Goal: Transaction & Acquisition: Purchase product/service

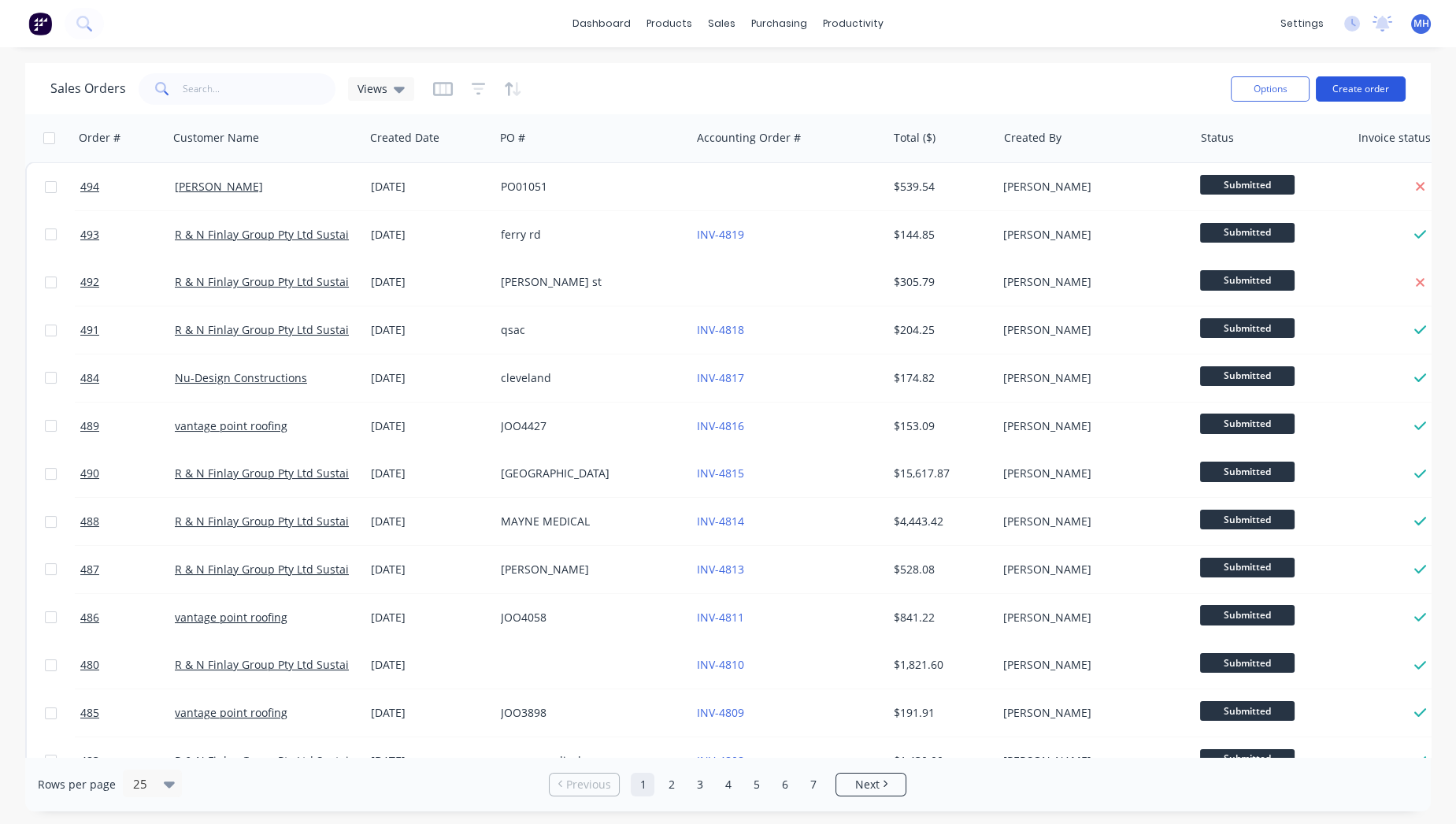
click at [1344, 90] on button "Create order" at bounding box center [1361, 88] width 90 height 25
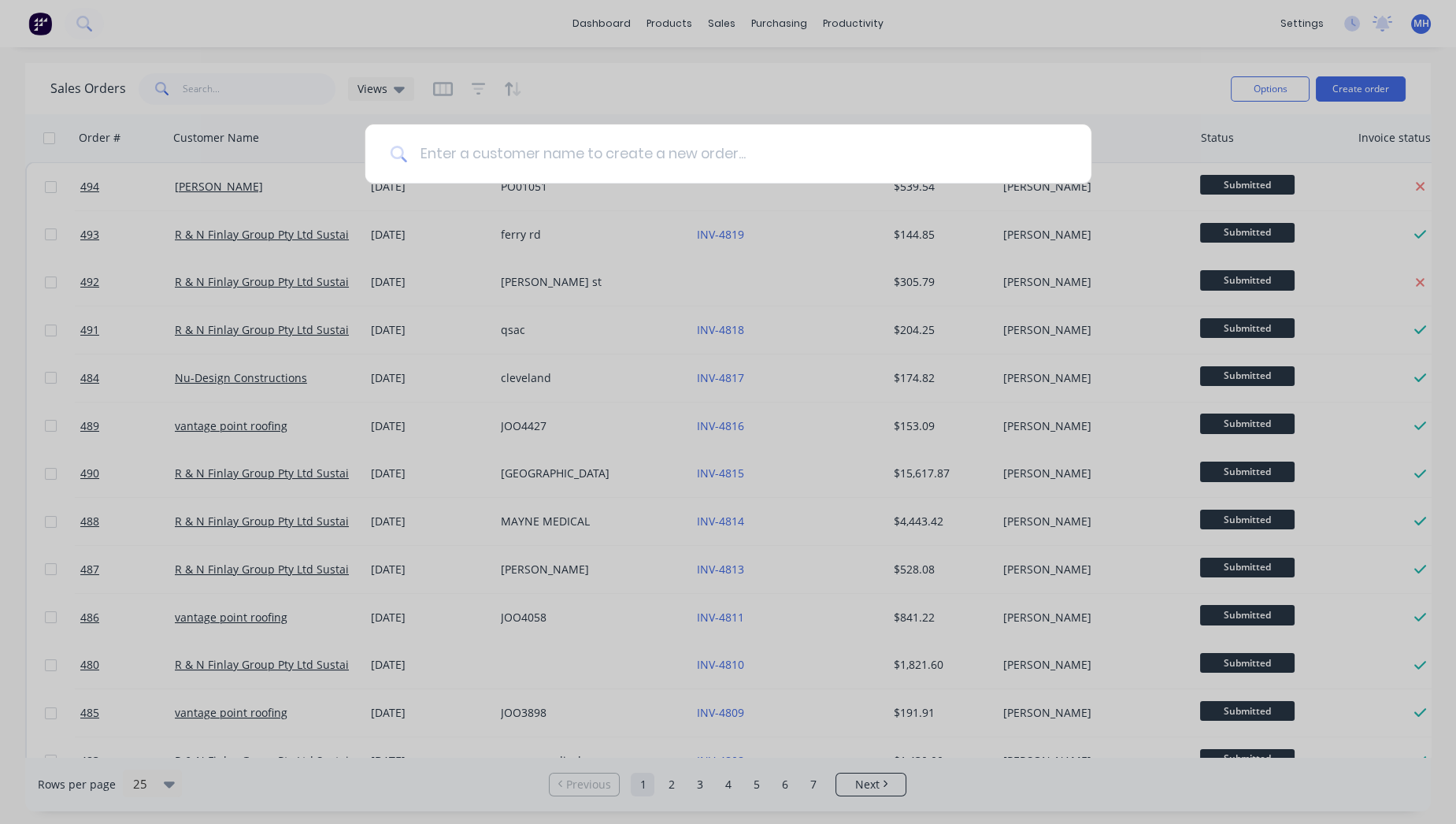
click at [599, 162] on input at bounding box center [736, 154] width 659 height 59
click at [599, 163] on input at bounding box center [736, 154] width 659 height 59
type input "sus"
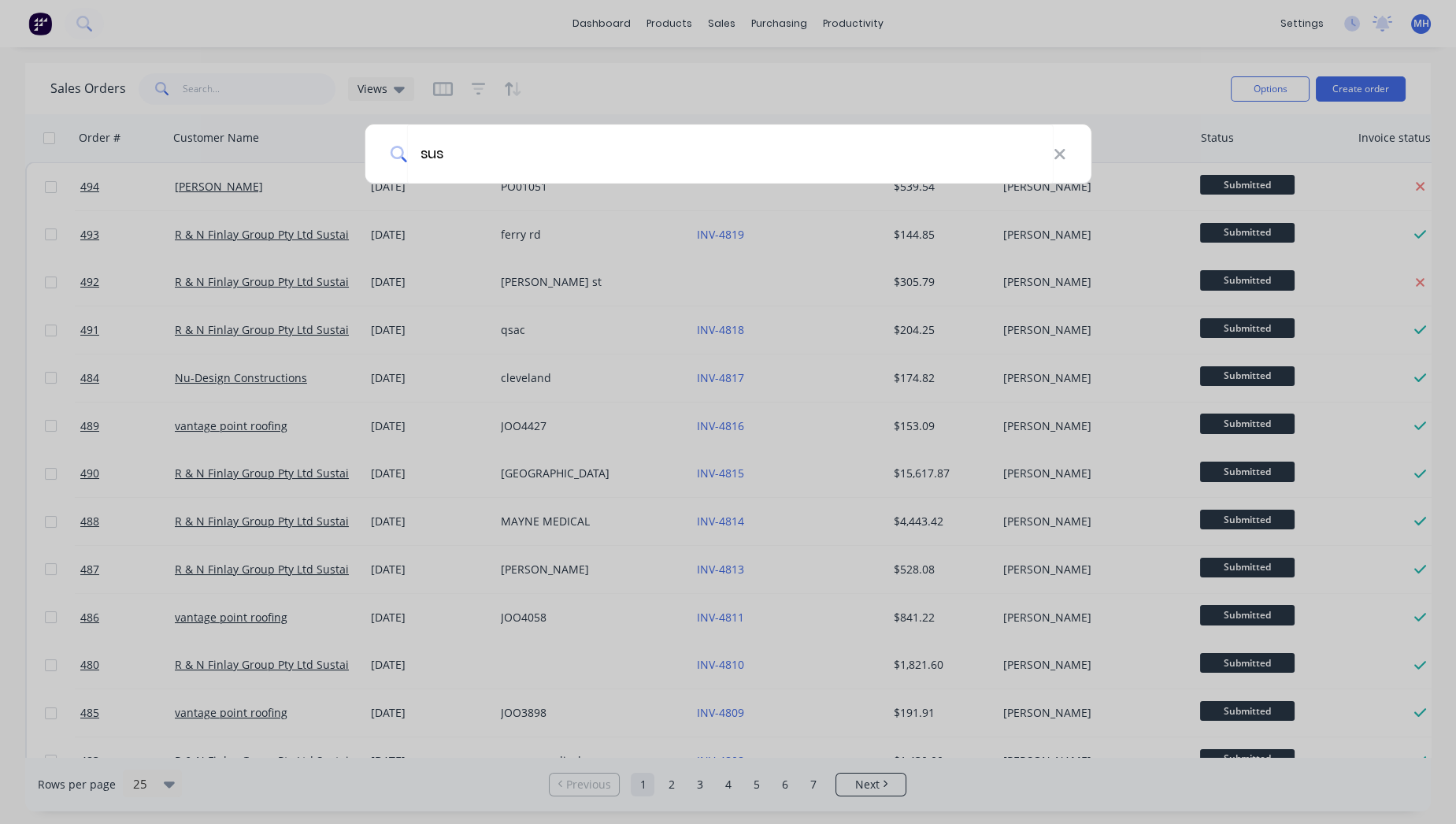
click at [41, 23] on div "sus" at bounding box center [728, 412] width 1456 height 824
click at [41, 23] on img at bounding box center [40, 24] width 24 height 24
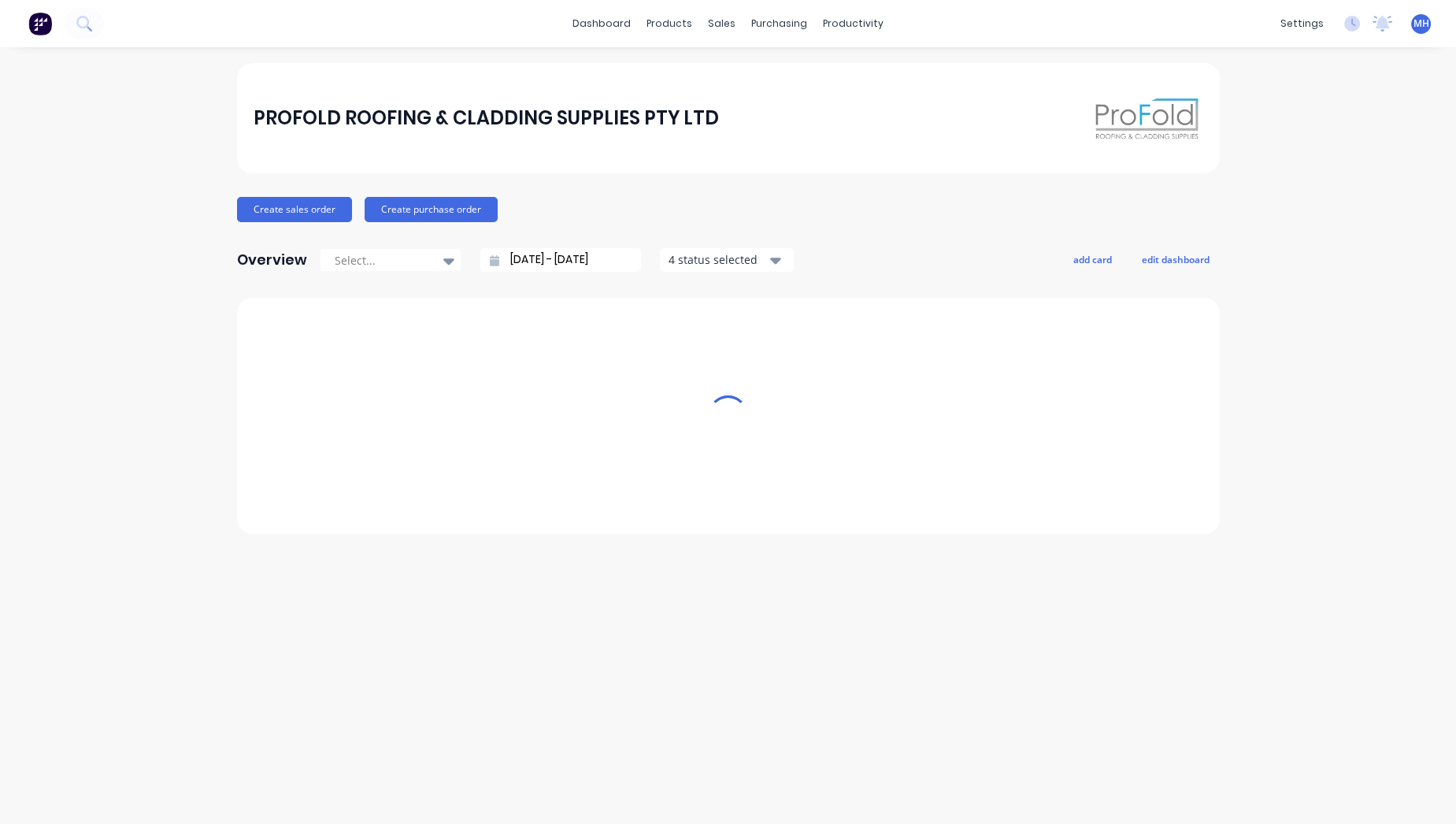
click at [1416, 25] on span "MH" at bounding box center [1420, 23] width 16 height 14
click at [1286, 194] on div "Sign out" at bounding box center [1288, 196] width 42 height 14
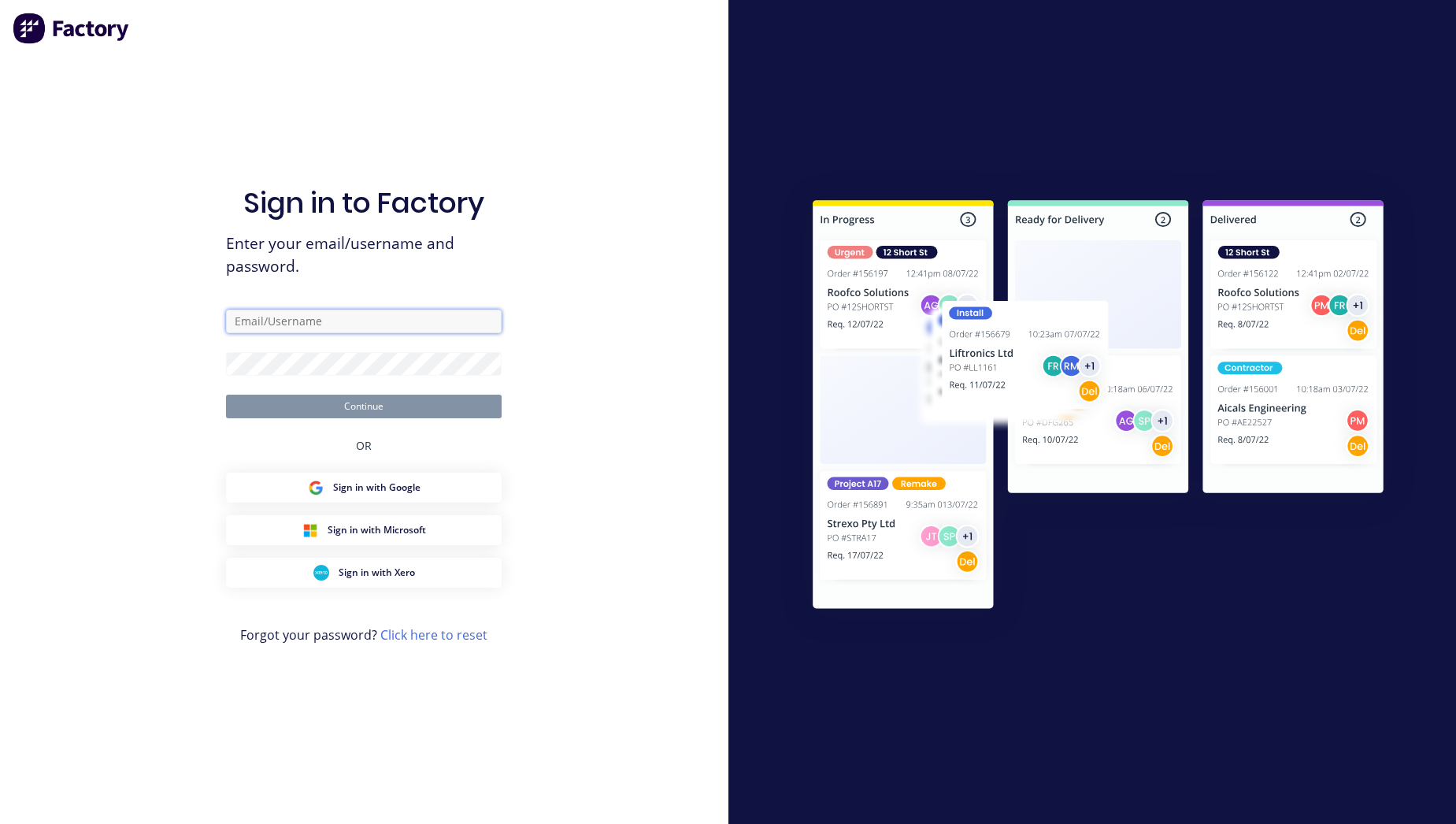
type input "mick@profold.com.au"
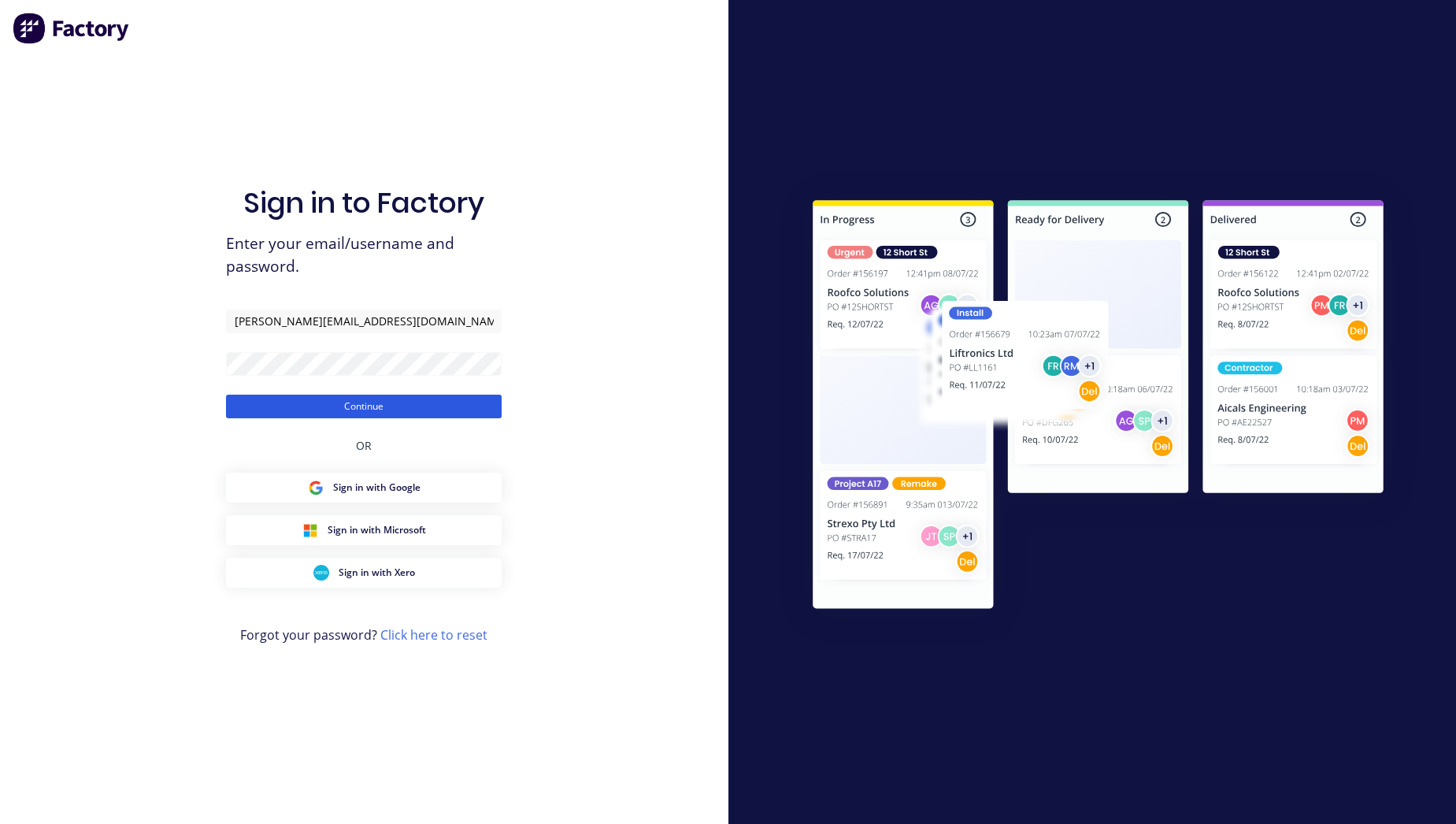
click at [403, 401] on button "Continue" at bounding box center [364, 406] width 276 height 24
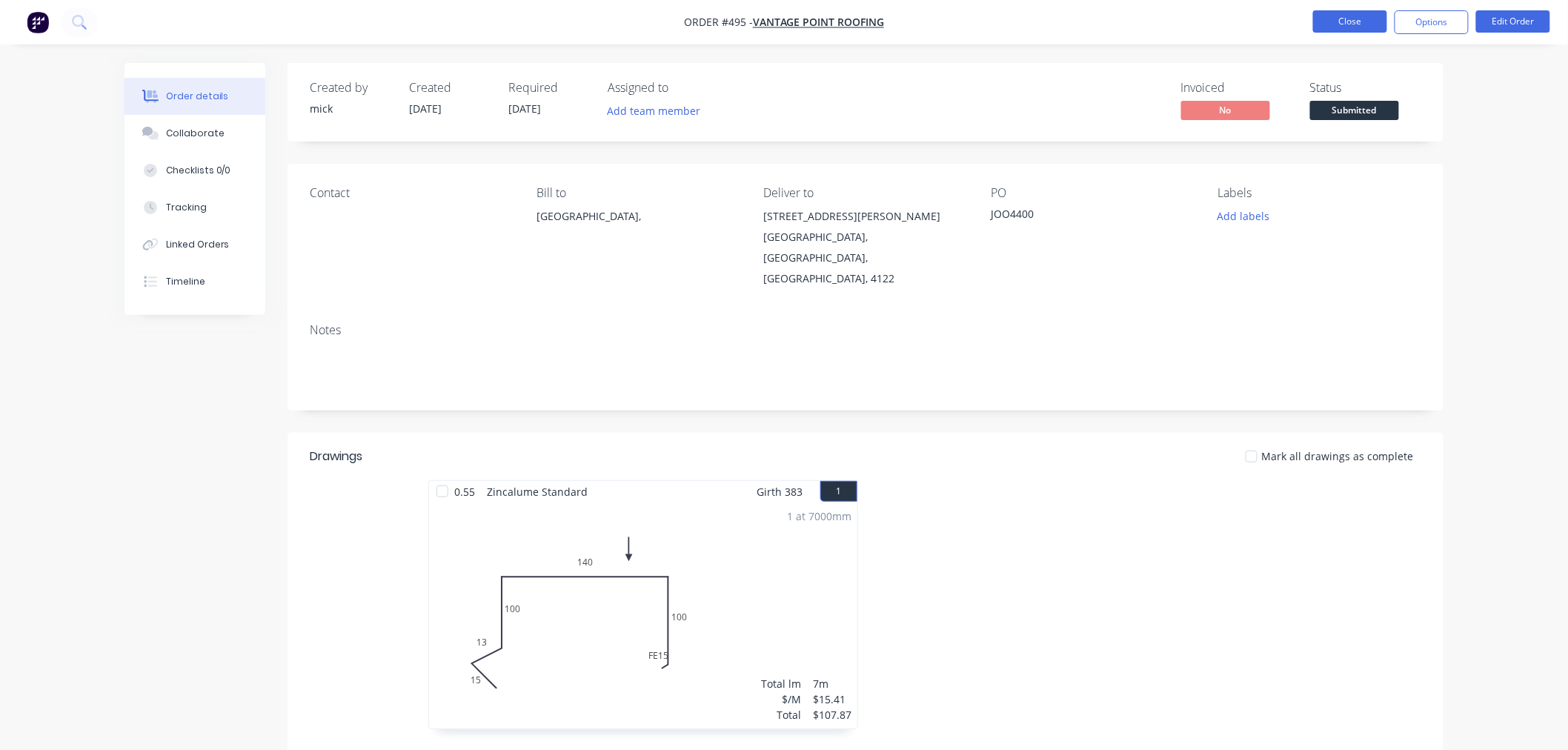
click at [1361, 22] on button "Close" at bounding box center [1351, 22] width 74 height 22
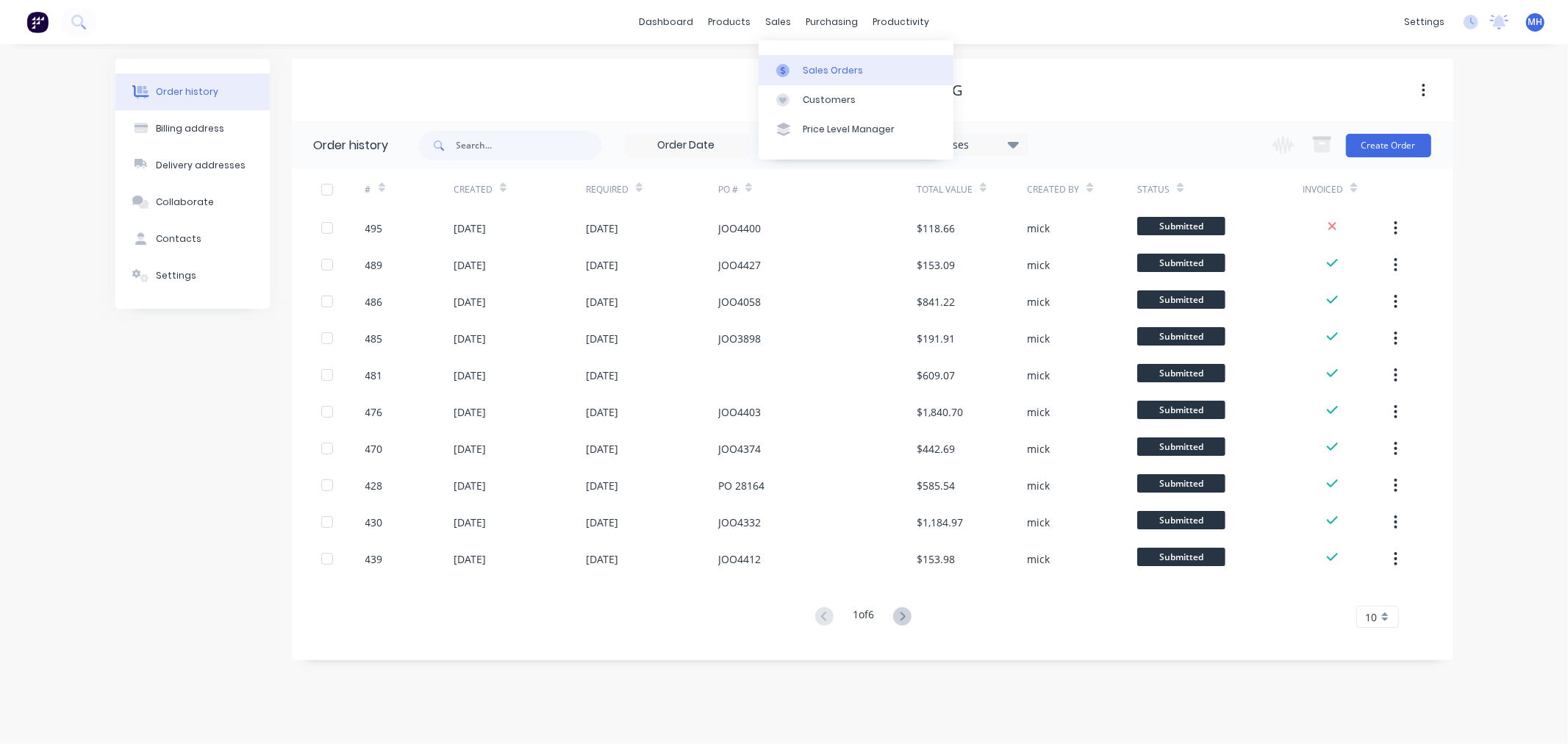
click at [806, 64] on div "Sales Orders" at bounding box center [832, 70] width 60 height 13
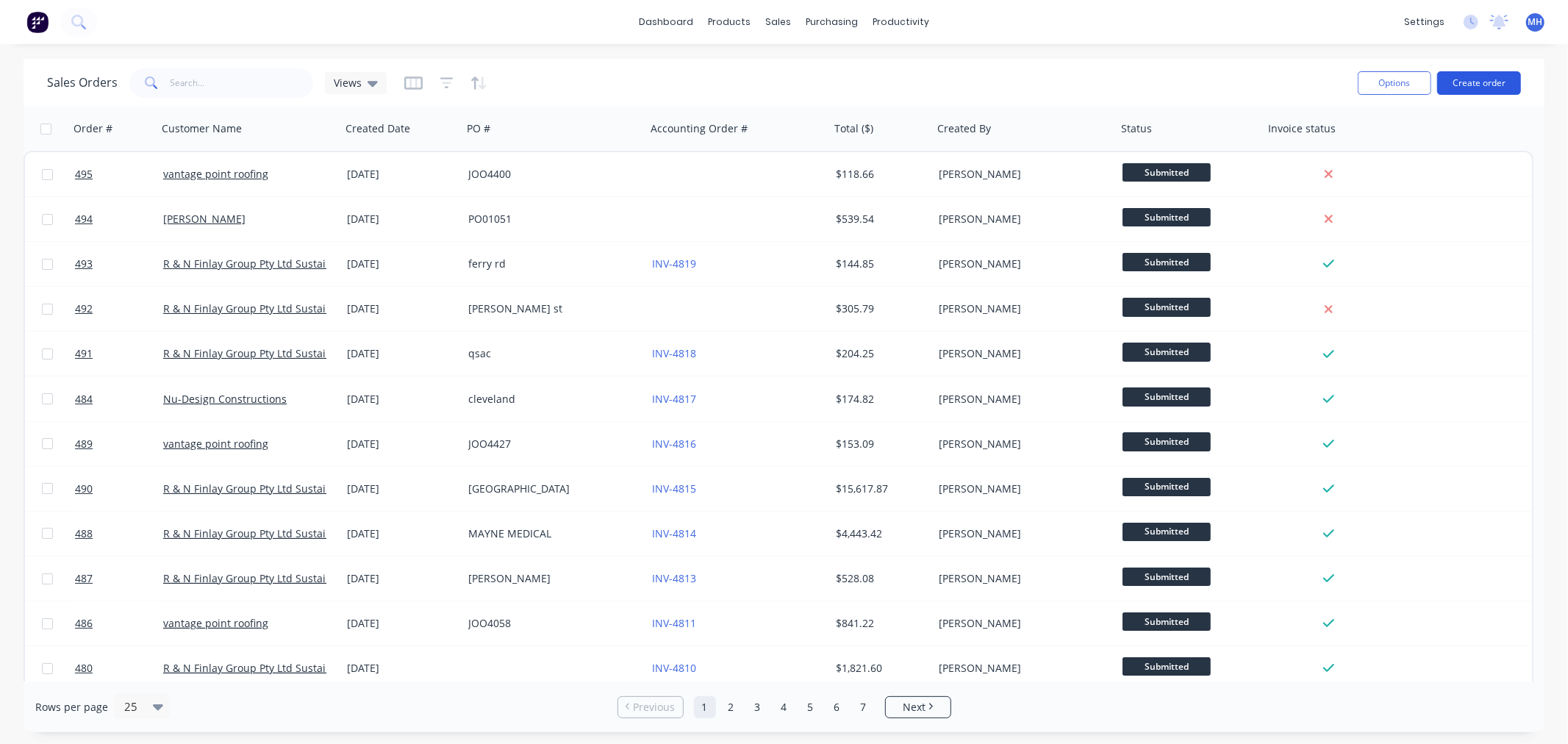
click at [1467, 83] on button "Create order" at bounding box center [1479, 82] width 84 height 23
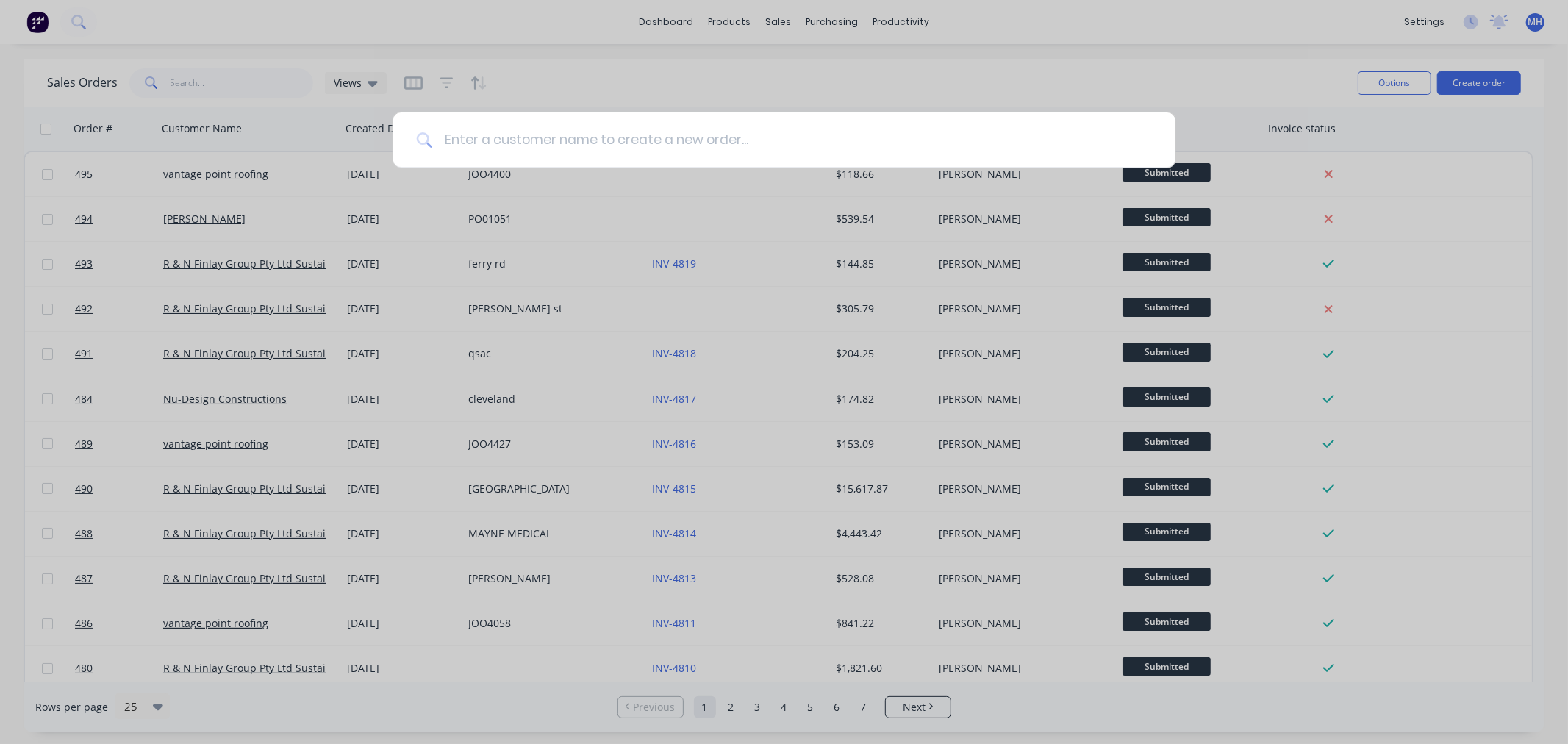
click at [703, 144] on input at bounding box center [791, 139] width 719 height 55
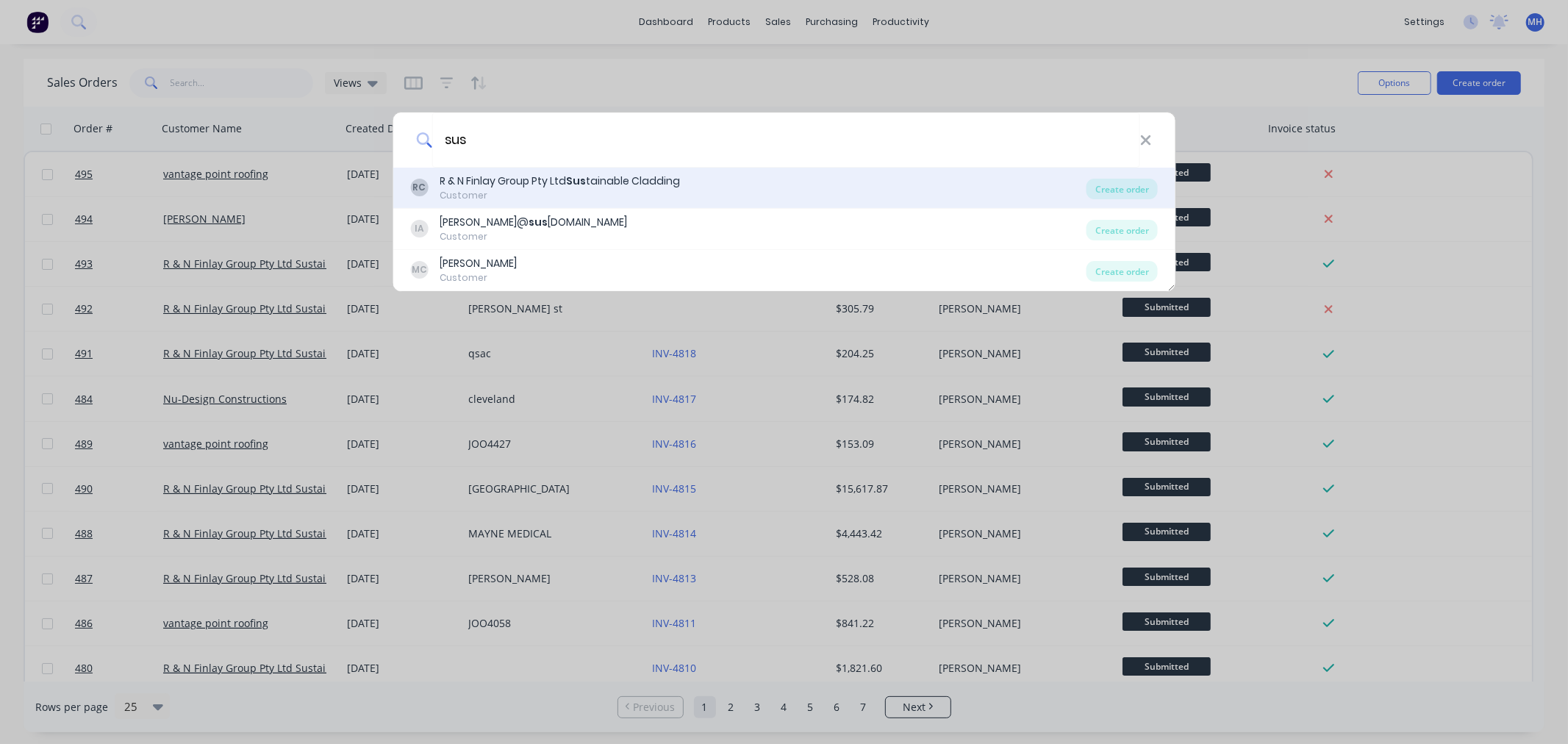
type input "sus"
click at [681, 182] on div "RC R & N Finlay Group Pty Ltd Sus tainable Cladding Customer" at bounding box center [748, 188] width 676 height 29
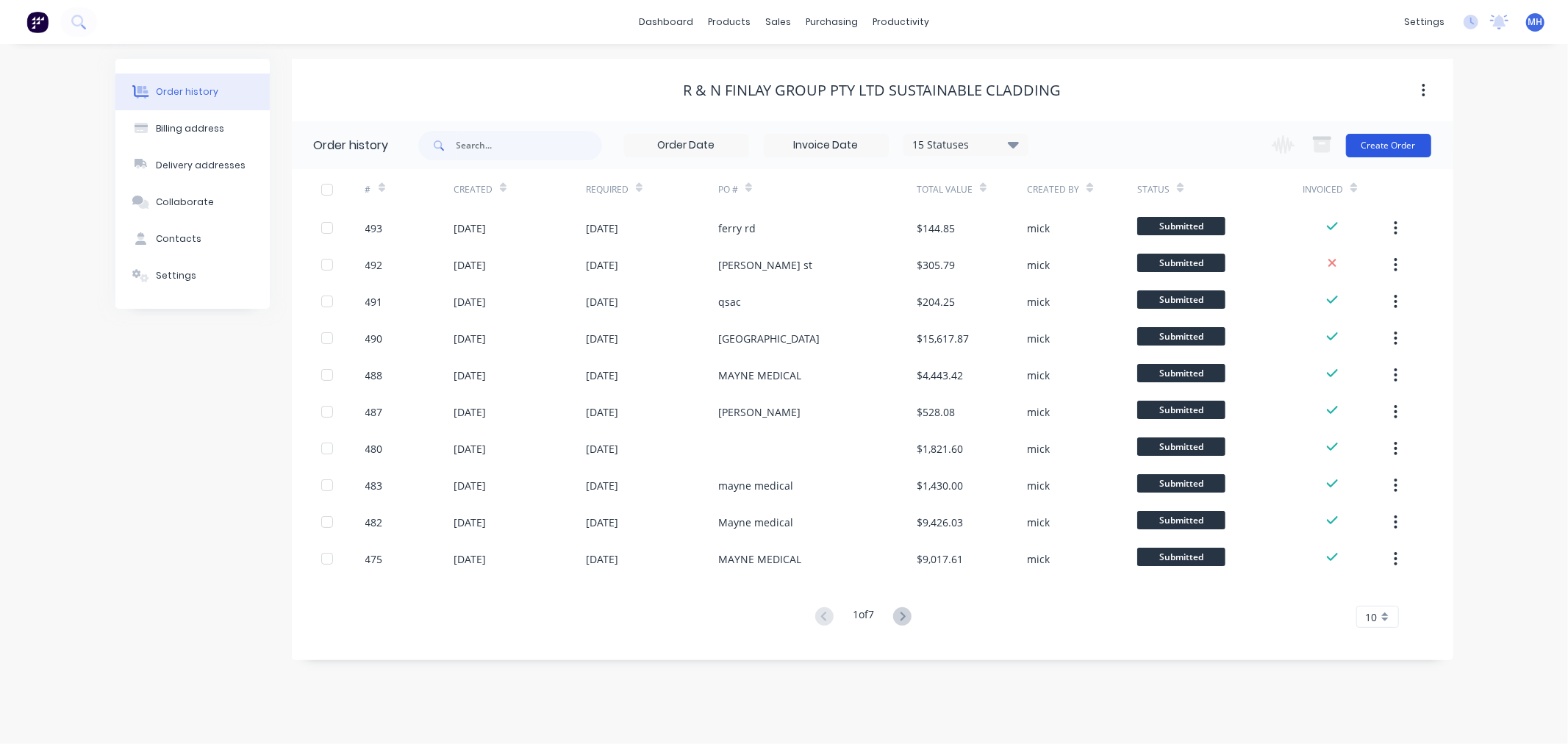
click at [1393, 149] on button "Create Order" at bounding box center [1388, 145] width 86 height 23
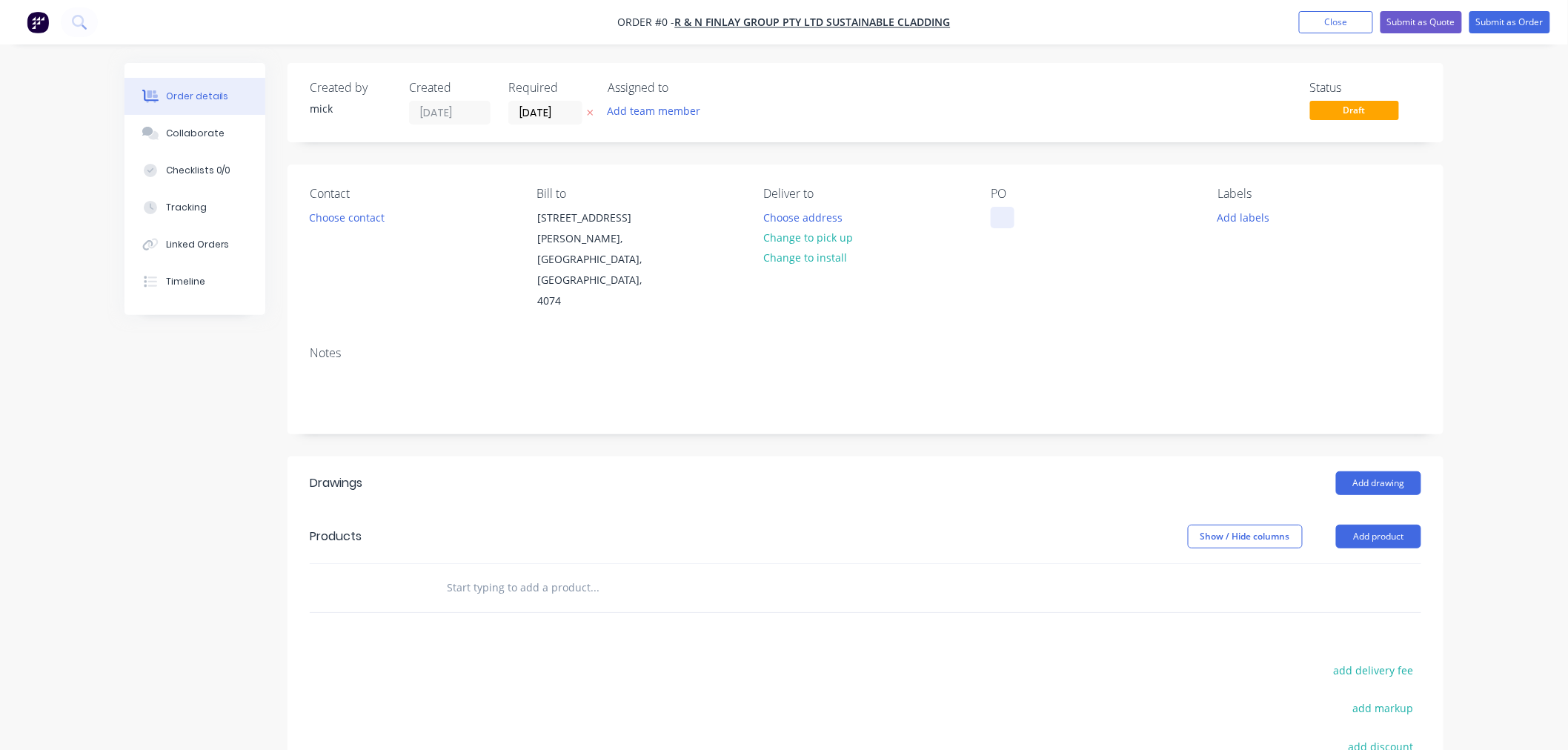
click at [994, 213] on div at bounding box center [1002, 217] width 23 height 22
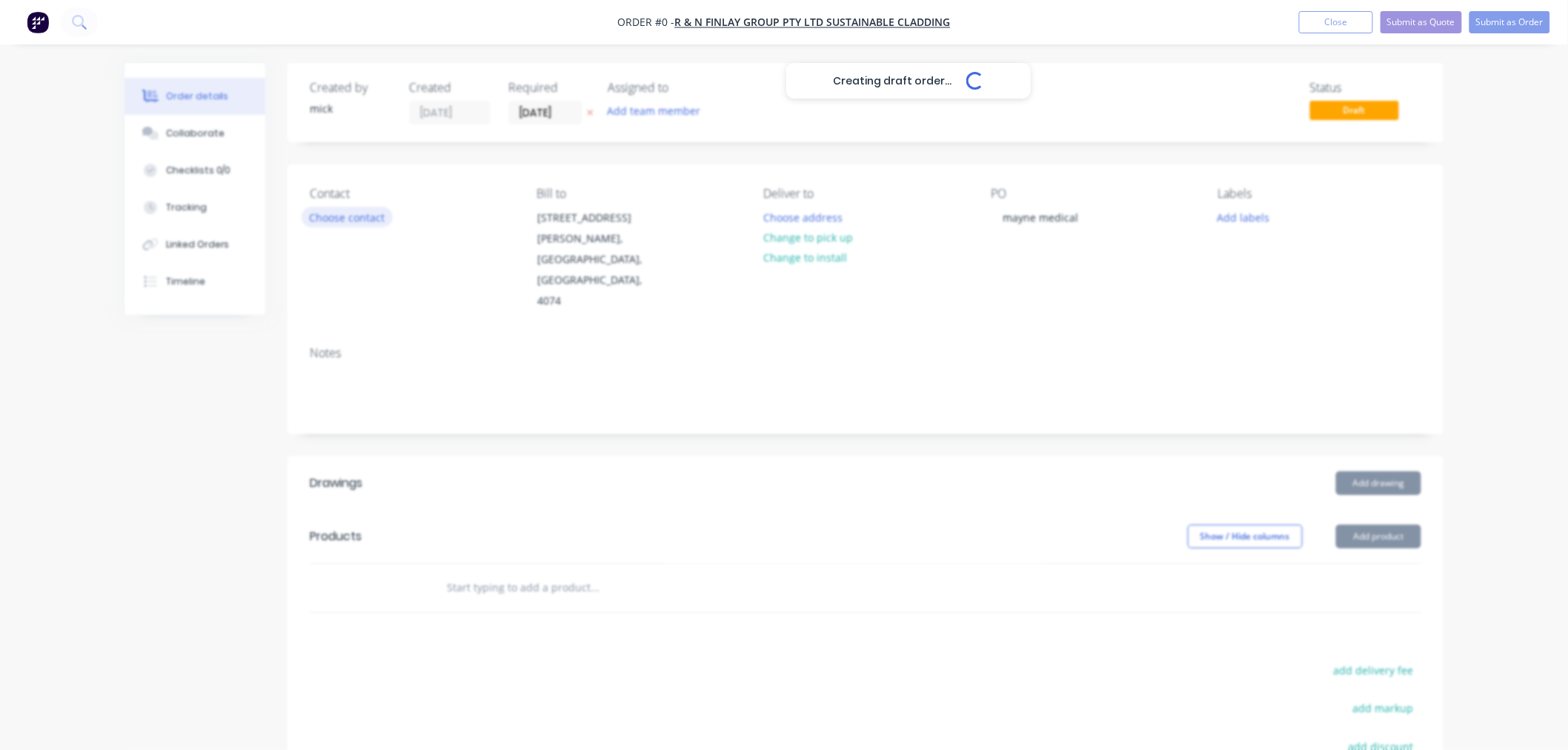
click at [371, 212] on div "Creating draft order... Loading... Order details Collaborate Checklists 0/0 Tra…" at bounding box center [784, 527] width 1349 height 928
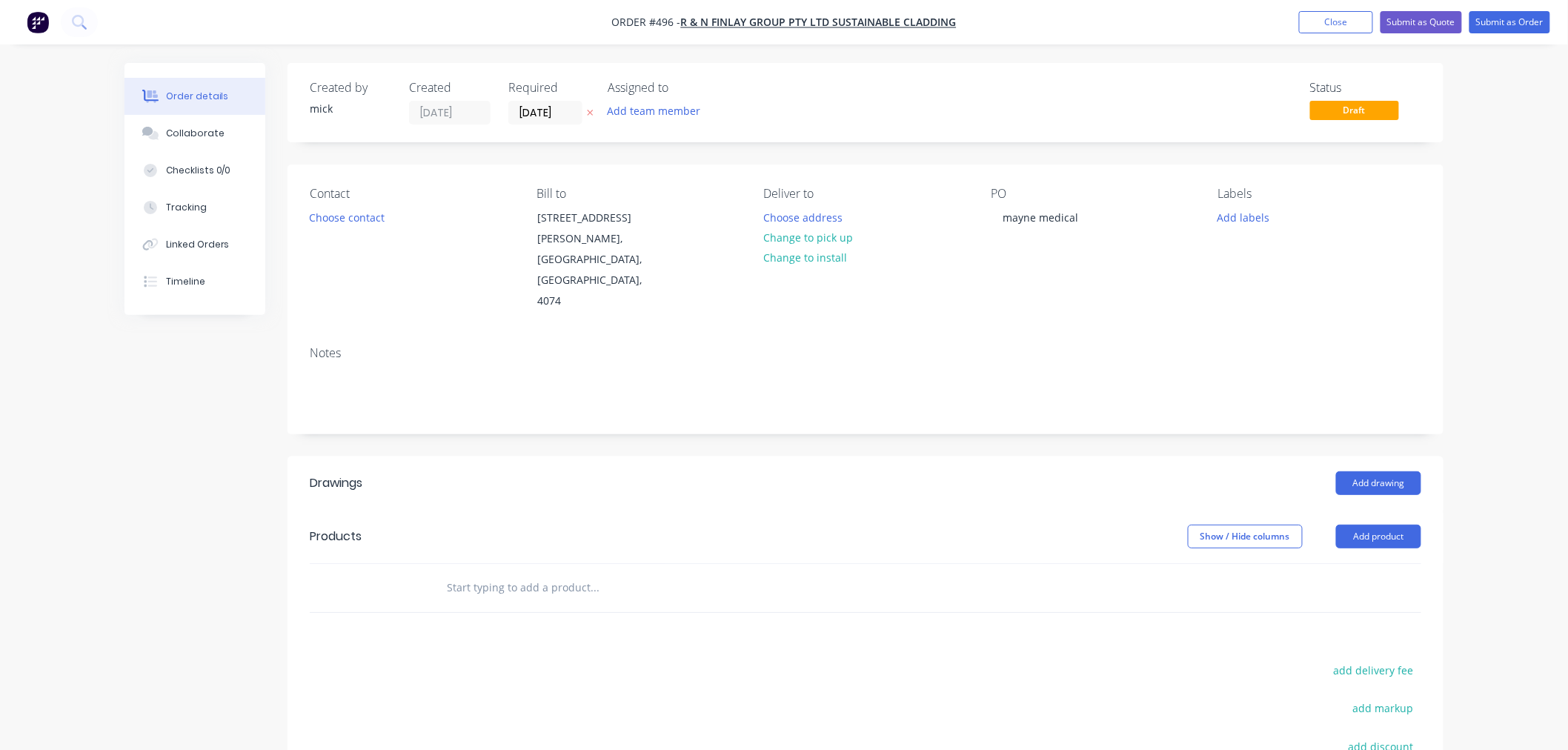
click at [361, 202] on div "Contact Choose contact" at bounding box center [411, 249] width 203 height 125
click at [353, 219] on button "Choose contact" at bounding box center [348, 216] width 91 height 20
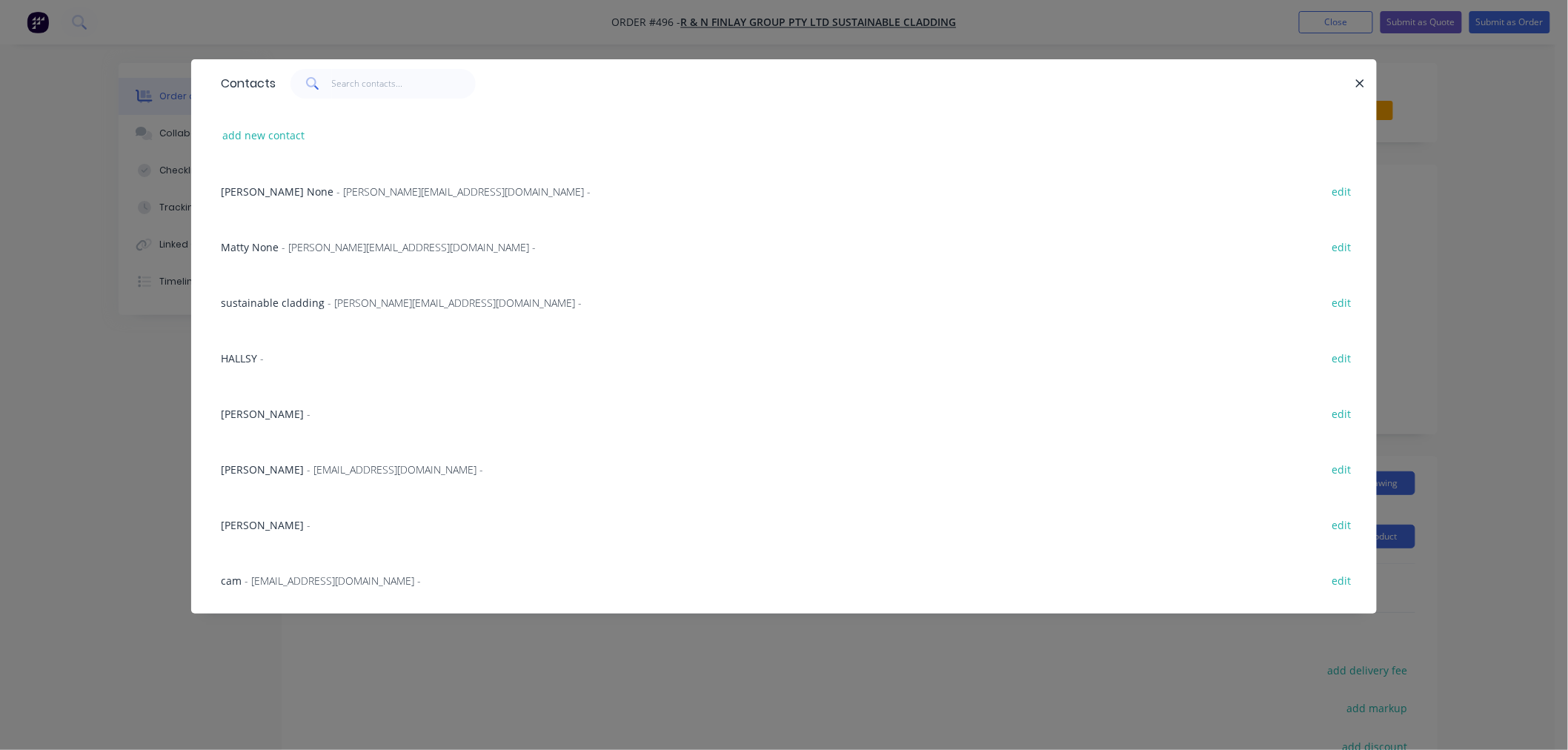
click at [233, 522] on span "[PERSON_NAME]" at bounding box center [262, 525] width 83 height 14
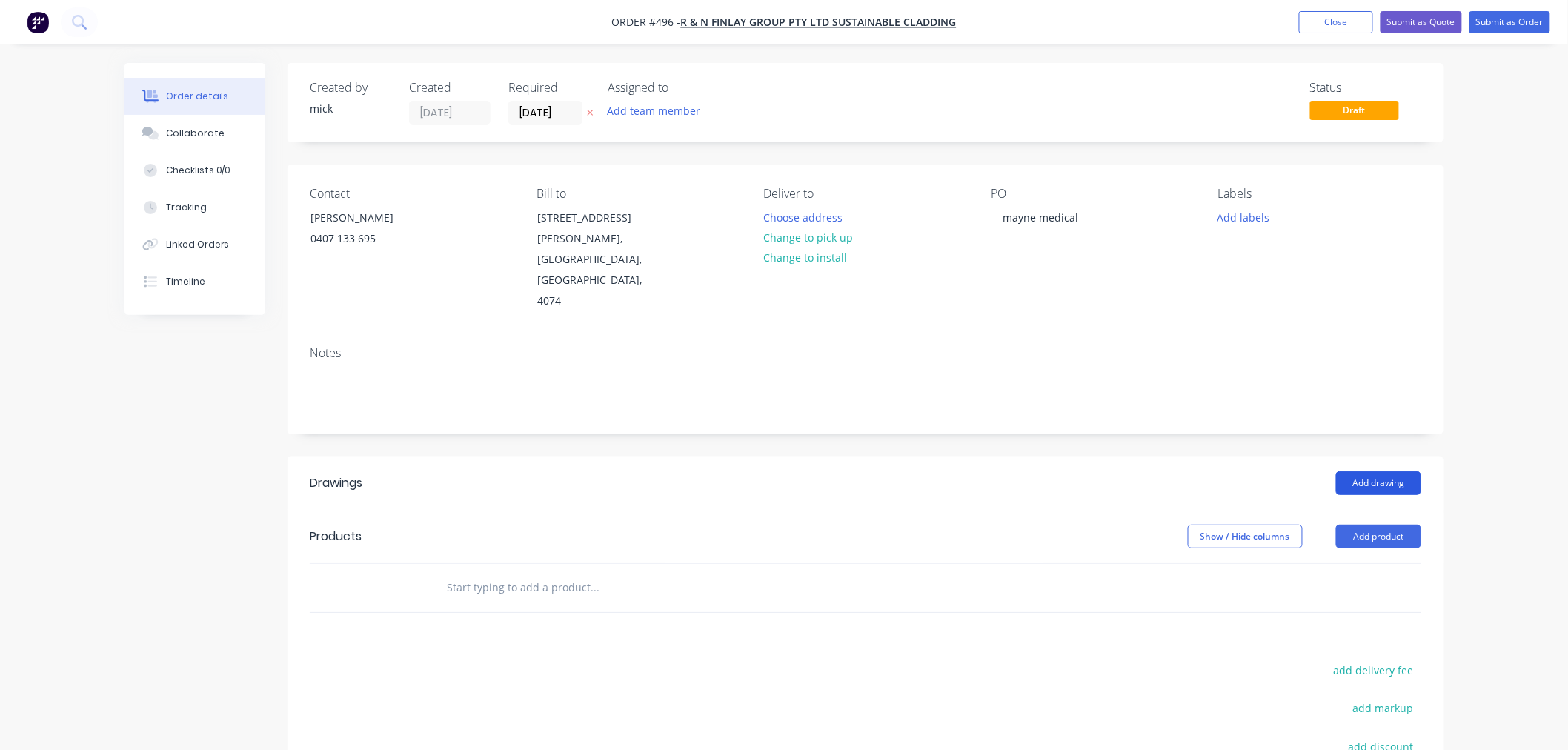
click at [1371, 471] on button "Add drawing" at bounding box center [1378, 482] width 85 height 23
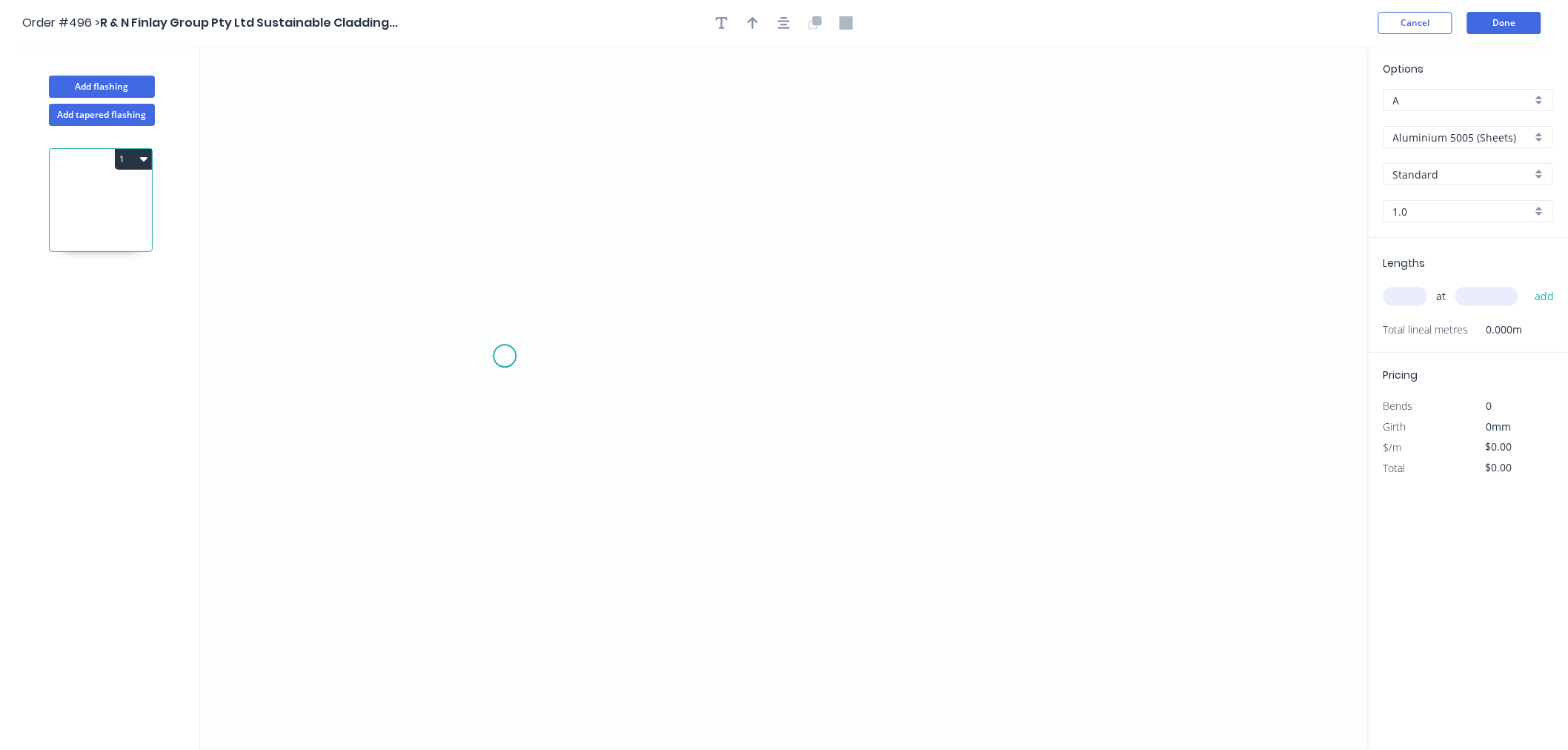
click at [505, 356] on icon "0" at bounding box center [784, 397] width 1169 height 703
click at [1052, 372] on icon "0" at bounding box center [784, 397] width 1169 height 703
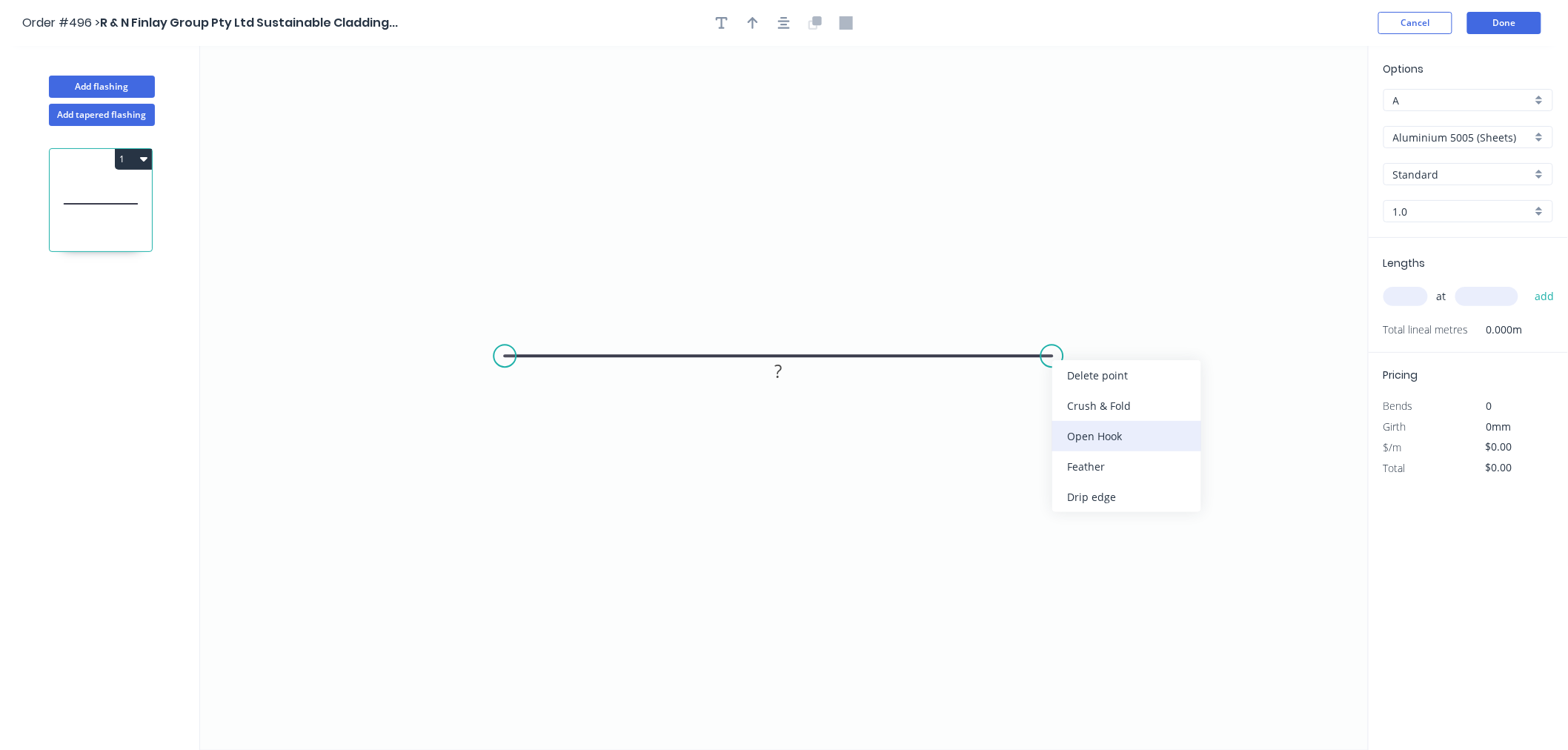
click at [1129, 437] on div "Open Hook" at bounding box center [1126, 435] width 149 height 30
click at [571, 423] on div "Open Hook" at bounding box center [588, 432] width 149 height 30
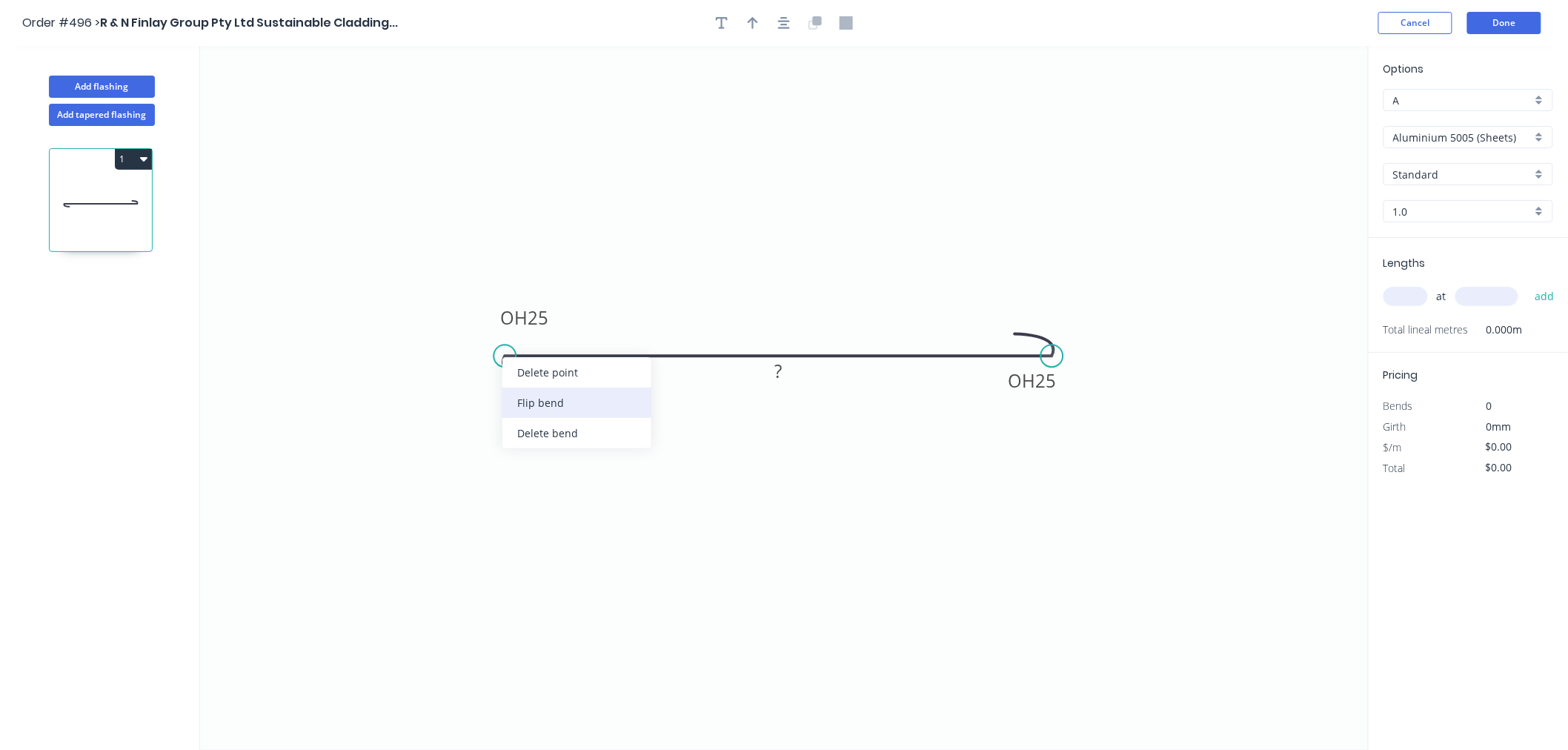
click at [566, 404] on div "Flip bend" at bounding box center [577, 402] width 149 height 30
click at [950, 165] on icon "0 OH 25 OH 25 ?" at bounding box center [784, 397] width 1169 height 703
click at [1529, 127] on div "Aluminium 5005 (Sheets)" at bounding box center [1468, 137] width 170 height 22
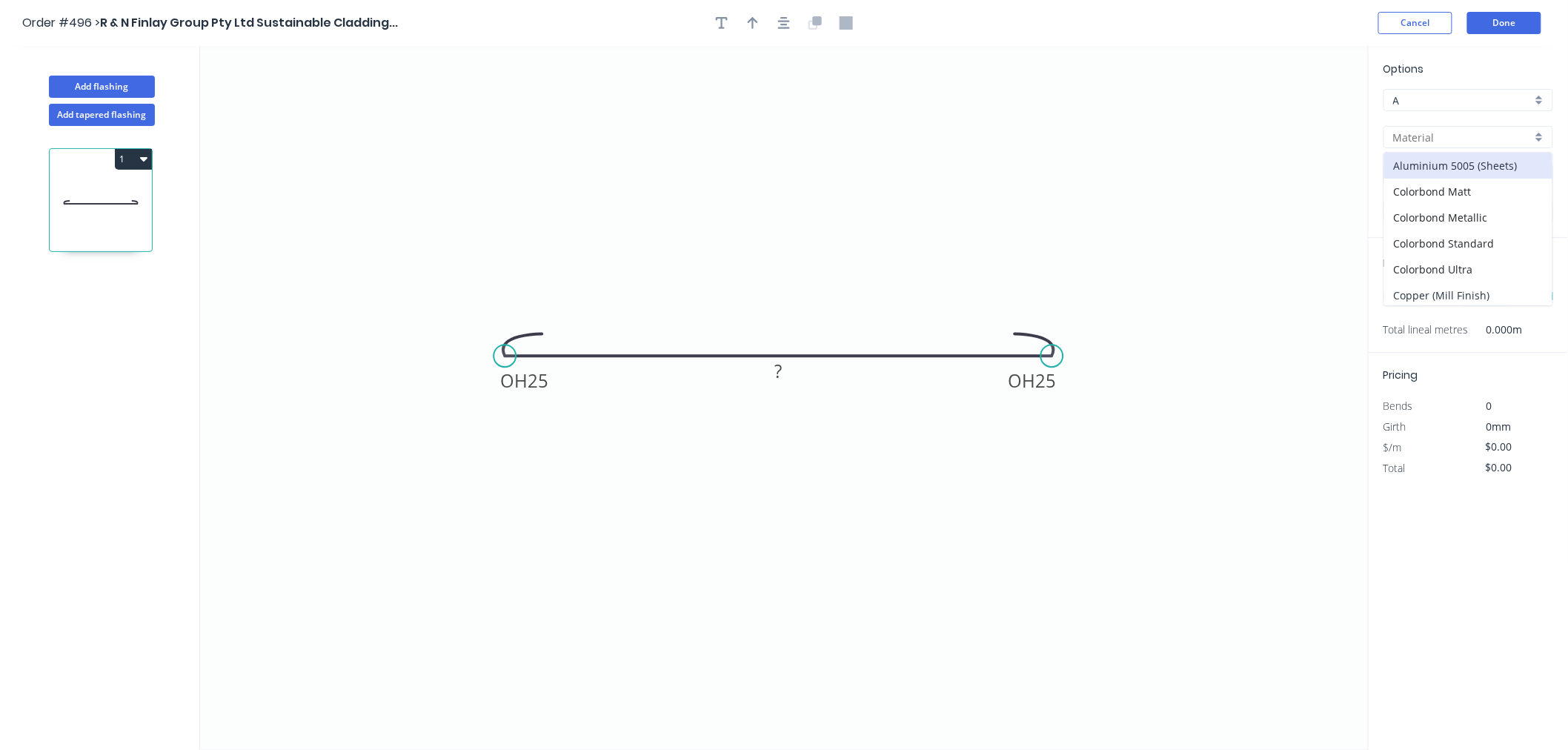
click at [1491, 290] on div "Copper (Mill Finish)" at bounding box center [1468, 295] width 168 height 26
type input "Copper (Mill Finish)"
type input "Mill Finish"
type input "0.55"
click at [1470, 208] on input "0.55" at bounding box center [1462, 211] width 139 height 16
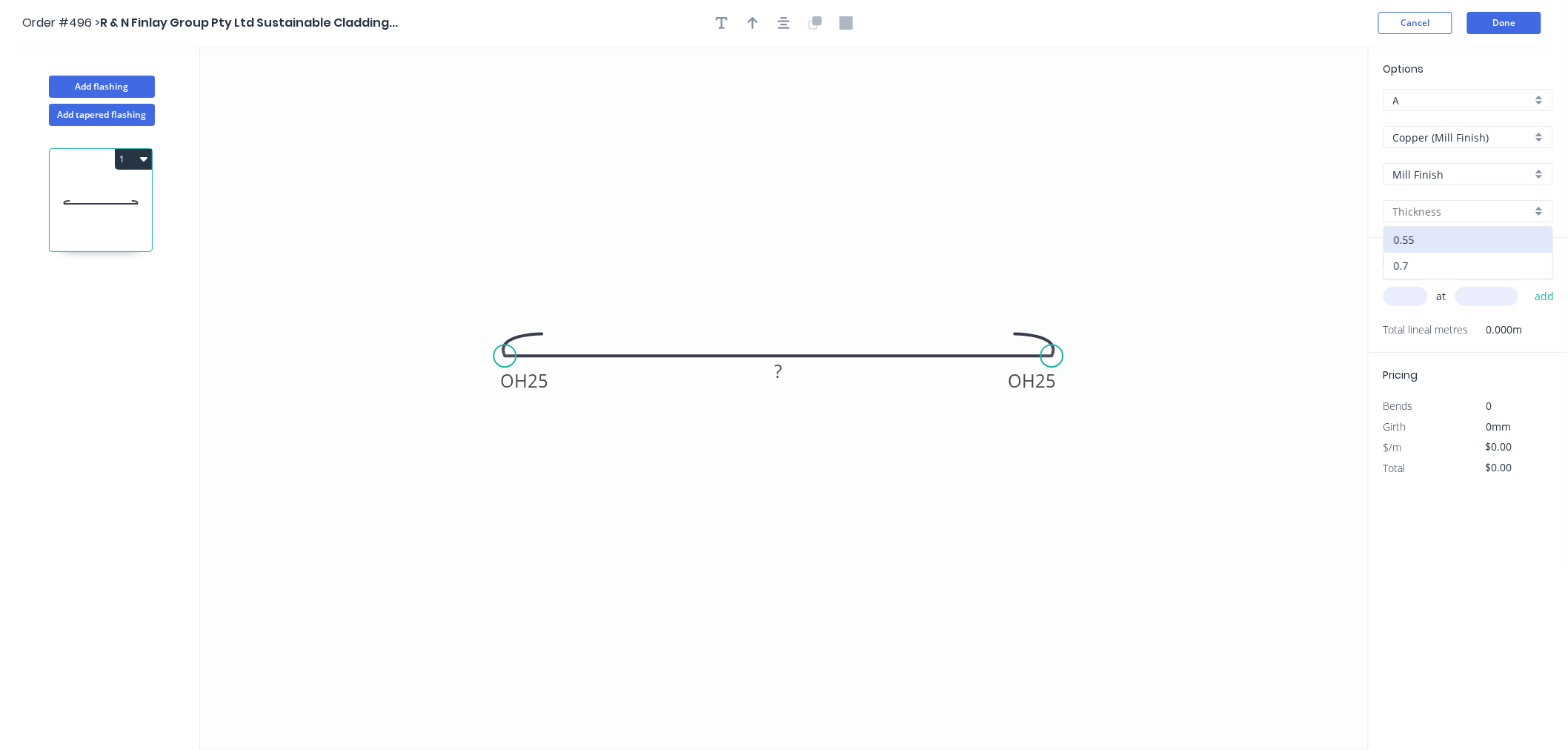
click at [1454, 254] on div "0.7" at bounding box center [1468, 266] width 168 height 26
type input "0.7"
click at [1190, 228] on icon "0 OH 25 OH 25 ?" at bounding box center [784, 397] width 1169 height 703
click at [1190, 227] on icon "0 OH 25 OH 25 ?" at bounding box center [784, 397] width 1169 height 703
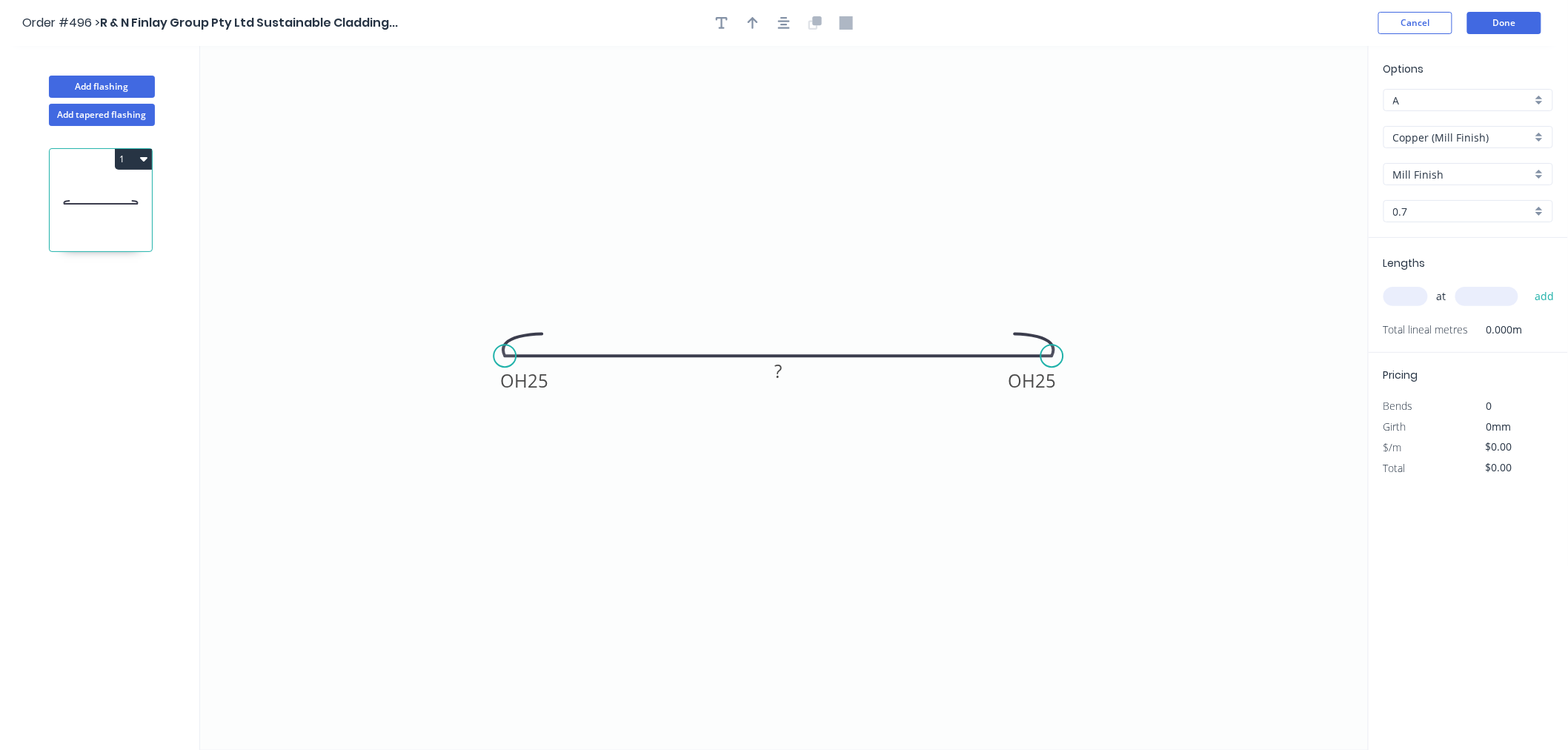
click at [1195, 225] on icon "0 OH 25 OH 25 ?" at bounding box center [784, 397] width 1169 height 703
click at [1397, 284] on div "at add" at bounding box center [1470, 296] width 172 height 25
click at [1402, 290] on input "text" at bounding box center [1406, 297] width 45 height 19
type input "115"
type input "8"
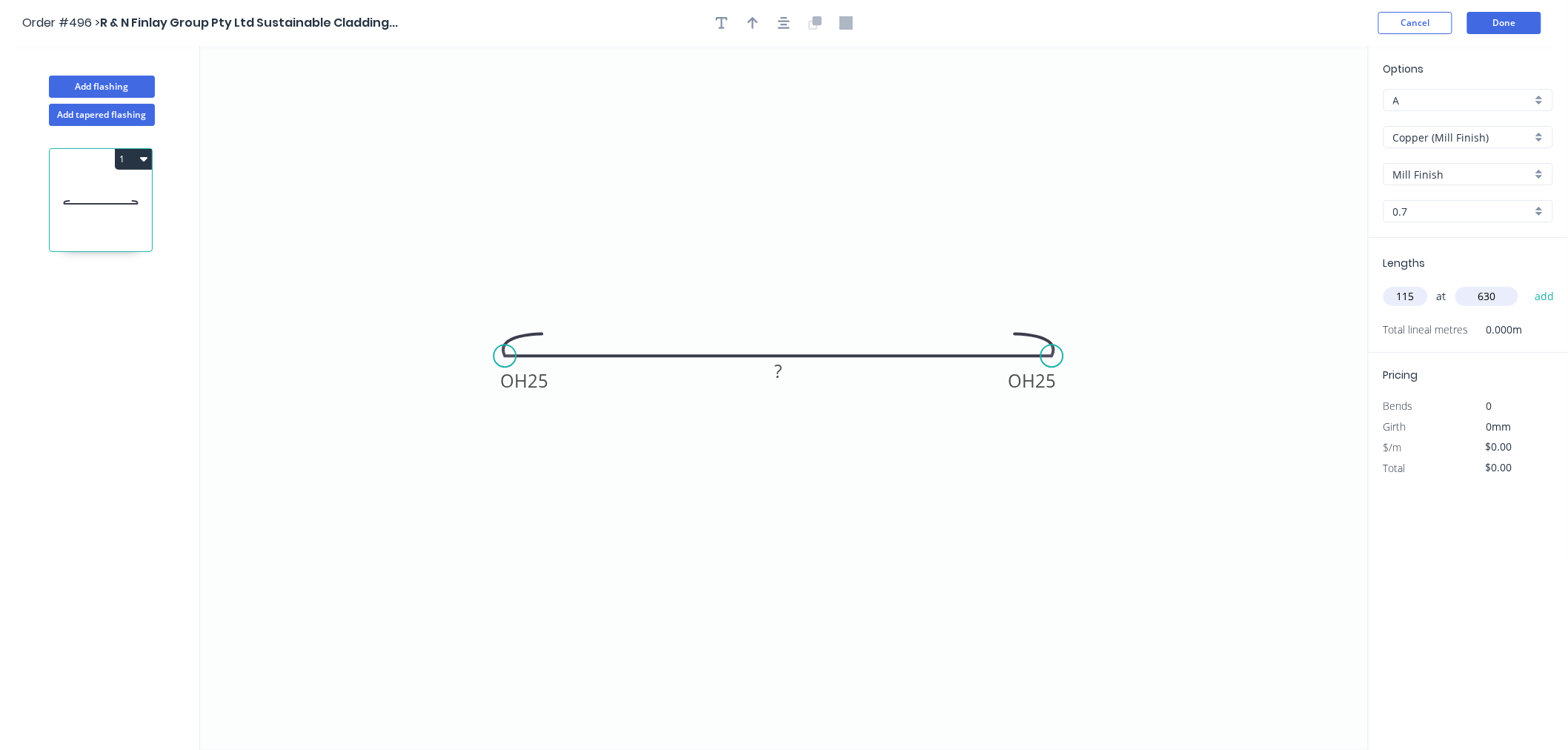
click at [1161, 182] on icon "0 OH 25 OH 25 ?" at bounding box center [784, 397] width 1169 height 703
type input "630"
click at [1546, 297] on button "add" at bounding box center [1545, 296] width 34 height 25
click at [783, 374] on rect at bounding box center [779, 372] width 29 height 21
click at [1179, 223] on icon "0 OH 25 OH 25 580" at bounding box center [784, 397] width 1169 height 703
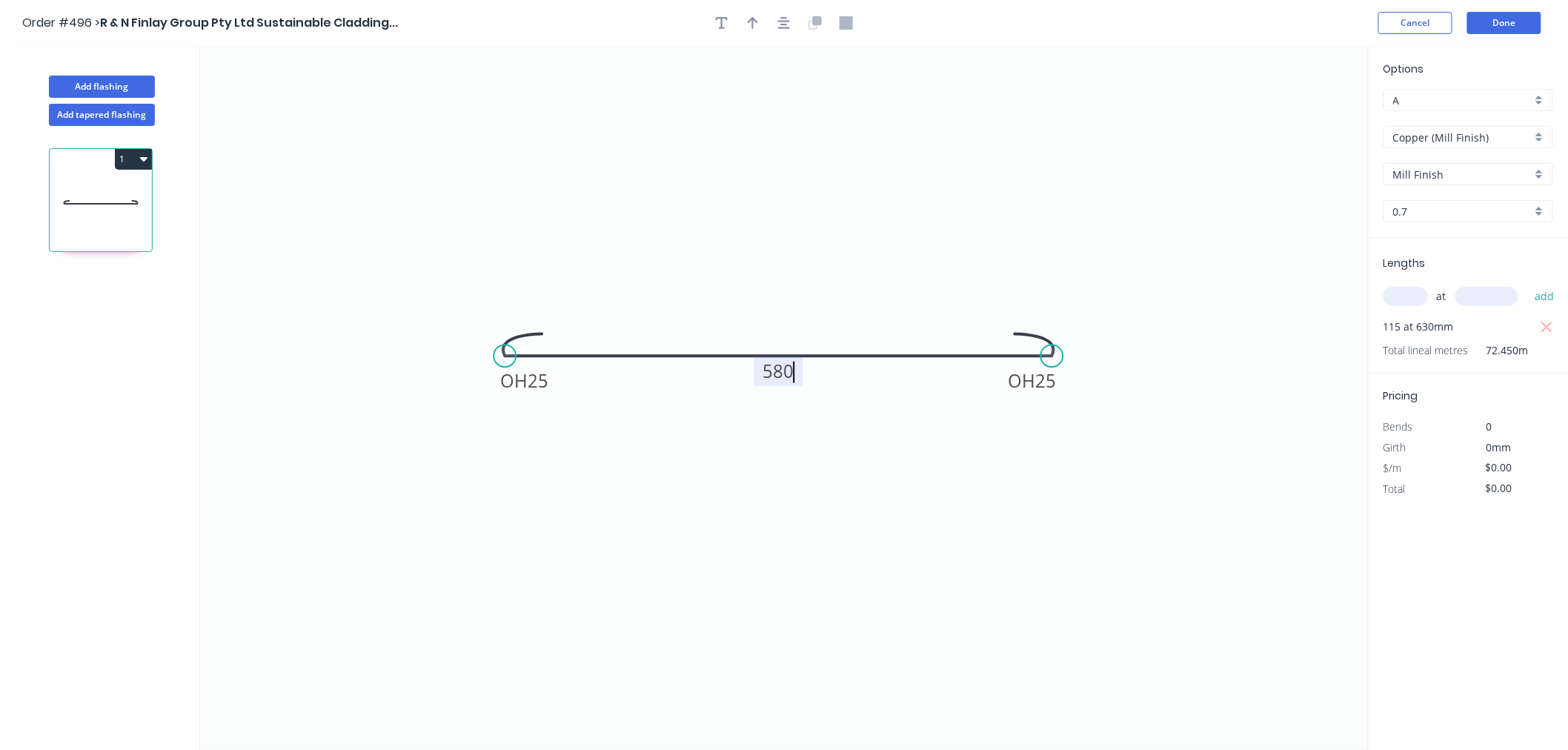
type input "$155.80"
type input "$17,917.00"
click at [1494, 24] on button "Done" at bounding box center [1504, 23] width 74 height 22
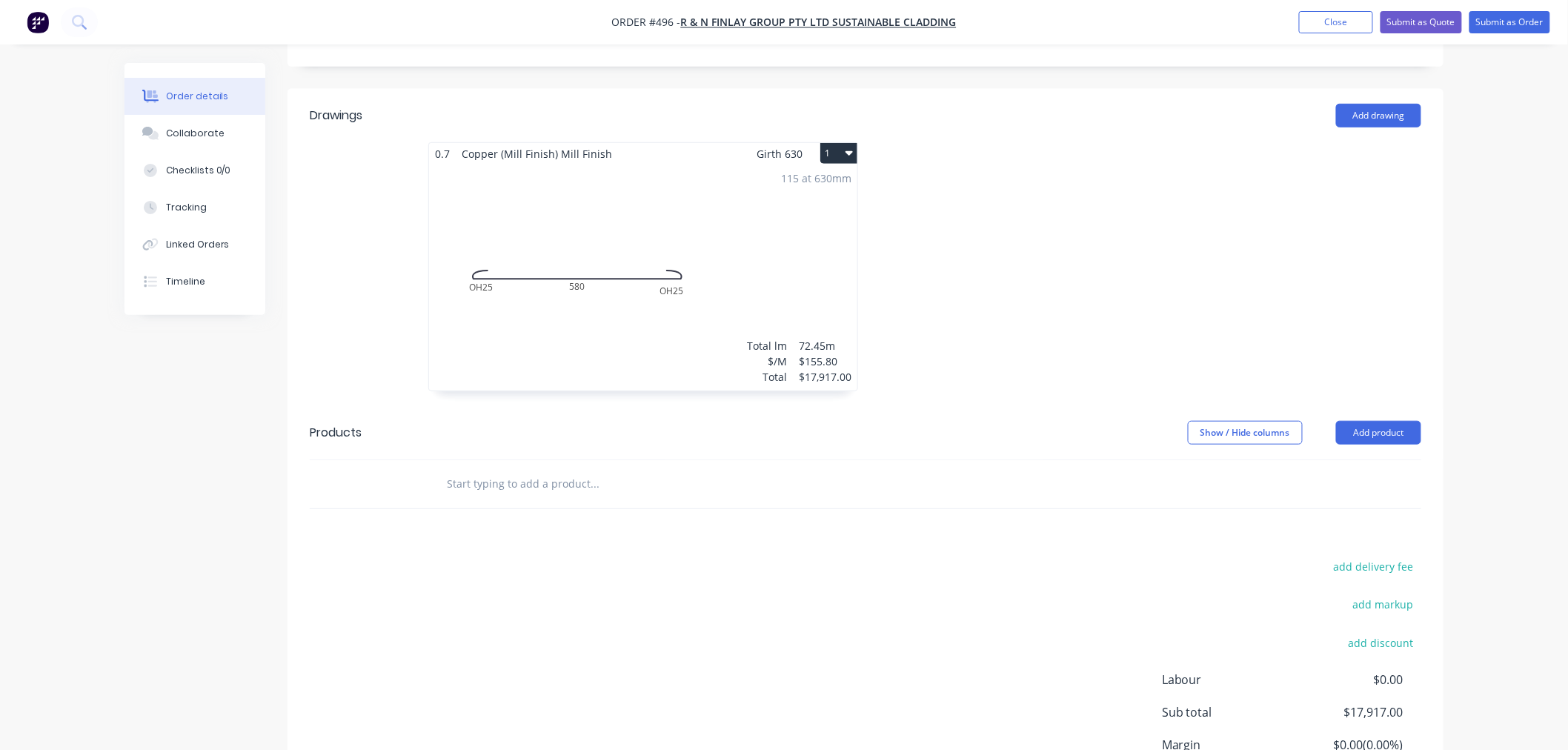
scroll to position [328, 0]
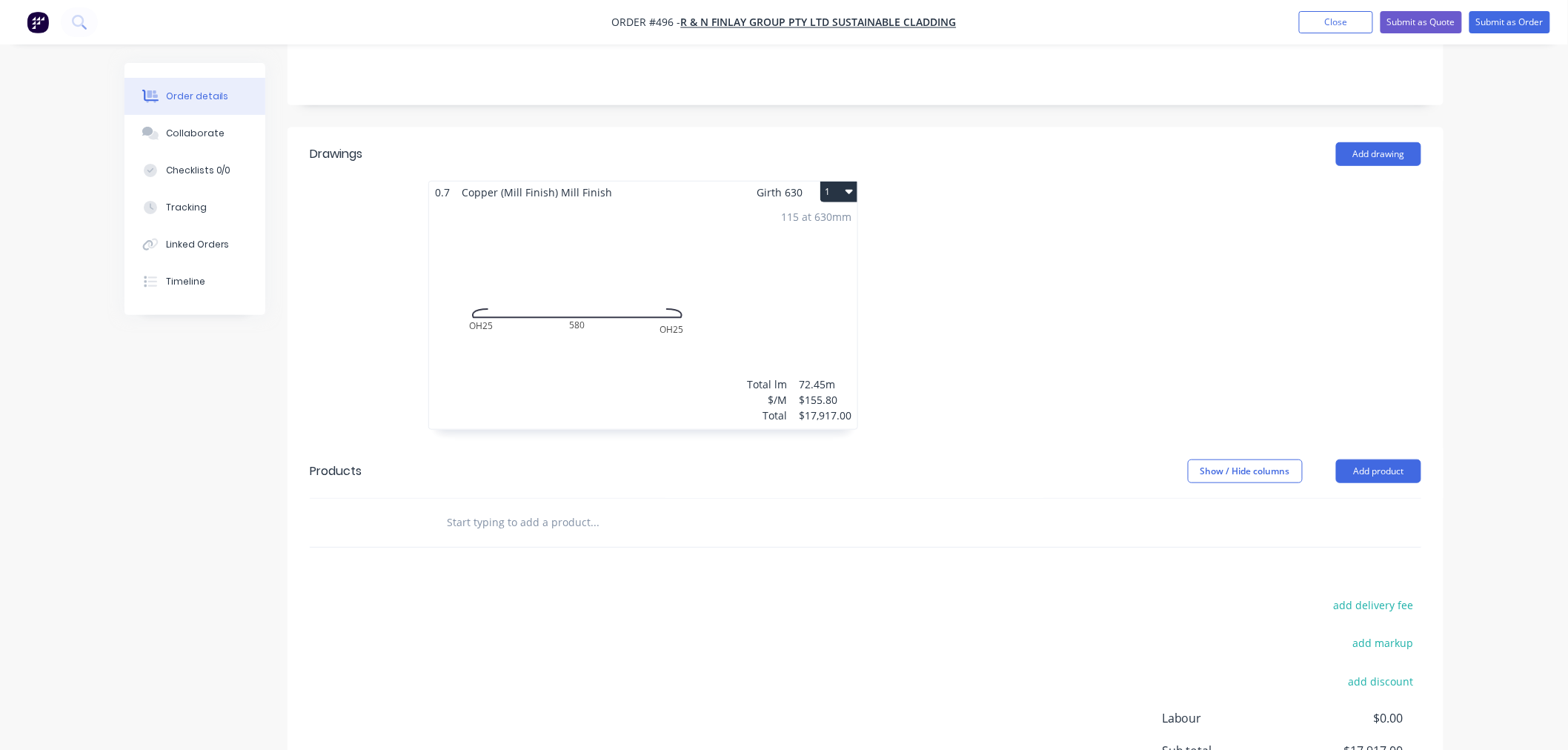
click at [737, 203] on div "115 at 630mm Total lm $/M Total 72.45m $155.80 $17,917.00" at bounding box center [643, 316] width 429 height 226
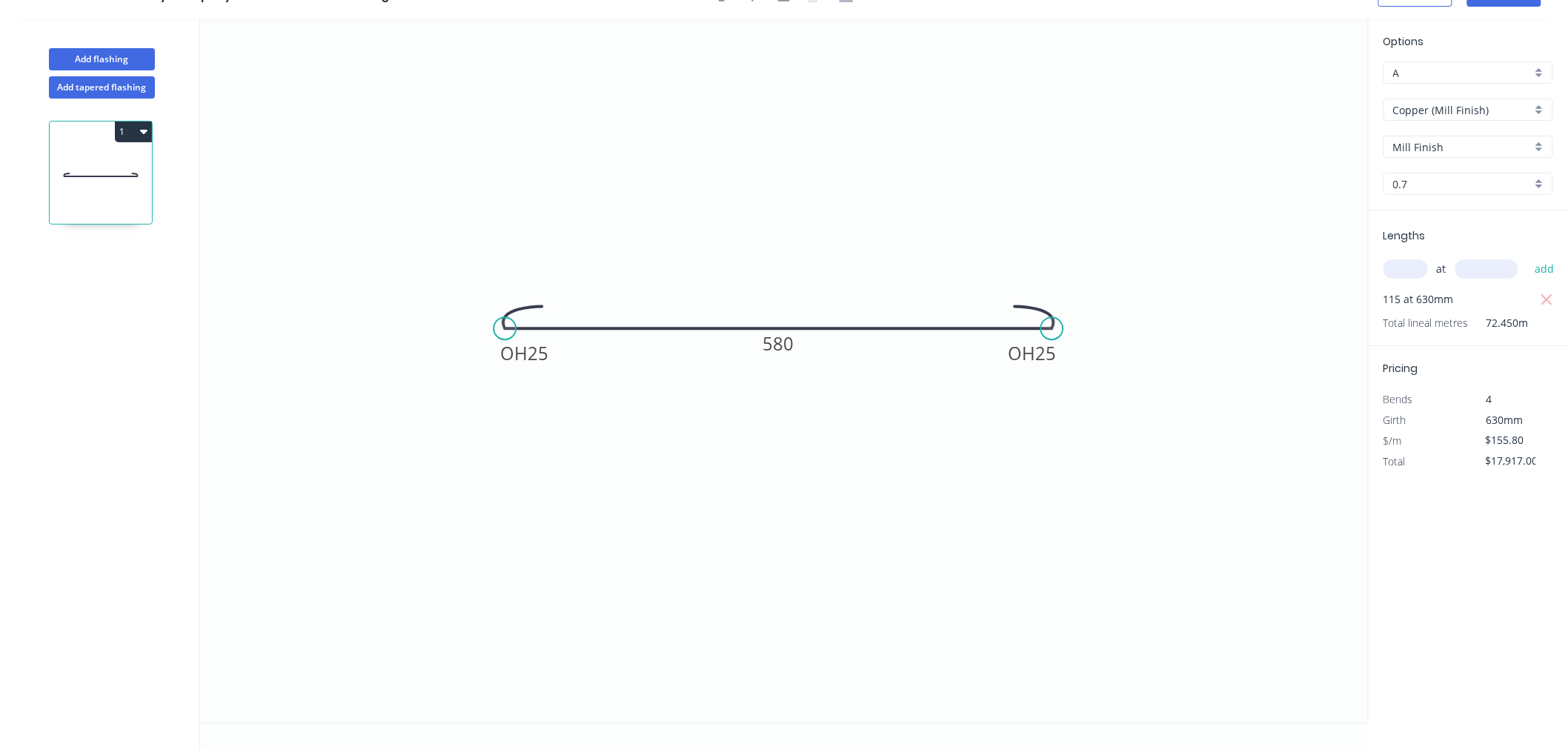
scroll to position [28, 0]
click at [787, 342] on tspan "580" at bounding box center [779, 343] width 31 height 24
type input "$197.80"
type input "$22,747.00"
click at [839, 210] on icon "0 OH 25 OH 25 760" at bounding box center [784, 370] width 1169 height 703
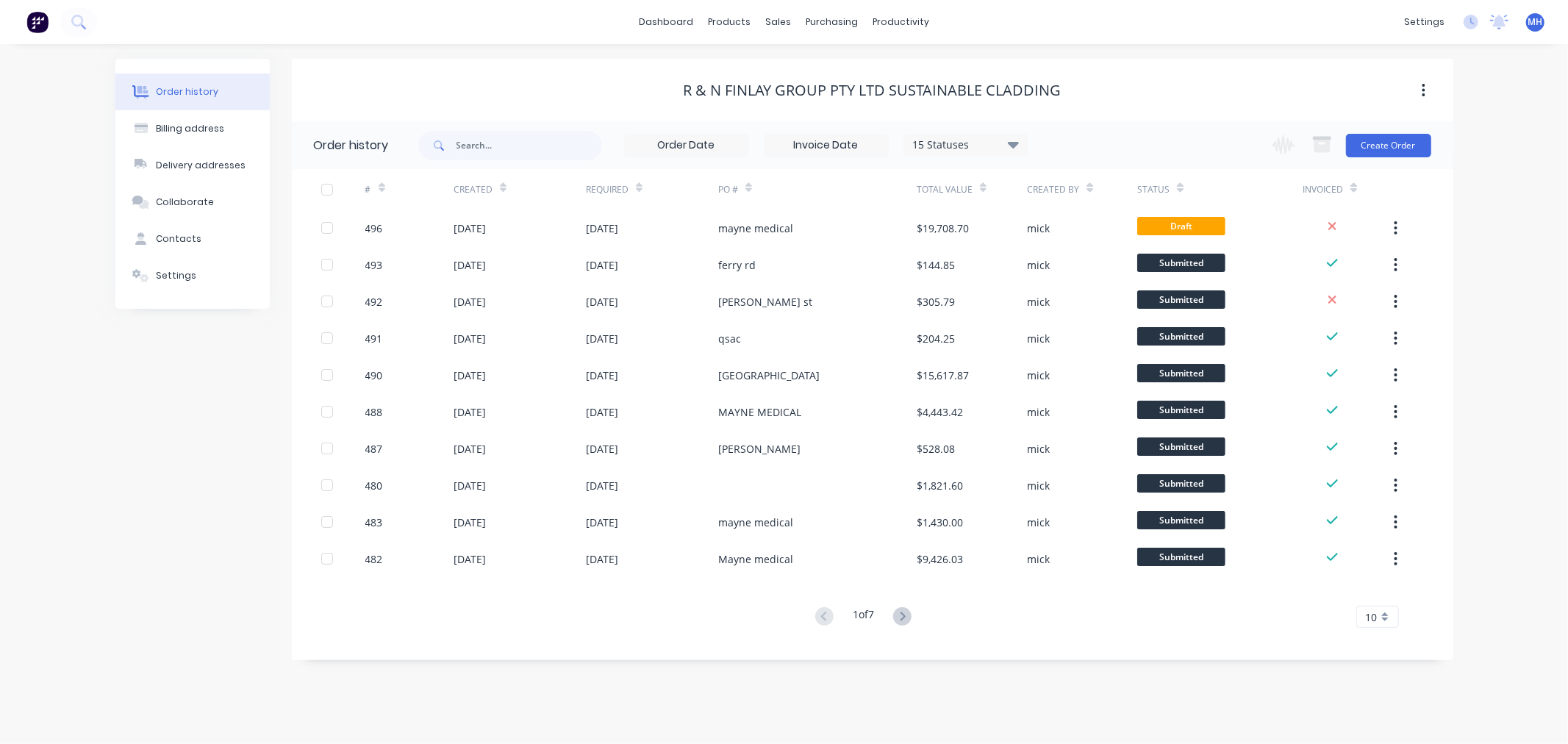
click at [35, 15] on img at bounding box center [38, 22] width 22 height 22
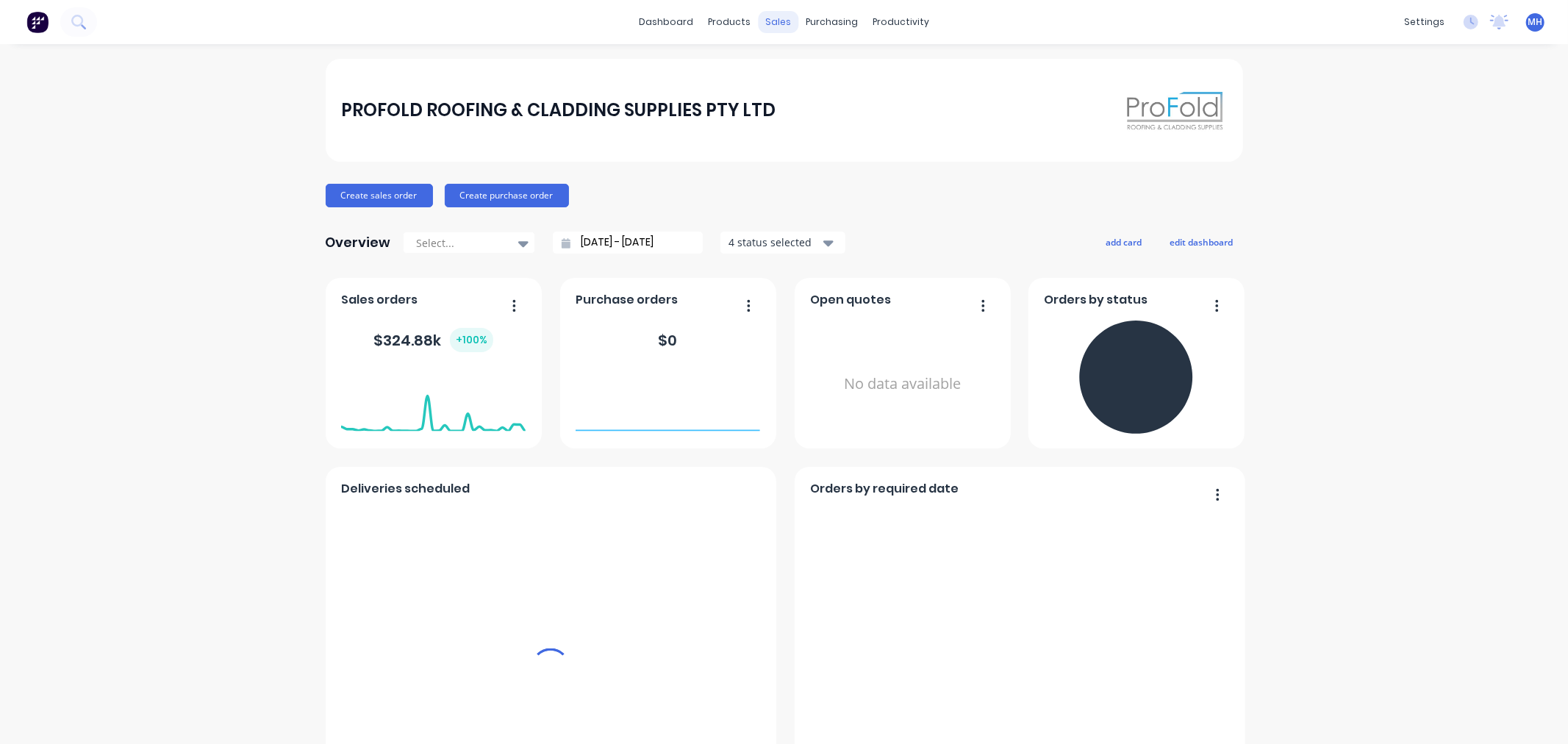
click at [782, 18] on div "sales" at bounding box center [778, 22] width 40 height 22
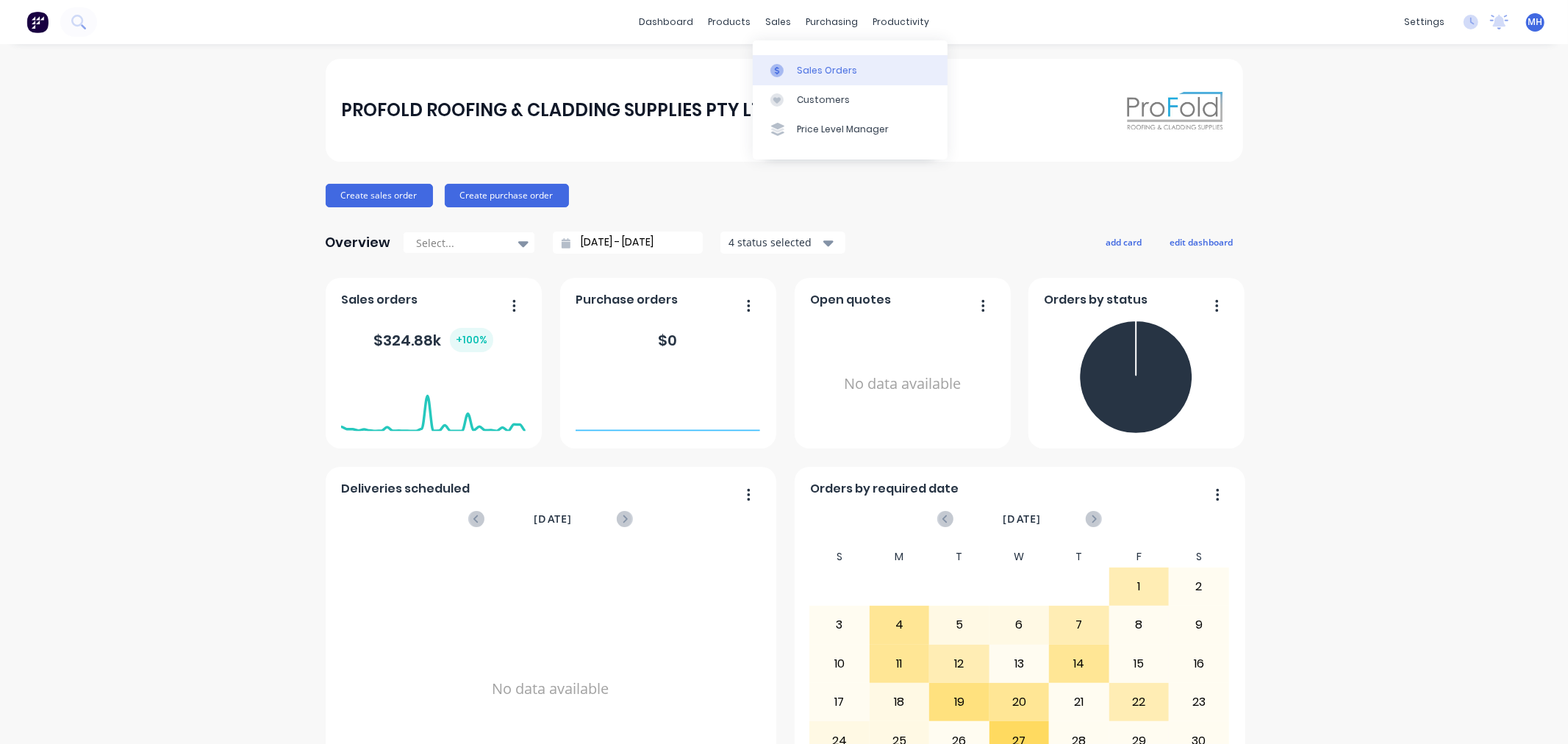
click at [804, 75] on div "Sales Orders" at bounding box center [826, 70] width 60 height 13
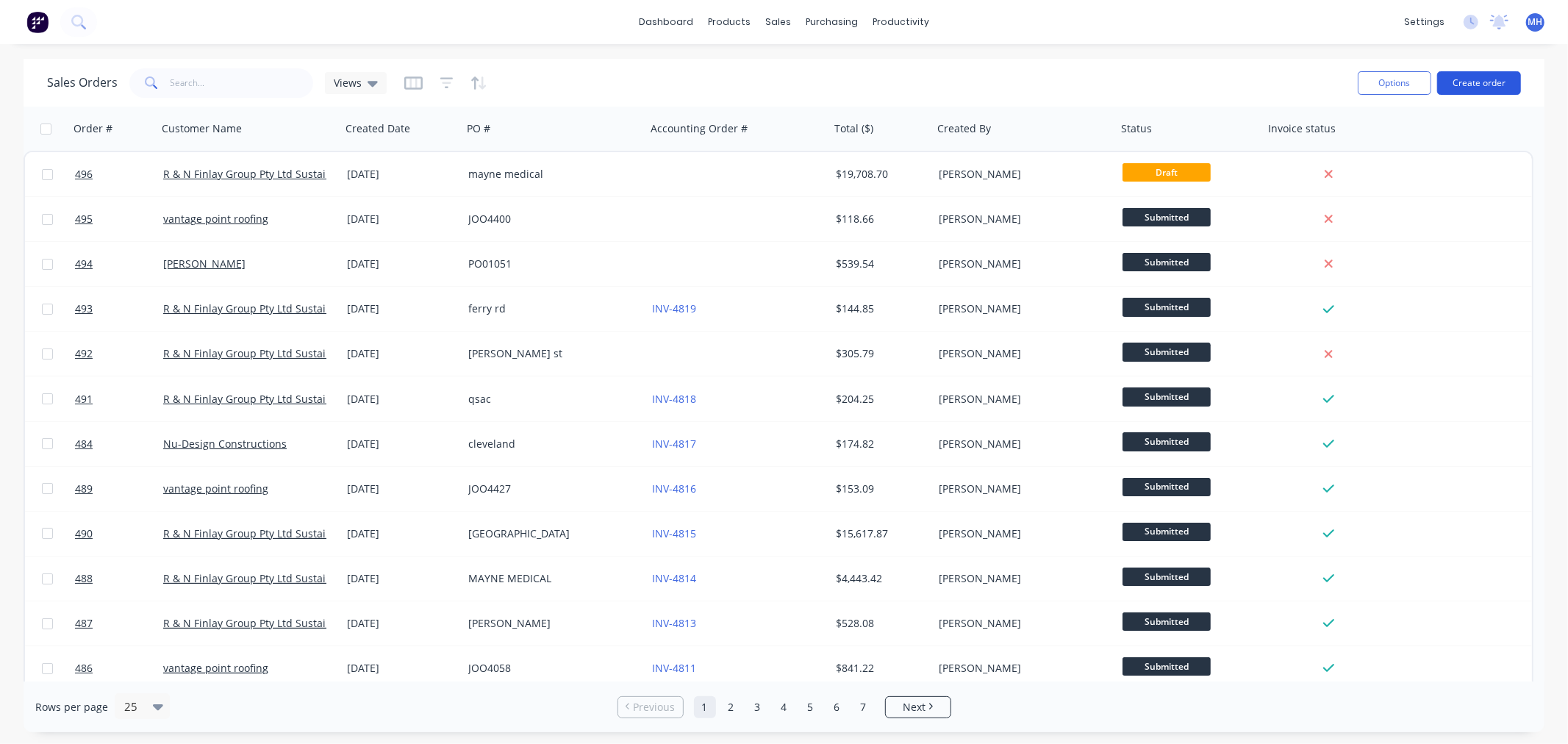
click at [1474, 80] on button "Create order" at bounding box center [1479, 82] width 84 height 23
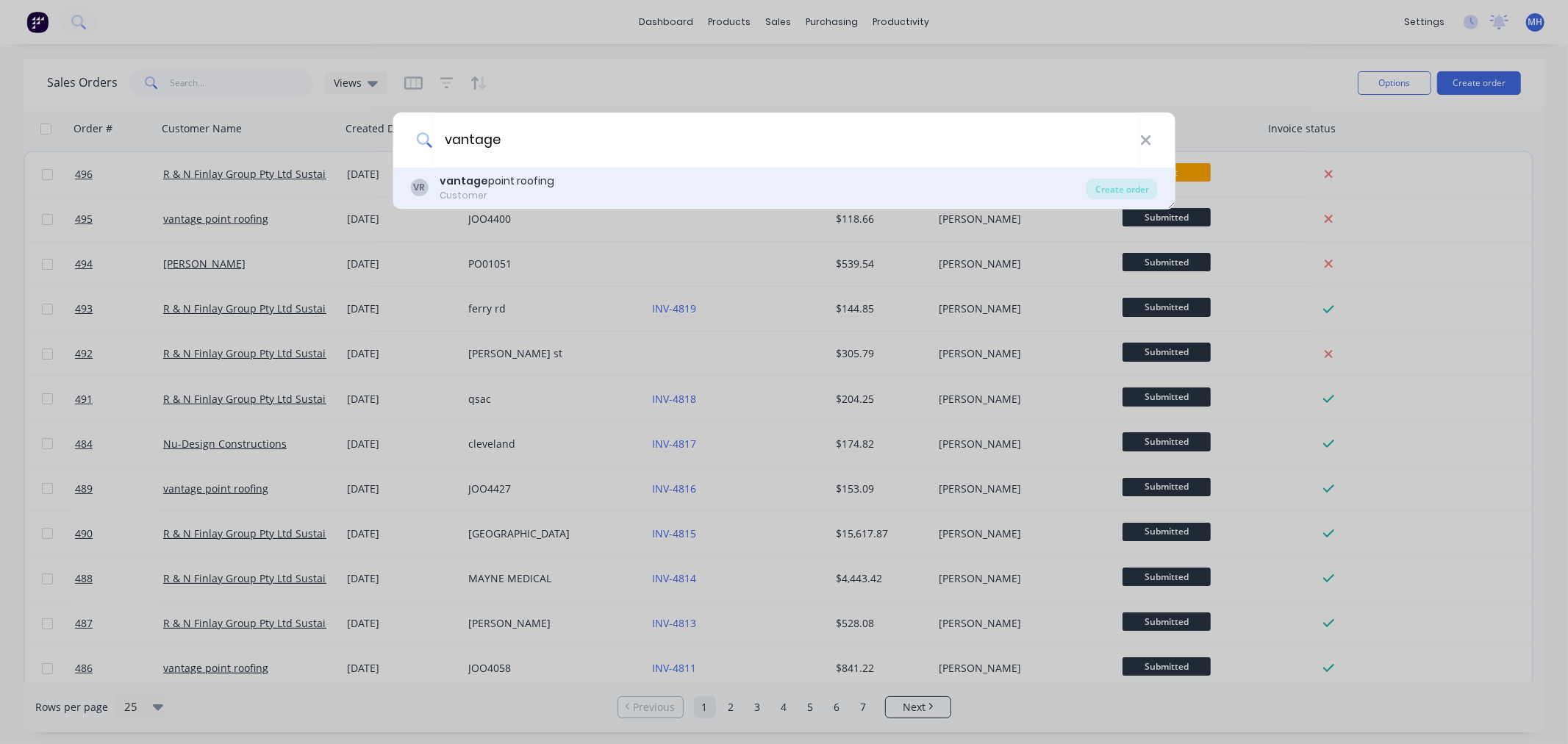
type input "vantage"
click at [556, 186] on div "VR vantage point roofing Customer" at bounding box center [748, 188] width 676 height 29
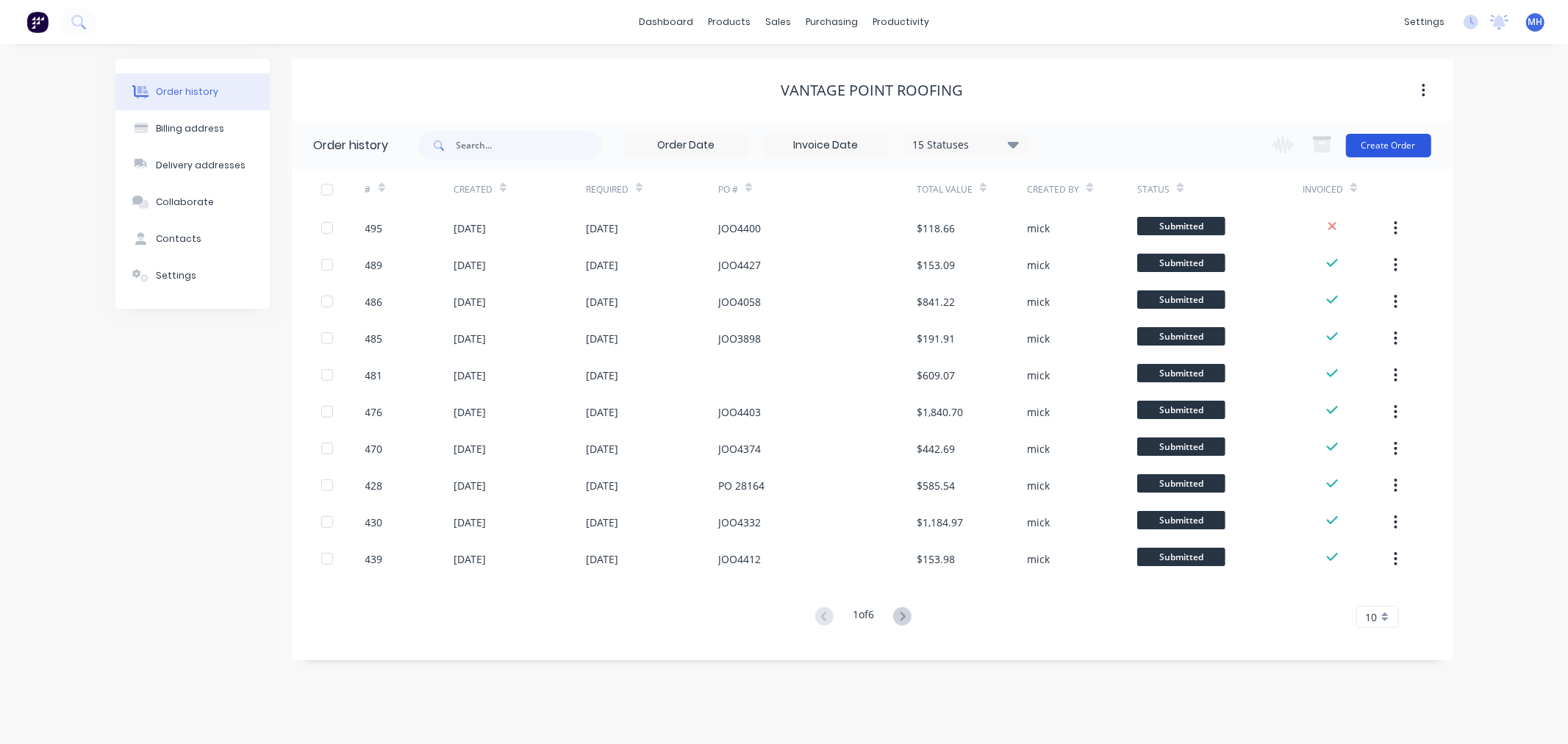
click at [1386, 141] on button "Create Order" at bounding box center [1388, 145] width 86 height 23
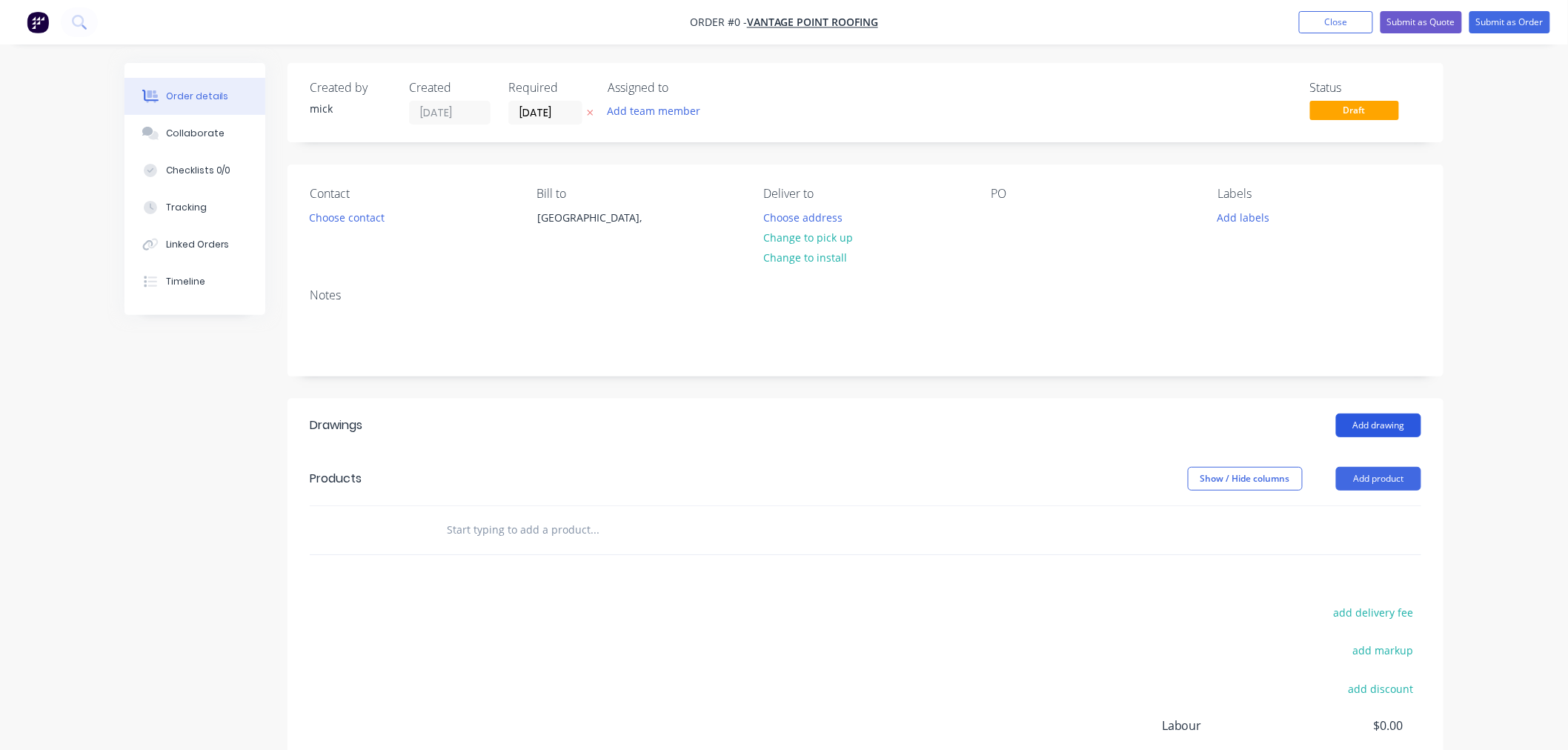
click at [1372, 419] on button "Add drawing" at bounding box center [1378, 424] width 85 height 23
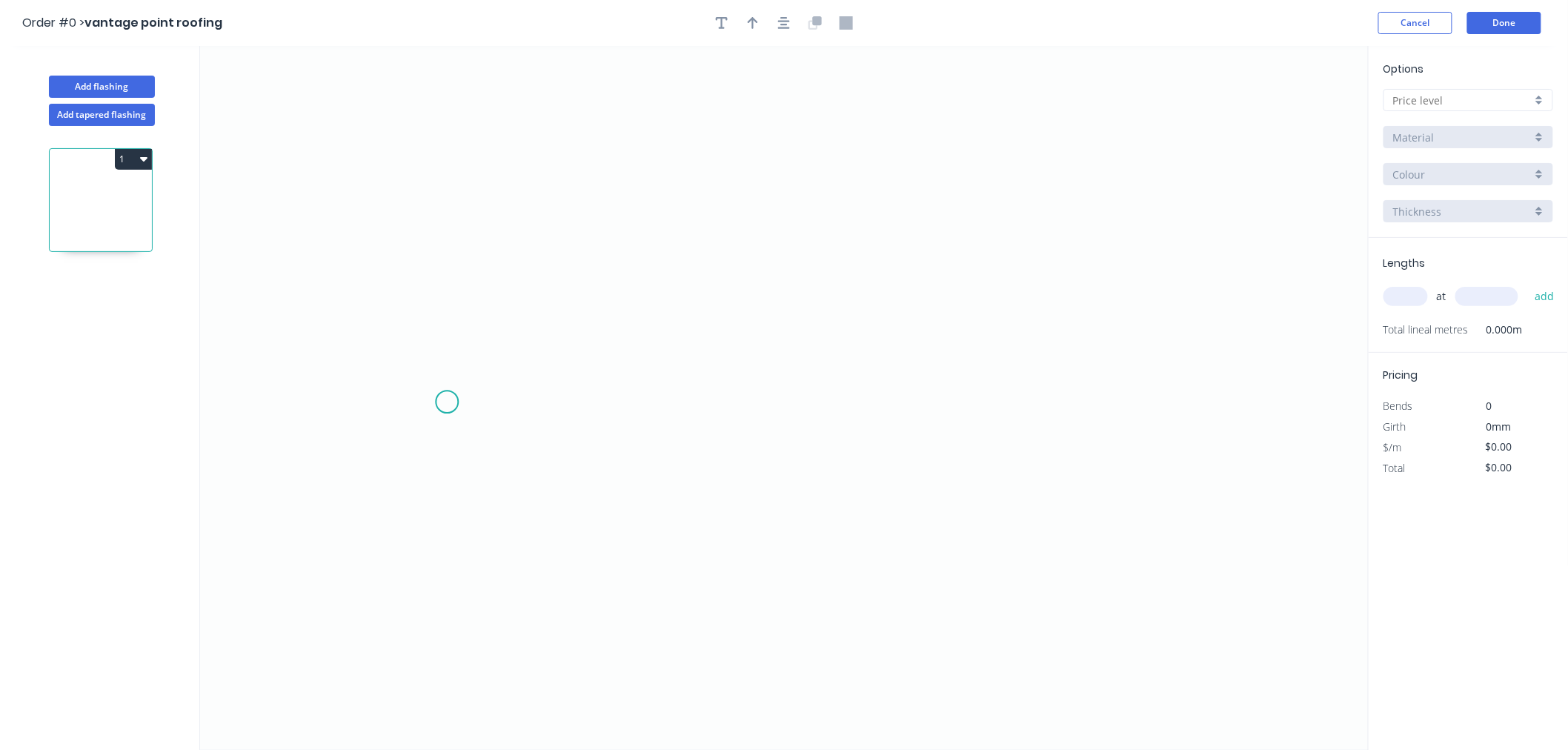
click at [447, 403] on icon "0" at bounding box center [784, 397] width 1169 height 703
click at [520, 309] on icon "0" at bounding box center [784, 397] width 1169 height 703
click at [1163, 319] on icon "0 ?" at bounding box center [784, 397] width 1169 height 703
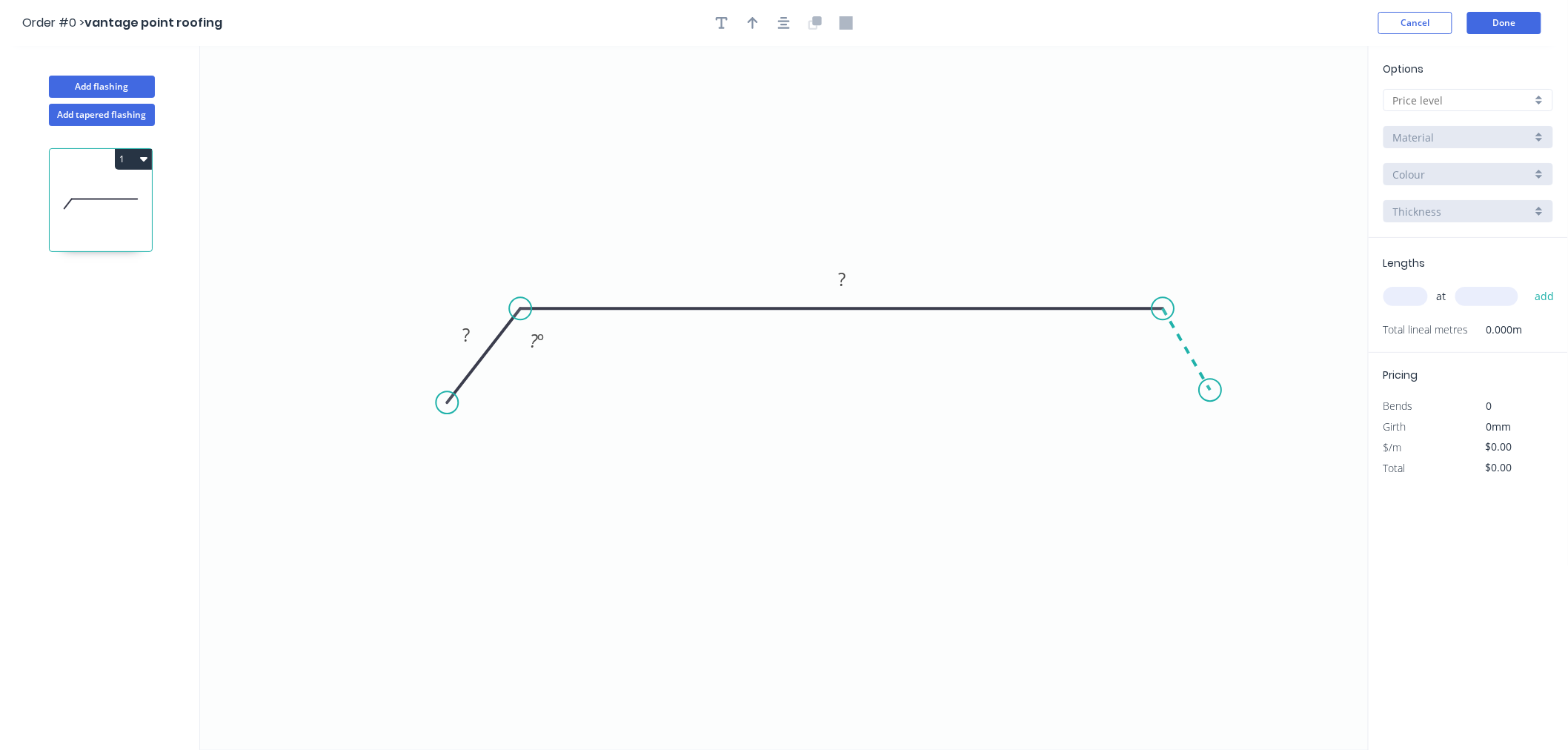
click at [1211, 391] on icon "0 ? ? ? º" at bounding box center [784, 397] width 1169 height 703
click at [1211, 391] on circle at bounding box center [1210, 390] width 22 height 22
click at [473, 336] on rect at bounding box center [466, 335] width 29 height 21
click at [789, 33] on div at bounding box center [784, 23] width 155 height 22
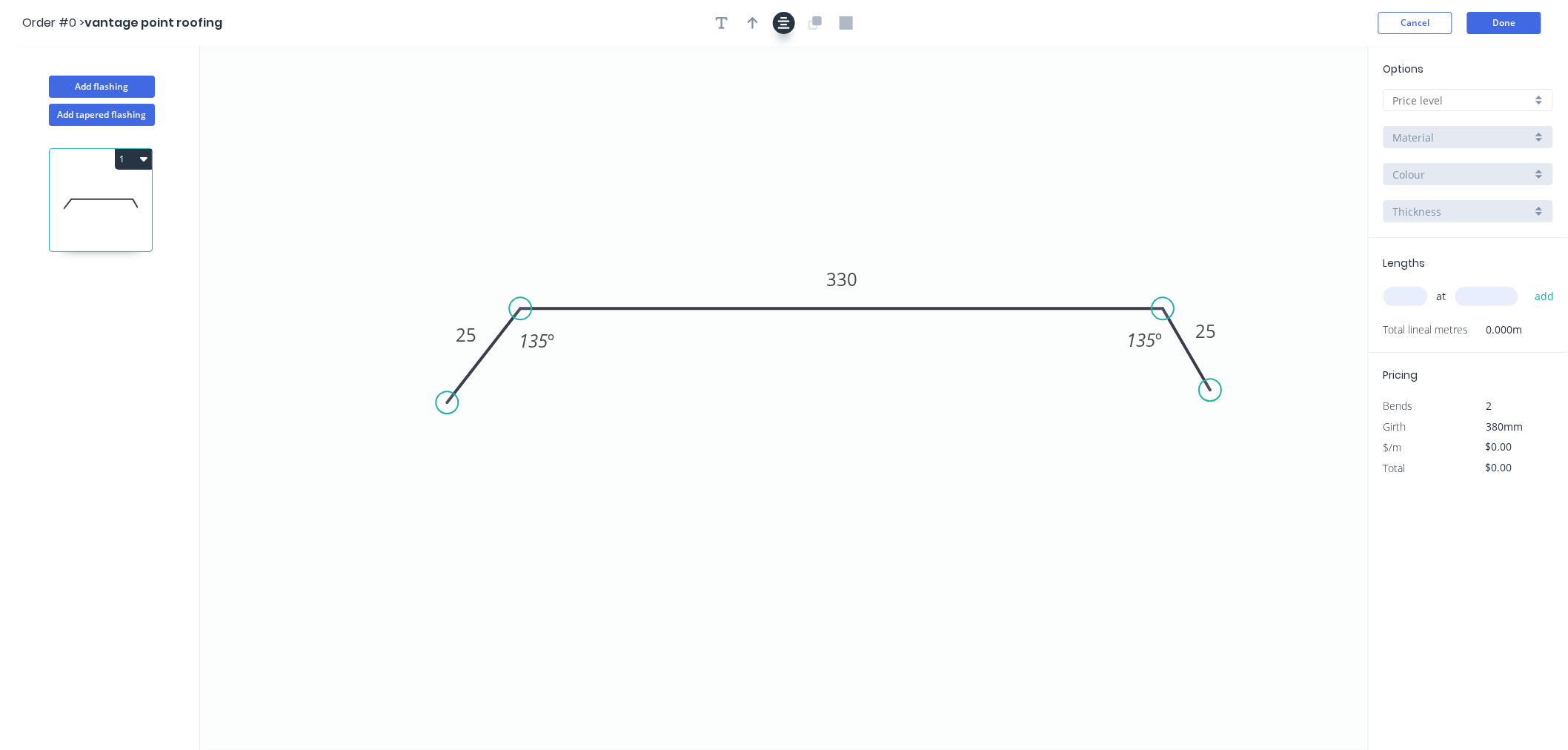
click at [786, 25] on icon "button" at bounding box center [784, 22] width 12 height 13
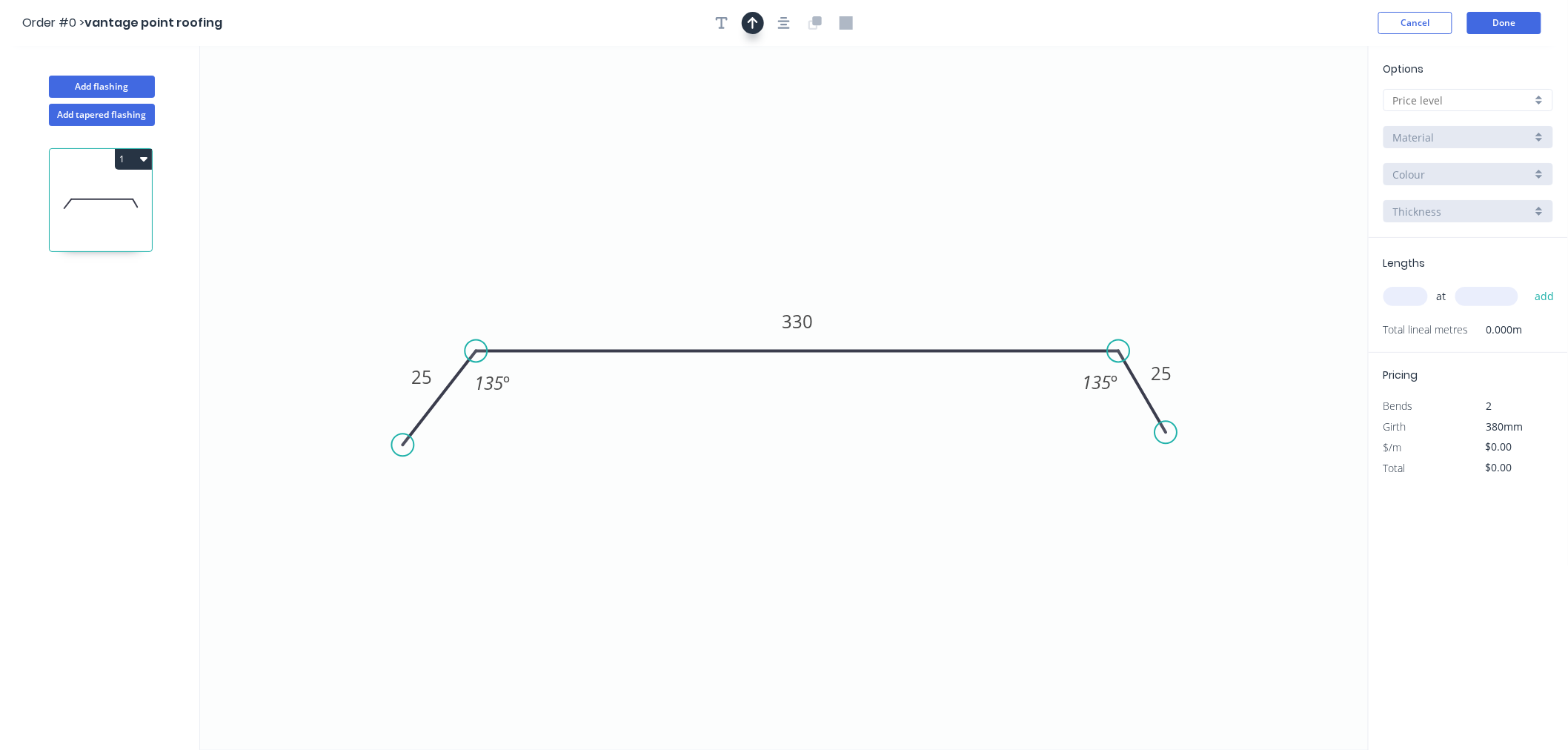
click at [754, 22] on icon "button" at bounding box center [753, 22] width 10 height 13
drag, startPoint x: 1281, startPoint y: 131, endPoint x: 741, endPoint y: 271, distance: 557.9
click at [741, 271] on icon at bounding box center [740, 253] width 13 height 47
click at [1469, 104] on input "text" at bounding box center [1462, 100] width 139 height 16
click at [1464, 122] on div "A" at bounding box center [1468, 128] width 168 height 26
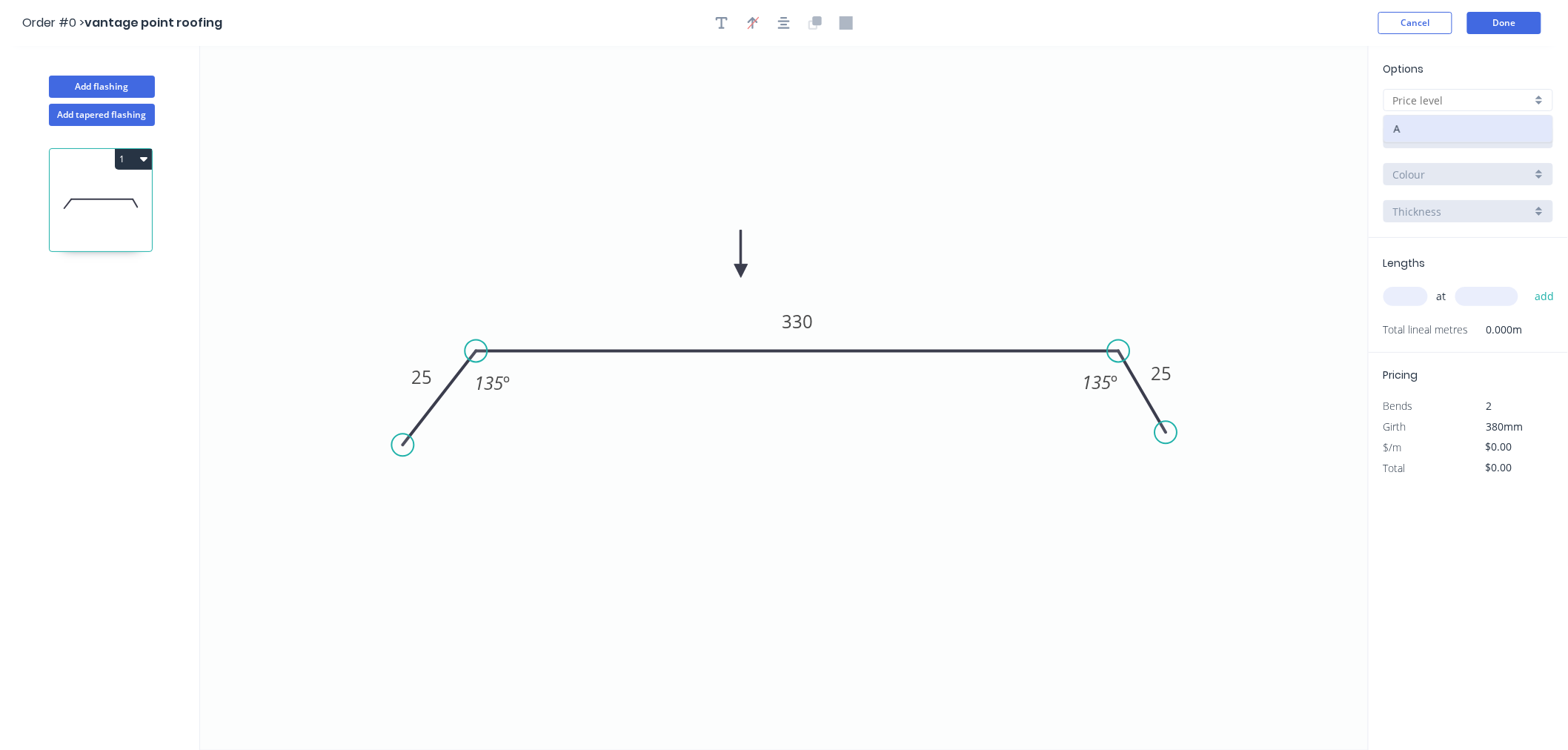
type input "A"
click at [1502, 134] on input "Aluminium 5005 (Sheets)" at bounding box center [1462, 137] width 139 height 16
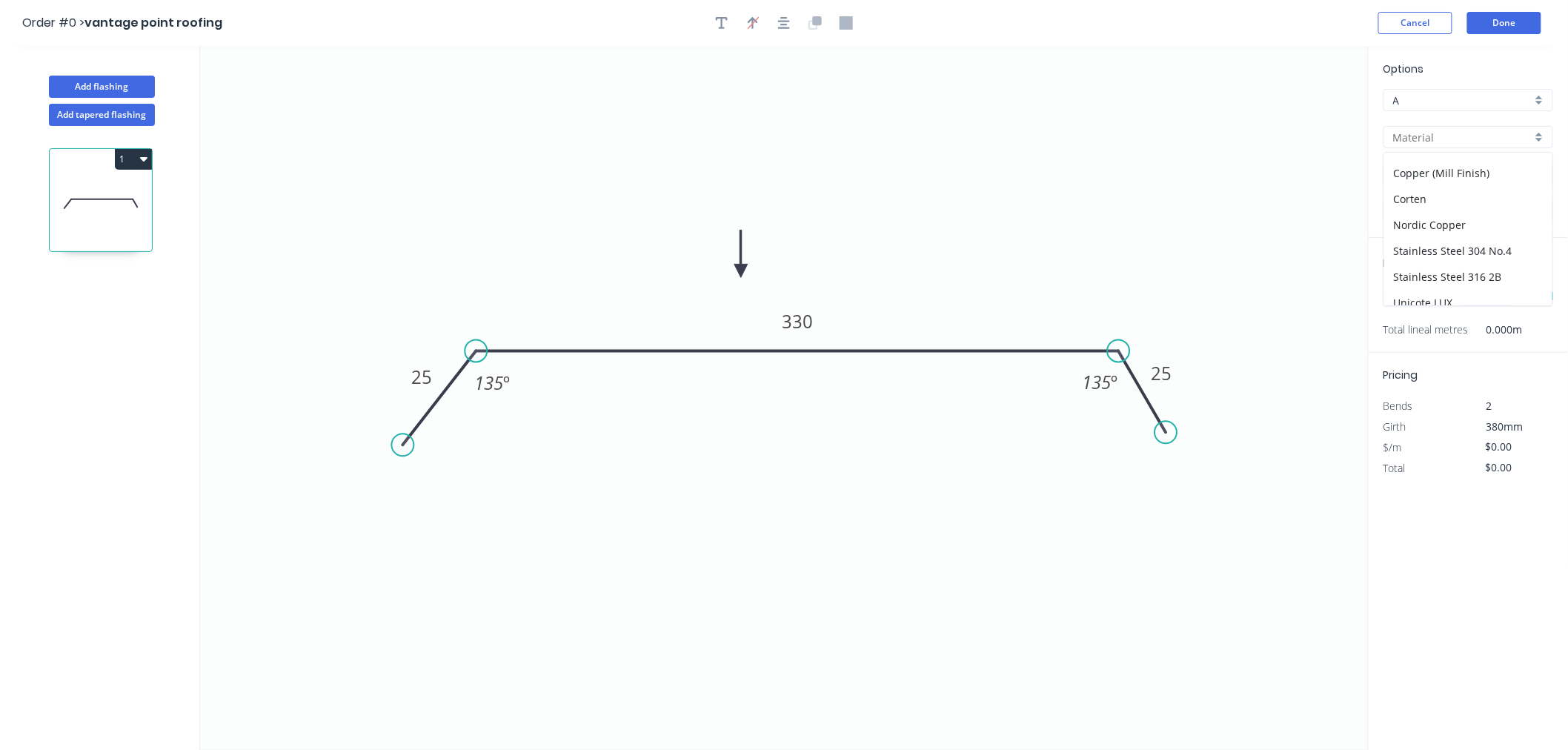
scroll to position [291, 0]
click at [1476, 299] on div "Zincalume" at bounding box center [1468, 292] width 168 height 26
type input "Zincalume"
type input "$14.24"
click at [1446, 208] on input "1.0" at bounding box center [1462, 211] width 139 height 16
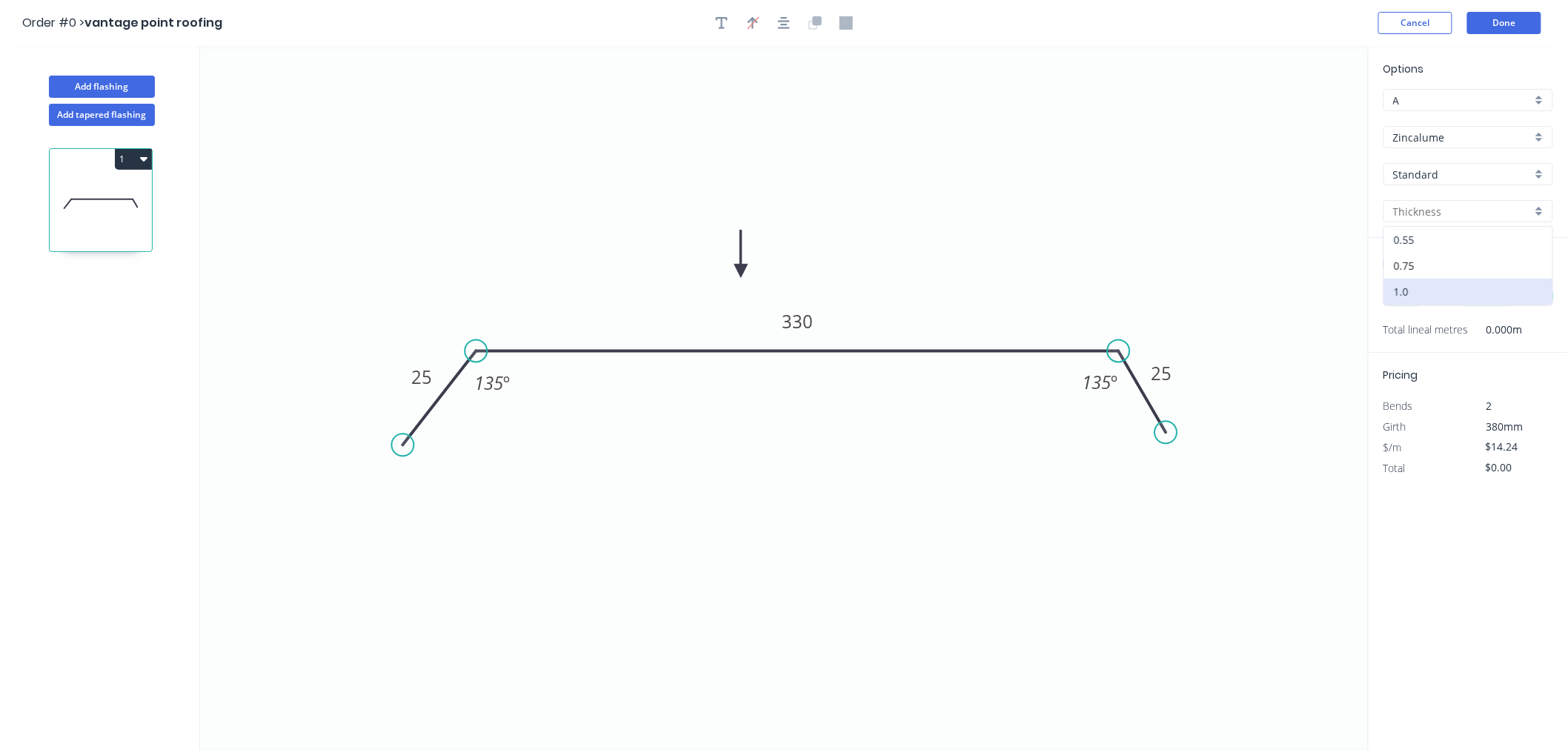
click at [1431, 234] on div "0.55" at bounding box center [1468, 240] width 168 height 26
type input "0.55"
type input "$11.13"
click at [1408, 289] on input "text" at bounding box center [1406, 297] width 45 height 19
type input "1"
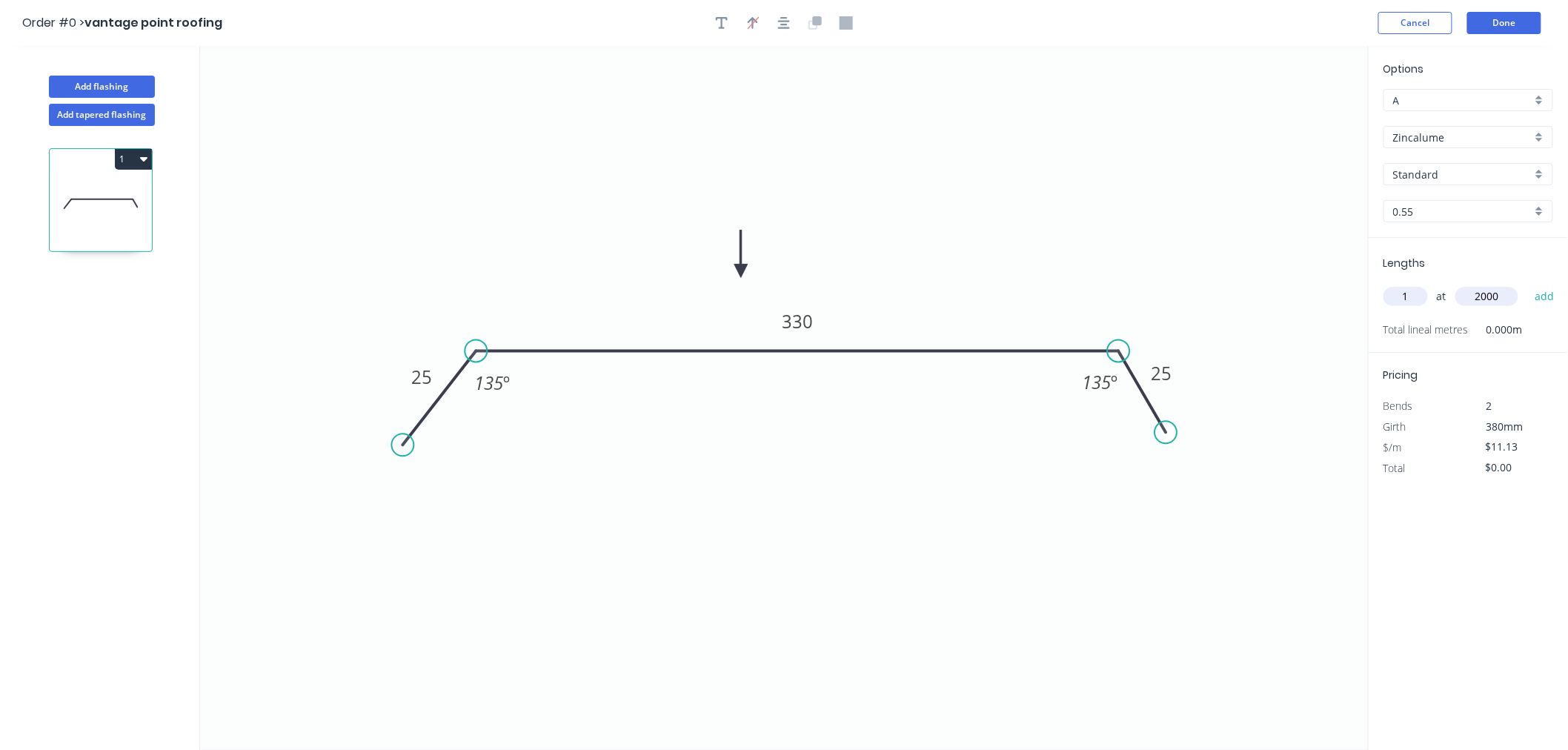
type input "2000"
click at [1527, 284] on button "add" at bounding box center [1545, 296] width 34 height 25
type input "$22.26"
type input "2"
type input "4000"
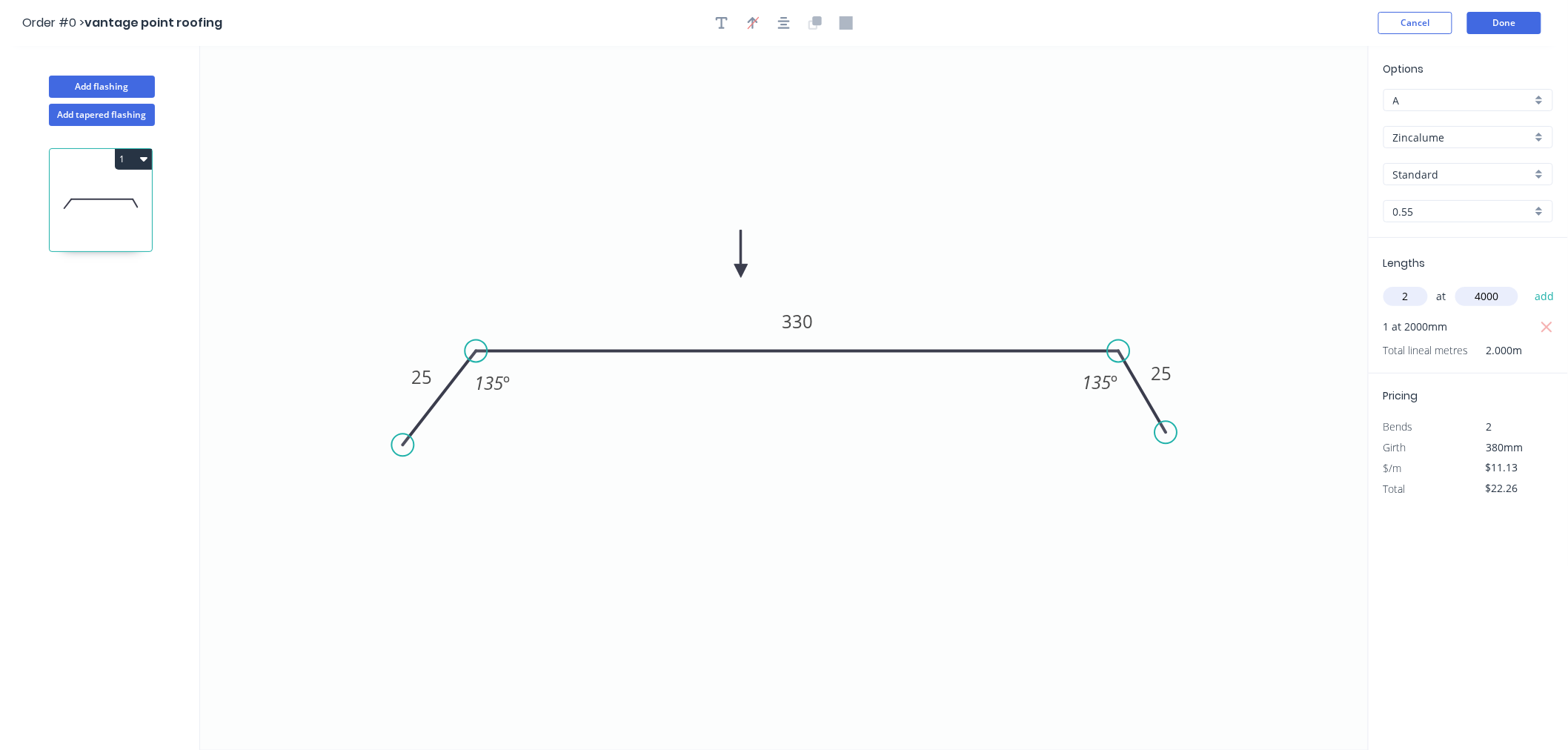
click at [1527, 284] on button "add" at bounding box center [1545, 296] width 34 height 25
type input "$111.30"
type input "2"
type input "3.5"
click at [1527, 284] on button "add" at bounding box center [1545, 296] width 34 height 25
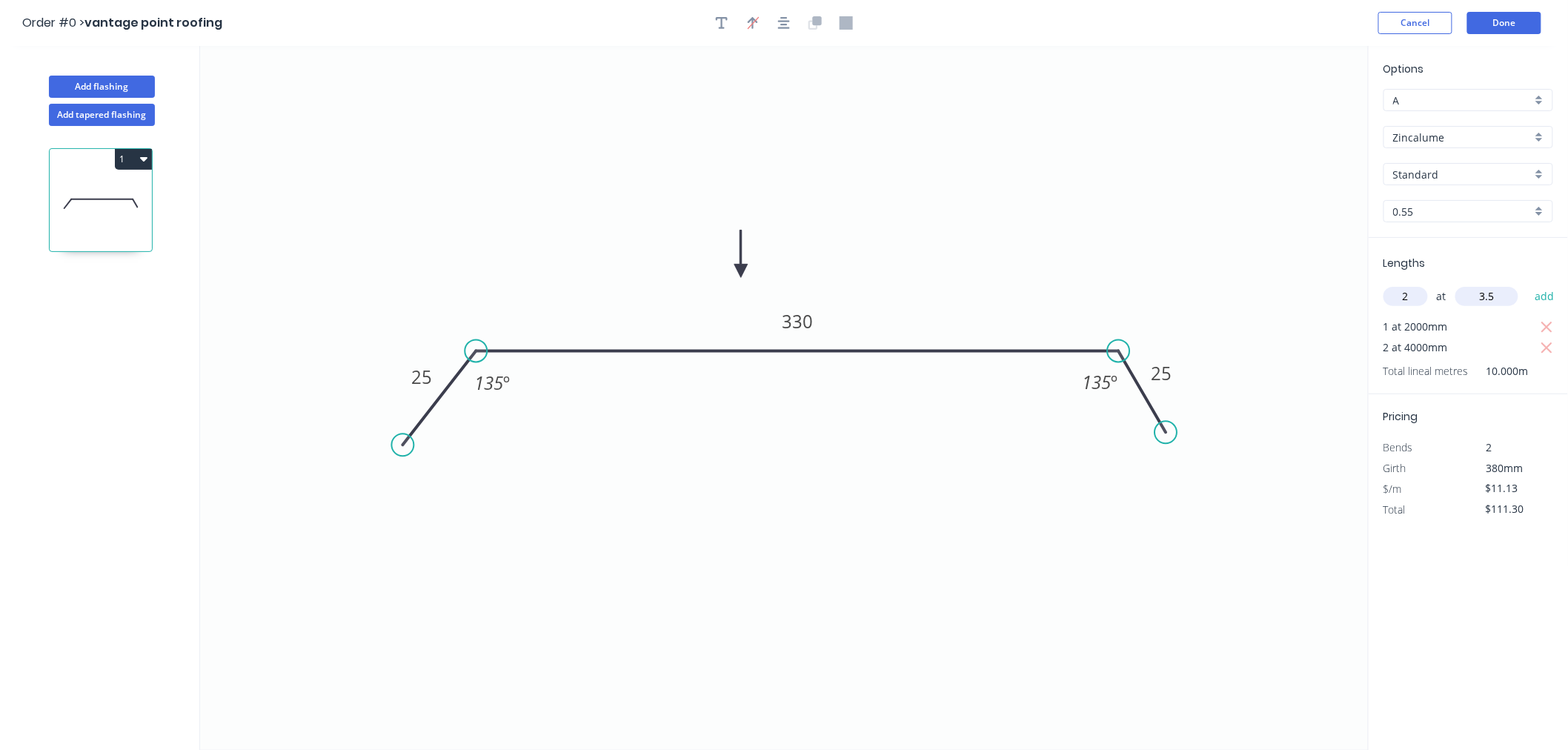
type input "$133.56"
type input "2"
type input "2.5"
click at [1527, 284] on button "add" at bounding box center [1545, 296] width 34 height 25
type input "$155.82"
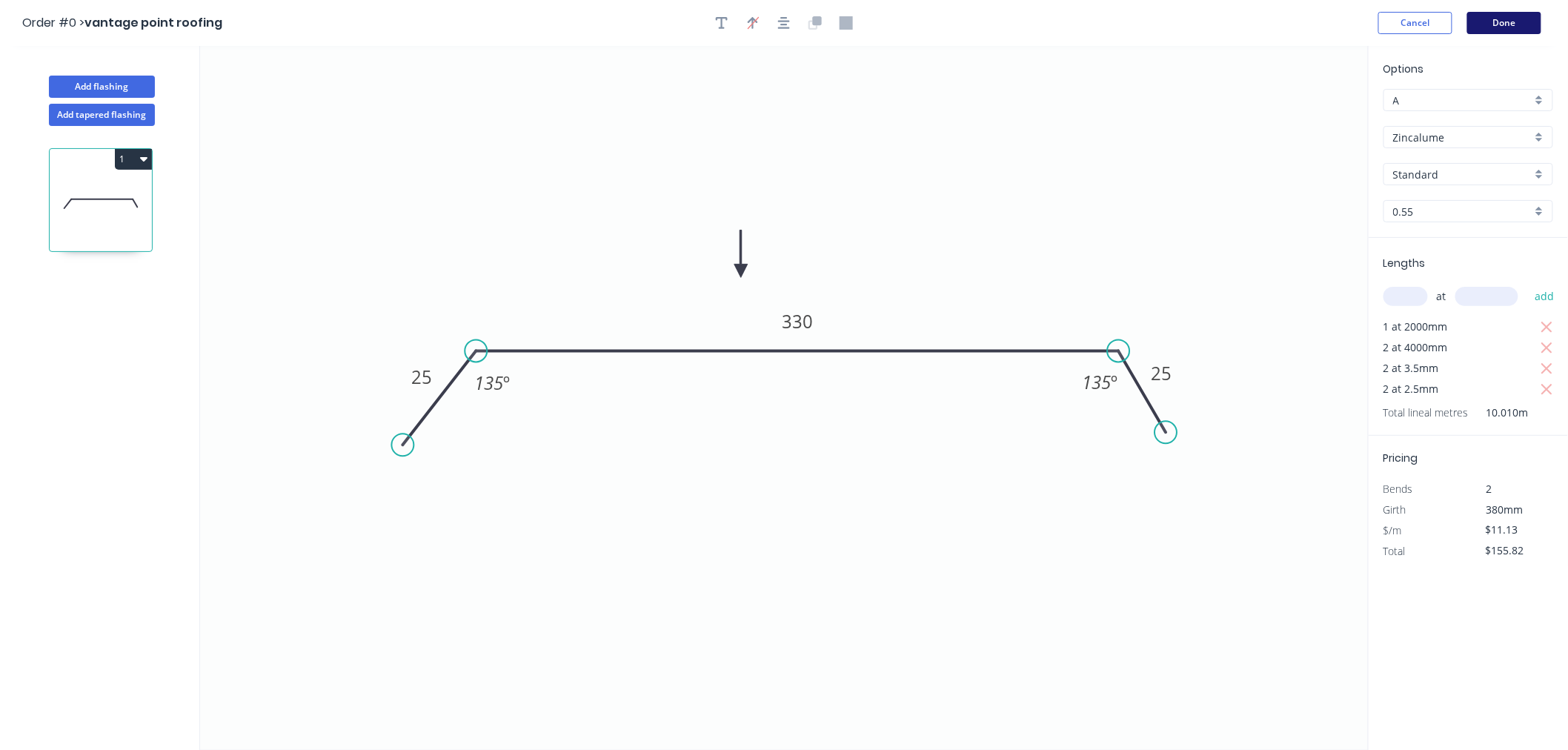
click at [1517, 27] on button "Done" at bounding box center [1504, 23] width 74 height 22
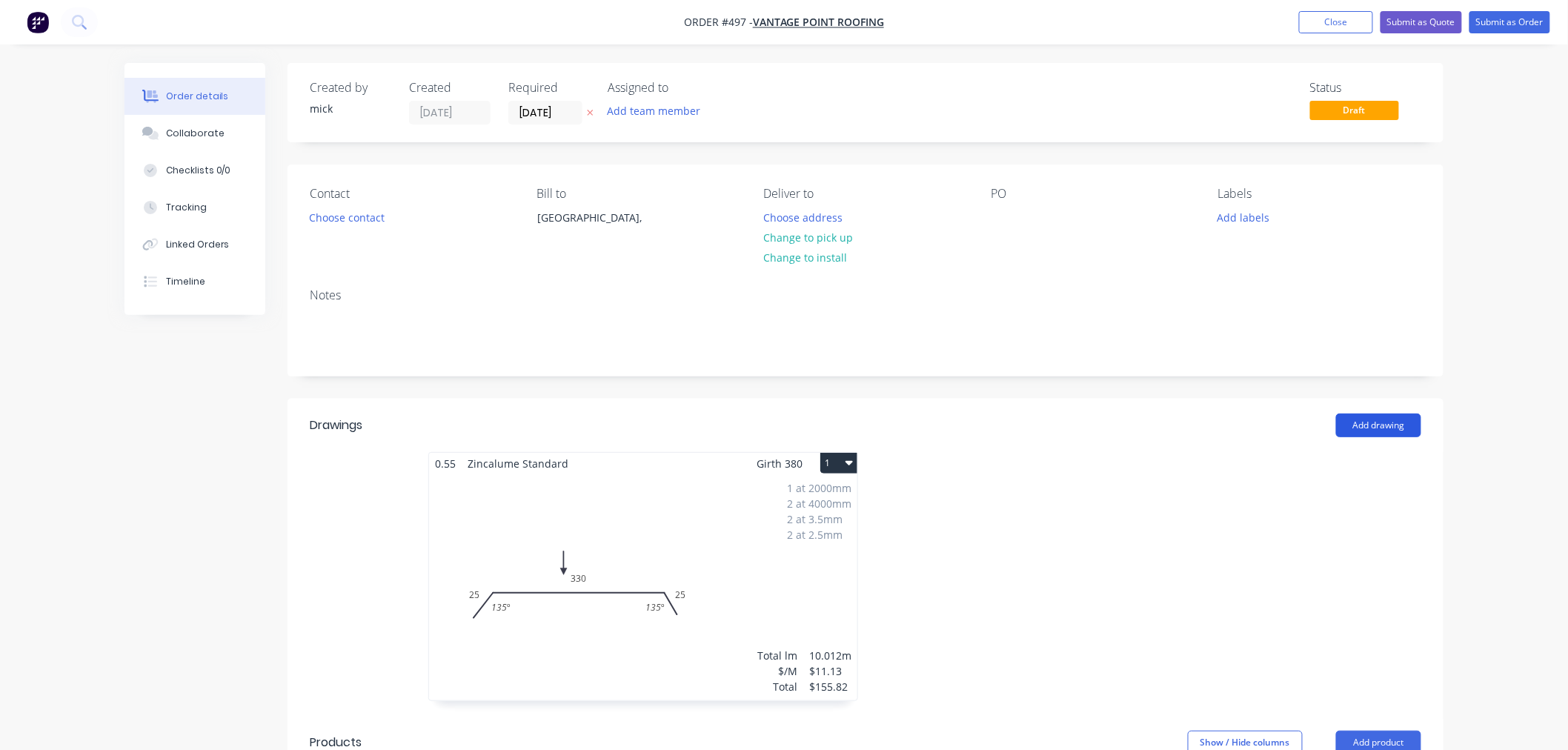
click at [1353, 422] on button "Add drawing" at bounding box center [1378, 424] width 85 height 23
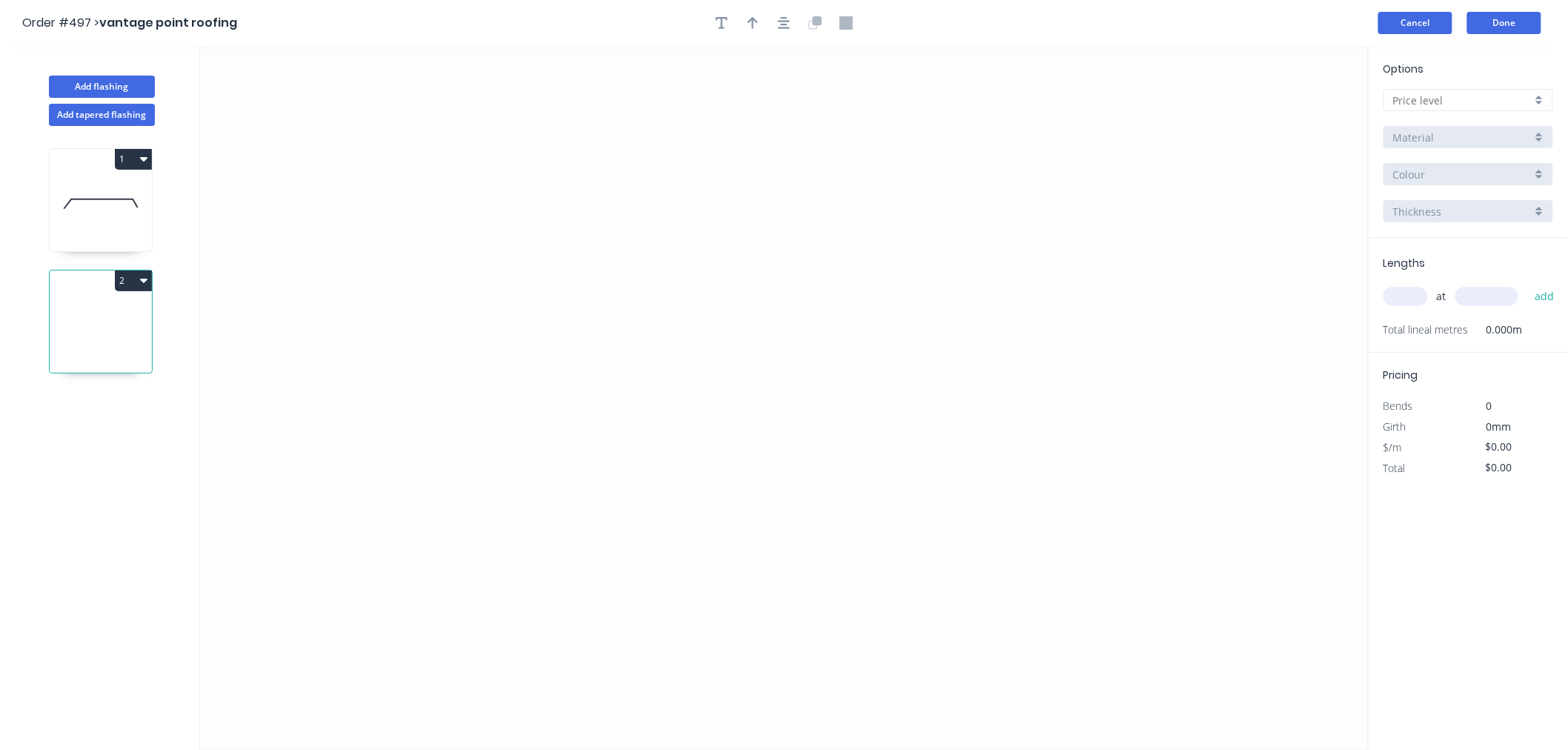
click at [1427, 13] on button "Cancel" at bounding box center [1415, 23] width 74 height 22
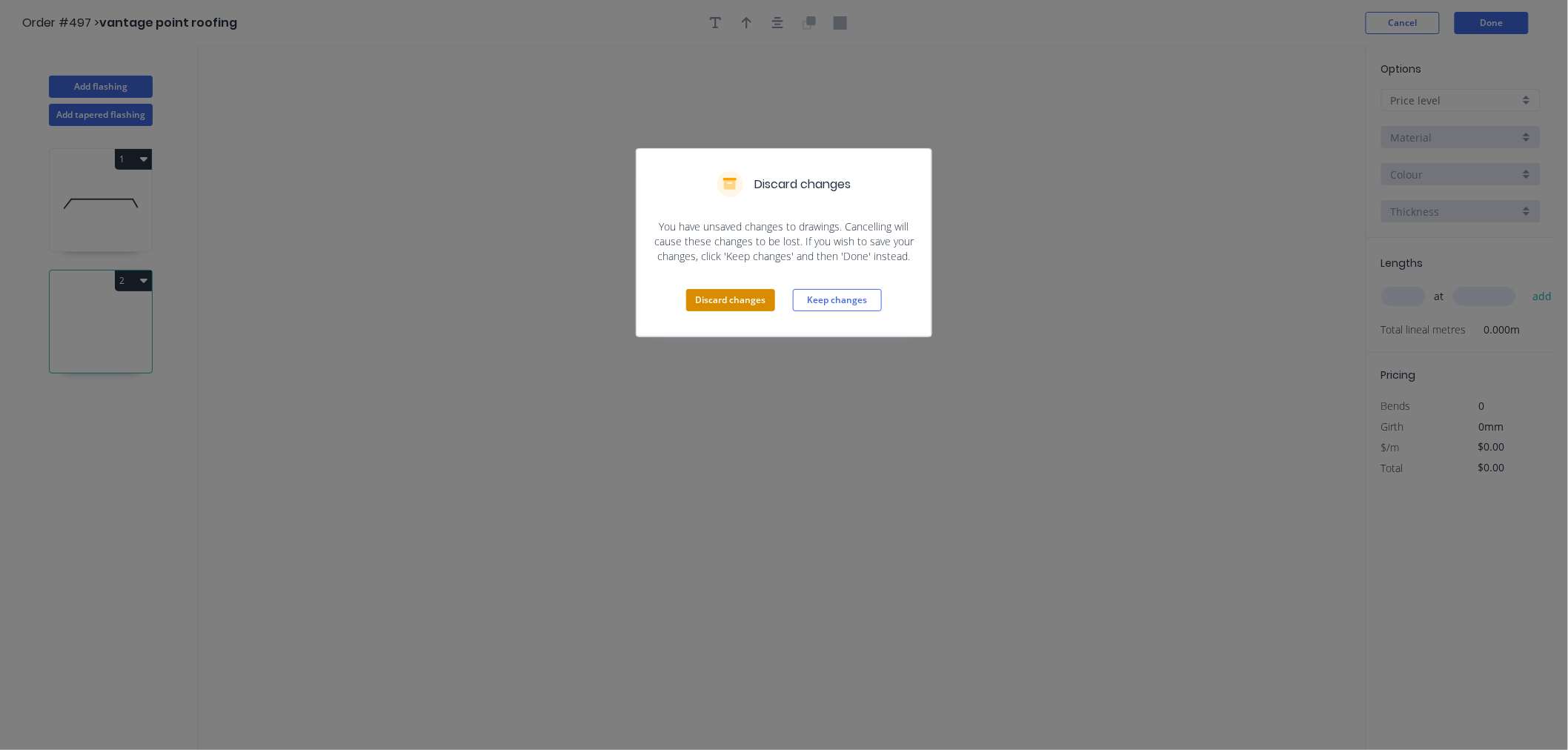
click at [741, 299] on button "Discard changes" at bounding box center [731, 300] width 89 height 22
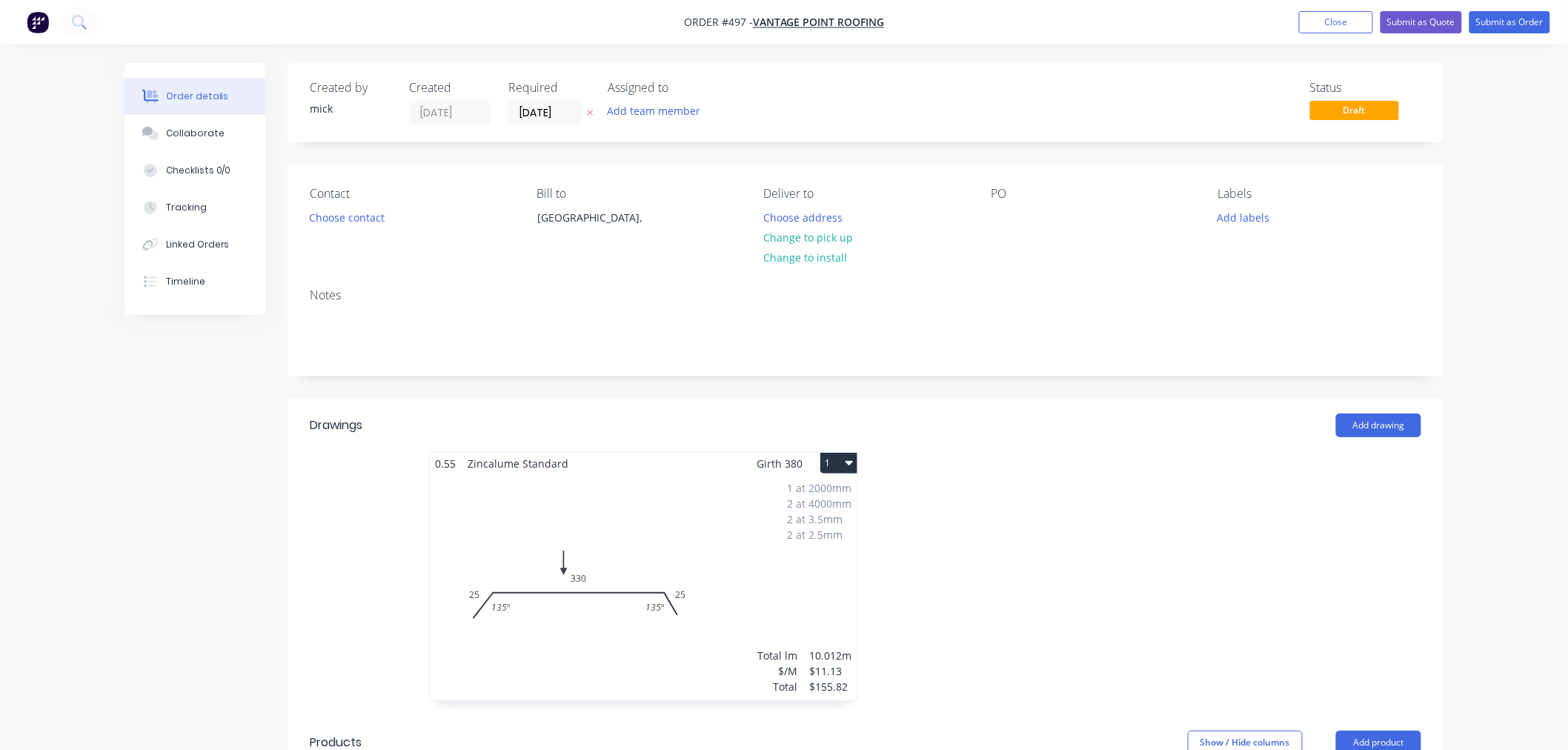
click at [828, 460] on button "1" at bounding box center [838, 463] width 37 height 21
click at [776, 528] on div "Duplicate" at bounding box center [787, 528] width 114 height 22
click at [1016, 578] on div "Total lm $/M Total 0m $11.13 $0.00" at bounding box center [1088, 587] width 429 height 226
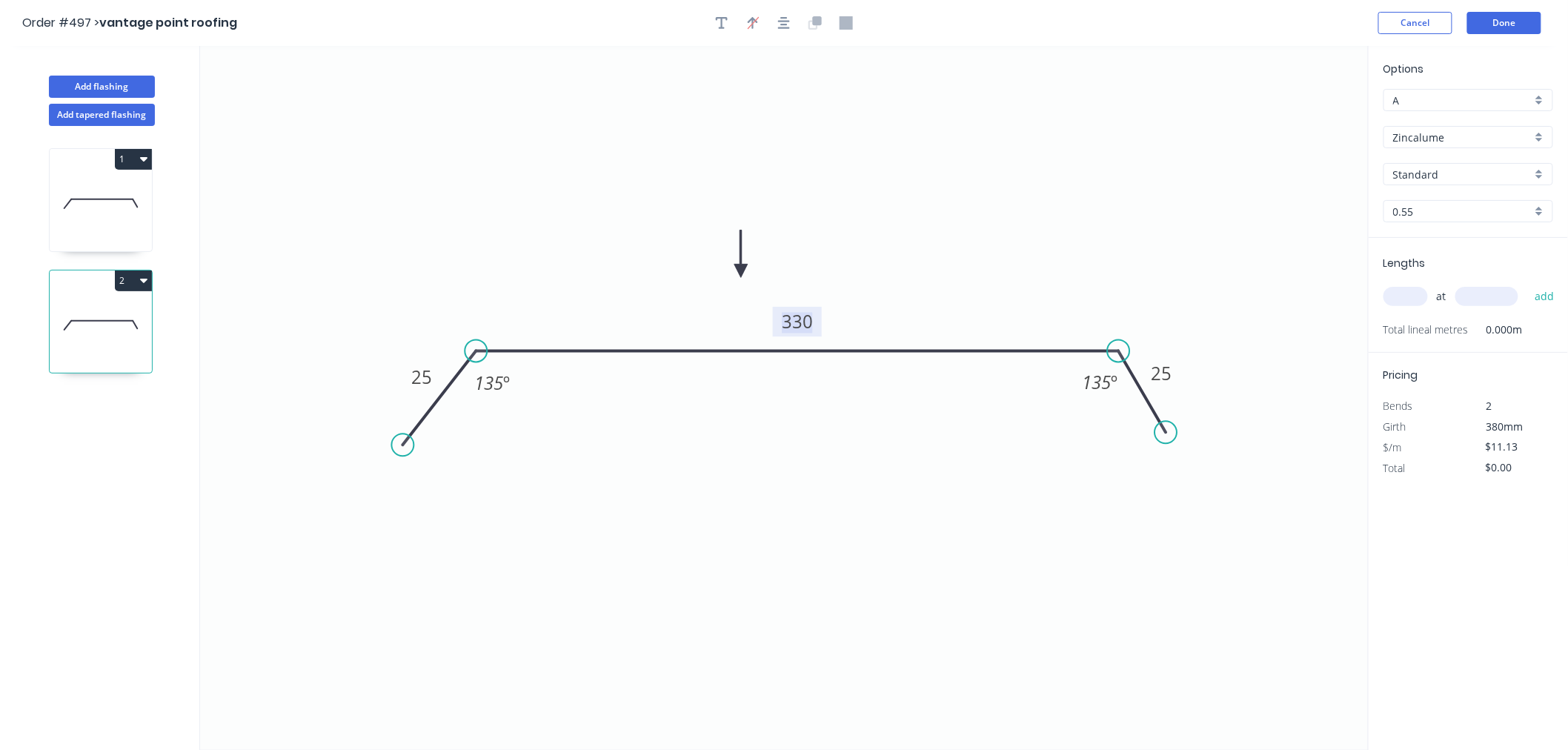
click at [806, 320] on tspan "330" at bounding box center [797, 322] width 31 height 24
click at [907, 497] on icon "0 25 170 25 135 º 135 º" at bounding box center [784, 397] width 1169 height 703
type input "$9.77"
click at [1414, 292] on input "text" at bounding box center [1406, 297] width 45 height 19
type input "1"
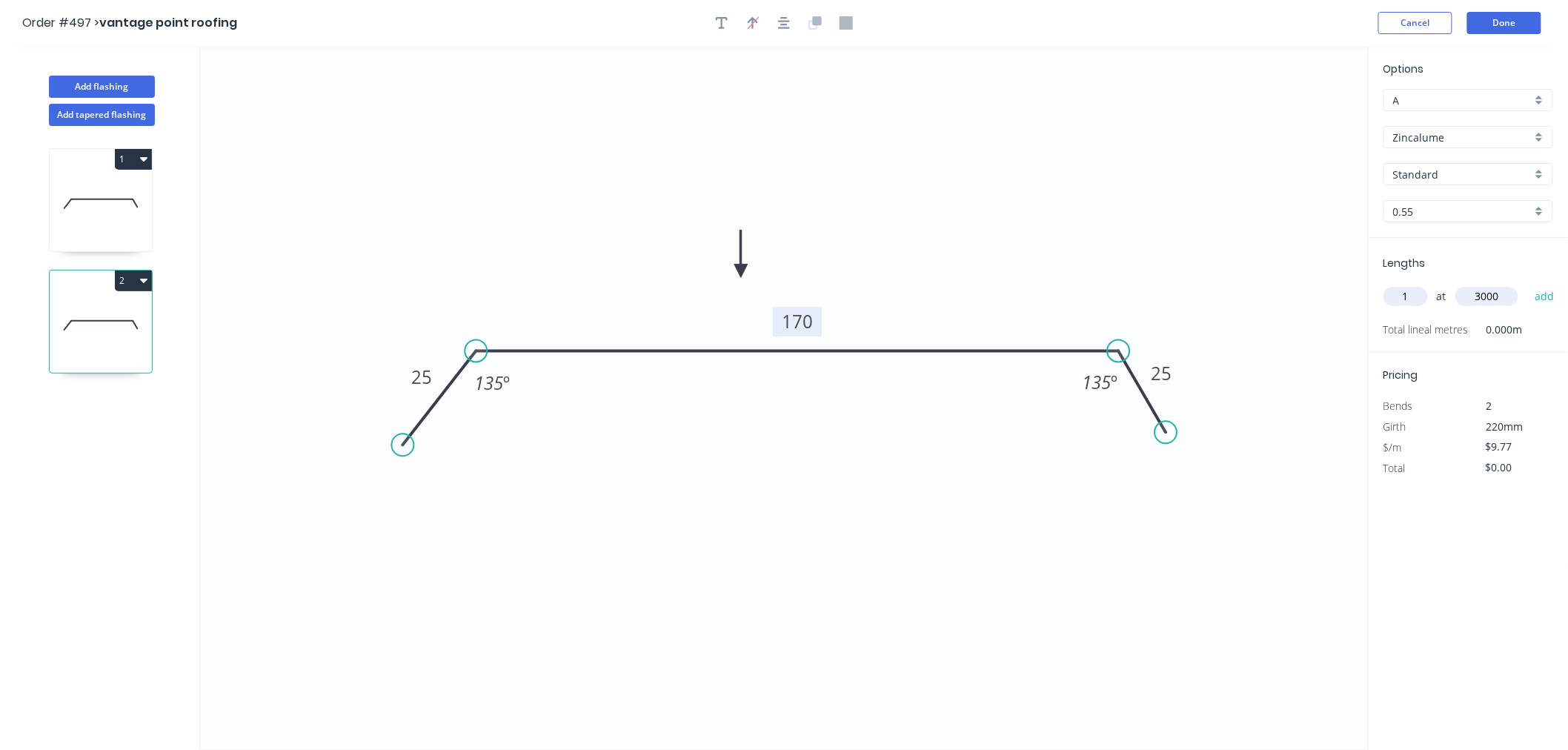
type input "3000"
click at [1527, 284] on button "add" at bounding box center [1545, 296] width 34 height 25
type input "$29.31"
click at [1490, 22] on button "Done" at bounding box center [1504, 23] width 74 height 22
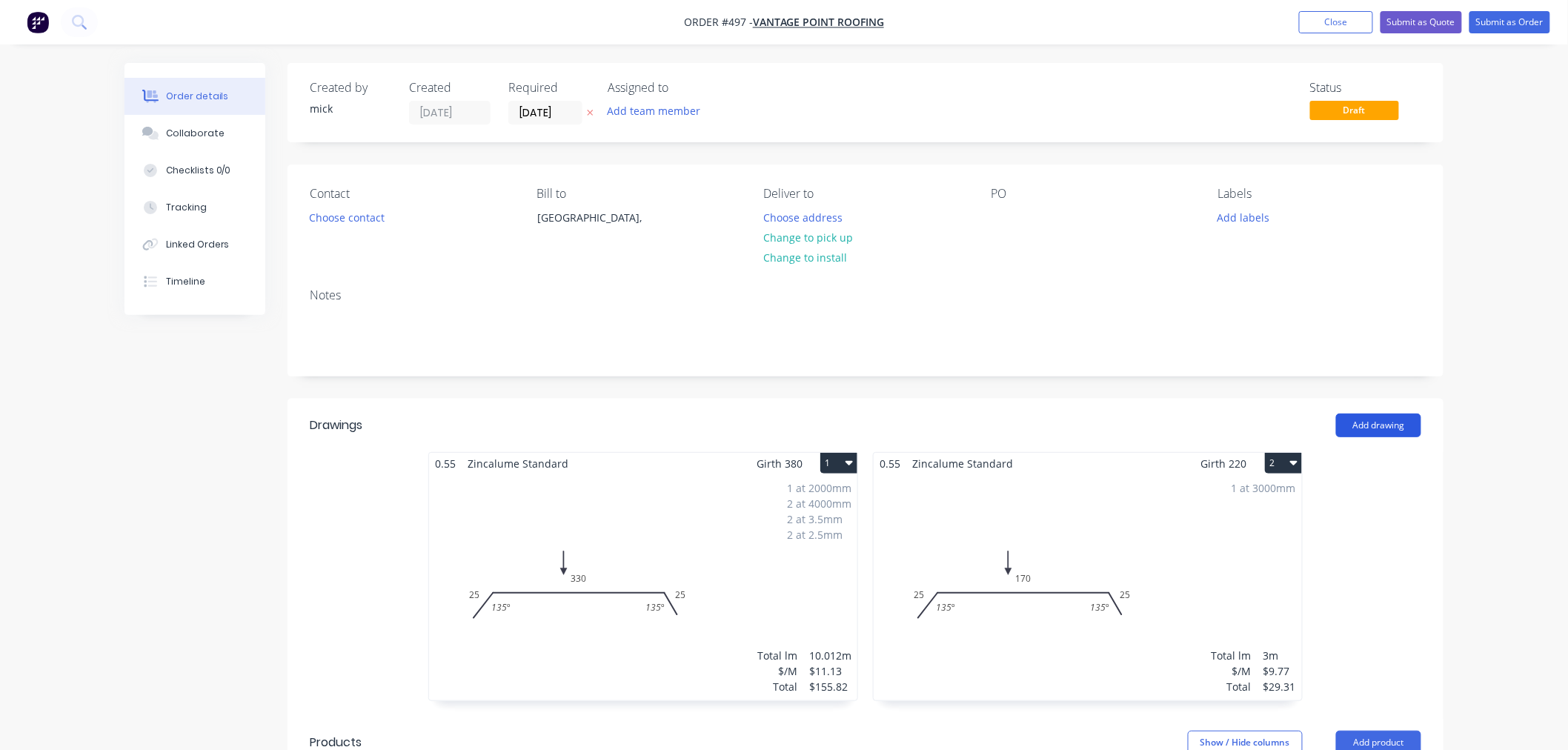
click at [1378, 430] on button "Add drawing" at bounding box center [1378, 424] width 85 height 23
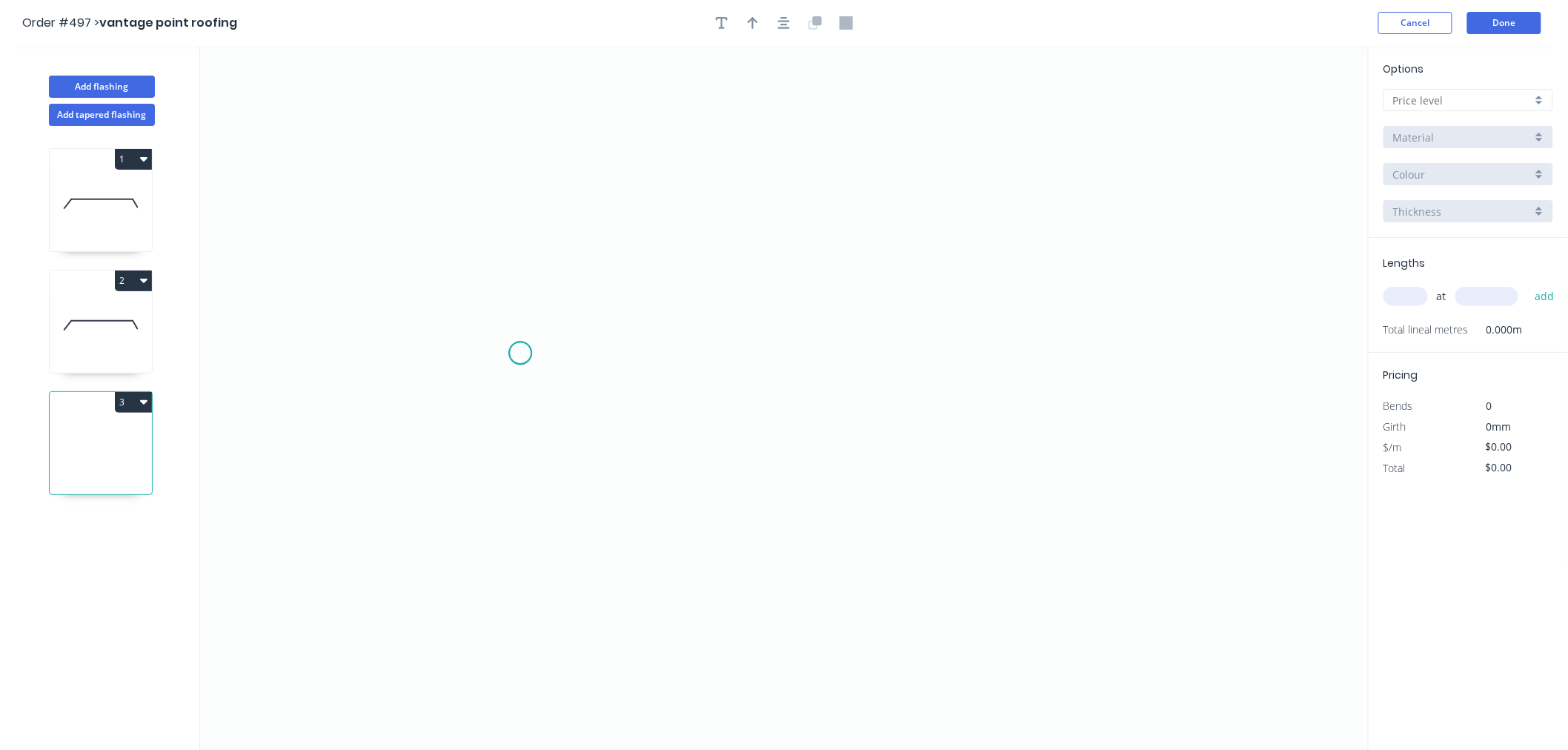
click at [520, 353] on icon "0" at bounding box center [784, 397] width 1169 height 703
click at [766, 499] on icon "0" at bounding box center [784, 397] width 1169 height 703
click at [1039, 340] on icon at bounding box center [903, 419] width 274 height 160
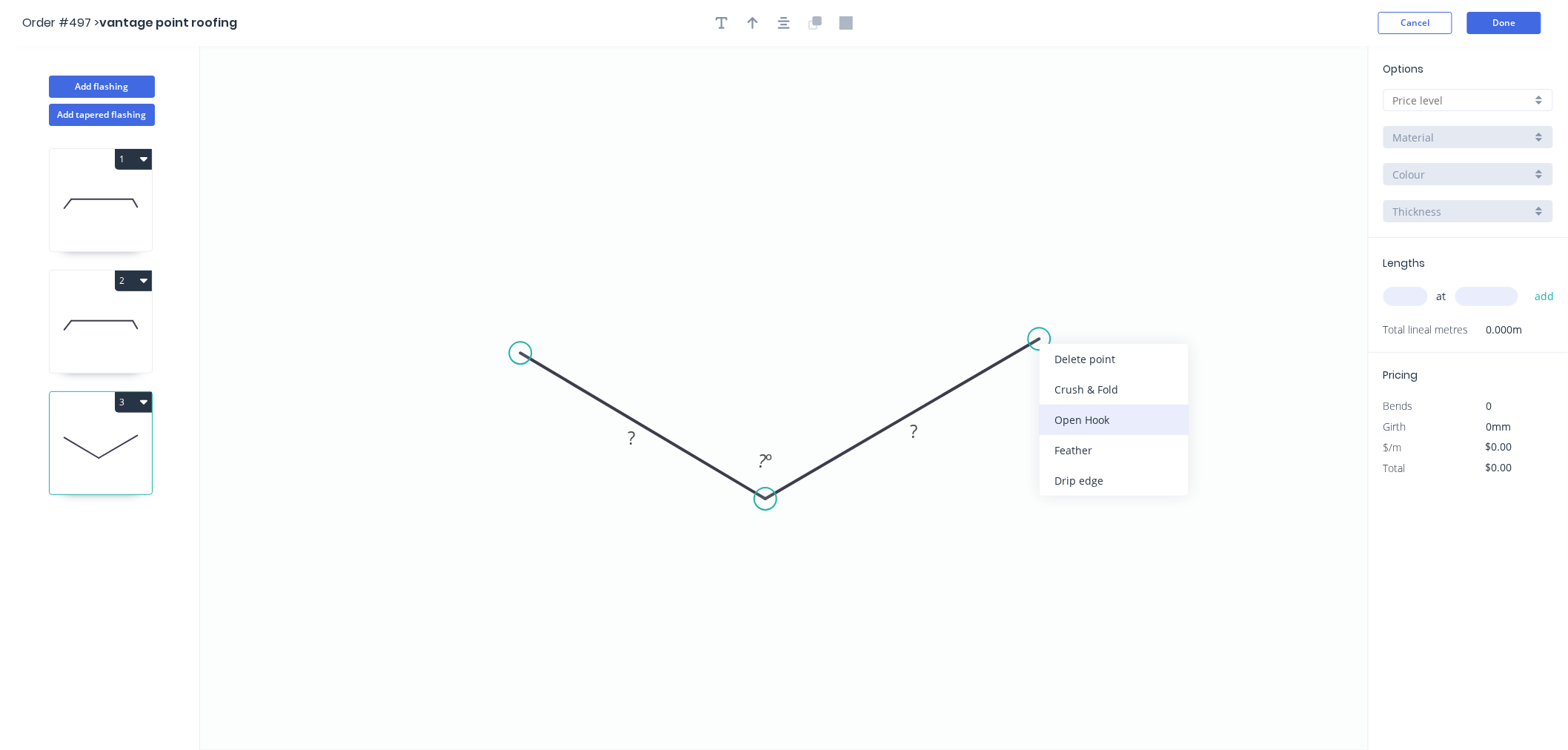
click at [1090, 415] on div "Open Hook" at bounding box center [1113, 419] width 149 height 30
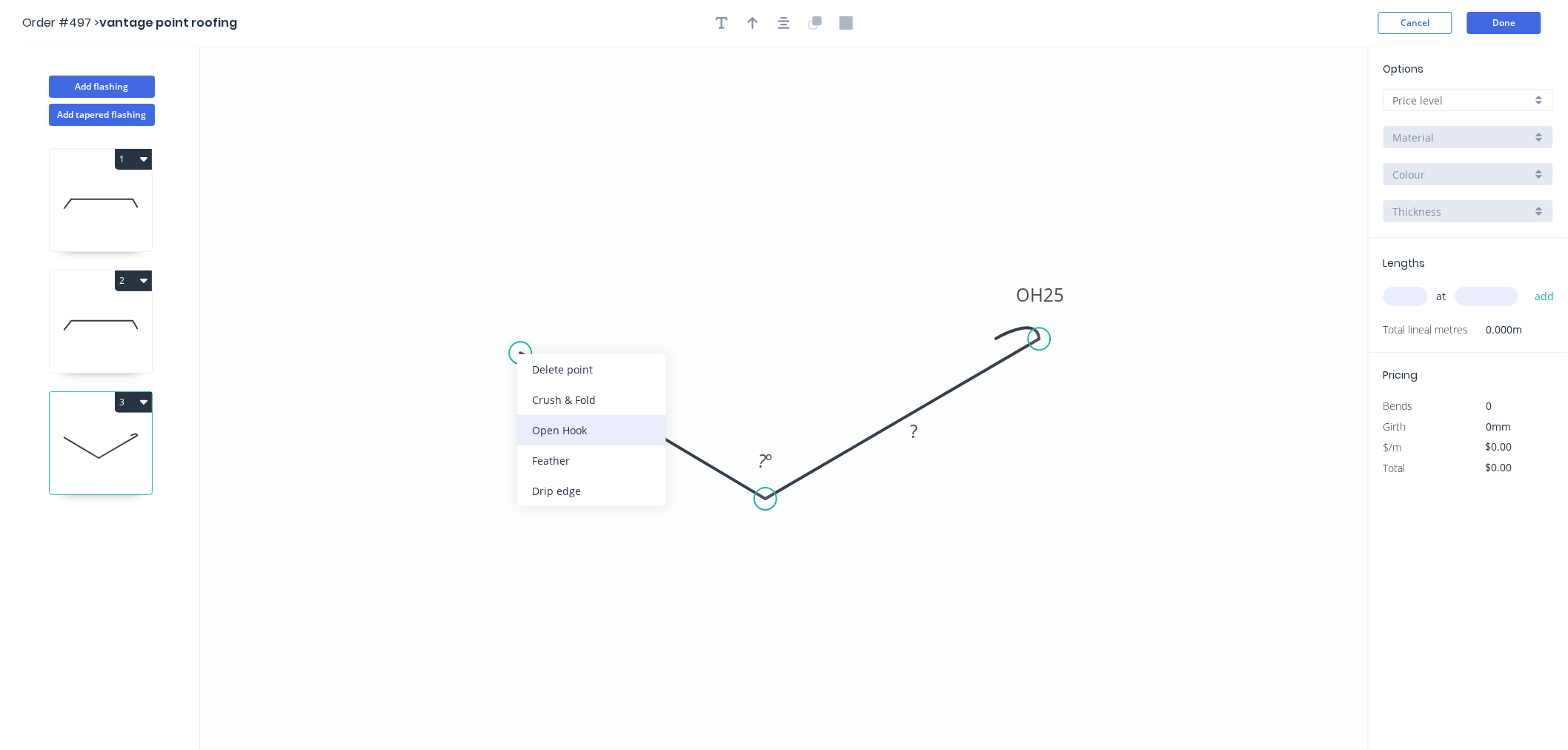
click at [555, 418] on div "Open Hook" at bounding box center [592, 429] width 149 height 30
click at [561, 403] on div "Flip bend" at bounding box center [593, 394] width 149 height 30
click at [646, 446] on rect at bounding box center [631, 439] width 29 height 21
click at [772, 180] on icon "0 OH 25 200 OH 25 200 160 º" at bounding box center [784, 397] width 1169 height 703
type input "$16.77"
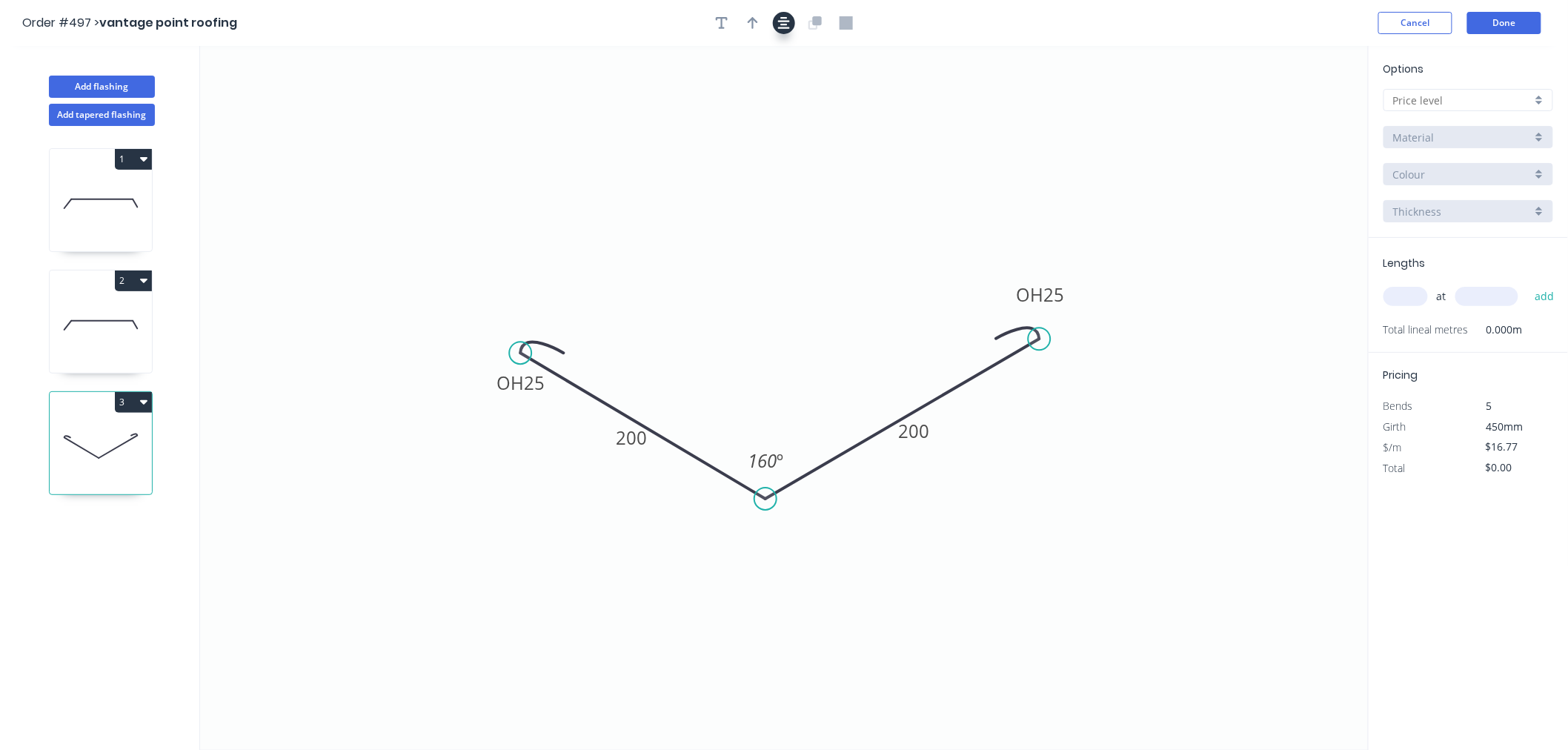
click at [782, 28] on icon "button" at bounding box center [784, 23] width 12 height 12
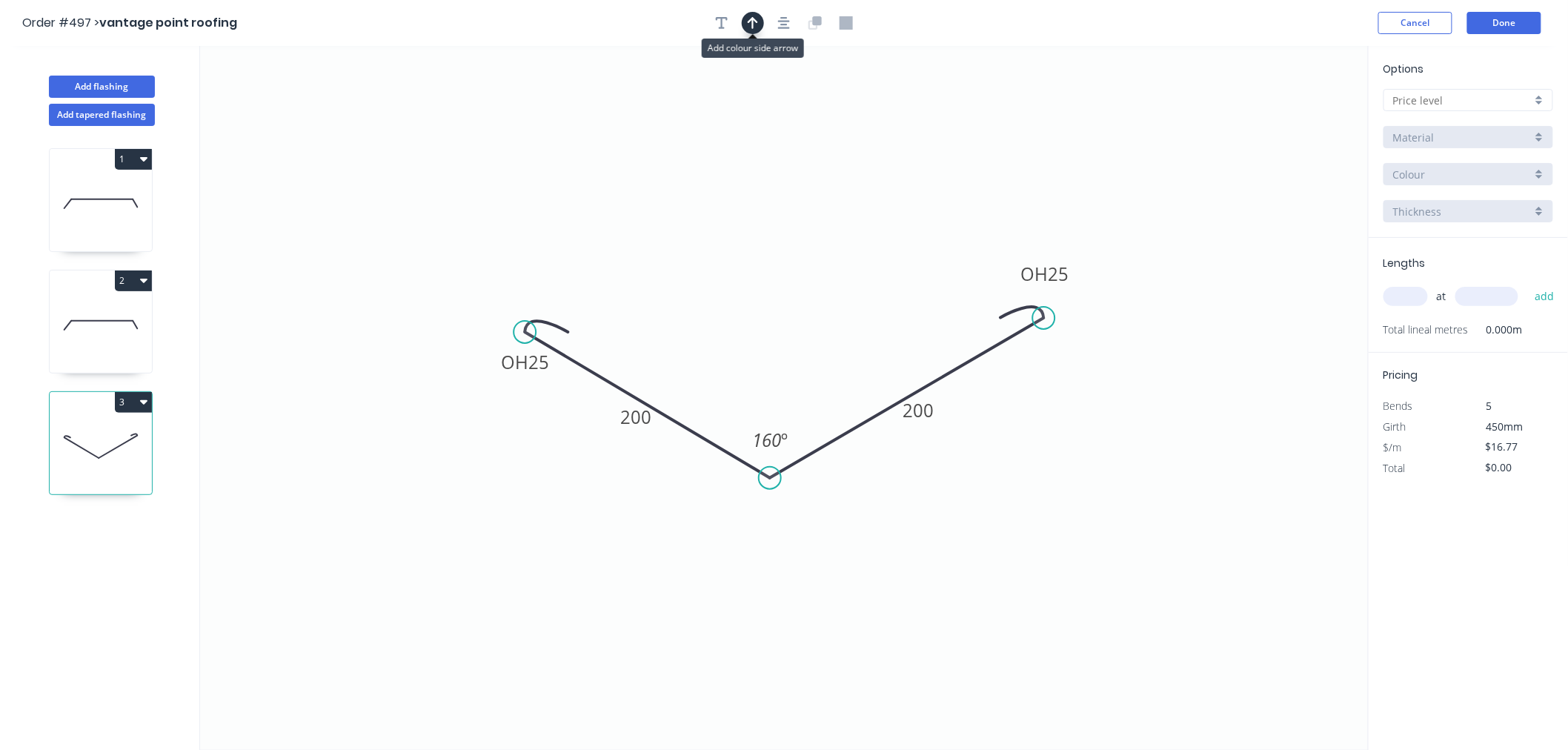
click at [752, 24] on icon "button" at bounding box center [753, 23] width 10 height 12
drag, startPoint x: 1292, startPoint y: 117, endPoint x: 804, endPoint y: 328, distance: 531.7
click at [804, 328] on icon at bounding box center [803, 312] width 13 height 47
click at [1515, 98] on input "text" at bounding box center [1462, 100] width 139 height 16
click at [1479, 120] on div "A" at bounding box center [1468, 128] width 168 height 26
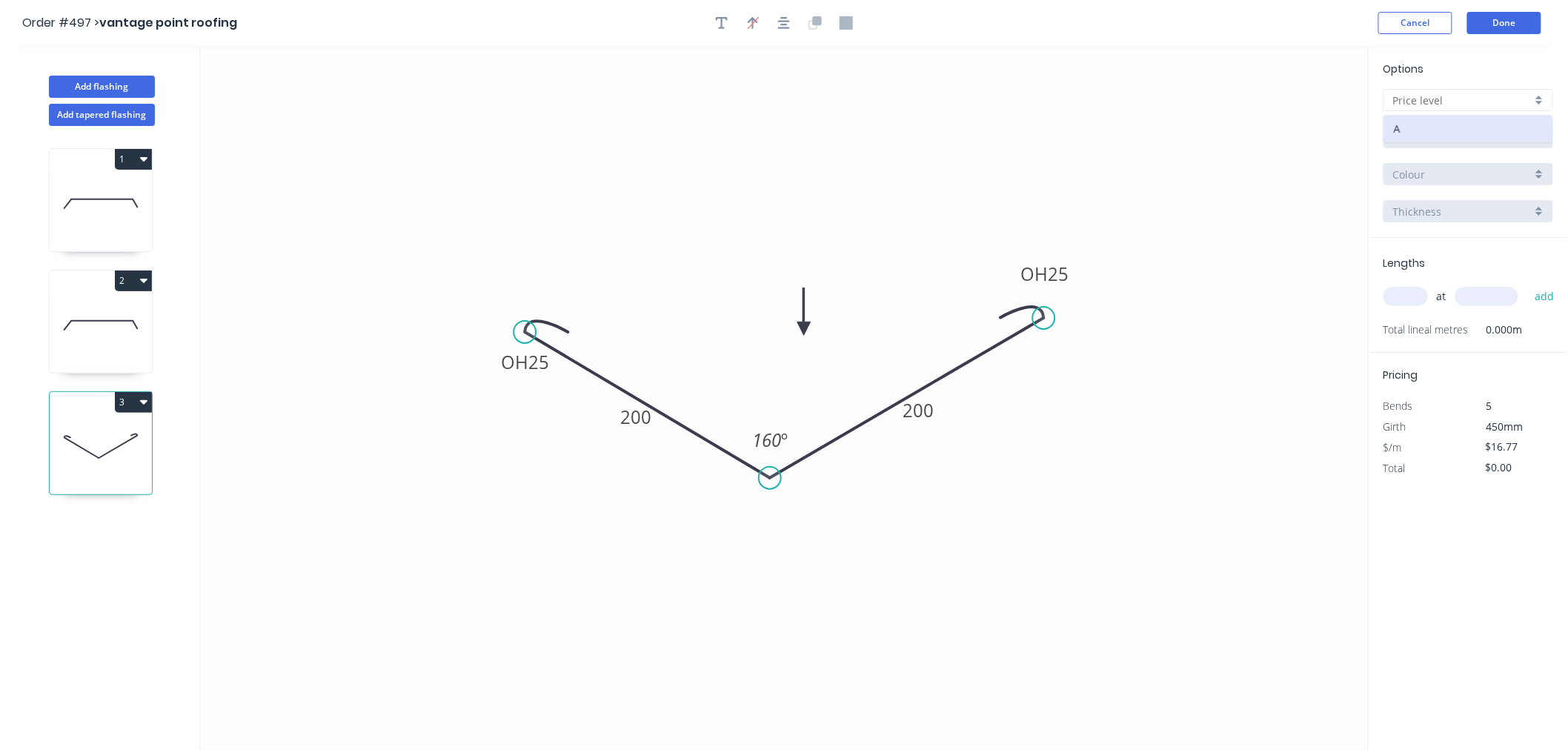
type input "A"
type input "$0.00"
click at [1496, 173] on input "Standard" at bounding box center [1462, 174] width 139 height 16
click at [1490, 134] on input "Aluminium 5005 (Sheets)" at bounding box center [1462, 137] width 139 height 16
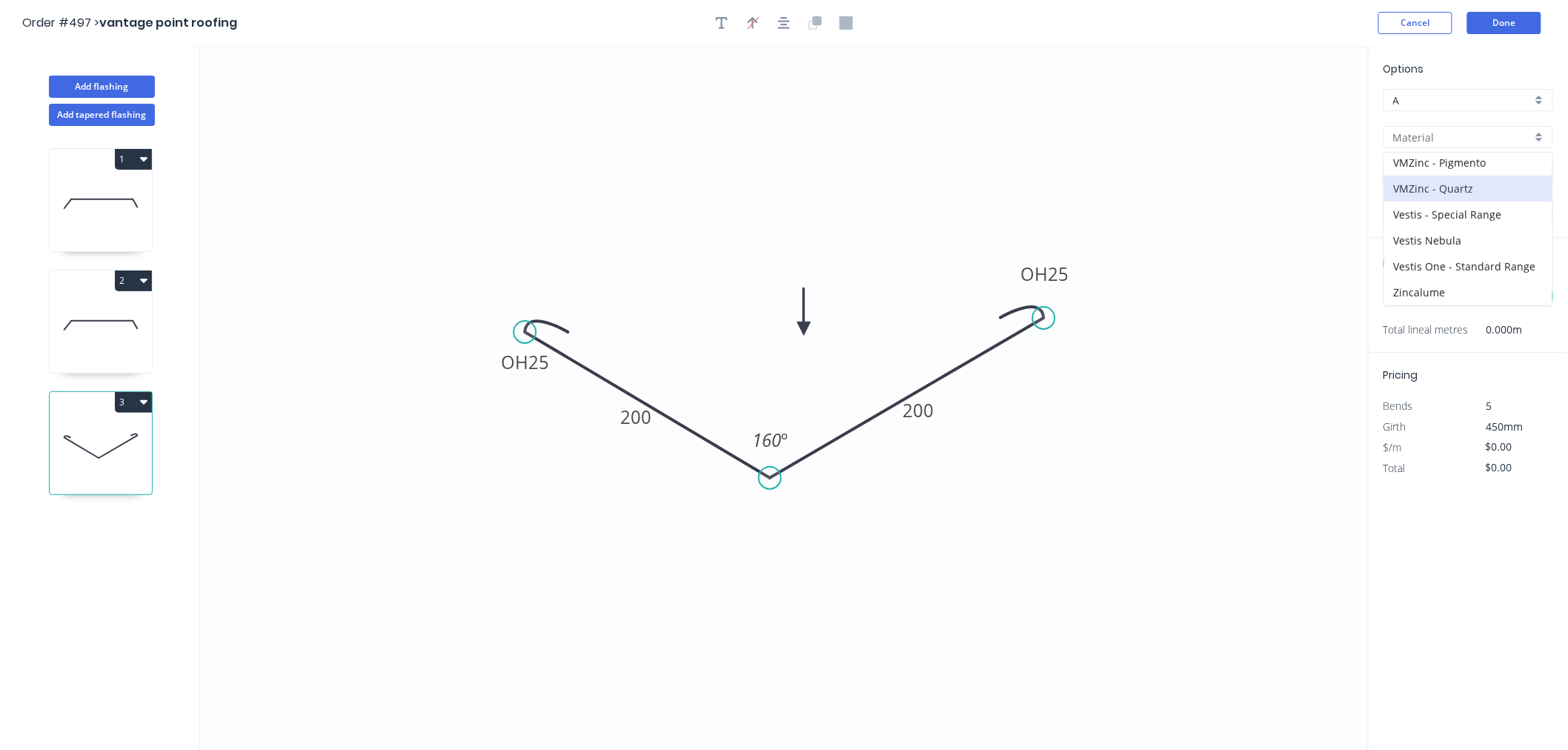
scroll to position [28, 0]
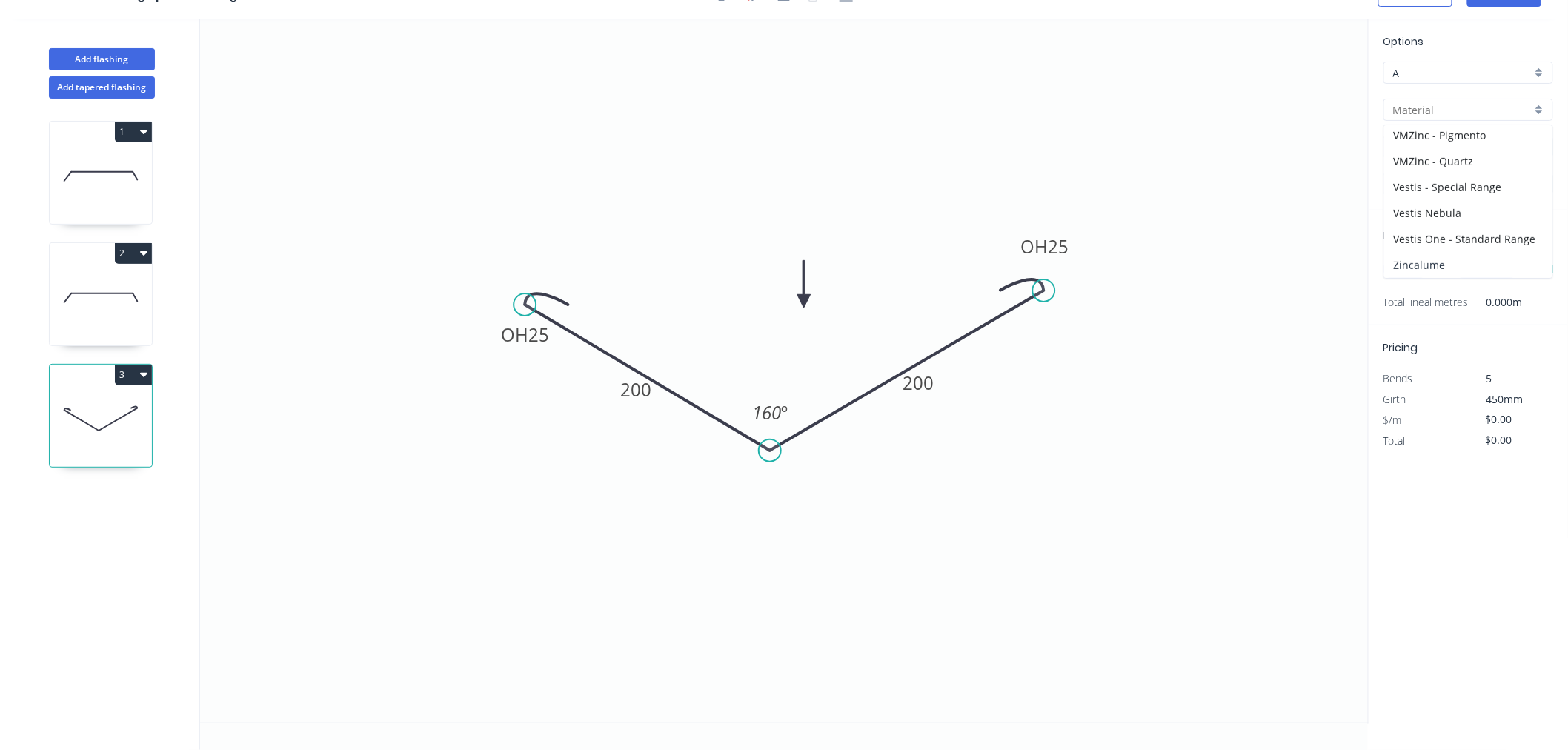
click at [1464, 262] on div "Zincalume" at bounding box center [1468, 265] width 168 height 26
type input "Zincalume"
type input "$20.66"
click at [1428, 182] on input "1.0" at bounding box center [1462, 184] width 139 height 16
click at [1423, 206] on div "0.55" at bounding box center [1468, 212] width 168 height 26
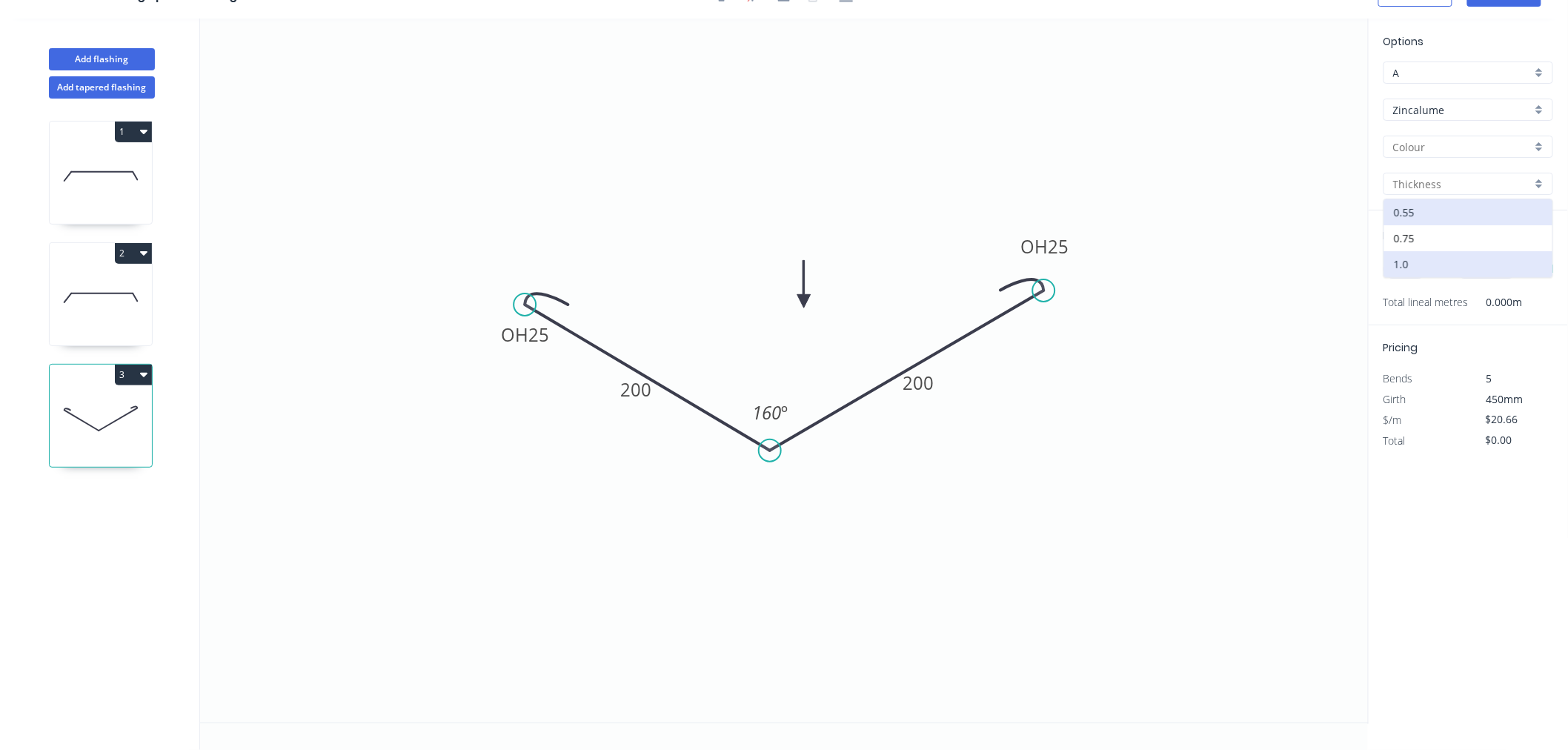
type input "0.55"
type input "$16.77"
click at [1418, 272] on input "text" at bounding box center [1406, 269] width 45 height 19
type input "1"
type input "4000"
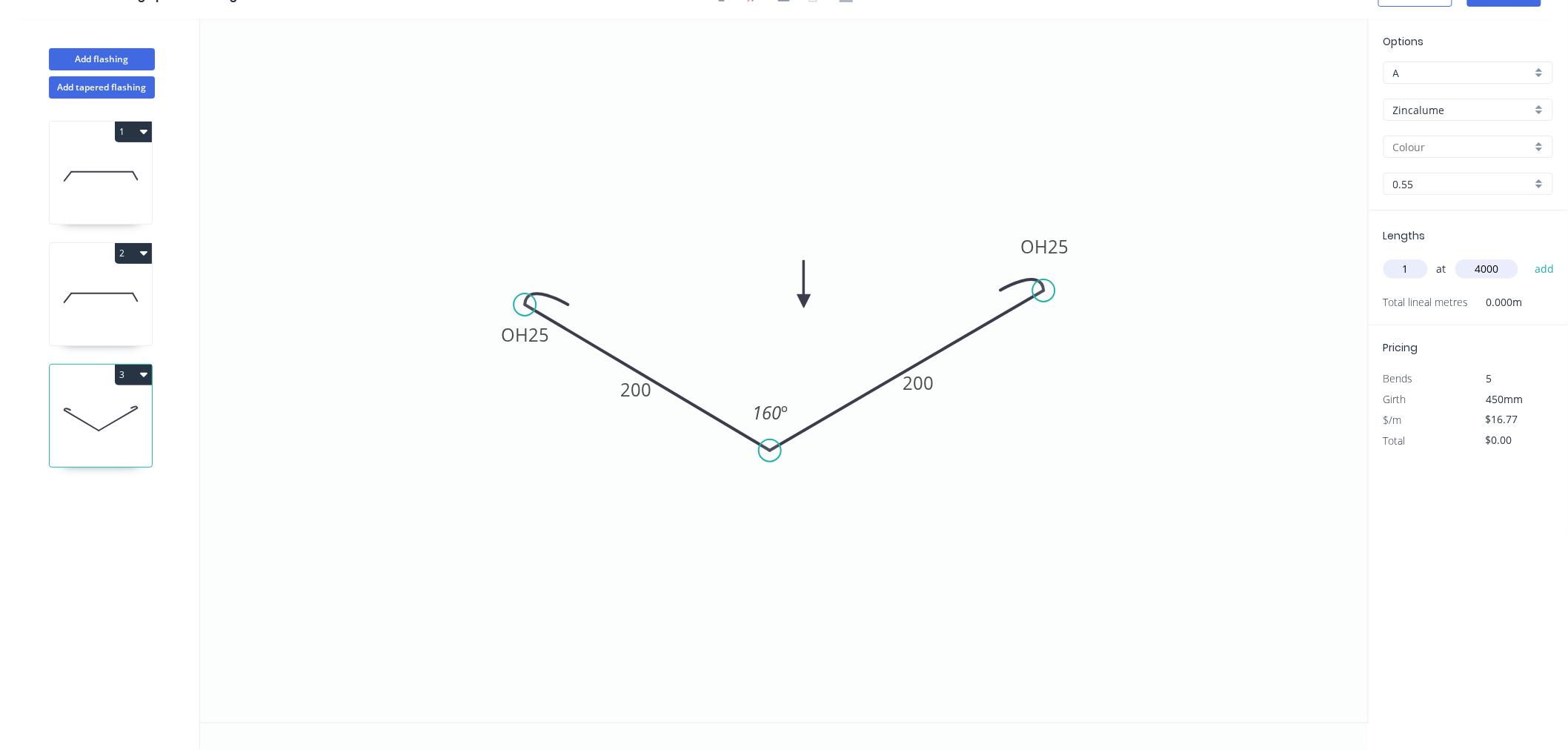
click at [1527, 256] on button "add" at bounding box center [1545, 268] width 34 height 25
type input "$67.08"
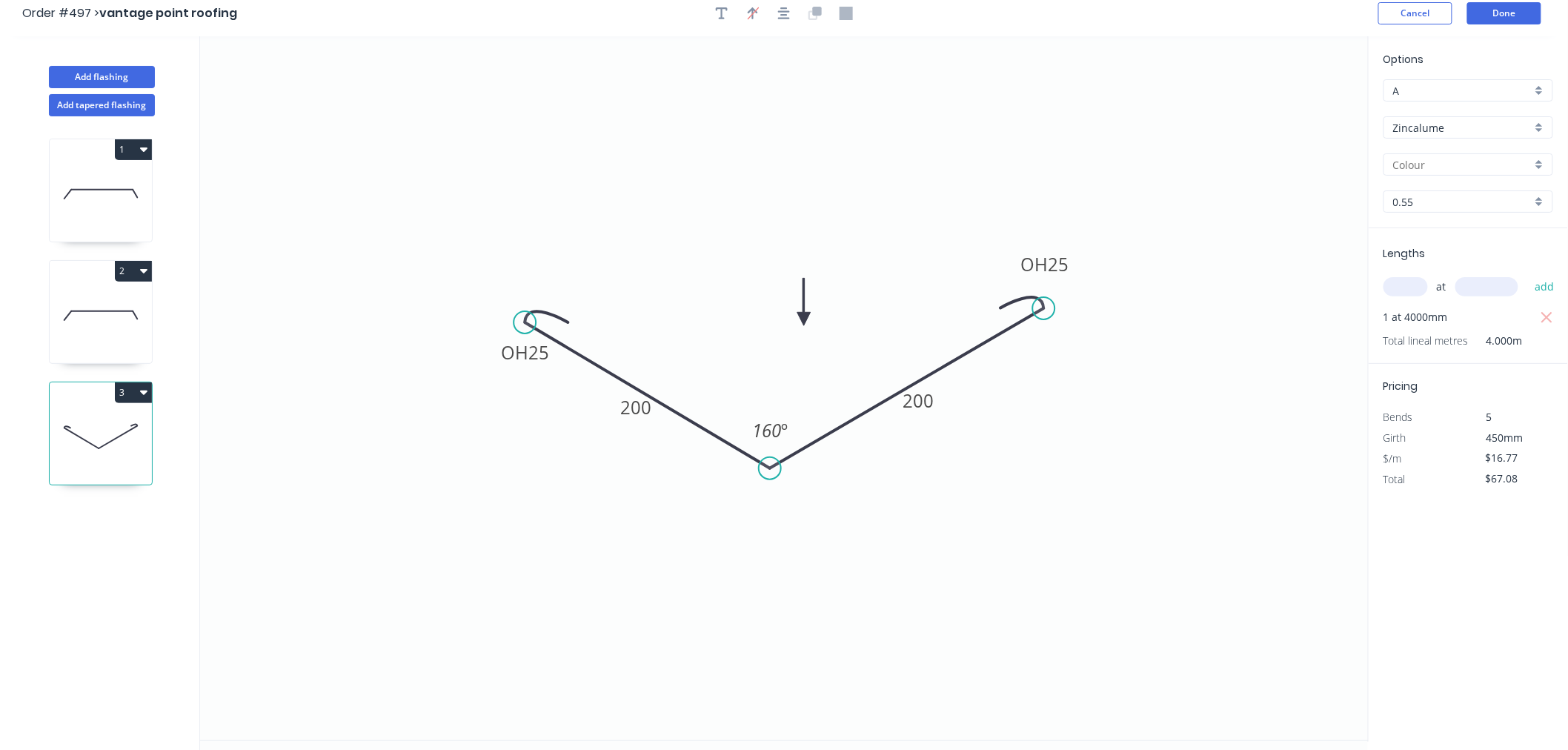
scroll to position [0, 0]
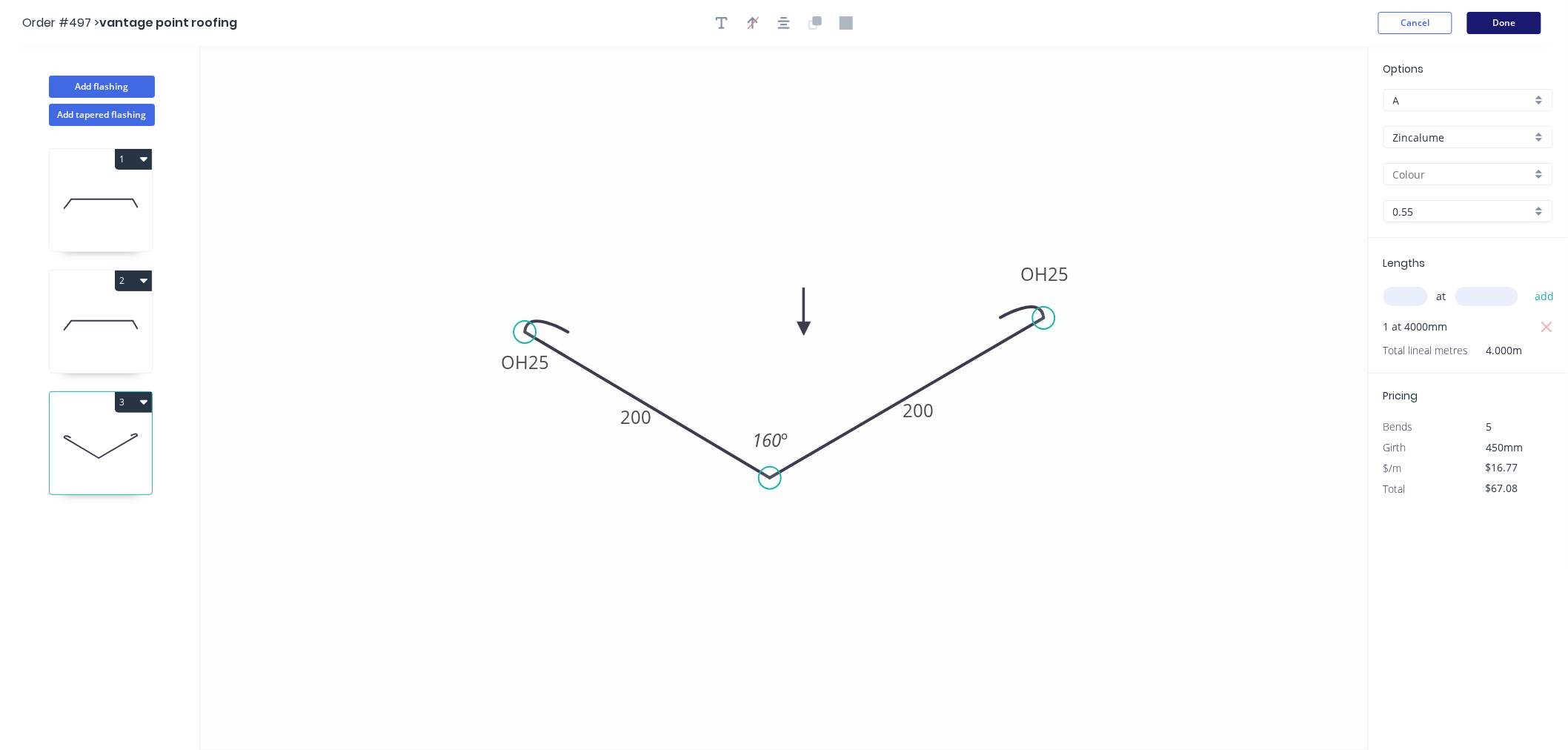
click at [1502, 20] on button "Done" at bounding box center [1504, 23] width 74 height 22
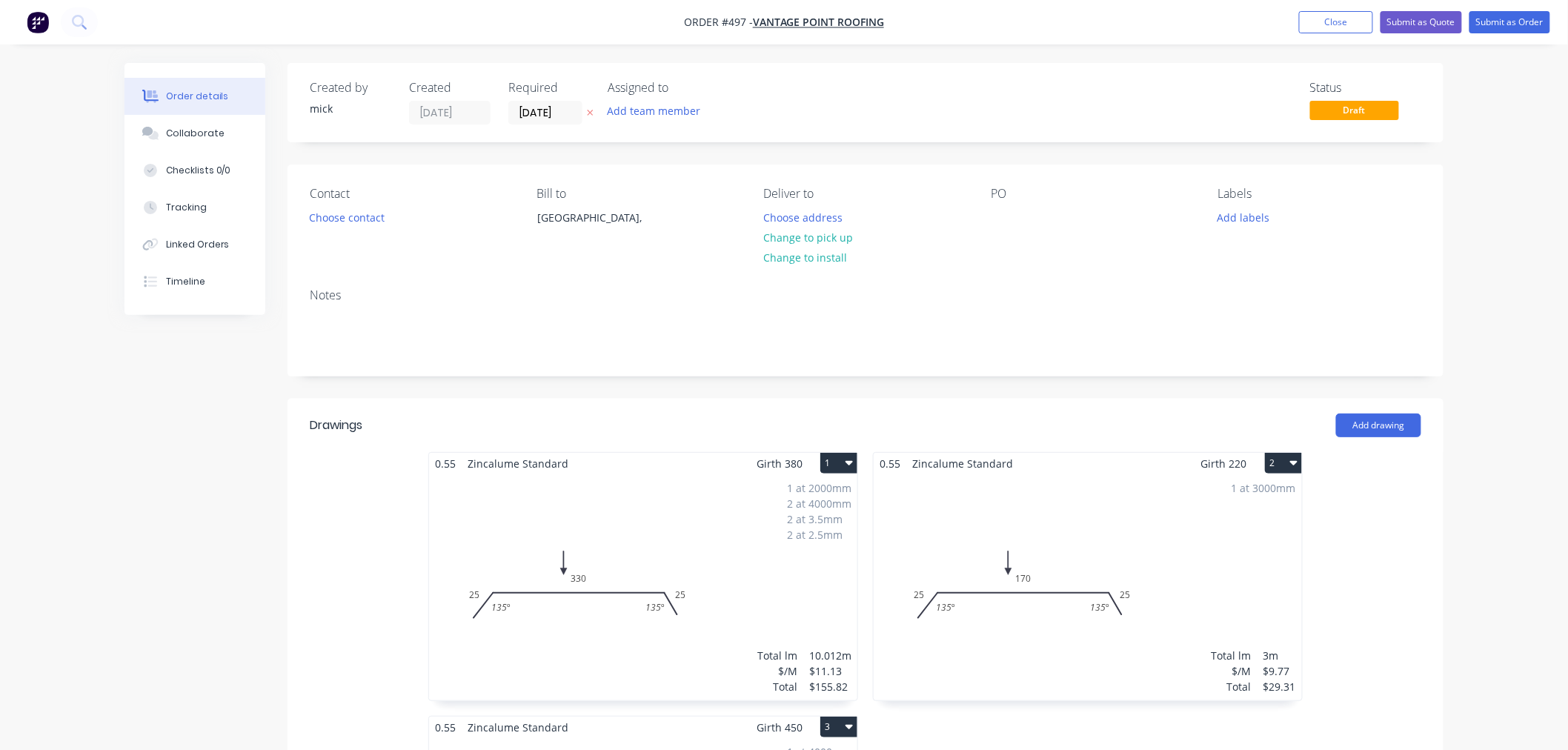
click at [368, 204] on div "Contact Choose contact" at bounding box center [411, 221] width 203 height 67
click at [372, 217] on button "Choose contact" at bounding box center [348, 216] width 91 height 20
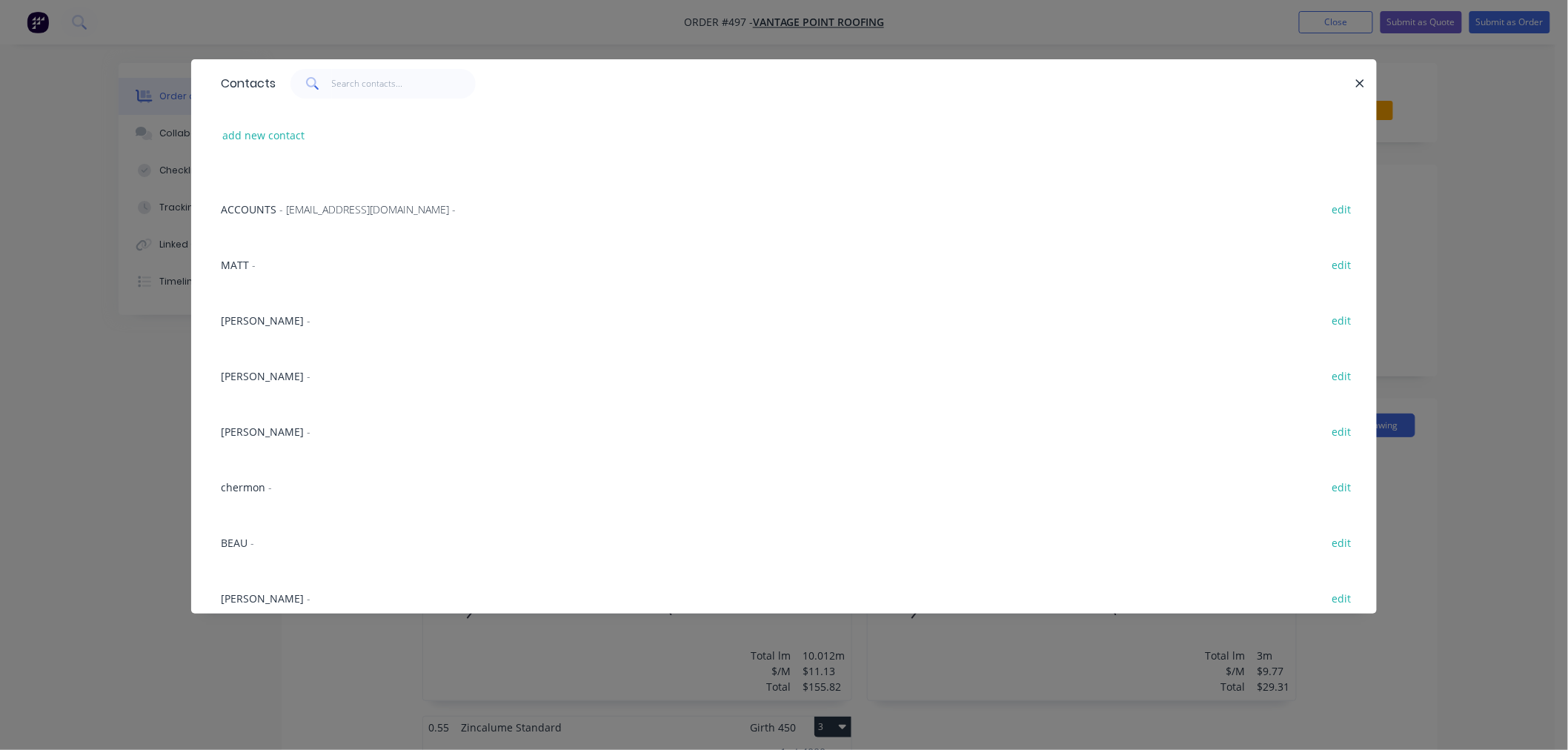
scroll to position [411, 0]
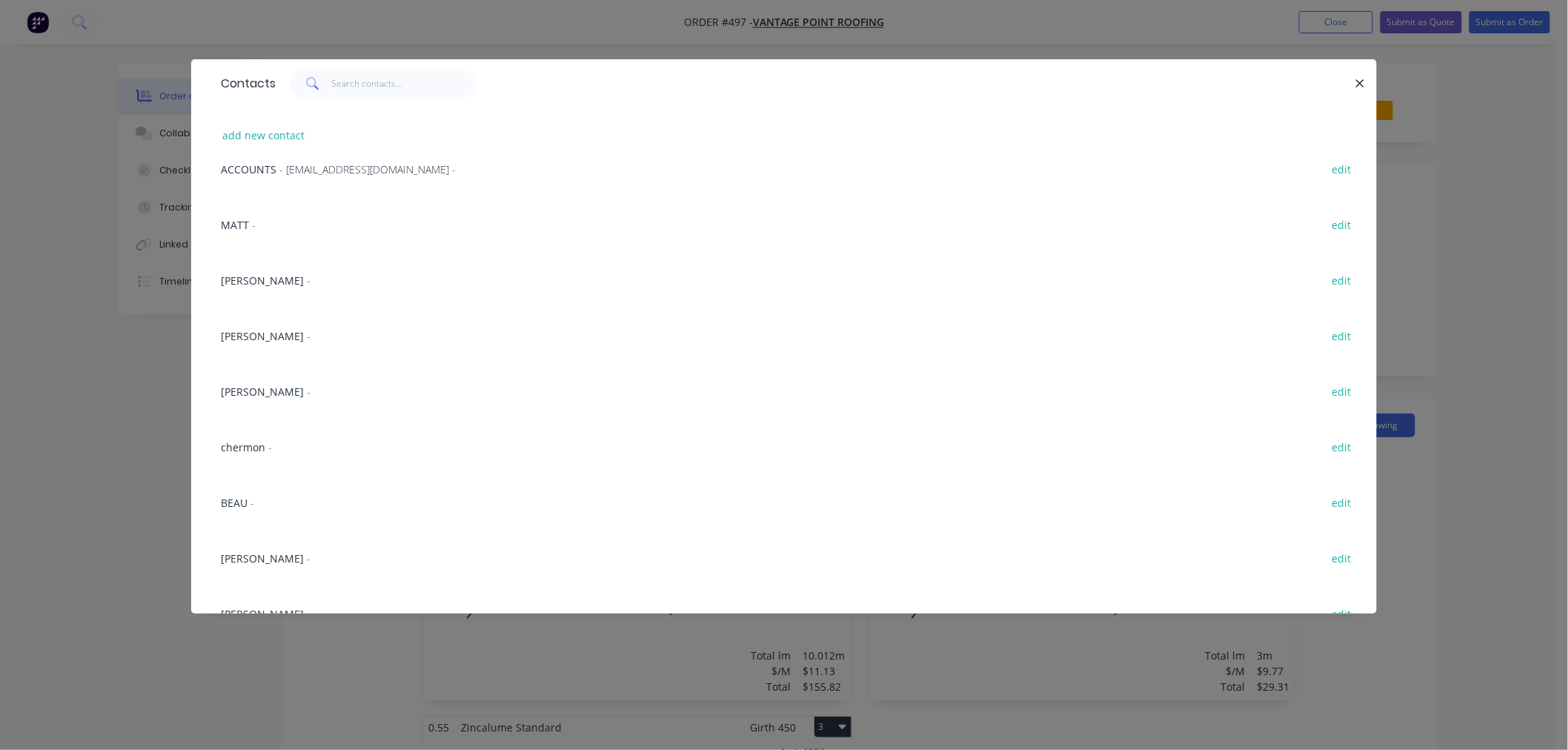
click at [235, 397] on div "james -" at bounding box center [266, 391] width 90 height 16
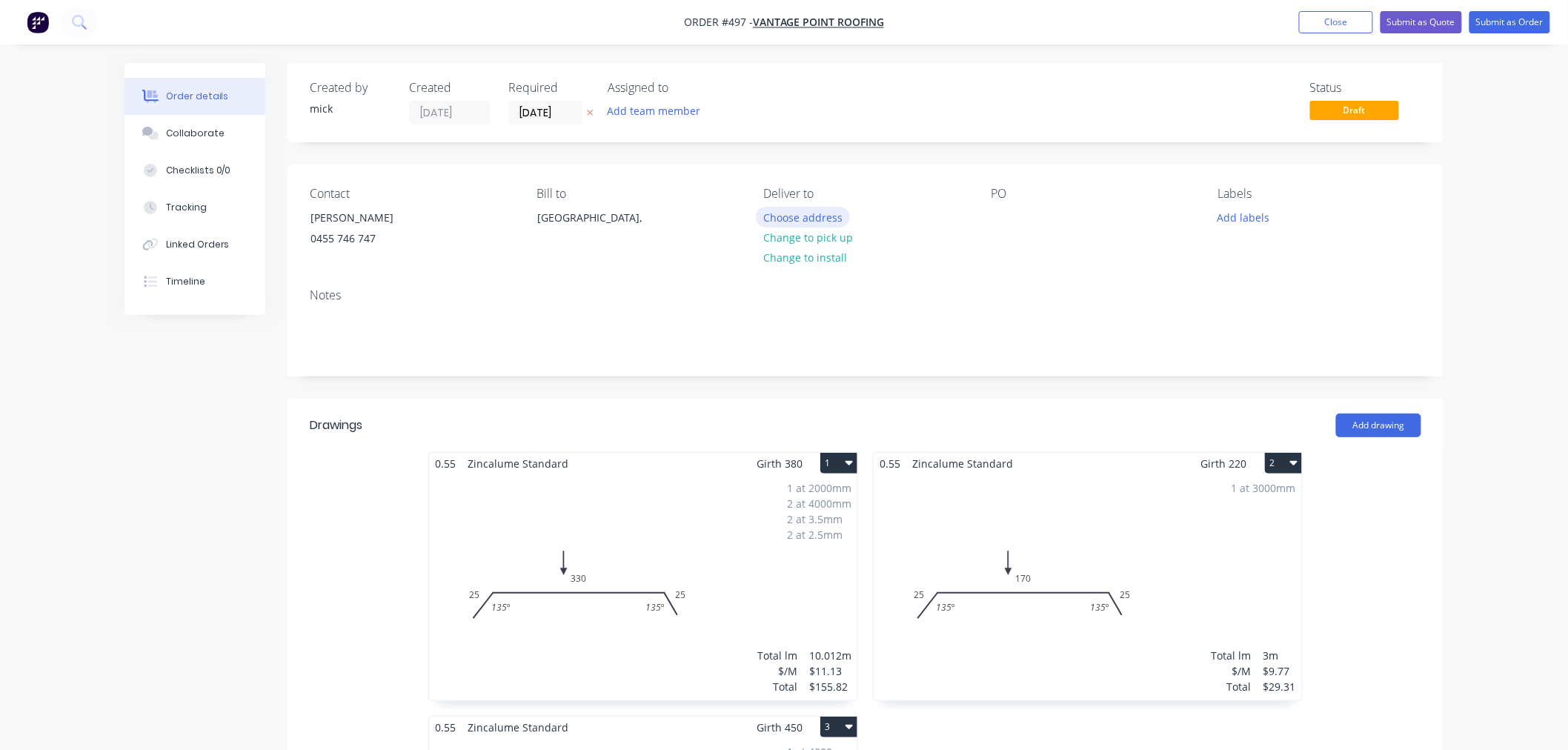
click at [778, 216] on button "Choose address" at bounding box center [803, 216] width 95 height 20
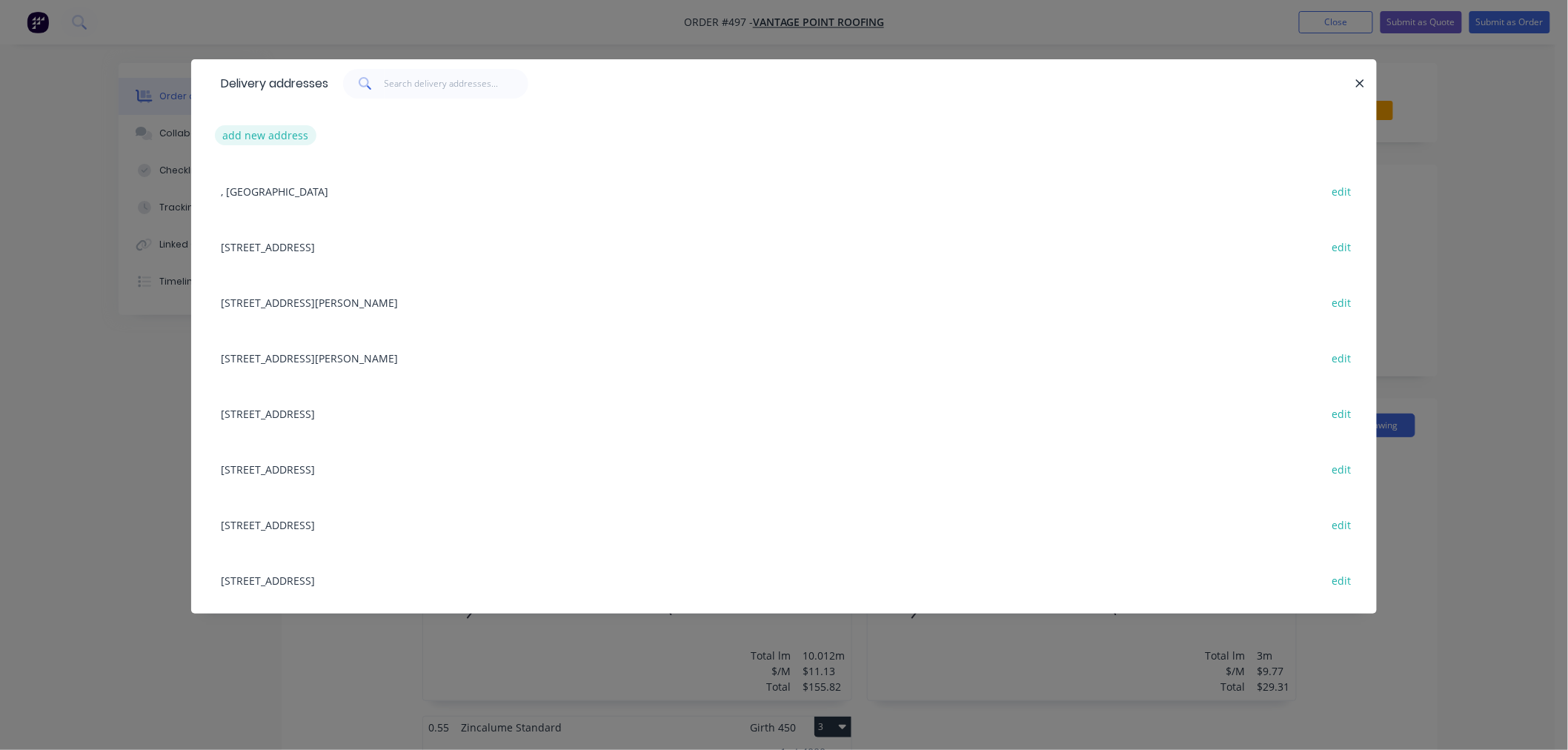
click at [273, 134] on button "add new address" at bounding box center [266, 134] width 102 height 20
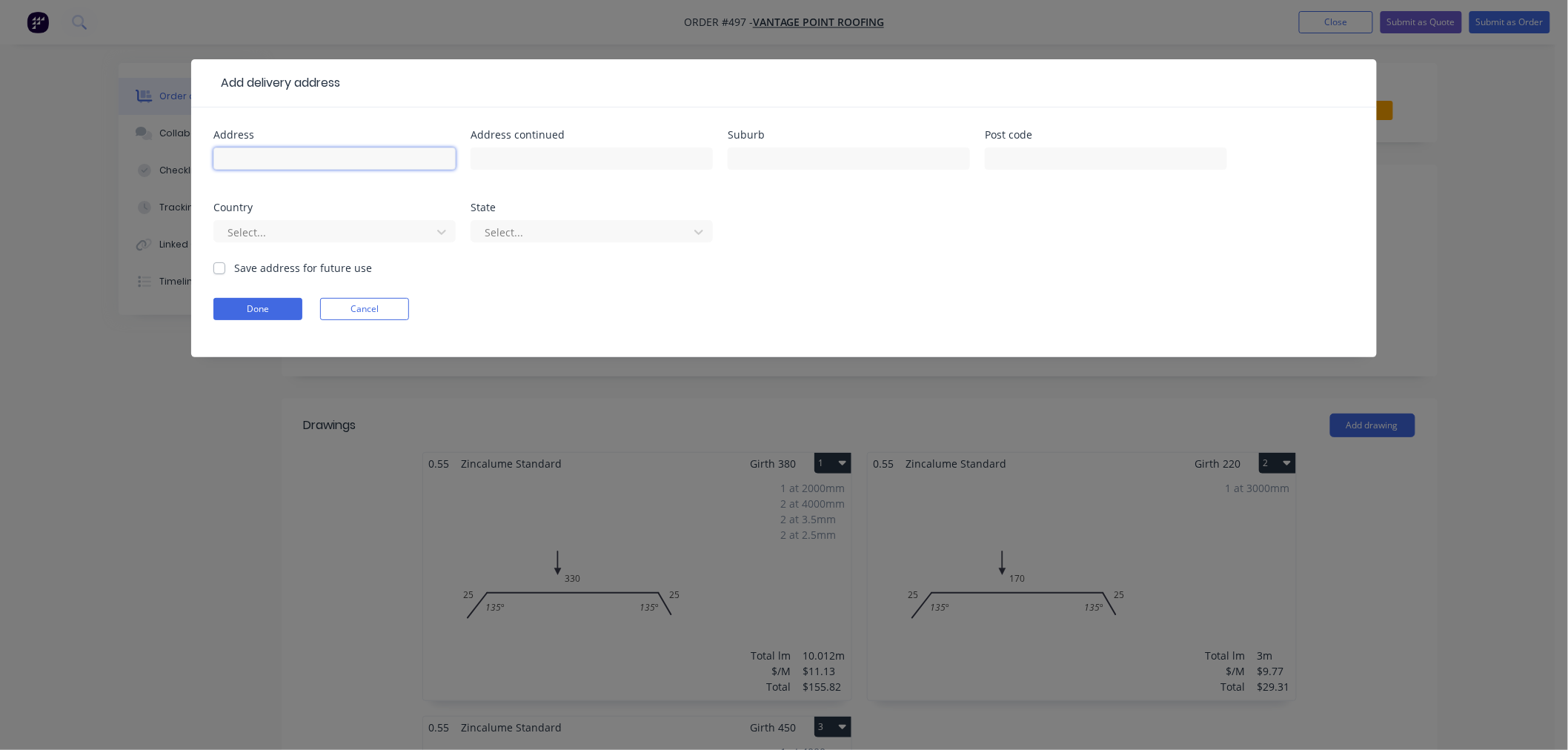
click at [280, 160] on input "text" at bounding box center [334, 159] width 242 height 22
type input "94 REUBEN STREET"
click at [921, 156] on input "text" at bounding box center [849, 159] width 242 height 22
type input "STAFFORD"
click at [1153, 160] on input "text" at bounding box center [1106, 159] width 242 height 22
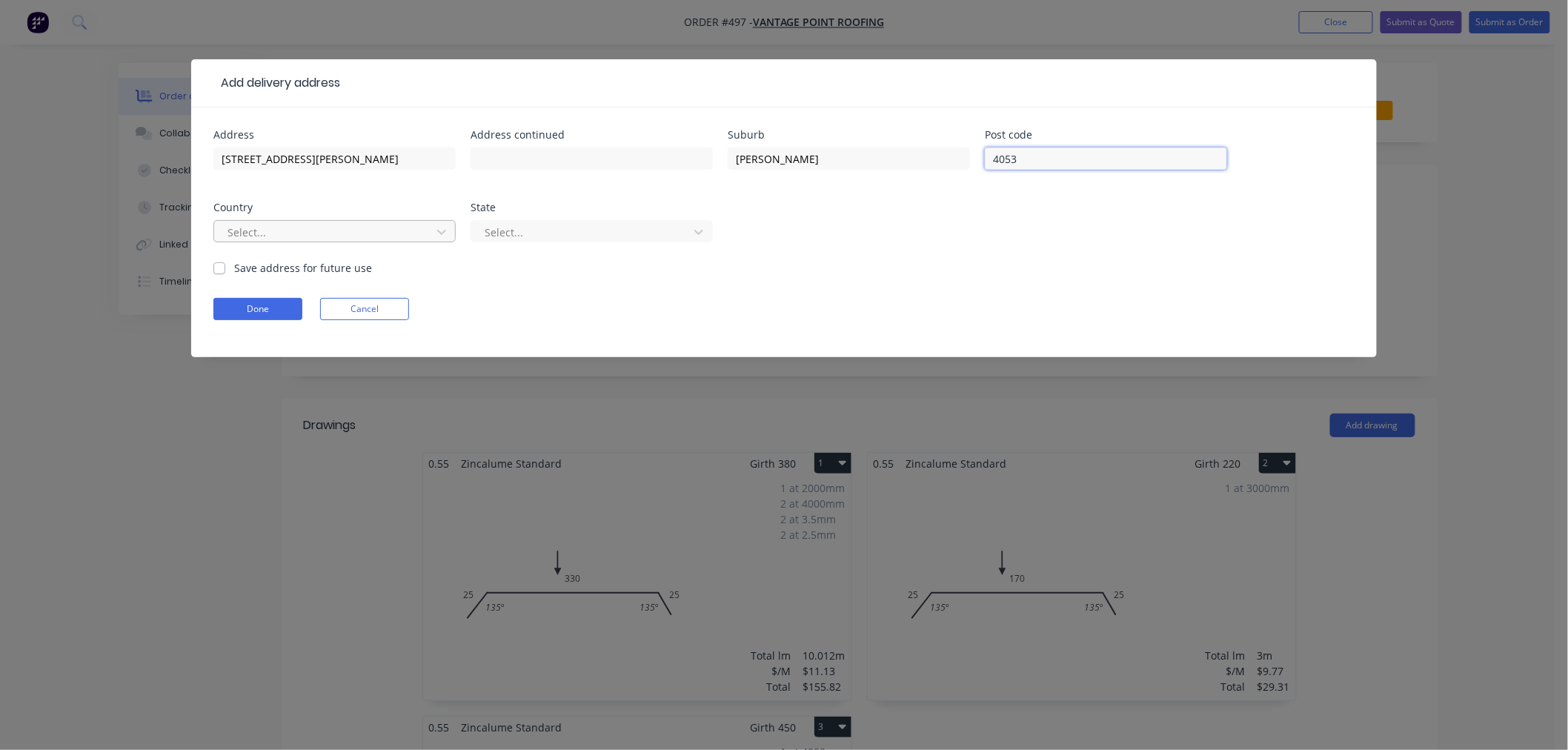
type input "4053"
click at [298, 224] on div at bounding box center [324, 232] width 198 height 18
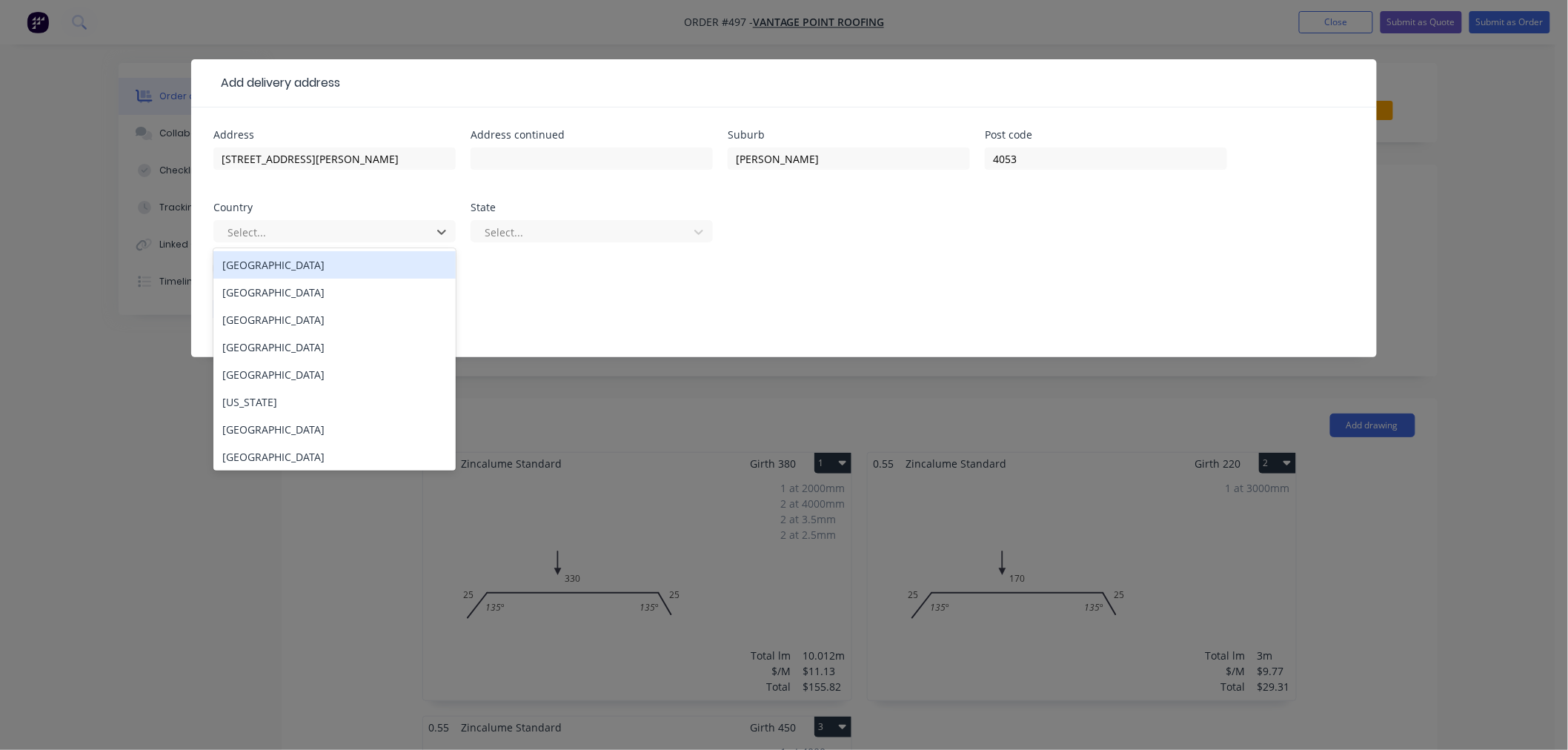
click at [287, 262] on div "Australia" at bounding box center [334, 265] width 242 height 28
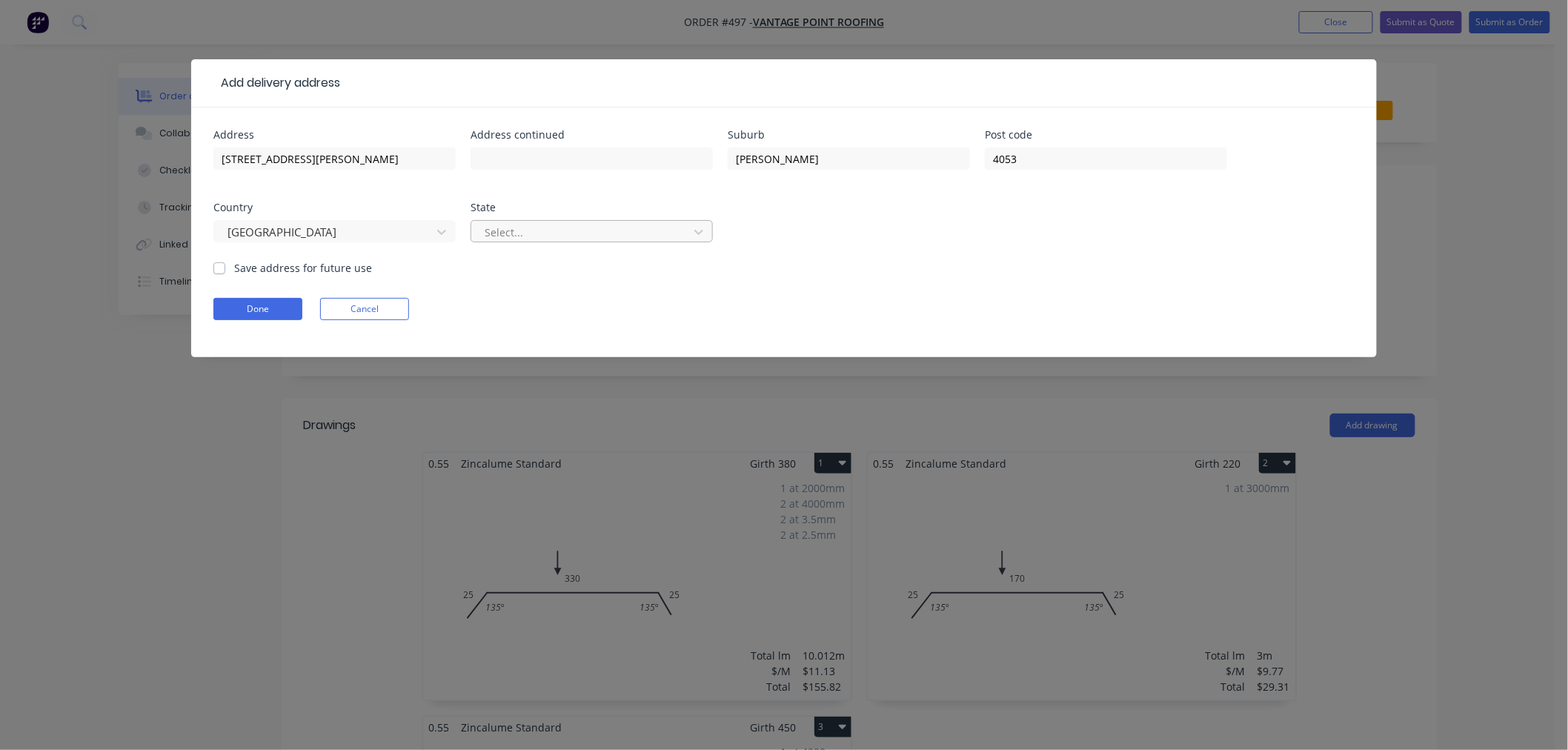
click at [648, 228] on div at bounding box center [581, 232] width 198 height 18
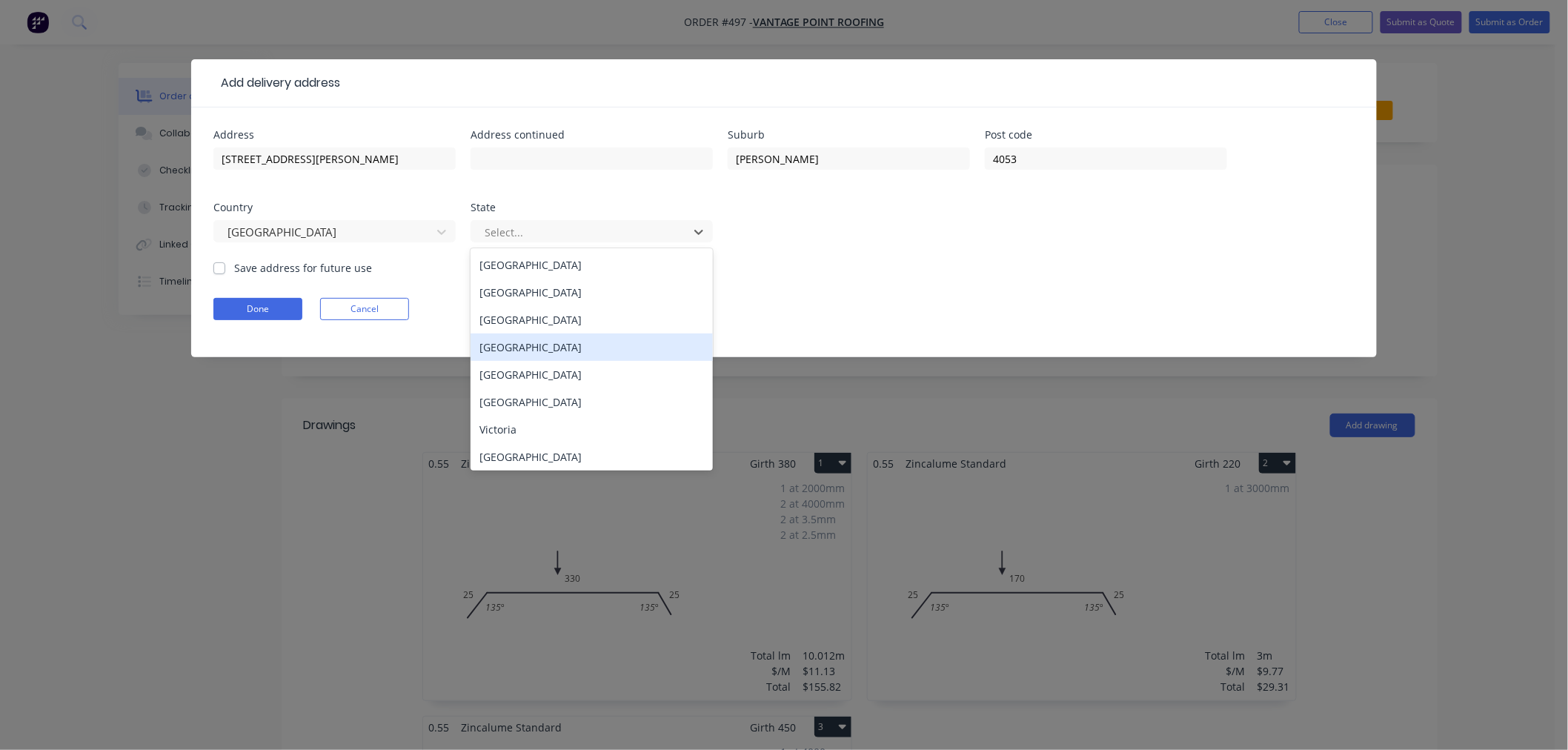
click at [544, 342] on div "Queensland" at bounding box center [592, 347] width 242 height 28
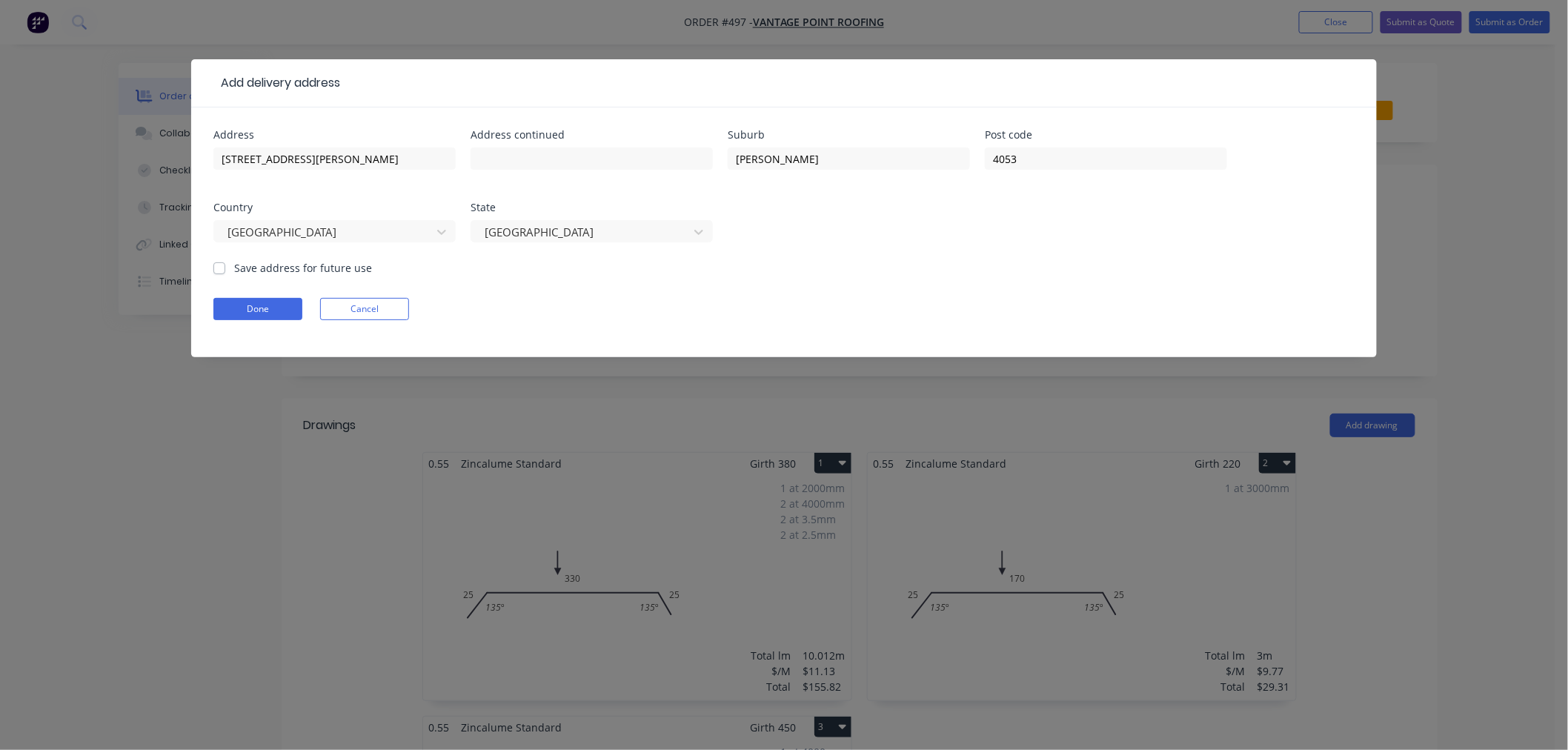
click at [235, 267] on label "Save address for future use" at bounding box center [304, 268] width 138 height 16
click at [220, 267] on input "Save address for future use" at bounding box center [219, 267] width 12 height 14
checkbox input "true"
click at [266, 319] on button "Done" at bounding box center [257, 309] width 89 height 22
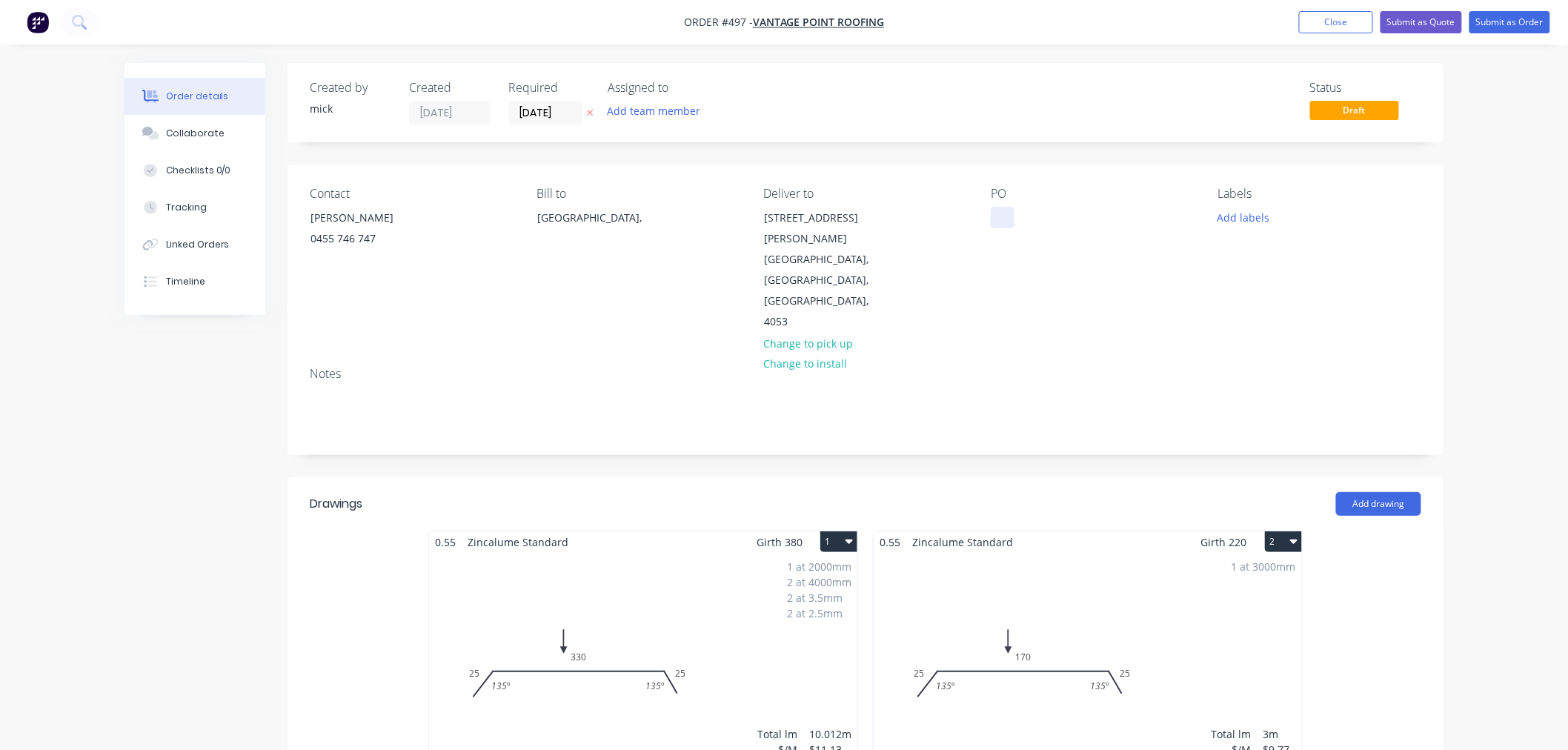
click at [1008, 212] on div at bounding box center [1002, 217] width 23 height 22
click at [1519, 16] on button "Submit as Order" at bounding box center [1510, 22] width 81 height 22
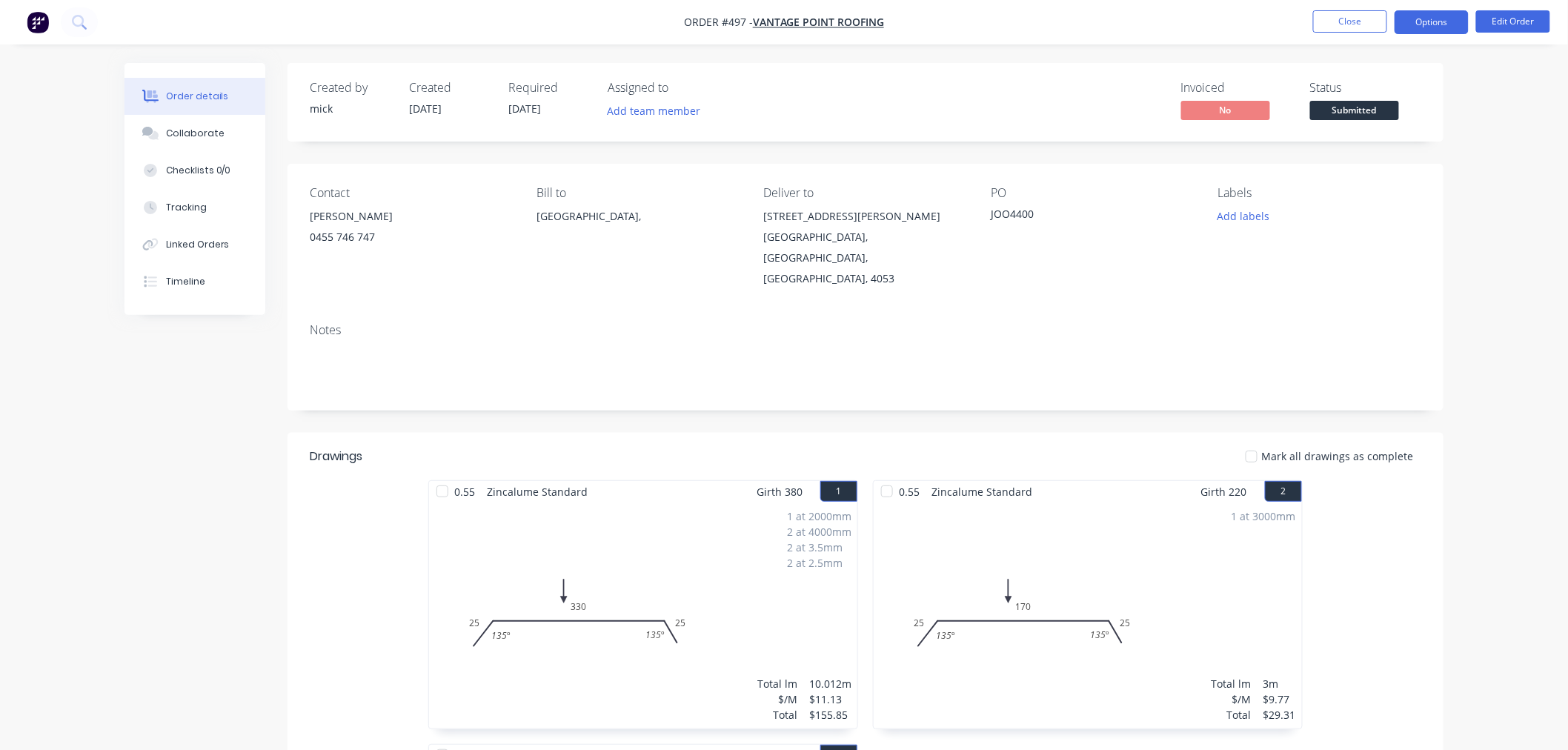
click at [1435, 17] on button "Options" at bounding box center [1432, 22] width 74 height 23
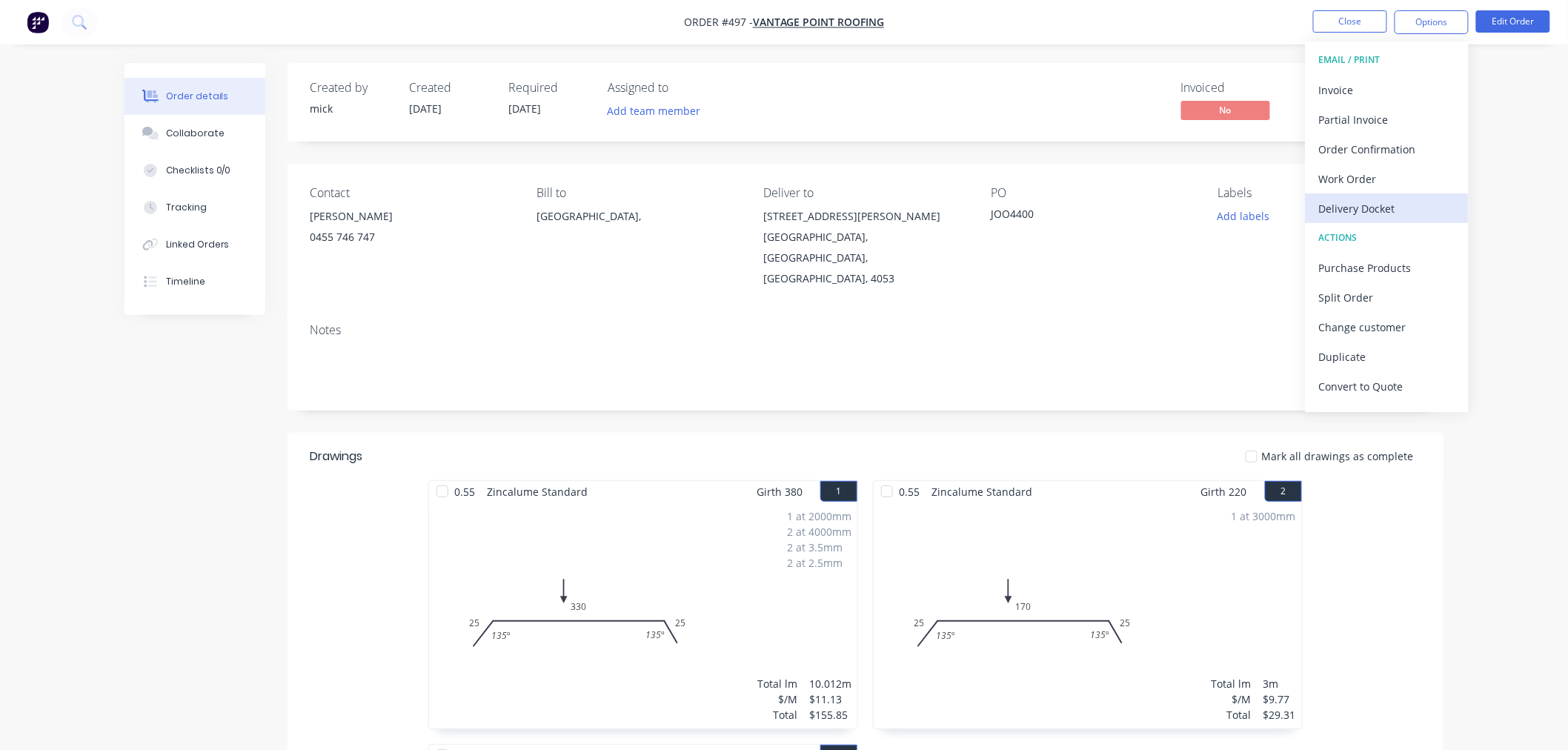
click at [1389, 208] on div "Delivery Docket" at bounding box center [1387, 208] width 136 height 22
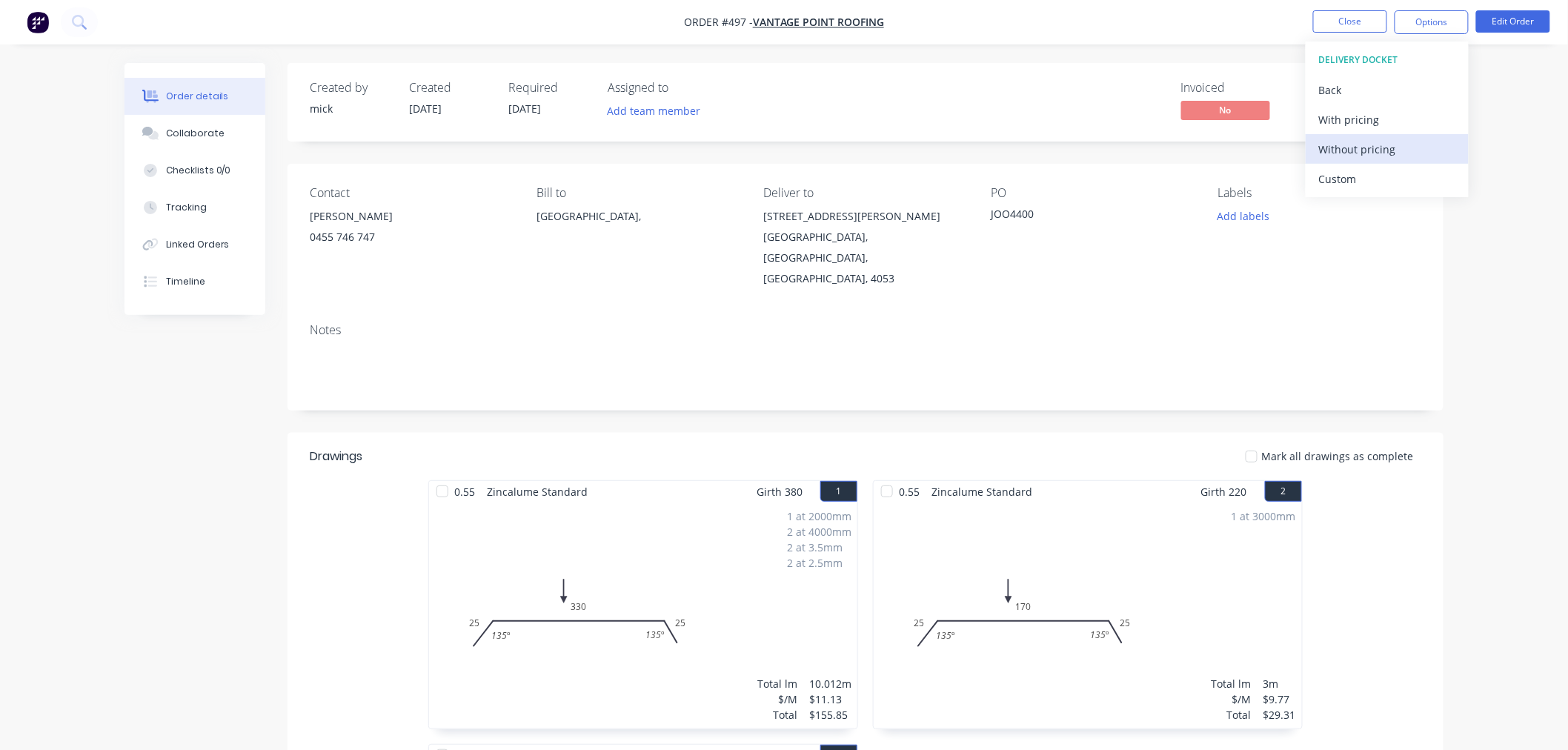
click at [1402, 158] on div "Without pricing" at bounding box center [1387, 149] width 136 height 22
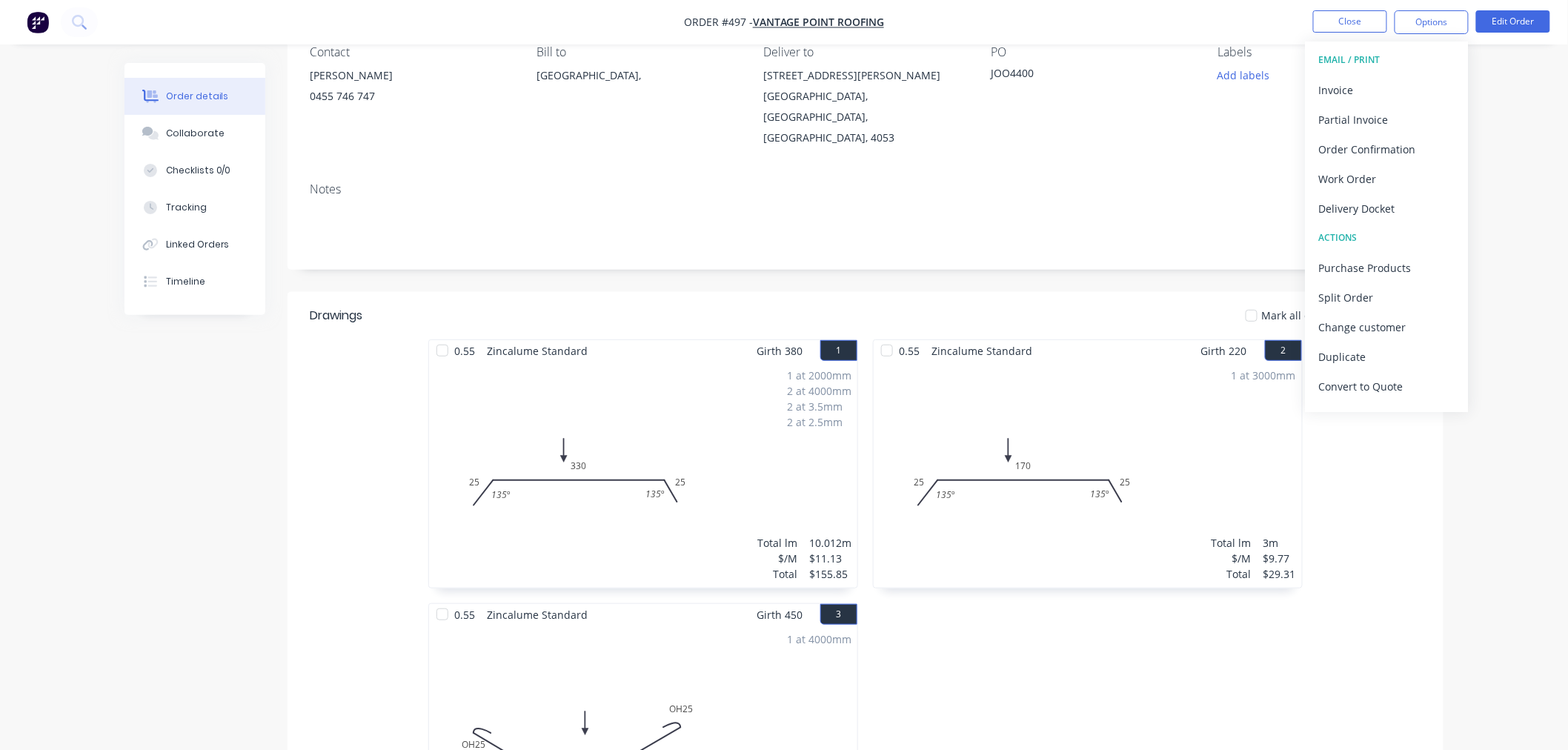
scroll to position [486, 0]
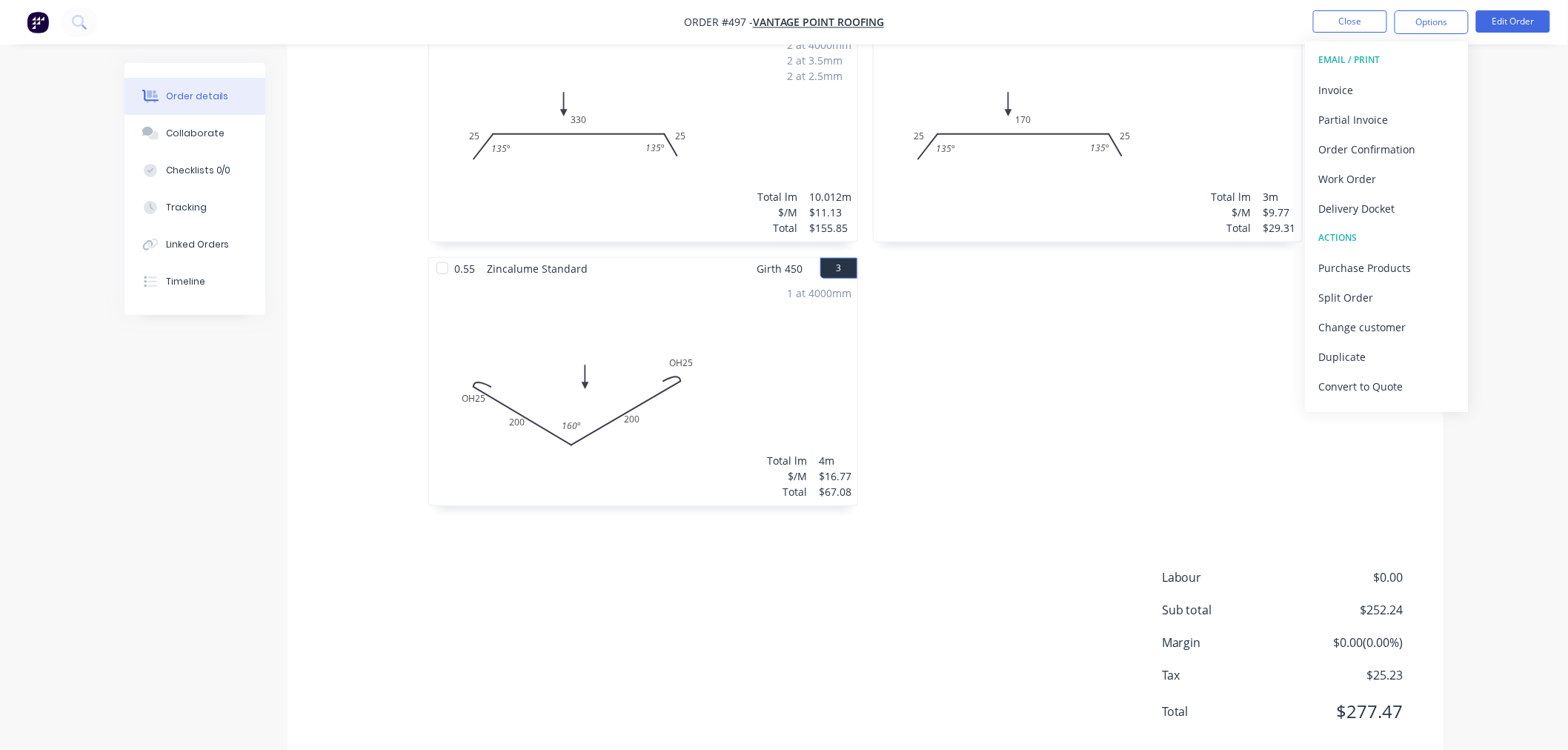
click at [1003, 360] on div "0.55 Zincalume Standard Girth 220 2 0 25 170 25 135 º 135 º 0 25 170 25 135 º 1…" at bounding box center [1088, 257] width 445 height 528
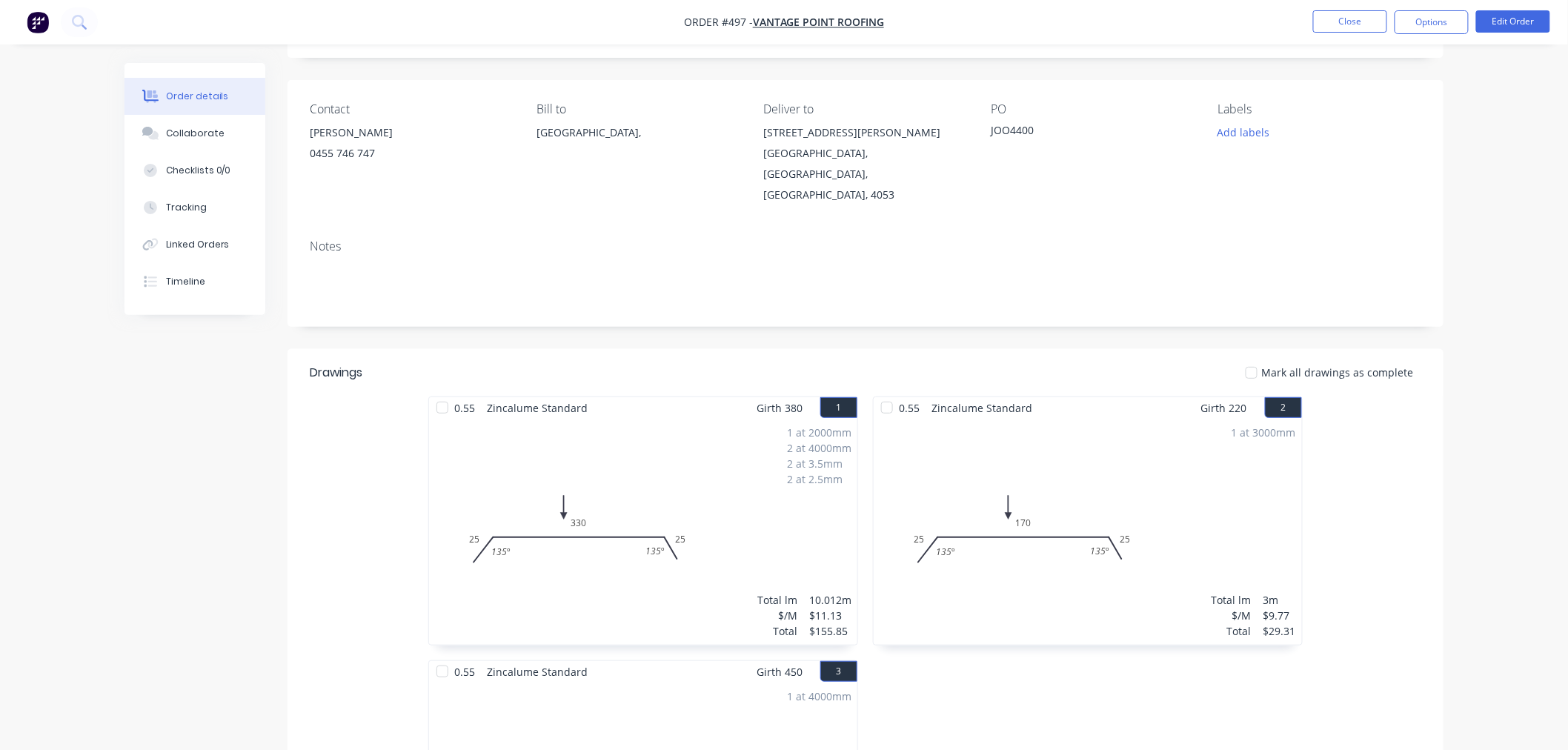
scroll to position [0, 0]
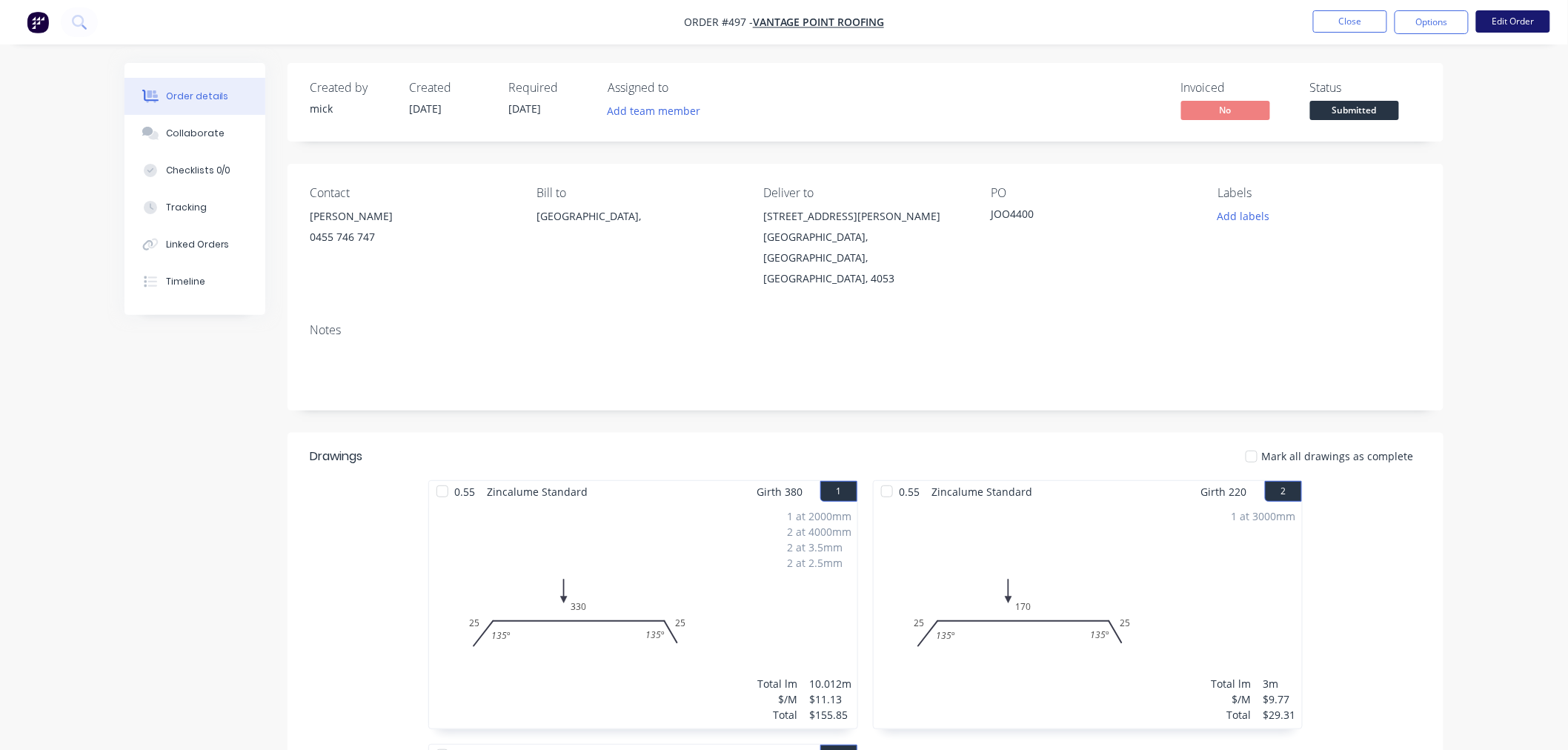
click at [1534, 18] on button "Edit Order" at bounding box center [1514, 22] width 74 height 22
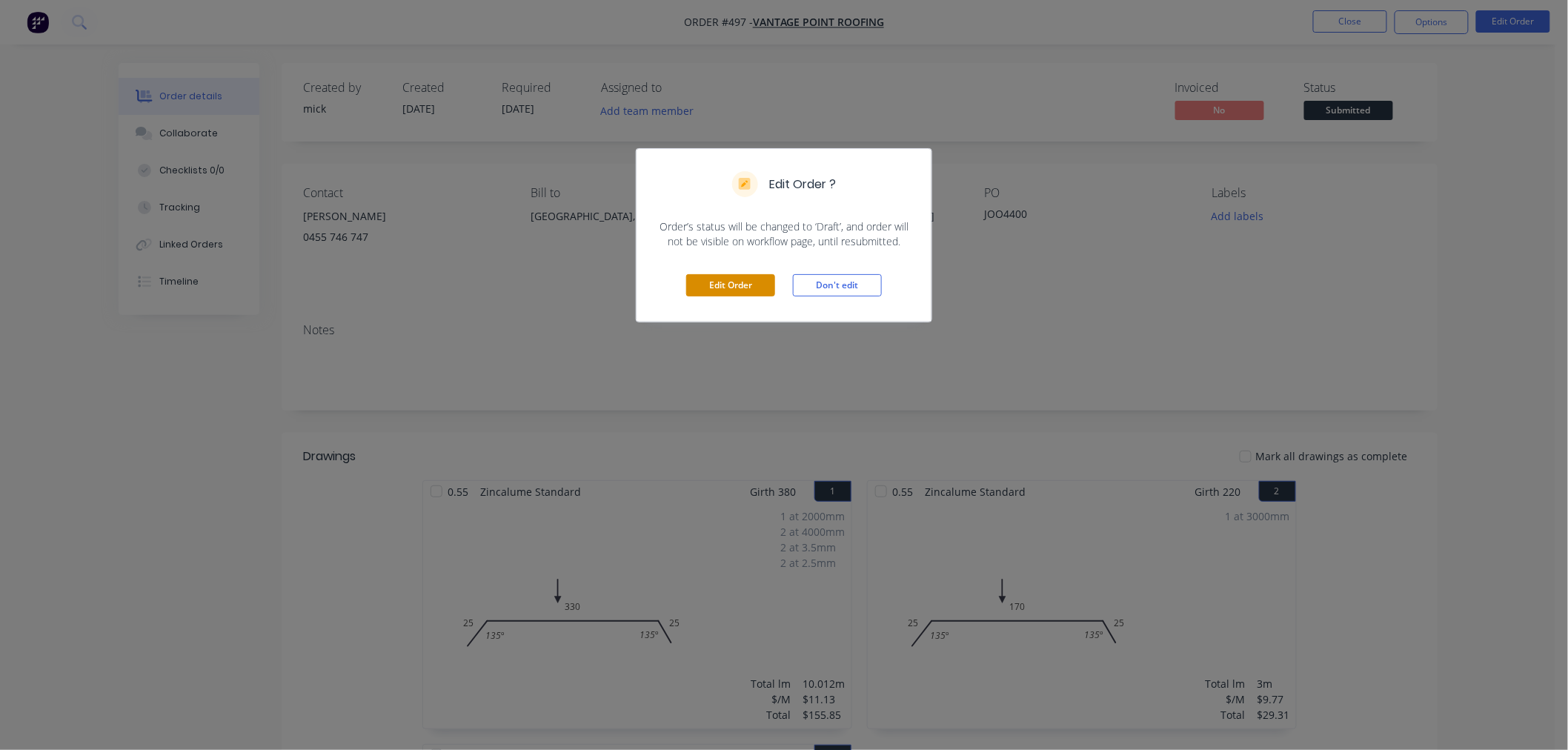
click at [761, 289] on button "Edit Order" at bounding box center [731, 285] width 89 height 22
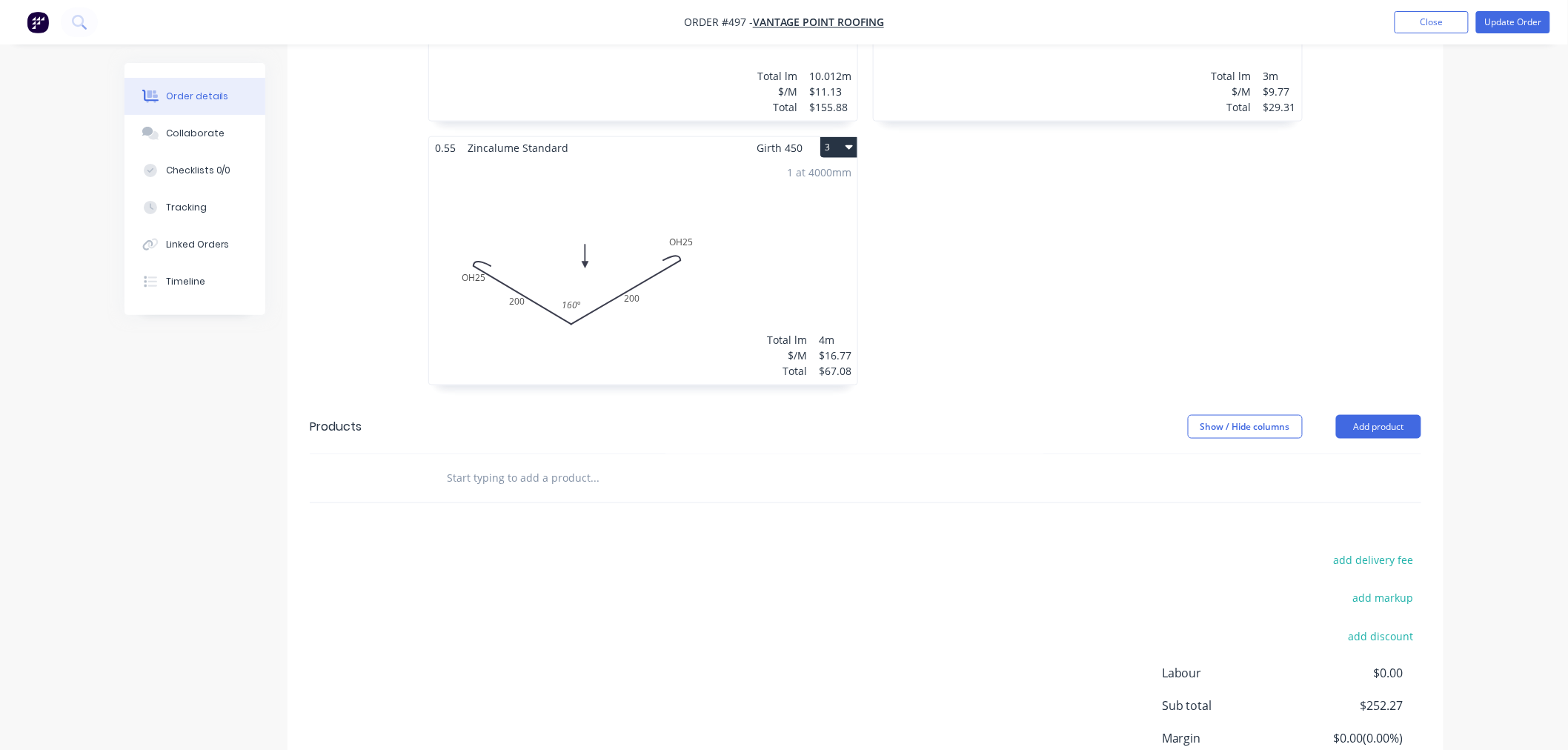
scroll to position [728, 0]
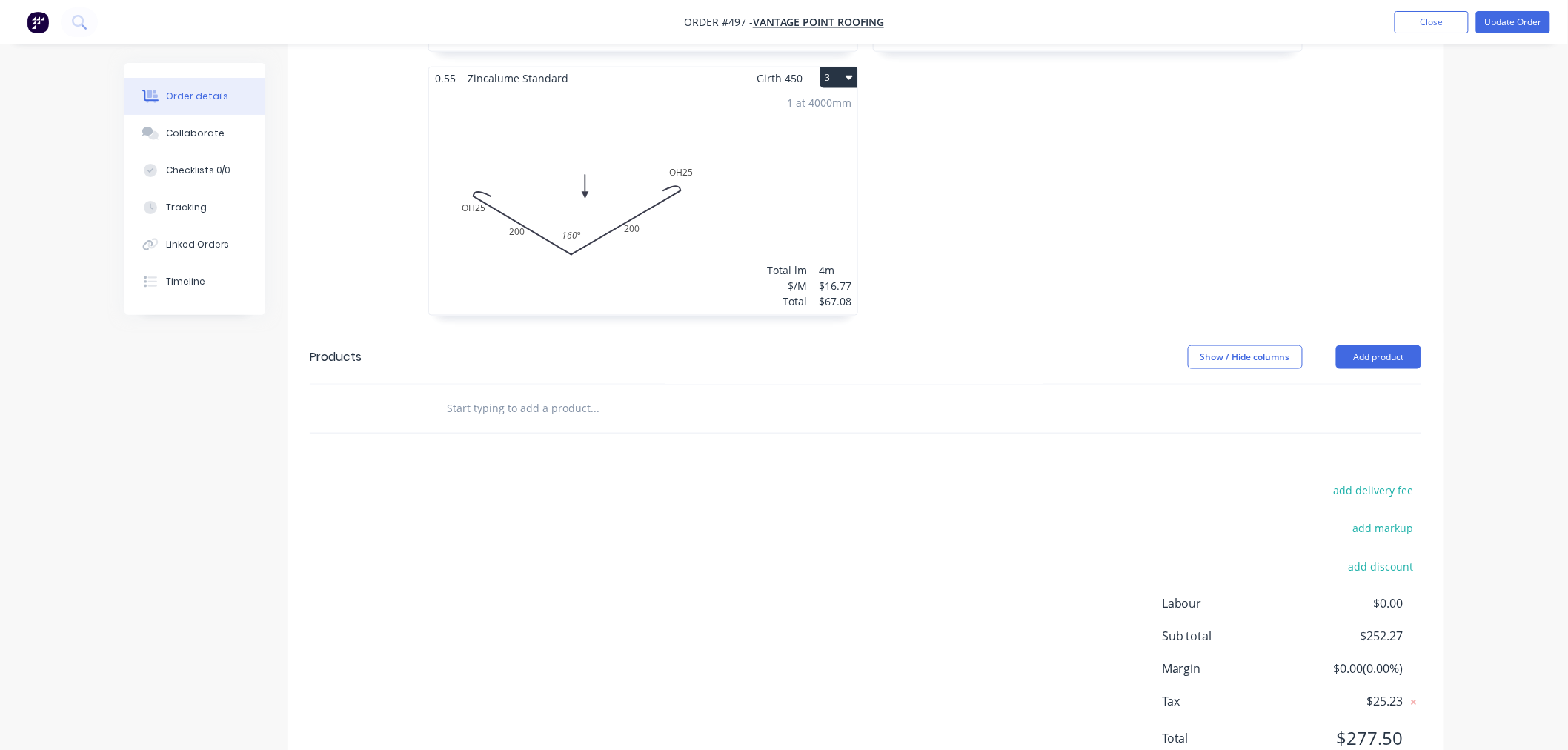
click at [566, 393] on input "text" at bounding box center [594, 408] width 297 height 29
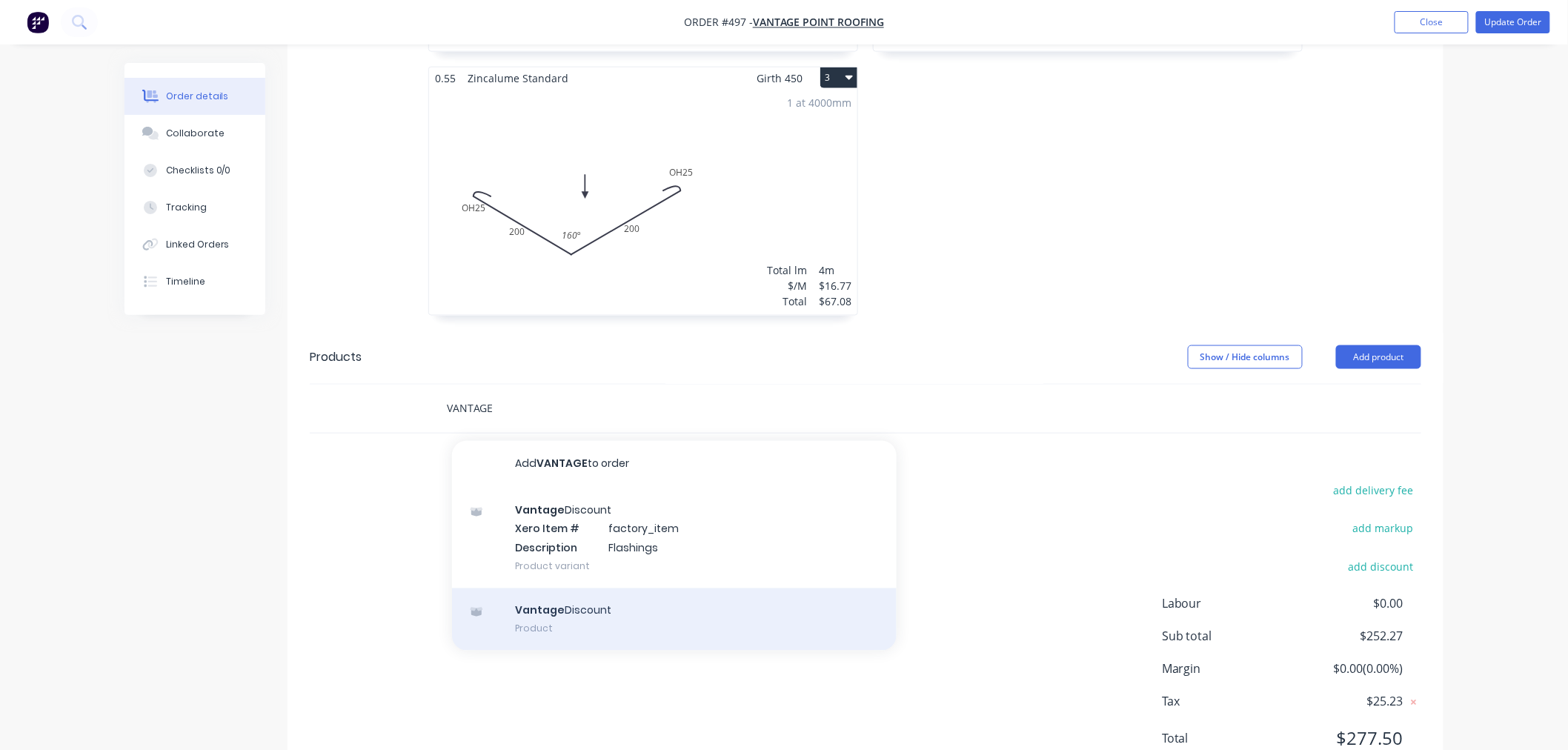
type input "VANTAGE"
click at [626, 588] on div "Vantage Discount Product" at bounding box center [674, 619] width 445 height 62
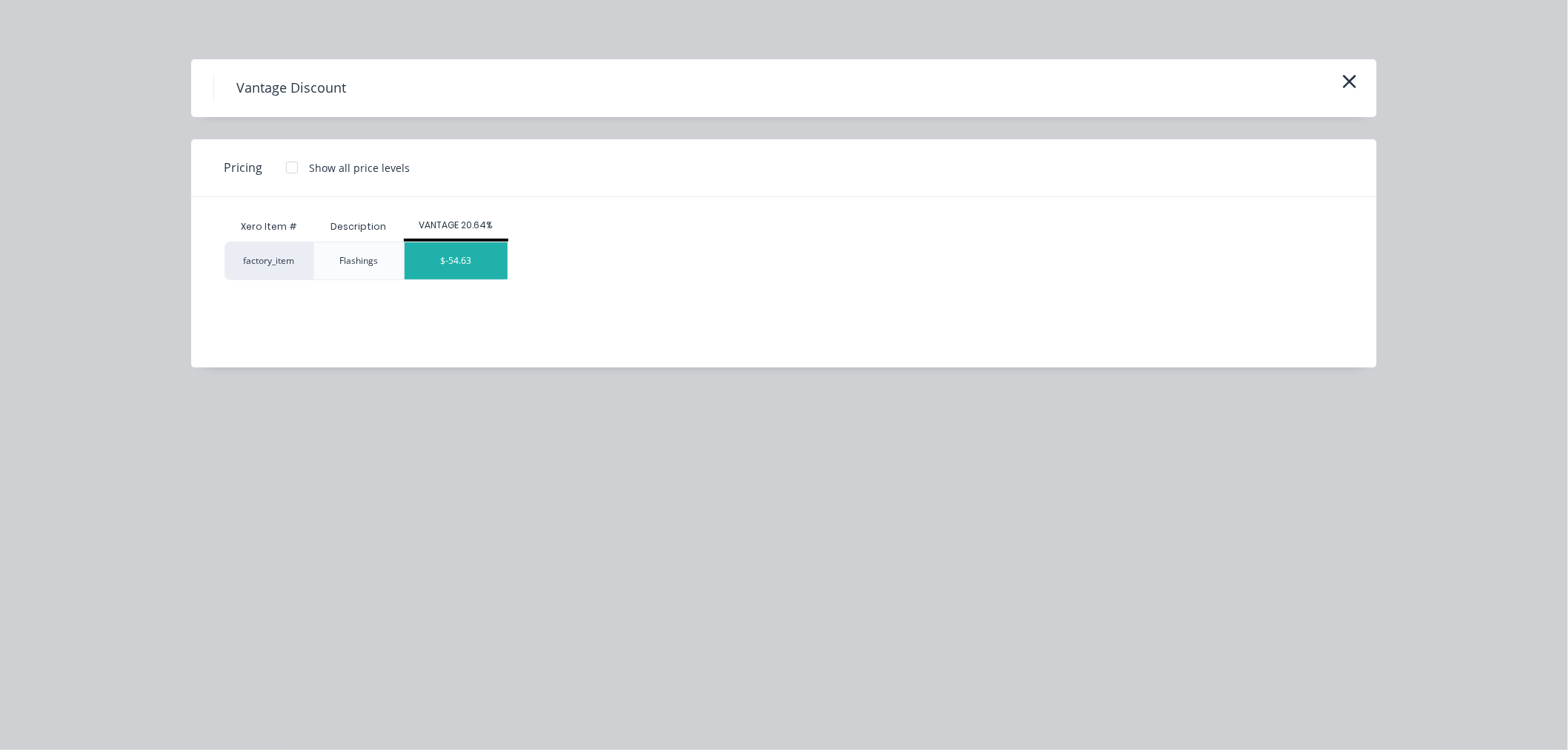
click at [472, 260] on div "$-54.63" at bounding box center [455, 260] width 103 height 37
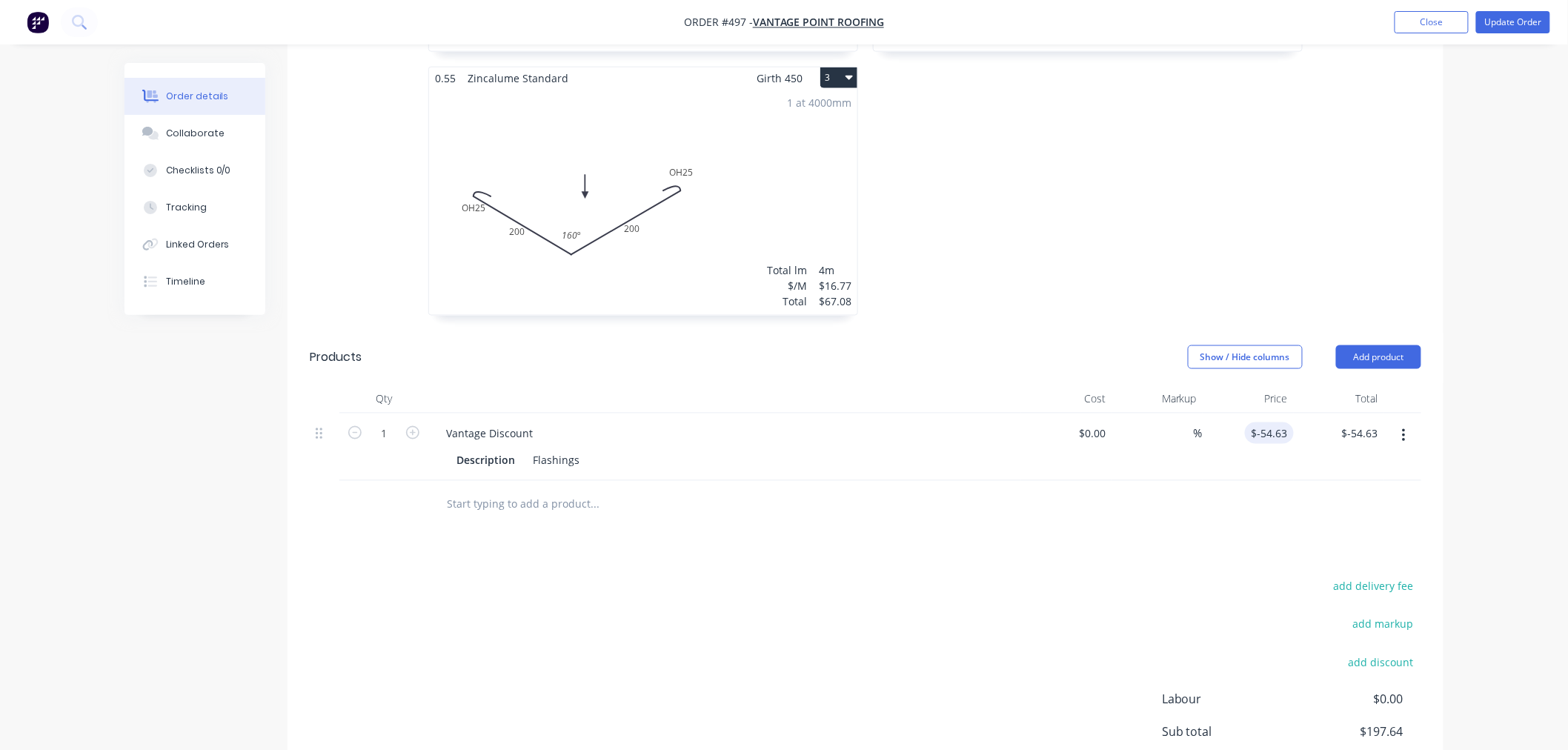
type input "-54.63"
click at [1288, 422] on input "-54.63" at bounding box center [1272, 433] width 43 height 22
type input "$-40.36"
click at [812, 576] on div "add delivery fee add markup add discount Labour $0.00 Sub total $211.91 Margin …" at bounding box center [865, 719] width 1112 height 286
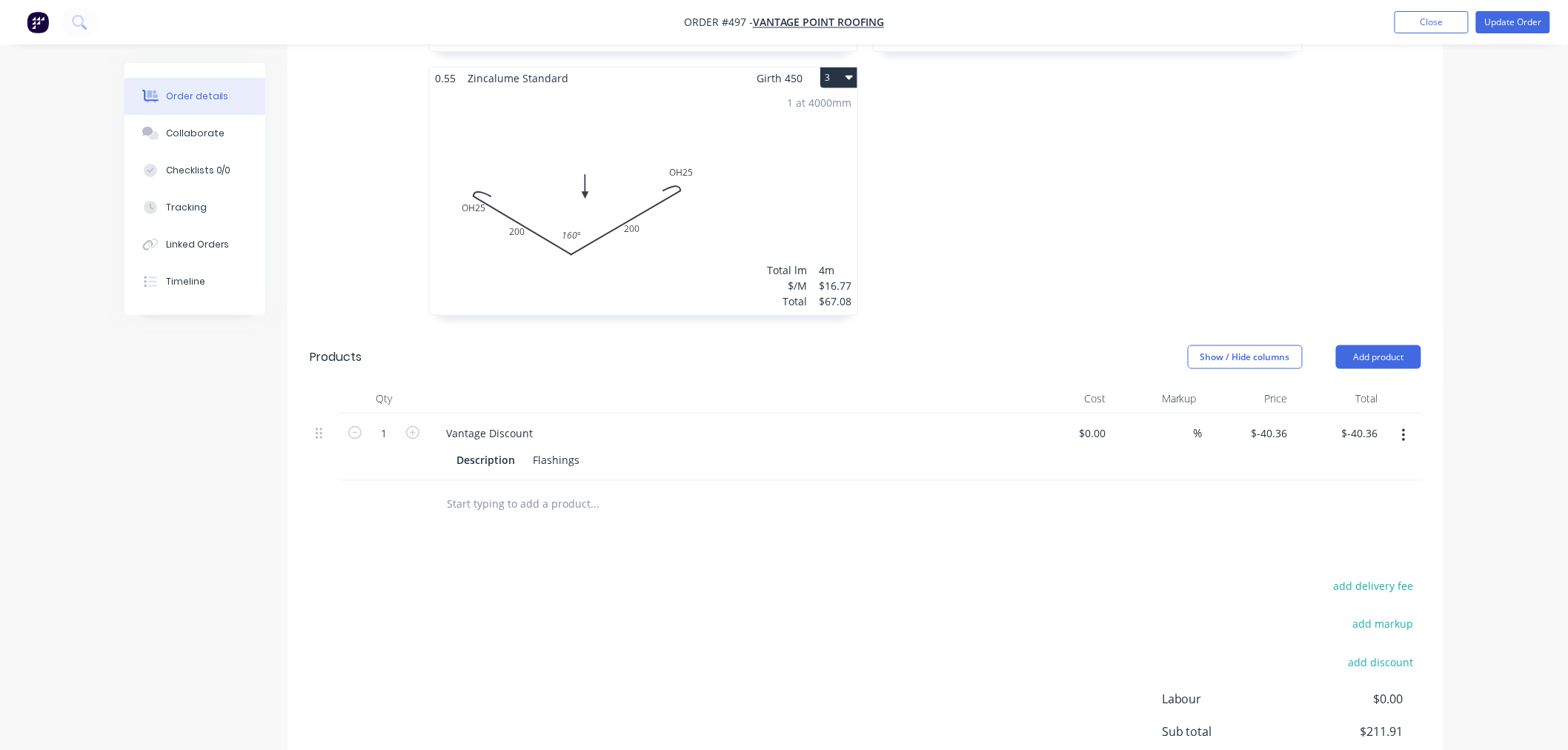
click at [529, 490] on input "text" at bounding box center [594, 504] width 297 height 29
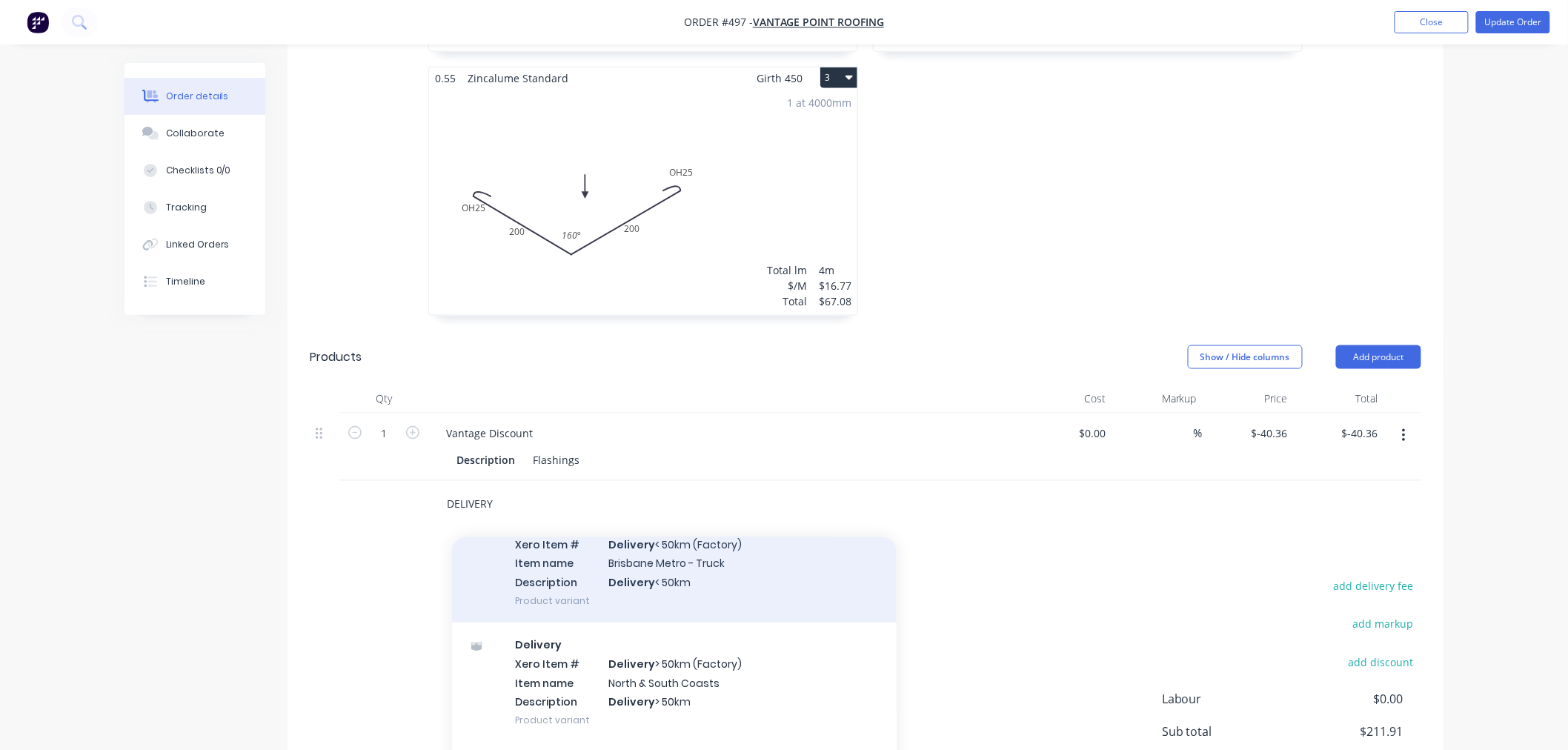
scroll to position [313, 0]
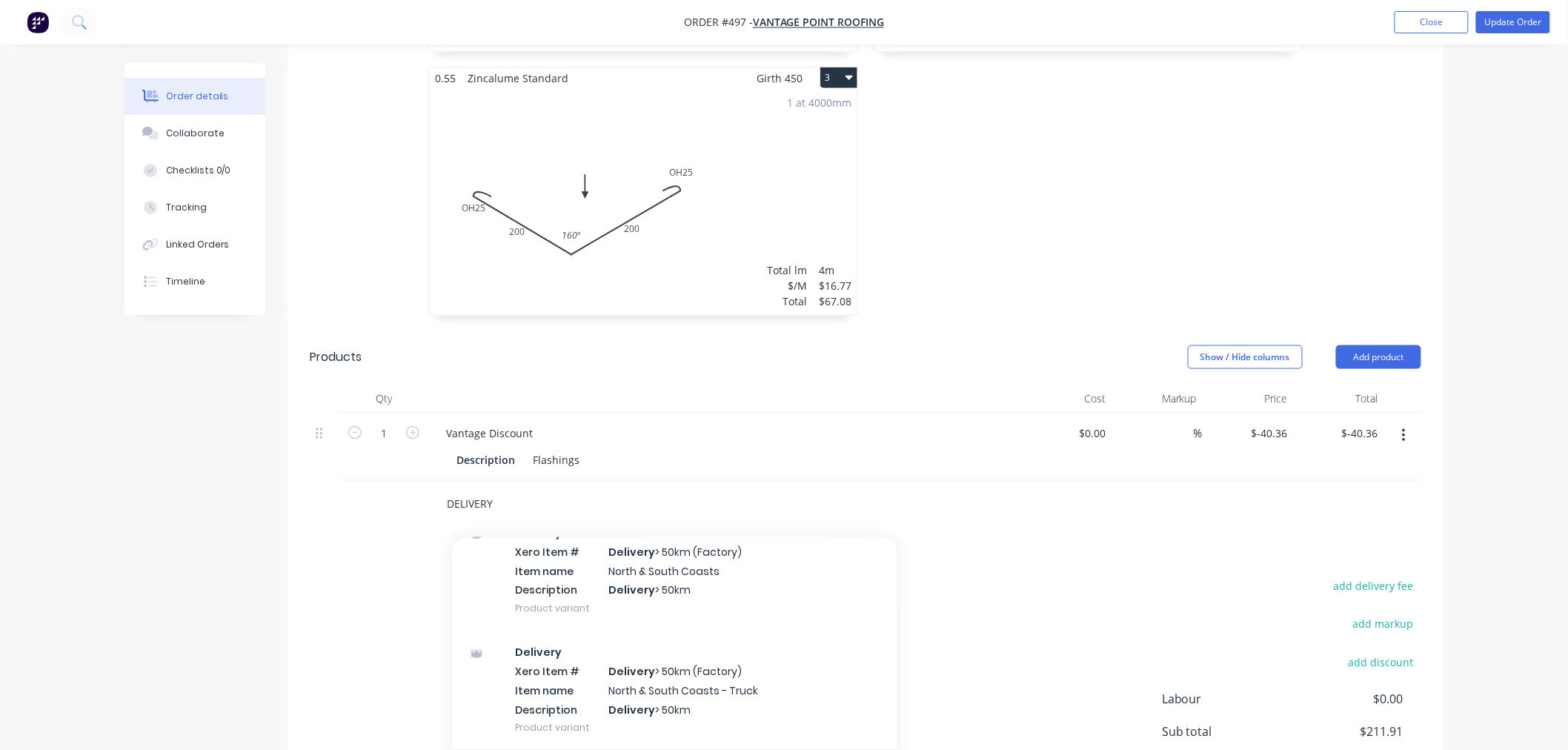
type input "DELIVERY"
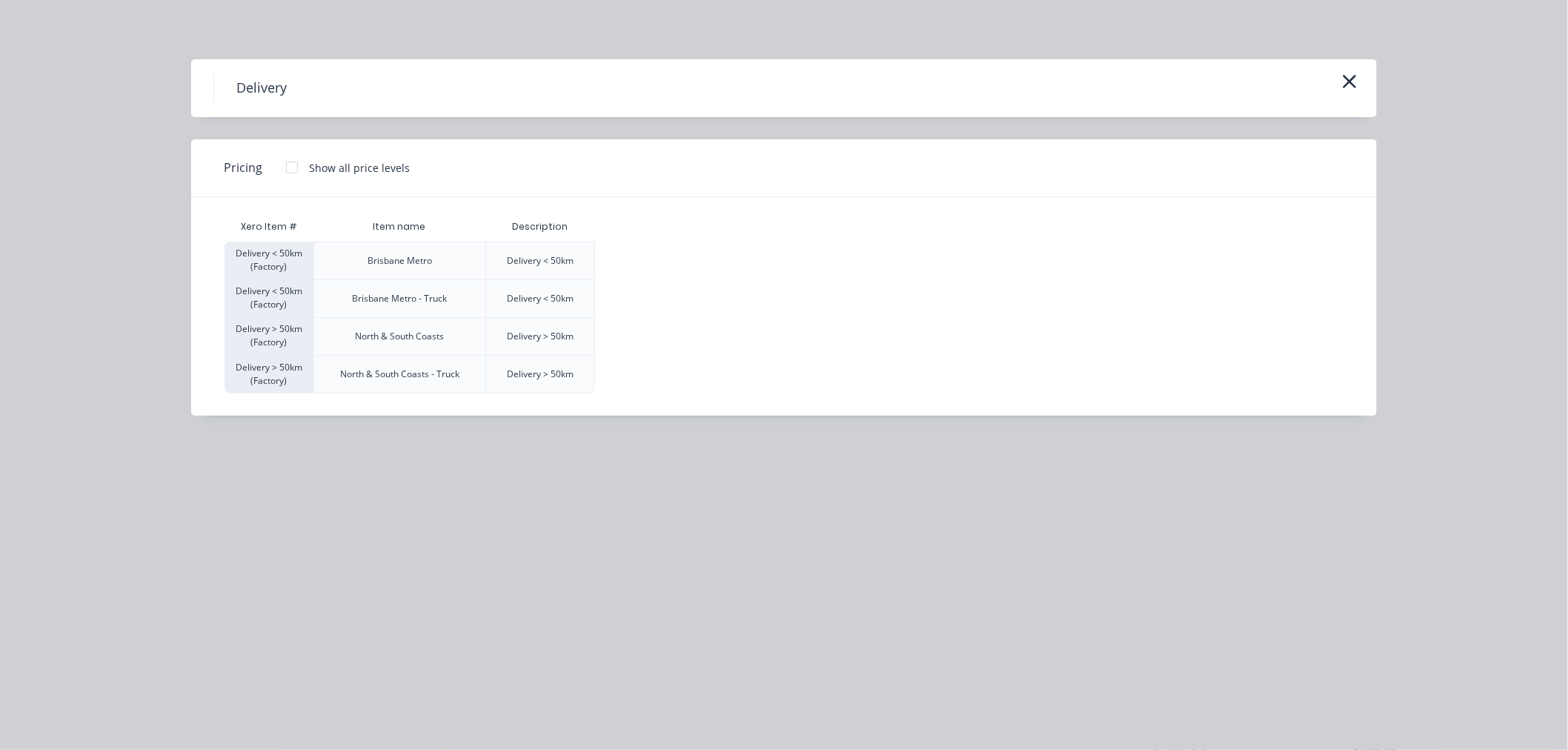
click at [294, 163] on div at bounding box center [292, 167] width 29 height 29
click at [668, 263] on div "$120.00" at bounding box center [633, 260] width 74 height 37
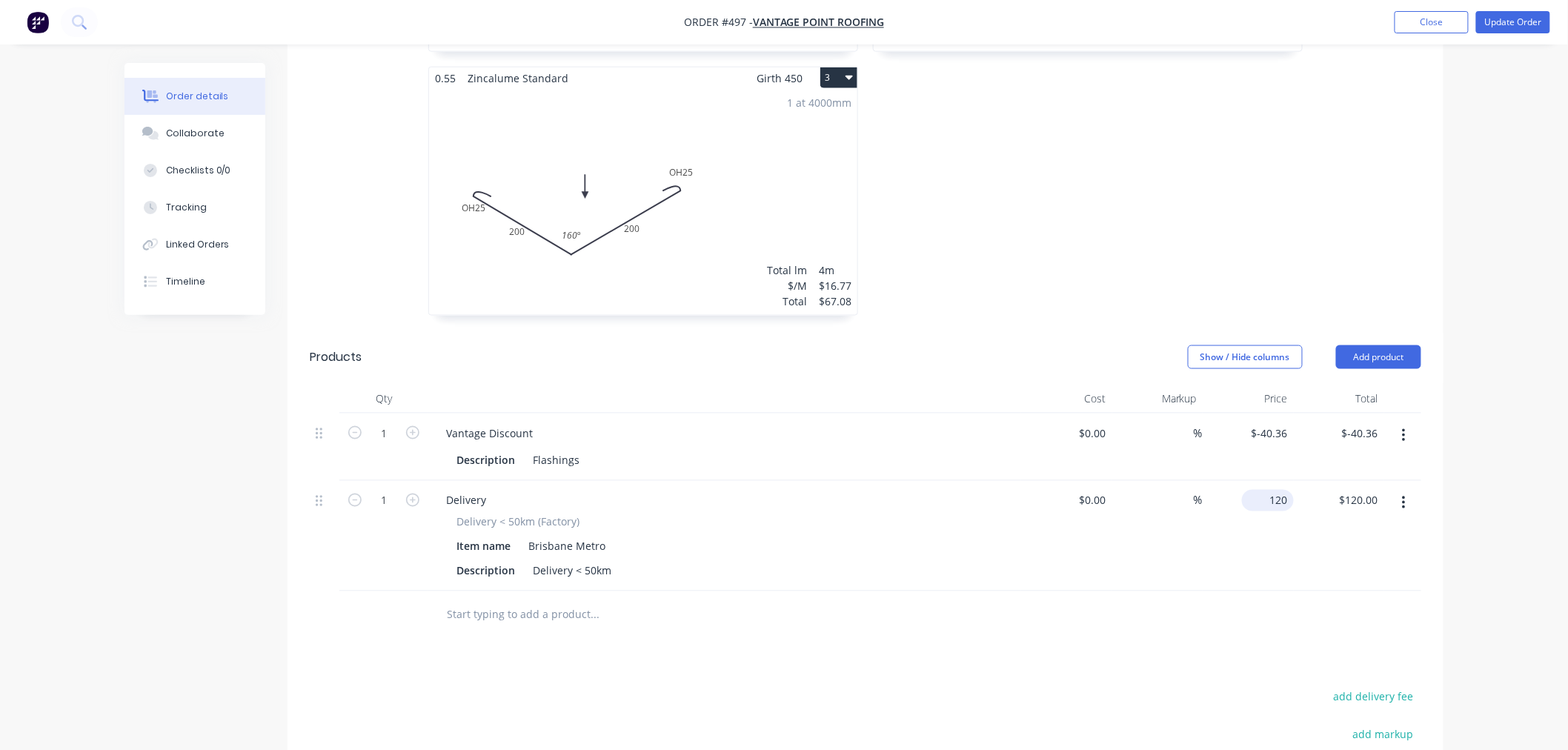
click at [1283, 490] on input "120" at bounding box center [1270, 500] width 46 height 22
type input "$85.00"
click at [1151, 602] on div "Drawings Add drawing 0.55 Zincalume Standard Girth 380 1 0 25 330 25 135 º 135 …" at bounding box center [865, 372] width 1156 height 1245
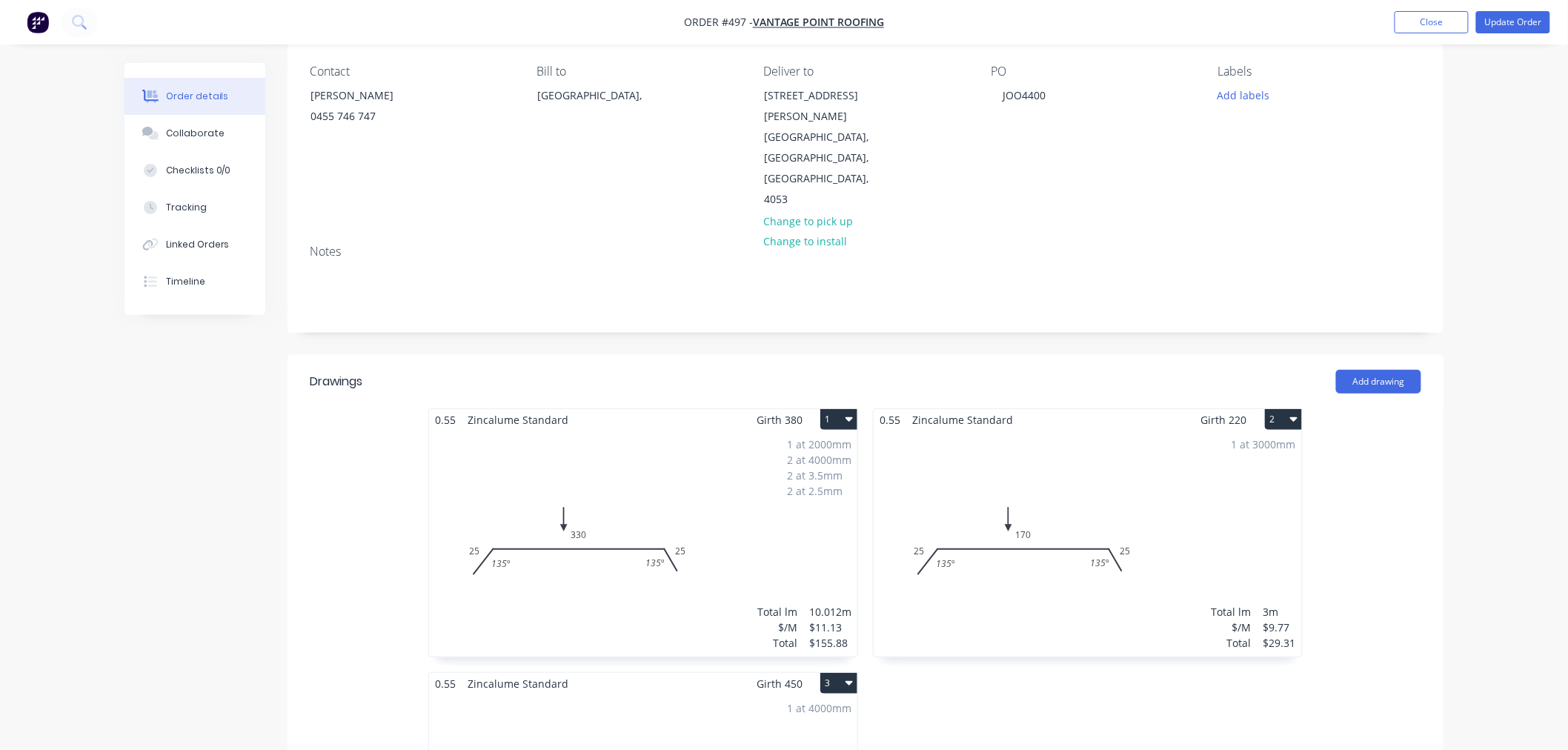
scroll to position [0, 0]
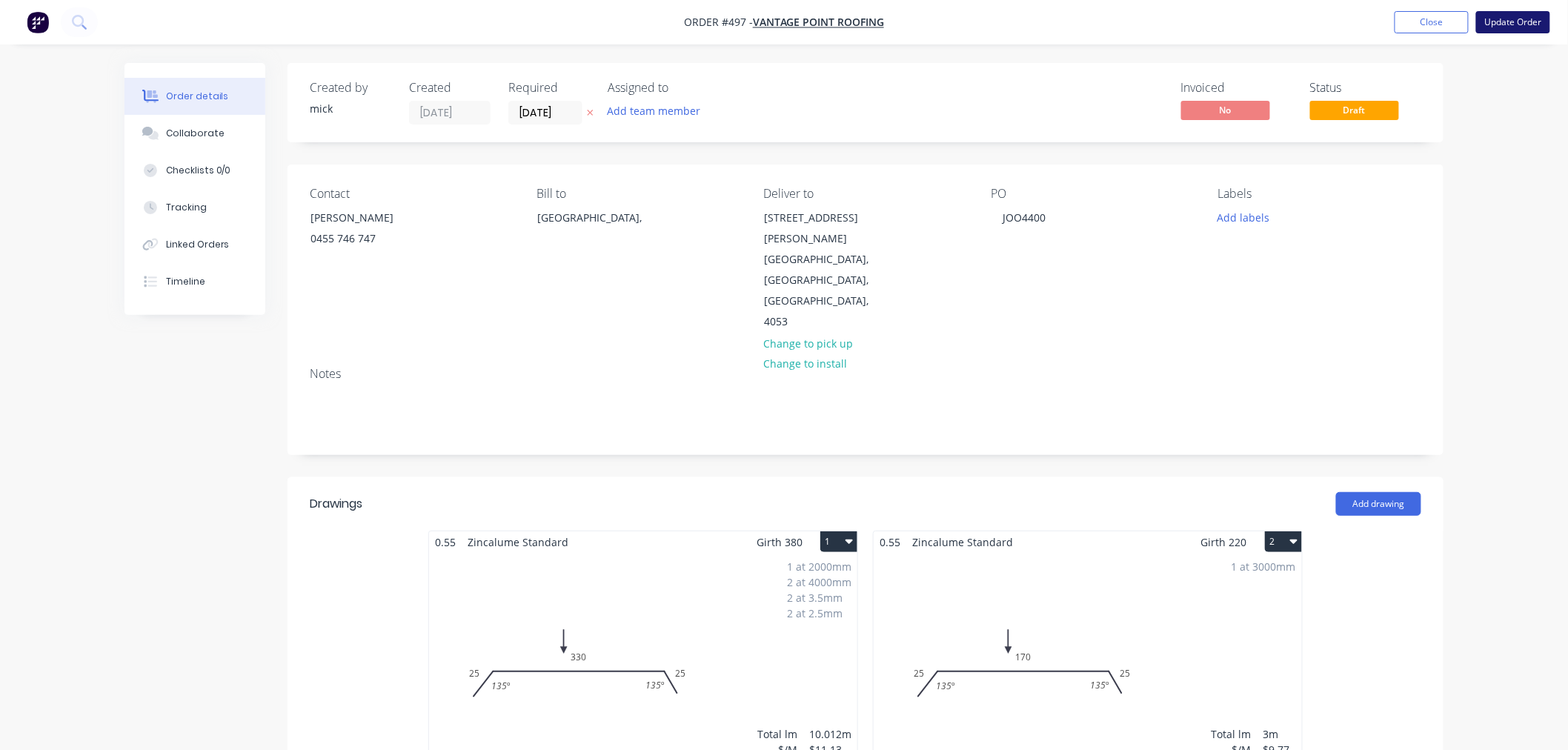
click at [1519, 20] on button "Update Order" at bounding box center [1514, 22] width 74 height 22
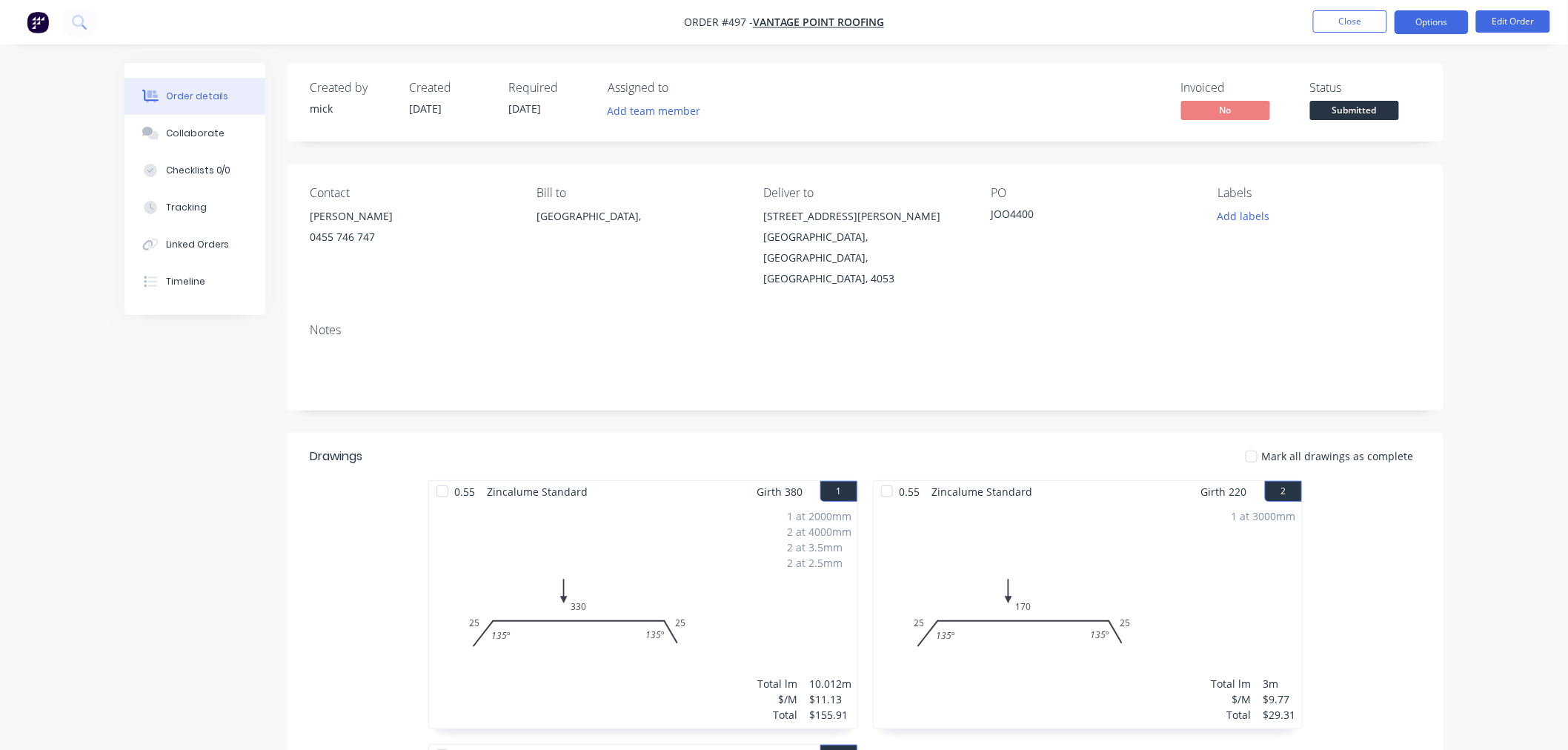
click at [1423, 16] on button "Options" at bounding box center [1432, 22] width 74 height 23
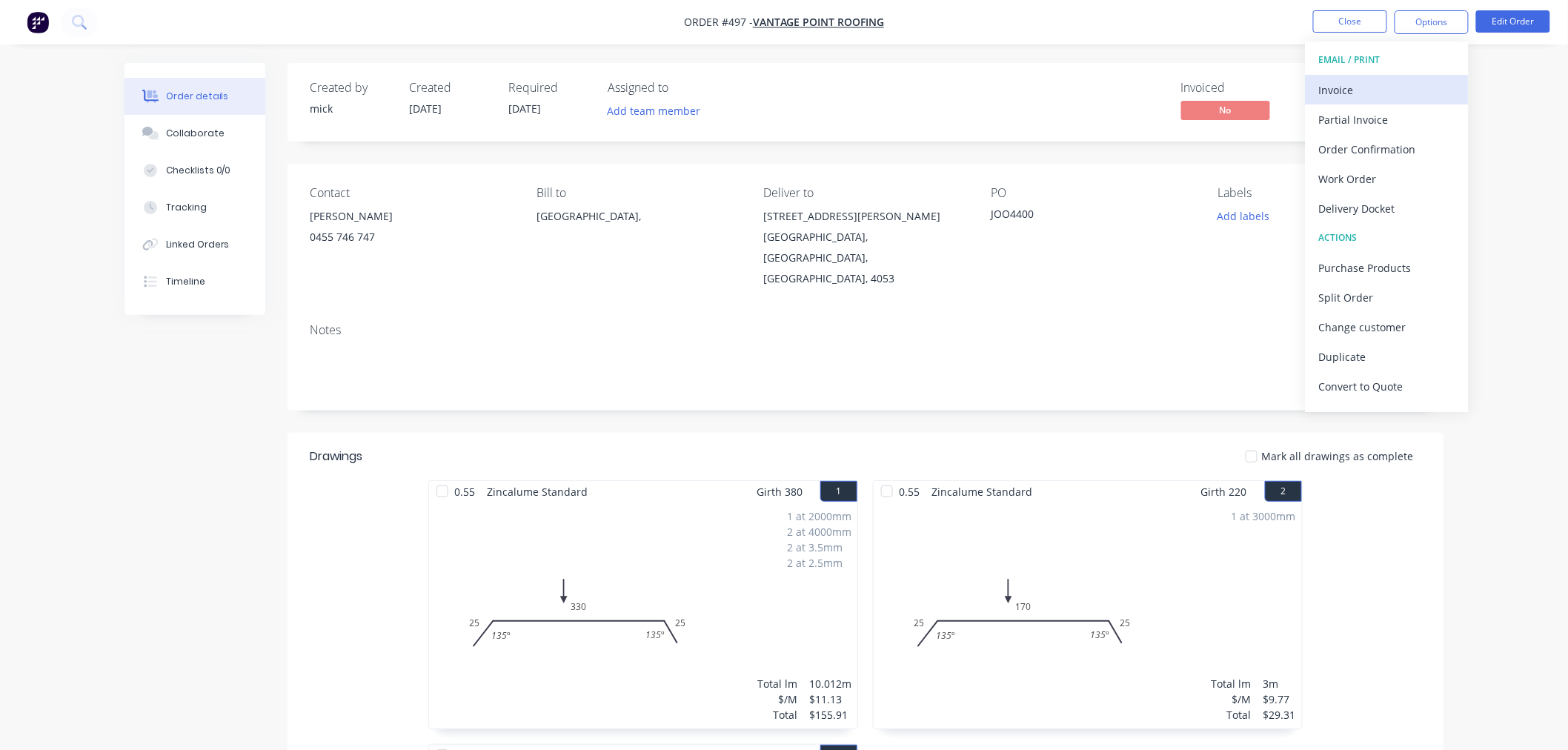
click at [1380, 92] on div "Invoice" at bounding box center [1387, 90] width 136 height 22
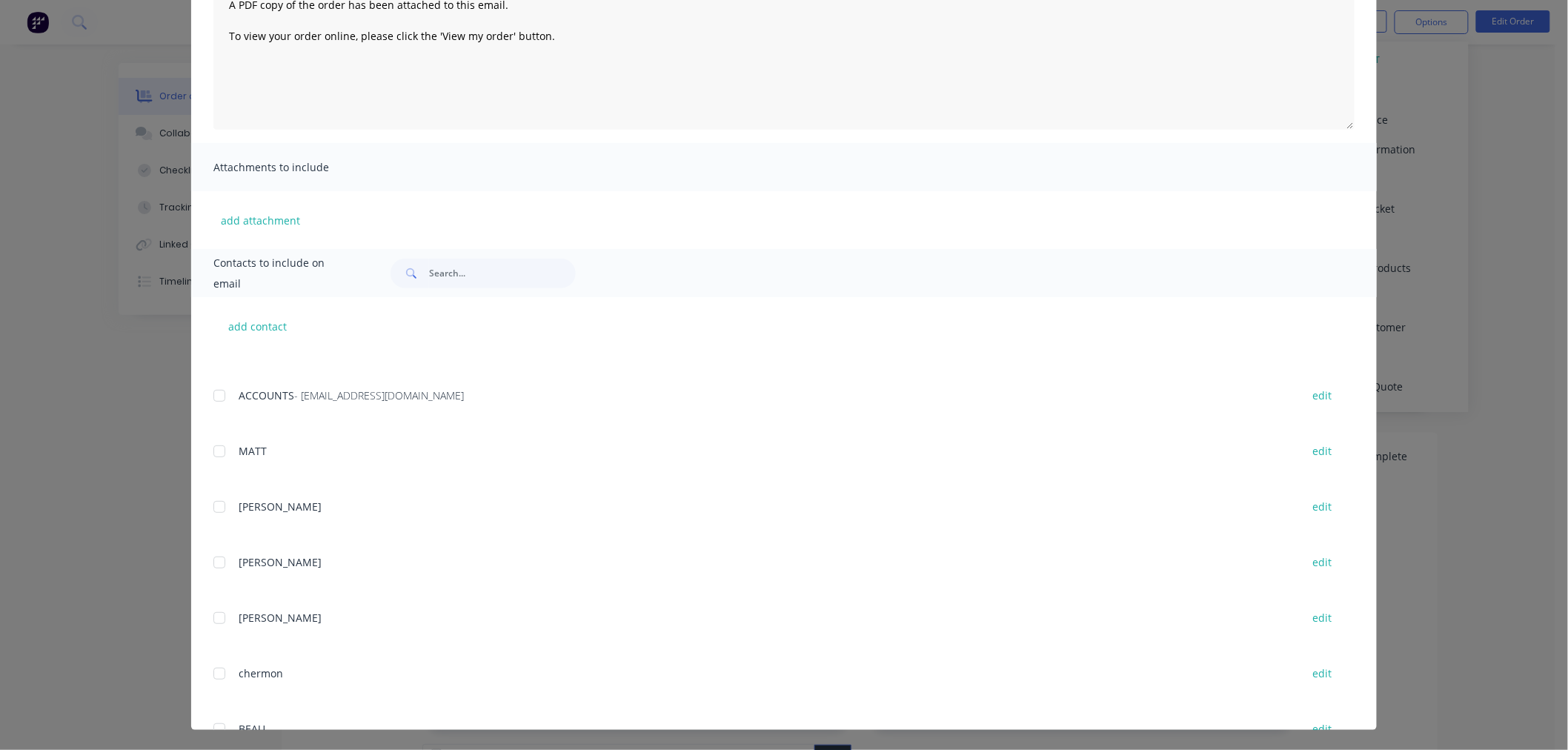
scroll to position [328, 0]
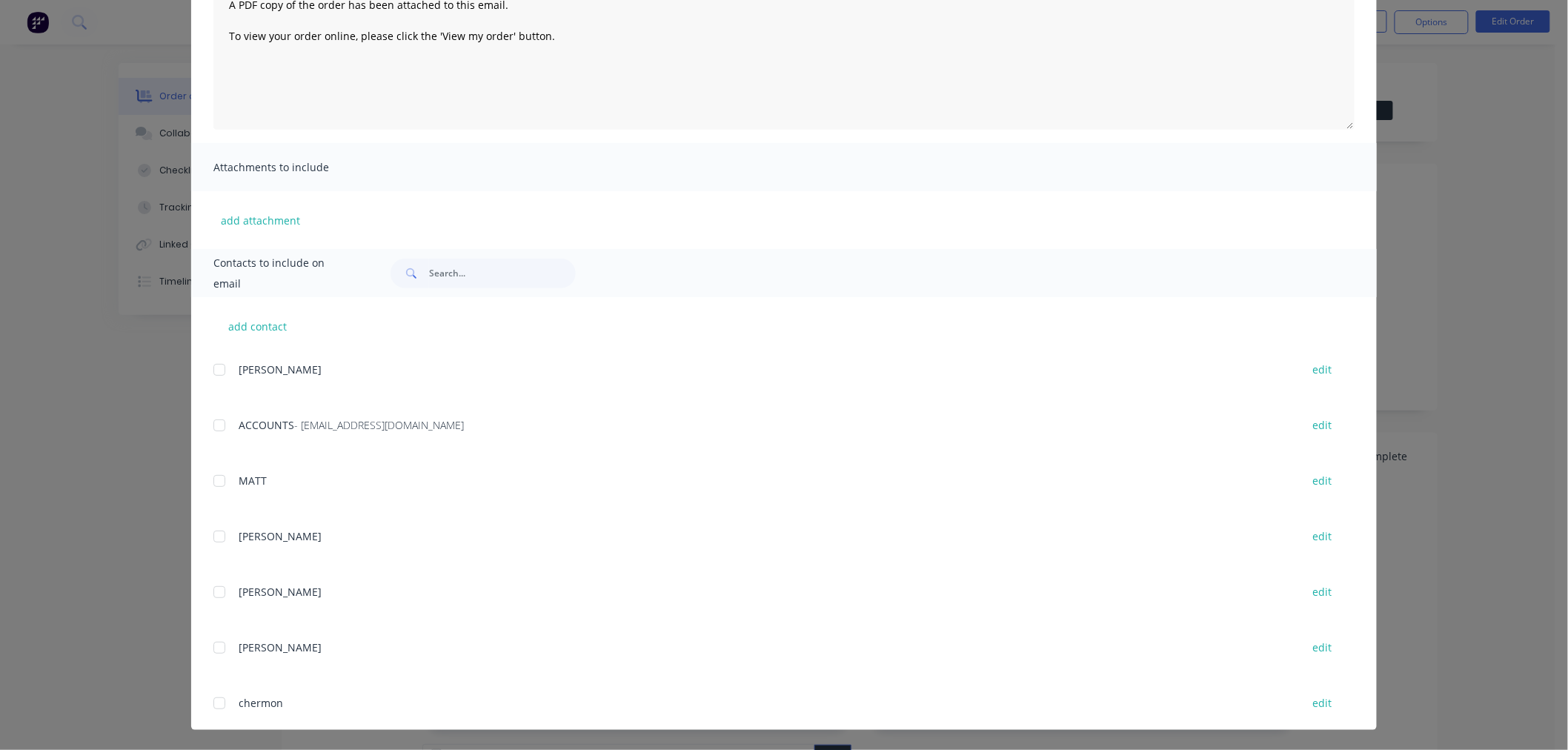
click at [216, 424] on div at bounding box center [219, 425] width 29 height 29
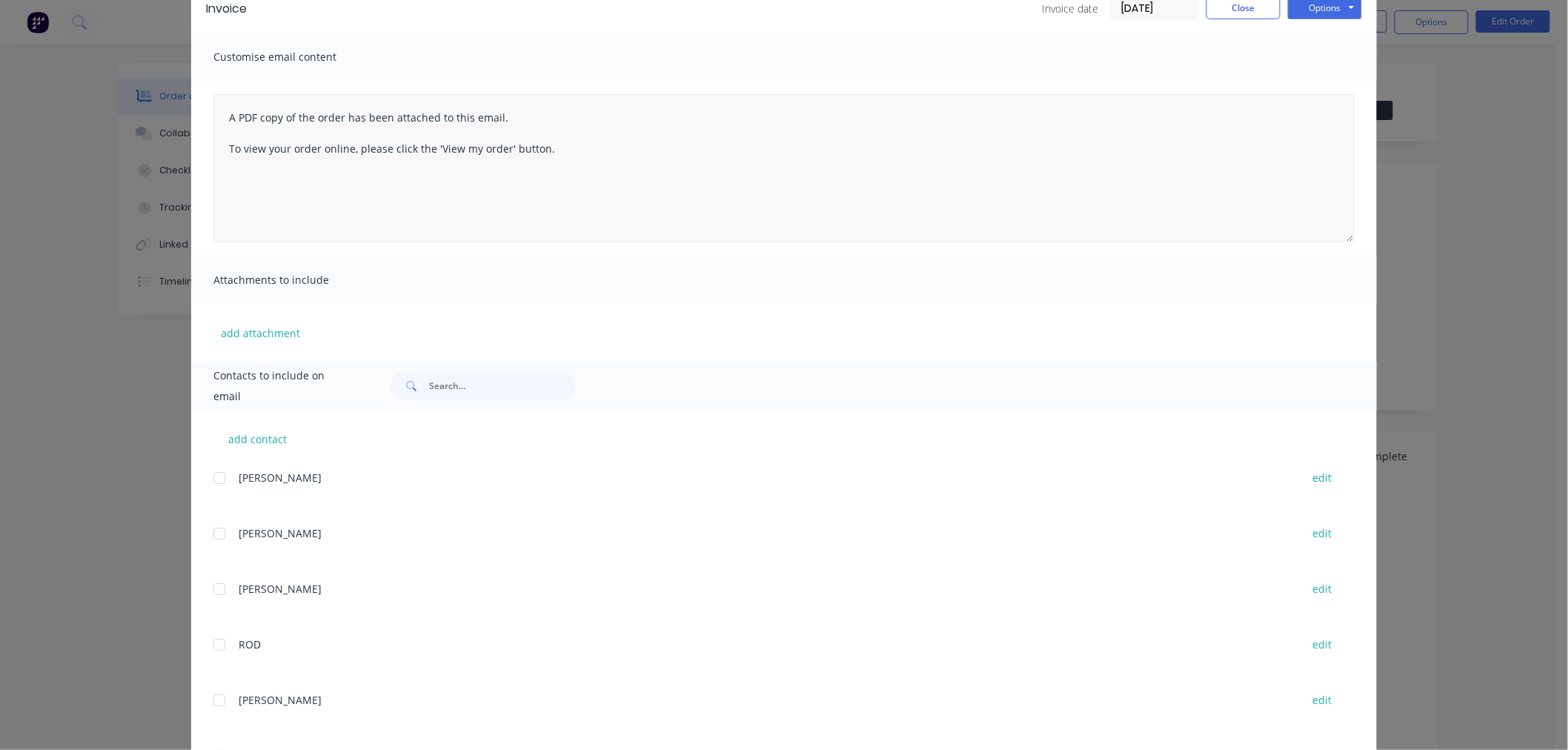
scroll to position [0, 0]
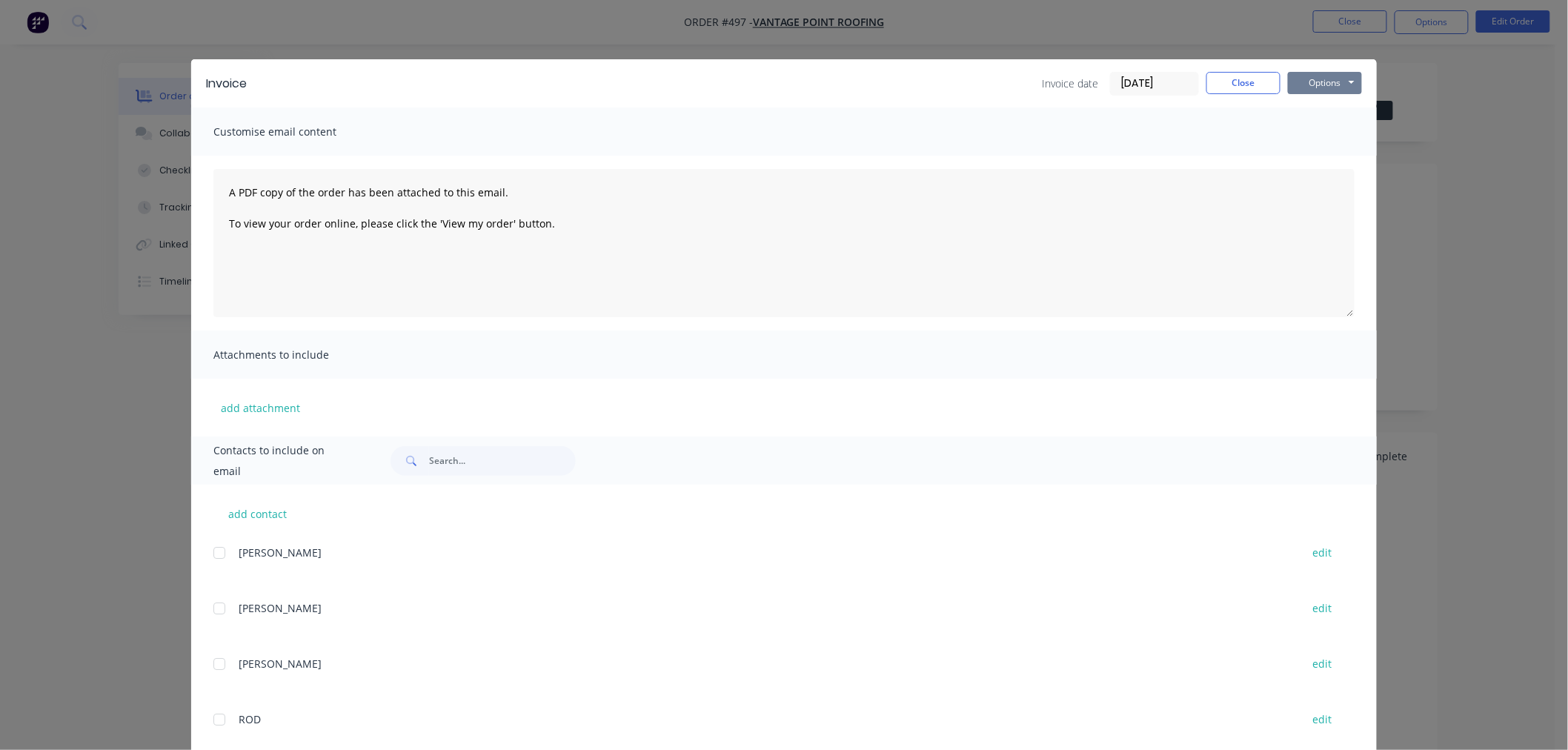
click at [1327, 78] on button "Options" at bounding box center [1325, 83] width 74 height 22
click at [1325, 160] on button "Email" at bounding box center [1335, 158] width 95 height 24
click at [1248, 84] on button "Close" at bounding box center [1244, 83] width 74 height 22
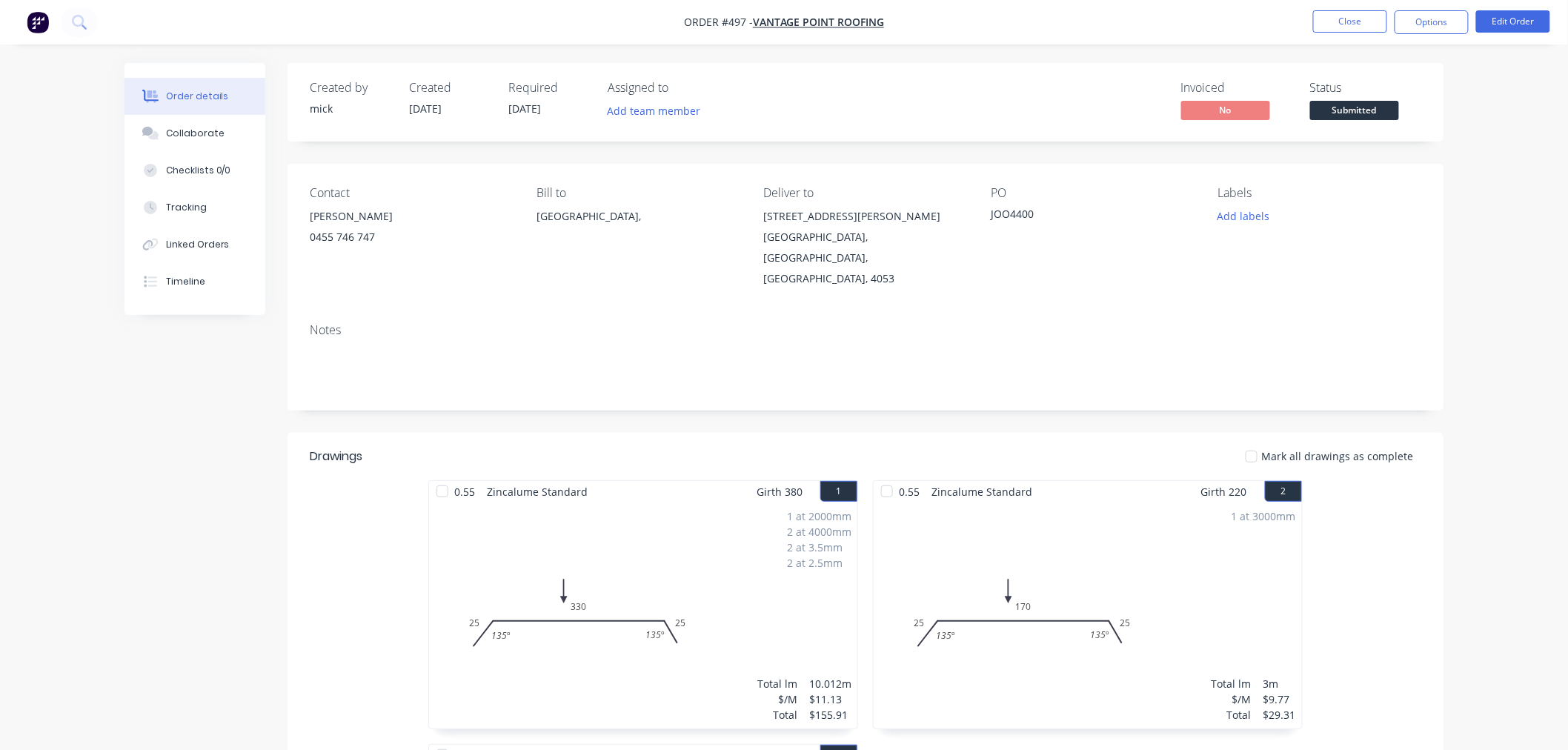
click at [809, 557] on div "1 at 2000mm 2 at 4000mm 2 at 3.5mm 2 at 2.5mm Total lm $/M Total 10.012m $11.13…" at bounding box center [643, 616] width 429 height 226
drag, startPoint x: 809, startPoint y: 557, endPoint x: 818, endPoint y: 554, distance: 9.5
click at [810, 557] on div "1 at 2000mm 2 at 4000mm 2 at 3.5mm 2 at 2.5mm Total lm $/M Total 10.012m $11.13…" at bounding box center [643, 616] width 429 height 226
drag, startPoint x: 818, startPoint y: 554, endPoint x: 1166, endPoint y: 478, distance: 356.2
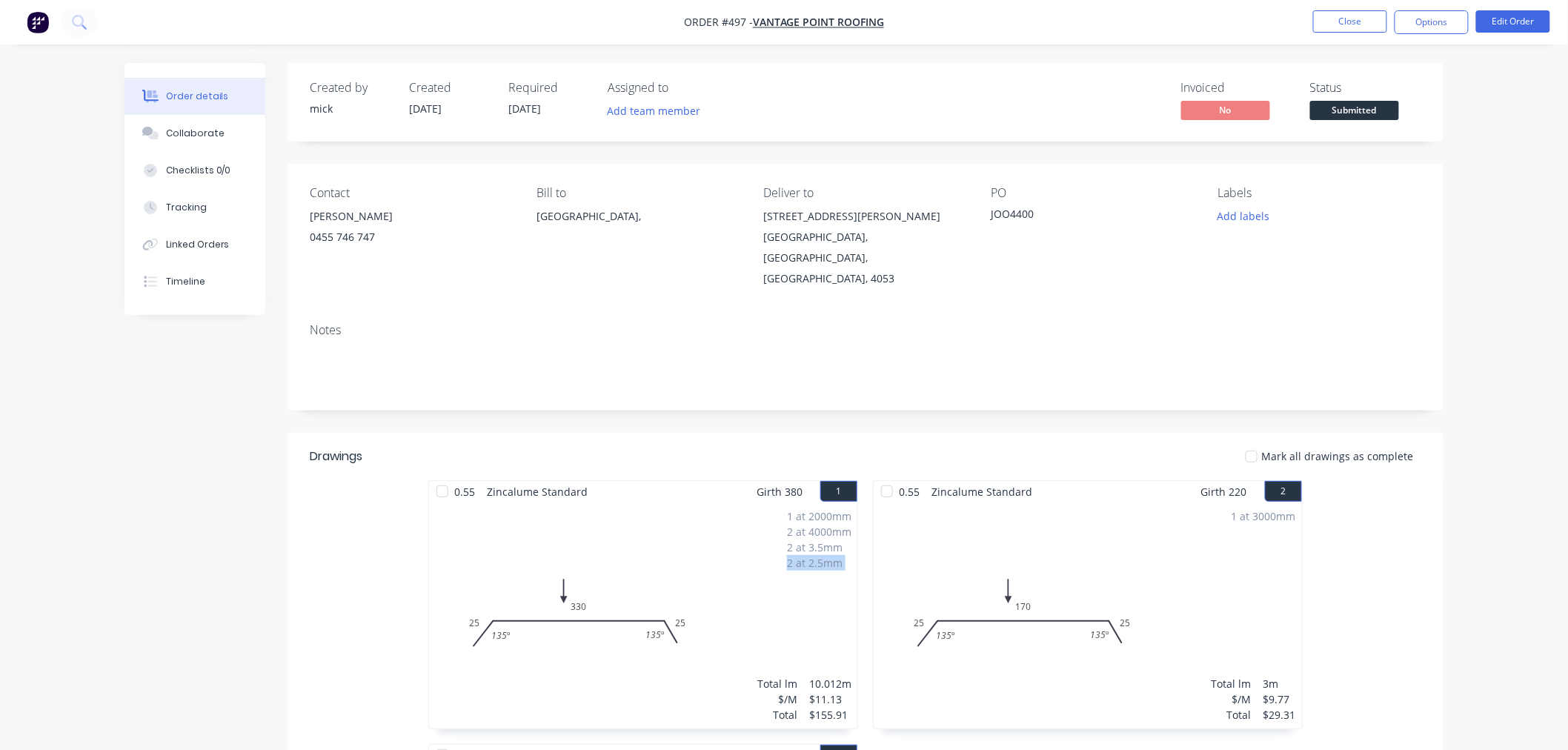
click at [893, 515] on div "0.55 Zincalume Standard Girth 380 1 0 25 330 25 135 º 135 º 0 25 330 25 135 º 1…" at bounding box center [865, 744] width 889 height 528
click at [1522, 6] on nav "Order #497 - vantage point roofing Close Options Edit Order" at bounding box center [784, 22] width 1568 height 45
click at [1521, 10] on button "Edit Order" at bounding box center [1514, 22] width 74 height 22
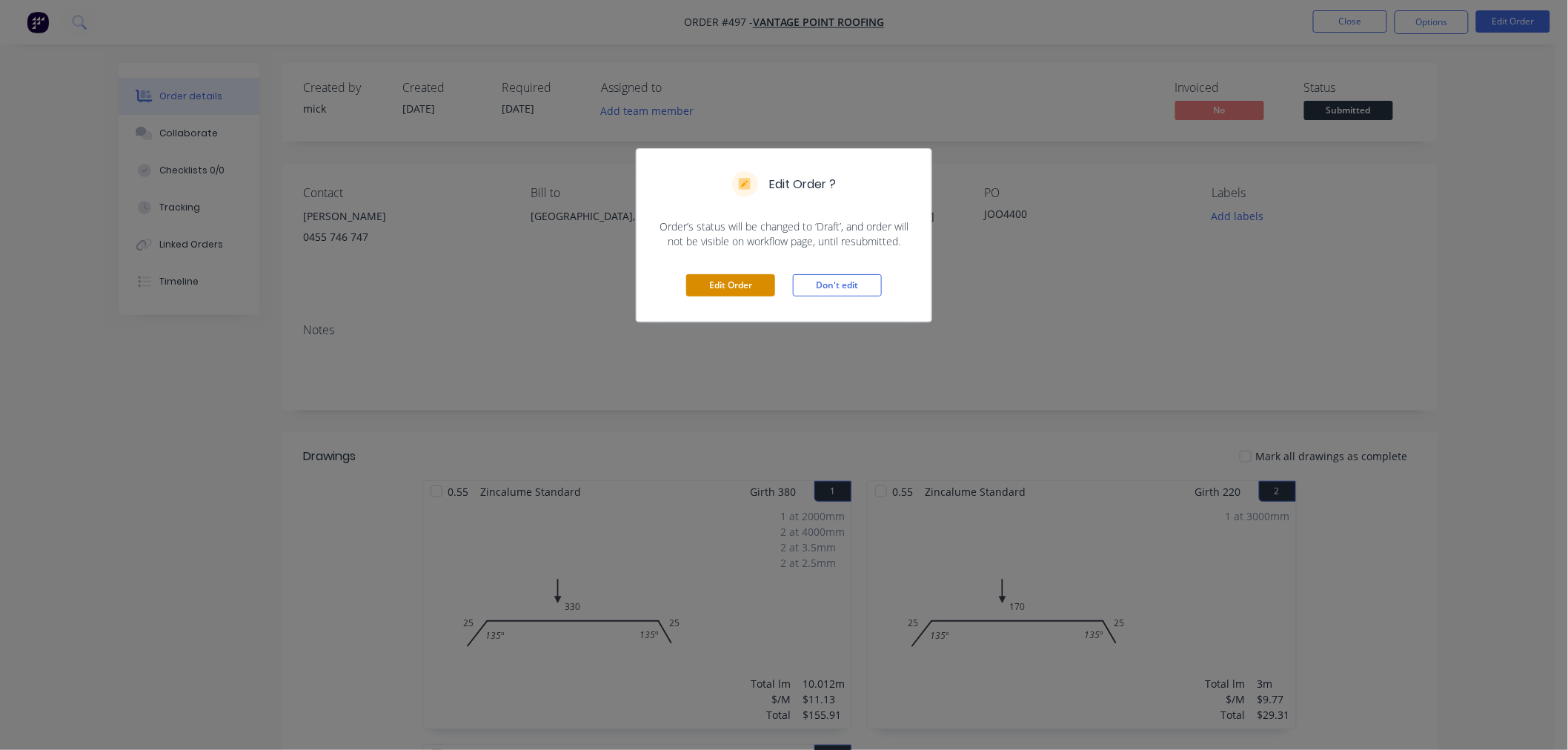
click at [738, 292] on button "Edit Order" at bounding box center [731, 285] width 89 height 22
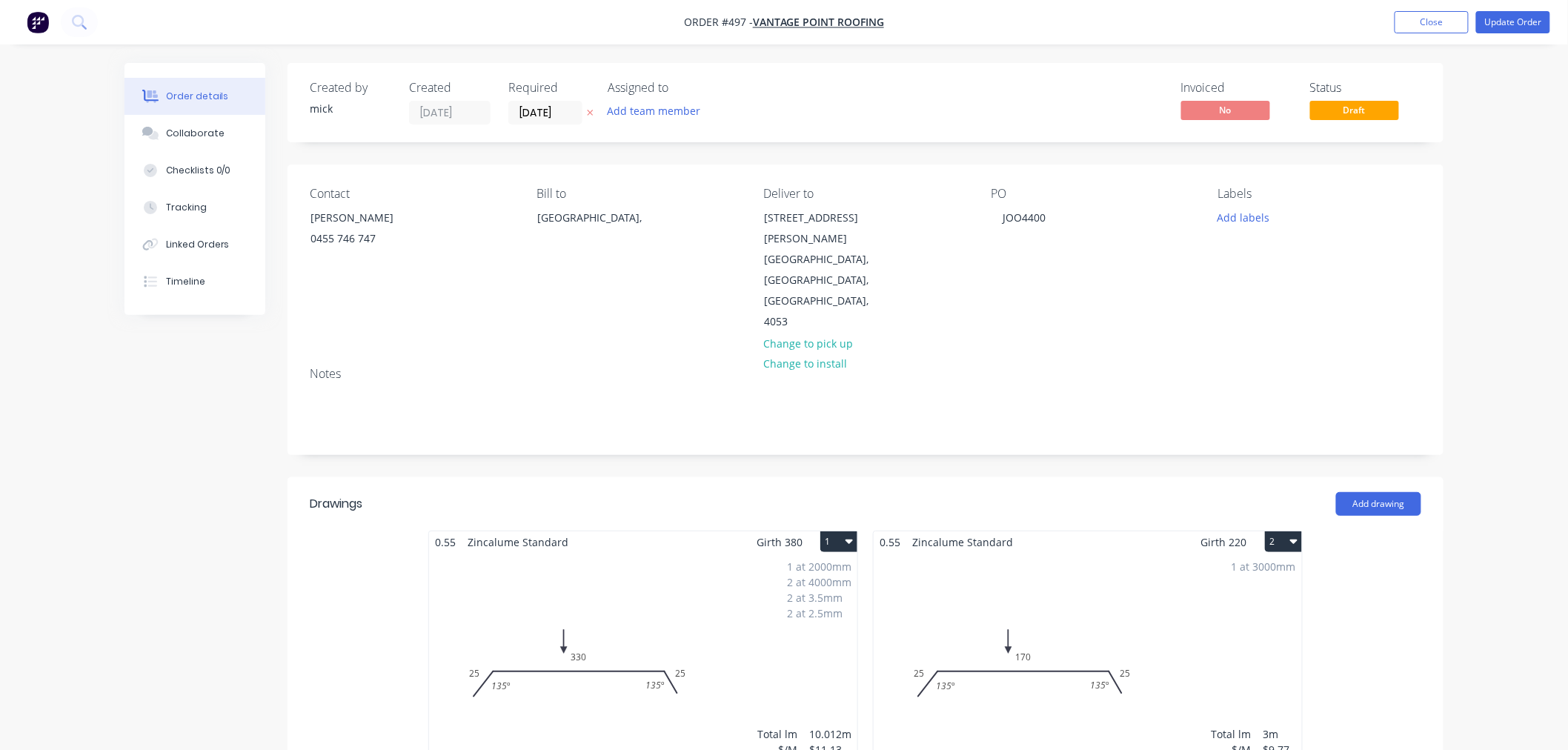
click at [810, 605] on div "2 at 2.5mm" at bounding box center [818, 613] width 65 height 16
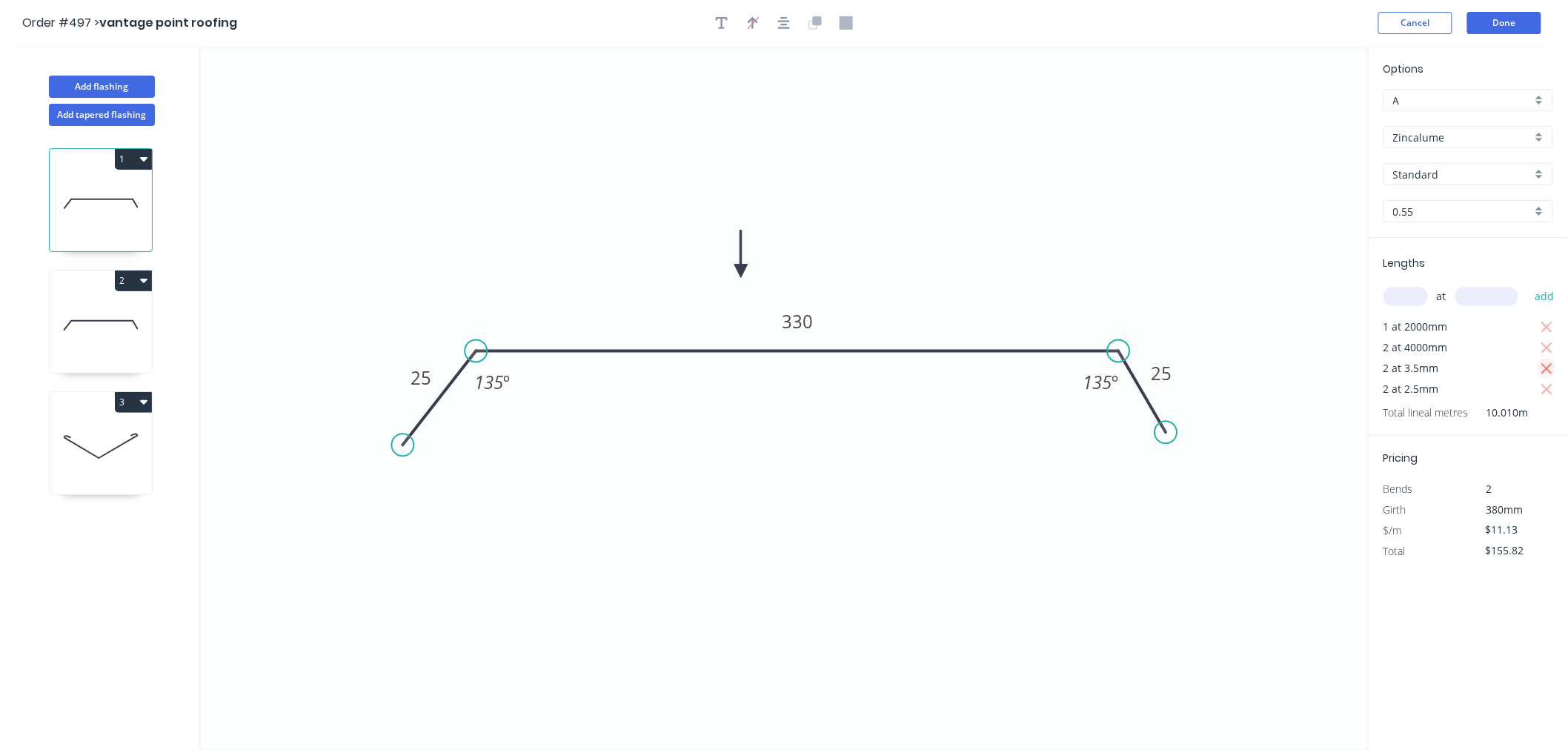
click at [1550, 366] on icon "button" at bounding box center [1546, 369] width 13 height 18
click at [1547, 367] on icon "button" at bounding box center [1546, 368] width 11 height 11
type input "$111.30"
click at [1398, 284] on div "at add" at bounding box center [1470, 296] width 172 height 25
click at [1402, 297] on input "text" at bounding box center [1406, 297] width 45 height 19
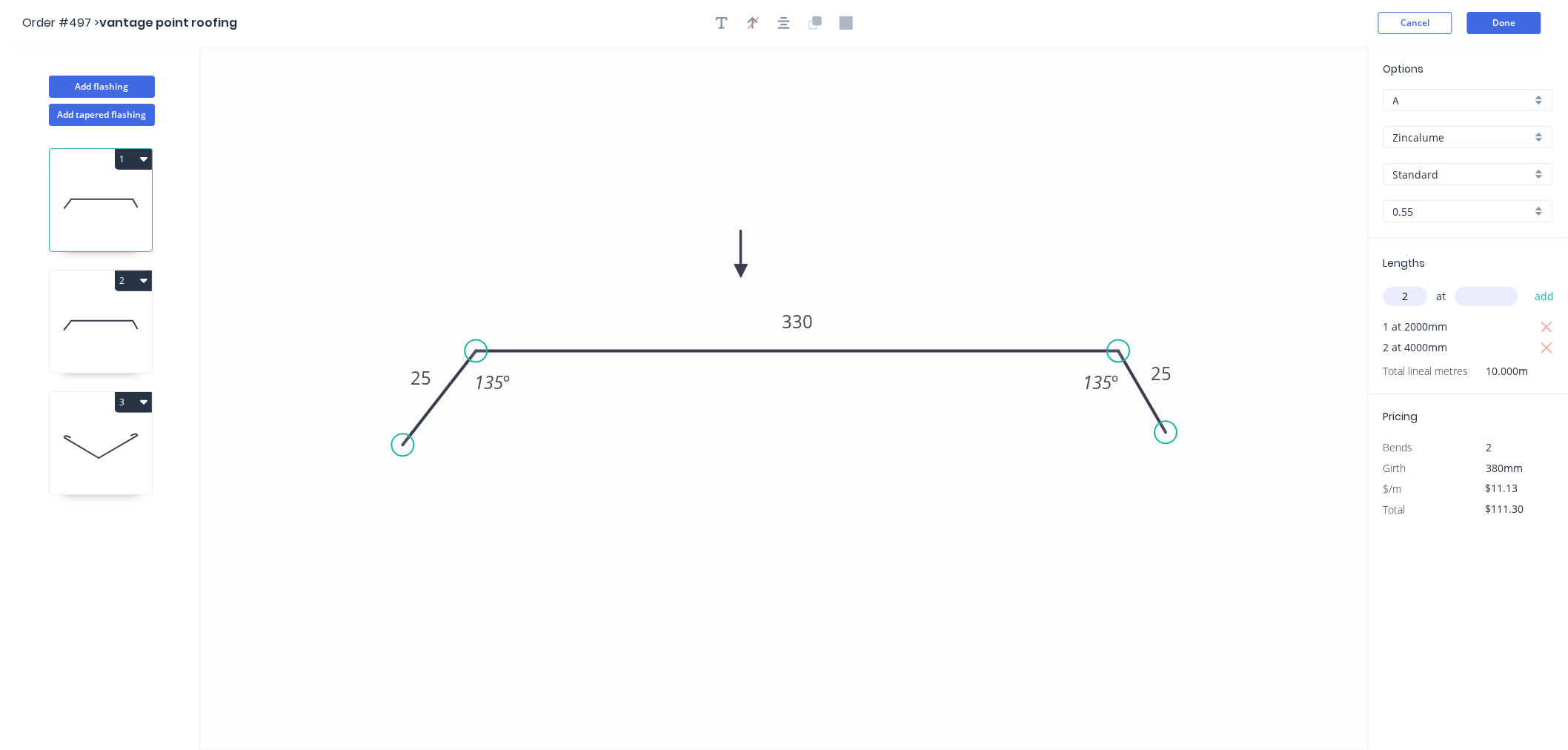
type input "2"
type input "3500"
click at [1527, 284] on button "add" at bounding box center [1545, 296] width 34 height 25
type input "$189.21"
type input "2"
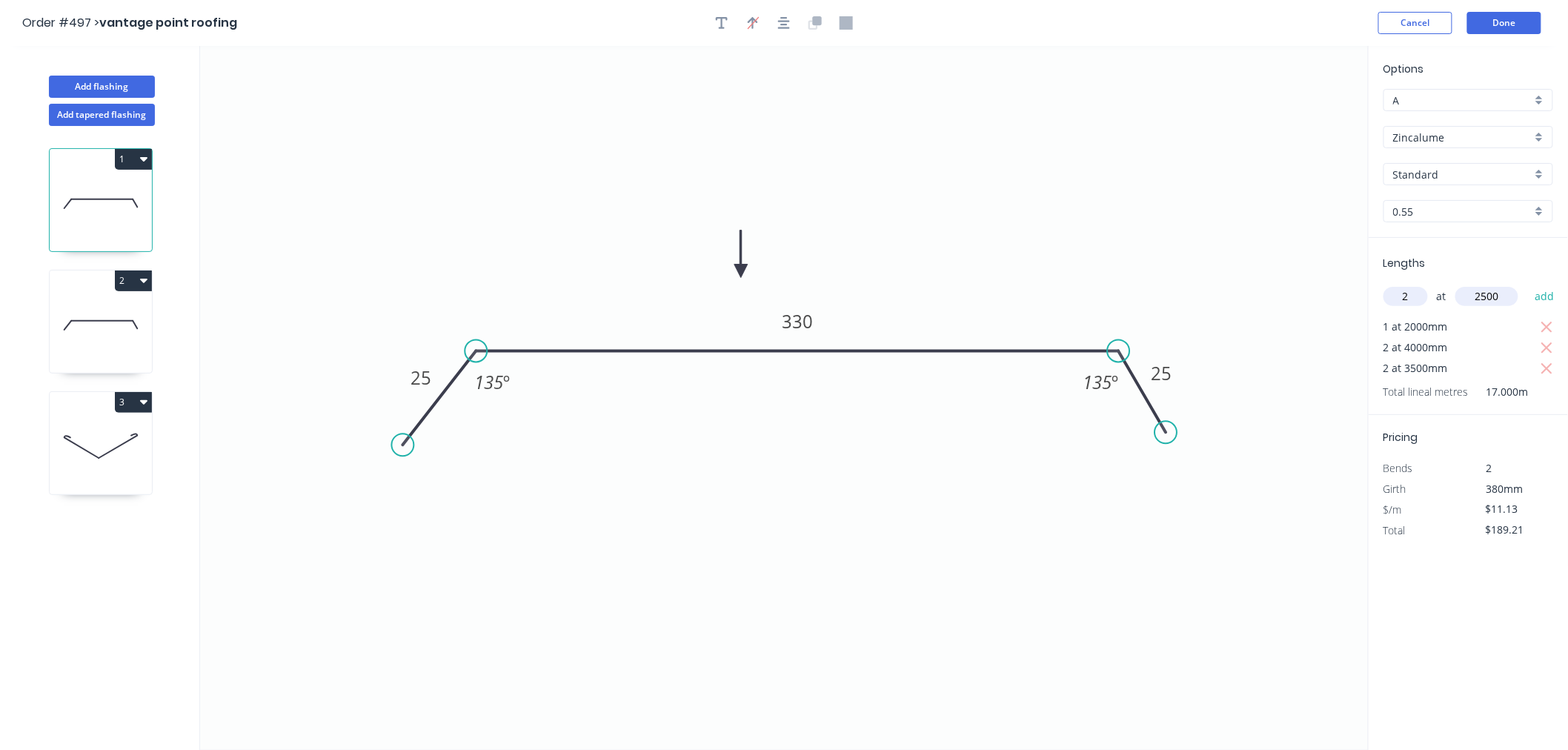
type input "2500"
click at [1527, 284] on button "add" at bounding box center [1545, 296] width 34 height 25
type input "$244.86"
click at [1527, 23] on button "Done" at bounding box center [1504, 23] width 74 height 22
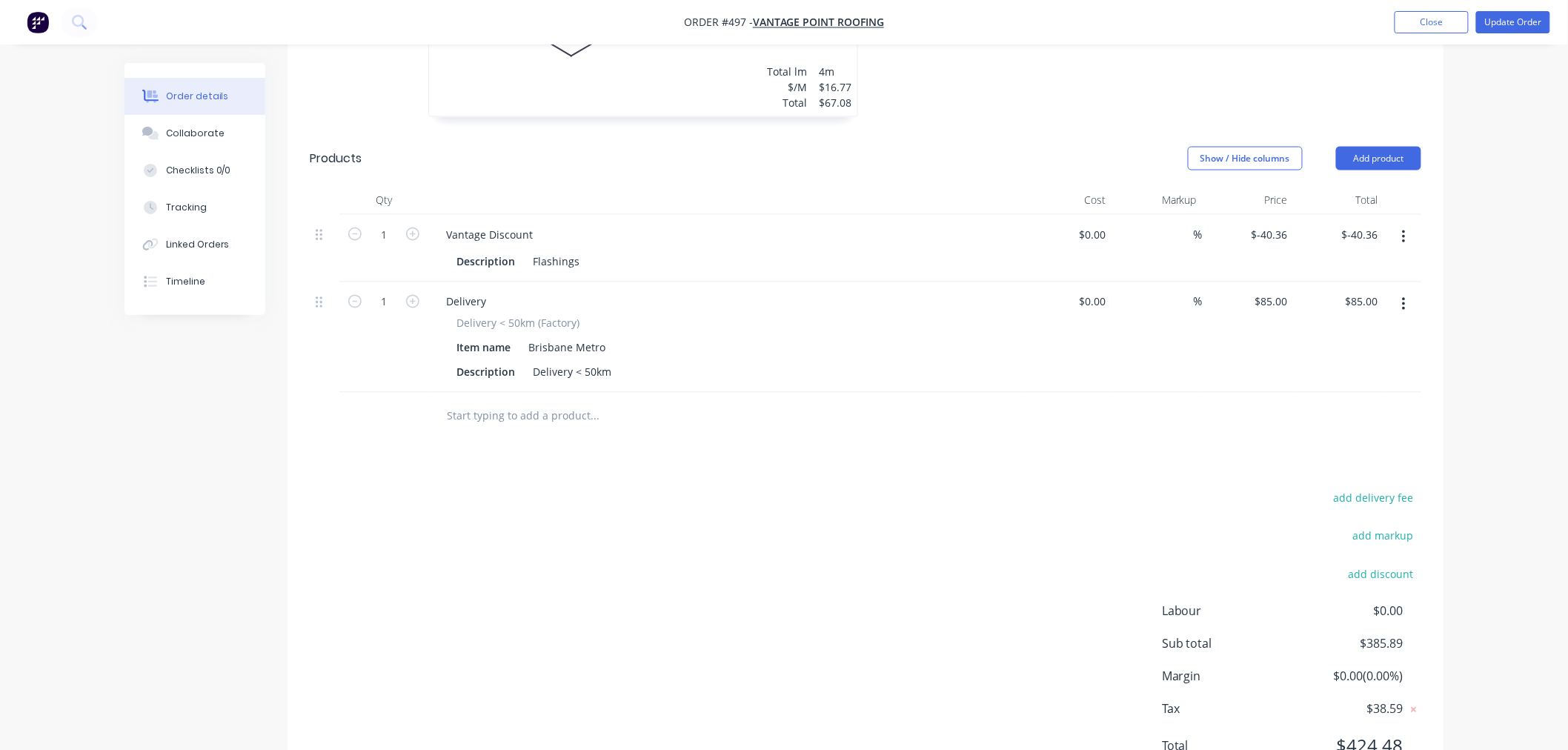
scroll to position [934, 0]
type input "-40.36"
click at [1275, 216] on input "-40.36" at bounding box center [1272, 227] width 43 height 22
type input "$0.00"
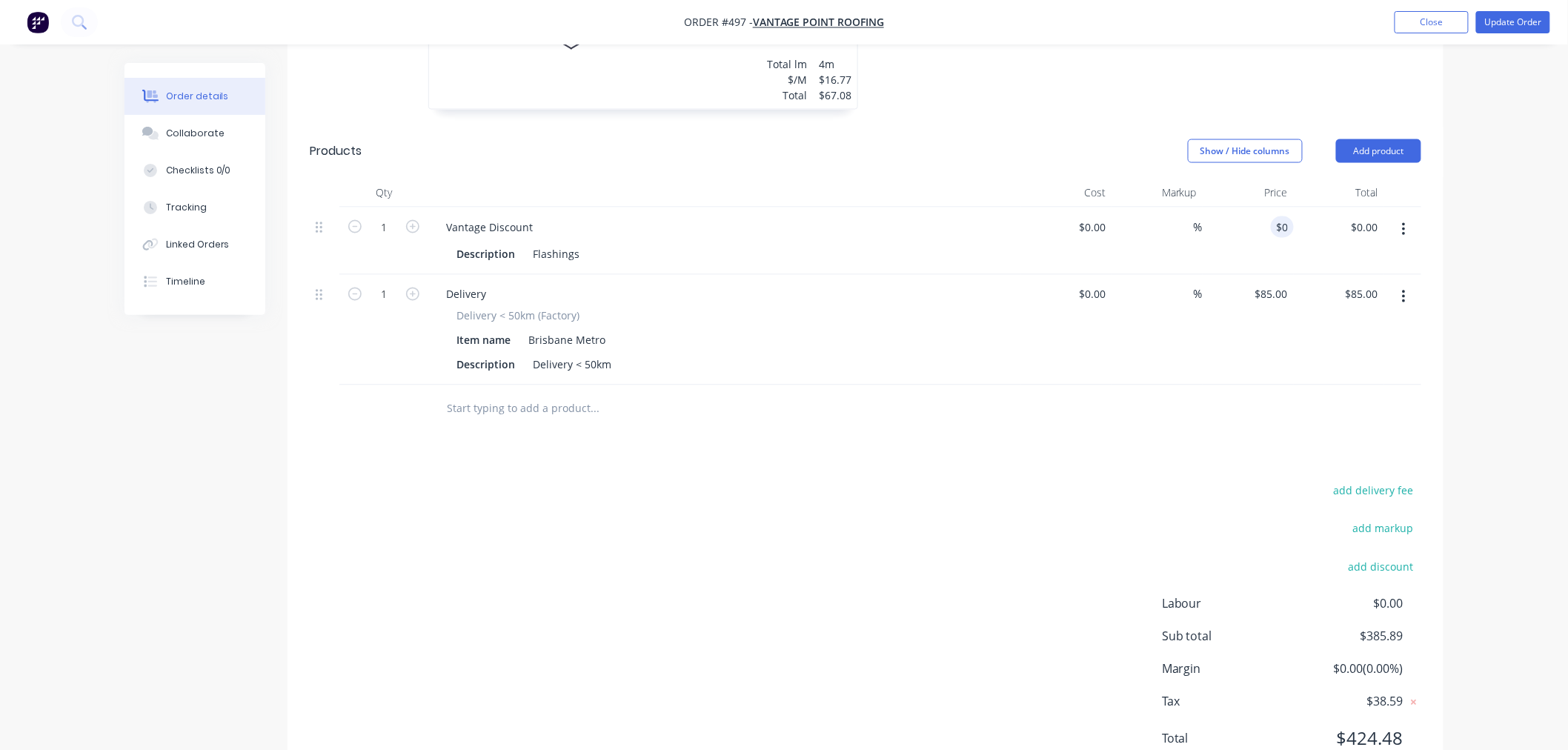
click at [700, 622] on div "add delivery fee add markup add discount Labour $0.00 Sub total $385.89 Margin …" at bounding box center [865, 624] width 1112 height 286
click at [1279, 216] on input "0" at bounding box center [1285, 227] width 17 height 22
type input "$-68.20"
click at [964, 497] on div "add delivery fee add markup add discount Labour $0.00 Sub total $358.05 Margin …" at bounding box center [865, 624] width 1112 height 286
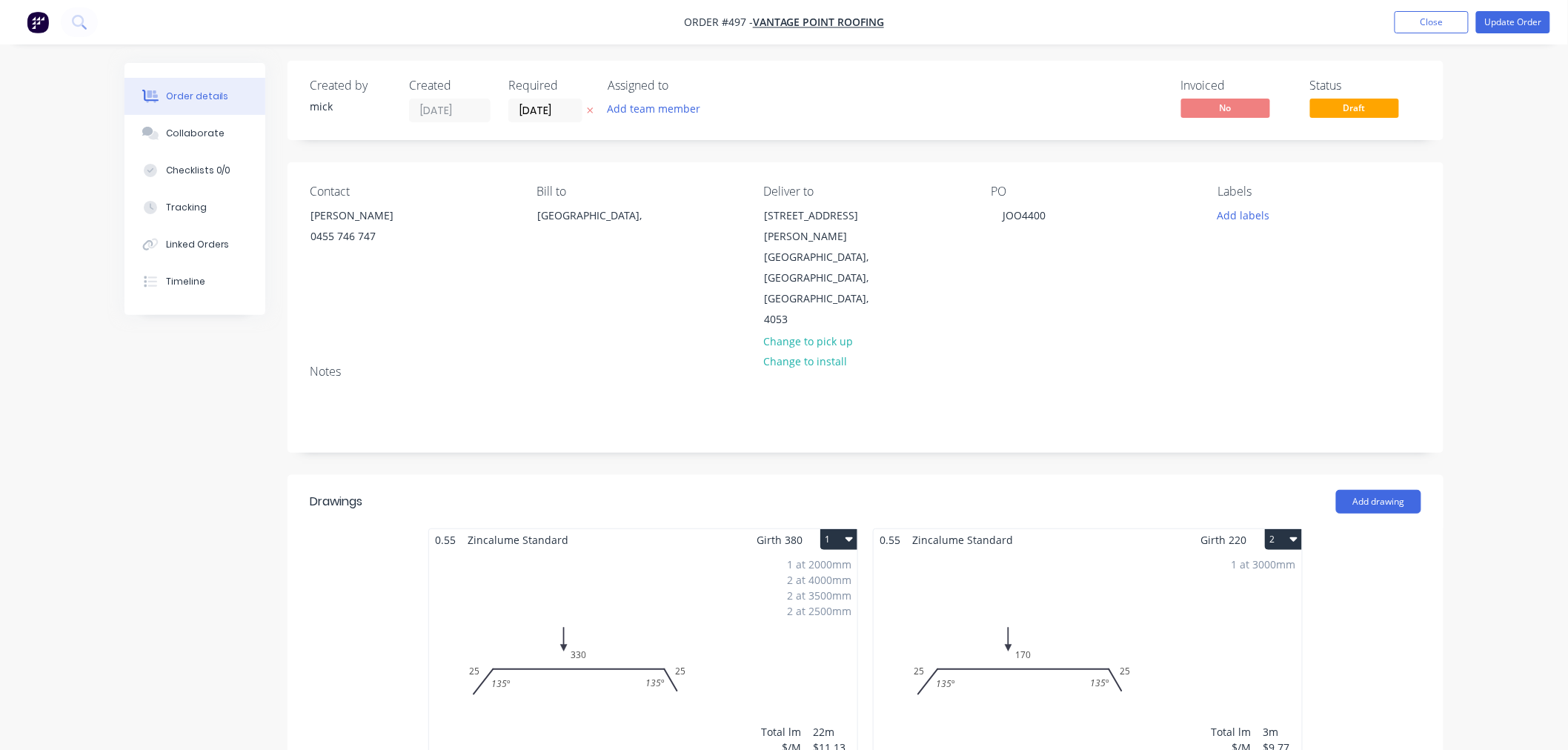
scroll to position [0, 0]
click at [1519, 19] on button "Update Order" at bounding box center [1514, 22] width 74 height 22
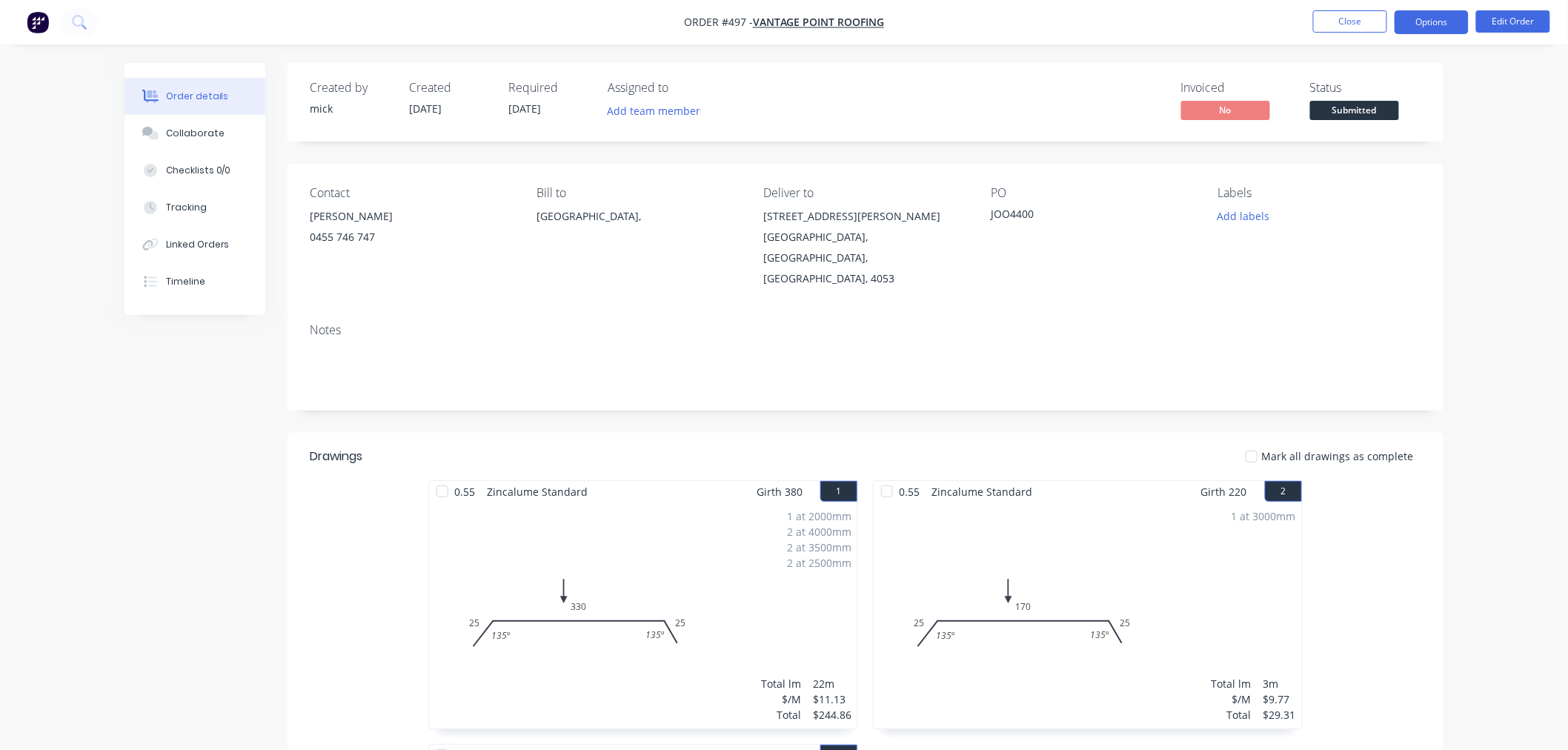
click at [1450, 21] on button "Options" at bounding box center [1432, 22] width 74 height 23
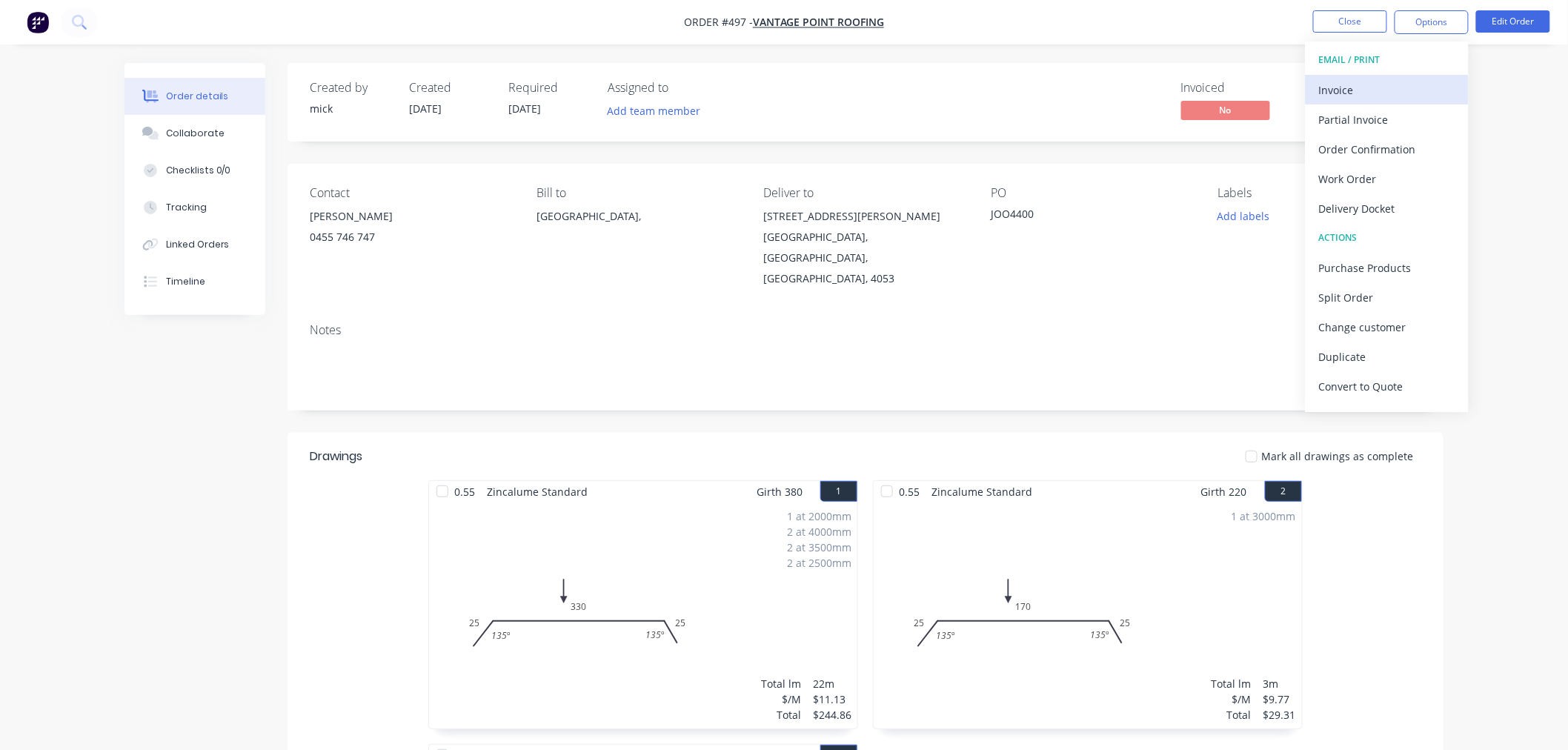
click at [1387, 89] on div "Invoice" at bounding box center [1387, 90] width 136 height 22
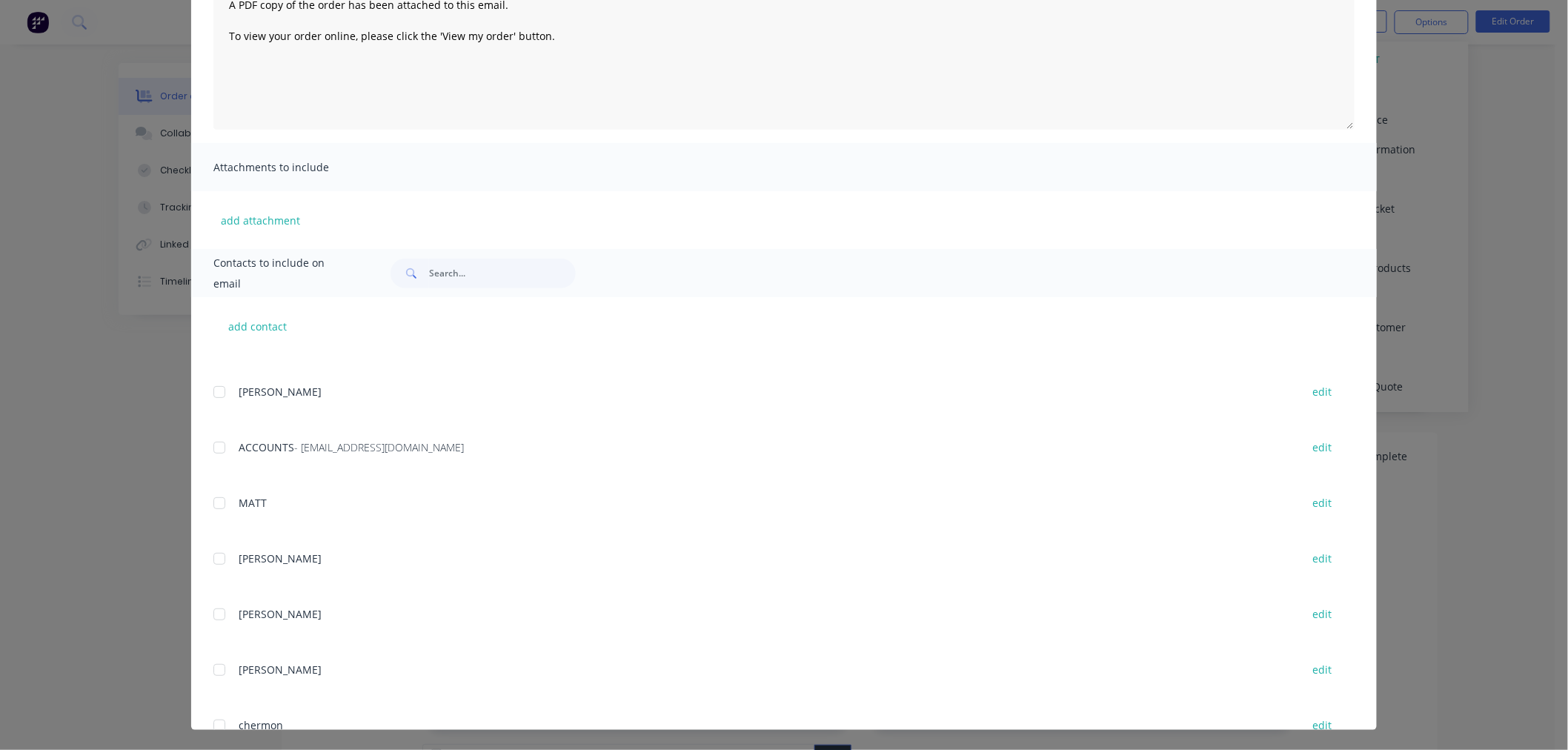
scroll to position [328, 0]
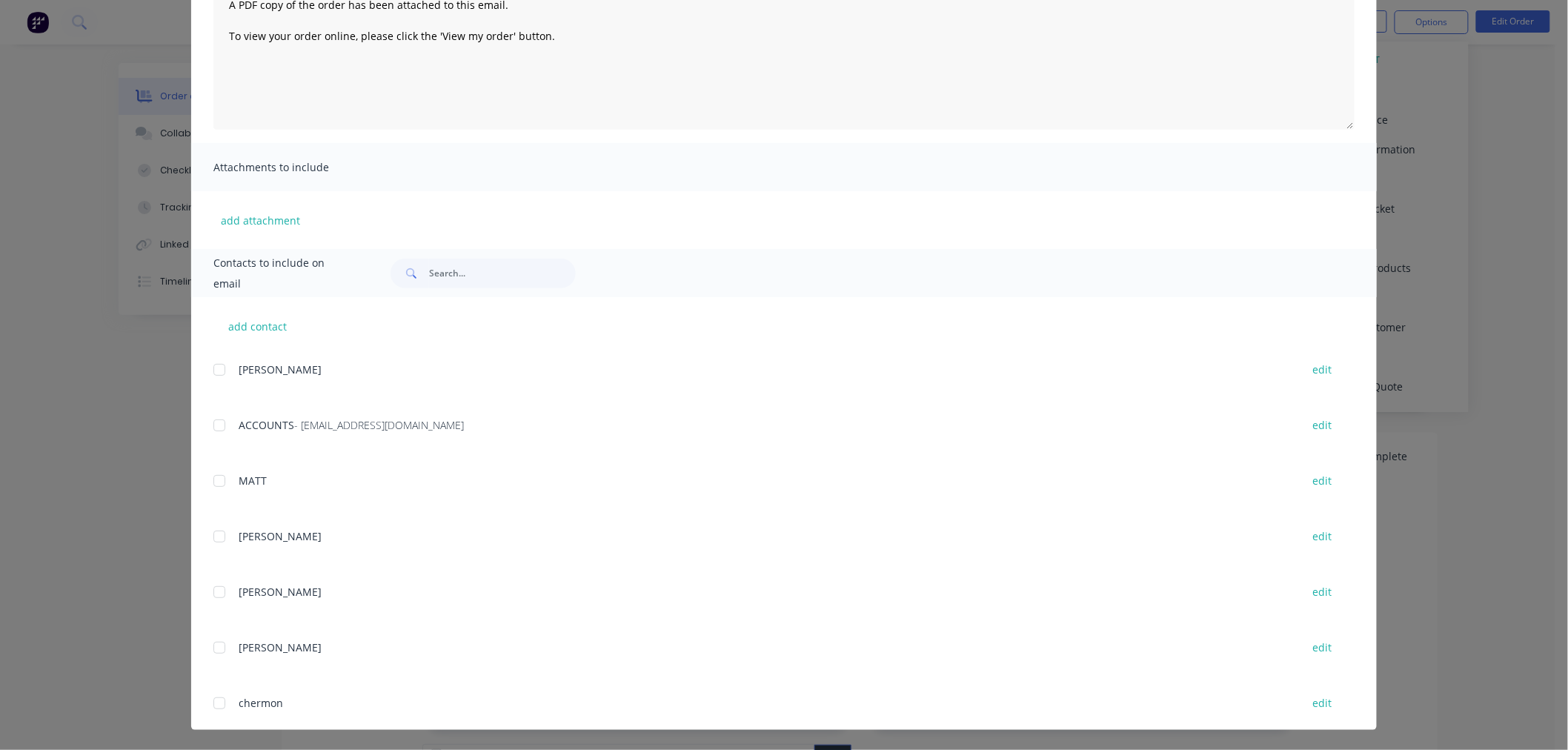
click at [208, 423] on div at bounding box center [219, 425] width 29 height 29
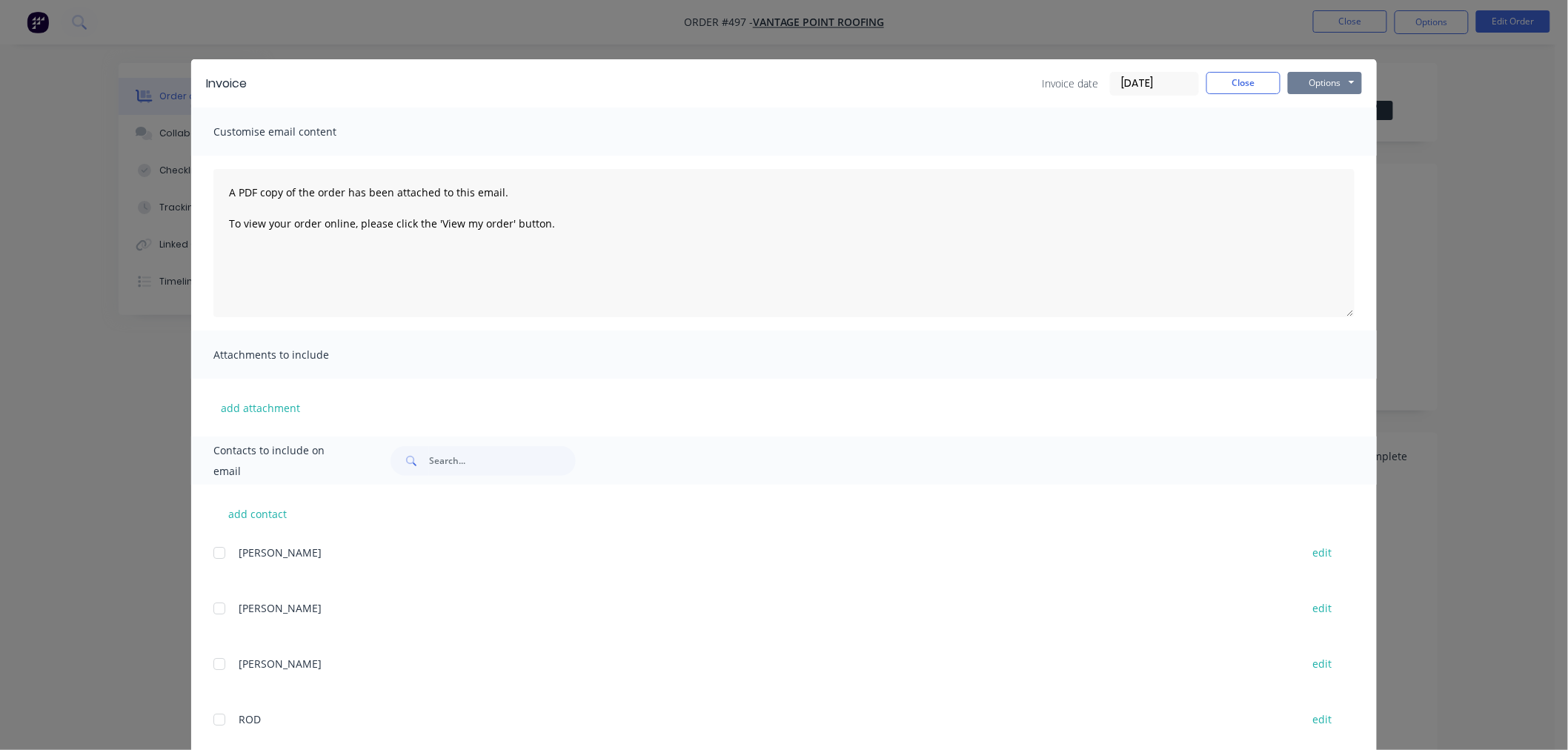
click at [1327, 86] on button "Options" at bounding box center [1325, 83] width 74 height 22
click at [1339, 164] on button "Email" at bounding box center [1335, 158] width 95 height 24
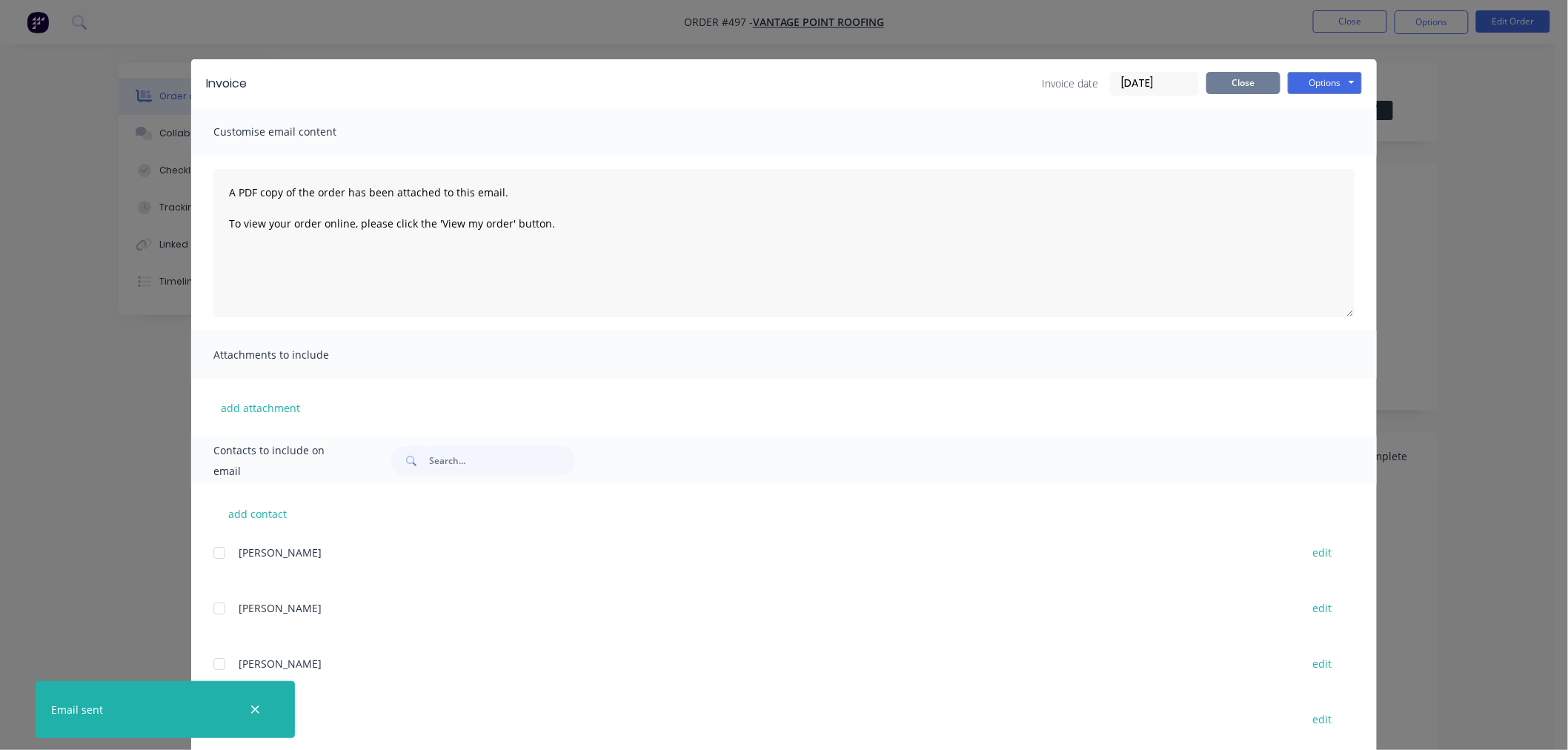
click at [1238, 78] on button "Close" at bounding box center [1244, 83] width 74 height 22
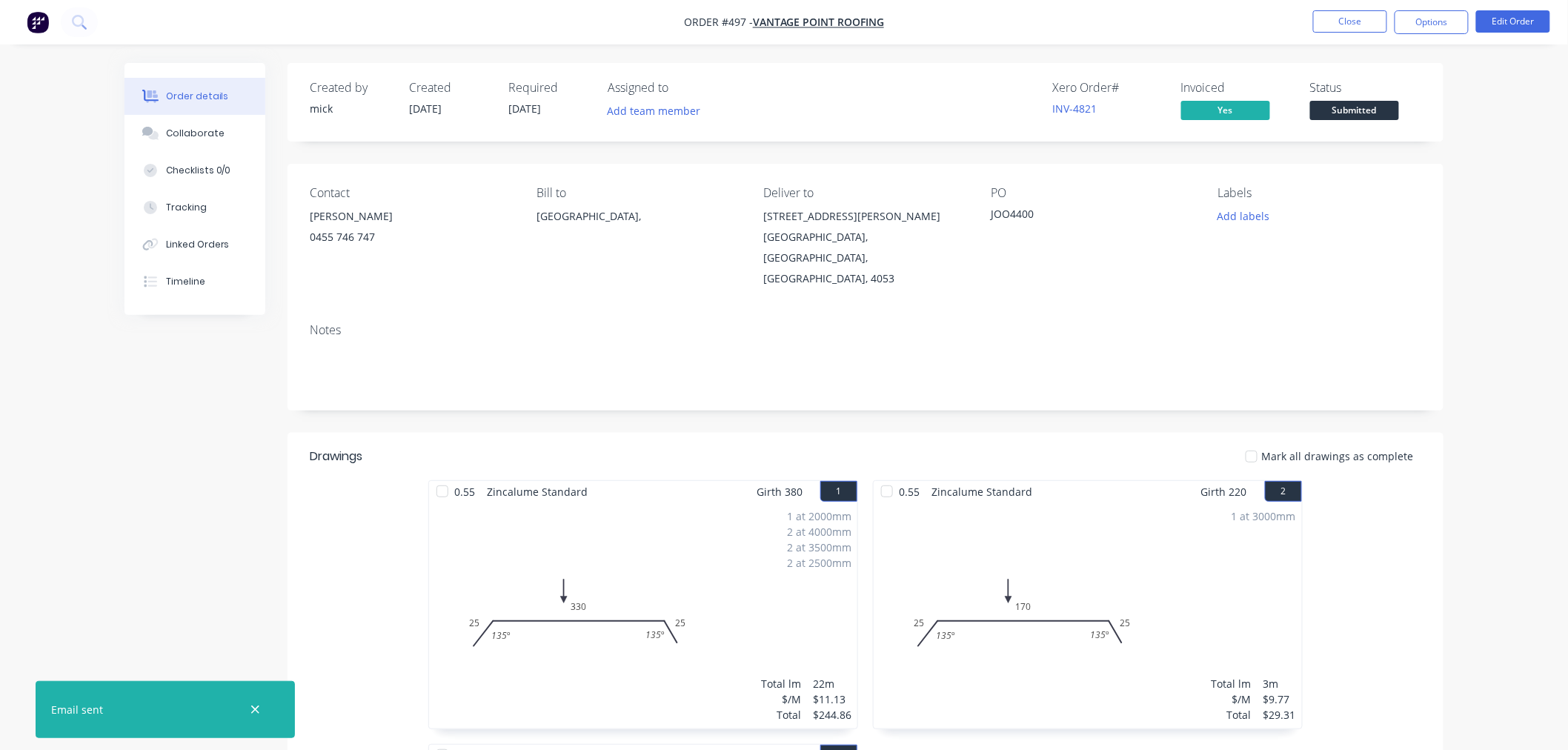
click at [40, 19] on img "button" at bounding box center [38, 22] width 22 height 22
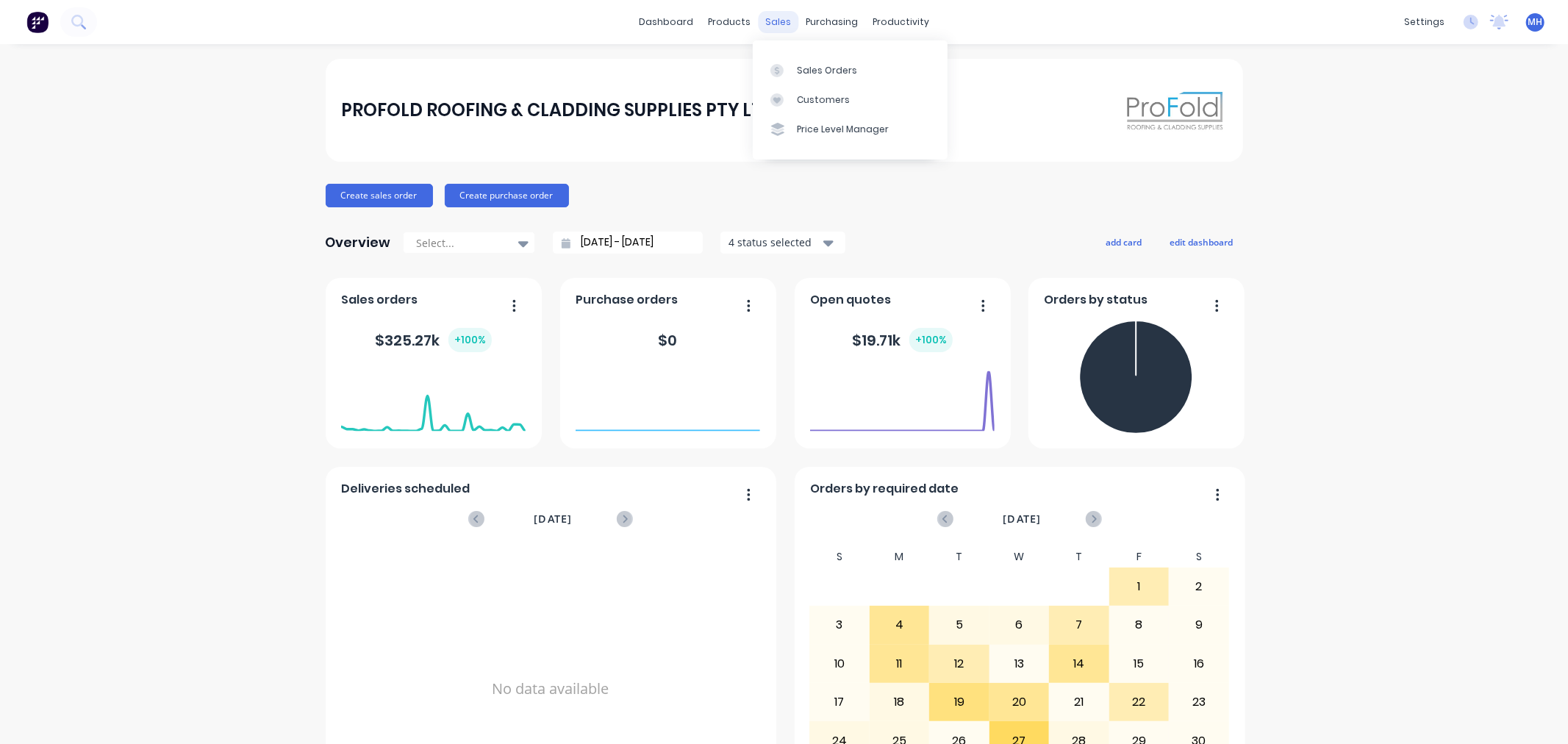
click at [772, 25] on div "sales" at bounding box center [778, 22] width 40 height 22
click at [829, 69] on div "Sales Orders" at bounding box center [826, 70] width 60 height 13
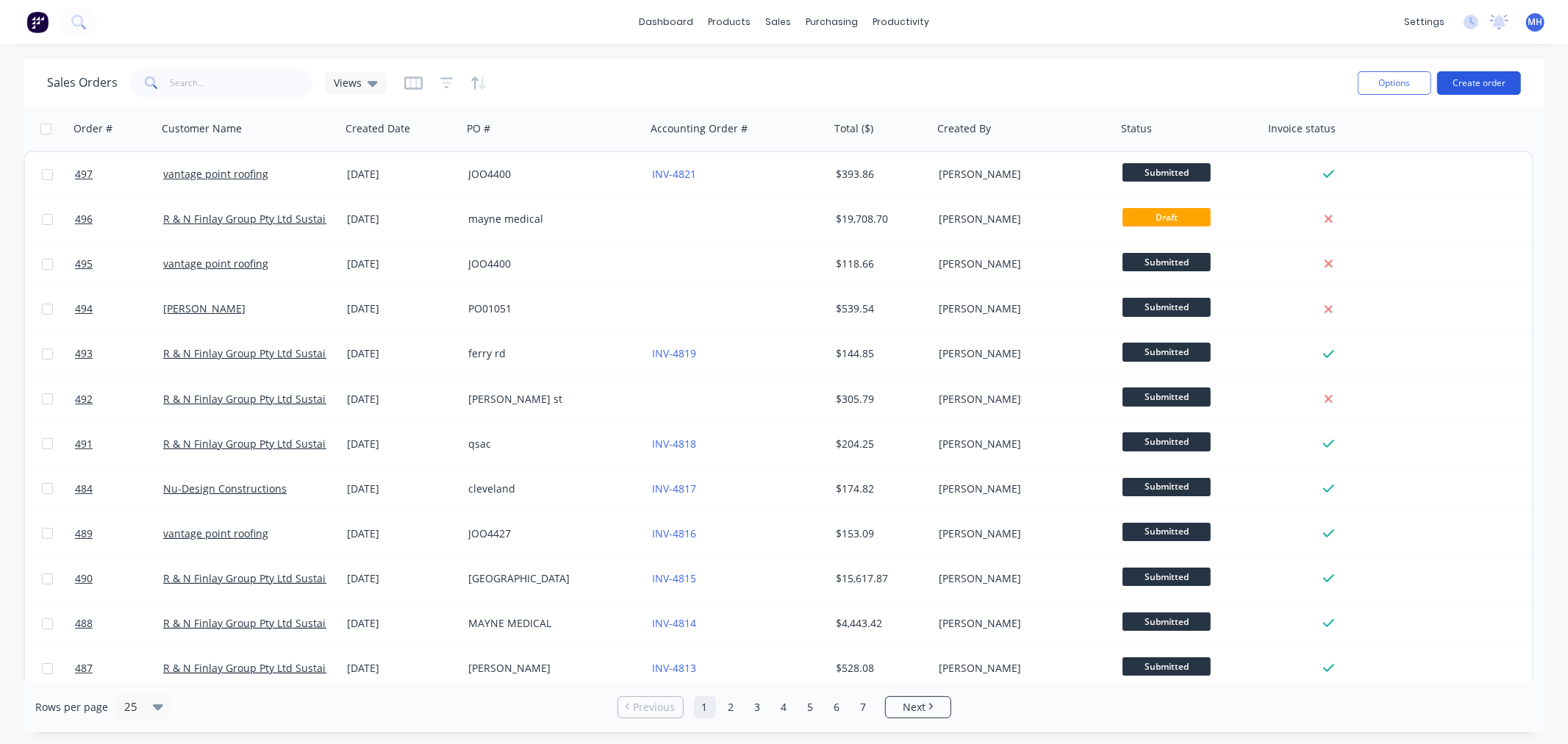
click at [1494, 76] on button "Create order" at bounding box center [1479, 82] width 84 height 23
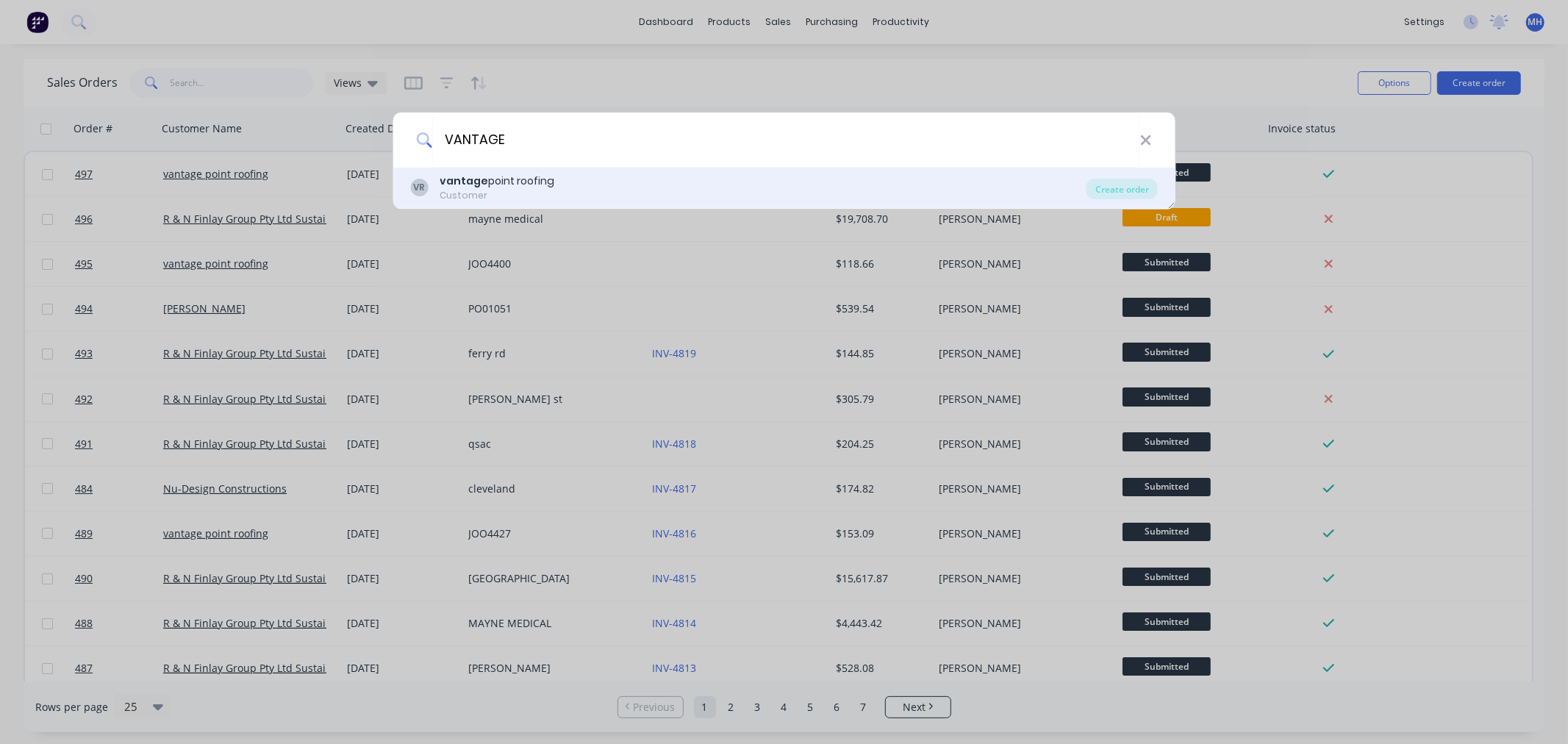
type input "VANTAGE"
click at [666, 174] on div "VR vantage point roofing Customer" at bounding box center [748, 188] width 676 height 29
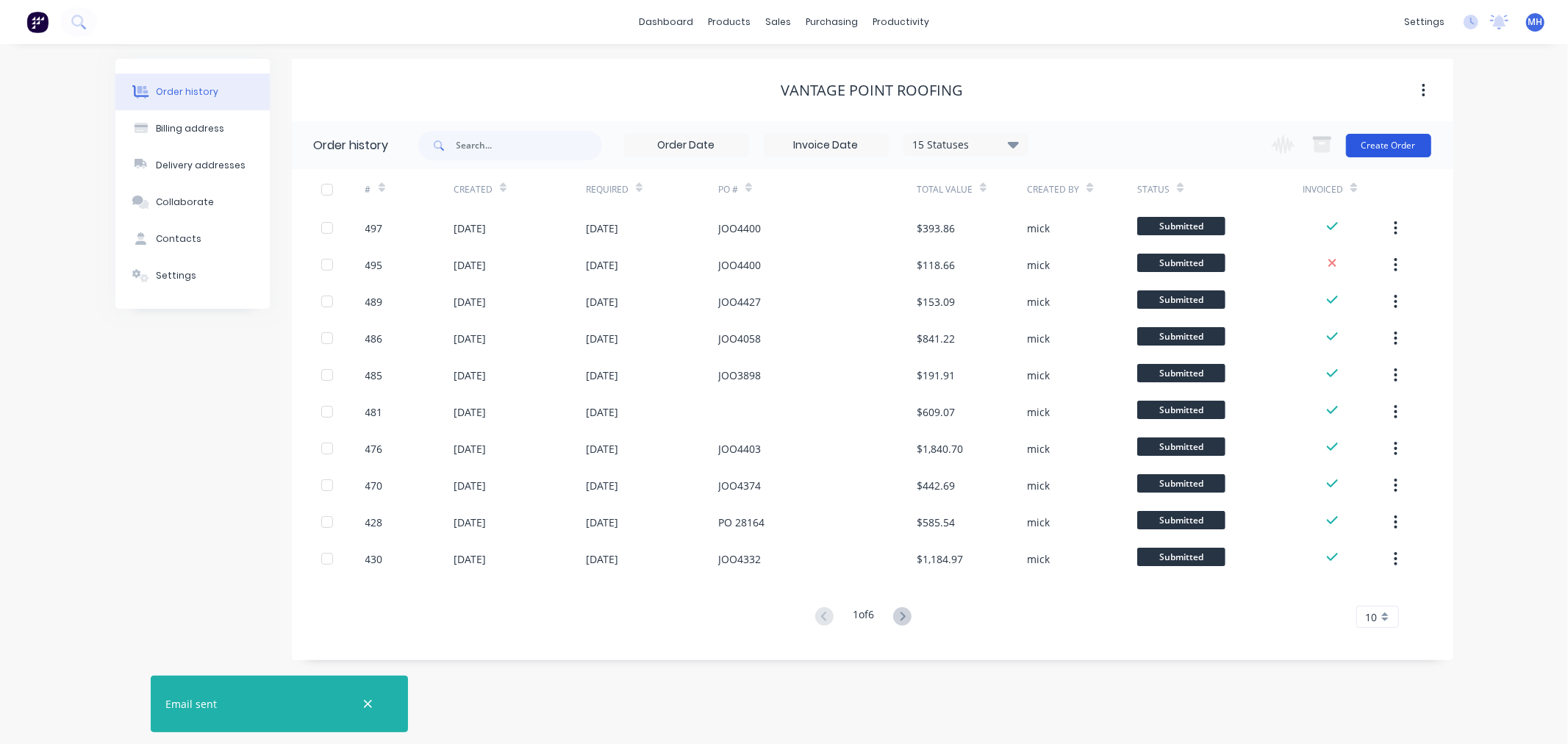
click at [1377, 147] on button "Create Order" at bounding box center [1388, 145] width 86 height 23
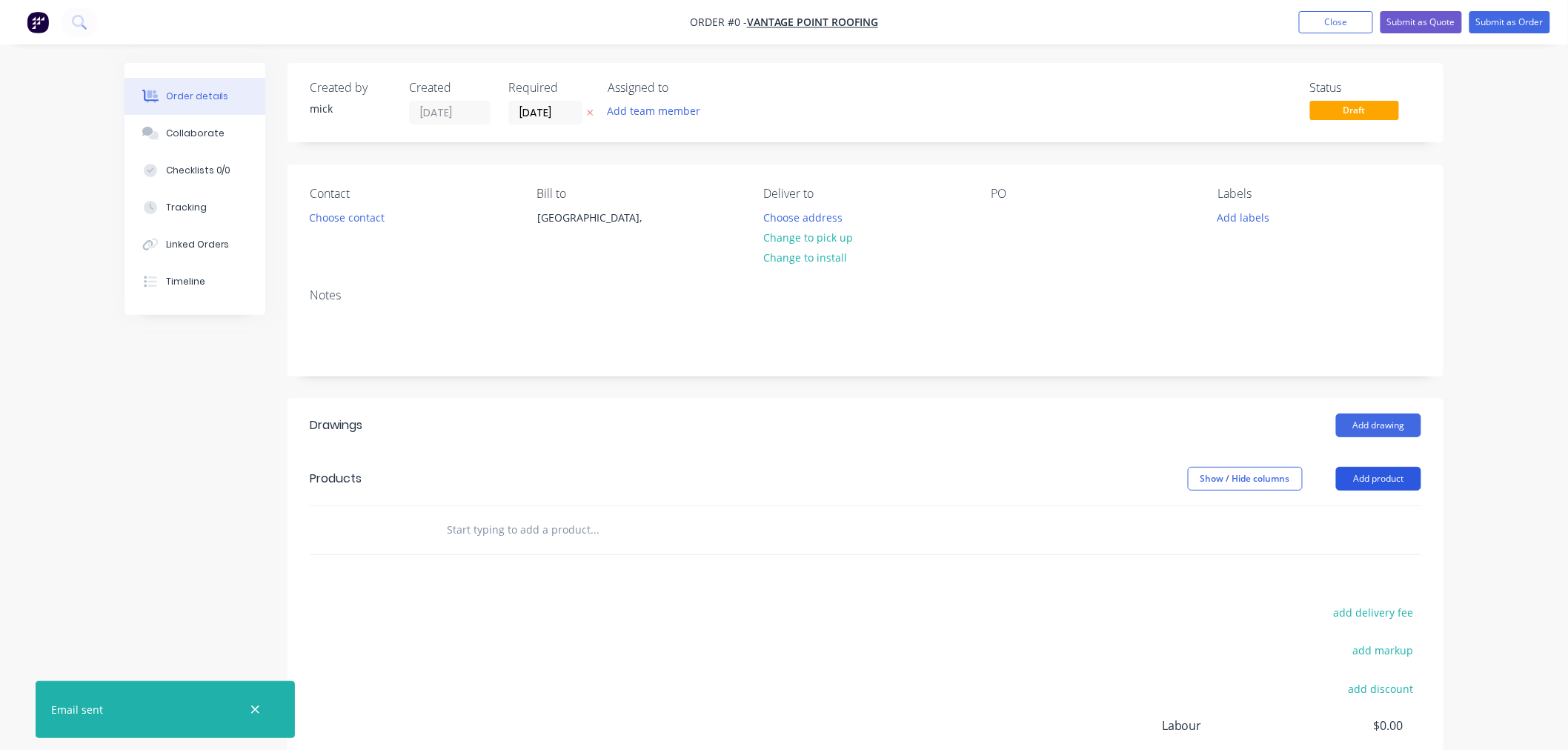
click at [1384, 468] on button "Add product" at bounding box center [1378, 478] width 85 height 23
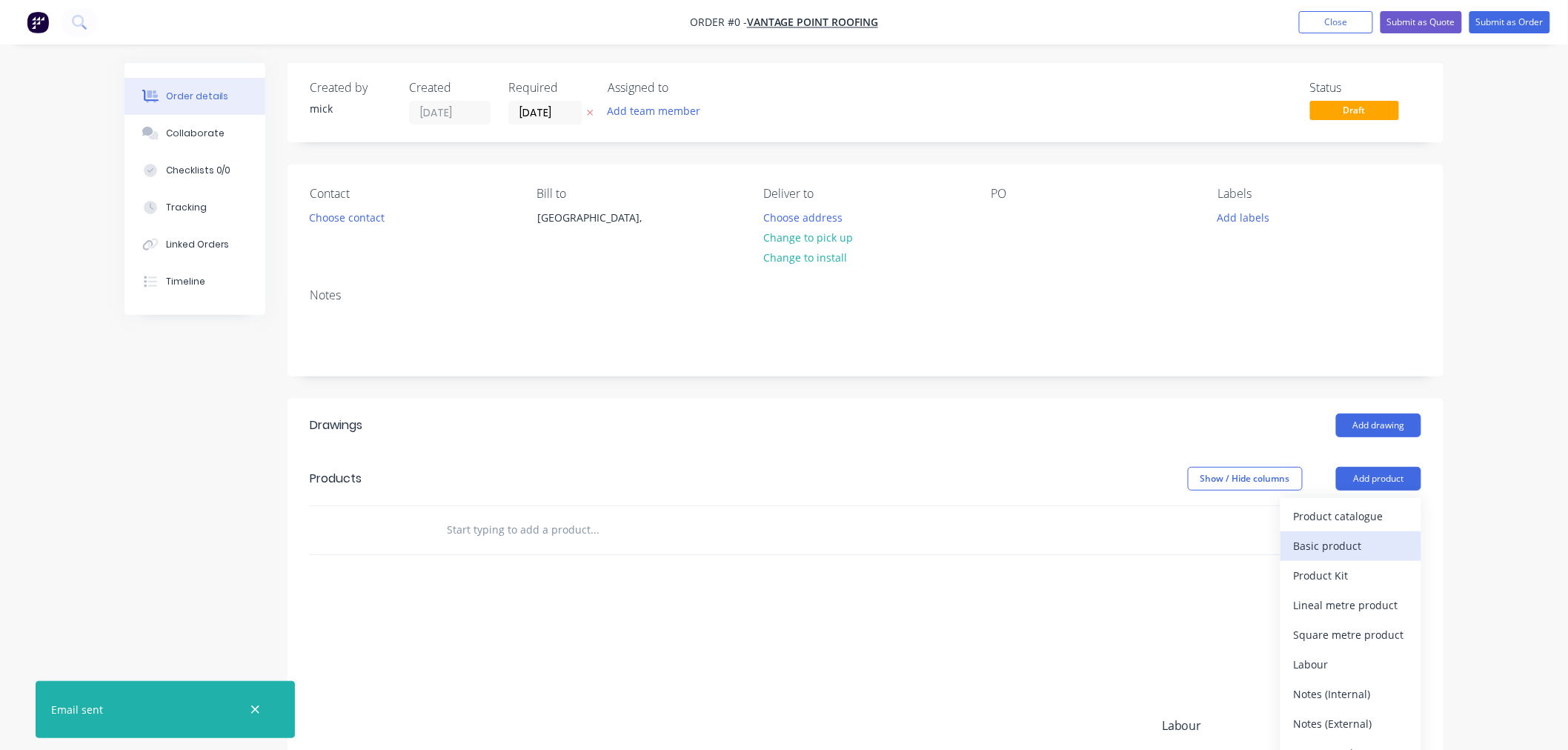
click at [1350, 550] on div "Basic product" at bounding box center [1351, 545] width 114 height 22
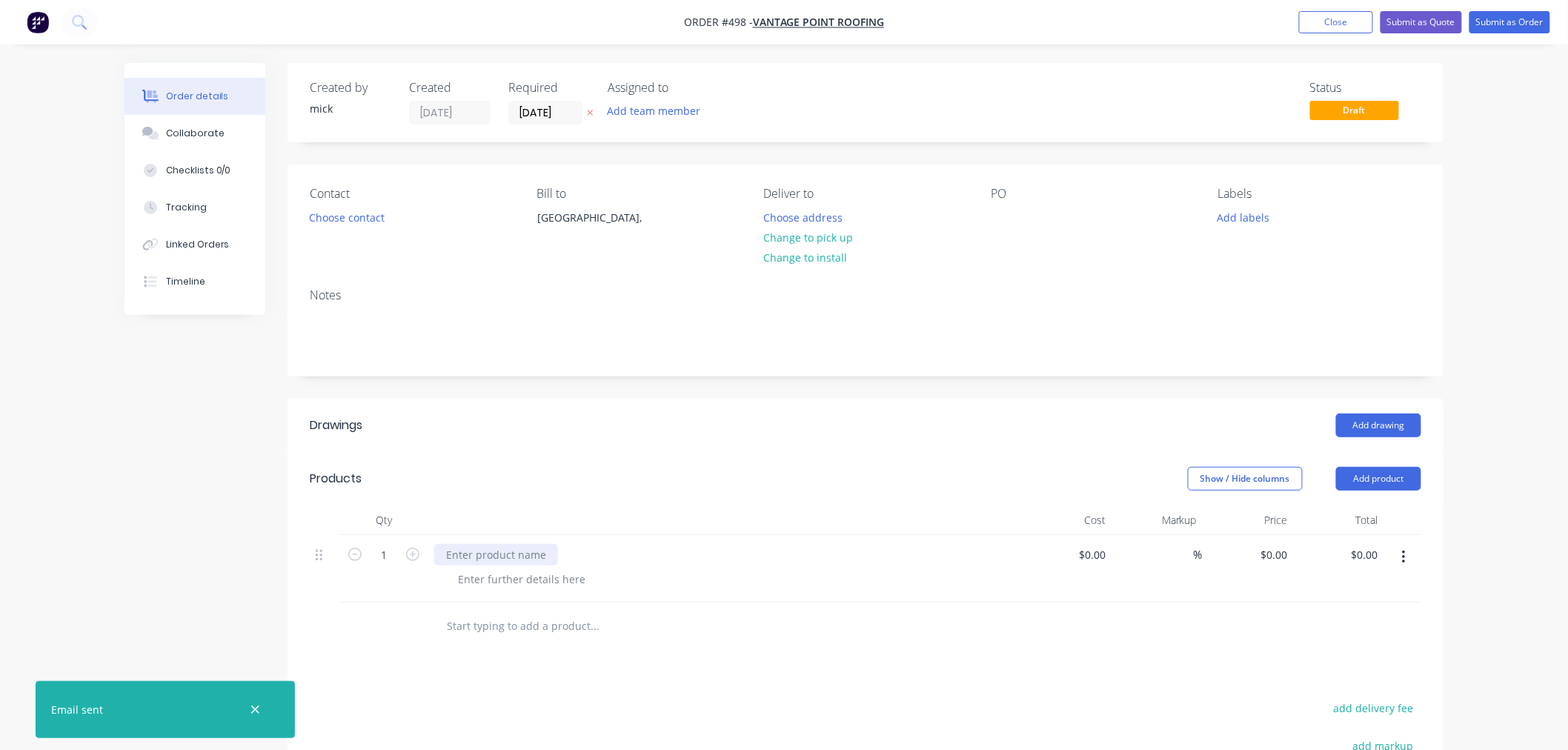
click at [491, 552] on div at bounding box center [495, 554] width 123 height 22
click at [521, 584] on div at bounding box center [521, 578] width 151 height 22
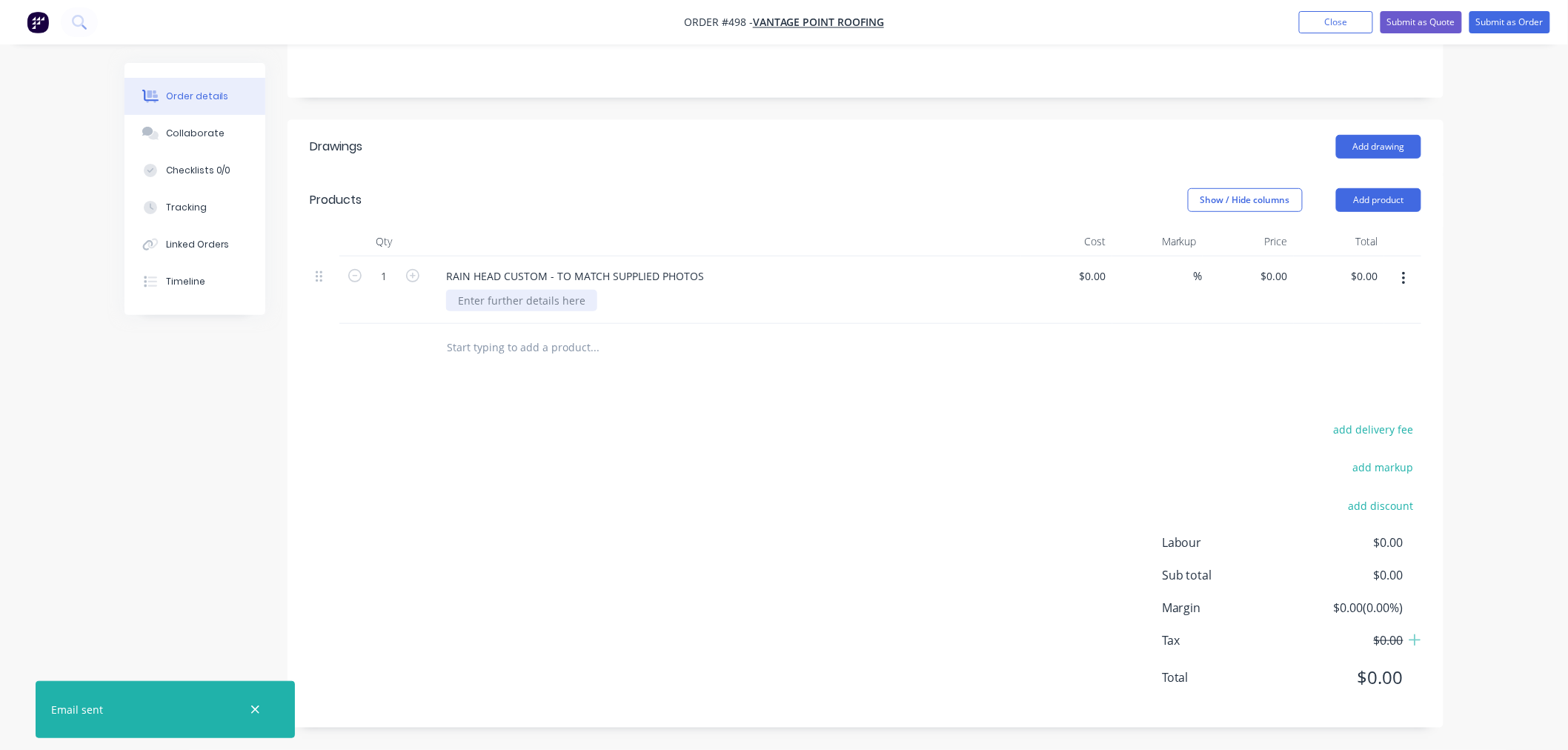
click at [566, 297] on div at bounding box center [521, 300] width 151 height 22
click at [1280, 280] on input "0" at bounding box center [1277, 276] width 34 height 22
type input "$312.30"
click at [966, 518] on div "add delivery fee add markup add discount Labour $0.00 Sub total $312.30 Margin …" at bounding box center [865, 562] width 1112 height 286
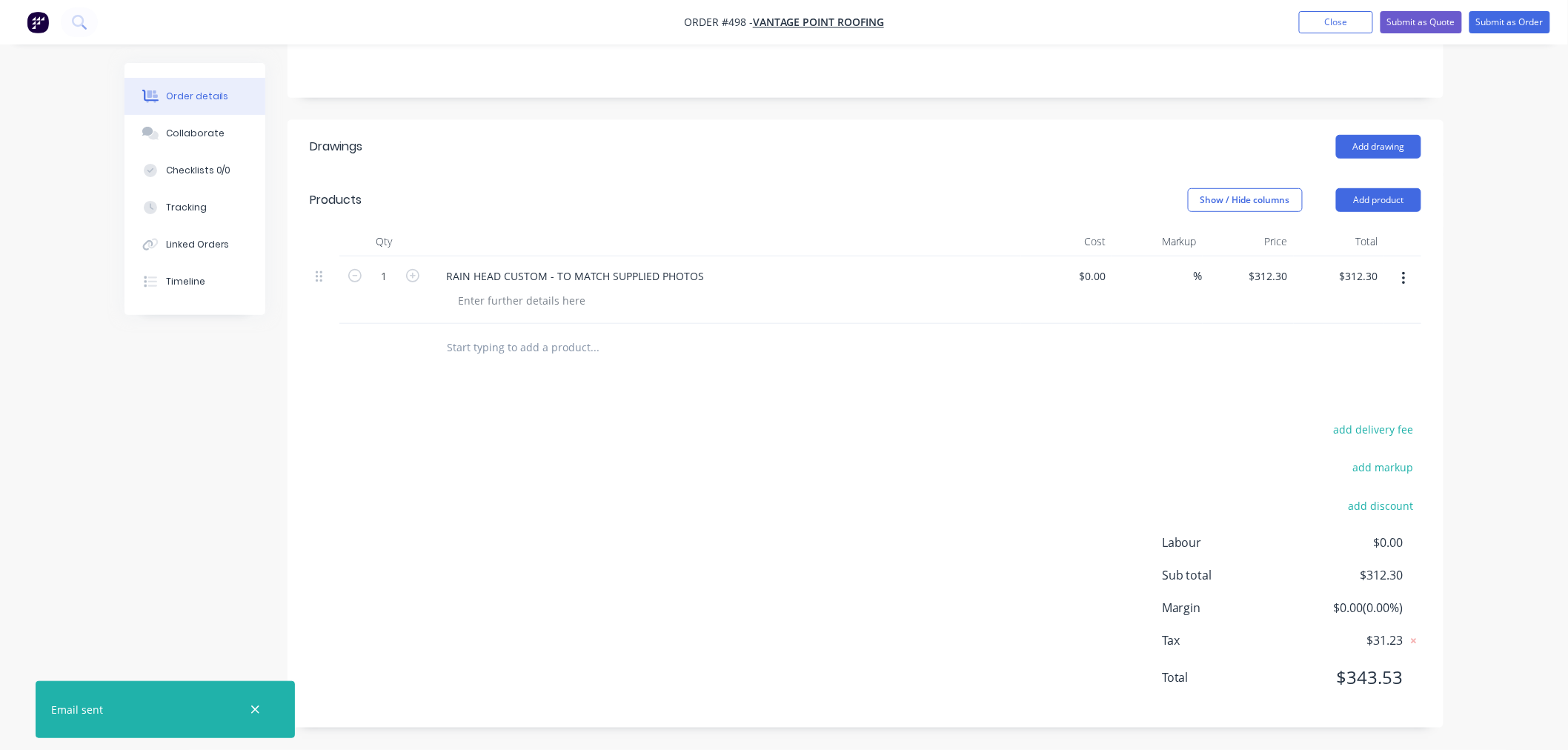
click at [568, 347] on input "text" at bounding box center [594, 347] width 297 height 29
click at [1382, 192] on button "Add product" at bounding box center [1378, 199] width 85 height 23
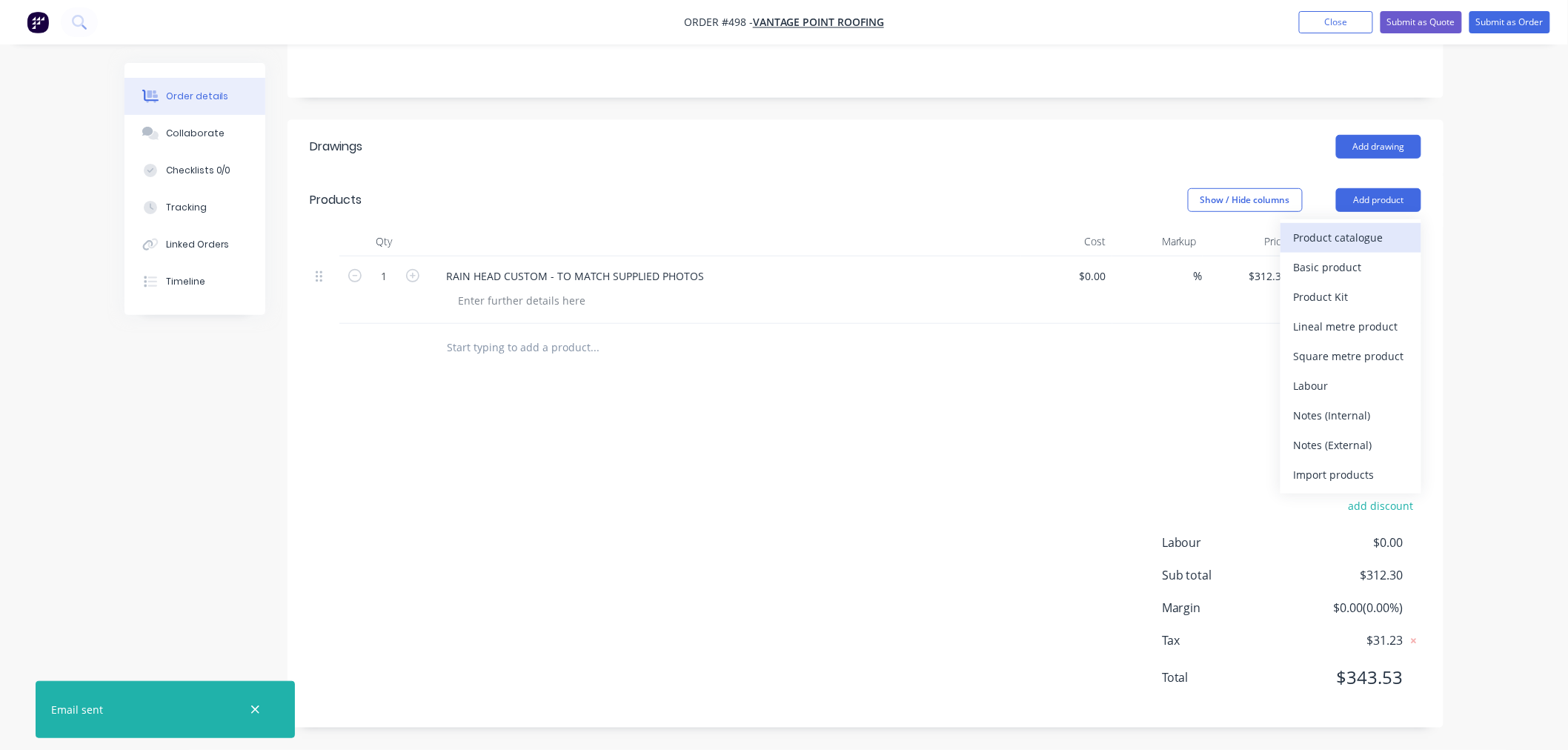
click at [1332, 246] on div "Product catalogue" at bounding box center [1351, 237] width 114 height 22
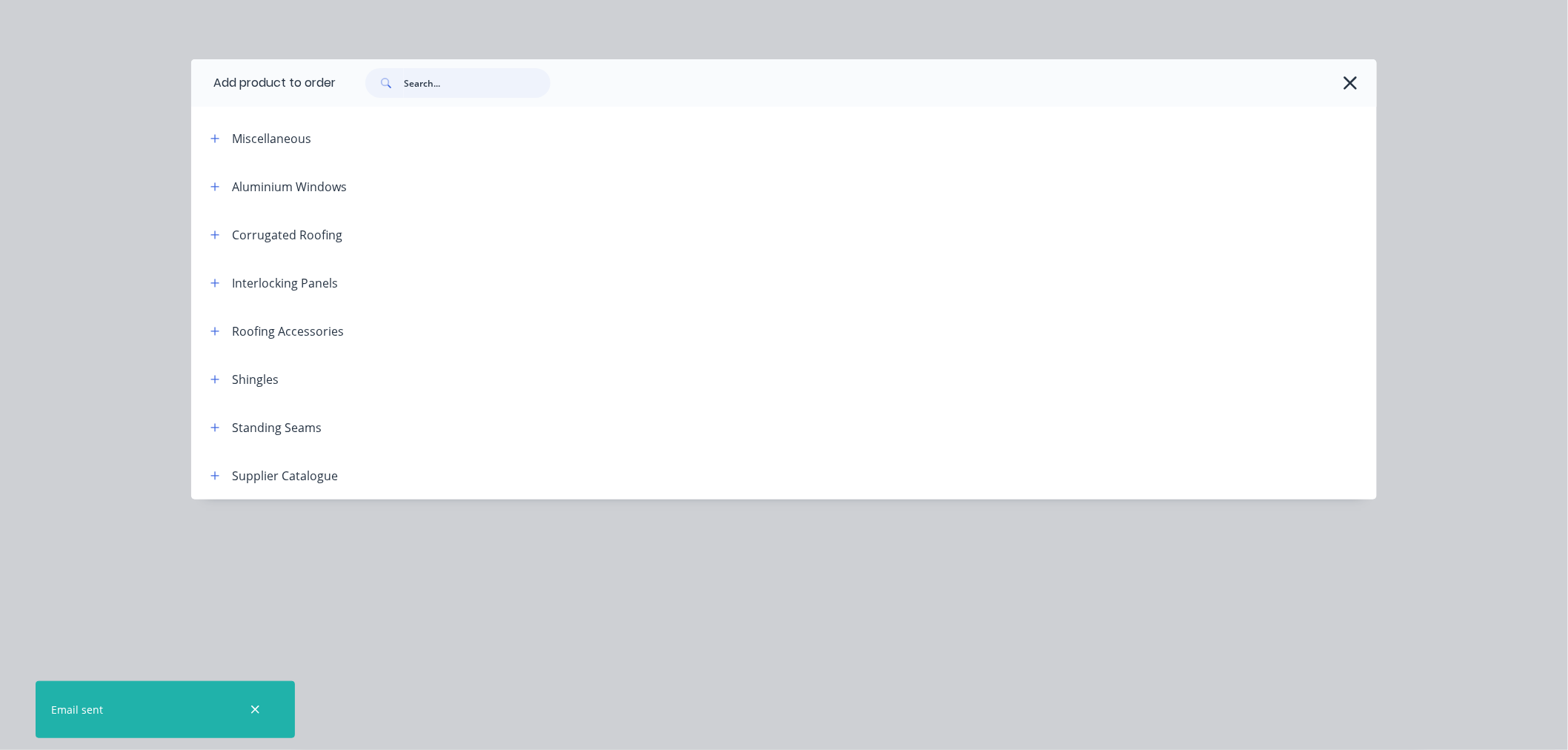
click at [516, 91] on input "text" at bounding box center [477, 83] width 147 height 29
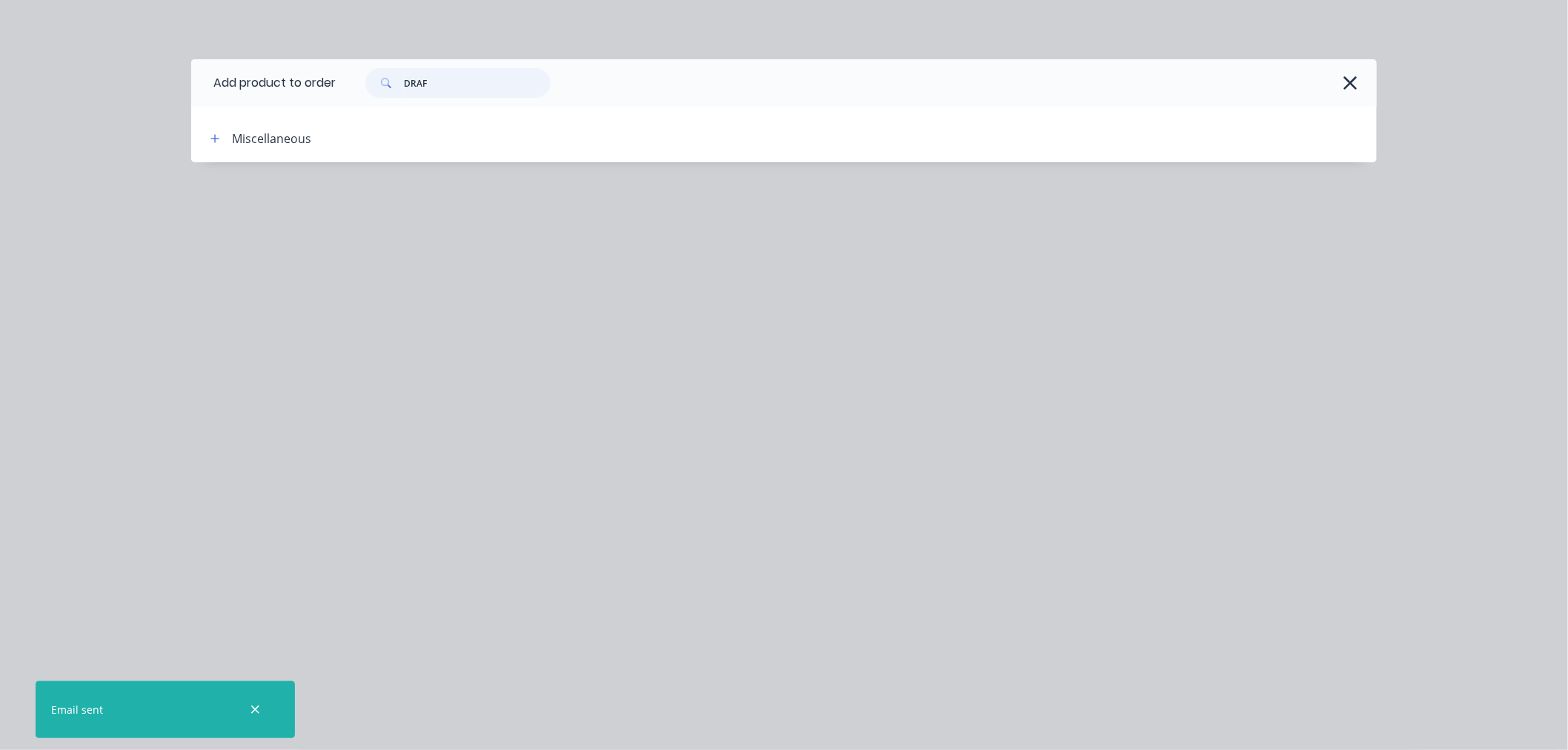
type input "DRAF"
click at [276, 145] on div "Miscellaneous" at bounding box center [272, 138] width 79 height 18
click at [216, 139] on icon "button" at bounding box center [215, 139] width 9 height 10
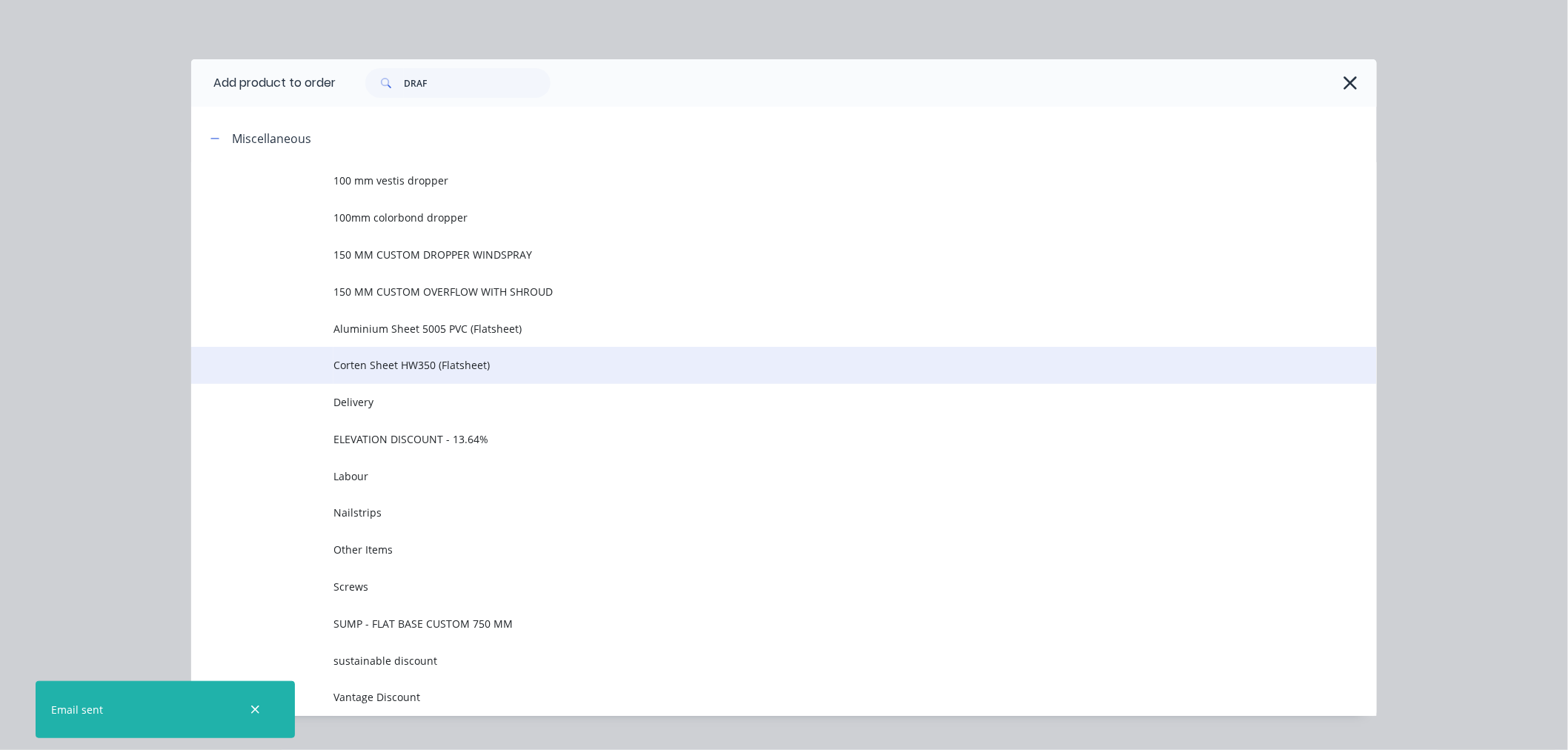
scroll to position [0, 0]
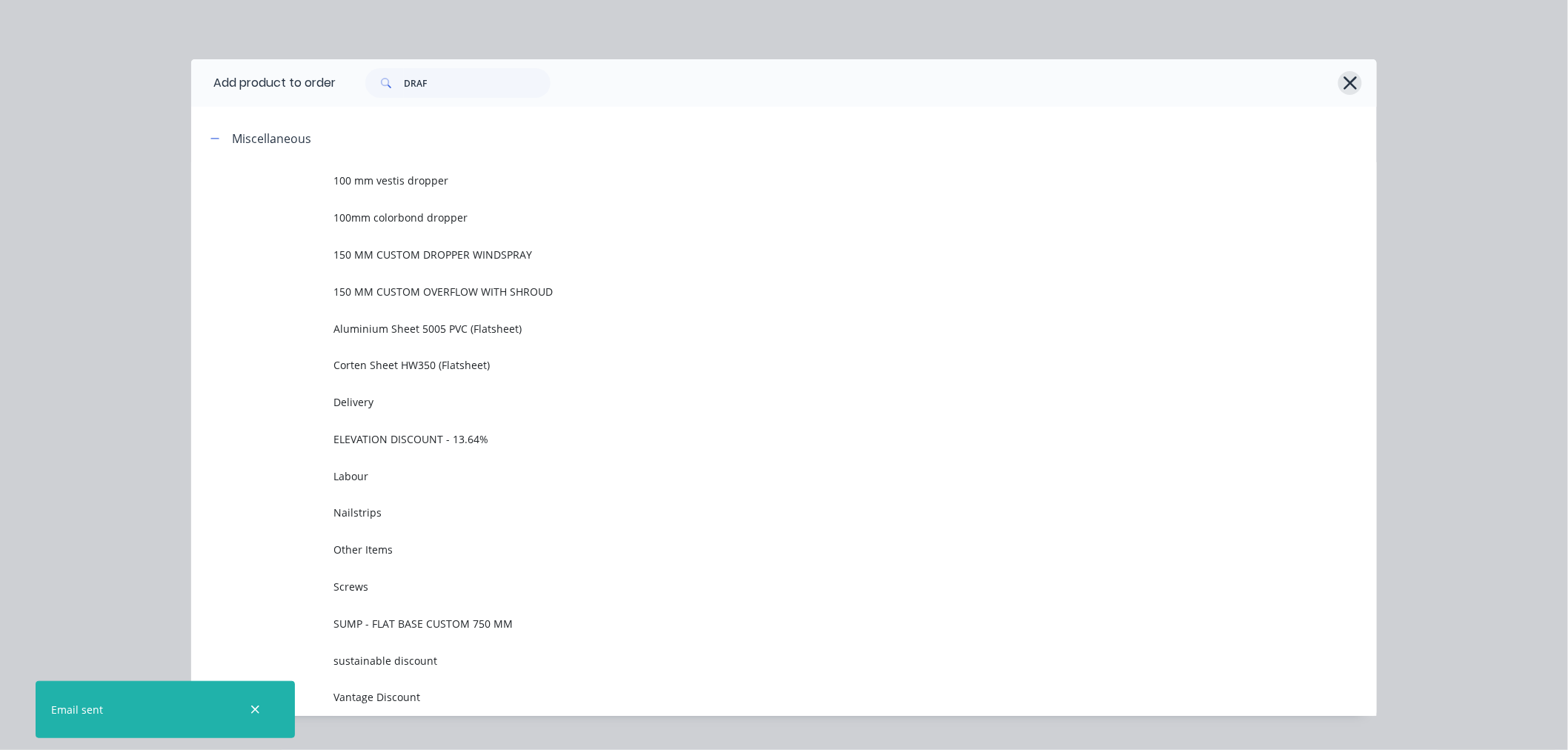
click at [1346, 85] on icon "button" at bounding box center [1350, 82] width 13 height 13
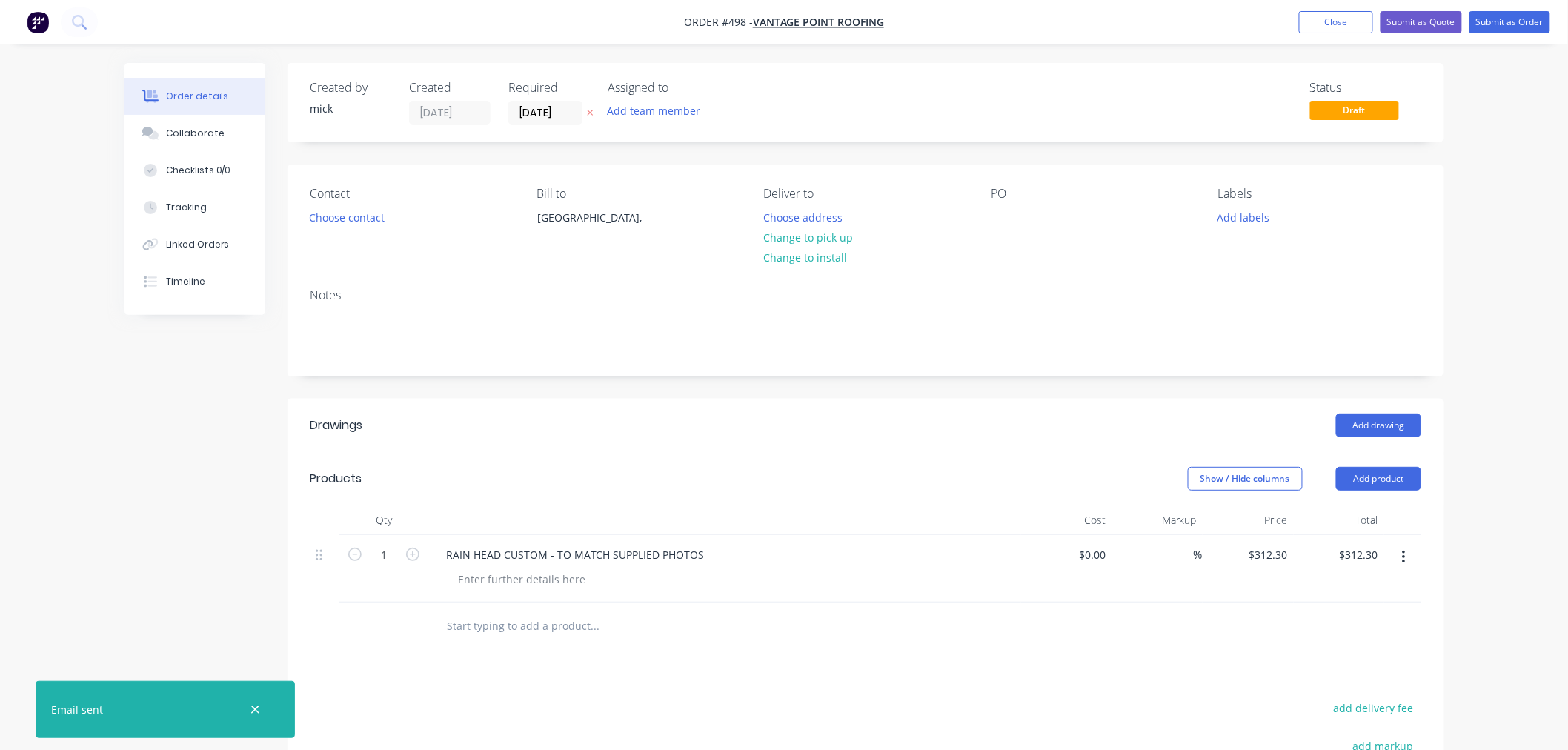
click at [506, 628] on input "text" at bounding box center [594, 626] width 297 height 29
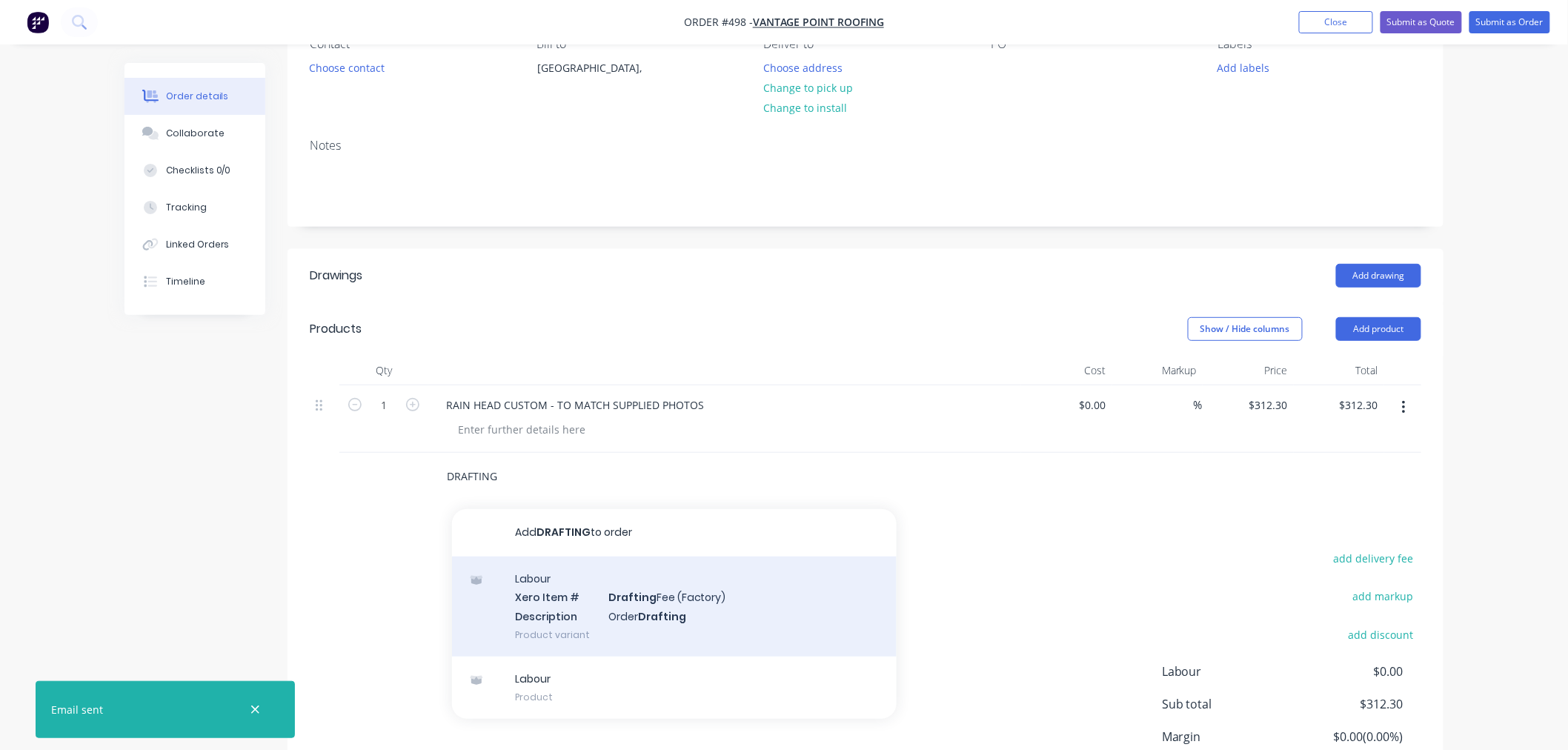
scroll to position [278, 0]
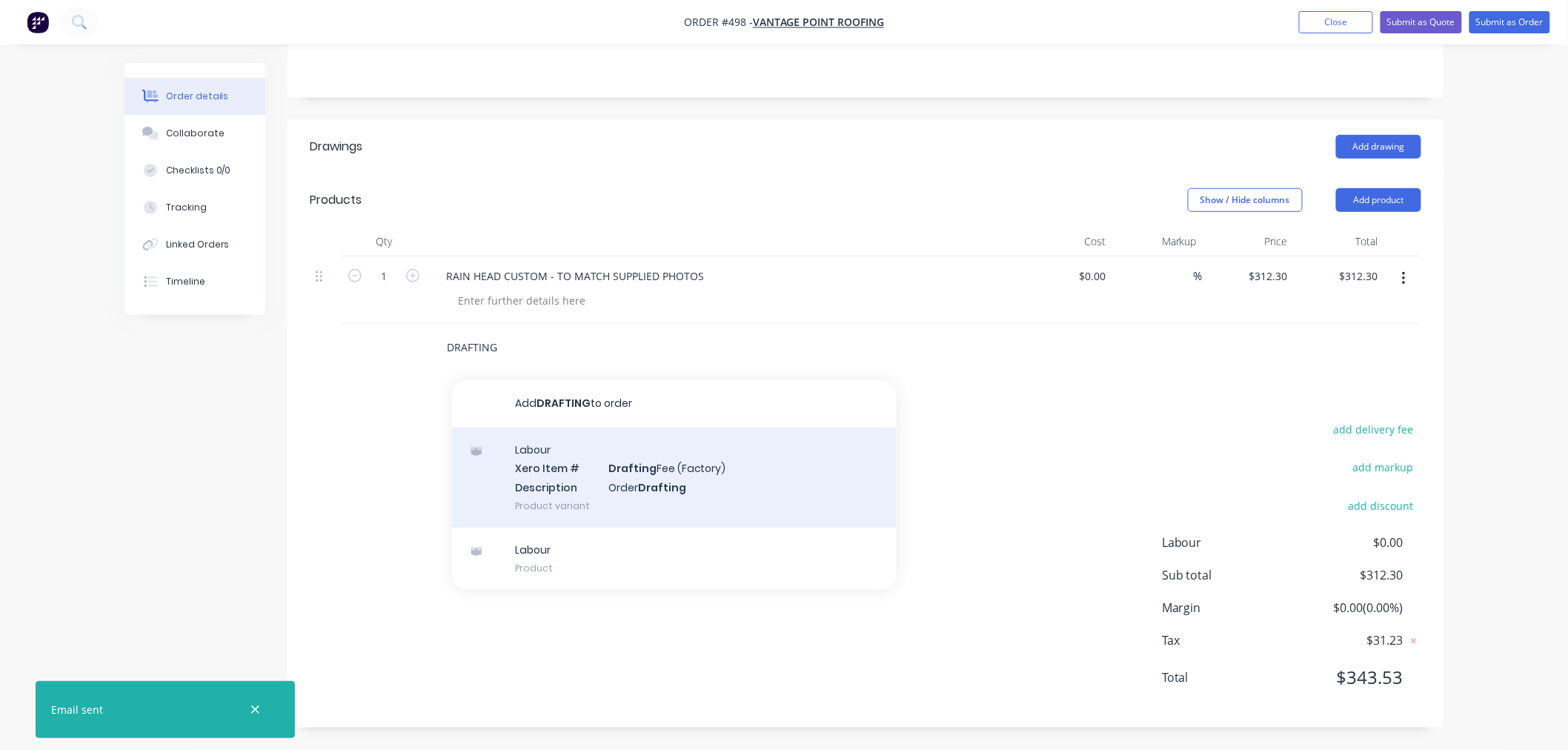
type input "DRAFTING"
click at [638, 472] on div "Labour Xero Item # Drafting Fee (Factory) Description Order Drafting Product va…" at bounding box center [674, 478] width 445 height 100
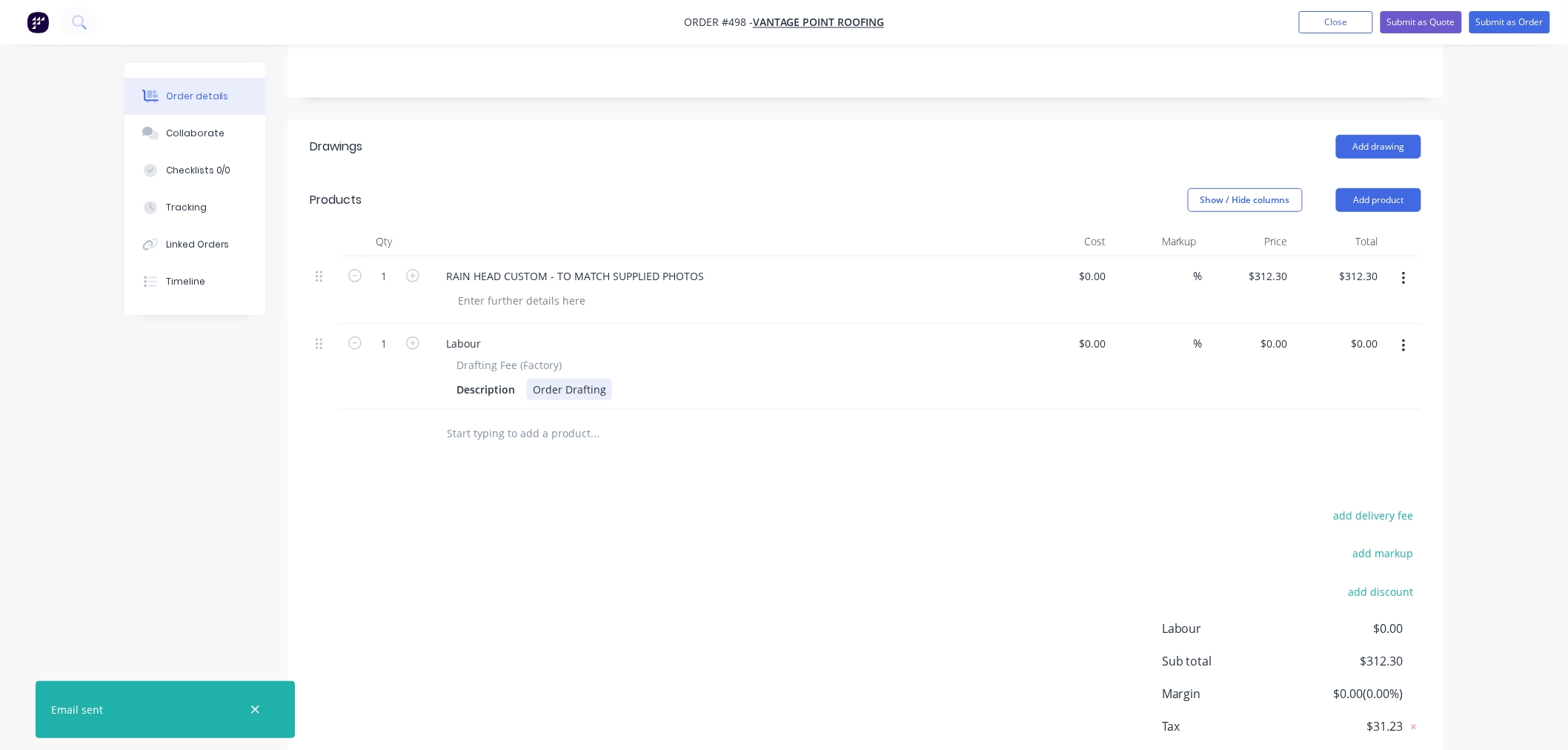
click at [603, 387] on div "Order Drafting" at bounding box center [569, 389] width 85 height 22
click at [486, 341] on div "Labour" at bounding box center [463, 343] width 59 height 22
click at [603, 392] on div "Order Drafting -" at bounding box center [573, 389] width 92 height 22
drag, startPoint x: 605, startPoint y: 391, endPoint x: 335, endPoint y: 322, distance: 278.7
click at [519, 368] on div "Drafting Fee (Factory) Description Order Drafting -" at bounding box center [724, 378] width 581 height 43
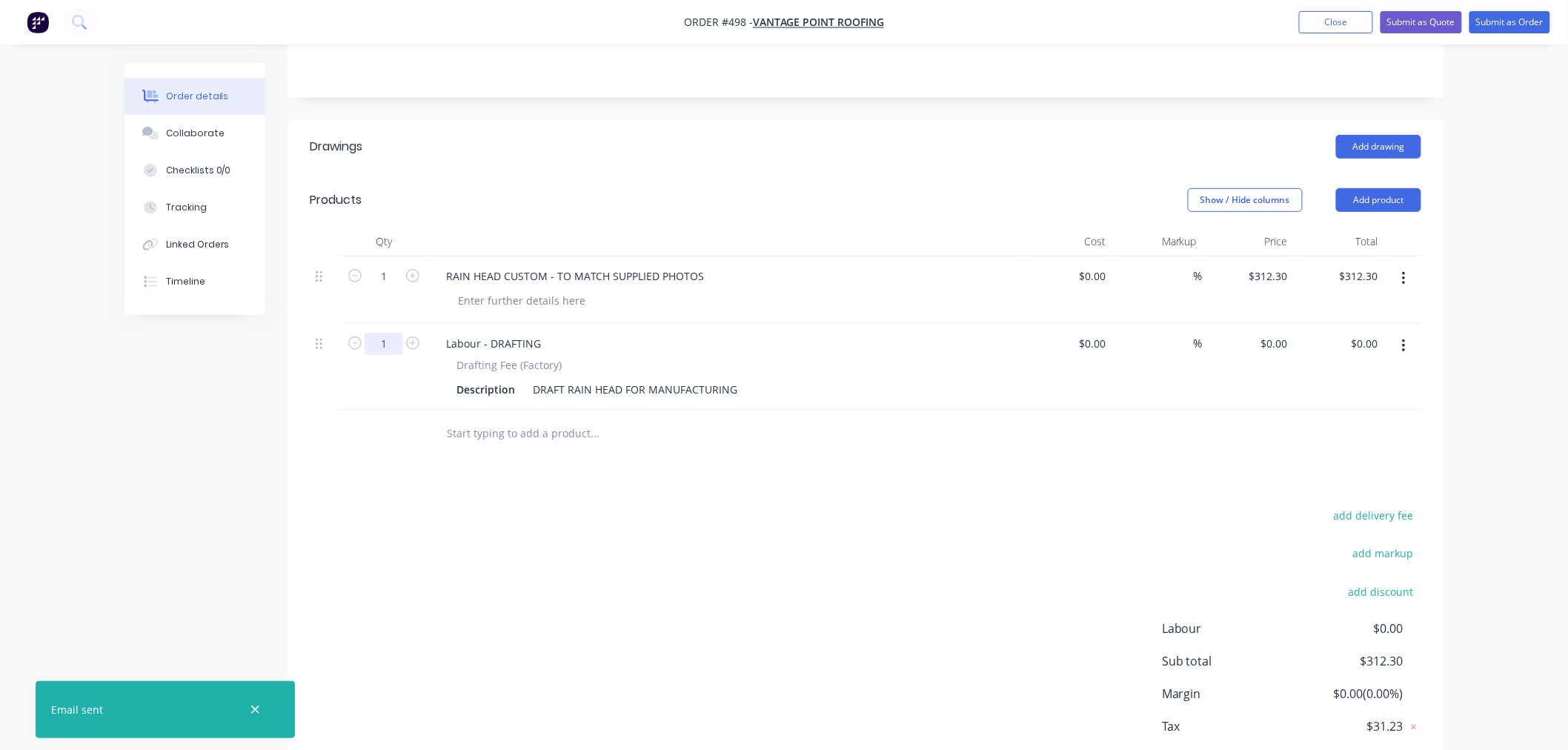
click at [389, 287] on input "1" at bounding box center [384, 277] width 39 height 22
type input "0.4"
click at [775, 458] on div "Drawings Add drawing Products Show / Hide columns Add product Qty Cost Markup P…" at bounding box center [865, 466] width 1156 height 693
click at [1295, 323] on div "$0.00 $0.00" at bounding box center [1339, 366] width 91 height 86
click at [1288, 339] on input "0" at bounding box center [1277, 343] width 34 height 22
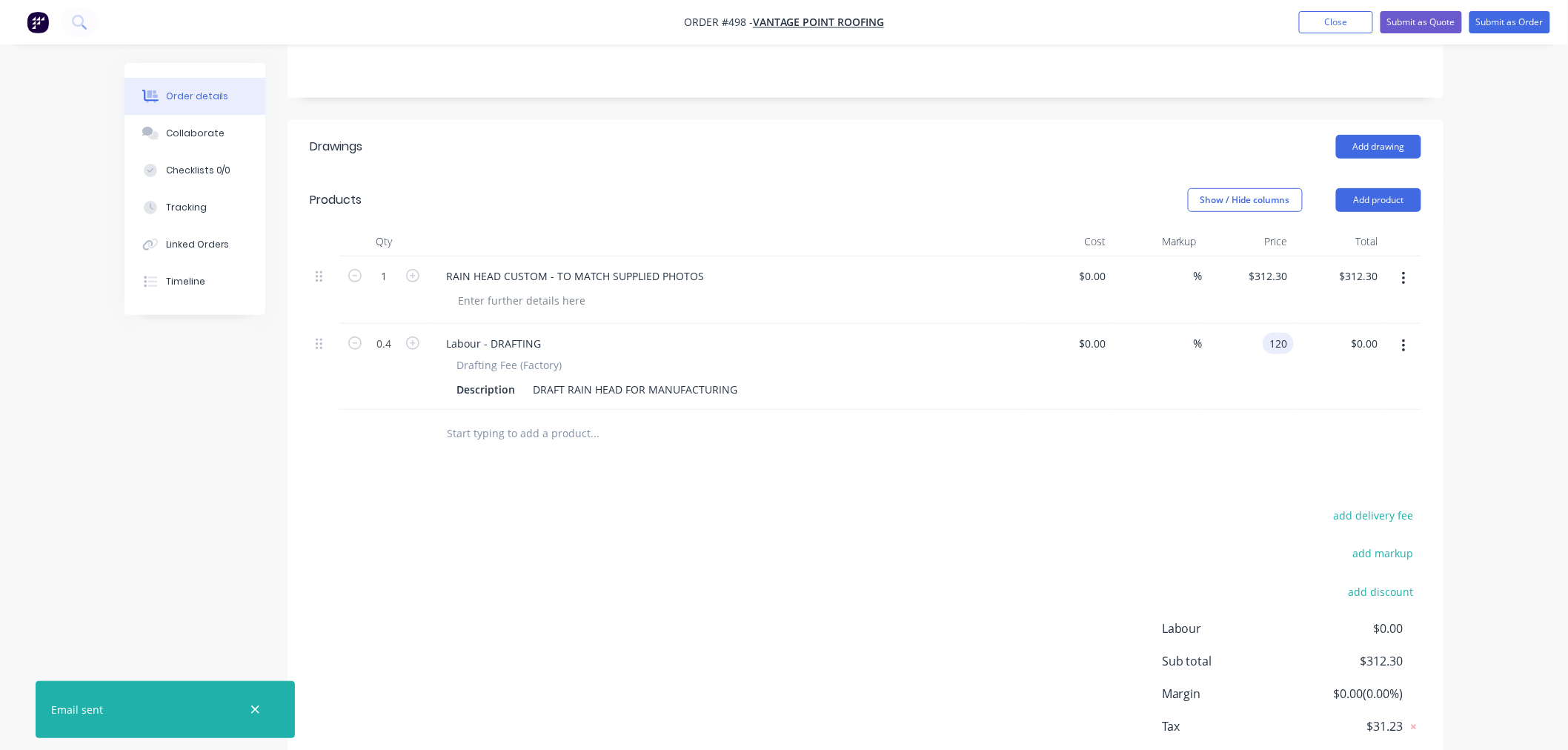
type input "$120.00"
type input "$48.00"
click at [980, 478] on div "Drawings Add drawing Products Show / Hide columns Add product Qty Cost Markup P…" at bounding box center [865, 466] width 1156 height 693
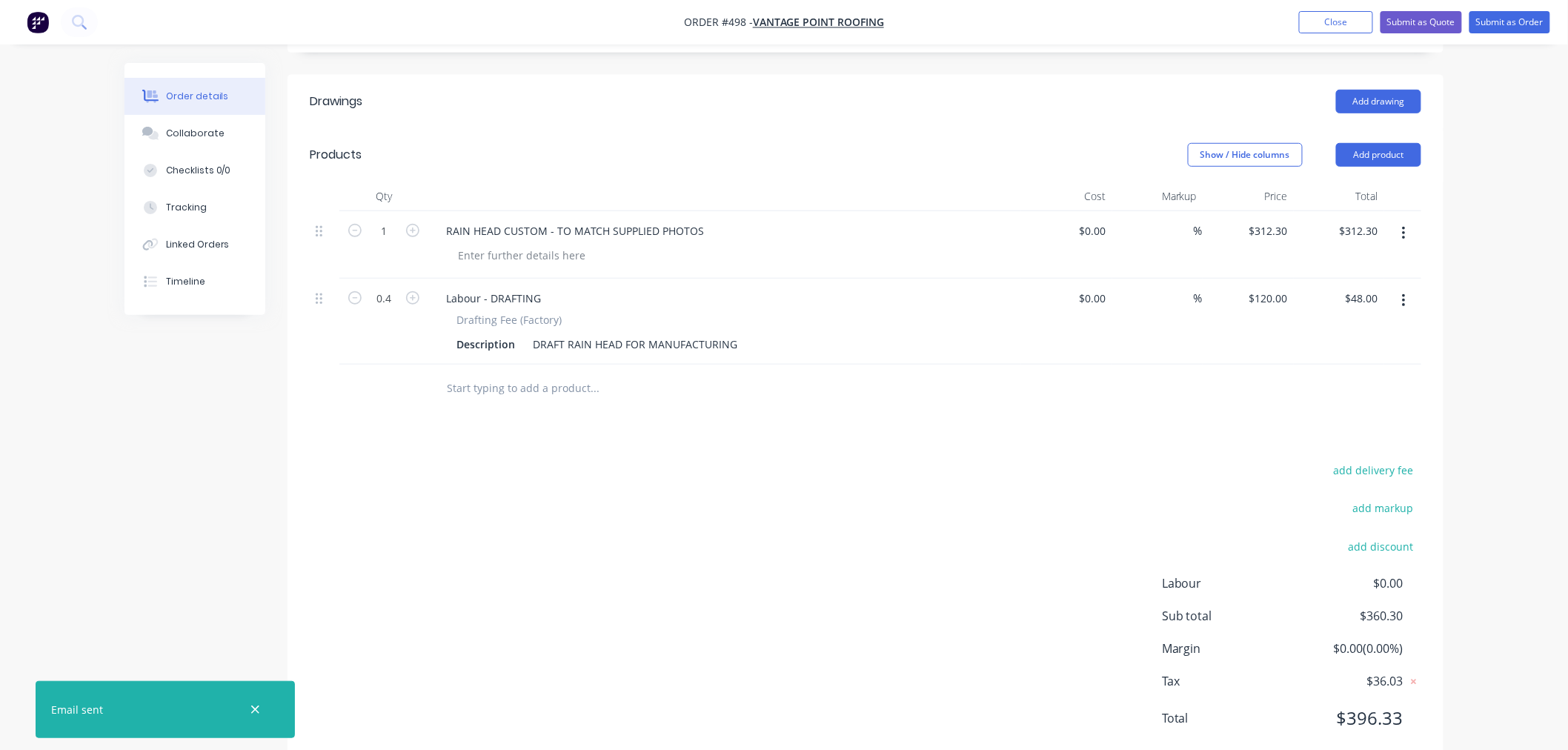
scroll to position [365, 0]
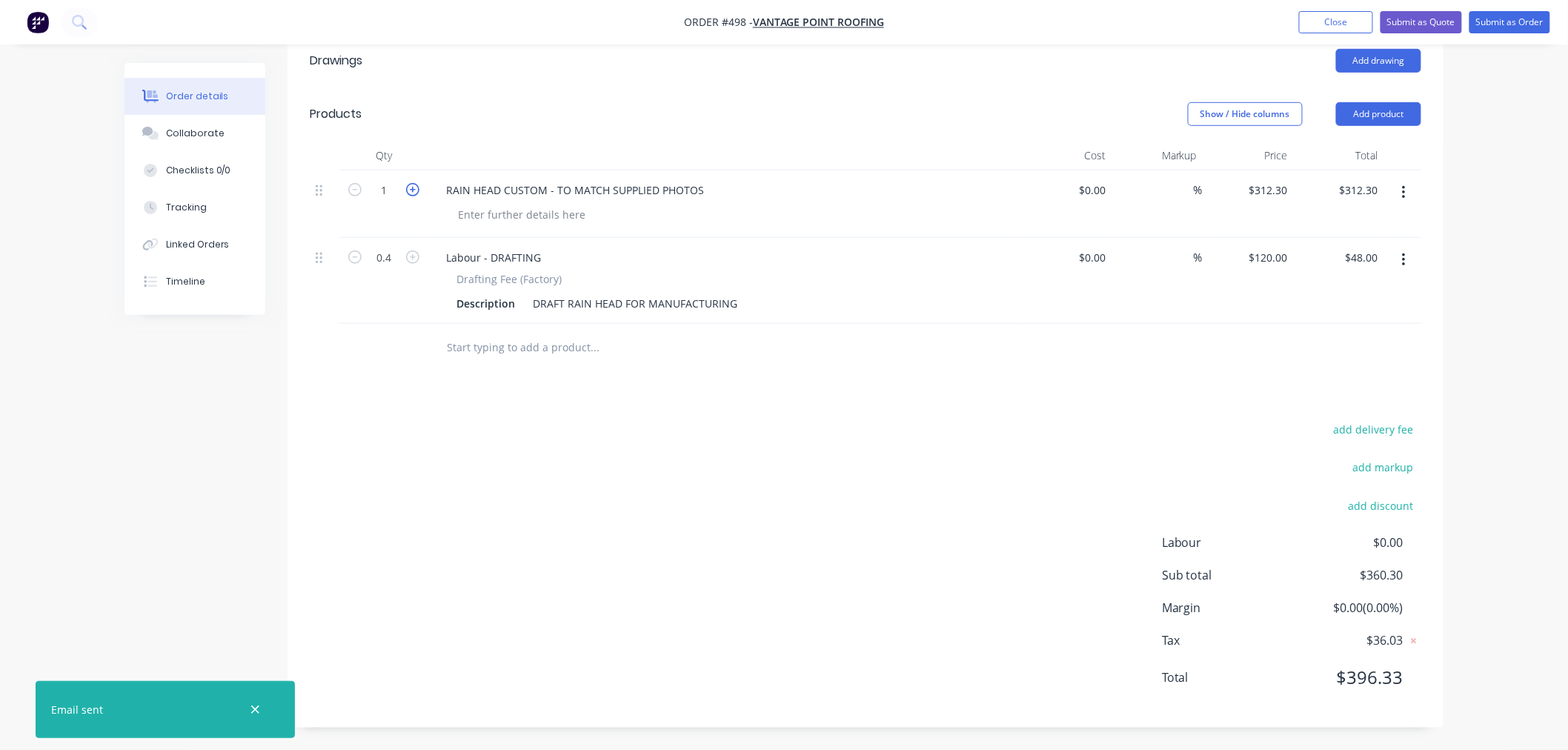
click at [413, 191] on icon "button" at bounding box center [412, 189] width 13 height 13
type input "2"
type input "$624.60"
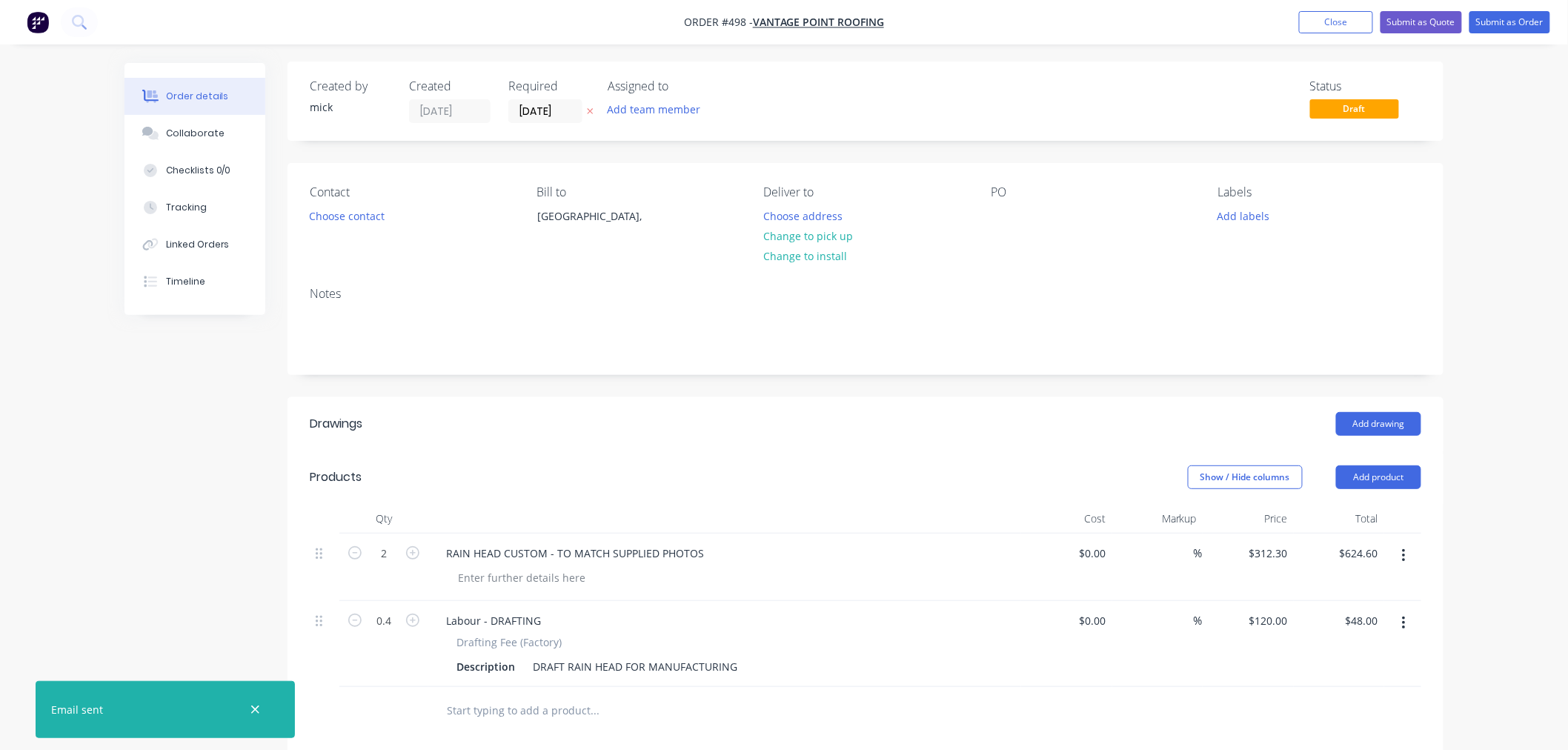
scroll to position [0, 0]
click at [345, 216] on button "Choose contact" at bounding box center [348, 216] width 91 height 20
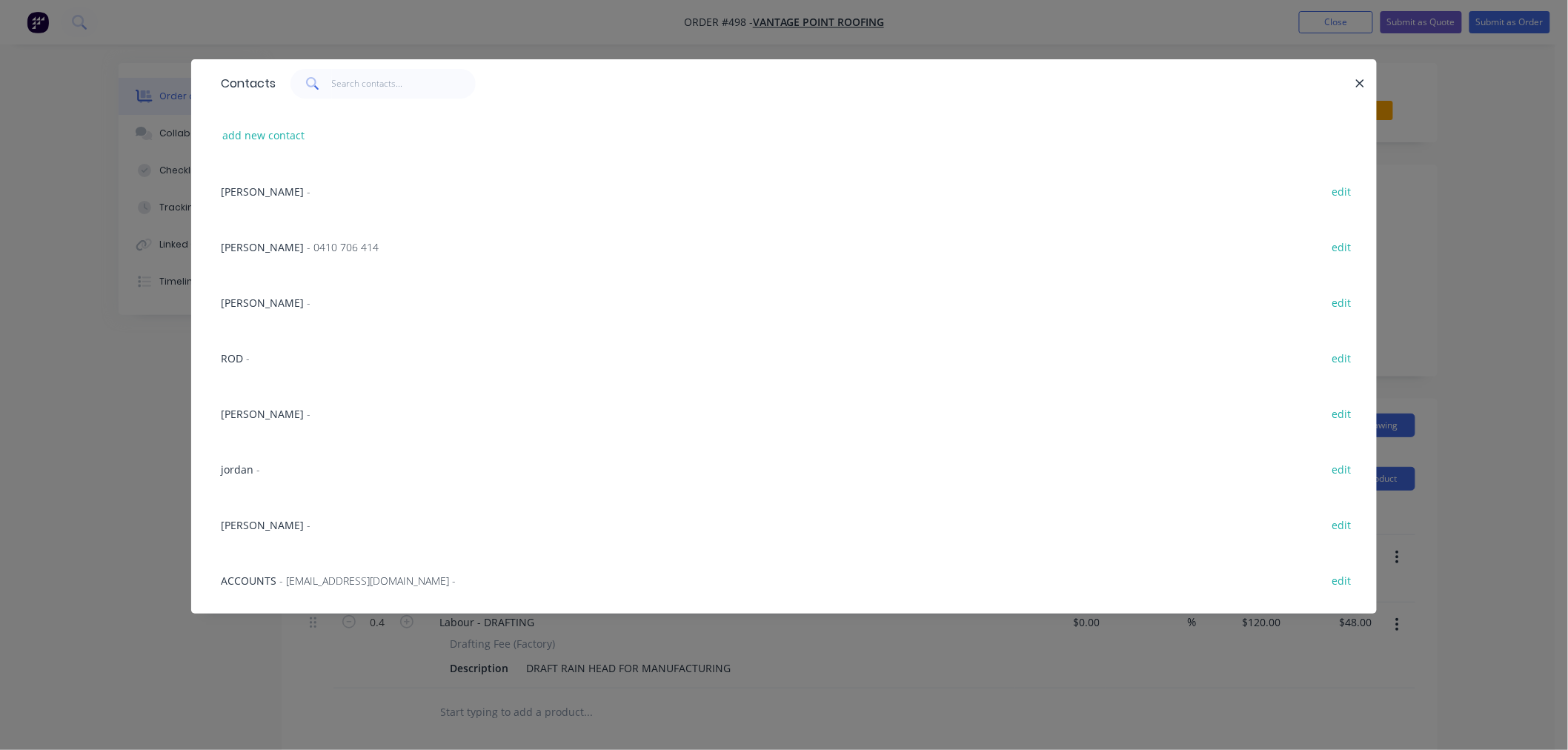
click at [467, 39] on div "Contacts add new contact DAVE - edit ANDY - 0410 706 414 edit anthony - edit RO…" at bounding box center [784, 375] width 1568 height 750
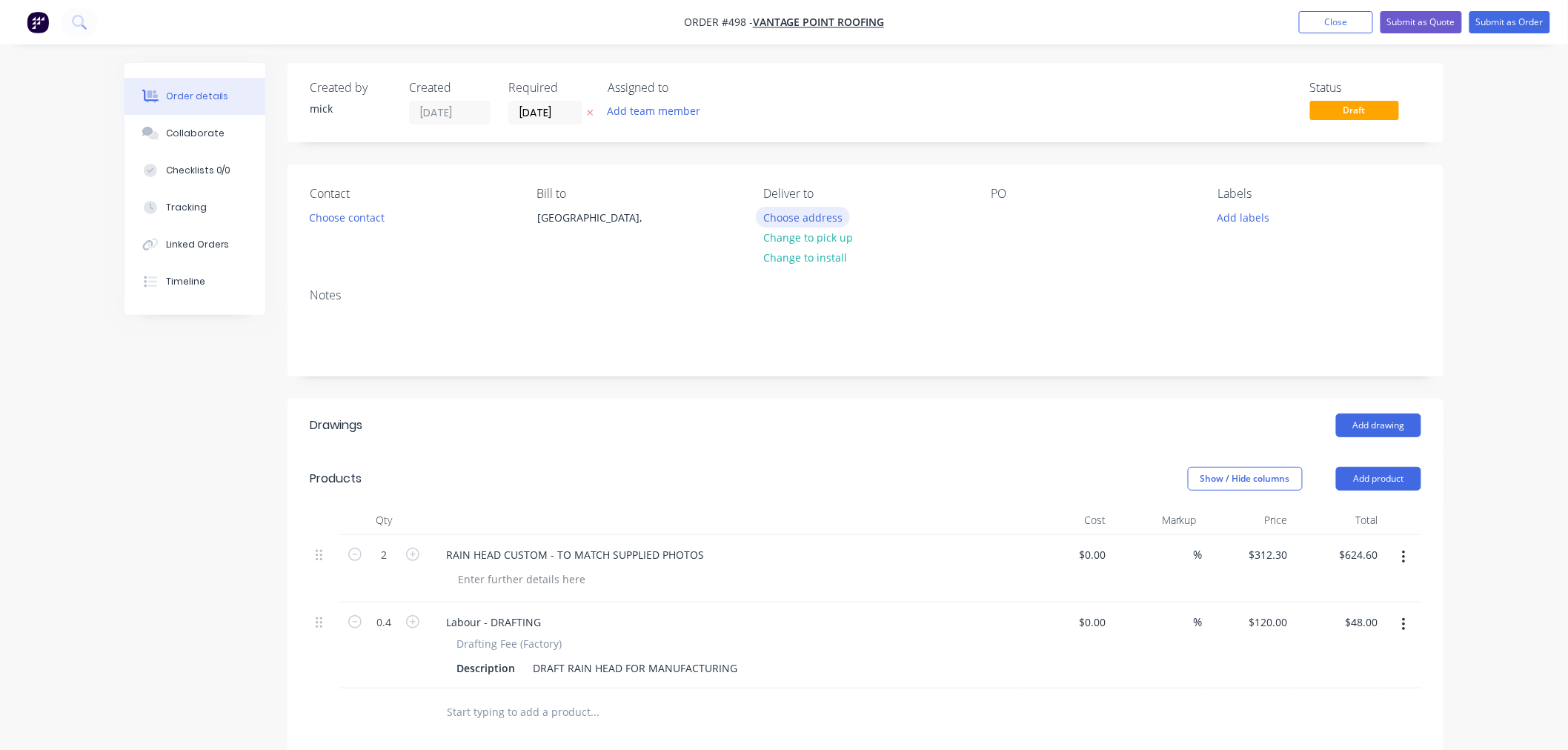
click at [818, 218] on button "Choose address" at bounding box center [803, 216] width 95 height 20
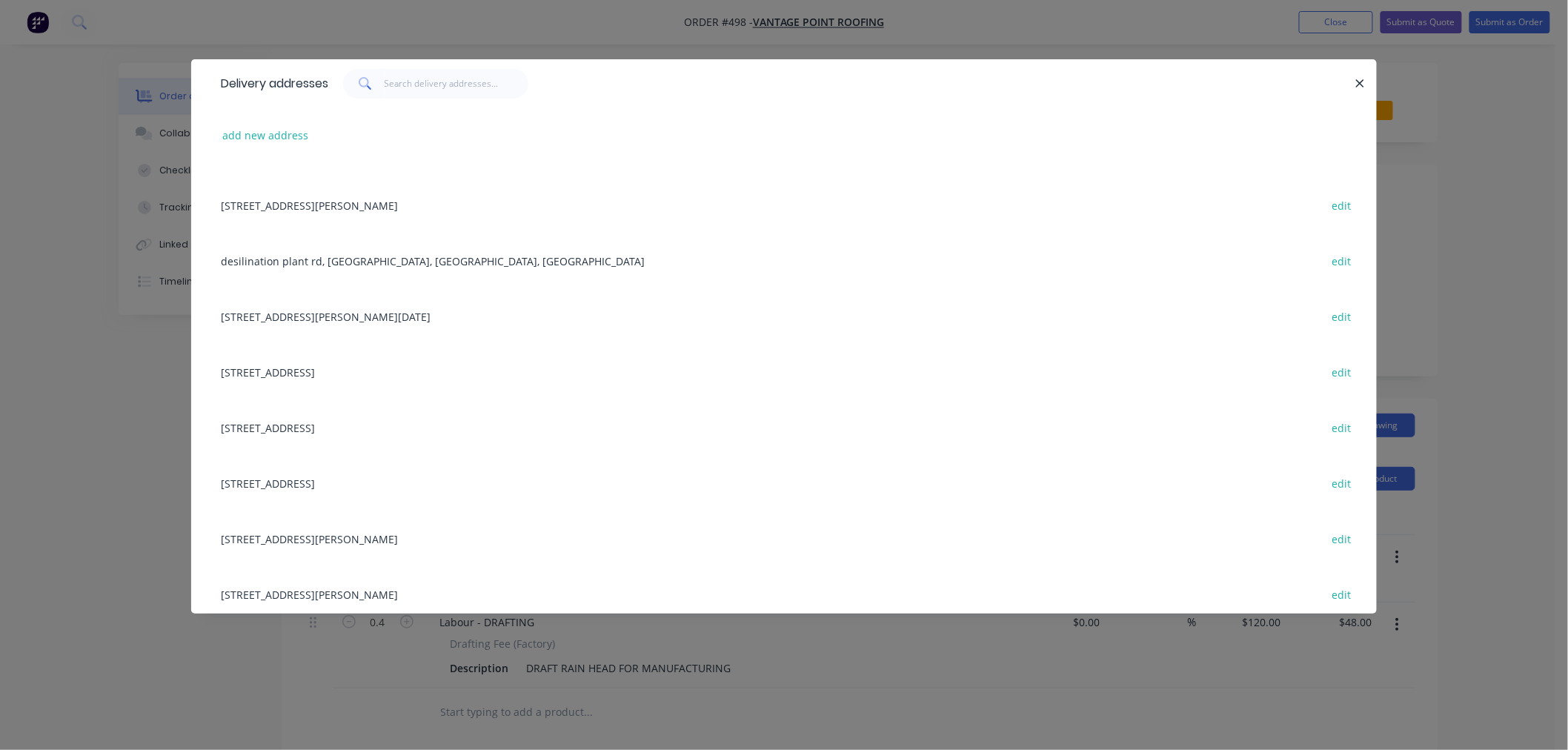
scroll to position [1810, 0]
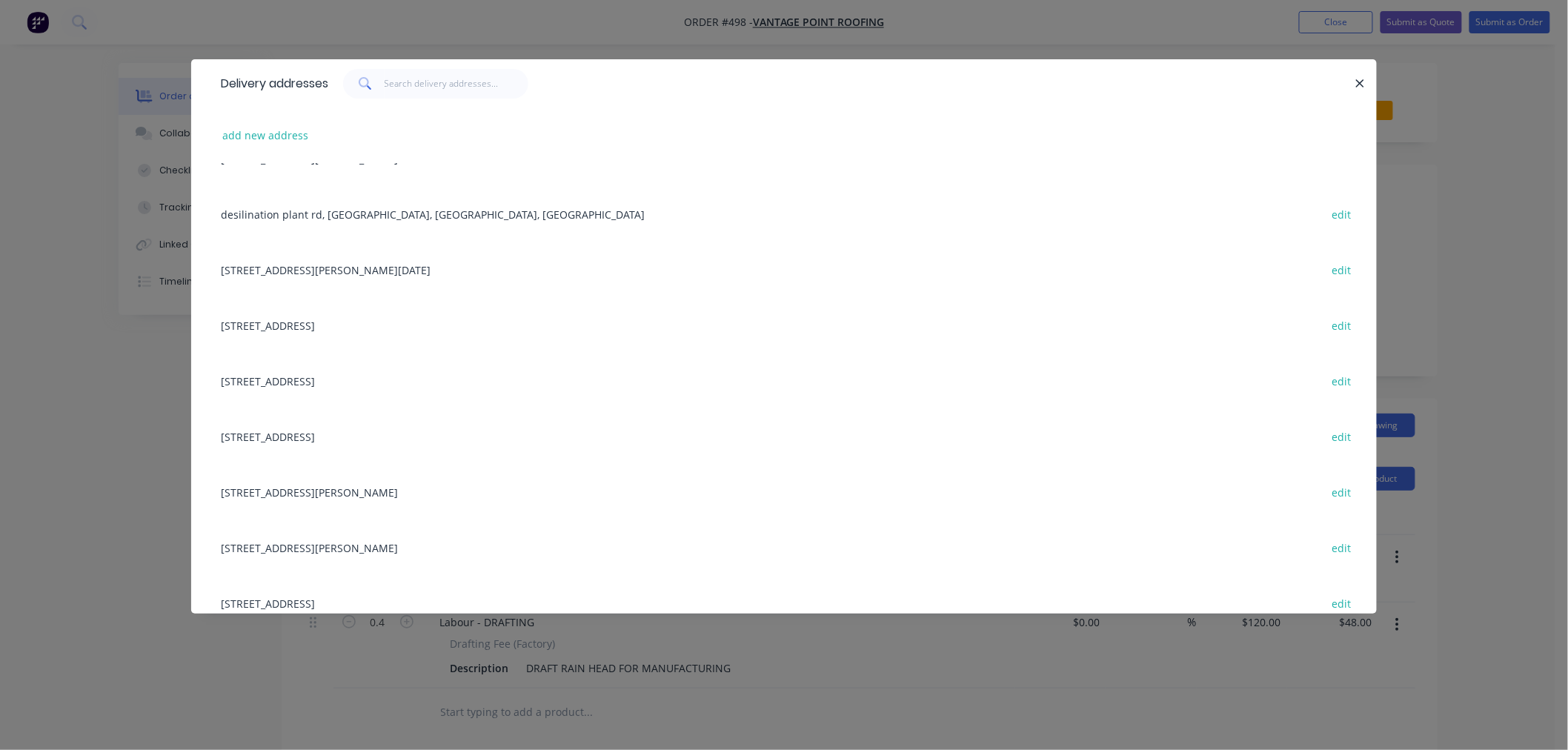
click at [49, 437] on div "Delivery addresses add new address 20 hawthorne Av, Ashgrove, Queensland, Austr…" at bounding box center [784, 375] width 1568 height 750
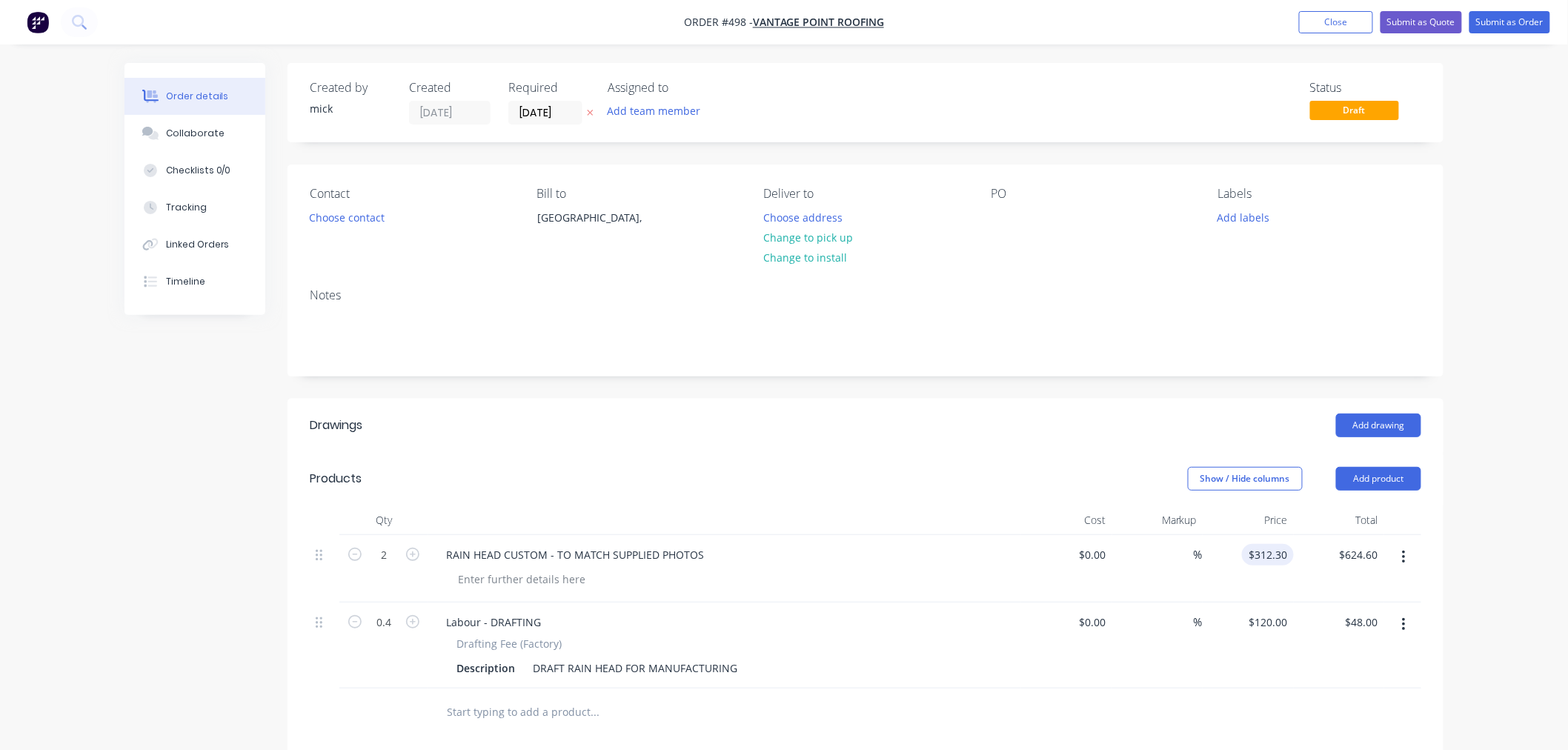
type input "312.3"
click at [1276, 552] on input "312.3" at bounding box center [1270, 554] width 46 height 22
type input "$290.30"
type input "$580.60"
click at [884, 440] on header "Drawings Add drawing" at bounding box center [865, 425] width 1156 height 53
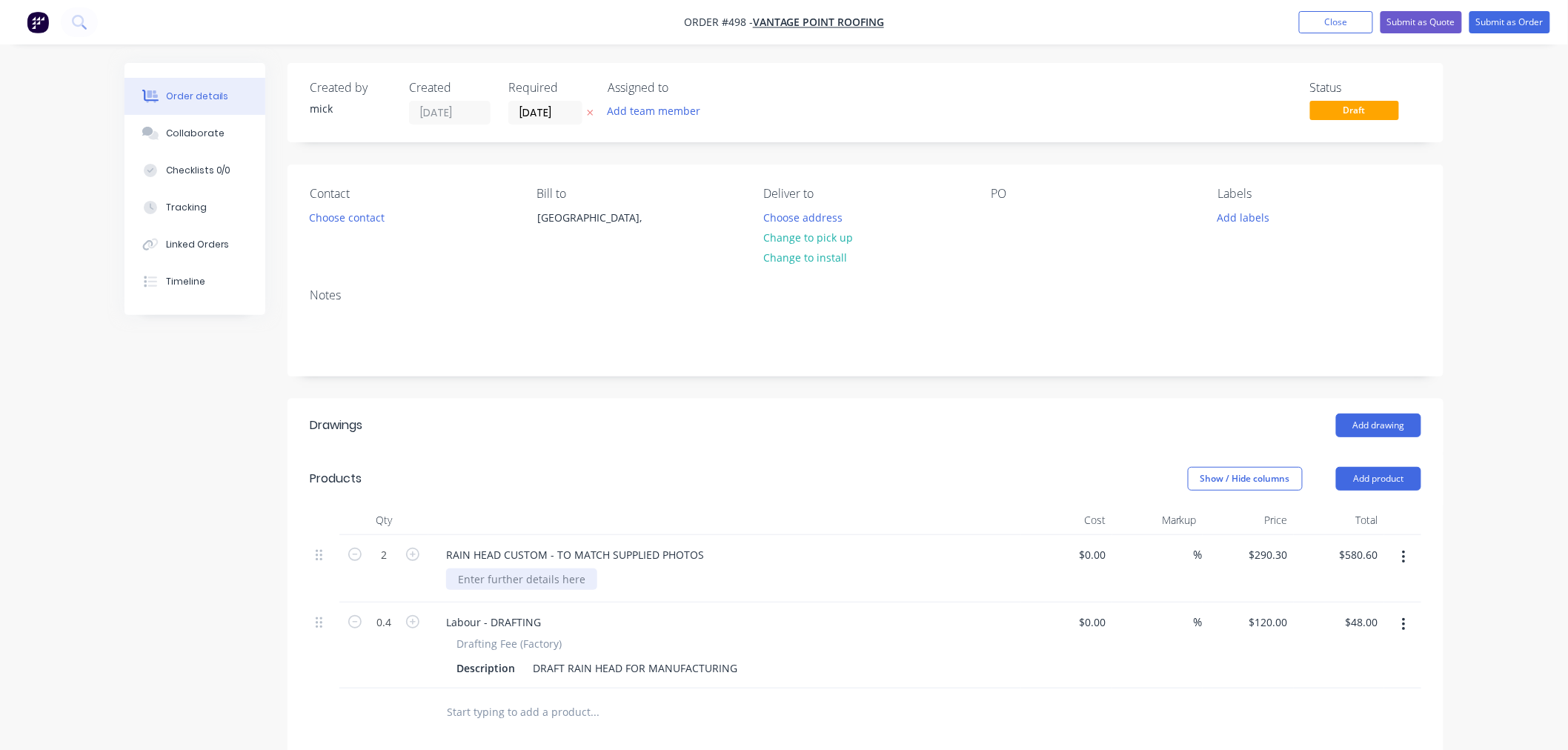
click at [559, 578] on div at bounding box center [521, 578] width 151 height 22
click at [772, 464] on header "Products Show / Hide columns Add product" at bounding box center [865, 478] width 1156 height 53
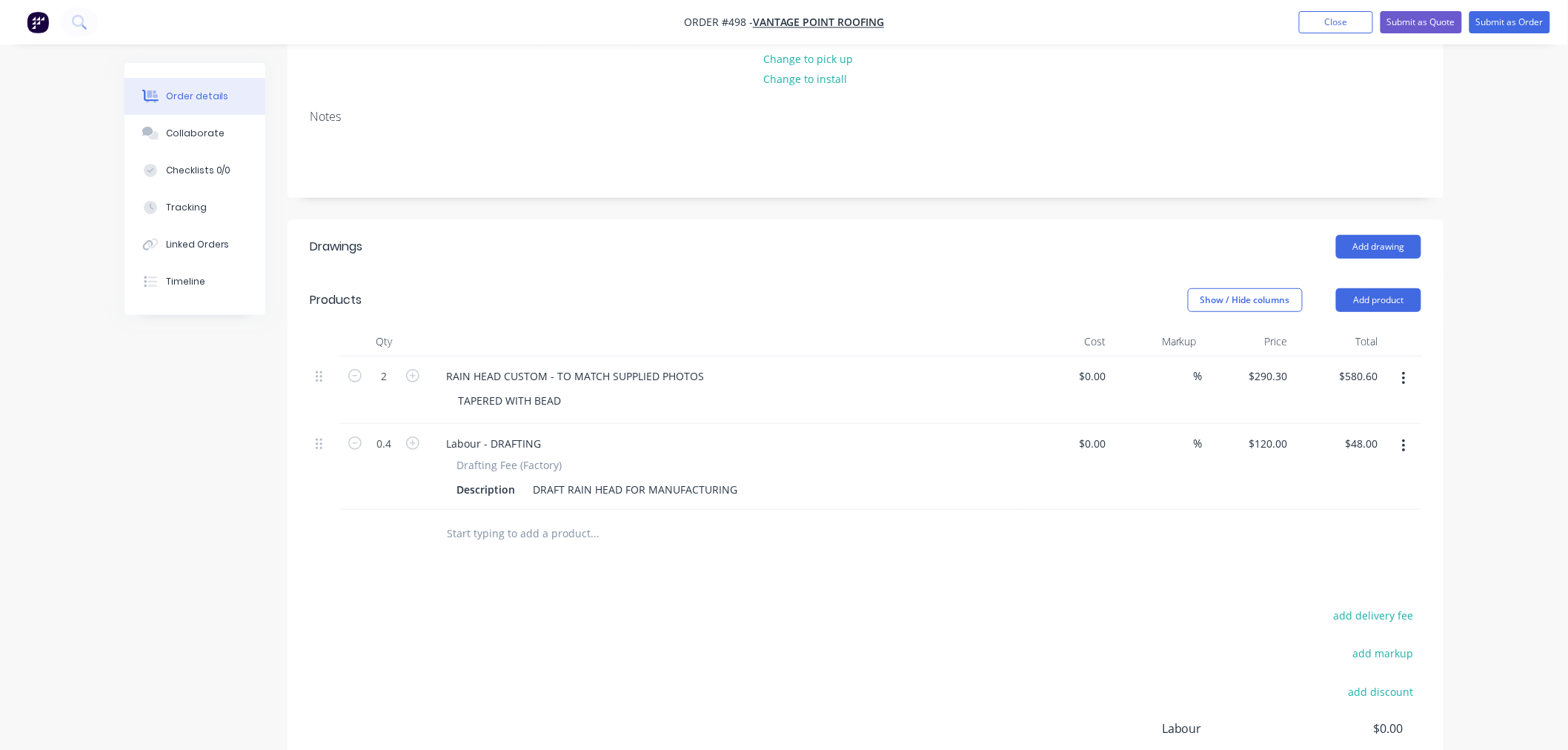
scroll to position [365, 0]
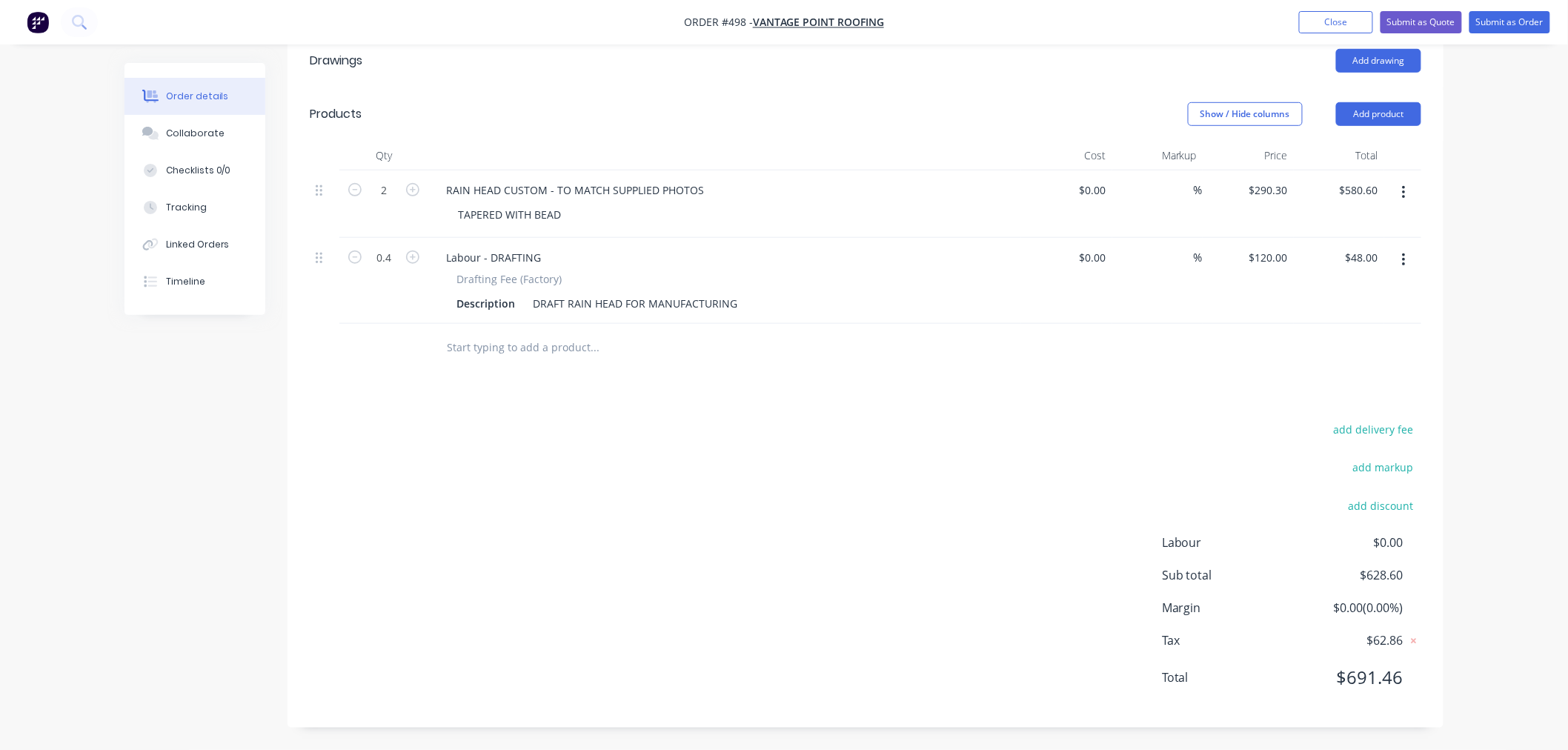
click at [534, 350] on input "text" at bounding box center [594, 347] width 297 height 29
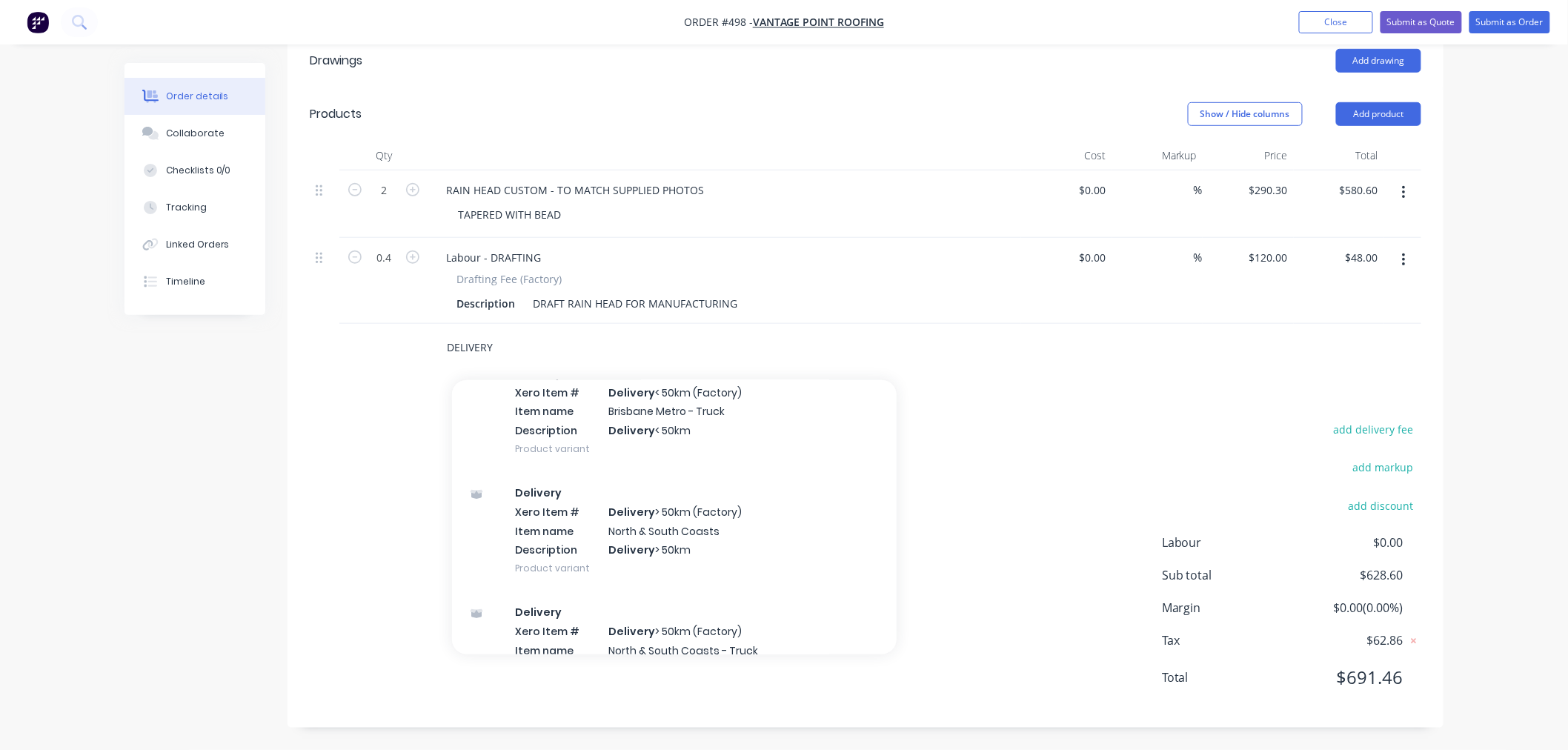
scroll to position [313, 0]
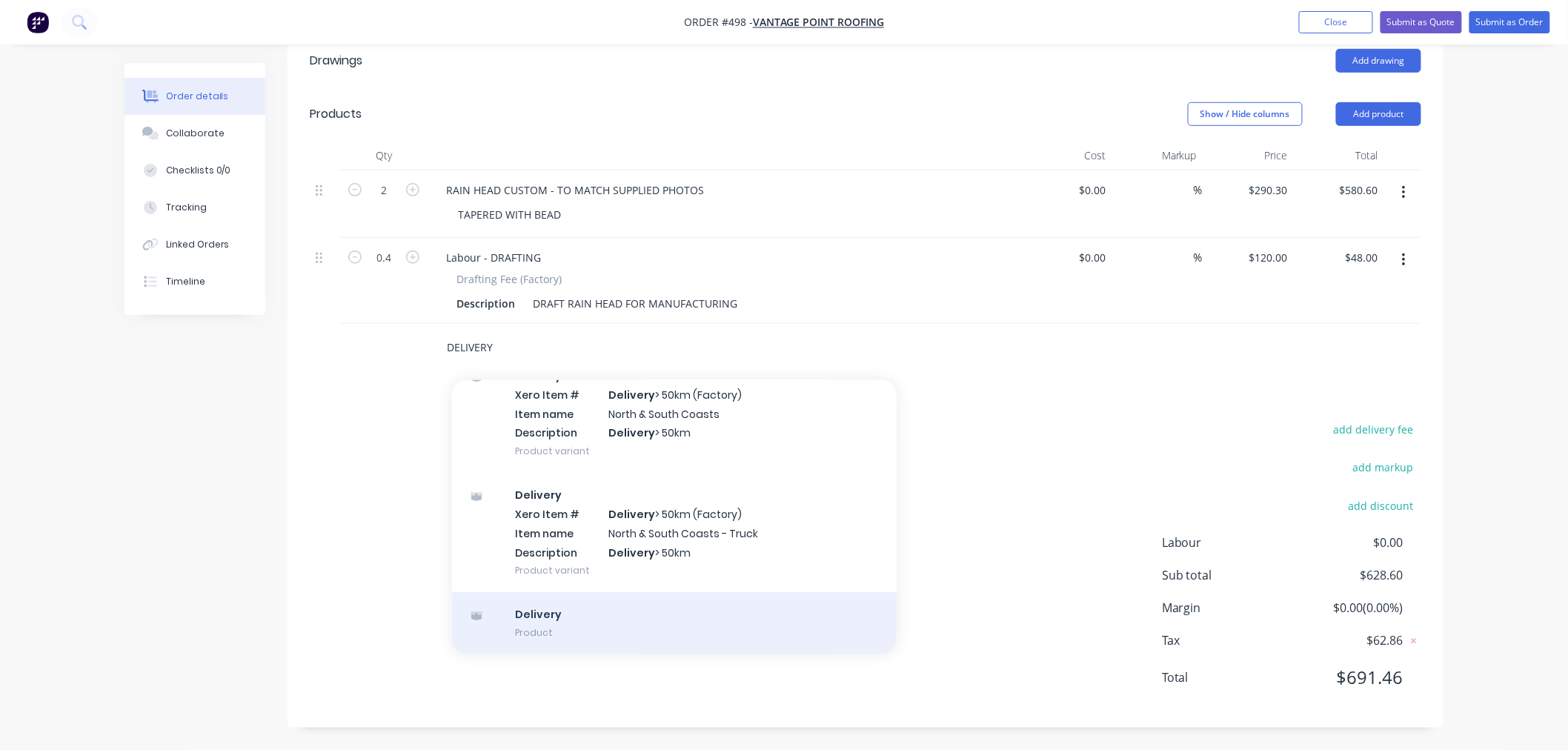
type input "DELIVERY"
click at [603, 609] on div "Delivery Product" at bounding box center [674, 623] width 445 height 62
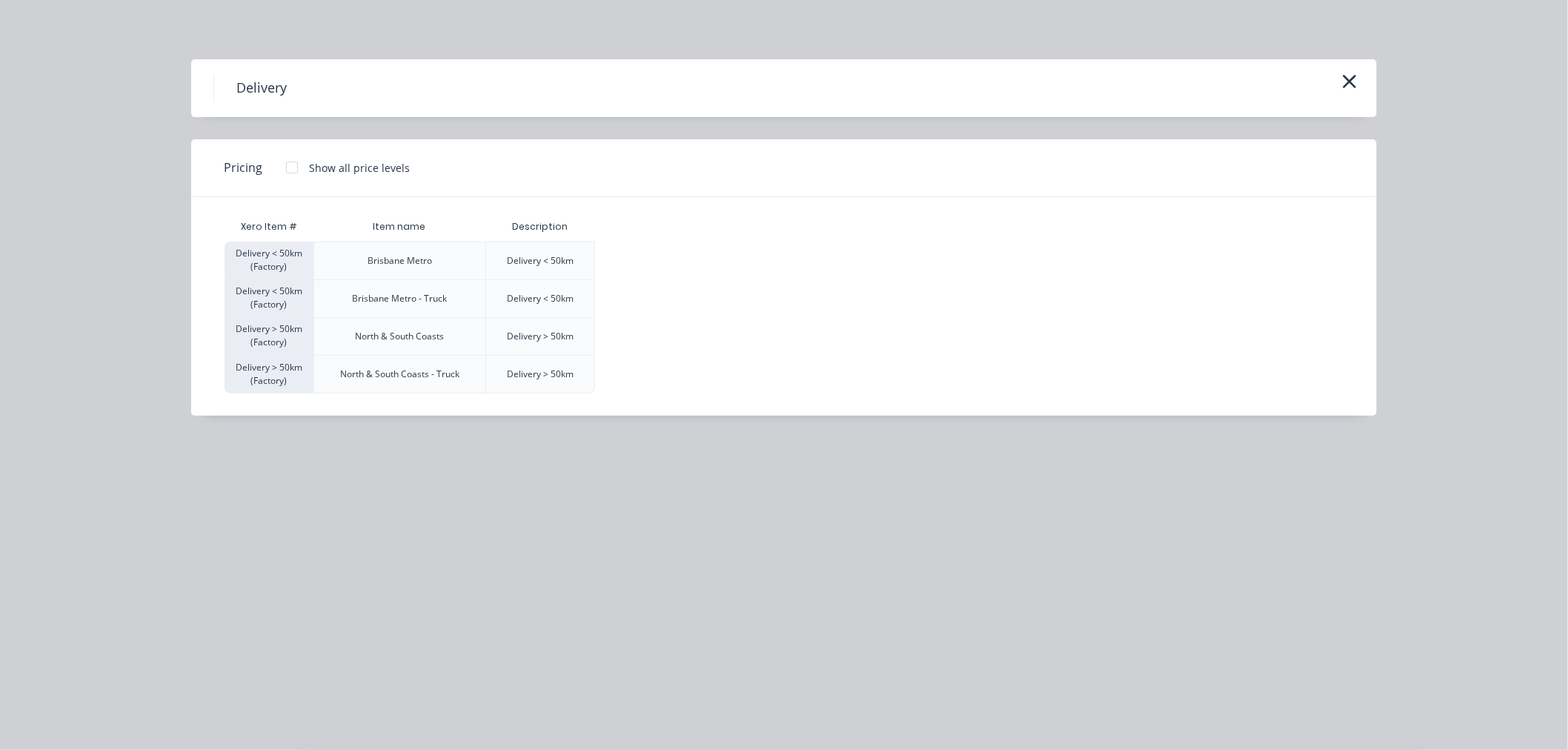
click at [293, 169] on div at bounding box center [292, 167] width 29 height 29
click at [652, 266] on div "$120.00" at bounding box center [633, 260] width 74 height 37
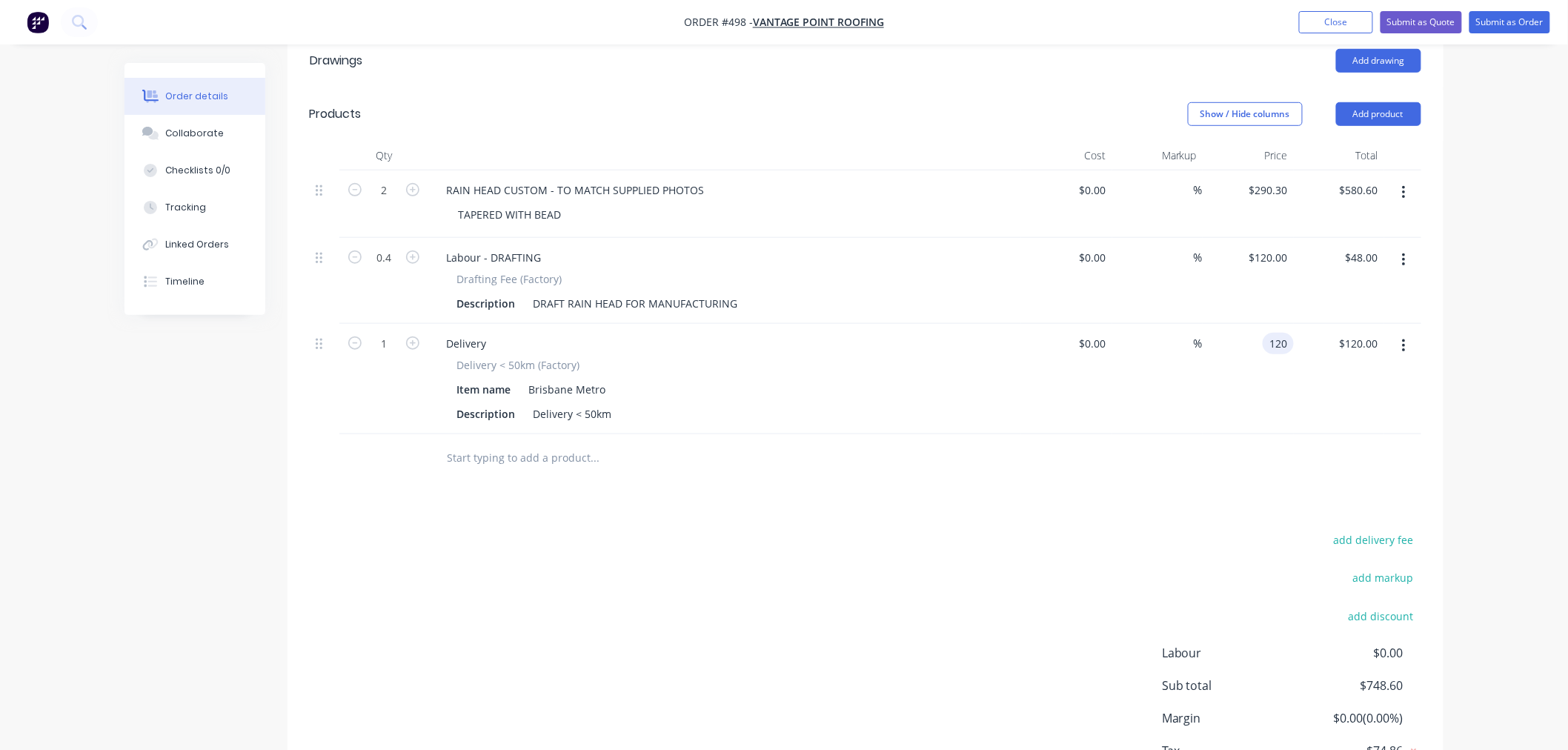
click at [1287, 344] on input "120" at bounding box center [1281, 343] width 25 height 22
type input "$85.00"
click at [866, 534] on div "add delivery fee add markup add discount Labour $0.00 Sub total $713.60 Margin …" at bounding box center [865, 672] width 1112 height 286
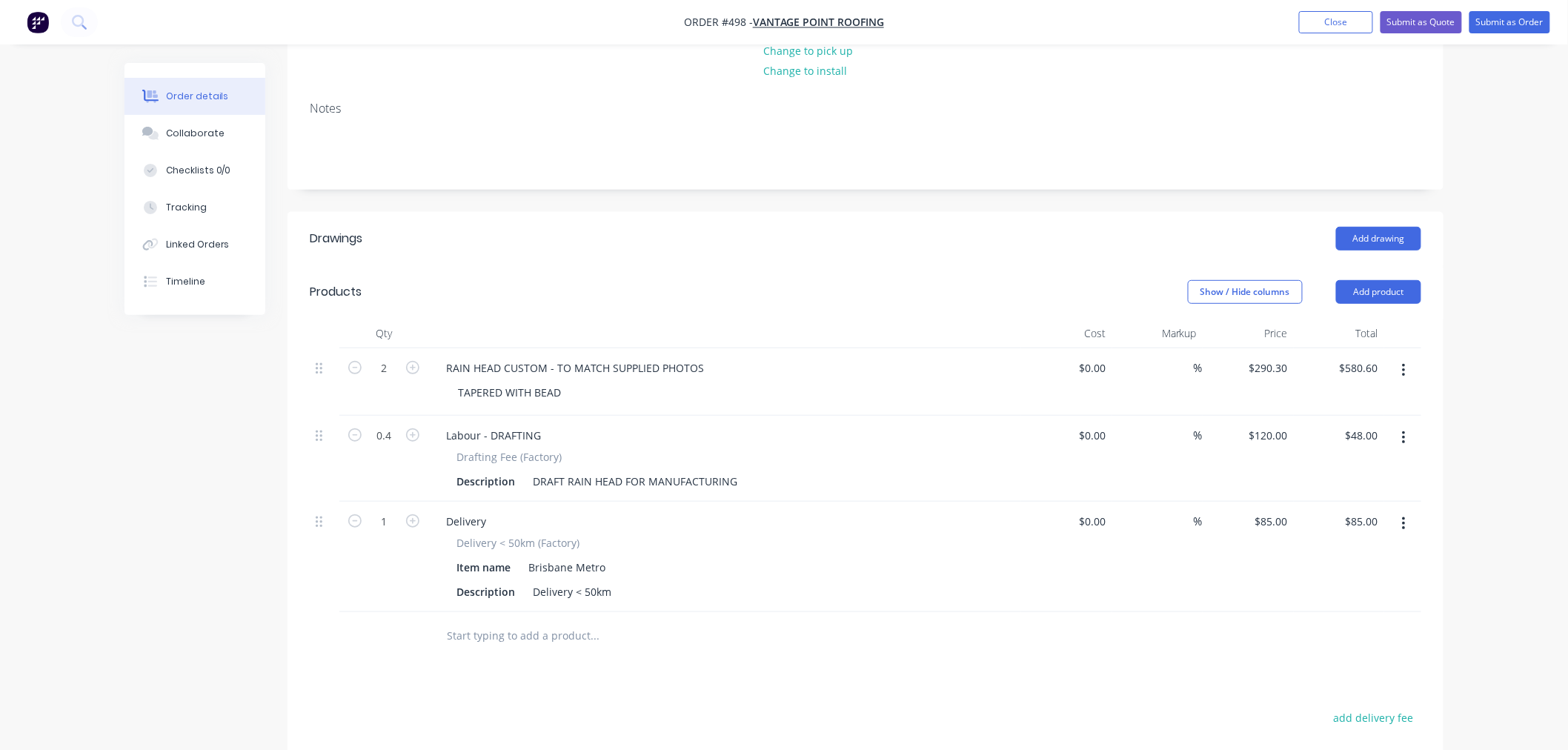
scroll to position [0, 0]
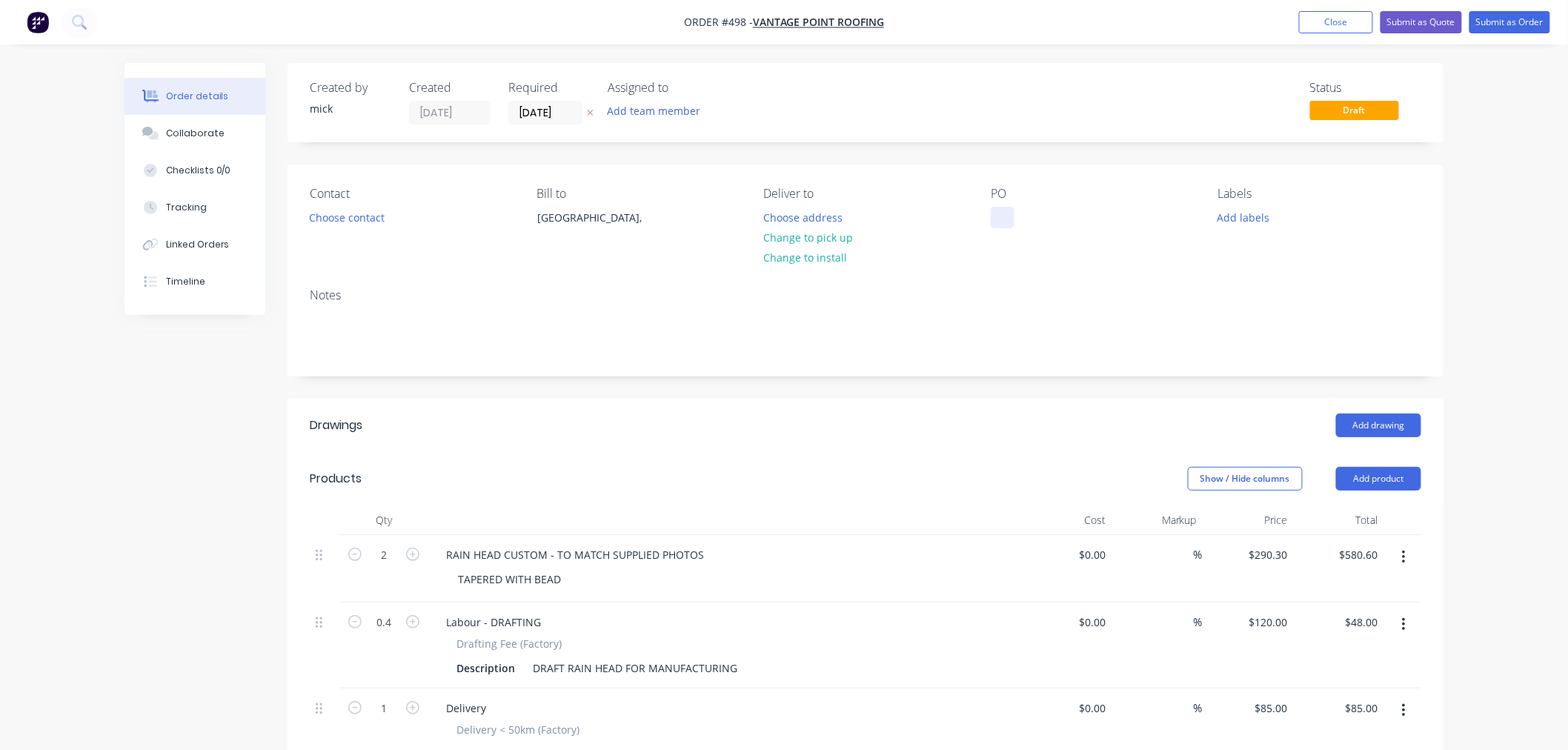
click at [1013, 210] on div at bounding box center [1002, 217] width 23 height 22
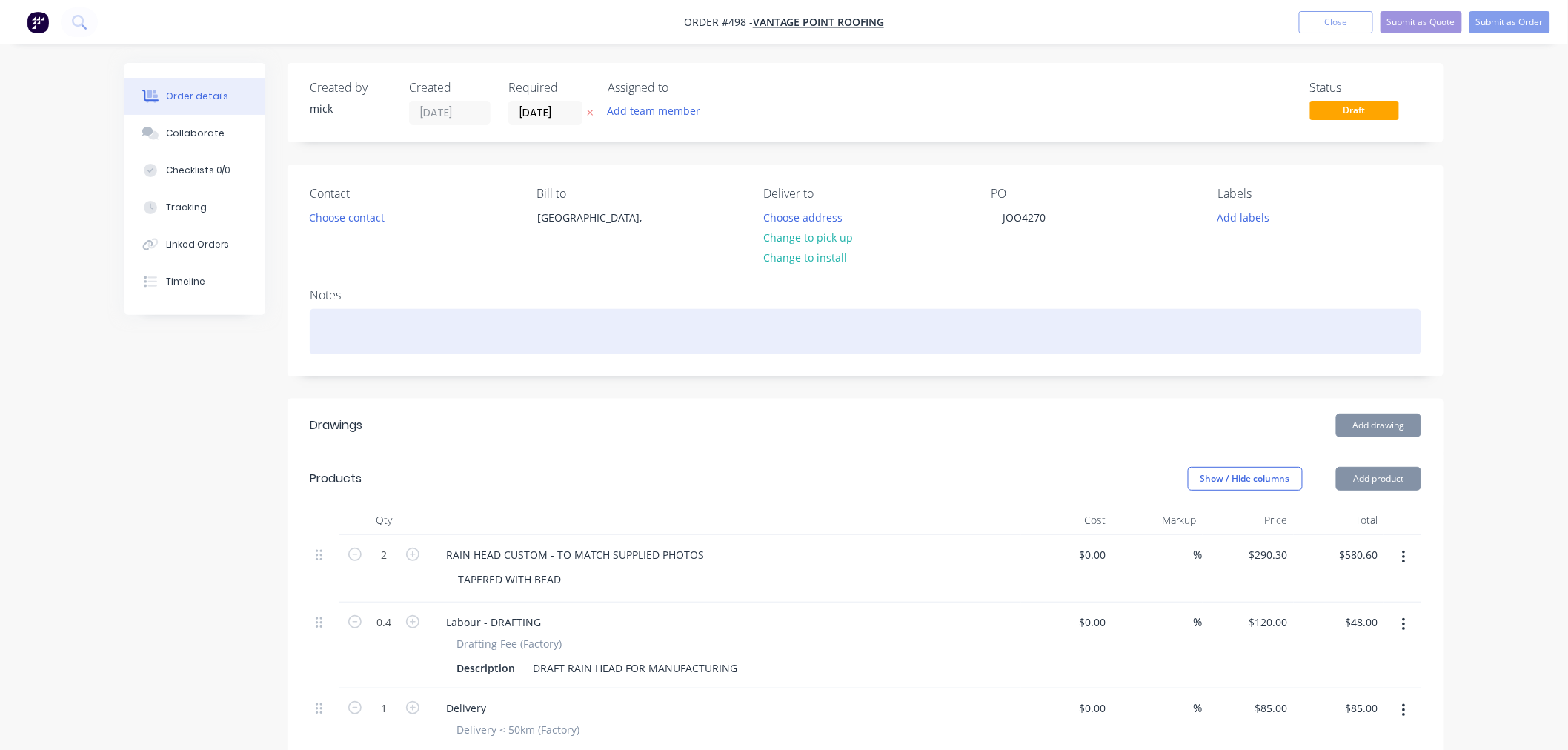
click at [1044, 315] on div at bounding box center [865, 331] width 1112 height 45
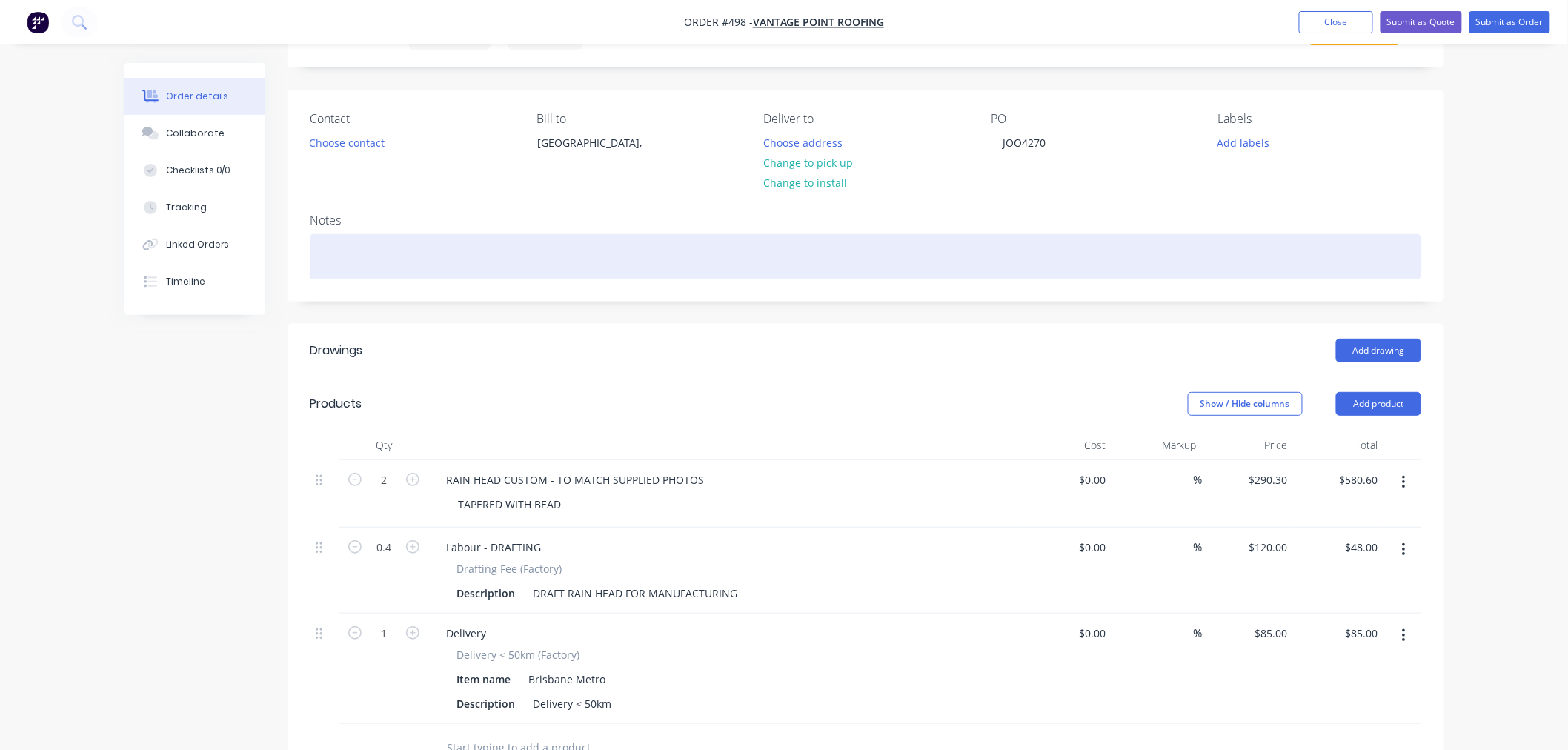
scroll to position [82, 0]
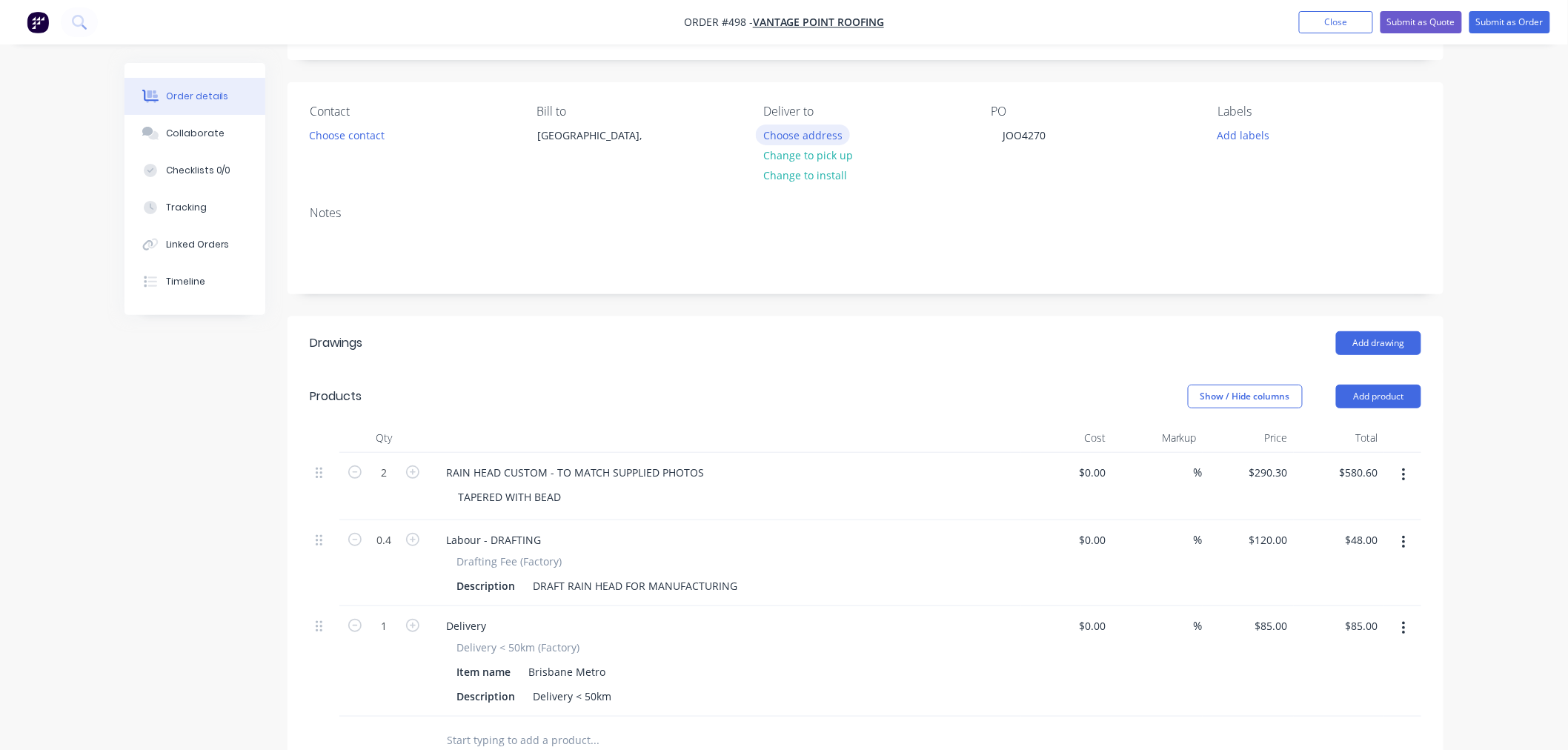
click at [803, 136] on button "Choose address" at bounding box center [803, 134] width 95 height 20
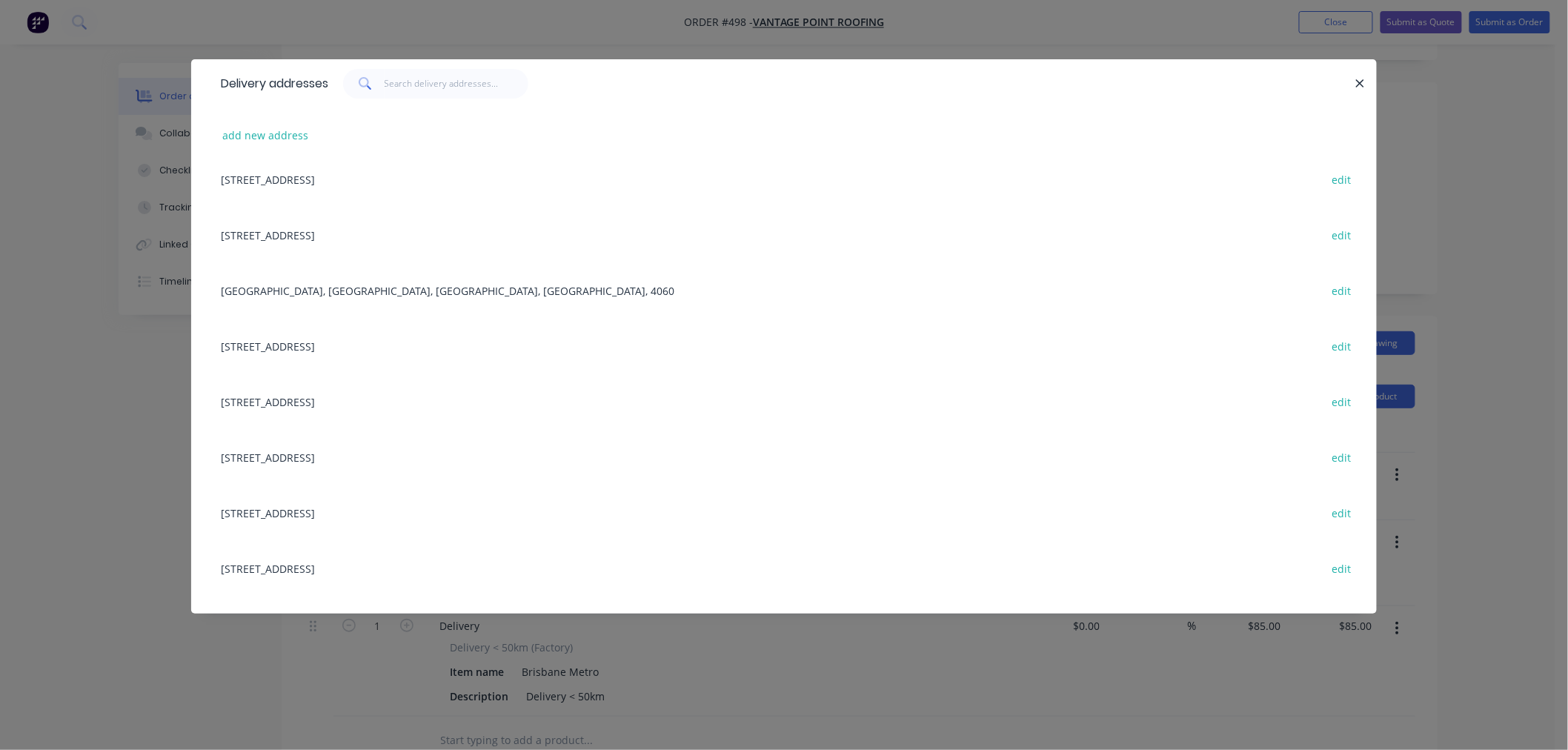
scroll to position [1316, 0]
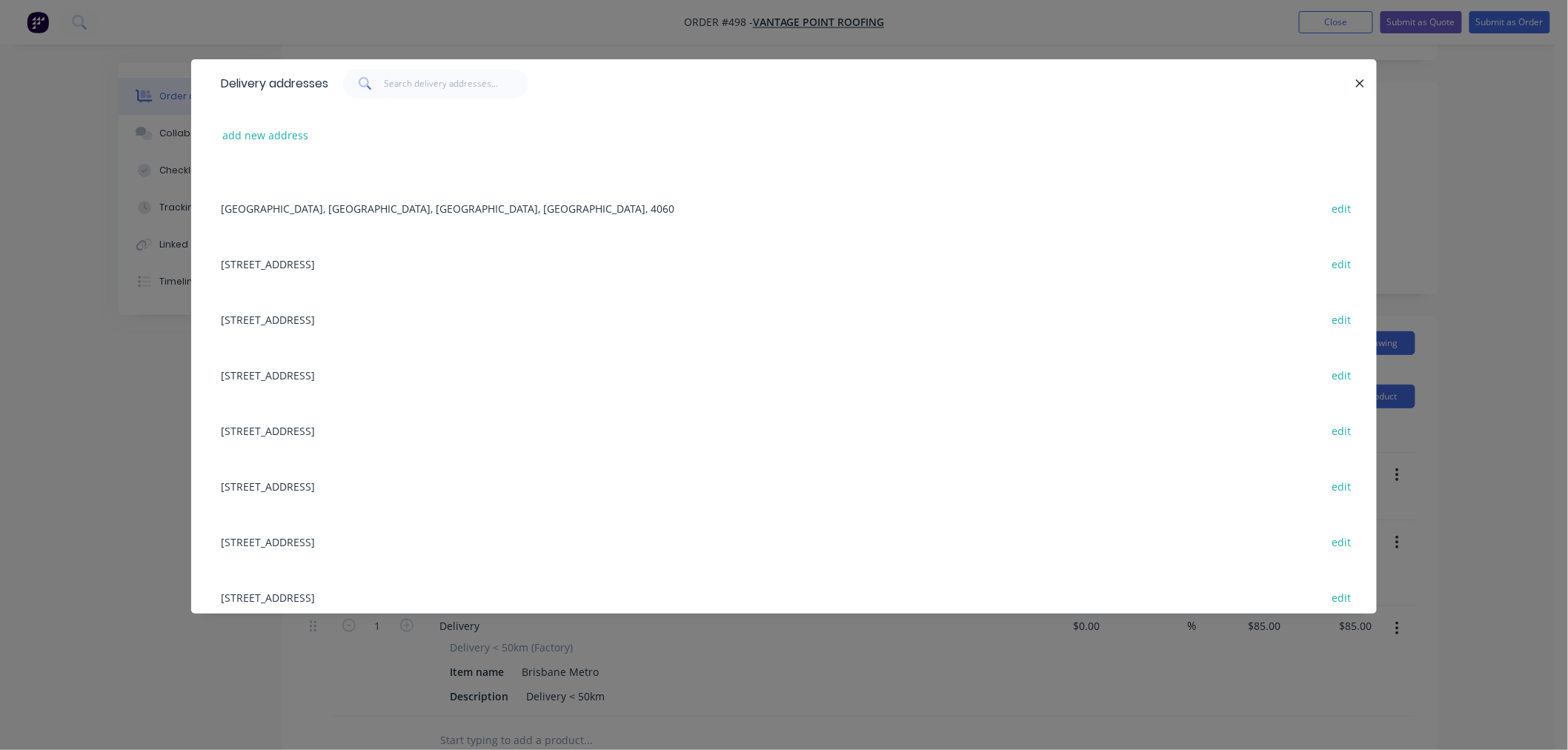
click at [398, 419] on div "1517 Anzac Avenue, BWS, kallangur, Queensland, Australia edit" at bounding box center [783, 430] width 1141 height 55
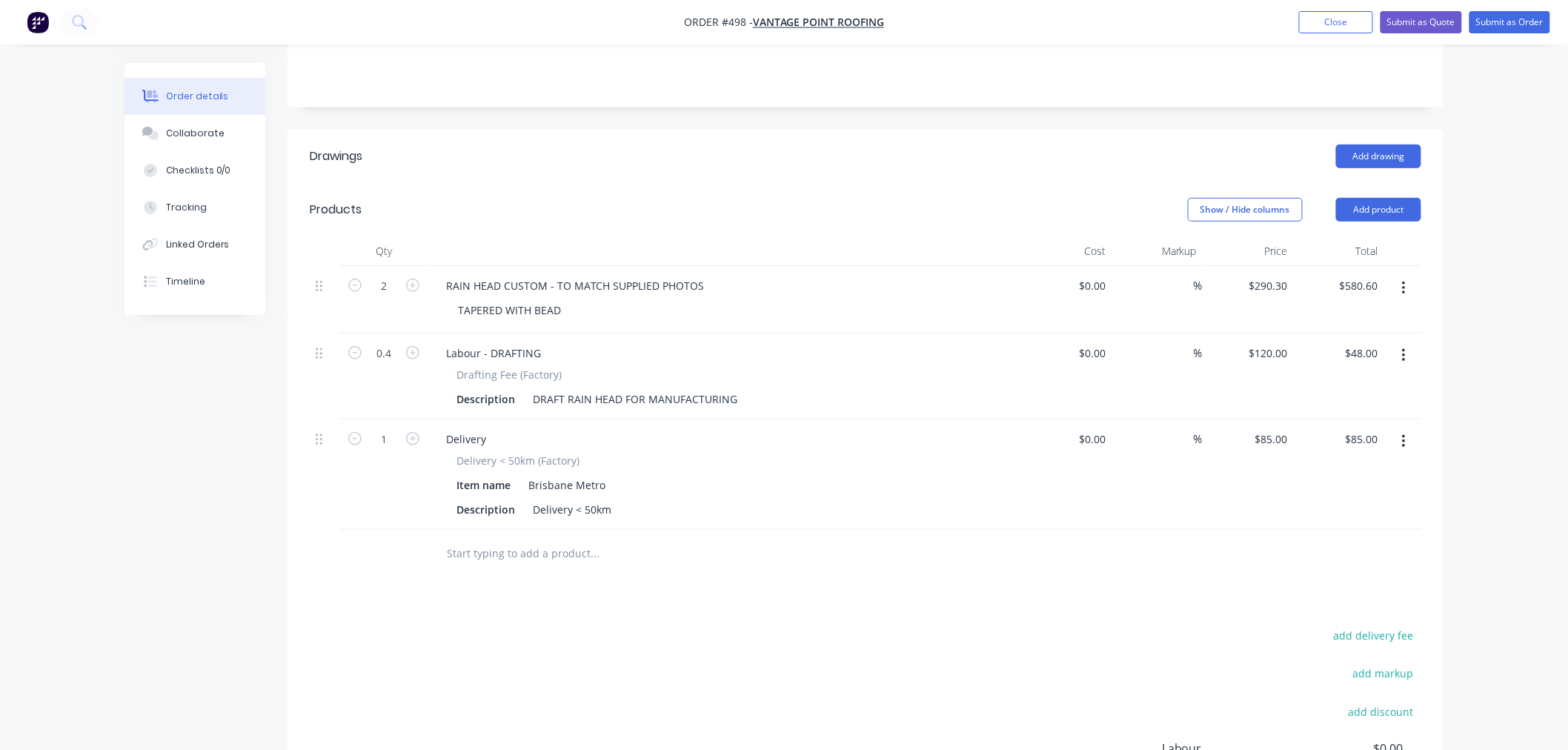
scroll to position [245, 0]
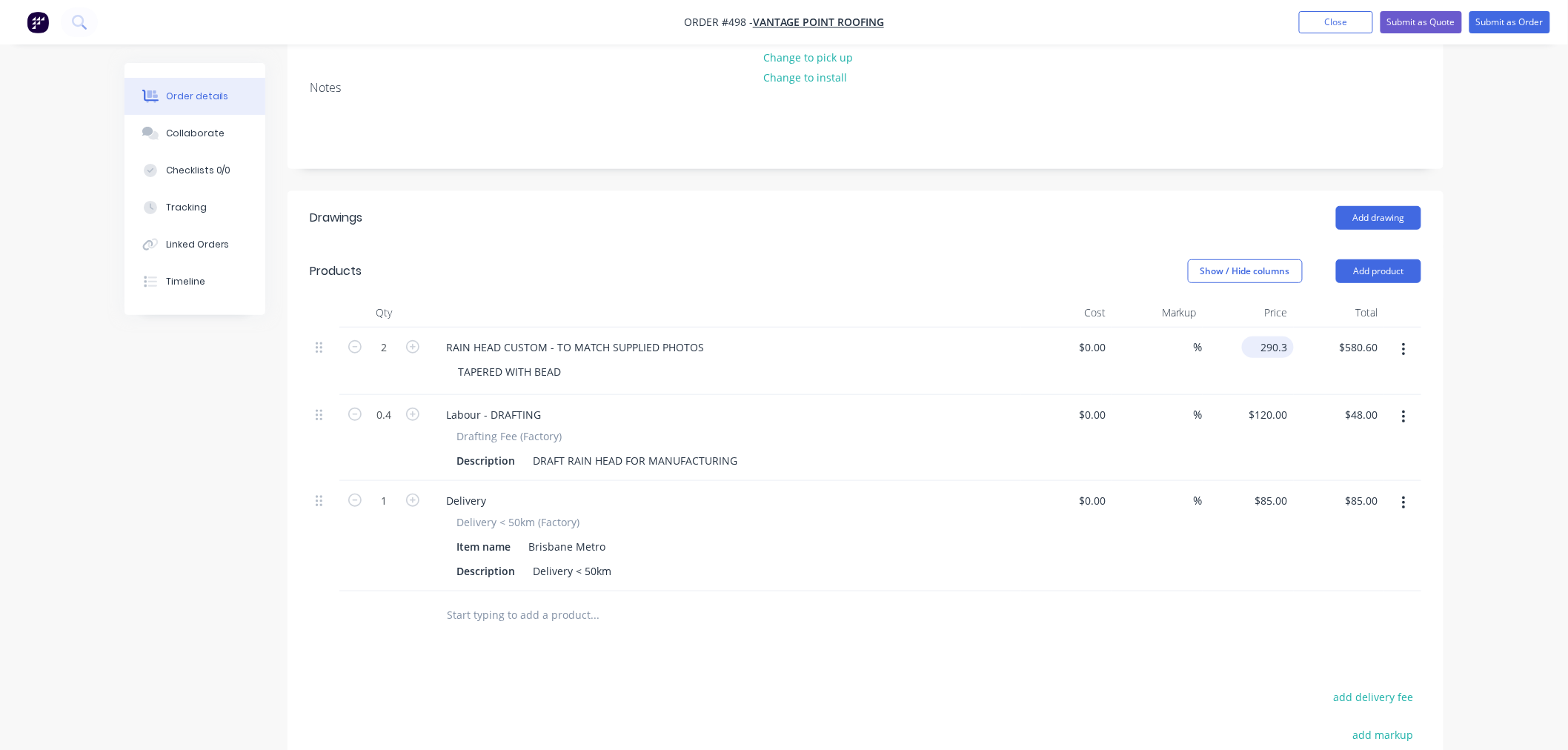
click at [1276, 336] on input "290.3" at bounding box center [1270, 347] width 46 height 22
type input "$300.30"
type input "$600.60"
click at [1009, 206] on div "Add drawing" at bounding box center [983, 217] width 875 height 23
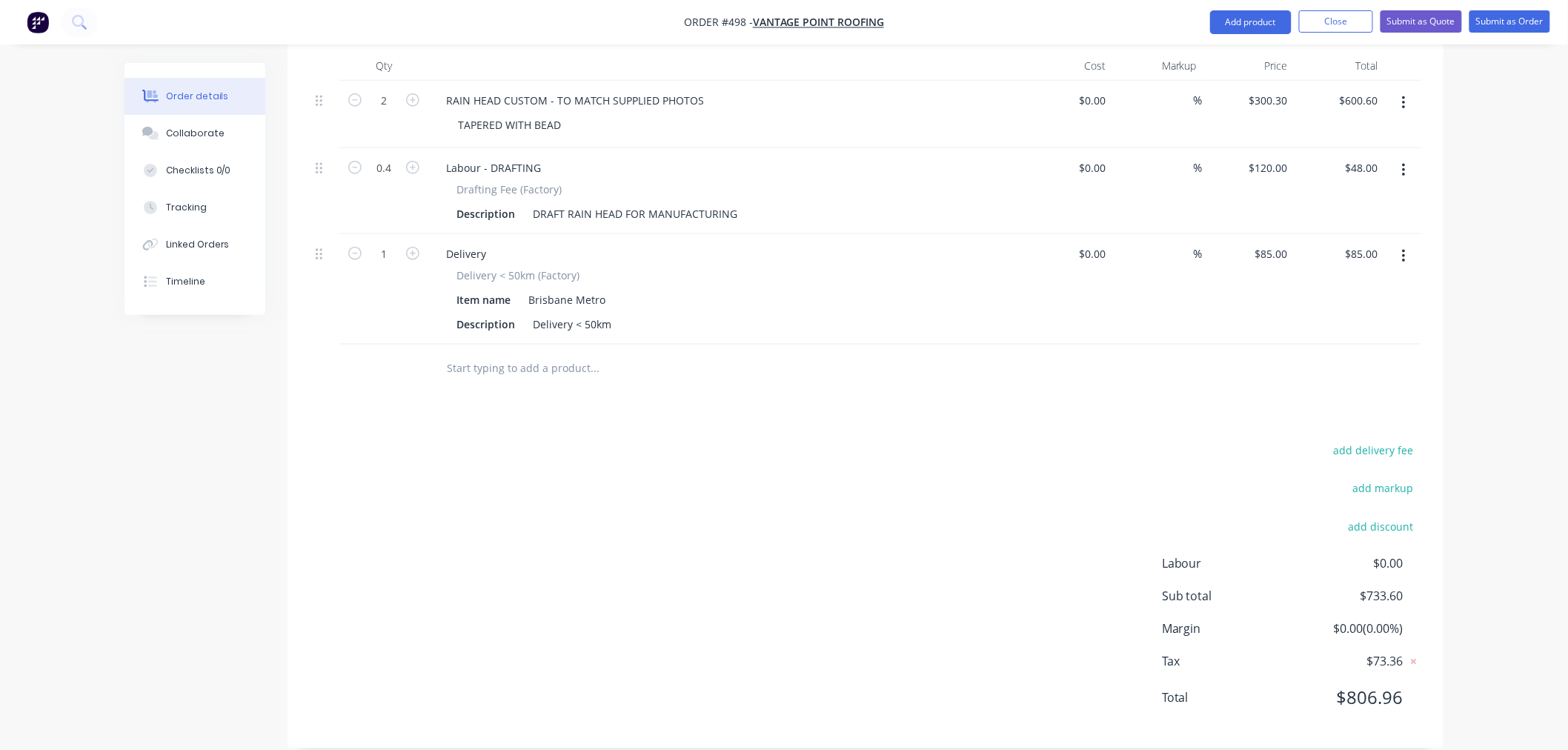
scroll to position [0, 0]
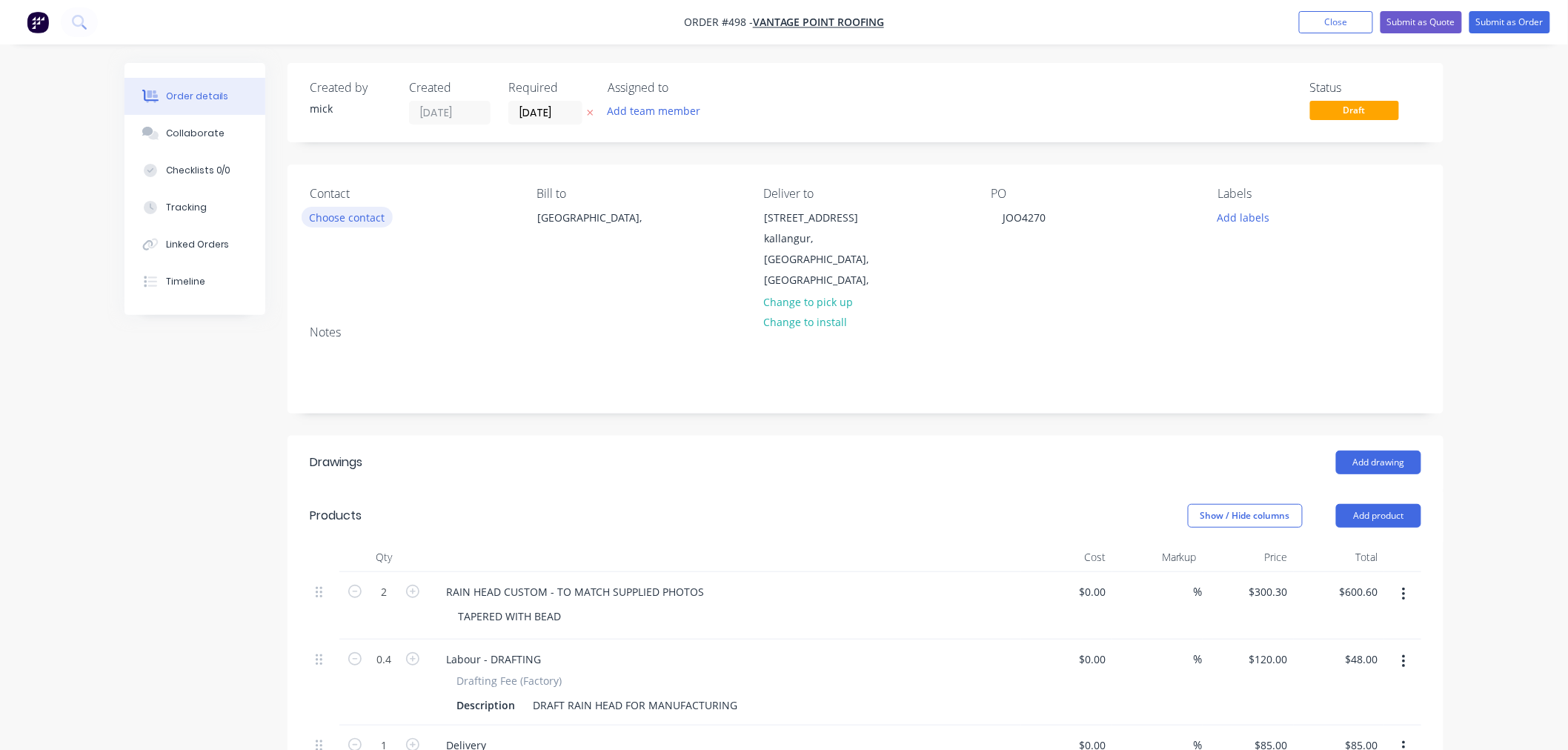
click at [347, 212] on button "Choose contact" at bounding box center [348, 216] width 91 height 20
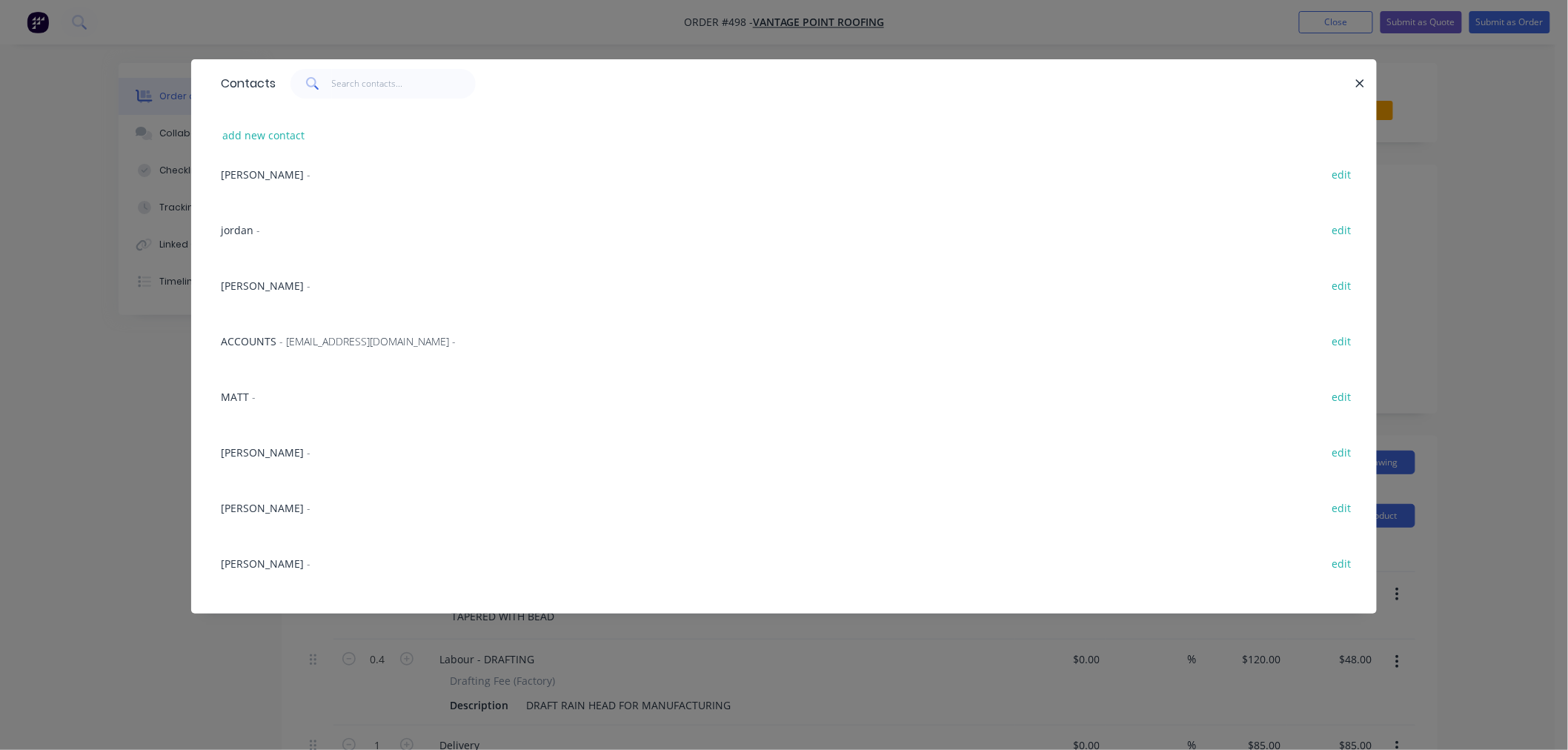
scroll to position [247, 0]
click at [230, 387] on span "MATT" at bounding box center [235, 389] width 28 height 14
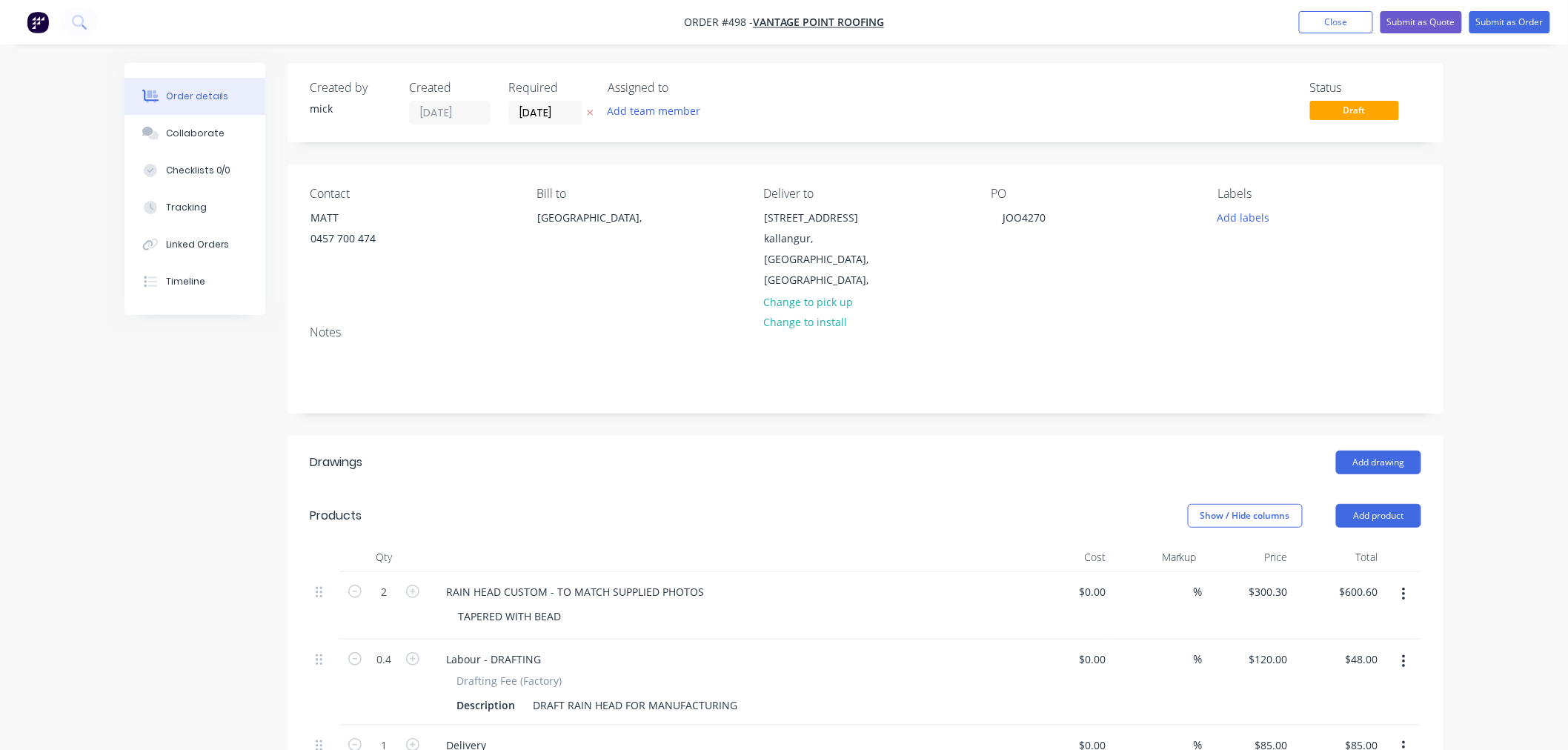
click at [1524, 258] on div "Order details Collaborate Checklists 0/0 Tracking Linked Orders Timeline Order …" at bounding box center [784, 630] width 1568 height 1261
click at [1517, 21] on button "Submit as Order" at bounding box center [1510, 22] width 81 height 22
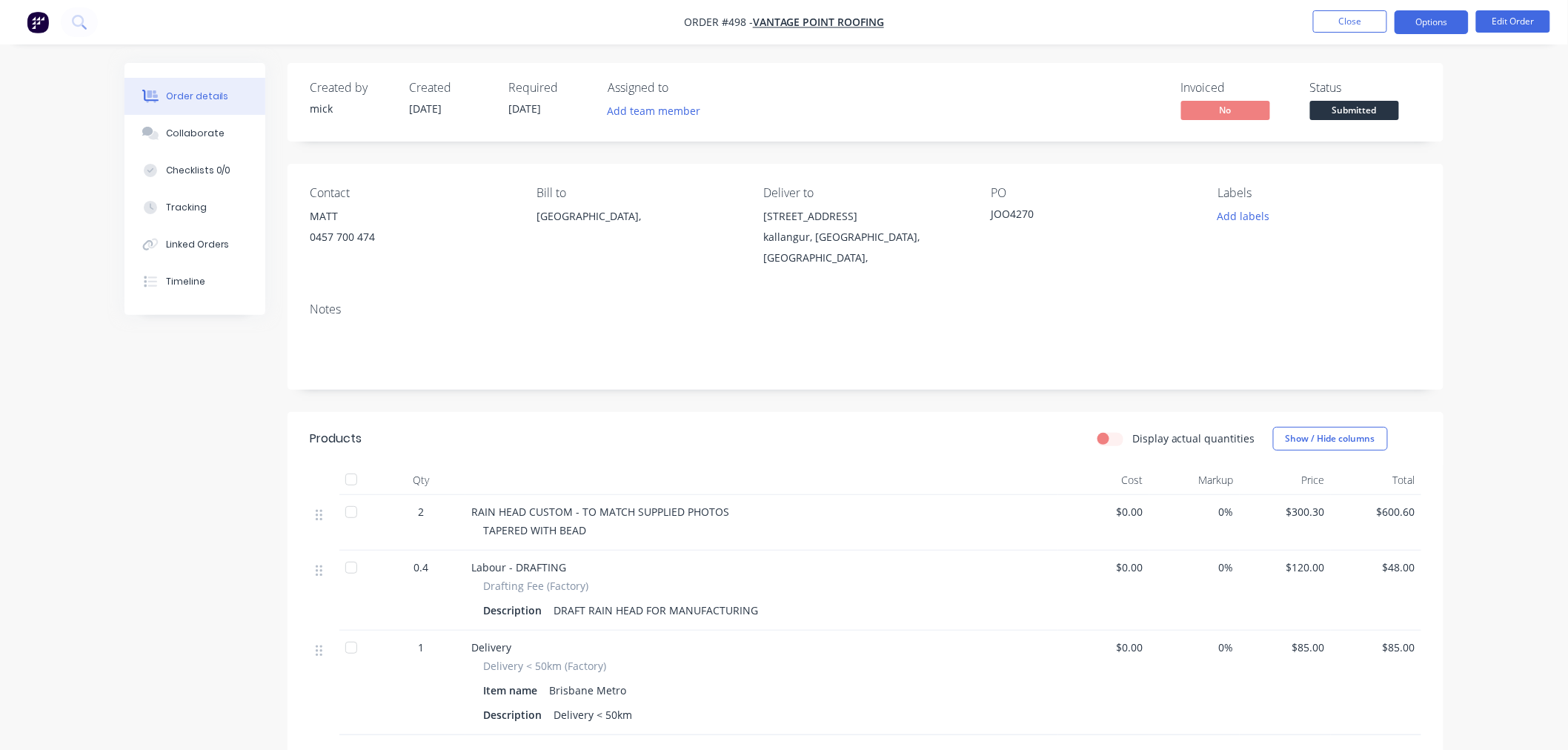
click at [1406, 32] on button "Options" at bounding box center [1432, 22] width 74 height 23
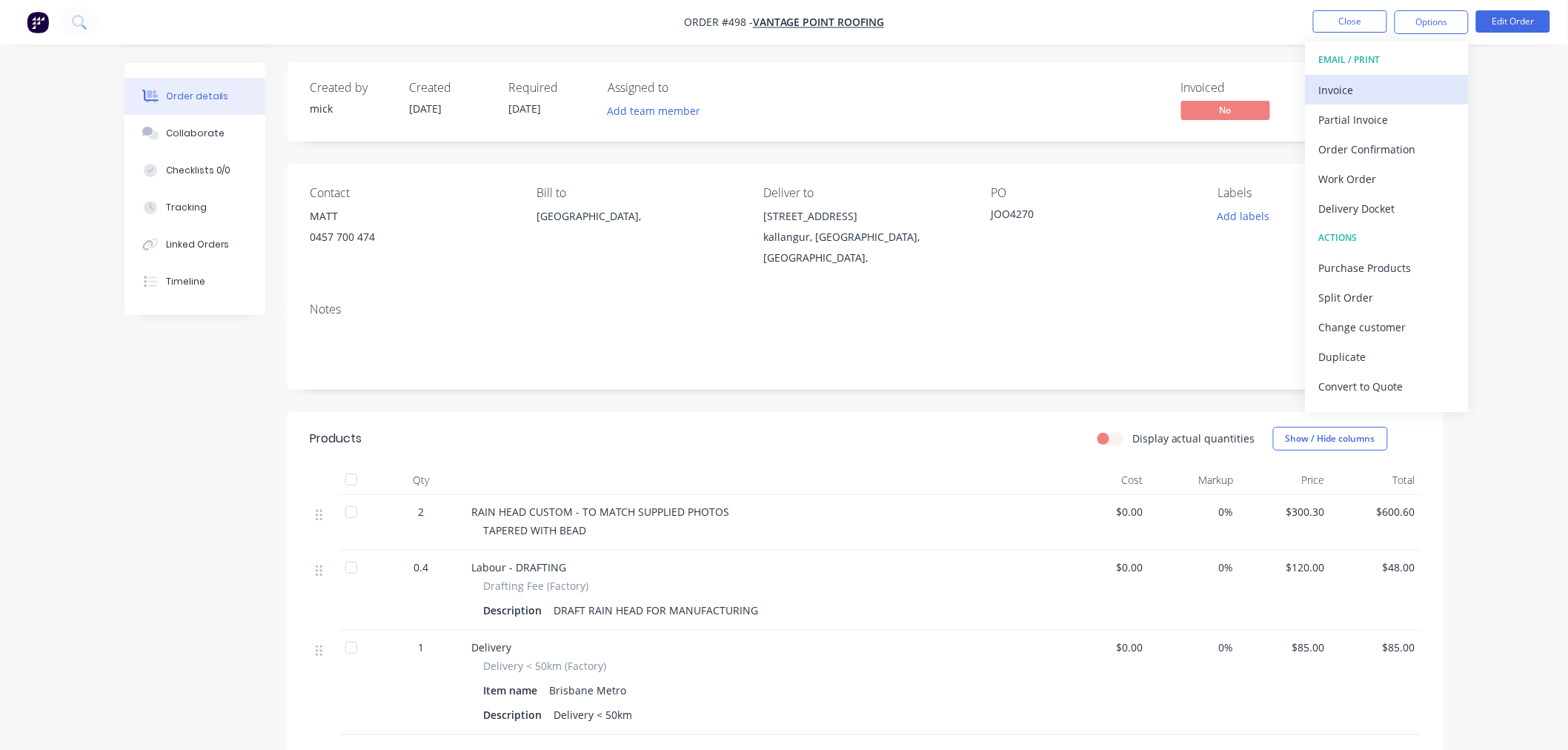
click at [1337, 80] on div "Invoice" at bounding box center [1387, 90] width 136 height 22
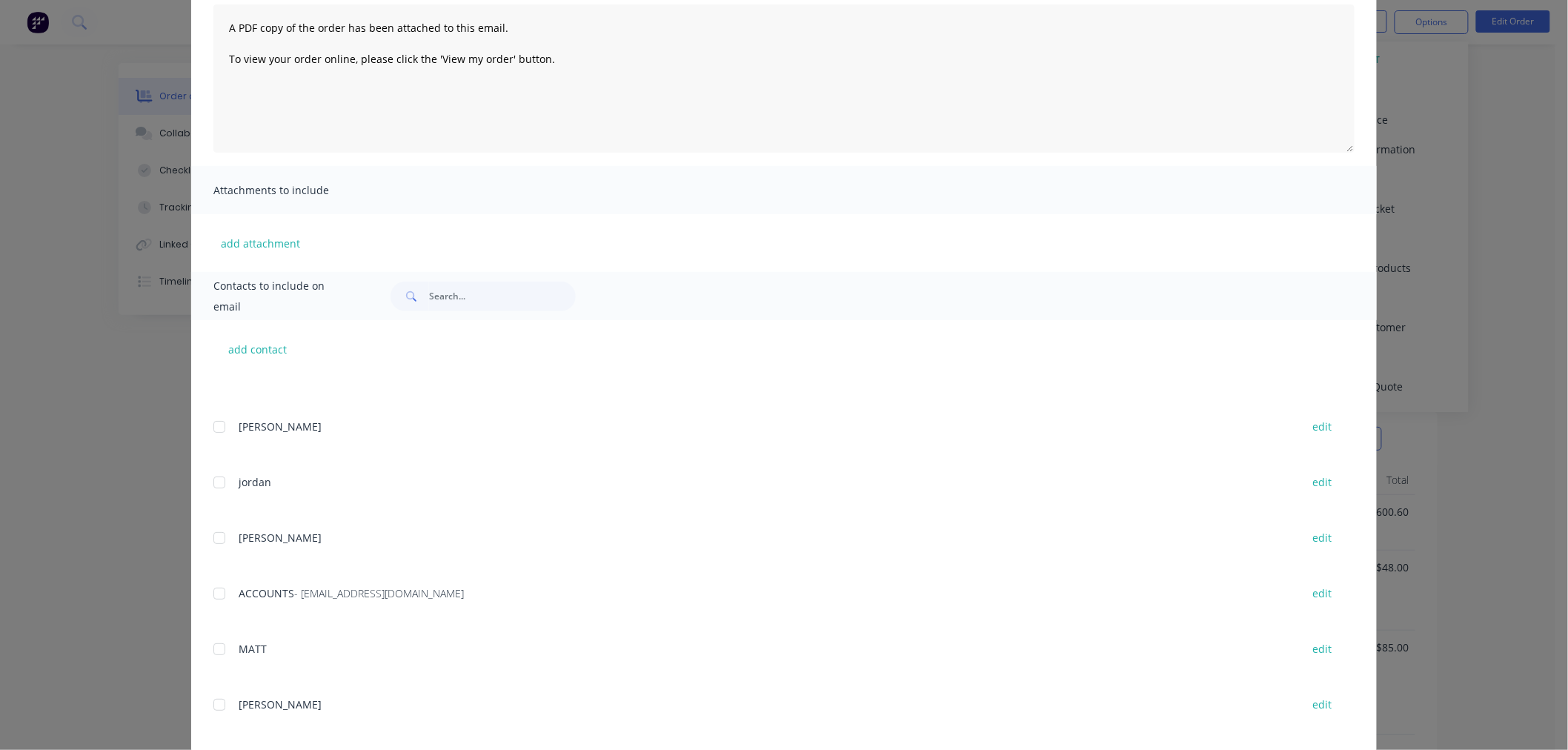
scroll to position [222, 0]
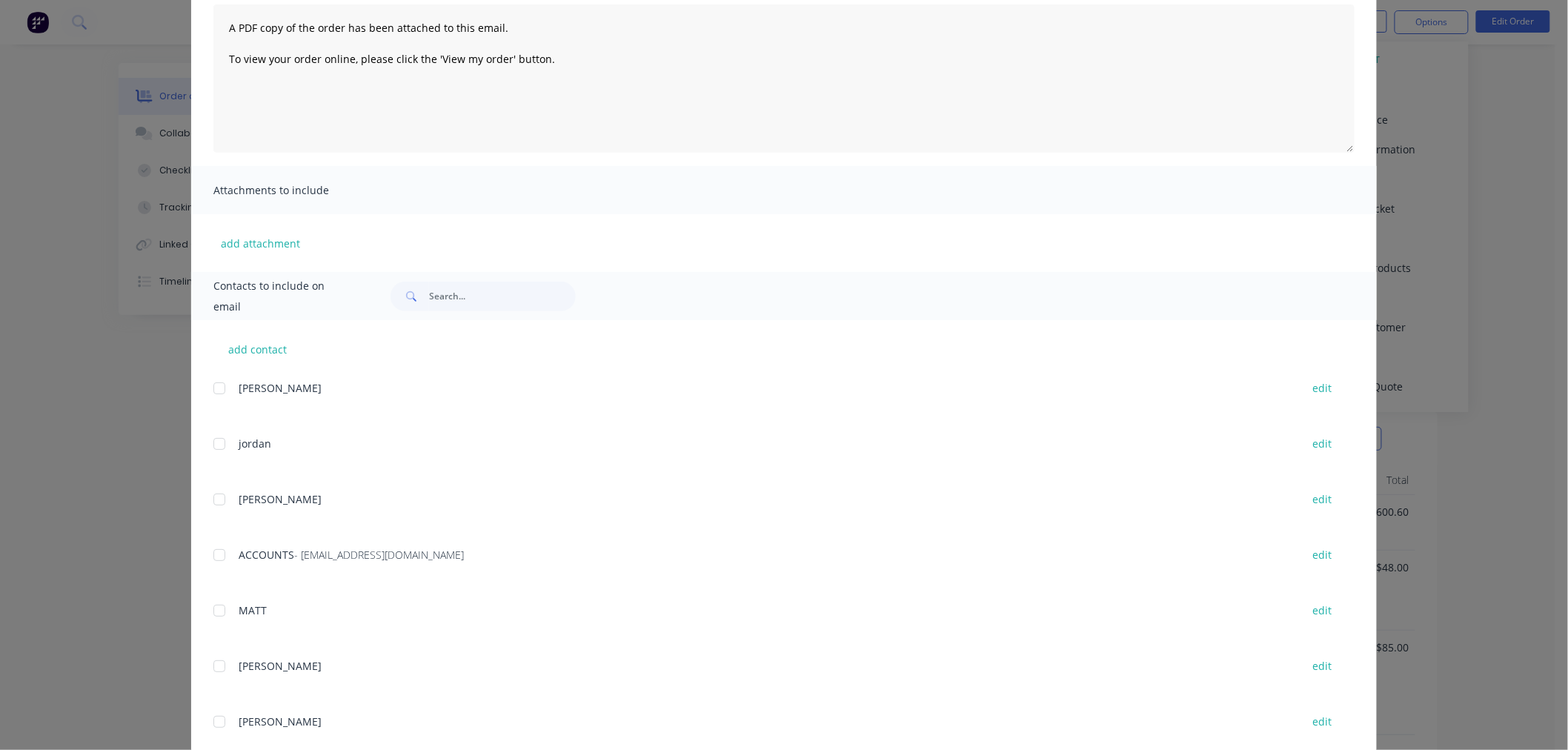
click at [208, 553] on div at bounding box center [219, 554] width 29 height 29
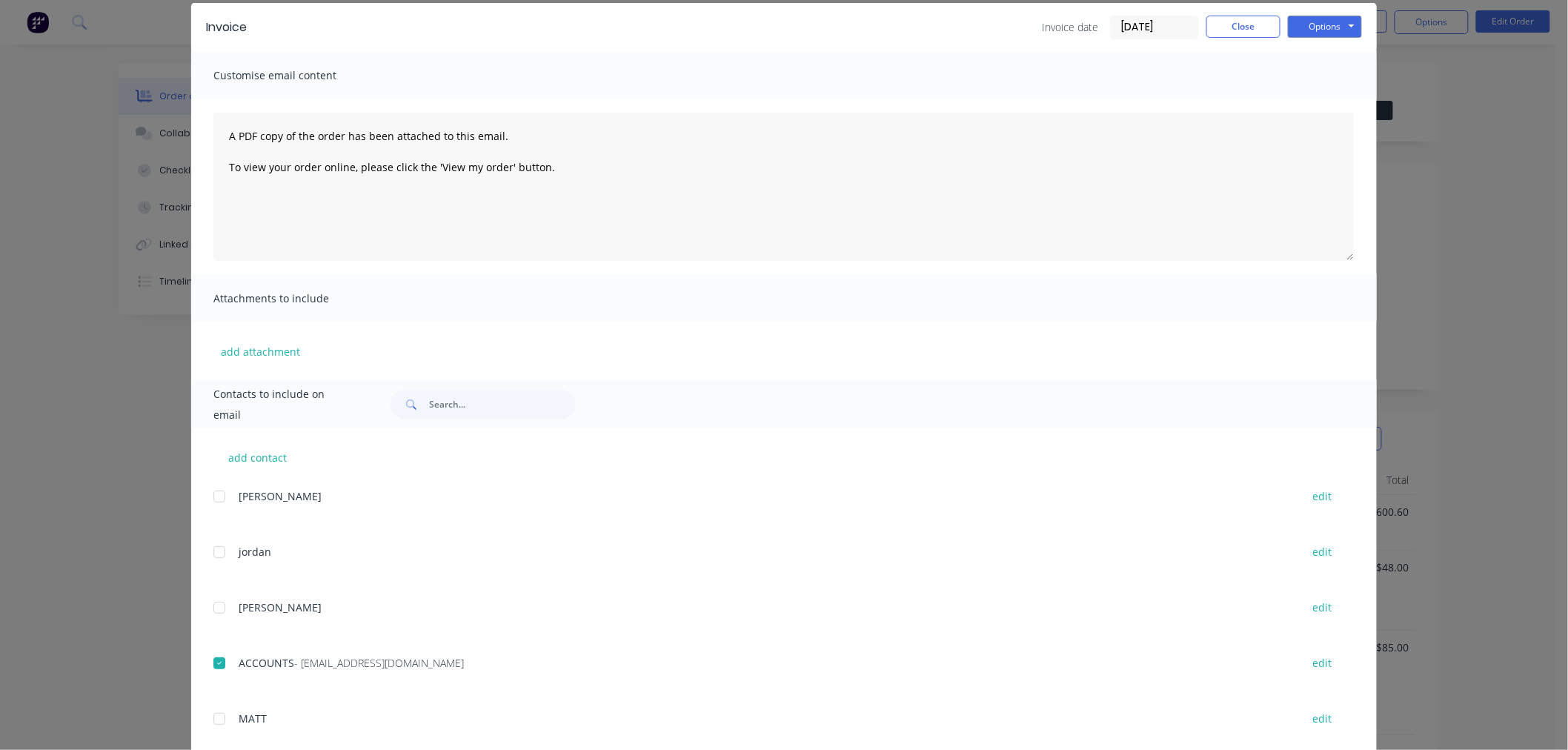
scroll to position [0, 0]
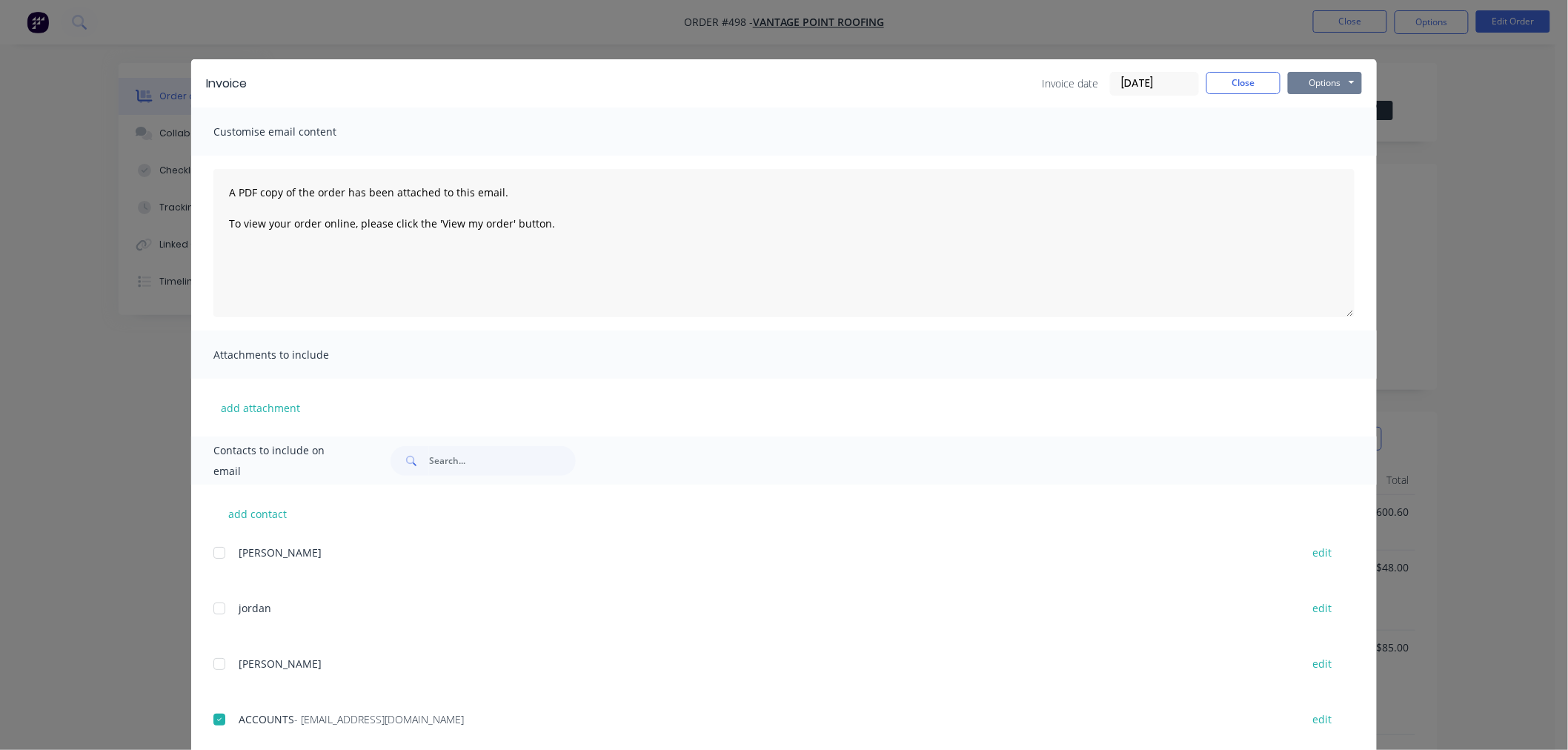
click at [1317, 74] on button "Options" at bounding box center [1325, 83] width 74 height 22
click at [1335, 160] on button "Email" at bounding box center [1335, 158] width 95 height 24
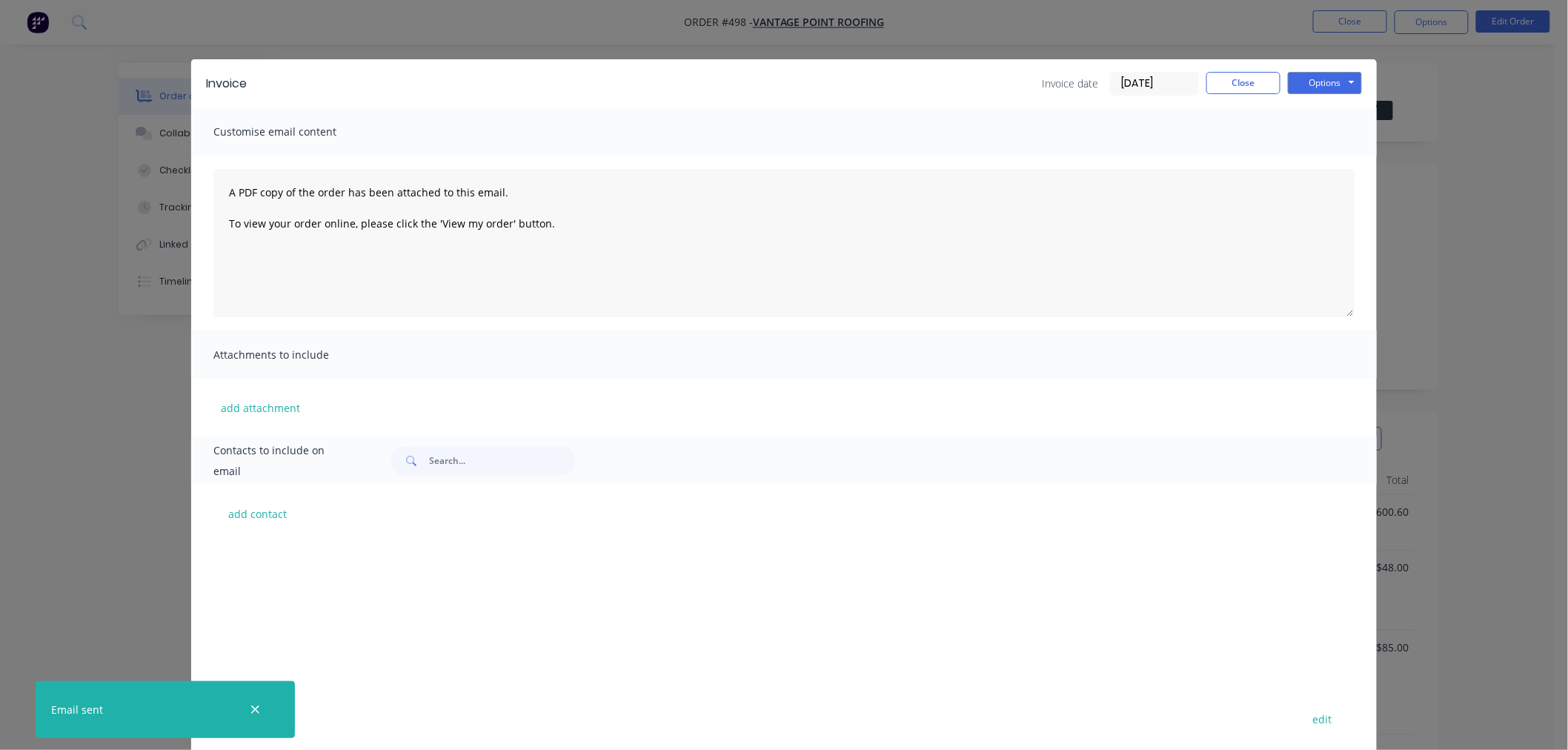
scroll to position [222, 0]
click at [1238, 75] on button "Close" at bounding box center [1244, 83] width 74 height 22
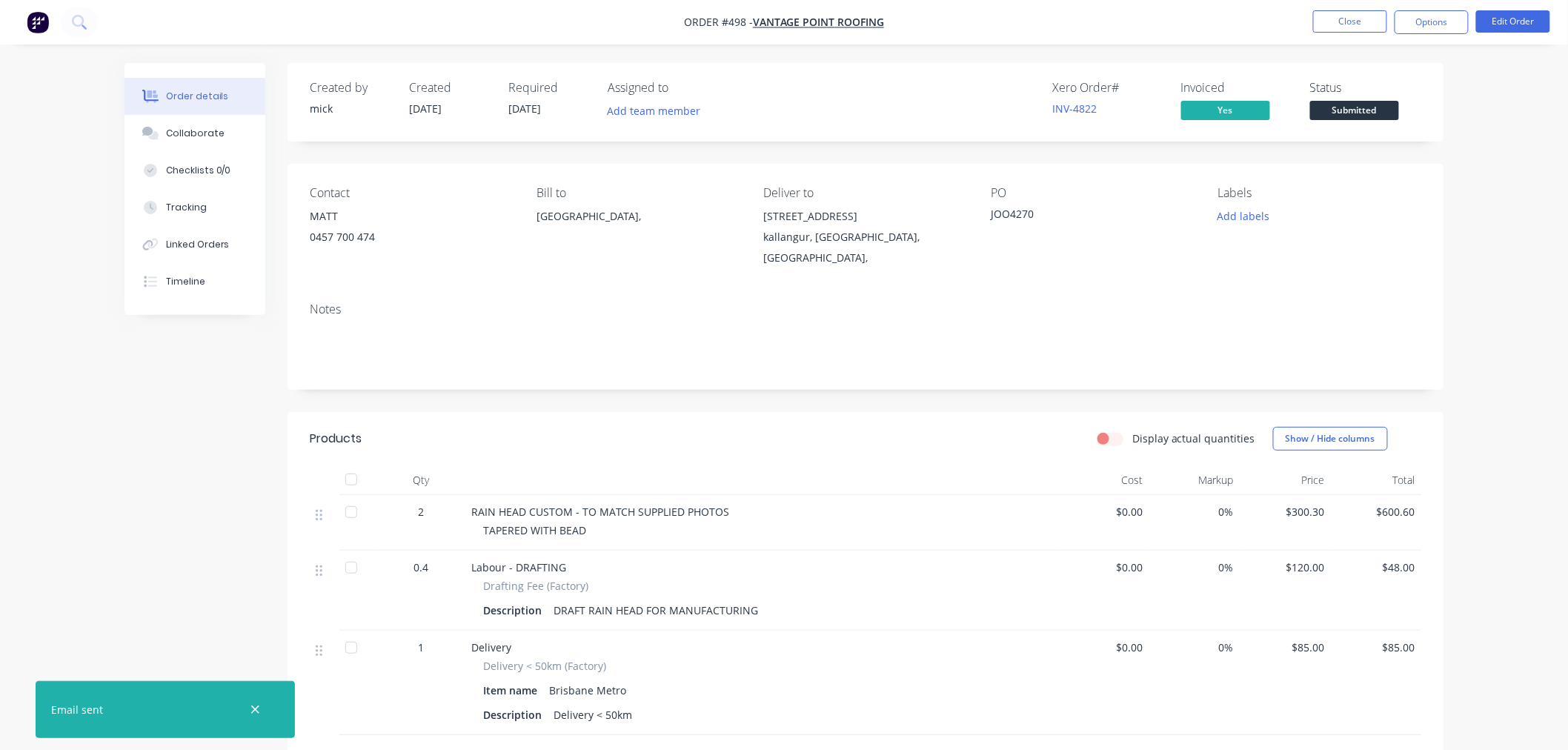
click at [38, 15] on img "button" at bounding box center [38, 22] width 22 height 22
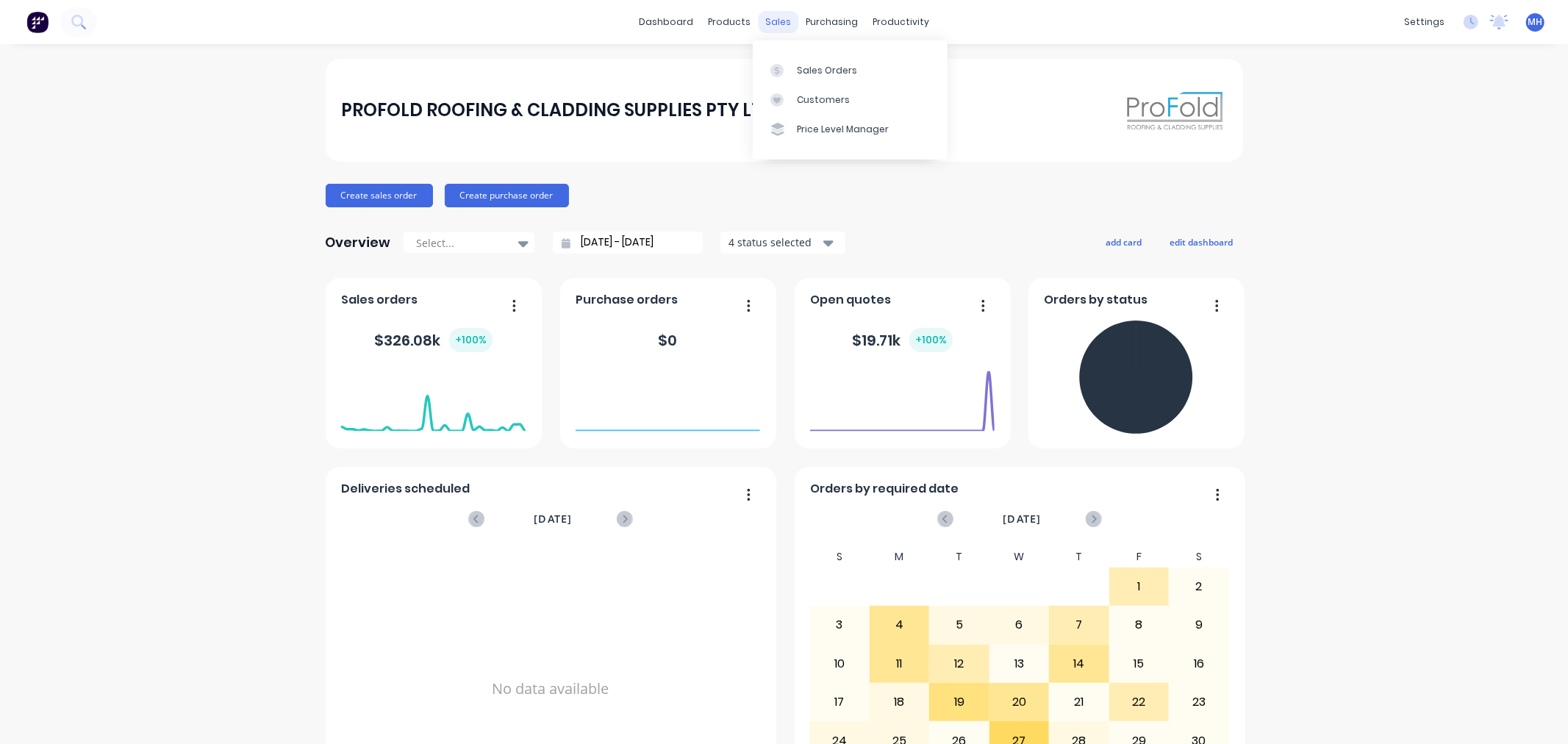
click at [780, 18] on div "sales" at bounding box center [778, 22] width 40 height 22
click at [802, 74] on div "Sales Orders" at bounding box center [826, 70] width 60 height 13
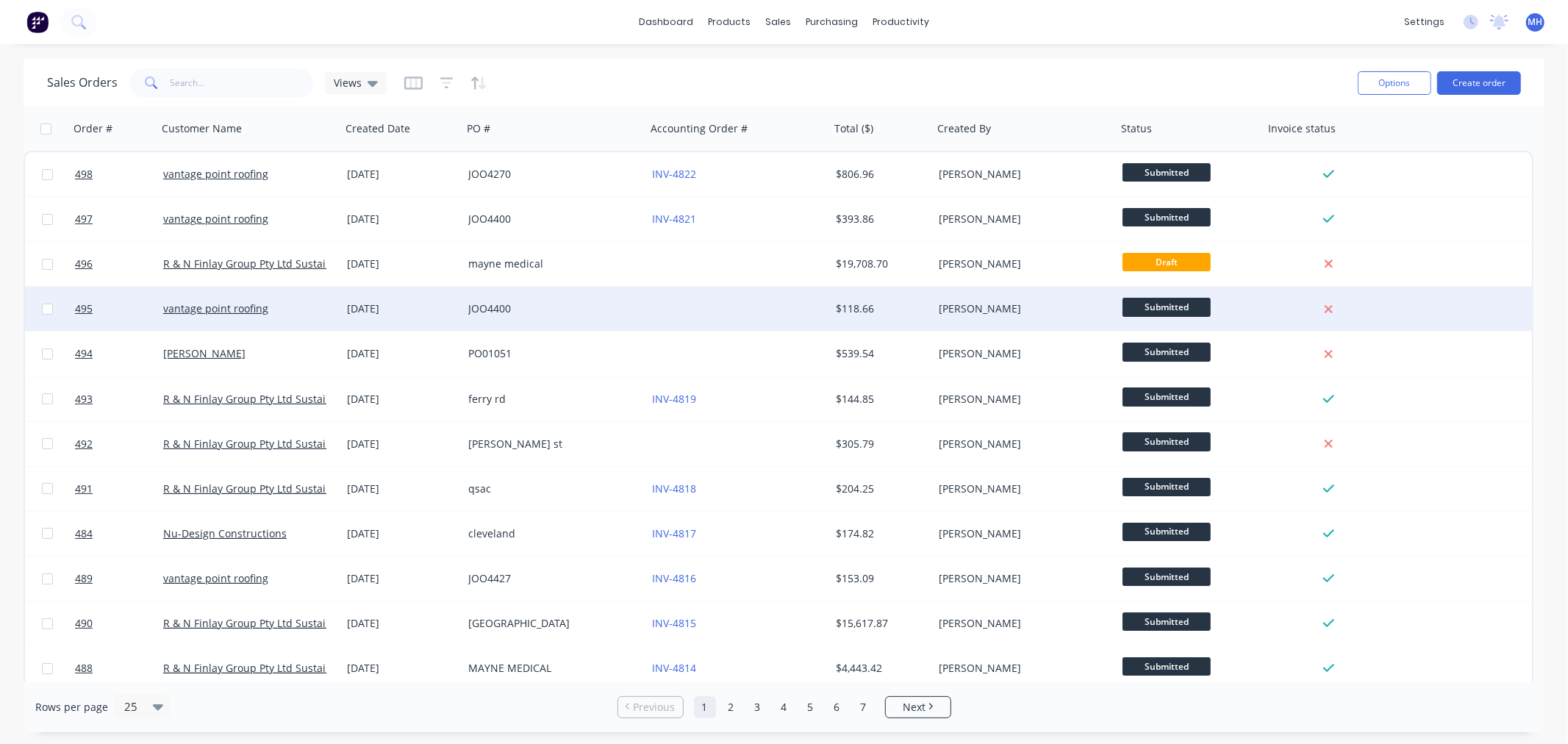
click at [613, 305] on div "JOO4400" at bounding box center [549, 308] width 163 height 15
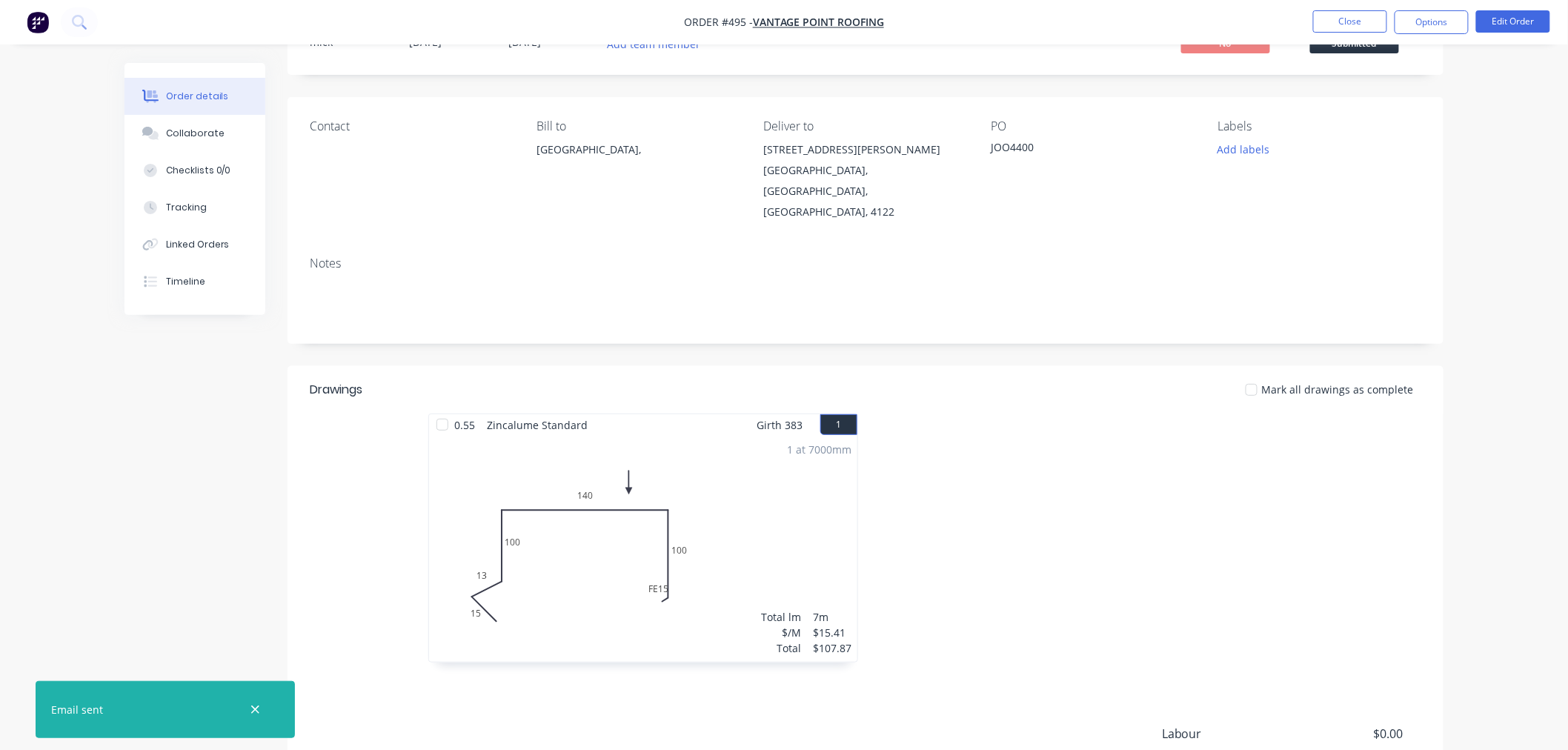
scroll to position [223, 0]
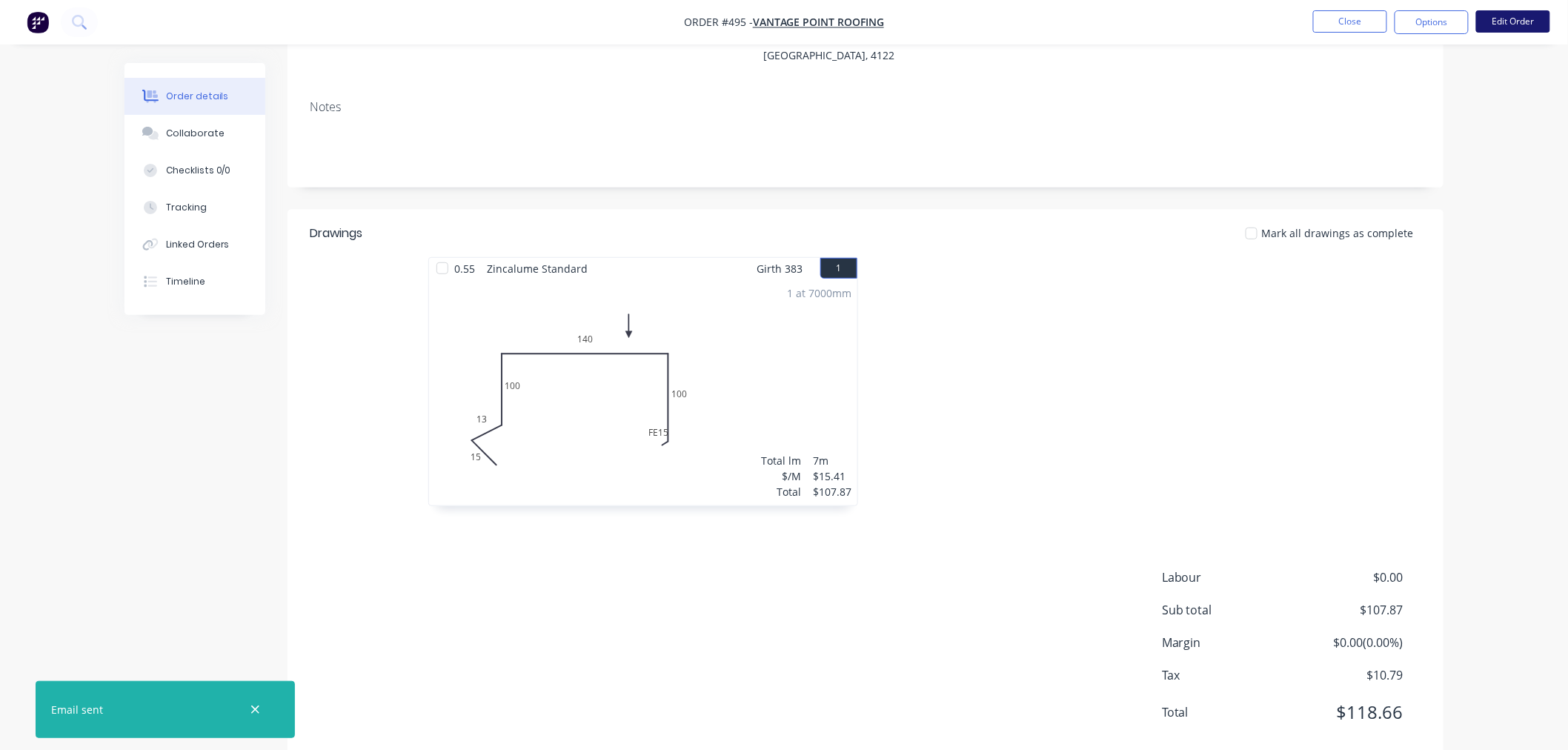
click at [1515, 31] on button "Edit Order" at bounding box center [1514, 22] width 74 height 22
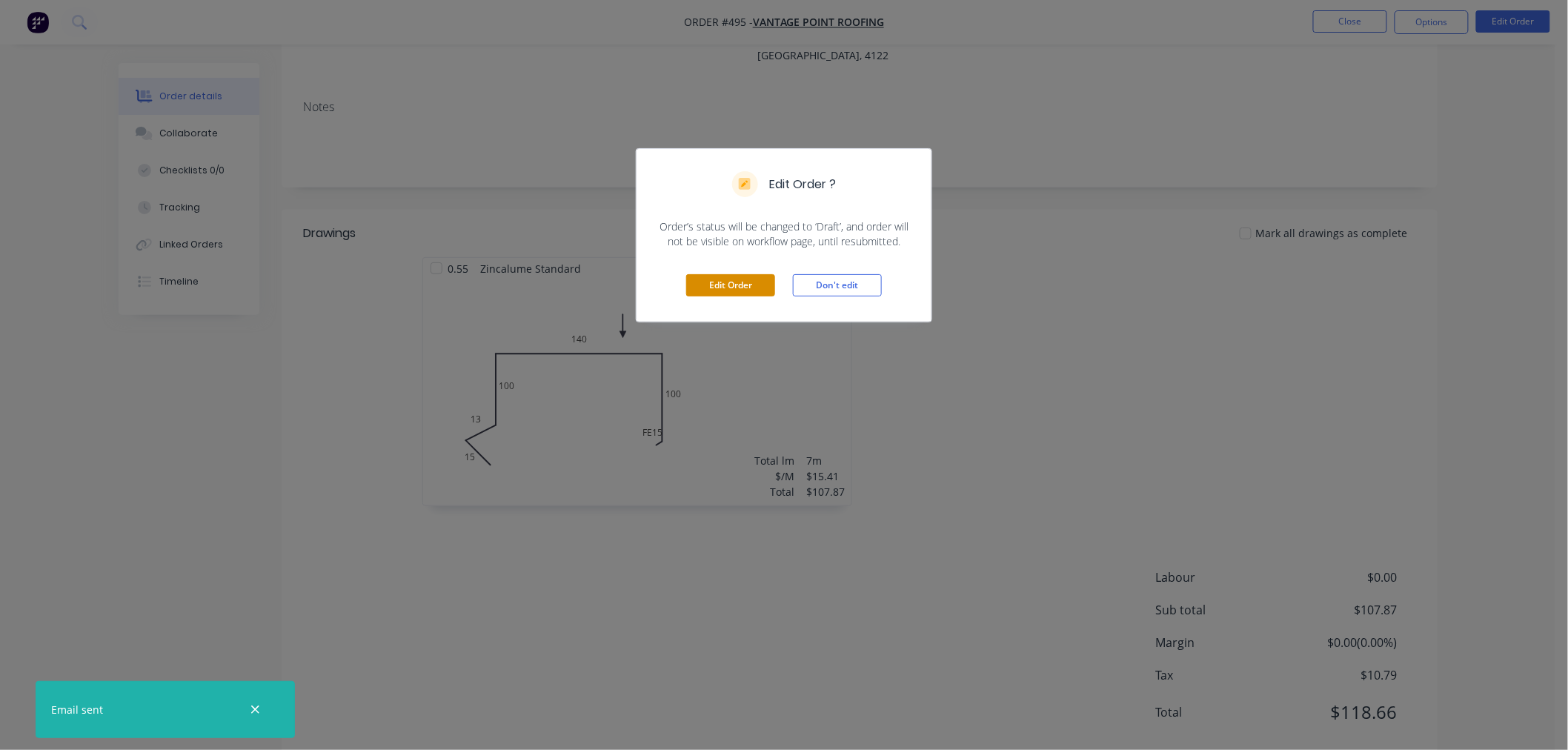
click at [761, 287] on button "Edit Order" at bounding box center [731, 285] width 89 height 22
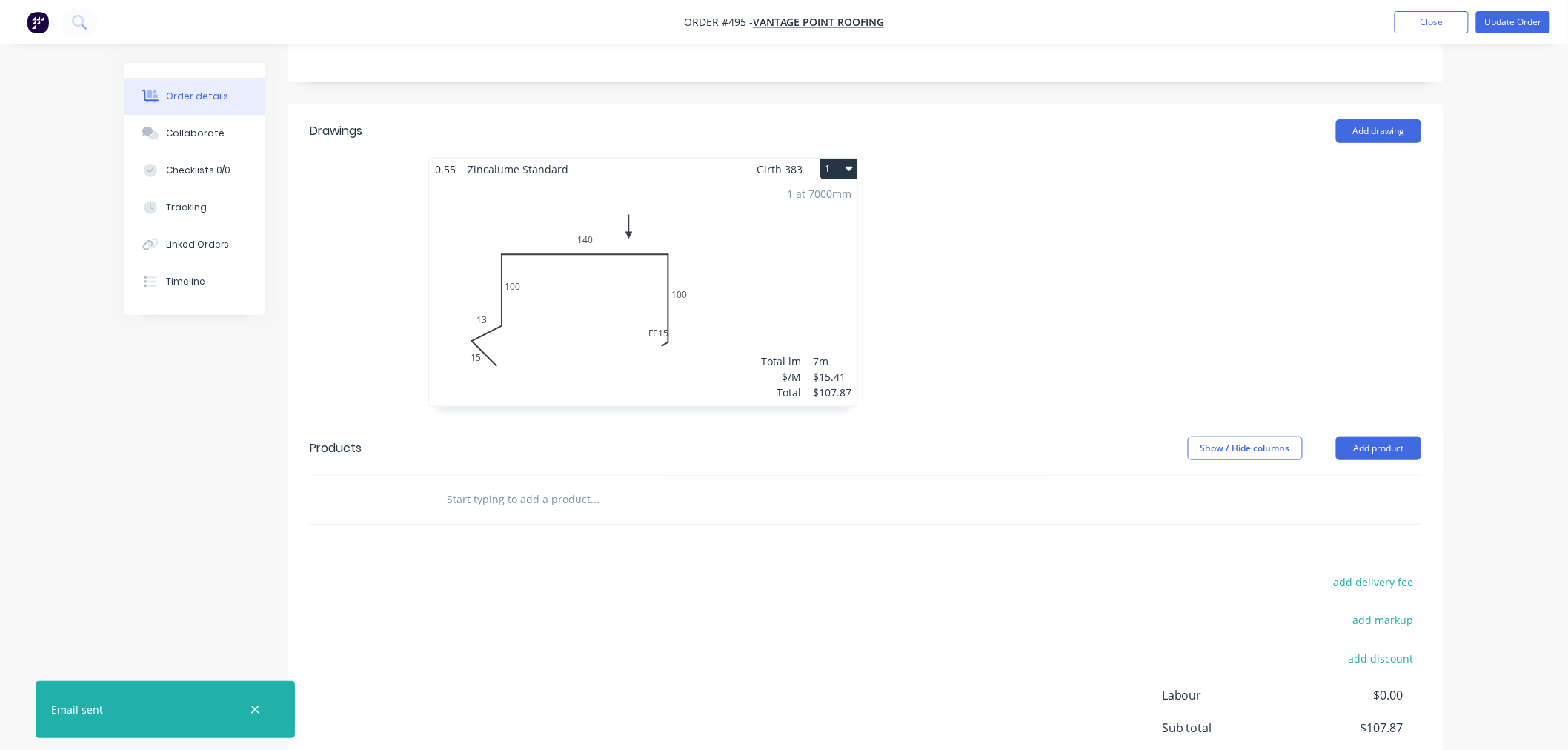
scroll to position [411, 0]
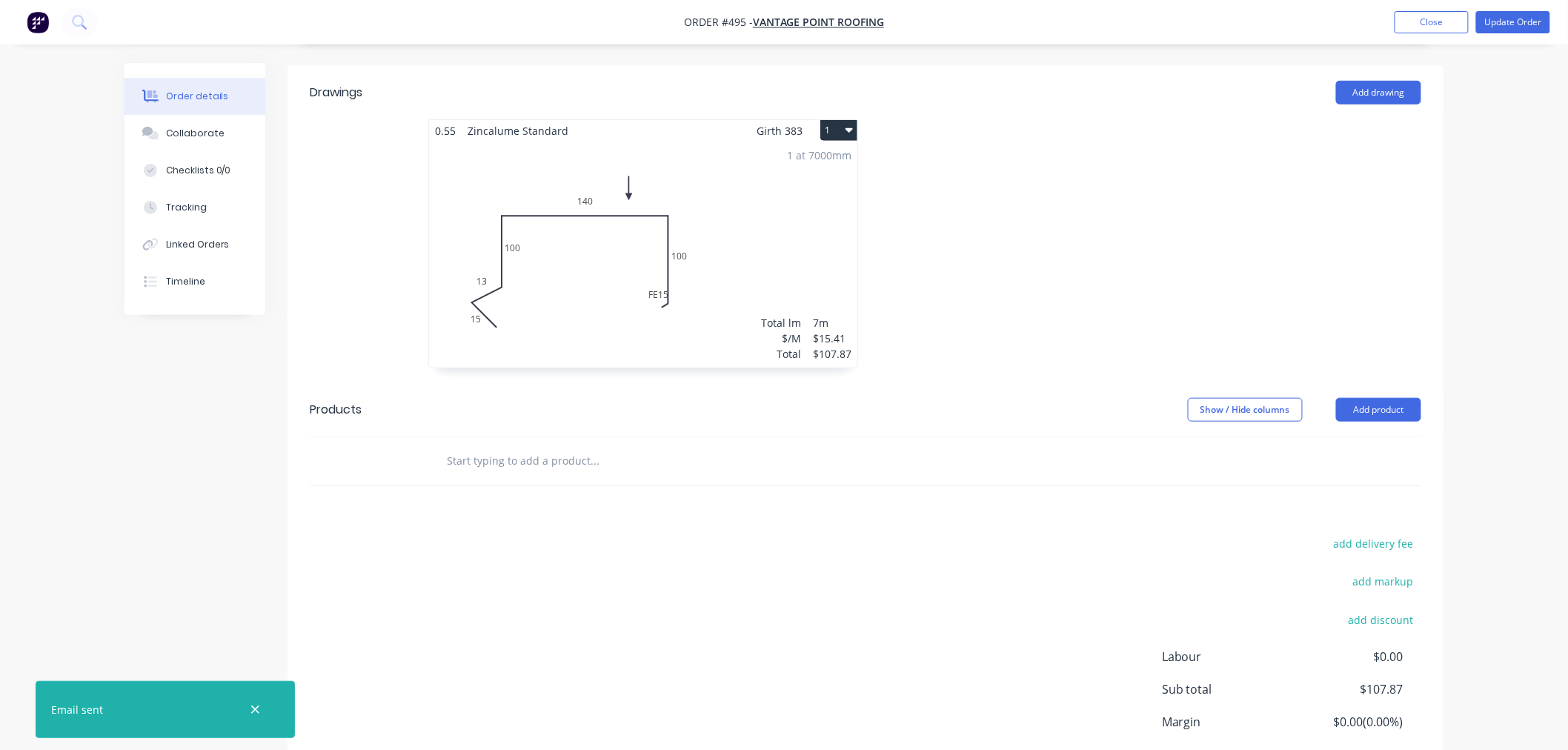
click at [633, 446] on input "text" at bounding box center [594, 460] width 297 height 29
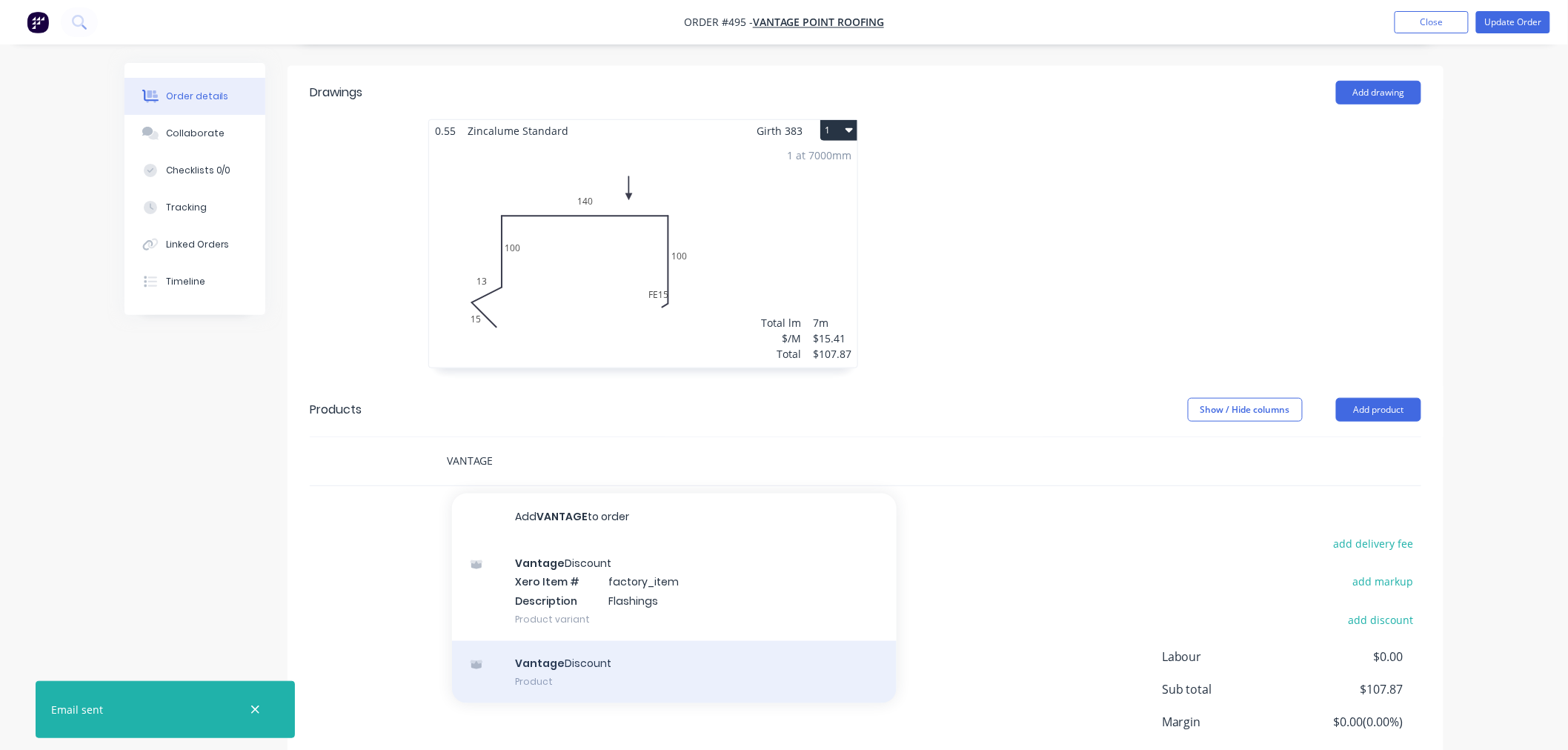
type input "VANTAGE"
click at [657, 641] on div "Vantage Discount Product" at bounding box center [674, 672] width 445 height 62
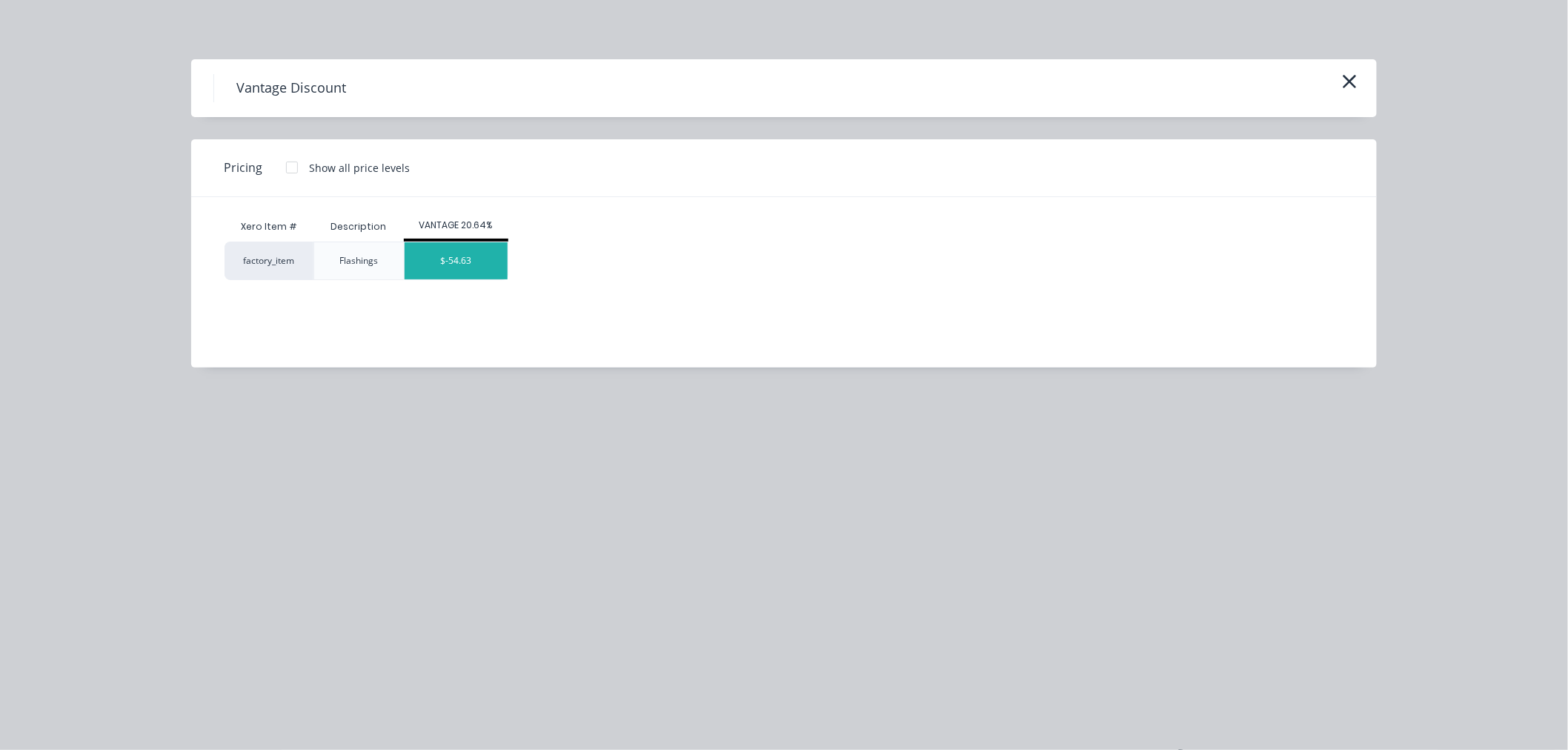
click at [475, 254] on div "$-54.63" at bounding box center [455, 260] width 103 height 37
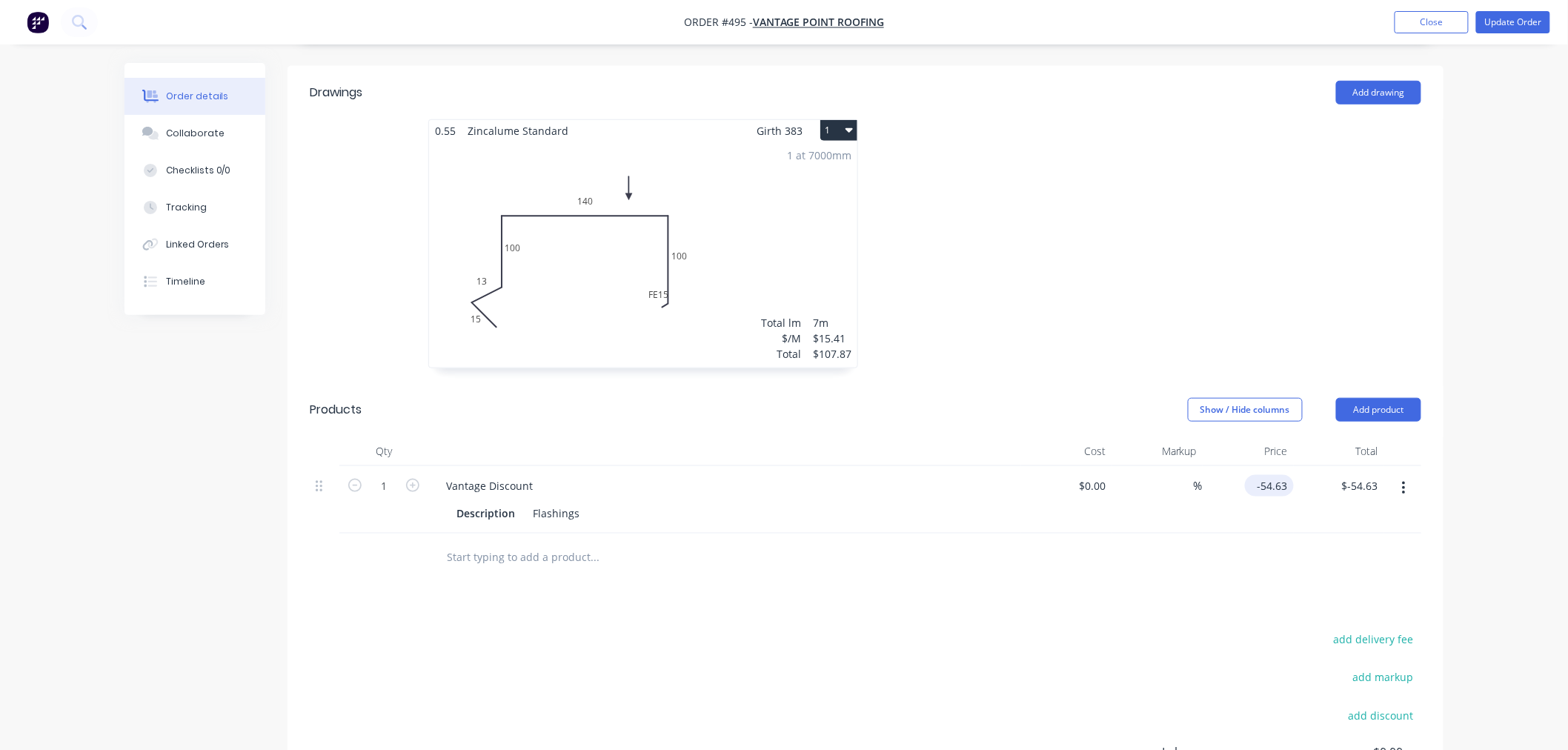
click at [1278, 475] on input "-54.63" at bounding box center [1272, 485] width 43 height 22
type input "$-17.25"
click at [566, 542] on input "text" at bounding box center [594, 557] width 297 height 29
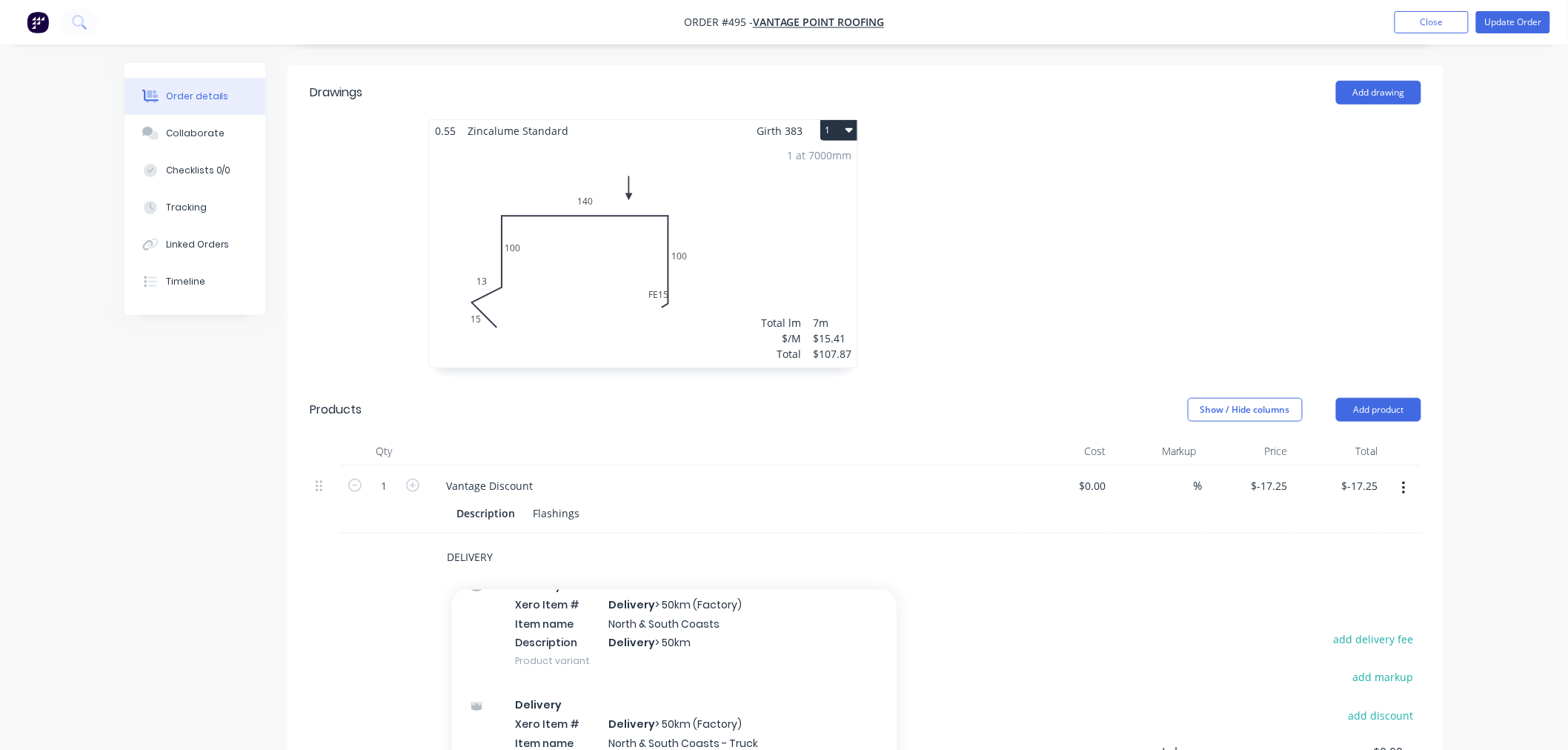
scroll to position [559, 0]
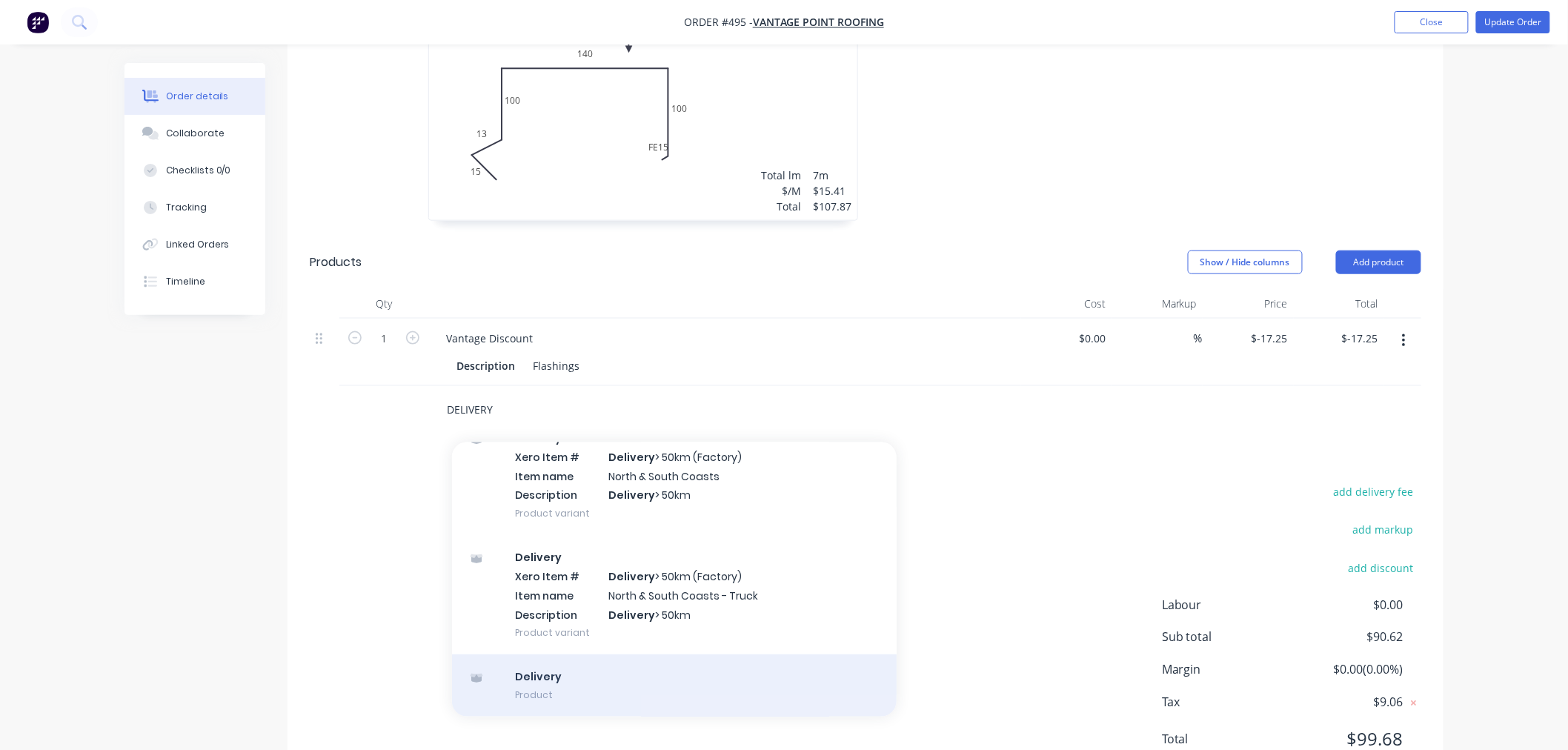
type input "DELIVERY"
click at [530, 654] on div "Delivery Product" at bounding box center [674, 685] width 445 height 62
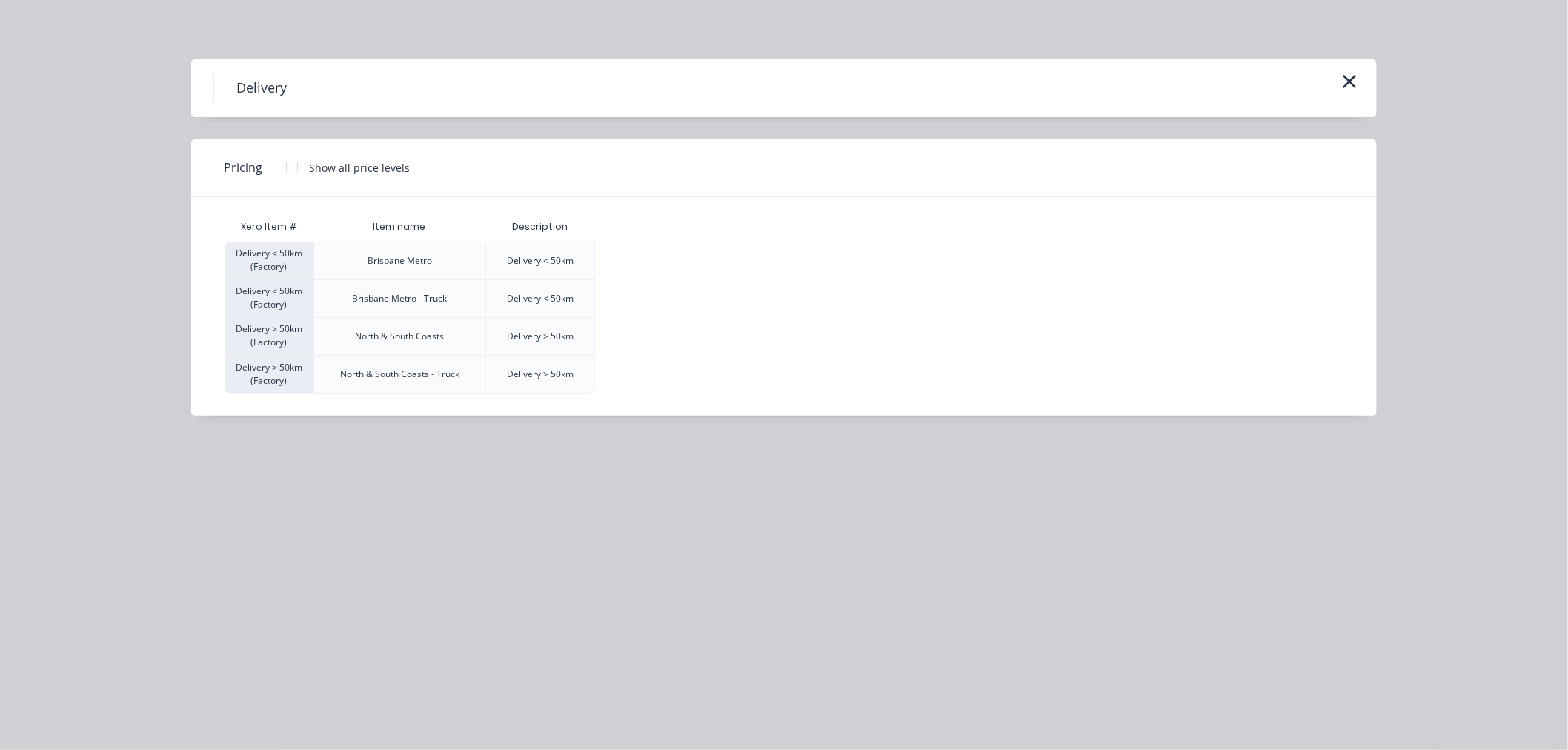
click at [291, 160] on div at bounding box center [292, 167] width 29 height 29
click at [655, 261] on div "$120.00" at bounding box center [633, 260] width 74 height 37
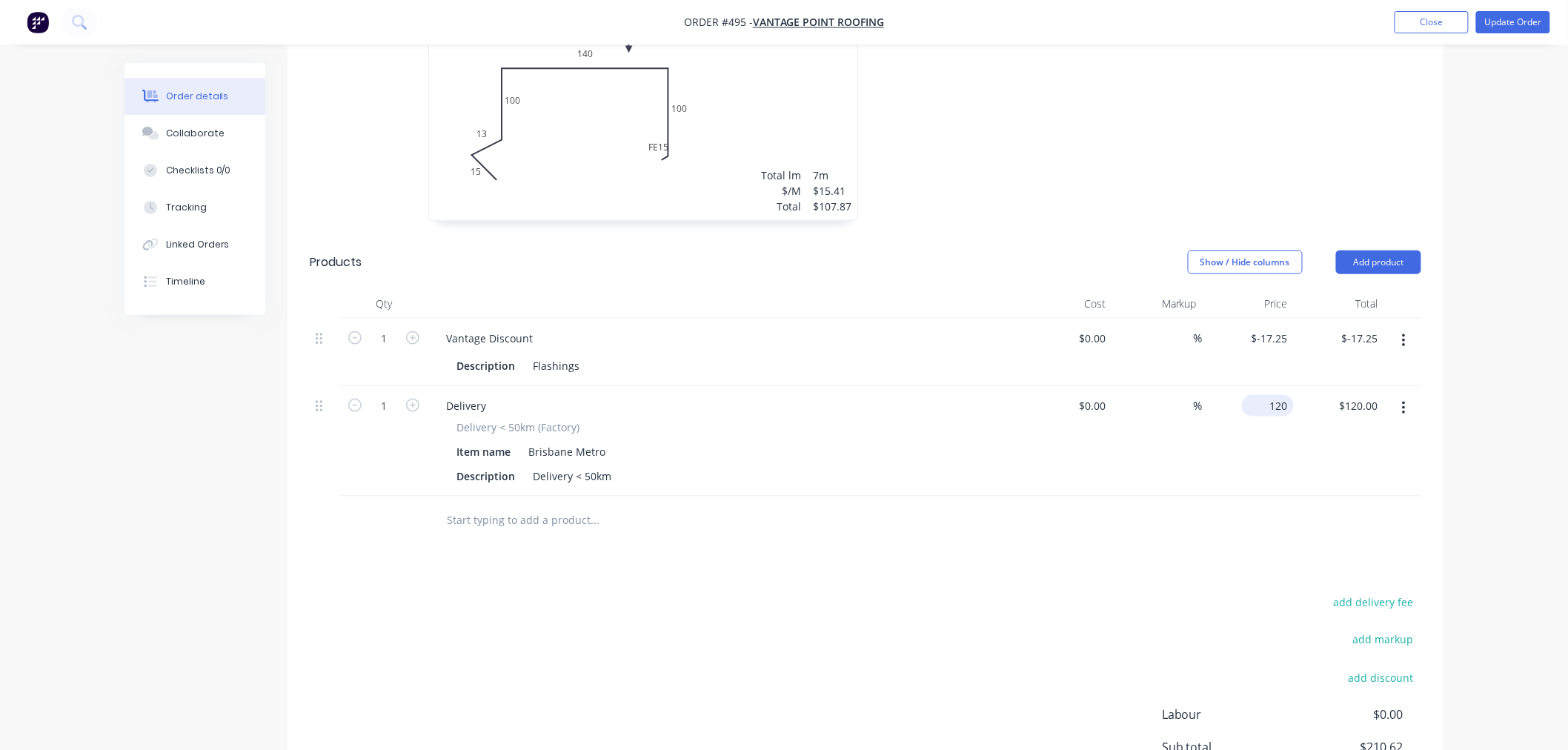
click at [1279, 395] on input "120" at bounding box center [1270, 405] width 46 height 22
type input "$85.00"
click at [1119, 504] on div "Drawings Add drawing 0.55 Zincalume Standard Girth 383 1 0 15 13 100 140 FE 15 …" at bounding box center [865, 409] width 1156 height 981
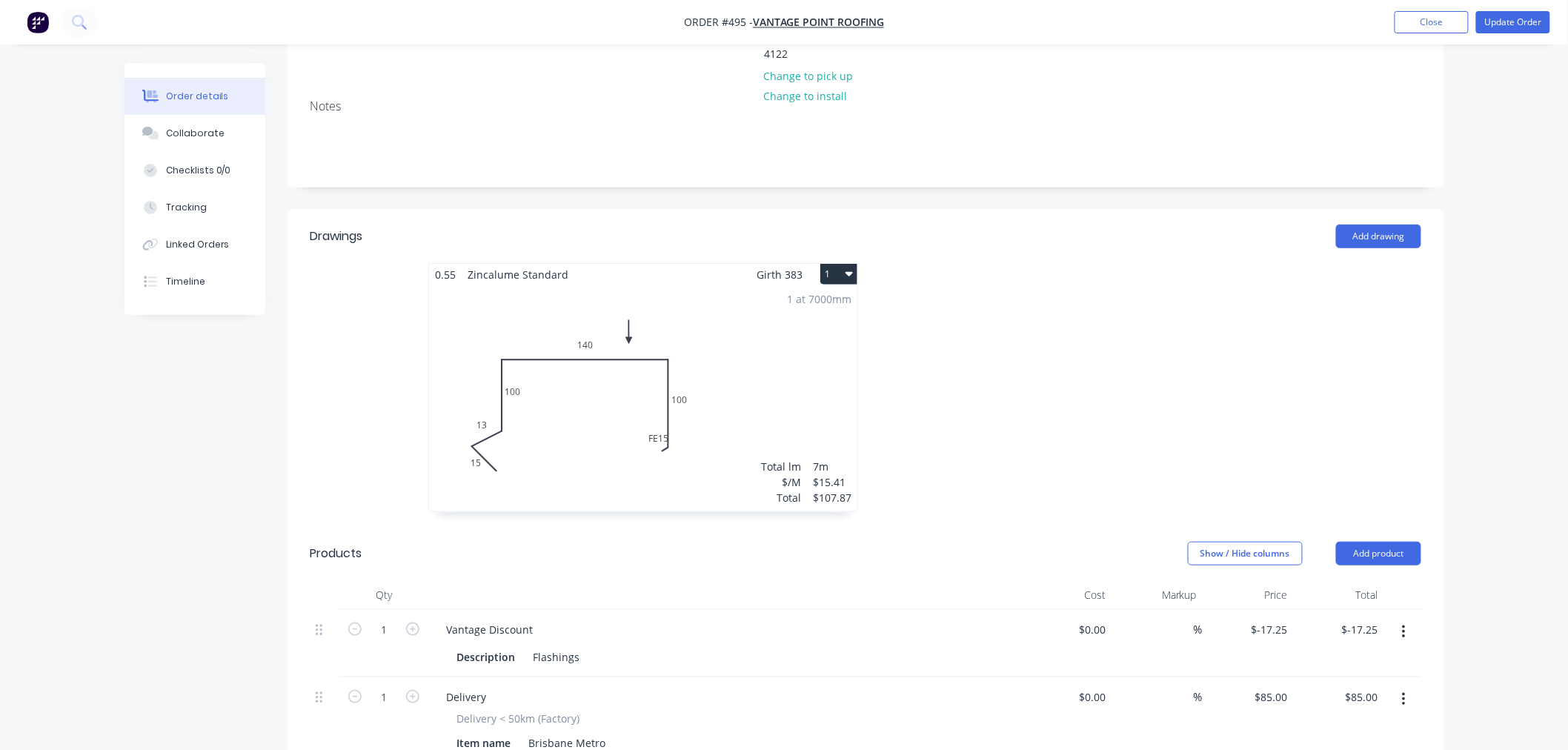
scroll to position [0, 0]
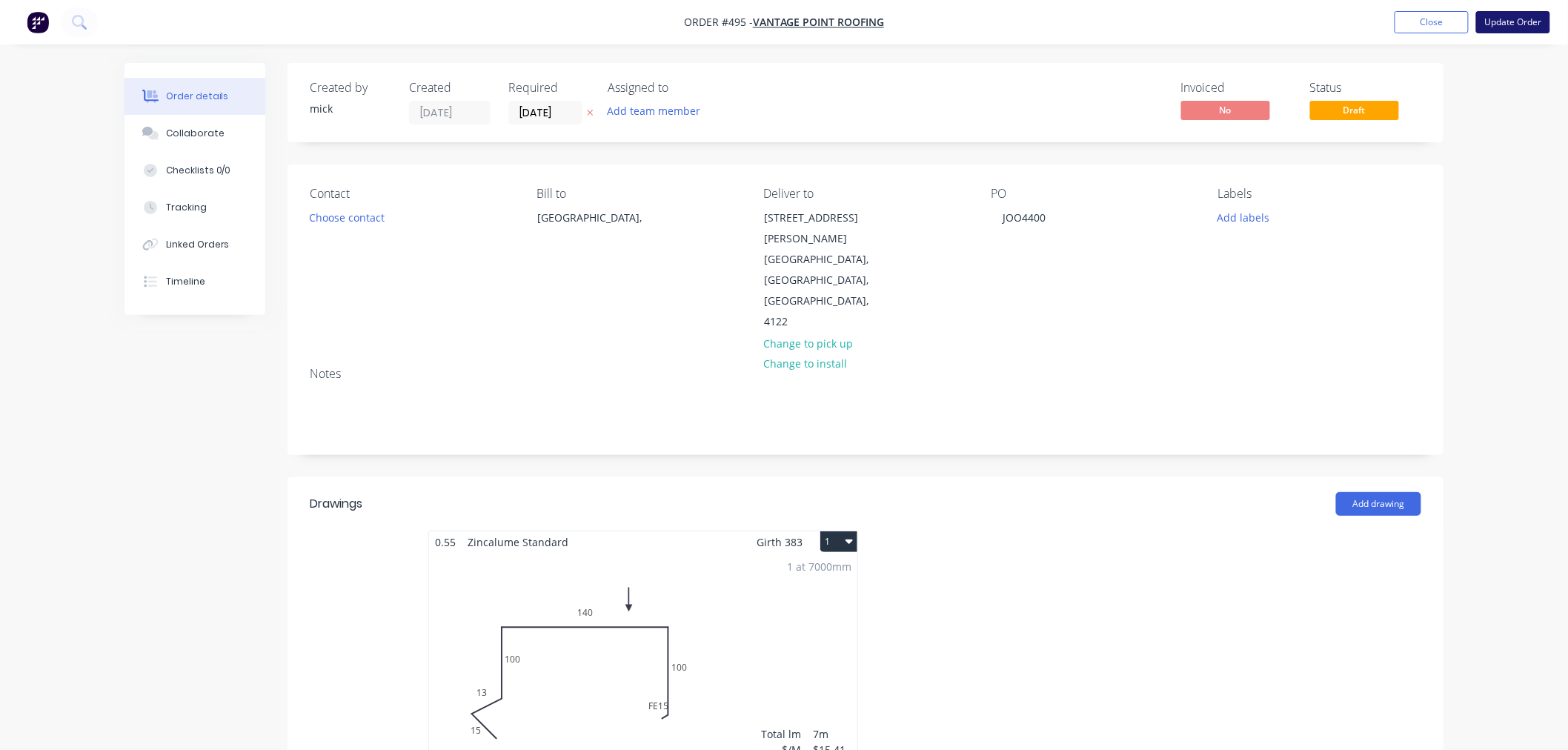
click at [1515, 27] on button "Update Order" at bounding box center [1514, 22] width 74 height 22
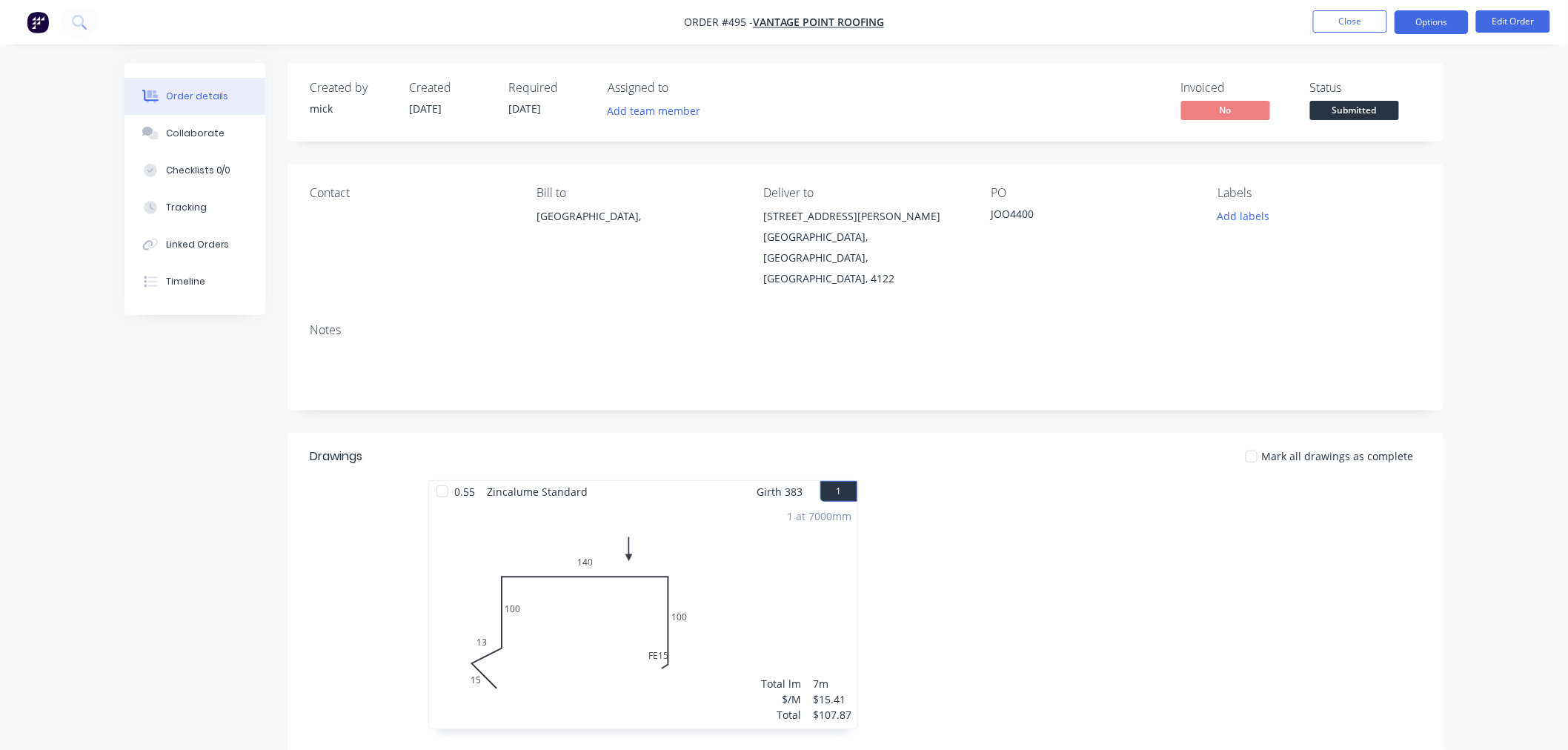
click at [1424, 15] on button "Options" at bounding box center [1432, 22] width 74 height 23
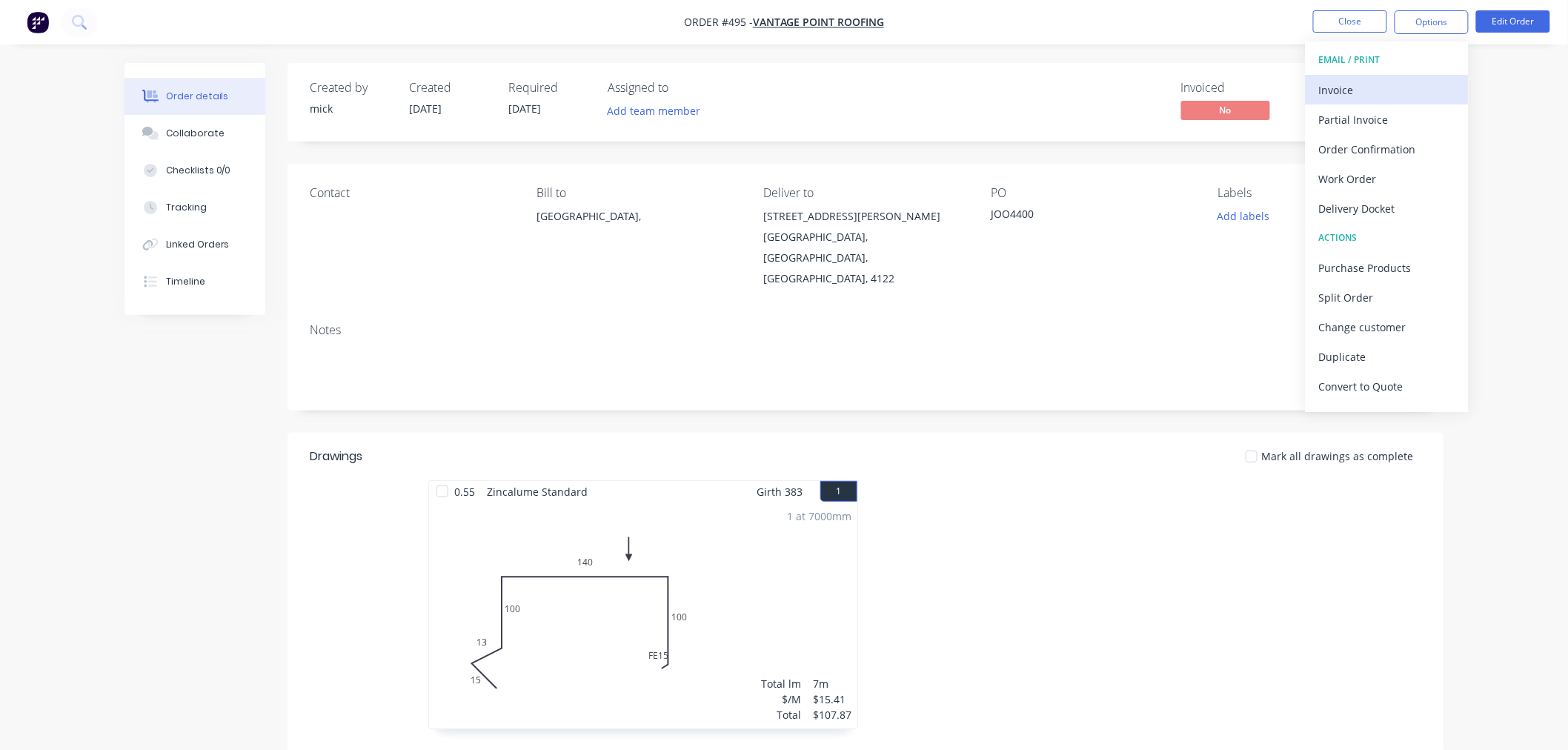
click at [1421, 85] on div "Invoice" at bounding box center [1387, 90] width 136 height 22
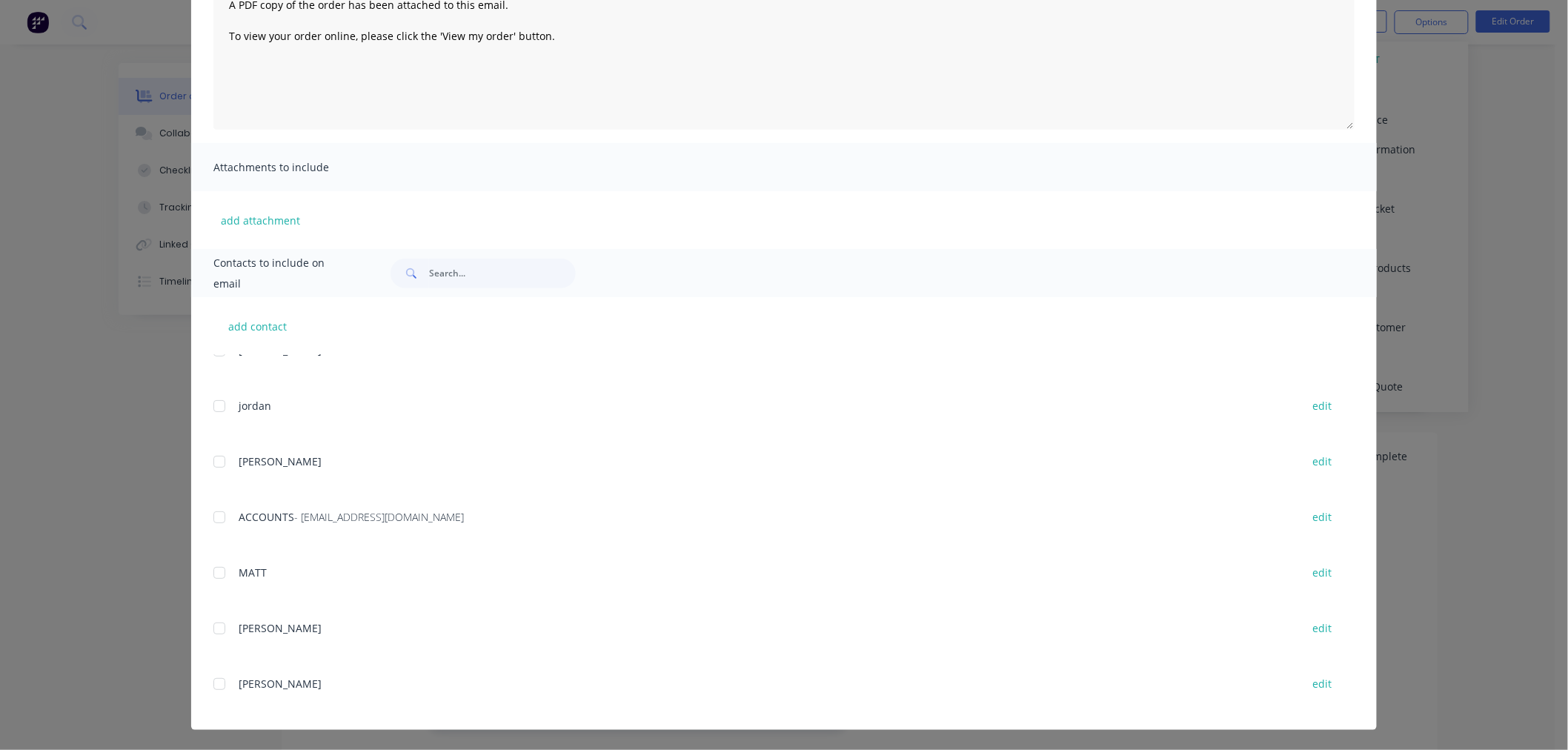
scroll to position [165, 0]
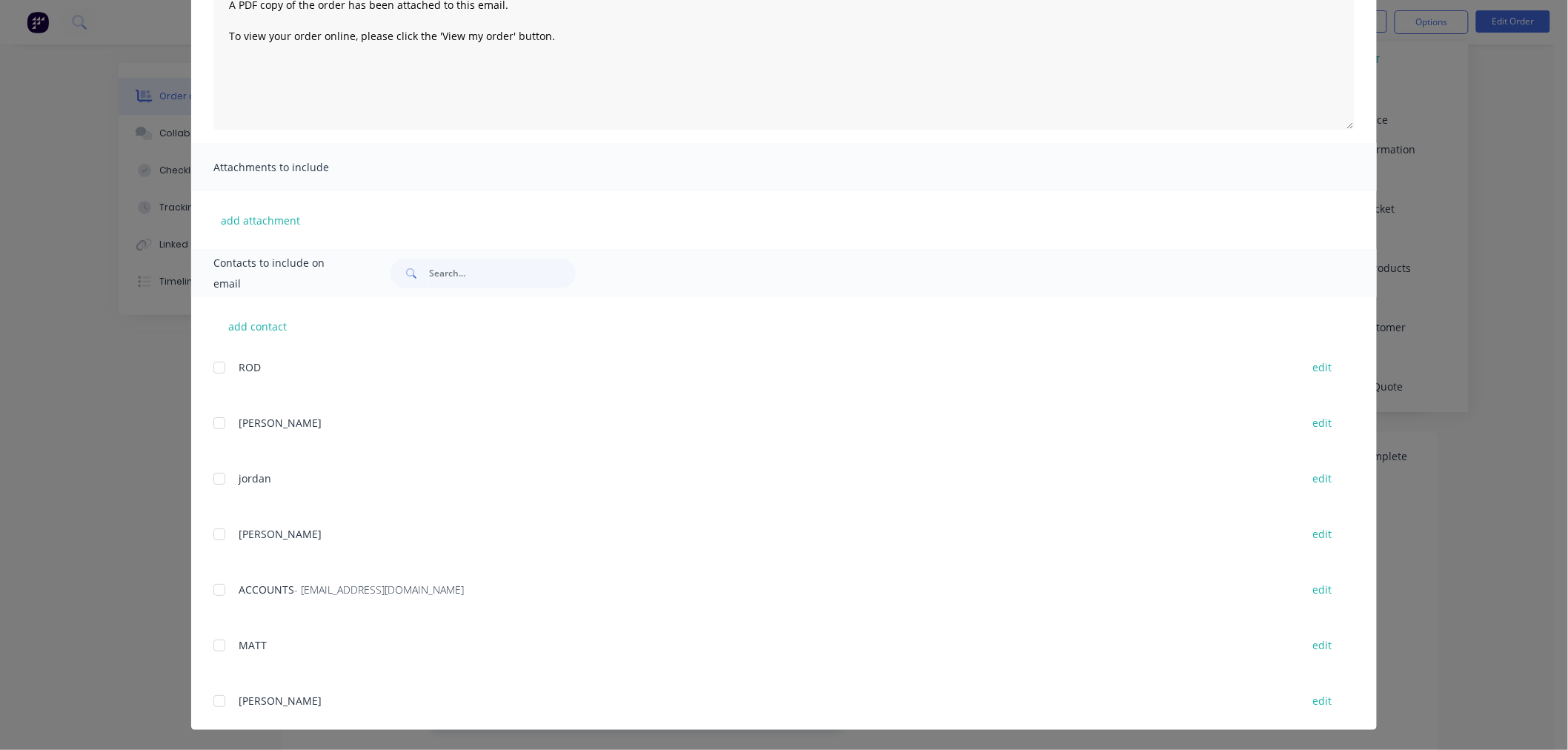
click at [213, 595] on div at bounding box center [219, 590] width 29 height 29
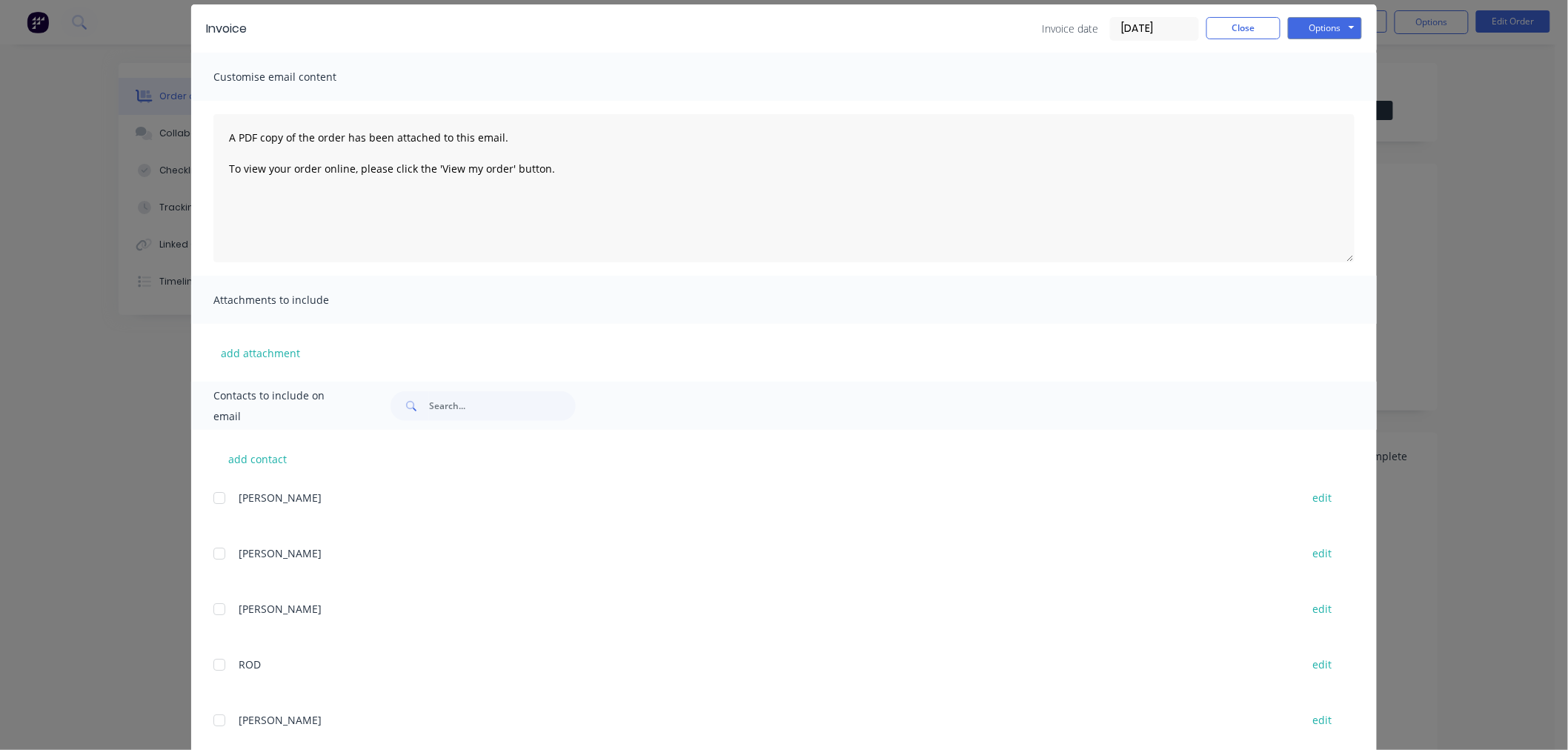
scroll to position [0, 0]
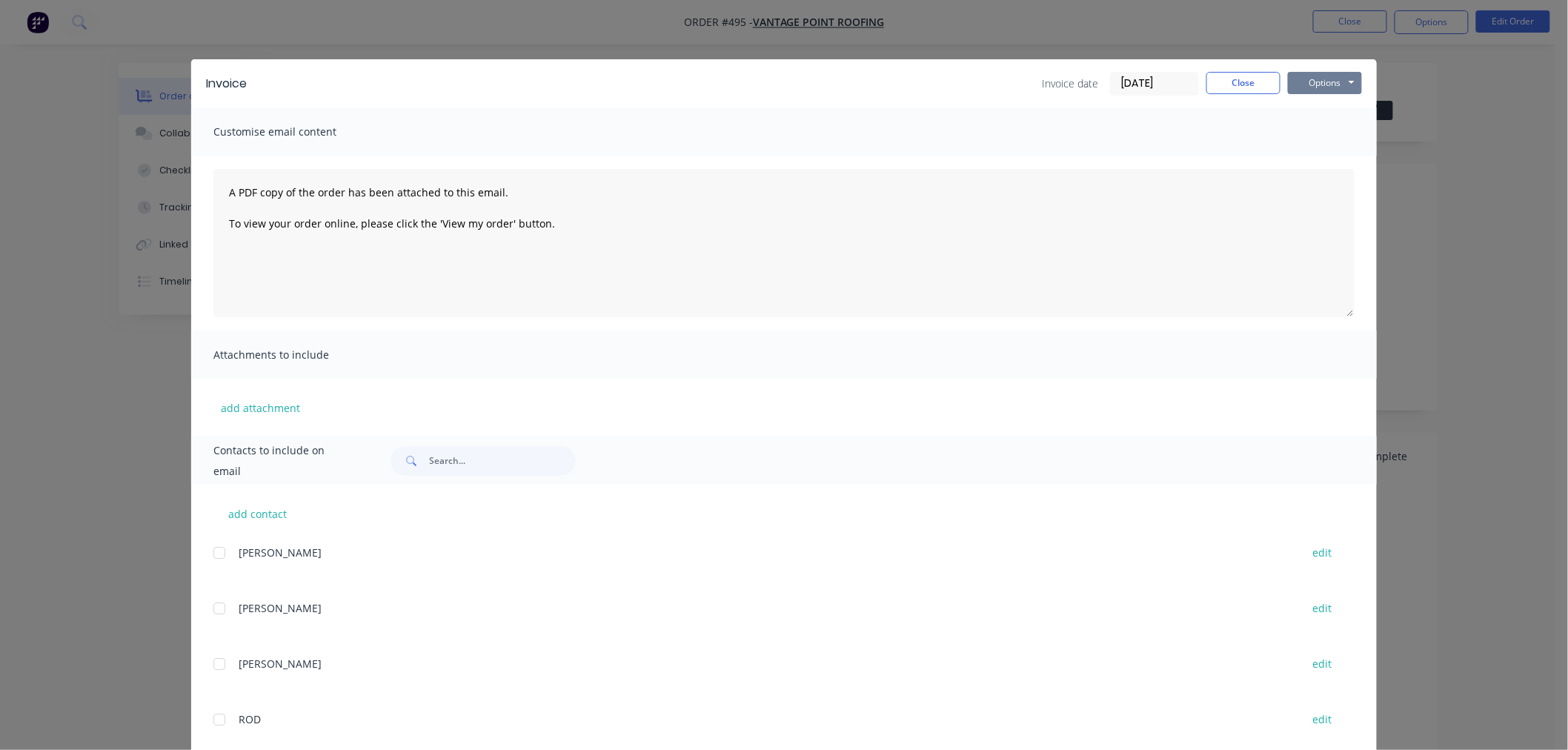
click at [1327, 82] on button "Options" at bounding box center [1325, 83] width 74 height 22
click at [1327, 149] on button "Email" at bounding box center [1335, 158] width 95 height 24
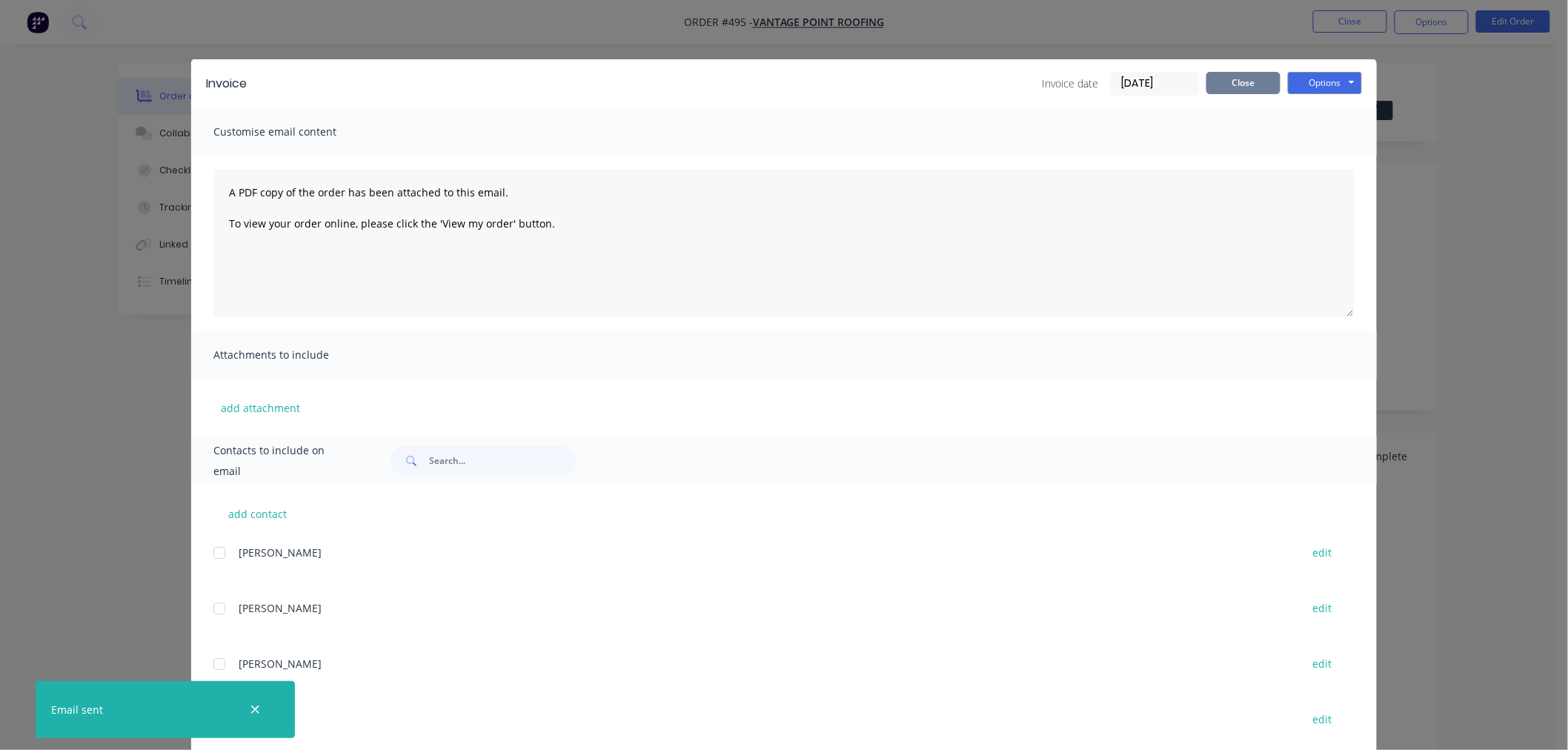
click at [1220, 87] on button "Close" at bounding box center [1244, 83] width 74 height 22
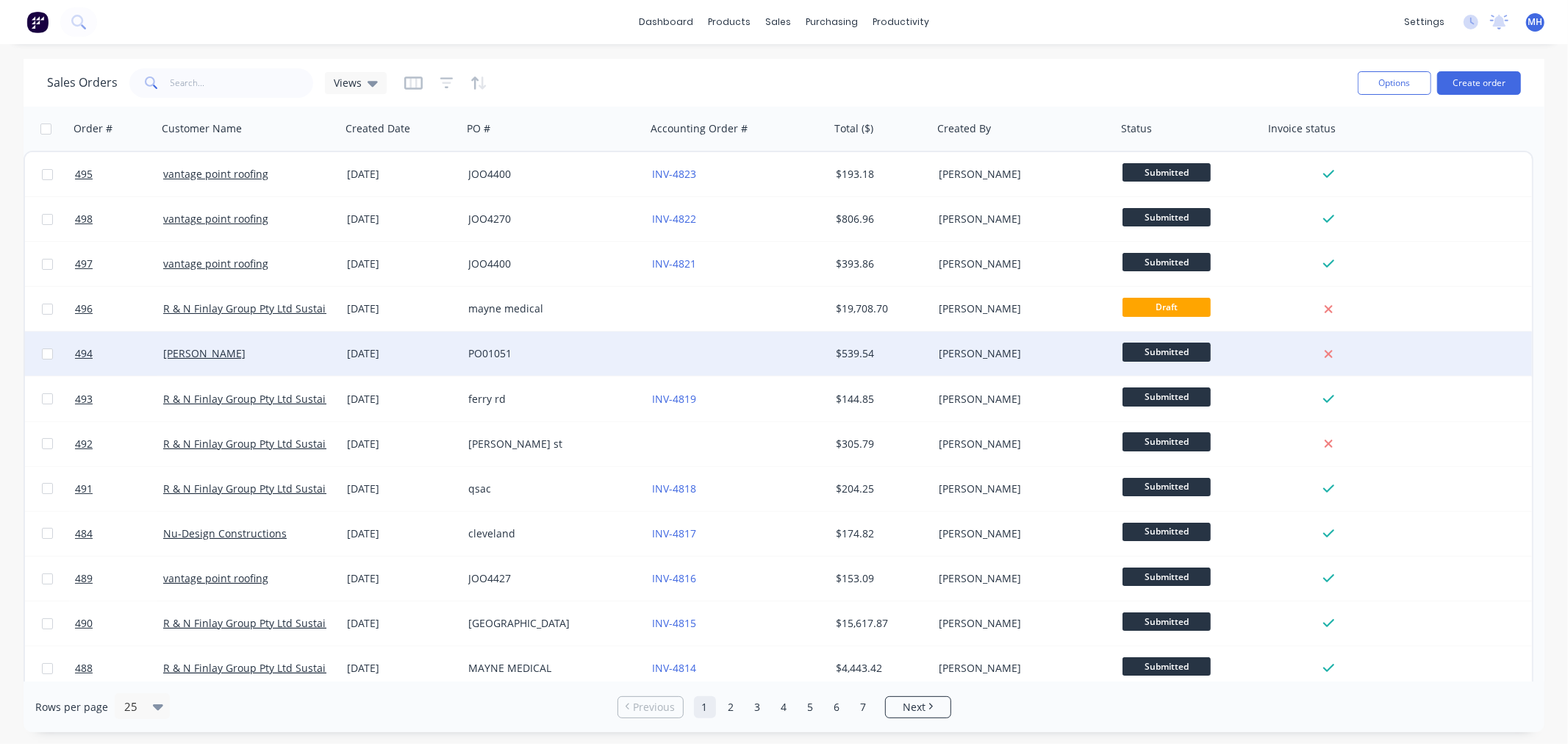
click at [592, 342] on div "PO01051" at bounding box center [553, 354] width 184 height 44
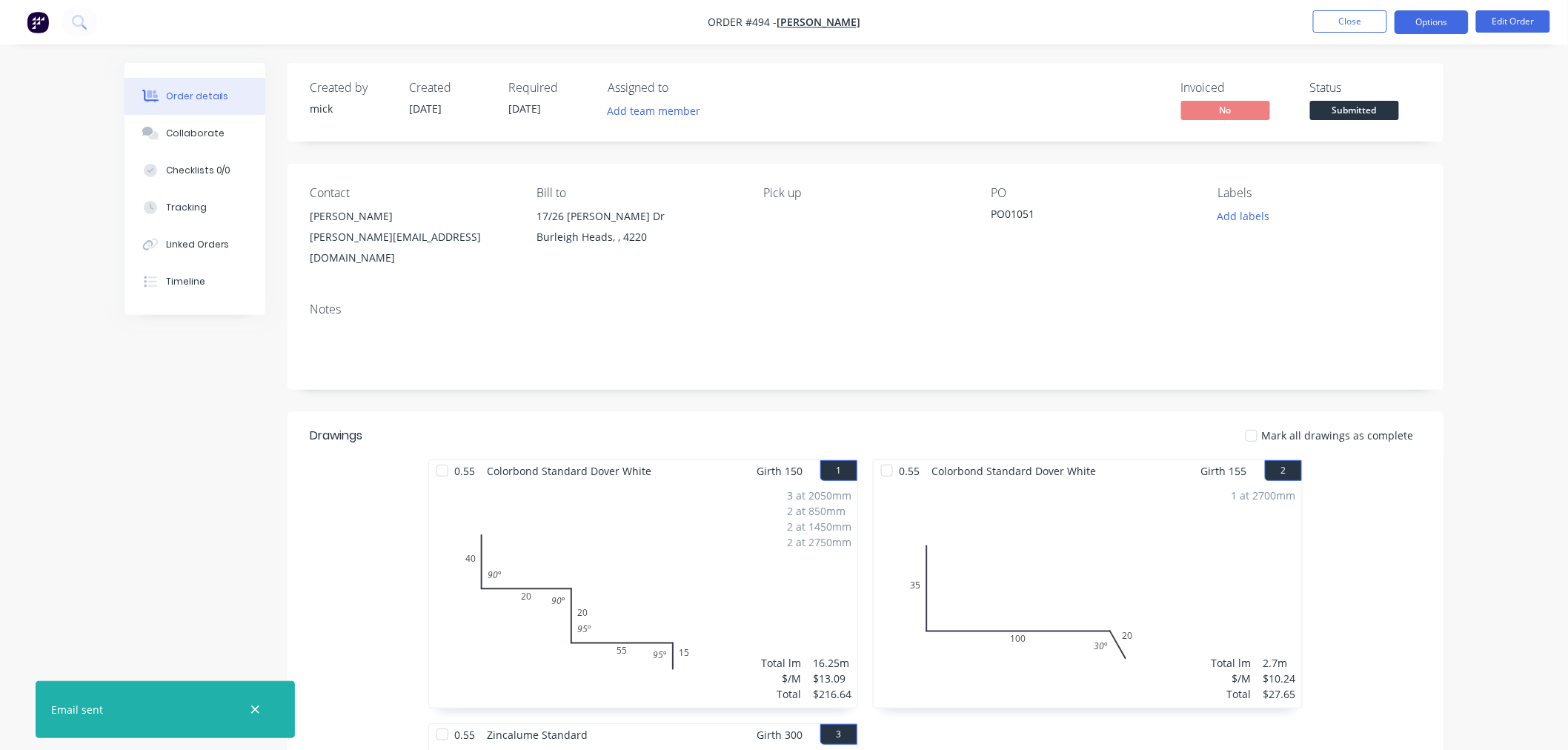
click at [1425, 22] on button "Options" at bounding box center [1432, 22] width 74 height 23
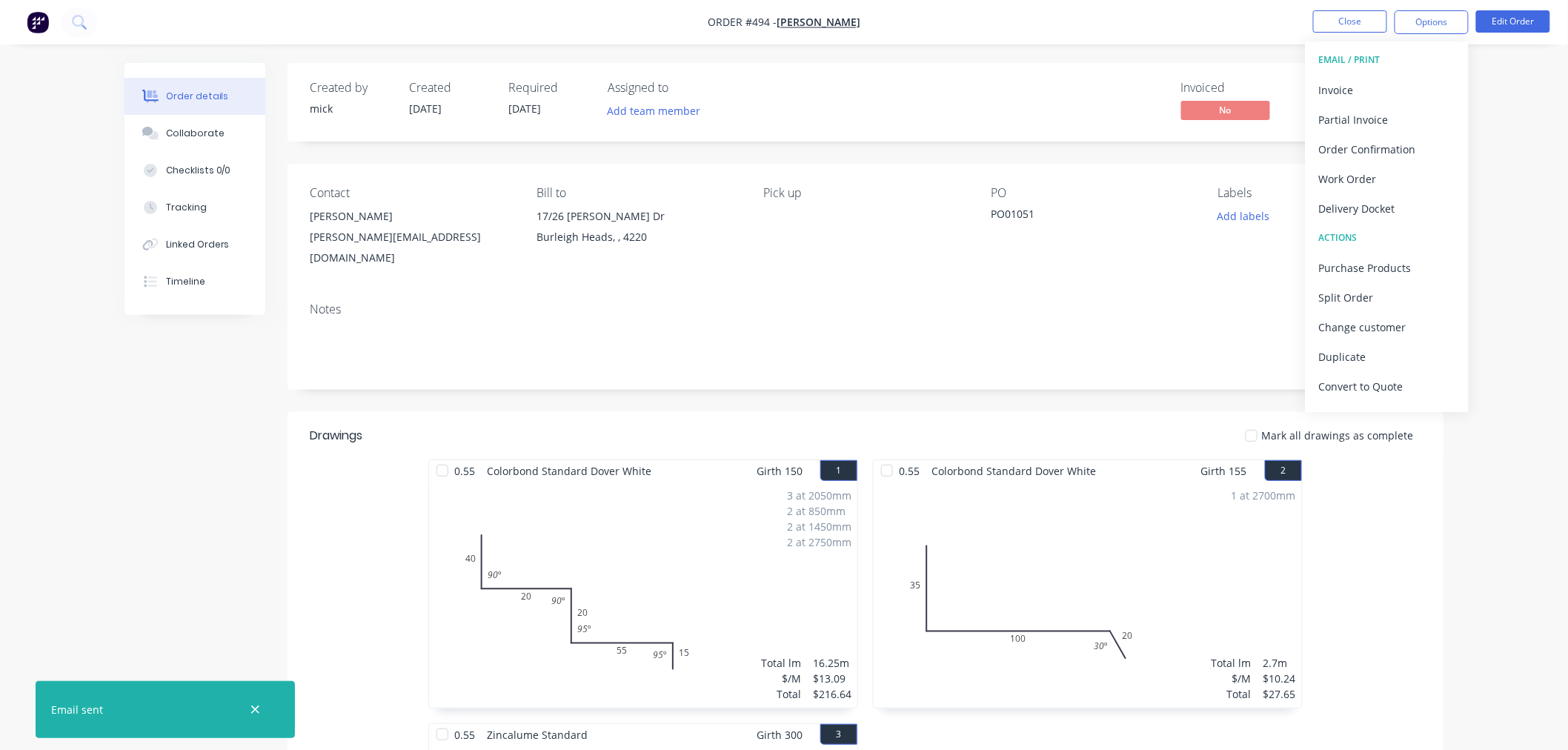
click at [872, 220] on div "Pick up" at bounding box center [865, 227] width 203 height 82
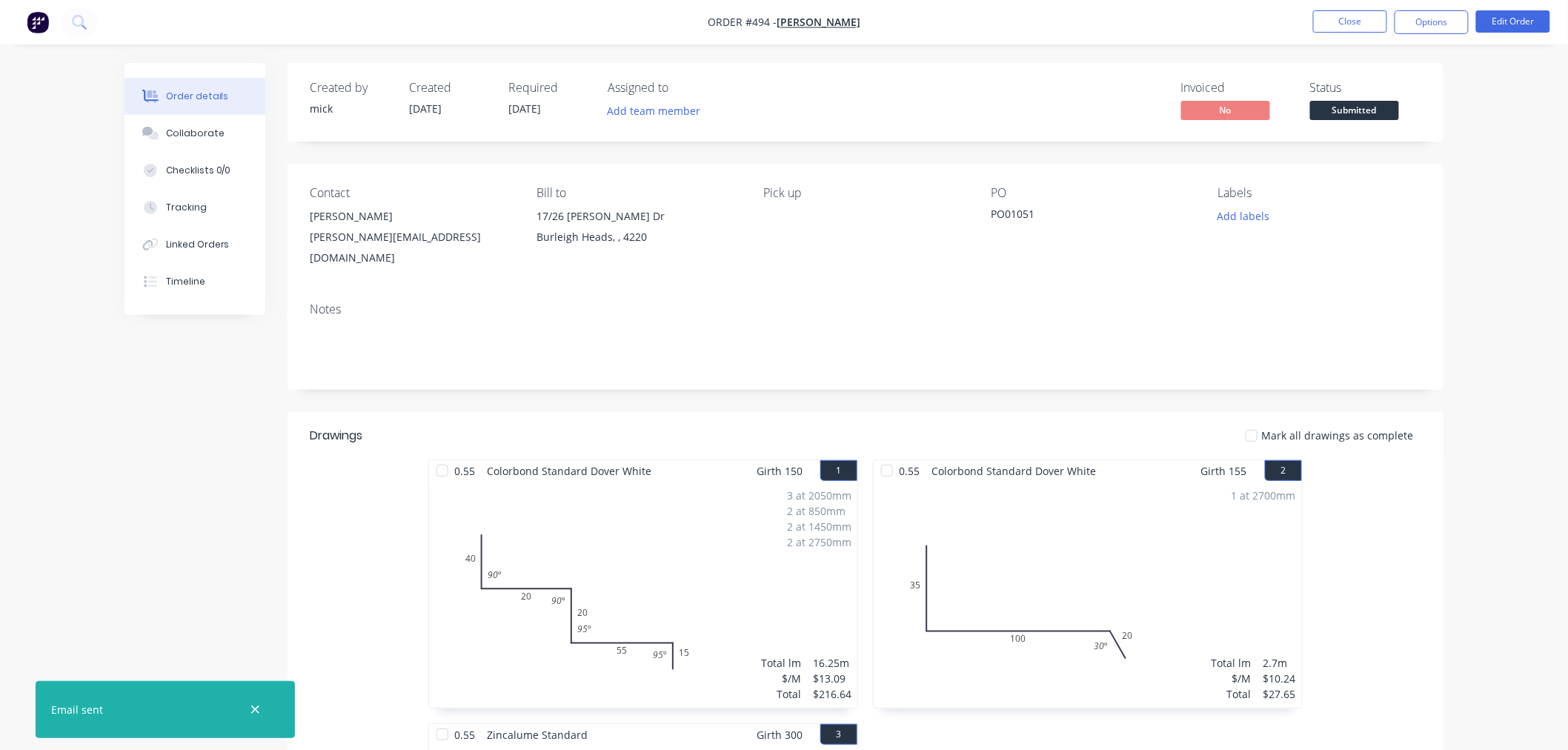
click at [35, 20] on img "button" at bounding box center [38, 22] width 22 height 22
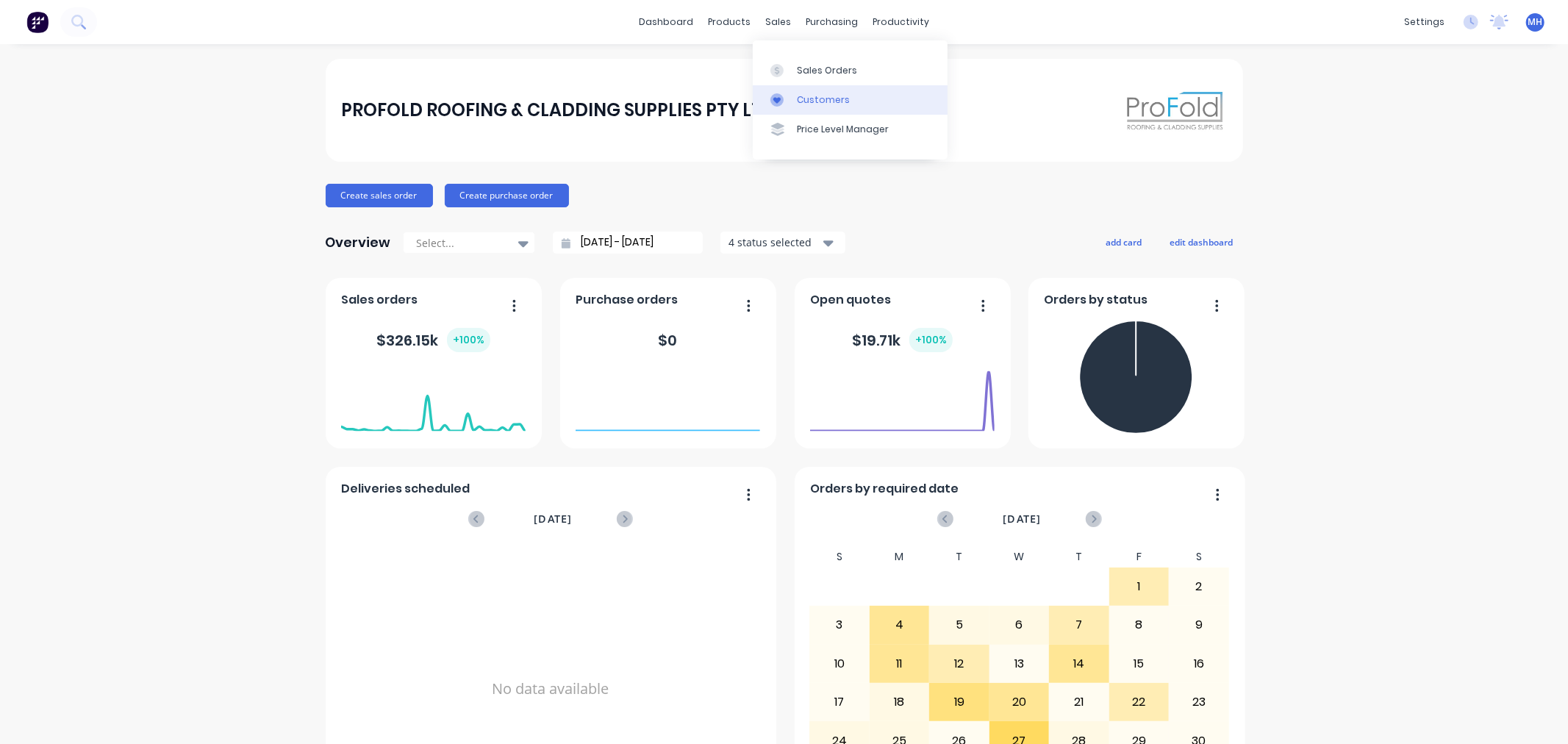
click at [808, 97] on div "Customers" at bounding box center [823, 99] width 53 height 13
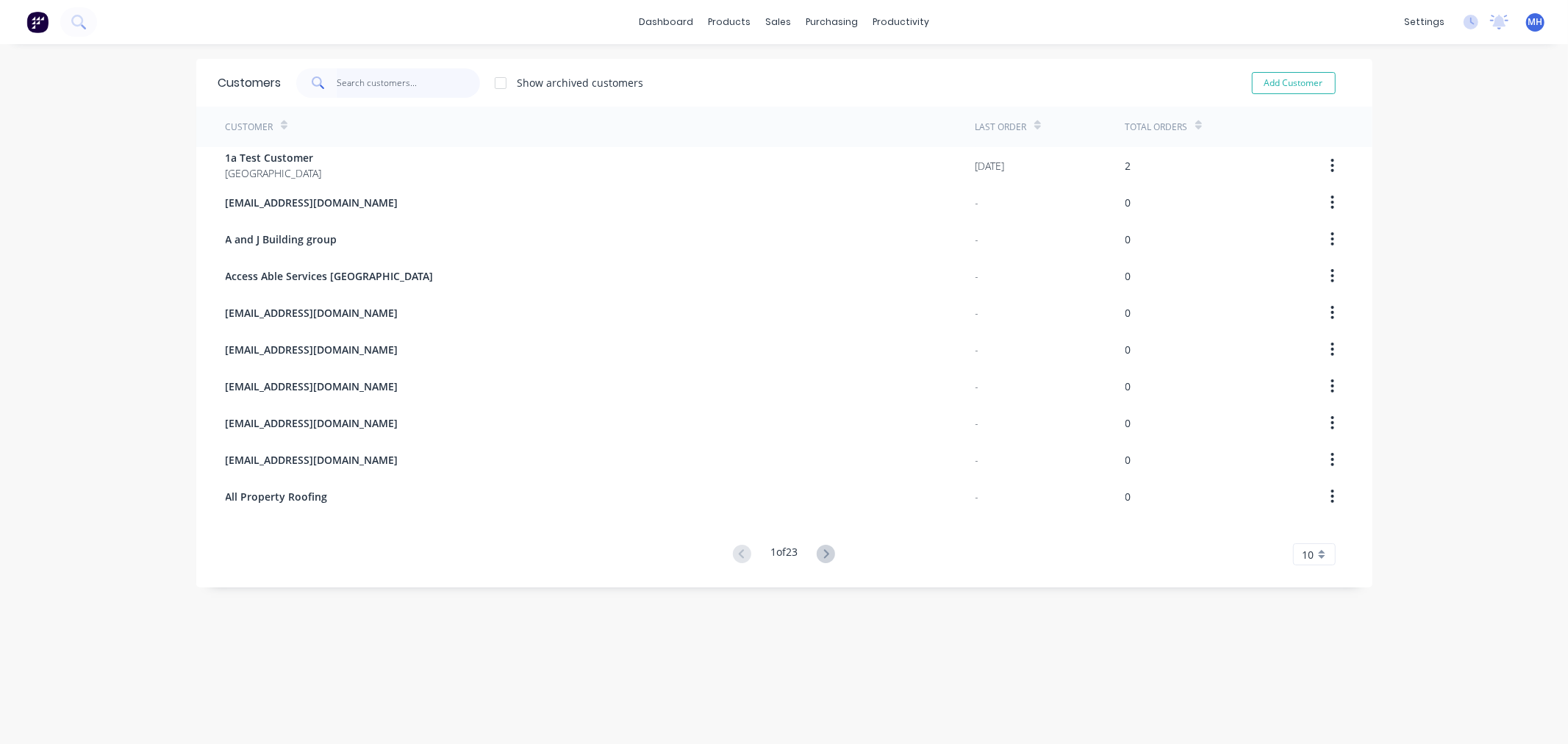
click at [410, 79] on input "text" at bounding box center [409, 83] width 144 height 29
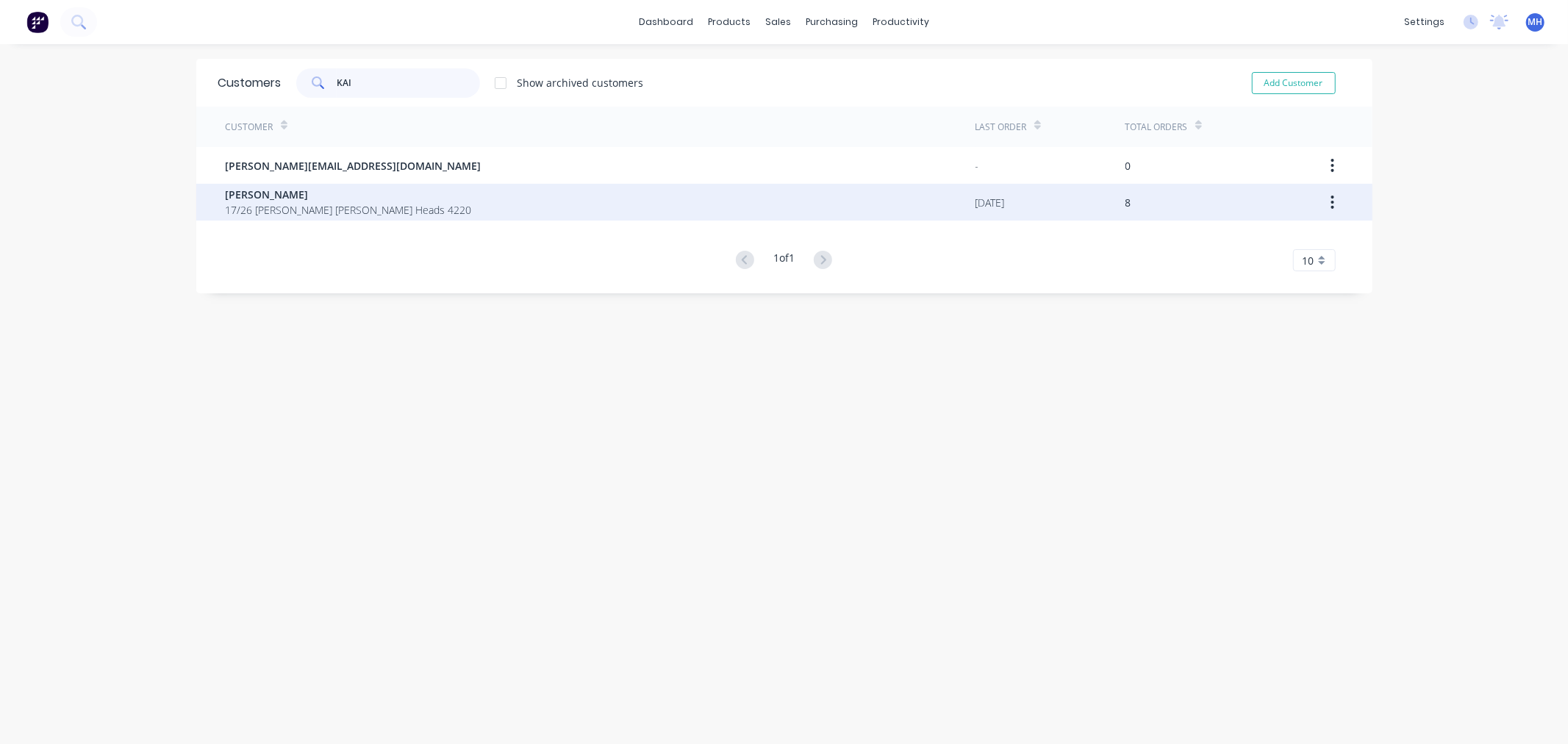
type input "KAI"
click at [343, 217] on div "KAI KONSTRUCT 17/26 Ern Harley Dr Burleigh Heads 4220" at bounding box center [601, 202] width 749 height 37
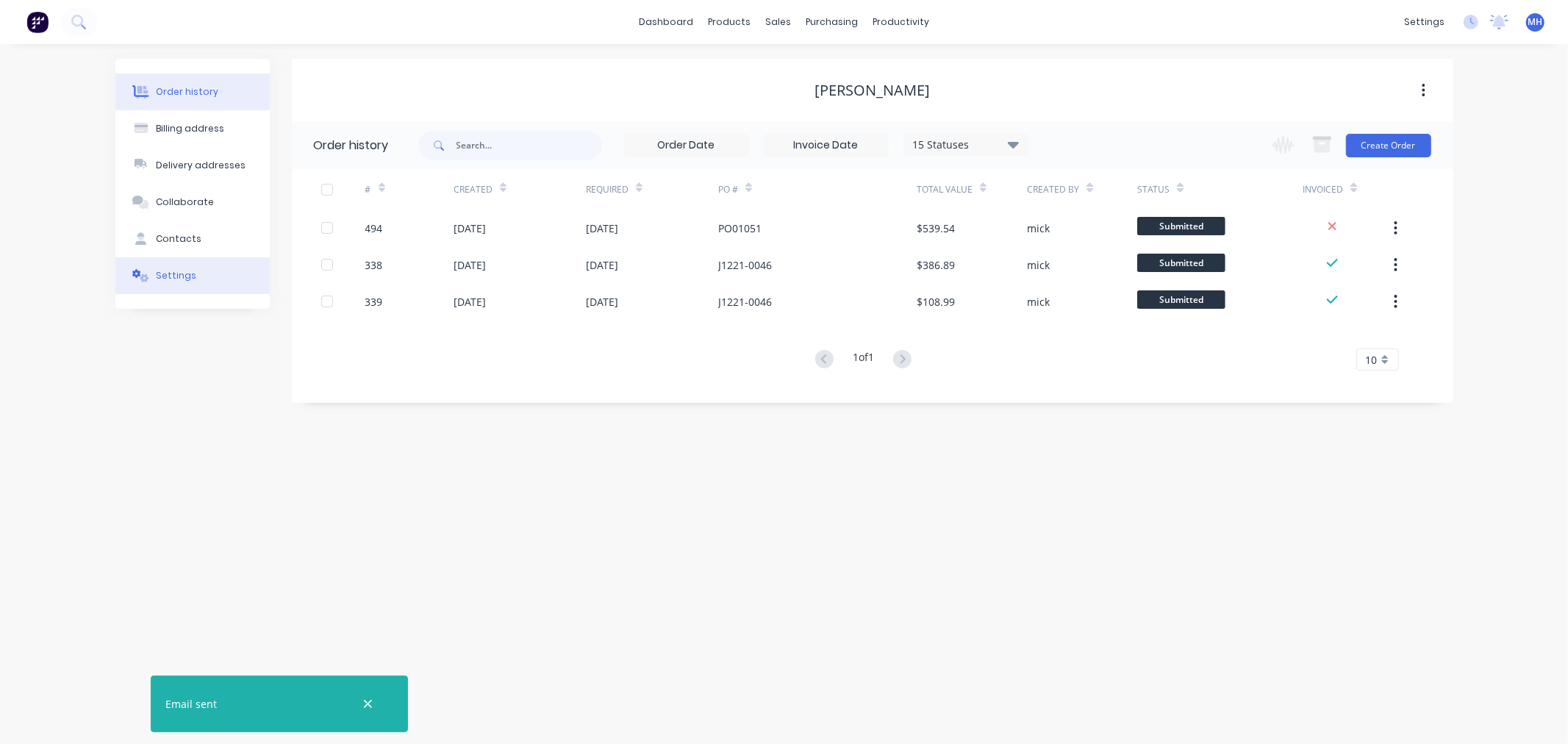
click at [177, 278] on div "Settings" at bounding box center [175, 275] width 40 height 13
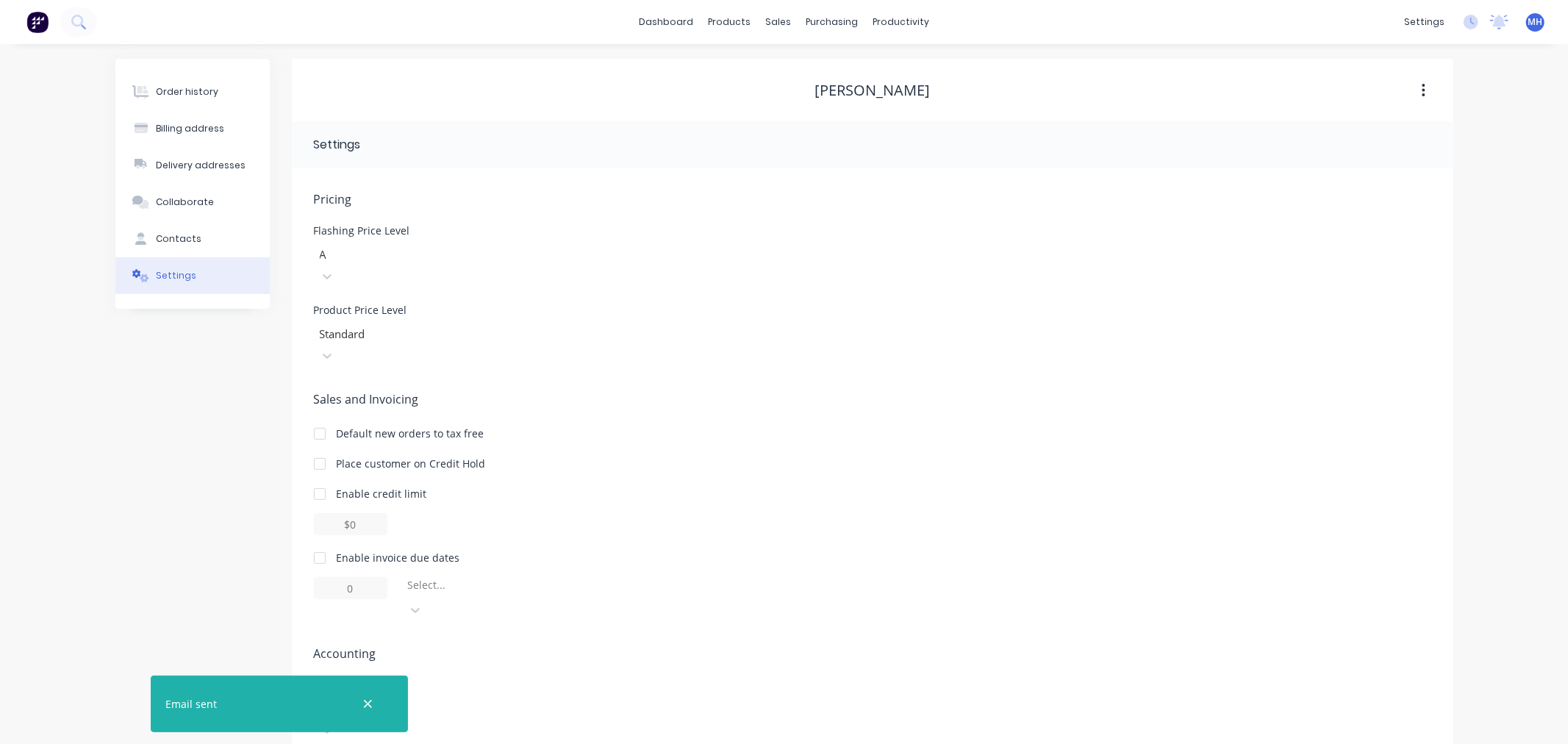
click at [315, 543] on div at bounding box center [320, 558] width 29 height 29
click at [368, 576] on input "1" at bounding box center [351, 588] width 74 height 22
type input "14"
click at [369, 702] on icon "button" at bounding box center [368, 703] width 8 height 8
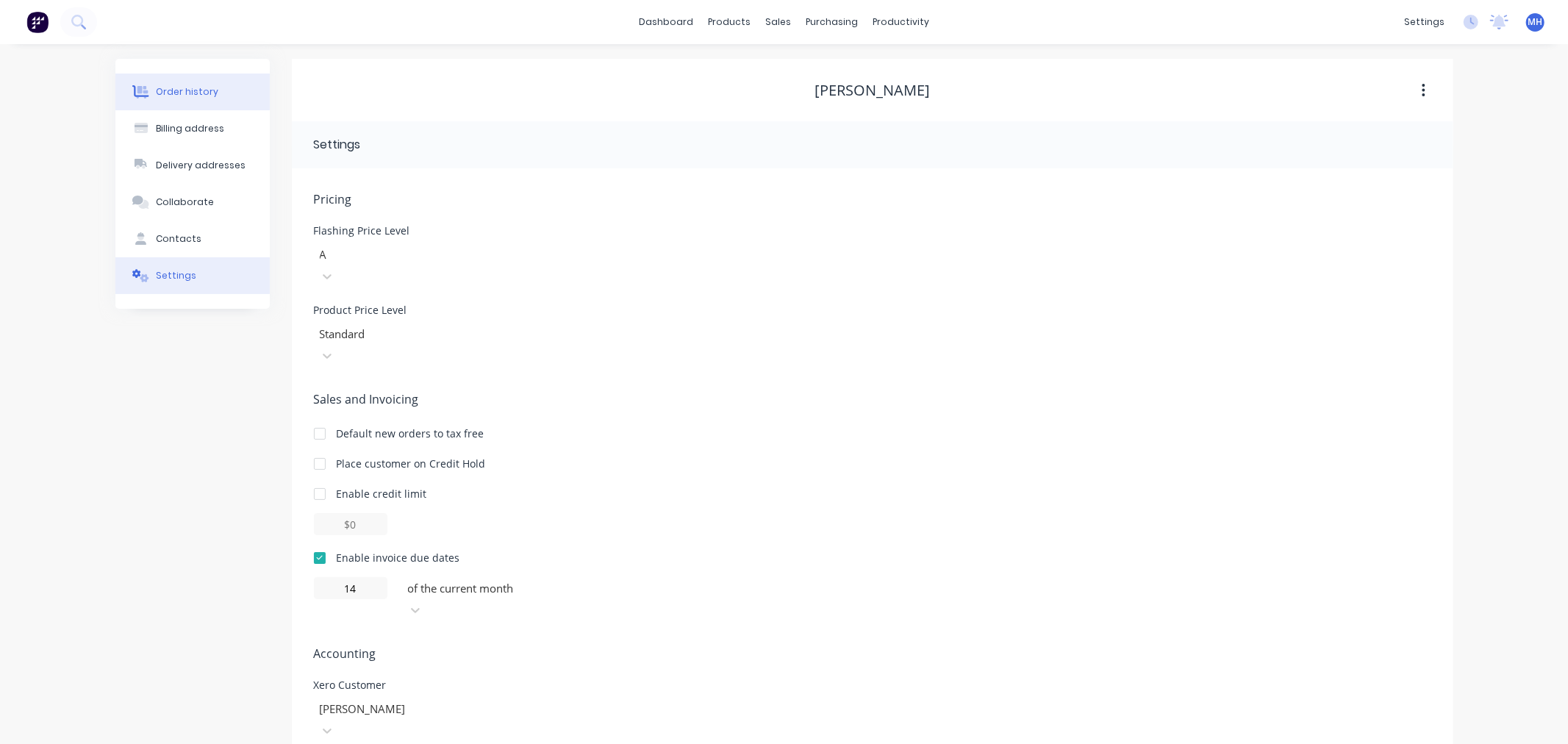
click at [186, 102] on button "Order history" at bounding box center [192, 92] width 154 height 37
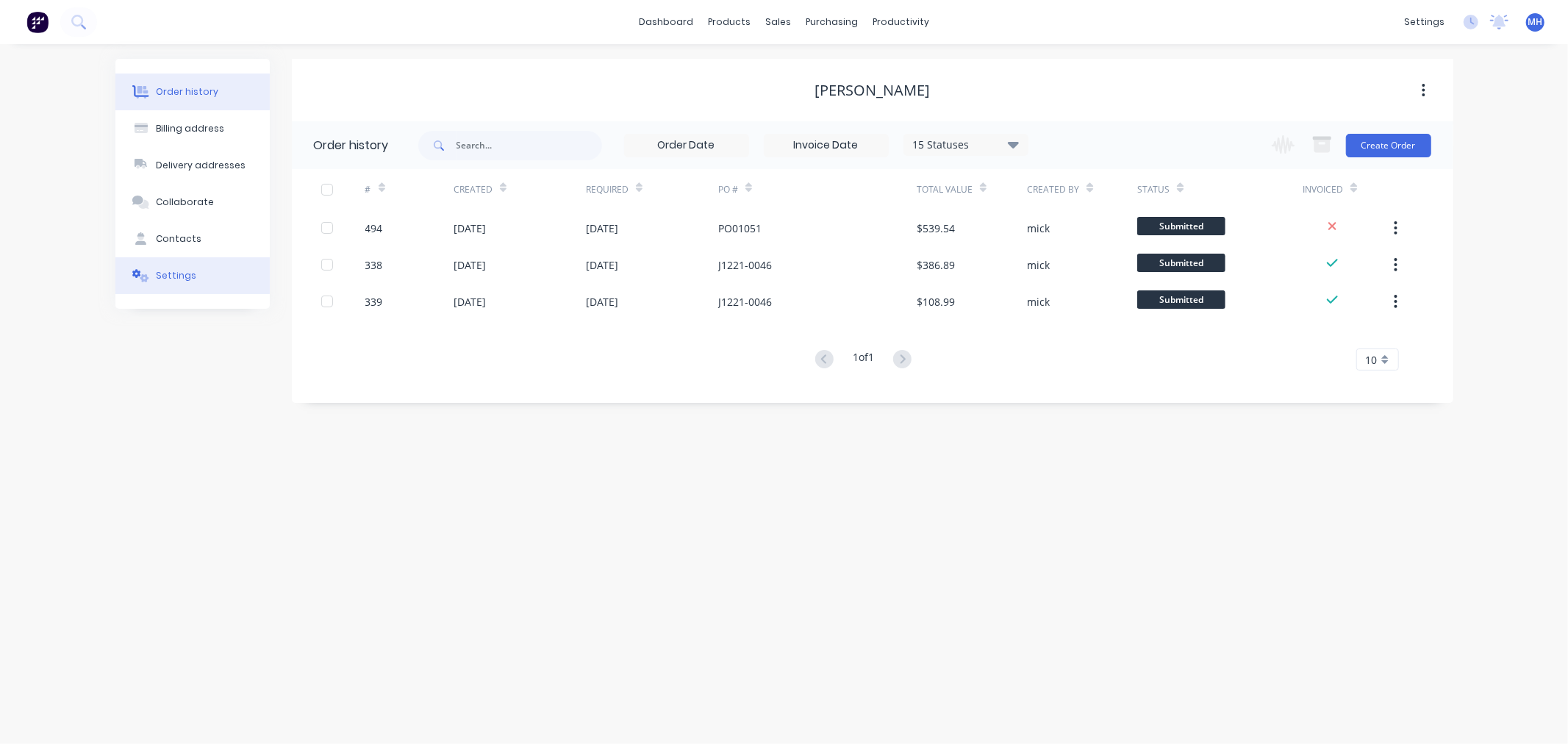
click at [204, 275] on button "Settings" at bounding box center [192, 275] width 154 height 37
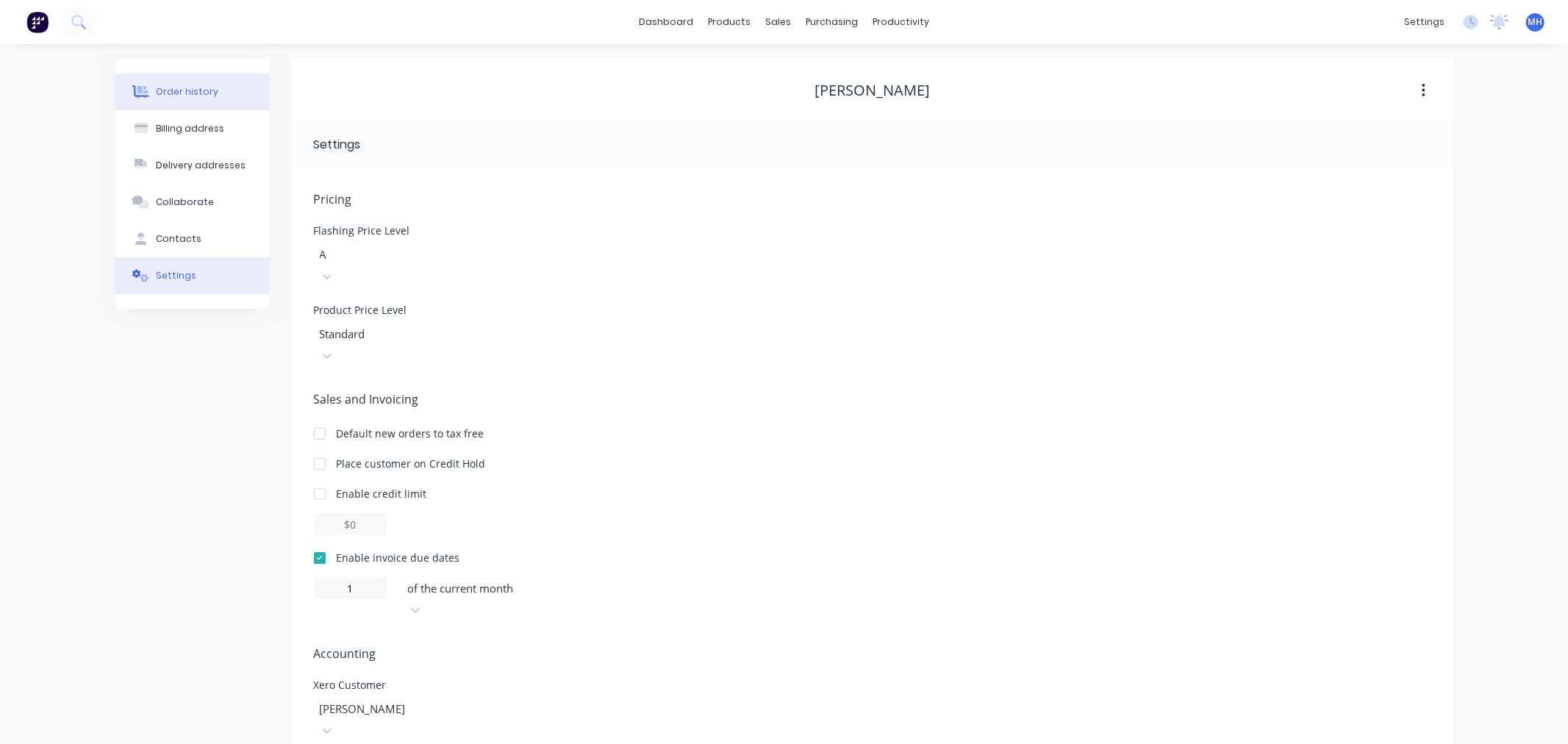
click at [170, 86] on div "Order history" at bounding box center [186, 92] width 62 height 13
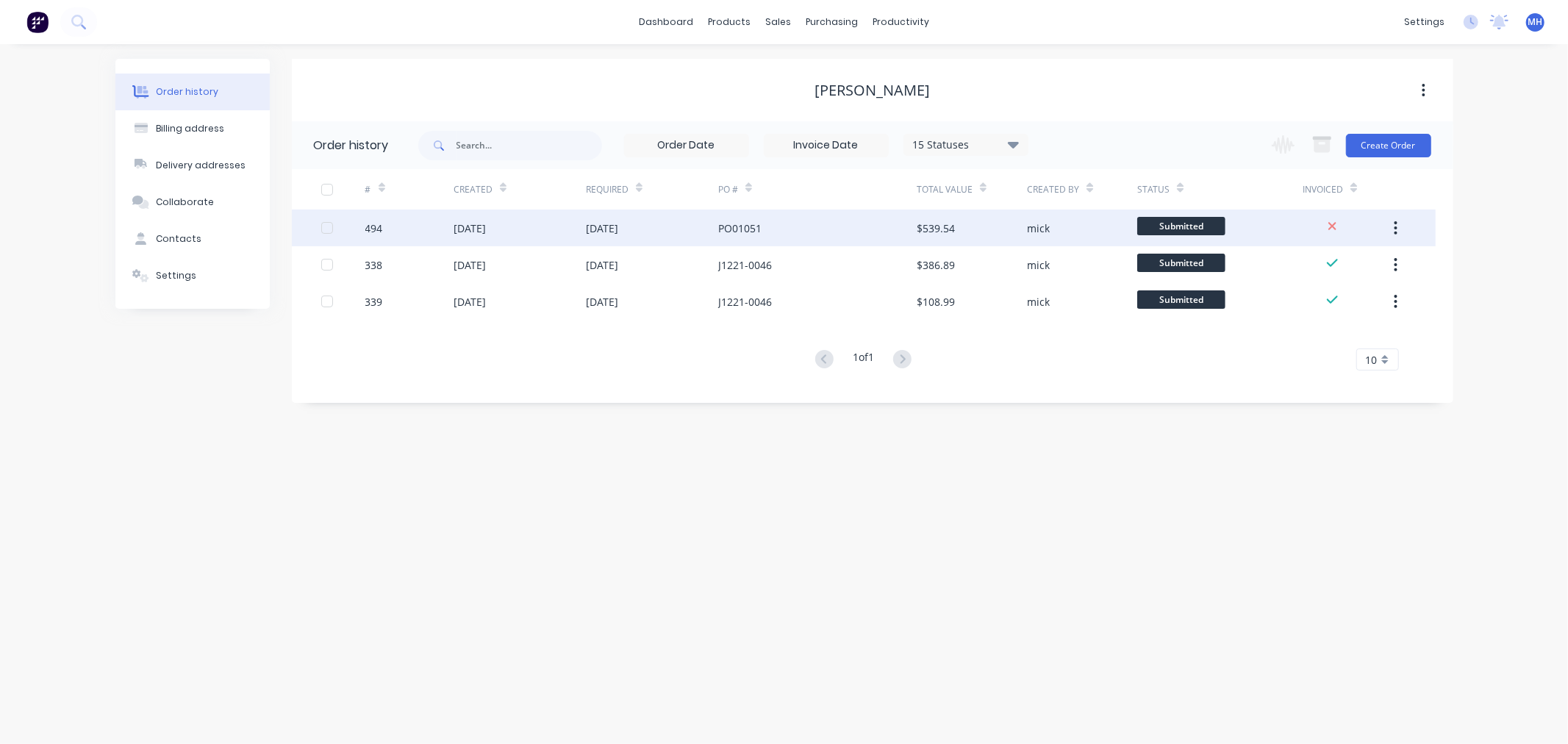
click at [821, 226] on div "PO01051" at bounding box center [817, 227] width 198 height 37
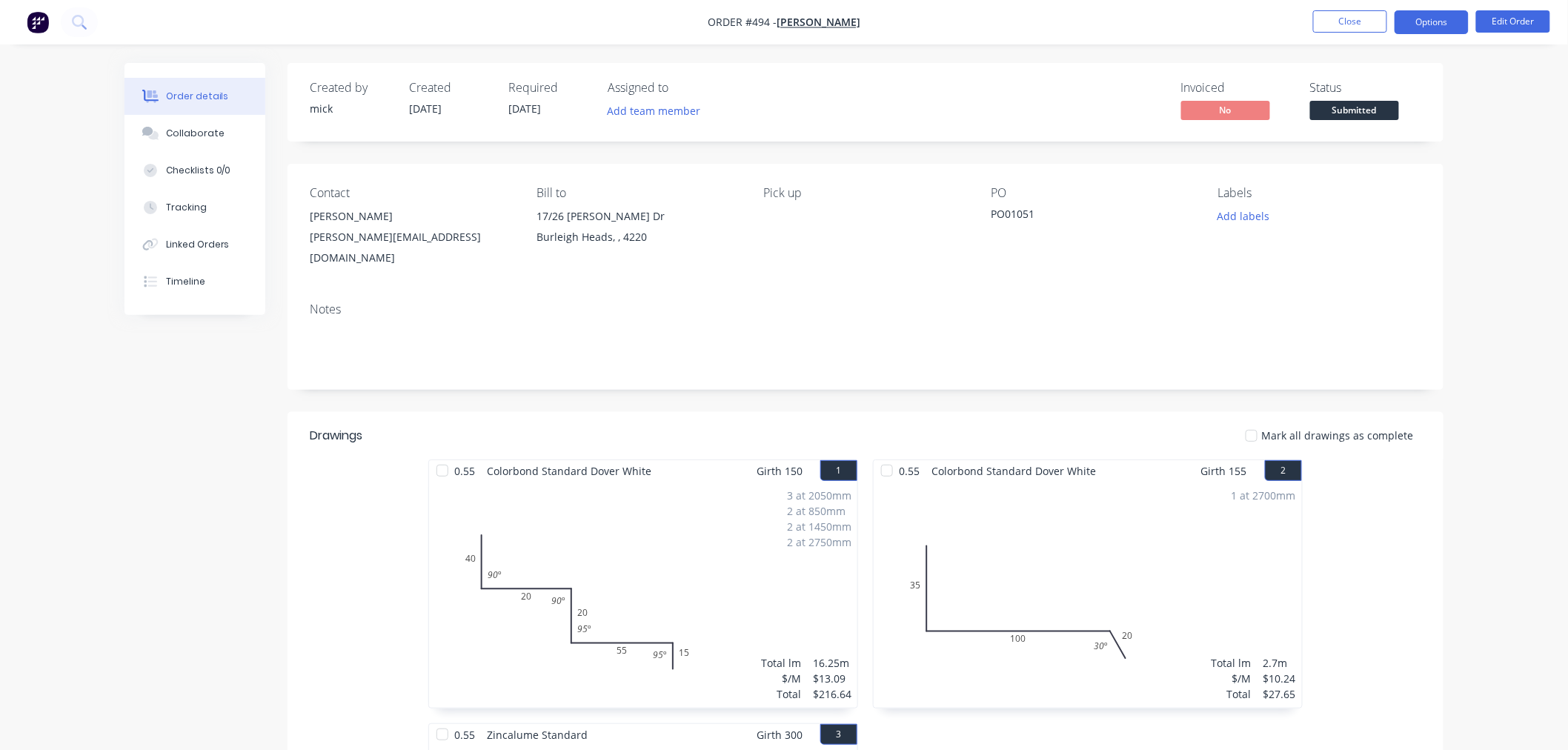
click at [1435, 27] on button "Options" at bounding box center [1432, 22] width 74 height 23
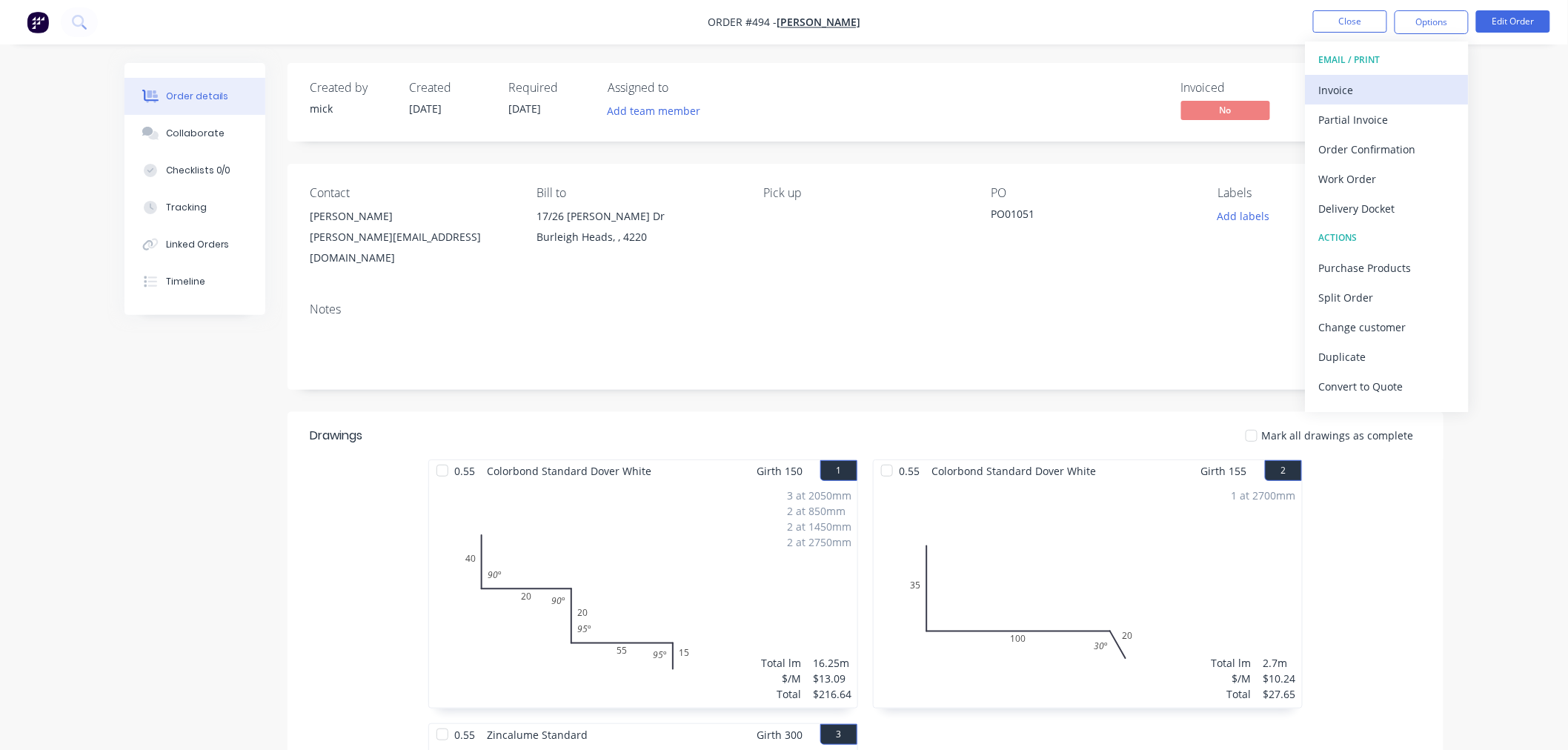
click at [1401, 91] on div "Invoice" at bounding box center [1387, 90] width 136 height 22
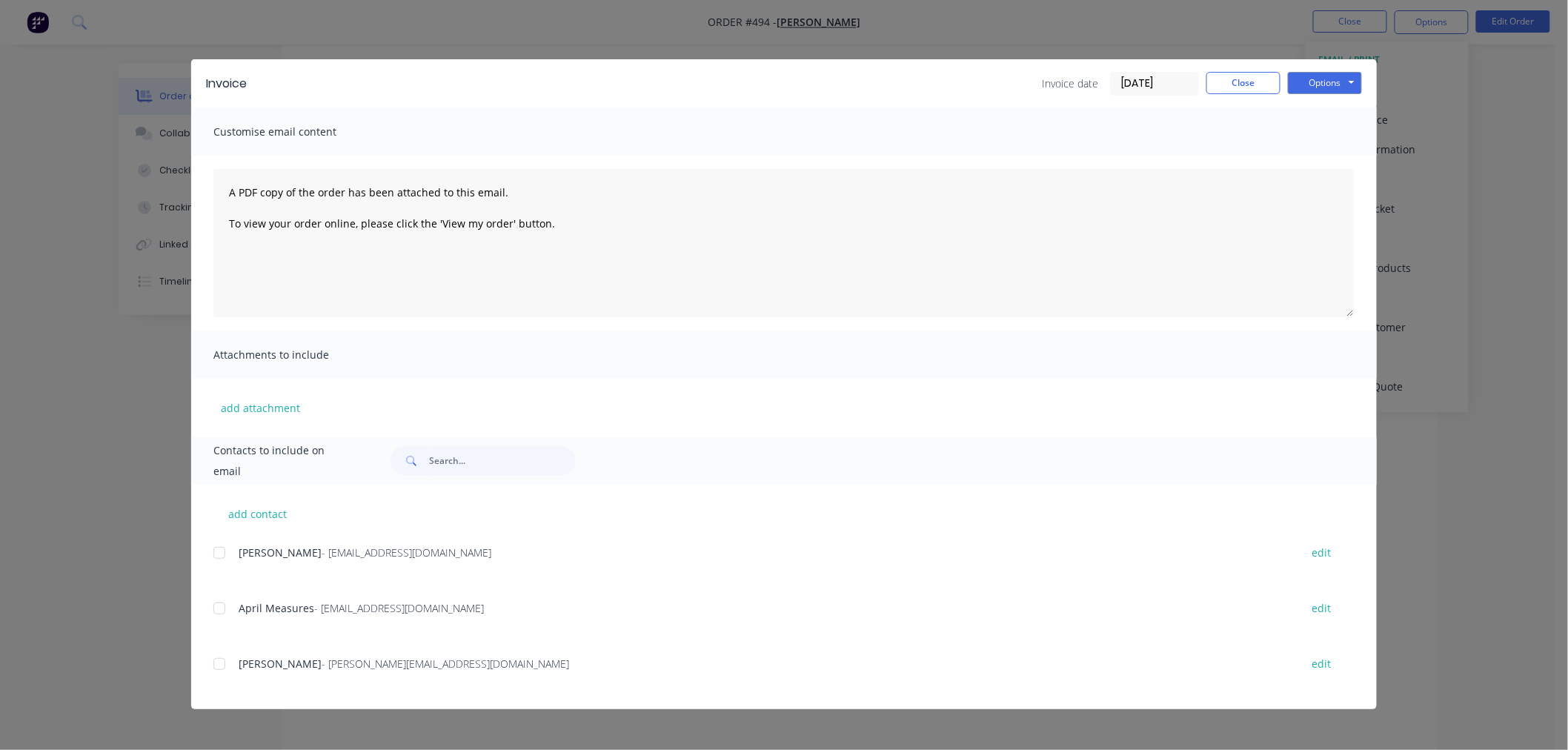
scroll to position [328, 0]
click at [227, 551] on div at bounding box center [219, 553] width 29 height 29
click at [223, 611] on div at bounding box center [219, 608] width 29 height 29
click at [1327, 91] on button "Options" at bounding box center [1325, 83] width 74 height 22
click at [1334, 153] on button "Email" at bounding box center [1335, 158] width 95 height 24
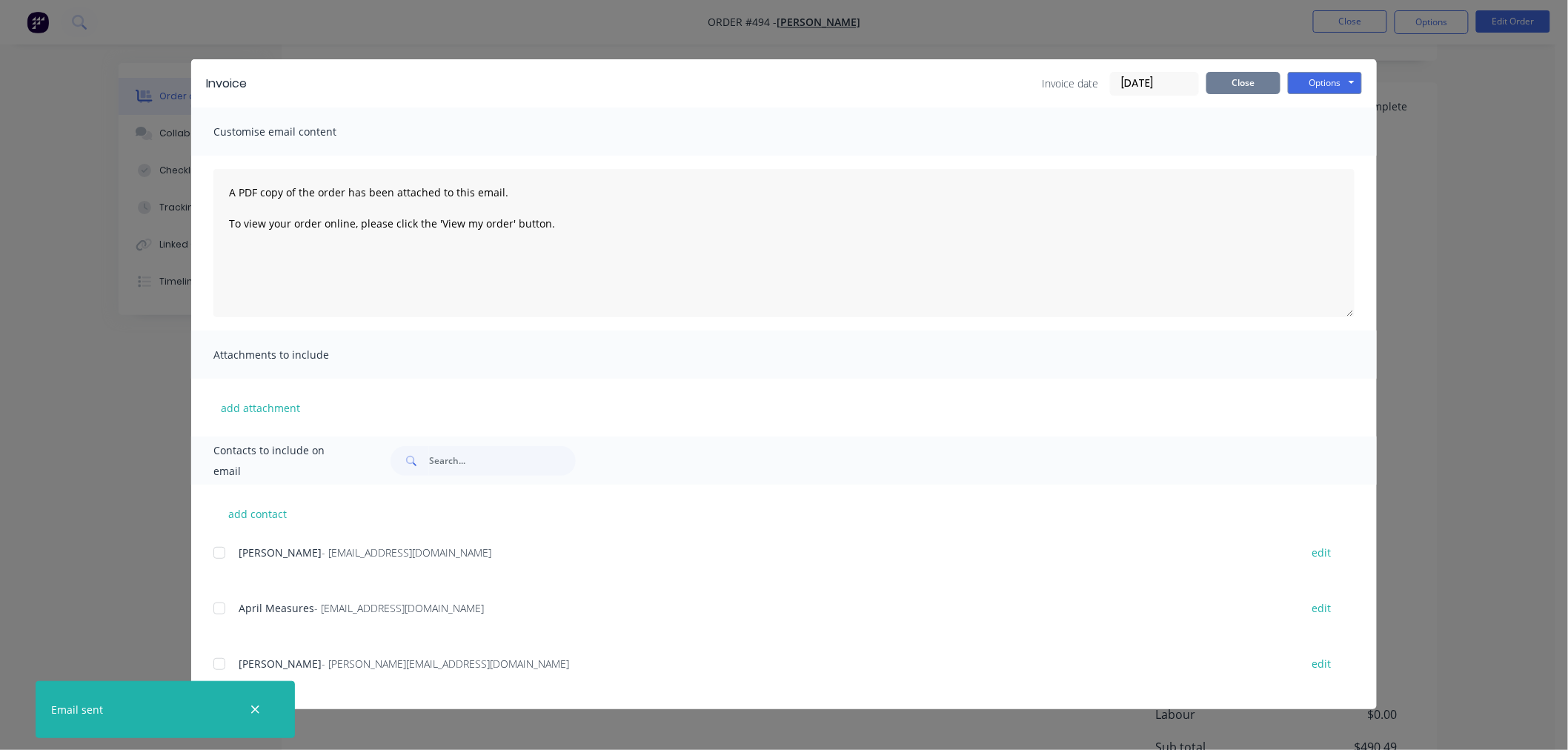
click at [1261, 72] on button "Close" at bounding box center [1244, 83] width 74 height 22
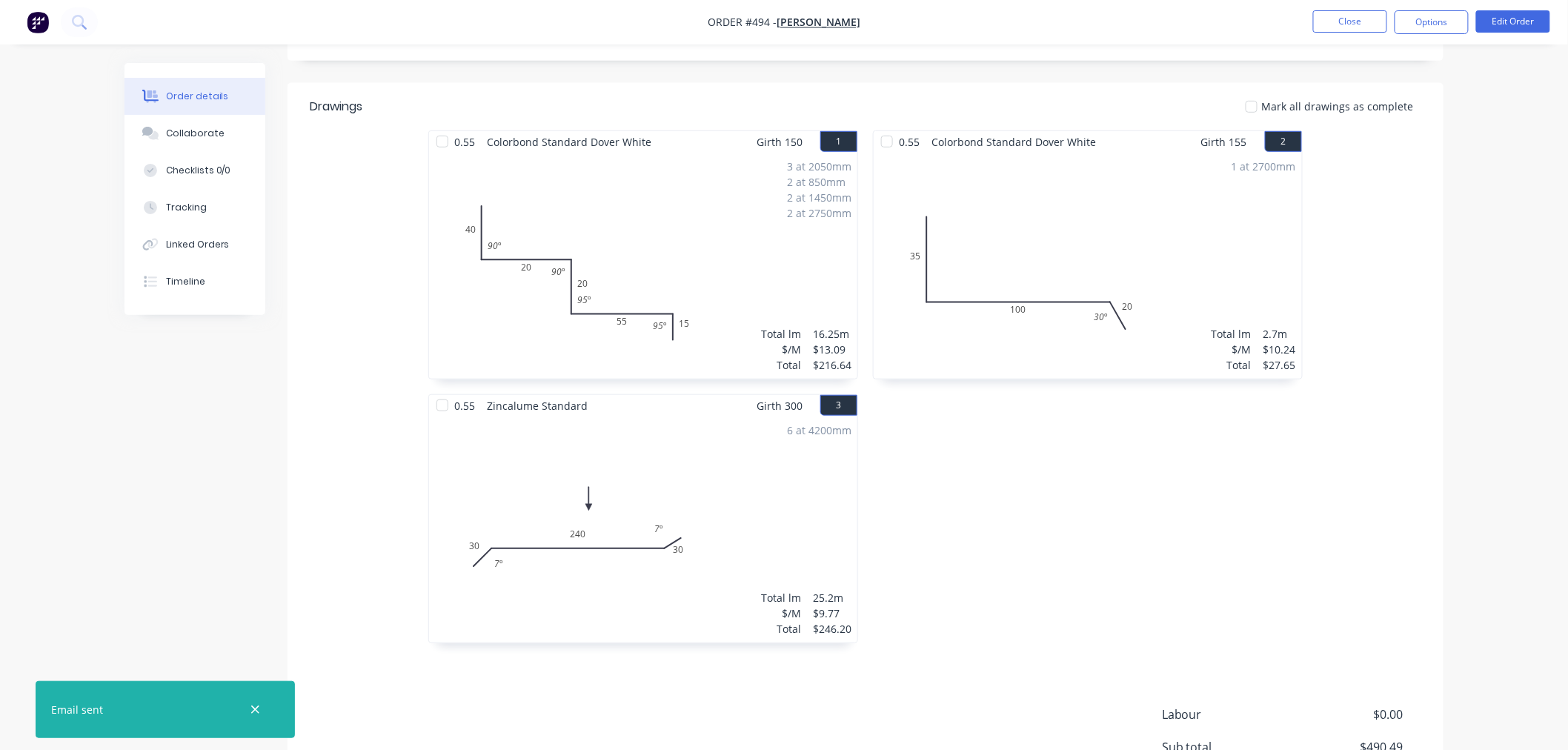
scroll to position [0, 0]
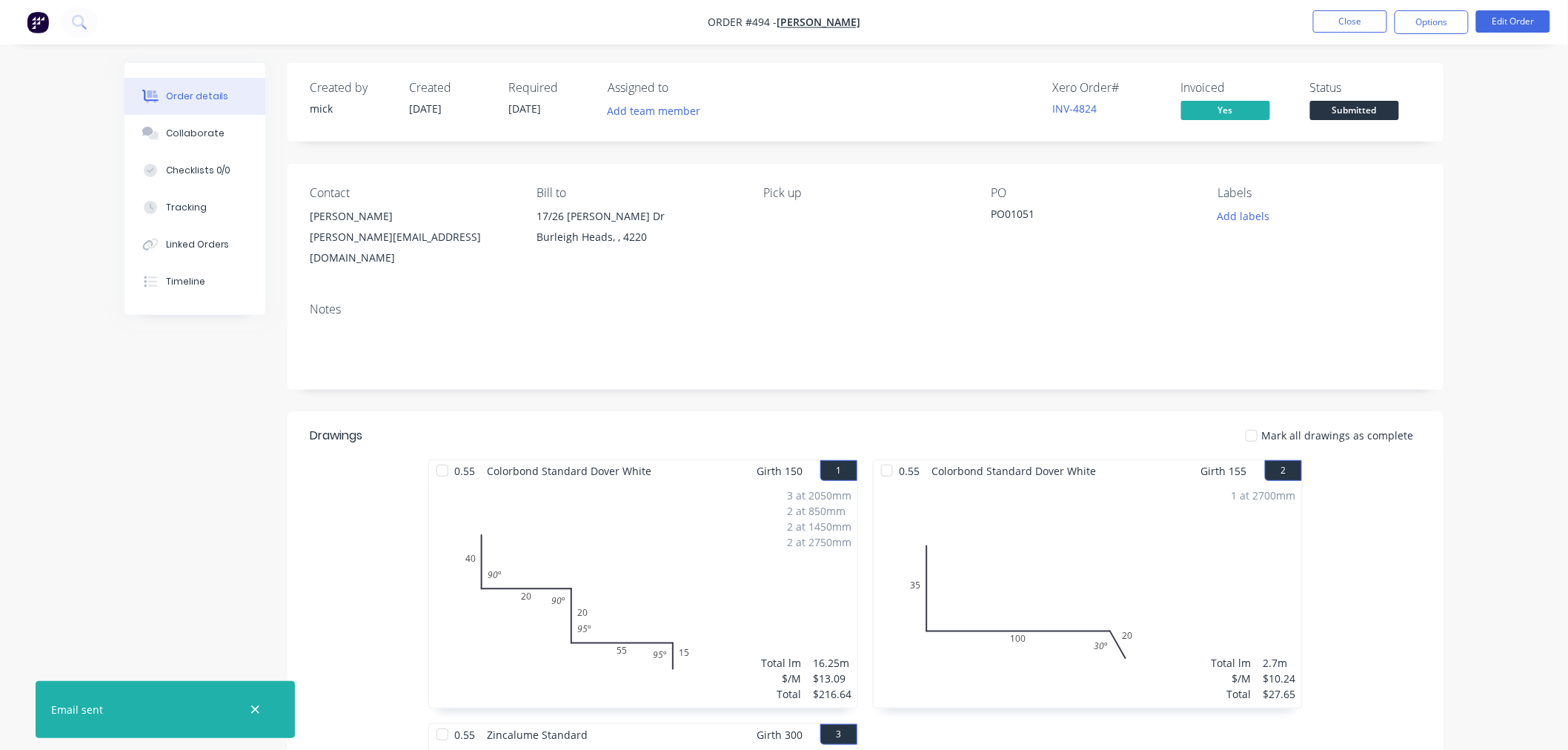
click at [32, 22] on img "button" at bounding box center [38, 22] width 22 height 22
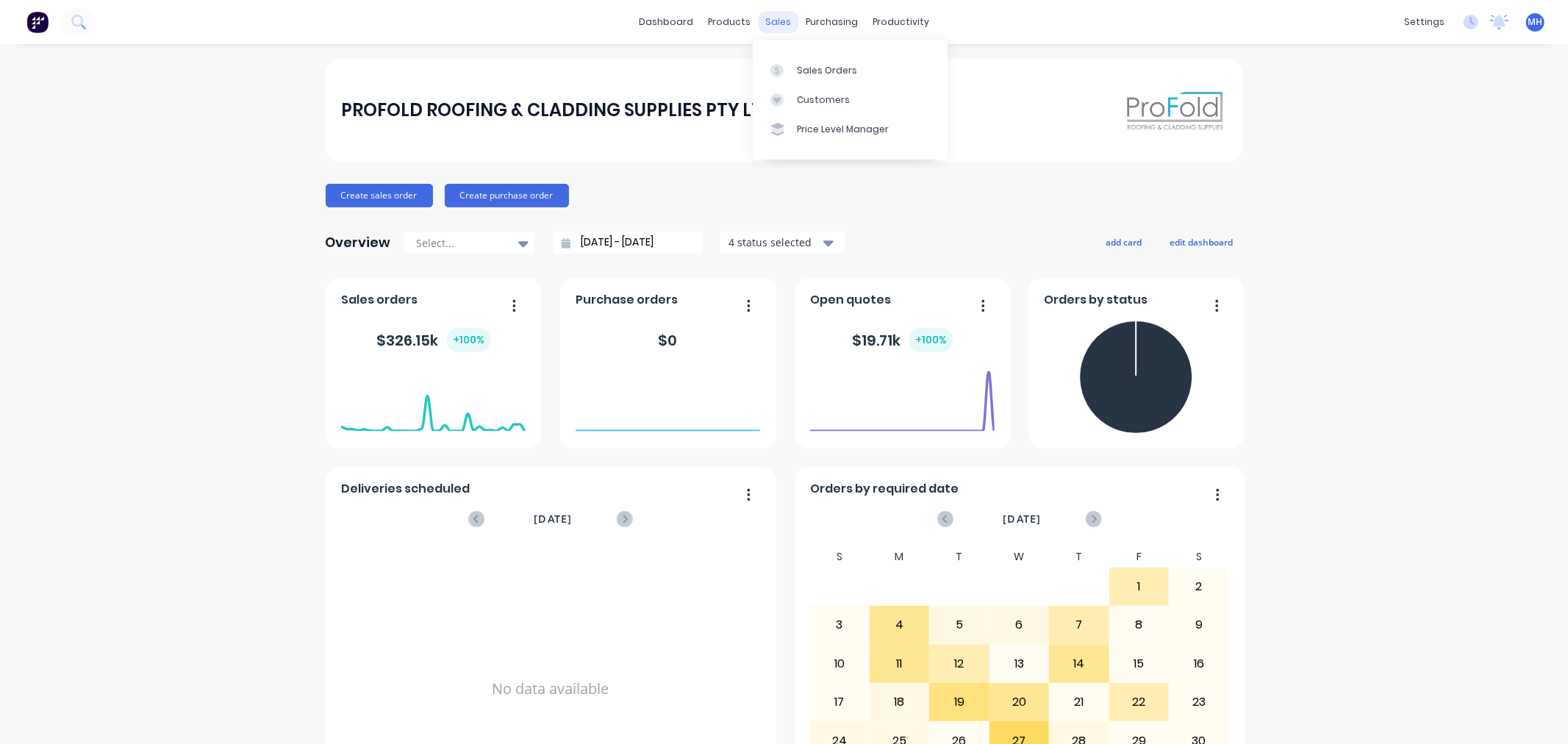
click at [770, 24] on div "sales" at bounding box center [778, 22] width 40 height 22
click at [823, 67] on div "Sales Orders" at bounding box center [826, 70] width 60 height 13
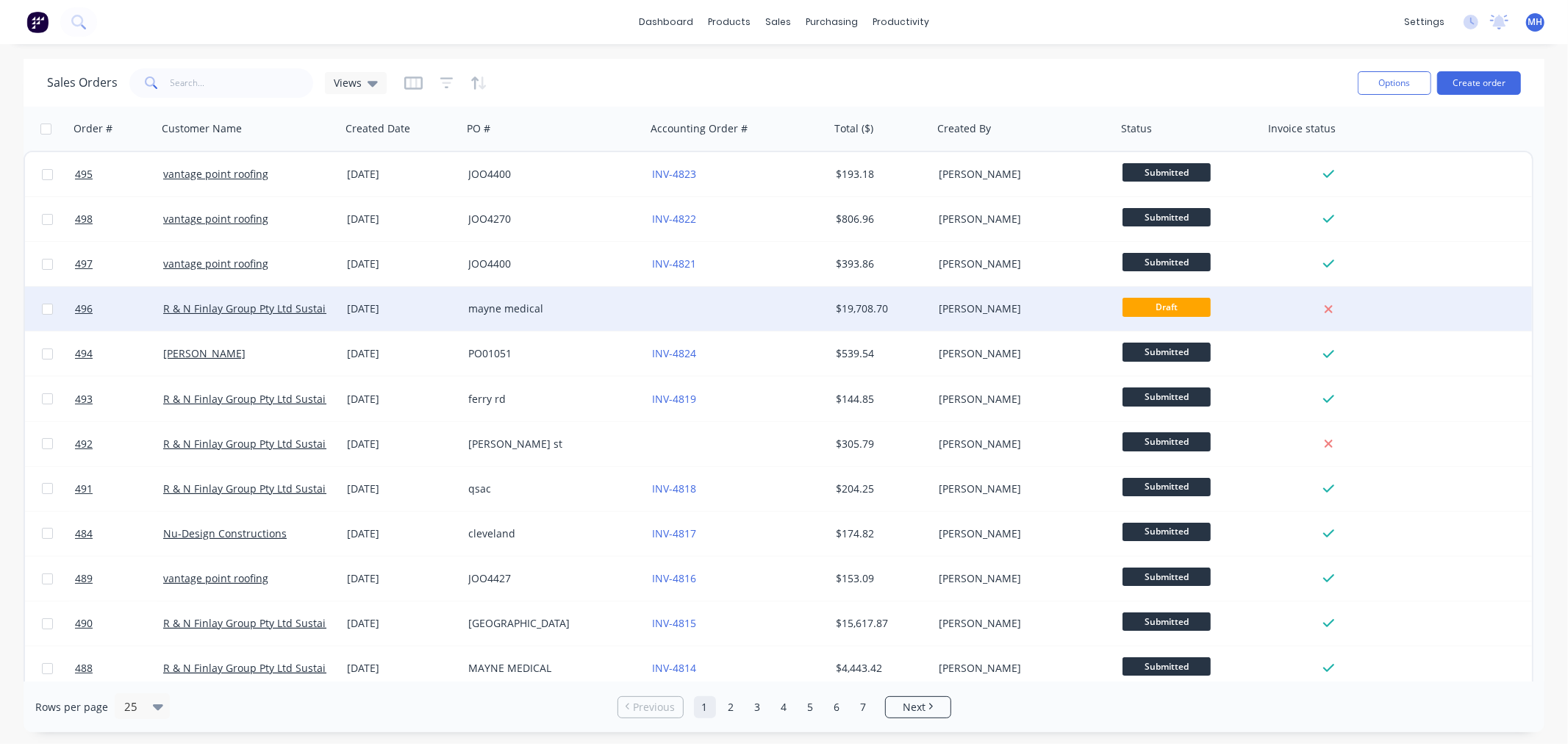
click at [739, 310] on div at bounding box center [737, 309] width 184 height 44
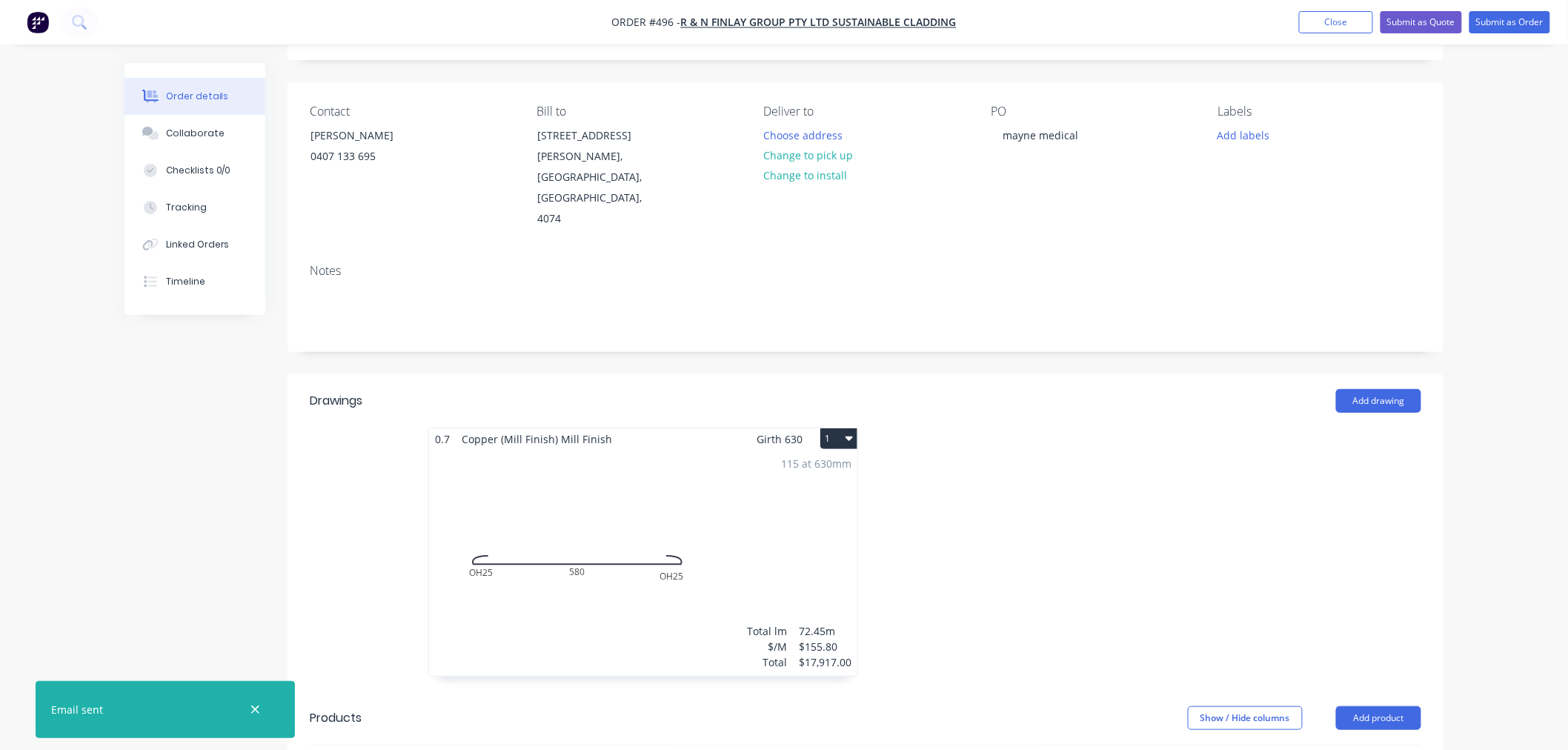
scroll to position [165, 0]
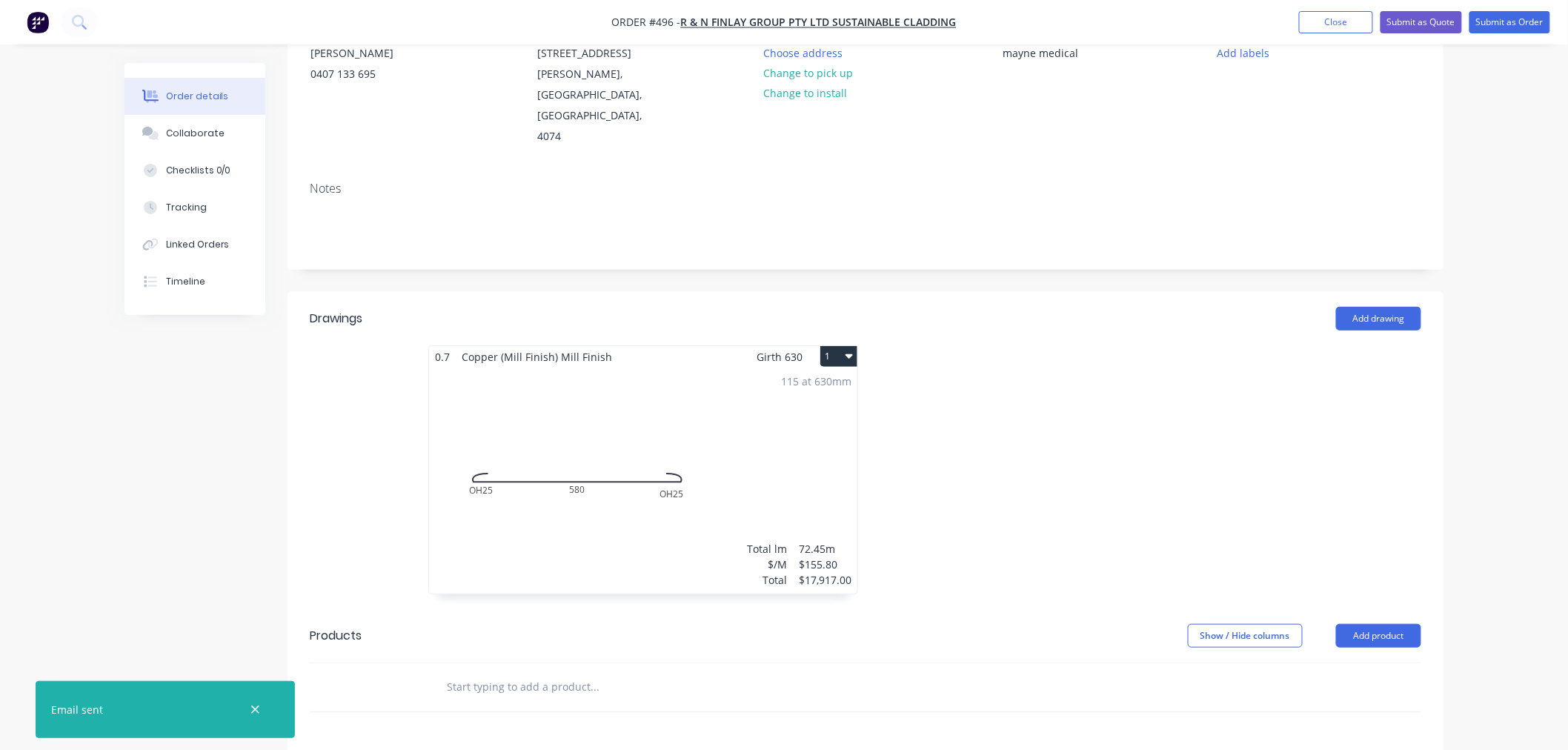
click at [778, 463] on div "115 at 630mm Total lm $/M Total 72.45m $155.80 $17,917.00" at bounding box center [643, 480] width 429 height 226
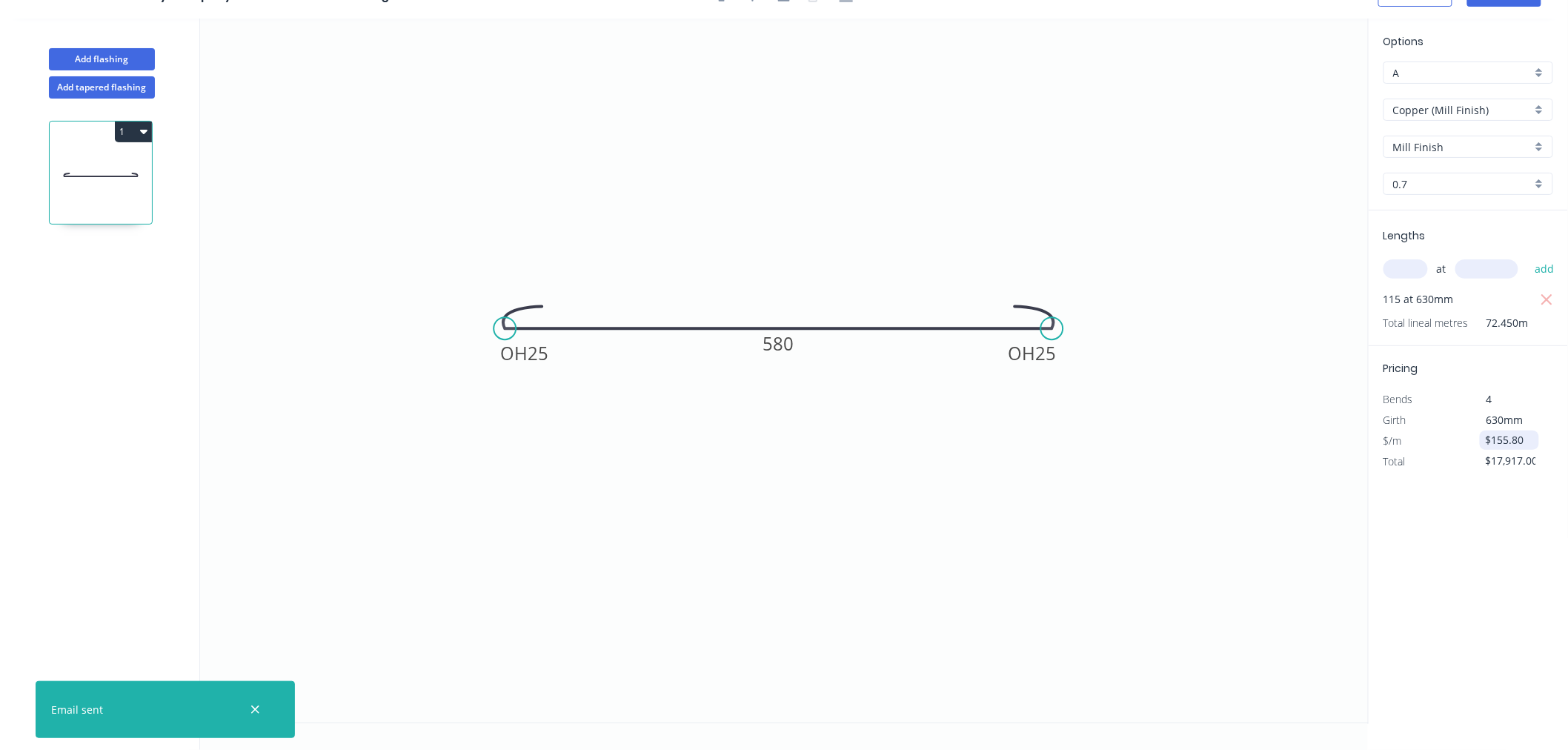
click at [1528, 439] on input "$155.80" at bounding box center [1511, 440] width 50 height 21
click at [1211, 484] on icon "0 OH 25 OH 25 580" at bounding box center [784, 370] width 1169 height 703
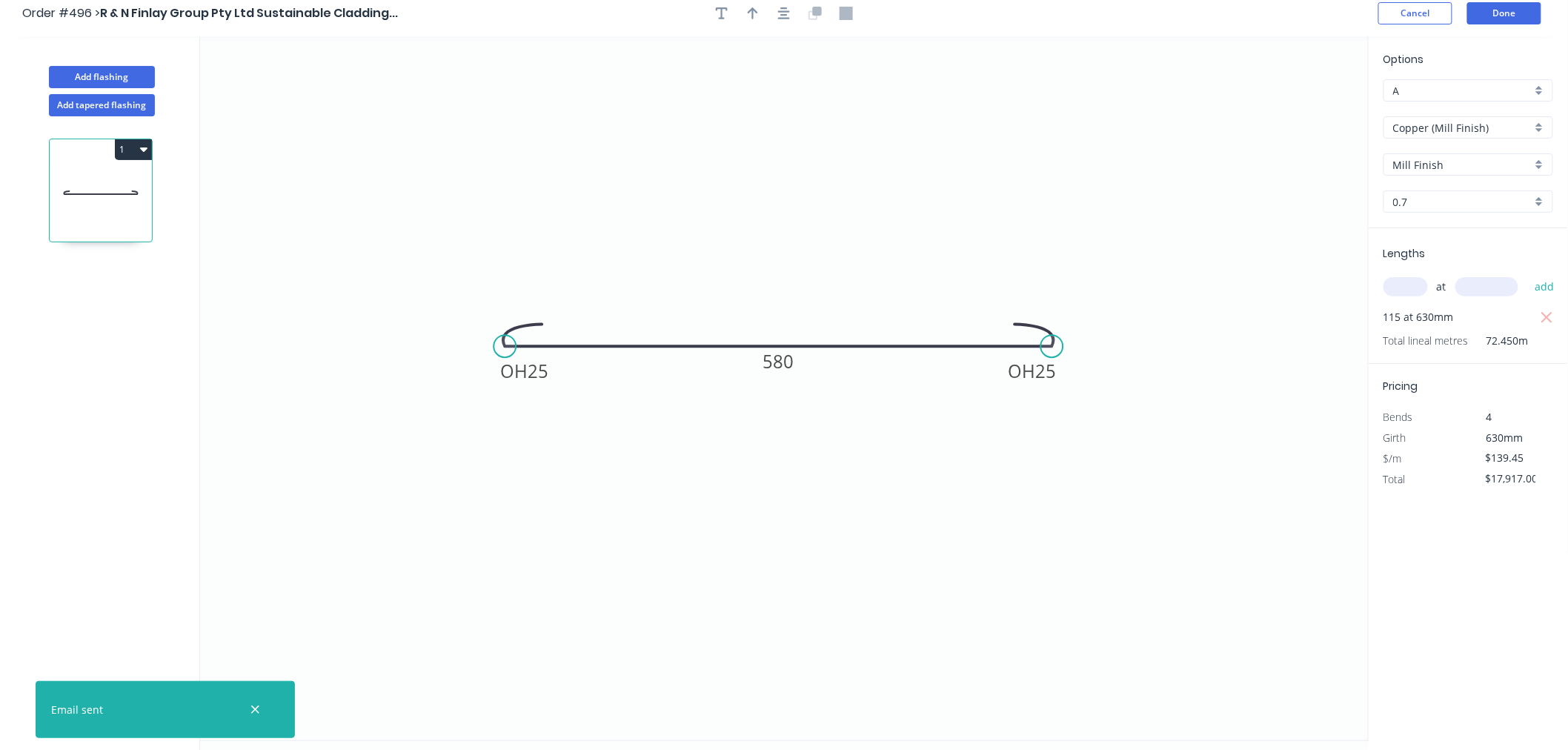
scroll to position [0, 0]
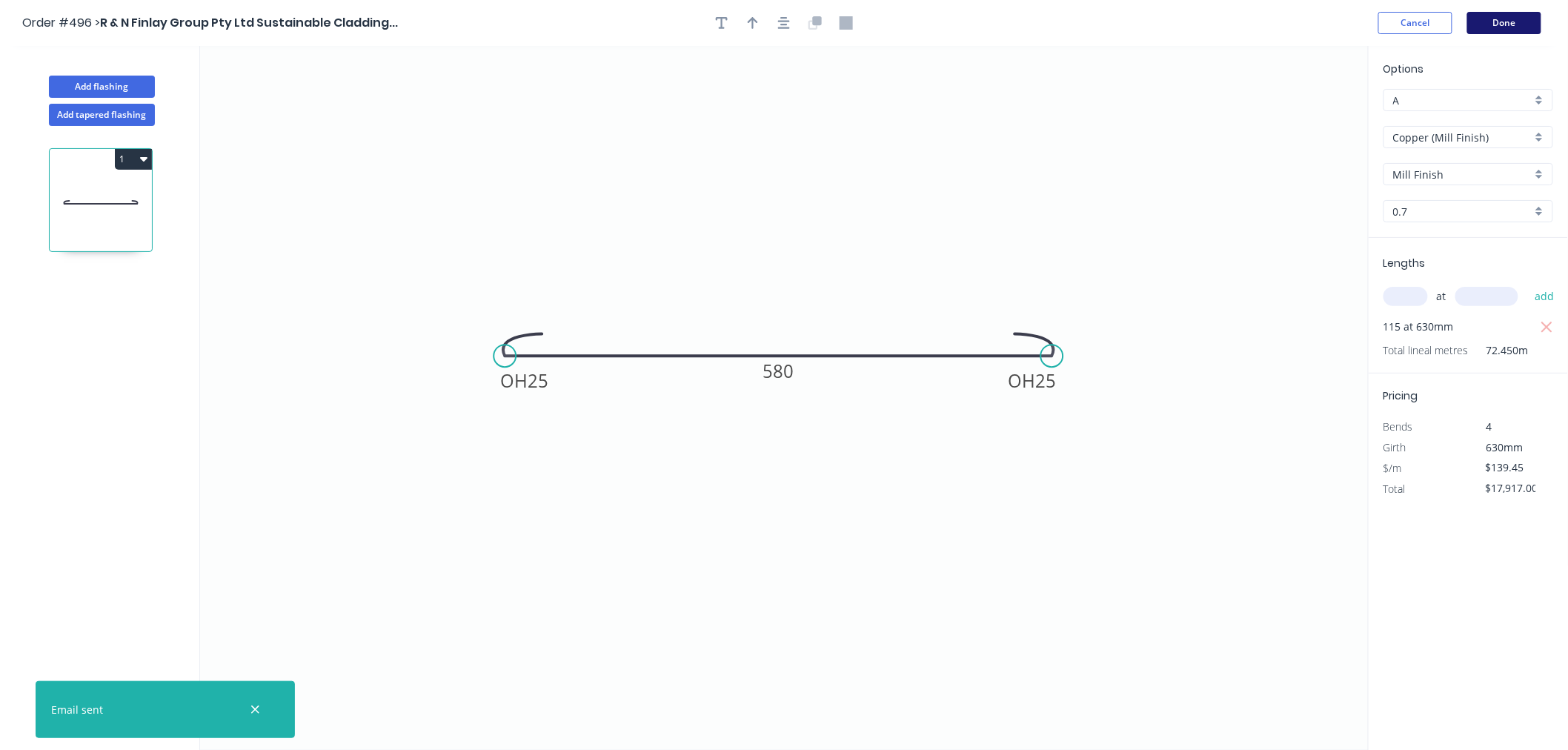
type input "$155.80"
click at [1515, 28] on button "Done" at bounding box center [1504, 23] width 74 height 22
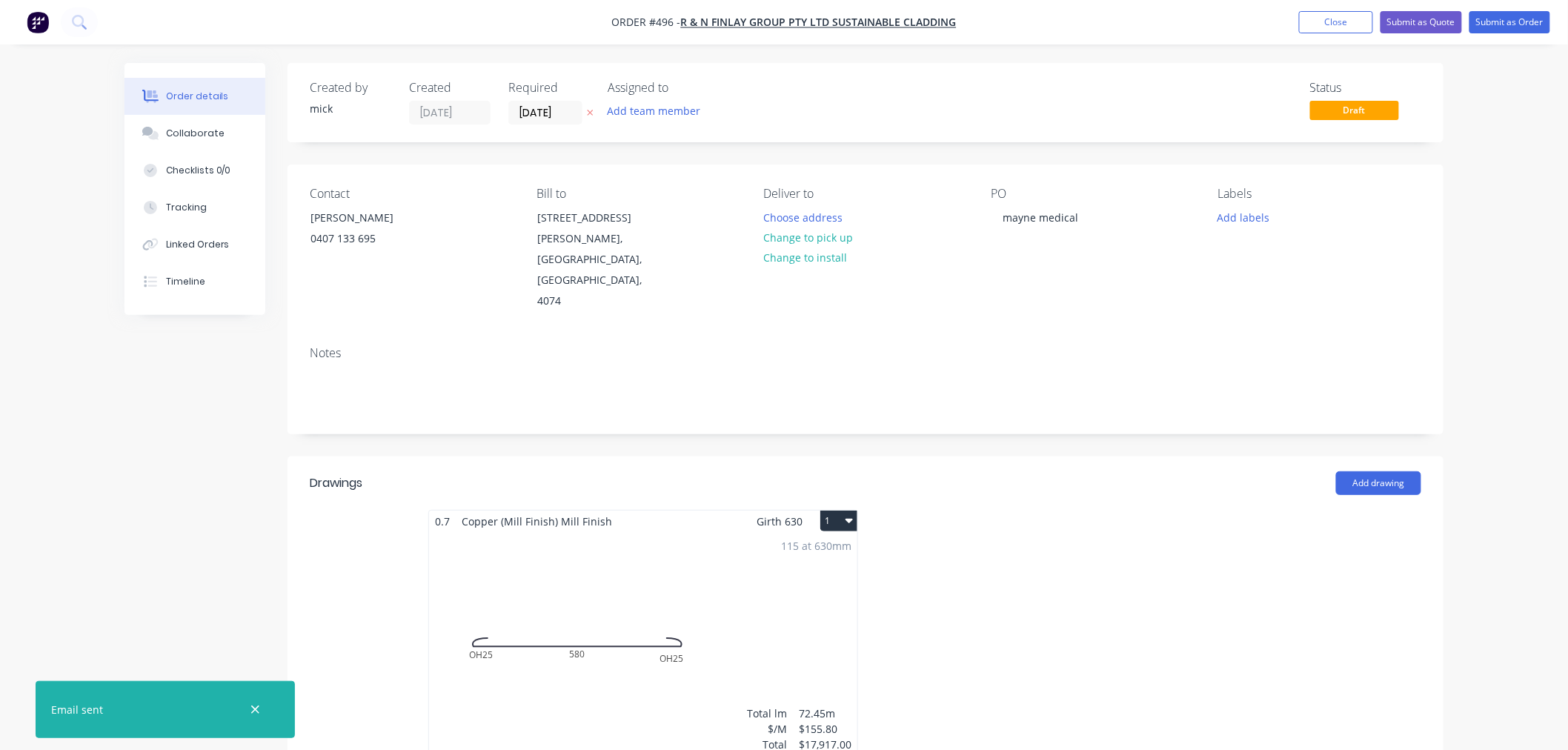
click at [800, 609] on div "115 at 630mm Total lm $/M Total 72.45m $155.80 $17,917.00" at bounding box center [643, 645] width 429 height 226
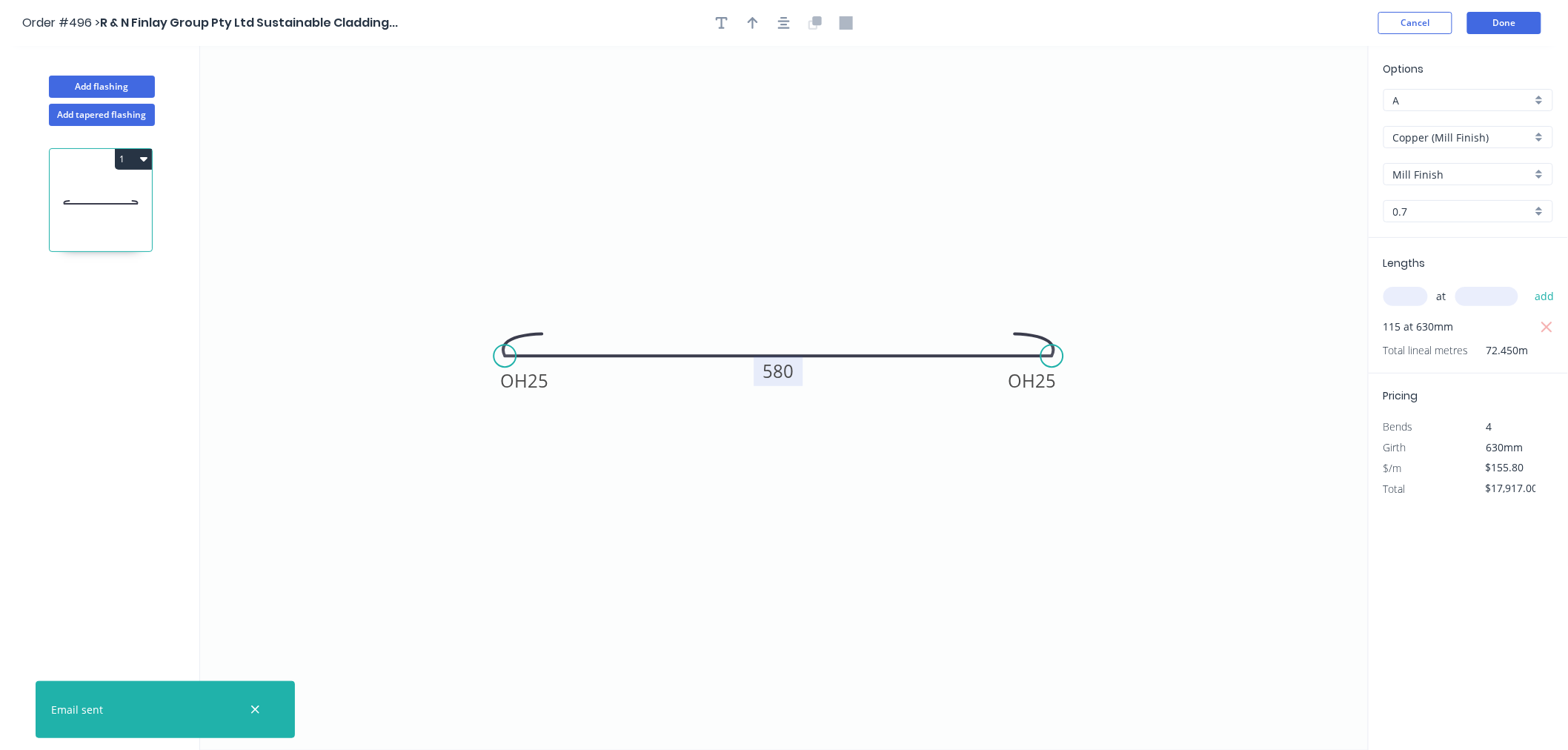
click at [793, 366] on tspan "580" at bounding box center [779, 371] width 31 height 24
click at [1550, 326] on icon "button" at bounding box center [1546, 327] width 13 height 18
type input "$0.00"
click at [1414, 303] on input "text" at bounding box center [1406, 297] width 45 height 19
type input "115"
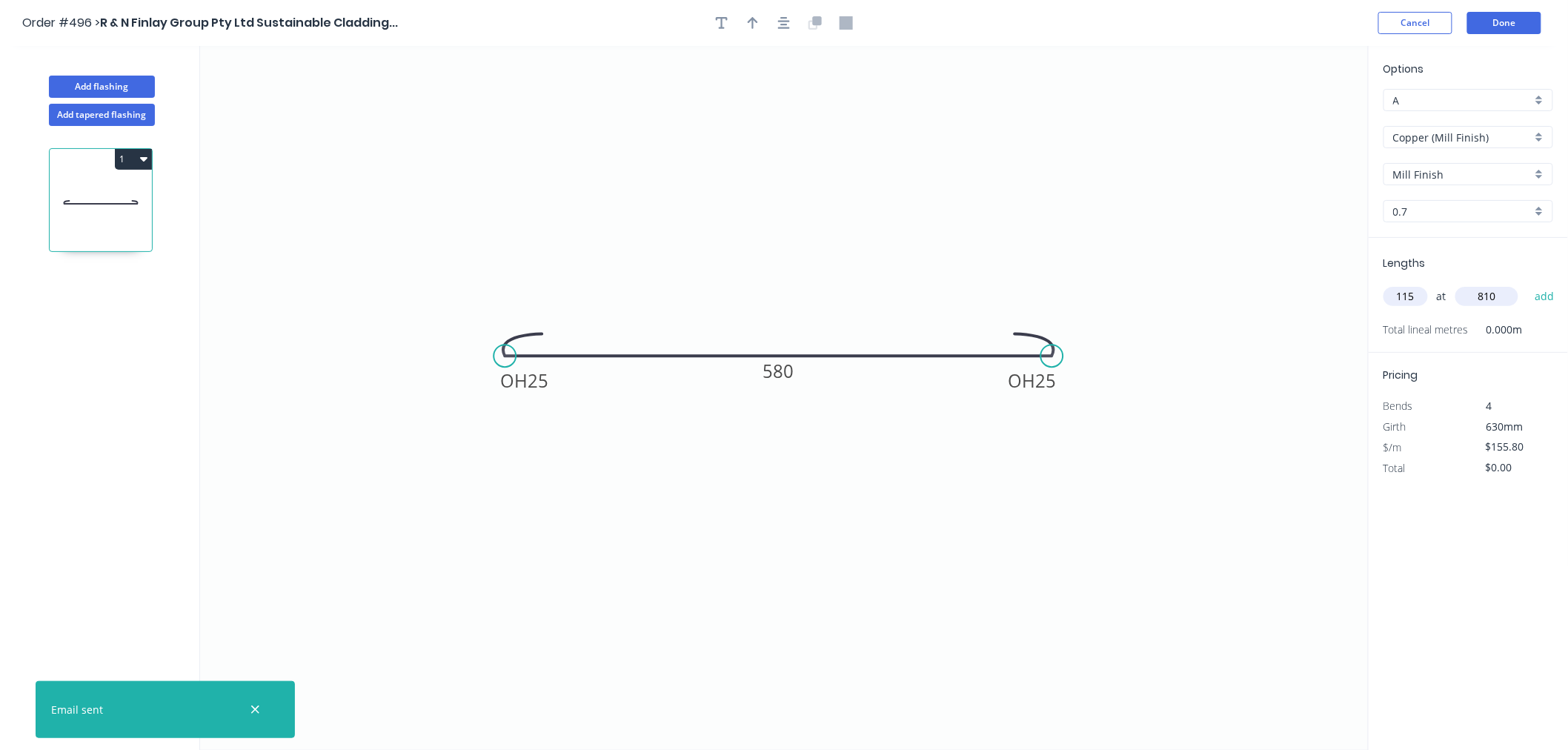
type input "810"
click at [1527, 284] on button "add" at bounding box center [1545, 296] width 34 height 25
type input "$17,917.00"
click at [798, 372] on rect at bounding box center [778, 371] width 49 height 29
click at [781, 366] on tspan "580" at bounding box center [779, 371] width 31 height 24
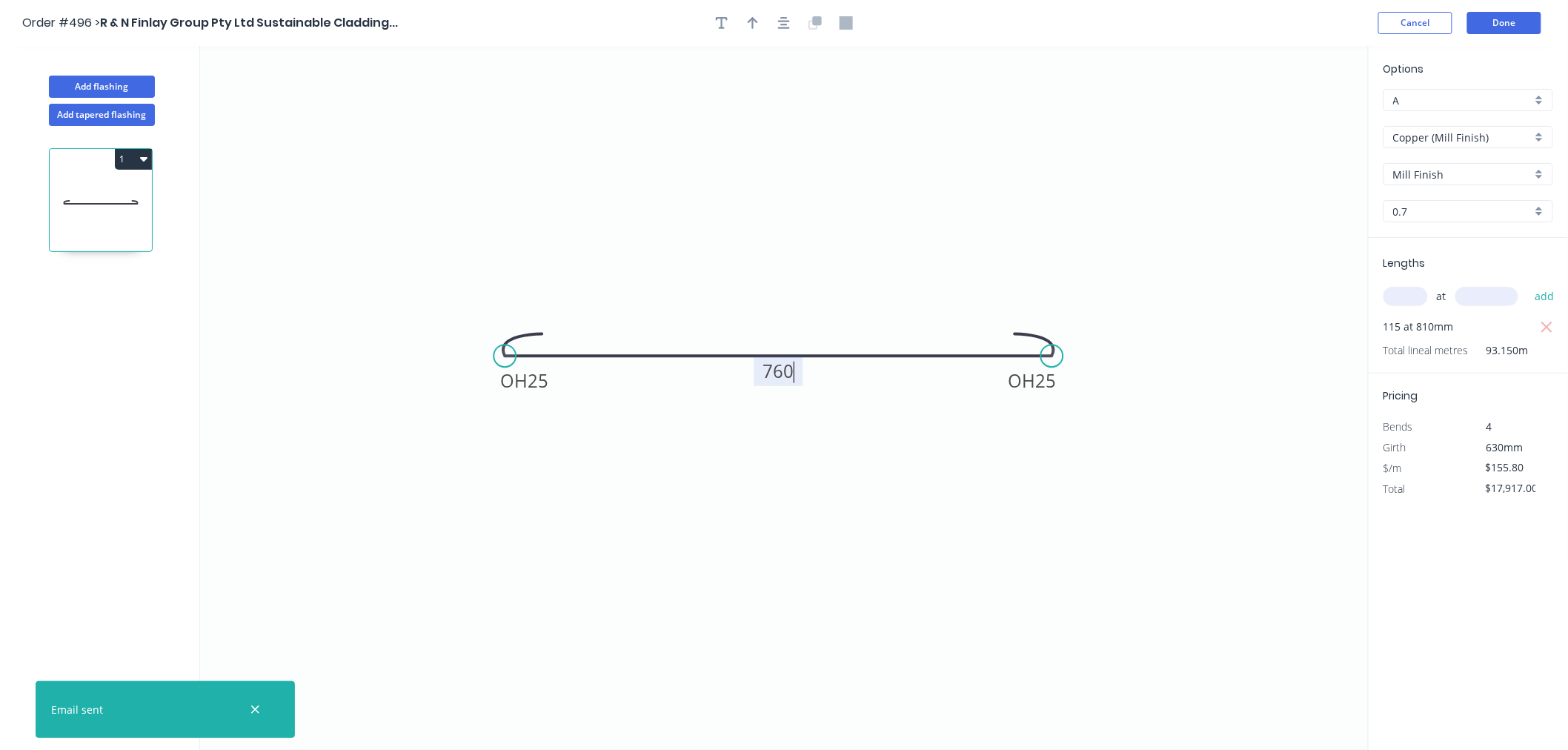
click at [978, 485] on icon "0 OH 25 OH 25 760" at bounding box center [784, 397] width 1169 height 703
type input "$197.80"
click at [1550, 327] on icon "button" at bounding box center [1546, 327] width 13 height 18
type input "$0.00"
click at [1402, 295] on input "text" at bounding box center [1406, 297] width 45 height 19
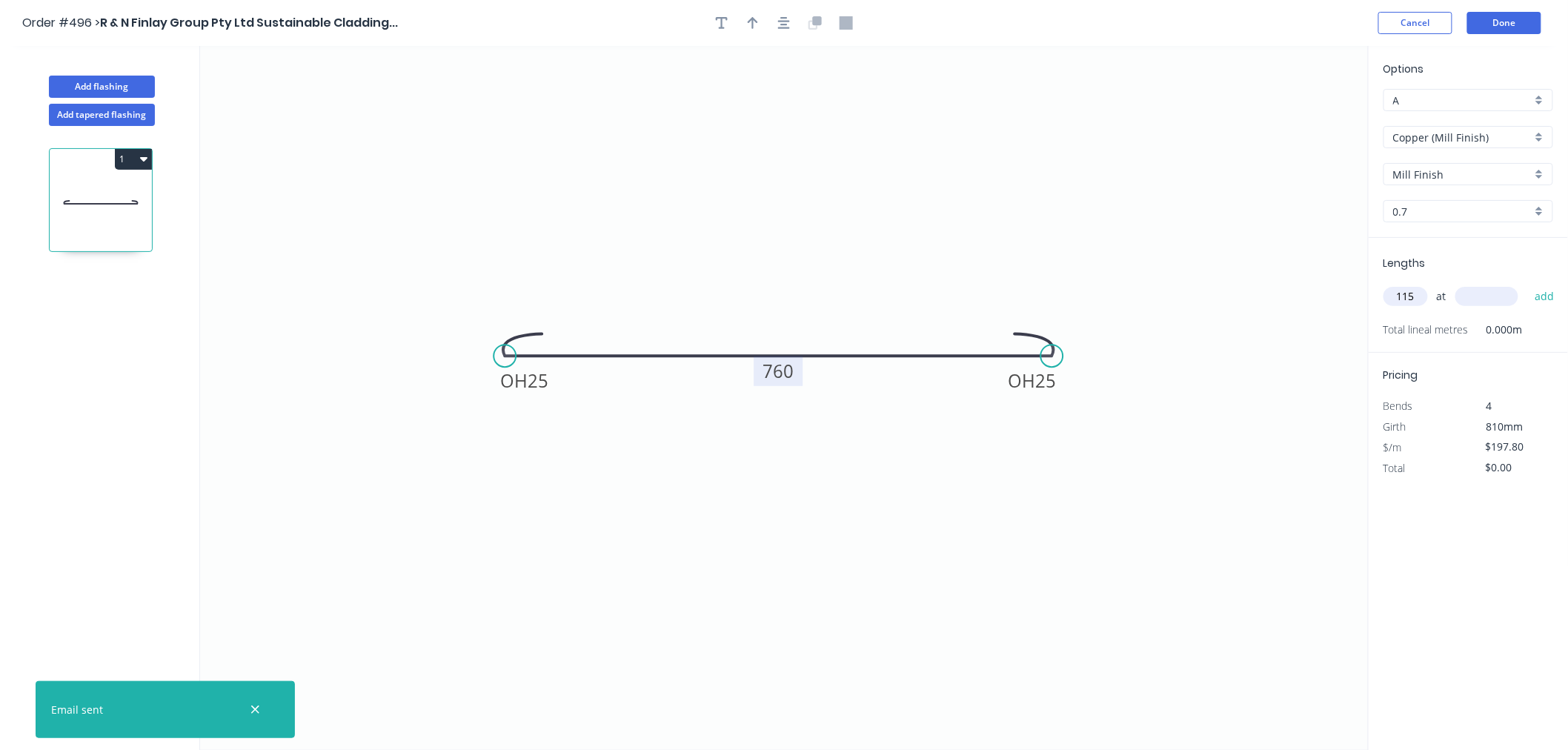
type input "115"
click at [1309, 428] on icon "0 OH 25 OH 25 760" at bounding box center [784, 397] width 1169 height 703
type input "630"
click at [1540, 294] on button "add" at bounding box center [1545, 296] width 34 height 25
type input "$22,747.00"
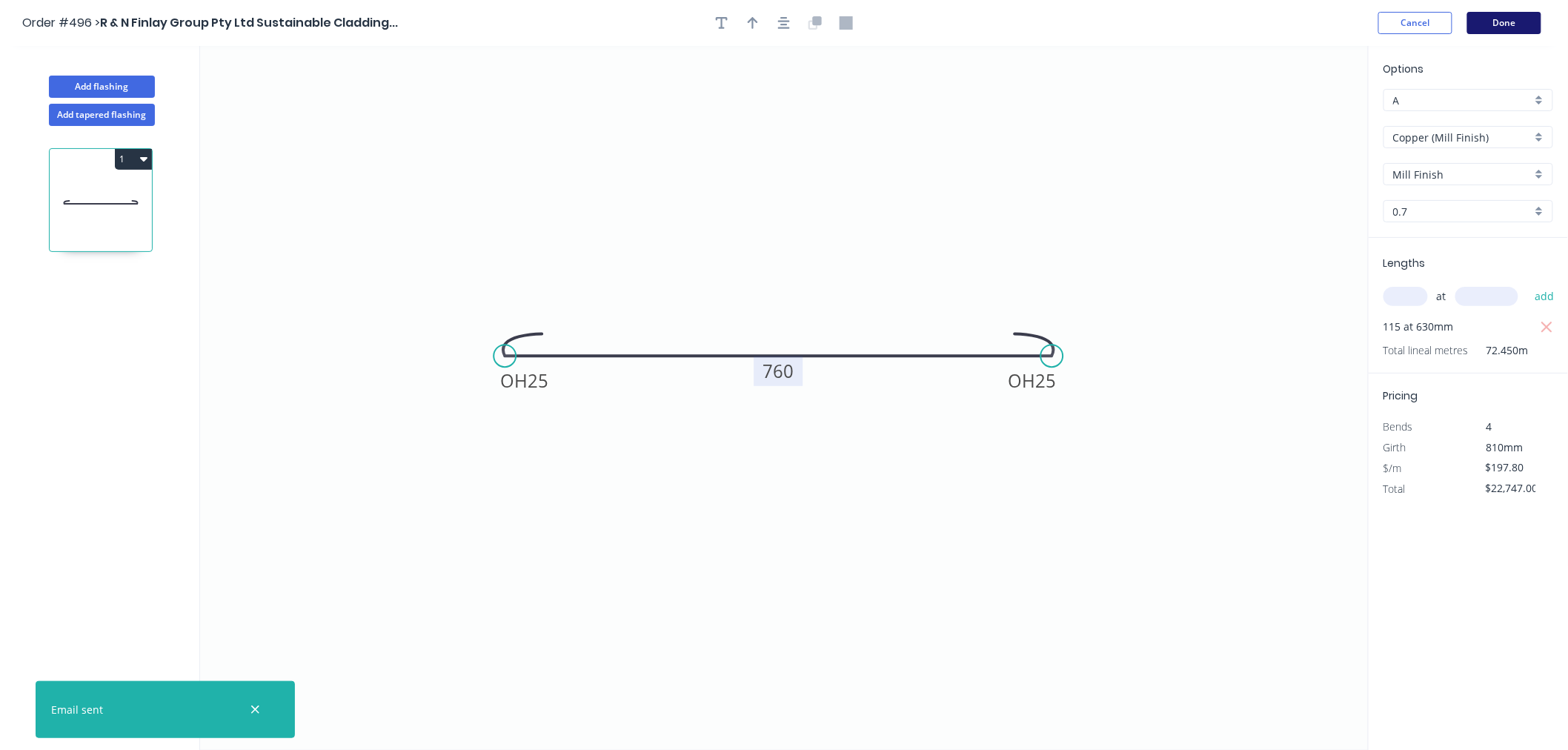
click at [1493, 17] on button "Done" at bounding box center [1504, 23] width 74 height 22
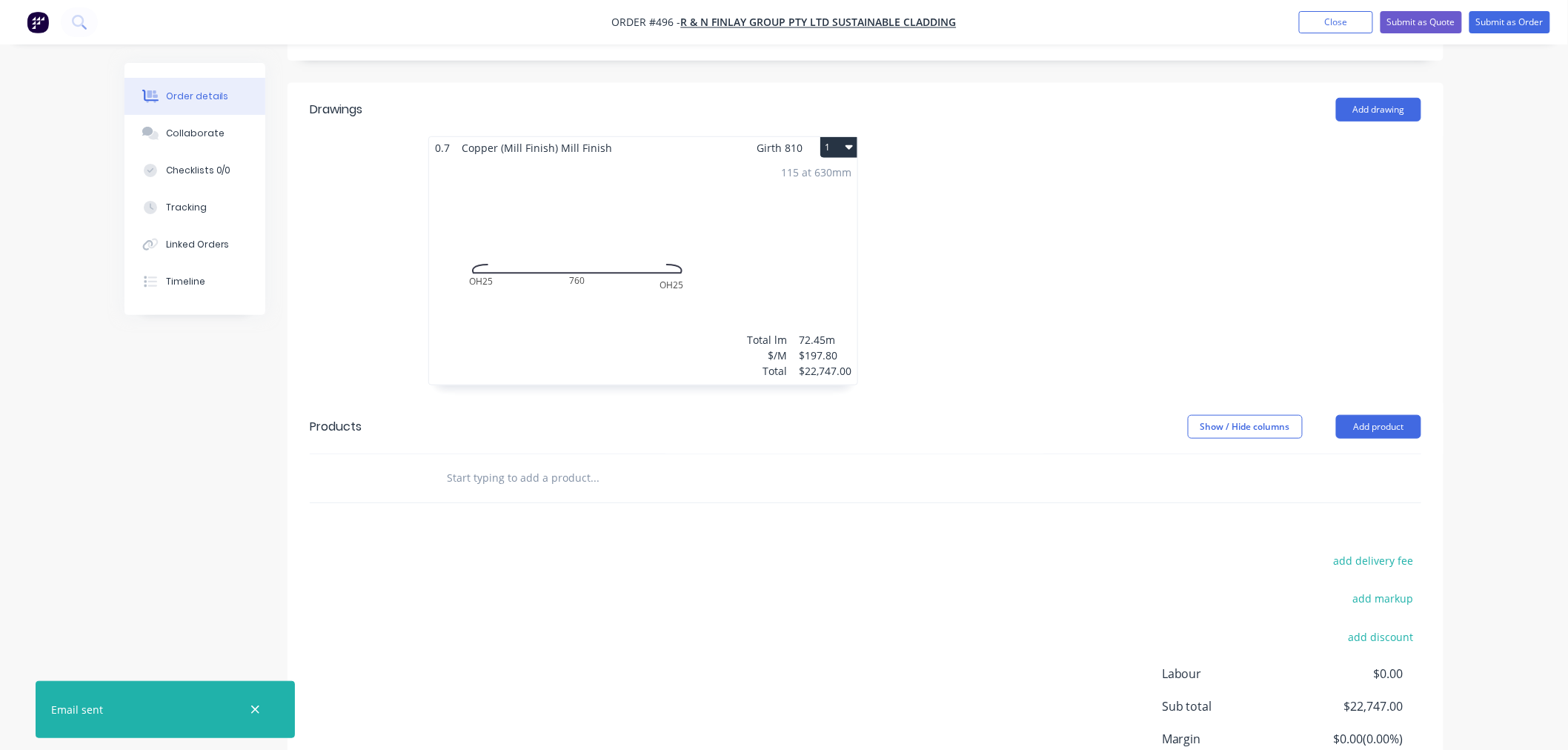
scroll to position [463, 0]
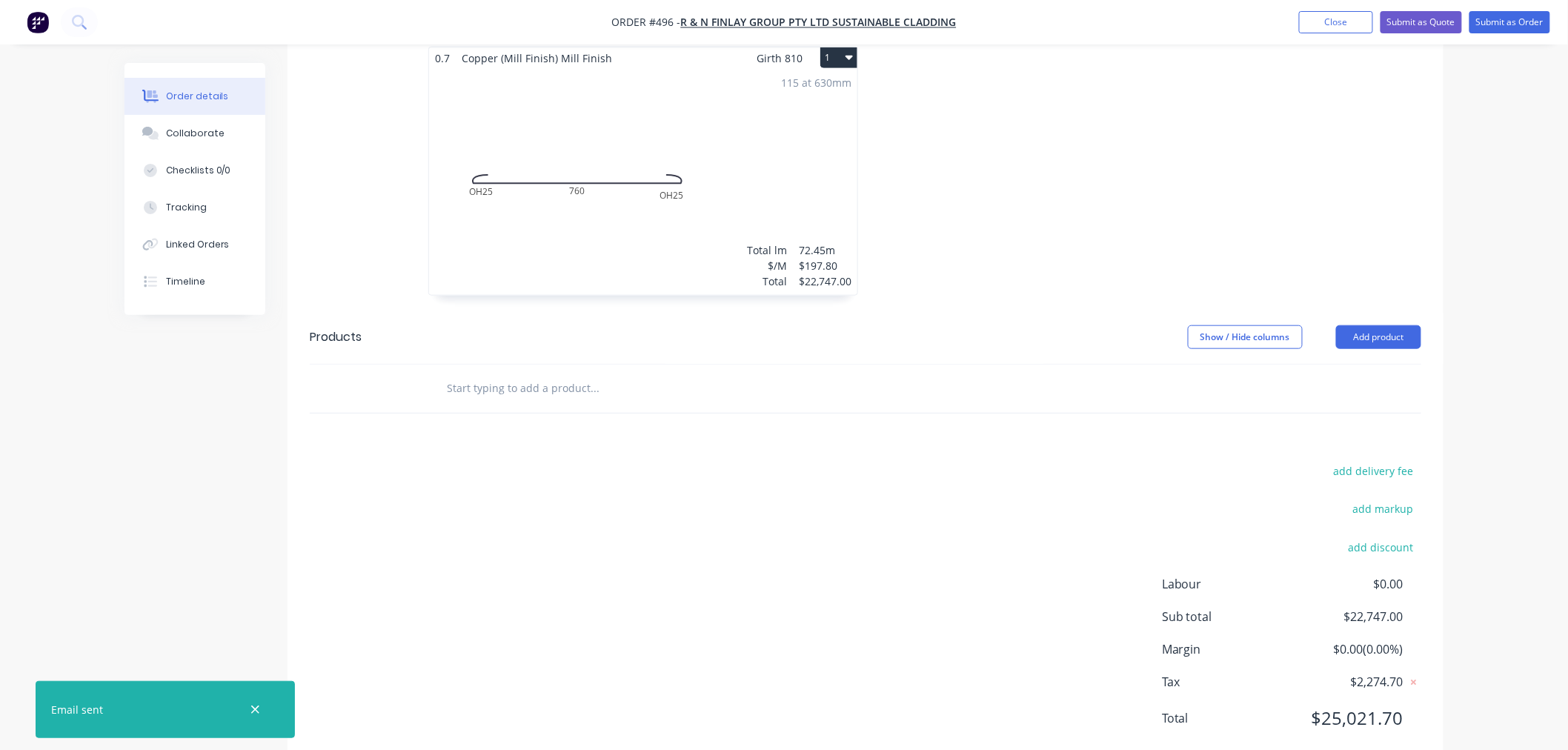
click at [461, 373] on input "text" at bounding box center [594, 388] width 297 height 29
click at [1368, 325] on button "Add product" at bounding box center [1378, 336] width 85 height 23
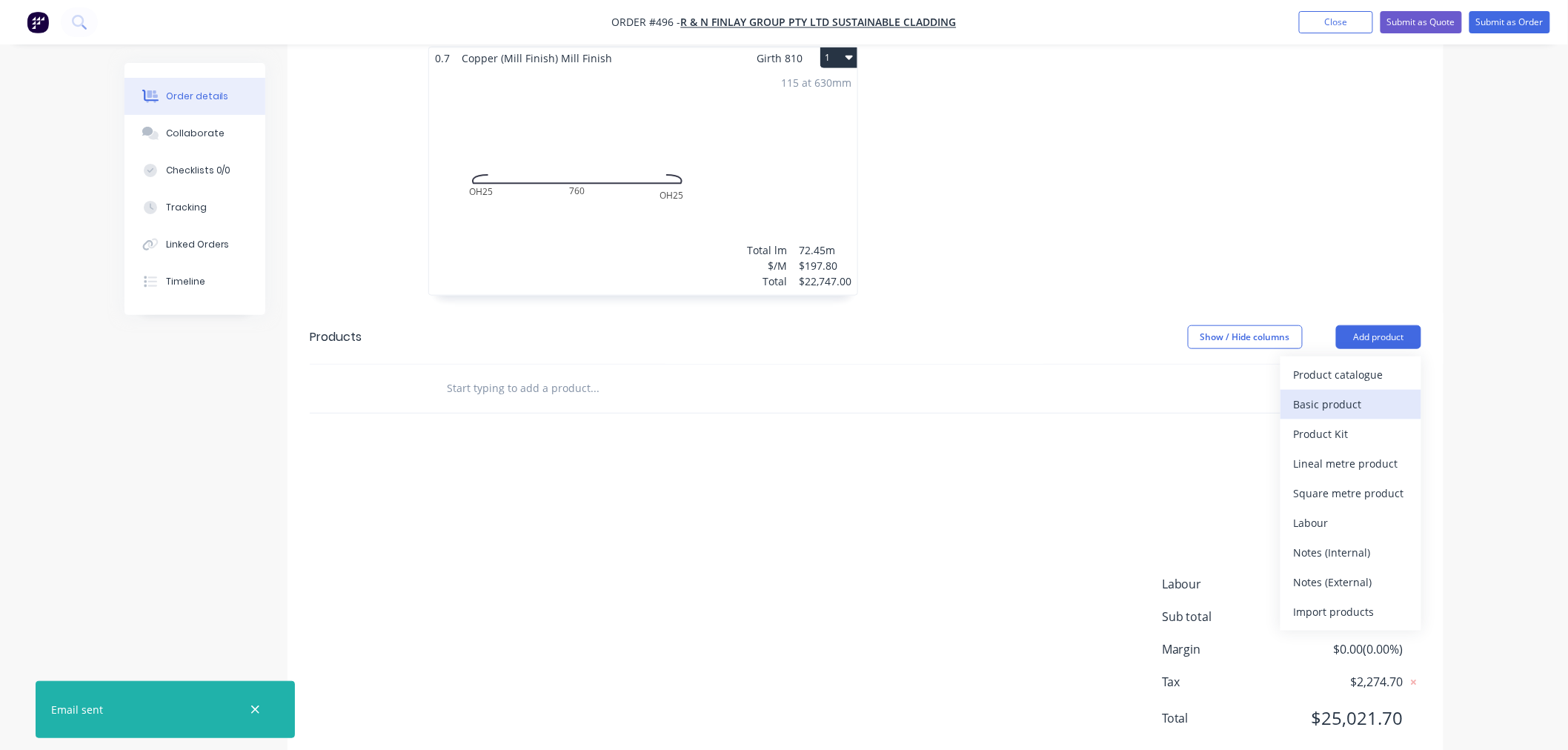
click at [1373, 393] on div "Basic product" at bounding box center [1351, 403] width 114 height 22
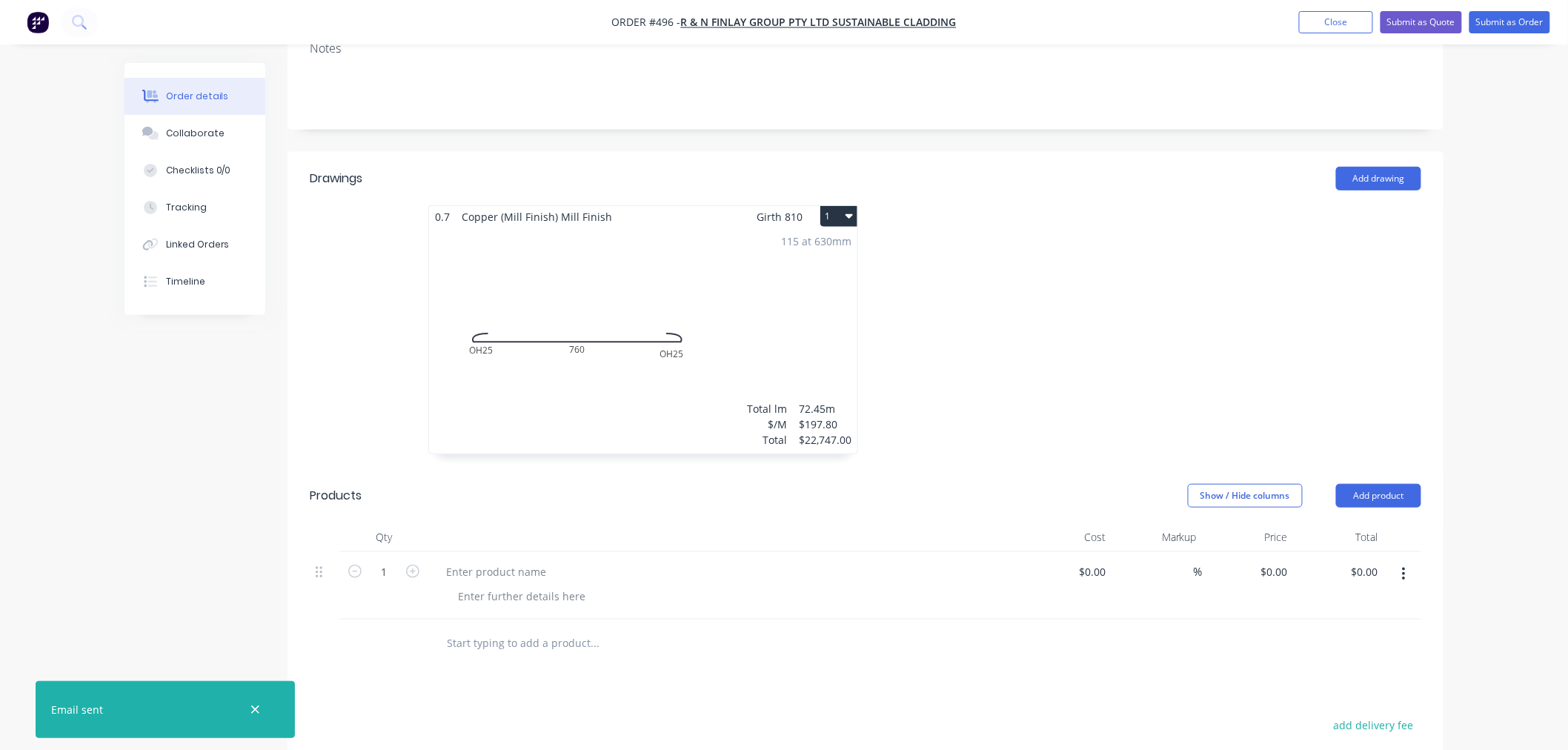
scroll to position [298, 0]
click at [530, 566] on div at bounding box center [495, 577] width 123 height 22
click at [1127, 331] on div at bounding box center [1088, 343] width 445 height 264
click at [667, 315] on div "115 at 630mm Total lm $/M Total 72.45m $197.80 $22,747.00" at bounding box center [643, 347] width 429 height 226
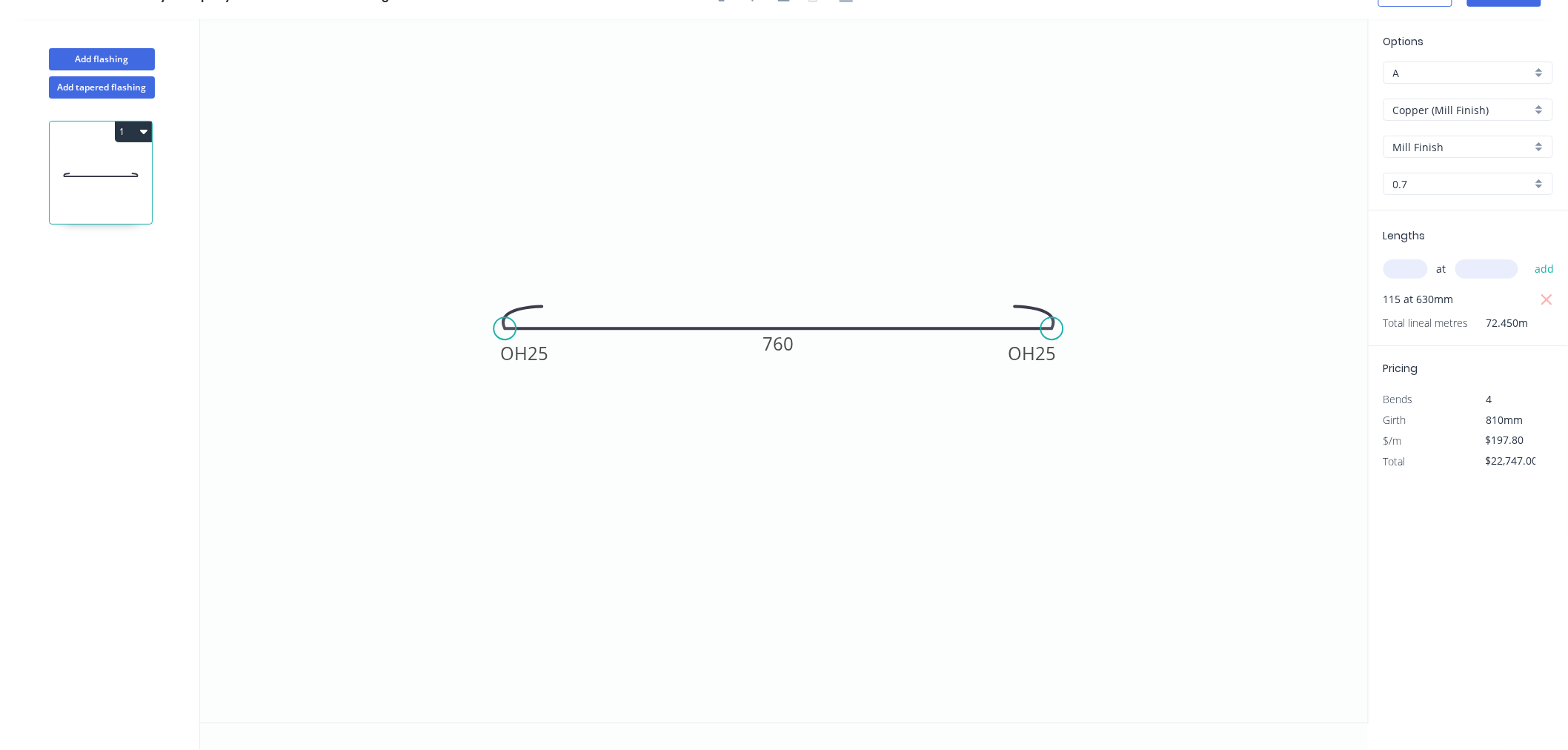
scroll to position [28, 0]
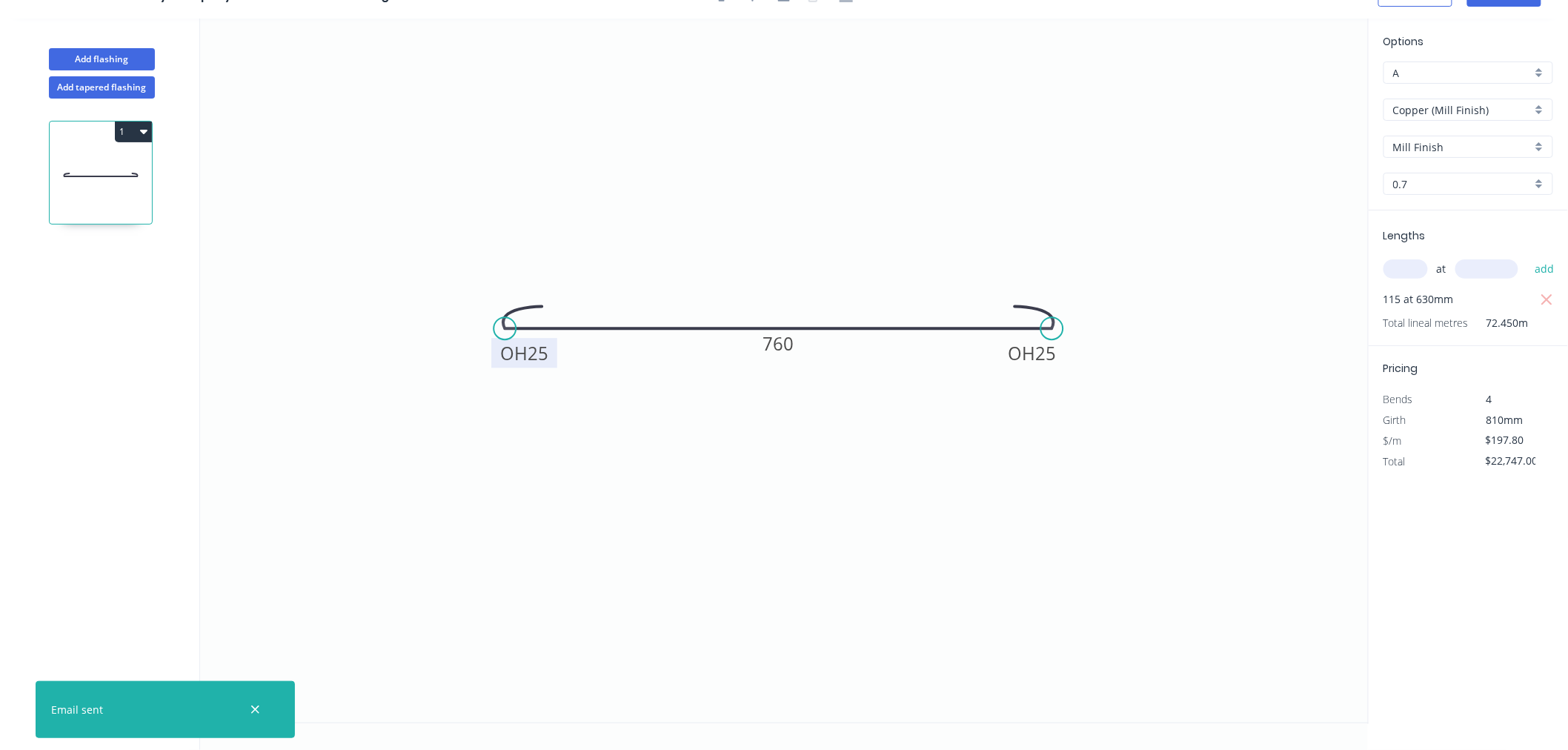
click at [542, 352] on tspan "25" at bounding box center [538, 353] width 21 height 24
click at [1056, 357] on tspan "25" at bounding box center [1046, 353] width 21 height 24
click at [788, 482] on icon "0 OH 20 OH 20 760" at bounding box center [784, 370] width 1169 height 703
type input "$176.80"
type input "$20,332.00"
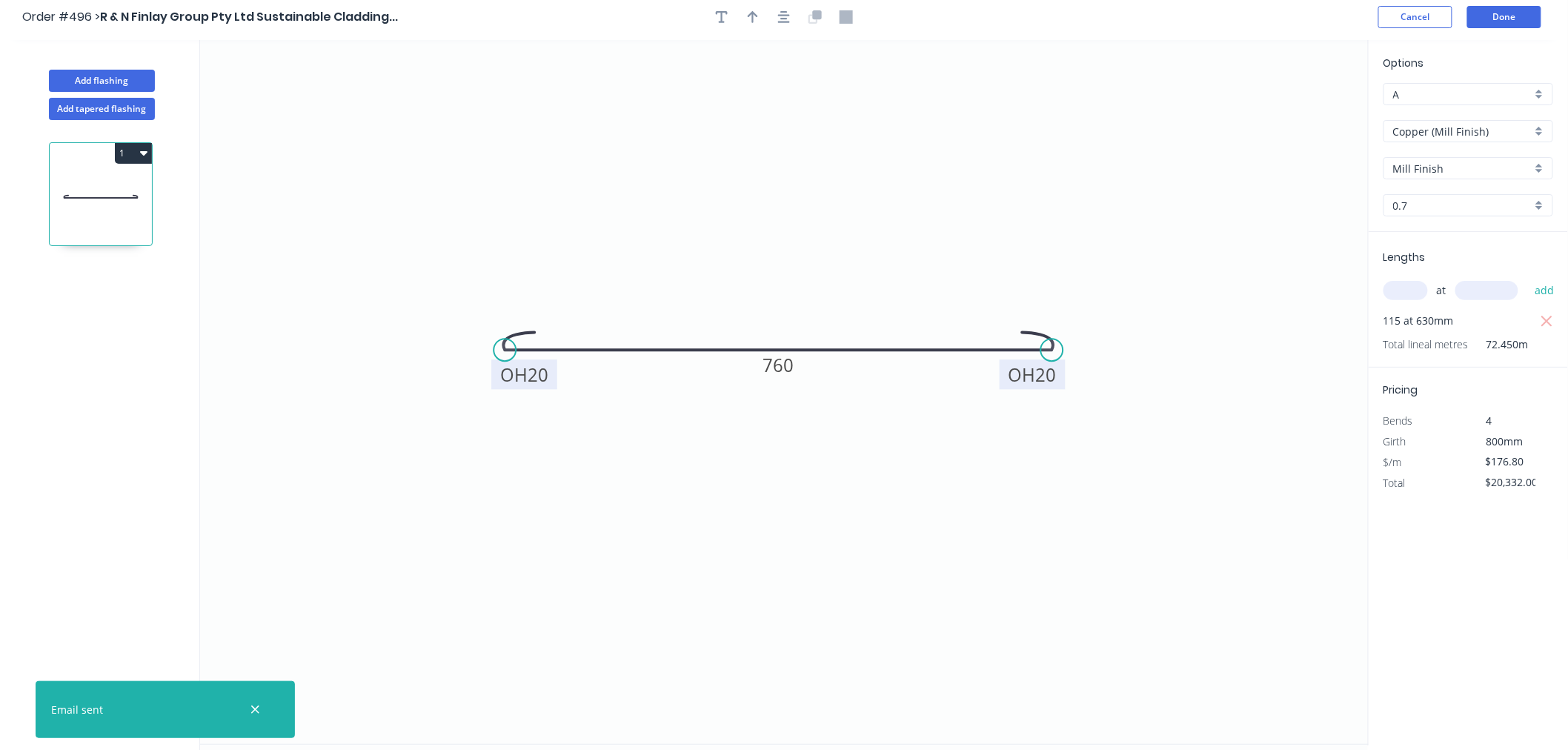
scroll to position [0, 0]
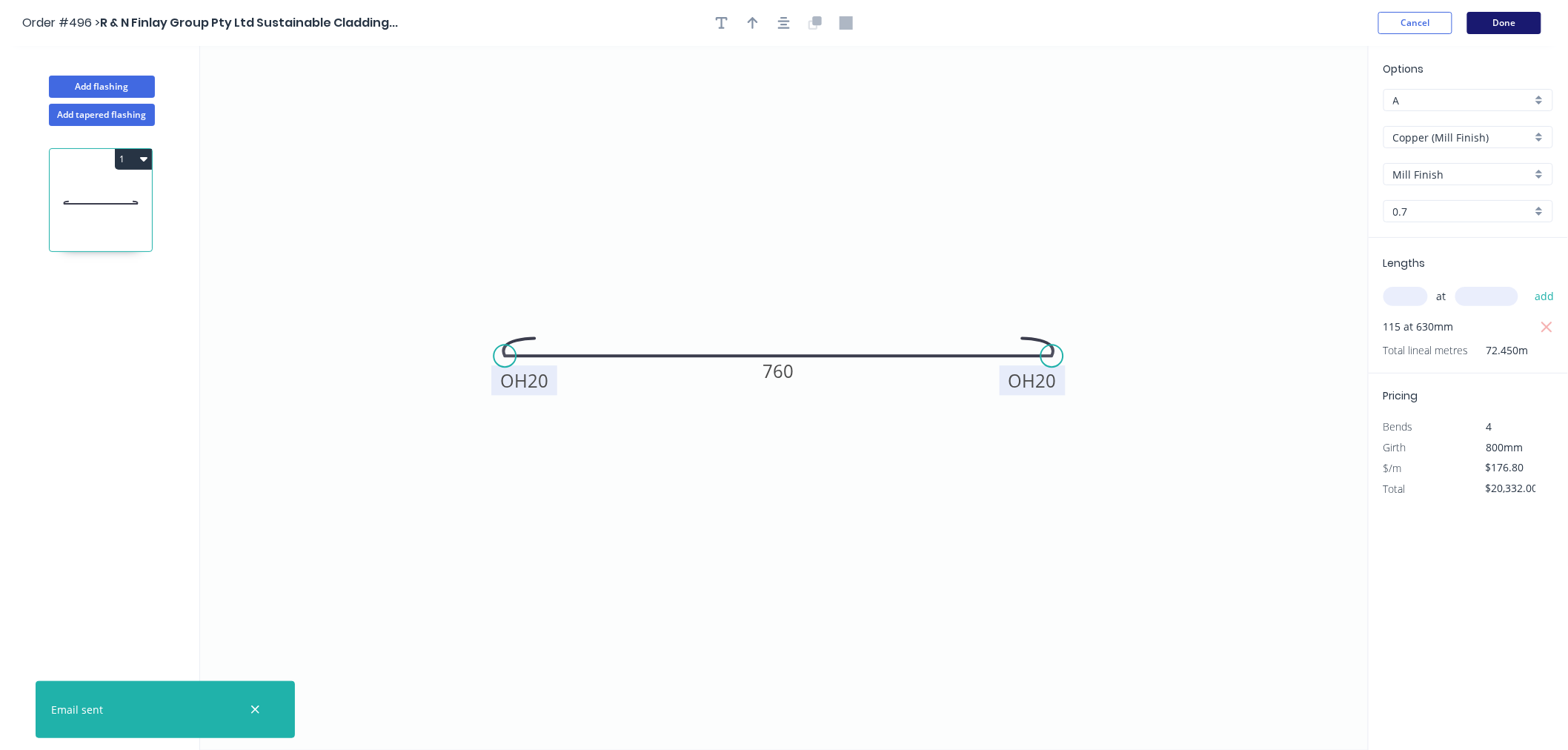
click at [1513, 28] on button "Done" at bounding box center [1504, 23] width 74 height 22
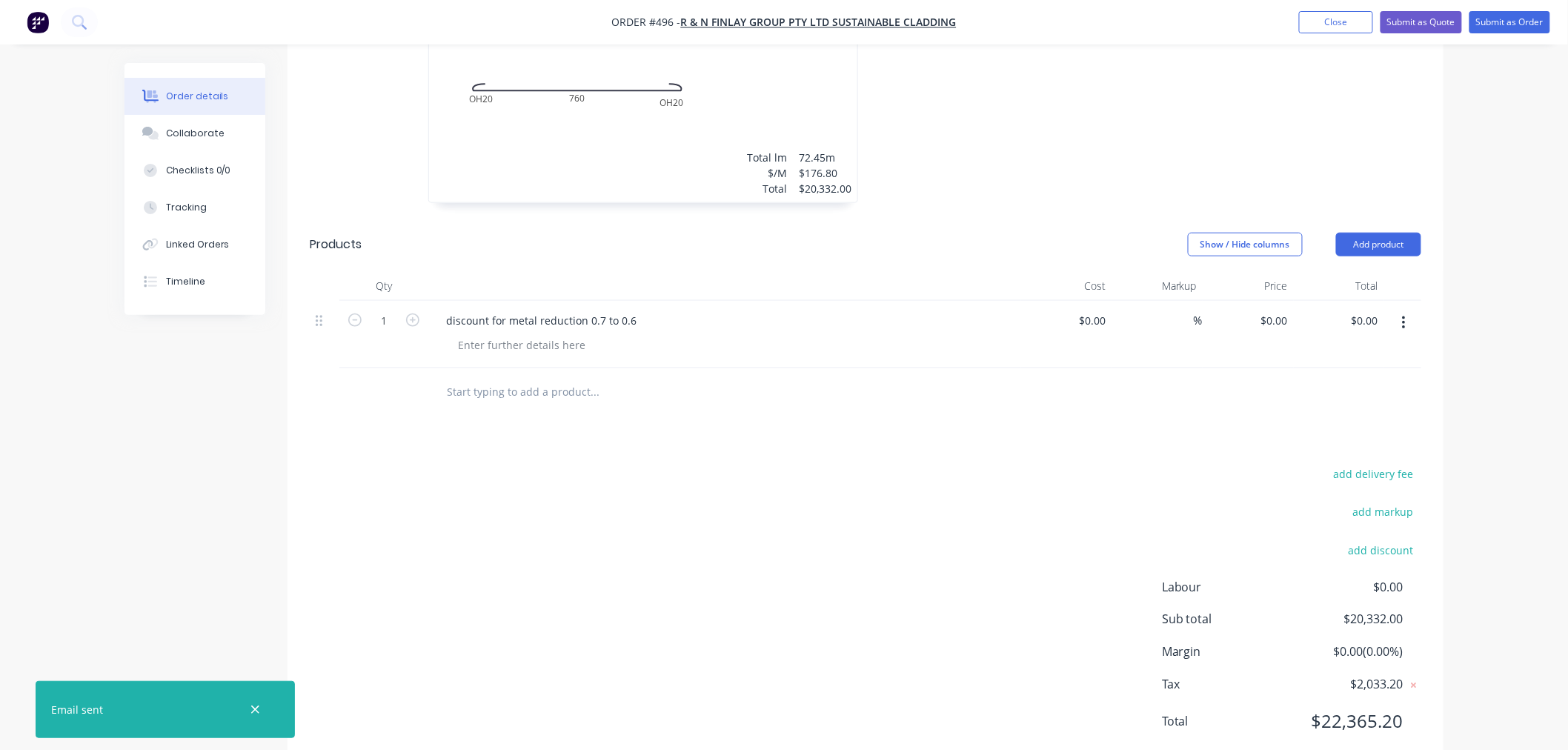
scroll to position [559, 0]
click at [1408, 307] on button "button" at bounding box center [1404, 320] width 34 height 27
click at [1325, 437] on div "Delete" at bounding box center [1351, 447] width 114 height 22
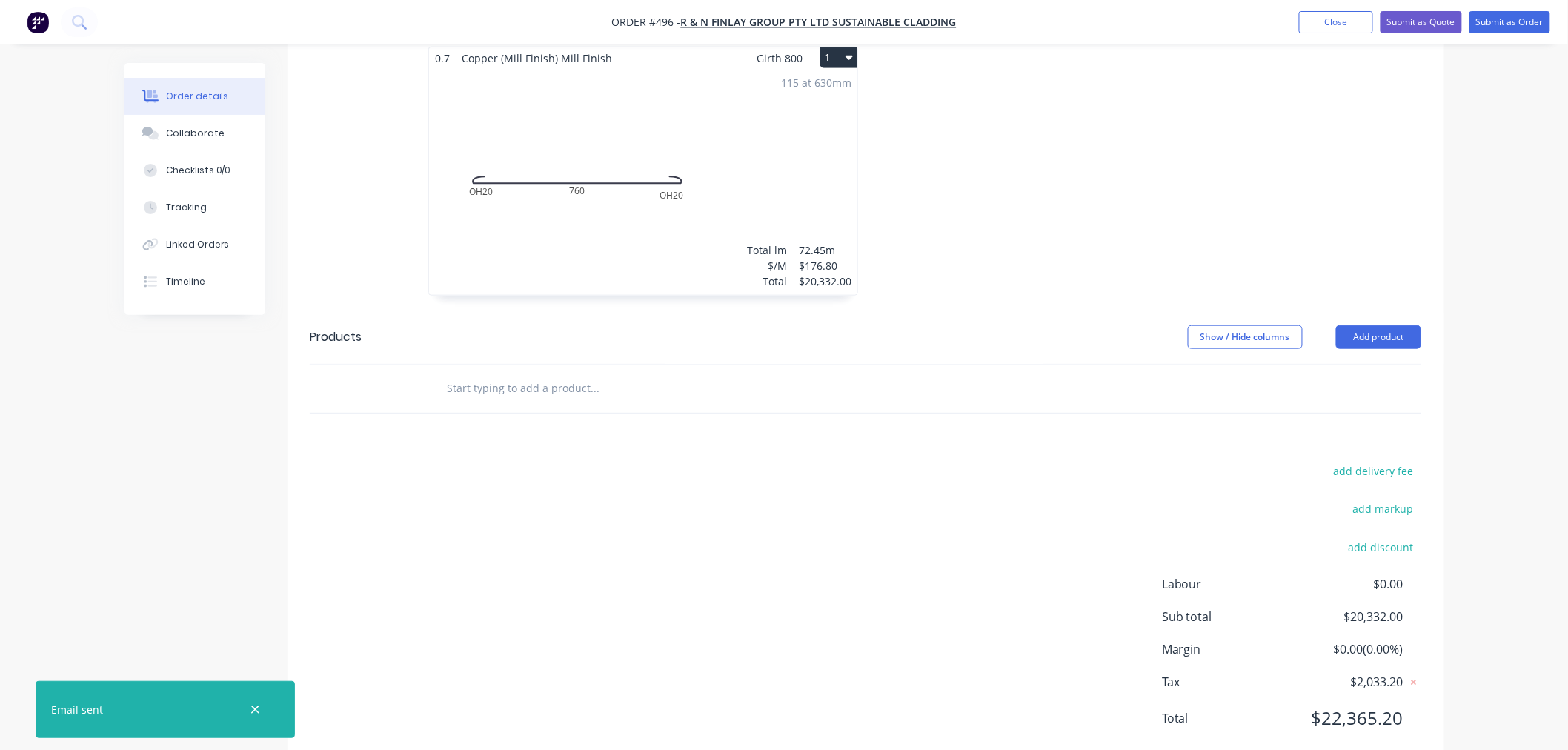
click at [511, 373] on input "text" at bounding box center [594, 388] width 297 height 29
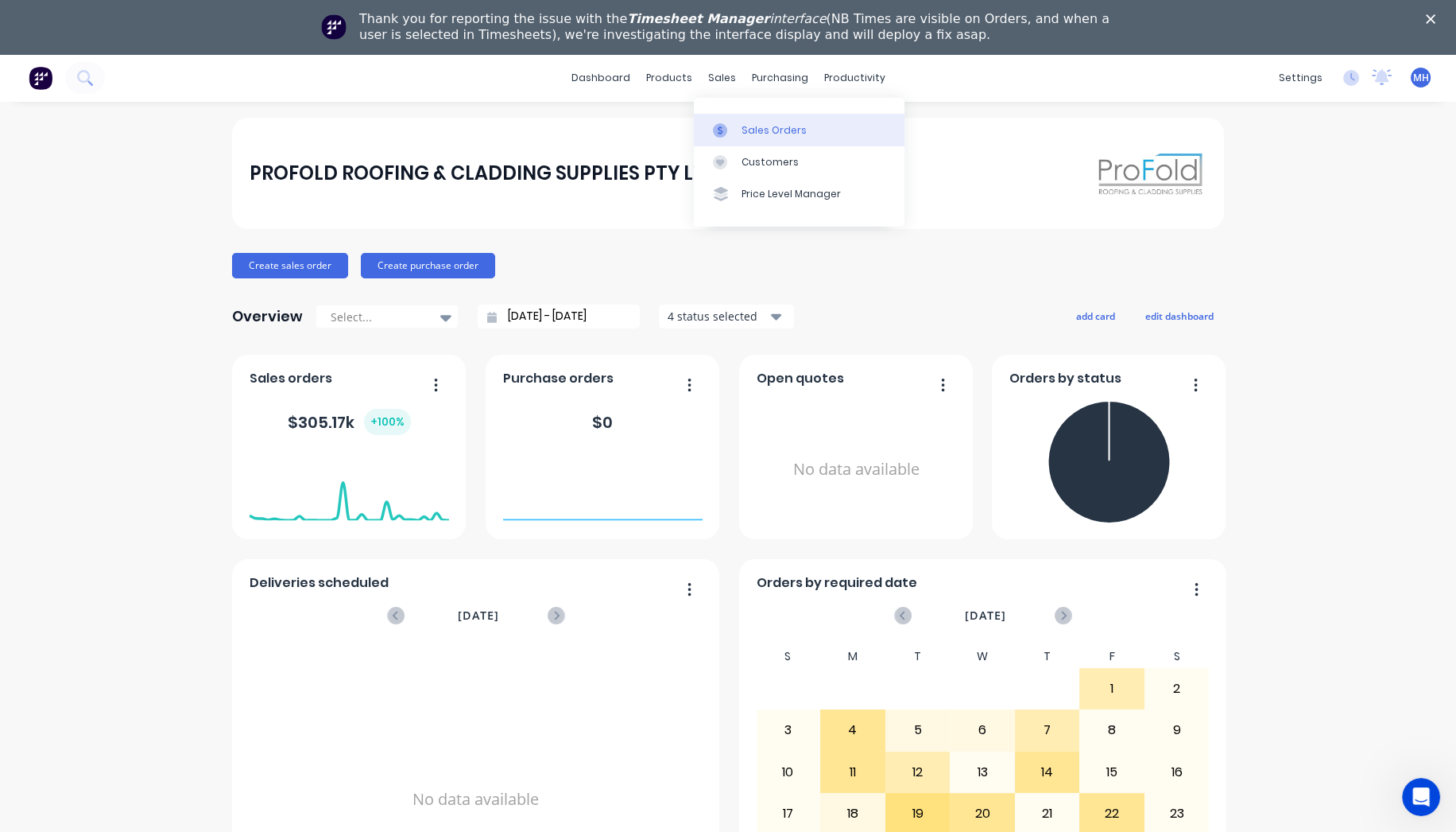
click at [736, 122] on link "Sales Orders" at bounding box center [799, 130] width 211 height 31
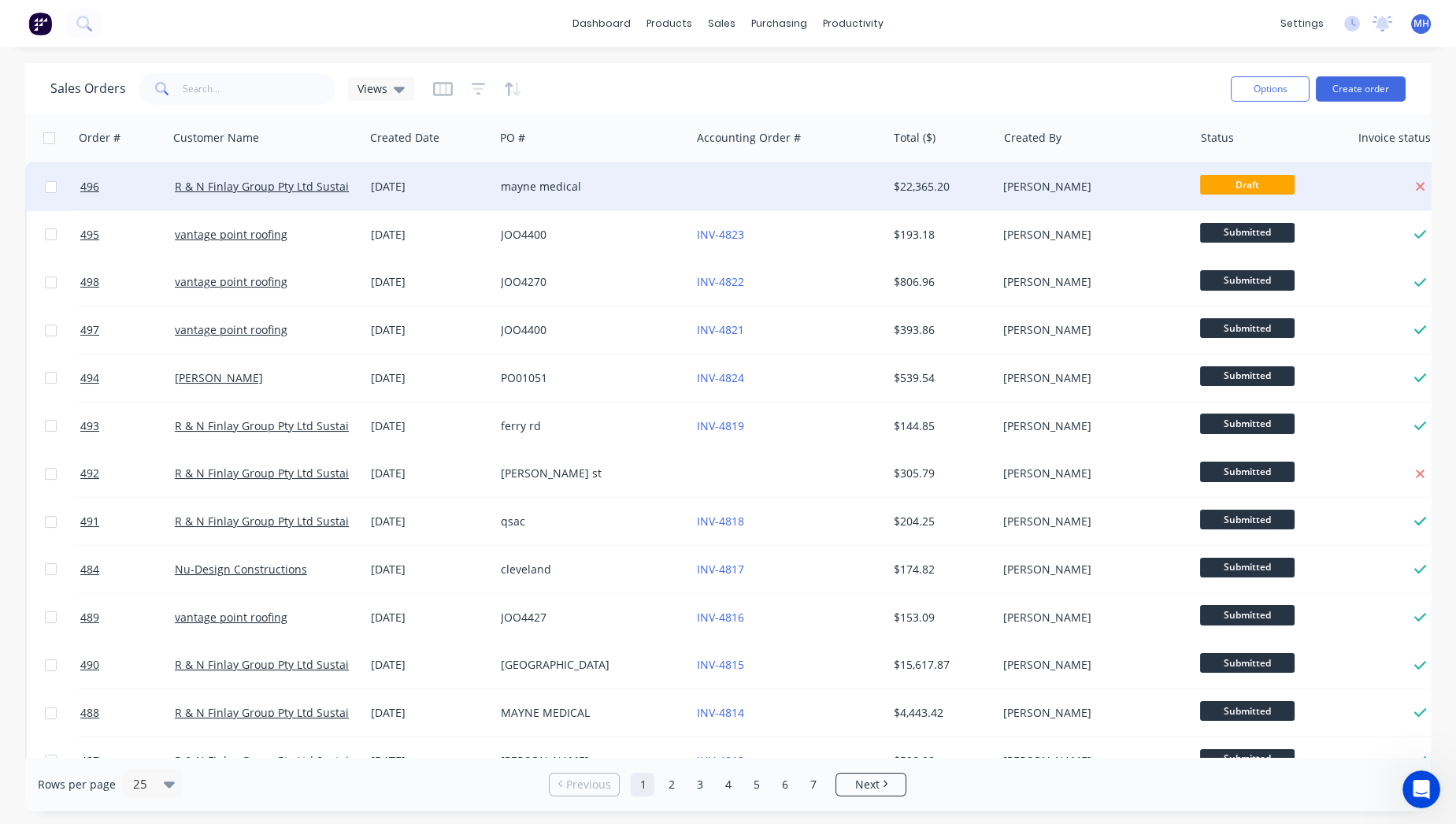
click at [592, 193] on div "mayne medical" at bounding box center [587, 186] width 175 height 16
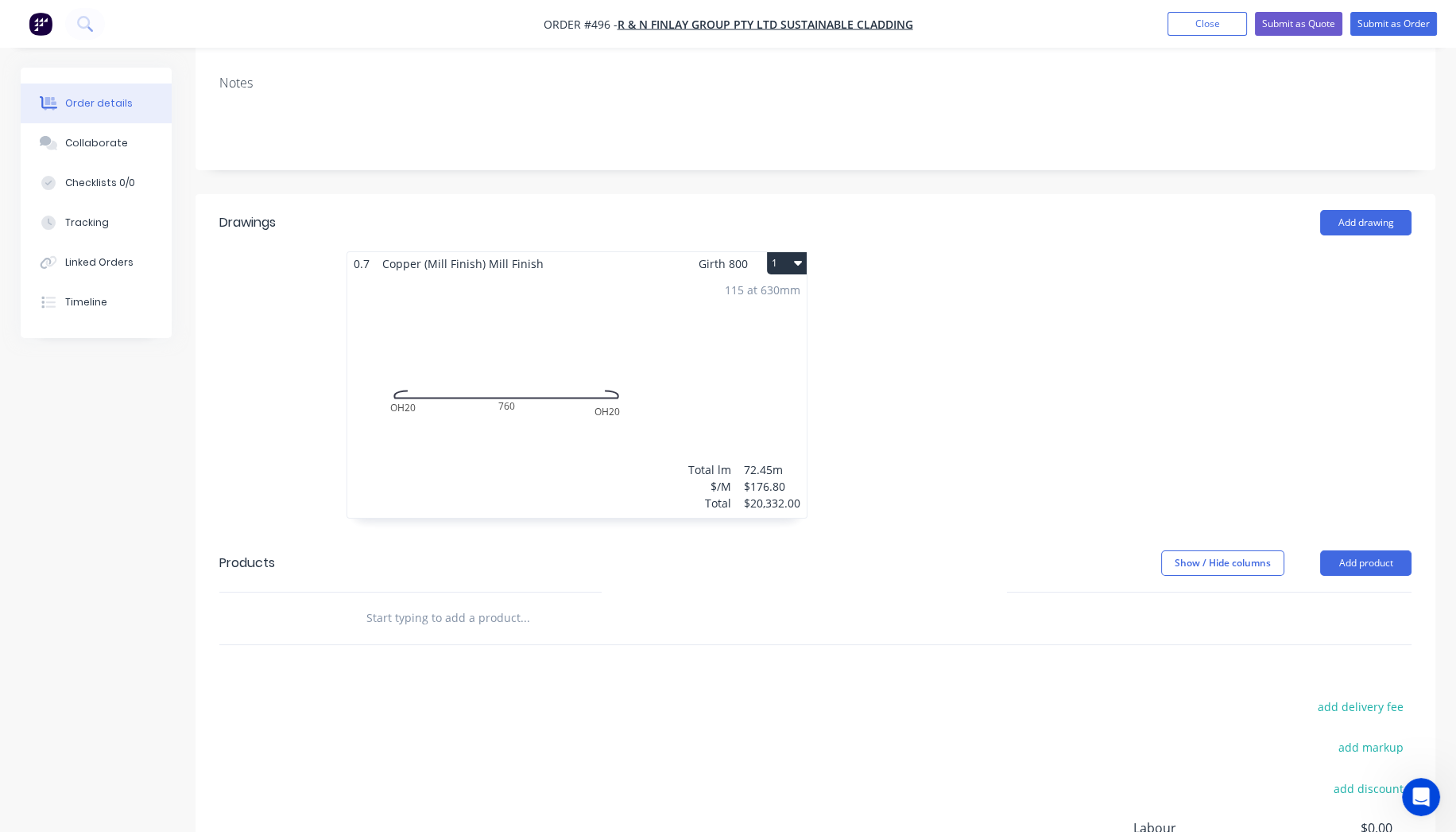
scroll to position [441, 0]
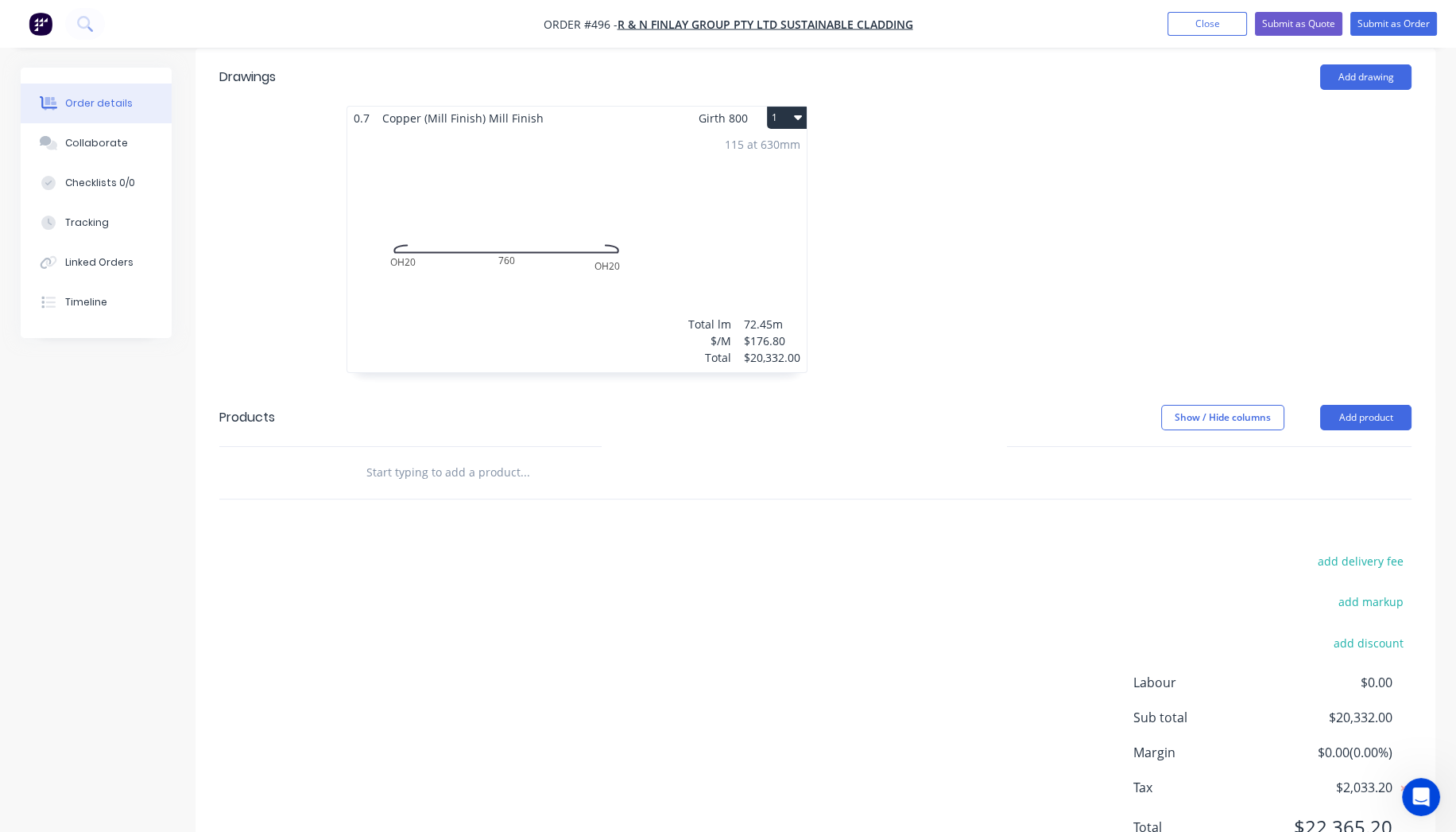
click at [551, 456] on input "text" at bounding box center [524, 472] width 318 height 31
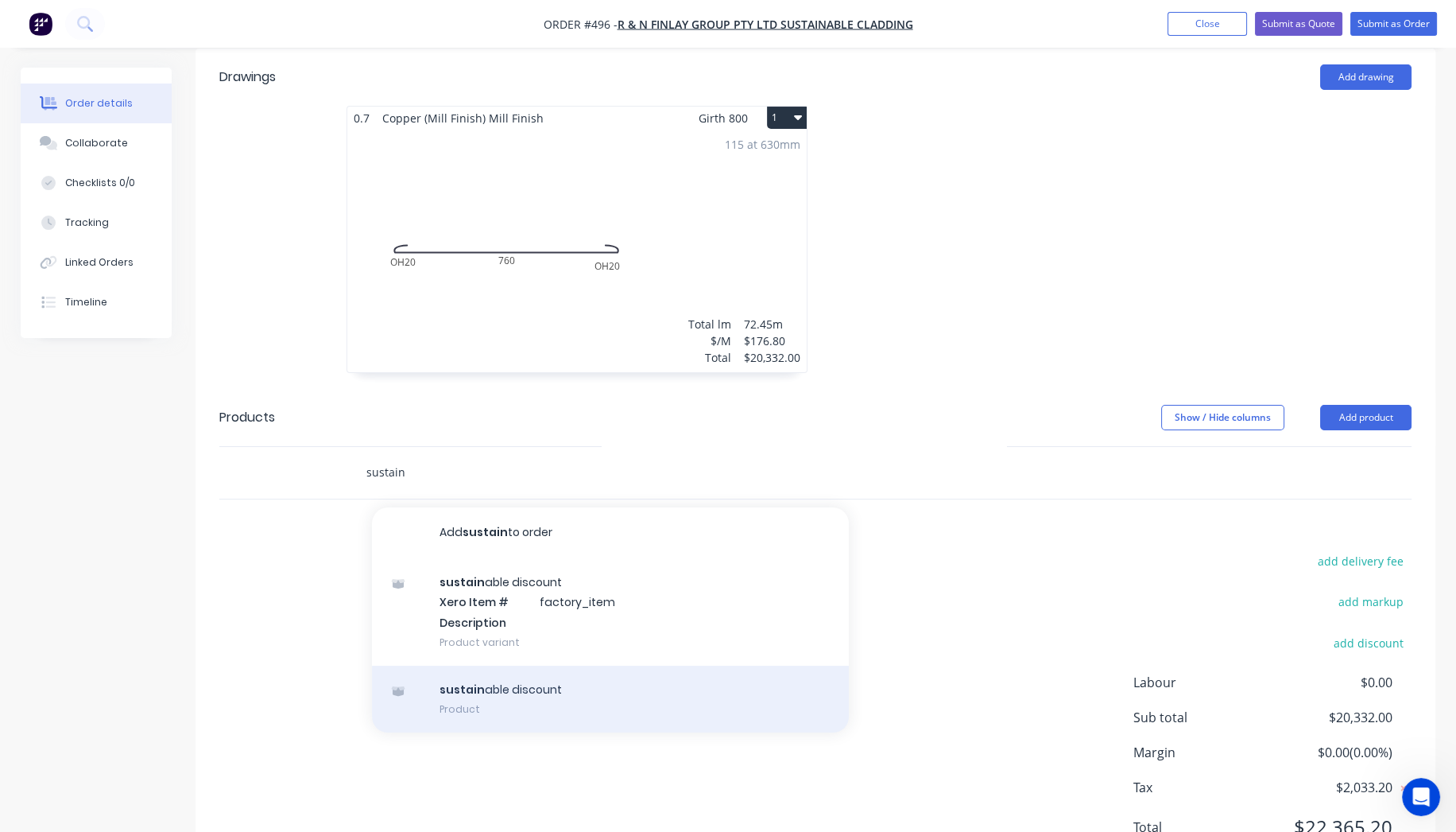
type input "sustain"
click at [539, 665] on div "sustain able discount Product" at bounding box center [611, 699] width 477 height 67
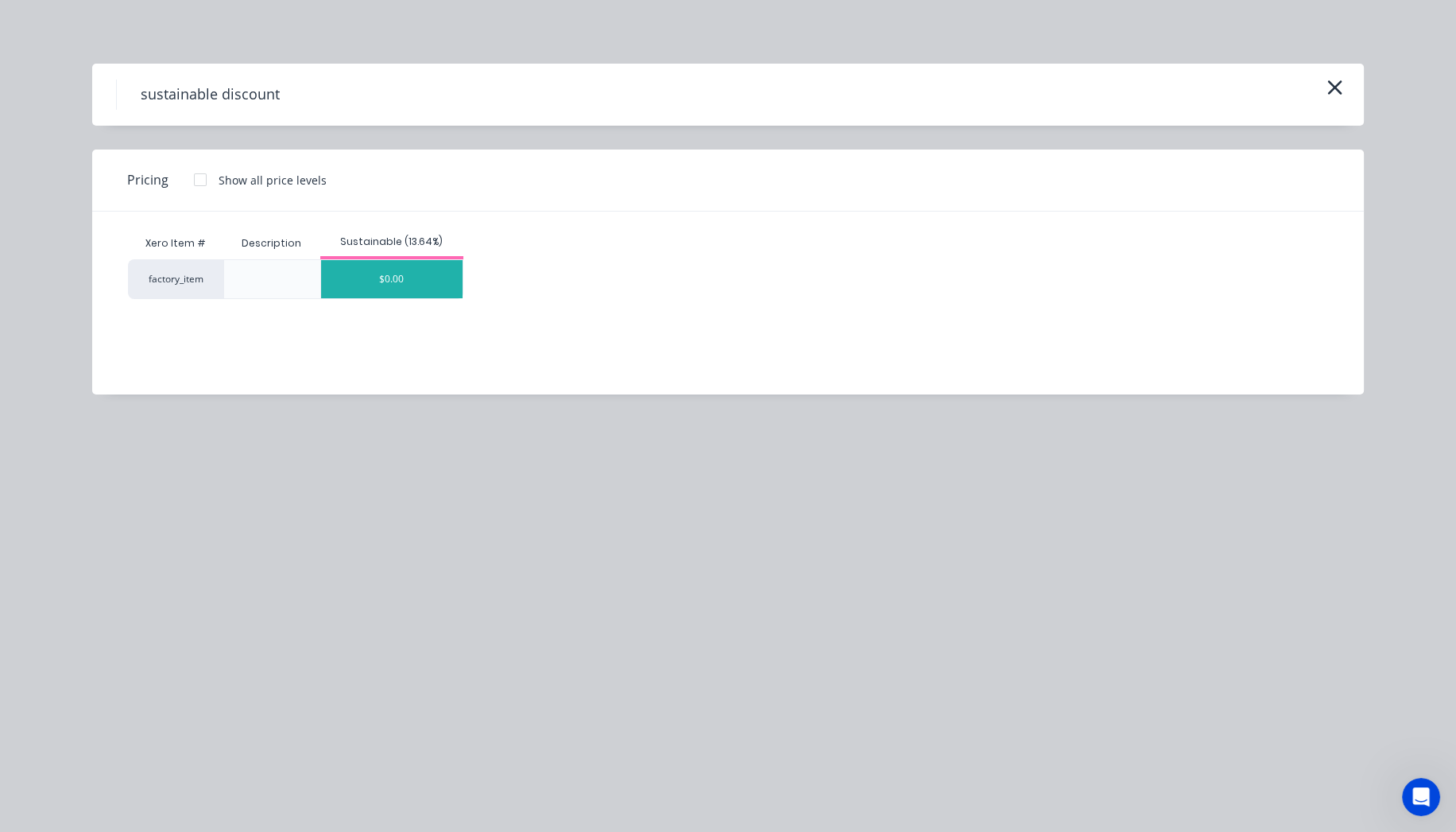
click at [415, 291] on div "$0.00" at bounding box center [391, 279] width 142 height 38
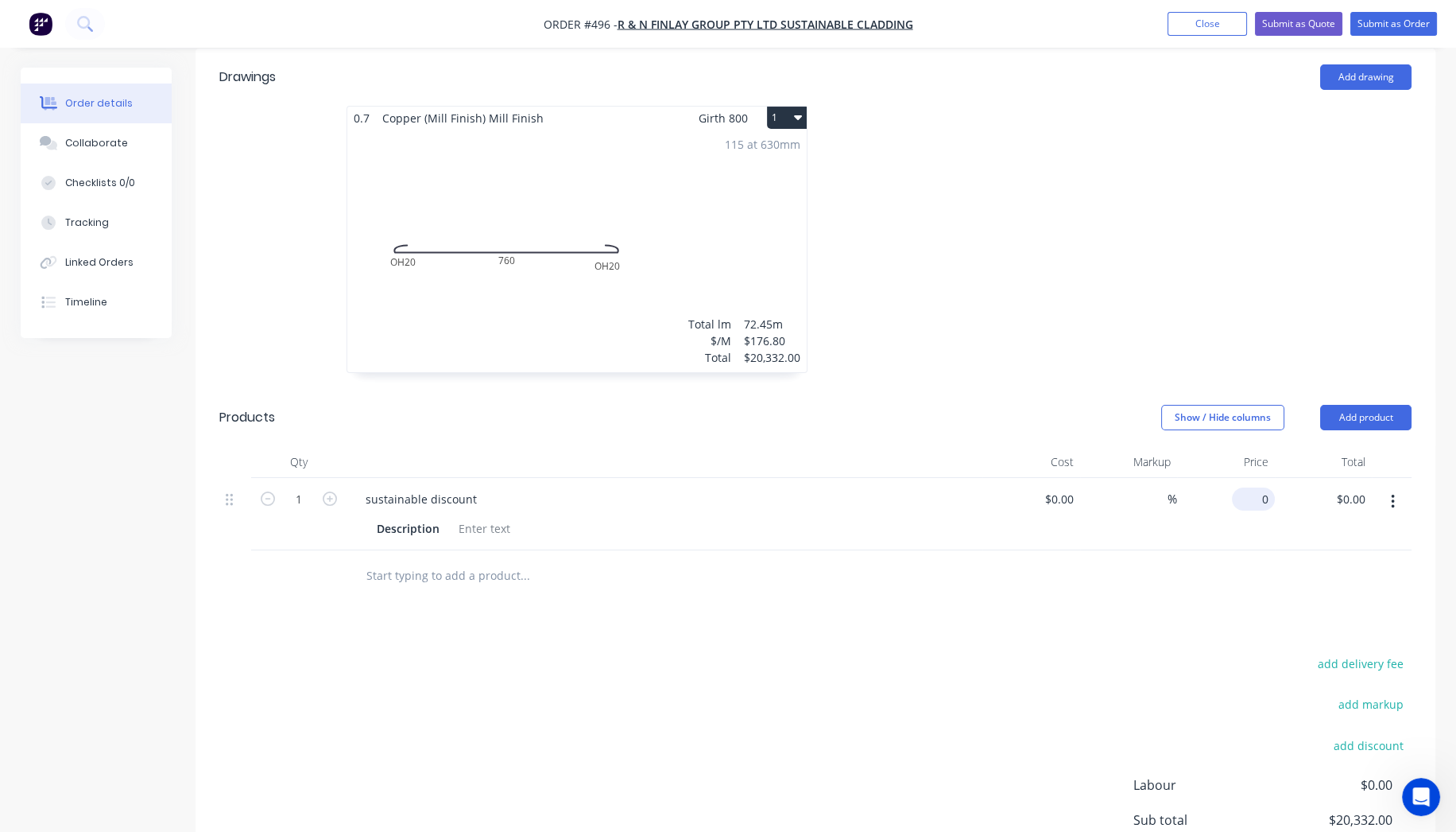
click at [1249, 478] on div "0 $0.00" at bounding box center [1226, 514] width 98 height 72
type input "$-1,626.56"
click at [1062, 652] on div "add delivery fee add markup add discount Labour $0.00 Sub total $18,705.44 Marg…" at bounding box center [815, 806] width 1192 height 307
click at [473, 560] on input "text" at bounding box center [524, 576] width 318 height 31
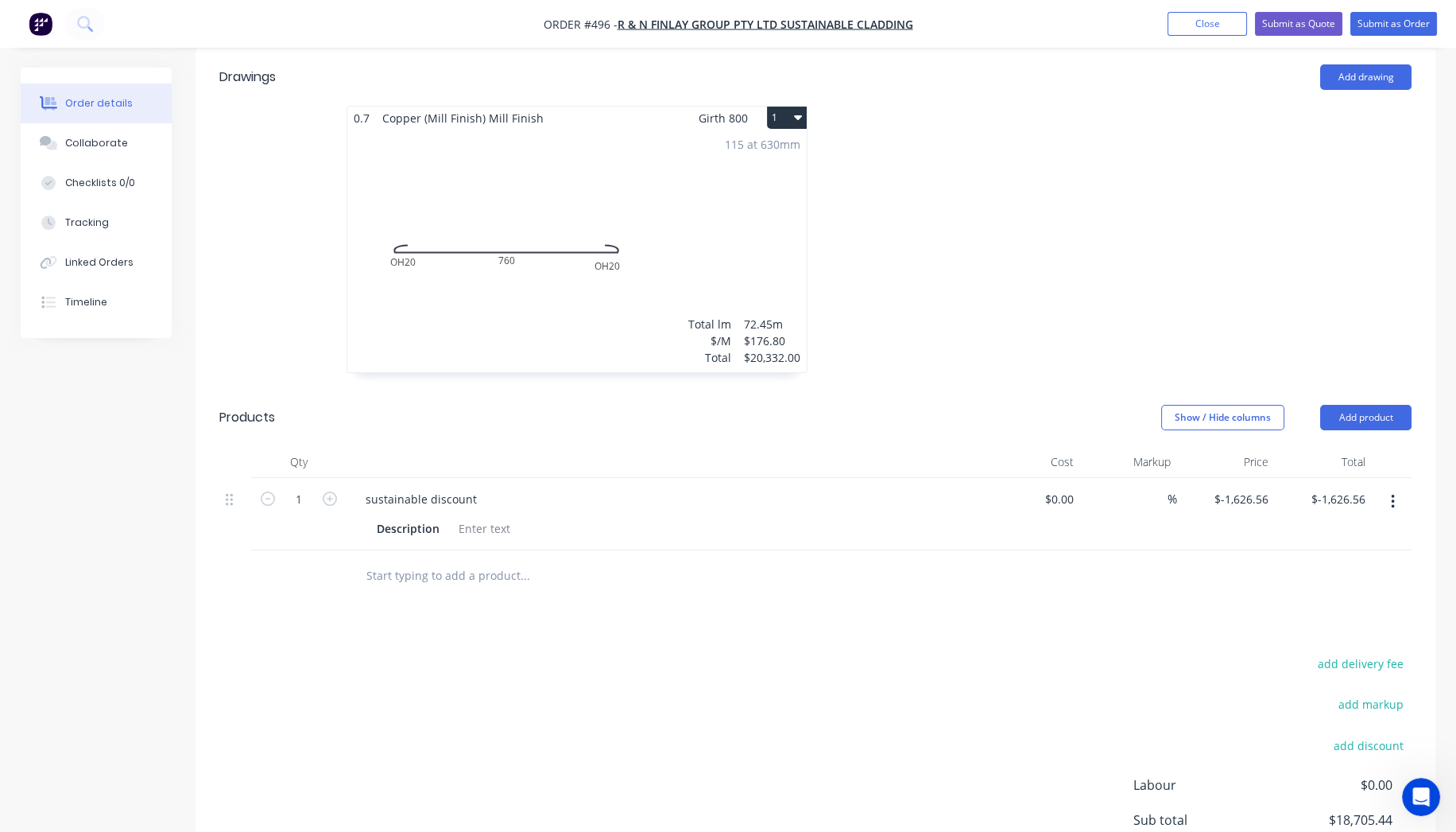
click at [473, 560] on input "text" at bounding box center [524, 576] width 318 height 31
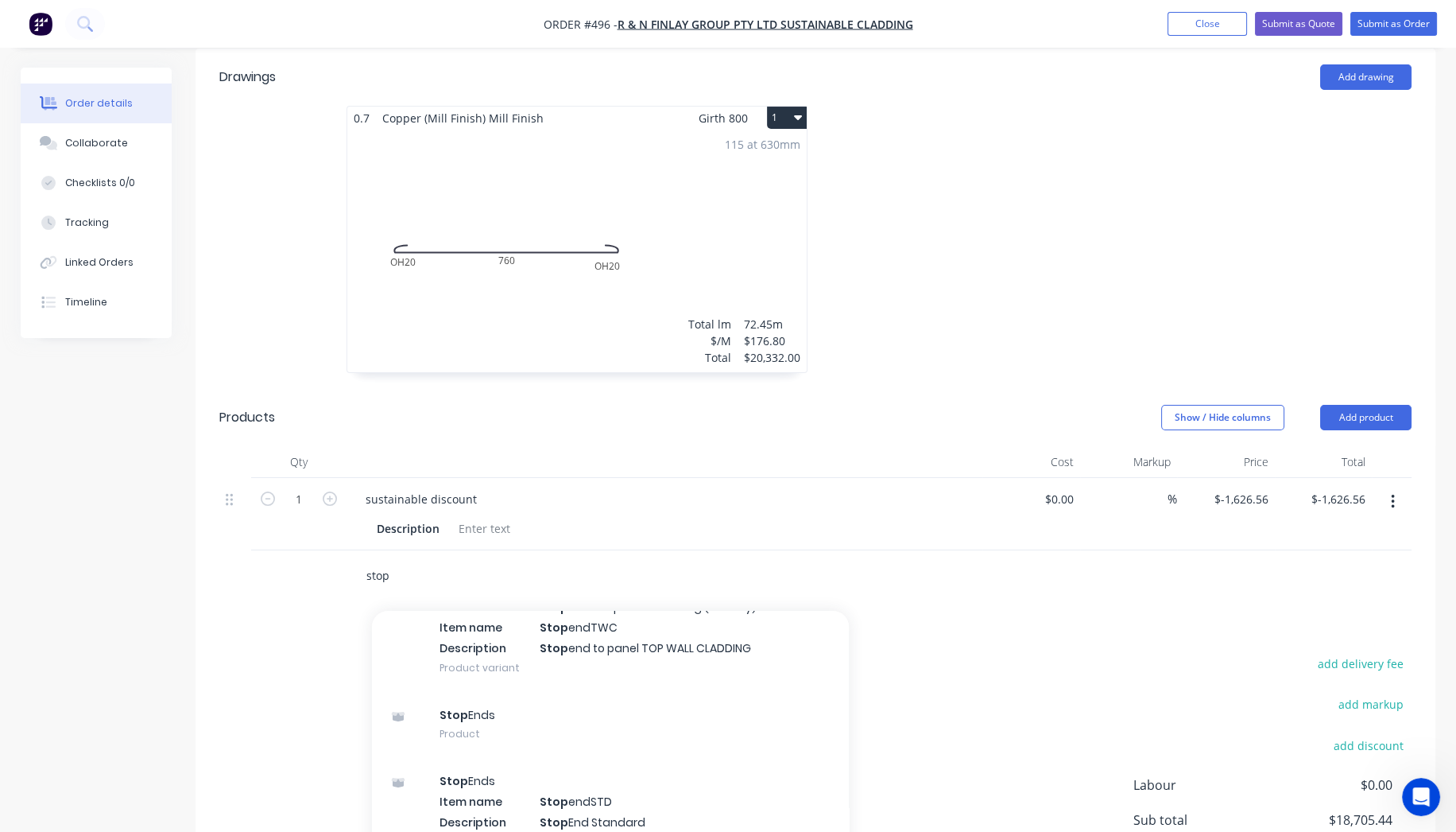
scroll to position [607, 0]
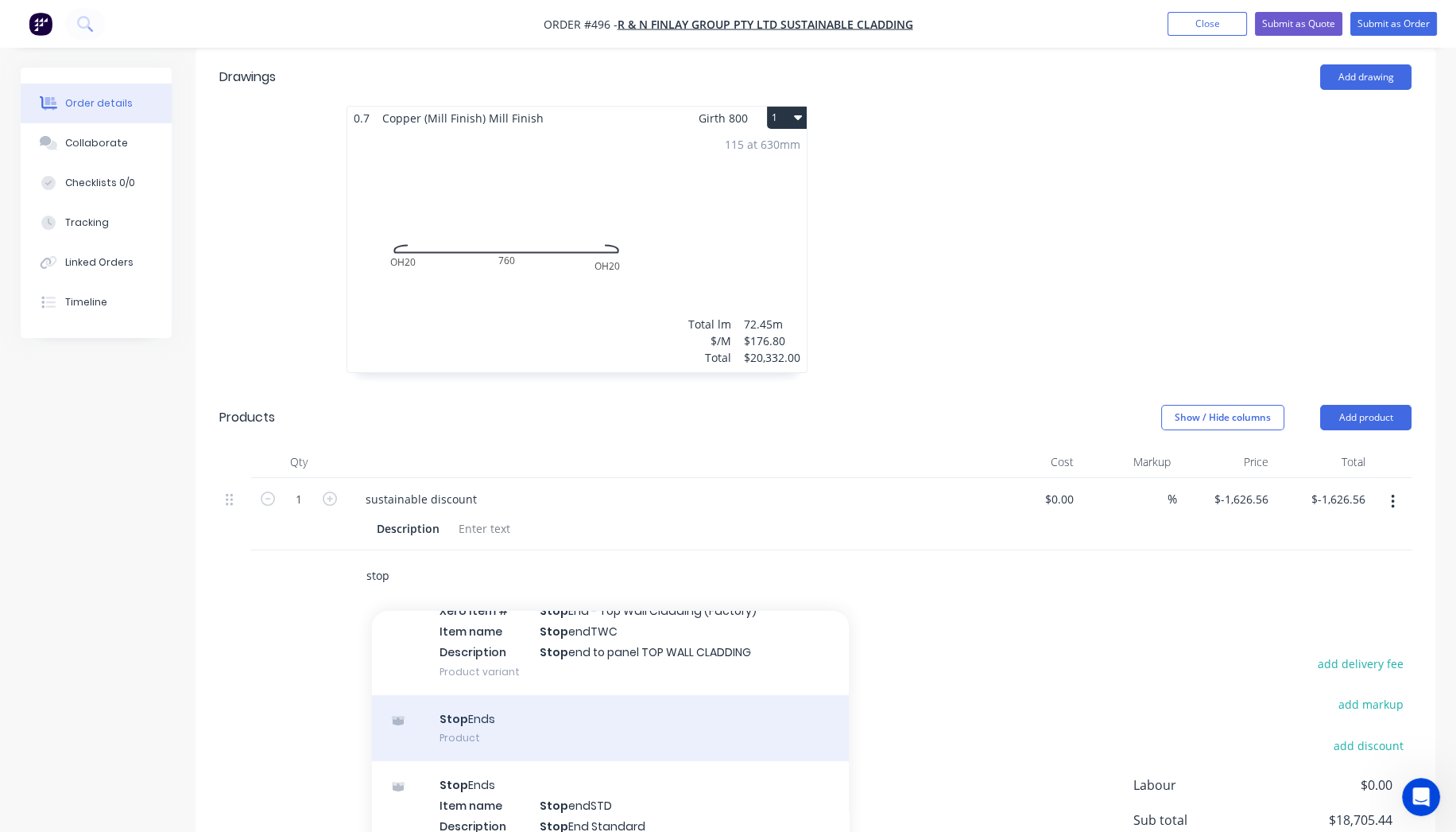
type input "stop"
click at [432, 695] on div "Stop Ends Product" at bounding box center [611, 728] width 477 height 67
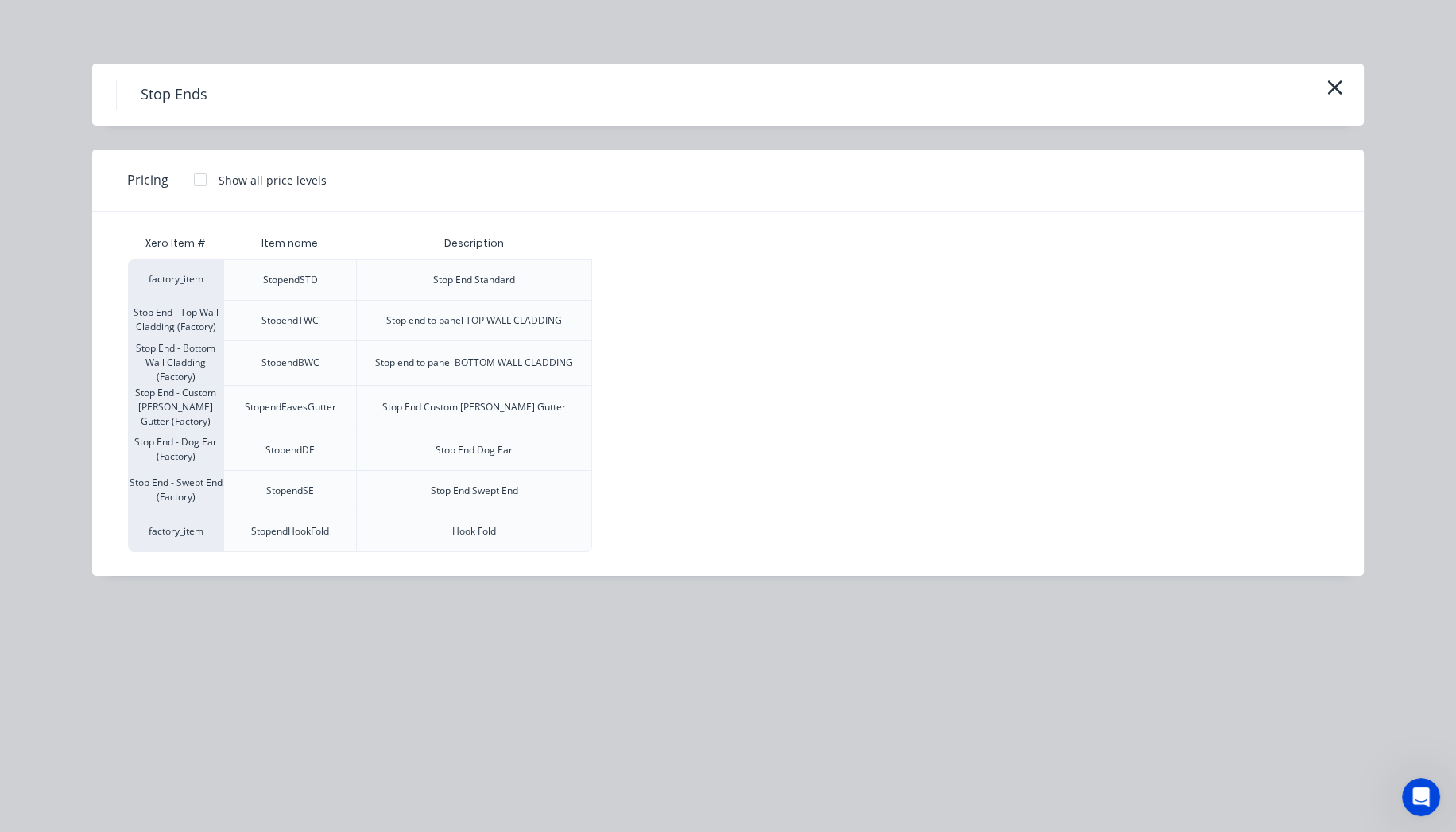
click at [191, 180] on div at bounding box center [200, 180] width 31 height 31
click at [623, 323] on div "$7.70" at bounding box center [635, 320] width 85 height 40
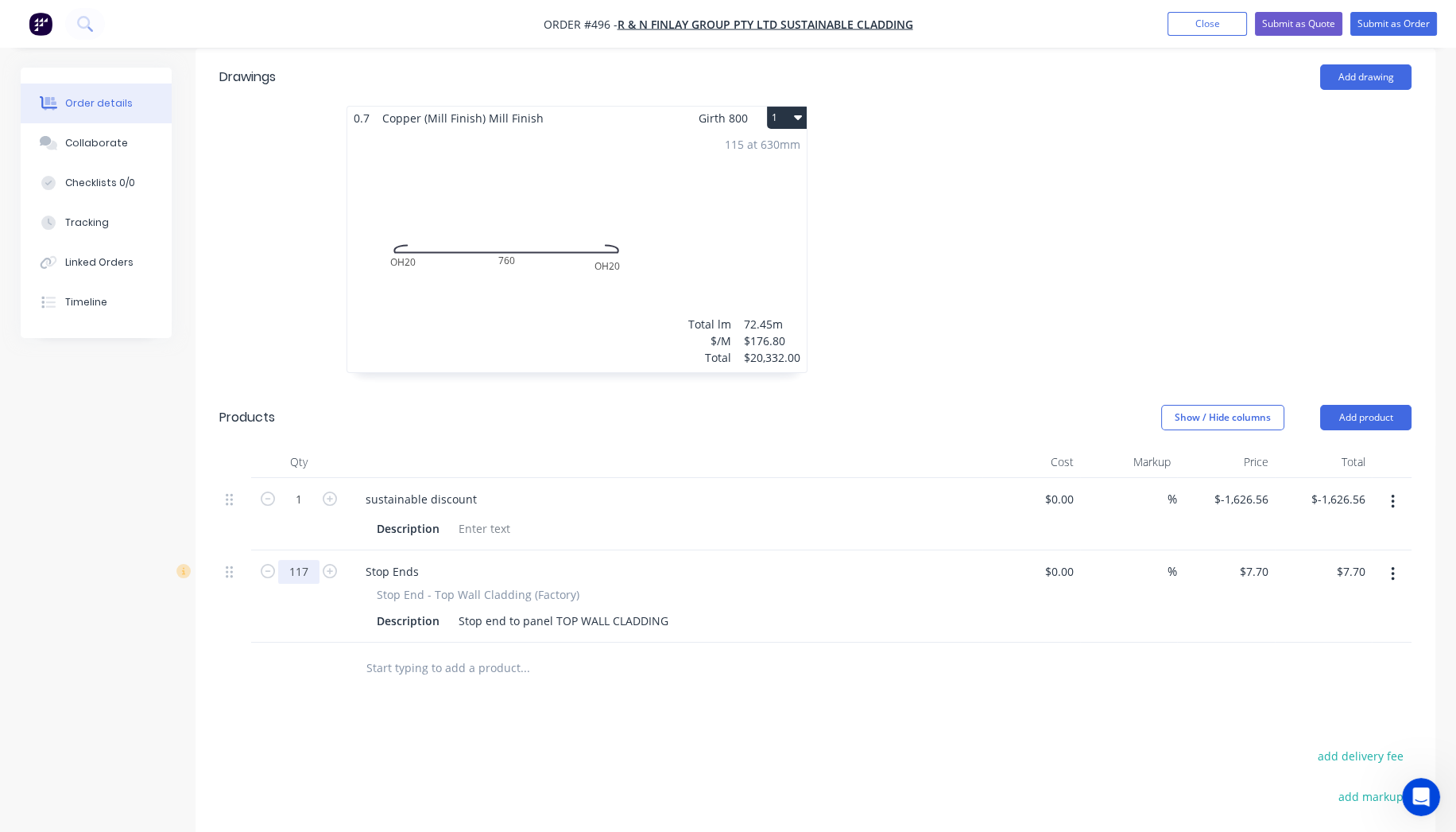
type input "117"
type input "$900.90"
click at [408, 652] on input "text" at bounding box center [524, 668] width 318 height 31
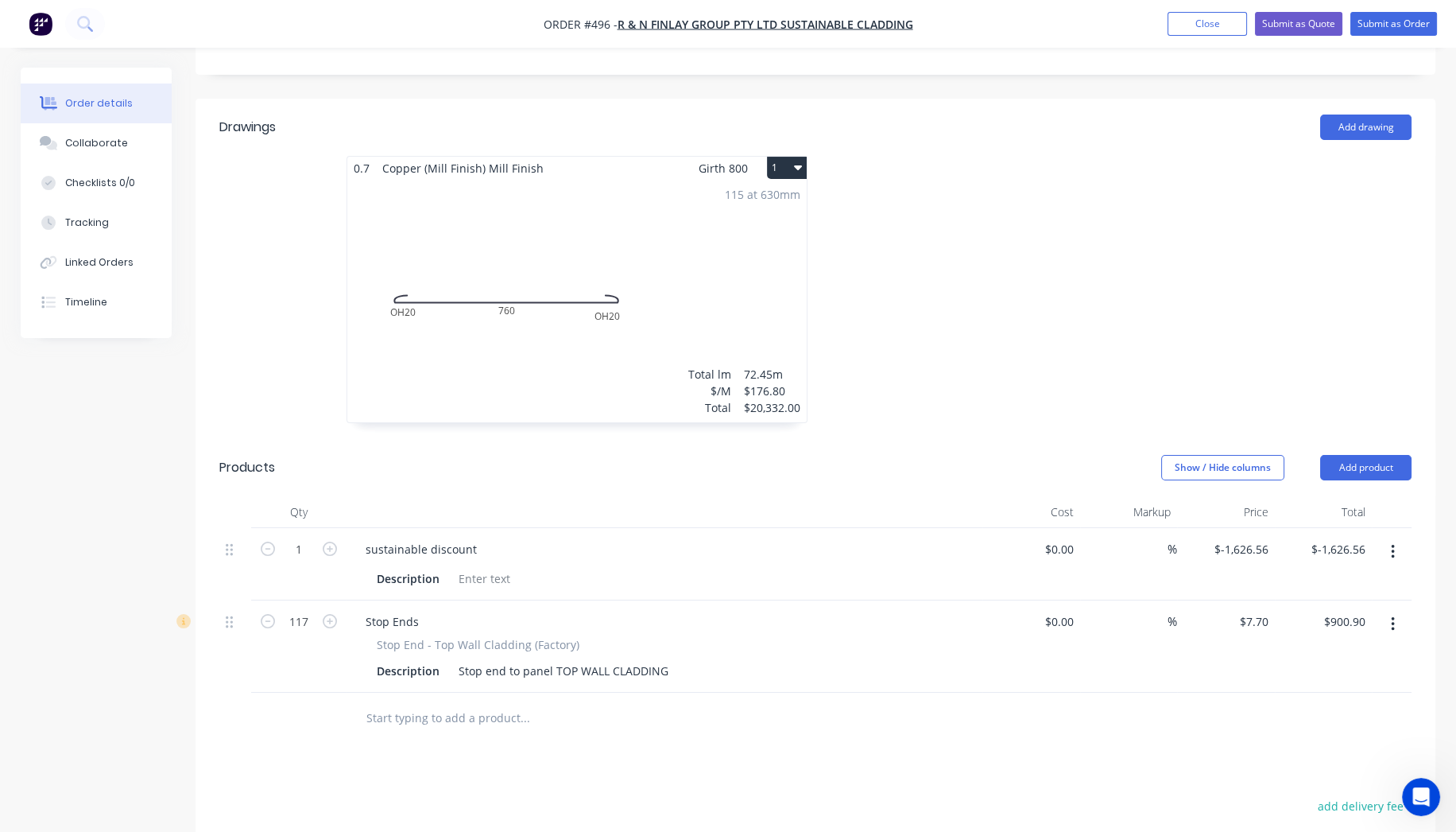
scroll to position [265, 0]
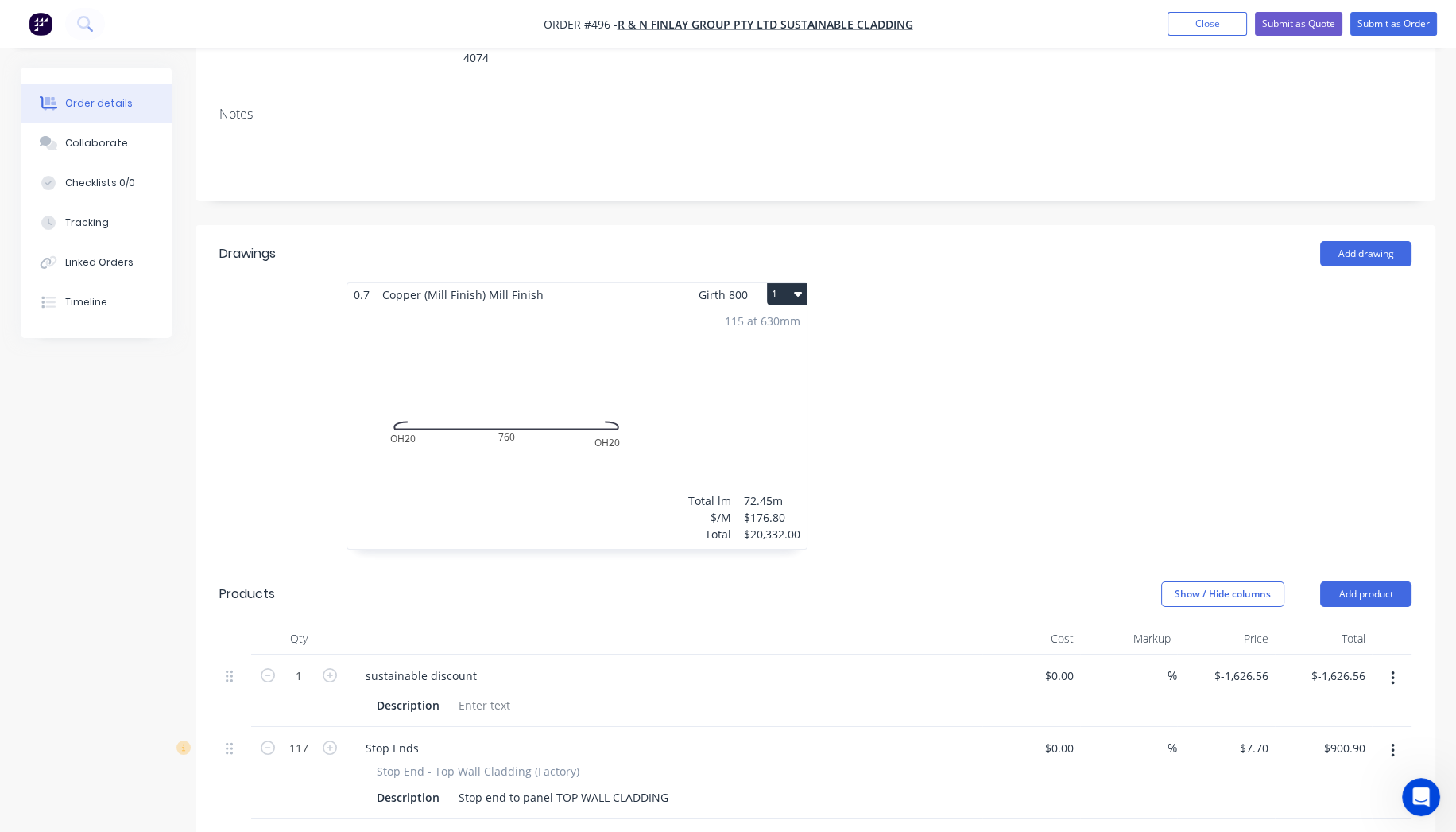
click at [678, 377] on div "115 at 630mm Total lm $/M Total 72.45m $176.80 $20,332.00" at bounding box center [576, 428] width 460 height 242
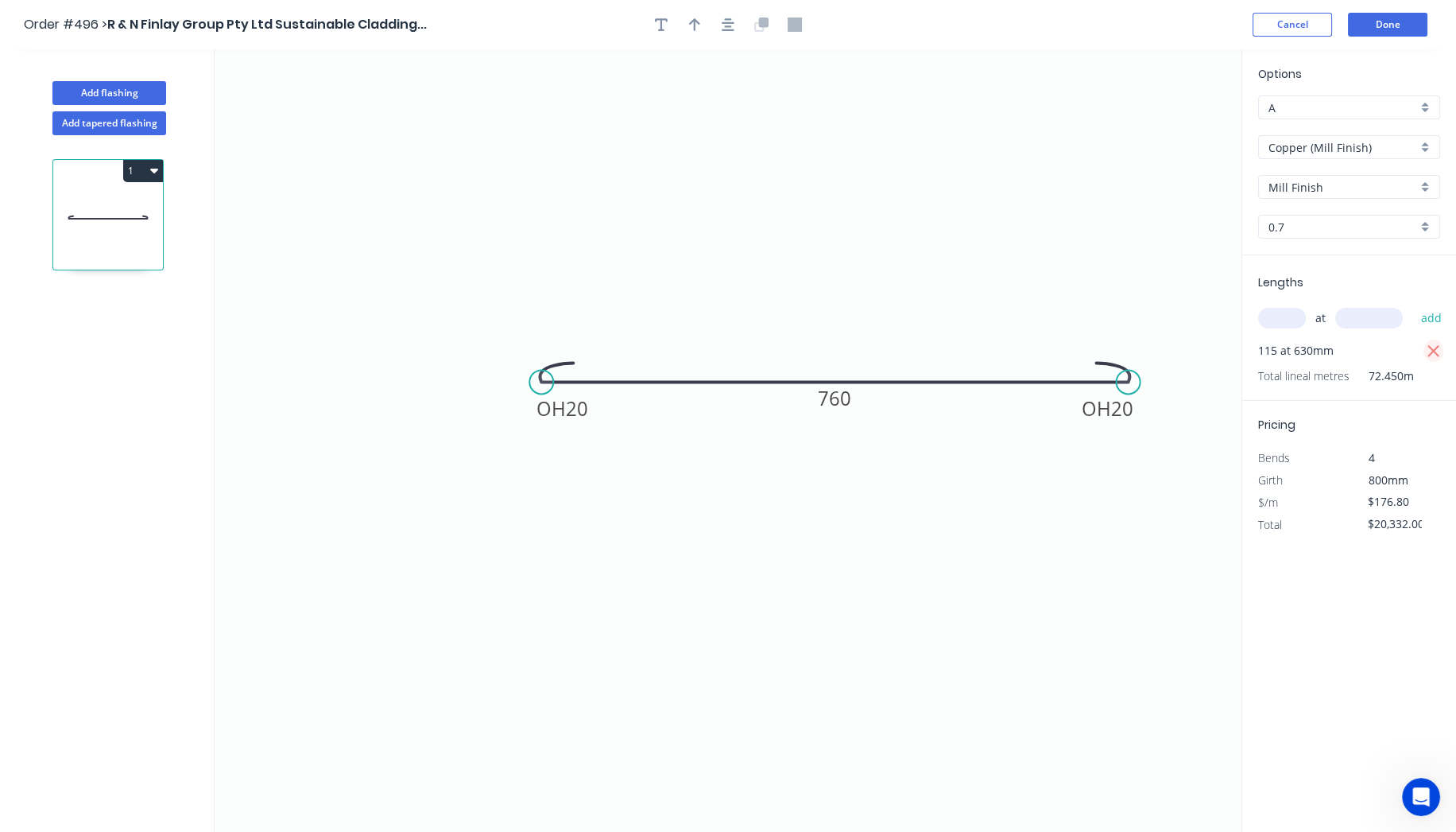
click at [1432, 347] on icon "button" at bounding box center [1433, 351] width 14 height 19
type input "$0.00"
click at [1289, 319] on input "text" at bounding box center [1282, 318] width 48 height 20
type input "117"
click at [1160, 223] on icon "0 OH 20 OH 20 760" at bounding box center [728, 440] width 1027 height 782
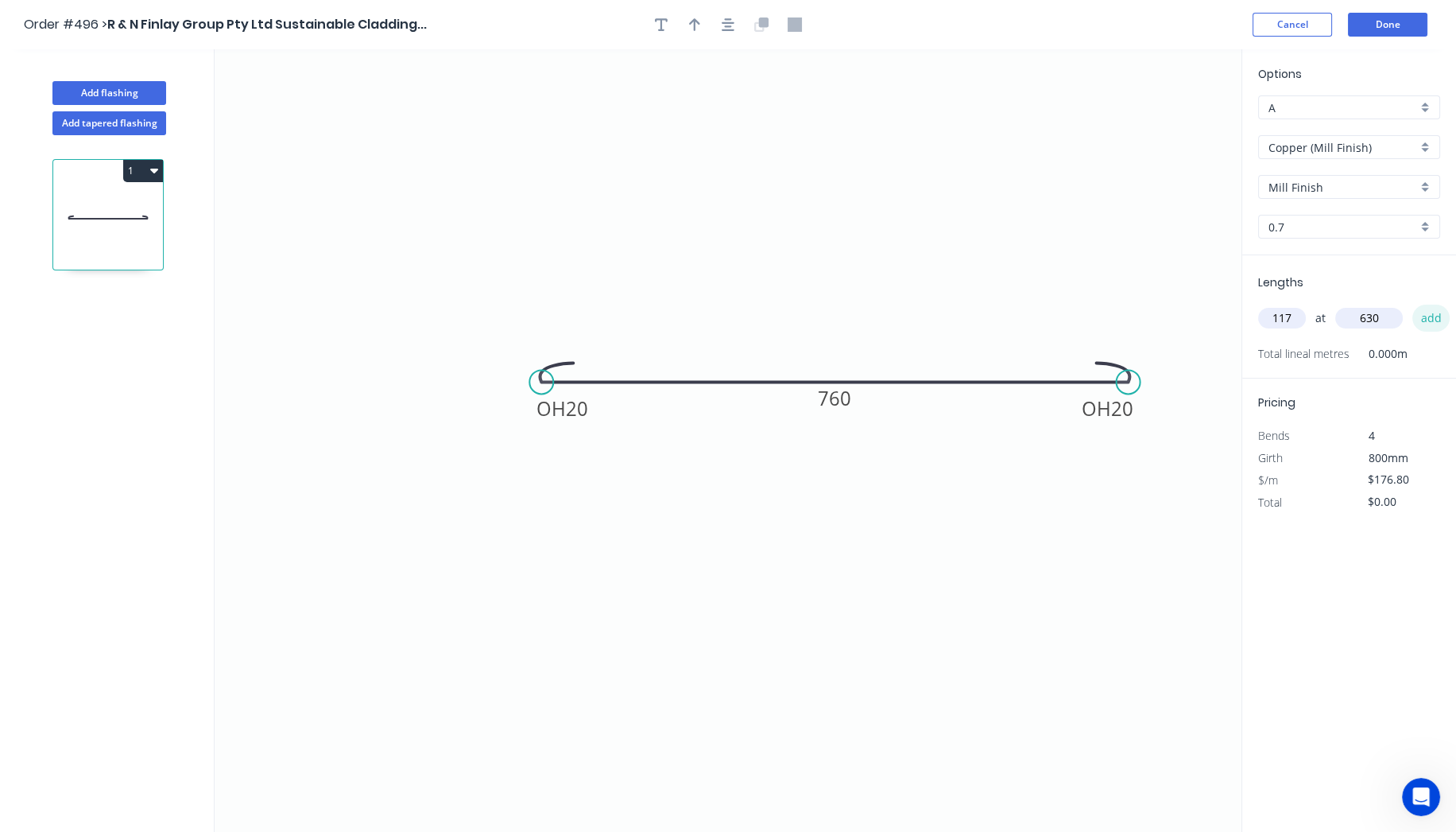
type input "630"
click at [1437, 319] on button "add" at bounding box center [1431, 317] width 37 height 27
type input "$20,685.60"
click at [1398, 19] on button "Done" at bounding box center [1388, 25] width 80 height 24
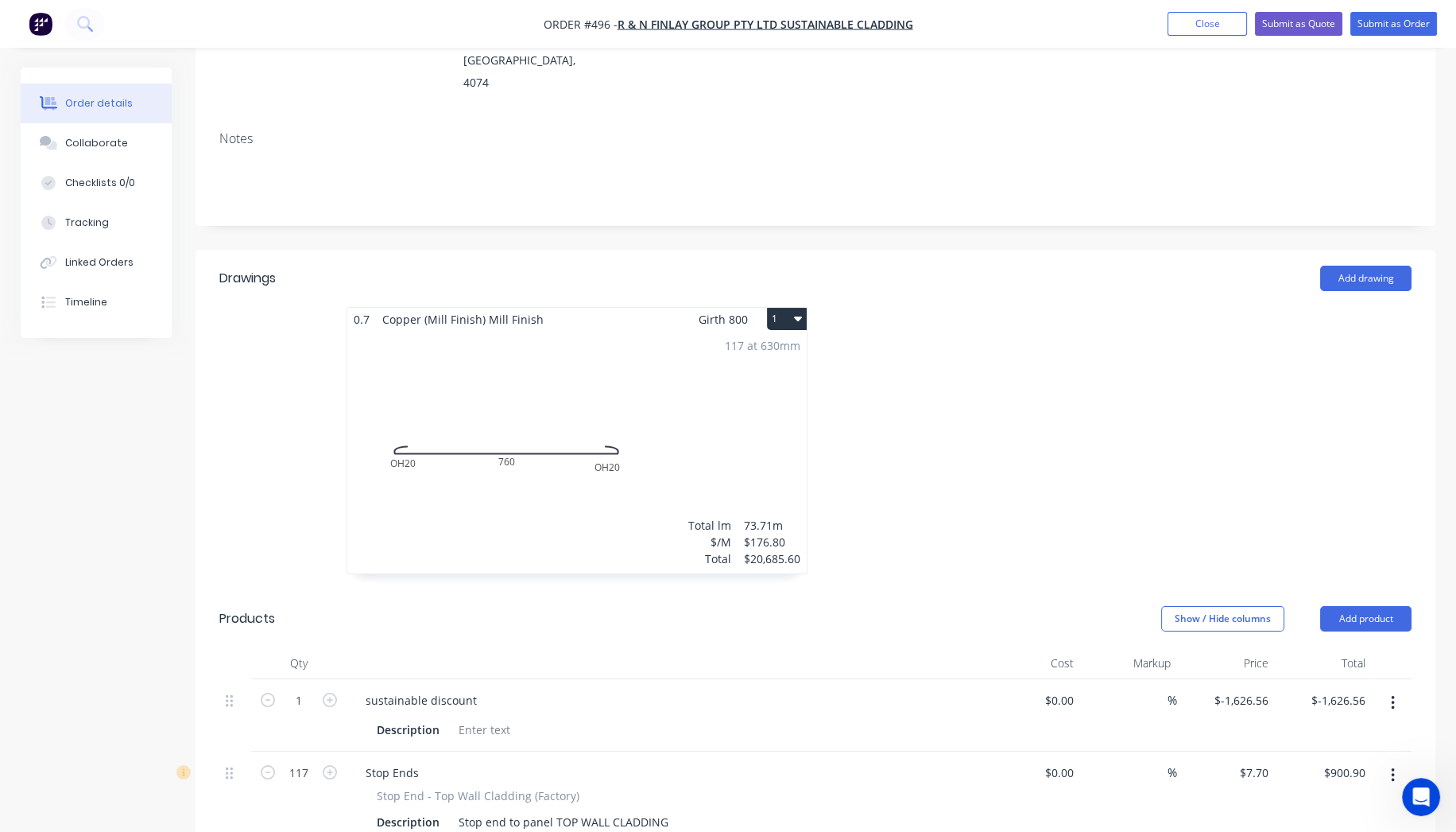
scroll to position [441, 0]
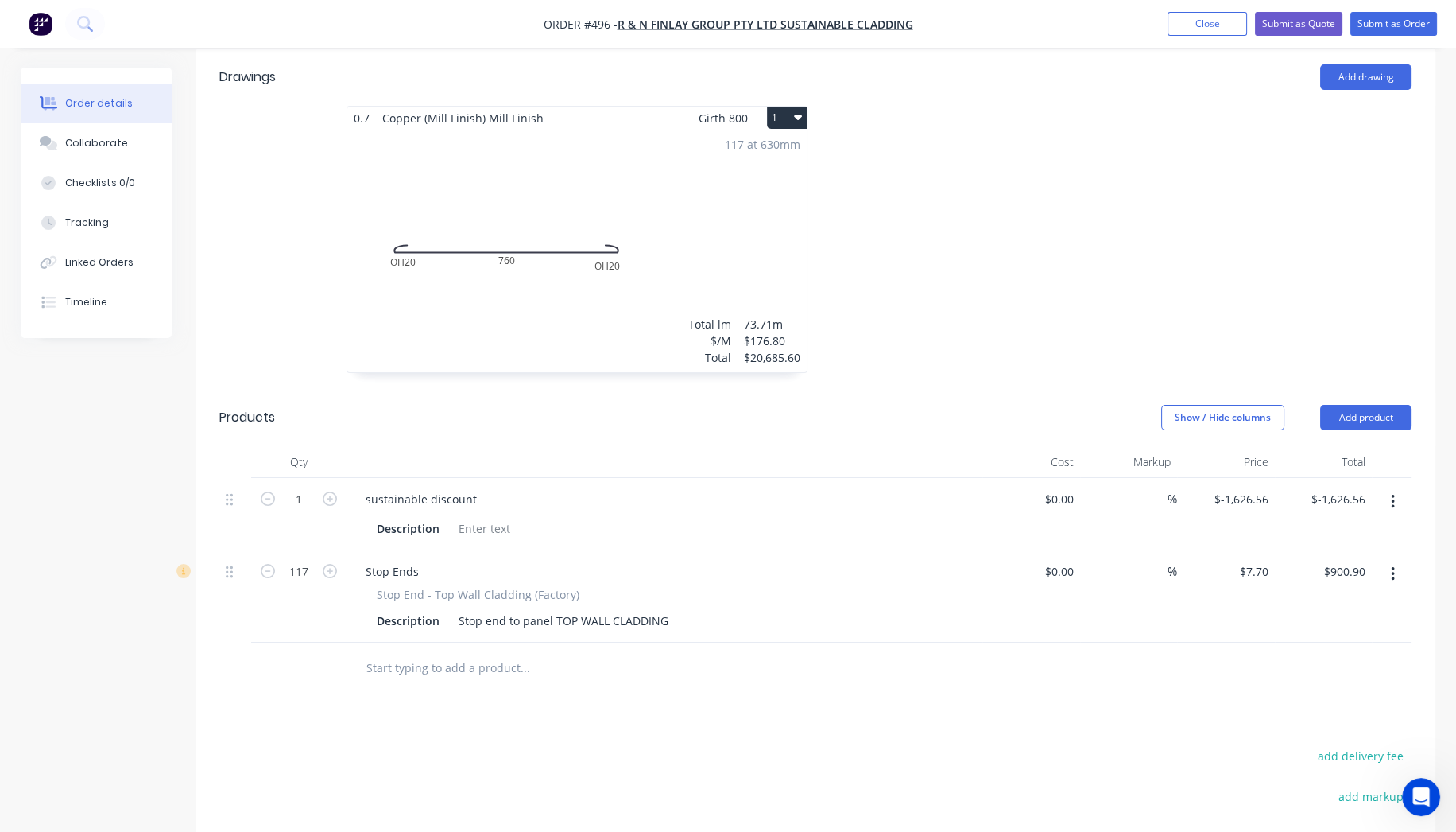
click at [454, 652] on input "text" at bounding box center [524, 668] width 318 height 31
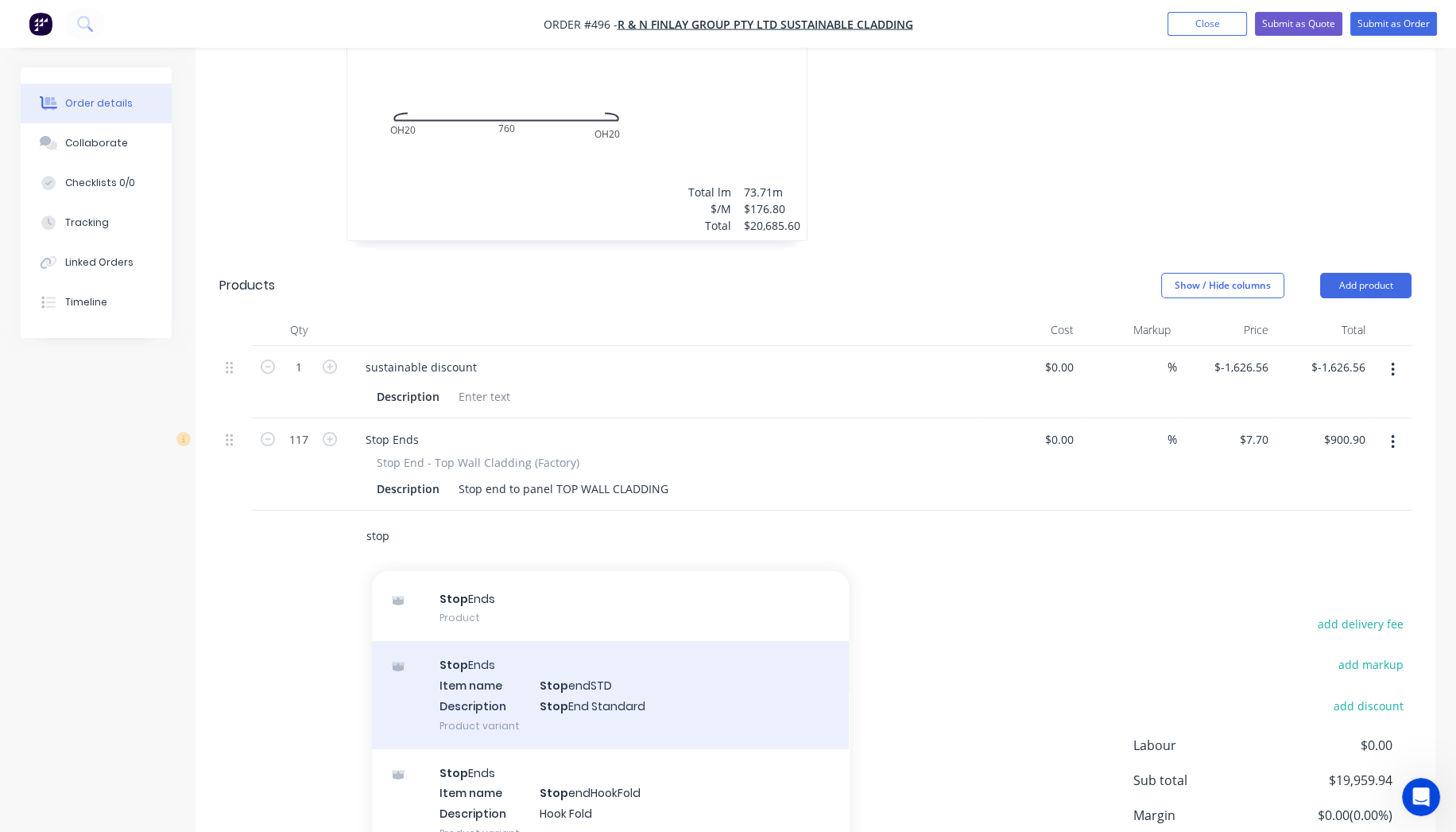
scroll to position [706, 0]
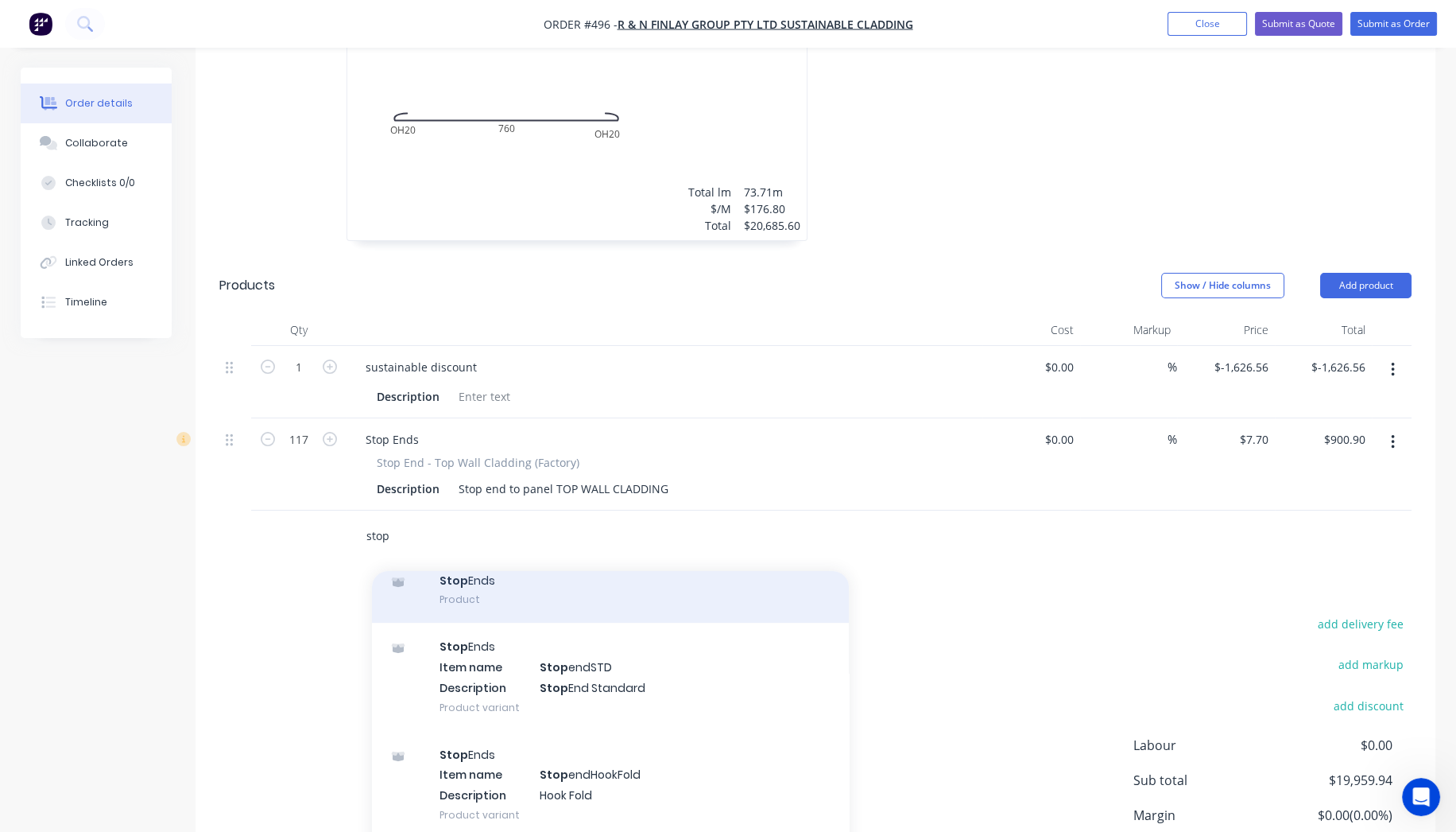
type input "stop"
click at [561, 556] on div "Stop Ends Product" at bounding box center [611, 590] width 477 height 67
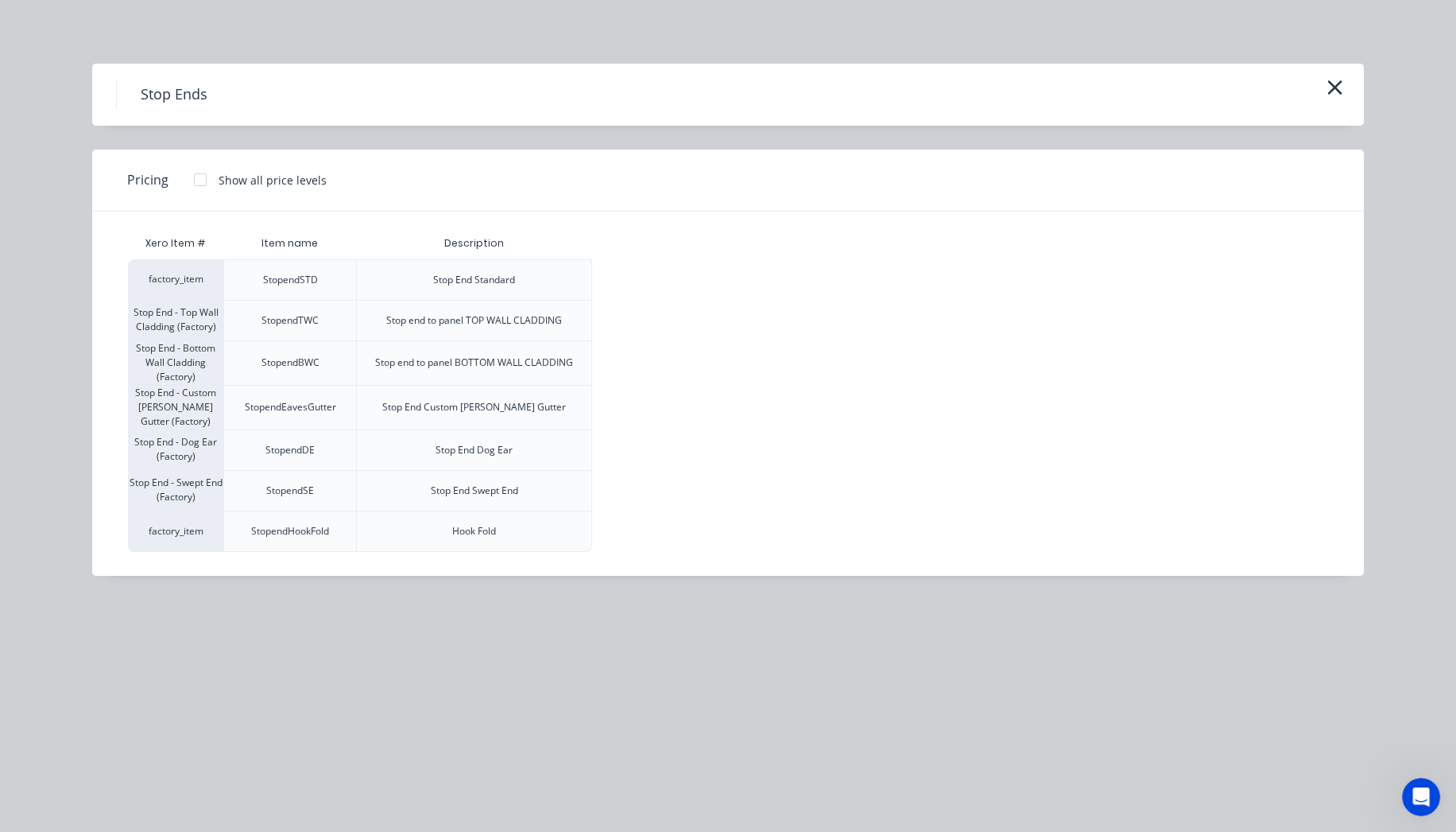
click at [201, 178] on div at bounding box center [200, 180] width 31 height 31
click at [618, 355] on div "$7.70" at bounding box center [635, 363] width 85 height 43
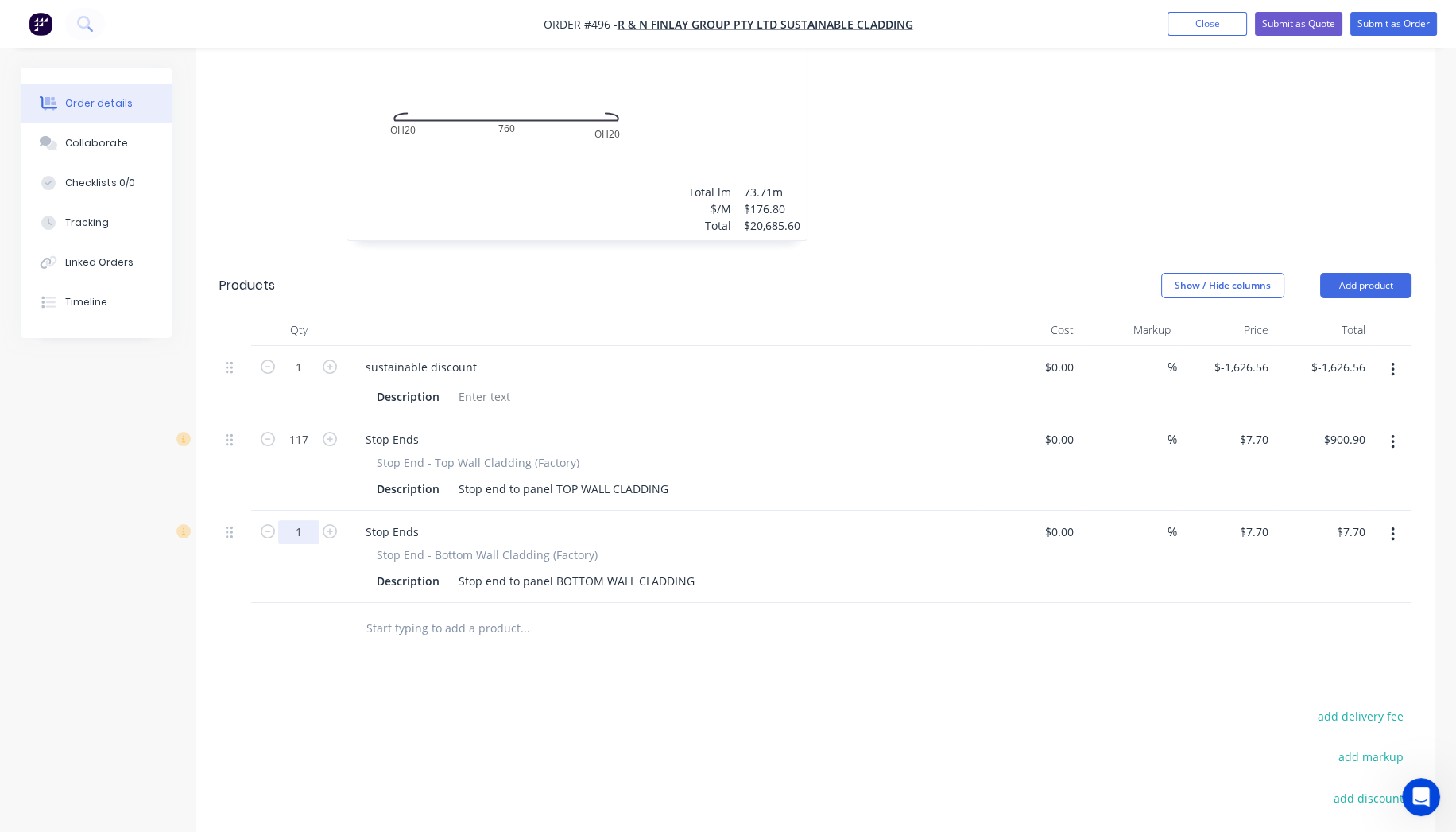
click at [312, 379] on input "1" at bounding box center [299, 367] width 42 height 24
type input "117"
type input "$900.90"
click at [274, 651] on div "Drawings Add drawing 0.7 Copper (Mill Finish) Mill Finish Girth 800 1 0 OH 20 O…" at bounding box center [815, 477] width 1240 height 1120
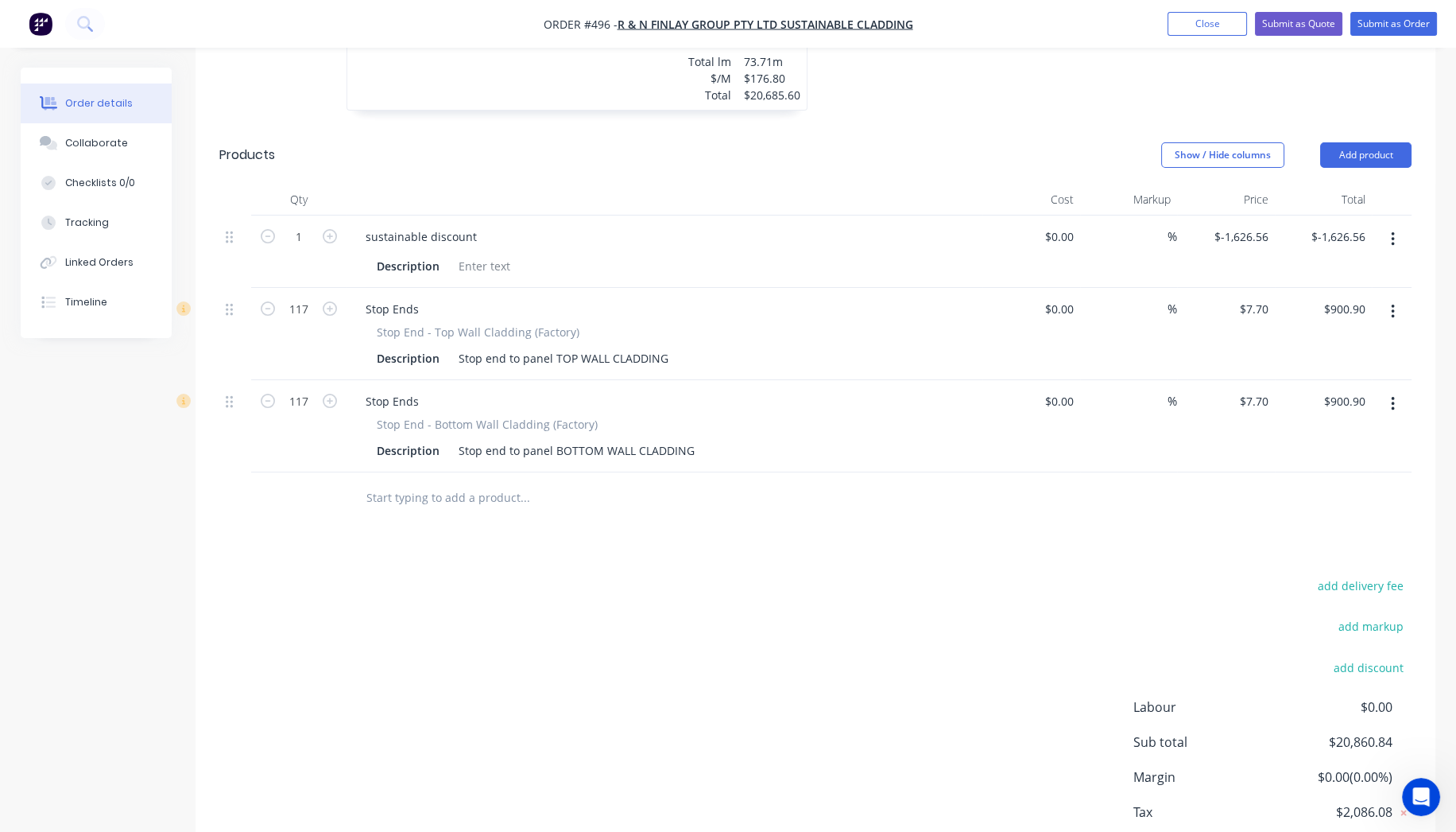
scroll to position [754, 0]
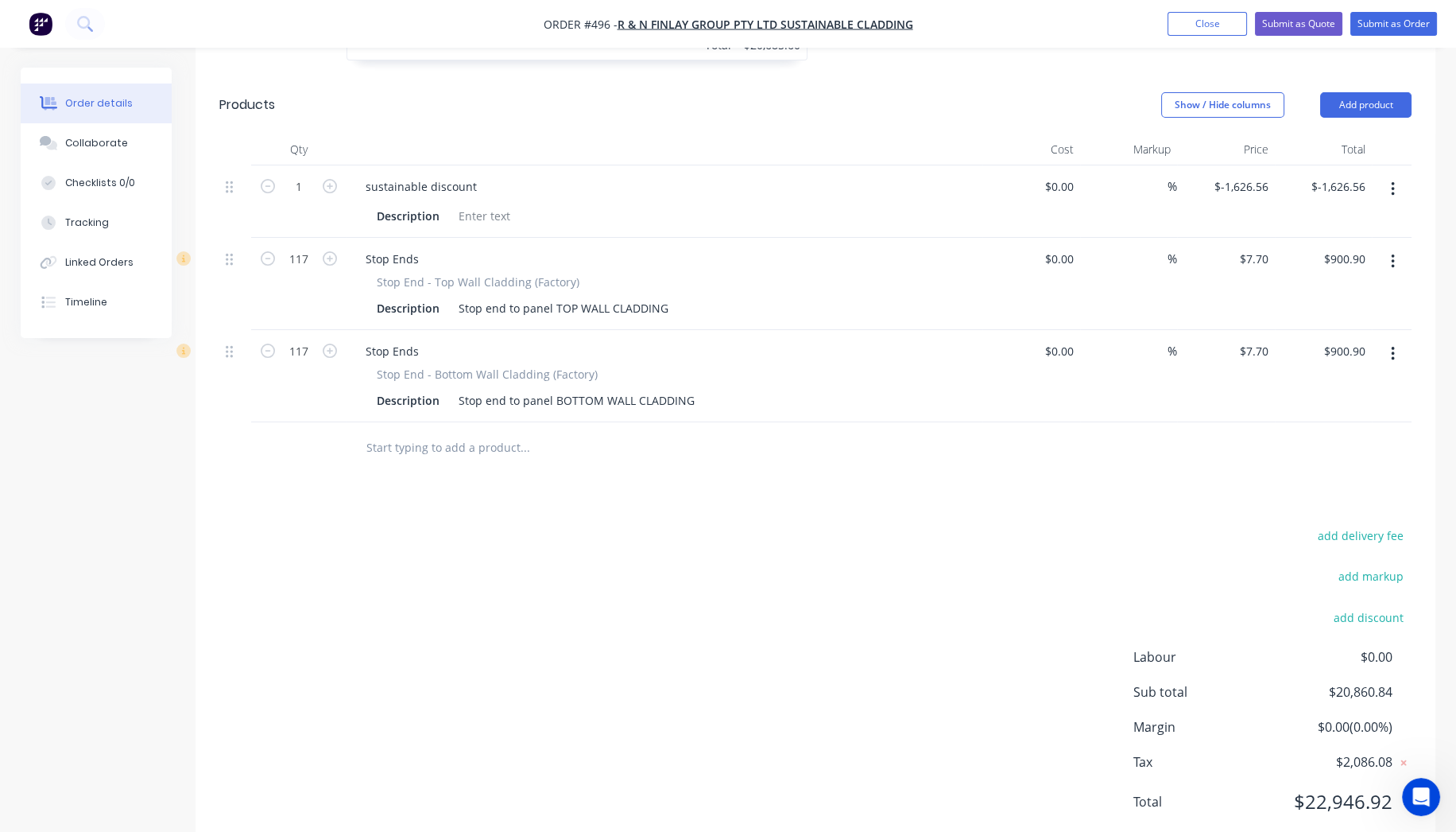
click at [483, 432] on input "text" at bounding box center [524, 448] width 318 height 31
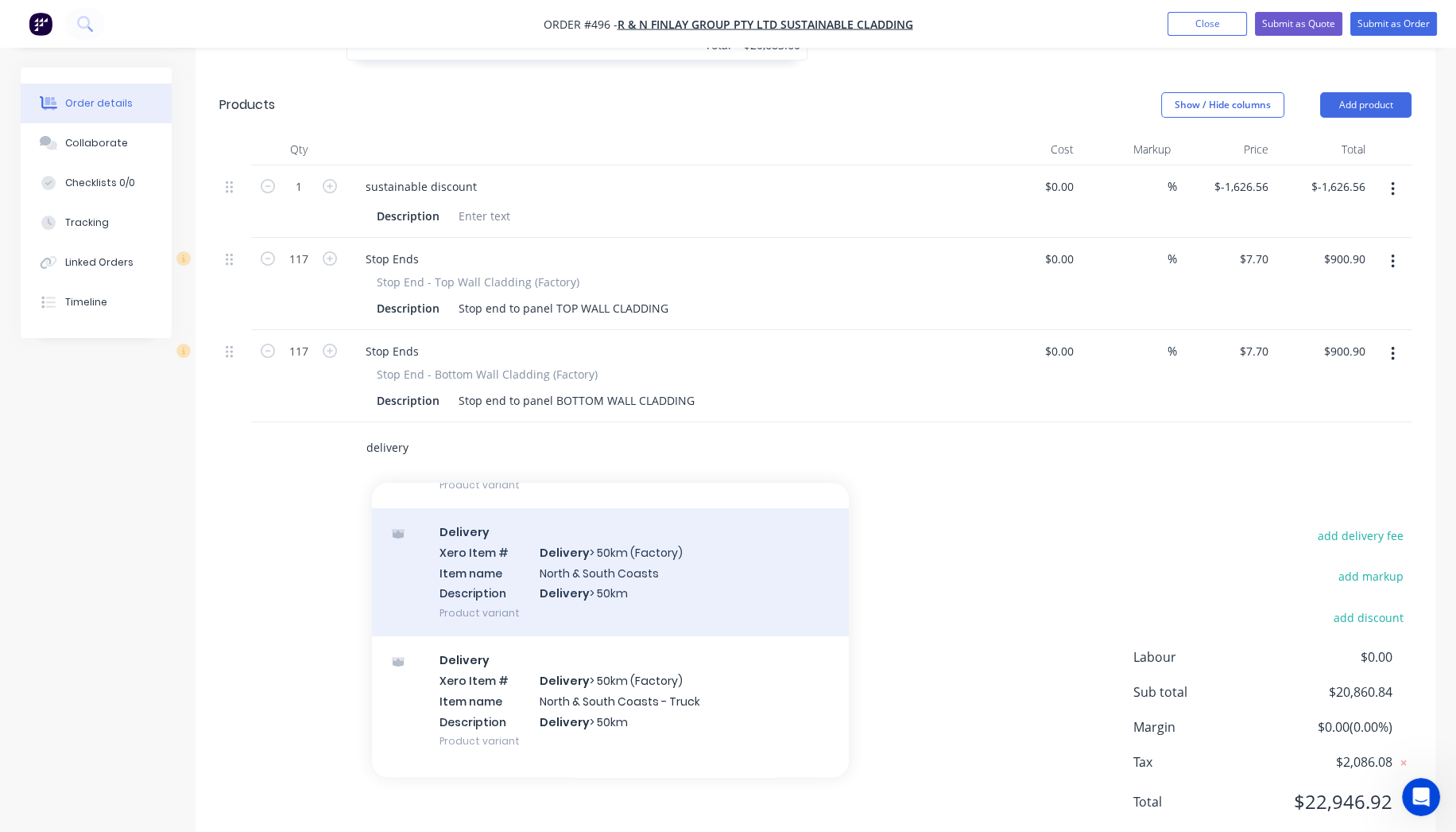
scroll to position [336, 0]
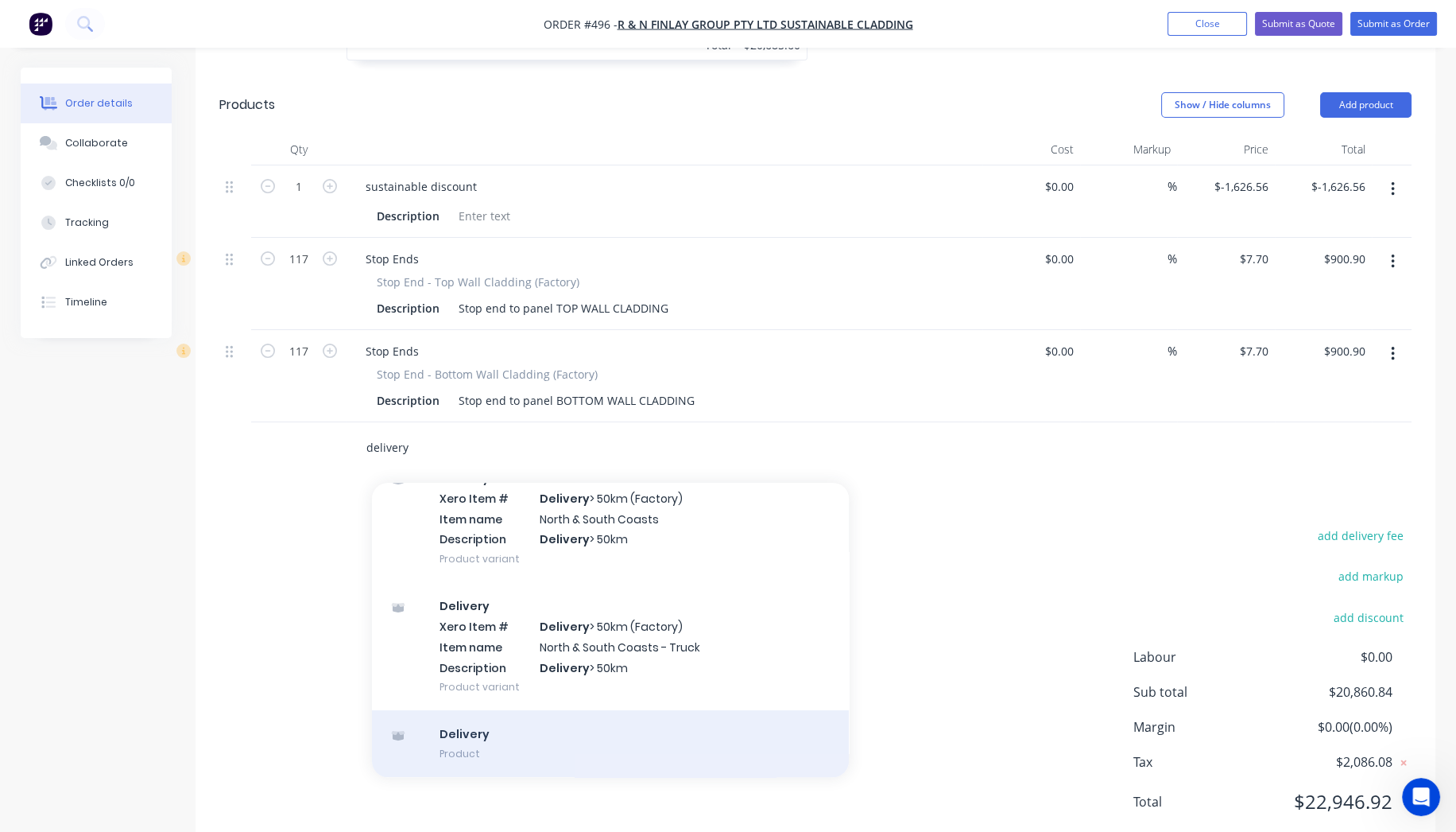
type input "delivery"
click at [483, 710] on div "Delivery Product" at bounding box center [611, 743] width 477 height 67
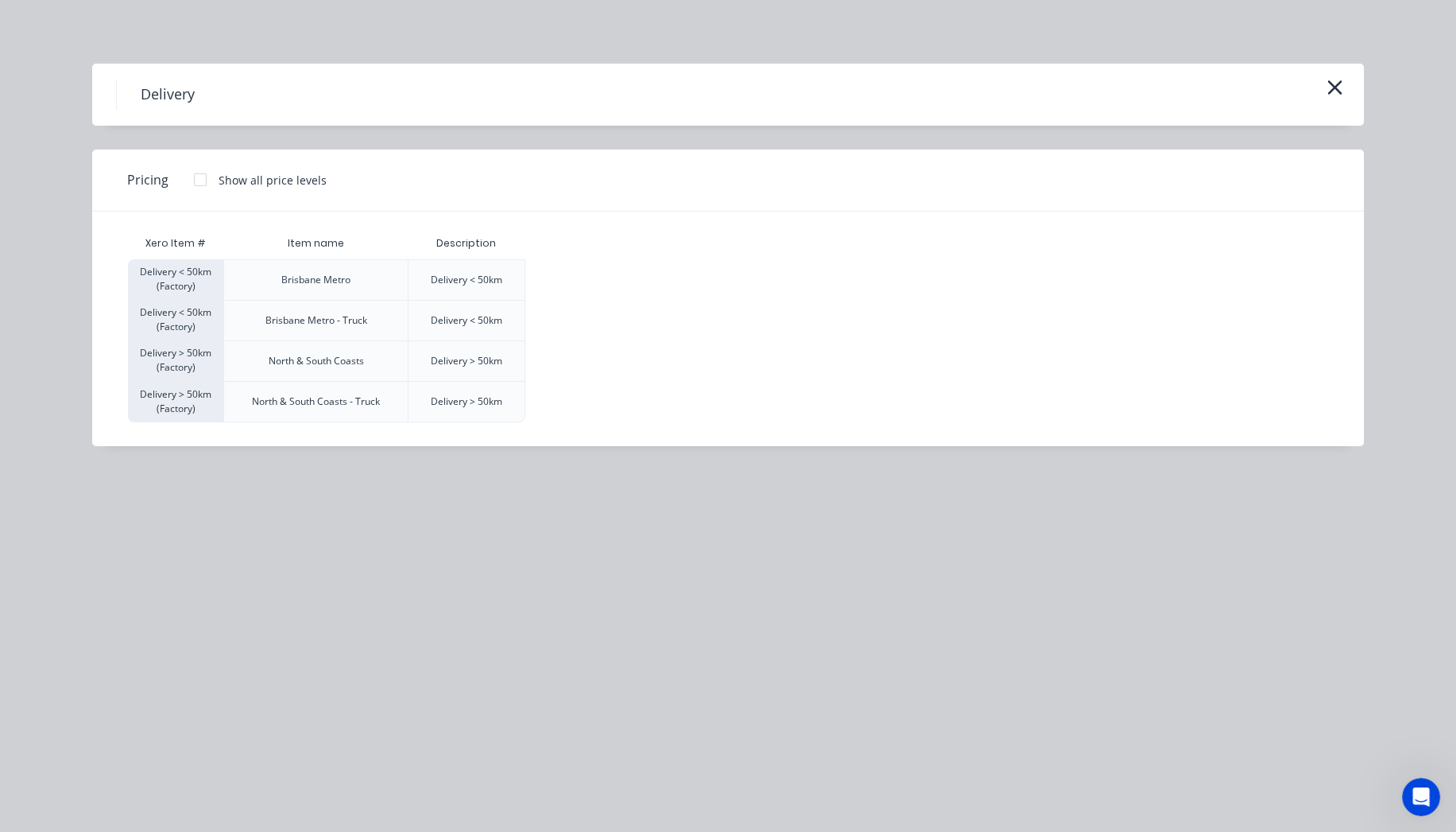
click at [197, 178] on div at bounding box center [200, 180] width 31 height 31
click at [564, 291] on div "$120.00" at bounding box center [566, 279] width 80 height 40
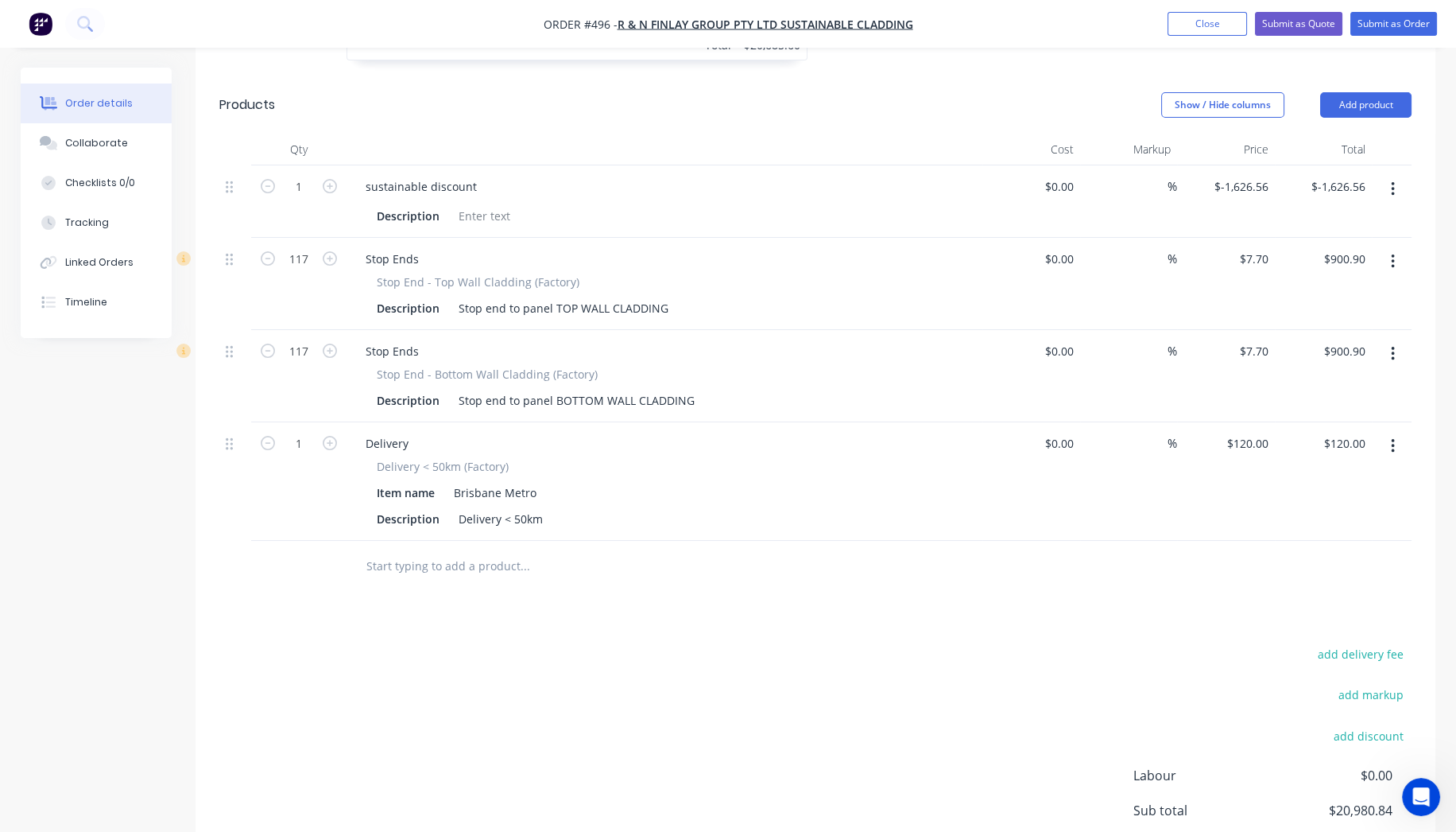
click at [1018, 585] on div "Drawings Add drawing 0.7 Copper (Mill Finish) Mill Finish Girth 800 1 0 OH 20 O…" at bounding box center [815, 355] width 1240 height 1238
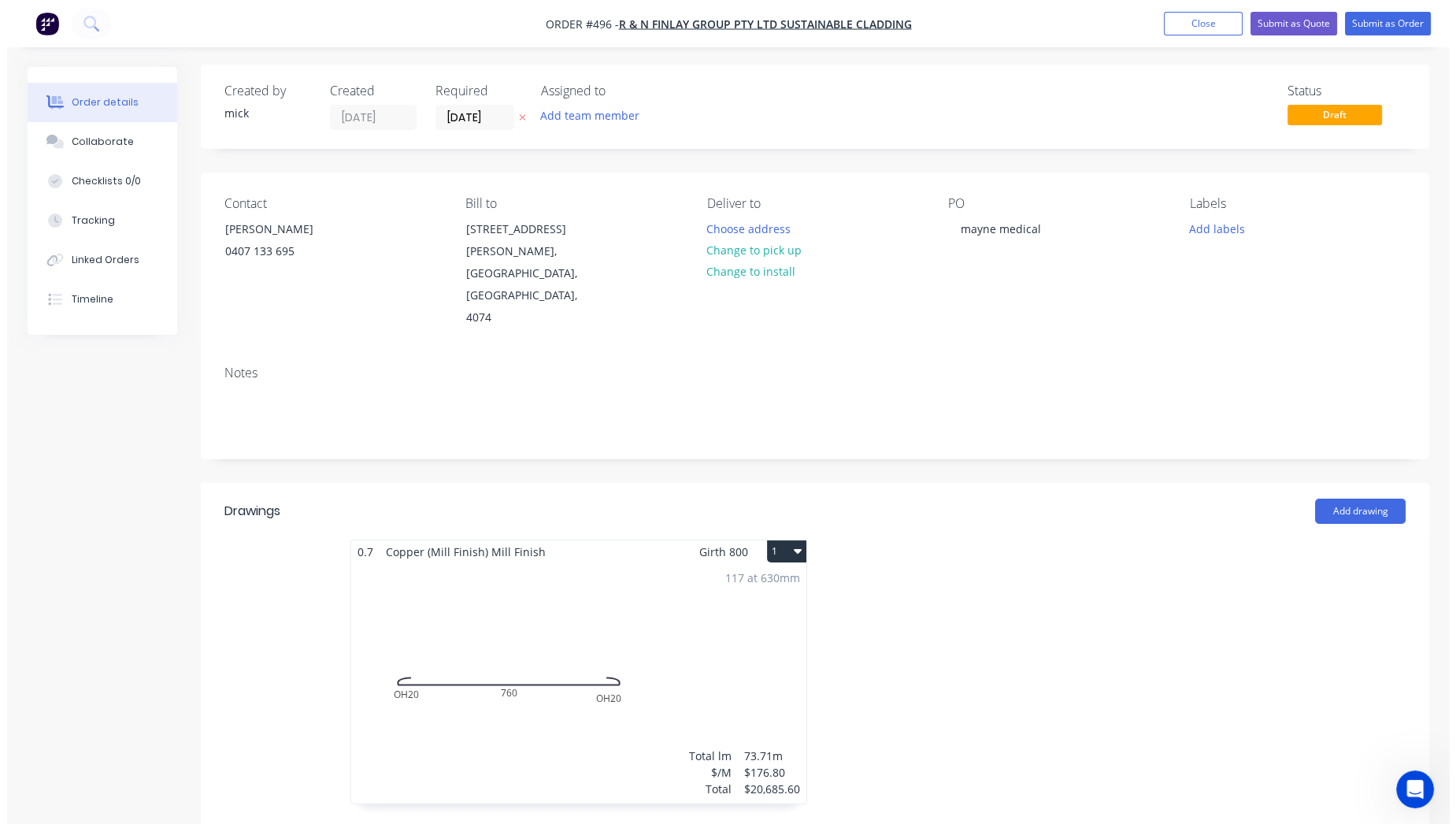
scroll to position [0, 0]
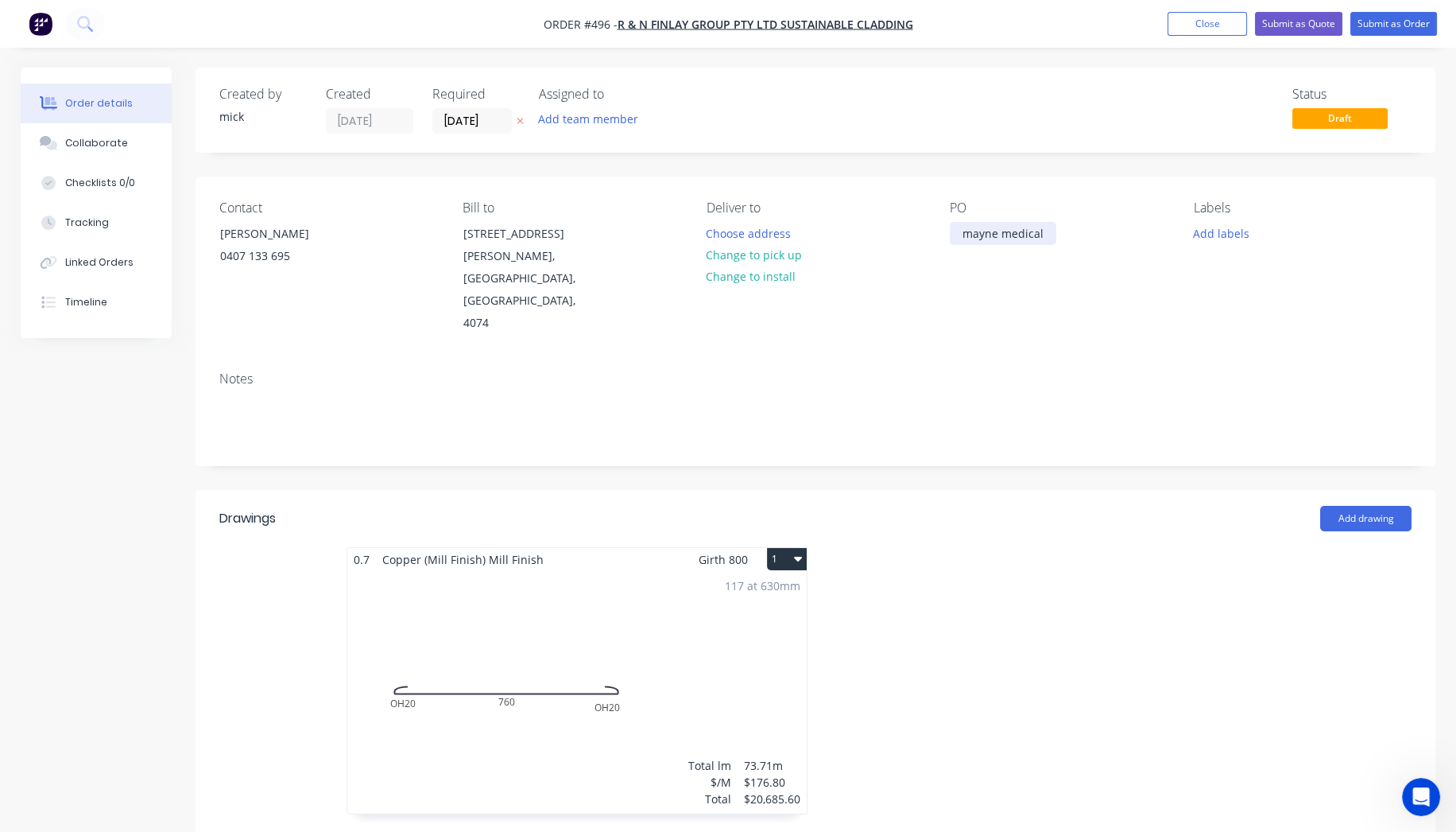
click at [1047, 231] on div "mayne medical" at bounding box center [1003, 233] width 106 height 23
click at [1053, 359] on div "Notes" at bounding box center [815, 412] width 1240 height 106
click at [1387, 26] on button "Submit as Order" at bounding box center [1394, 24] width 87 height 24
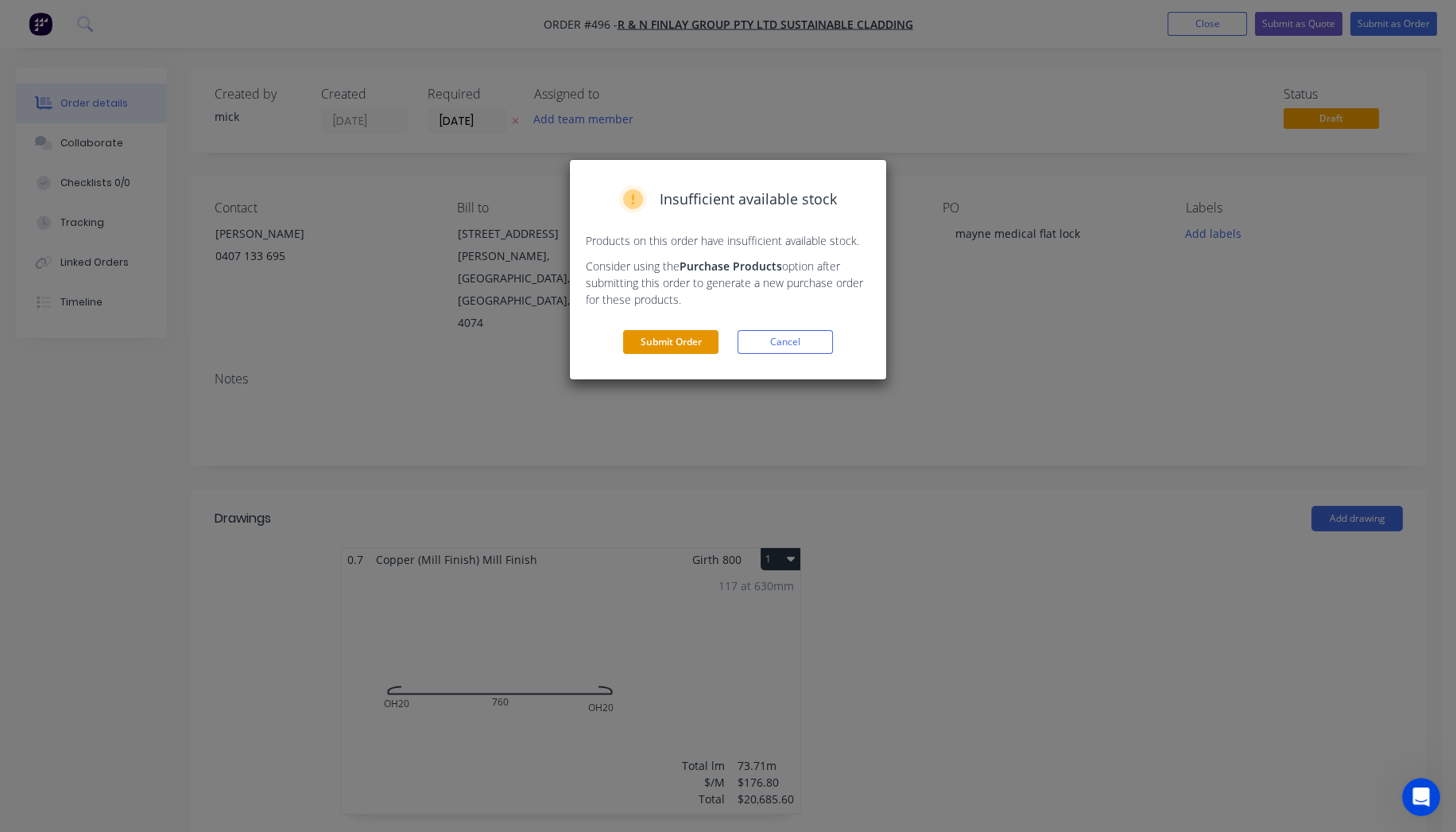
click at [669, 337] on button "Submit Order" at bounding box center [671, 342] width 95 height 24
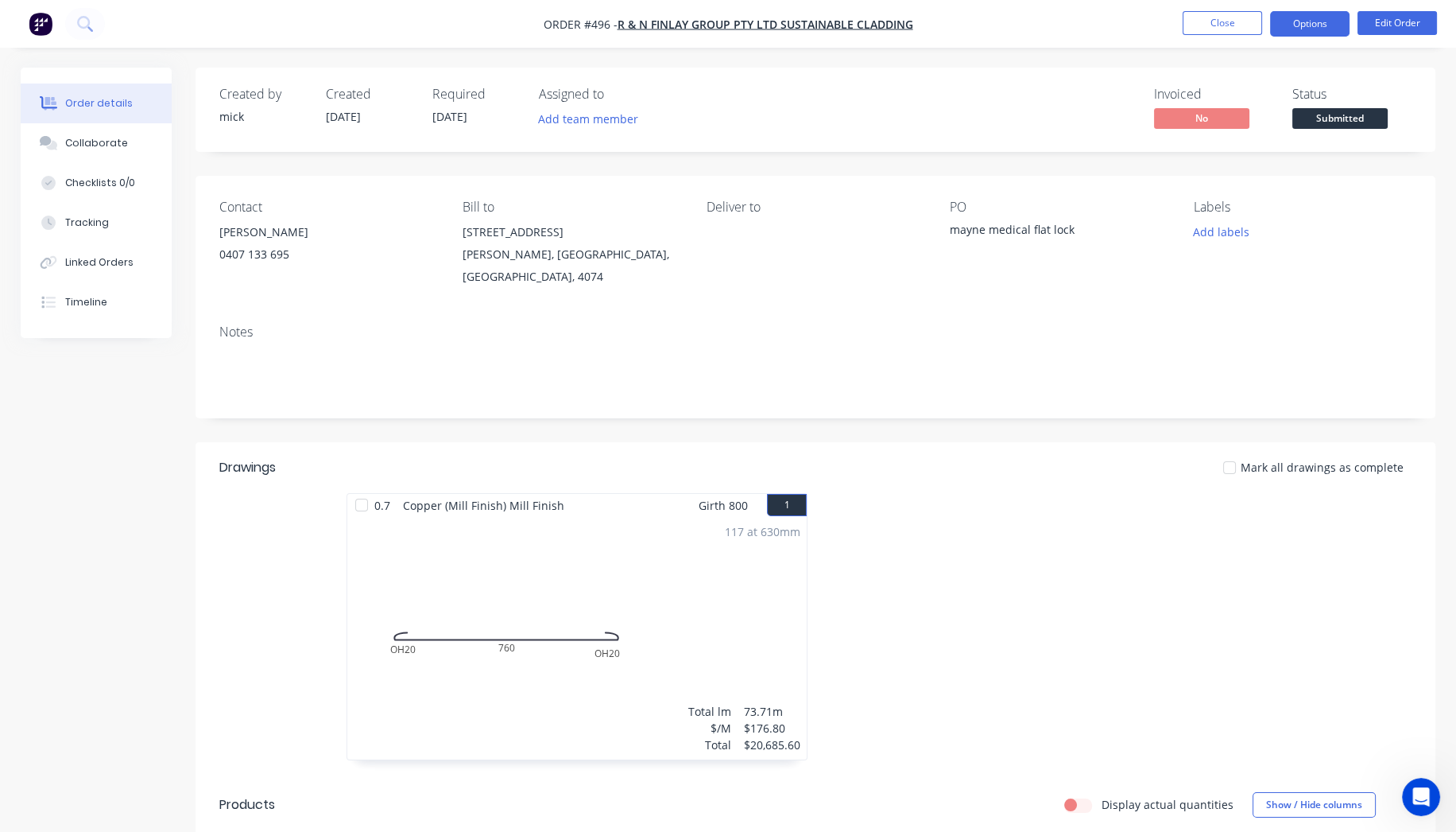
click at [1311, 28] on button "Options" at bounding box center [1310, 23] width 80 height 25
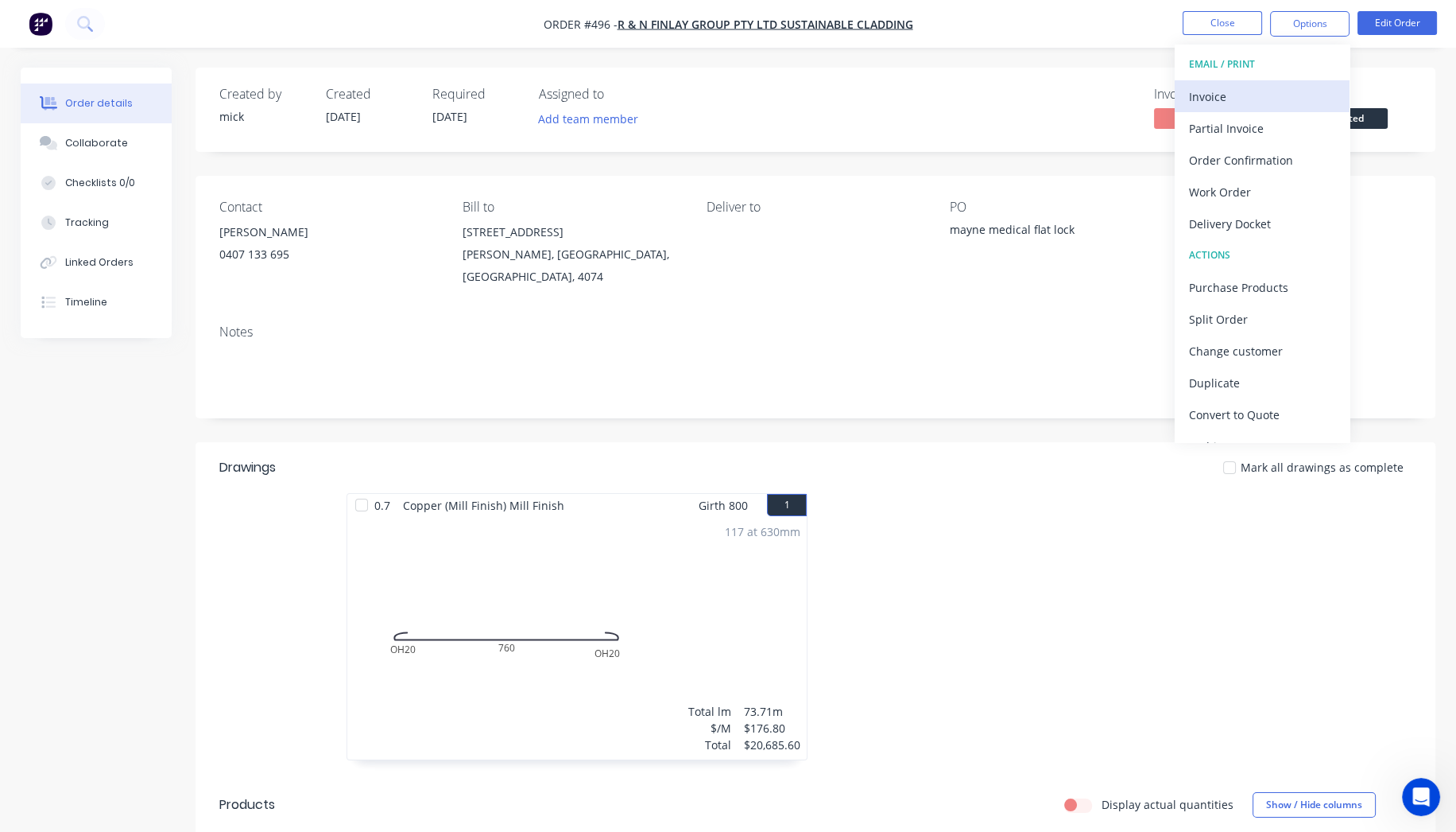
click at [1257, 92] on div "Invoice" at bounding box center [1262, 96] width 146 height 23
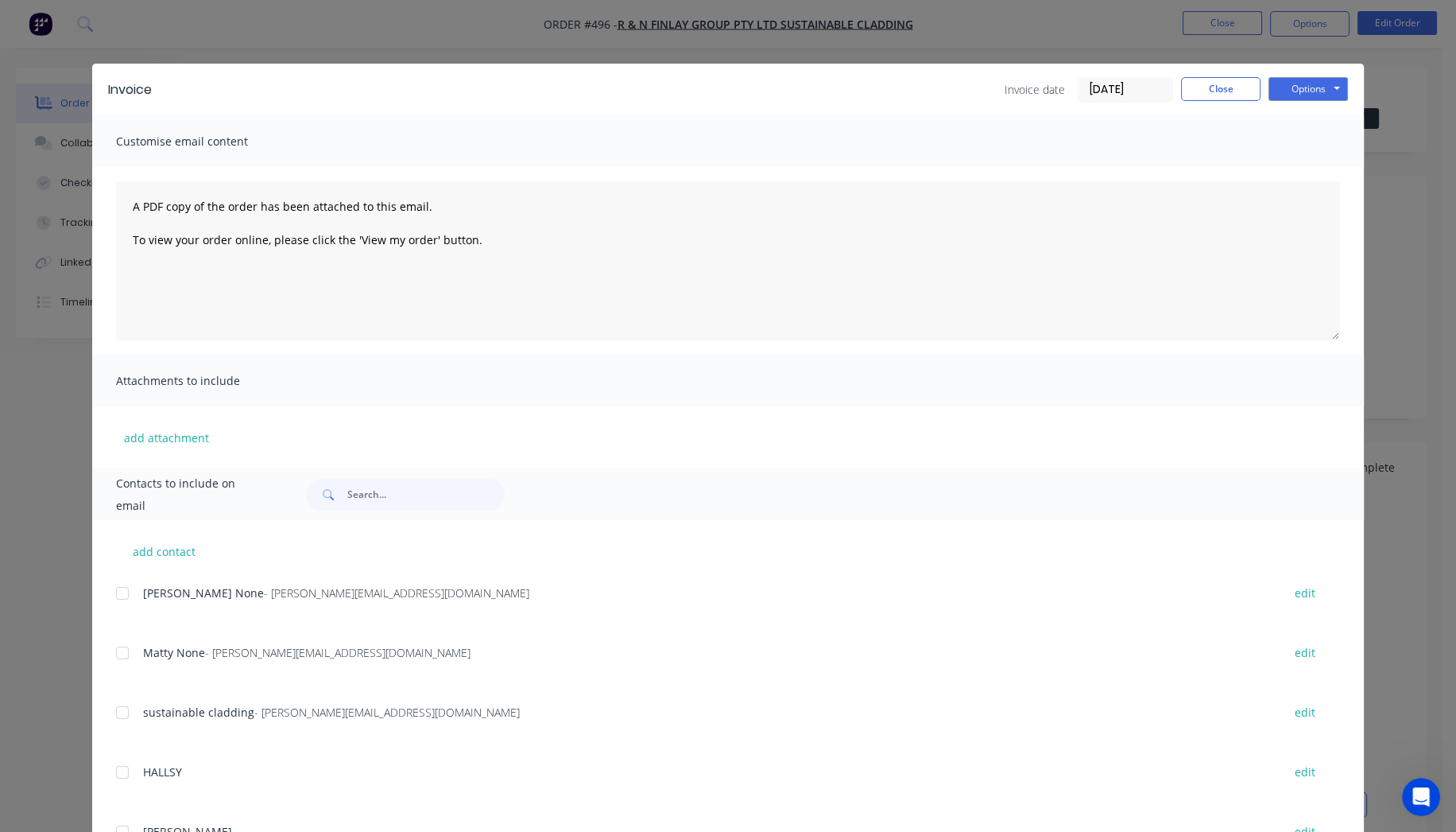
click at [116, 594] on div at bounding box center [122, 593] width 31 height 31
click at [111, 648] on div at bounding box center [122, 652] width 31 height 31
click at [1307, 91] on button "Options" at bounding box center [1308, 89] width 80 height 24
click at [1310, 168] on button "Email" at bounding box center [1319, 169] width 102 height 26
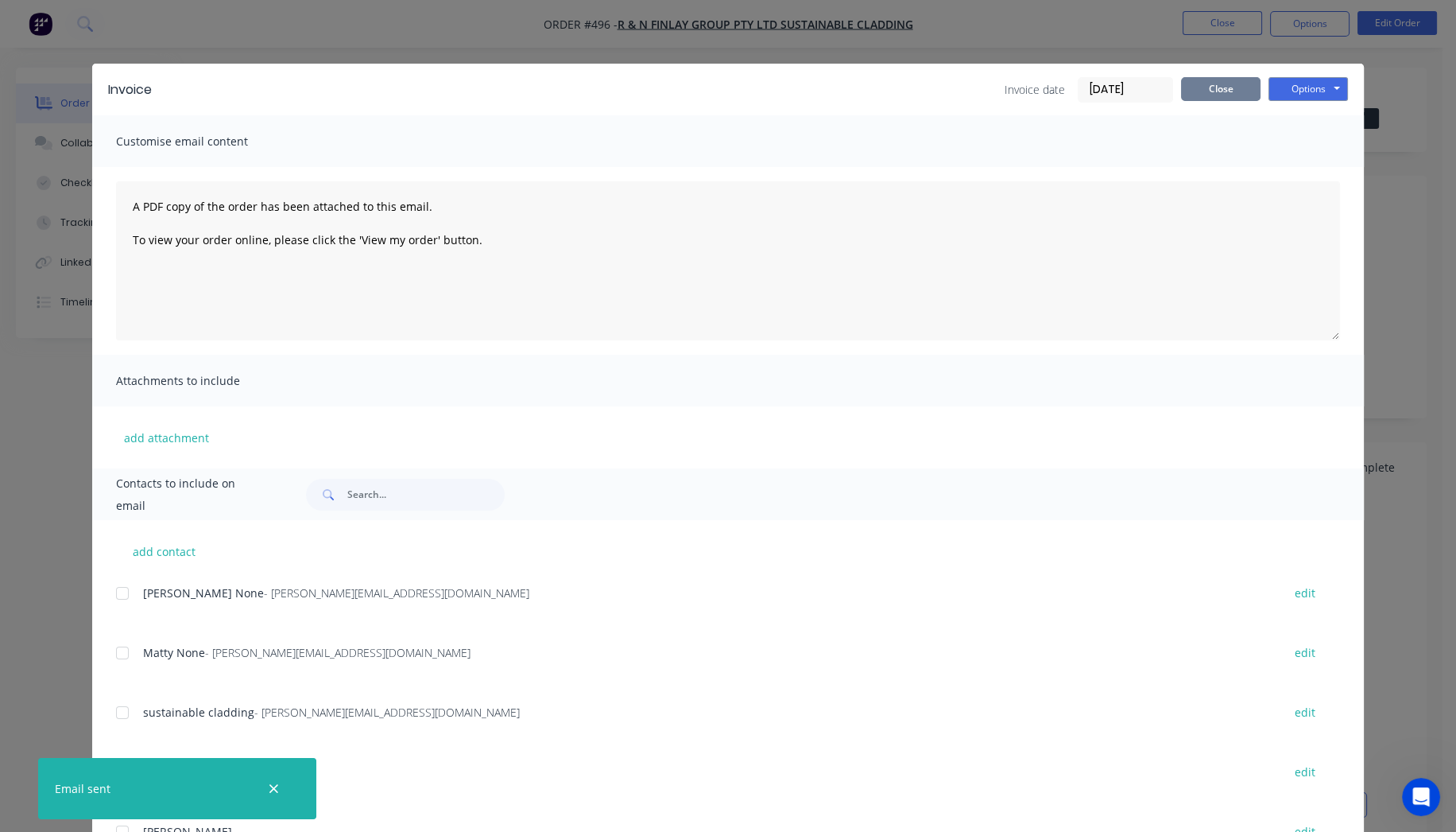
click at [1235, 94] on button "Close" at bounding box center [1221, 89] width 80 height 24
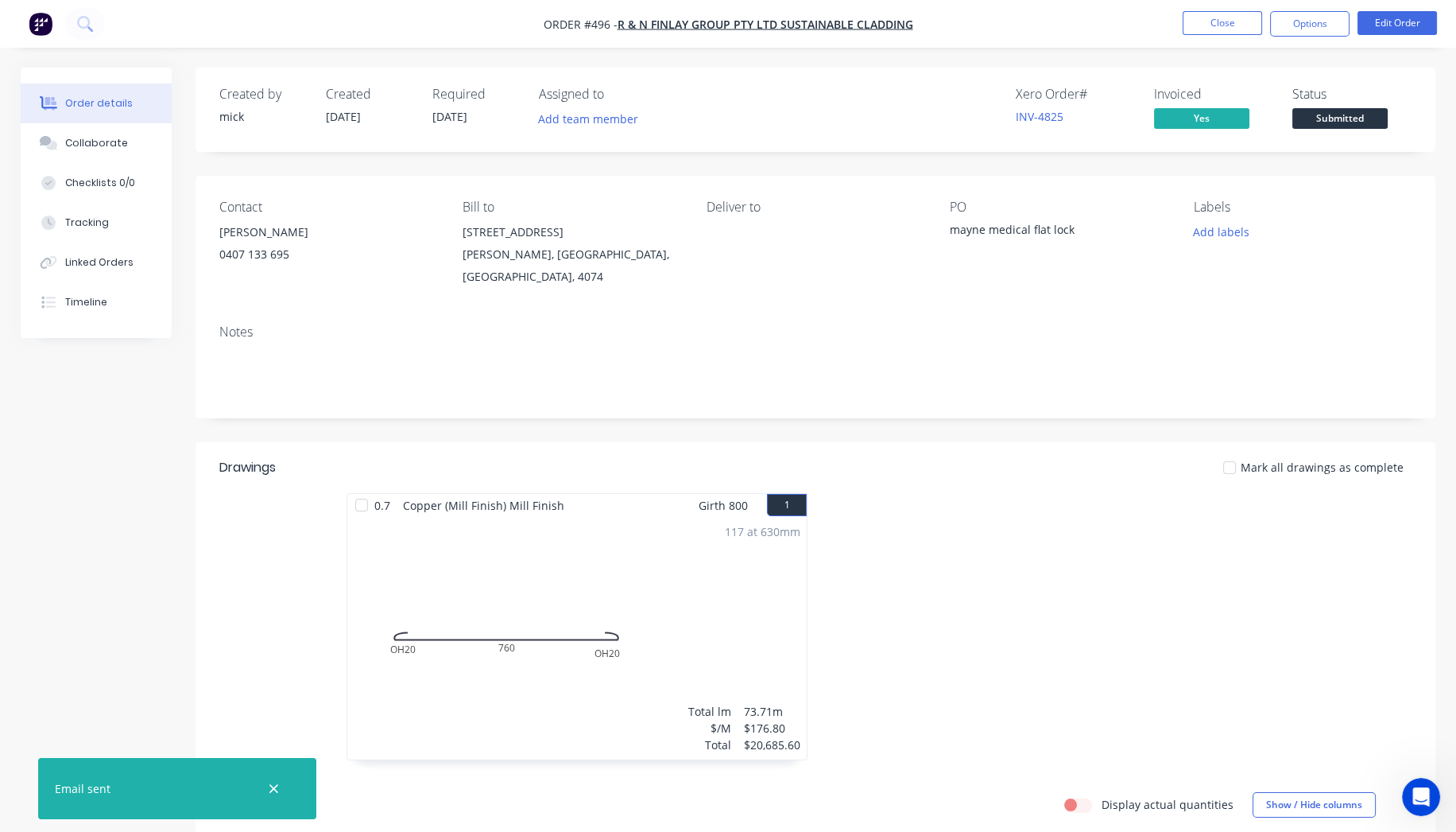
click at [1240, 613] on div at bounding box center [1055, 635] width 477 height 283
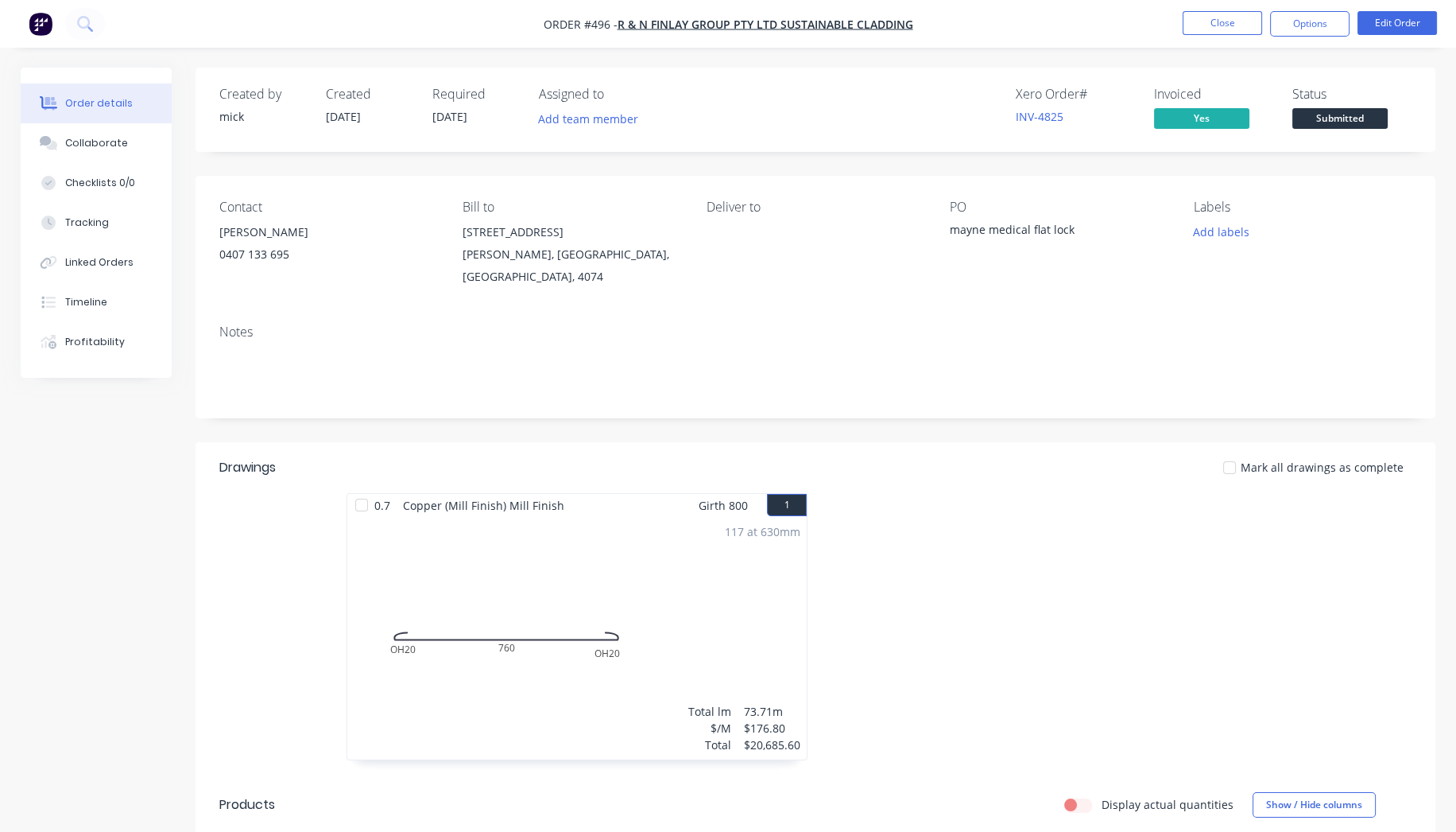
click at [48, 19] on img "button" at bounding box center [41, 24] width 24 height 24
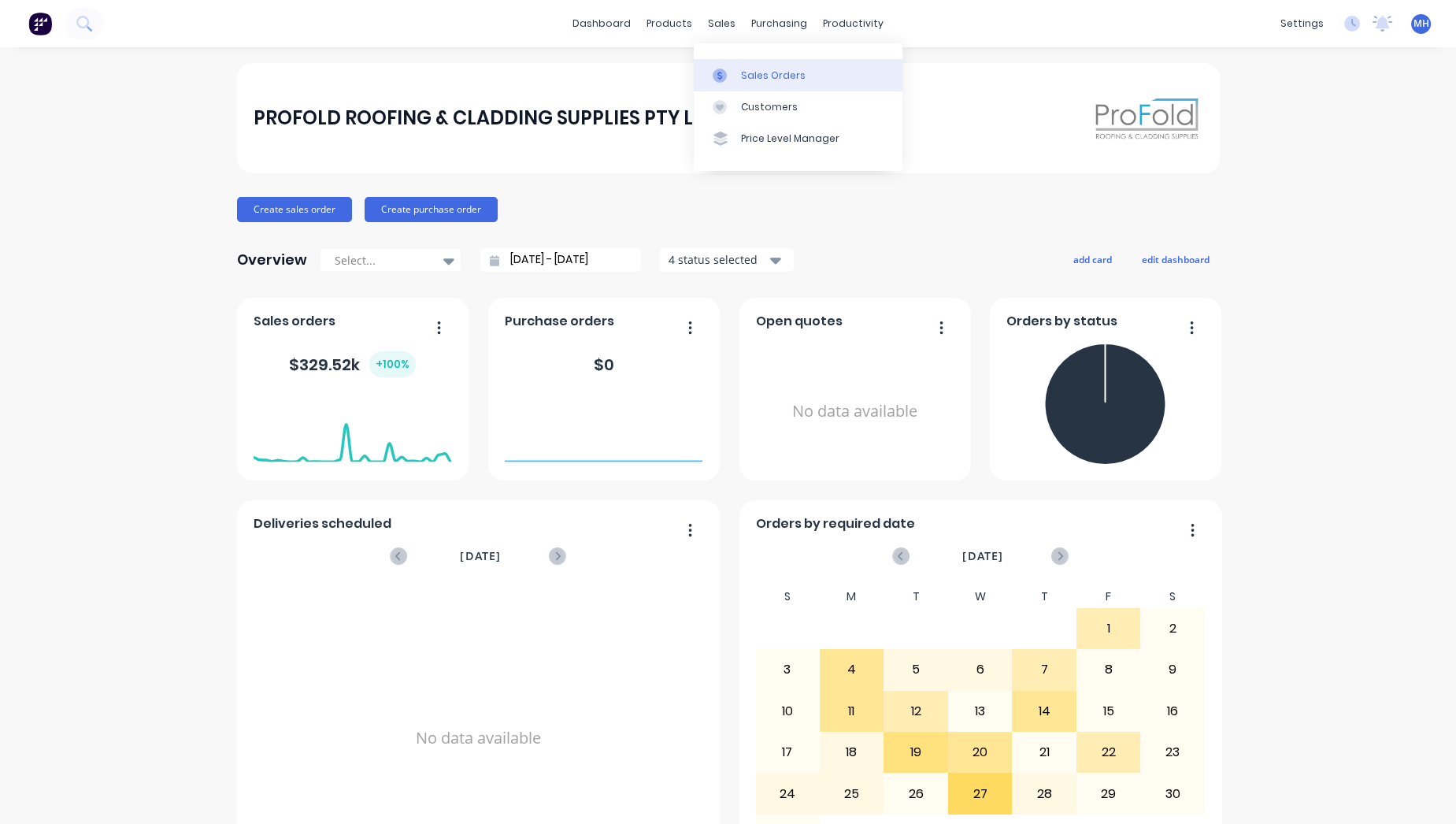
click at [742, 75] on div "Sales Orders" at bounding box center [773, 75] width 64 height 14
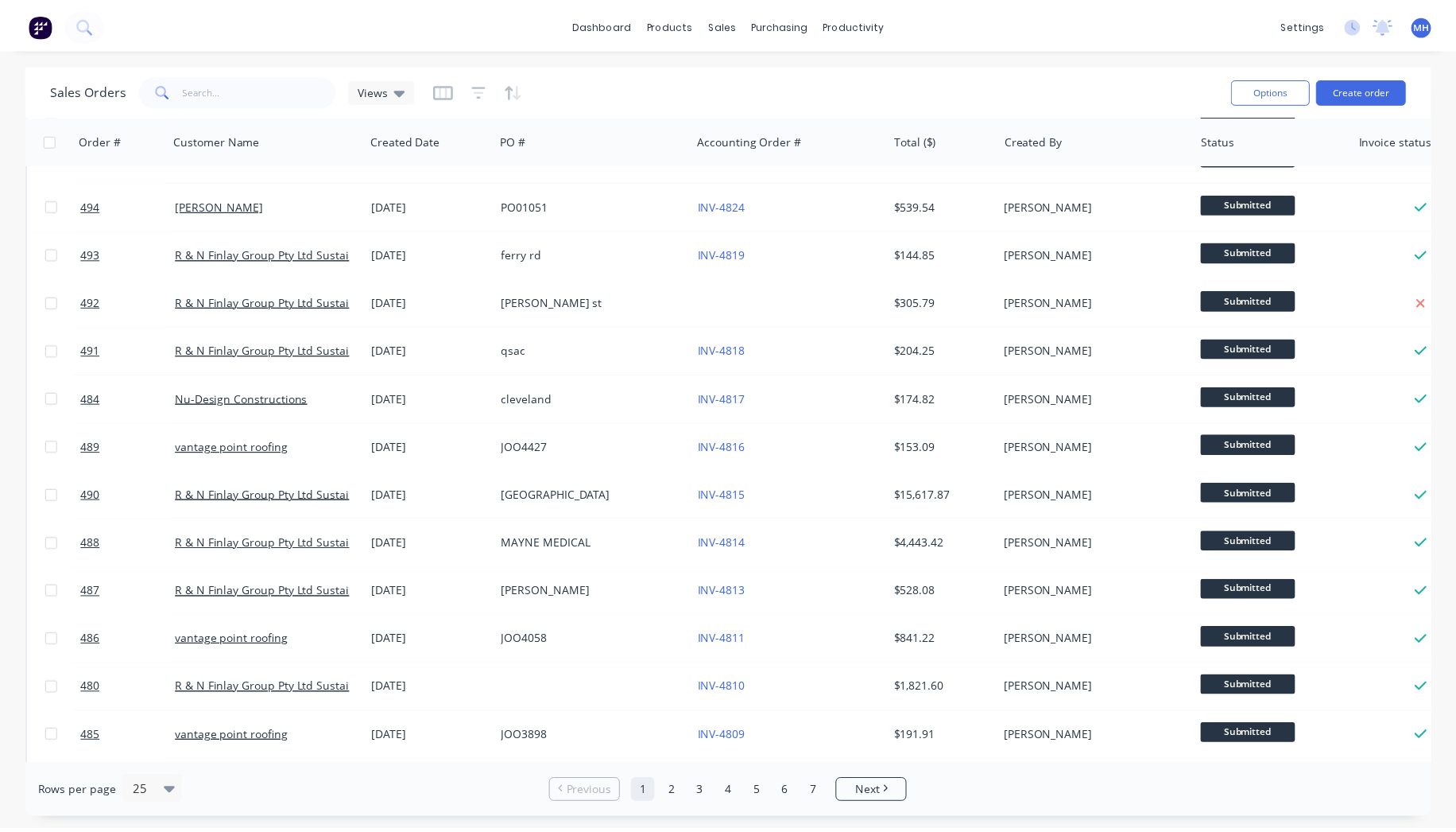
scroll to position [177, 0]
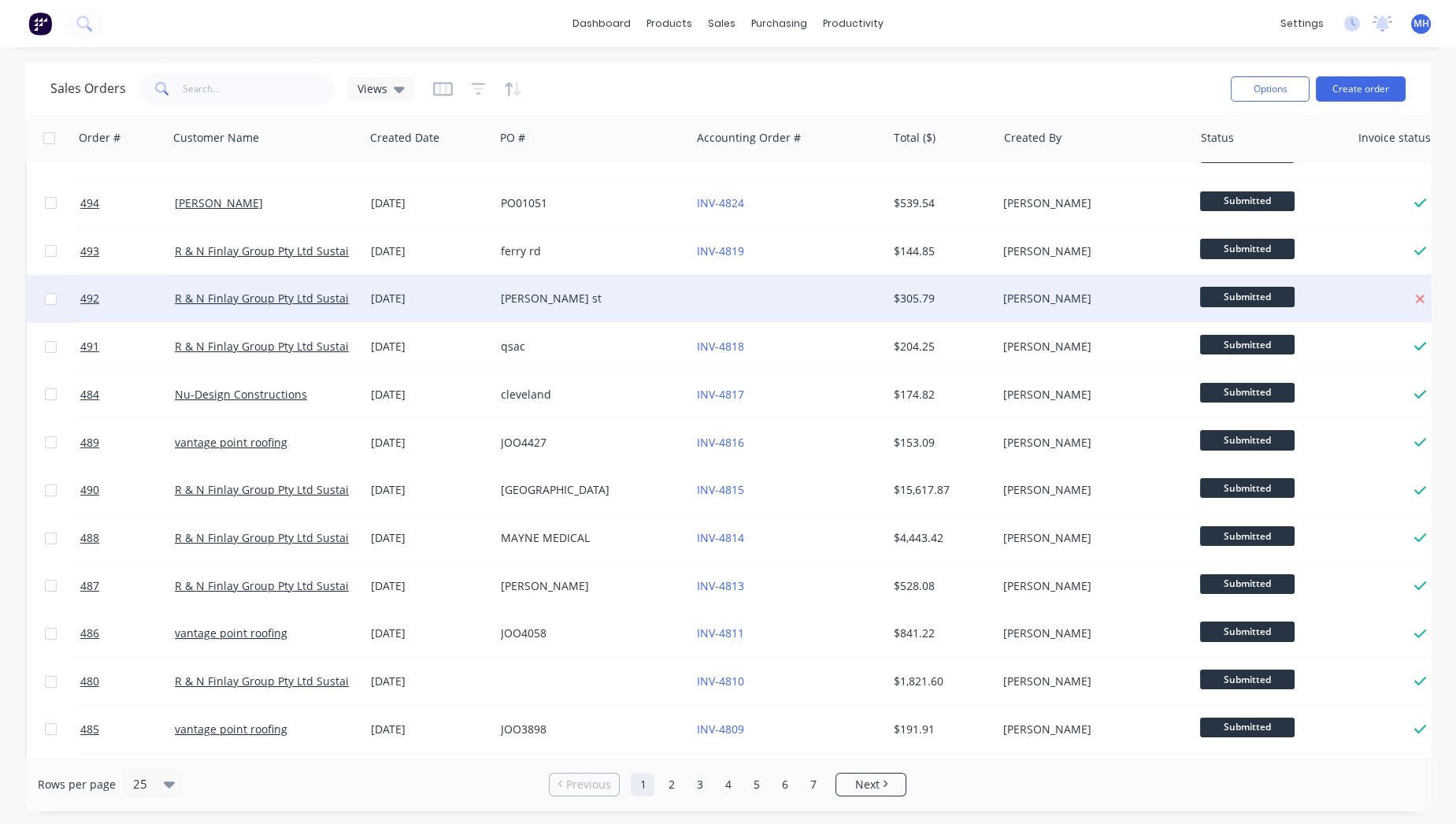
click at [618, 302] on div "[PERSON_NAME] st" at bounding box center [587, 298] width 175 height 16
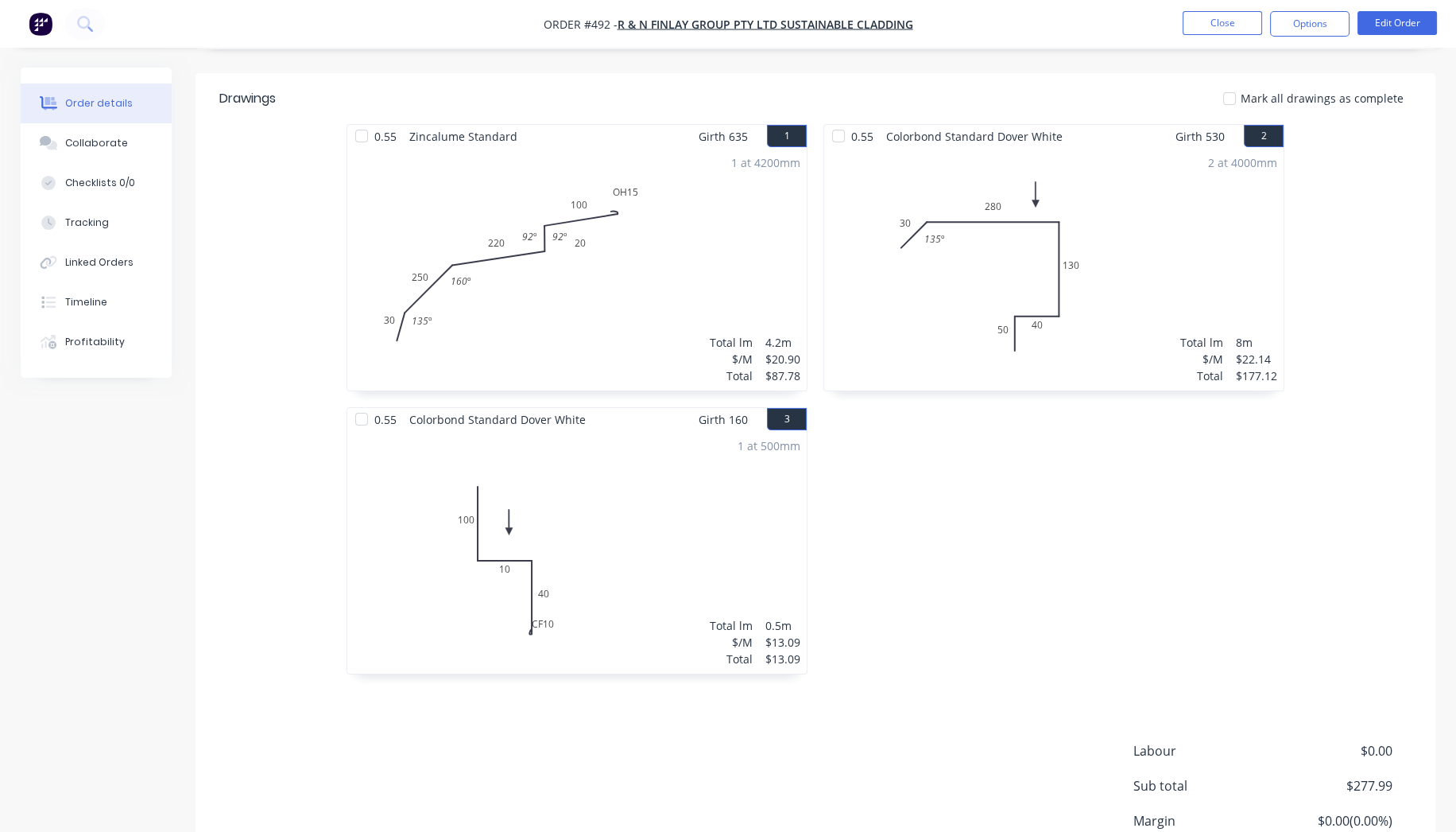
scroll to position [494, 0]
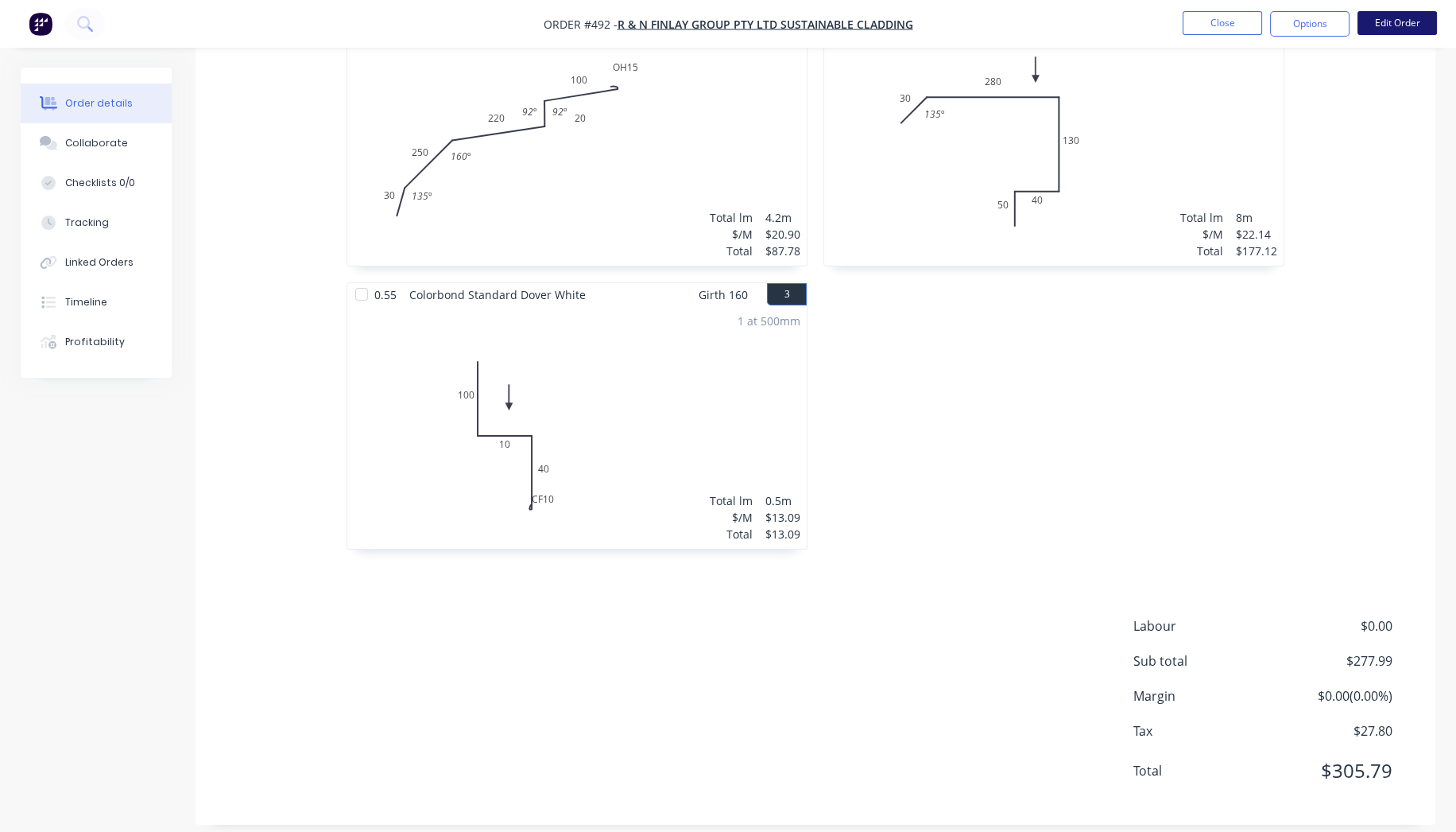
click at [1372, 17] on button "Edit Order" at bounding box center [1398, 23] width 80 height 24
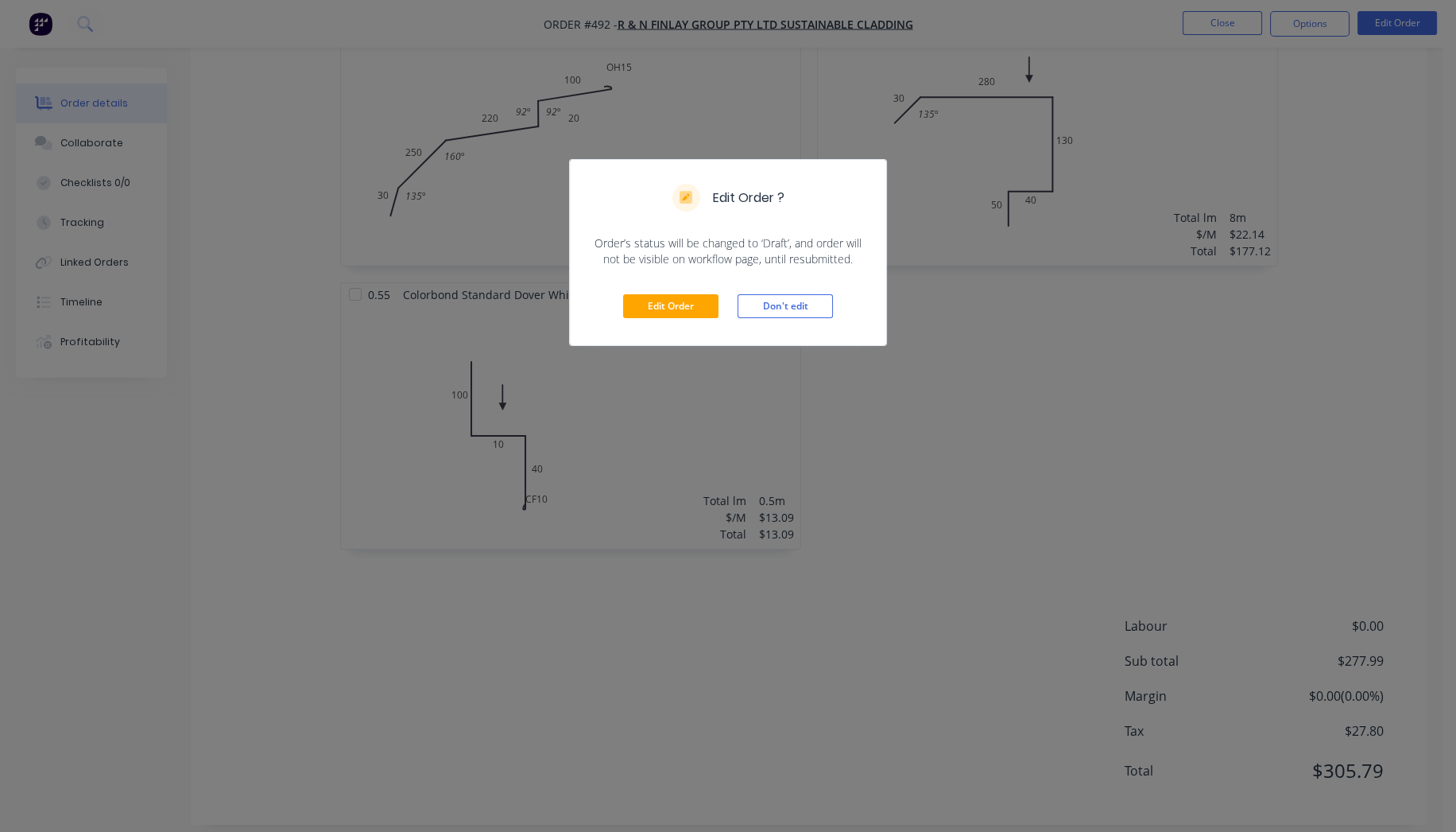
click at [685, 329] on div "Edit Order Don't edit" at bounding box center [728, 306] width 316 height 78
click at [685, 312] on button "Edit Order" at bounding box center [671, 306] width 95 height 24
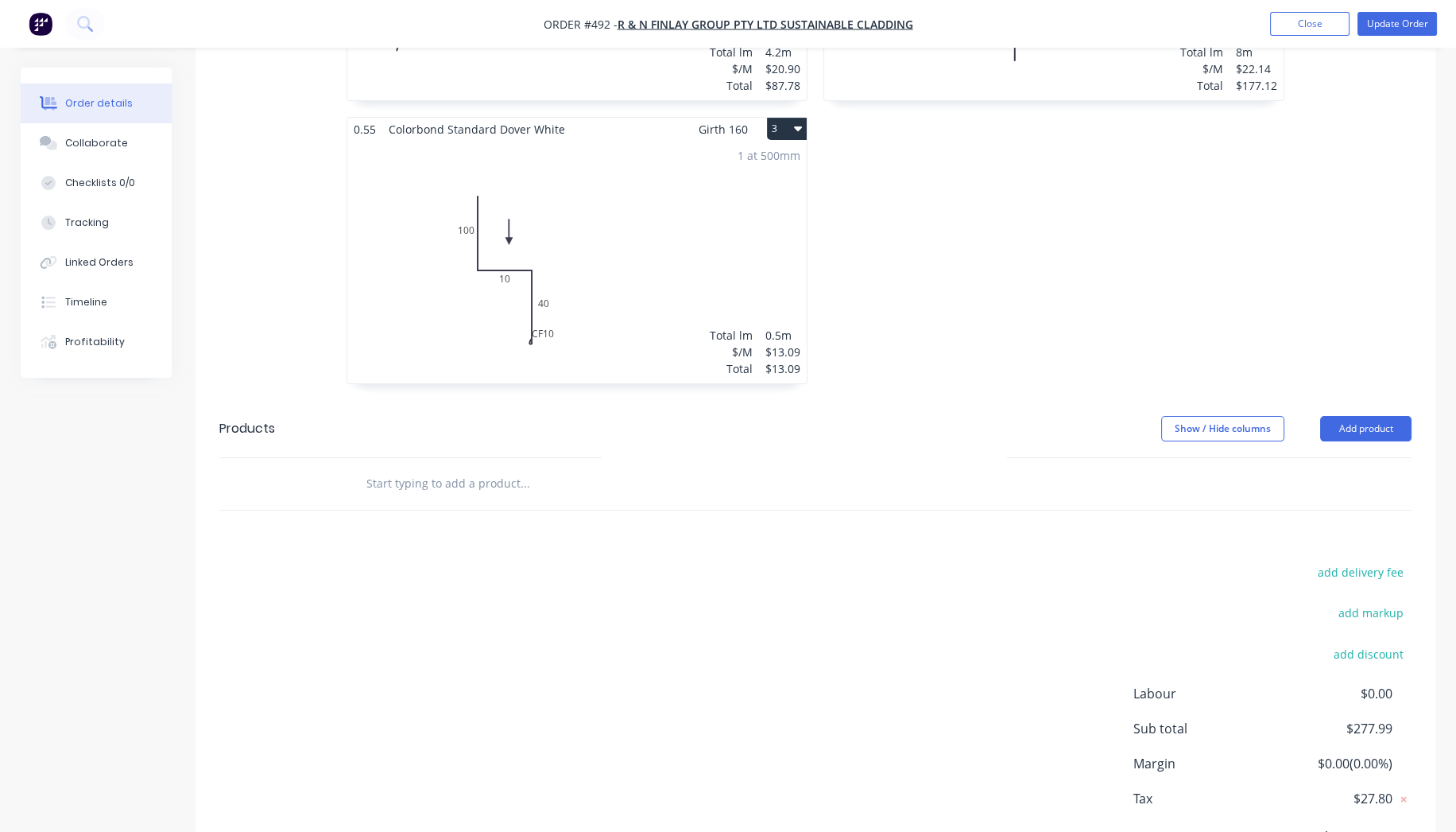
scroll to position [749, 0]
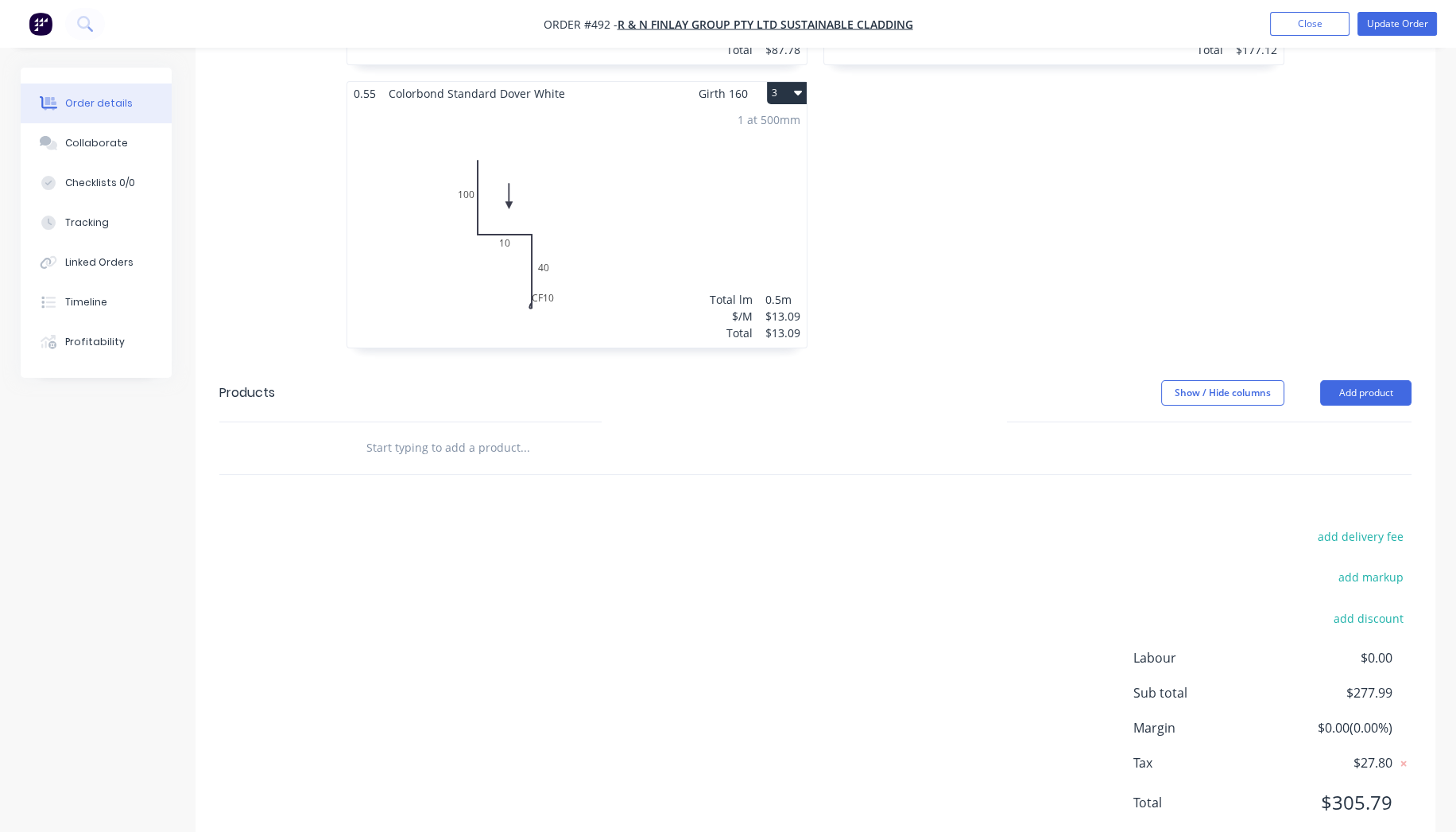
click at [457, 432] on input "text" at bounding box center [524, 448] width 318 height 31
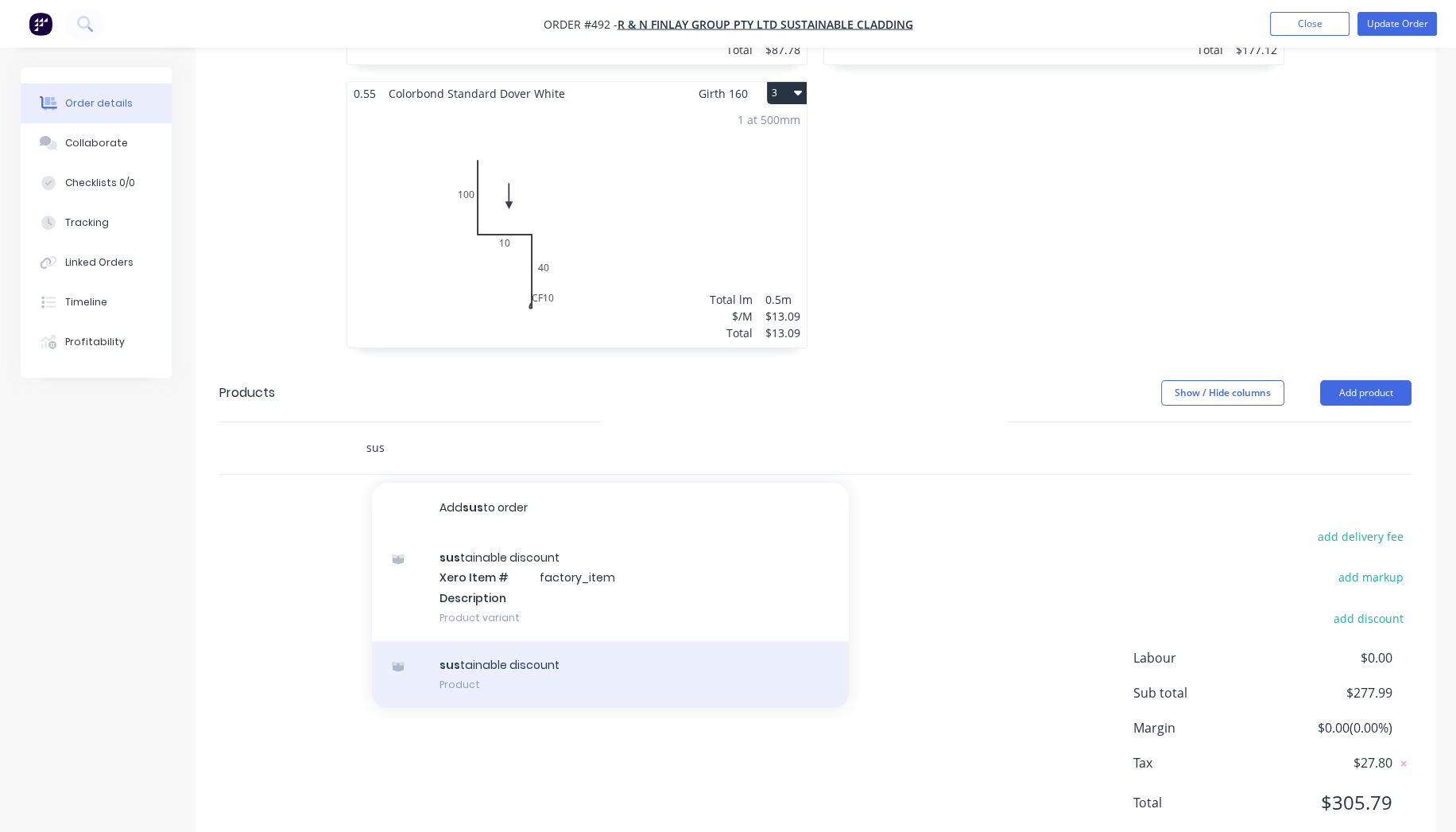
type input "sus"
click at [487, 641] on div "sus tainable discount Product" at bounding box center [611, 675] width 477 height 67
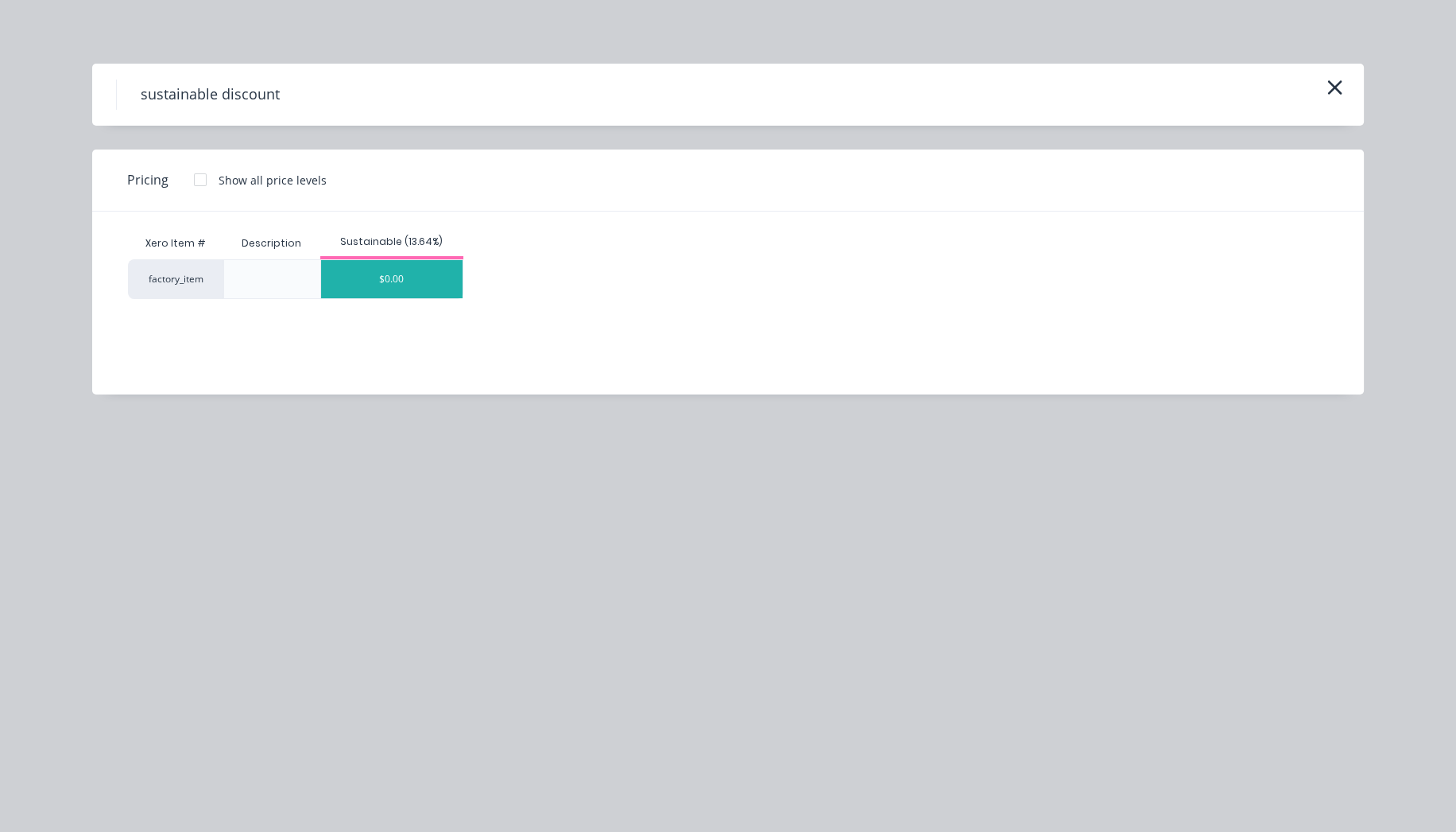
click at [398, 268] on div "$0.00" at bounding box center [391, 279] width 142 height 38
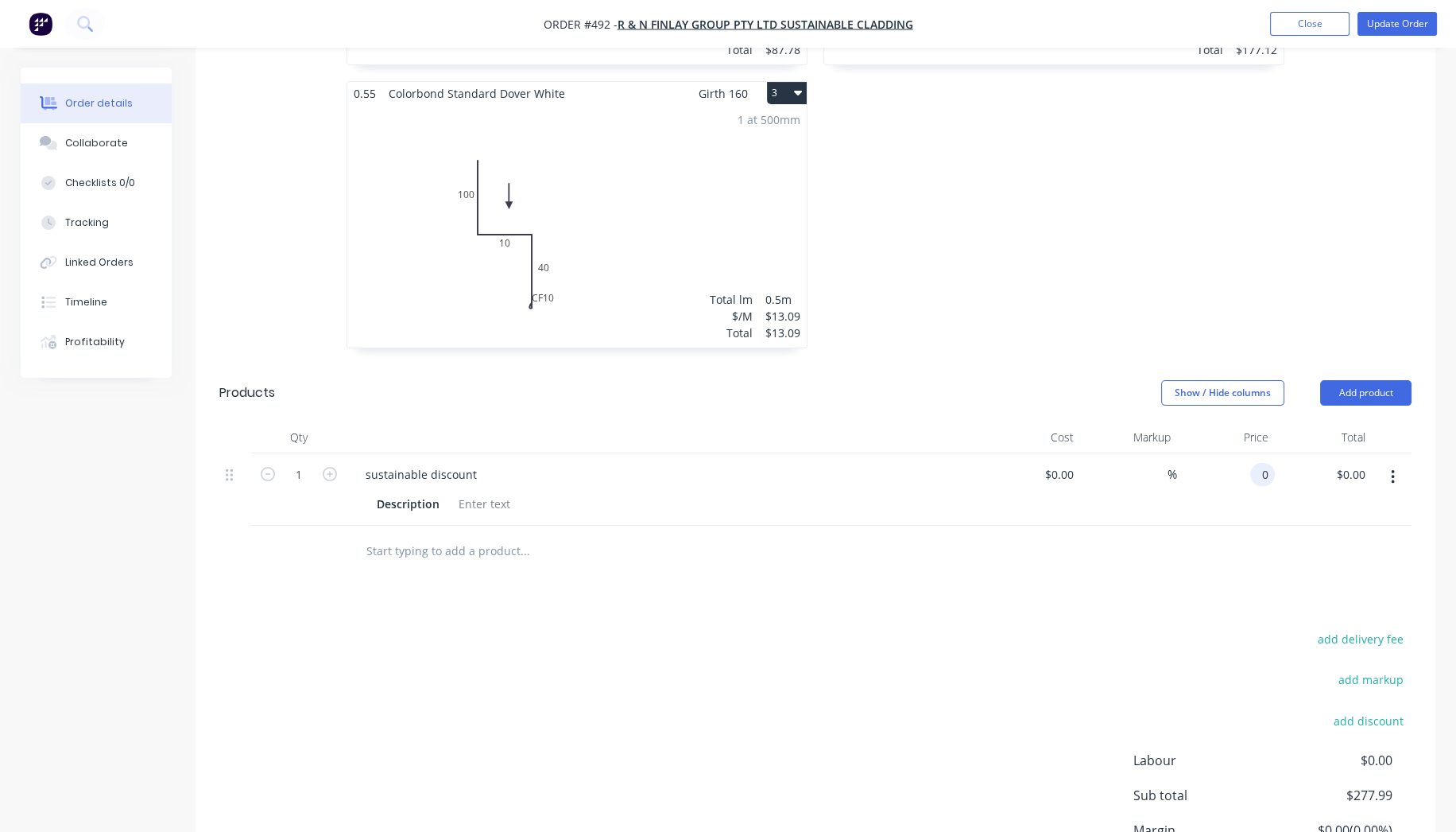
click at [1260, 463] on input "0" at bounding box center [1265, 474] width 19 height 23
click at [1241, 463] on input "22.33" at bounding box center [1257, 474] width 37 height 23
type input "$-22.33"
click at [1154, 628] on div "add delivery fee add markup add discount Labour $0.00 Sub total $255.66 Margin …" at bounding box center [815, 782] width 1192 height 307
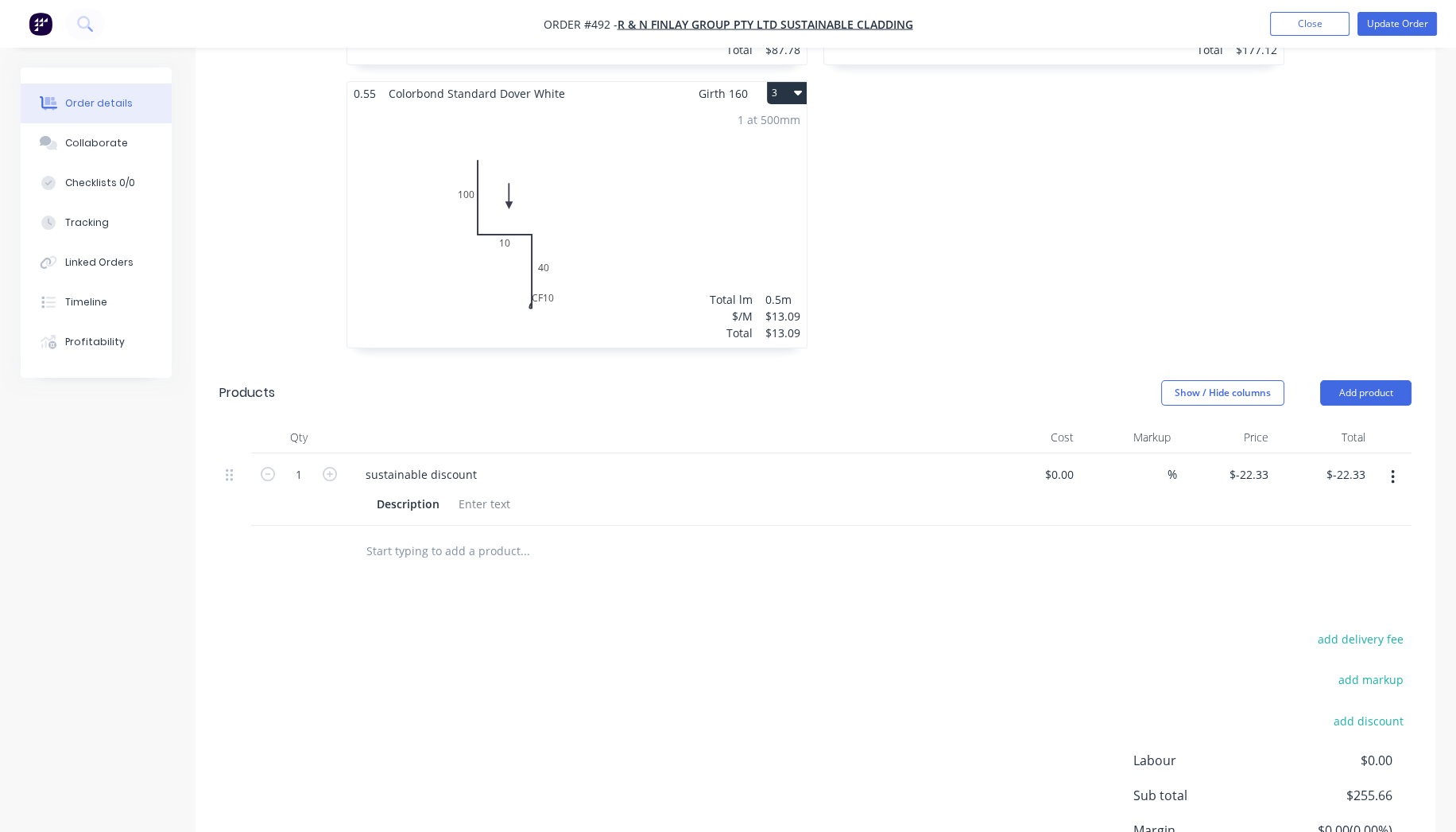
click at [452, 535] on input "text" at bounding box center [524, 551] width 318 height 31
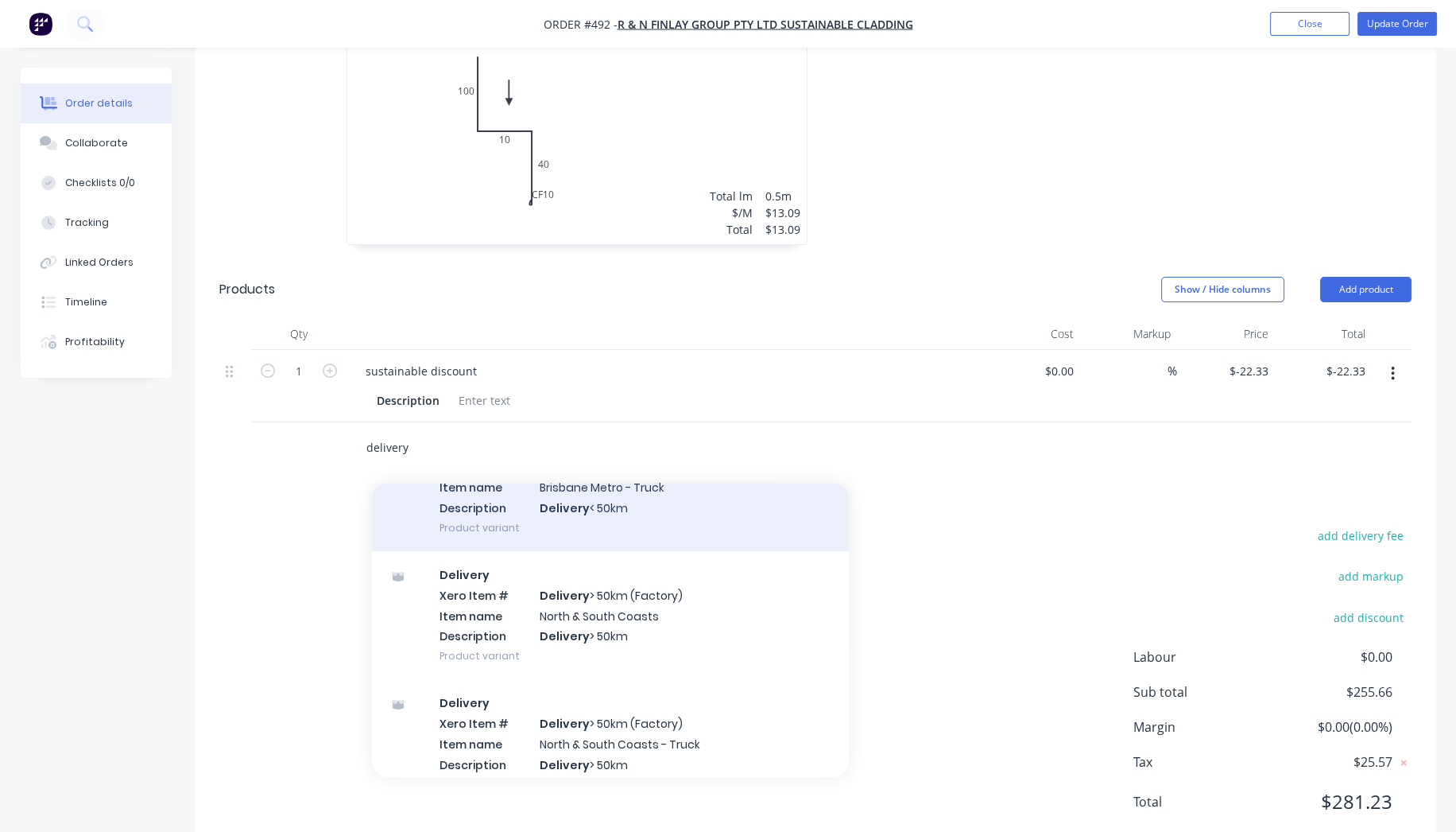
scroll to position [336, 0]
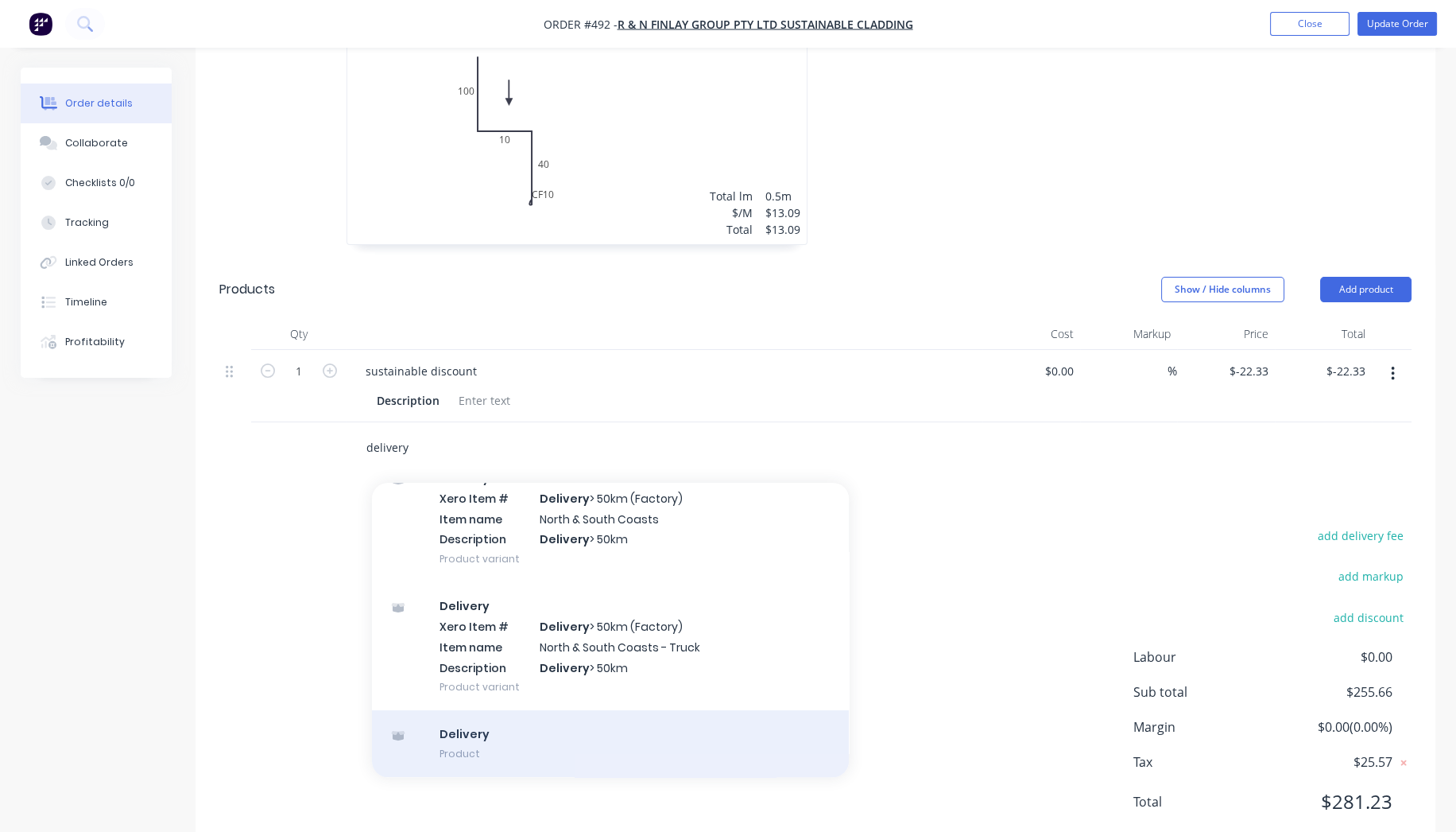
type input "delivery"
click at [595, 710] on div "Delivery Product" at bounding box center [611, 743] width 477 height 67
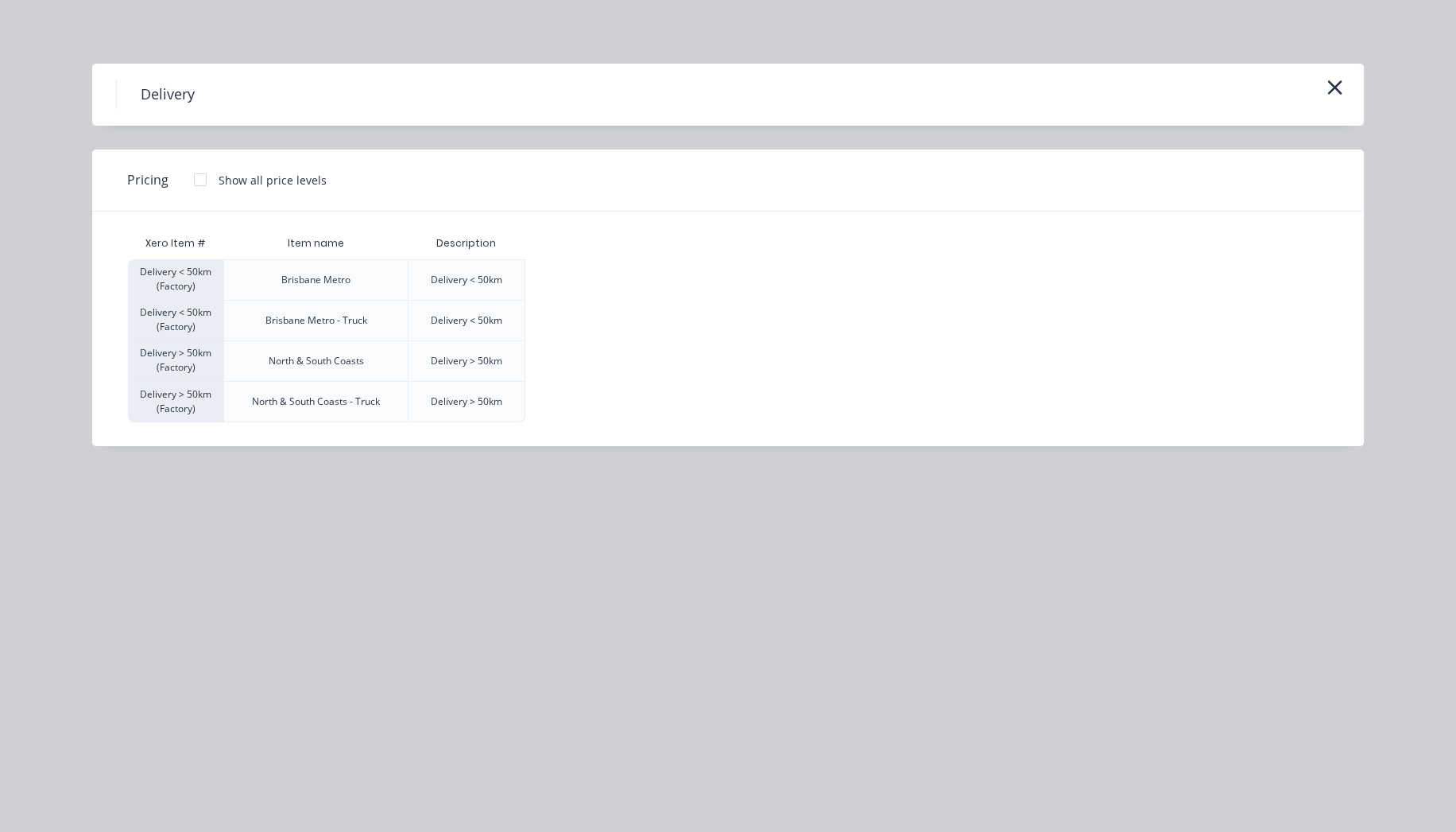
click at [204, 184] on div at bounding box center [200, 180] width 31 height 31
click at [561, 279] on div "$120.00" at bounding box center [566, 279] width 80 height 40
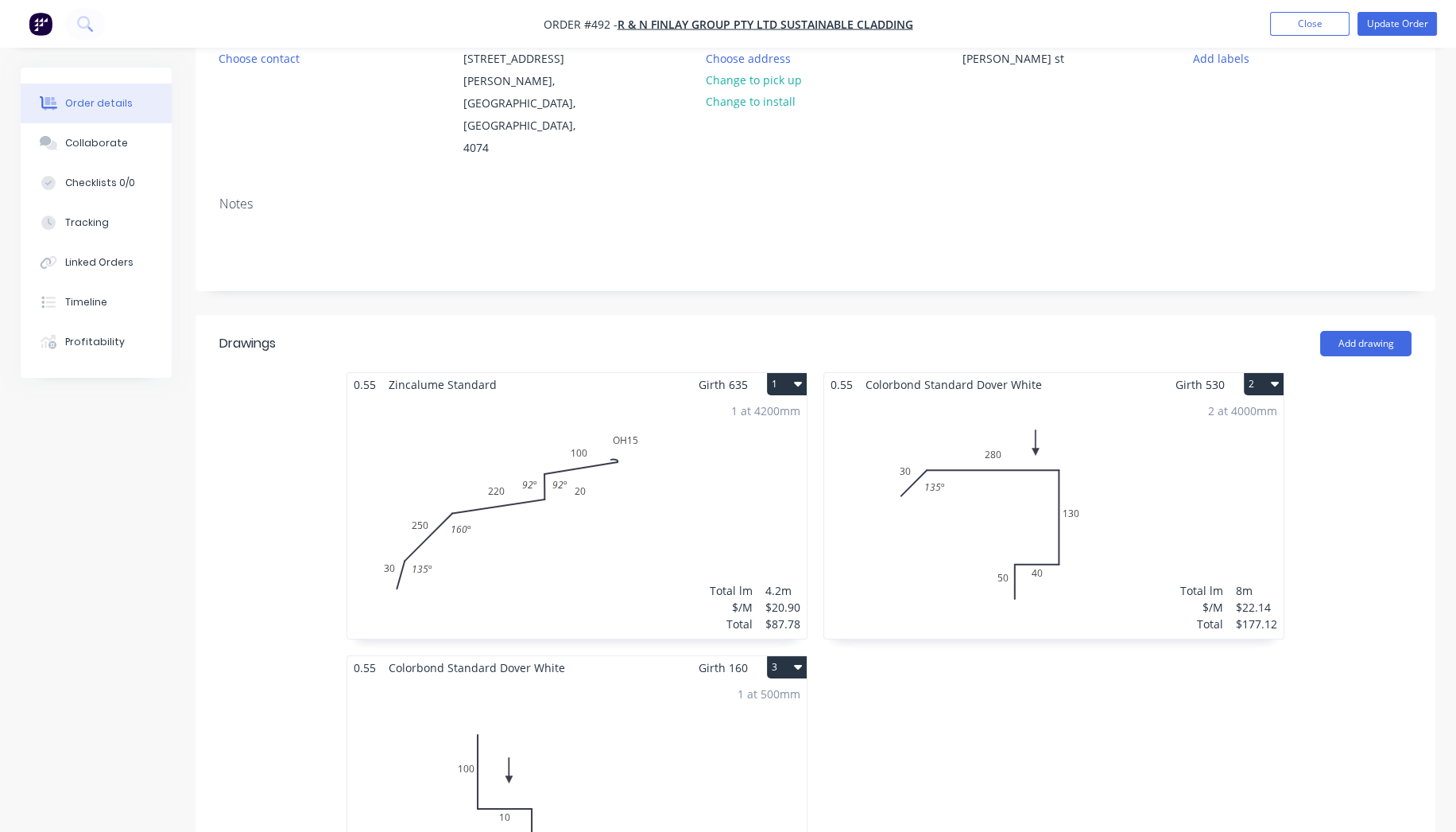
scroll to position [0, 0]
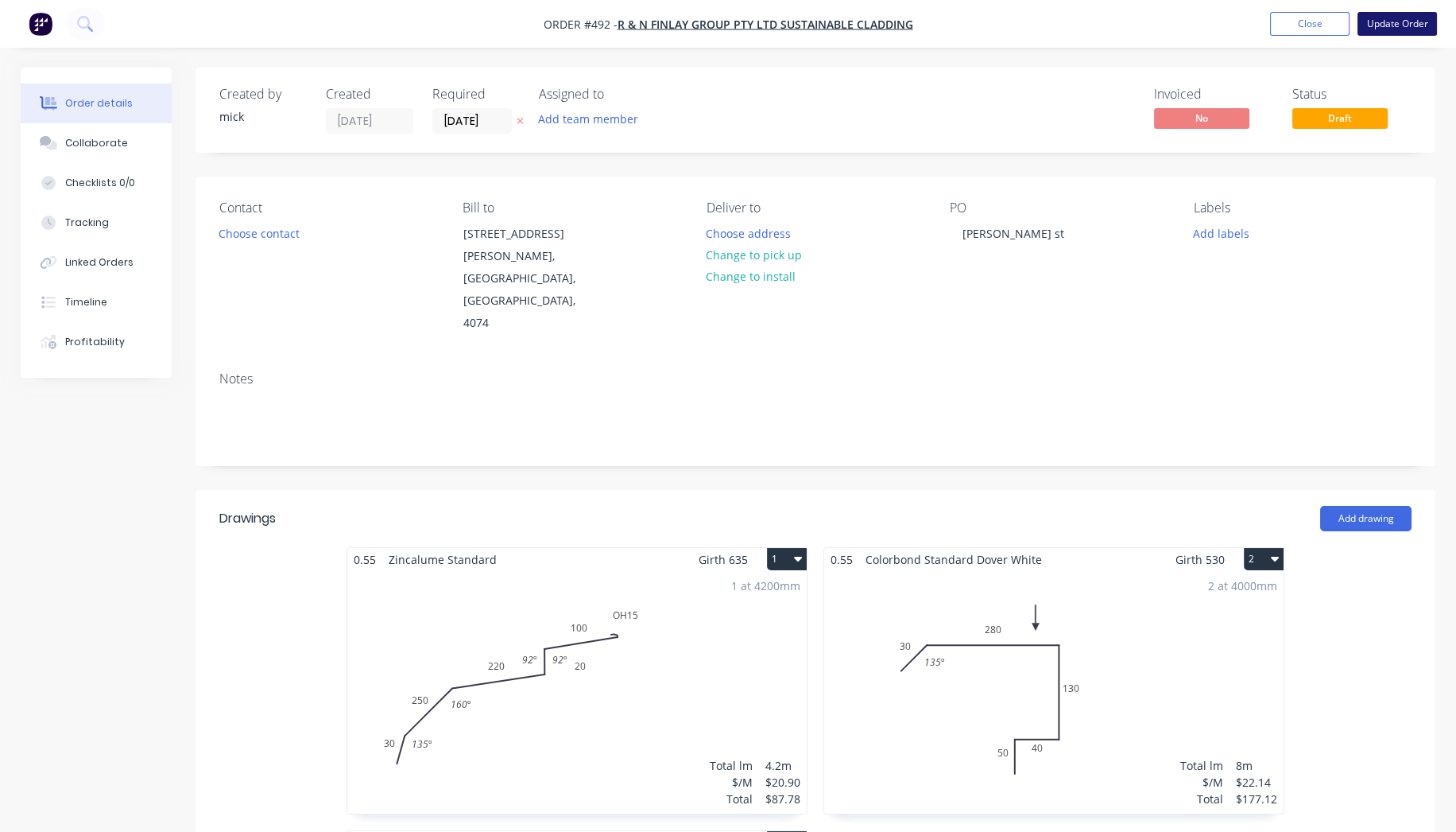
click at [1373, 25] on button "Update Order" at bounding box center [1398, 24] width 80 height 24
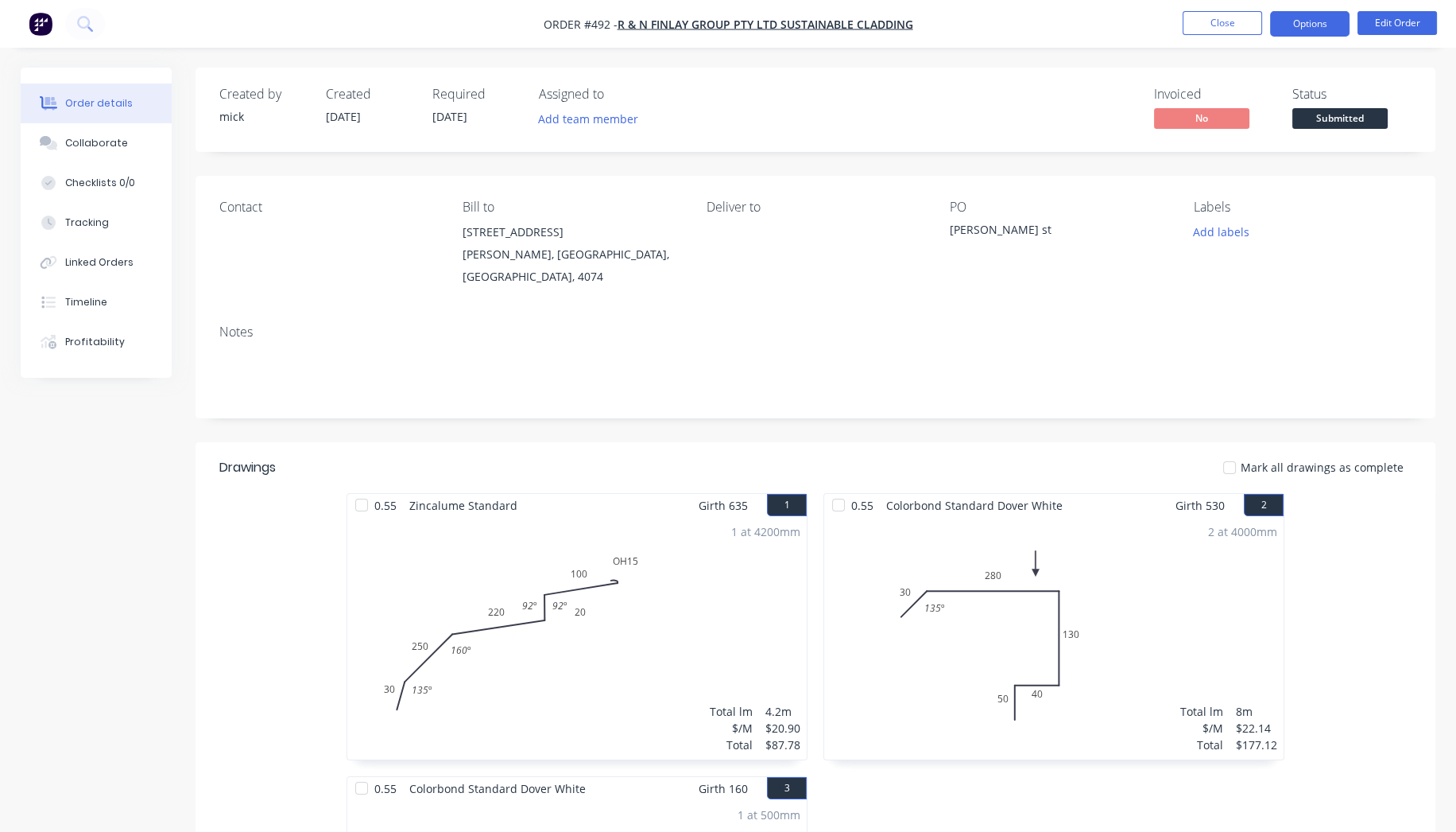
click at [1297, 16] on button "Options" at bounding box center [1310, 23] width 80 height 25
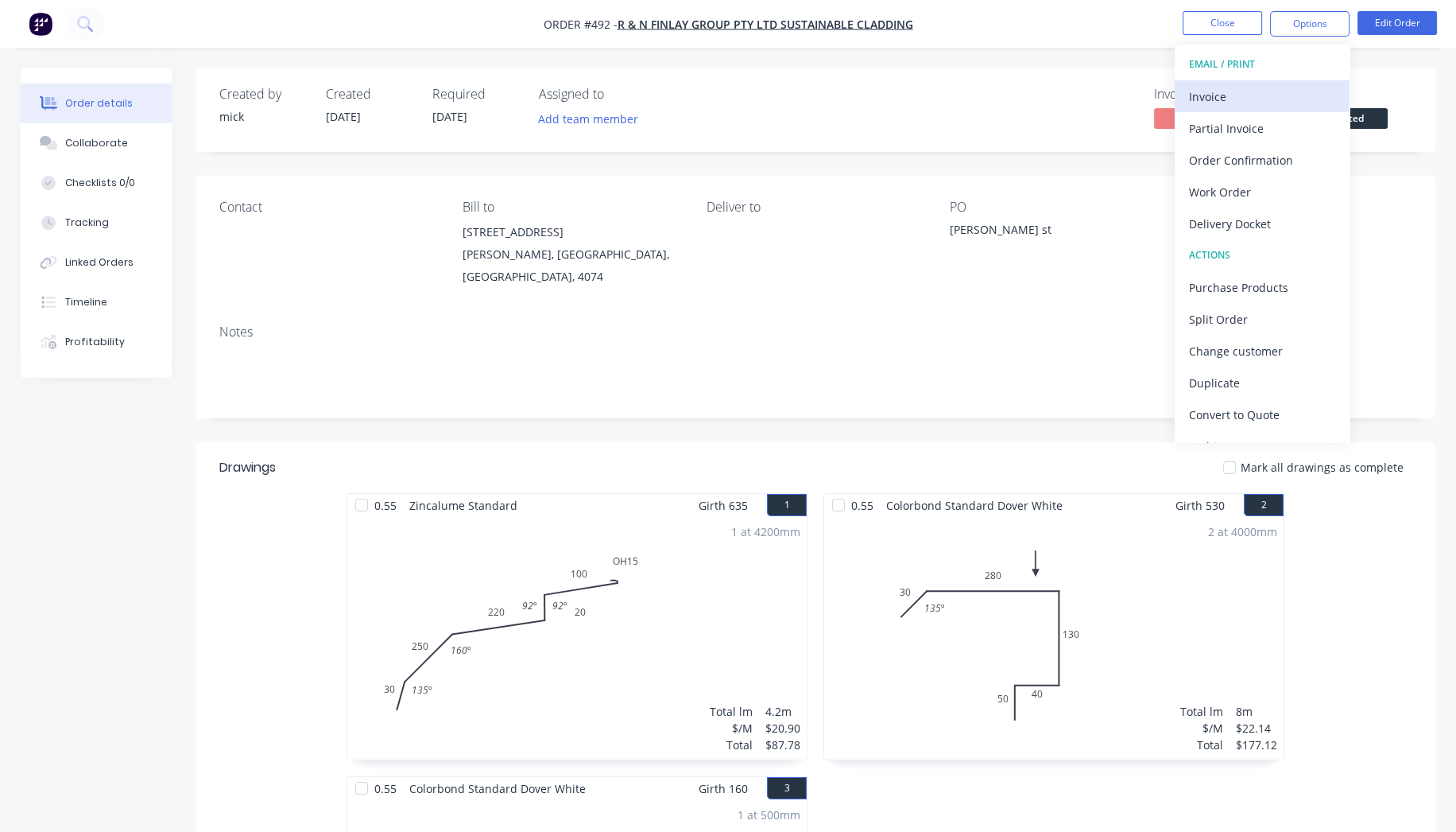
click at [1282, 94] on div "Invoice" at bounding box center [1262, 96] width 146 height 23
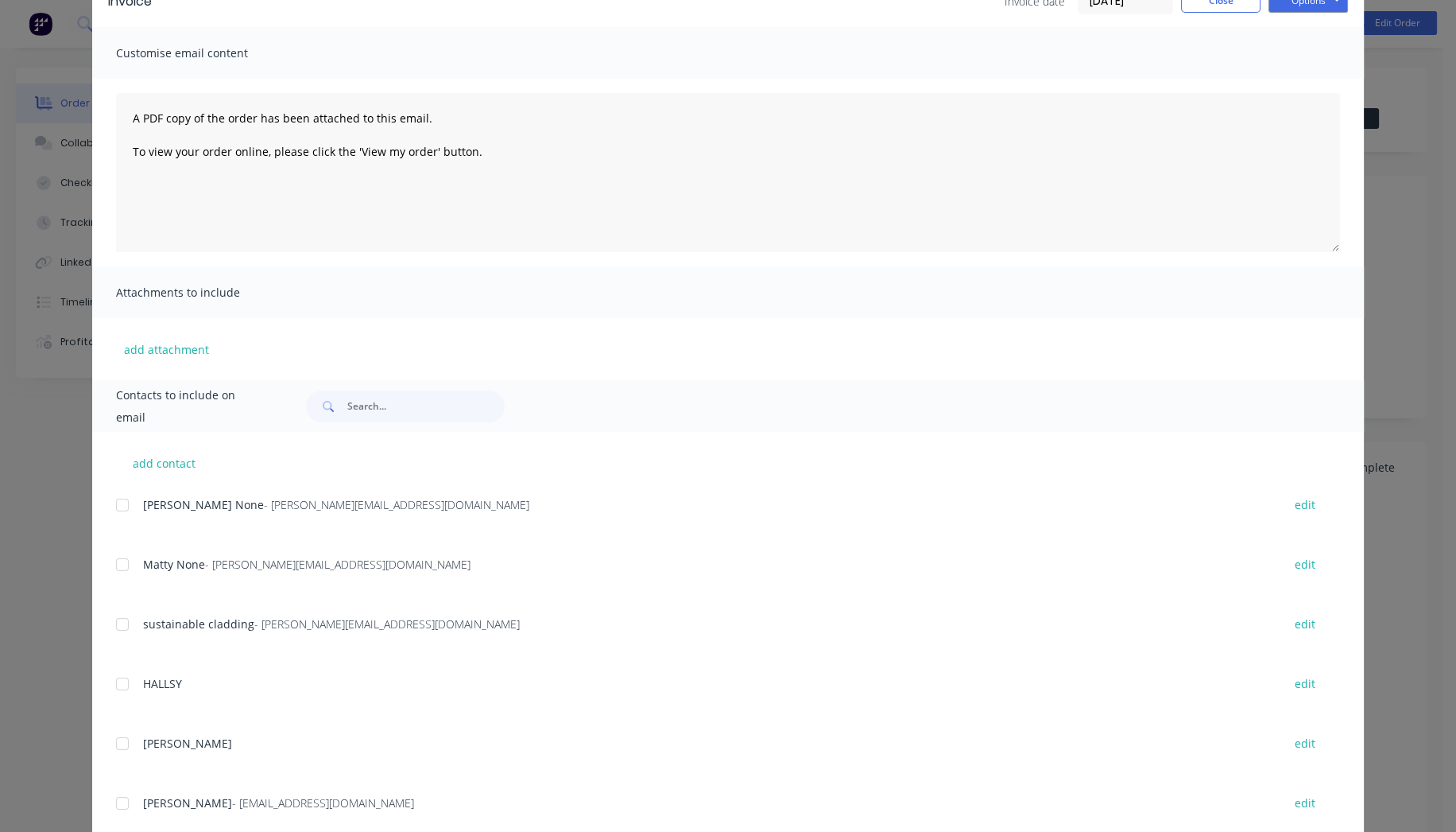
scroll to position [189, 0]
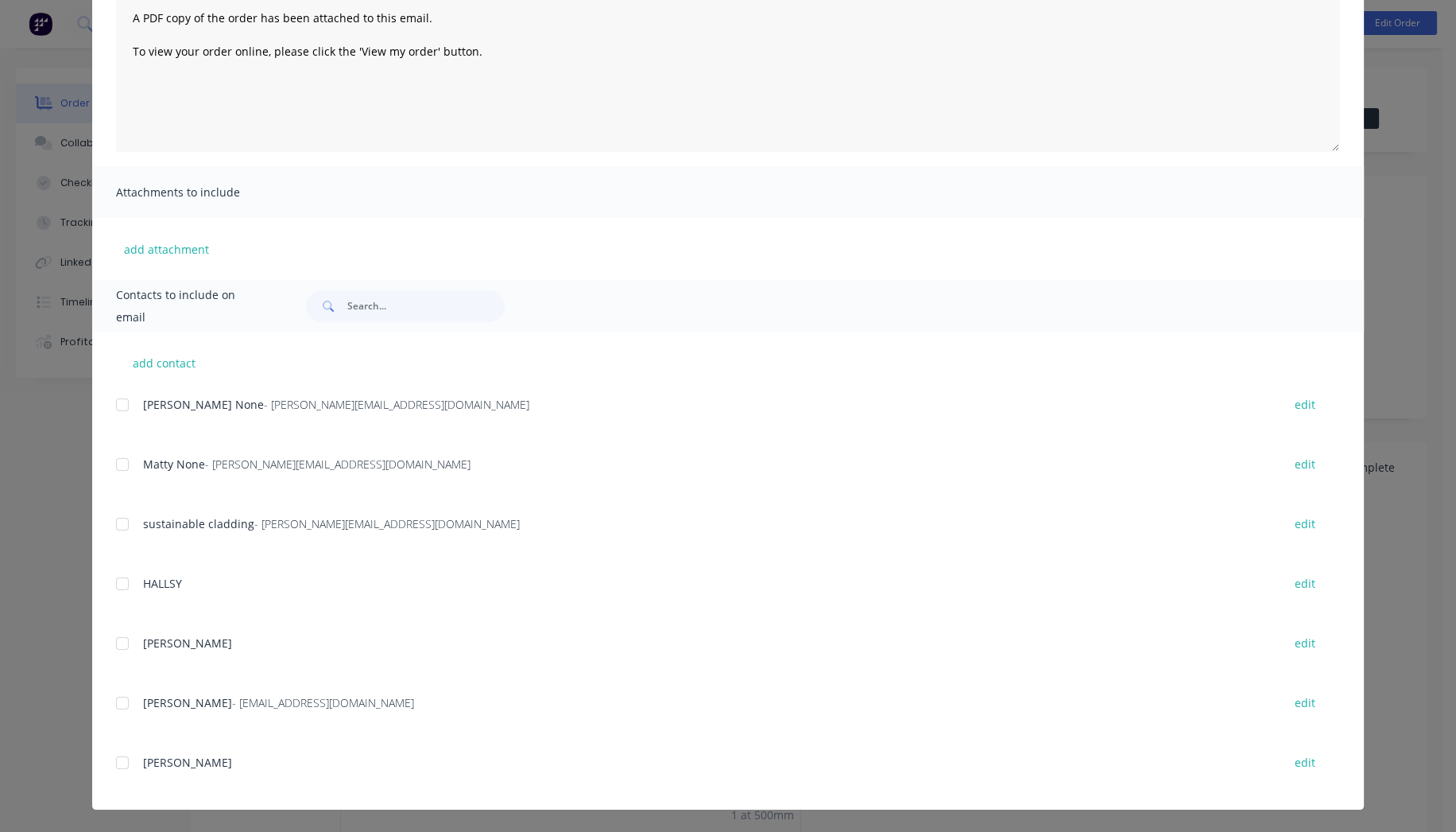
click at [116, 408] on div at bounding box center [122, 404] width 31 height 31
click at [106, 466] on div "add contact Ryan None - ryan@sustainablecladding.com.au edit Matty None - Matth…" at bounding box center [728, 570] width 1272 height 478
click at [114, 463] on div at bounding box center [122, 465] width 31 height 31
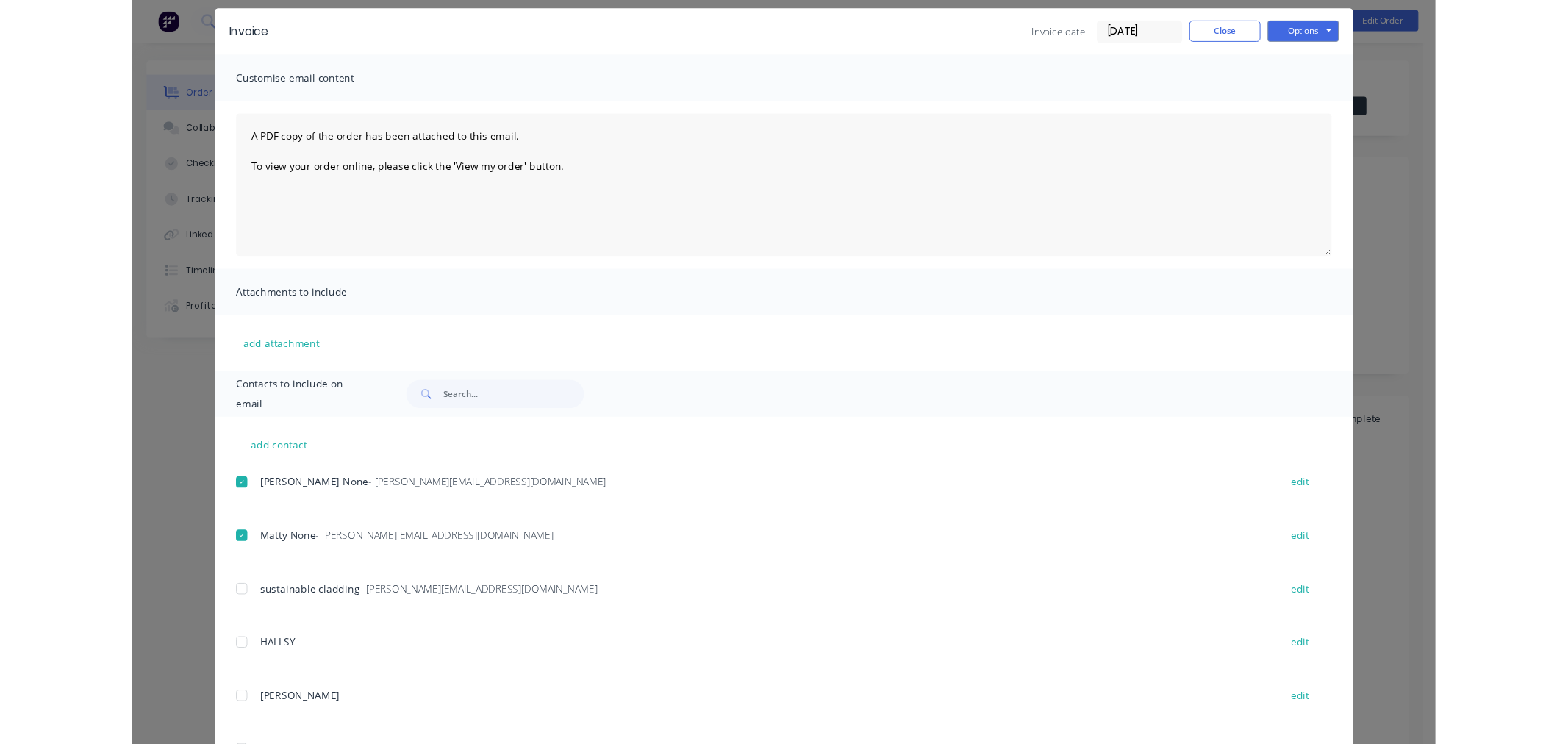
scroll to position [0, 0]
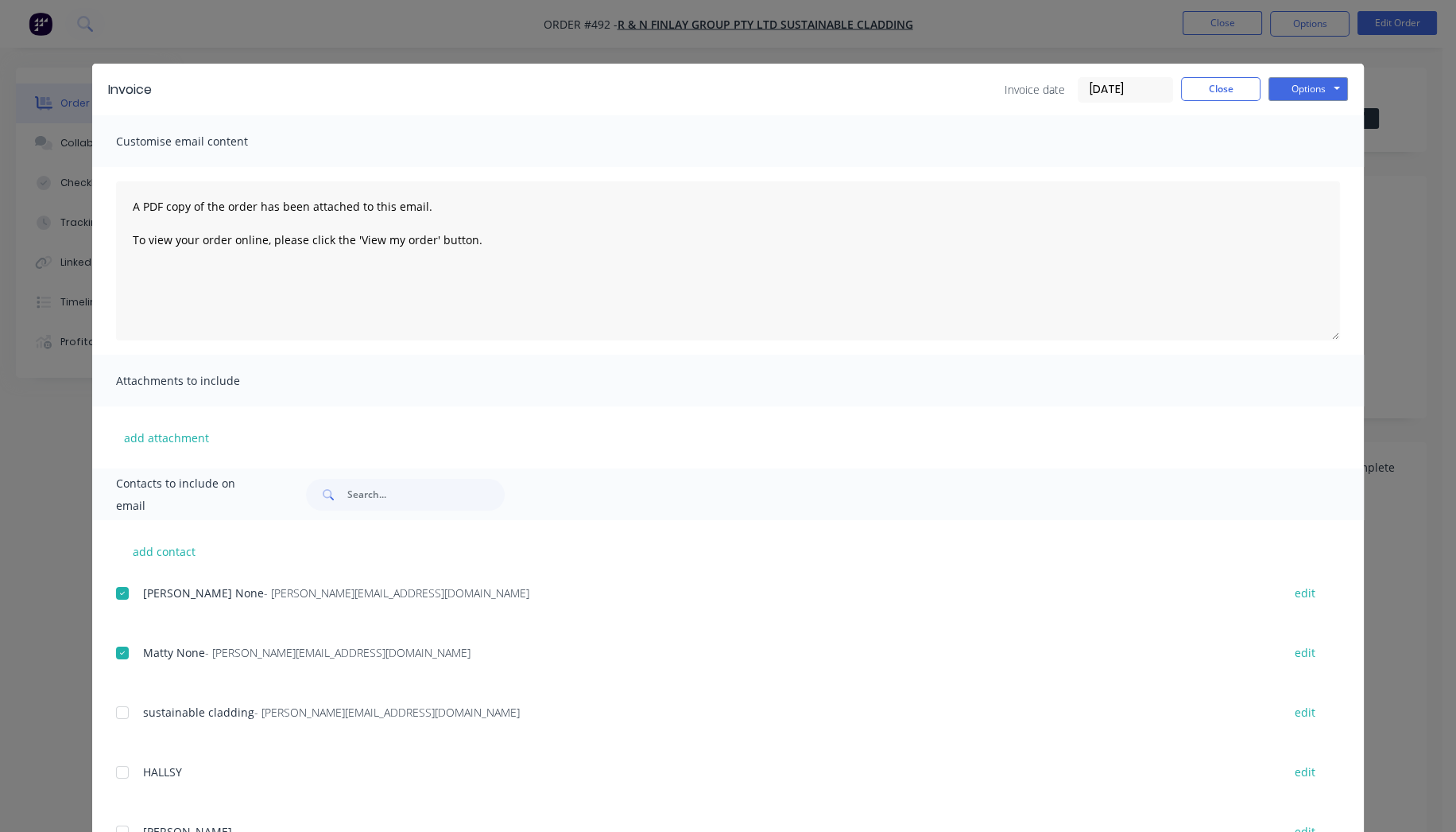
click at [1289, 71] on div "Invoice Invoice date 28/08/25 Close Options Preview Print Email" at bounding box center [728, 90] width 1272 height 52
click at [1289, 86] on button "Options" at bounding box center [1308, 89] width 80 height 24
click at [1314, 165] on button "Email" at bounding box center [1319, 169] width 102 height 26
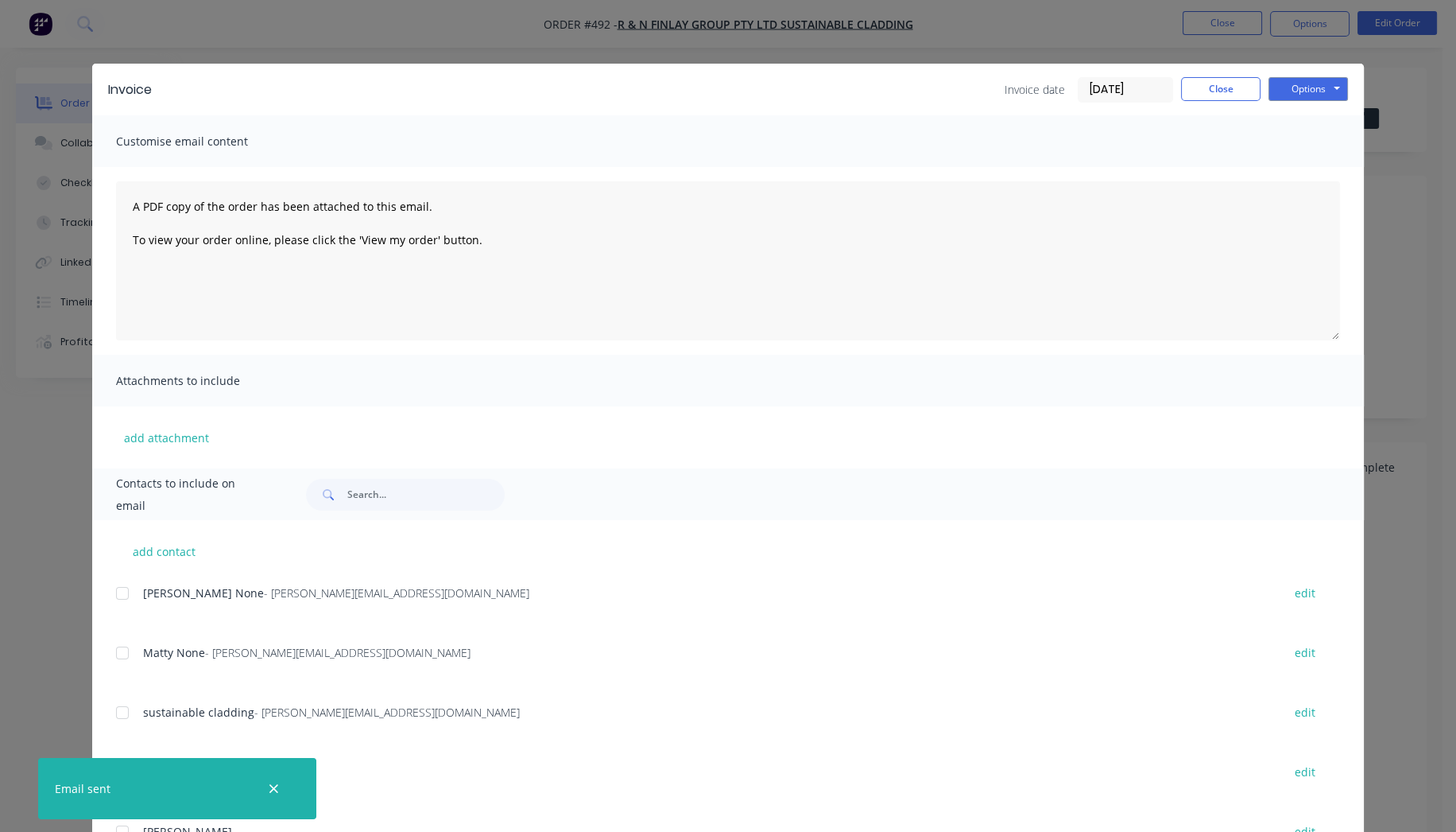
click at [1200, 76] on div "Invoice Invoice date 28/08/25 Close Options Preview Print Email" at bounding box center [728, 90] width 1272 height 52
click at [1203, 81] on button "Close" at bounding box center [1221, 89] width 80 height 24
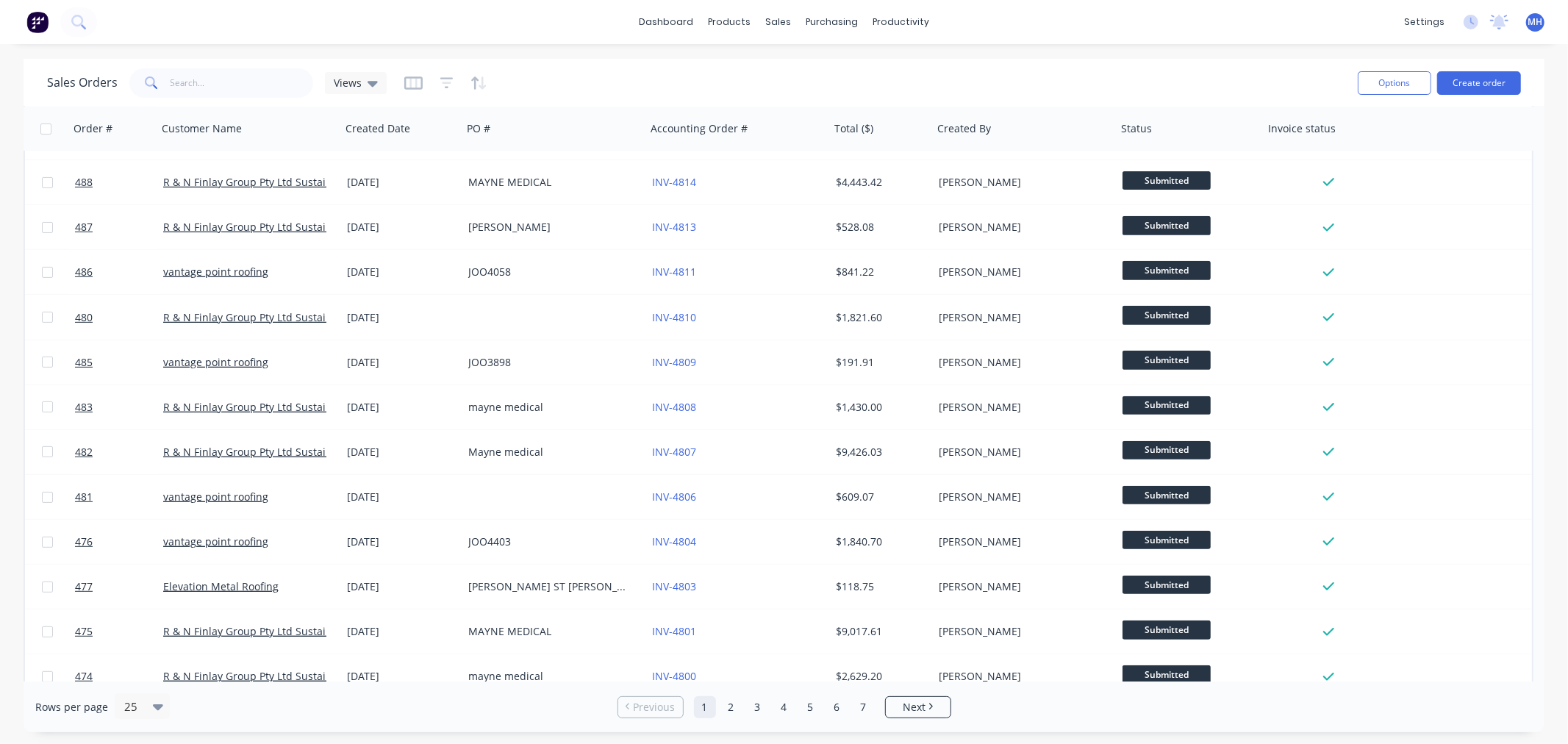
scroll to position [592, 0]
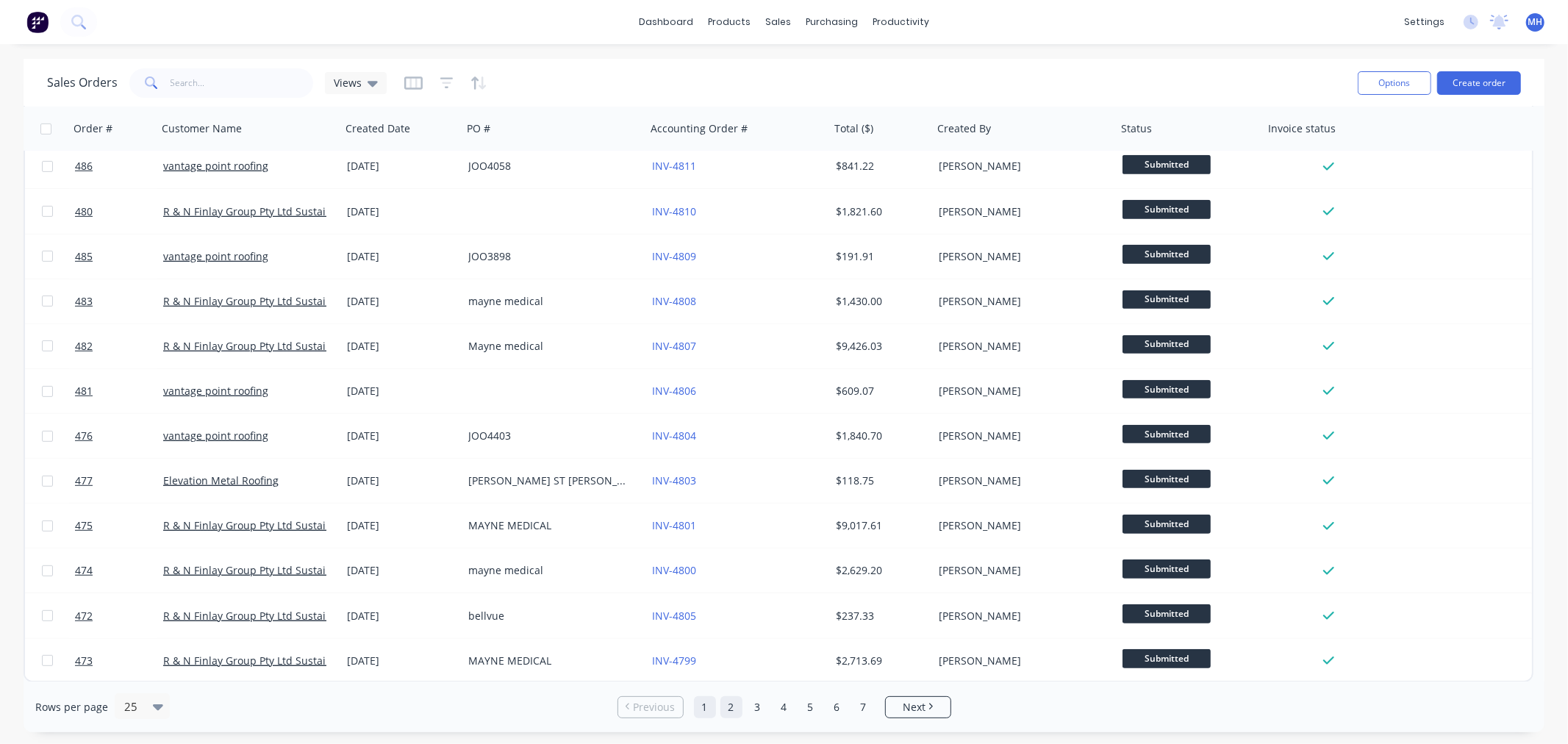
click at [736, 703] on link "2" at bounding box center [731, 707] width 22 height 22
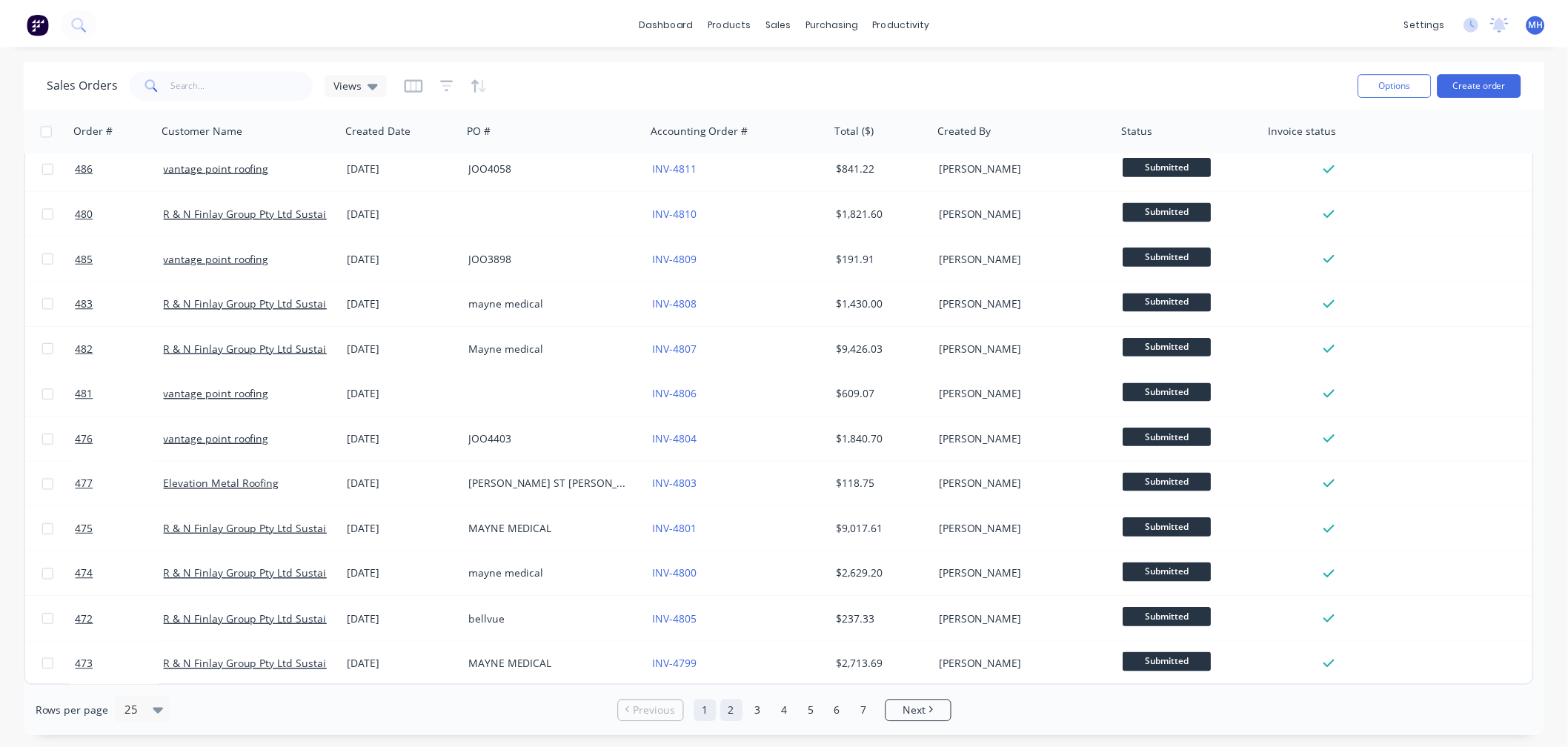
scroll to position [0, 0]
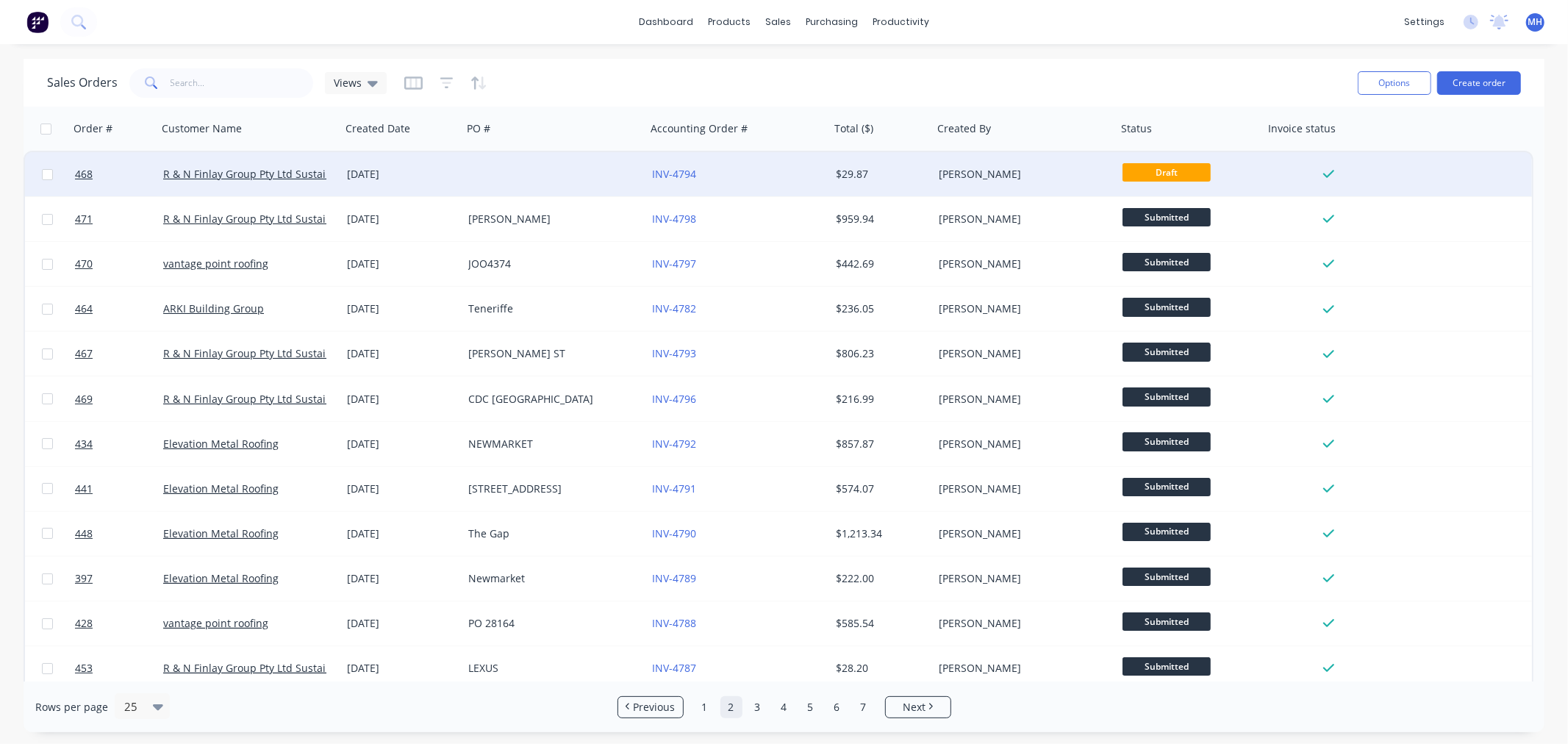
click at [790, 158] on div "INV-4794" at bounding box center [737, 174] width 184 height 44
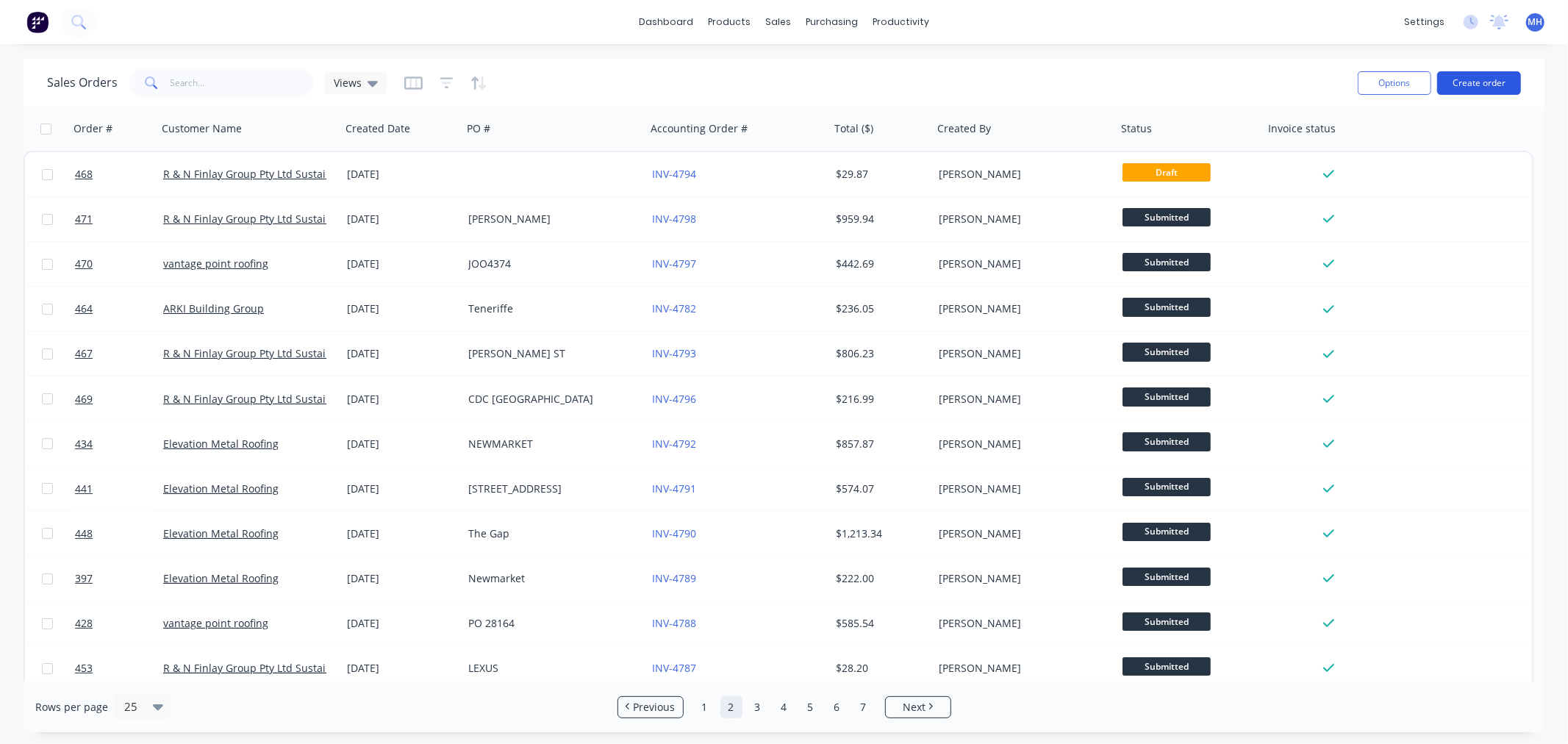
click at [1358, 92] on button "Create order" at bounding box center [1479, 82] width 84 height 23
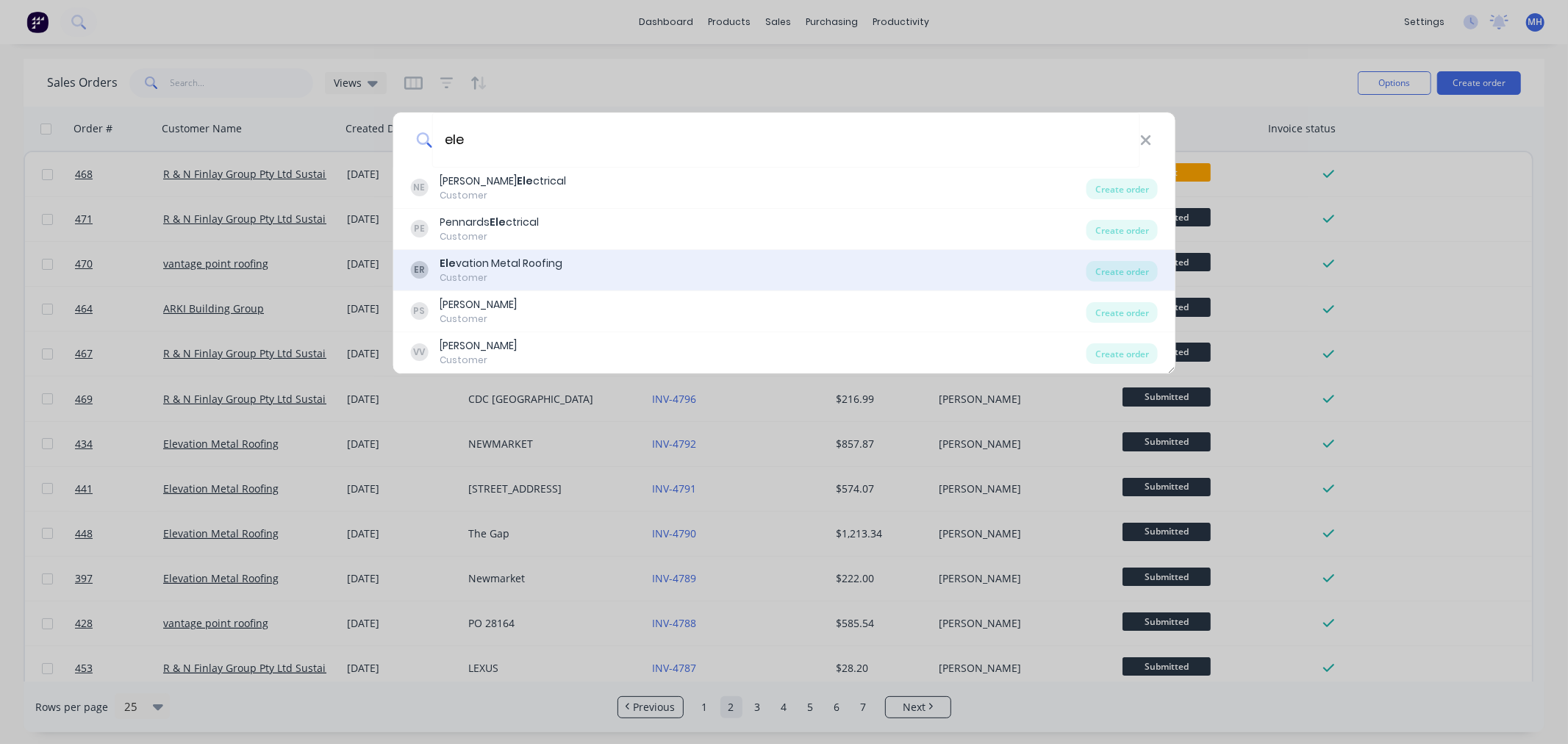
type input "ele"
click at [535, 266] on div "Ele vation Metal Roofing" at bounding box center [500, 263] width 122 height 15
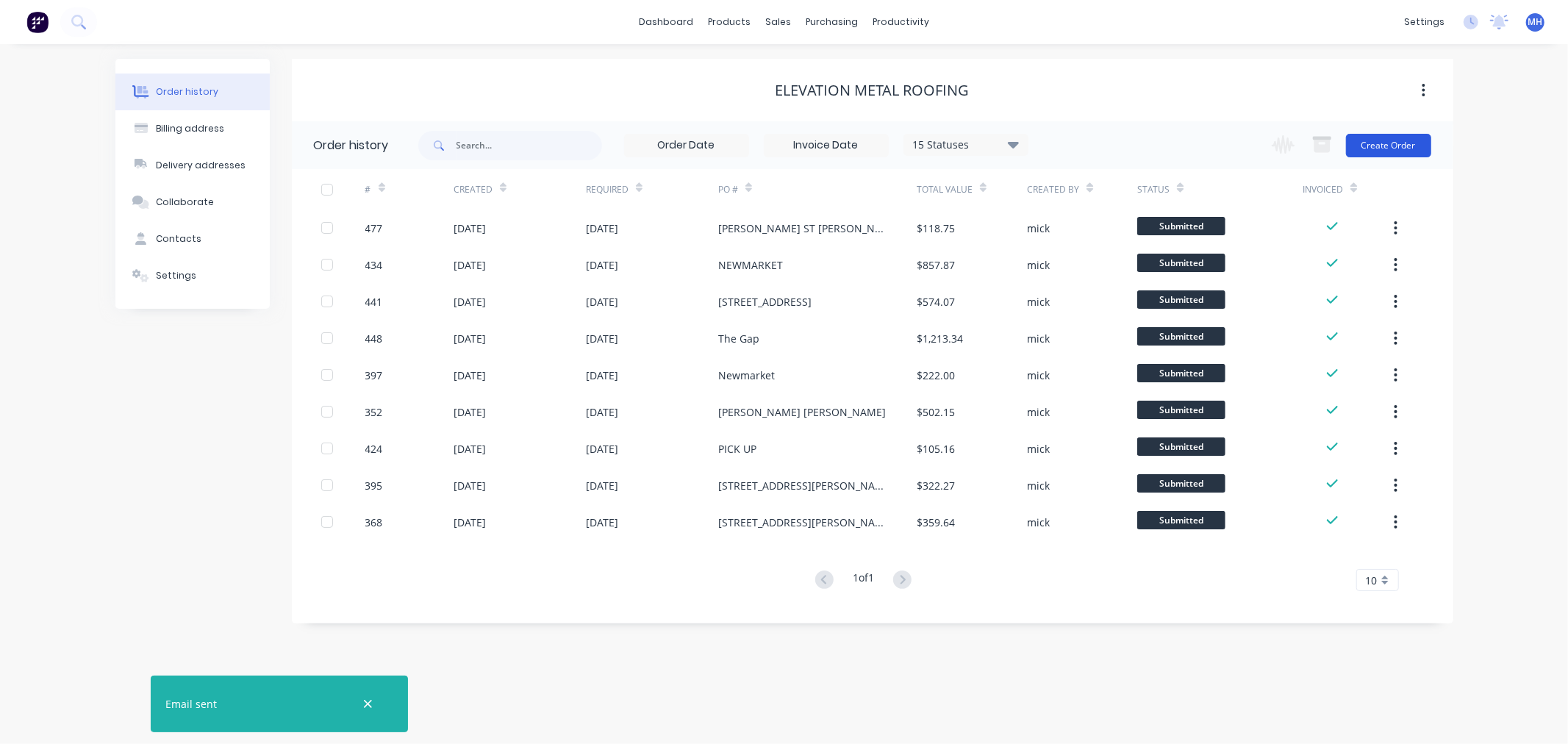
click at [1358, 139] on button "Create Order" at bounding box center [1388, 145] width 86 height 23
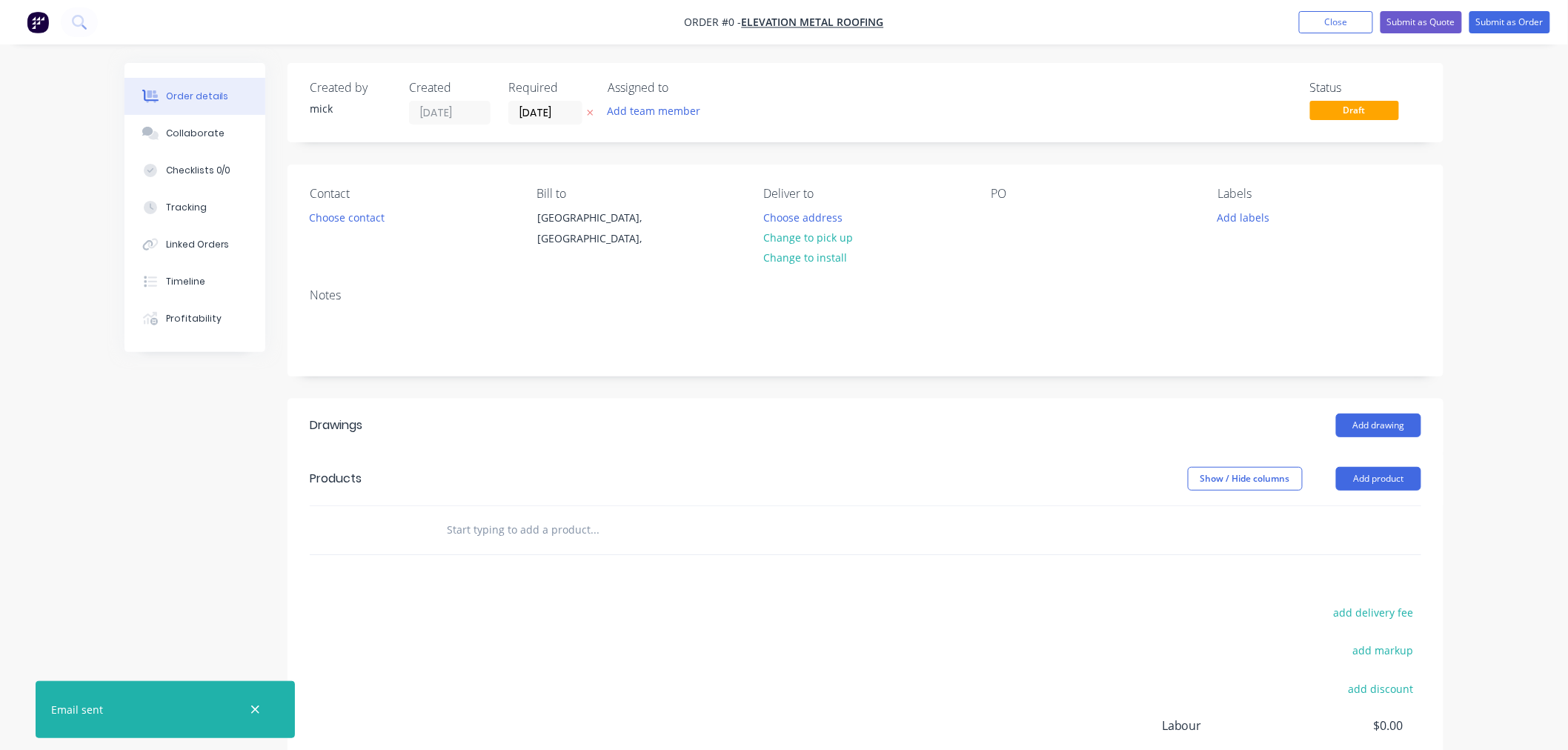
click at [997, 205] on div "PO" at bounding box center [1092, 221] width 203 height 67
click at [997, 225] on div at bounding box center [1002, 217] width 23 height 22
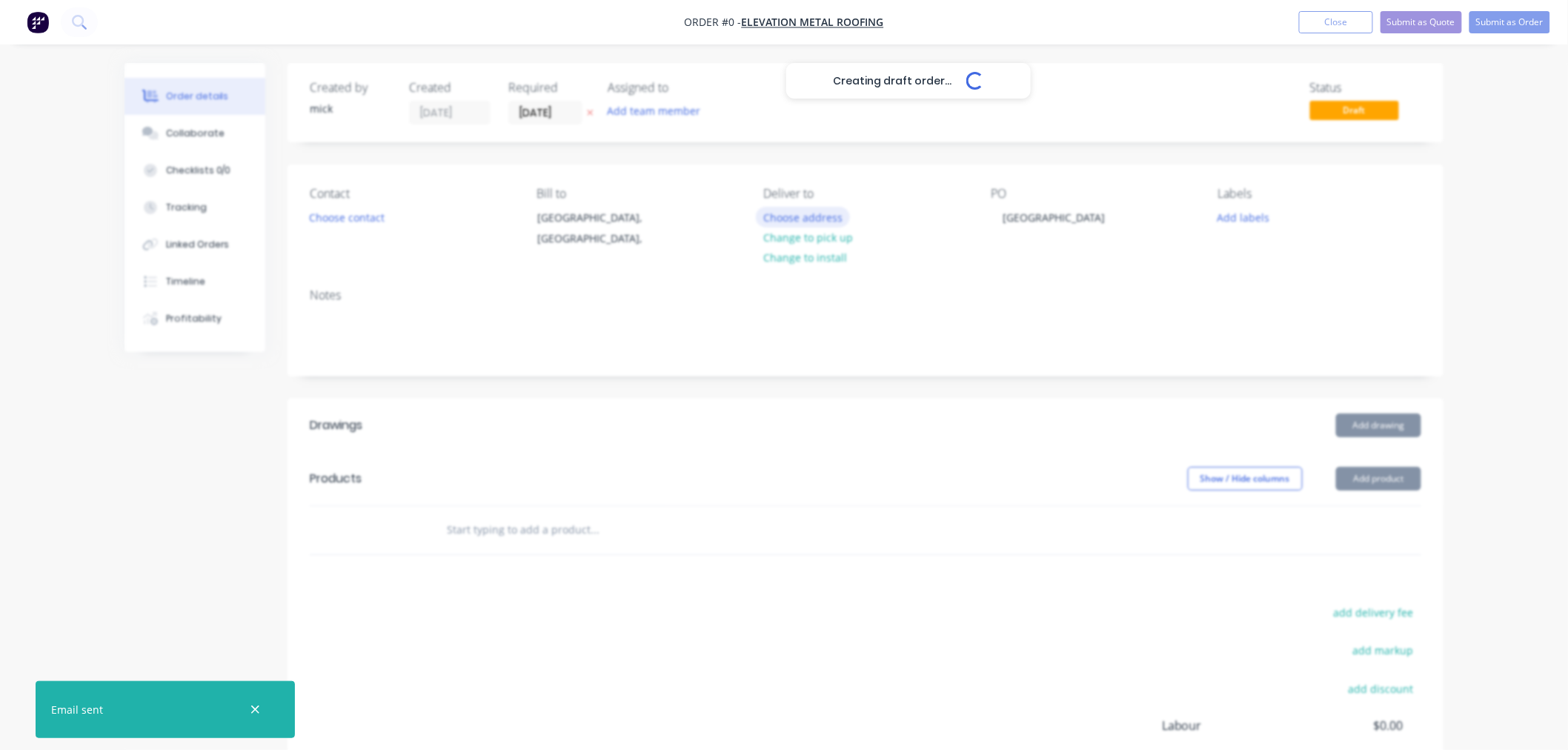
click at [783, 213] on div "Creating draft order... Loading... Order details Collaborate Checklists 0/0 Tra…" at bounding box center [784, 497] width 1349 height 870
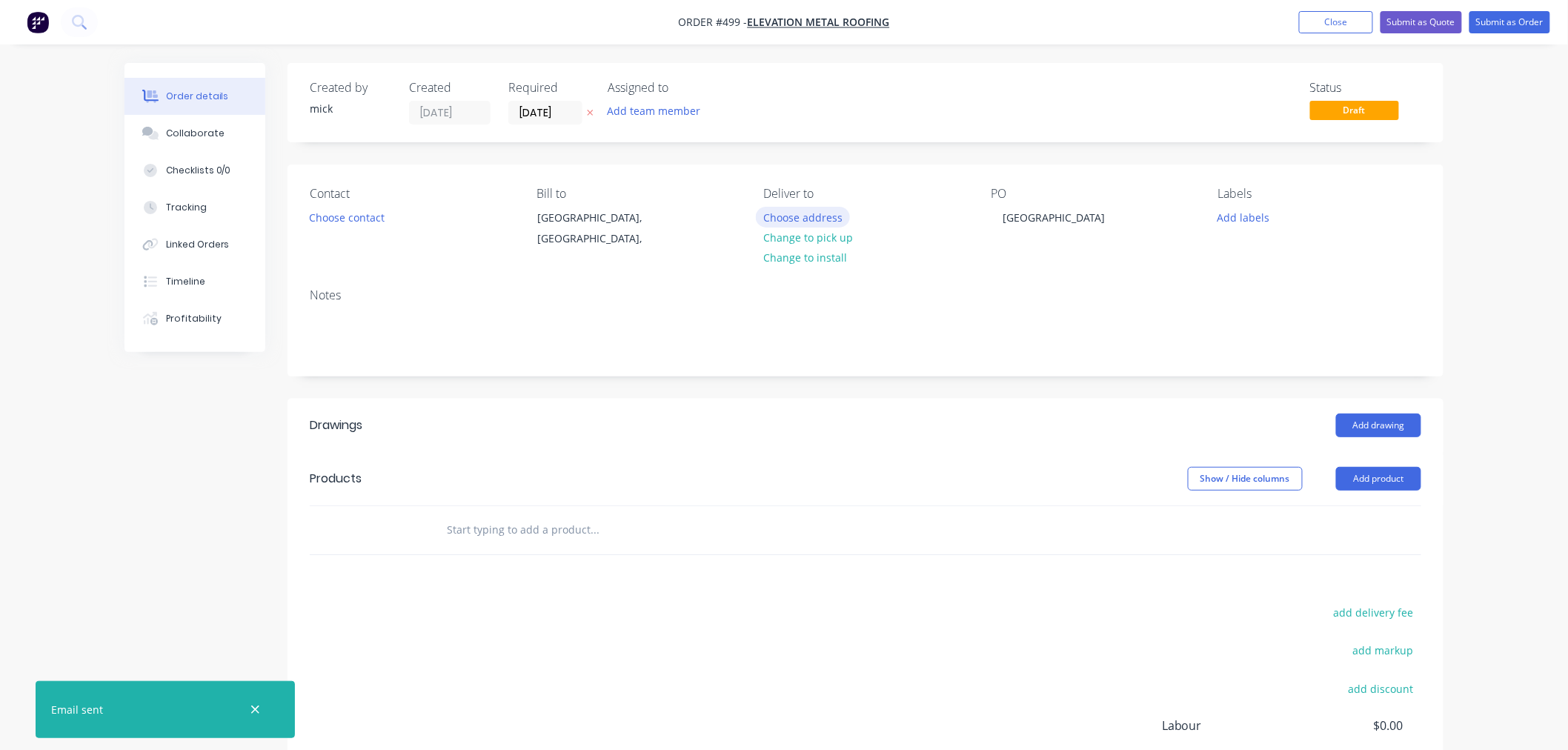
click at [825, 212] on button "Choose address" at bounding box center [803, 216] width 95 height 20
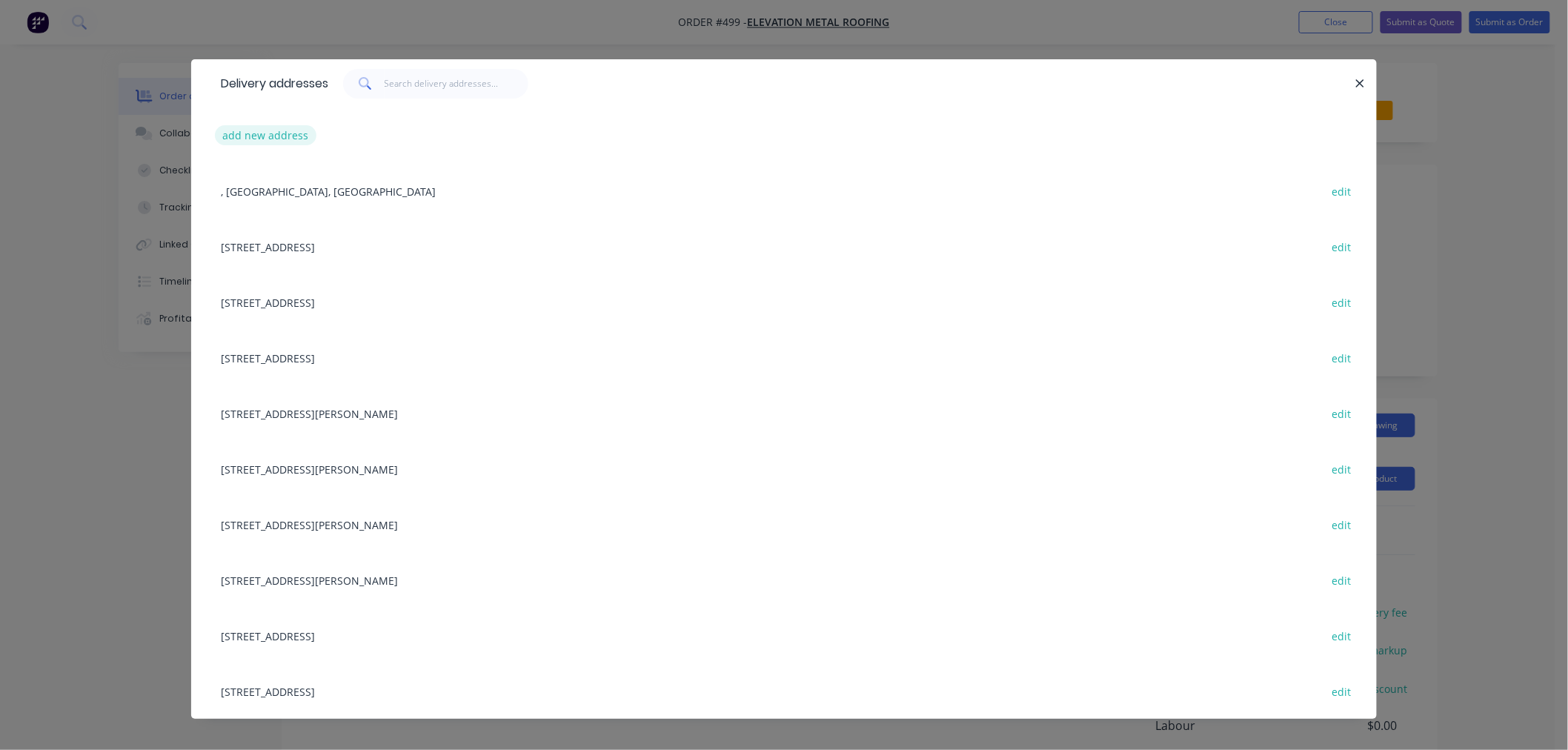
click at [276, 129] on button "add new address" at bounding box center [266, 134] width 102 height 20
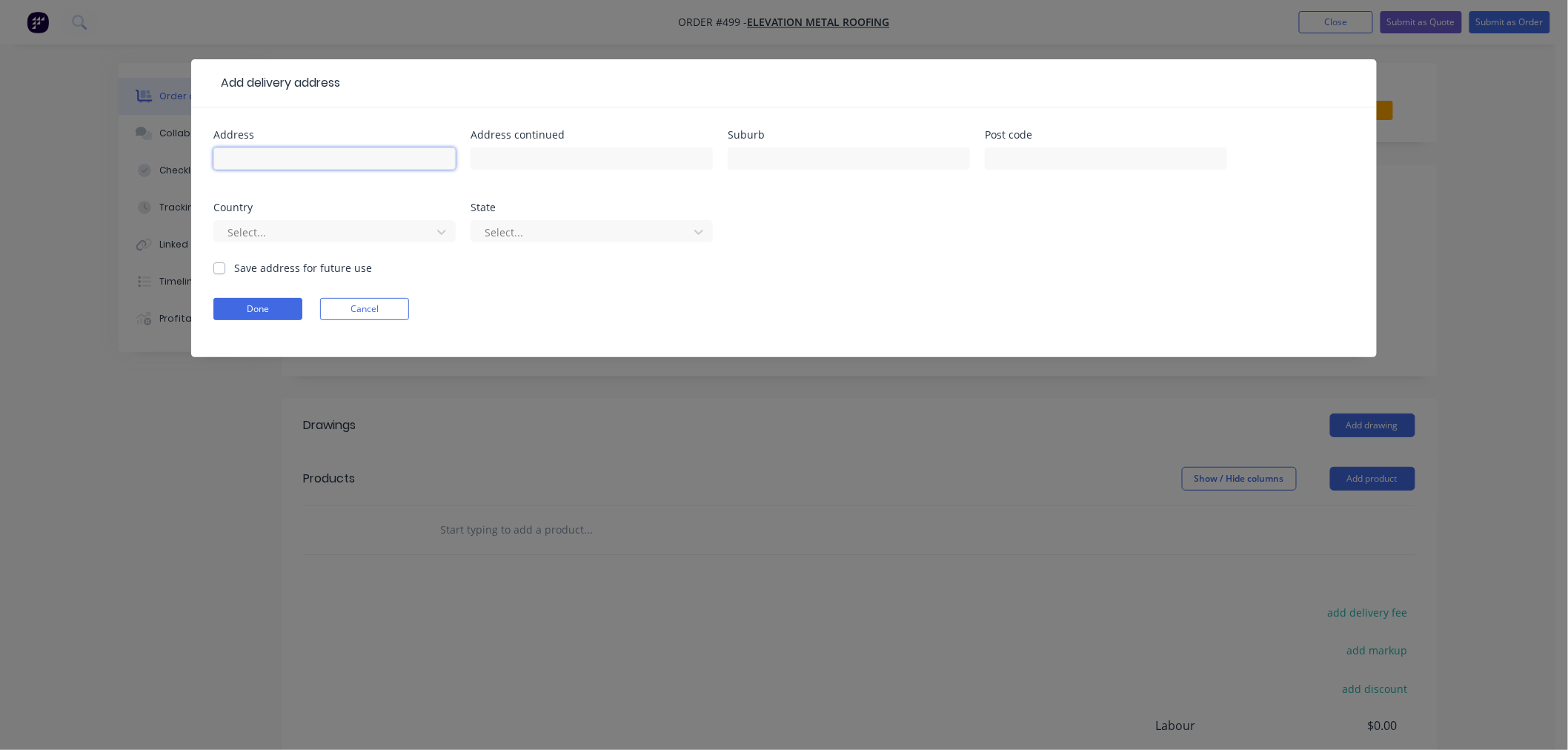
click at [292, 148] on input "text" at bounding box center [334, 159] width 242 height 22
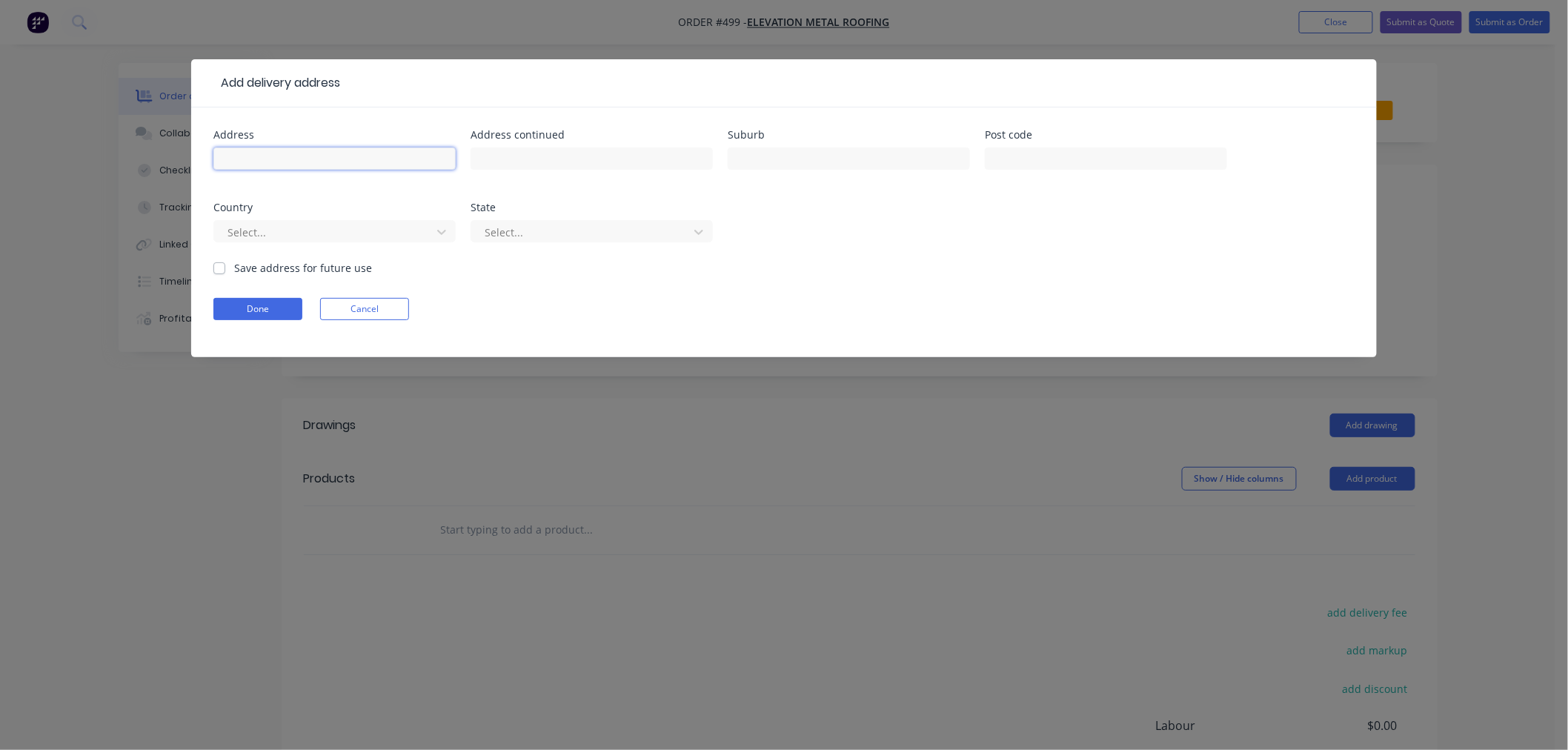
click at [292, 148] on input "text" at bounding box center [334, 159] width 242 height 22
type input "4605 THE PARKWAY DRIVE"
click at [850, 165] on input "text" at bounding box center [849, 159] width 242 height 22
type input "HOPE ISLAND"
click at [794, 347] on form "Address 4605 THE PARKWAY DRIVE Address continued Suburb HOPE ISLAND Post code C…" at bounding box center [783, 243] width 1141 height 228
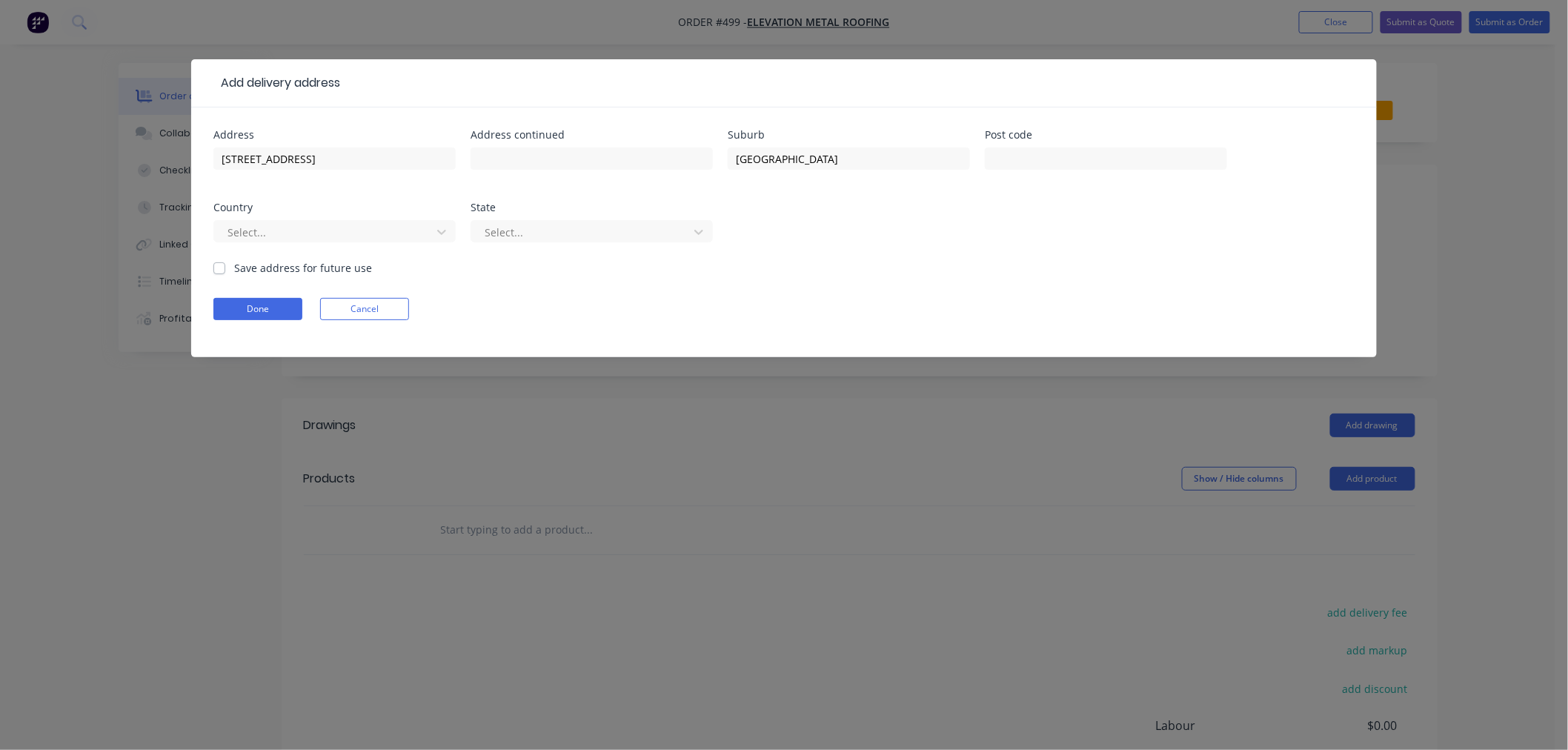
click at [235, 271] on label "Save address for future use" at bounding box center [304, 268] width 138 height 16
click at [219, 271] on input "Save address for future use" at bounding box center [219, 267] width 12 height 14
checkbox input "true"
click at [260, 241] on div "Select..." at bounding box center [325, 232] width 207 height 22
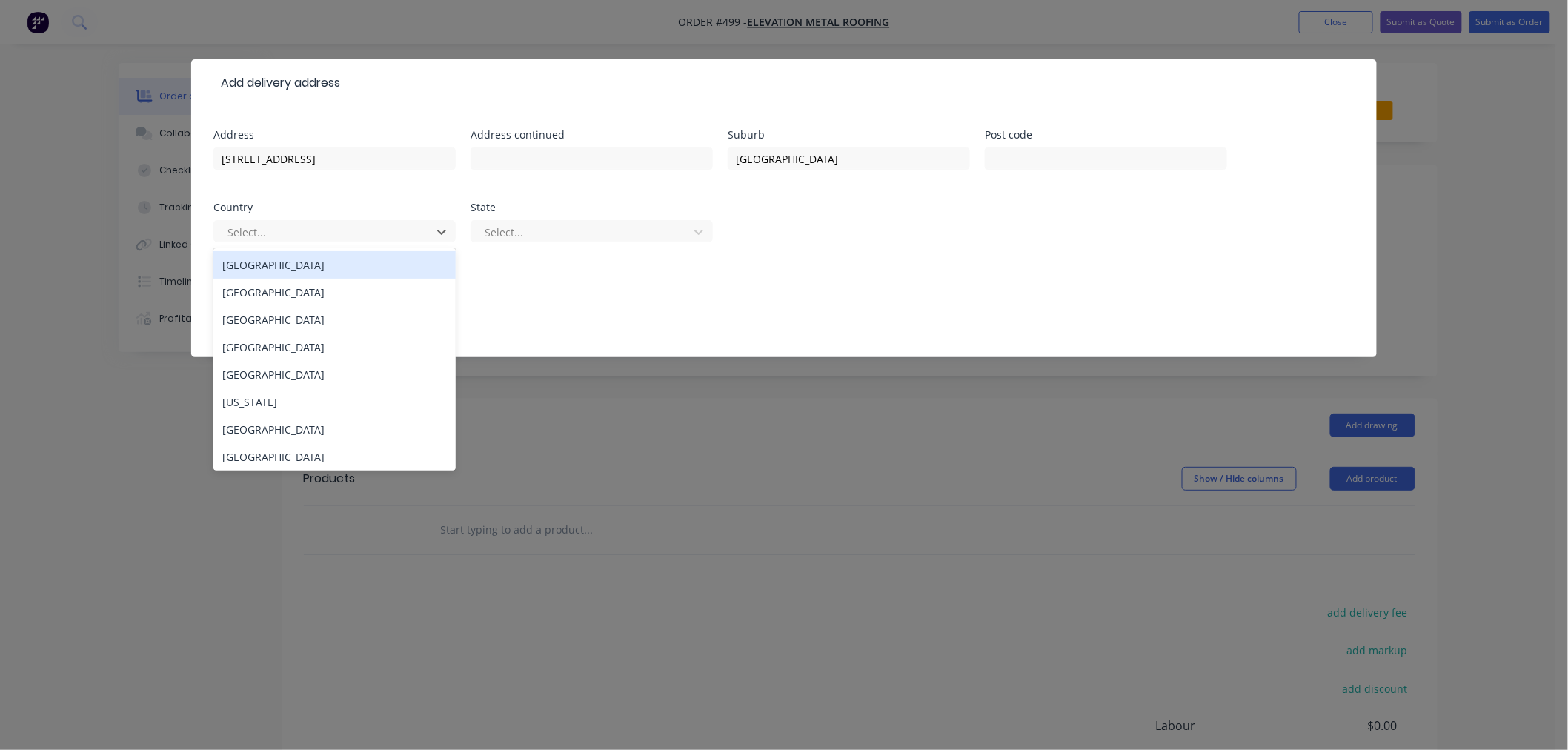
click at [289, 257] on div "Australia" at bounding box center [334, 265] width 242 height 28
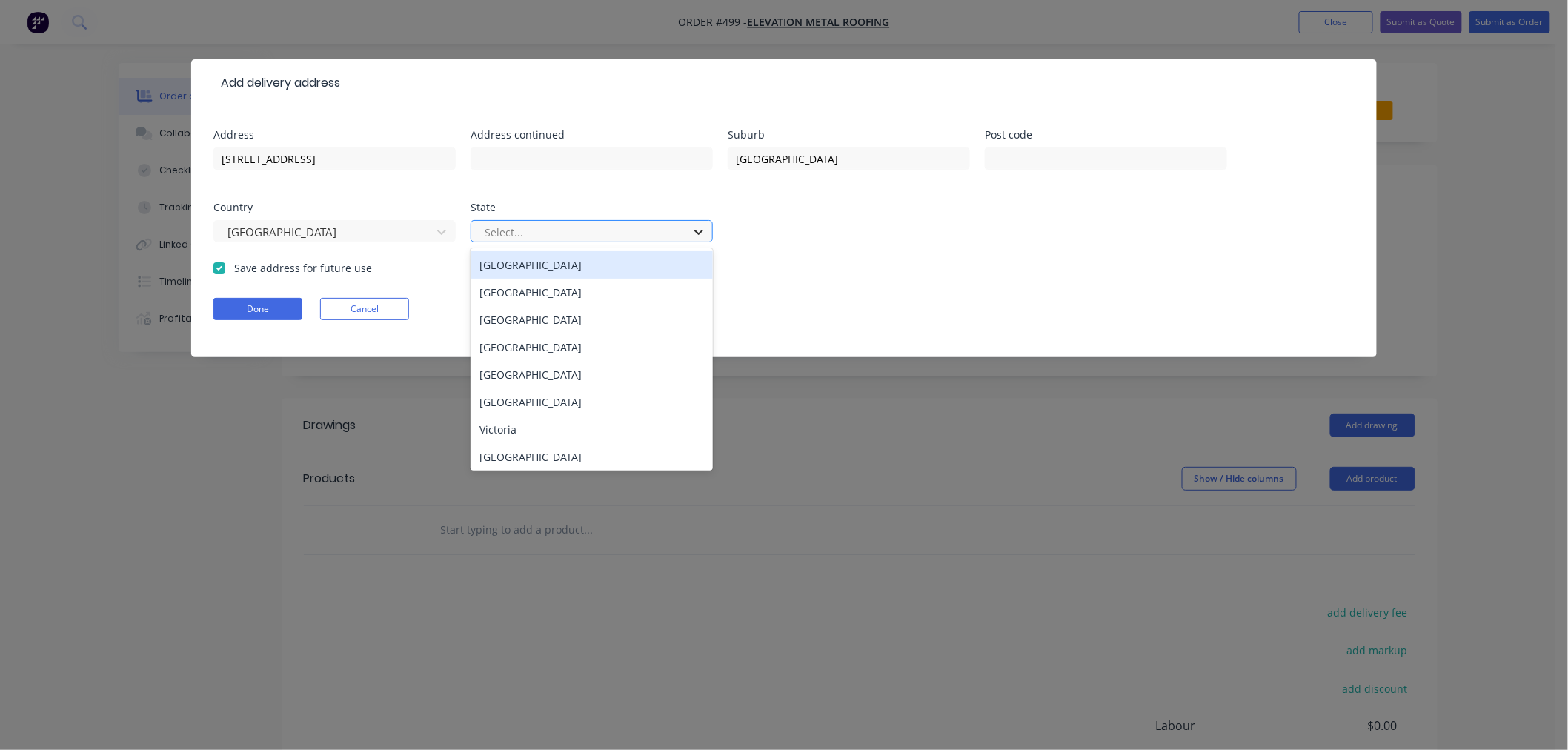
click at [686, 234] on div at bounding box center [699, 231] width 27 height 23
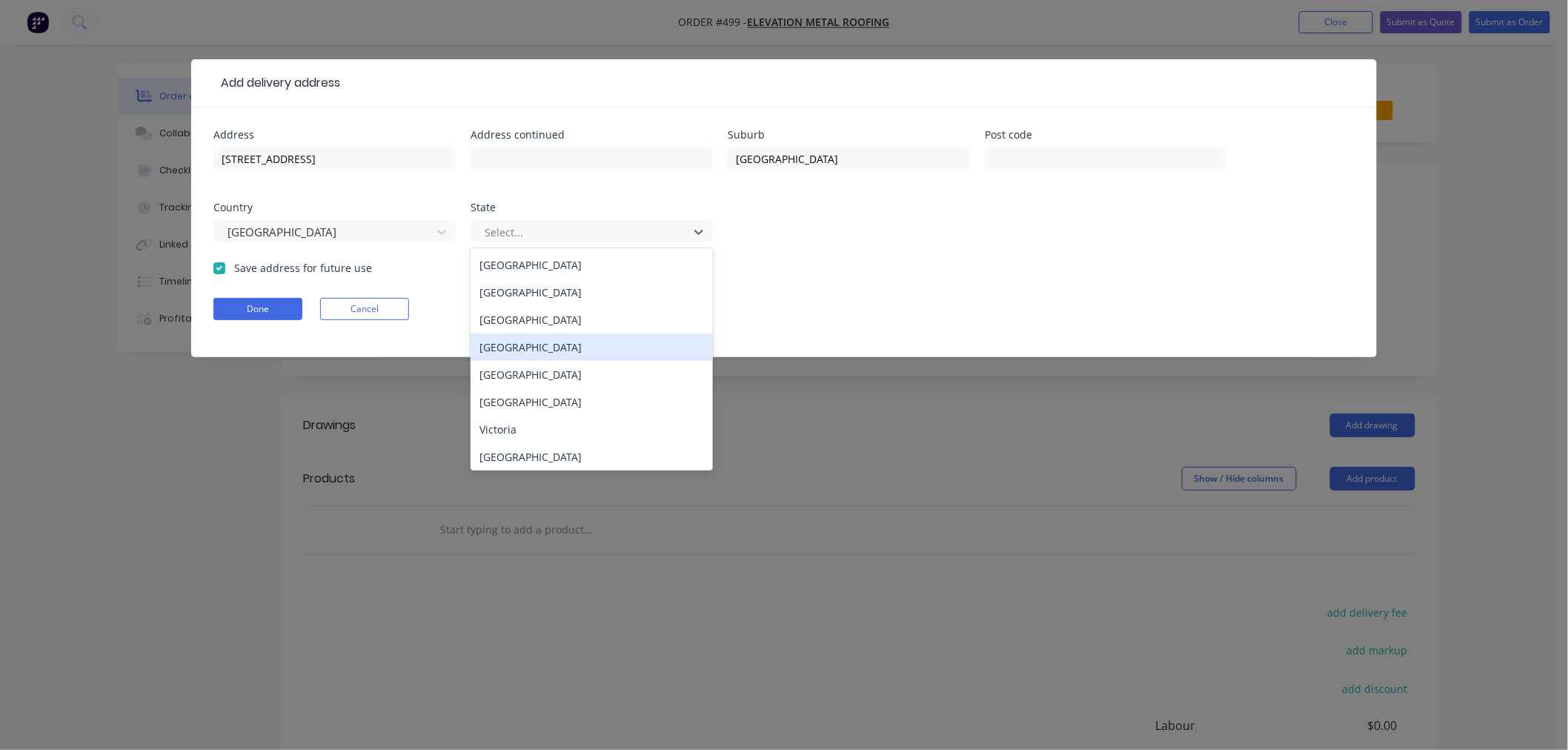
click at [550, 348] on div "Queensland" at bounding box center [592, 347] width 242 height 28
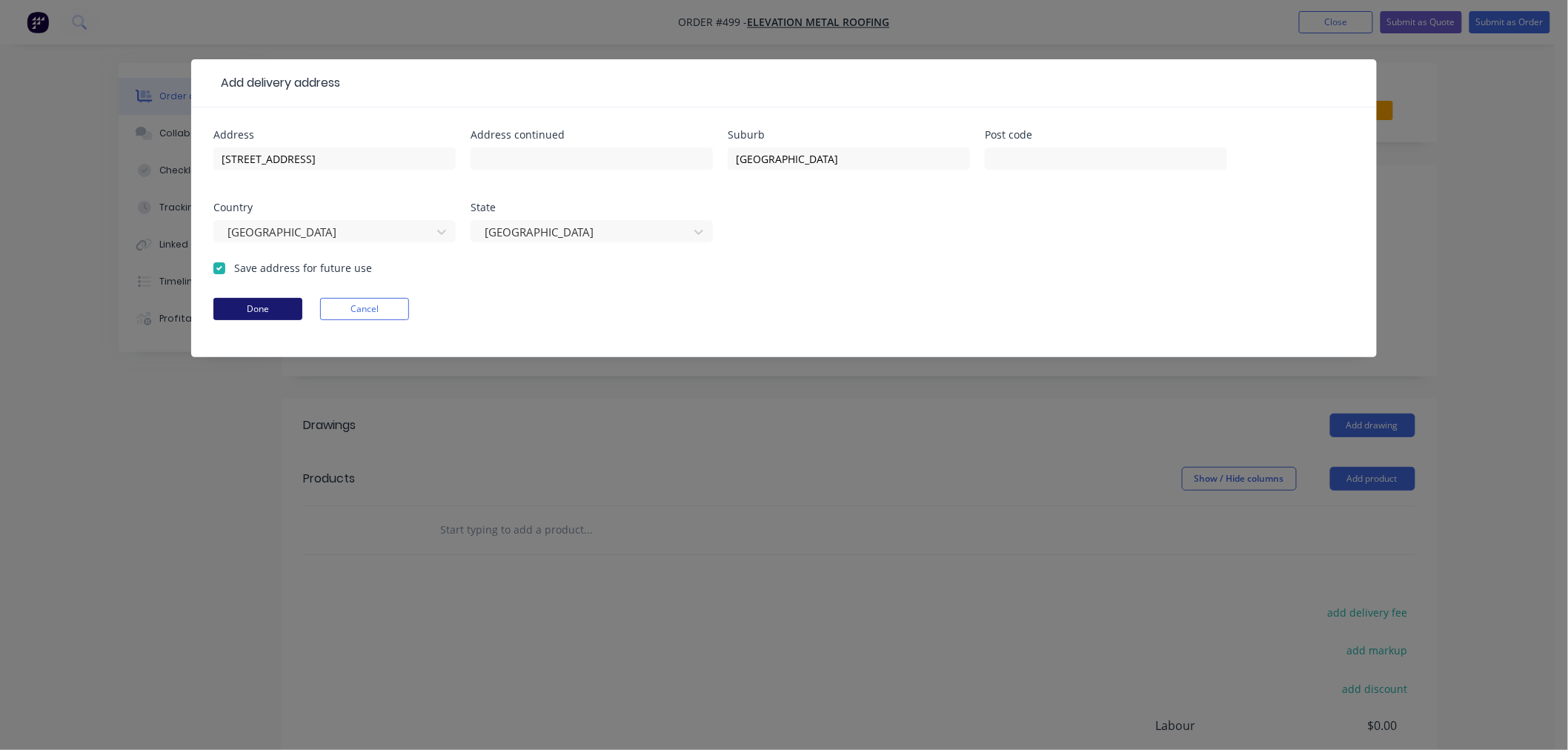
click at [258, 312] on button "Done" at bounding box center [257, 309] width 89 height 22
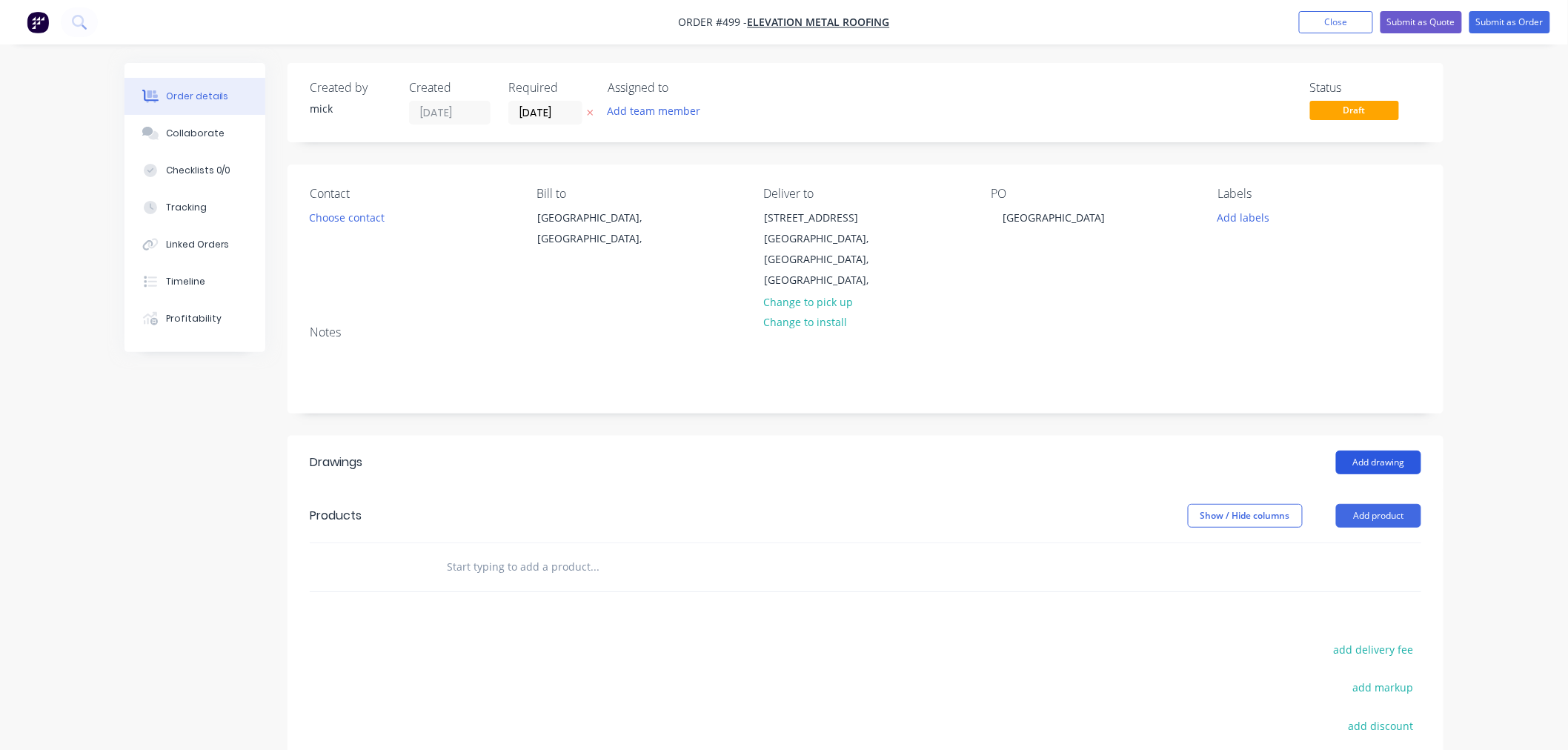
click at [1370, 461] on button "Add drawing" at bounding box center [1378, 461] width 85 height 23
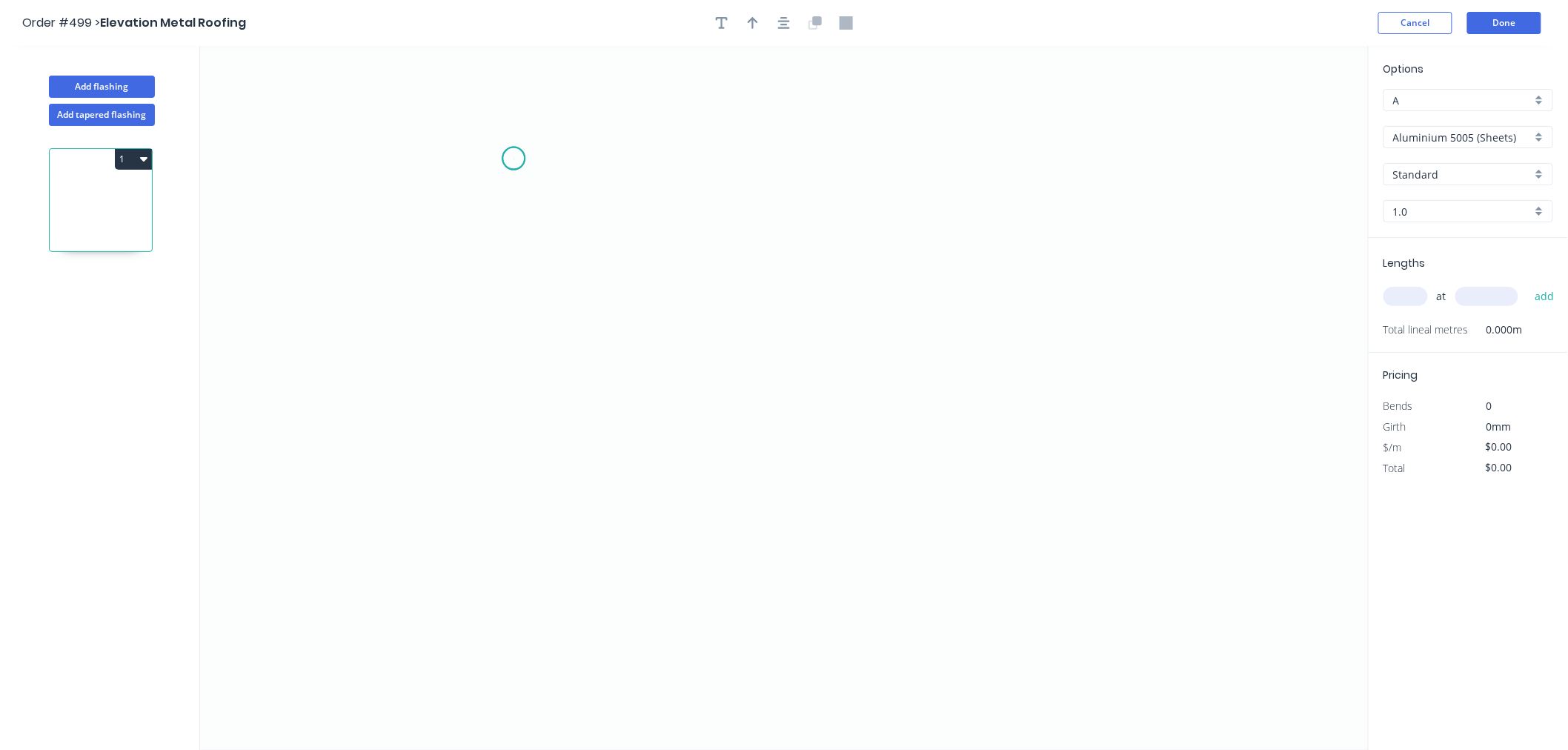
click at [513, 159] on icon "0" at bounding box center [784, 397] width 1169 height 703
click at [490, 454] on icon "0" at bounding box center [784, 397] width 1169 height 703
click at [1104, 465] on icon "0 ?" at bounding box center [784, 397] width 1169 height 703
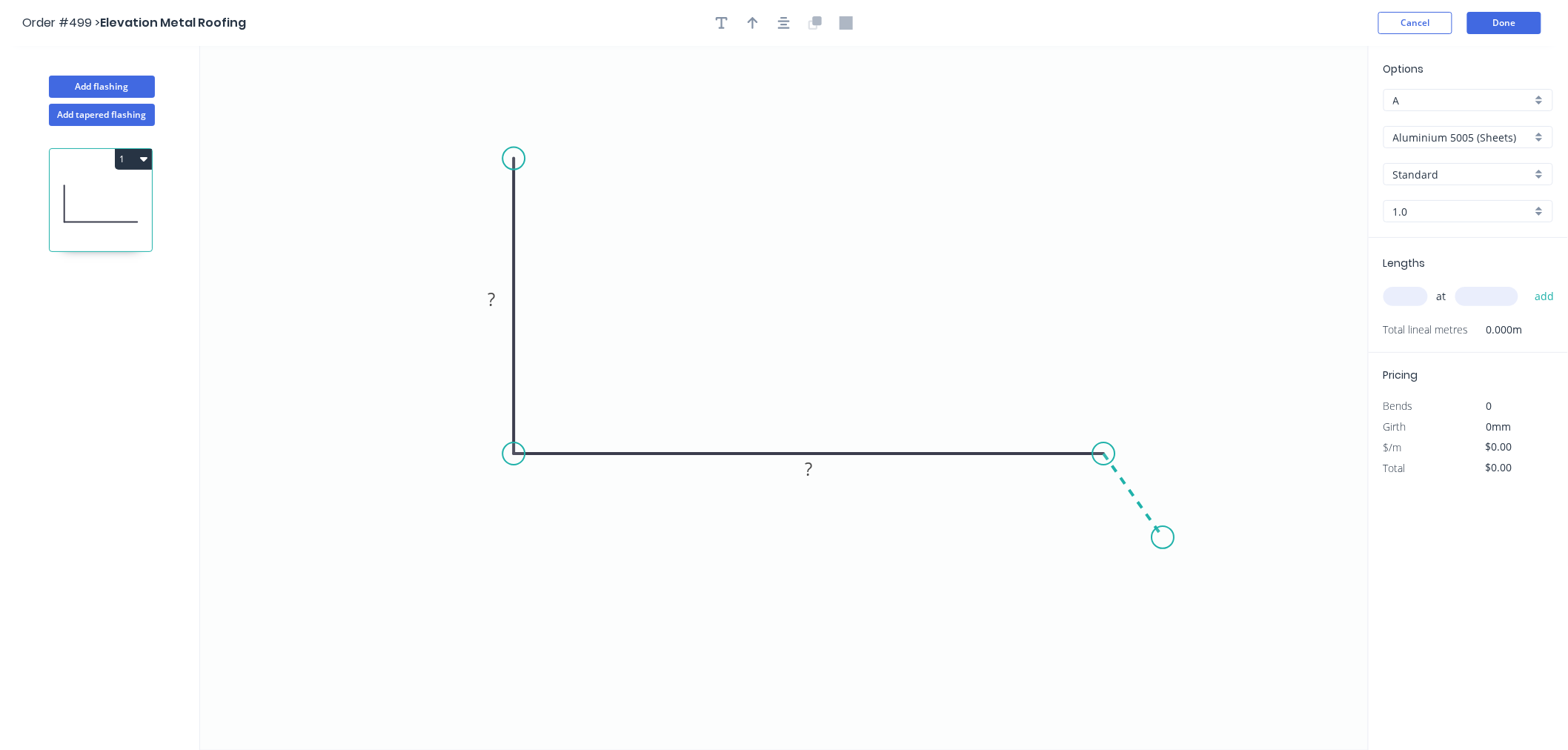
click at [1163, 538] on icon "0 ? ?" at bounding box center [784, 397] width 1169 height 703
click at [1163, 538] on circle at bounding box center [1163, 537] width 22 height 22
click at [489, 305] on tspan "?" at bounding box center [491, 299] width 8 height 24
click at [810, 475] on tspan "?" at bounding box center [808, 468] width 8 height 24
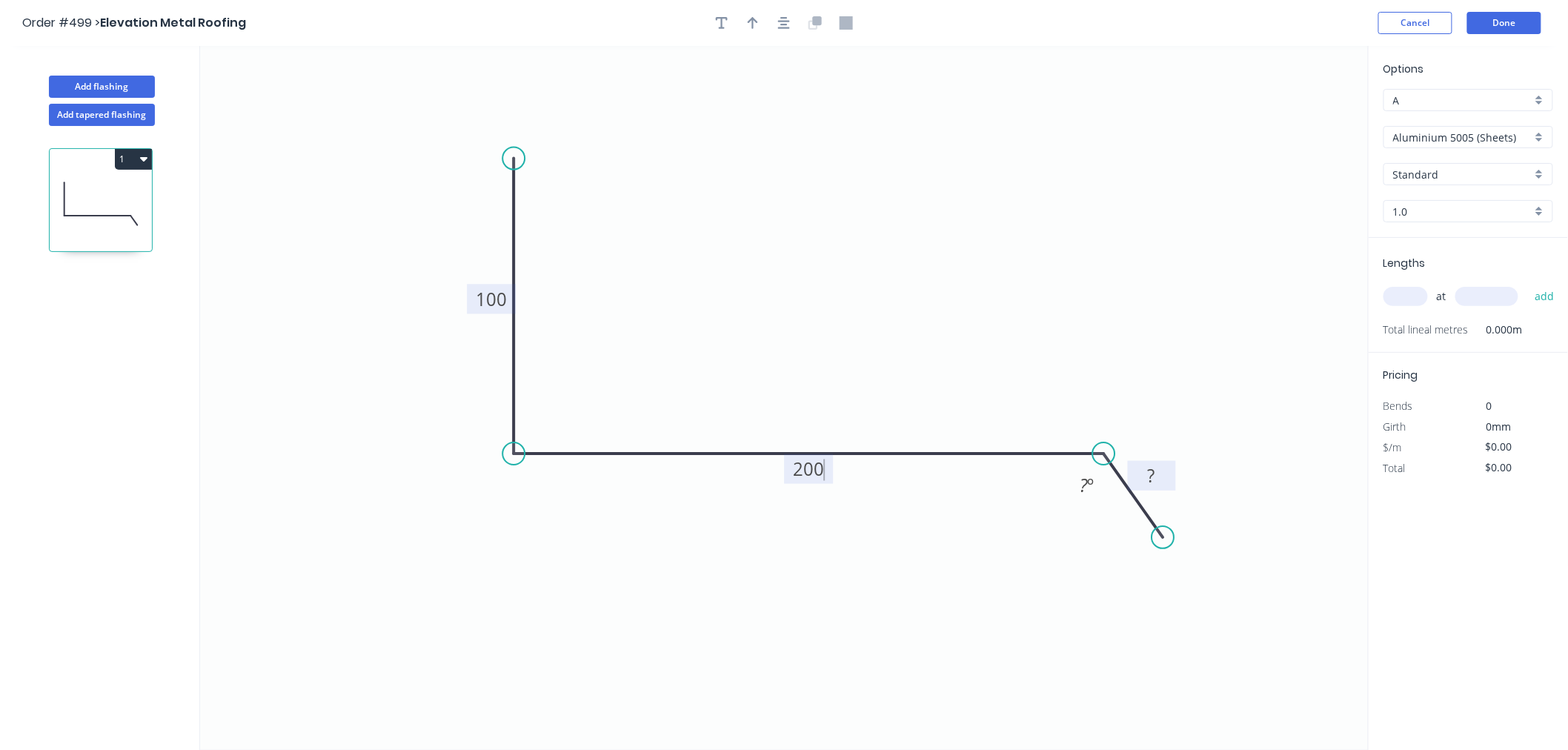
click at [1162, 478] on rect at bounding box center [1151, 476] width 29 height 21
click at [1091, 486] on tspan "º" at bounding box center [1090, 485] width 7 height 24
click at [1136, 220] on icon "0 100 200 40 135 º" at bounding box center [784, 397] width 1169 height 703
drag, startPoint x: 787, startPoint y: 27, endPoint x: 769, endPoint y: 27, distance: 18.0
click at [788, 27] on icon "button" at bounding box center [784, 23] width 12 height 12
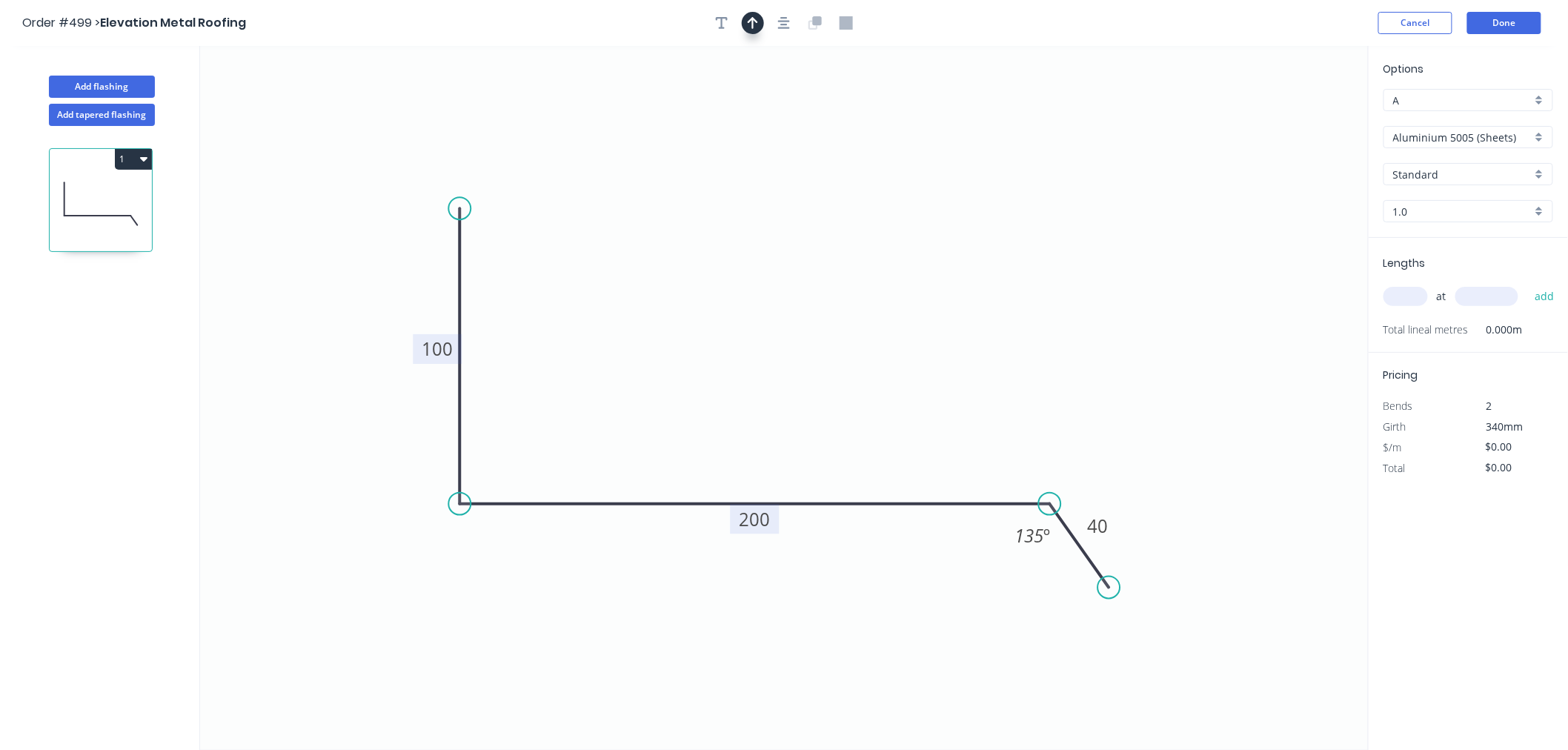
click at [752, 22] on icon "button" at bounding box center [753, 23] width 10 height 12
drag, startPoint x: 1294, startPoint y: 121, endPoint x: 757, endPoint y: 426, distance: 617.6
click at [757, 426] on icon at bounding box center [756, 408] width 13 height 47
click at [1370, 134] on input "Aluminium 5005 (Sheets)" at bounding box center [1462, 137] width 139 height 16
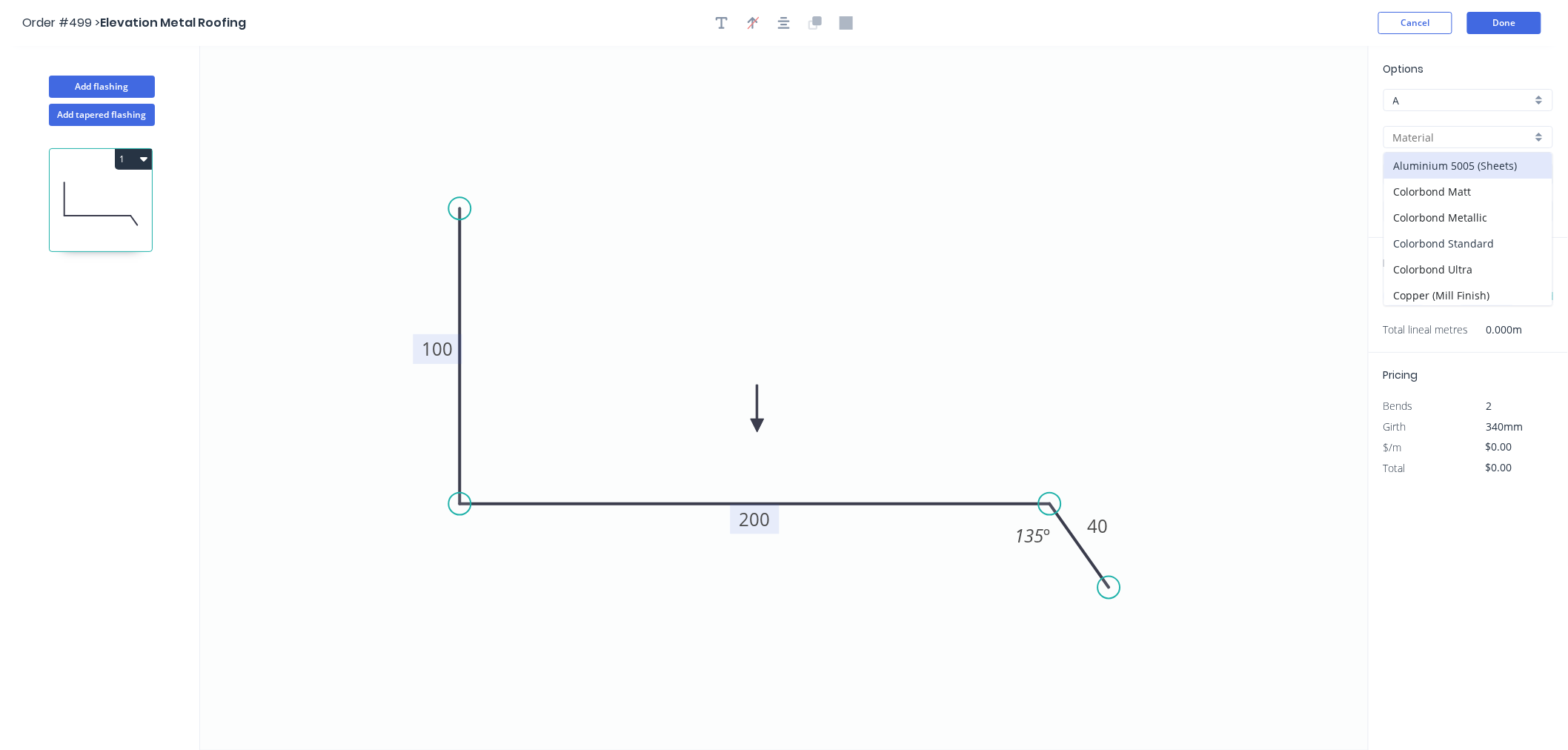
click at [1370, 234] on div "Colorbond Standard" at bounding box center [1468, 243] width 168 height 26
type input "Colorbond Standard"
type input "Basalt"
type input "0.55"
type input "$14.76"
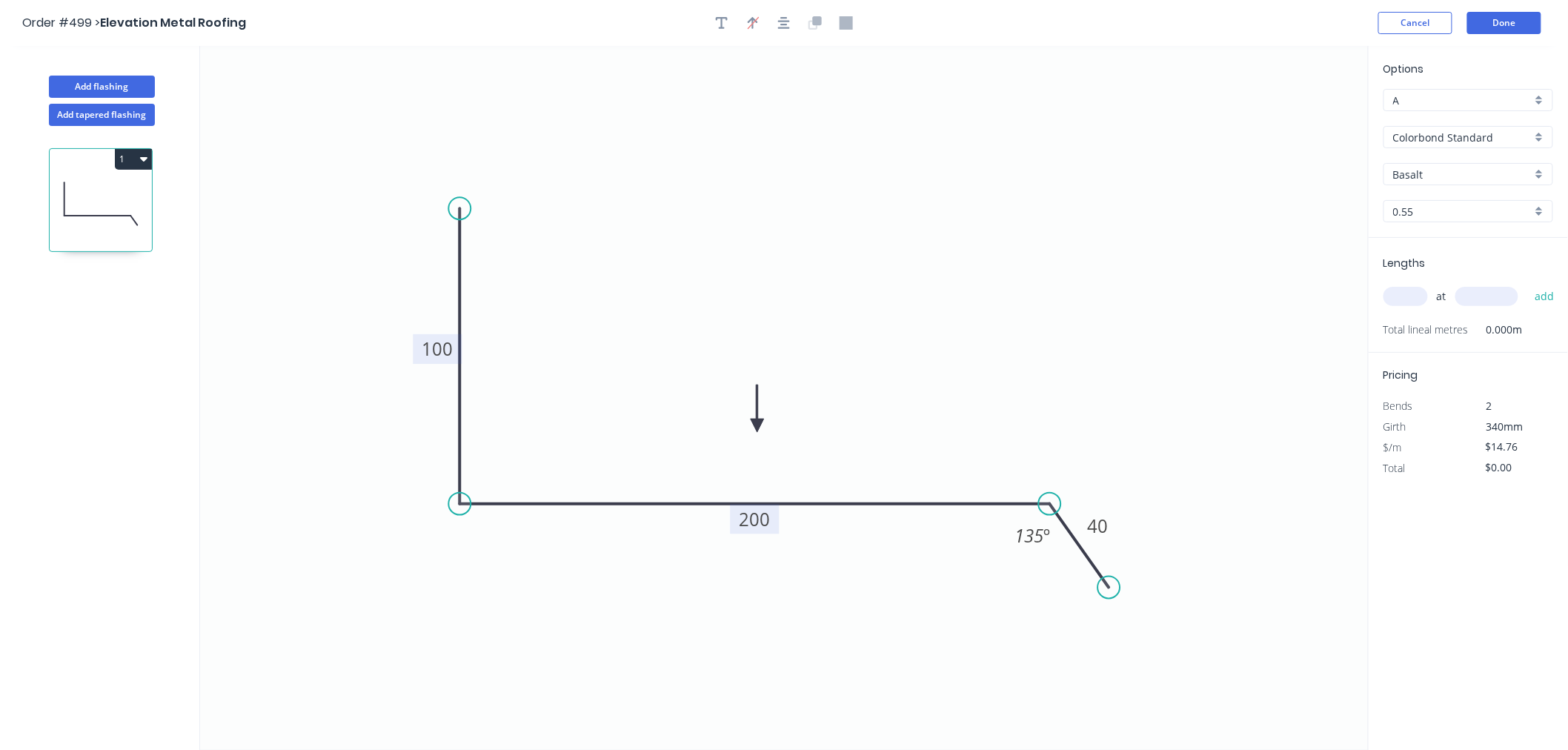
click at [1370, 178] on input "Basalt" at bounding box center [1462, 174] width 139 height 16
click at [1370, 334] on div "Dover White" at bounding box center [1468, 332] width 168 height 26
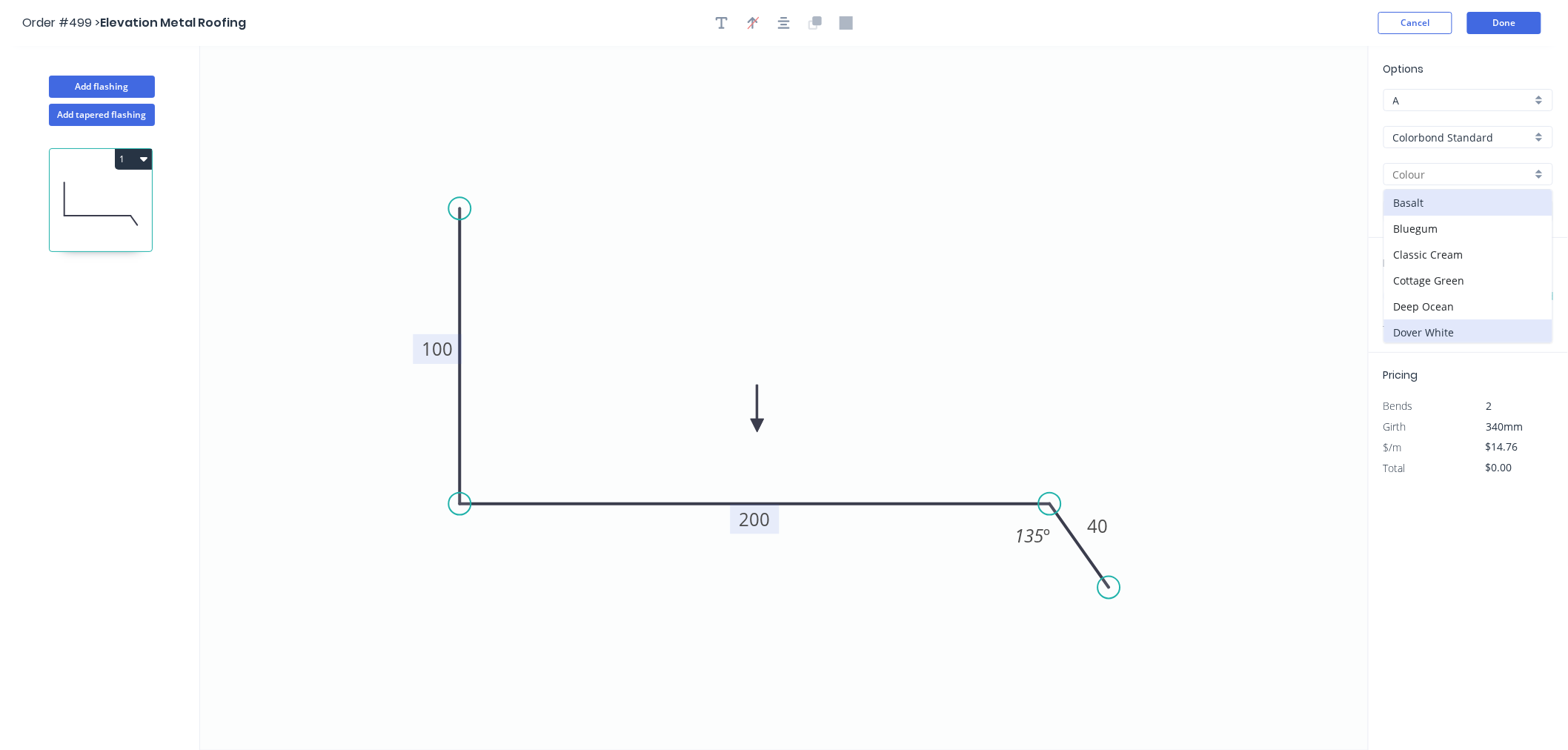
type input "Dover White"
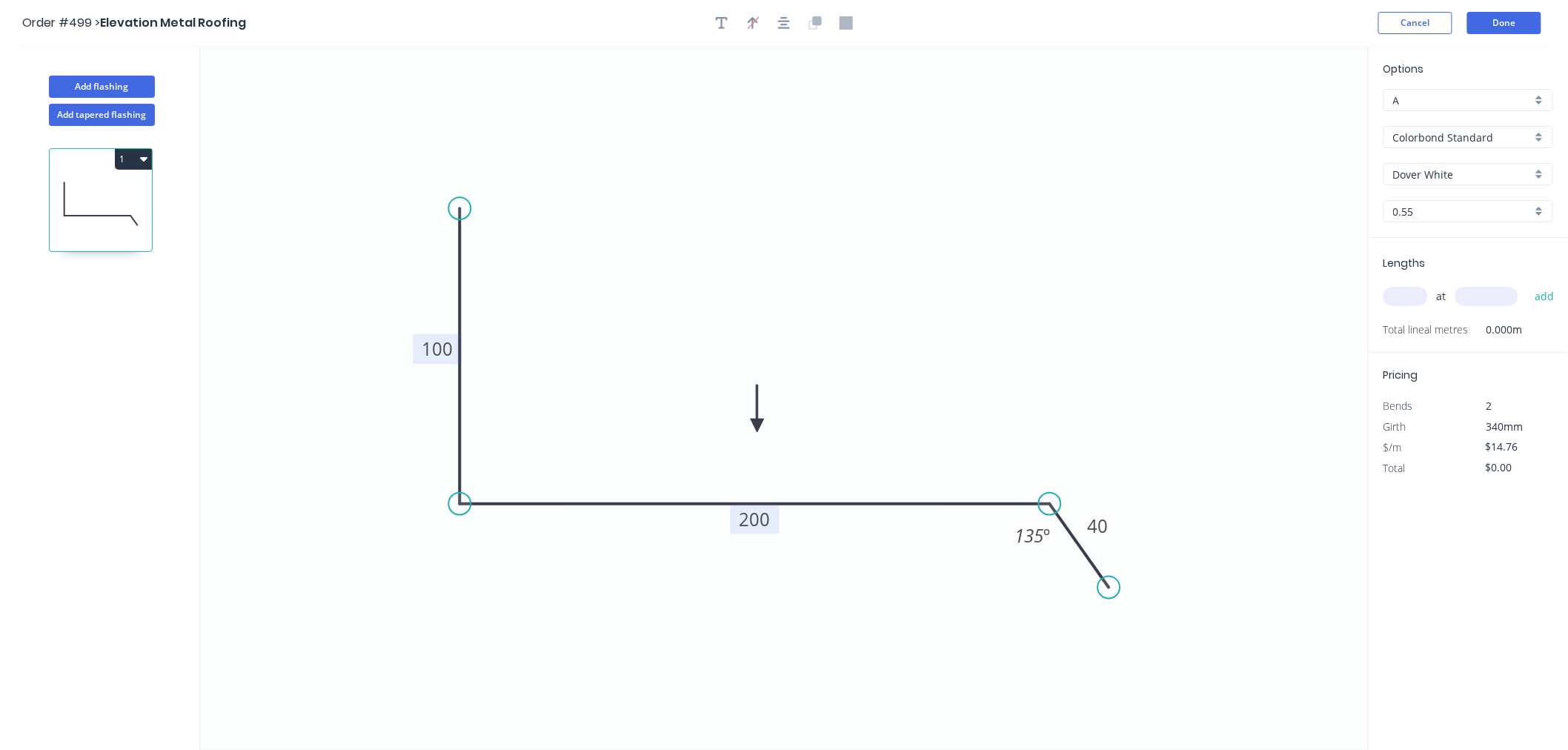
click at [1370, 289] on input "text" at bounding box center [1406, 297] width 45 height 19
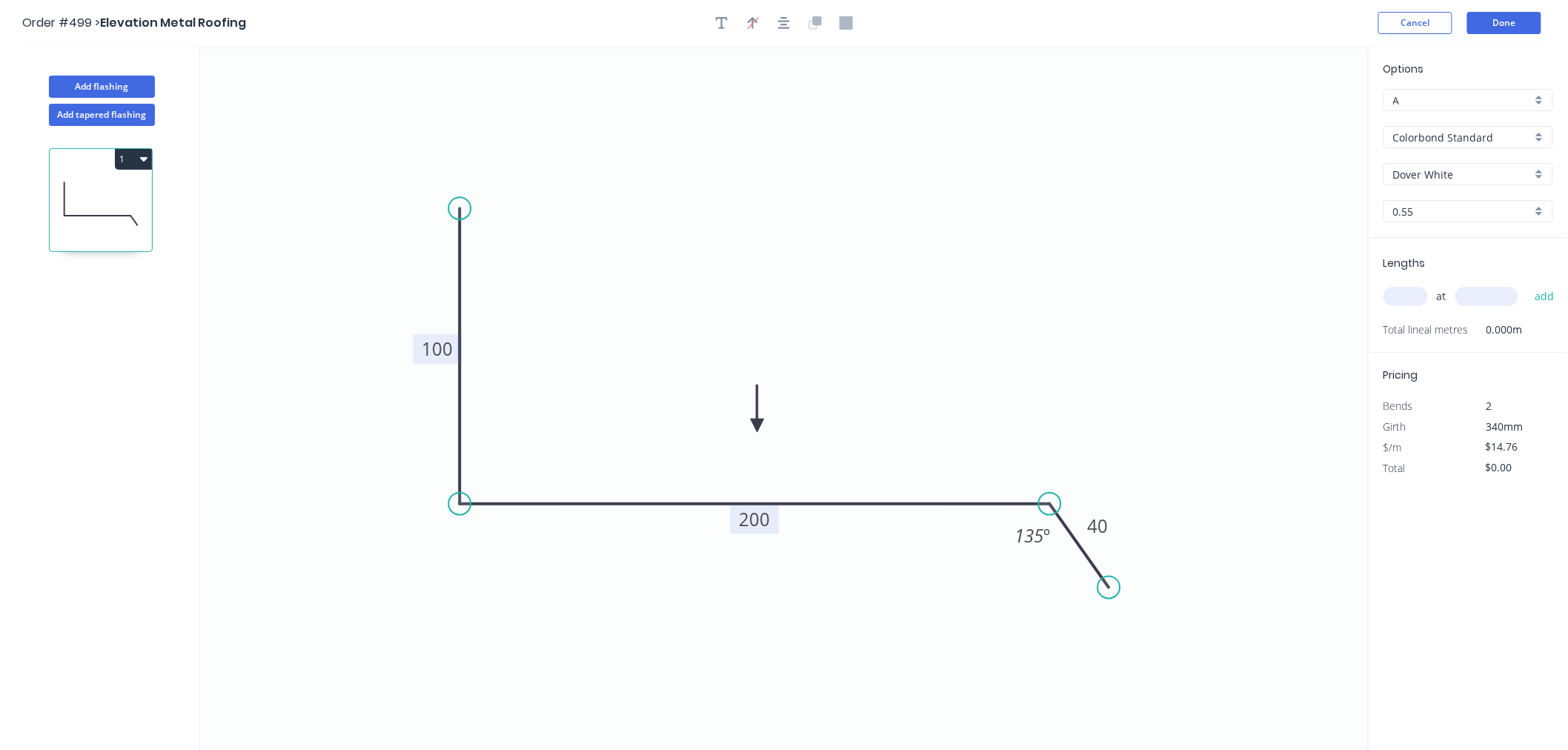
click at [1370, 289] on input "text" at bounding box center [1406, 297] width 45 height 19
type input "1"
type input "5000"
click at [1370, 284] on button "add" at bounding box center [1545, 296] width 34 height 25
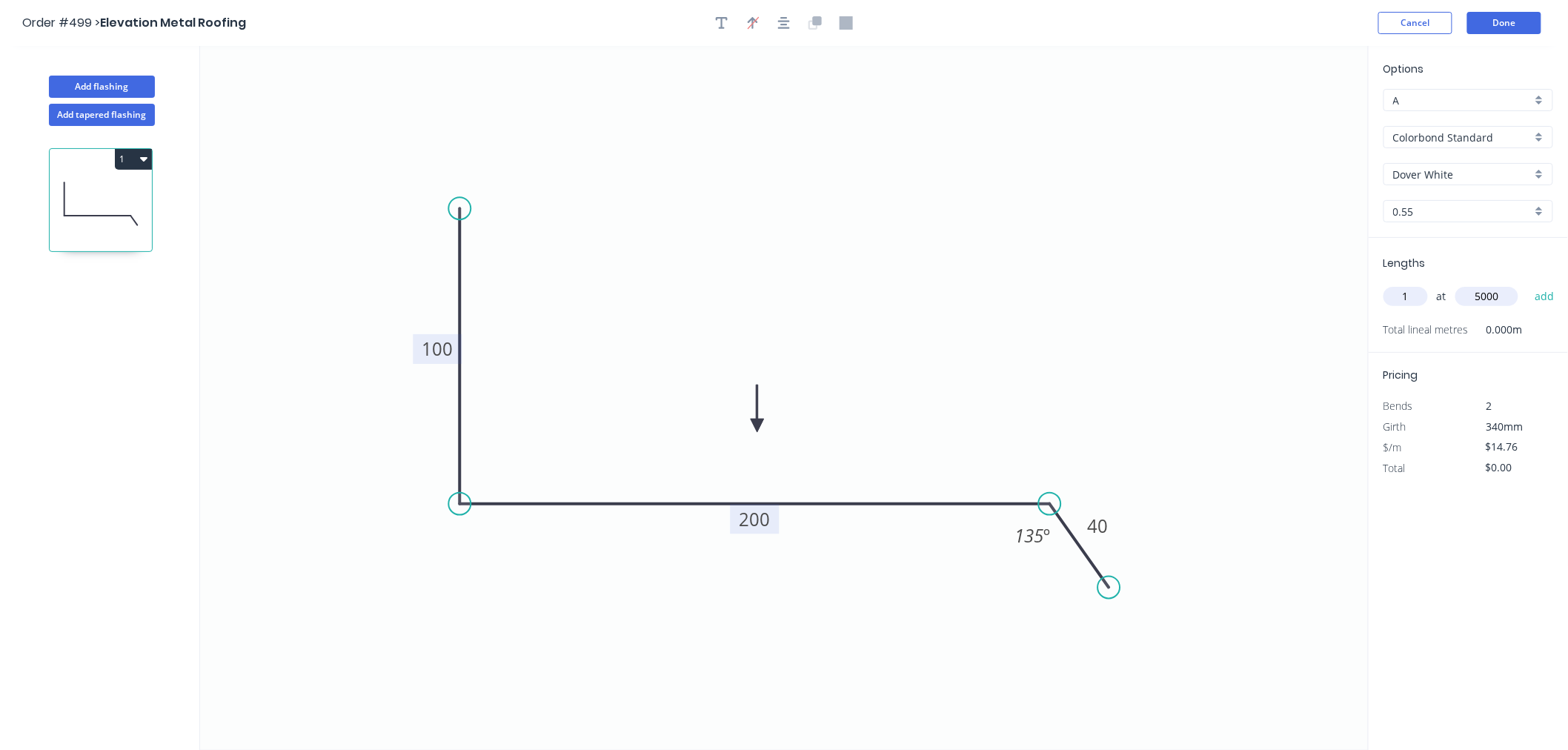
type input "$73.80"
click at [1370, 17] on button "Done" at bounding box center [1504, 23] width 74 height 22
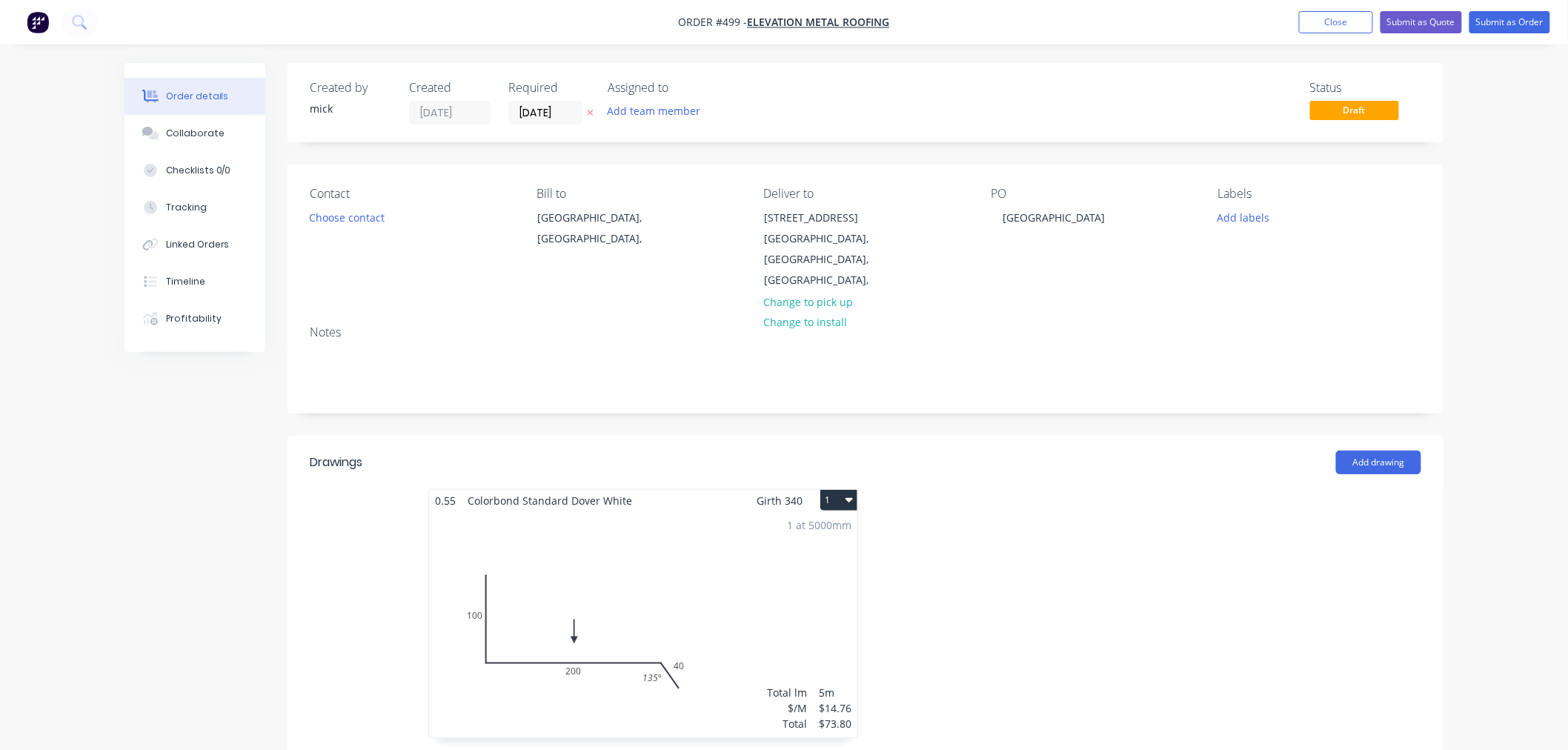
click at [850, 497] on icon "button" at bounding box center [849, 499] width 8 height 12
click at [812, 567] on div "Duplicate" at bounding box center [787, 566] width 114 height 22
click at [1152, 586] on div "Total lm $/M Total 0m $14.76 $0.00" at bounding box center [1088, 624] width 429 height 226
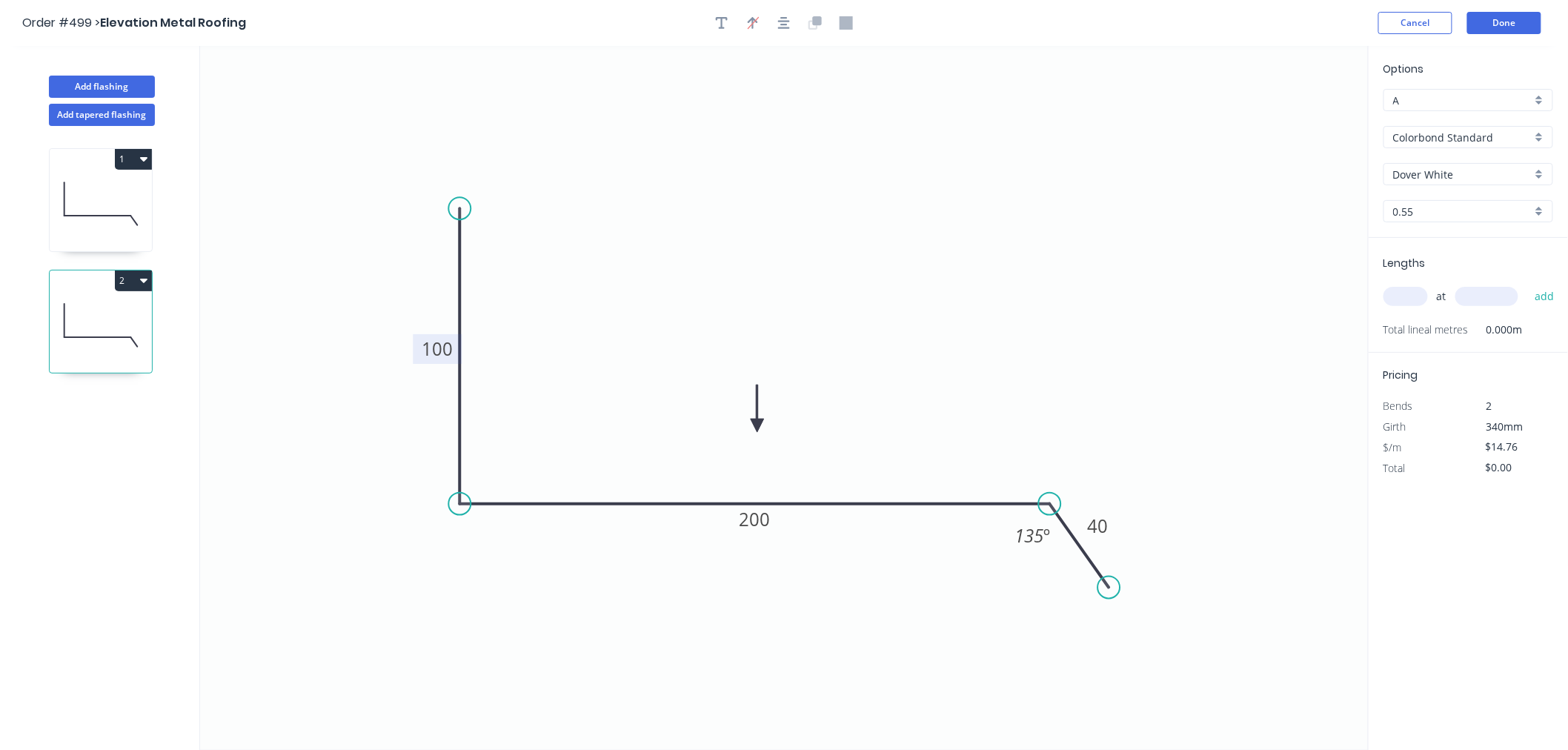
click at [447, 353] on tspan "100" at bounding box center [437, 349] width 31 height 24
click at [757, 524] on tspan "200" at bounding box center [755, 519] width 31 height 24
click at [1370, 292] on input "text" at bounding box center [1406, 297] width 45 height 19
type input "$19.28"
type input "1"
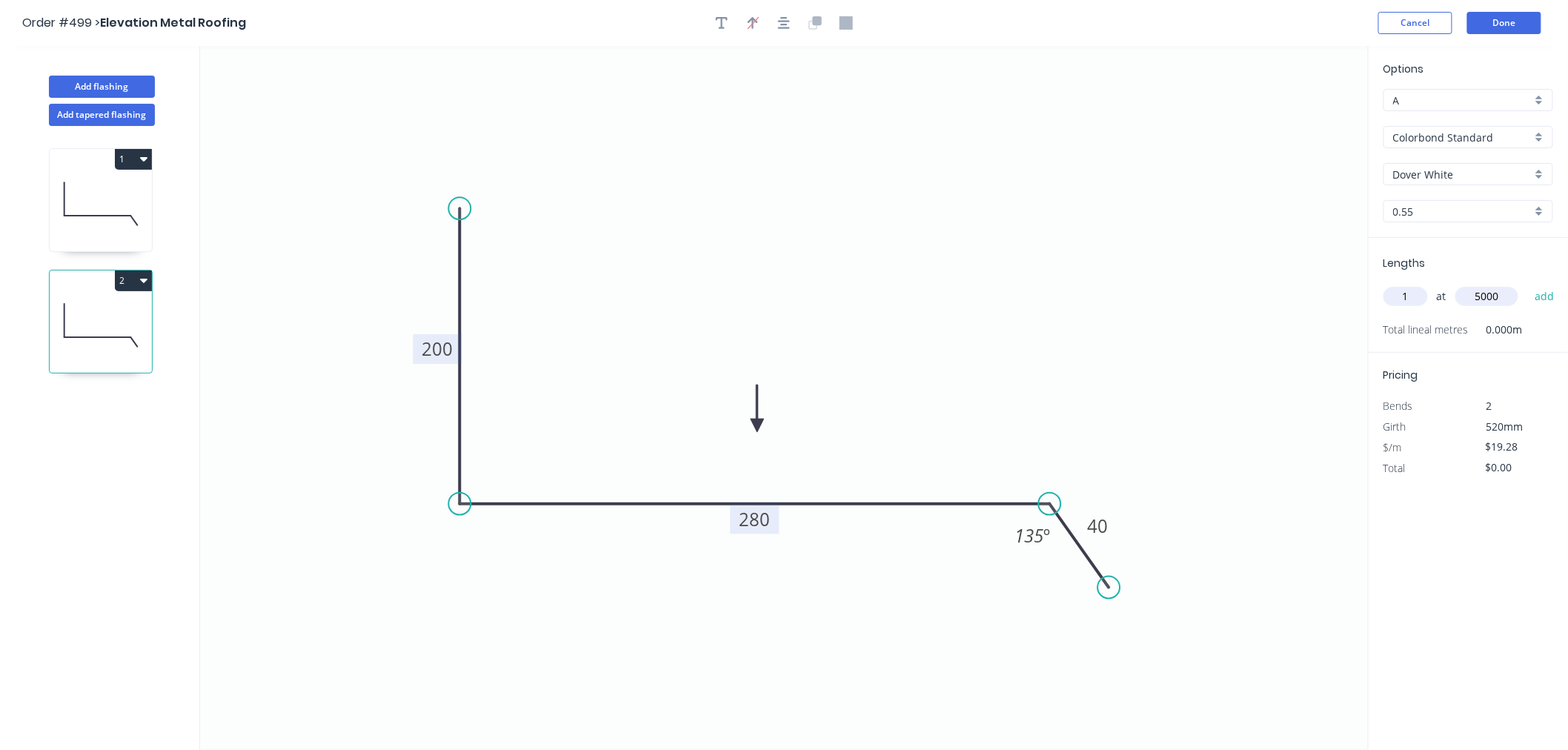
type input "5000"
click at [1370, 284] on button "add" at bounding box center [1545, 296] width 34 height 25
type input "$96.40"
click at [1370, 23] on button "Done" at bounding box center [1504, 23] width 74 height 22
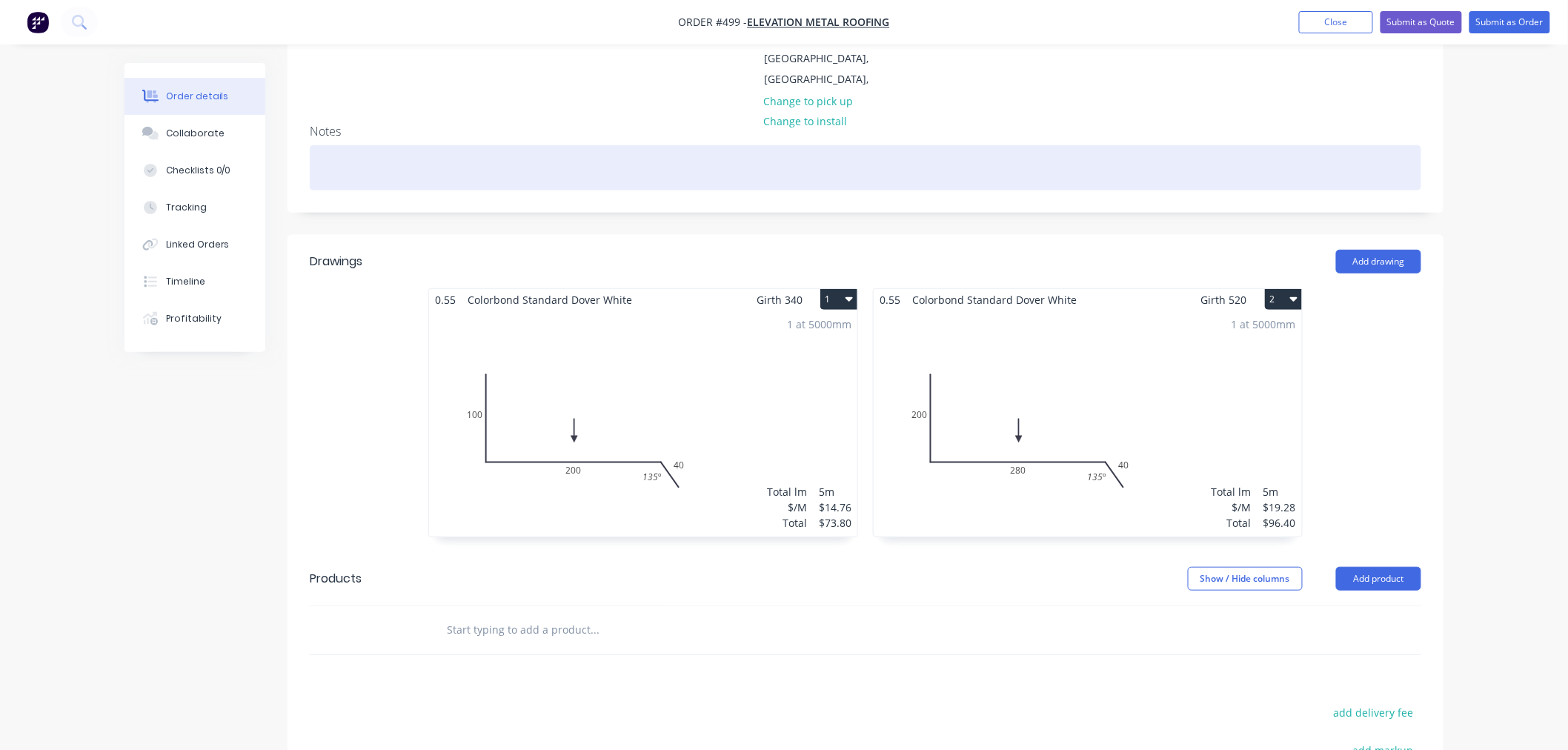
scroll to position [328, 0]
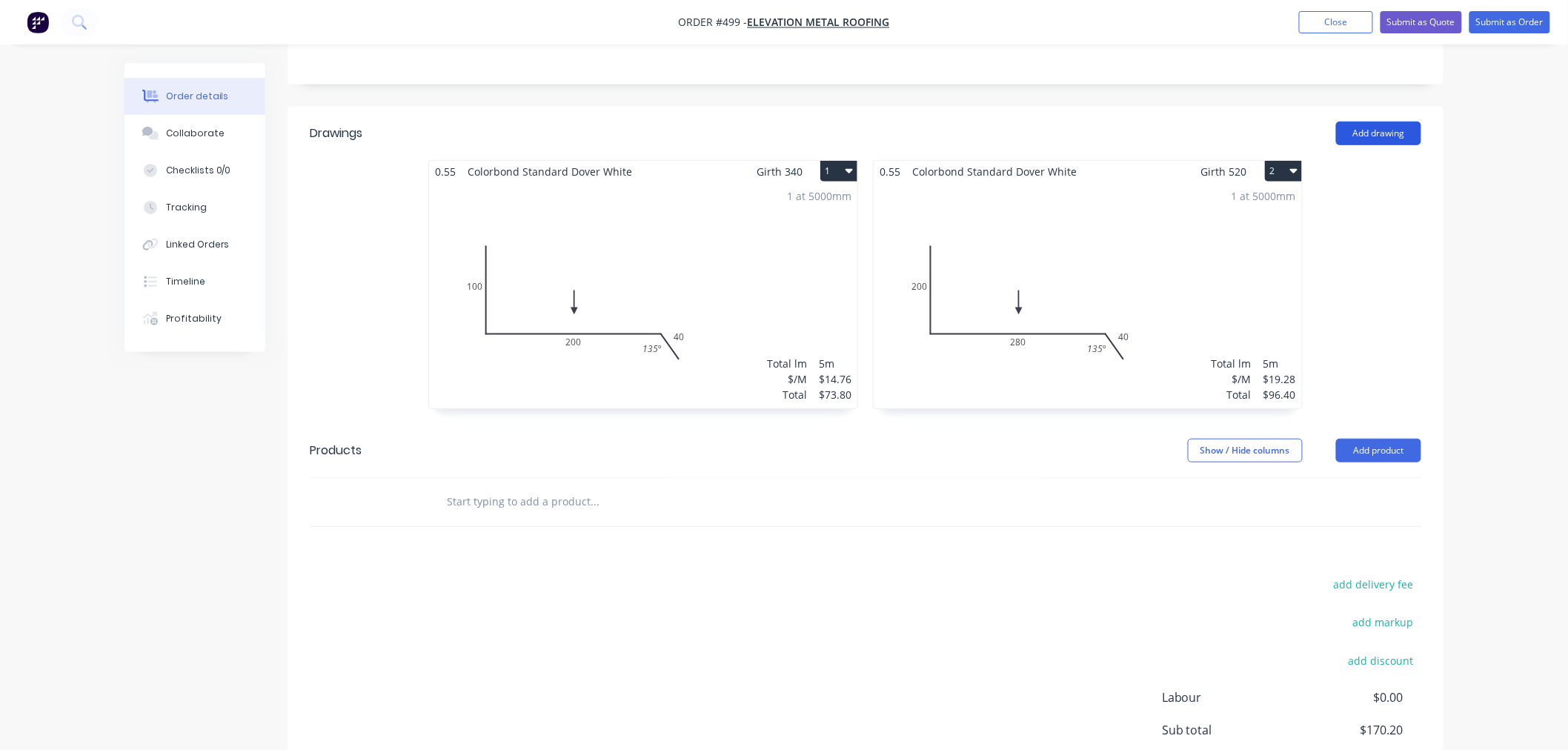
click at [1370, 129] on button "Add drawing" at bounding box center [1378, 133] width 85 height 23
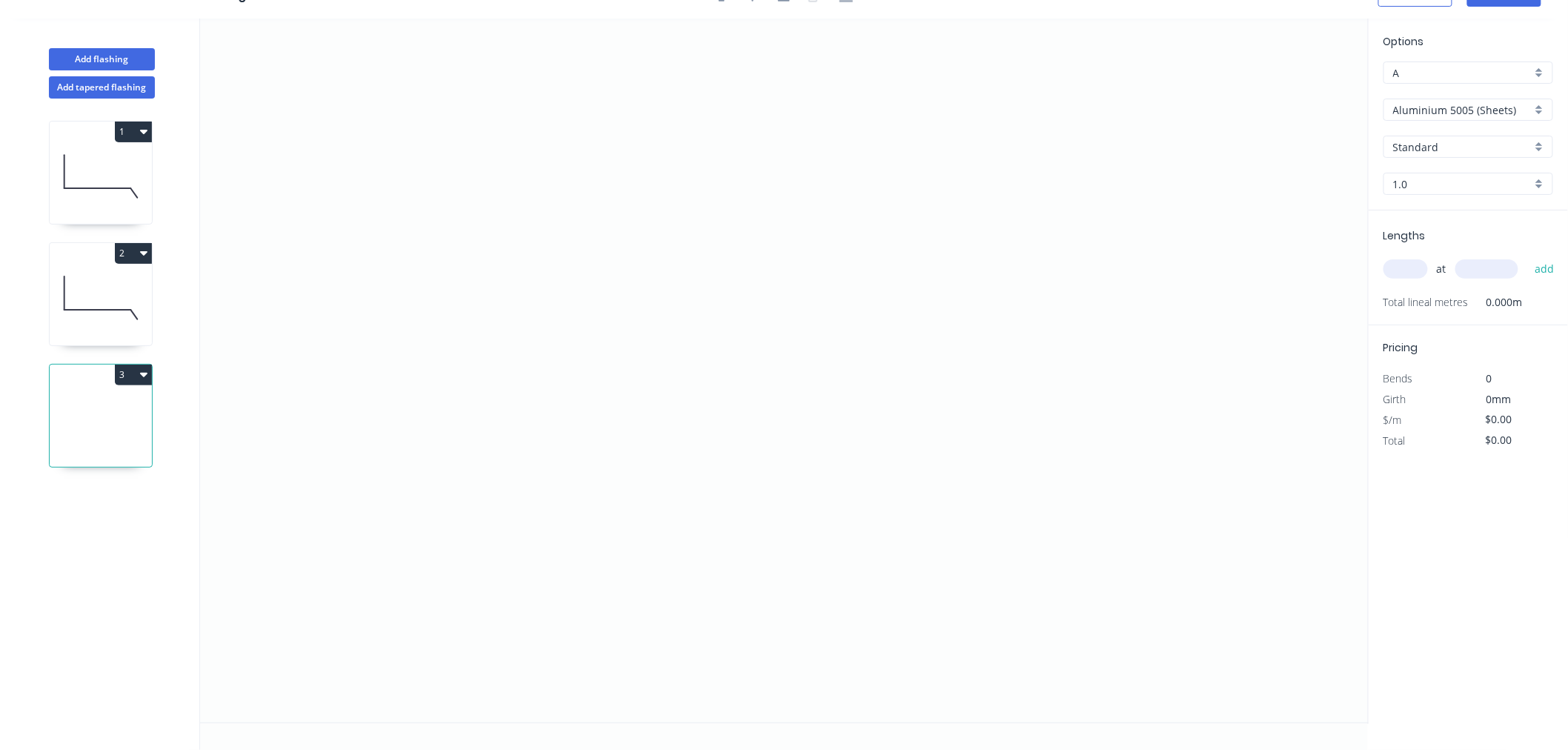
scroll to position [28, 0]
click at [856, 179] on icon "0" at bounding box center [784, 370] width 1169 height 703
click at [745, 176] on icon "0" at bounding box center [784, 370] width 1169 height 703
click at [743, 359] on icon "0 ?" at bounding box center [784, 370] width 1169 height 703
click at [821, 428] on icon "0 ? ?" at bounding box center [784, 370] width 1169 height 703
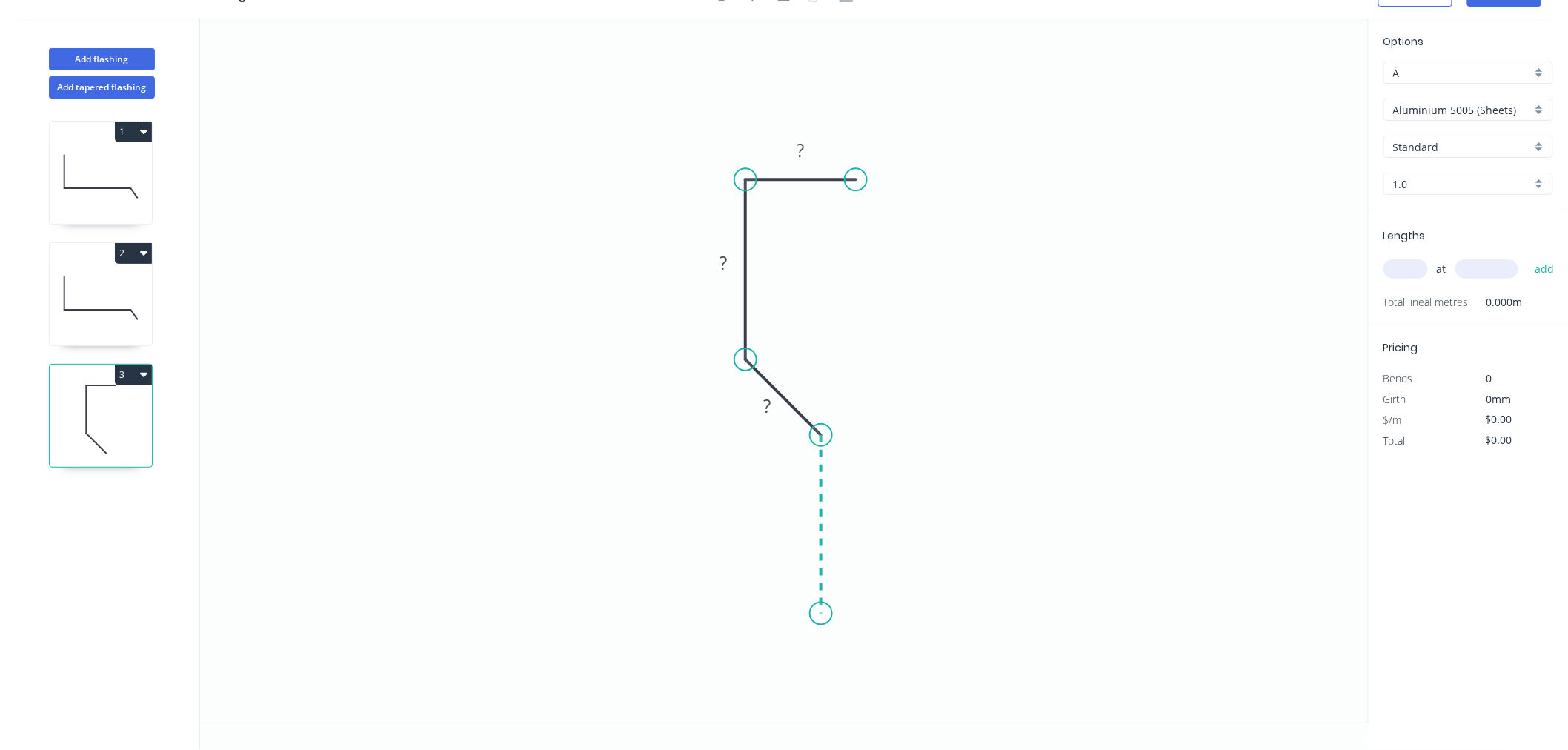
click at [820, 613] on icon "0 ? ? ?" at bounding box center [784, 370] width 1169 height 703
click at [760, 653] on icon "0 ? ? ? ?" at bounding box center [784, 370] width 1169 height 703
click at [760, 653] on circle at bounding box center [760, 653] width 22 height 22
click at [799, 150] on tspan "?" at bounding box center [800, 150] width 8 height 24
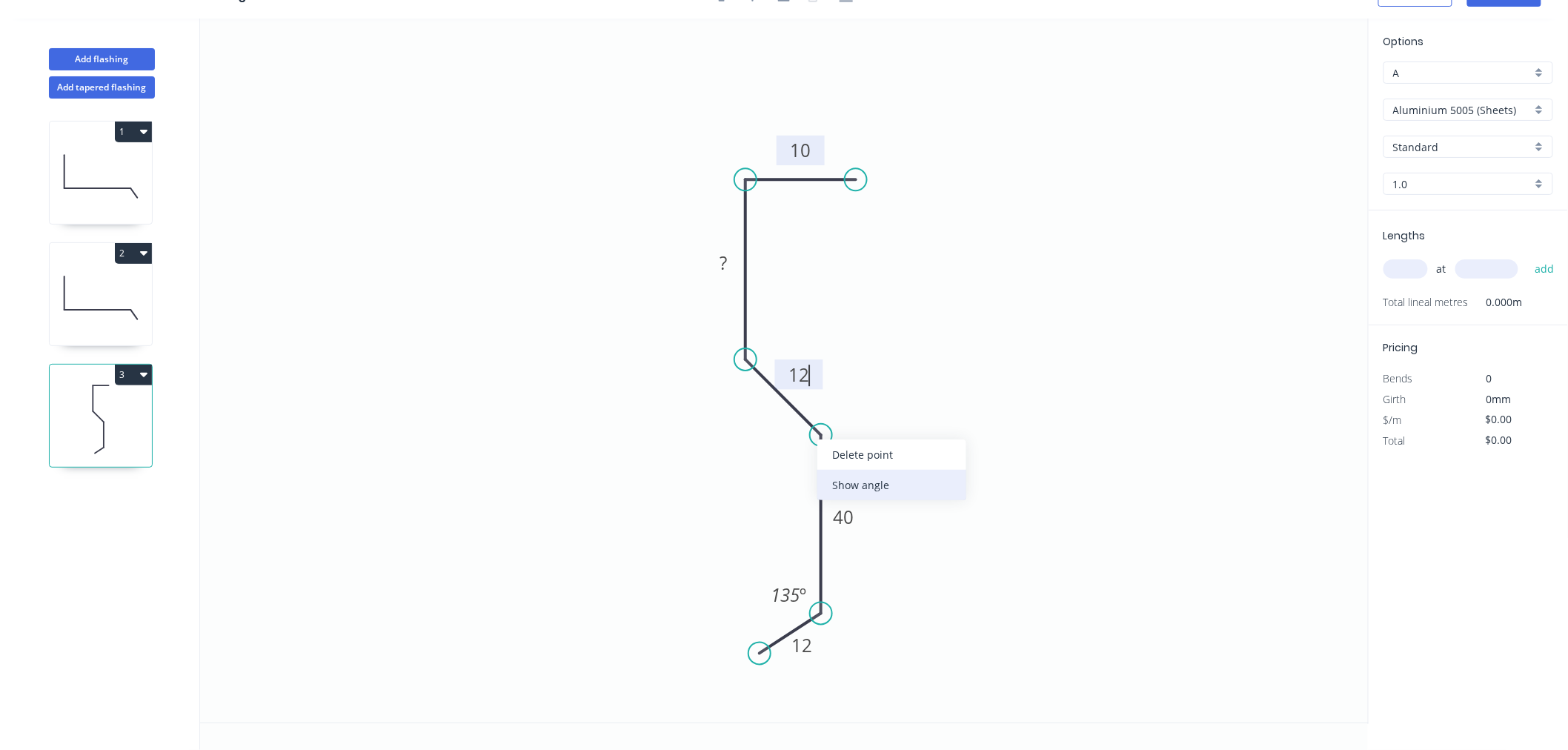
click at [863, 471] on div "Show angle" at bounding box center [892, 484] width 149 height 30
click at [789, 449] on tspan "º" at bounding box center [790, 447] width 7 height 24
click at [724, 257] on tspan "?" at bounding box center [723, 262] width 8 height 24
click at [1030, 350] on icon "0 12 40 12 40 10 135 º 135 º" at bounding box center [784, 370] width 1169 height 703
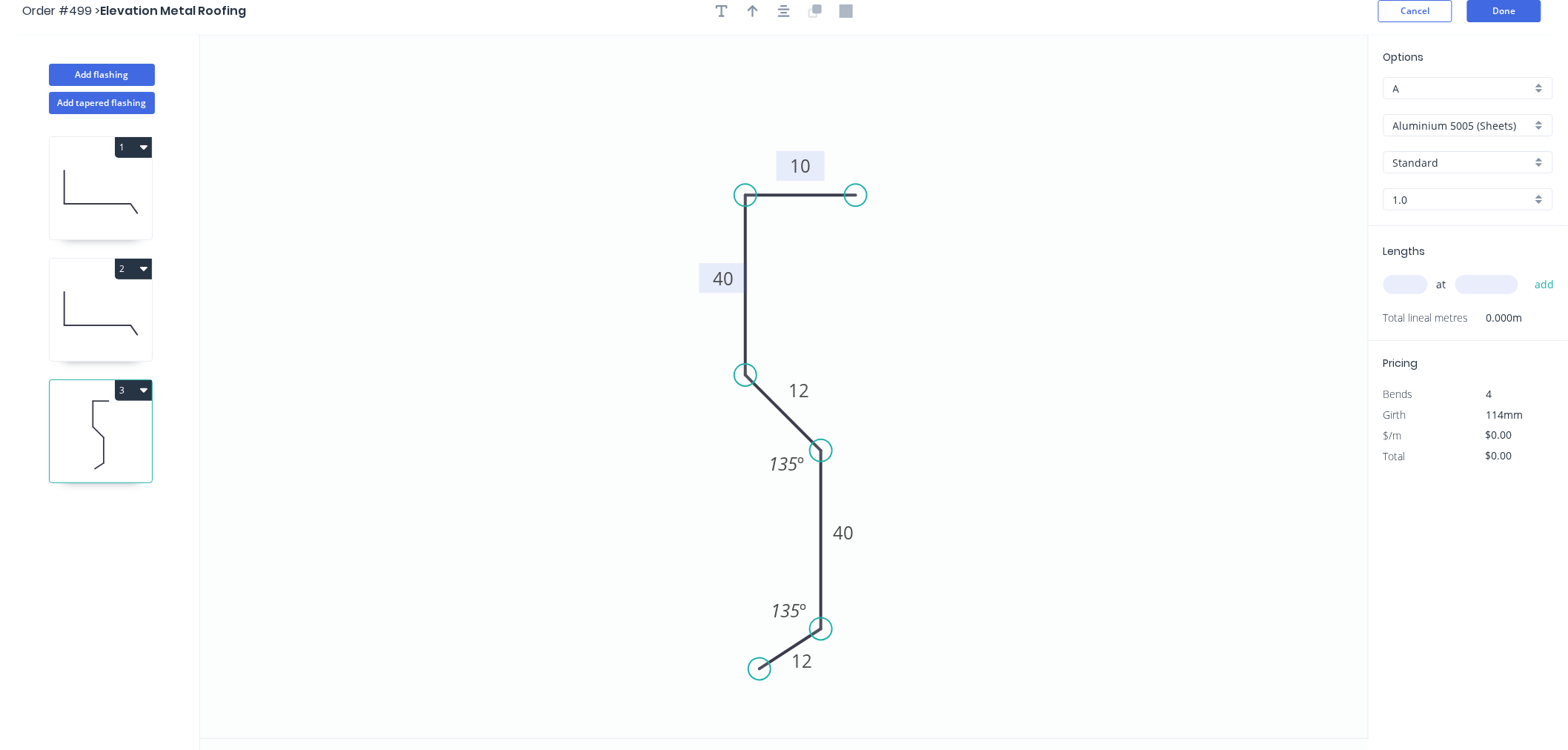
scroll to position [0, 0]
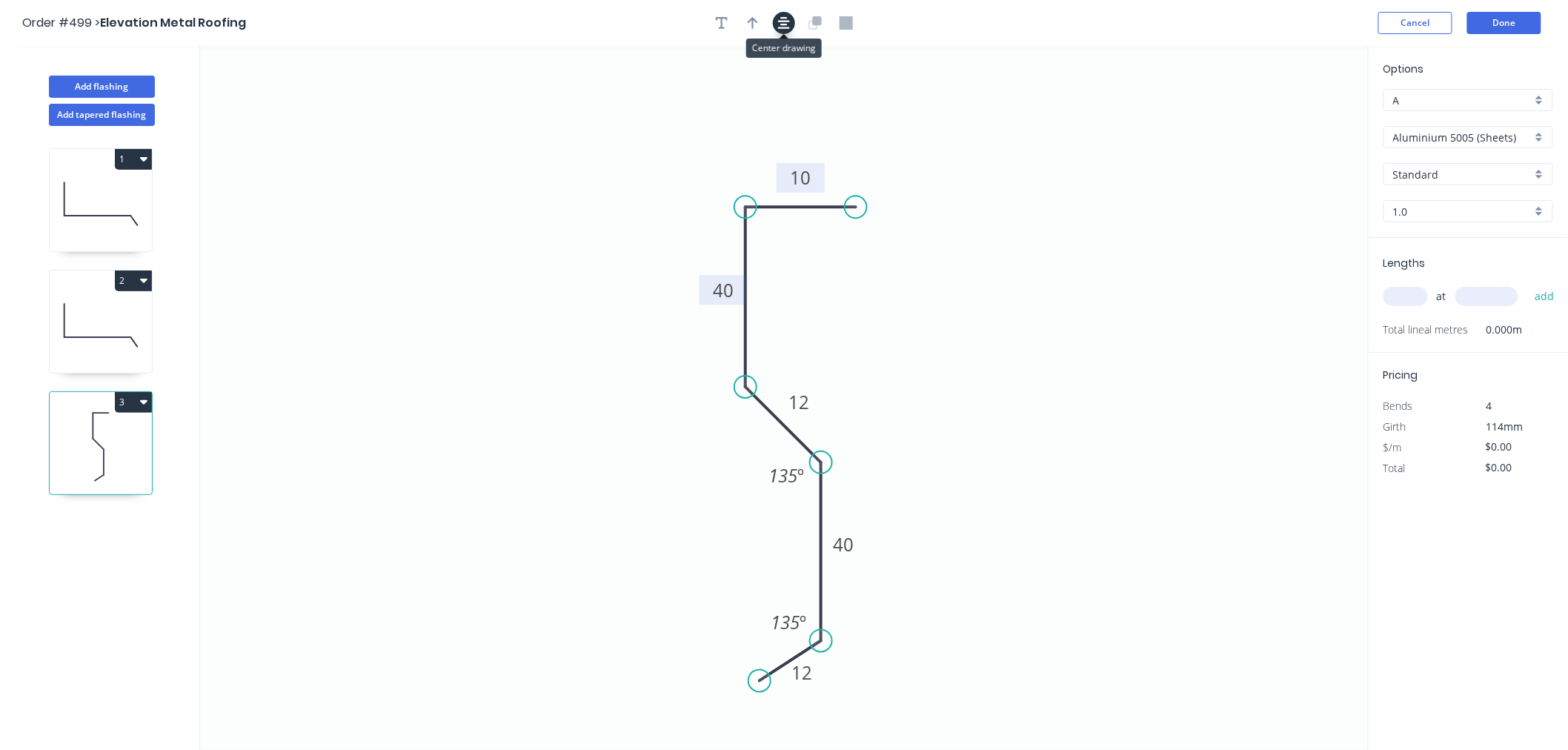
click at [786, 31] on button "button" at bounding box center [784, 23] width 22 height 22
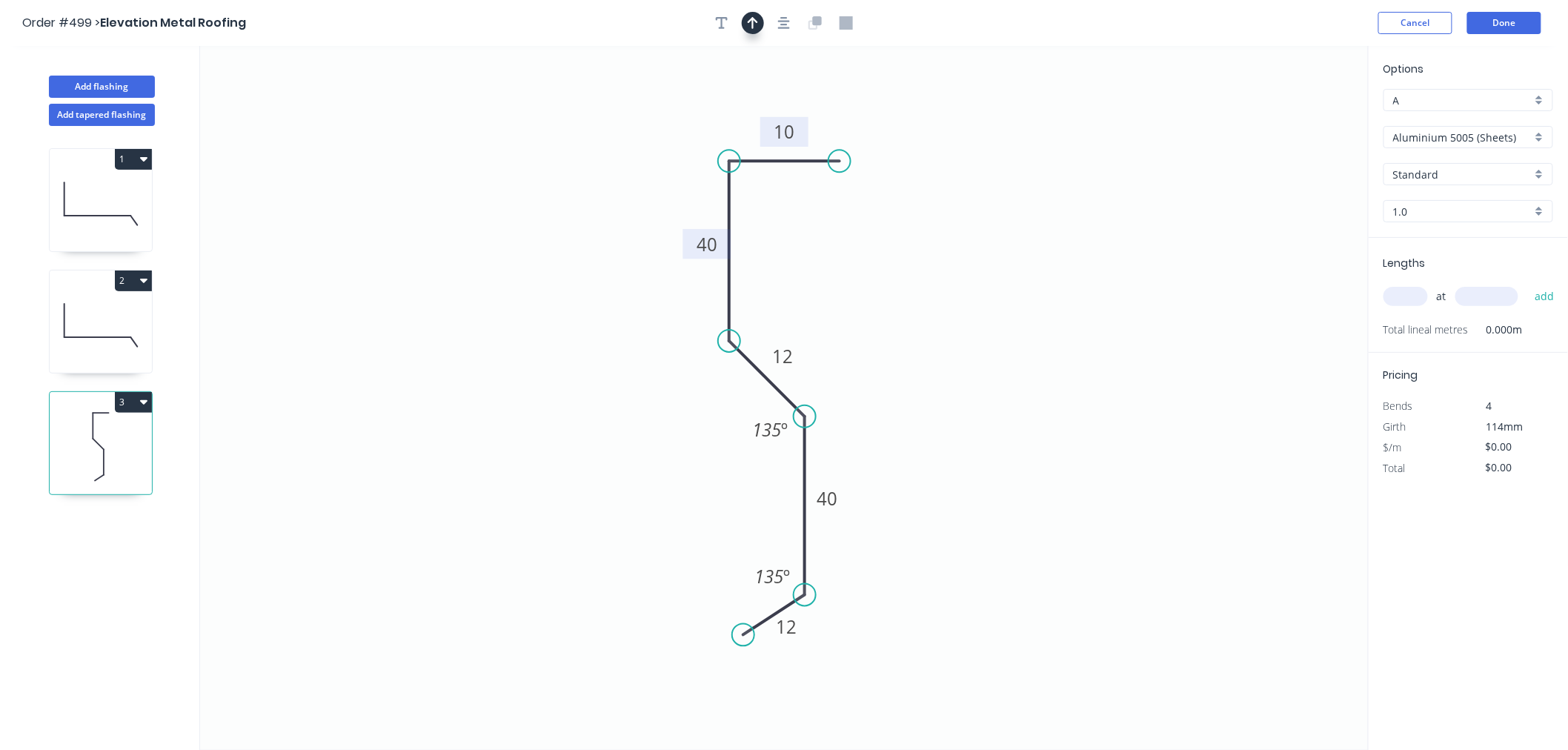
click at [756, 26] on icon "button" at bounding box center [753, 22] width 10 height 13
drag, startPoint x: 1292, startPoint y: 119, endPoint x: 932, endPoint y: 361, distance: 433.8
click at [932, 361] on icon at bounding box center [931, 343] width 13 height 47
click at [932, 361] on icon at bounding box center [944, 349] width 43 height 43
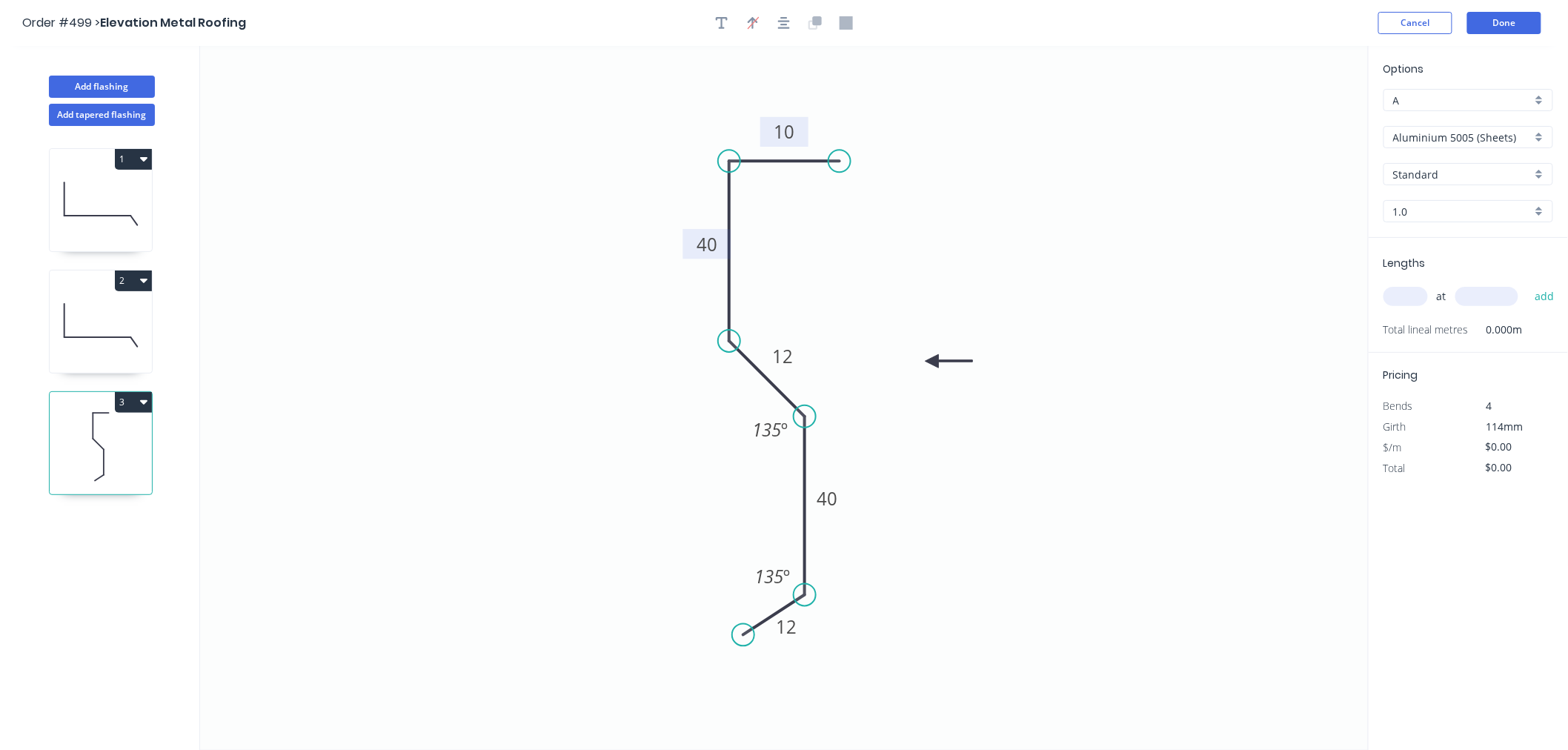
drag, startPoint x: 934, startPoint y: 355, endPoint x: 960, endPoint y: 203, distance: 154.2
click at [960, 203] on icon "0 12 40 12 40 10 135 º 135 º" at bounding box center [784, 397] width 1169 height 703
drag, startPoint x: 936, startPoint y: 361, endPoint x: 858, endPoint y: 255, distance: 131.6
click at [858, 255] on icon at bounding box center [875, 255] width 47 height 13
click at [1370, 126] on div "Aluminium 5005 (Sheets)" at bounding box center [1468, 137] width 170 height 22
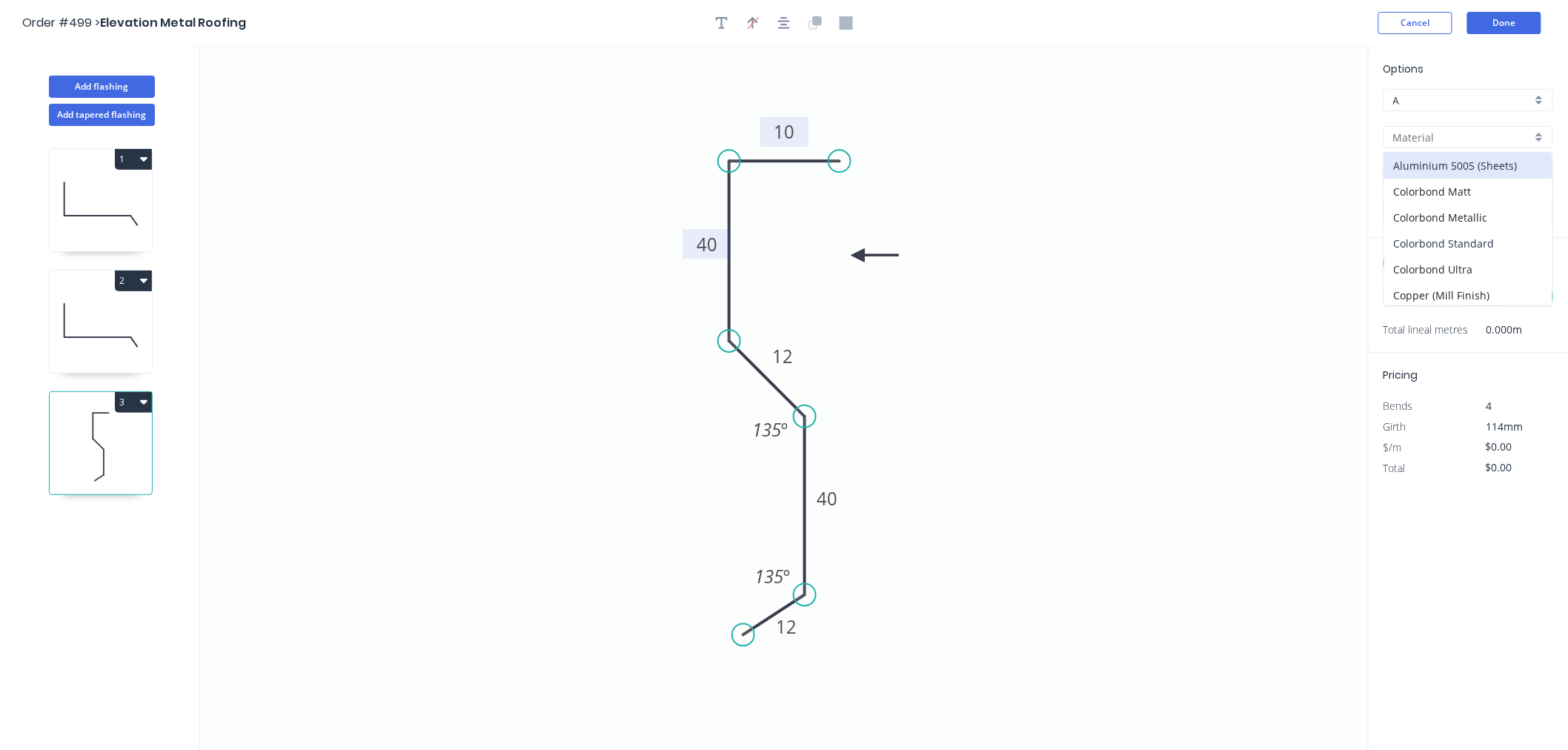
click at [1370, 235] on div "Colorbond Standard" at bounding box center [1468, 243] width 168 height 26
type input "Colorbond Standard"
type input "Basalt"
type input "0.55"
type input "$13.09"
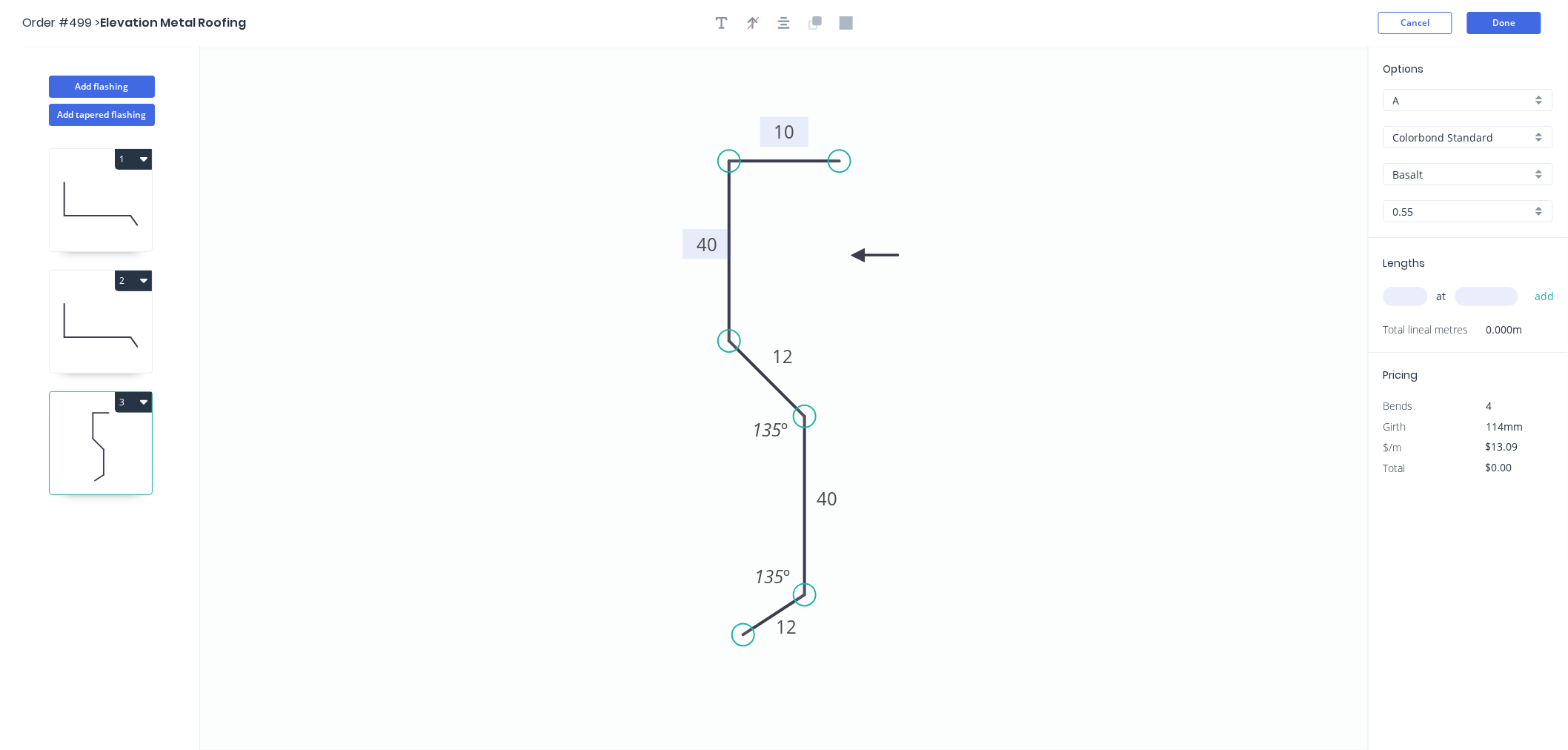
click at [1370, 173] on input "Basalt" at bounding box center [1462, 174] width 139 height 16
click at [1370, 329] on div "Dover White" at bounding box center [1468, 332] width 168 height 26
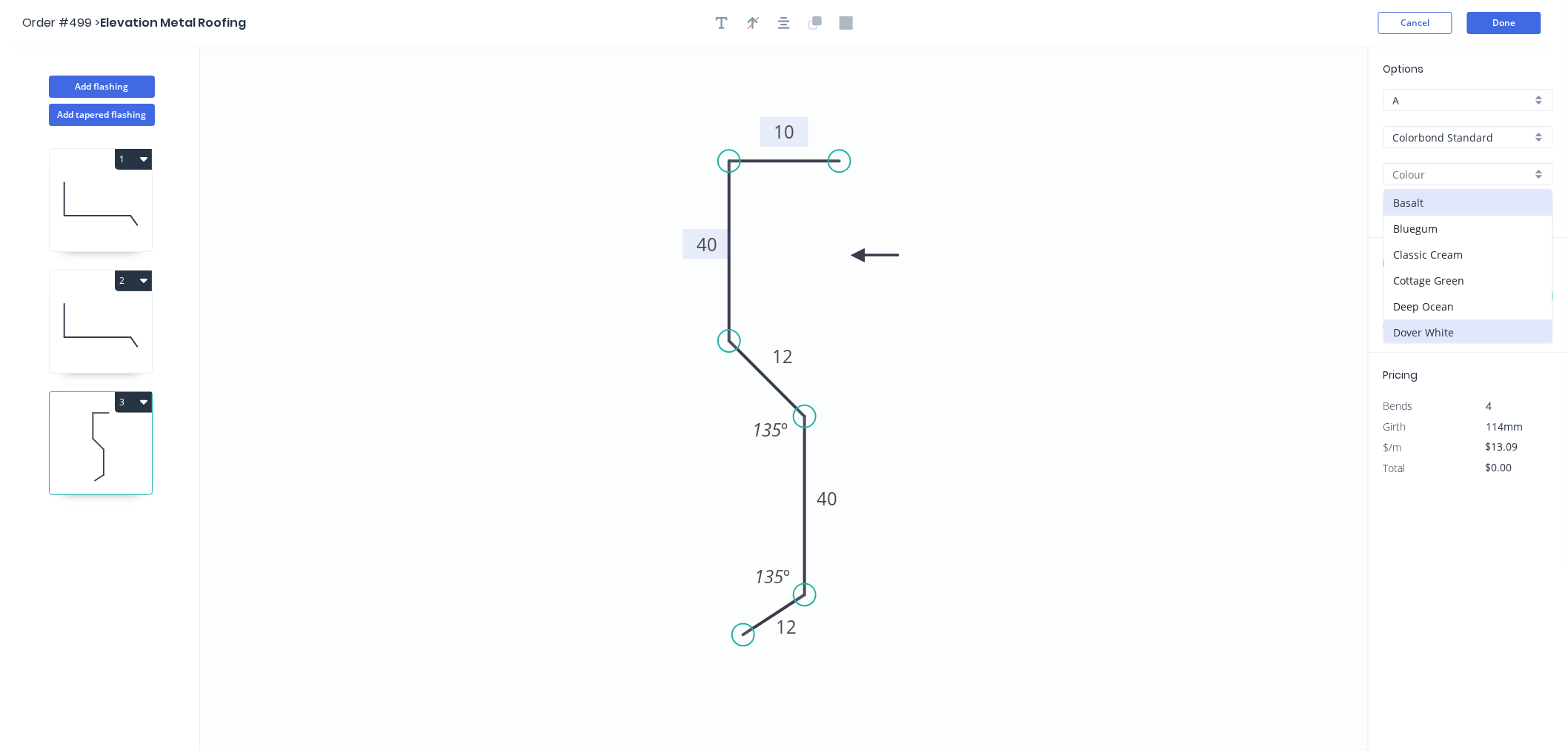
type input "Dover White"
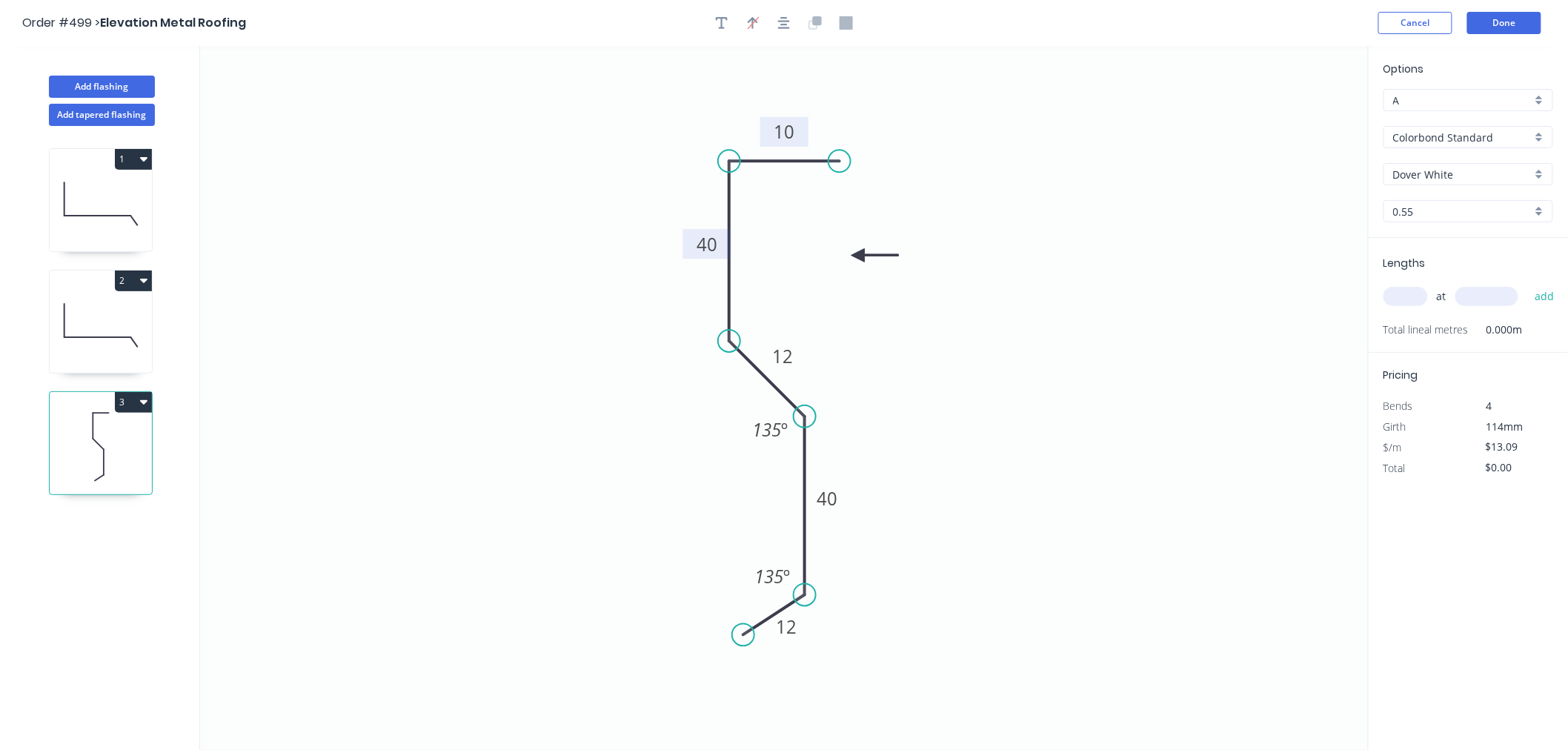
click at [1370, 289] on input "text" at bounding box center [1406, 297] width 45 height 19
type input "1"
type input "5000"
click at [1370, 284] on button "add" at bounding box center [1545, 296] width 34 height 25
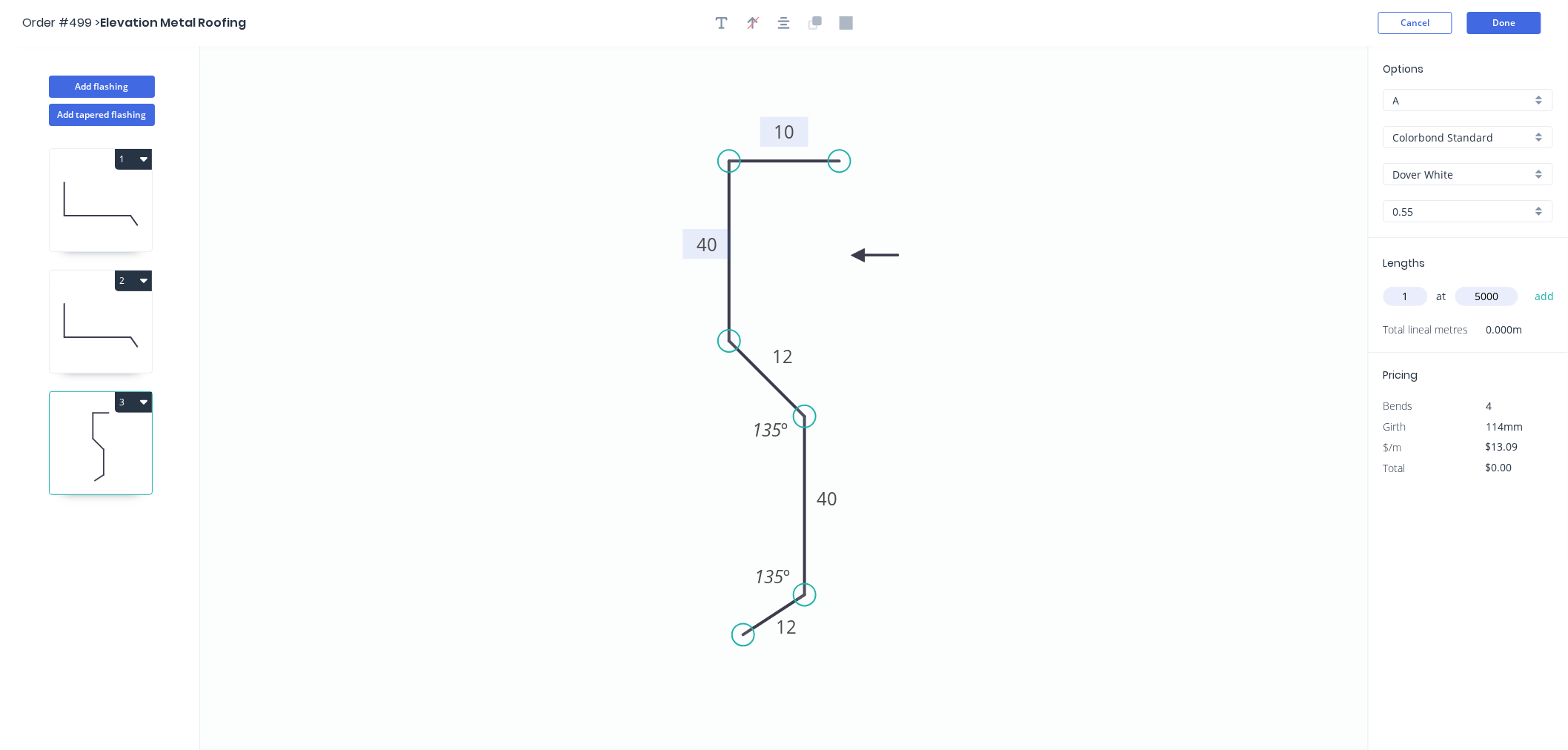
type input "$65.45"
click at [1370, 21] on button "Done" at bounding box center [1504, 23] width 74 height 22
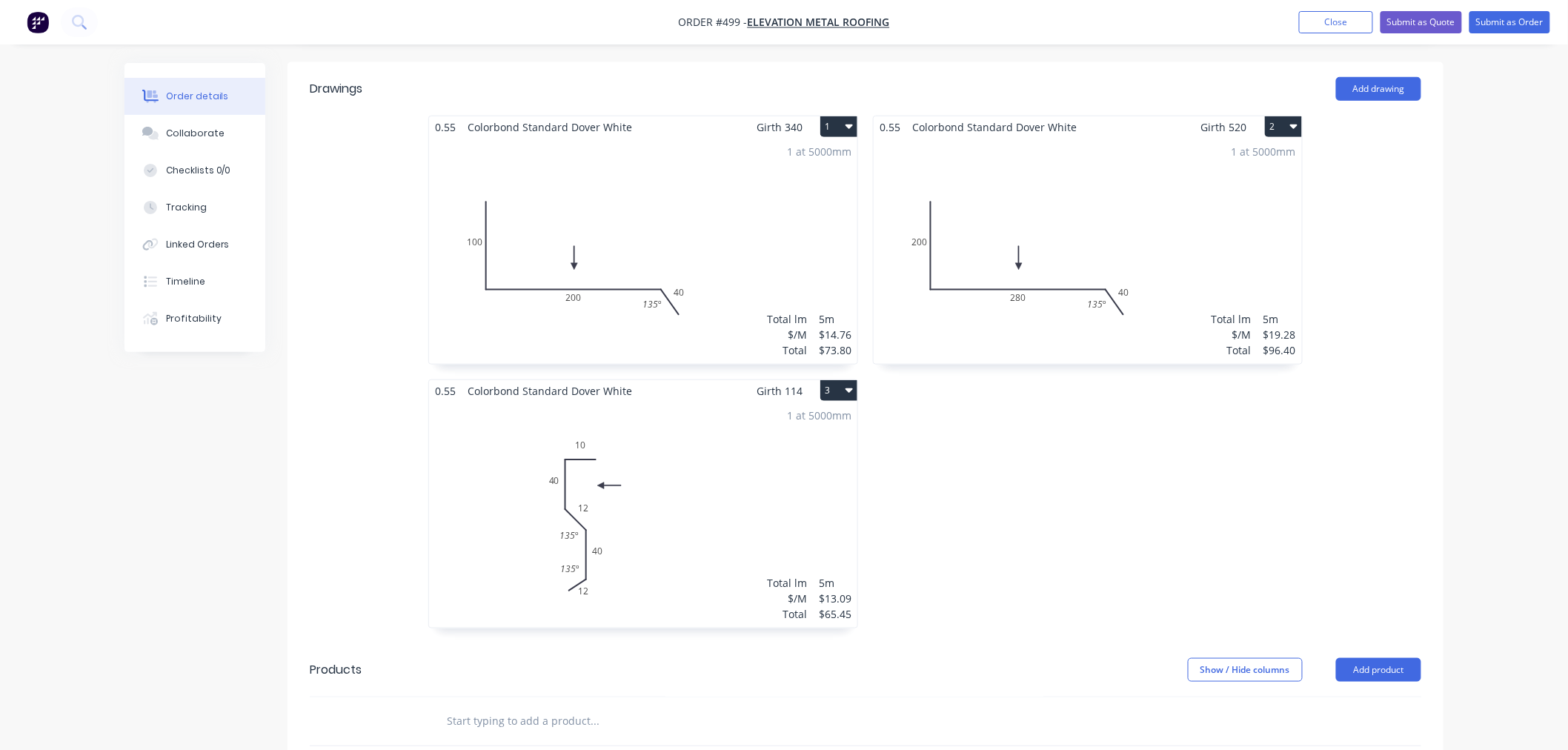
scroll to position [411, 0]
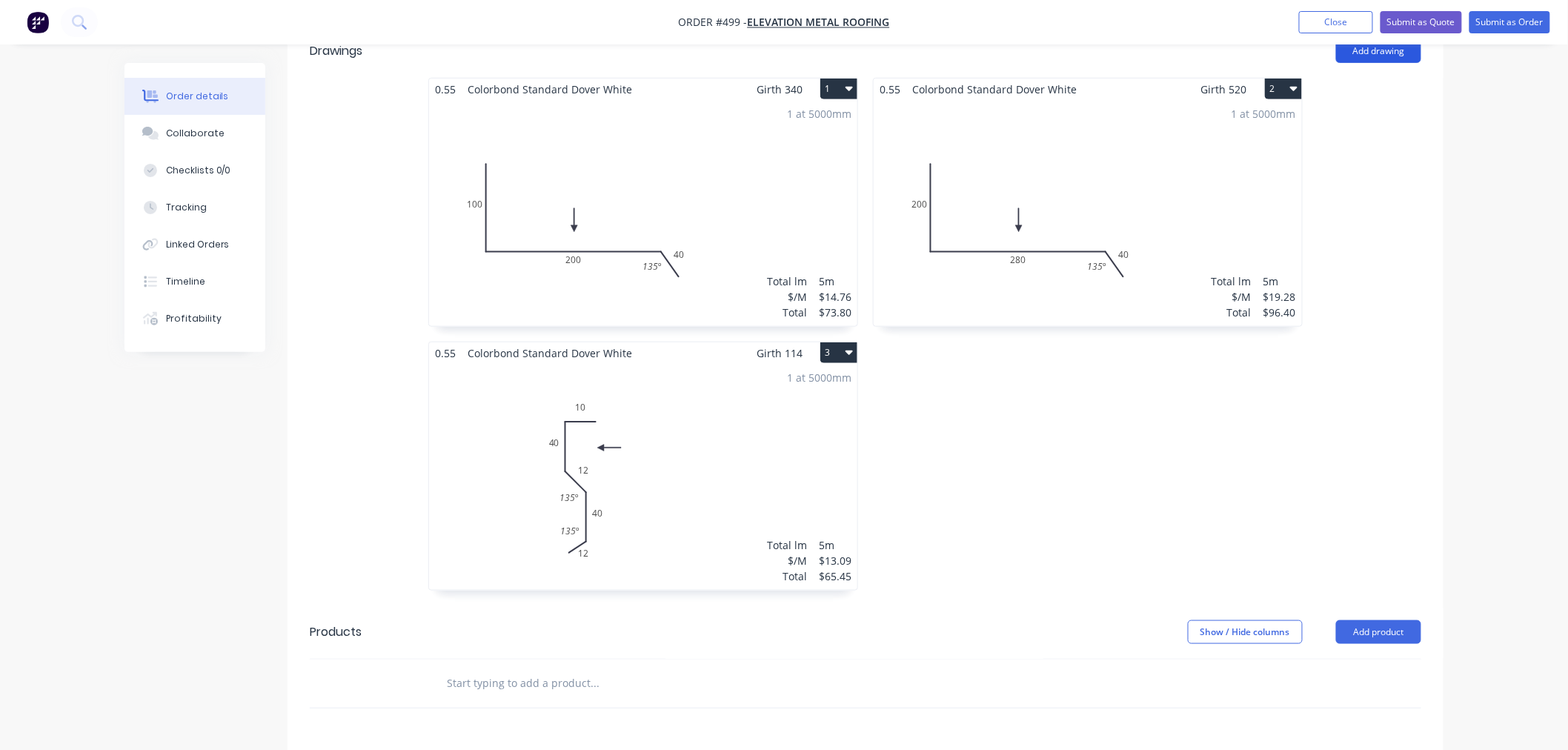
click at [1370, 50] on button "Add drawing" at bounding box center [1378, 51] width 85 height 23
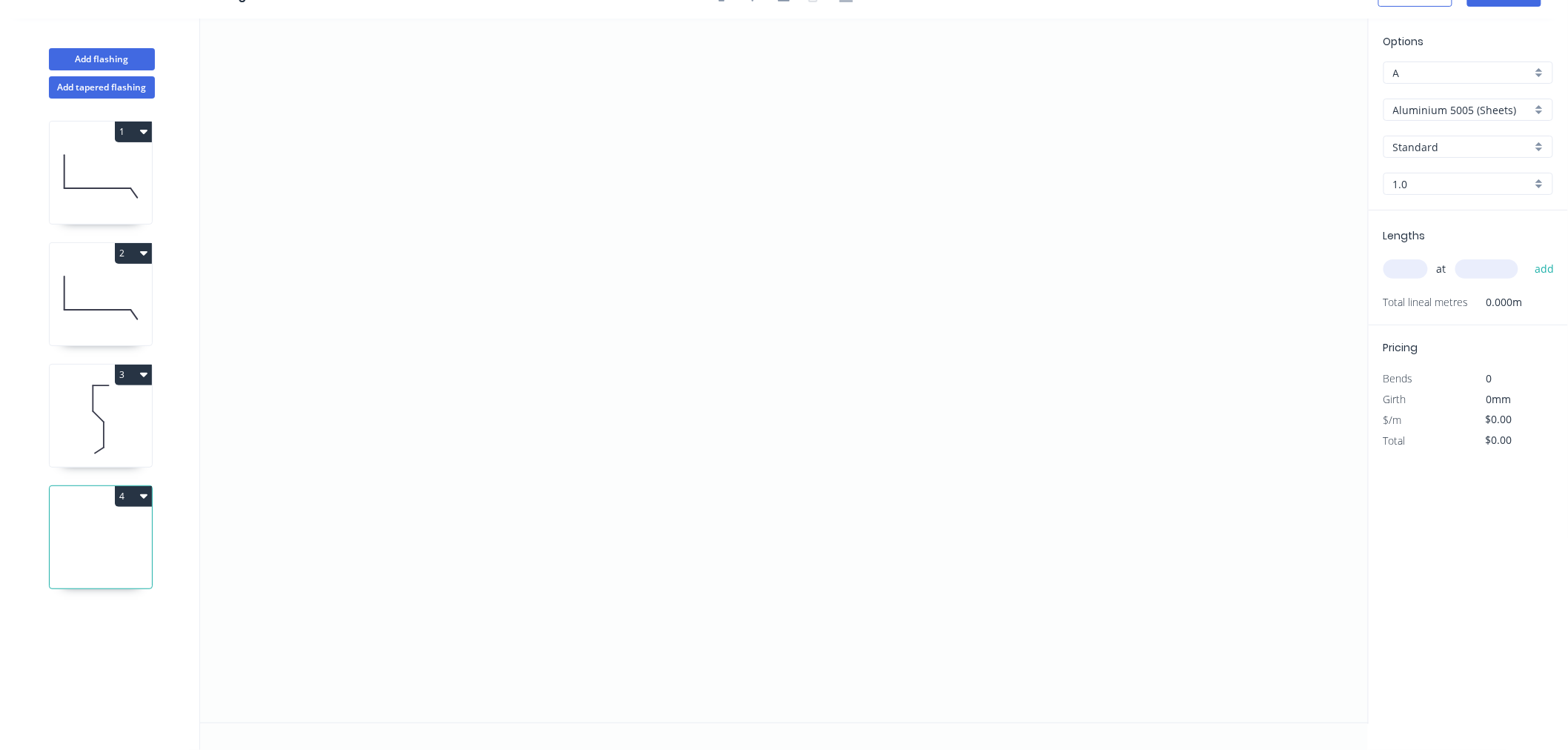
scroll to position [28, 0]
click at [1015, 237] on icon "0" at bounding box center [784, 370] width 1169 height 703
click at [954, 169] on icon "0" at bounding box center [784, 370] width 1169 height 703
click at [529, 172] on icon "0 ?" at bounding box center [784, 370] width 1169 height 703
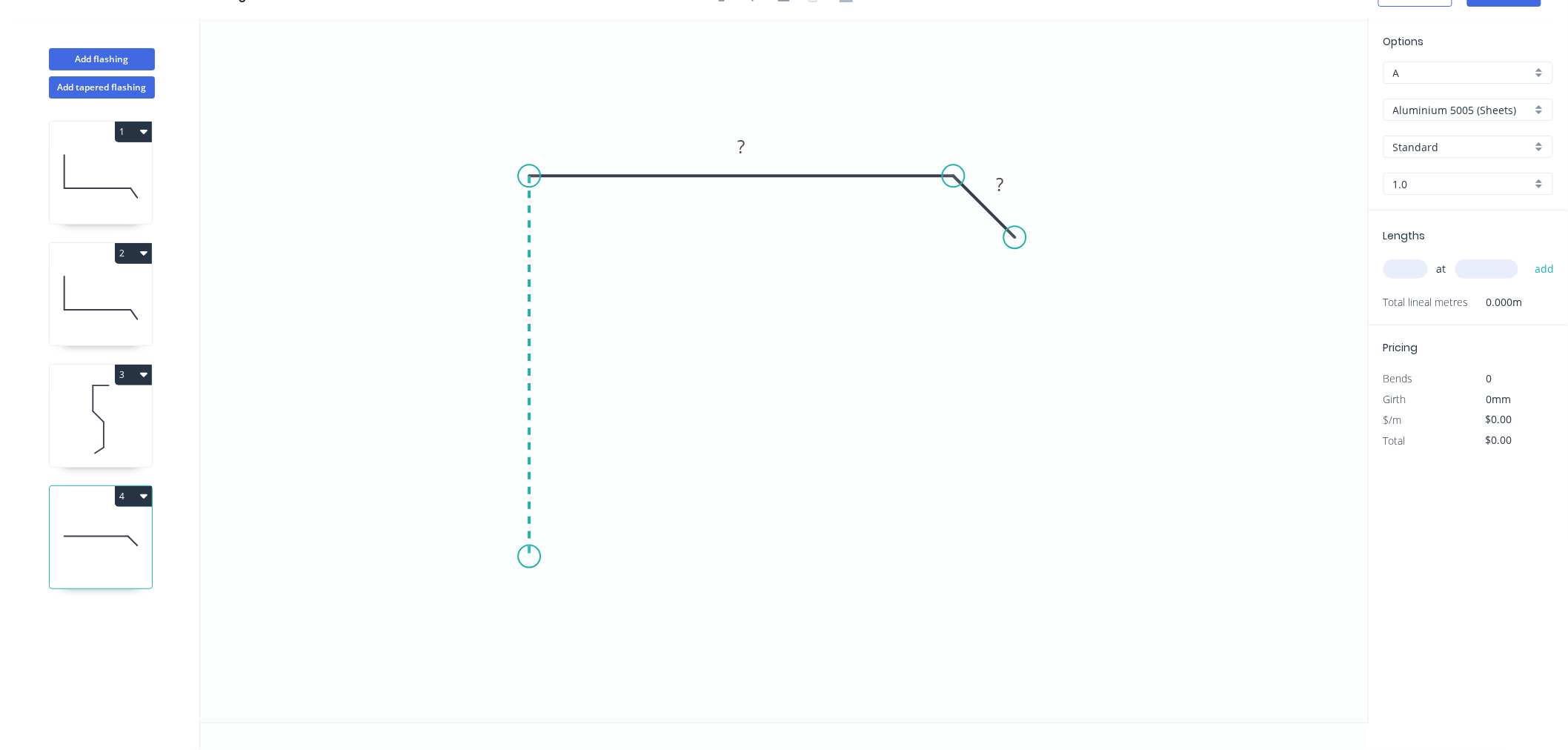
click at [535, 556] on icon "0 ? ?" at bounding box center [784, 370] width 1169 height 703
click at [757, 554] on icon "0 ? ? ?" at bounding box center [784, 370] width 1169 height 703
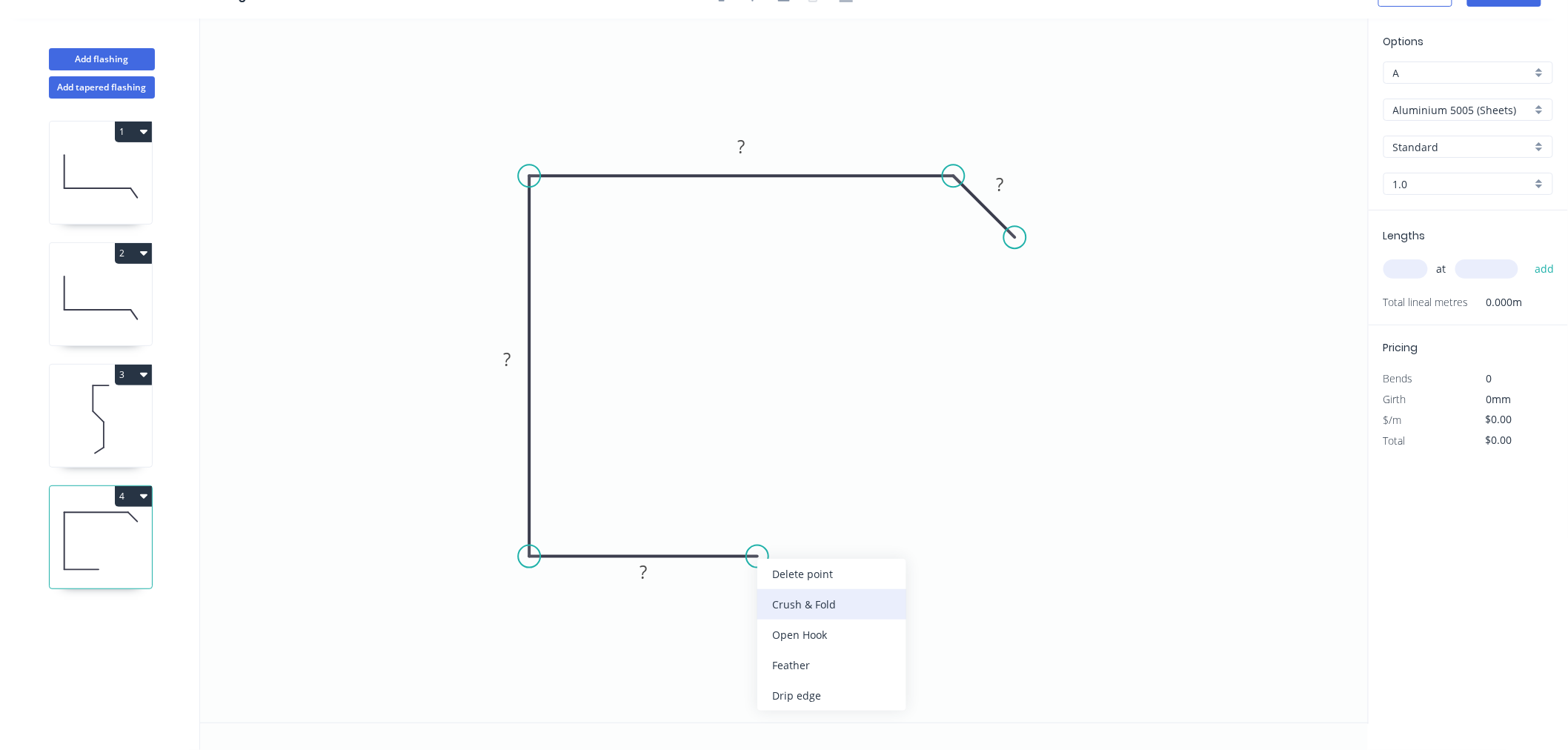
click at [789, 596] on div "Crush & Fold" at bounding box center [831, 603] width 149 height 30
click at [650, 578] on rect at bounding box center [643, 572] width 29 height 21
click at [518, 359] on rect at bounding box center [507, 360] width 29 height 21
click at [756, 141] on rect at bounding box center [742, 147] width 29 height 21
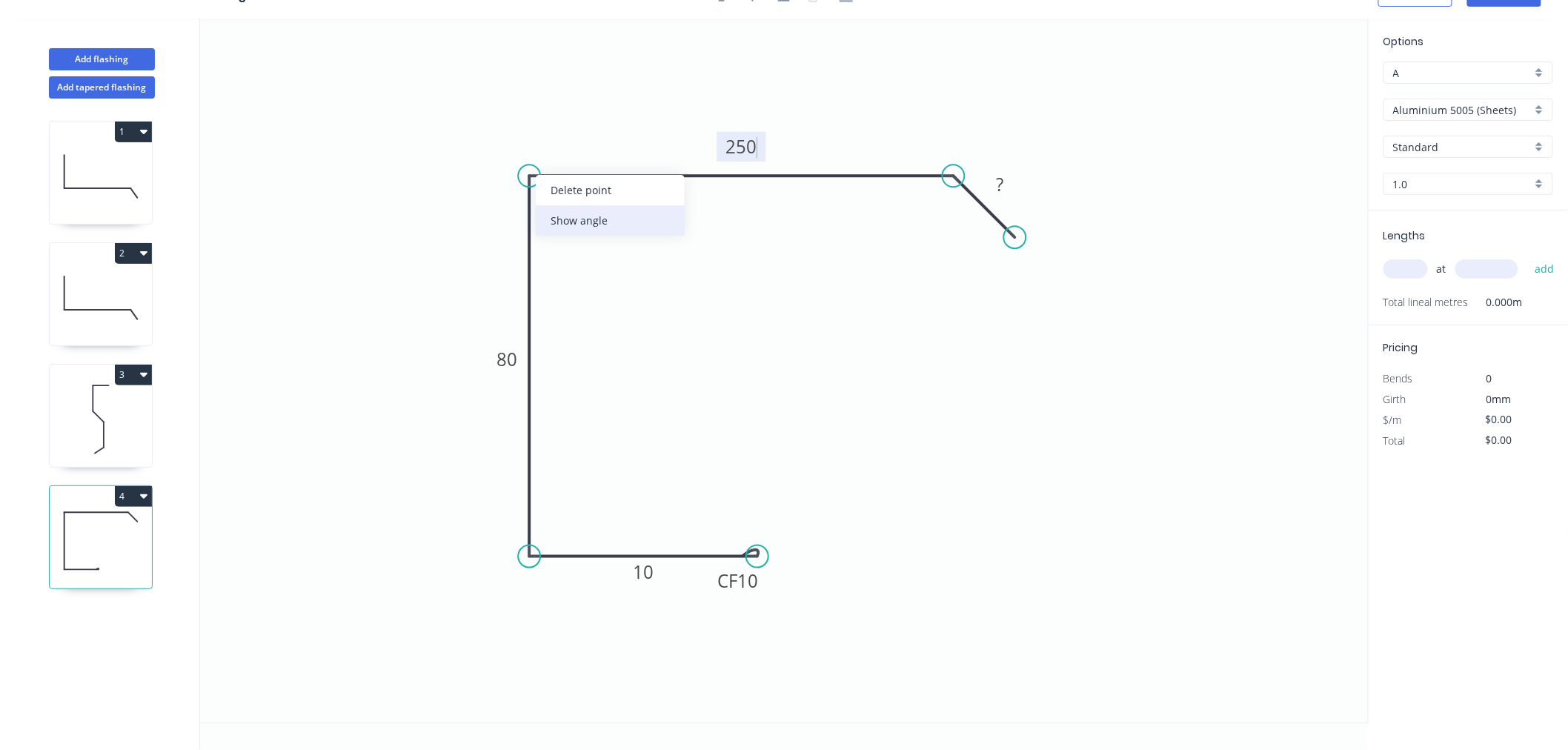
click at [568, 213] on div "Show angle" at bounding box center [610, 220] width 149 height 30
click at [568, 211] on rect at bounding box center [555, 203] width 29 height 21
click at [796, 391] on icon "0 CF 10 10 80 250 ? 87 º" at bounding box center [784, 370] width 1169 height 703
click at [1006, 189] on rect at bounding box center [1000, 185] width 29 height 21
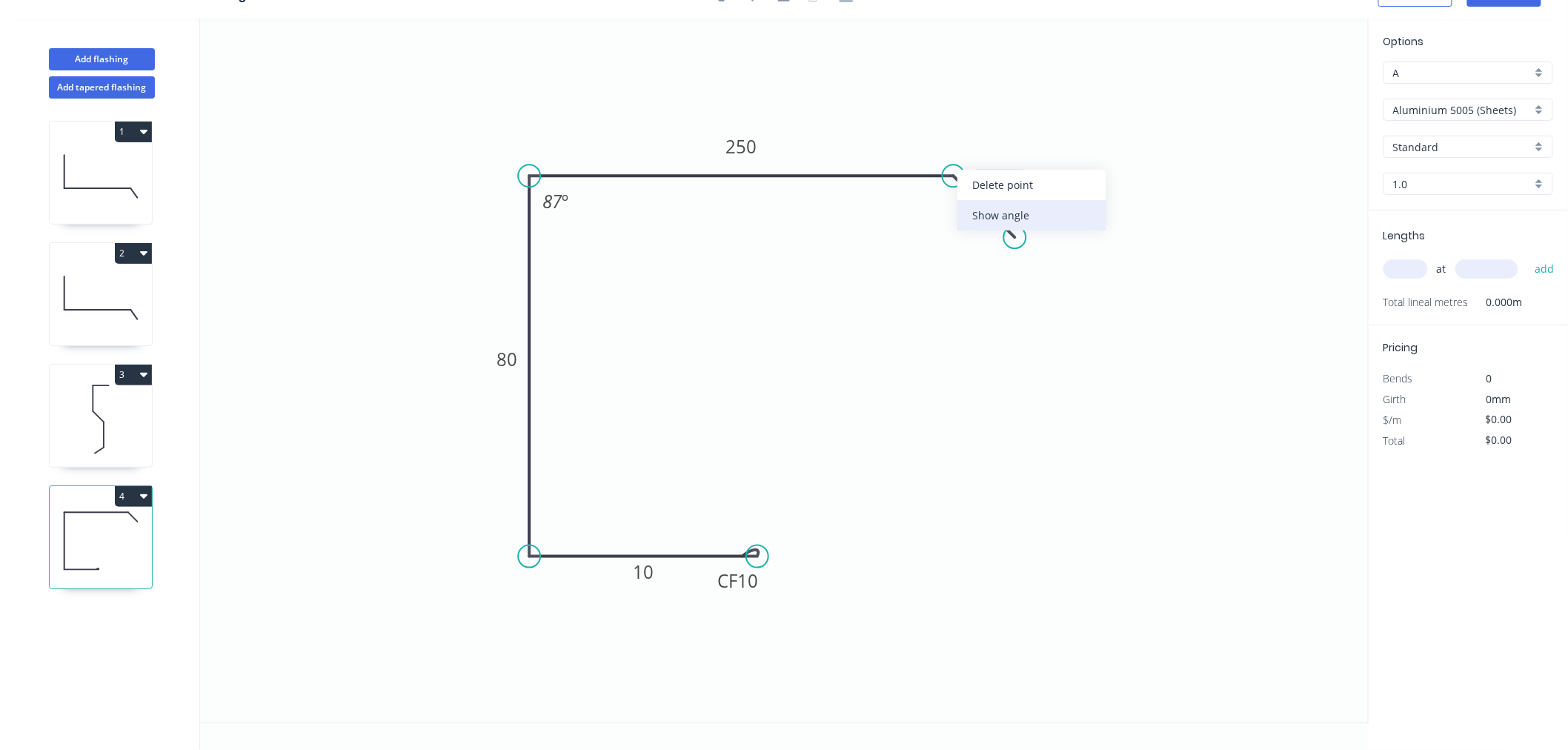
click at [990, 211] on div "Show angle" at bounding box center [1032, 215] width 149 height 30
click at [944, 206] on tspan "º" at bounding box center [943, 209] width 7 height 24
click at [991, 376] on icon "0 CF 10 10 80 250 40 135 º 87 º" at bounding box center [784, 370] width 1169 height 703
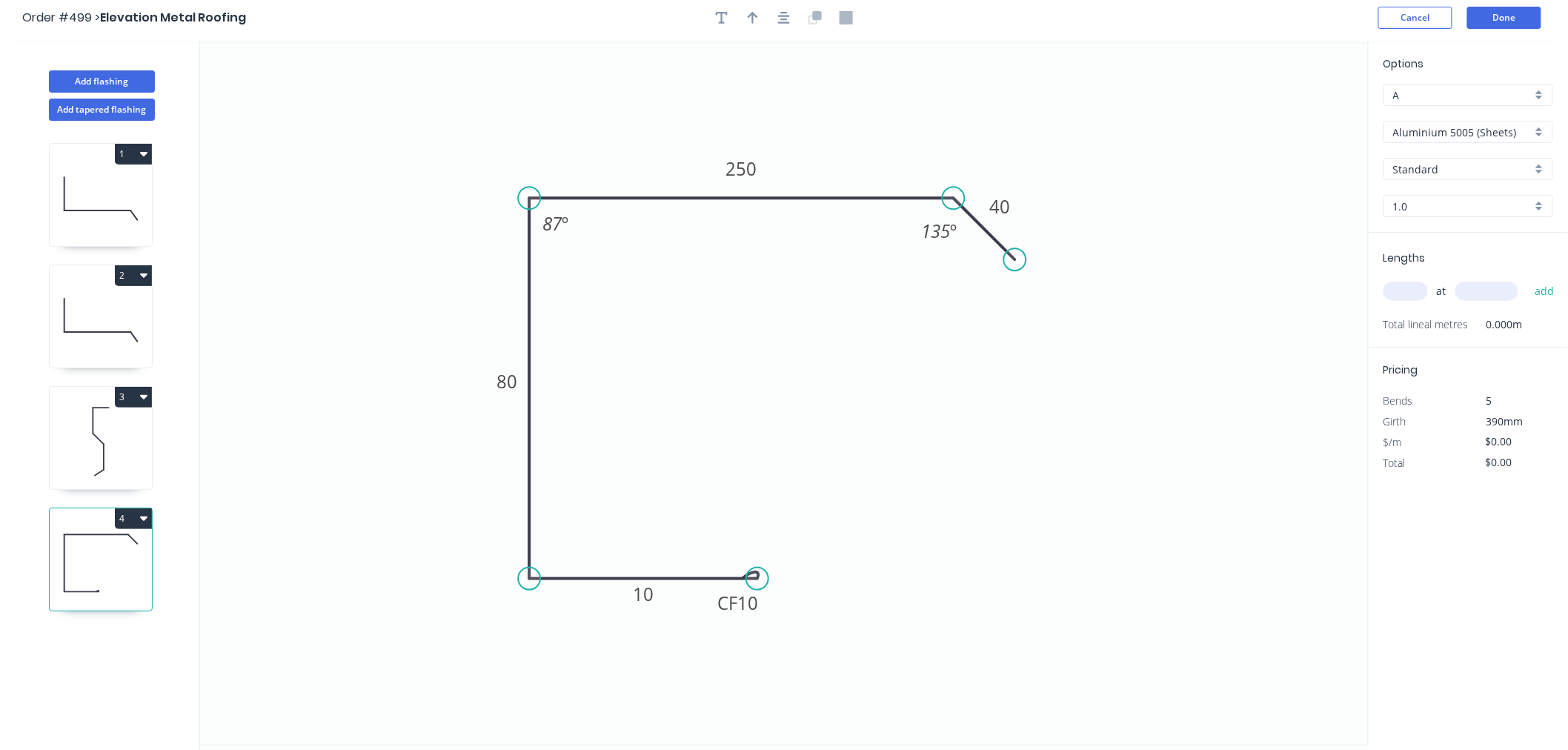
scroll to position [0, 0]
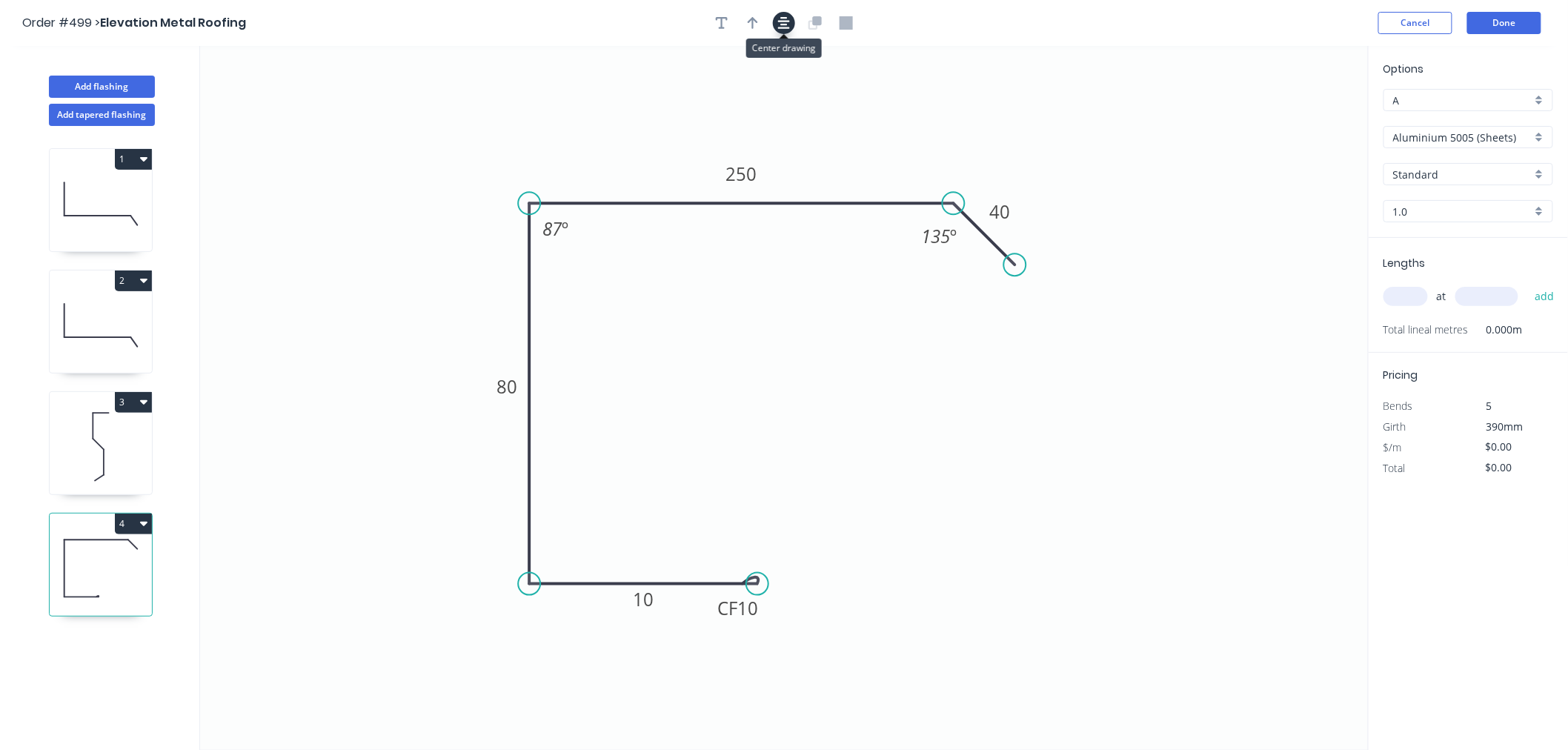
click at [782, 27] on icon "button" at bounding box center [784, 23] width 12 height 12
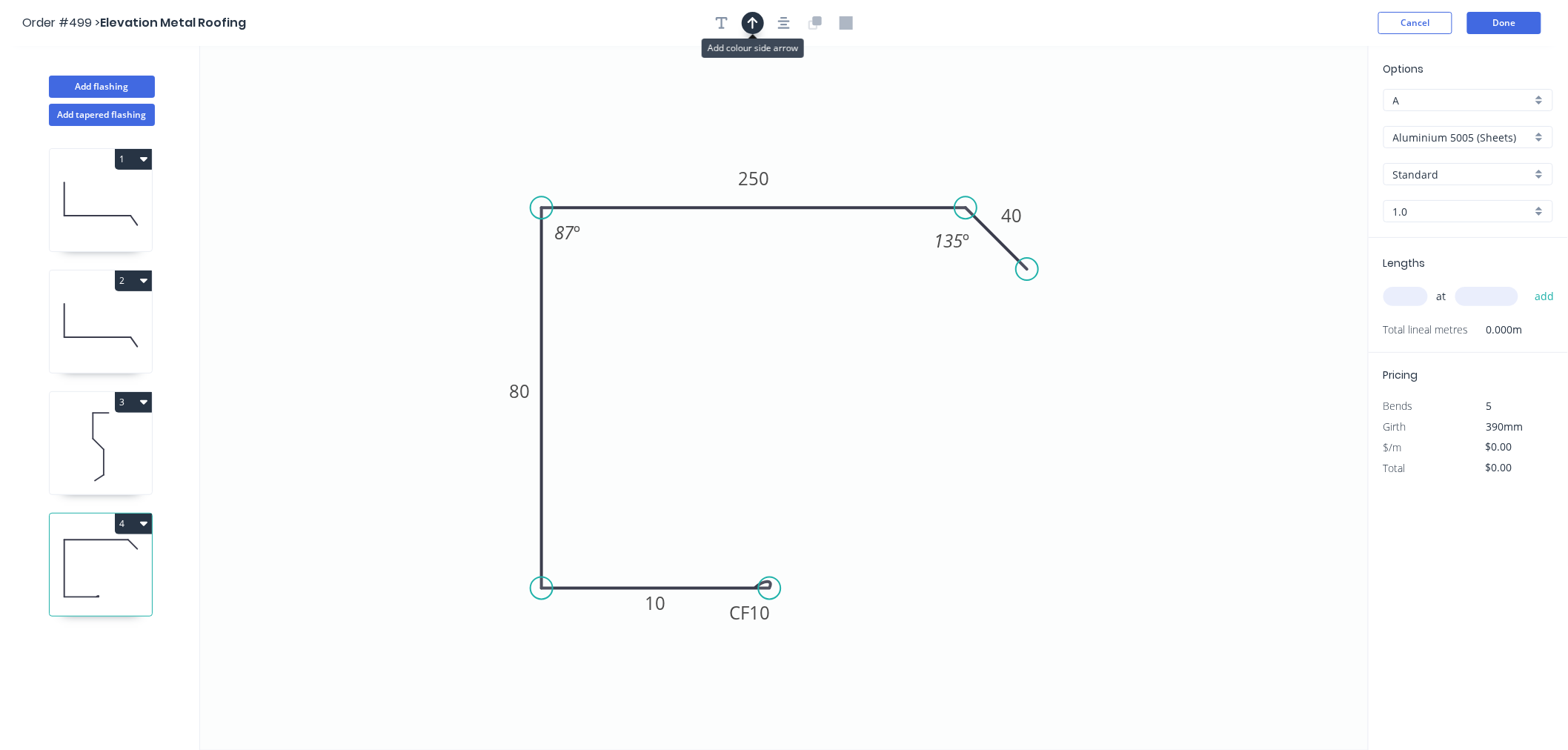
click at [760, 21] on button "button" at bounding box center [753, 23] width 22 height 22
drag, startPoint x: 1294, startPoint y: 123, endPoint x: 637, endPoint y: 148, distance: 657.5
click at [637, 148] on icon at bounding box center [637, 131] width 13 height 47
click at [1370, 134] on input "Aluminium 5005 (Sheets)" at bounding box center [1462, 137] width 139 height 16
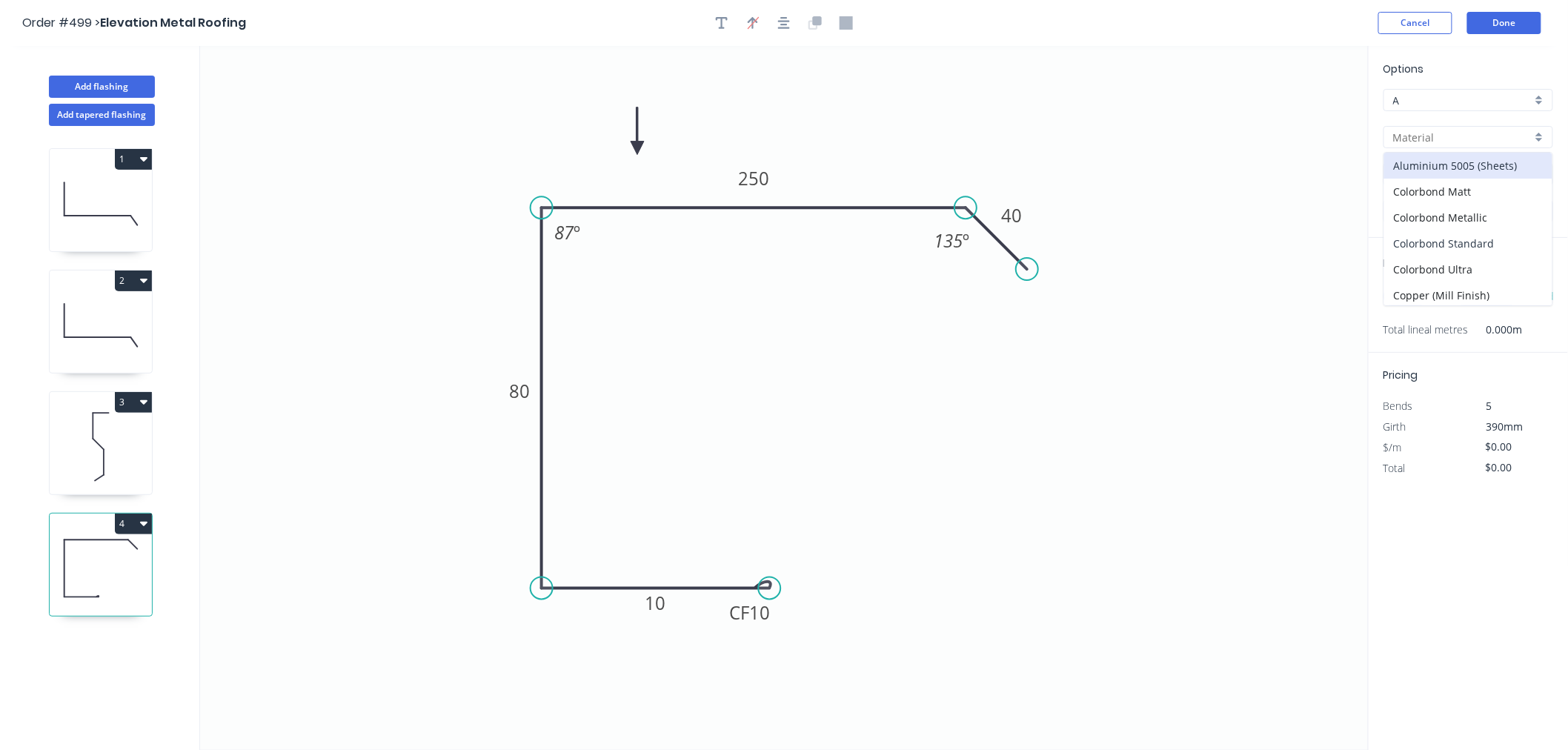
click at [1370, 234] on div "Colorbond Standard" at bounding box center [1468, 243] width 168 height 26
type input "Colorbond Standard"
type input "Basalt"
type input "0.55"
type input "$19.05"
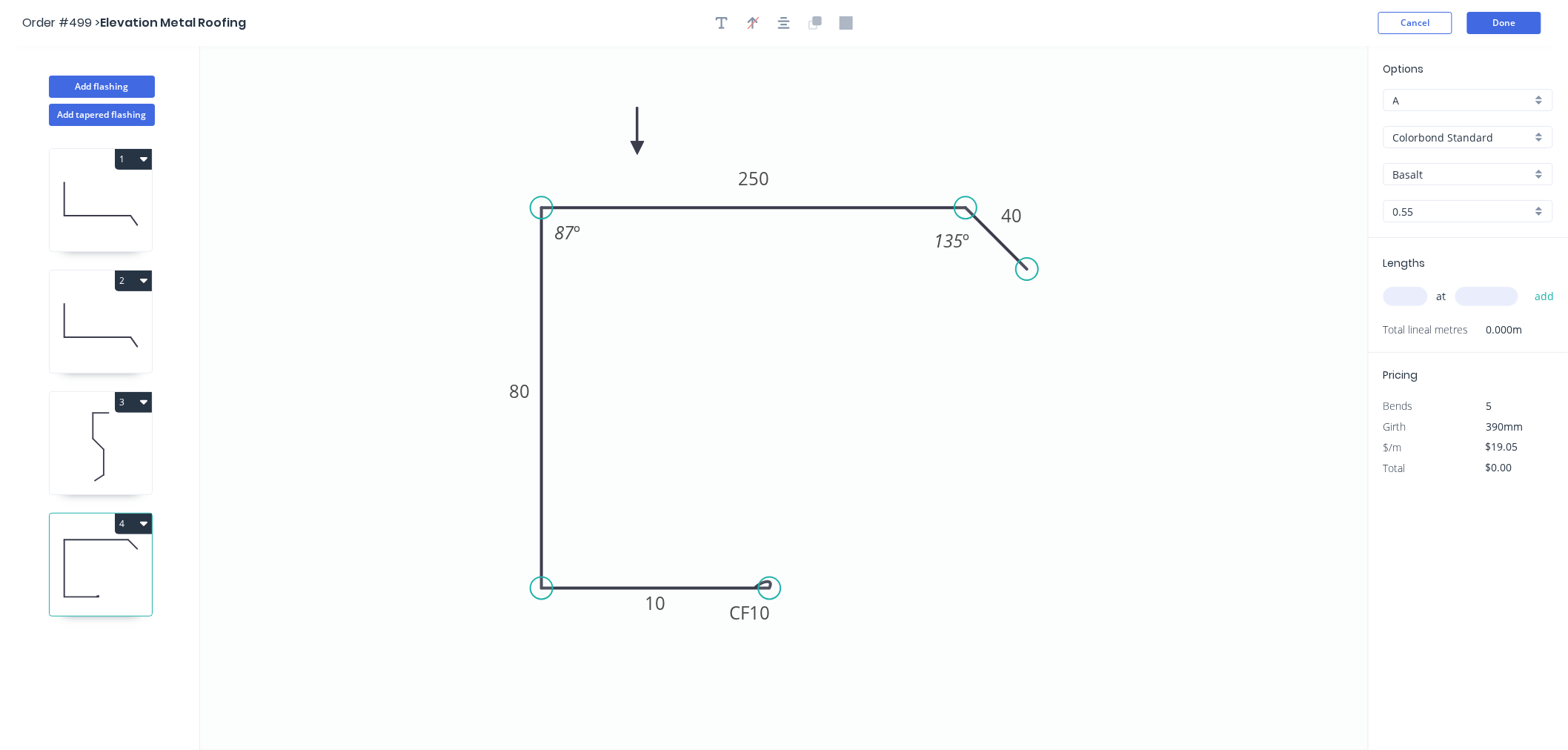
click at [1370, 179] on input "Basalt" at bounding box center [1462, 174] width 139 height 16
click at [1370, 334] on div "Dover White" at bounding box center [1468, 332] width 168 height 26
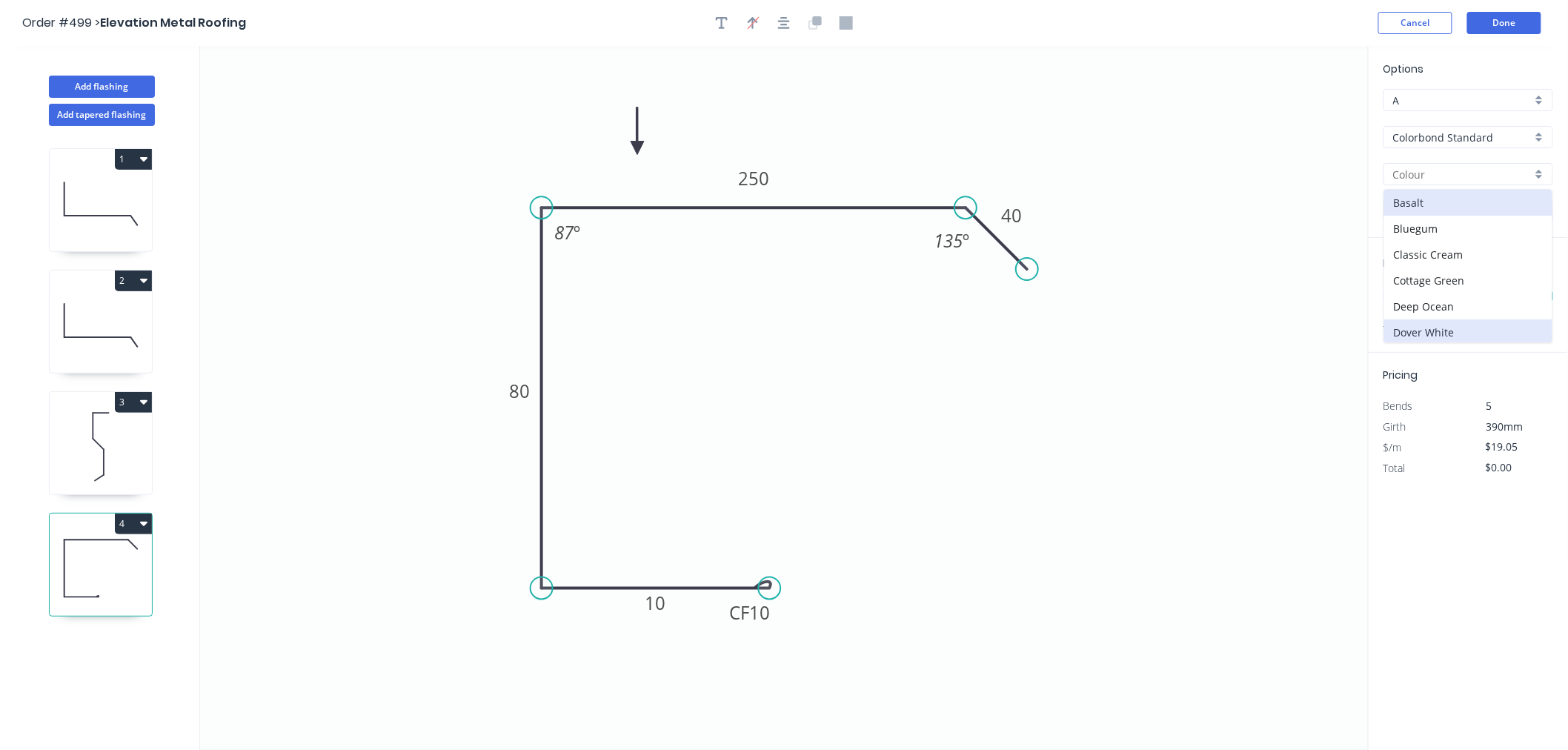
type input "Dover White"
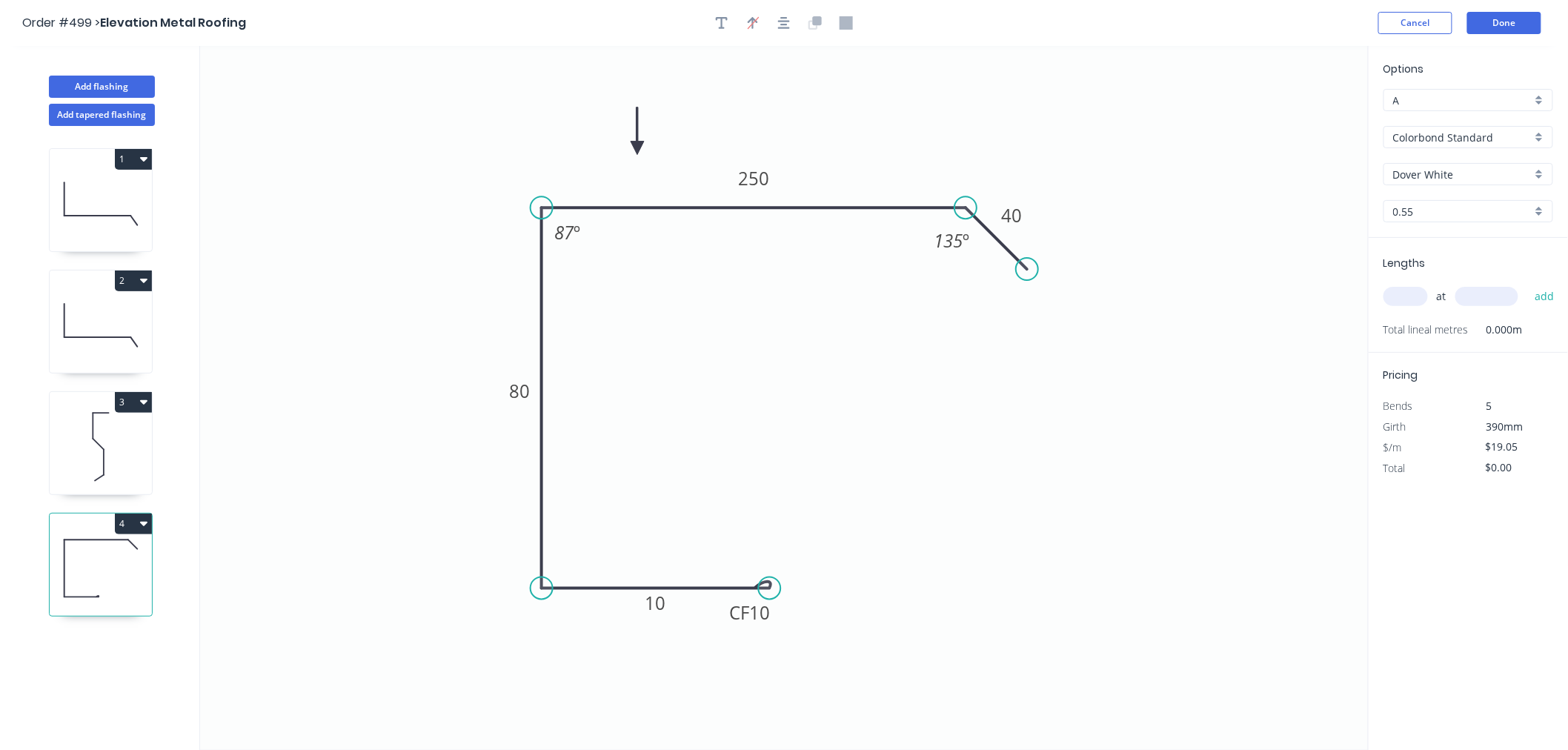
click at [1370, 303] on input "text" at bounding box center [1406, 297] width 45 height 19
type input "1"
type input "5000"
click at [1370, 284] on button "add" at bounding box center [1545, 296] width 34 height 25
type input "$95.25"
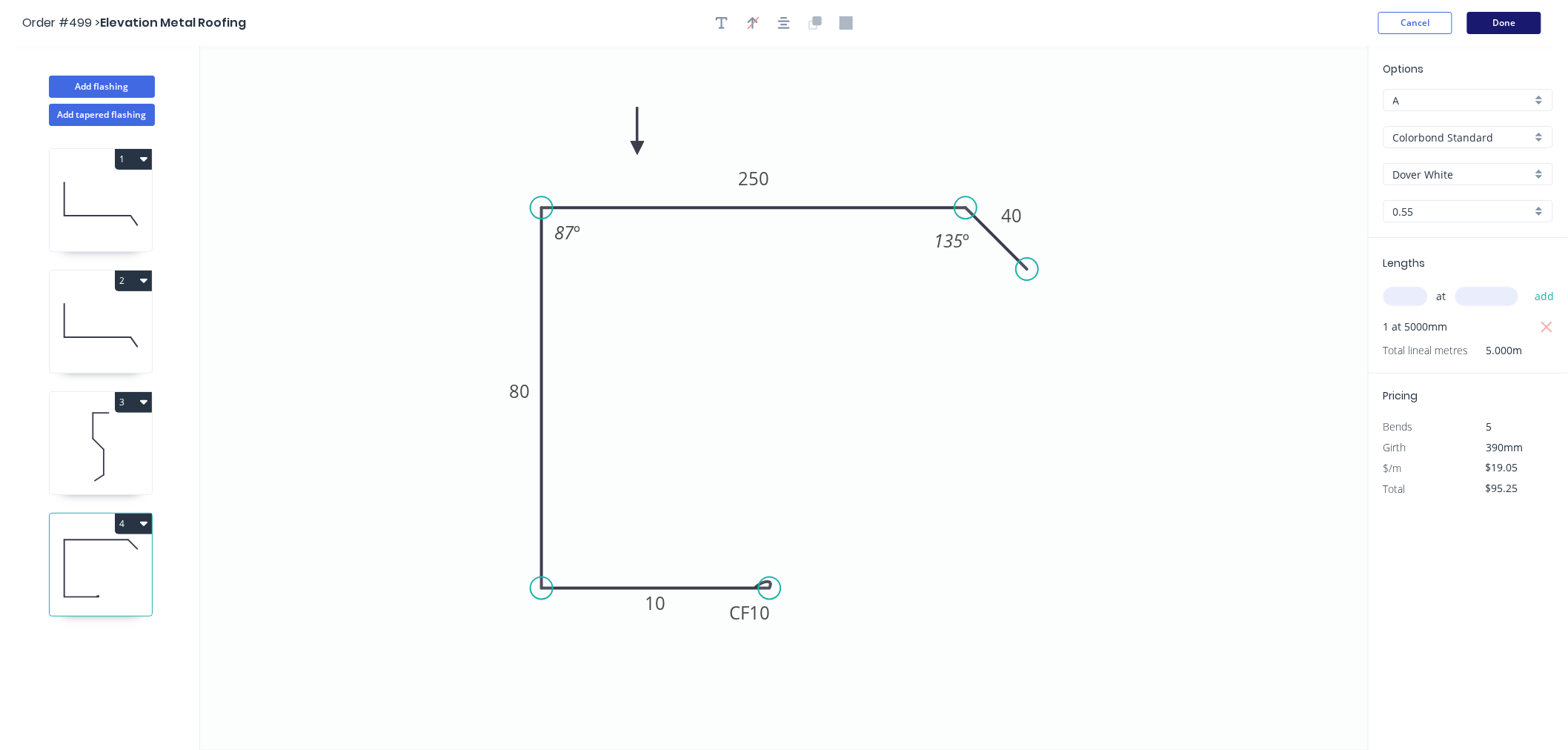
click at [1370, 25] on button "Done" at bounding box center [1504, 23] width 74 height 22
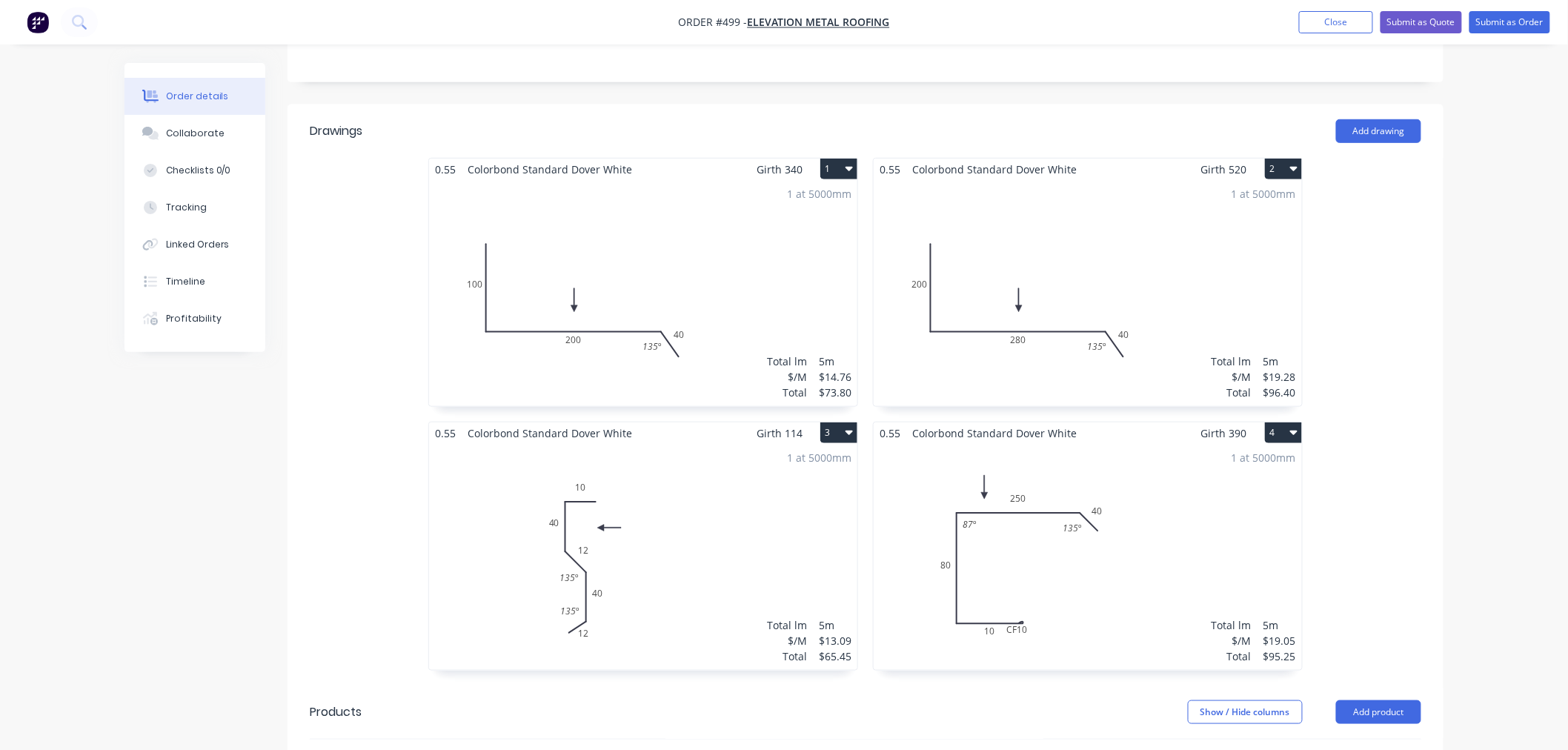
scroll to position [328, 0]
click at [1284, 430] on button "4" at bounding box center [1283, 434] width 37 height 21
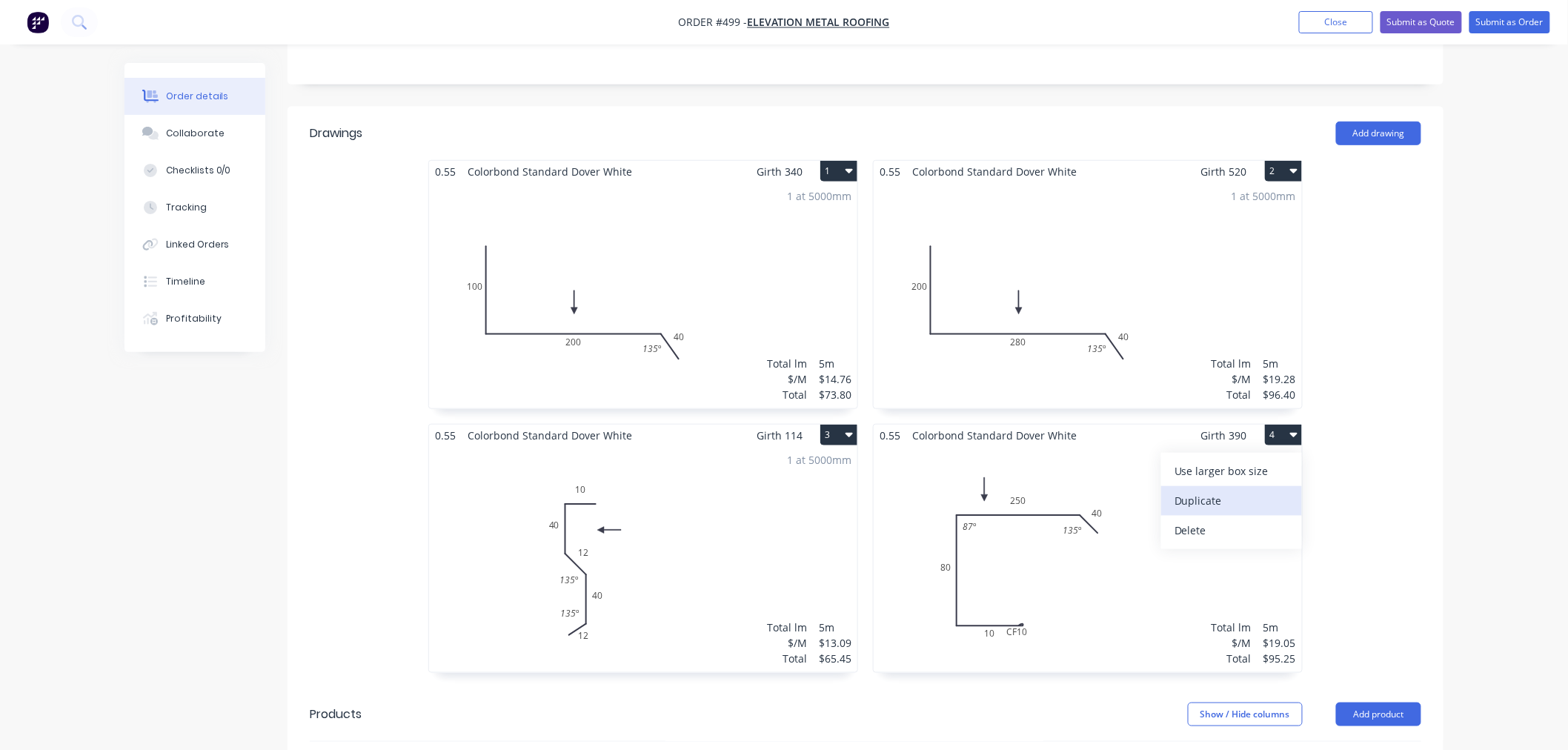
click at [1233, 508] on div "Duplicate" at bounding box center [1232, 500] width 114 height 22
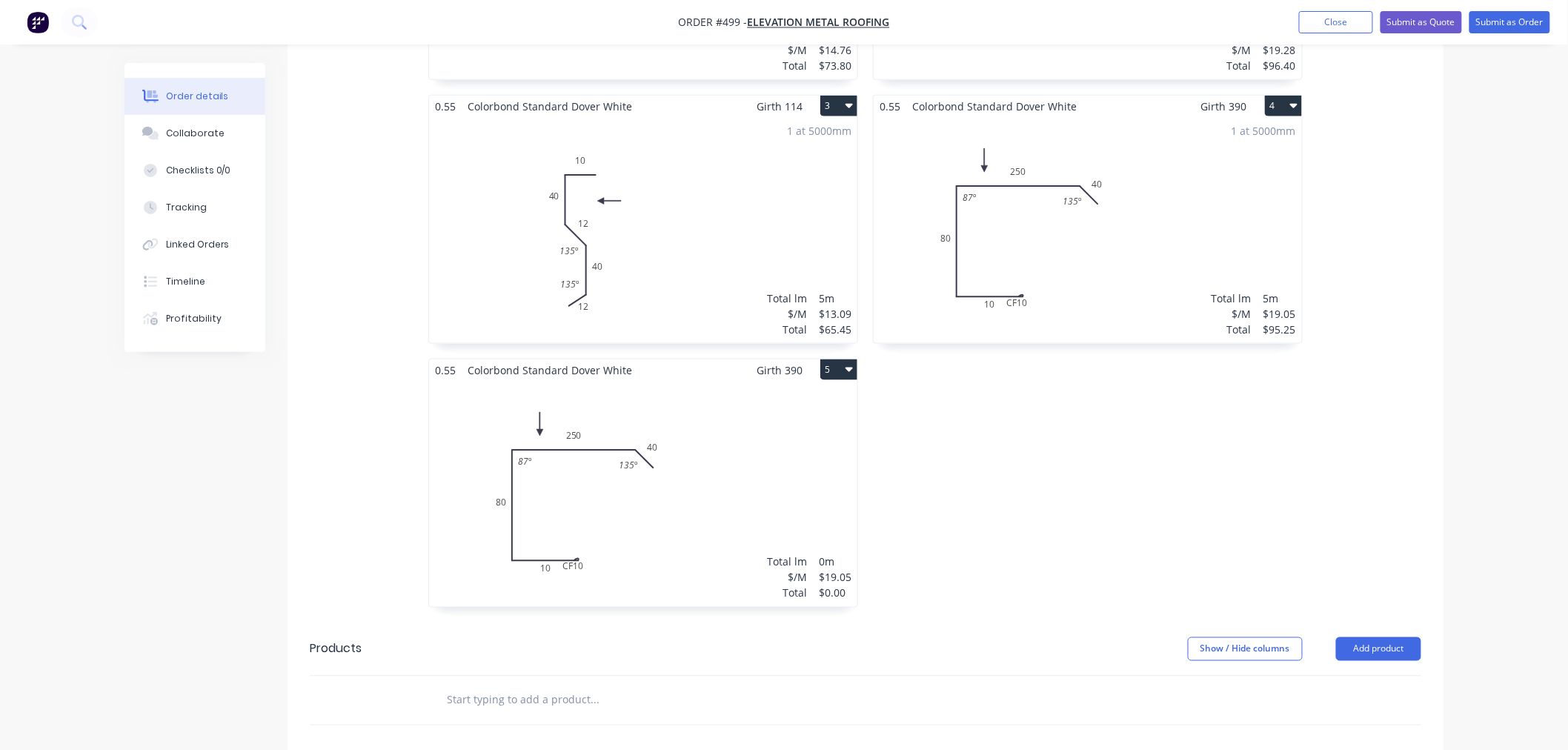
click at [731, 461] on div "Total lm $/M Total 0m $19.05 $0.00" at bounding box center [643, 494] width 429 height 226
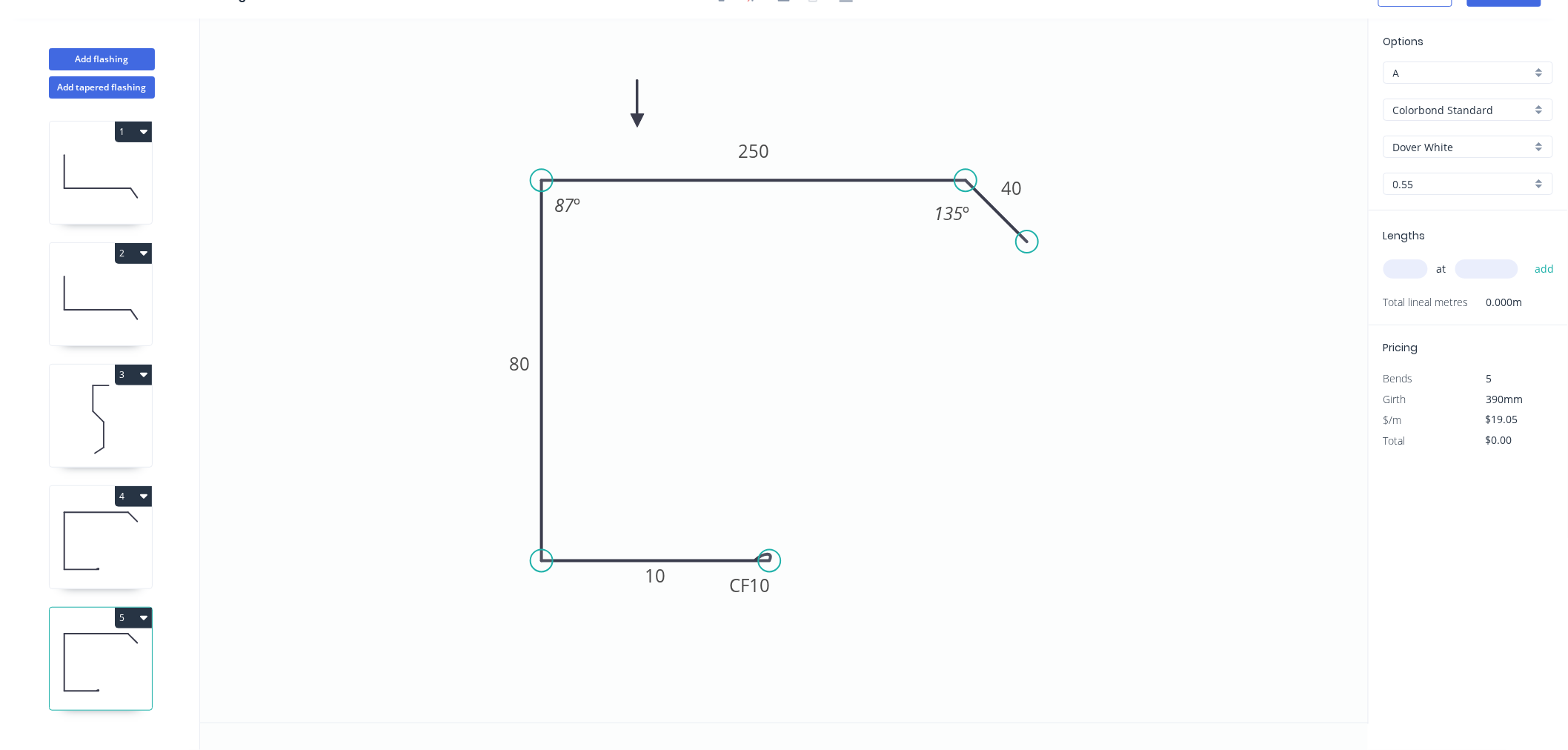
scroll to position [28, 0]
click at [755, 153] on tspan "250" at bounding box center [754, 151] width 31 height 24
click at [598, 248] on div "Hide angle" at bounding box center [645, 248] width 149 height 30
type input "$21.31"
click at [576, 224] on div "Show angle" at bounding box center [613, 230] width 149 height 30
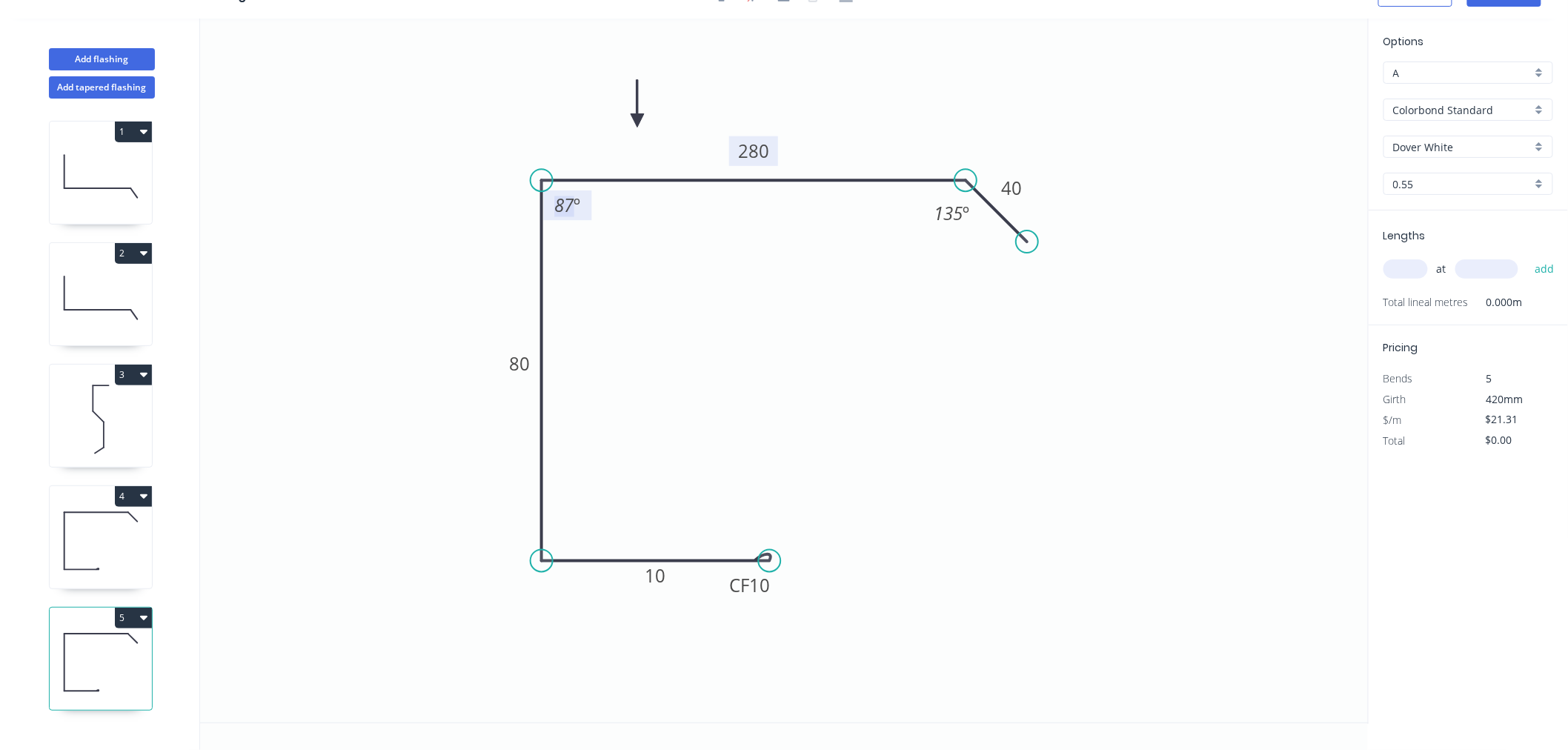
click at [566, 208] on tspan "87" at bounding box center [565, 205] width 20 height 24
click at [1057, 547] on icon "0 CF 10 10 80 280 40 135 º 90 º" at bounding box center [784, 370] width 1169 height 703
click at [604, 250] on div "Hide angle" at bounding box center [634, 254] width 149 height 30
click at [1370, 261] on input "text" at bounding box center [1406, 269] width 45 height 19
type input "1"
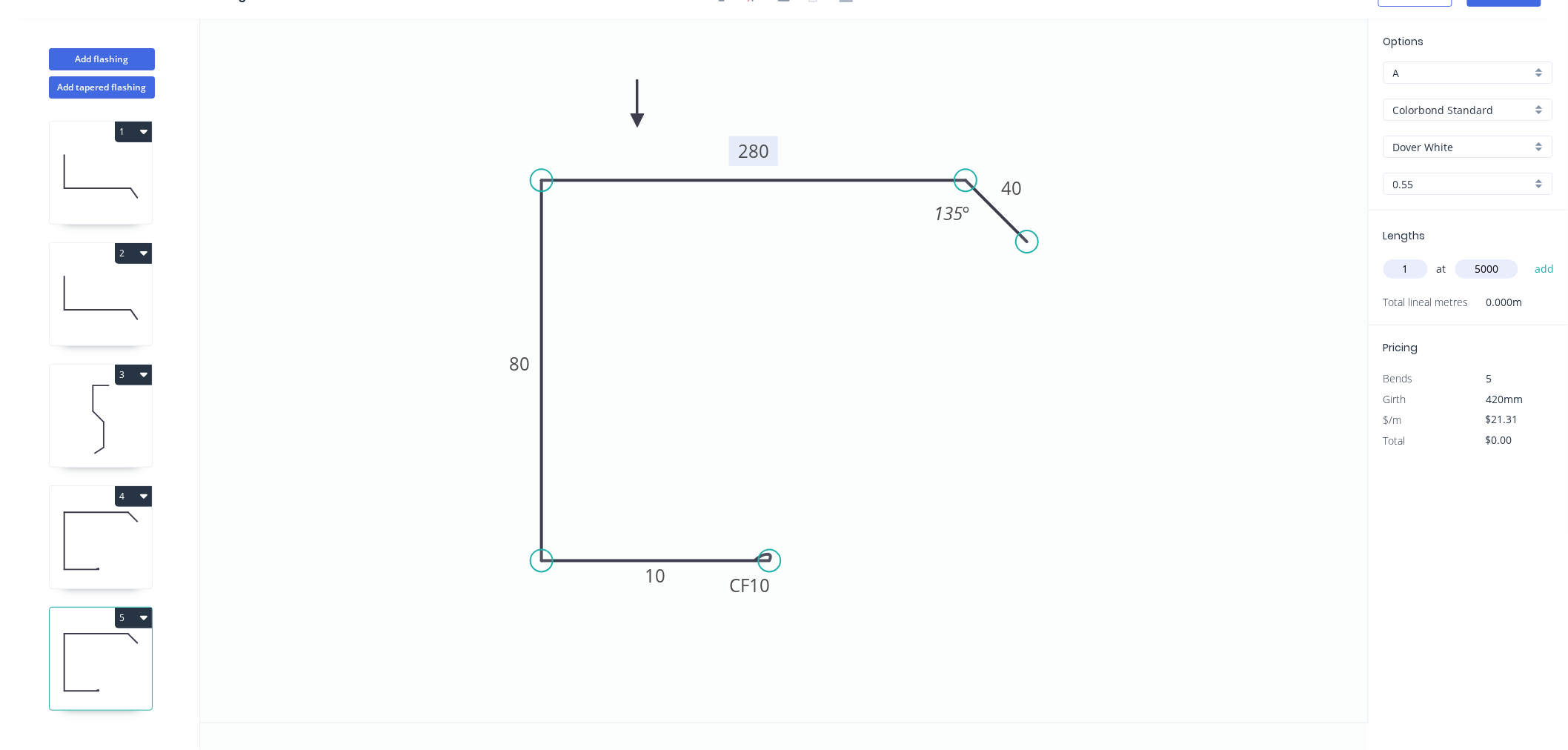
type input "5000"
click at [1370, 256] on button "add" at bounding box center [1545, 268] width 34 height 25
type input "$106.55"
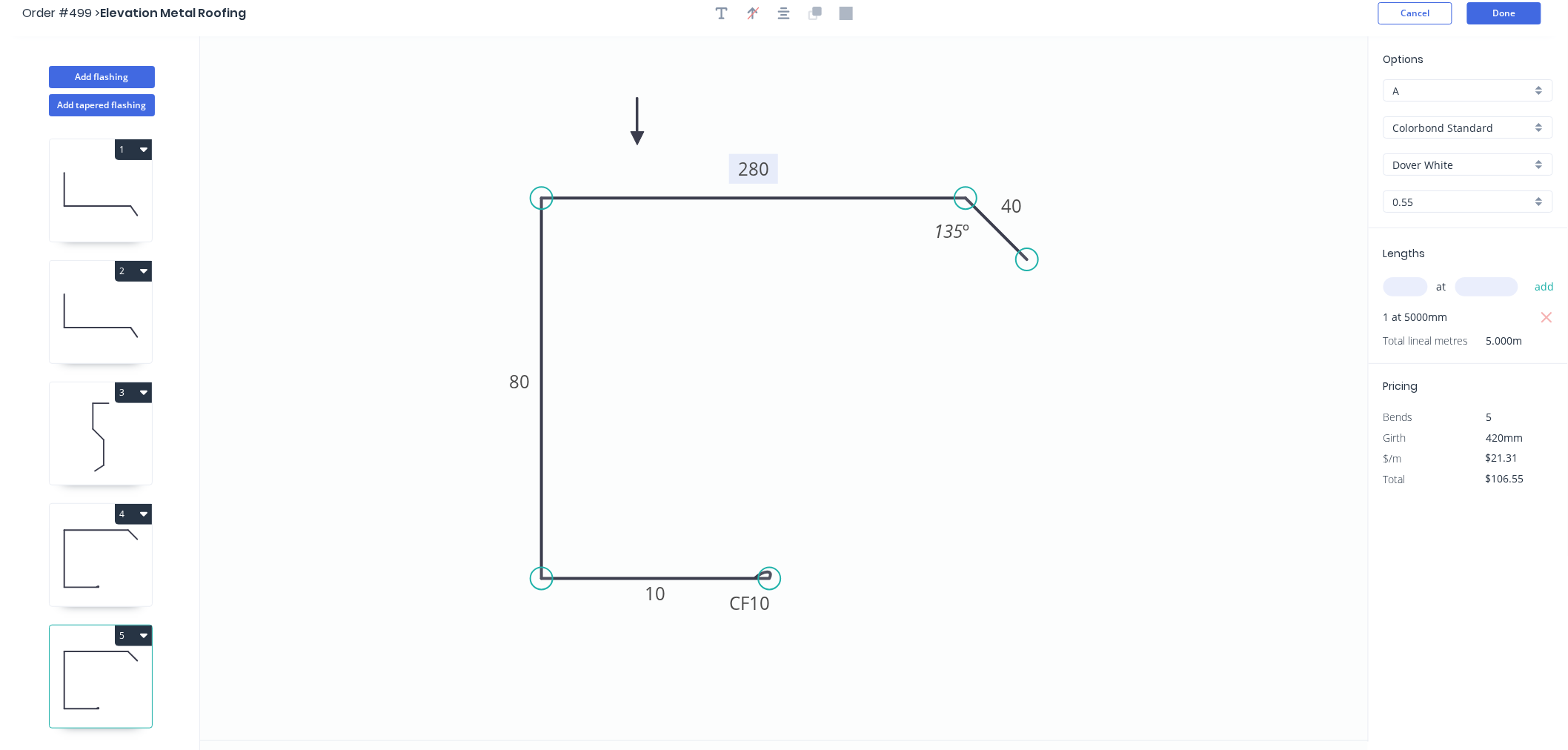
scroll to position [0, 0]
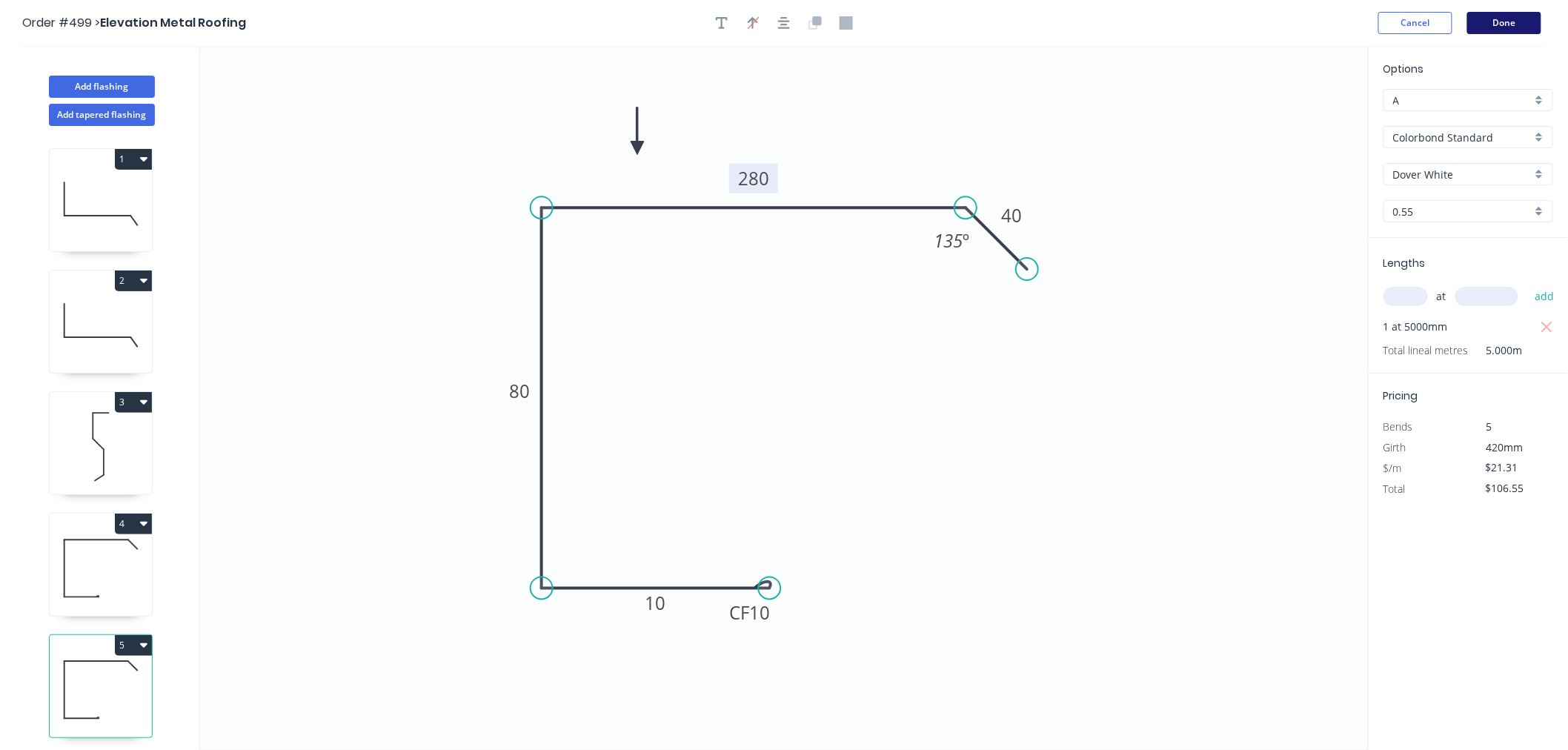
click at [1370, 22] on button "Done" at bounding box center [1504, 23] width 74 height 22
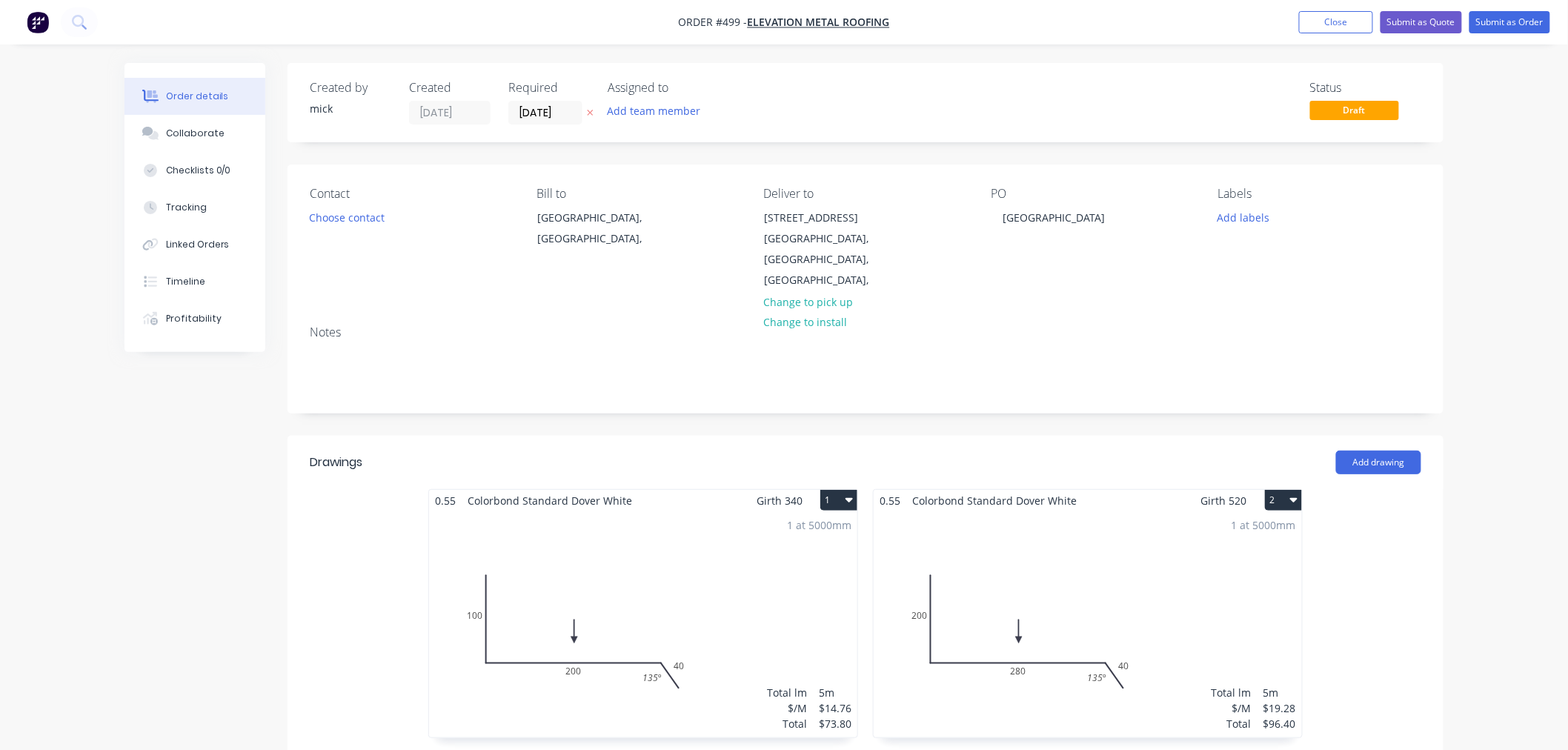
click at [1370, 447] on header "Drawings Add drawing" at bounding box center [865, 462] width 1156 height 53
click at [1370, 461] on button "Add drawing" at bounding box center [1378, 461] width 85 height 23
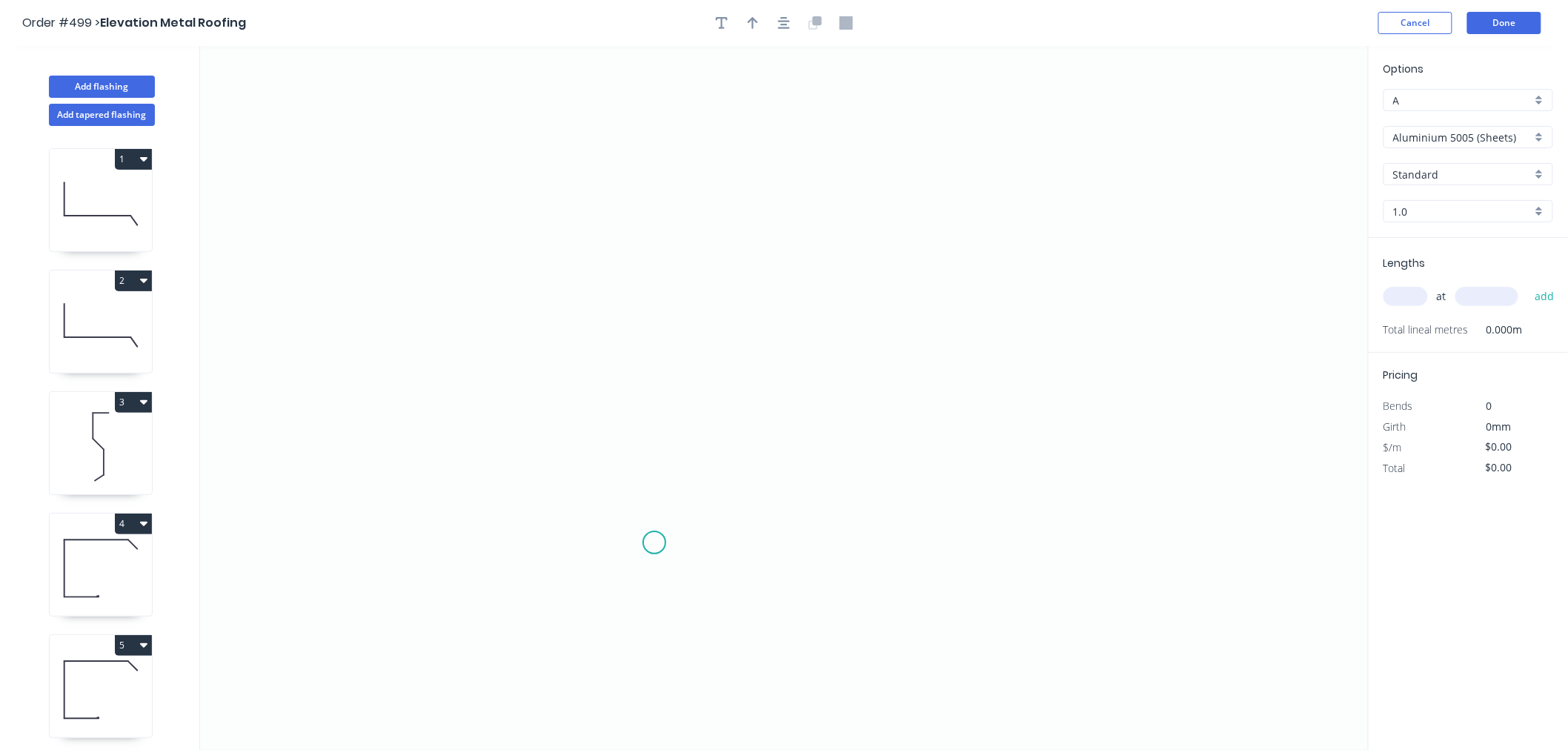
click at [655, 543] on icon "0" at bounding box center [784, 397] width 1169 height 703
click at [655, 240] on icon at bounding box center [655, 391] width 0 height 303
click at [1041, 253] on icon "0 ?" at bounding box center [784, 397] width 1169 height 703
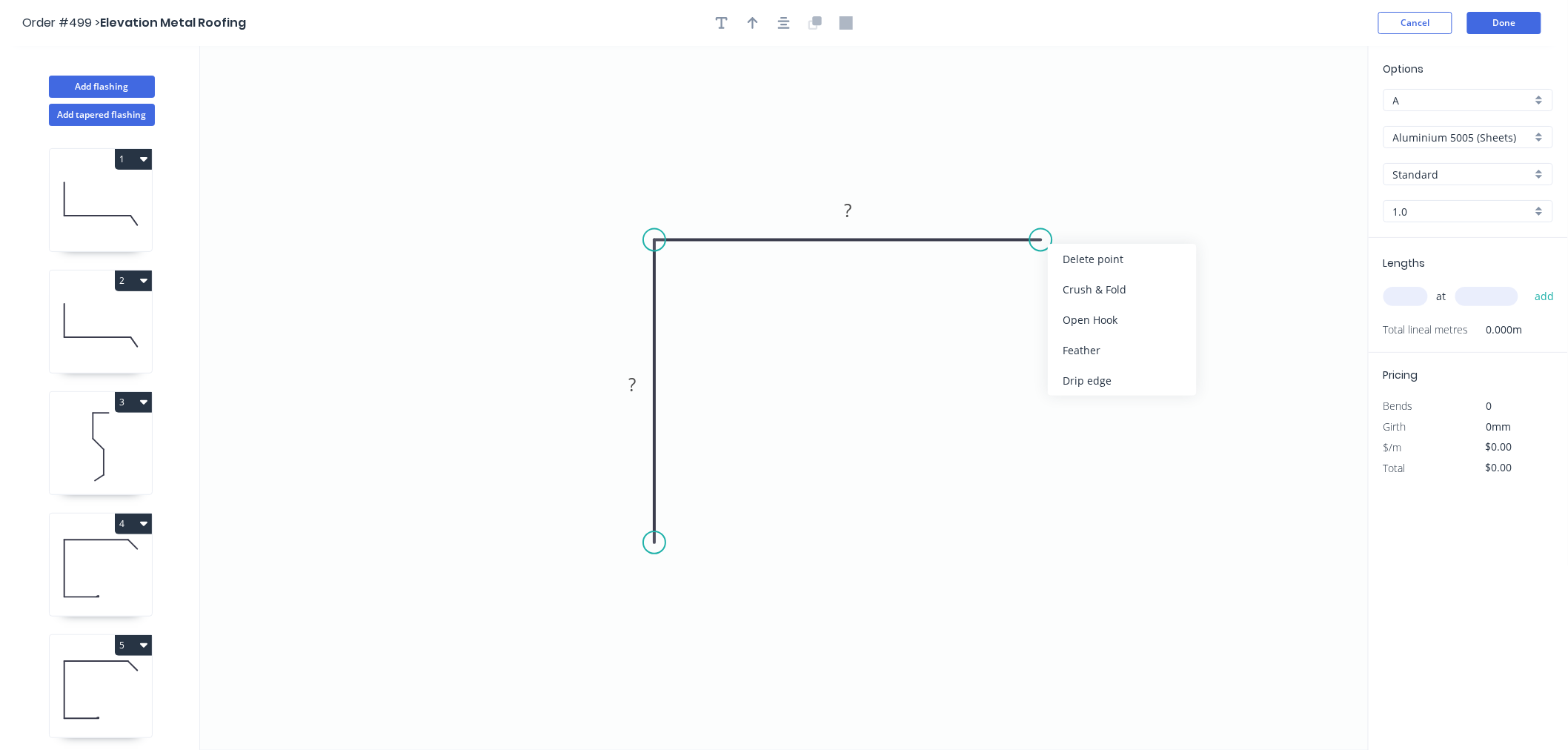
click at [1101, 315] on div "Open Hook" at bounding box center [1122, 319] width 149 height 30
click at [1072, 206] on tspan "25" at bounding box center [1074, 201] width 21 height 24
click at [856, 209] on rect at bounding box center [848, 212] width 29 height 21
click at [639, 396] on rect at bounding box center [632, 384] width 48 height 29
click at [639, 381] on rect at bounding box center [632, 385] width 29 height 21
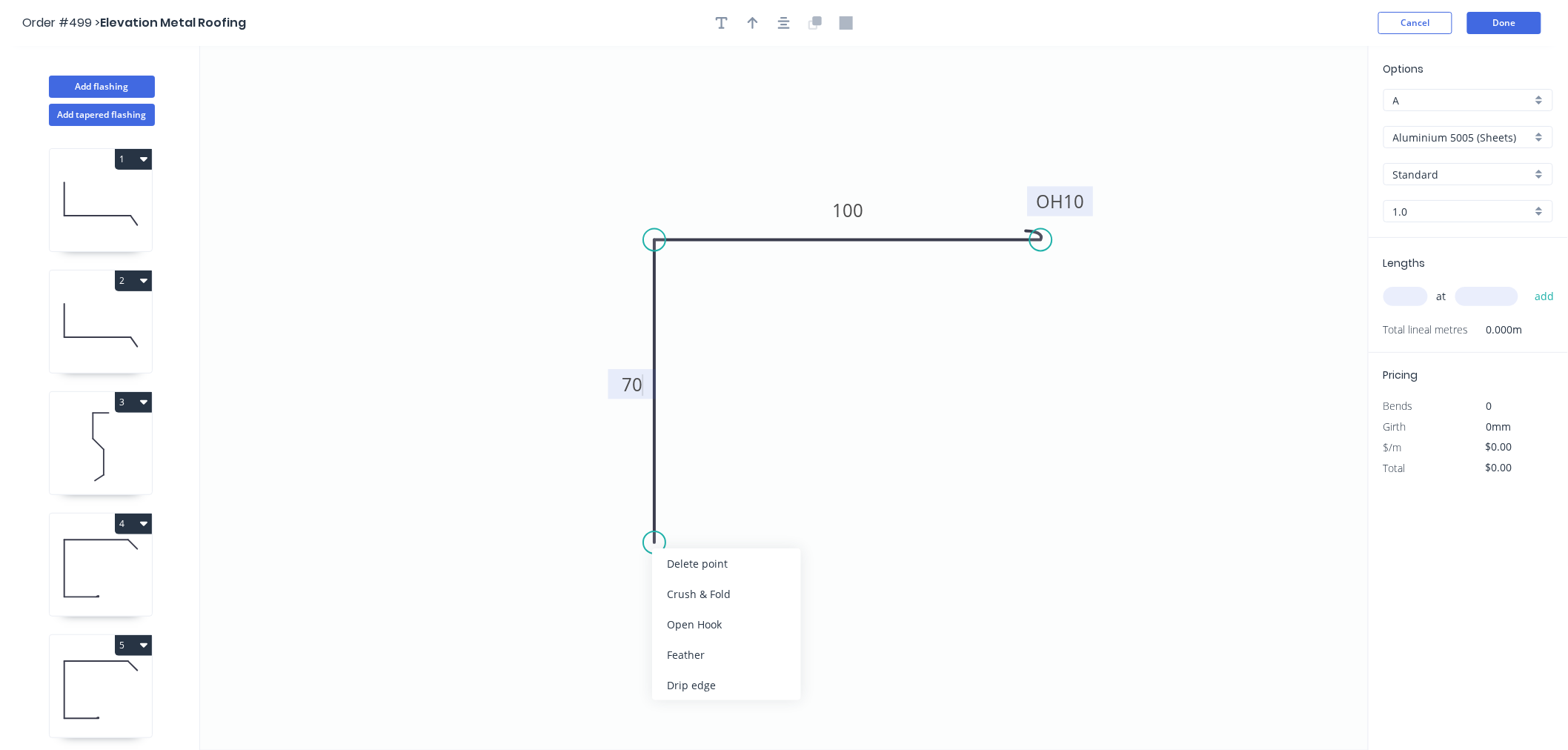
click at [699, 597] on div "Crush & Fold" at bounding box center [726, 593] width 149 height 30
click at [776, 23] on button "button" at bounding box center [784, 23] width 22 height 22
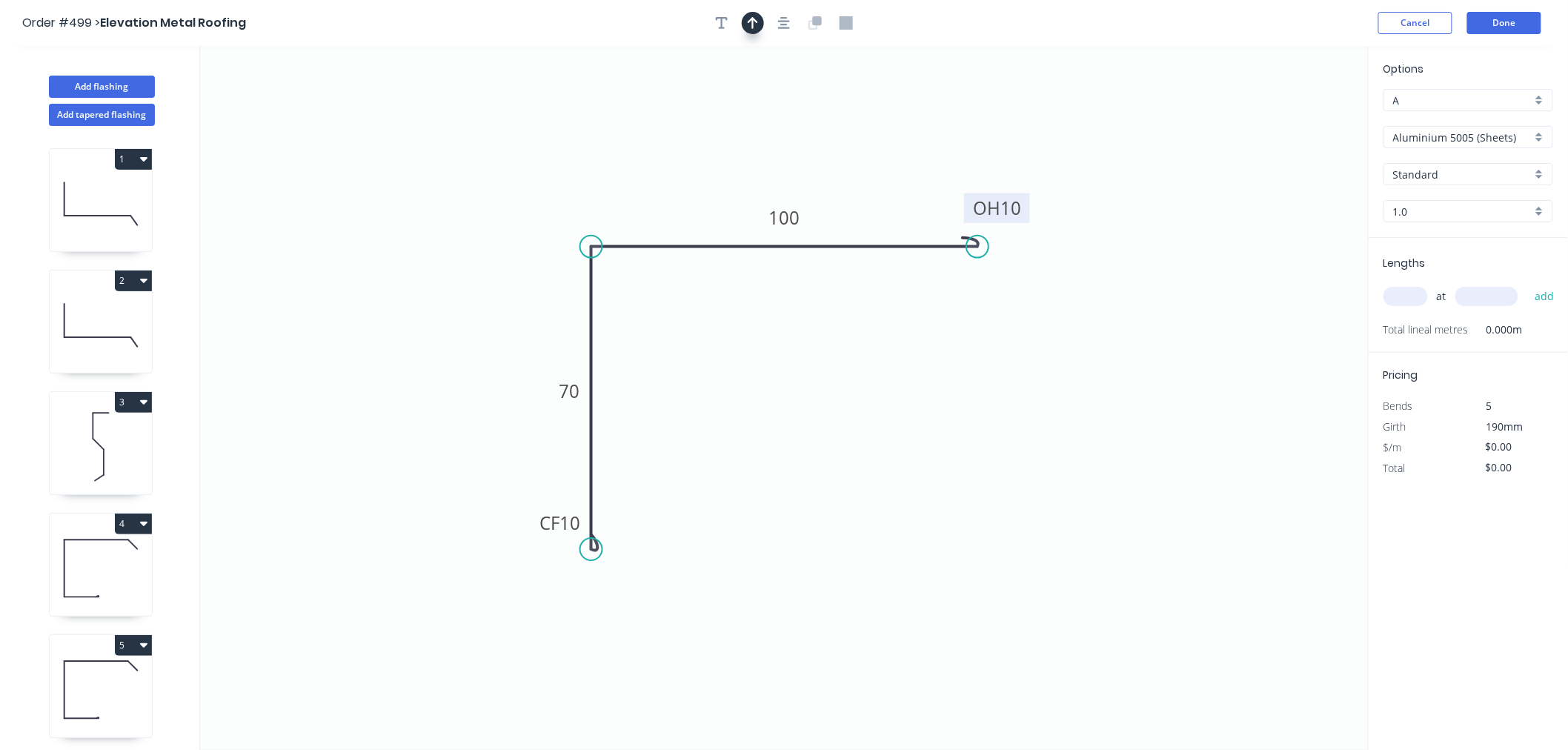
click at [756, 19] on icon "button" at bounding box center [753, 23] width 10 height 12
drag, startPoint x: 1290, startPoint y: 119, endPoint x: 719, endPoint y: 174, distance: 573.6
click at [719, 174] on icon at bounding box center [719, 157] width 13 height 47
click at [1370, 134] on input "Aluminium 5005 (Sheets)" at bounding box center [1462, 137] width 139 height 16
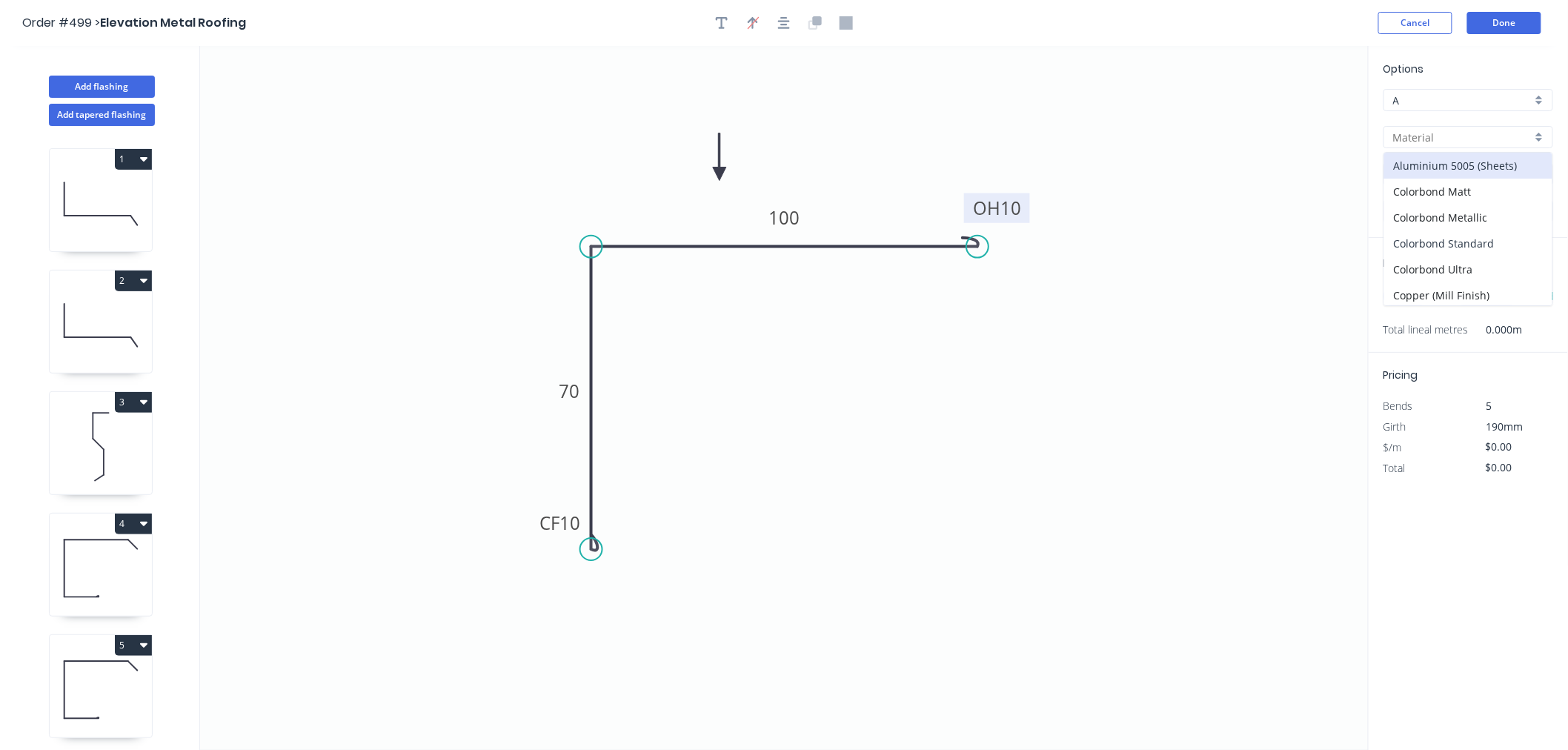
click at [1370, 237] on div "Colorbond Standard" at bounding box center [1468, 243] width 168 height 26
type input "Colorbond Standard"
type input "Basalt"
type input "0.55"
type input "$14.52"
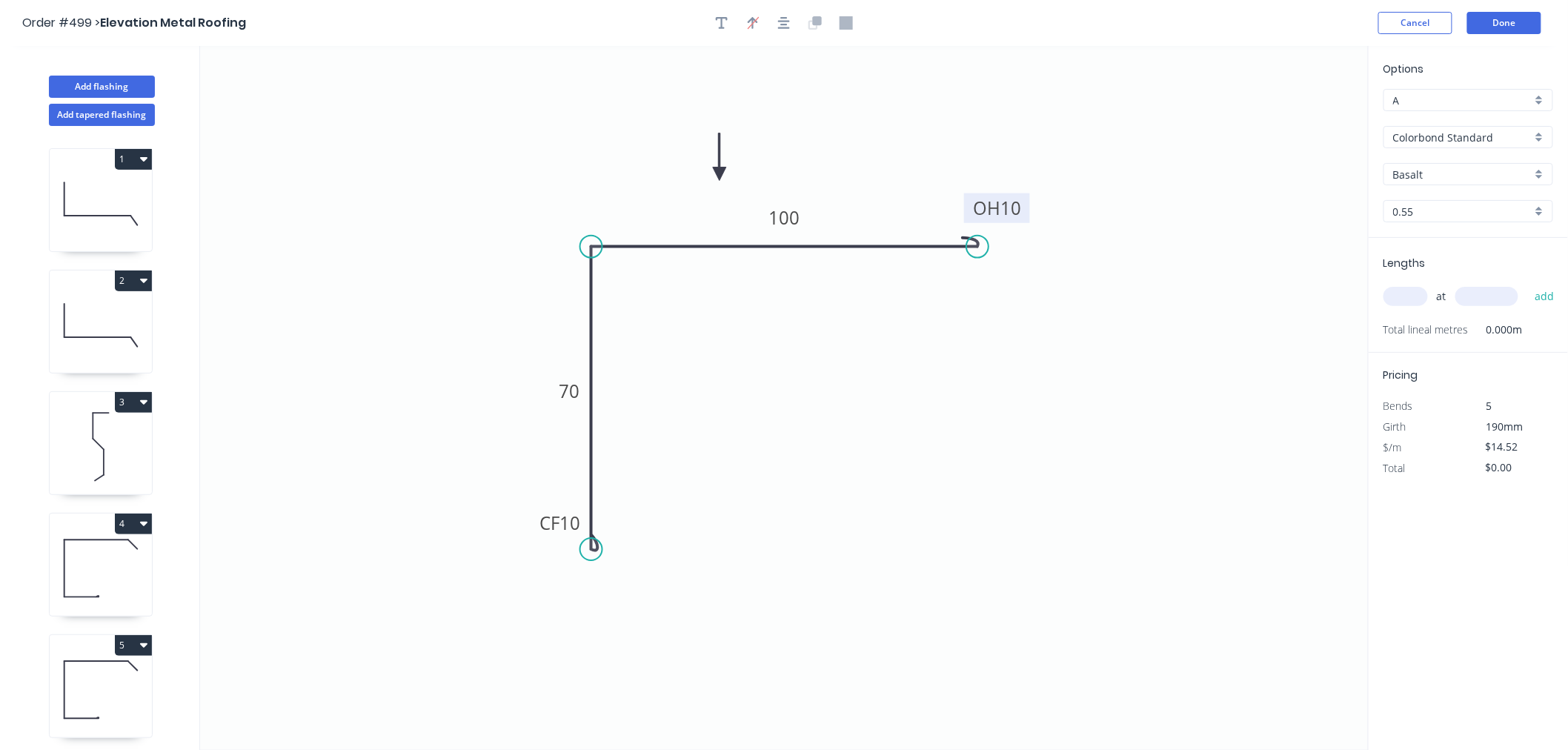
click at [1370, 166] on input "Basalt" at bounding box center [1462, 174] width 139 height 16
click at [1370, 334] on div "Dover White" at bounding box center [1468, 332] width 168 height 26
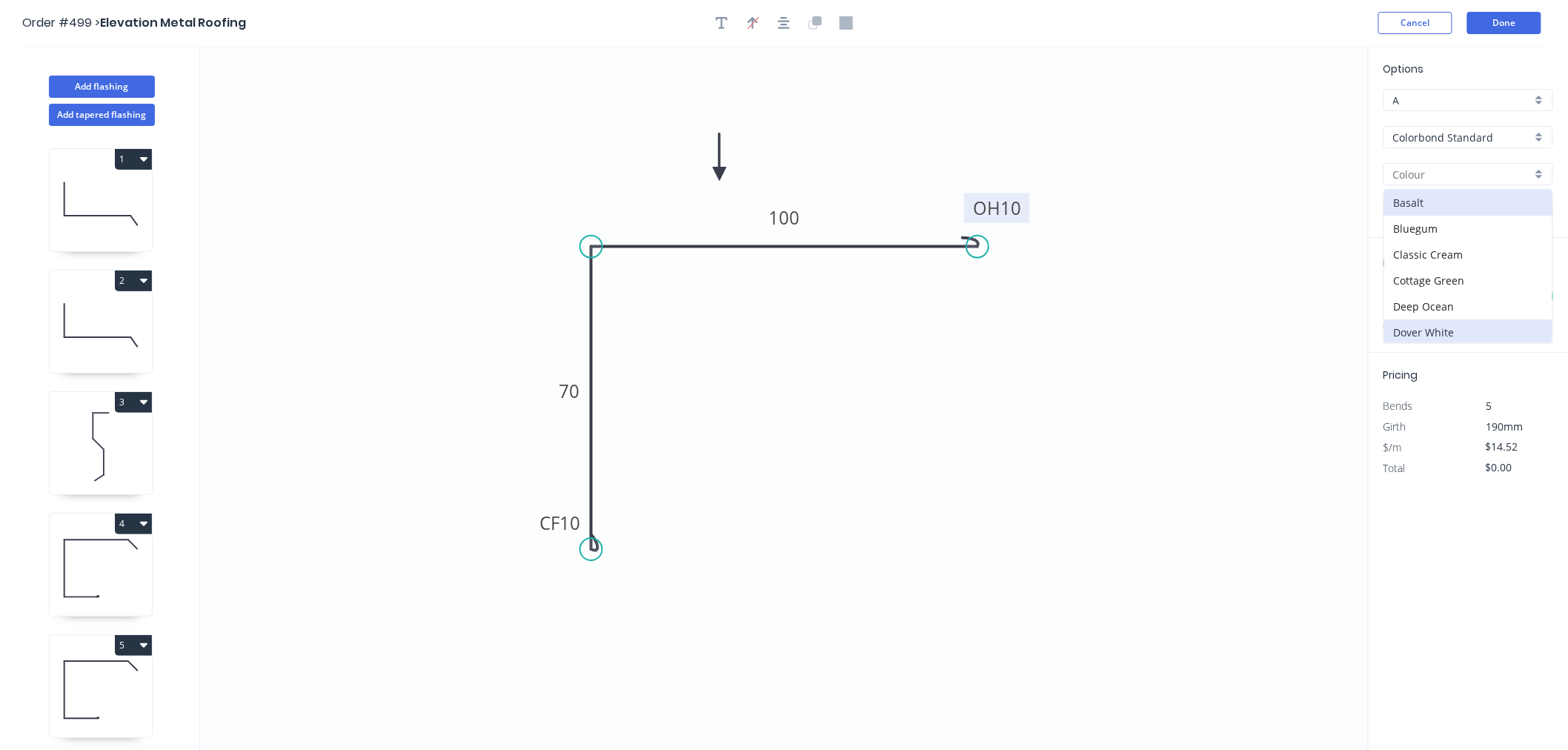
type input "Dover White"
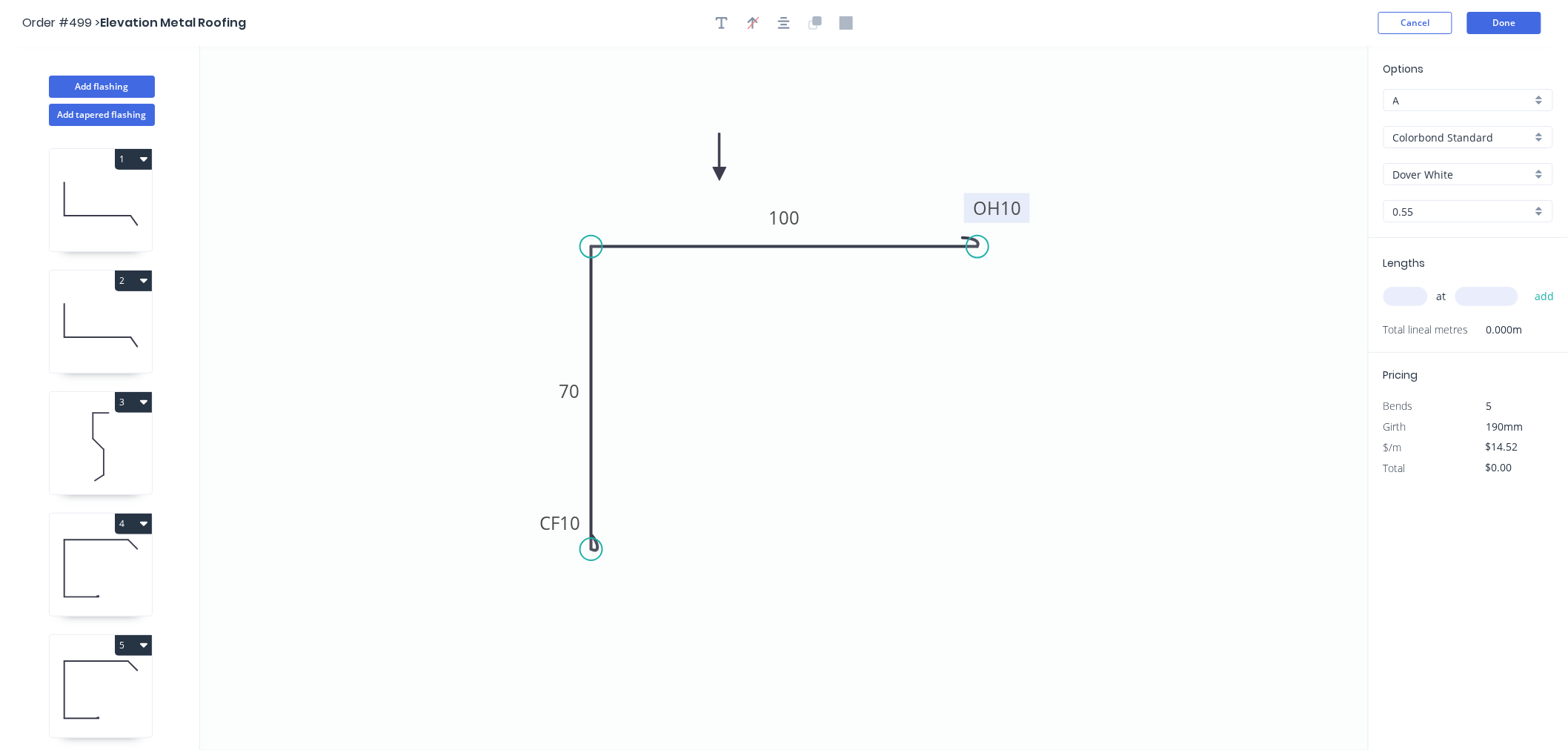
click at [1370, 294] on input "text" at bounding box center [1406, 297] width 45 height 19
type input "2"
type input "5000"
click at [1370, 284] on button "add" at bounding box center [1545, 296] width 34 height 25
type input "$145.20"
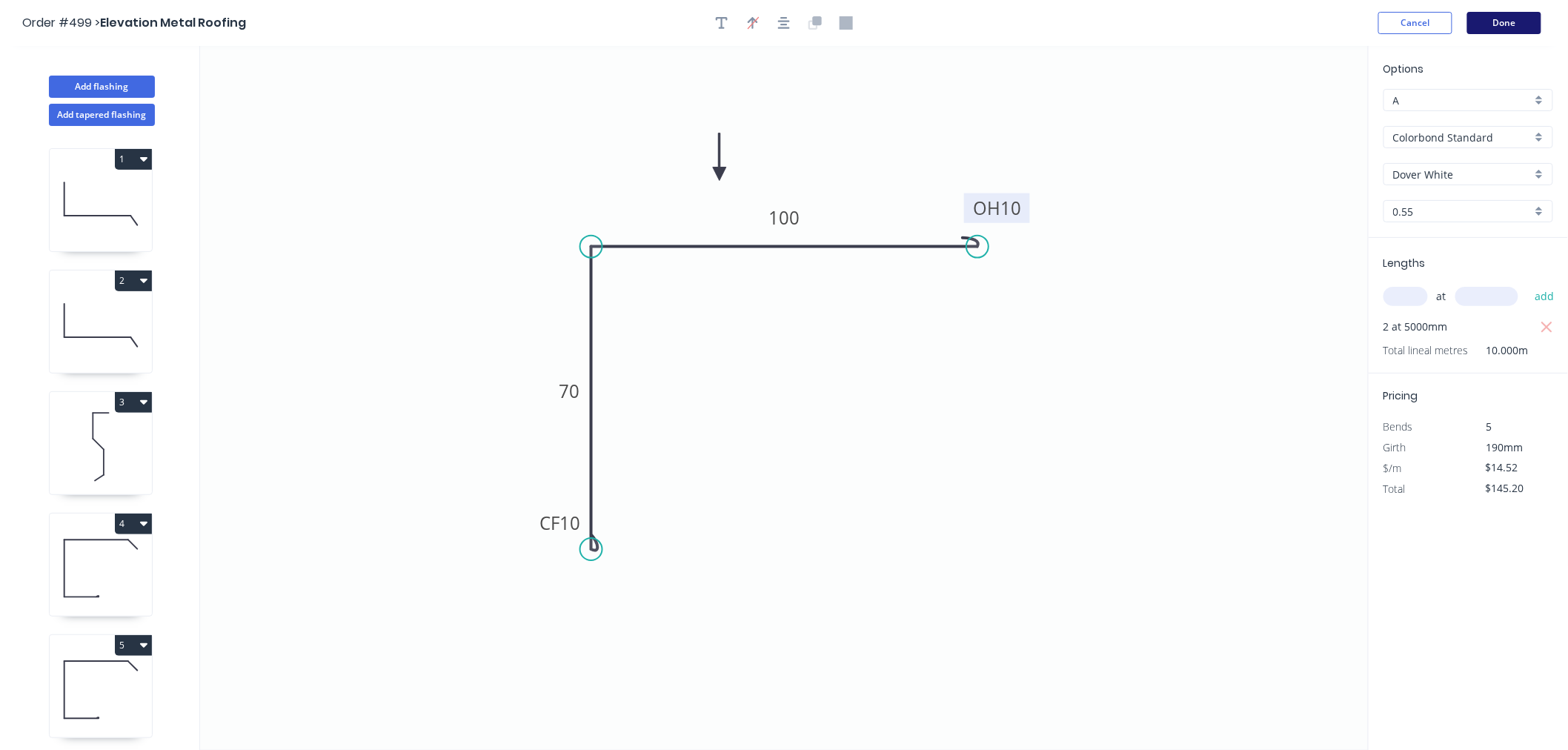
click at [1370, 18] on button "Done" at bounding box center [1504, 23] width 74 height 22
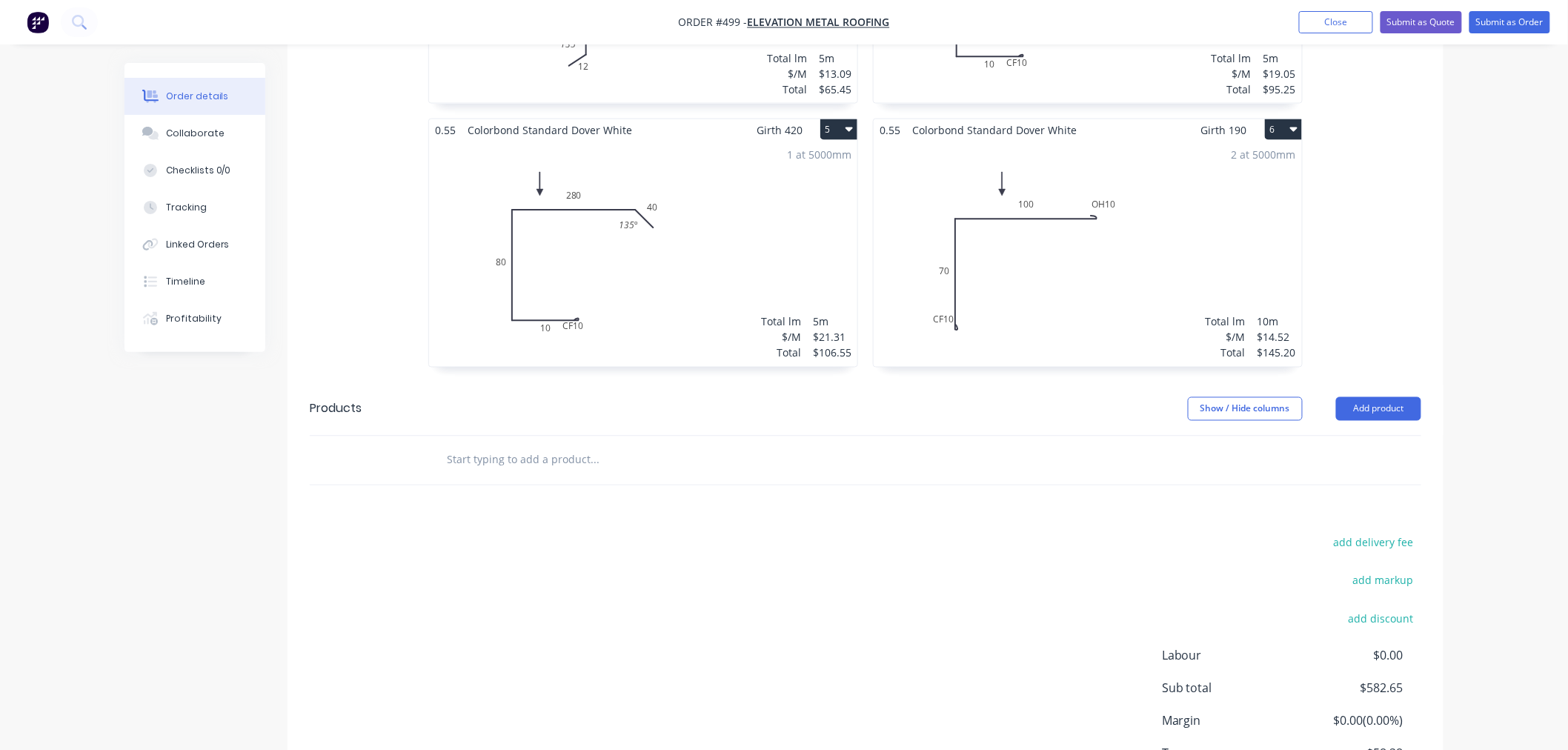
scroll to position [905, 0]
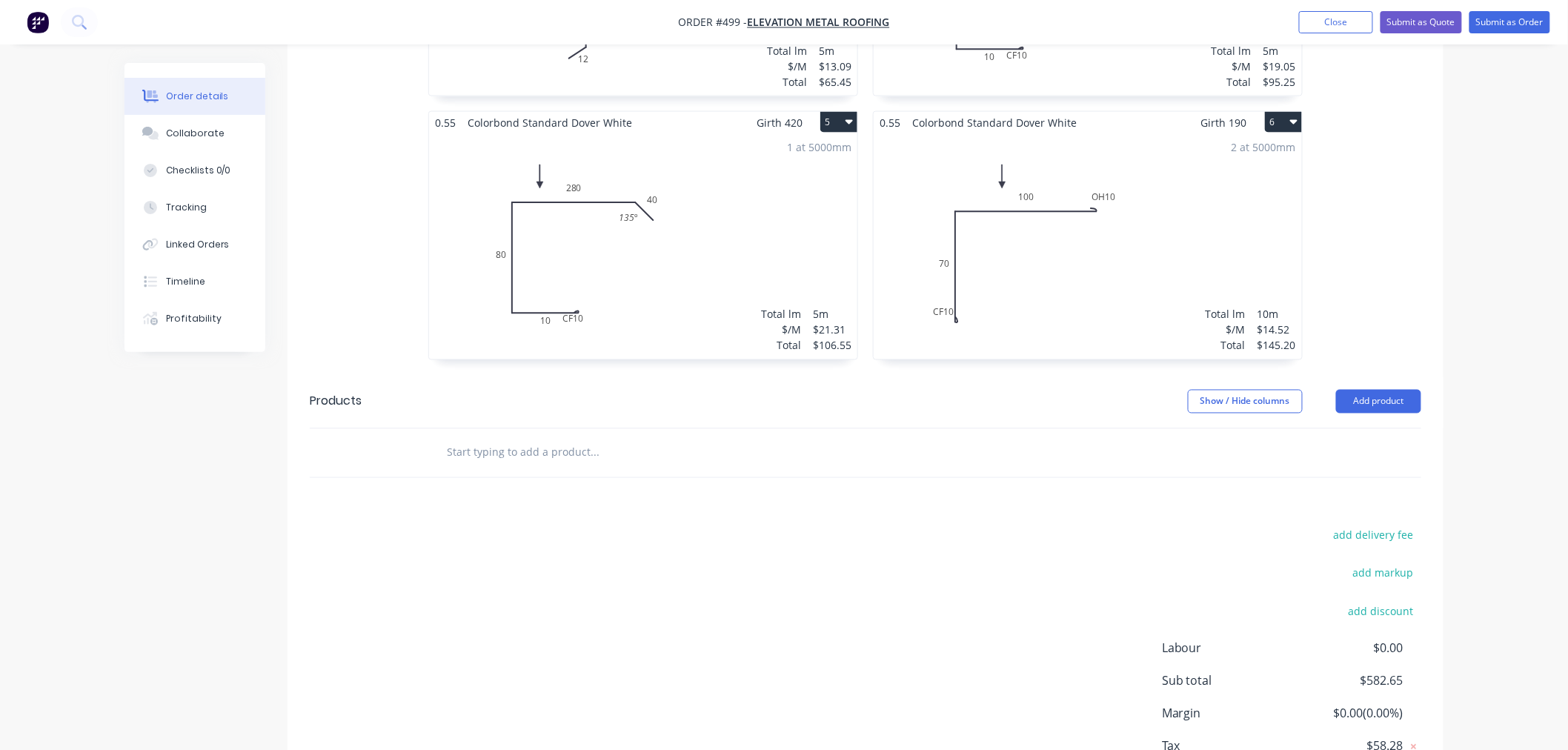
click at [1195, 253] on div "2 at 5000mm Total lm $/M Total 10m $14.52 $145.20" at bounding box center [1088, 247] width 429 height 226
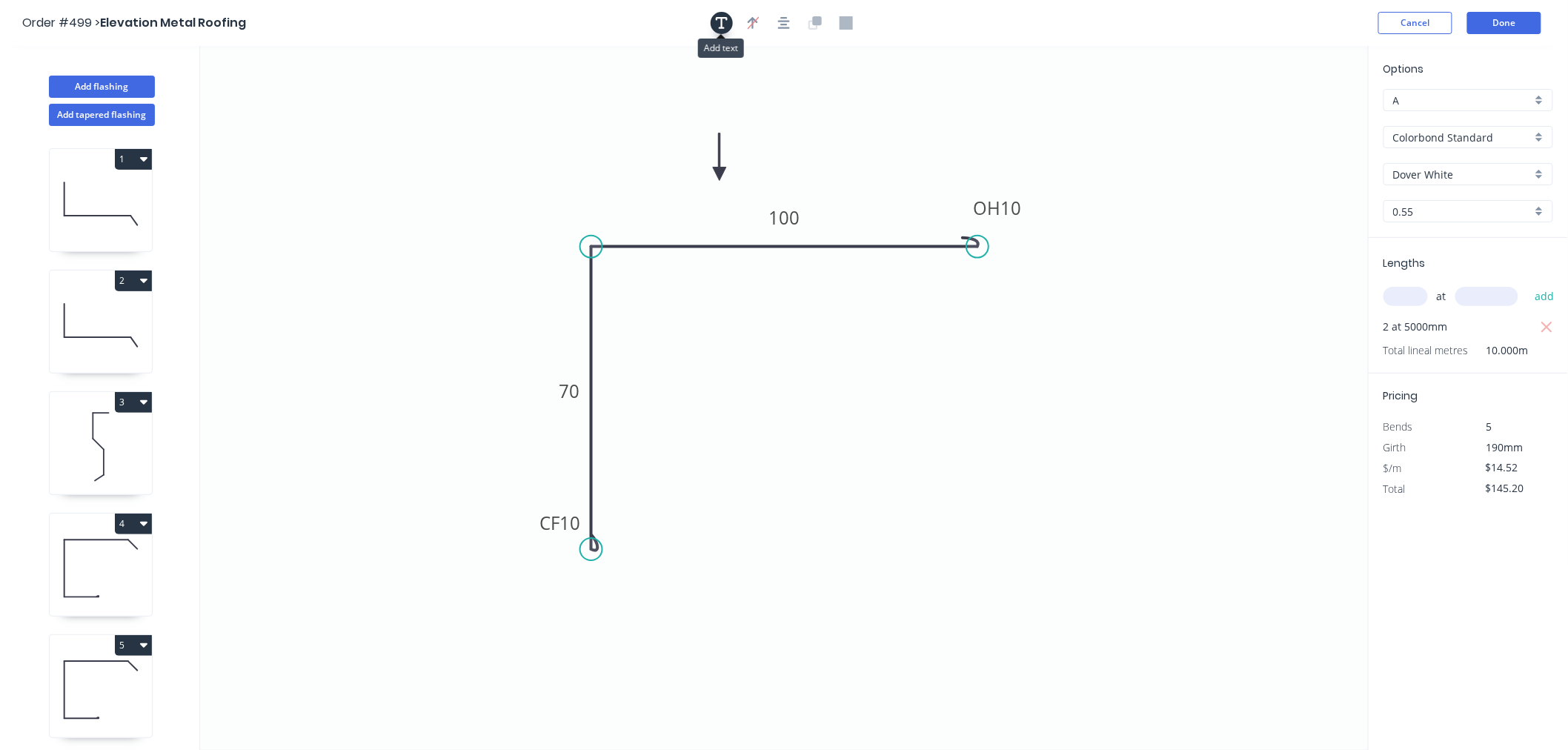
click at [724, 13] on button "button" at bounding box center [722, 23] width 22 height 22
click at [314, 113] on textarea at bounding box center [295, 104] width 120 height 55
click at [498, 193] on icon "F CF 10 70 OH 10 100" at bounding box center [784, 397] width 1169 height 703
type textarea "F"
click at [294, 104] on textarea "F" at bounding box center [296, 103] width 120 height 55
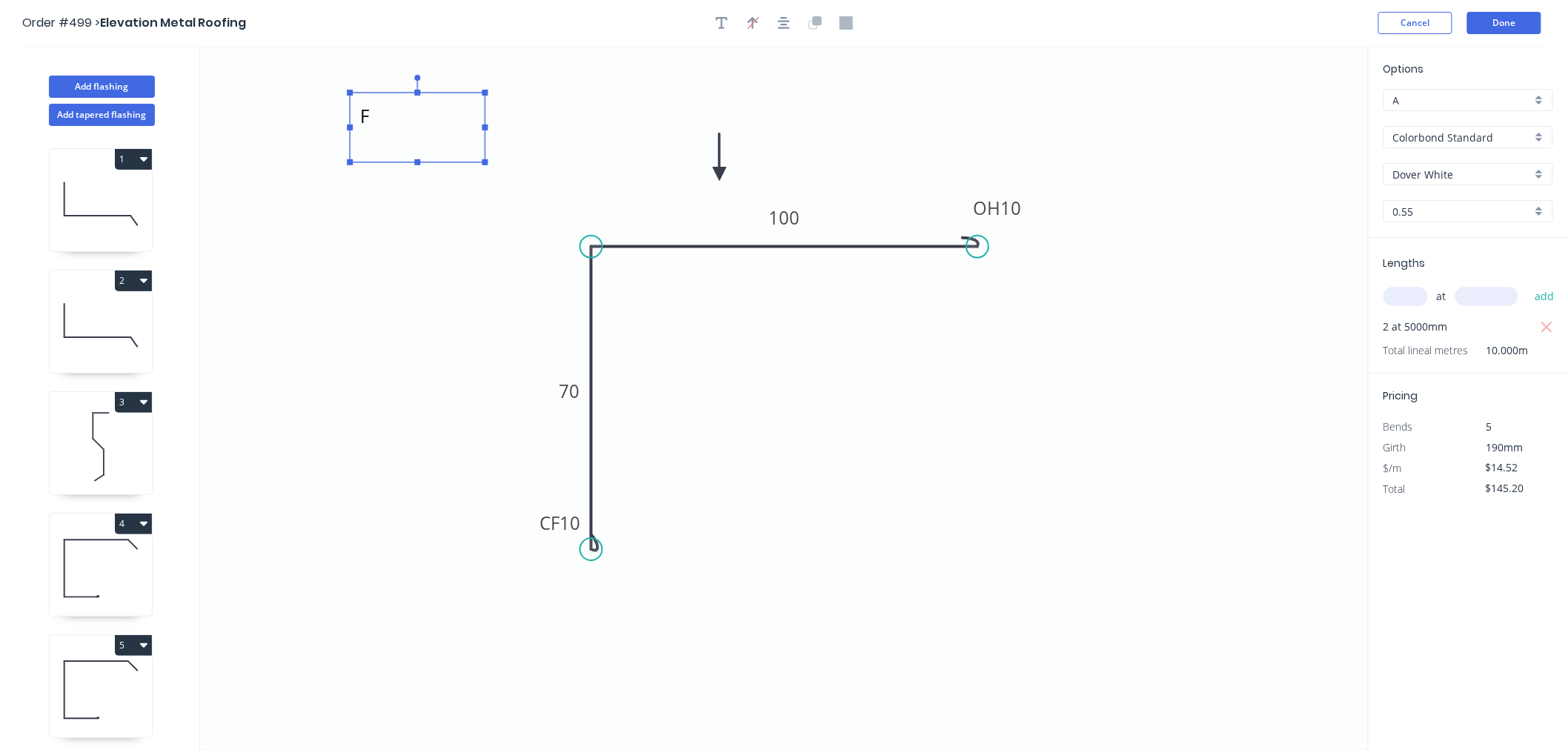
drag, startPoint x: 361, startPoint y: 115, endPoint x: 482, endPoint y: 139, distance: 123.4
click at [482, 139] on rect at bounding box center [417, 127] width 135 height 70
click at [1370, 26] on button "Done" at bounding box center [1504, 23] width 74 height 22
click at [1370, 13] on button "Done" at bounding box center [1504, 23] width 74 height 22
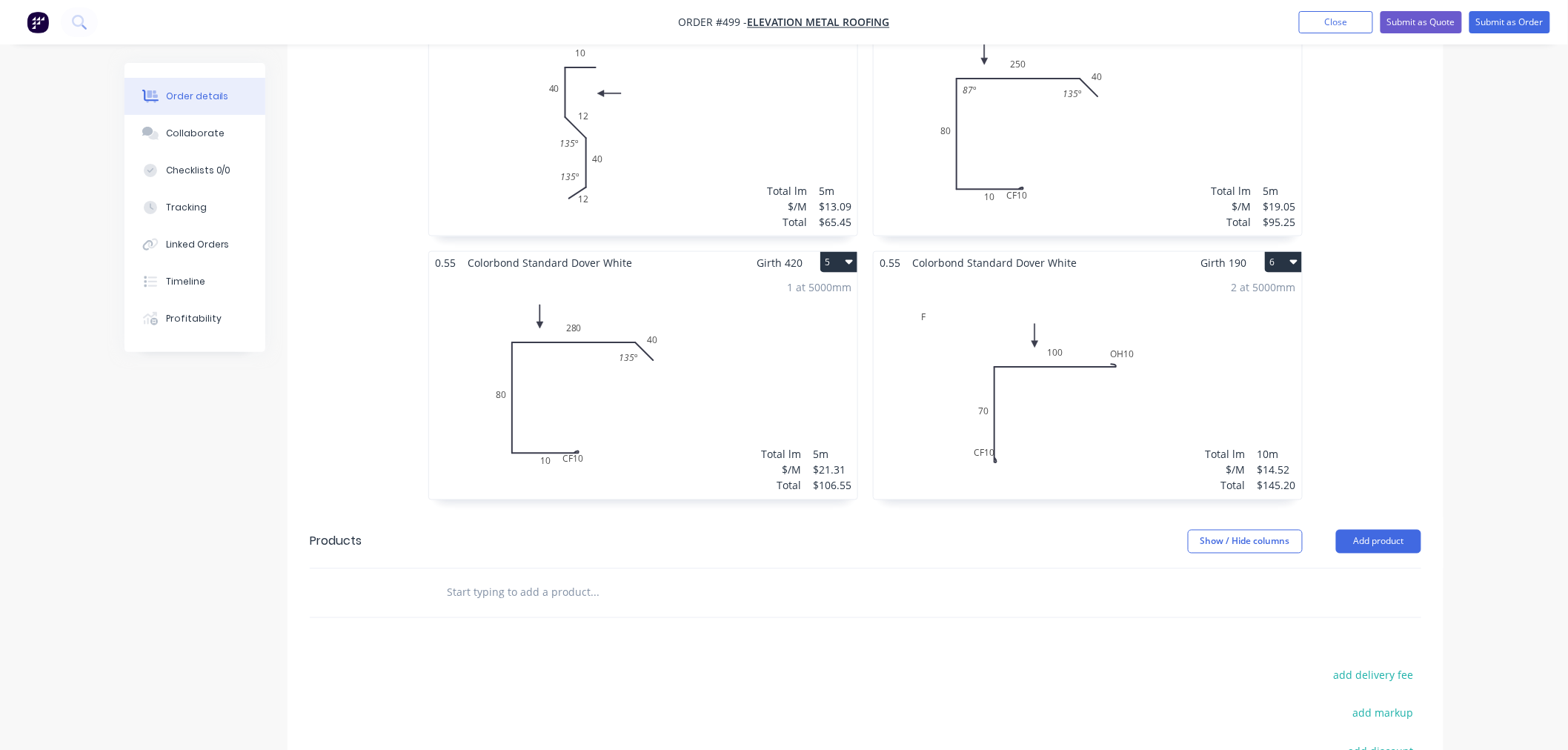
click at [697, 403] on div "1 at 5000mm Total lm $/M Total 5m $21.31 $106.55" at bounding box center [643, 386] width 429 height 226
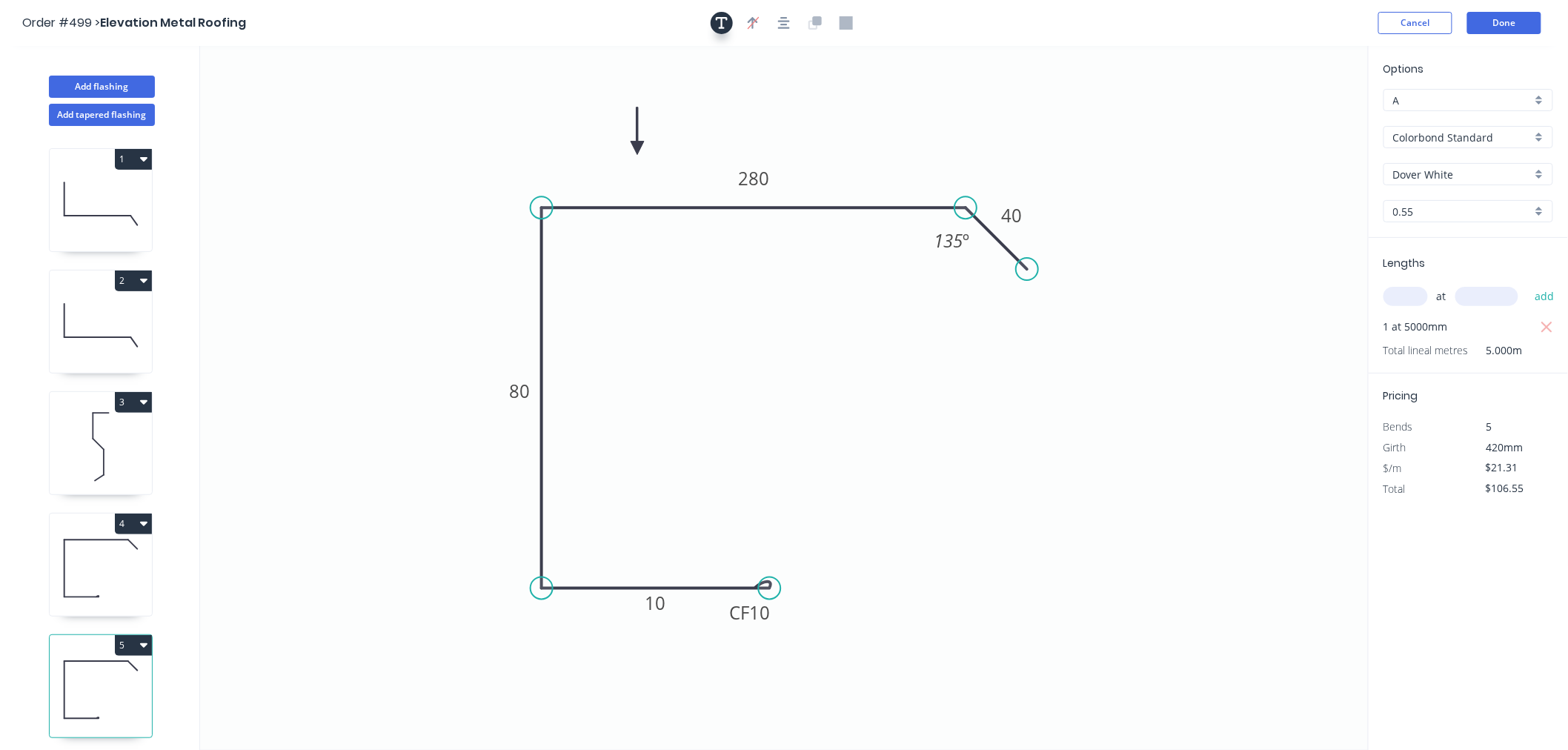
click at [719, 27] on icon "button" at bounding box center [722, 23] width 12 height 12
click at [314, 104] on textarea at bounding box center [295, 104] width 120 height 55
type textarea "E"
drag, startPoint x: 358, startPoint y: 116, endPoint x: 411, endPoint y: 137, distance: 57.0
click at [411, 137] on rect at bounding box center [348, 126] width 135 height 70
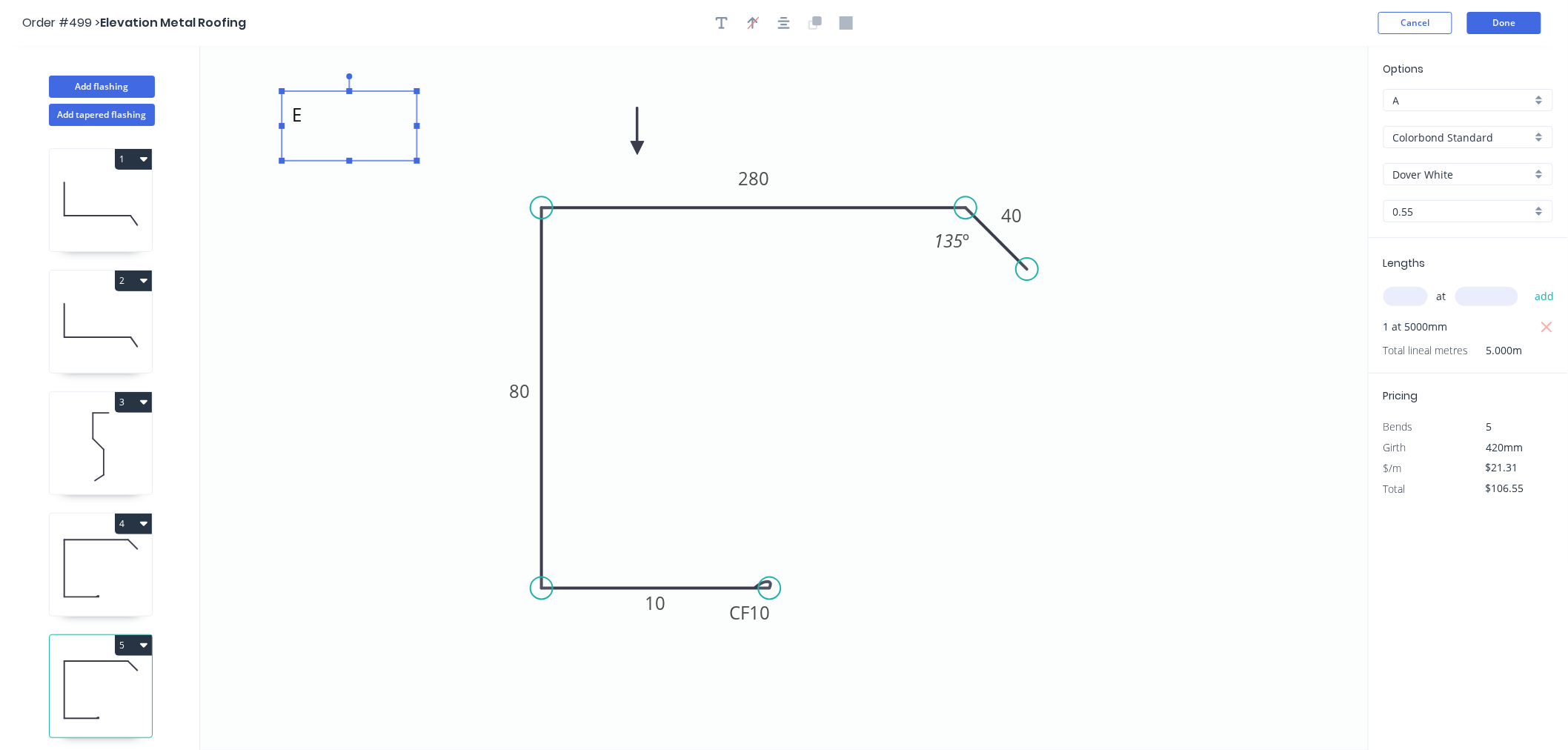
drag, startPoint x: 316, startPoint y: 428, endPoint x: 339, endPoint y: 423, distance: 23.5
click at [318, 427] on icon "E CF 10 10 80 280 40 135 º" at bounding box center [784, 397] width 1169 height 703
click at [1370, 29] on button "Done" at bounding box center [1504, 23] width 74 height 22
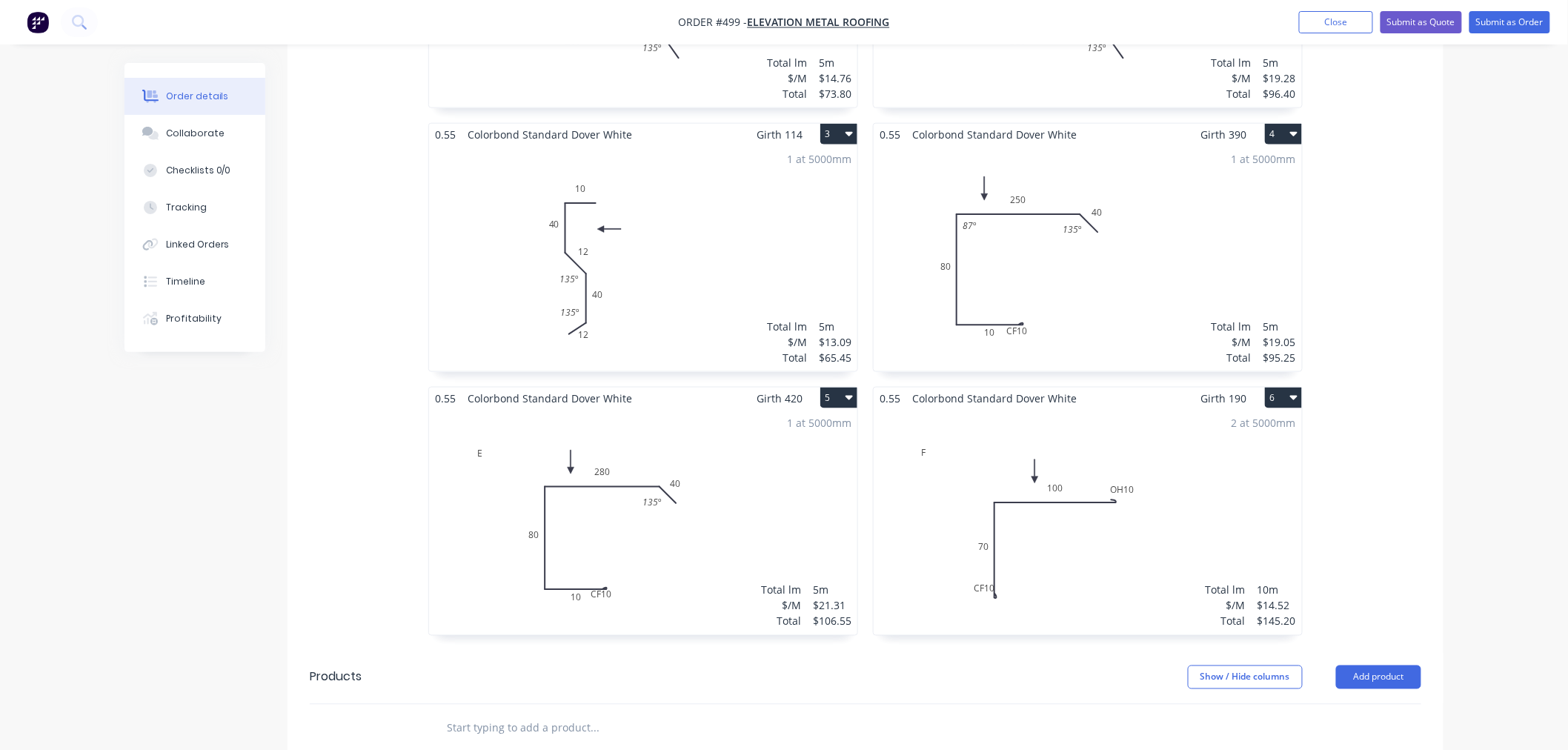
scroll to position [658, 0]
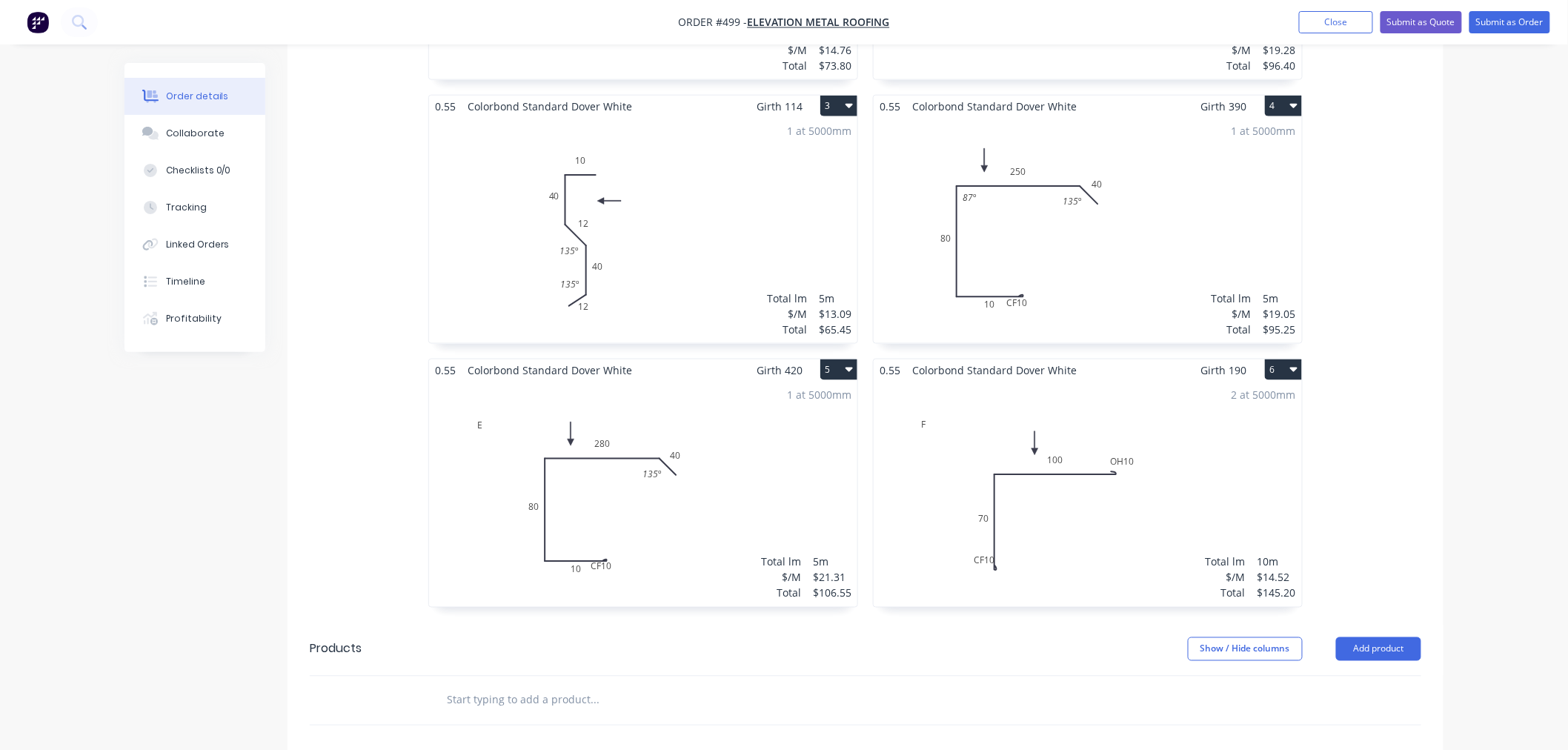
click at [1164, 257] on div "1 at 5000mm Total lm $/M Total 5m $19.05 $95.25" at bounding box center [1088, 230] width 429 height 226
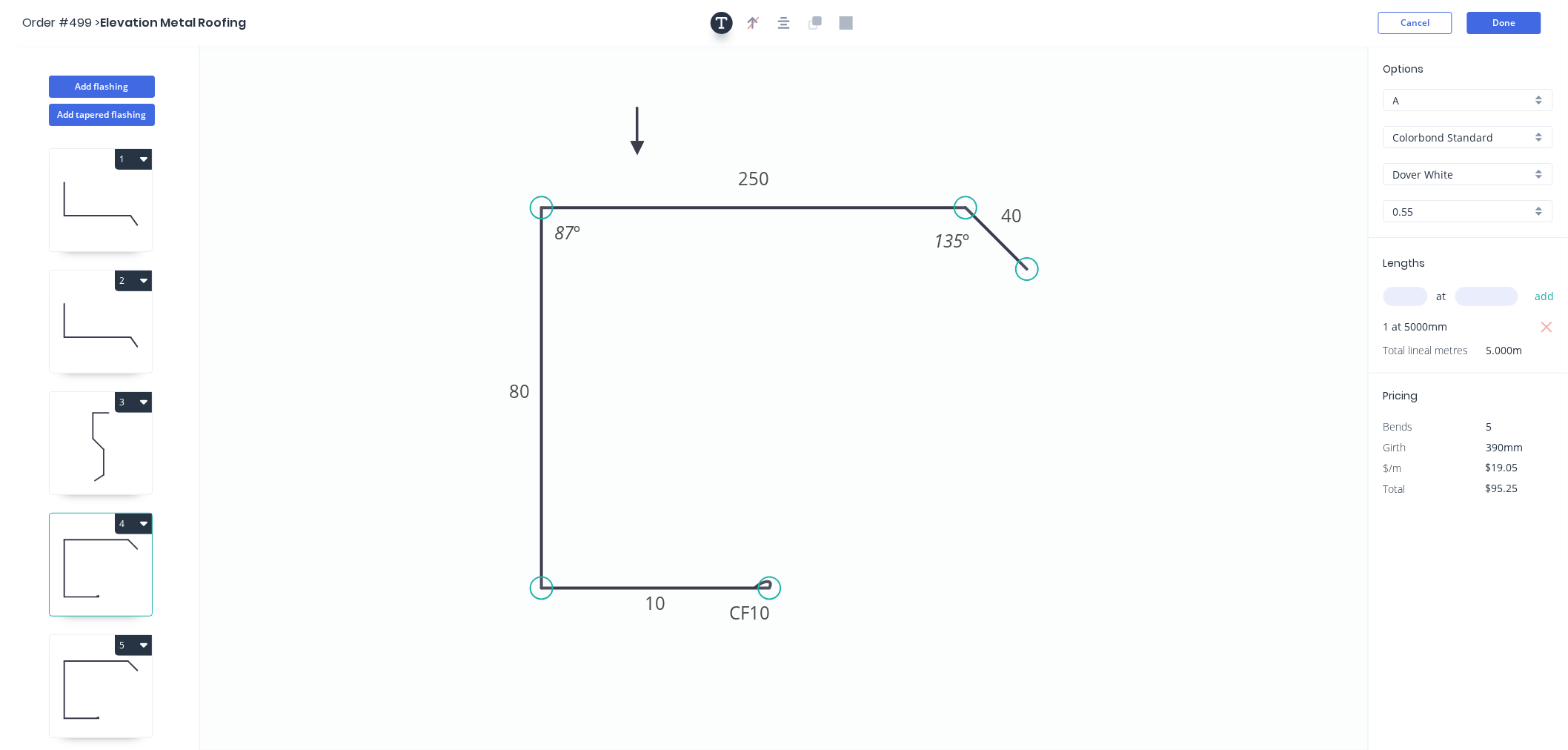
click at [726, 21] on icon "button" at bounding box center [722, 22] width 12 height 13
click at [289, 85] on textarea at bounding box center [295, 104] width 120 height 55
type textarea "D"
drag, startPoint x: 363, startPoint y: 124, endPoint x: 401, endPoint y: 141, distance: 41.6
click at [401, 141] on rect at bounding box center [335, 121] width 135 height 70
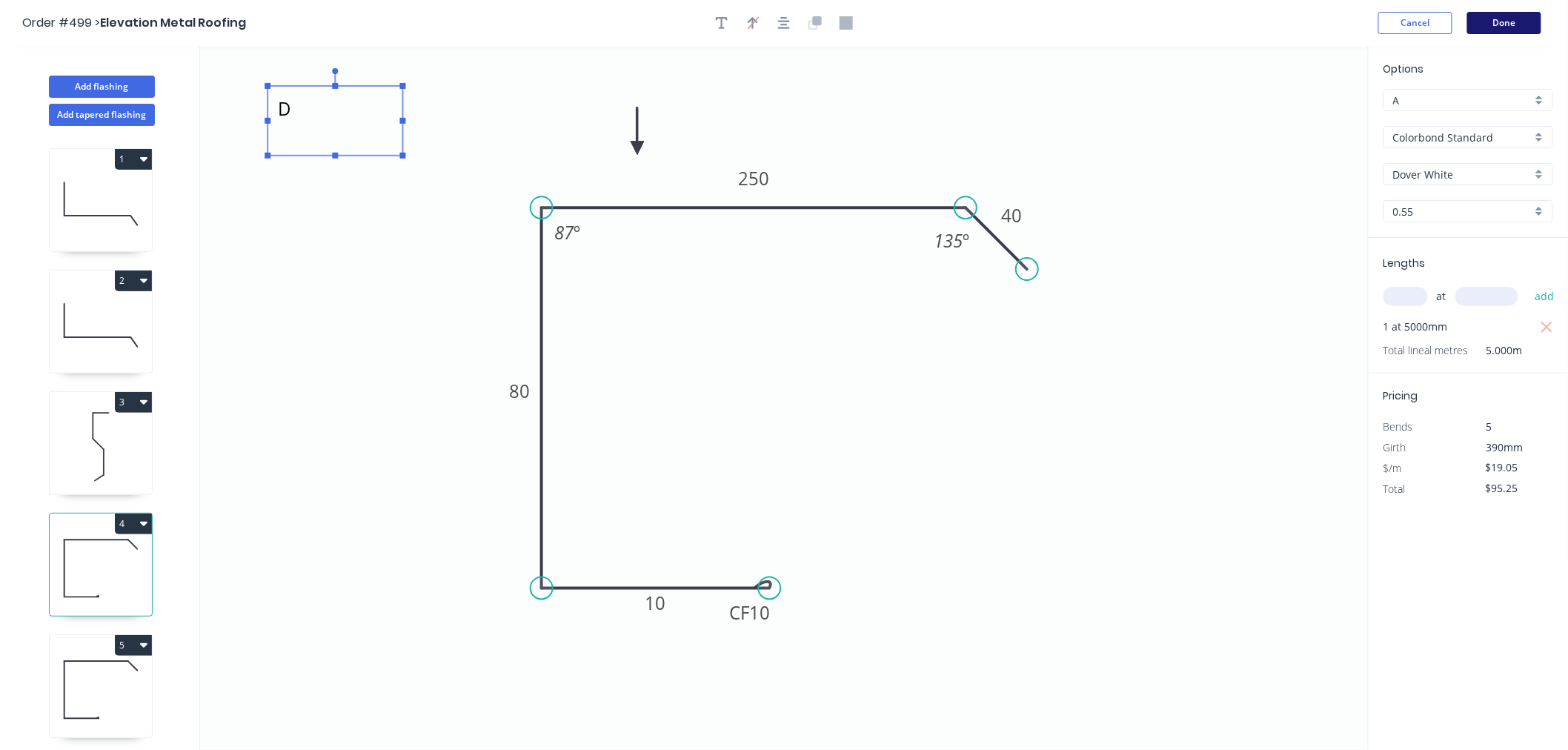
click at [1370, 24] on button "Done" at bounding box center [1504, 23] width 74 height 22
click at [1370, 25] on button "Done" at bounding box center [1504, 23] width 74 height 22
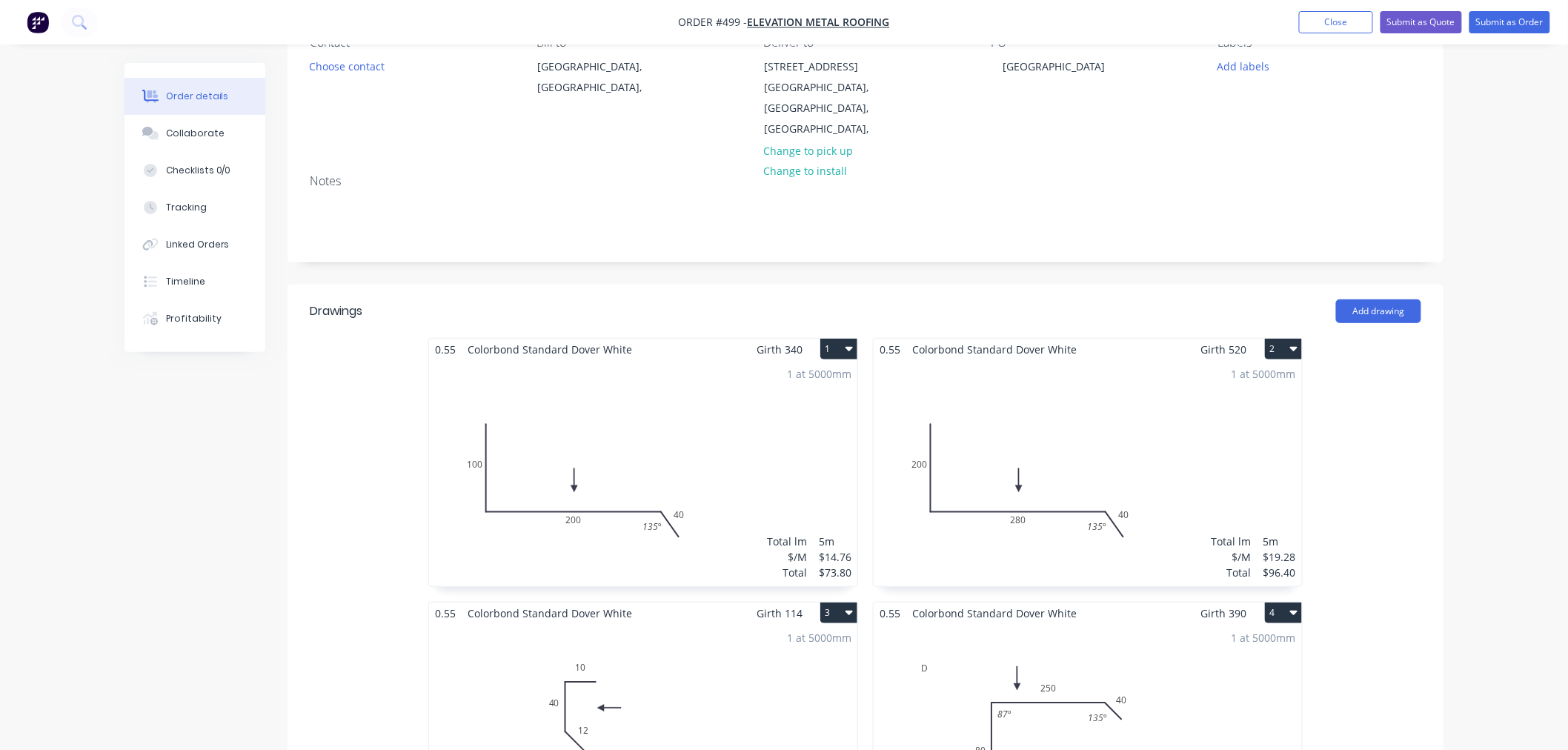
scroll to position [328, 0]
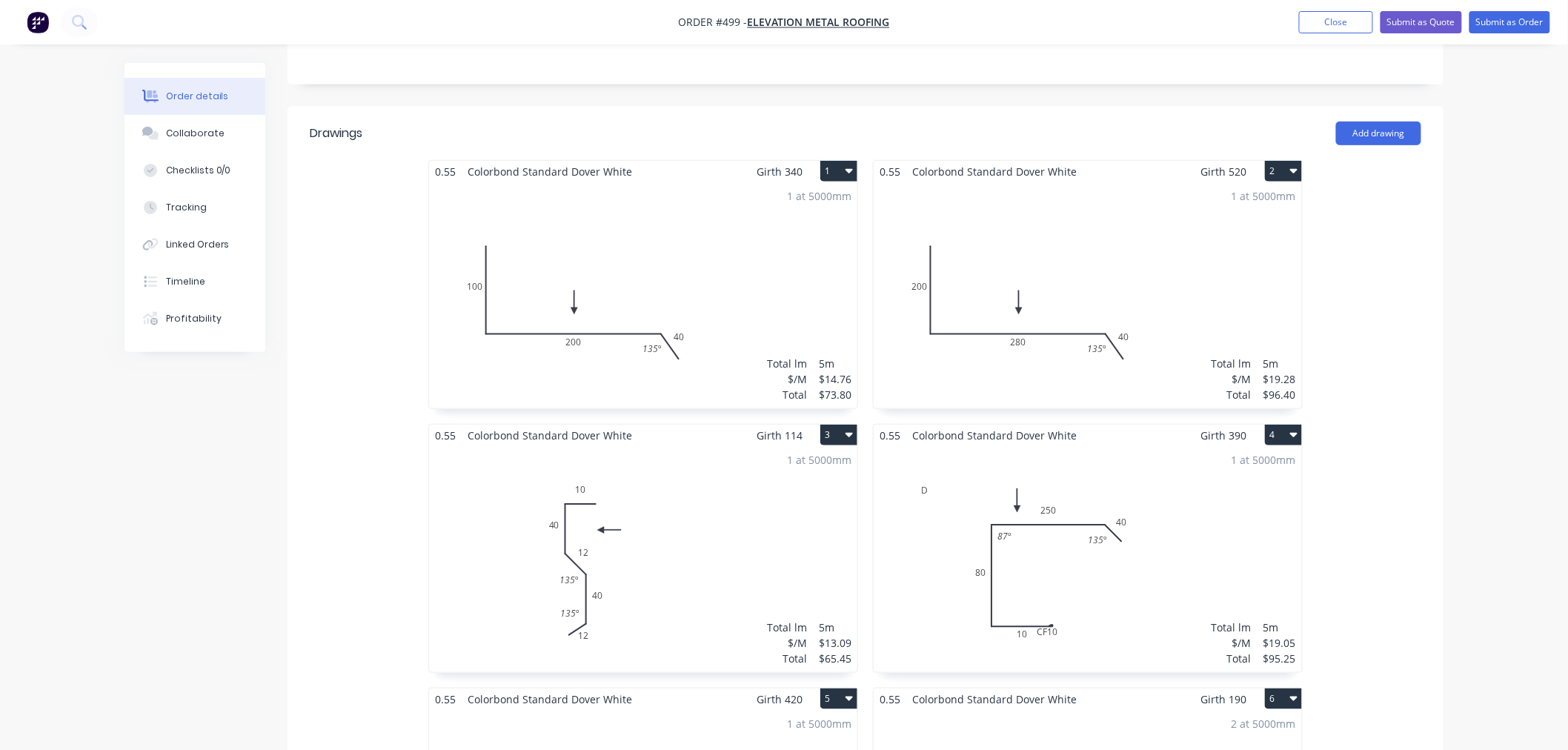
click at [717, 513] on div "1 at 5000mm Total lm $/M Total 5m $13.09 $65.45" at bounding box center [643, 559] width 429 height 226
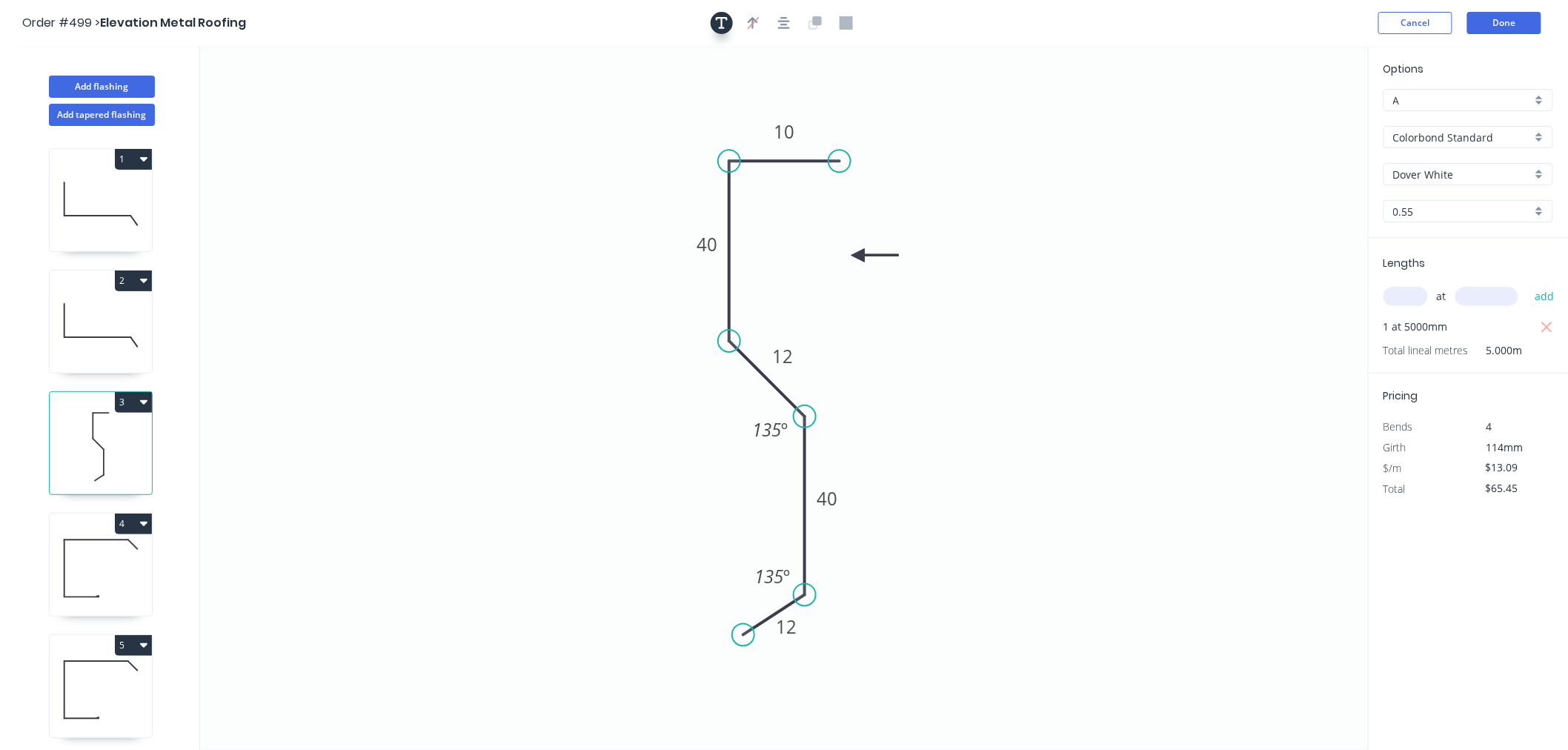
click at [723, 32] on button "button" at bounding box center [722, 23] width 22 height 22
click at [481, 147] on icon "12 40 12 40 10 135 º 135 º" at bounding box center [784, 397] width 1169 height 703
click at [305, 117] on textarea at bounding box center [295, 104] width 120 height 55
click at [379, 184] on icon "C 12 40 12 40 10 135 º 135 º" at bounding box center [784, 397] width 1169 height 703
type textarea "C"
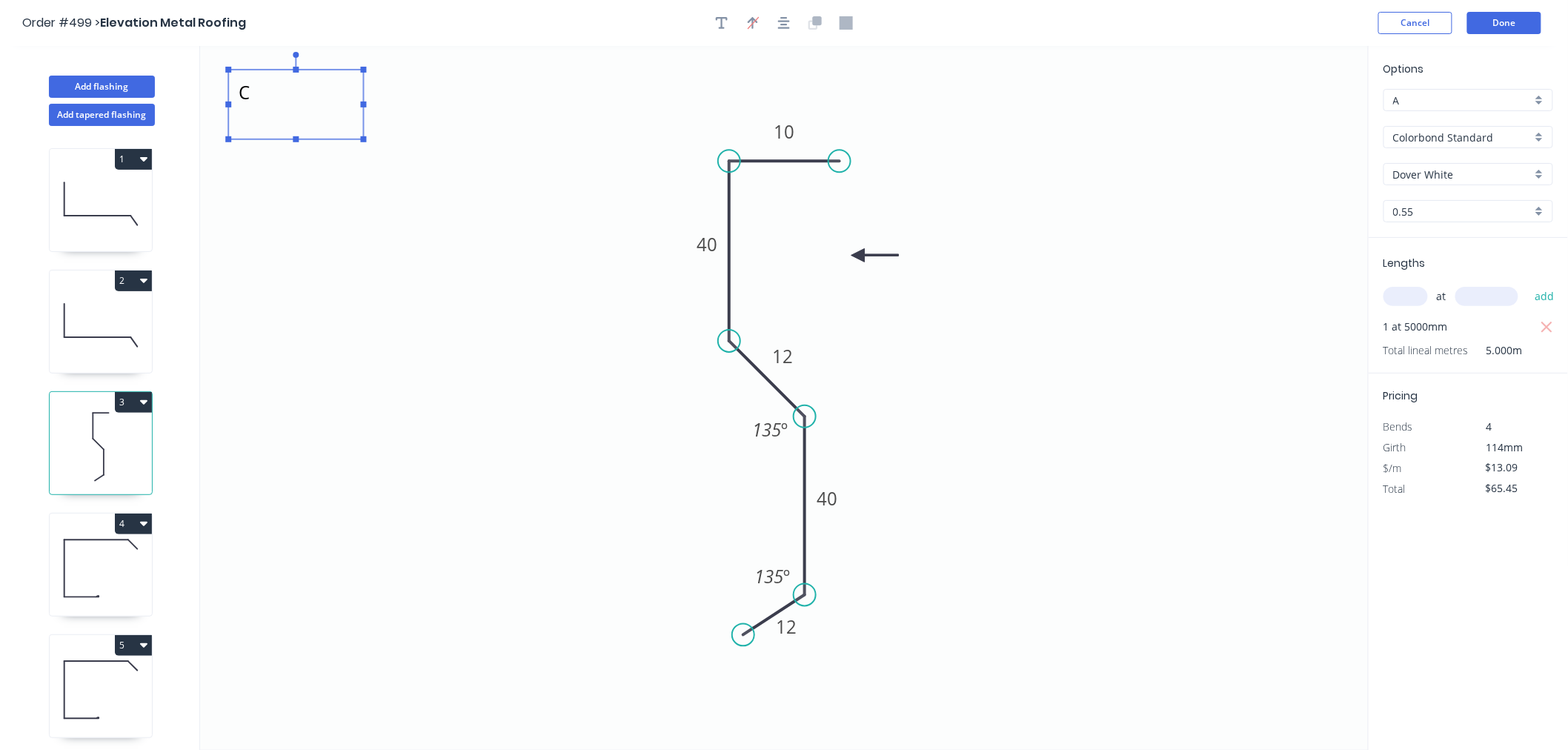
drag, startPoint x: 359, startPoint y: 135, endPoint x: 515, endPoint y: 182, distance: 162.9
click at [363, 140] on rect at bounding box center [296, 104] width 135 height 70
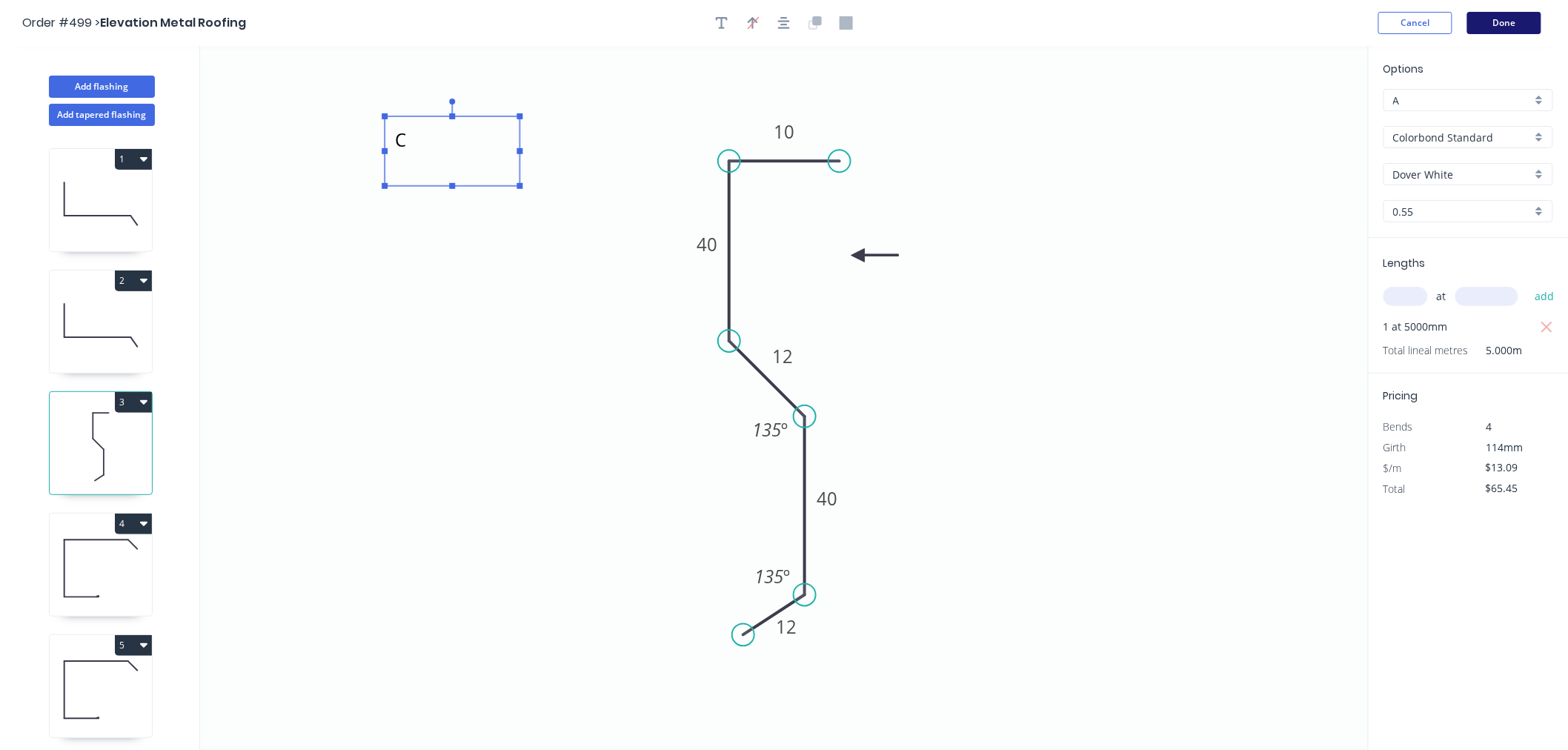
click at [1370, 25] on button "Done" at bounding box center [1504, 23] width 74 height 22
click at [1370, 18] on button "Done" at bounding box center [1504, 23] width 74 height 22
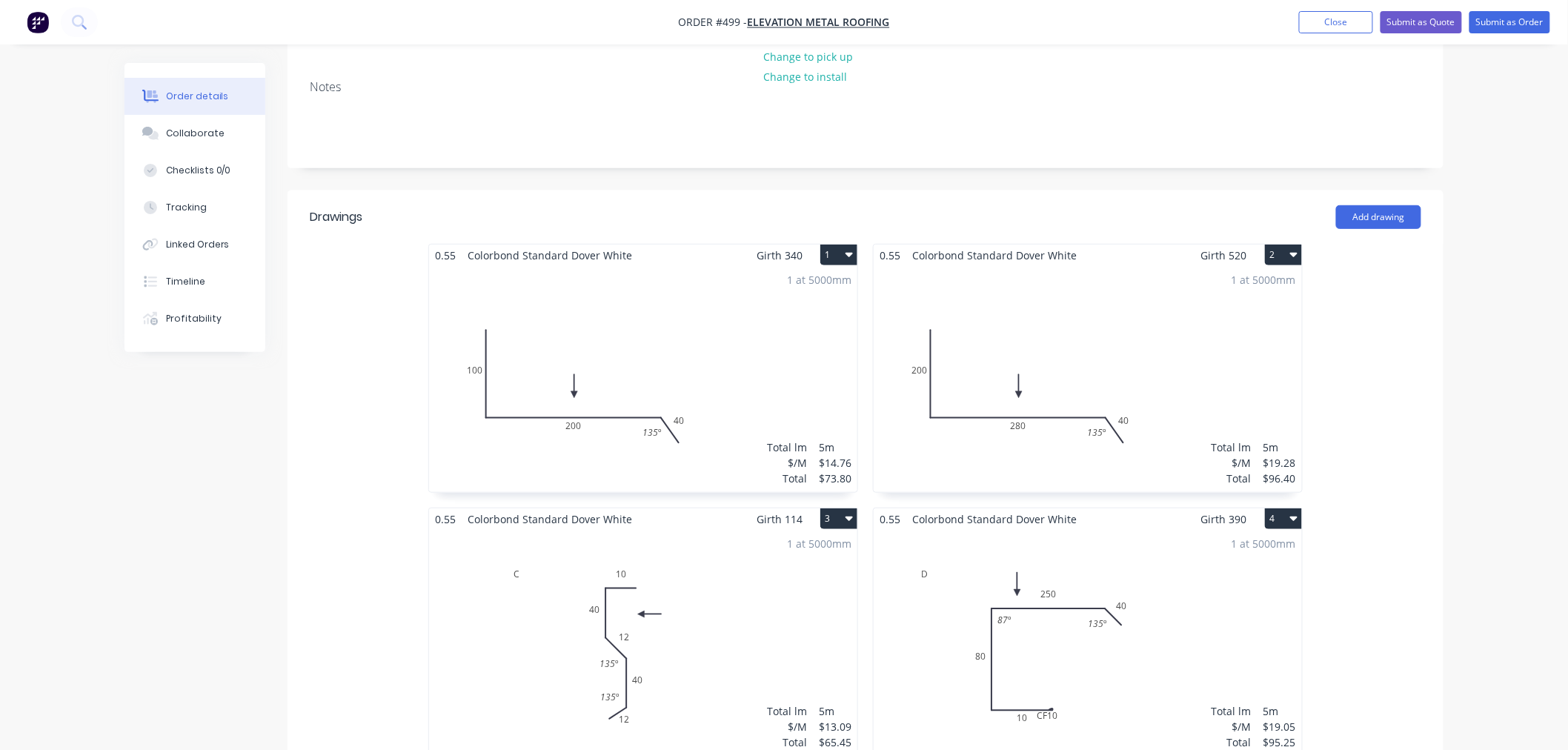
scroll to position [247, 0]
click at [1223, 409] on div "1 at 5000mm Total lm $/M Total 5m $19.28 $96.40" at bounding box center [1088, 378] width 429 height 226
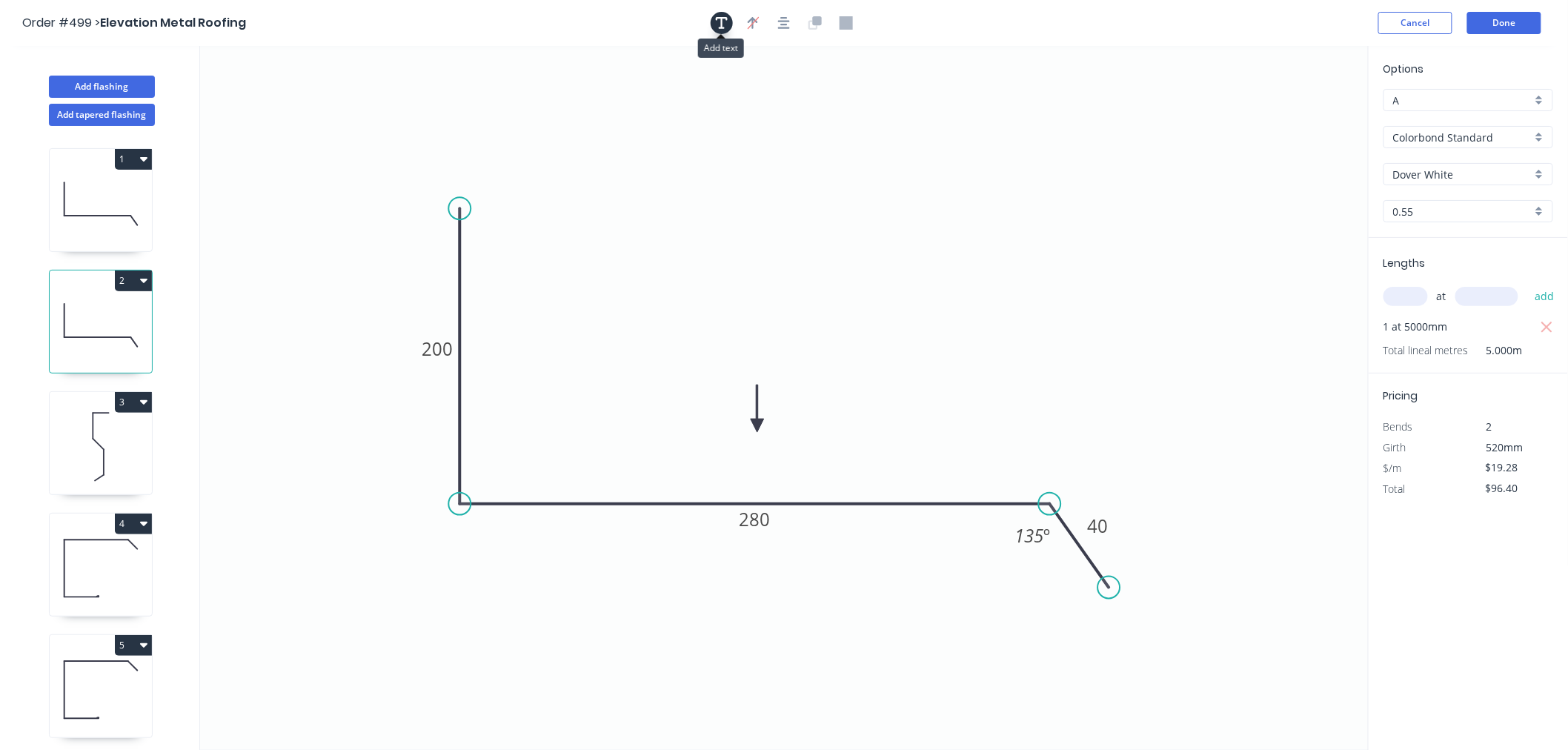
click at [719, 24] on icon "button" at bounding box center [722, 22] width 12 height 13
click at [340, 97] on textarea at bounding box center [295, 104] width 120 height 55
click at [446, 153] on icon "B 200 280 40 135 º" at bounding box center [784, 397] width 1169 height 703
type textarea "B"
drag, startPoint x: 360, startPoint y: 109, endPoint x: 443, endPoint y: 124, distance: 84.3
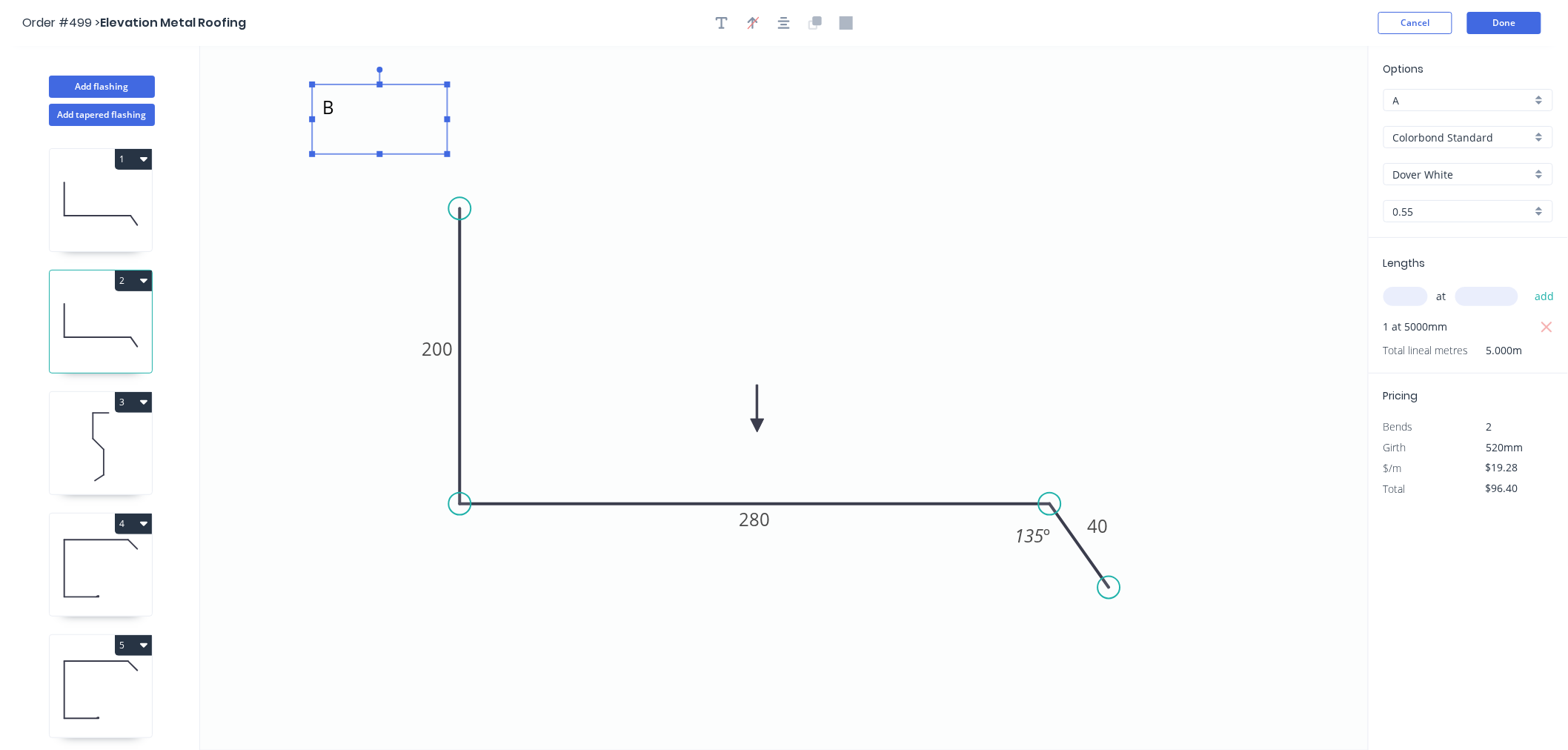
click at [443, 124] on rect at bounding box center [379, 119] width 135 height 70
click at [1370, 32] on button "Done" at bounding box center [1504, 23] width 74 height 22
click at [1370, 23] on button "Done" at bounding box center [1504, 23] width 74 height 22
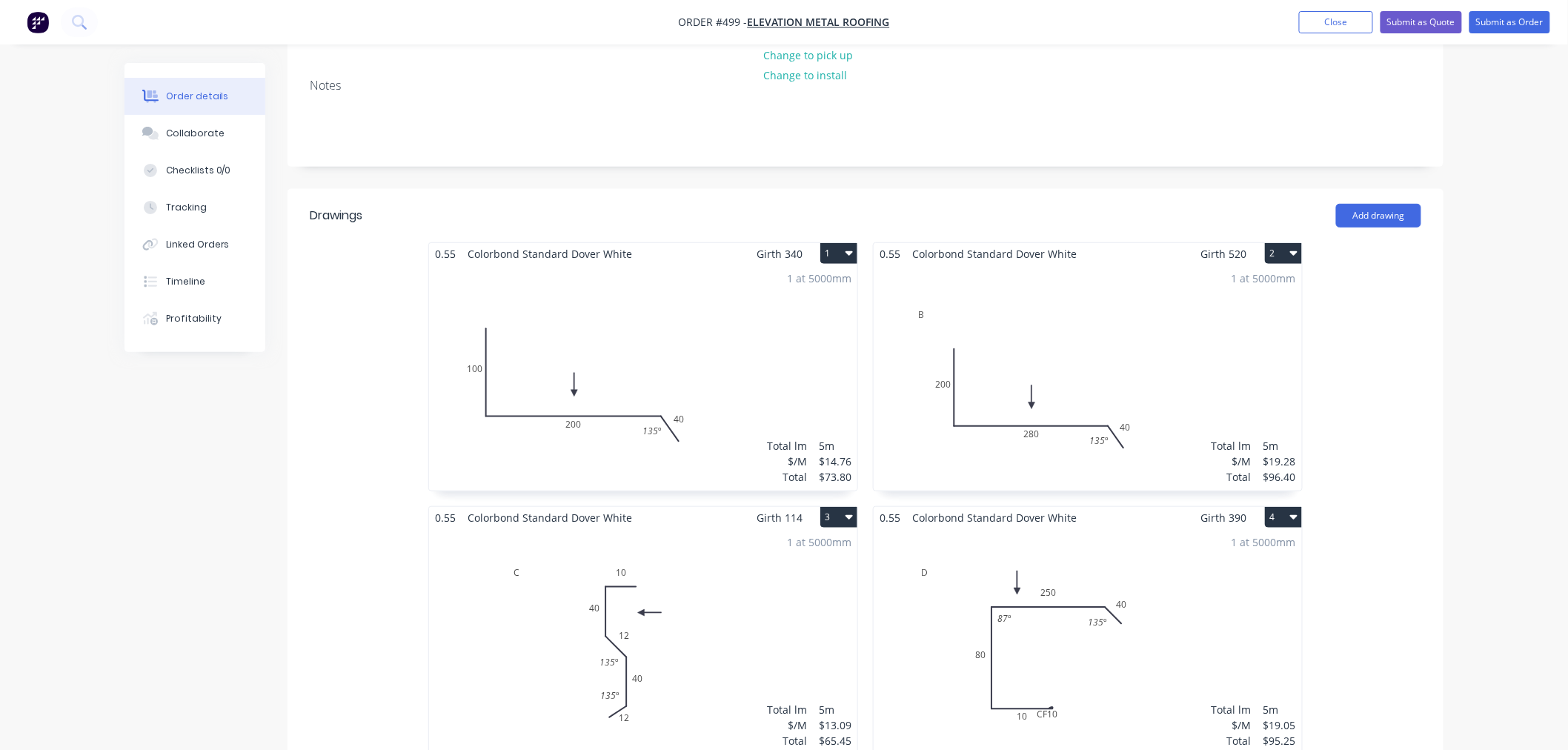
click at [669, 346] on div "1 at 5000mm Total lm $/M Total 5m $14.76 $73.80" at bounding box center [643, 378] width 429 height 226
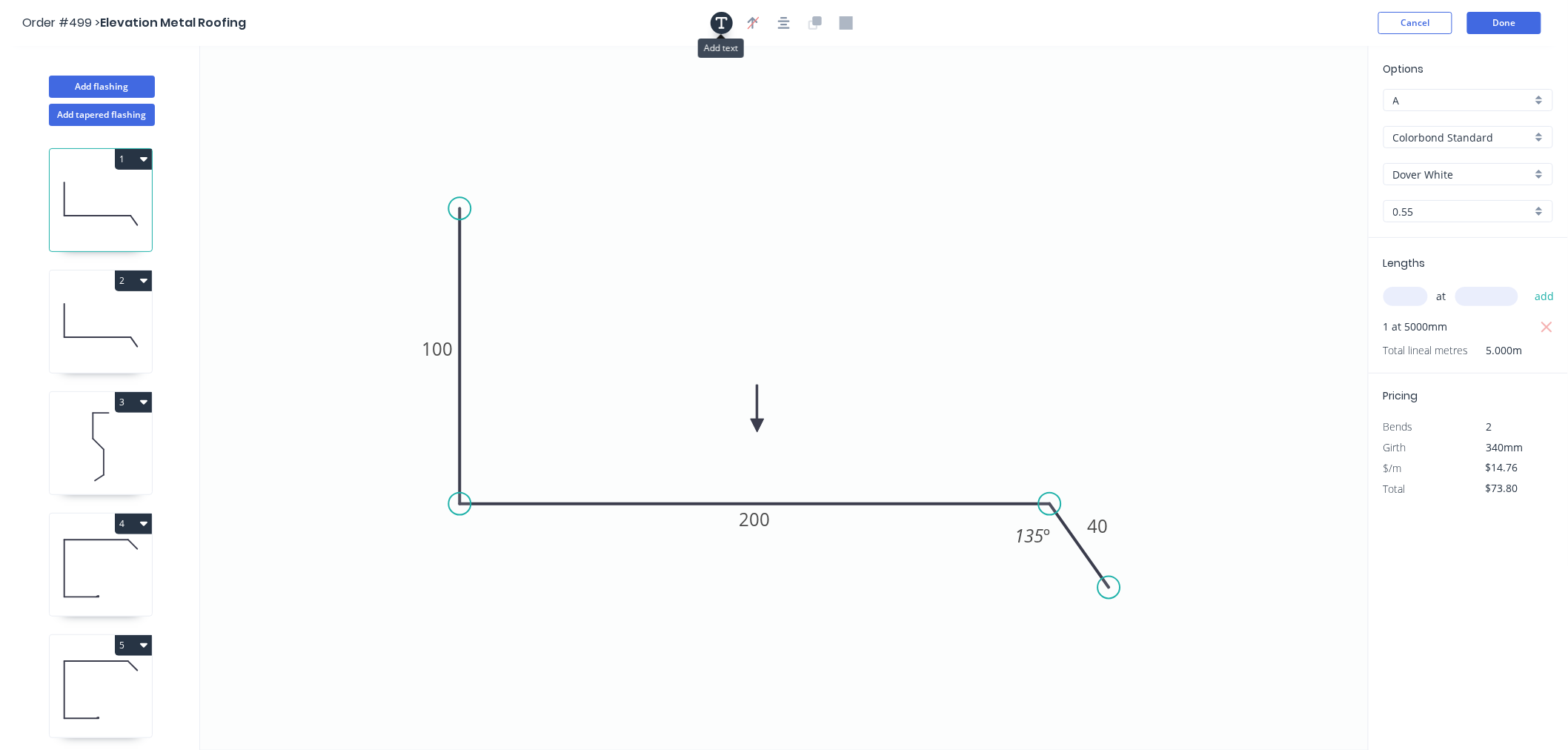
click at [724, 25] on icon "button" at bounding box center [722, 22] width 12 height 13
click at [317, 97] on textarea at bounding box center [295, 104] width 120 height 55
drag, startPoint x: 366, startPoint y: 141, endPoint x: 400, endPoint y: 145, distance: 34.2
click at [369, 142] on rect at bounding box center [366, 139] width 6 height 6
type textarea "A"
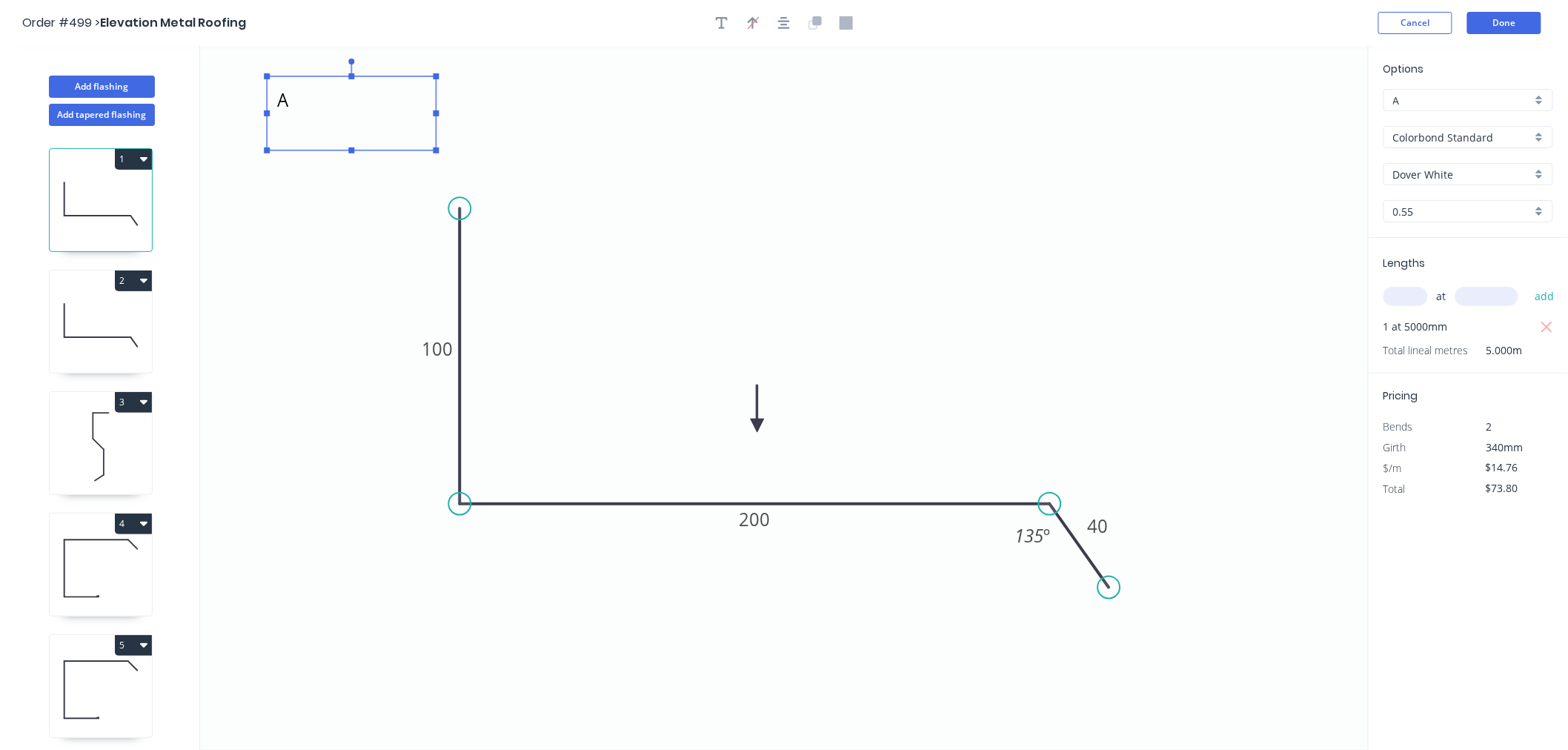
drag, startPoint x: 396, startPoint y: 92, endPoint x: 437, endPoint y: 103, distance: 42.4
click at [436, 103] on rect at bounding box center [351, 113] width 169 height 74
click at [1370, 27] on button "Done" at bounding box center [1504, 23] width 74 height 22
click at [1370, 13] on button "Done" at bounding box center [1504, 23] width 74 height 22
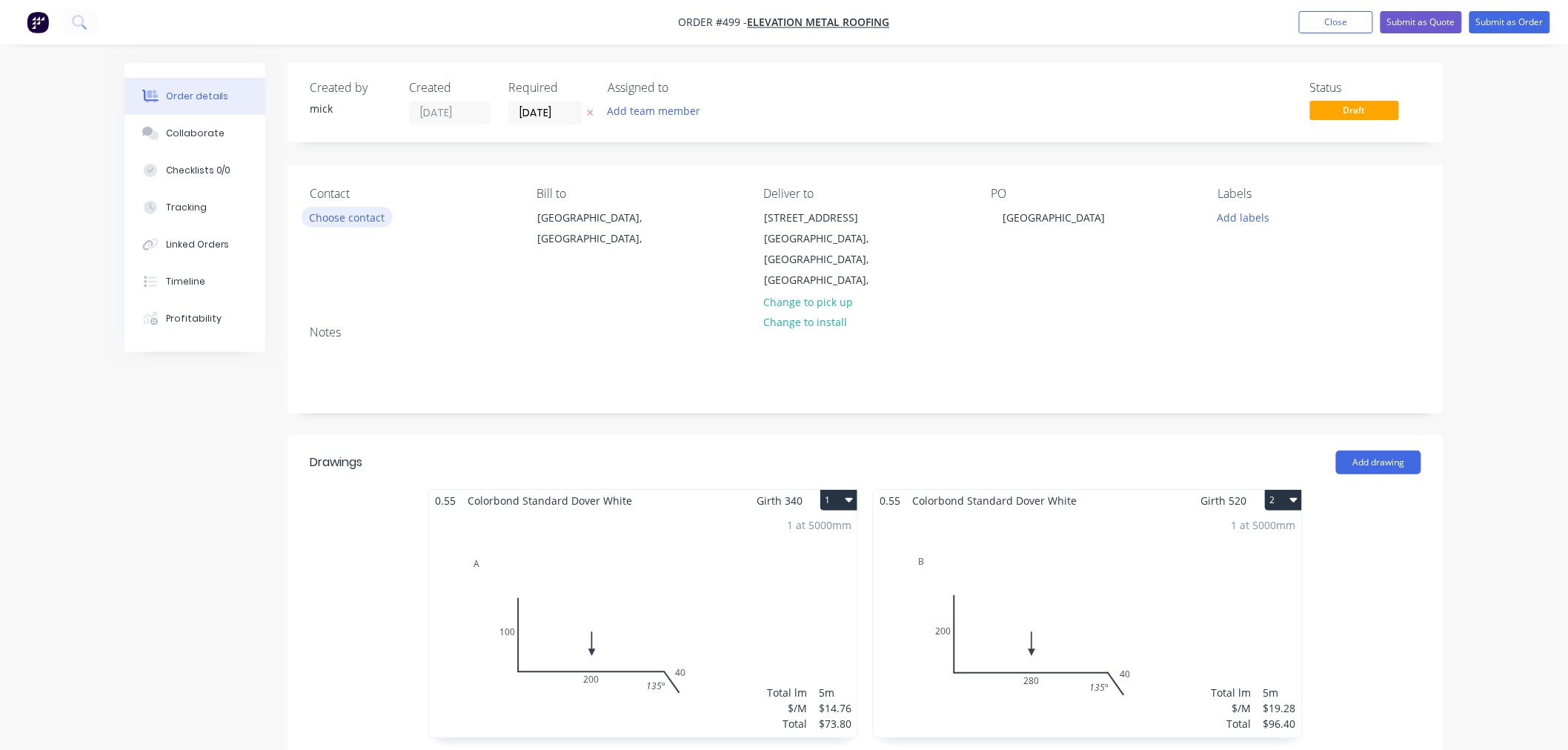
click at [348, 216] on button "Choose contact" at bounding box center [348, 216] width 91 height 20
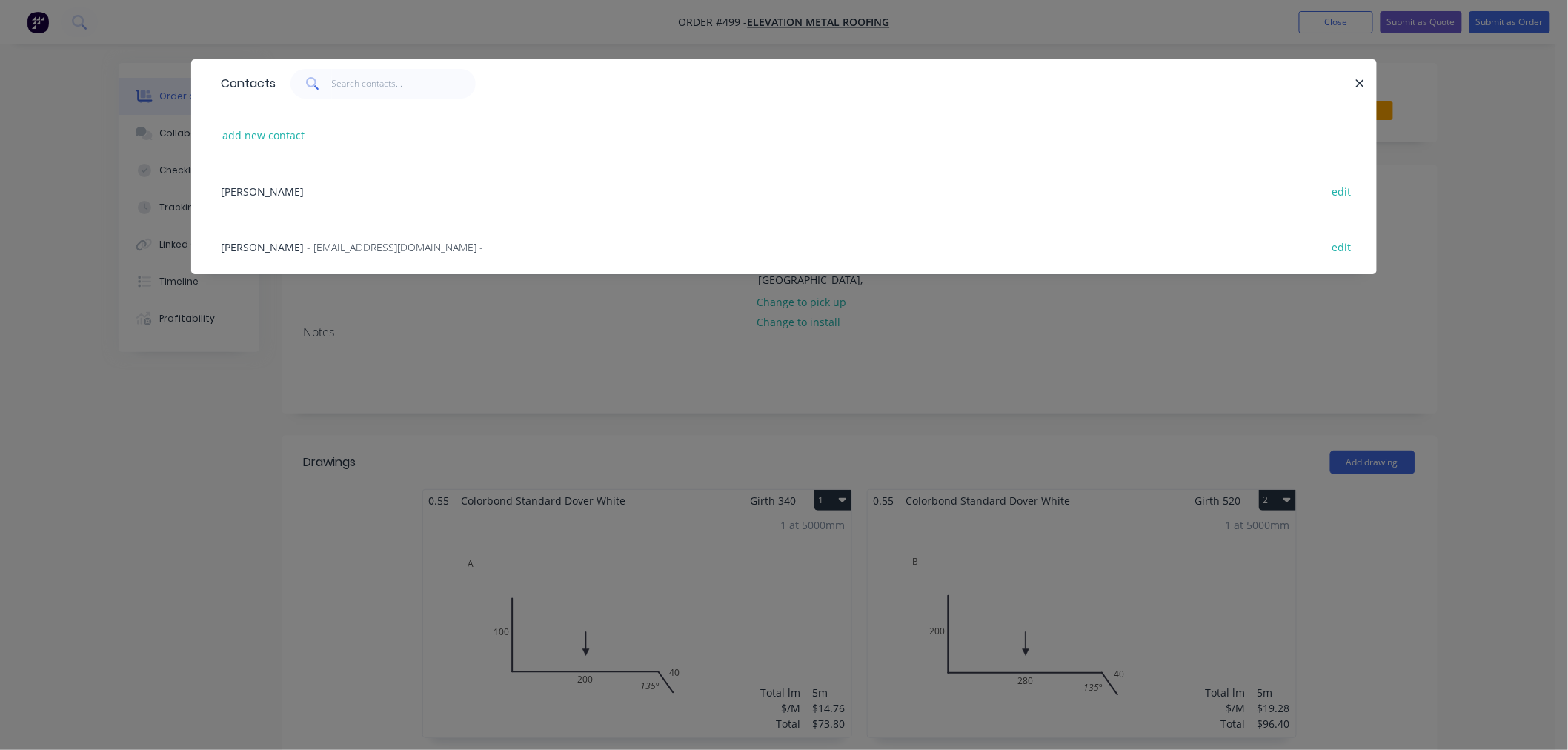
click at [281, 195] on div "James - edit" at bounding box center [783, 191] width 1141 height 55
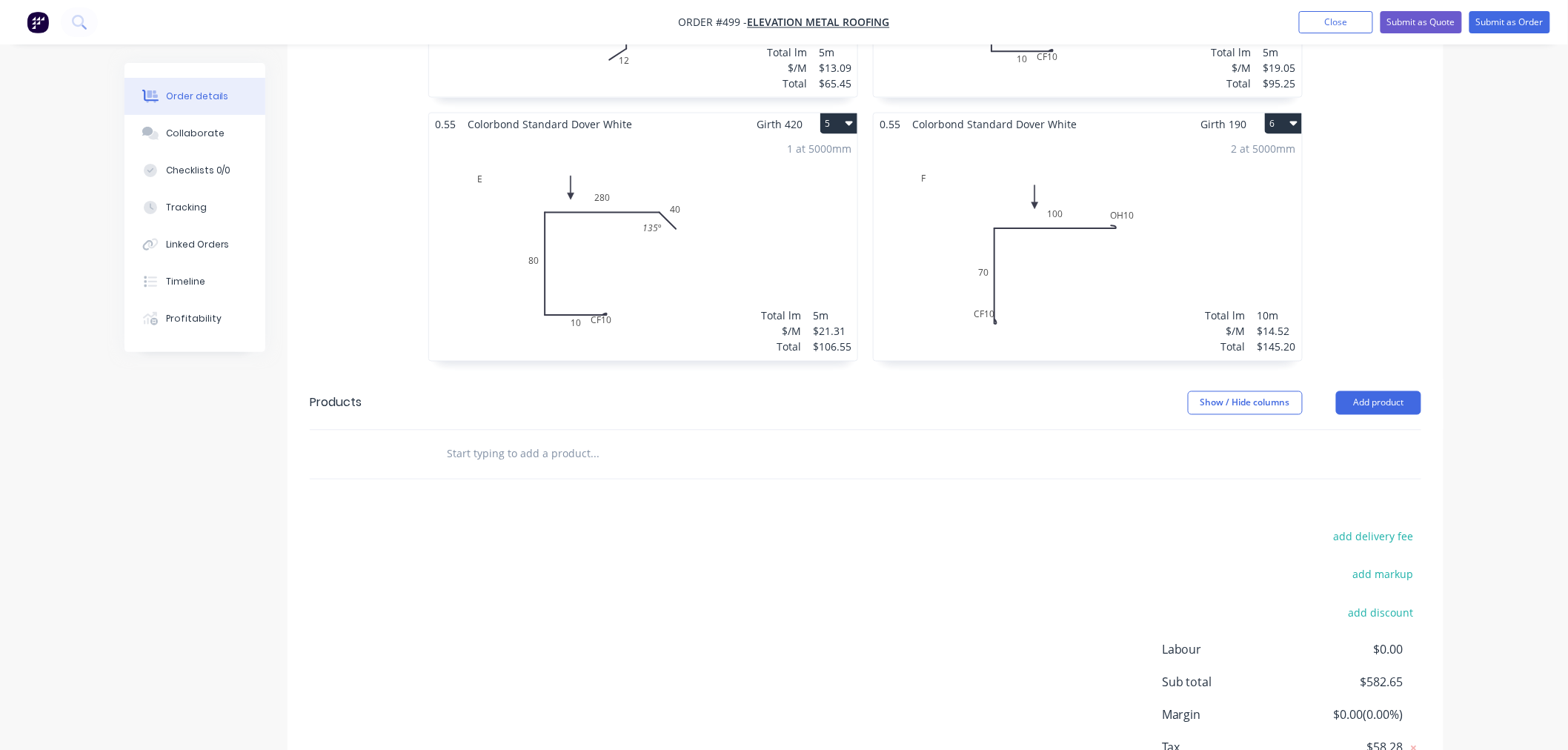
scroll to position [1012, 0]
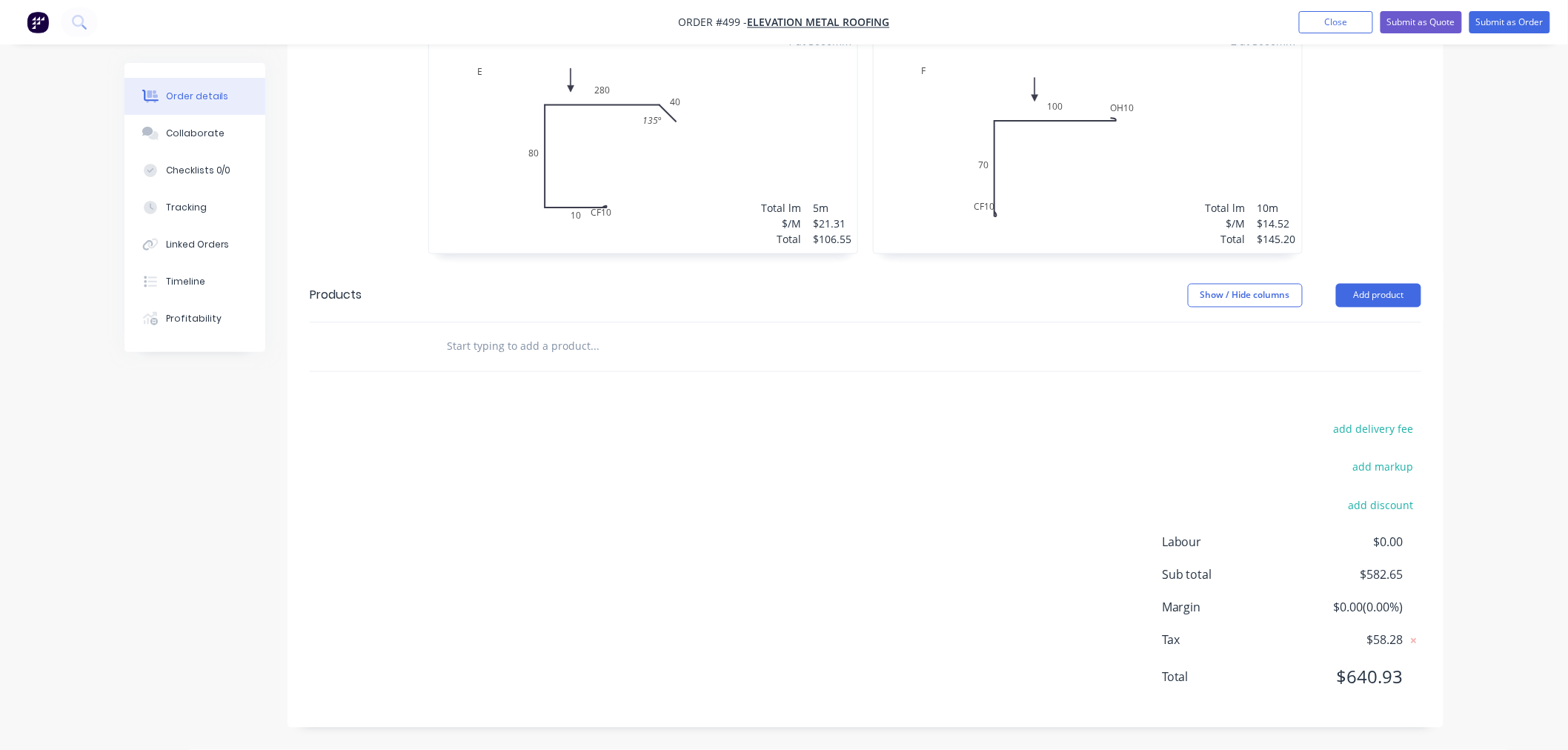
click at [543, 360] on div at bounding box center [695, 347] width 534 height 48
click at [543, 359] on input "text" at bounding box center [594, 347] width 297 height 29
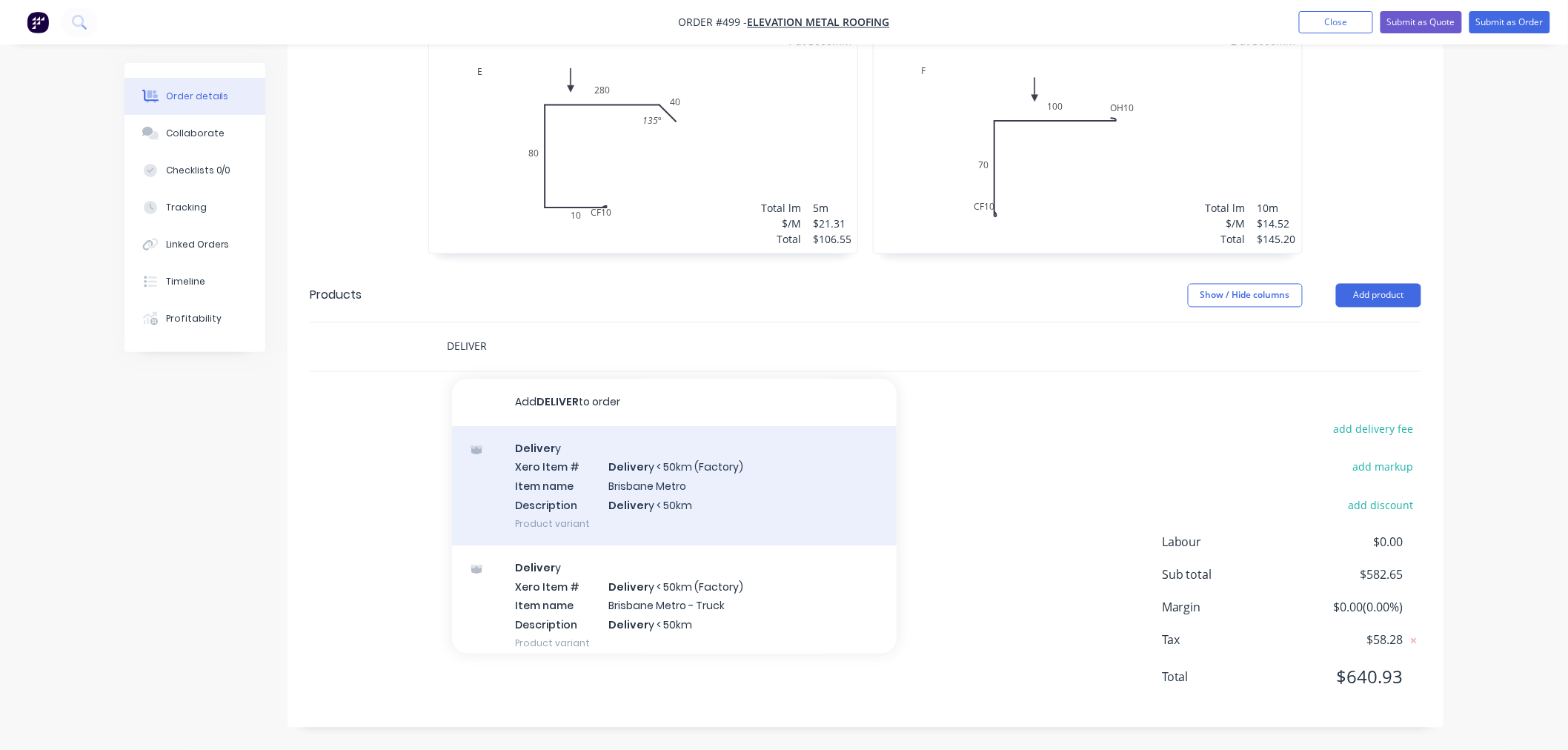
scroll to position [313, 0]
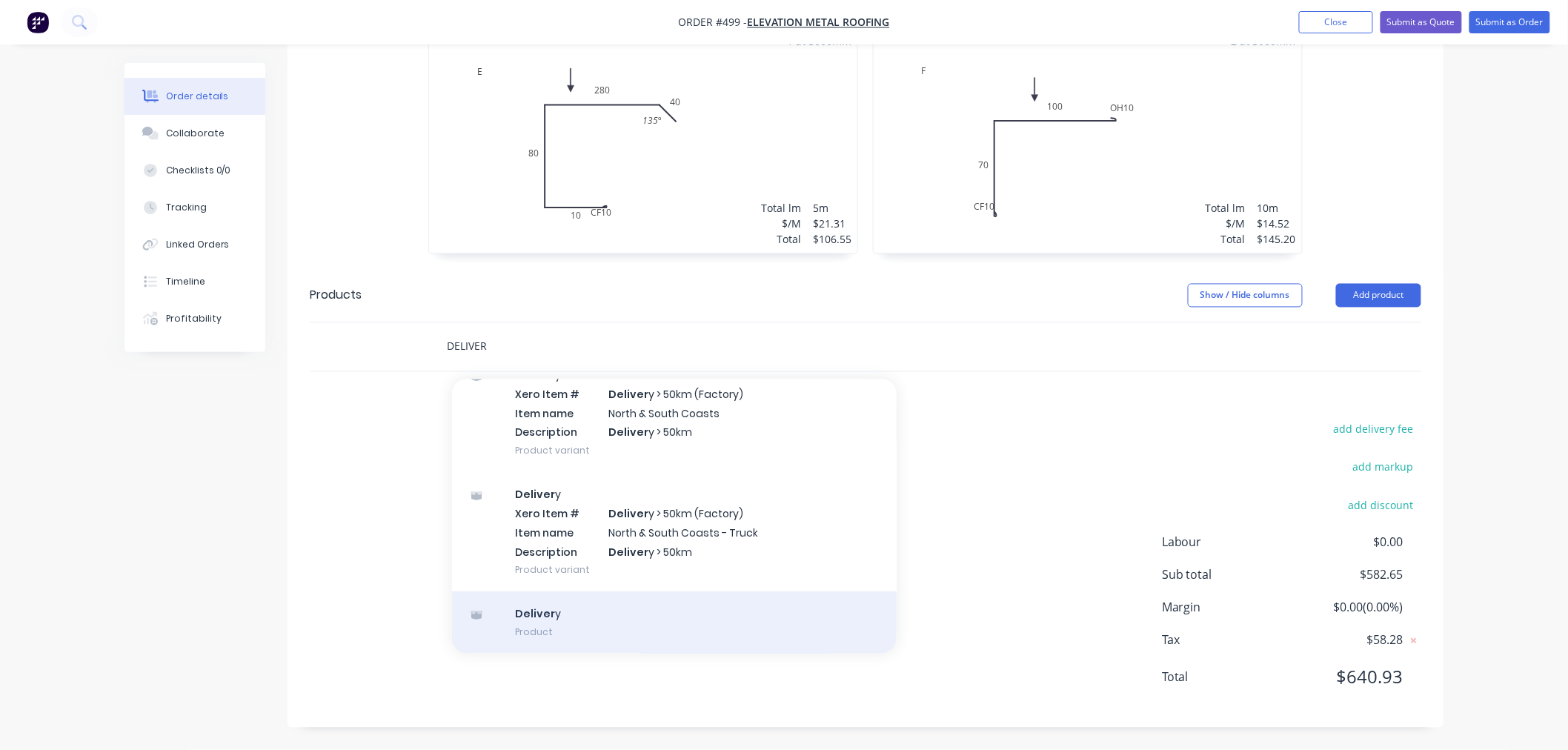
type input "DELIVER"
click at [551, 629] on div "Deliver y Product" at bounding box center [674, 622] width 445 height 62
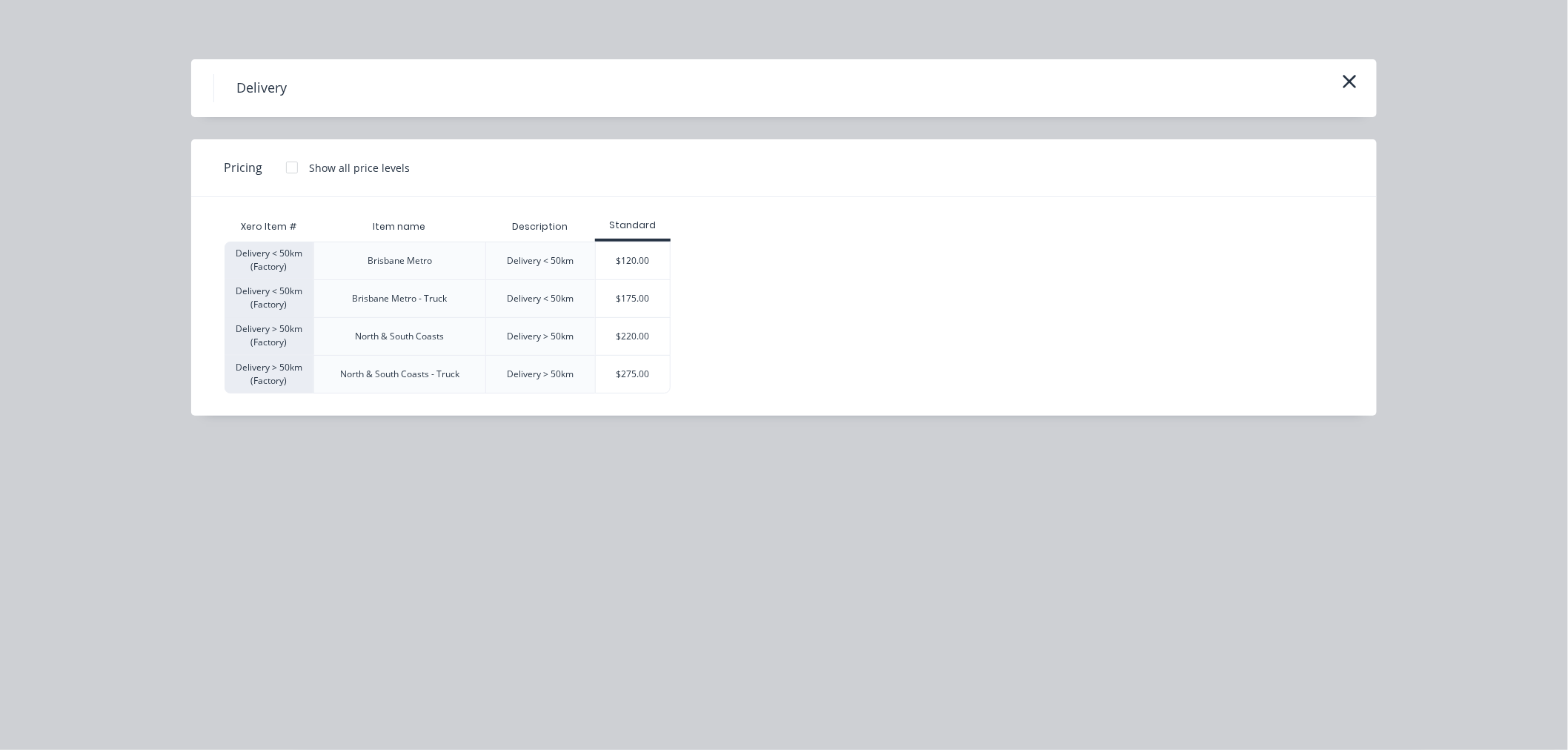
click at [287, 172] on div at bounding box center [292, 167] width 29 height 29
click at [645, 269] on div "$120.00" at bounding box center [633, 260] width 74 height 37
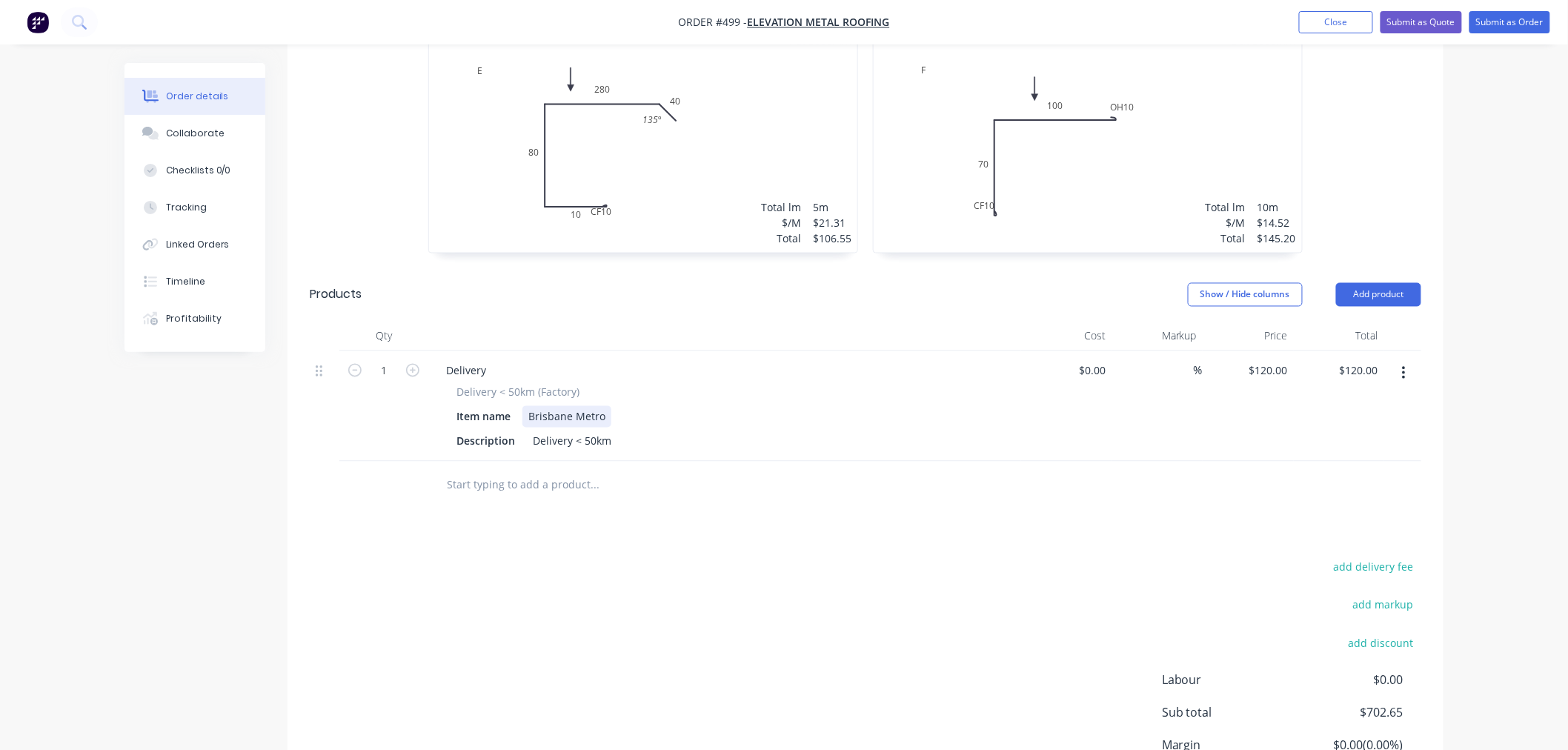
drag, startPoint x: 603, startPoint y: 416, endPoint x: 206, endPoint y: 342, distance: 403.8
click at [762, 500] on div at bounding box center [695, 485] width 534 height 48
click at [543, 486] on input "text" at bounding box center [594, 485] width 297 height 29
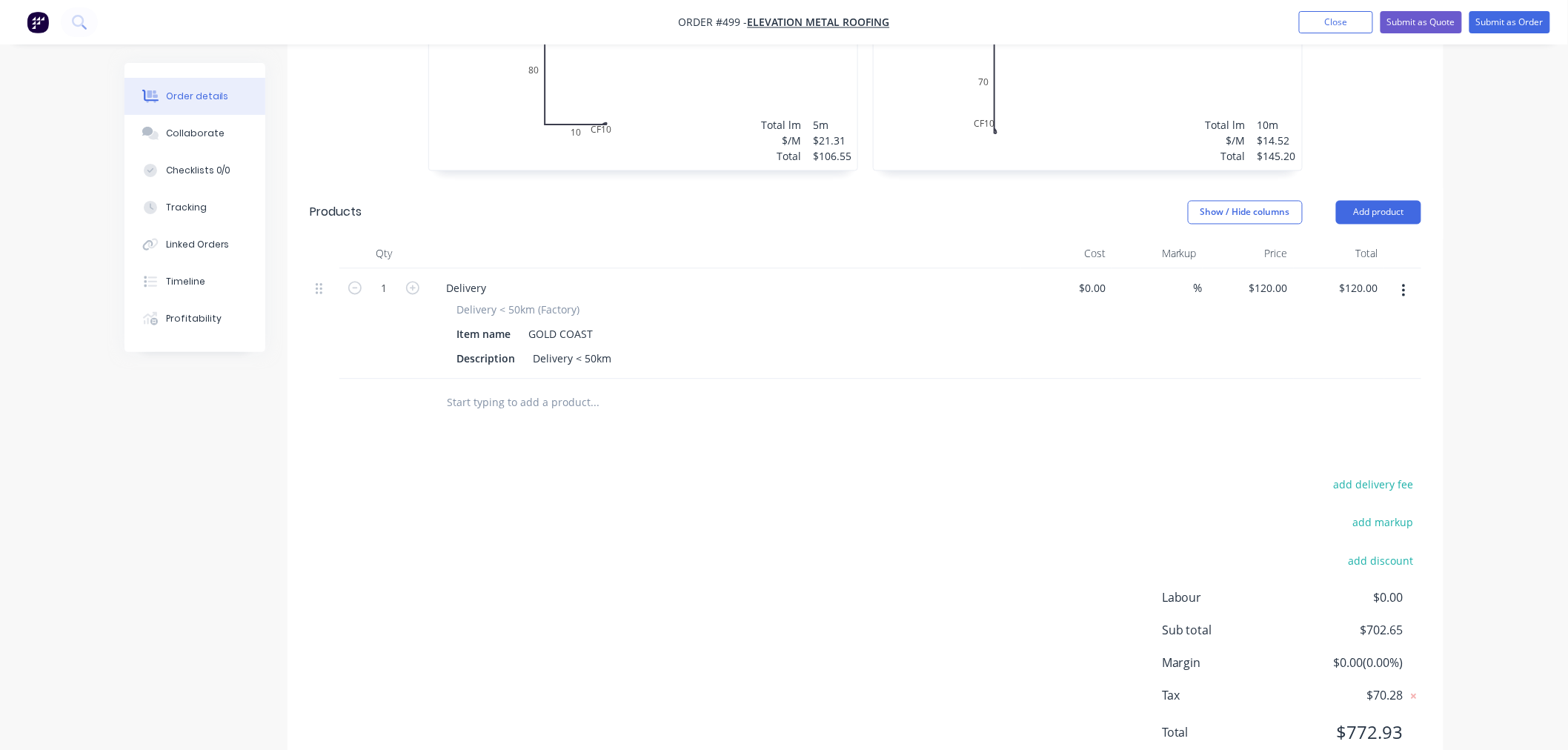
scroll to position [1150, 0]
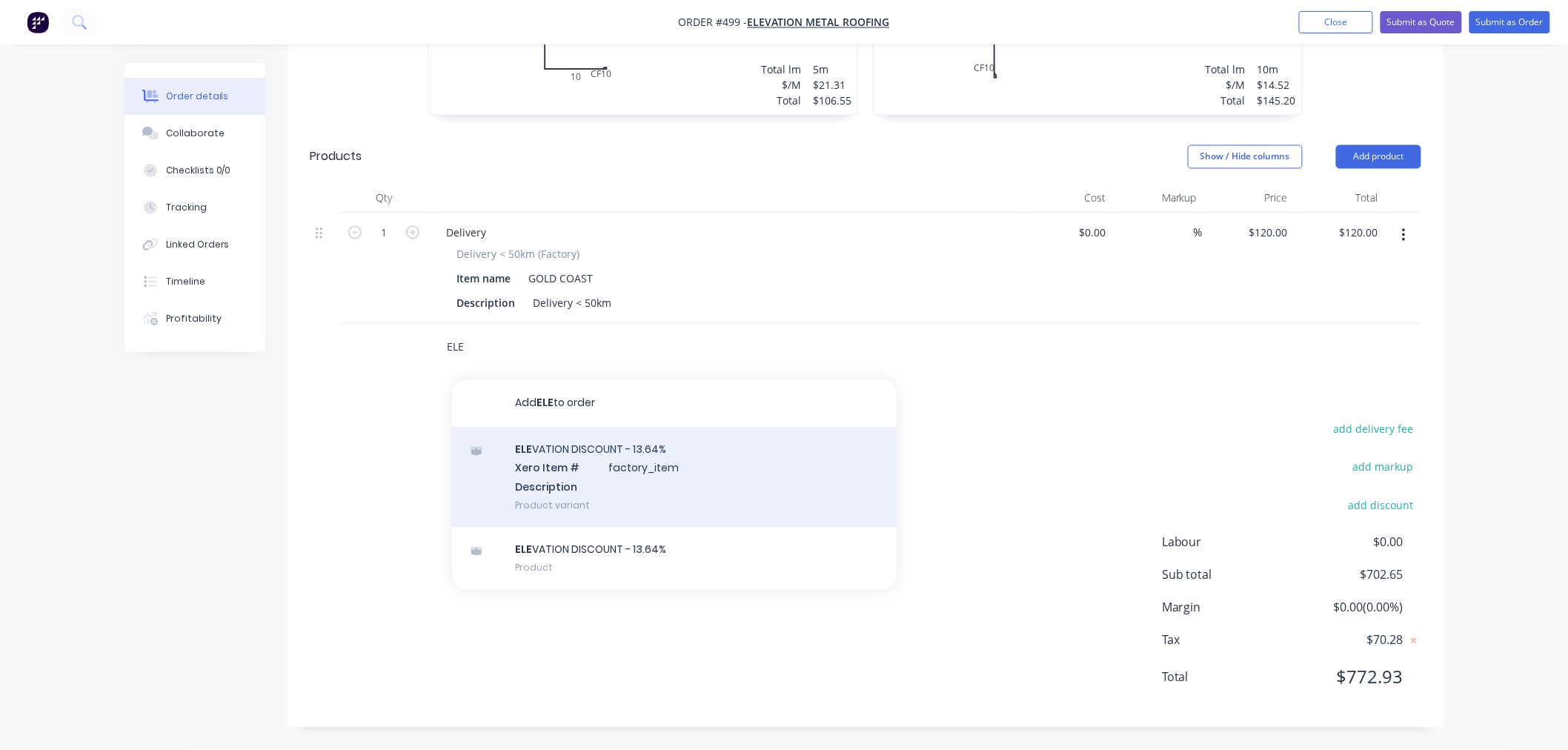
type input "ELE"
click at [676, 484] on div "ELE VATION DISCOUNT - 13.64% Xero Item # factory_item Description Product varia…" at bounding box center [674, 478] width 445 height 100
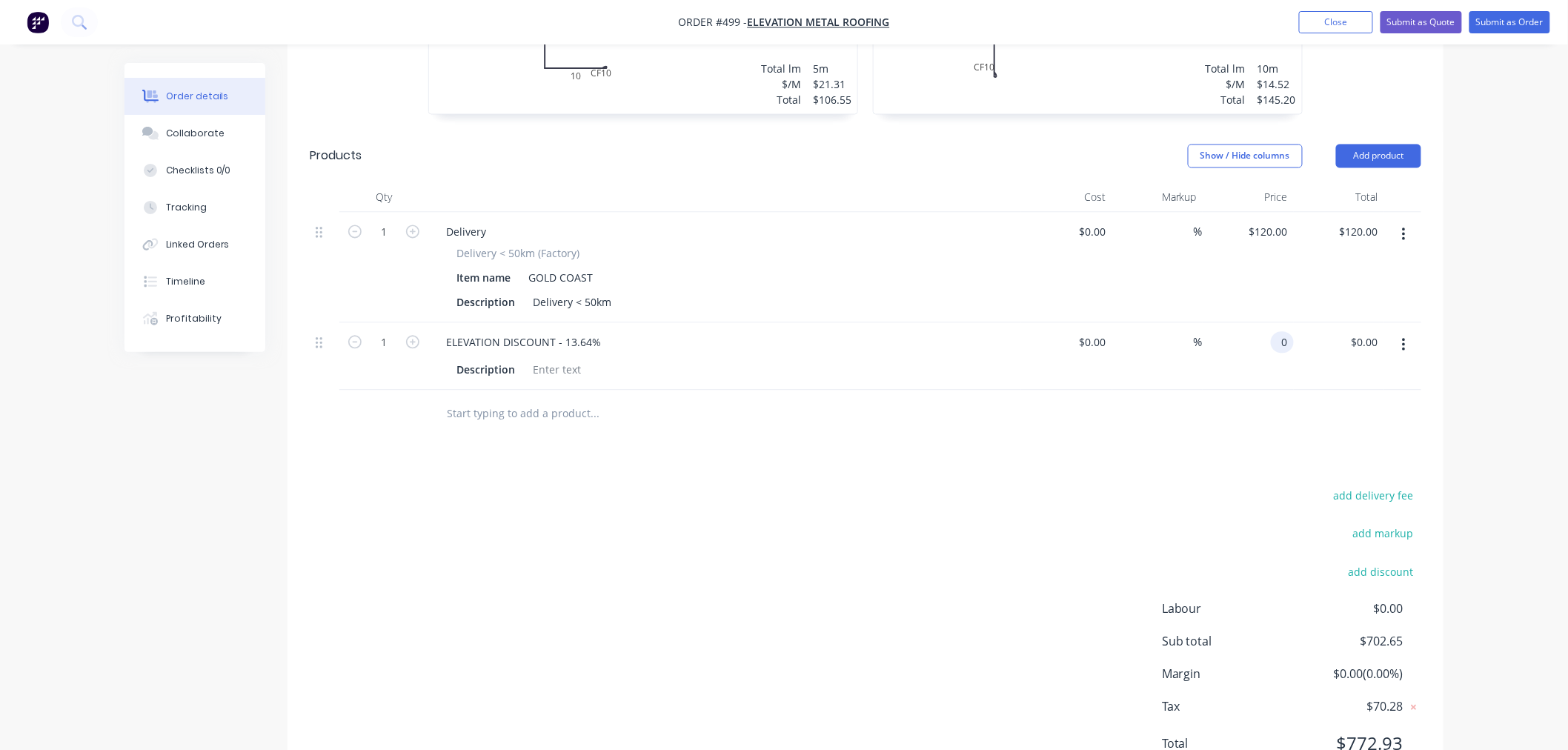
click at [1285, 339] on input "0" at bounding box center [1285, 342] width 17 height 22
type input "$-79.47"
click at [1149, 528] on div "add delivery fee add markup add discount Labour $0.00 Sub total $702.65 Margin …" at bounding box center [865, 629] width 1112 height 286
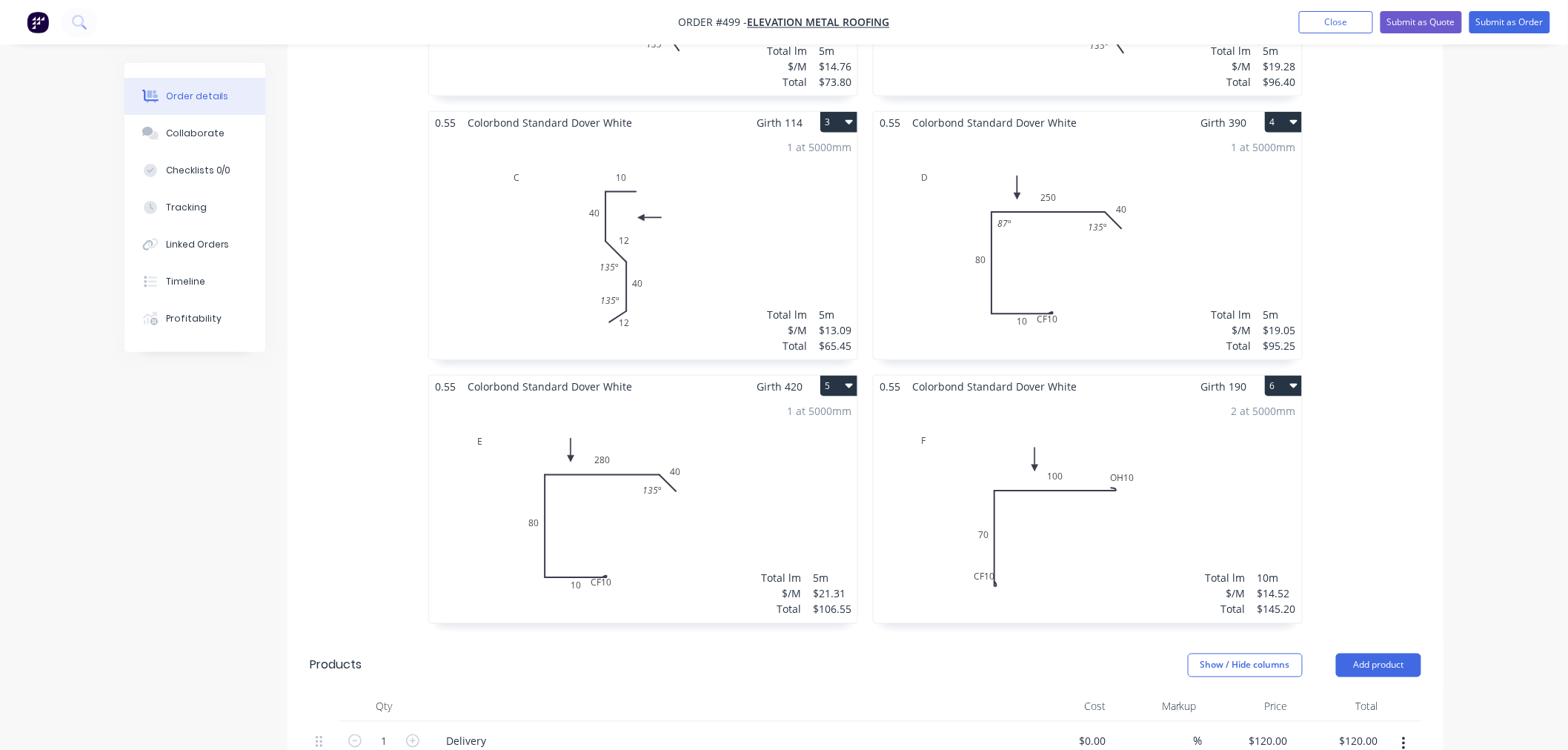
scroll to position [66, 0]
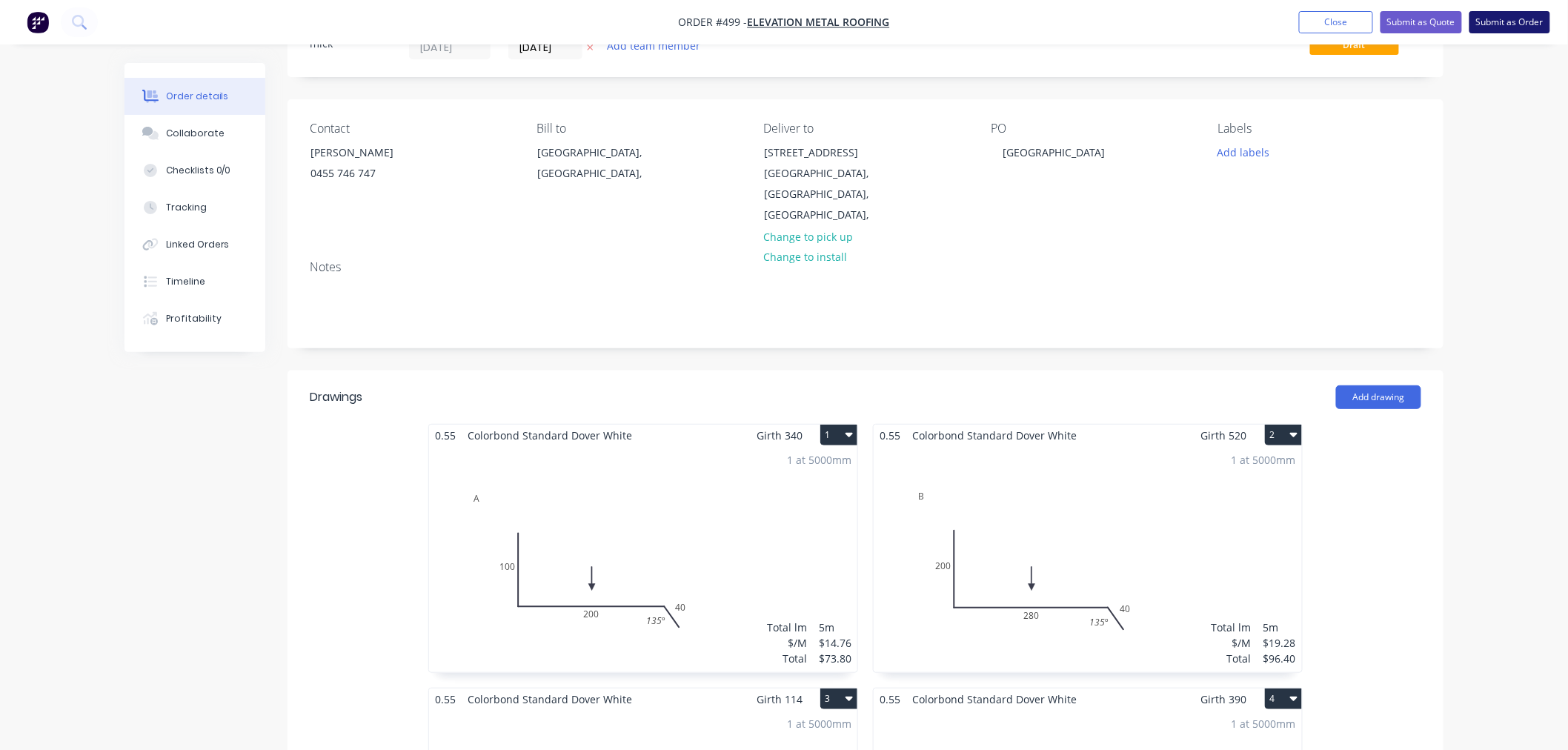
click at [1370, 11] on button "Submit as Order" at bounding box center [1510, 22] width 81 height 22
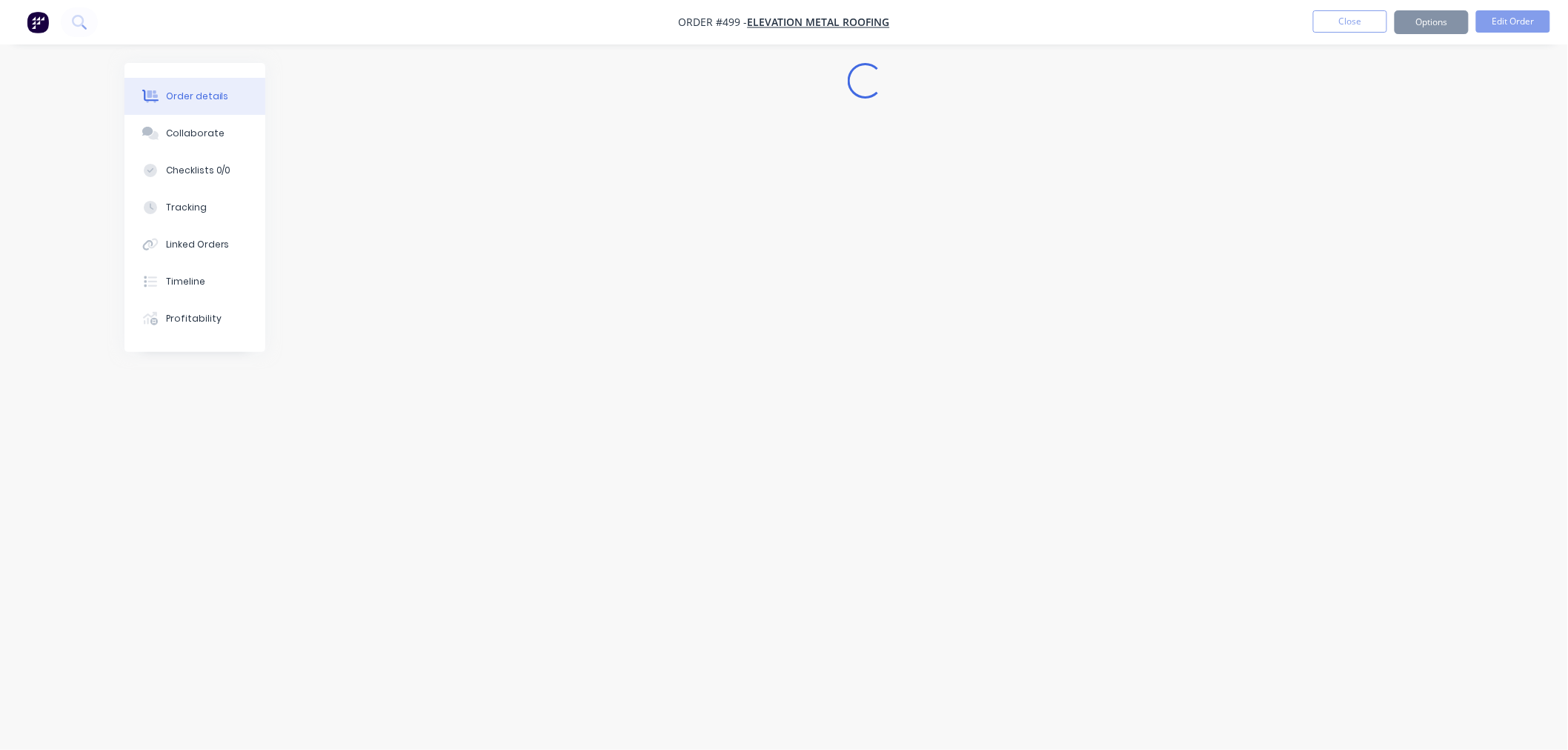
scroll to position [0, 0]
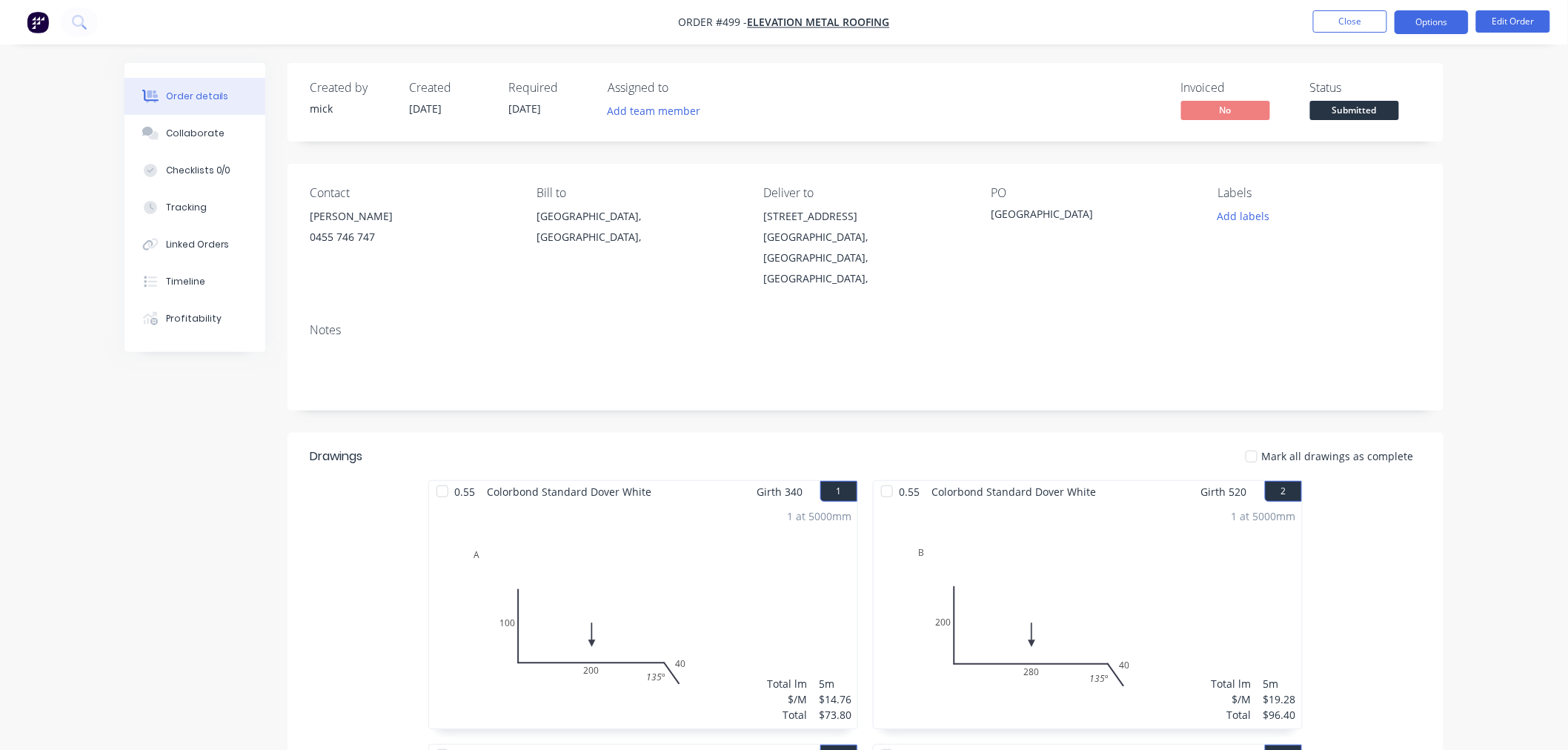
click at [1370, 22] on button "Options" at bounding box center [1432, 22] width 74 height 23
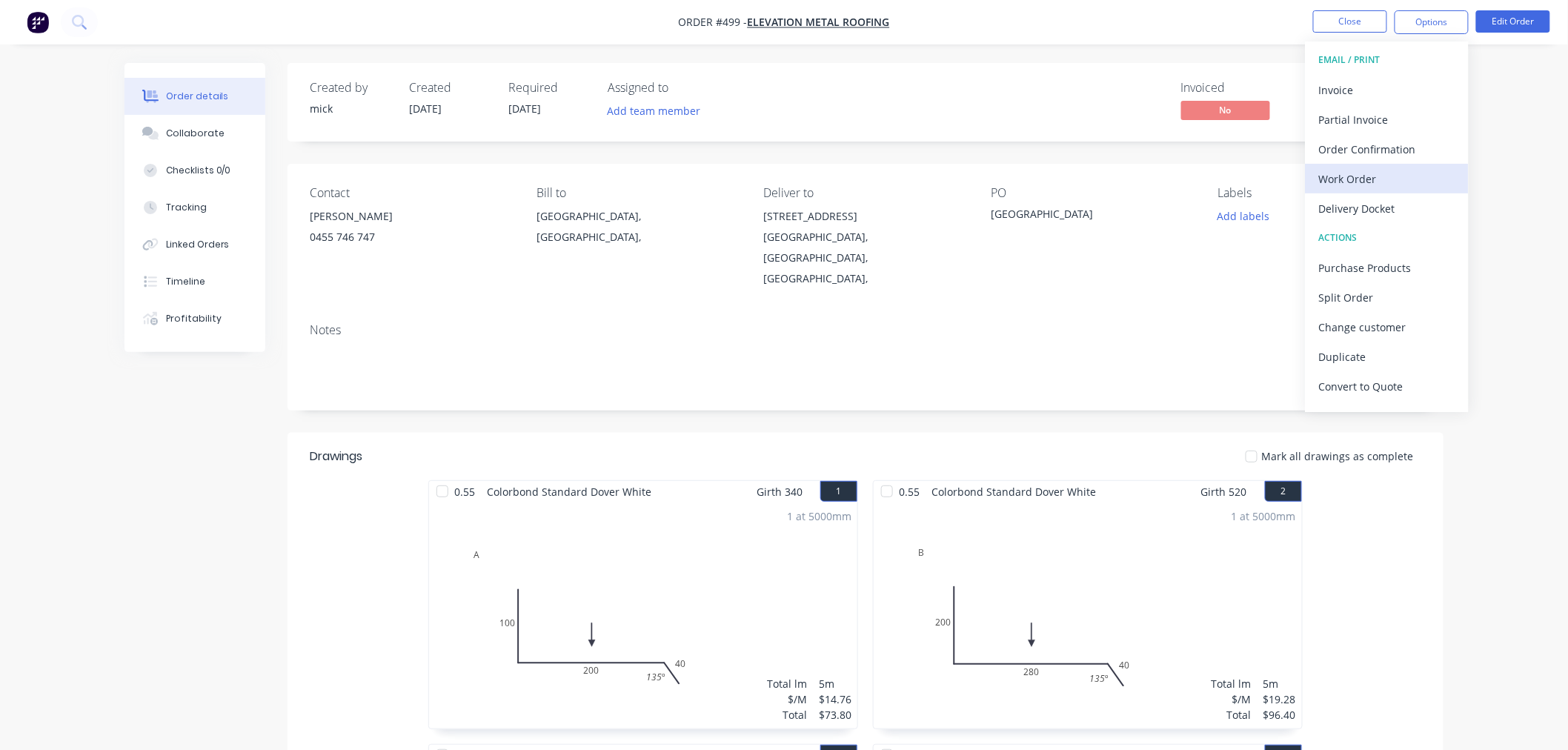
click at [1366, 168] on div "Work Order" at bounding box center [1387, 178] width 136 height 22
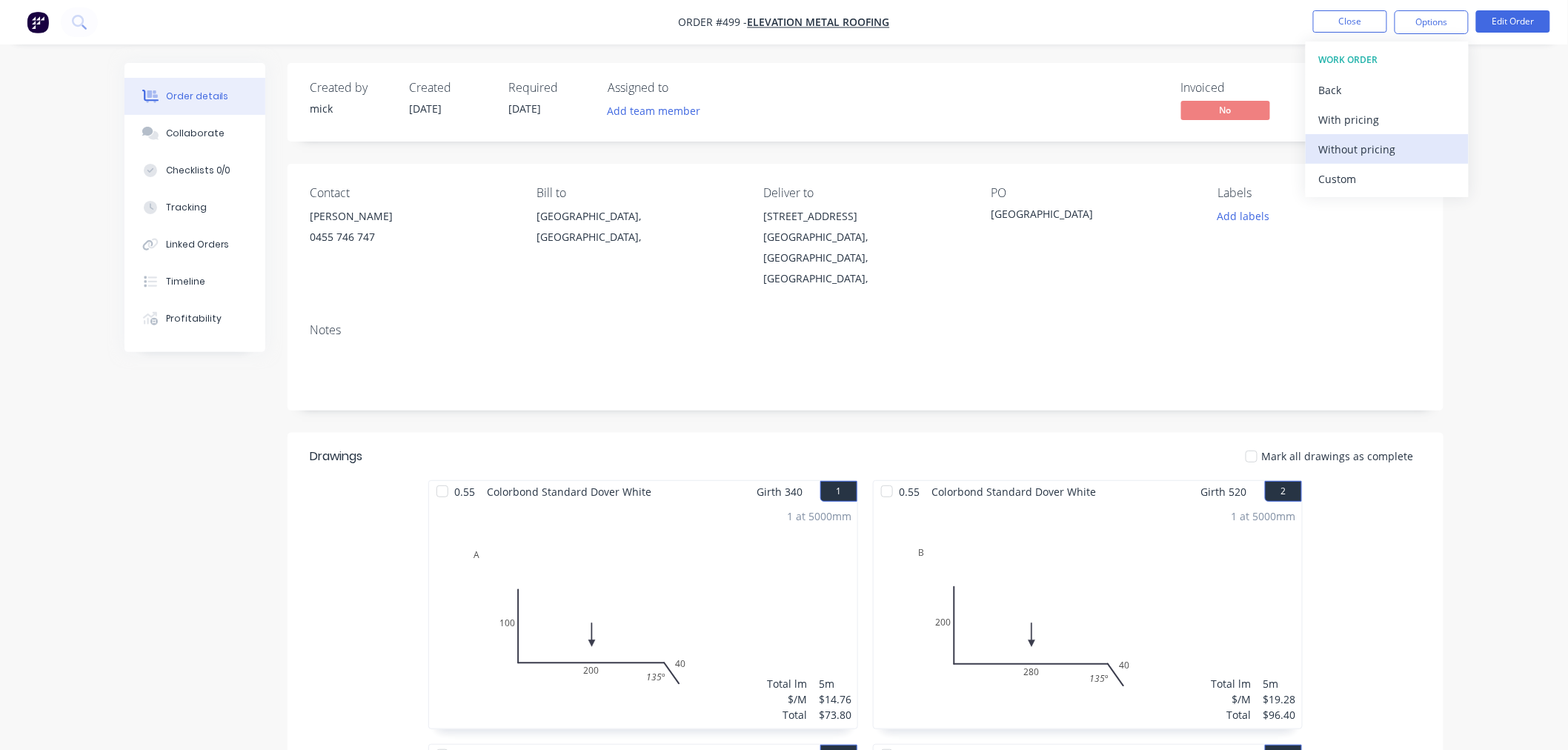
click at [1367, 151] on div "Without pricing" at bounding box center [1387, 149] width 136 height 22
click at [38, 17] on img "button" at bounding box center [38, 22] width 22 height 22
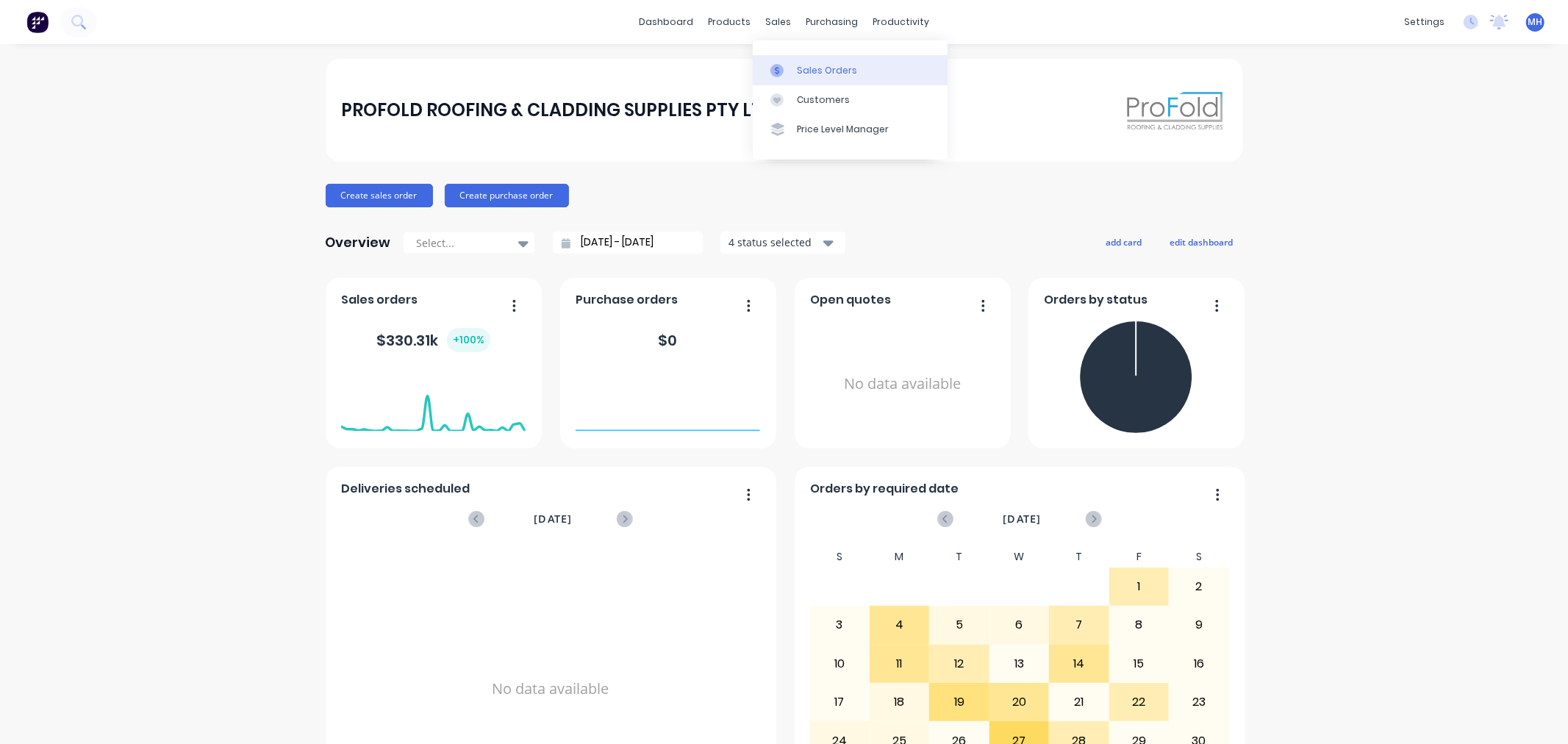
click at [843, 65] on div "Sales Orders" at bounding box center [826, 70] width 60 height 13
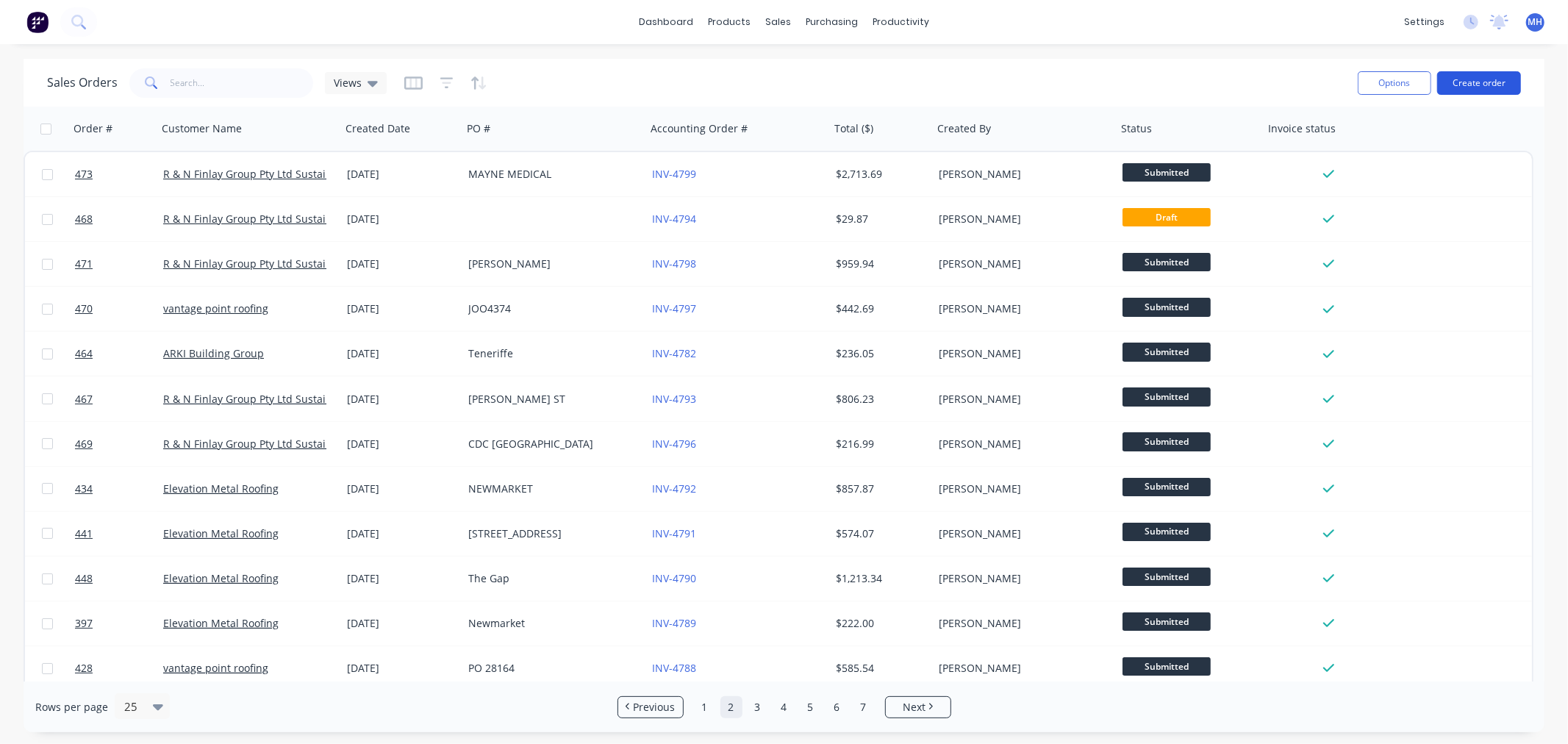
click at [1358, 84] on button "Create order" at bounding box center [1479, 82] width 84 height 23
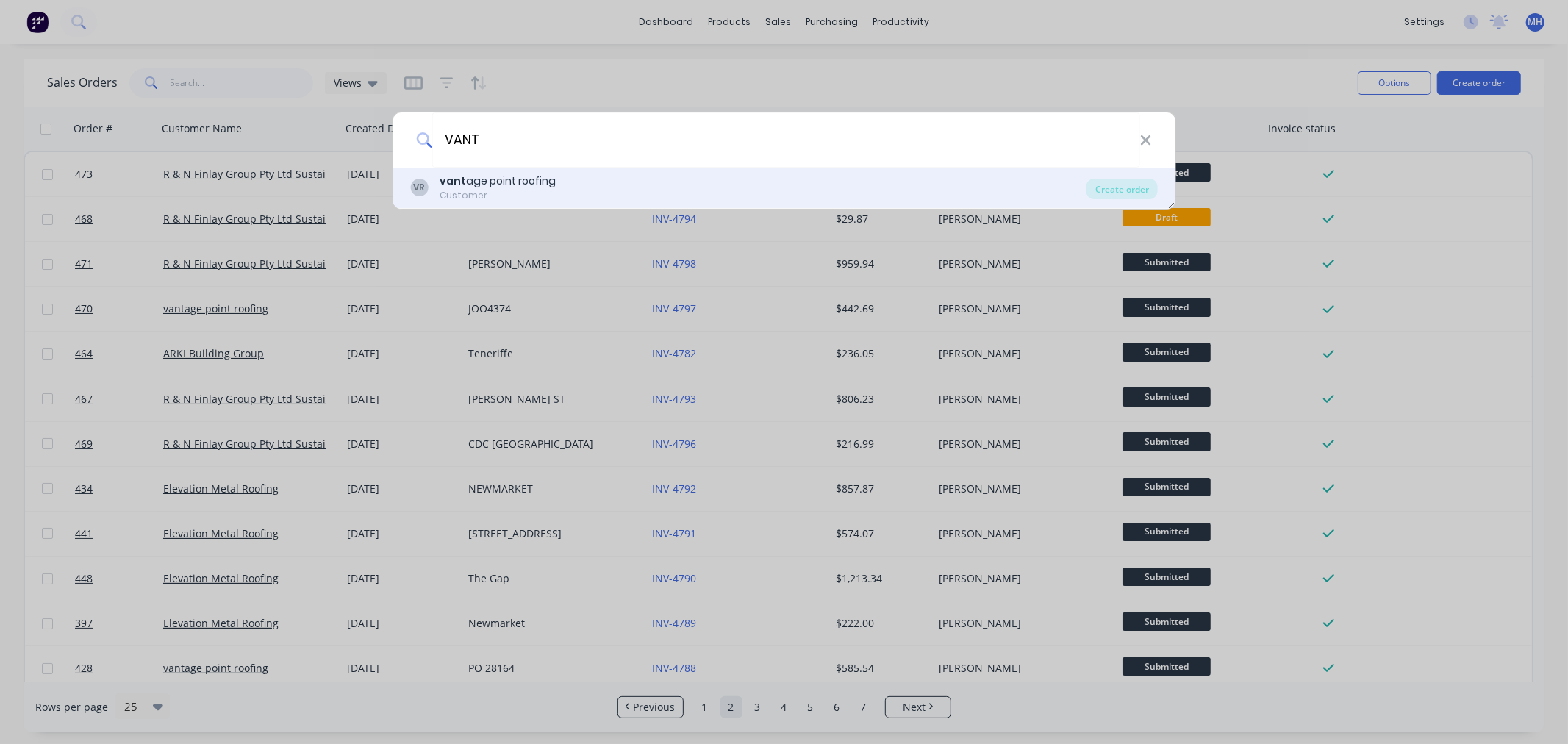
type input "VANT"
click at [560, 181] on div "VR vant age point roofing Customer" at bounding box center [748, 188] width 676 height 29
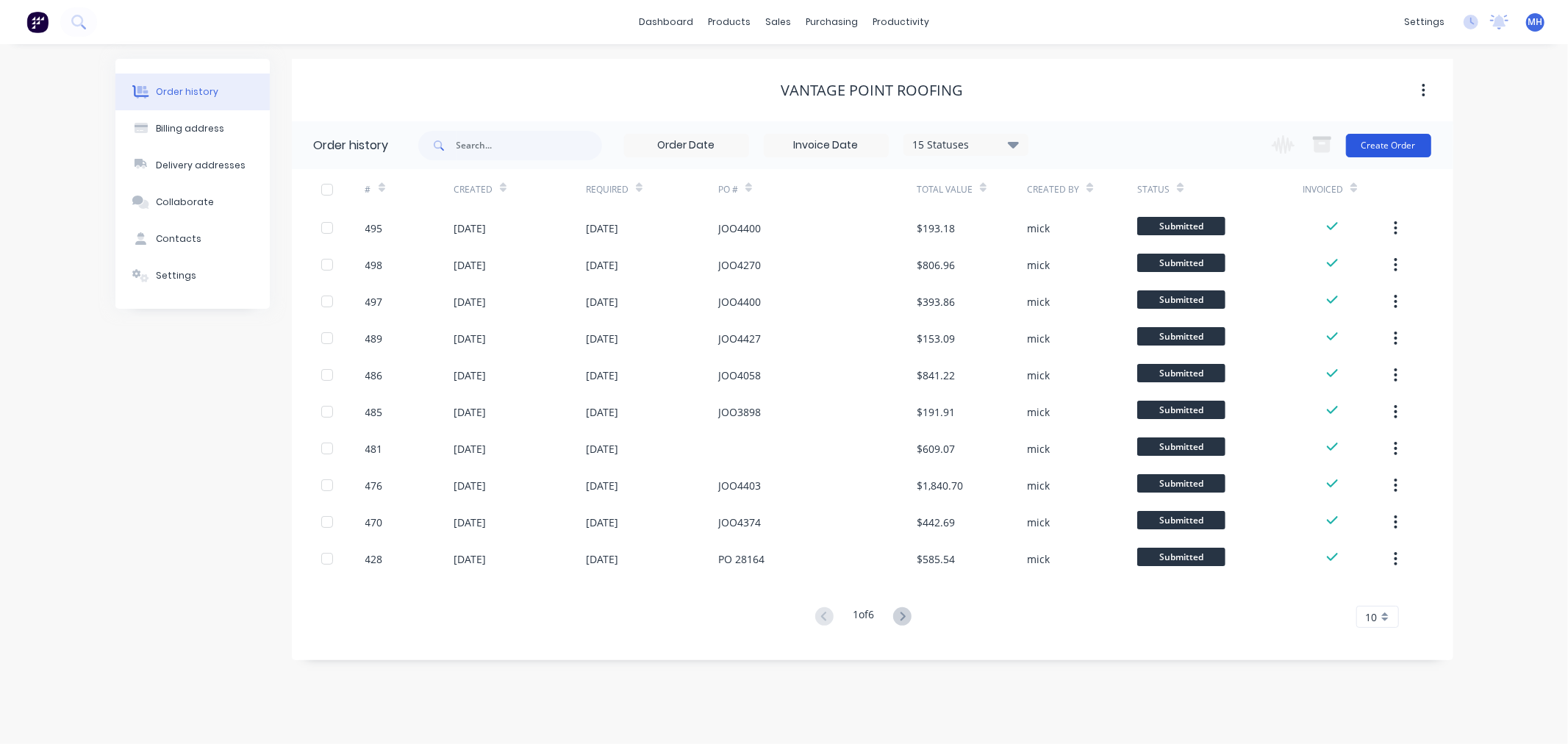
click at [1358, 145] on button "Create Order" at bounding box center [1388, 145] width 86 height 23
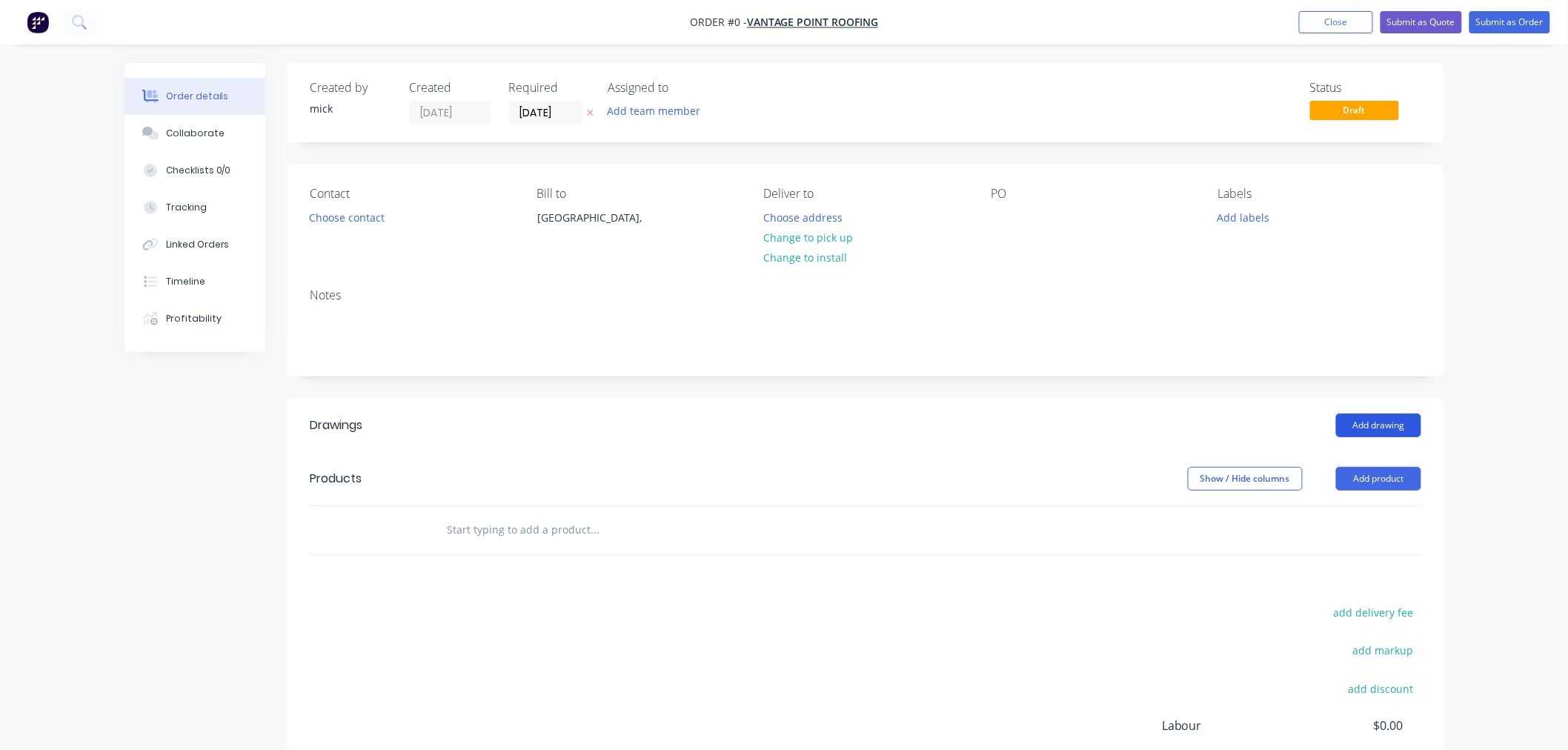
click at [1370, 423] on button "Add drawing" at bounding box center [1378, 424] width 85 height 23
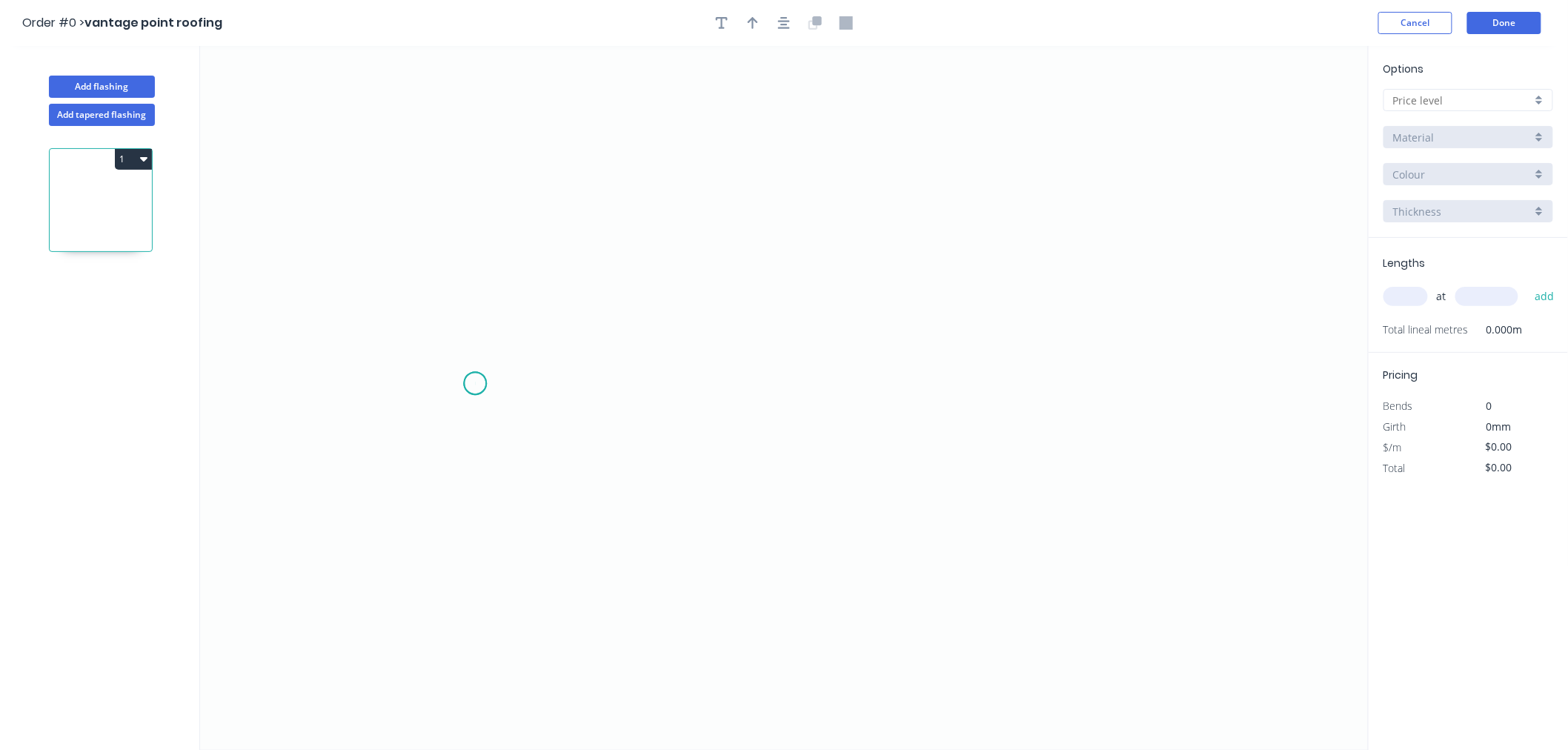
click at [475, 384] on icon "0" at bounding box center [784, 397] width 1169 height 703
click at [545, 281] on icon at bounding box center [511, 332] width 71 height 103
click at [1127, 284] on icon "0 ?" at bounding box center [784, 397] width 1169 height 703
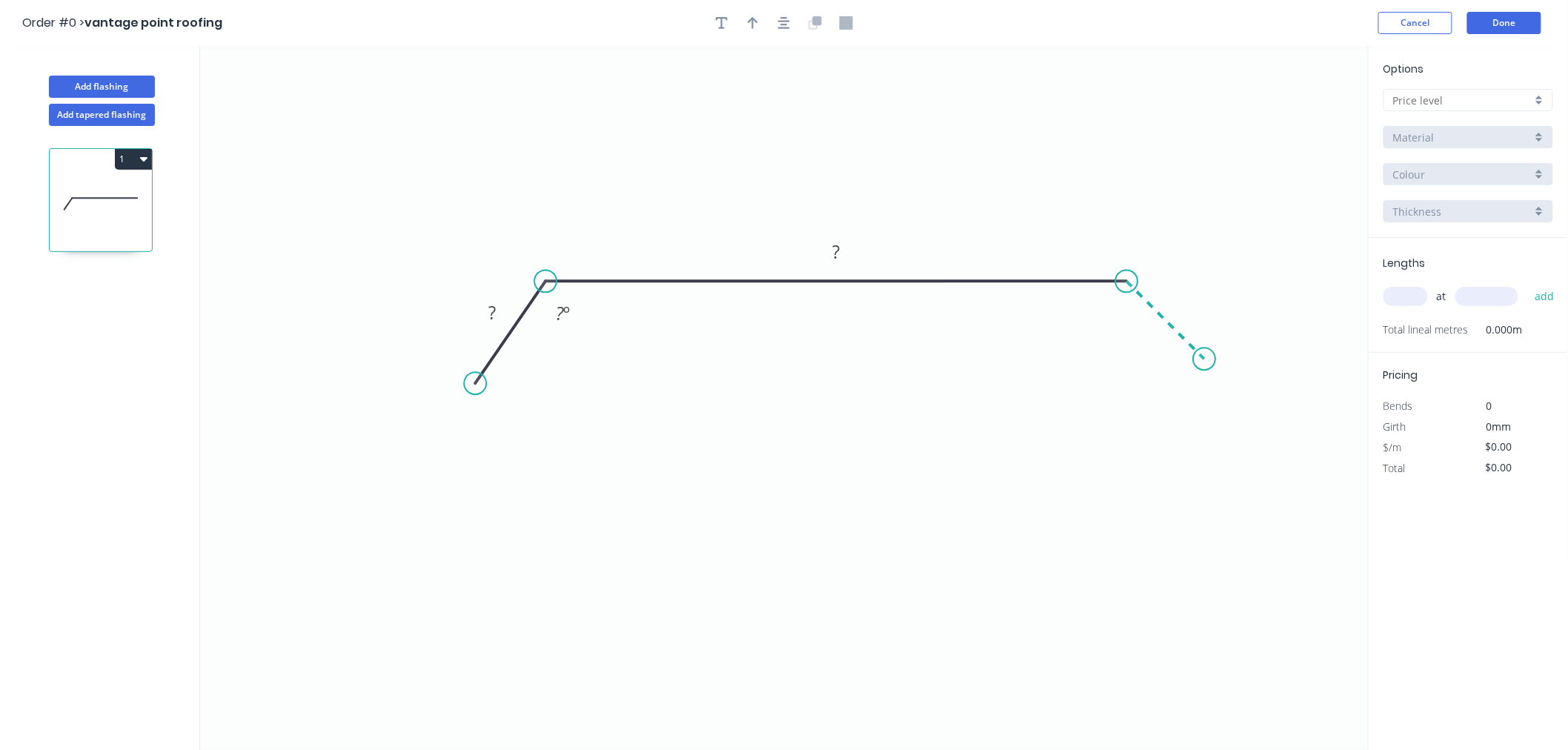
click at [1205, 367] on icon "0 ? ? ? º" at bounding box center [784, 397] width 1169 height 703
click at [1205, 365] on circle at bounding box center [1204, 359] width 22 height 22
click at [1151, 316] on div "Show angle" at bounding box center [1192, 327] width 149 height 30
click at [499, 312] on rect at bounding box center [492, 313] width 29 height 21
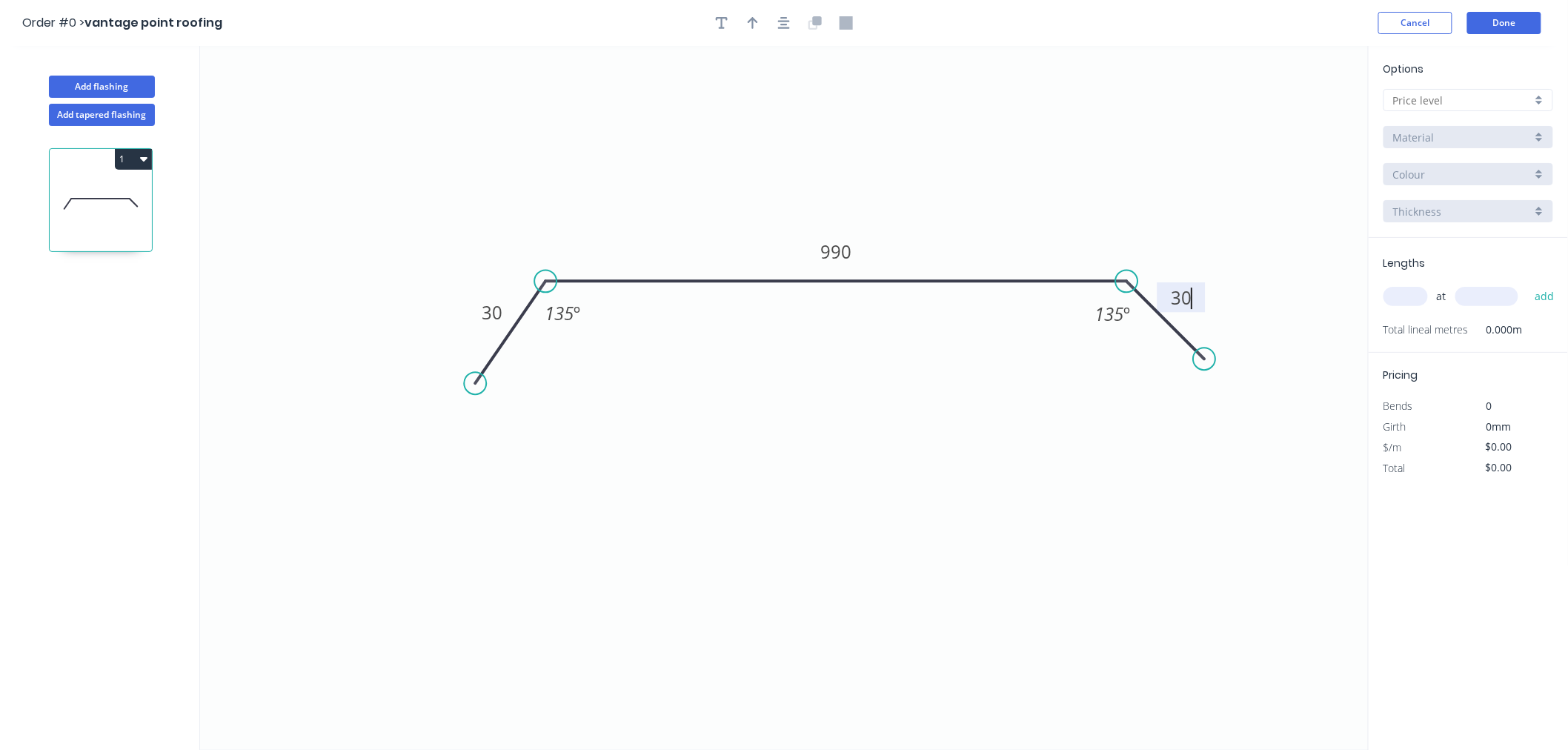
click at [810, 478] on icon "0 30 990 30 135 º 135 º" at bounding box center [784, 397] width 1169 height 703
click at [781, 29] on button "button" at bounding box center [784, 23] width 22 height 22
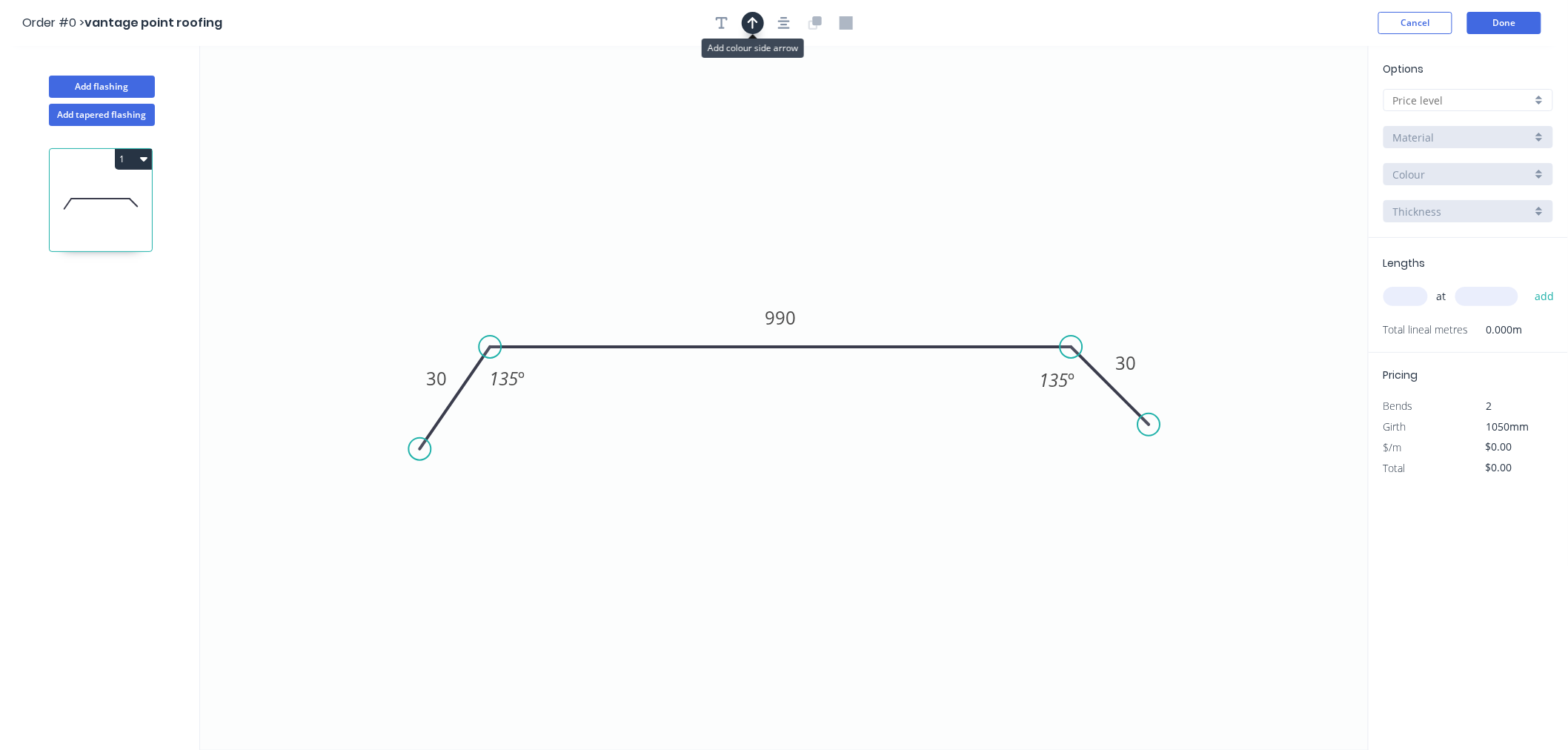
click at [758, 28] on button "button" at bounding box center [753, 23] width 22 height 22
drag, startPoint x: 1290, startPoint y: 113, endPoint x: 726, endPoint y: 232, distance: 576.4
click at [724, 232] on icon "0 30 990 30 135 º 135 º" at bounding box center [784, 397] width 1169 height 703
drag, startPoint x: 1295, startPoint y: 118, endPoint x: 722, endPoint y: 248, distance: 587.6
click at [722, 248] on icon at bounding box center [724, 228] width 13 height 47
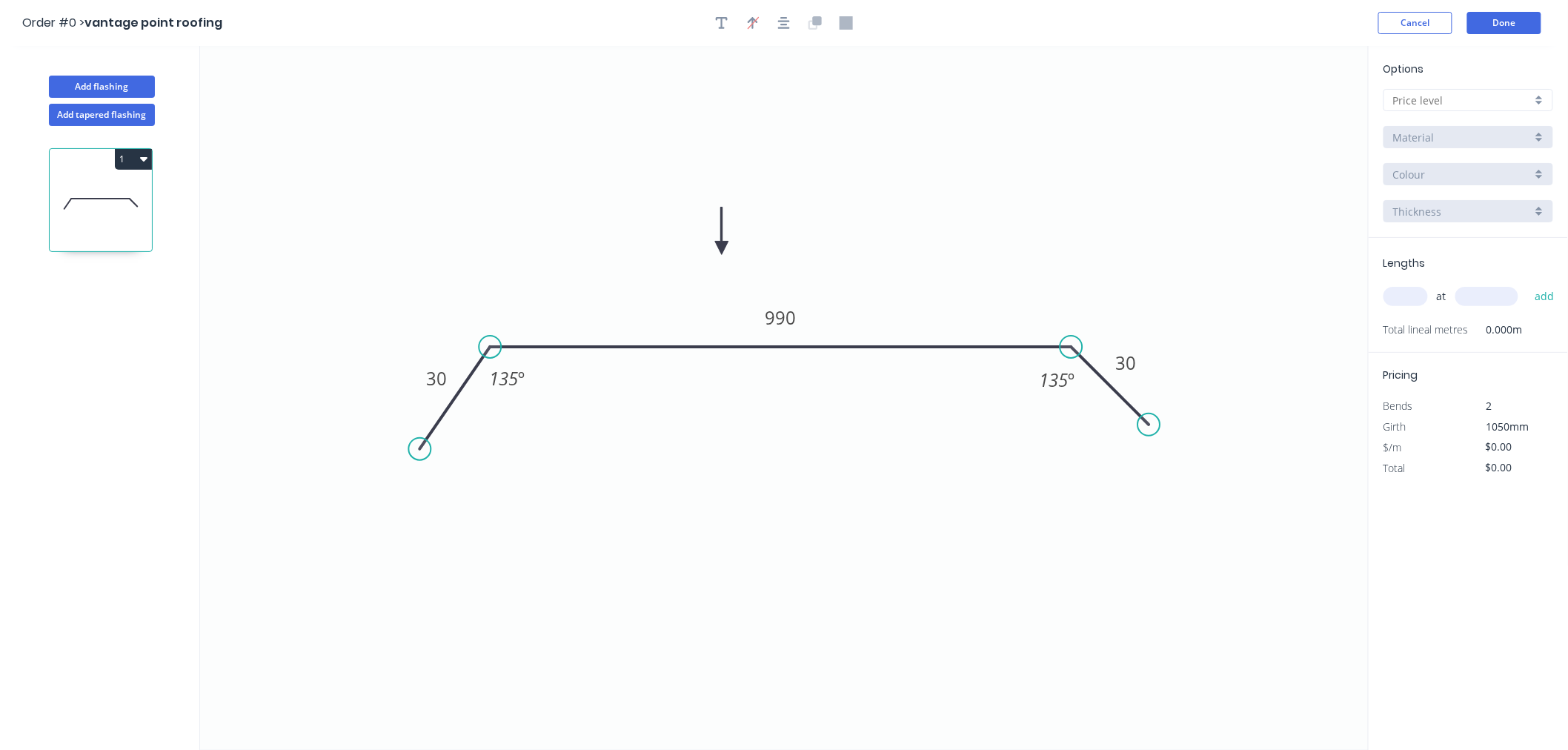
click at [1370, 90] on div at bounding box center [1468, 100] width 170 height 22
click at [1370, 132] on div "A" at bounding box center [1468, 128] width 168 height 26
type input "A"
click at [1370, 132] on input "Aluminium 5005 (Sheets)" at bounding box center [1462, 137] width 139 height 16
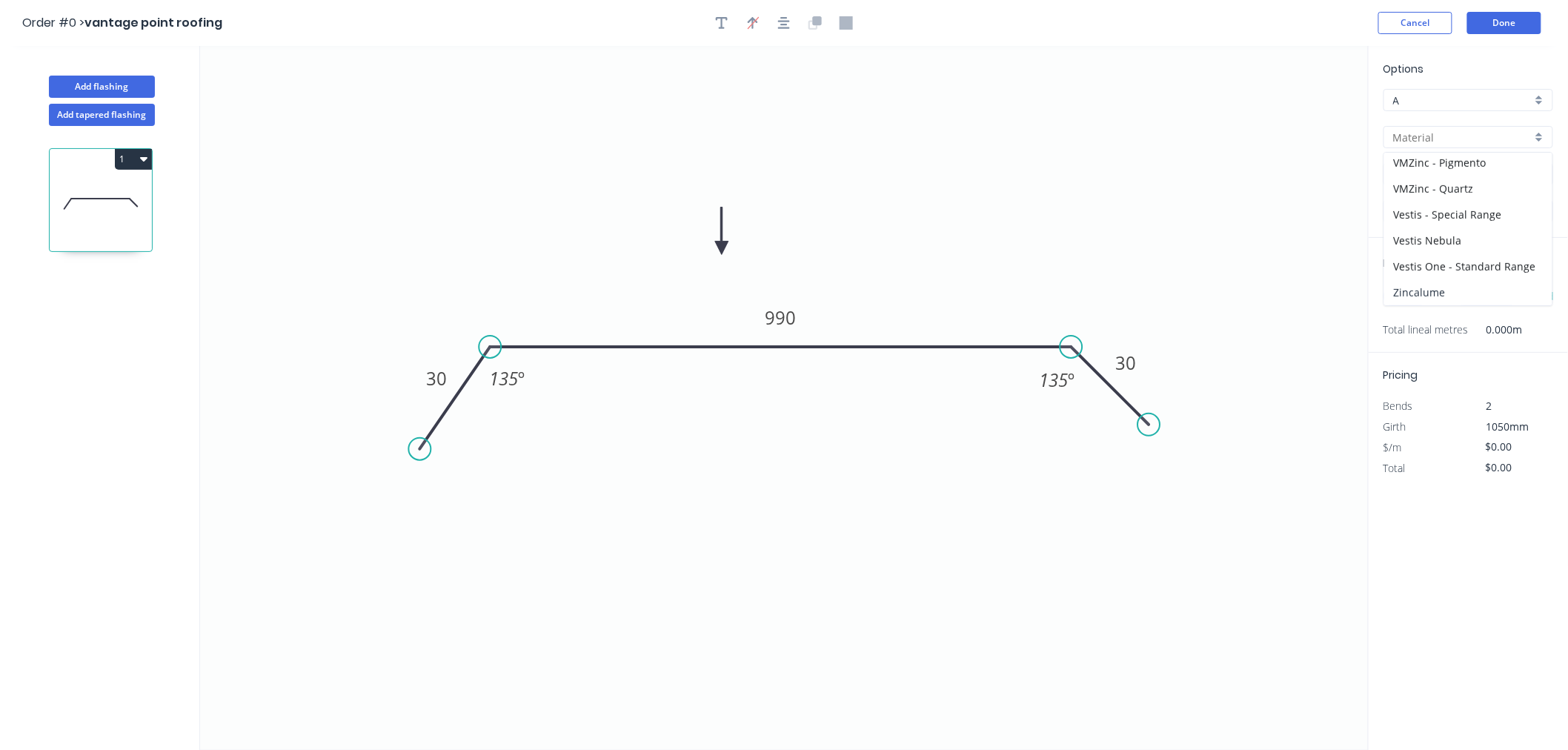
click at [1370, 284] on div "Zincalume" at bounding box center [1468, 292] width 168 height 26
type input "Zincalume"
type input "$29.16"
click at [1370, 210] on input "1.0" at bounding box center [1462, 211] width 139 height 16
click at [1370, 235] on div "0.55" at bounding box center [1468, 240] width 168 height 26
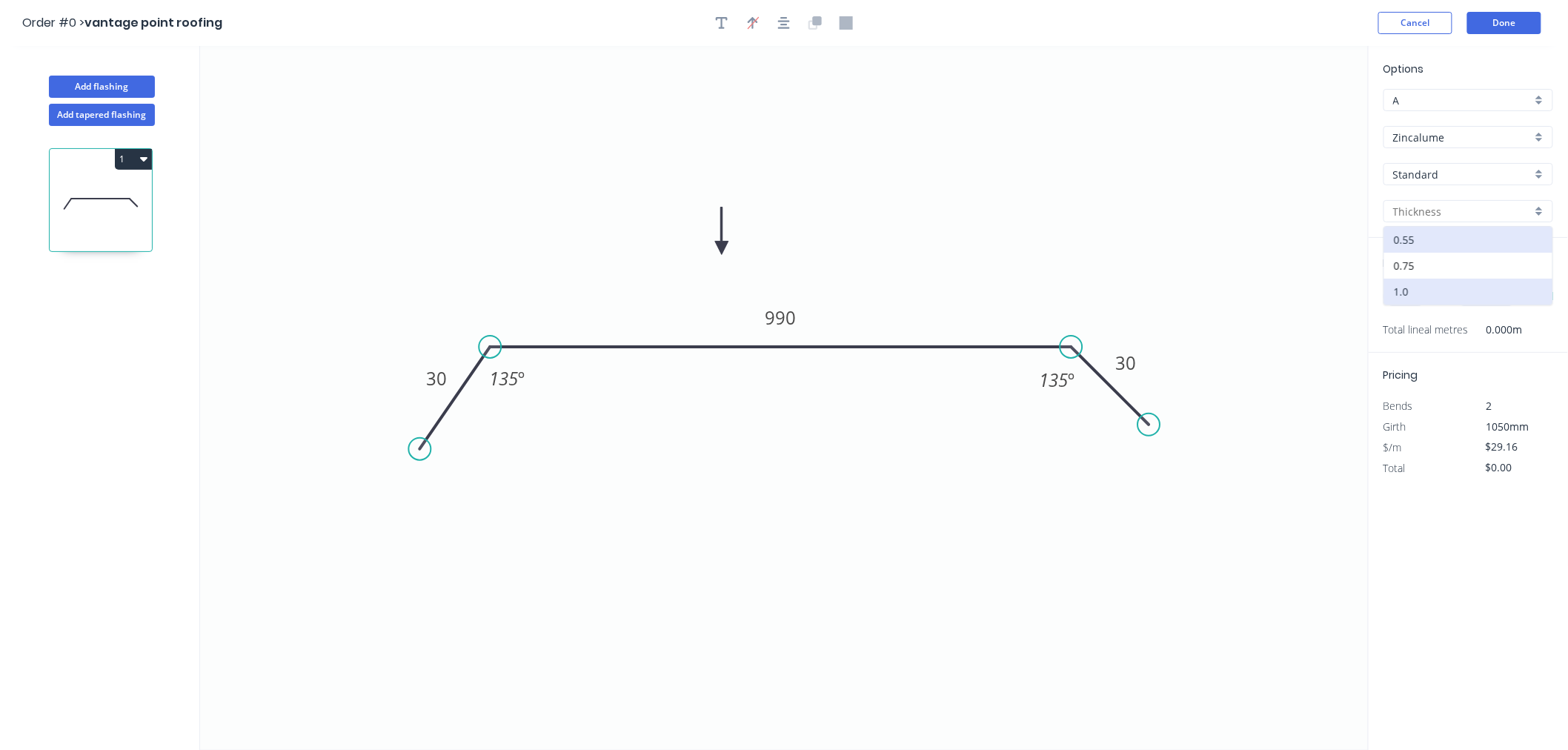
type input "0.55"
type input "$20.60"
click at [1370, 297] on input "text" at bounding box center [1406, 297] width 45 height 19
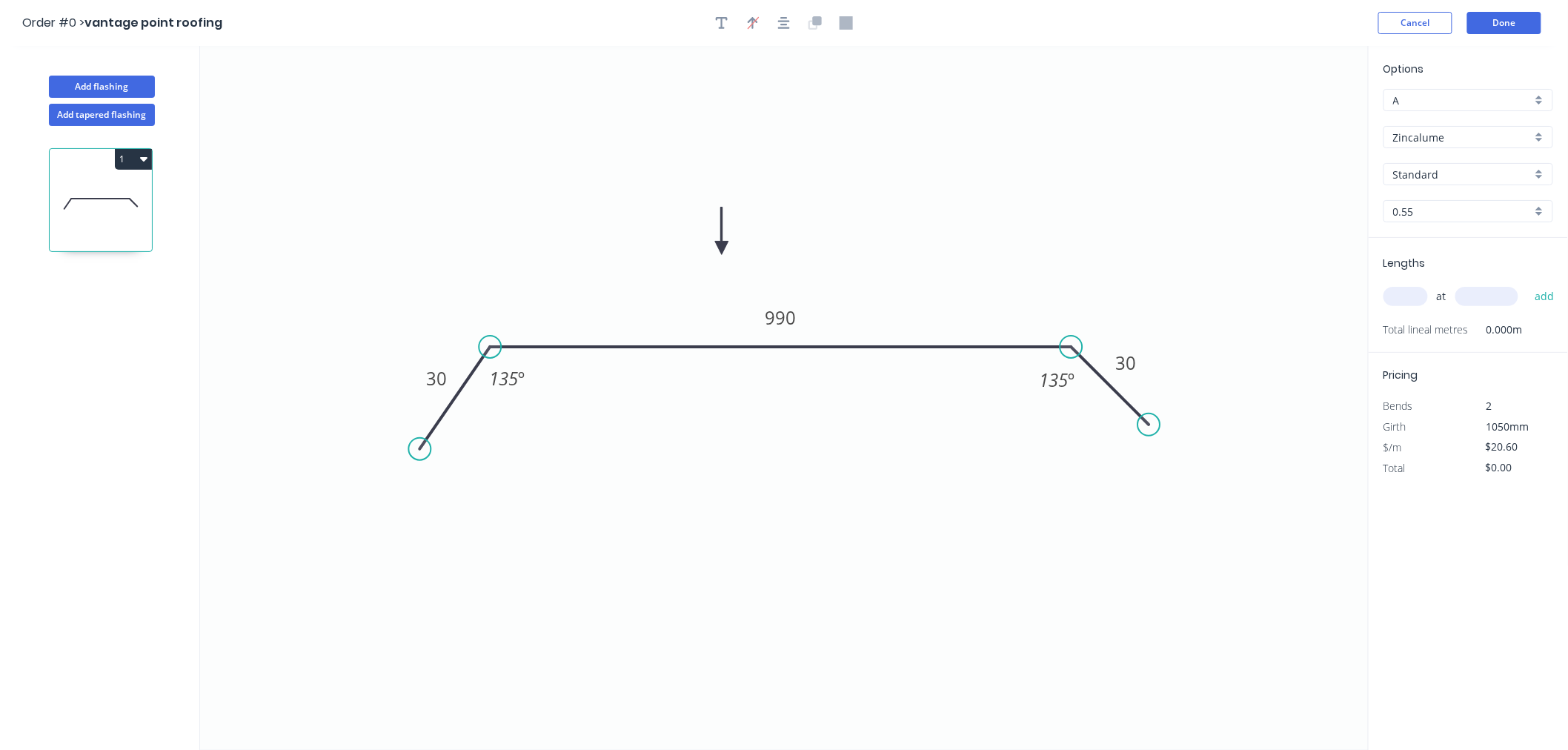
click at [1370, 297] on input "text" at bounding box center [1406, 297] width 45 height 19
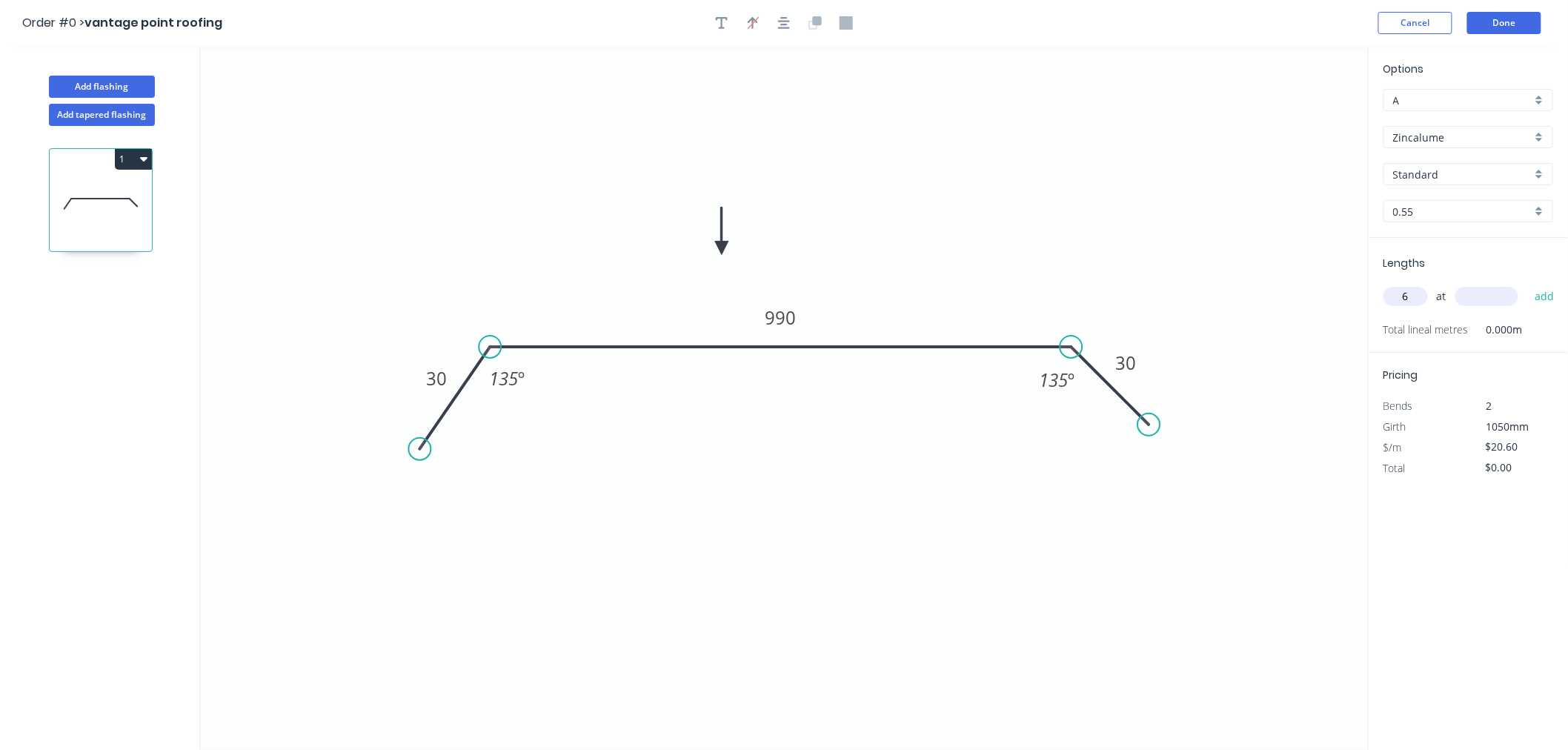
type input "6"
type input "4000"
click at [1370, 284] on button "add" at bounding box center [1545, 296] width 34 height 25
type input "$494.40"
click at [1370, 33] on button "Done" at bounding box center [1504, 23] width 74 height 22
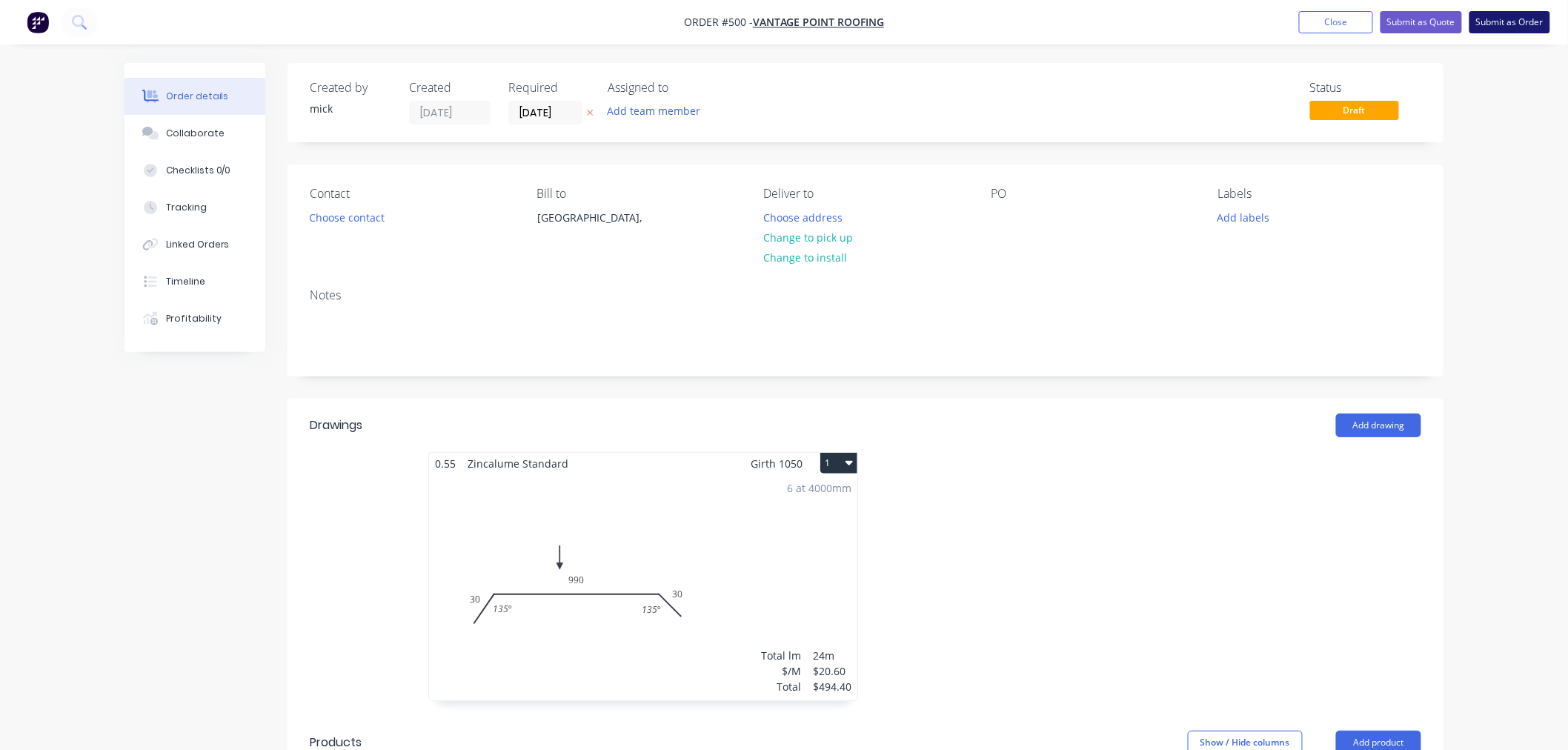
click at [1370, 20] on button "Submit as Order" at bounding box center [1510, 22] width 81 height 22
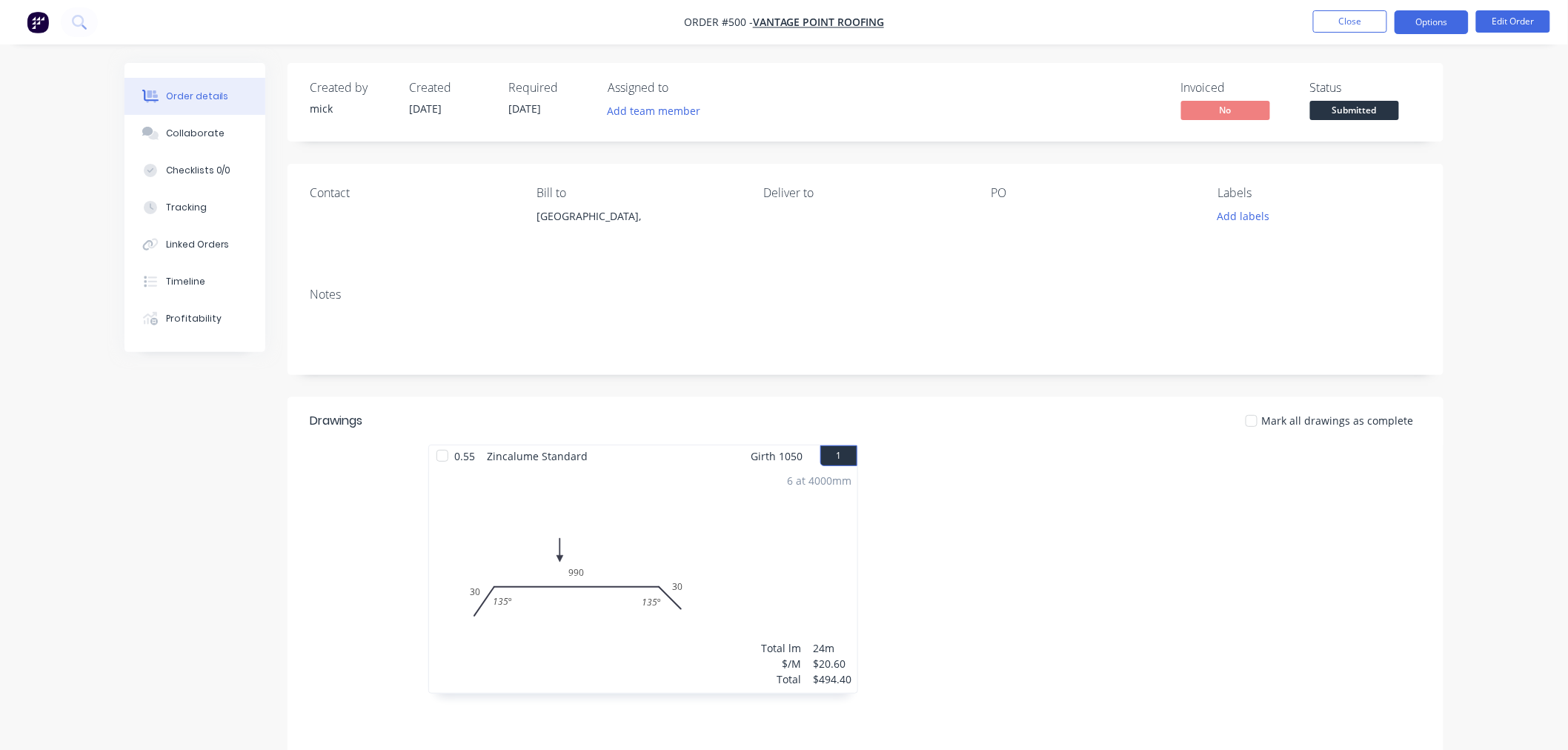
click at [1370, 26] on button "Options" at bounding box center [1432, 22] width 74 height 23
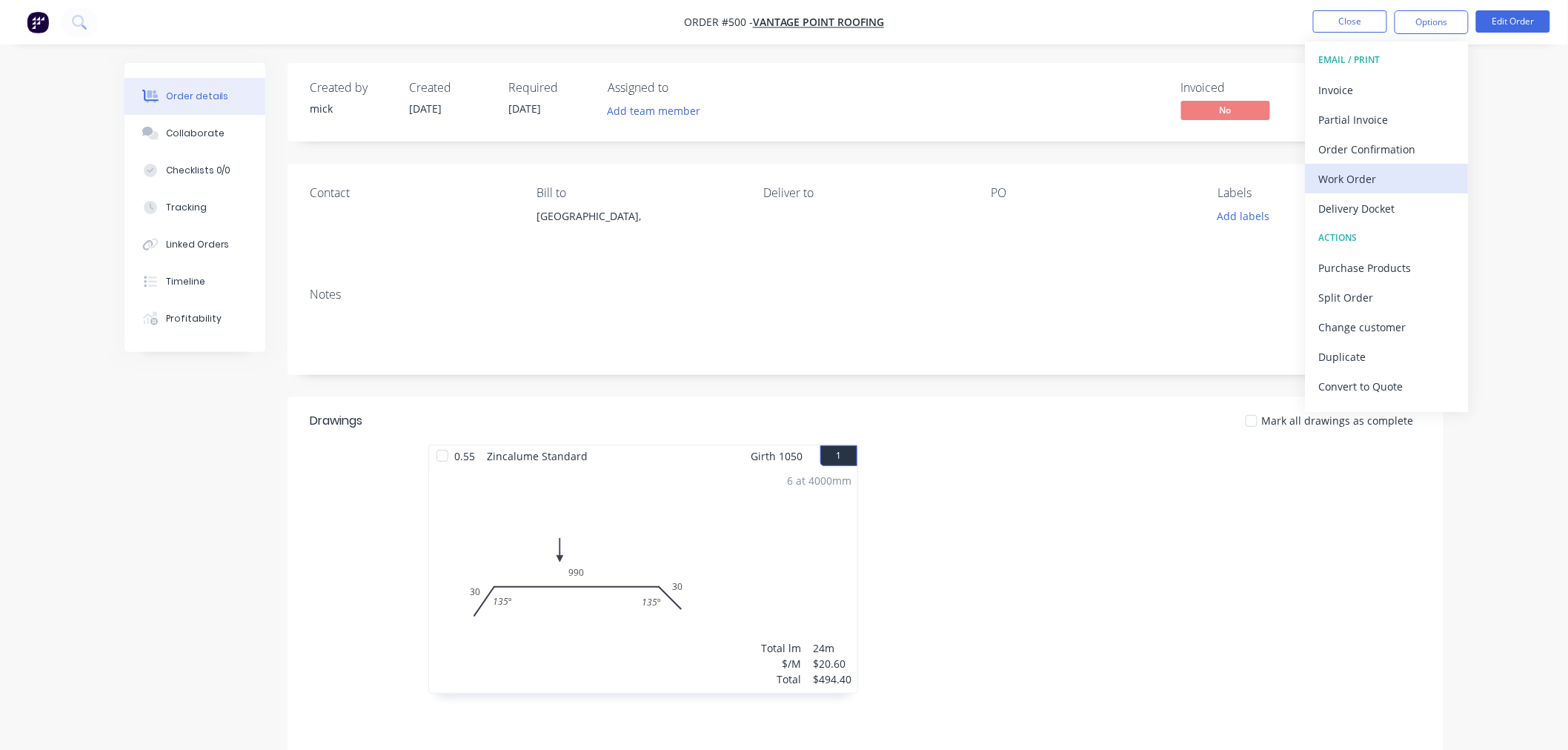
click at [1370, 182] on div "Work Order" at bounding box center [1387, 178] width 136 height 22
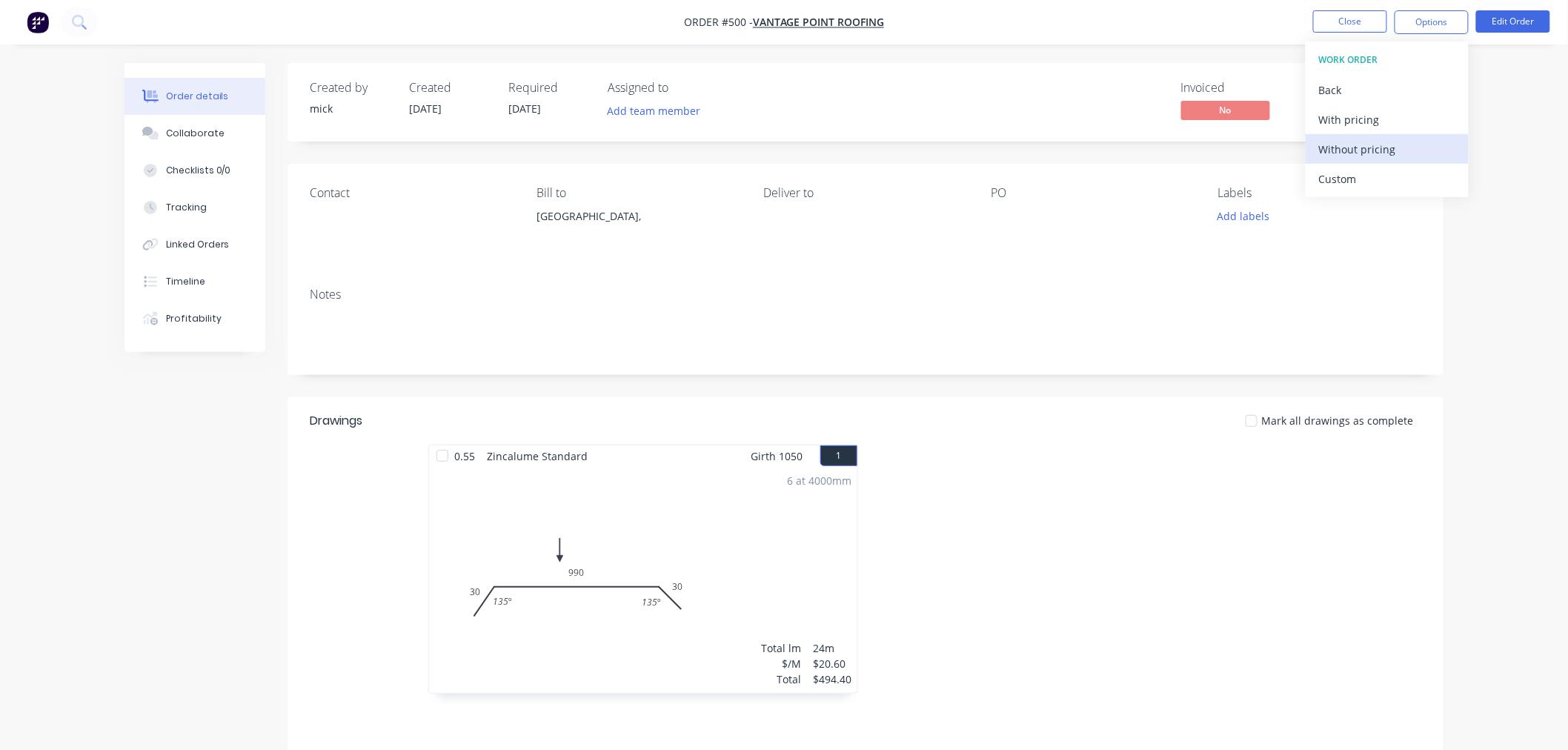
click at [1370, 153] on div "Without pricing" at bounding box center [1387, 149] width 136 height 22
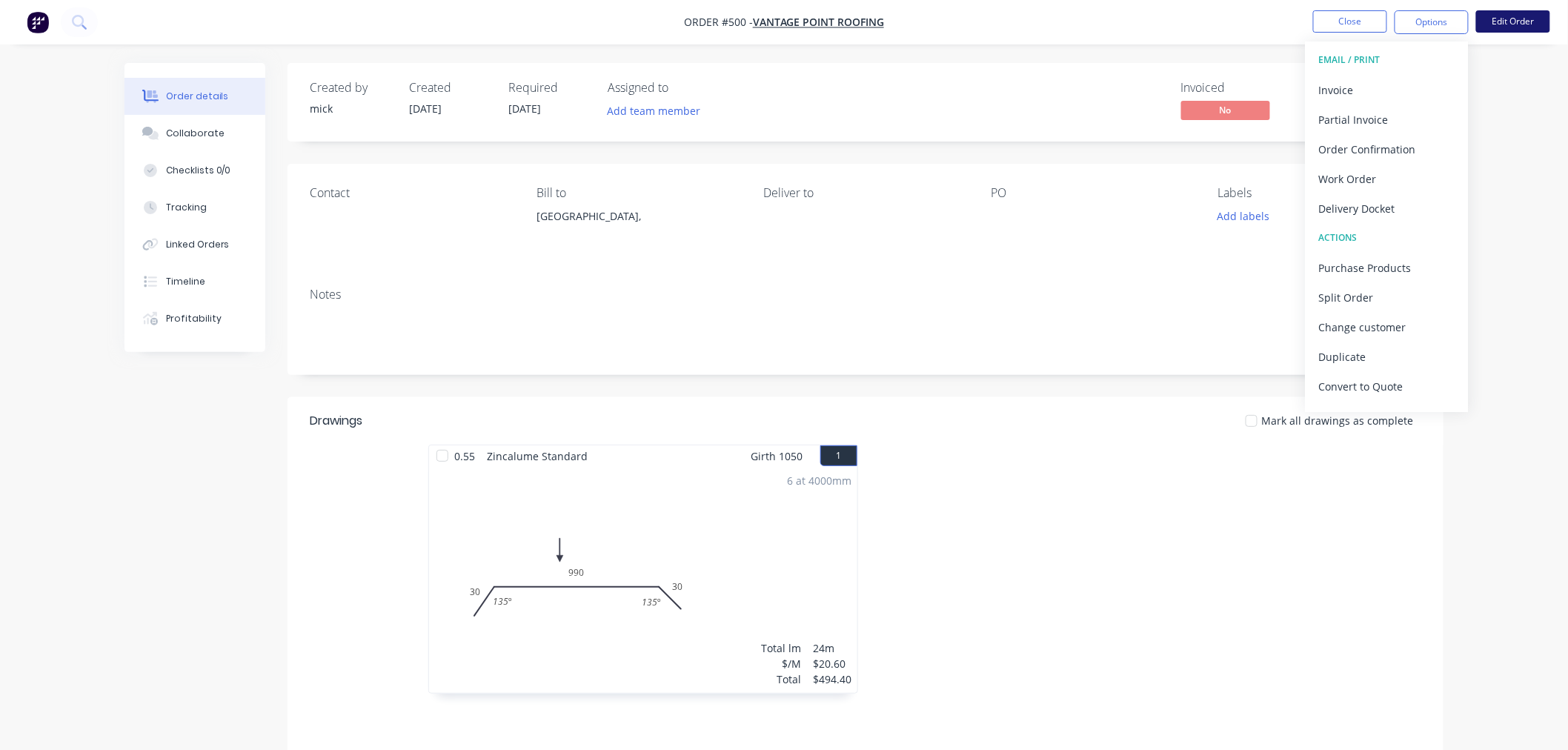
click at [1370, 21] on button "Edit Order" at bounding box center [1514, 22] width 74 height 22
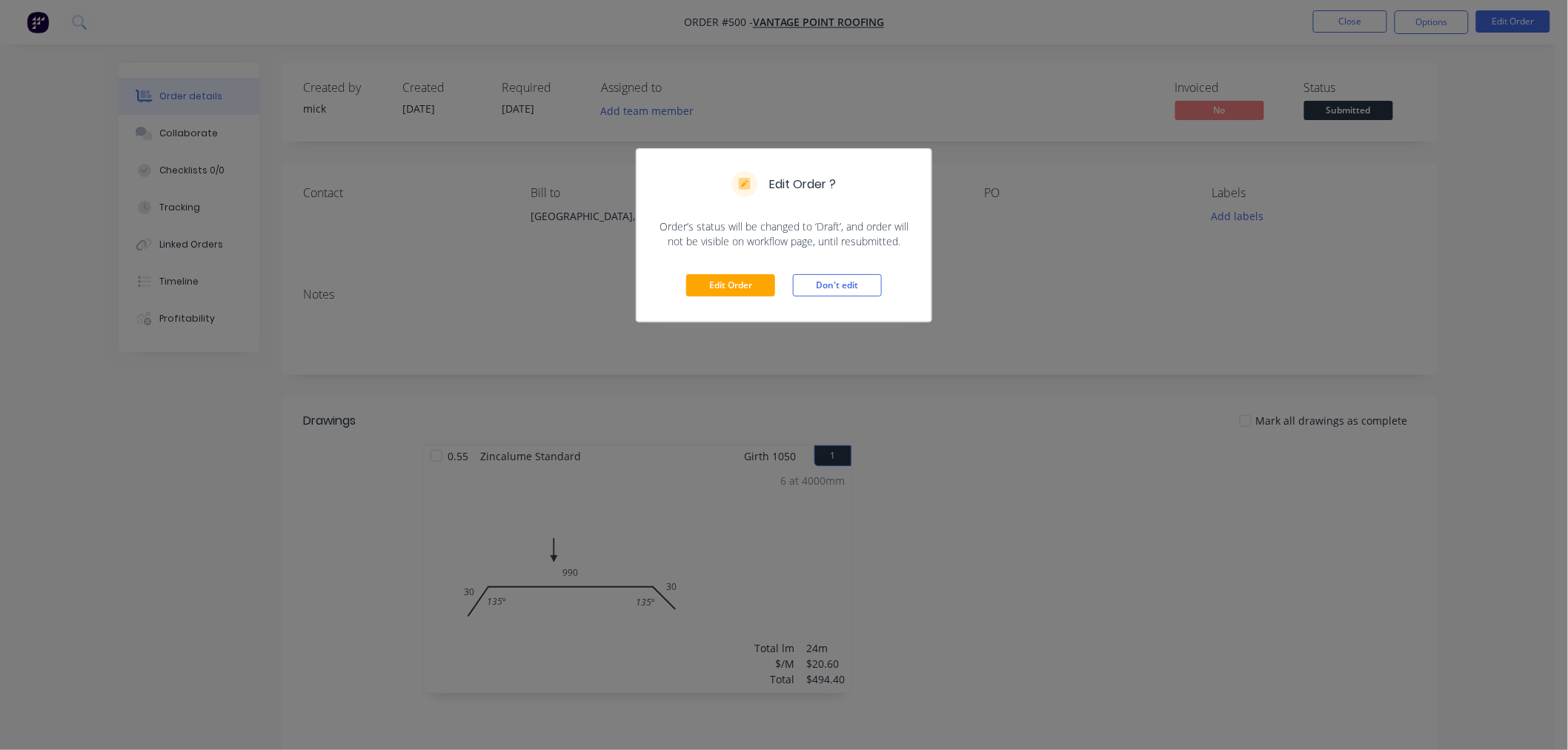
click at [743, 271] on div "Edit Order Don't edit" at bounding box center [784, 285] width 295 height 72
click at [747, 292] on button "Edit Order" at bounding box center [731, 285] width 89 height 22
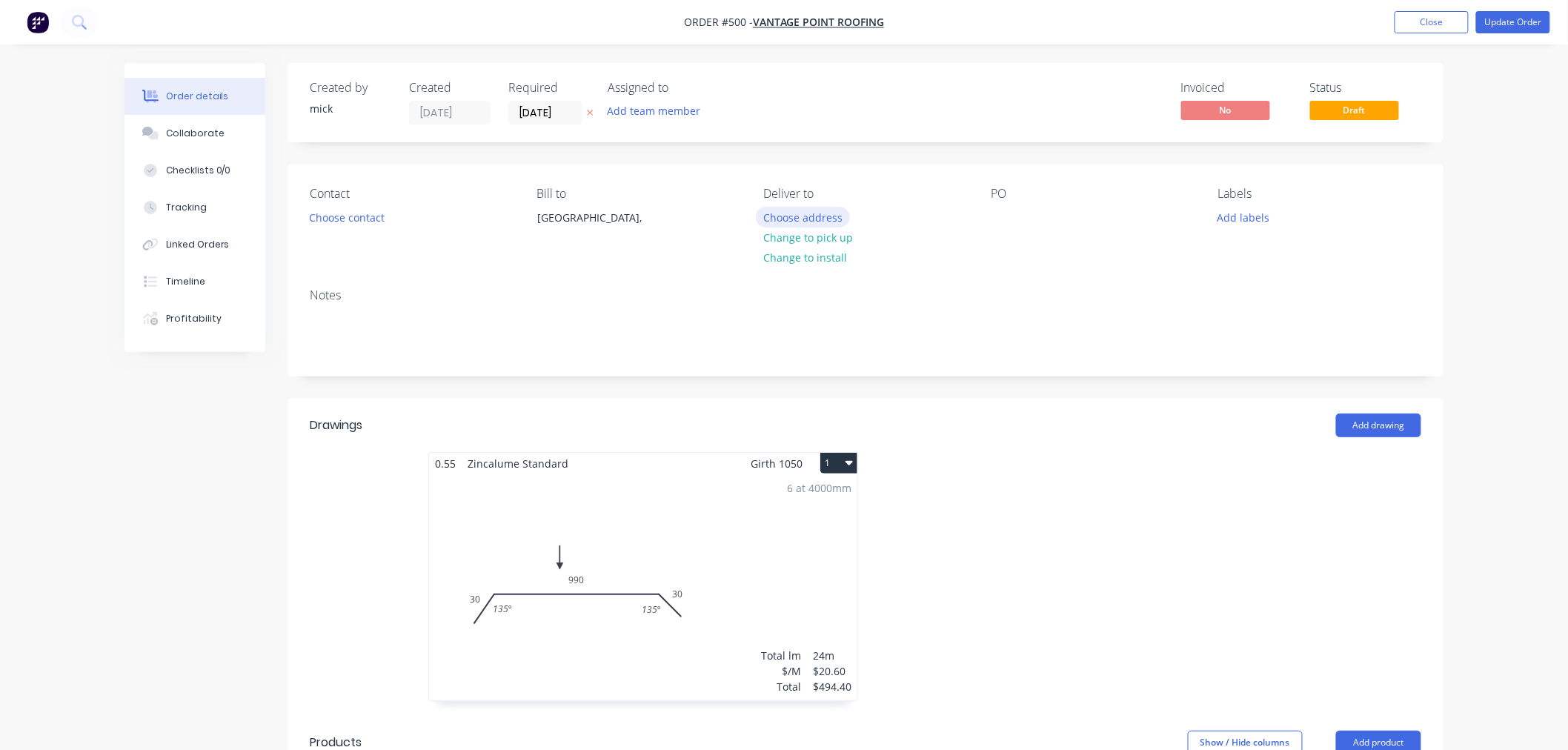
click at [771, 210] on button "Choose address" at bounding box center [803, 216] width 95 height 20
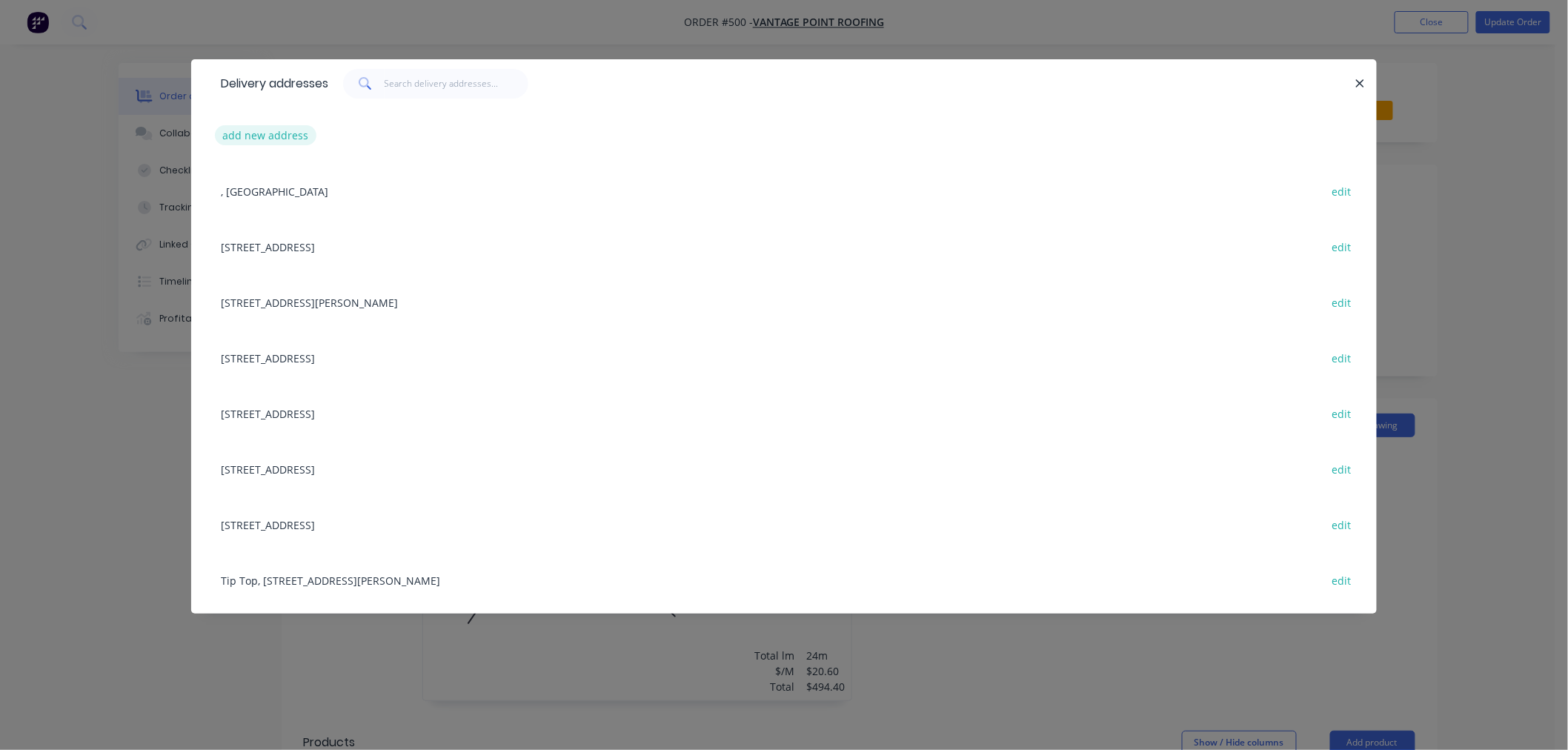
click at [276, 129] on button "add new address" at bounding box center [266, 134] width 102 height 20
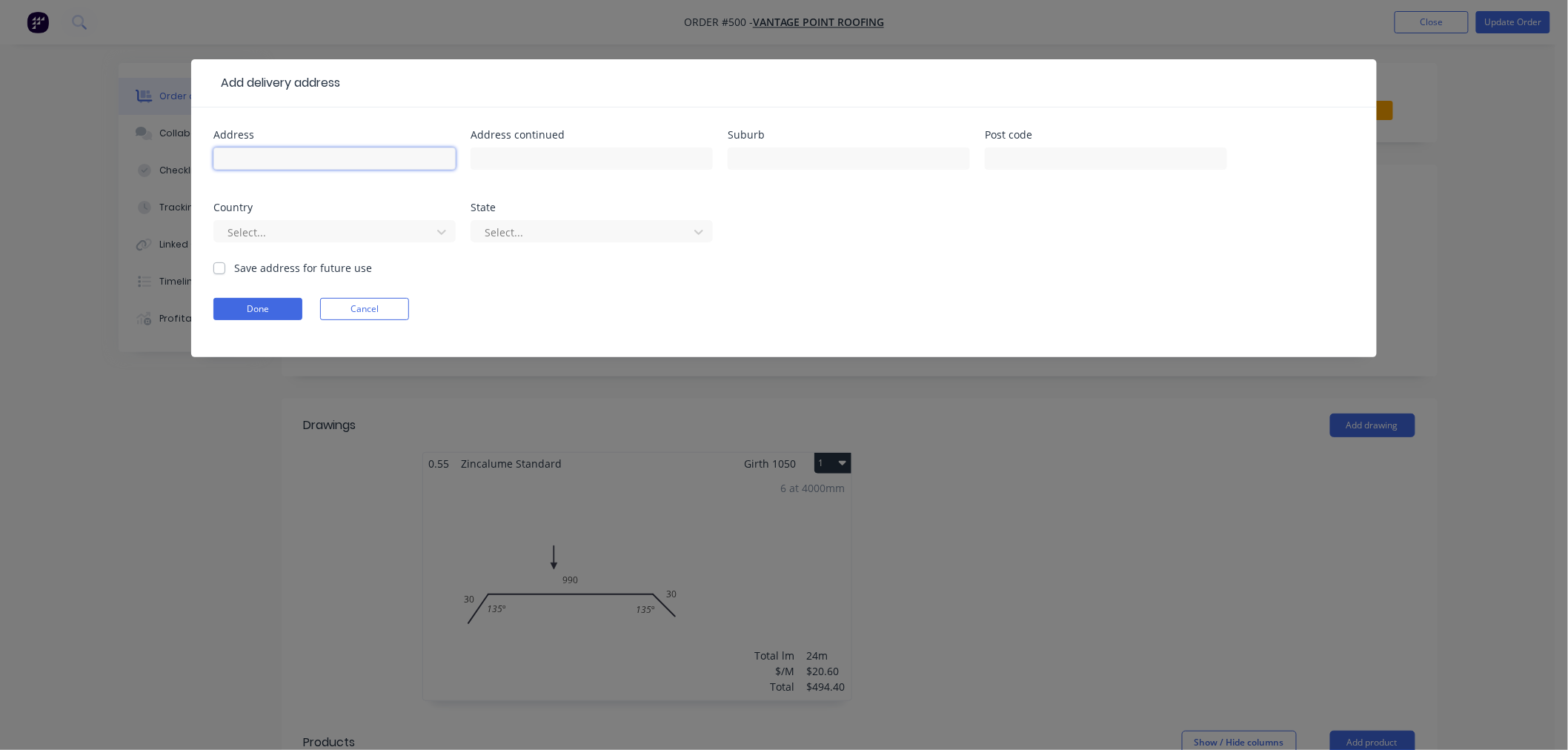
click at [276, 152] on input "text" at bounding box center [334, 159] width 242 height 22
type input "621 NUDGEE ROAD"
click at [787, 150] on input "text" at bounding box center [849, 159] width 242 height 22
type input "NUNDAH"
click at [669, 153] on input "text" at bounding box center [592, 159] width 242 height 22
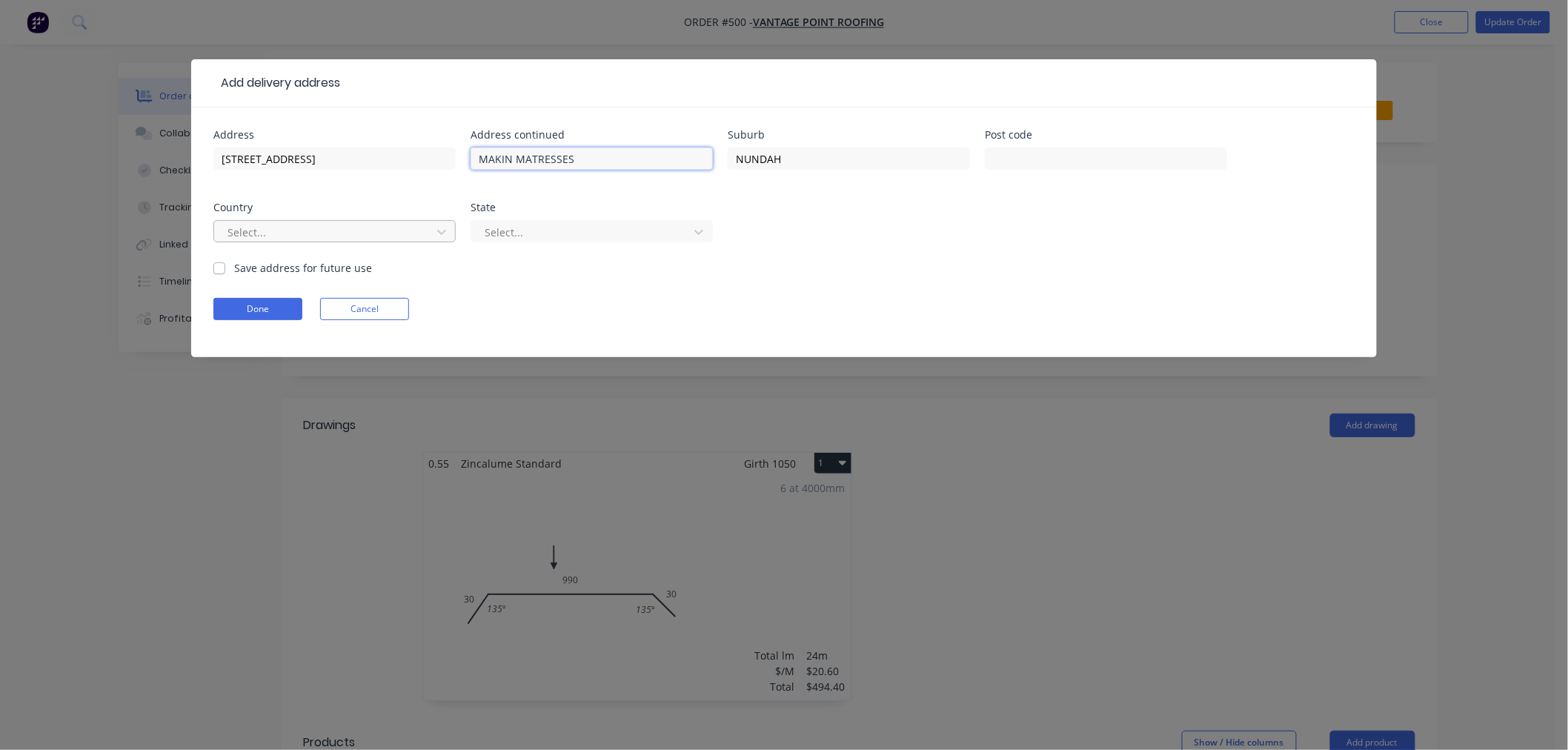
type input "MAKIN MATRESSES"
click at [400, 228] on div at bounding box center [324, 232] width 198 height 18
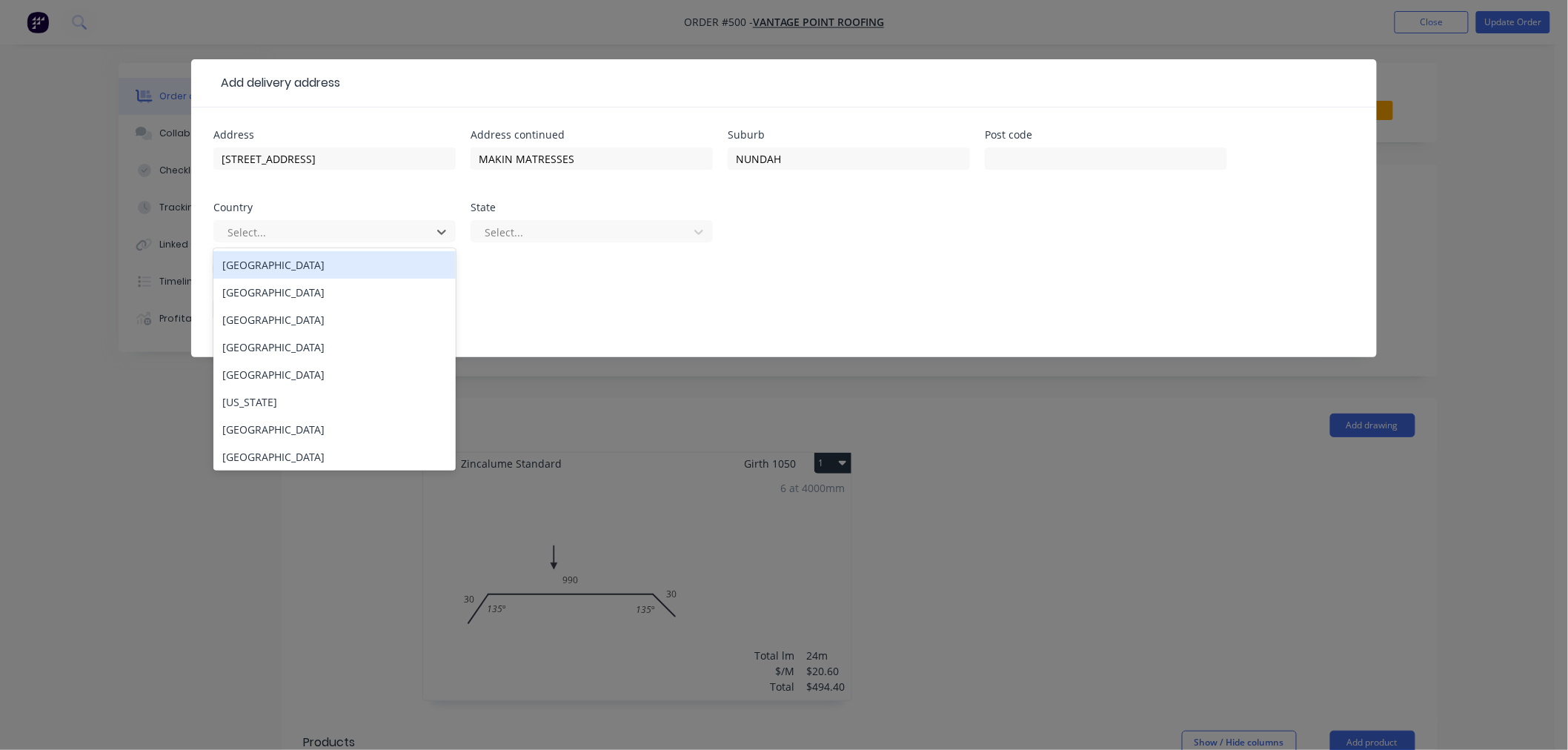
click at [372, 261] on div "Australia" at bounding box center [334, 265] width 242 height 28
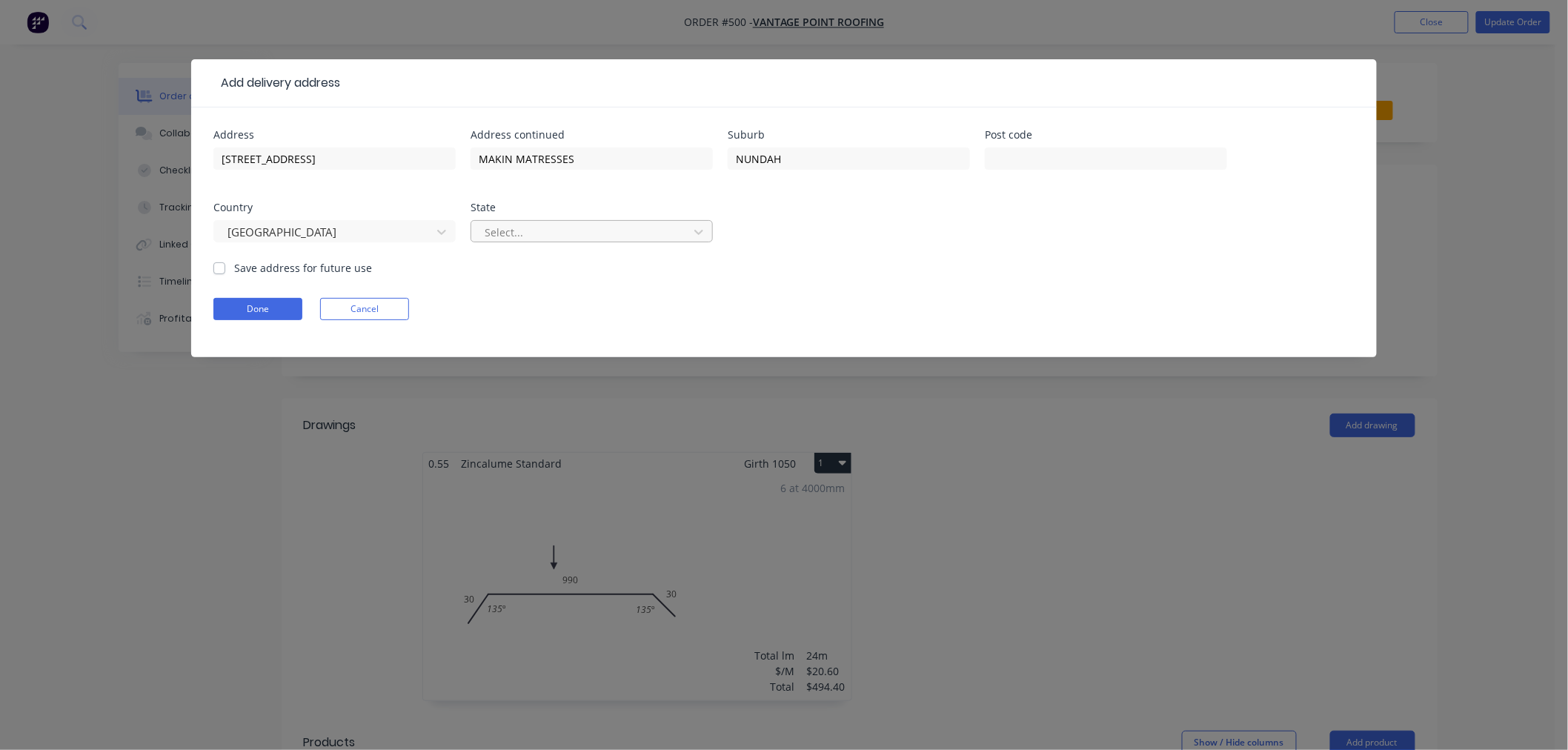
click at [514, 223] on div at bounding box center [581, 232] width 198 height 18
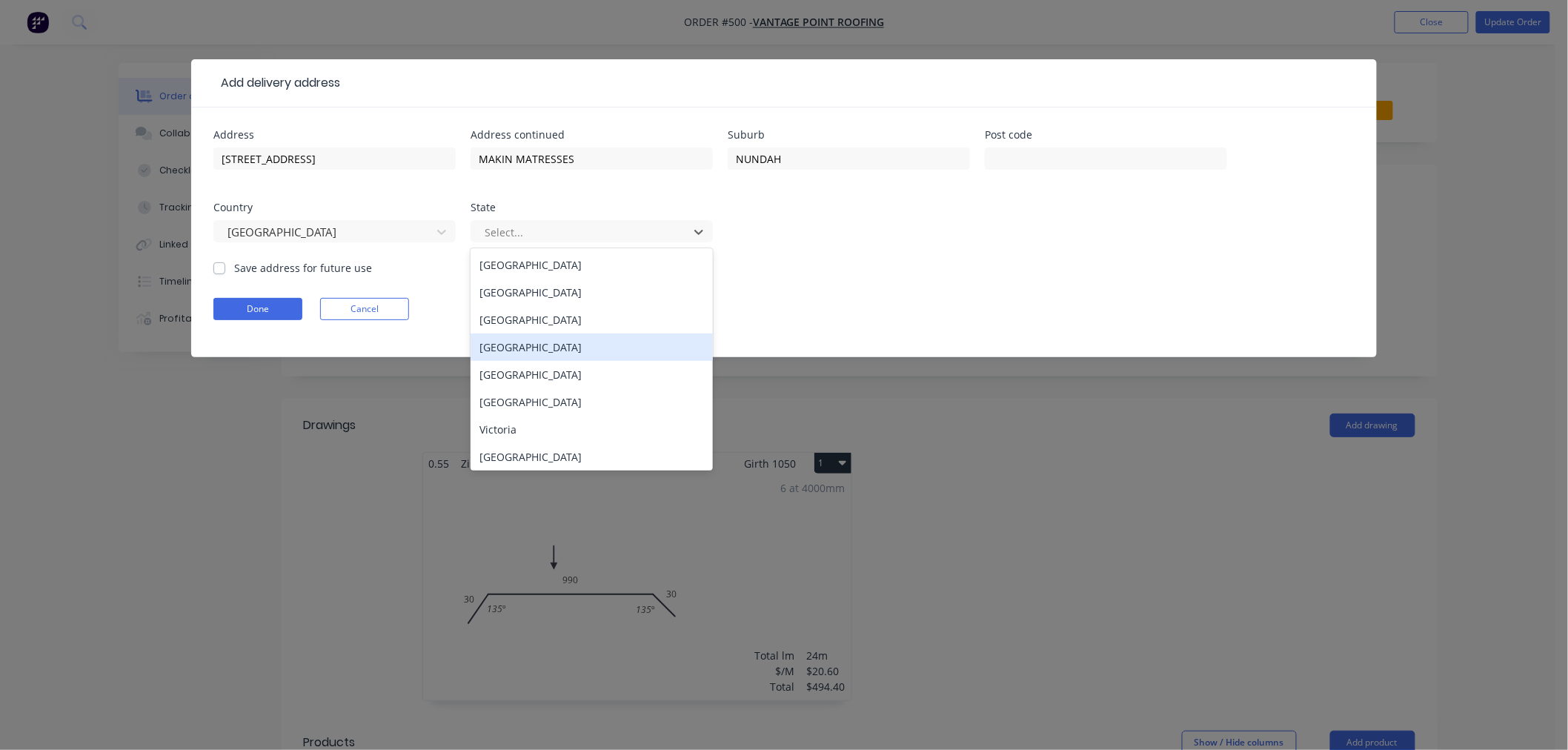
click at [544, 357] on div "Queensland" at bounding box center [592, 347] width 242 height 28
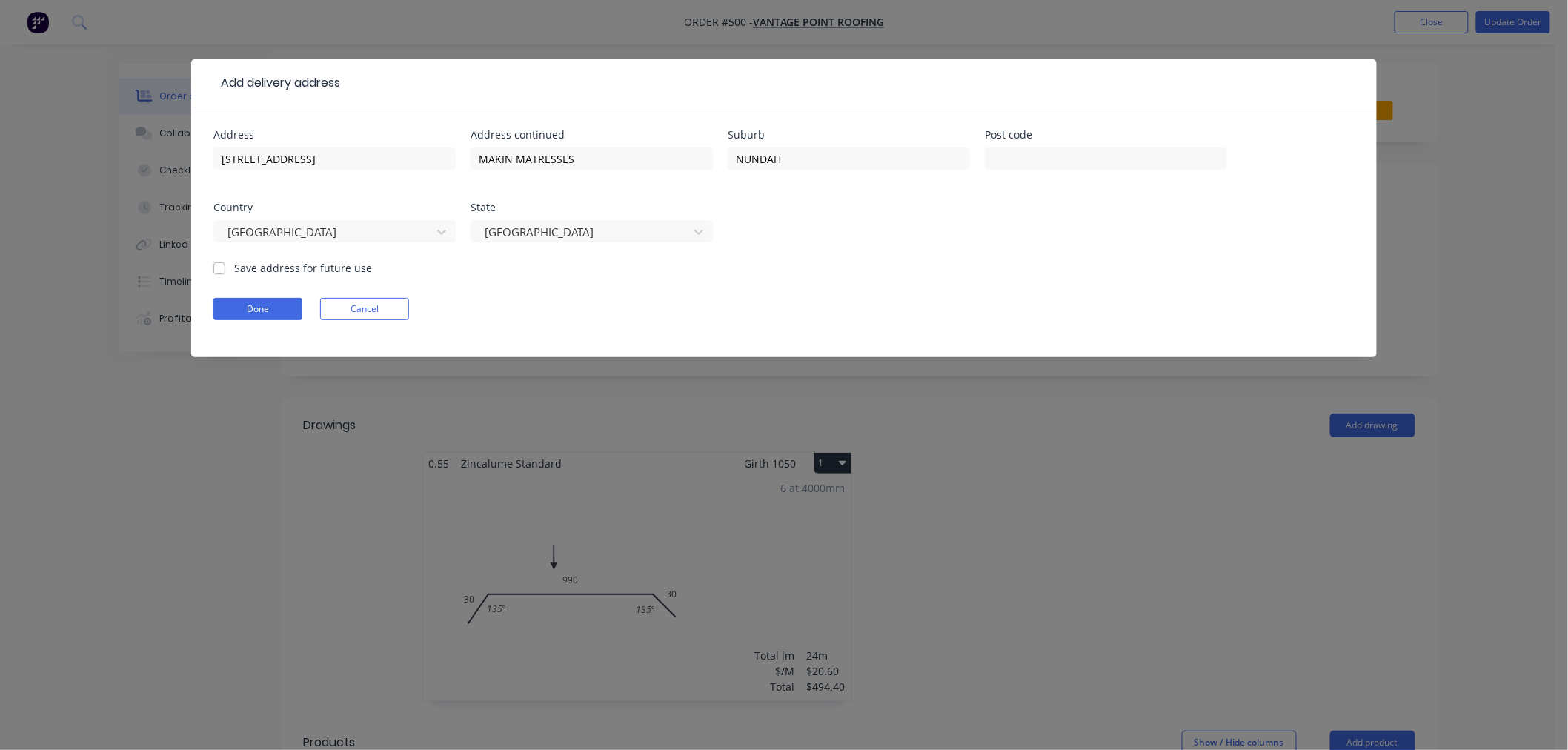
click at [235, 270] on label "Save address for future use" at bounding box center [304, 268] width 138 height 16
click at [217, 270] on input "Save address for future use" at bounding box center [219, 267] width 12 height 14
checkbox input "true"
click at [247, 306] on button "Done" at bounding box center [257, 309] width 89 height 22
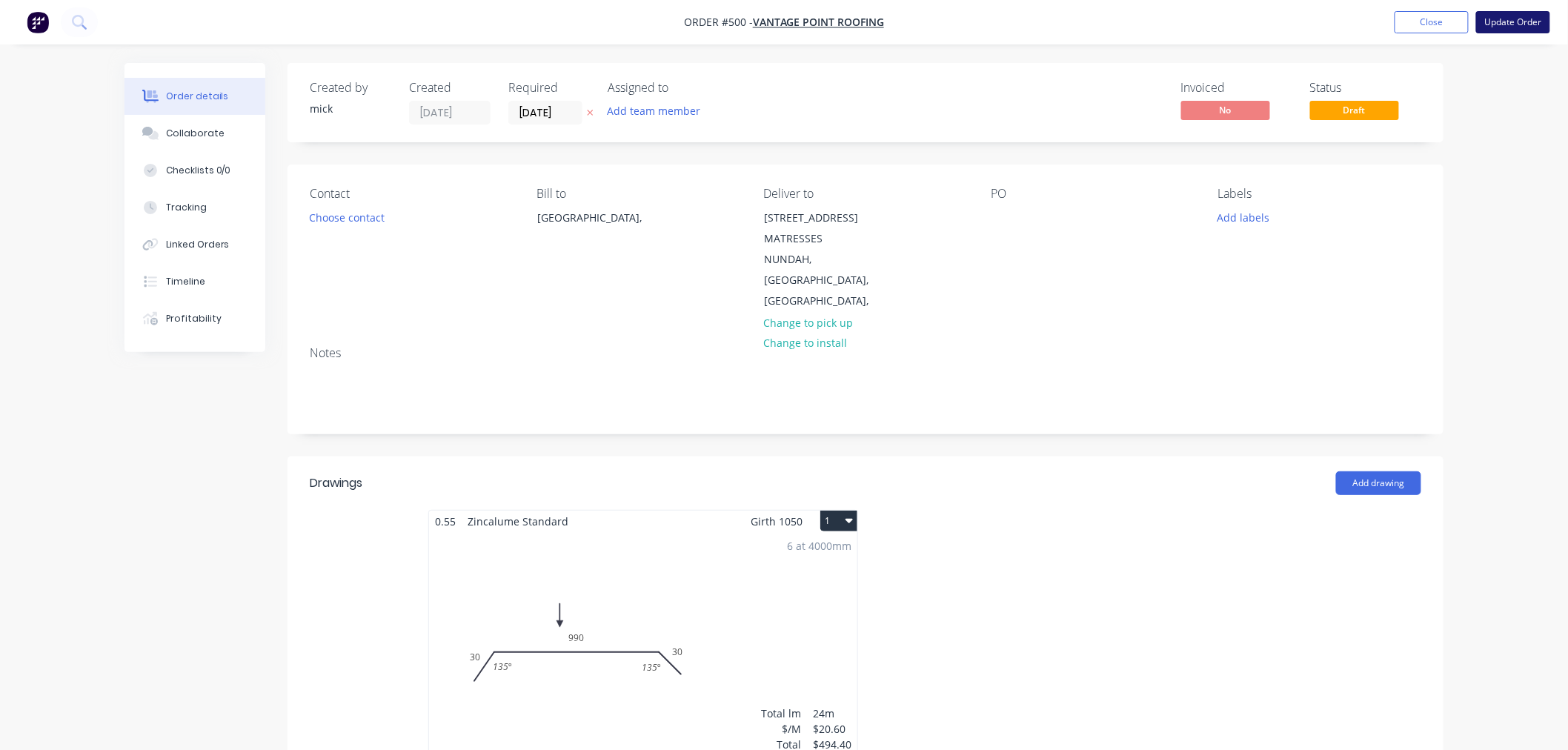
click at [1370, 18] on button "Update Order" at bounding box center [1514, 22] width 74 height 22
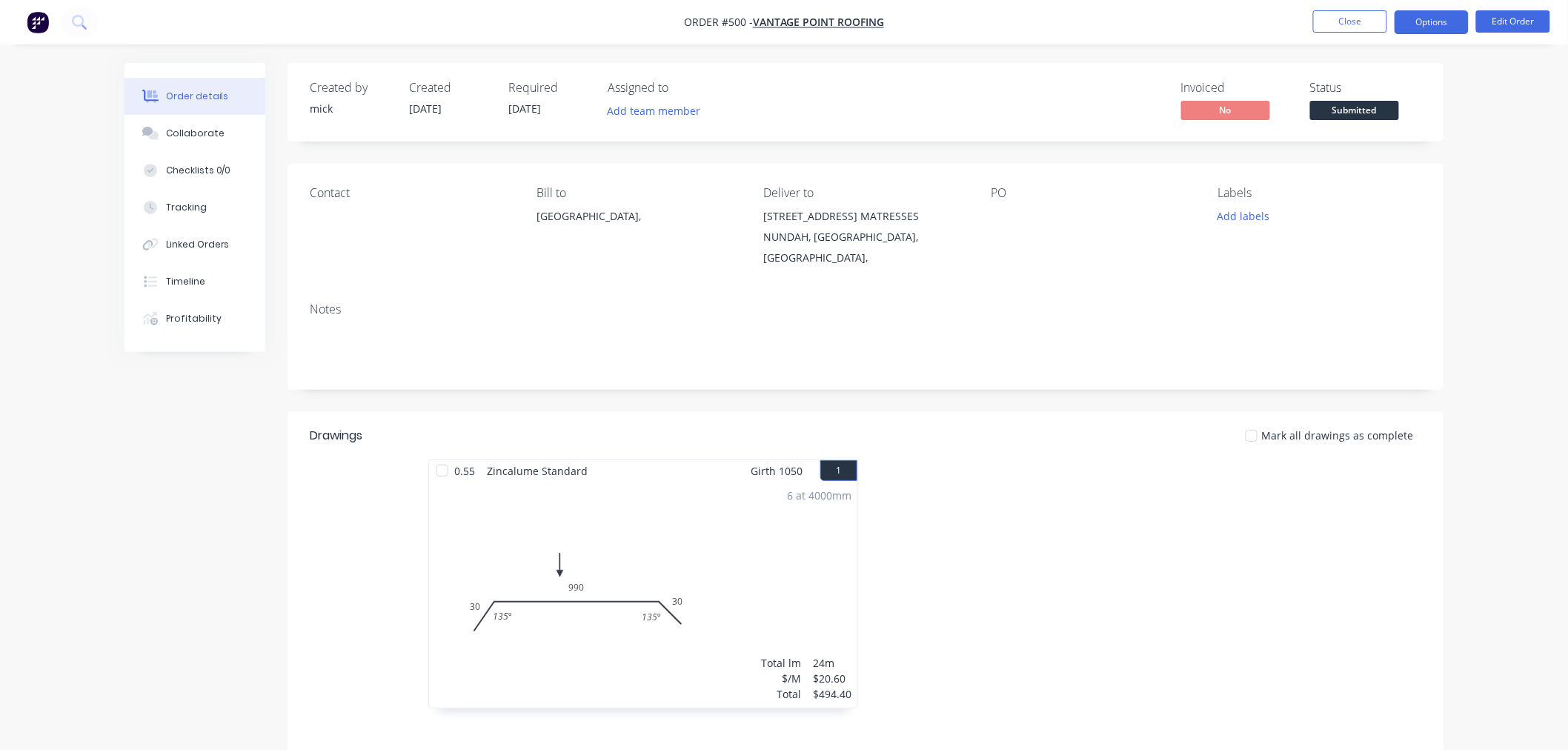
click at [1370, 21] on button "Options" at bounding box center [1432, 22] width 74 height 23
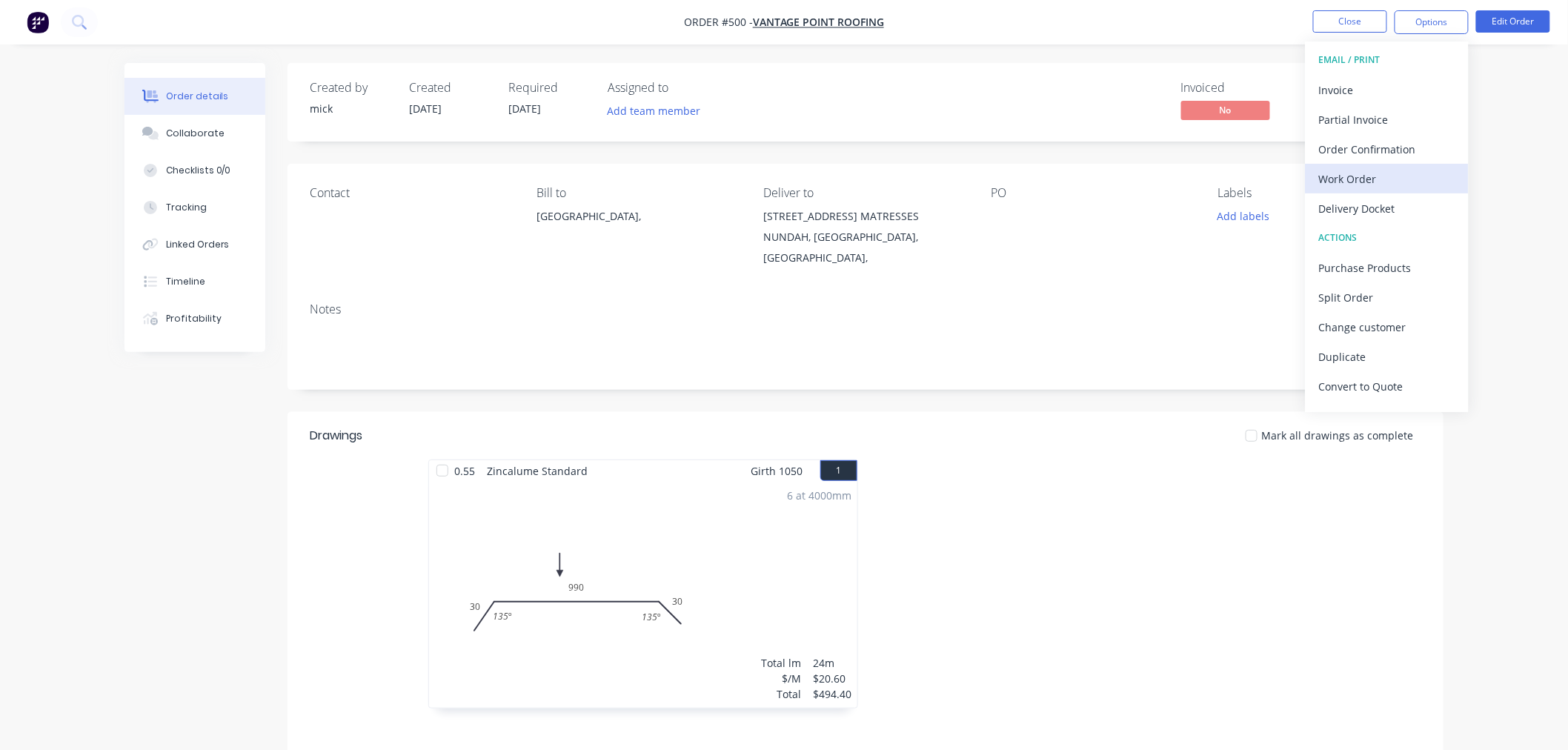
click at [1367, 174] on div "Work Order" at bounding box center [1387, 178] width 136 height 22
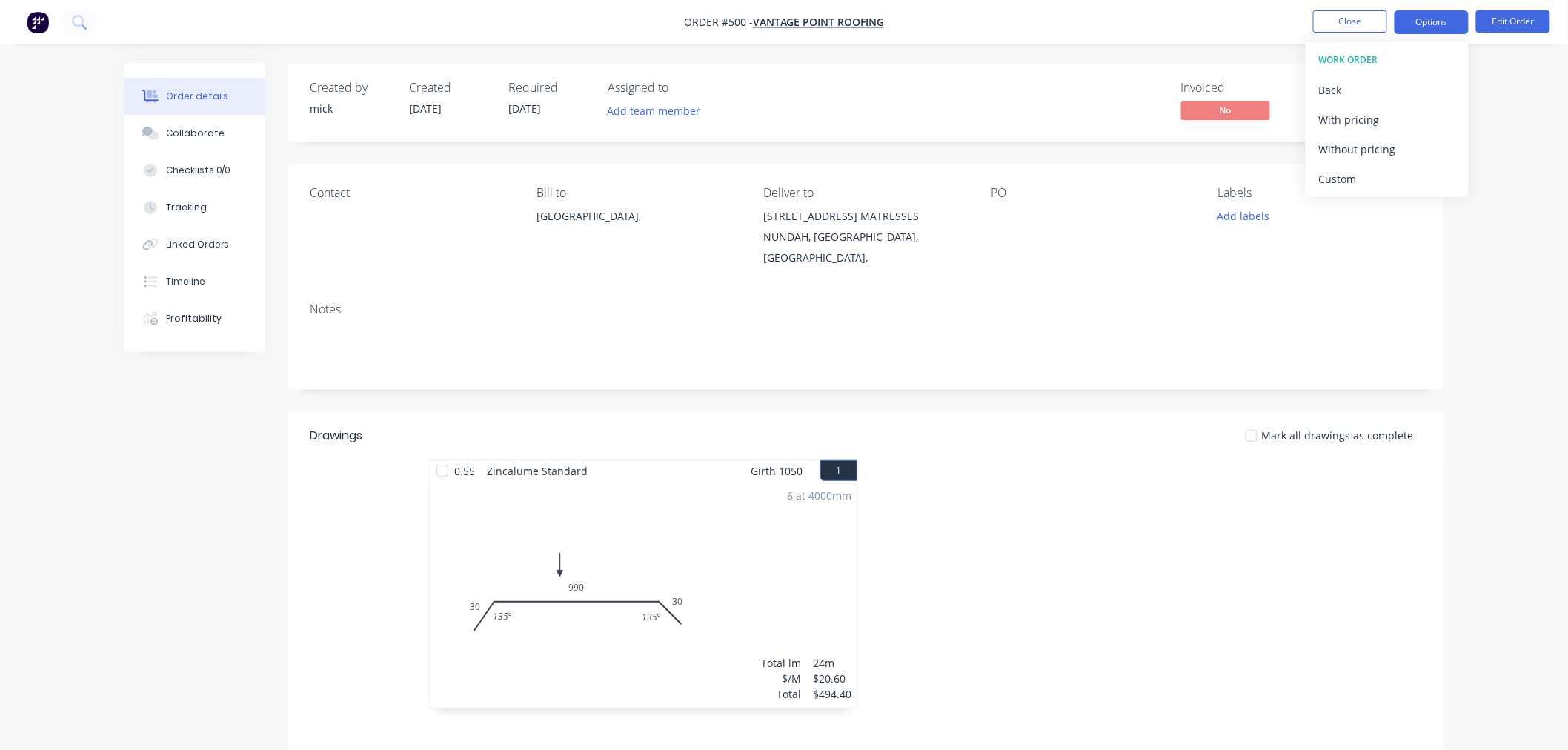
click at [1370, 23] on button "Options" at bounding box center [1432, 22] width 74 height 23
click at [1370, 16] on button "Options" at bounding box center [1432, 22] width 74 height 23
click at [1370, 30] on button "Options" at bounding box center [1432, 22] width 74 height 23
click at [1370, 19] on button "Options" at bounding box center [1432, 22] width 74 height 23
click at [1345, 16] on button "Close" at bounding box center [1351, 22] width 74 height 22
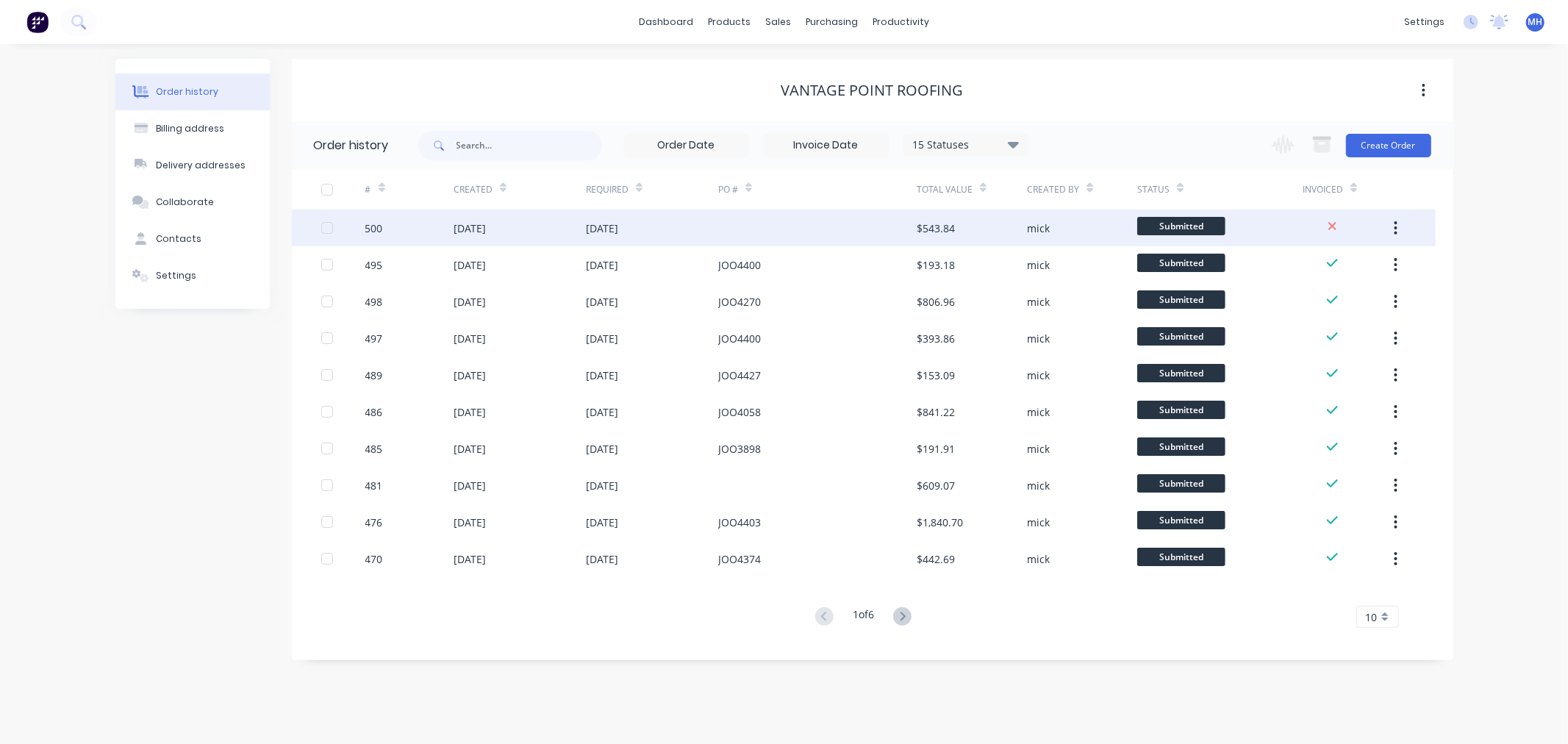
click at [624, 218] on div "28 Aug 2025" at bounding box center [652, 227] width 133 height 37
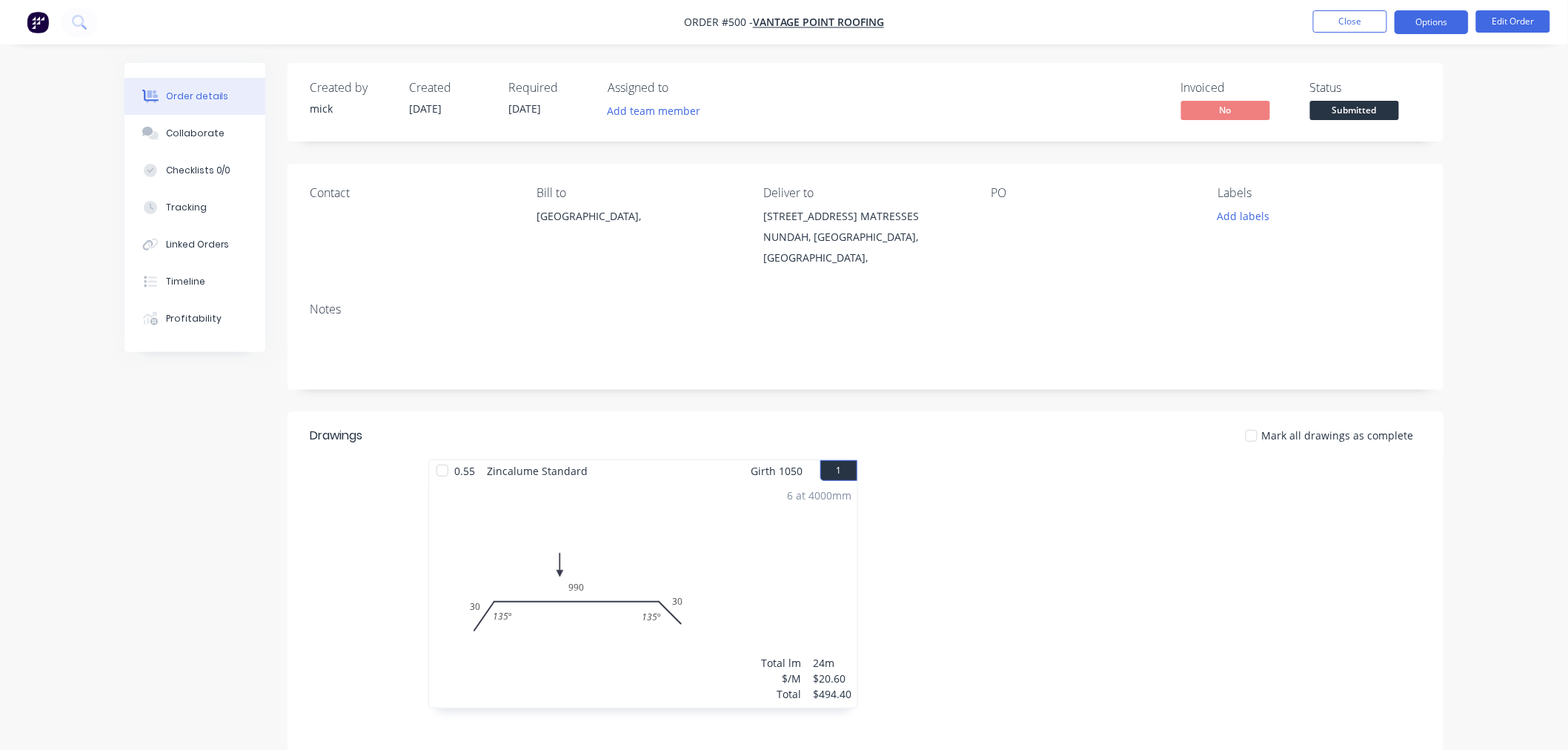
click at [1370, 10] on button "Options" at bounding box center [1432, 22] width 74 height 23
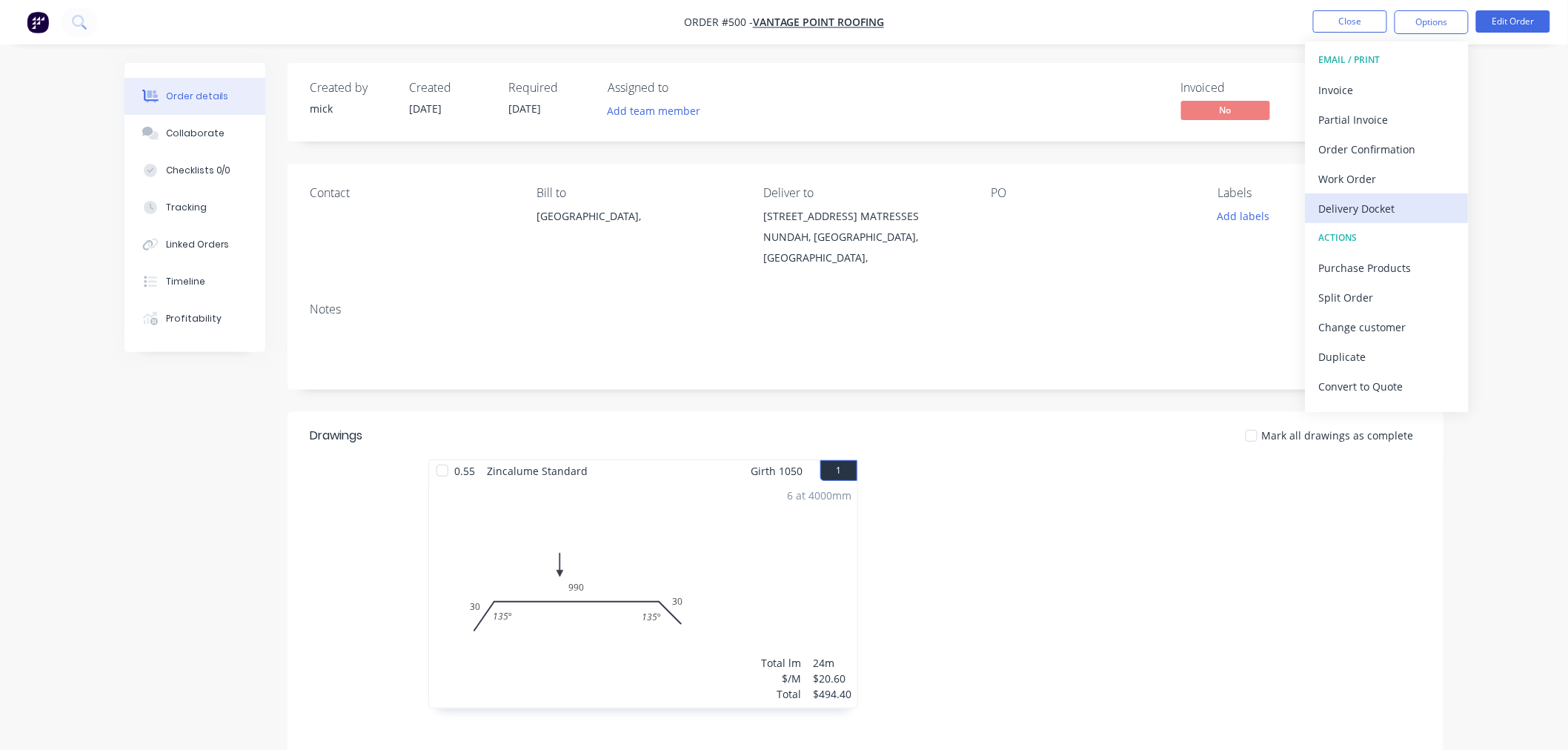
click at [1364, 208] on div "Delivery Docket" at bounding box center [1387, 208] width 136 height 22
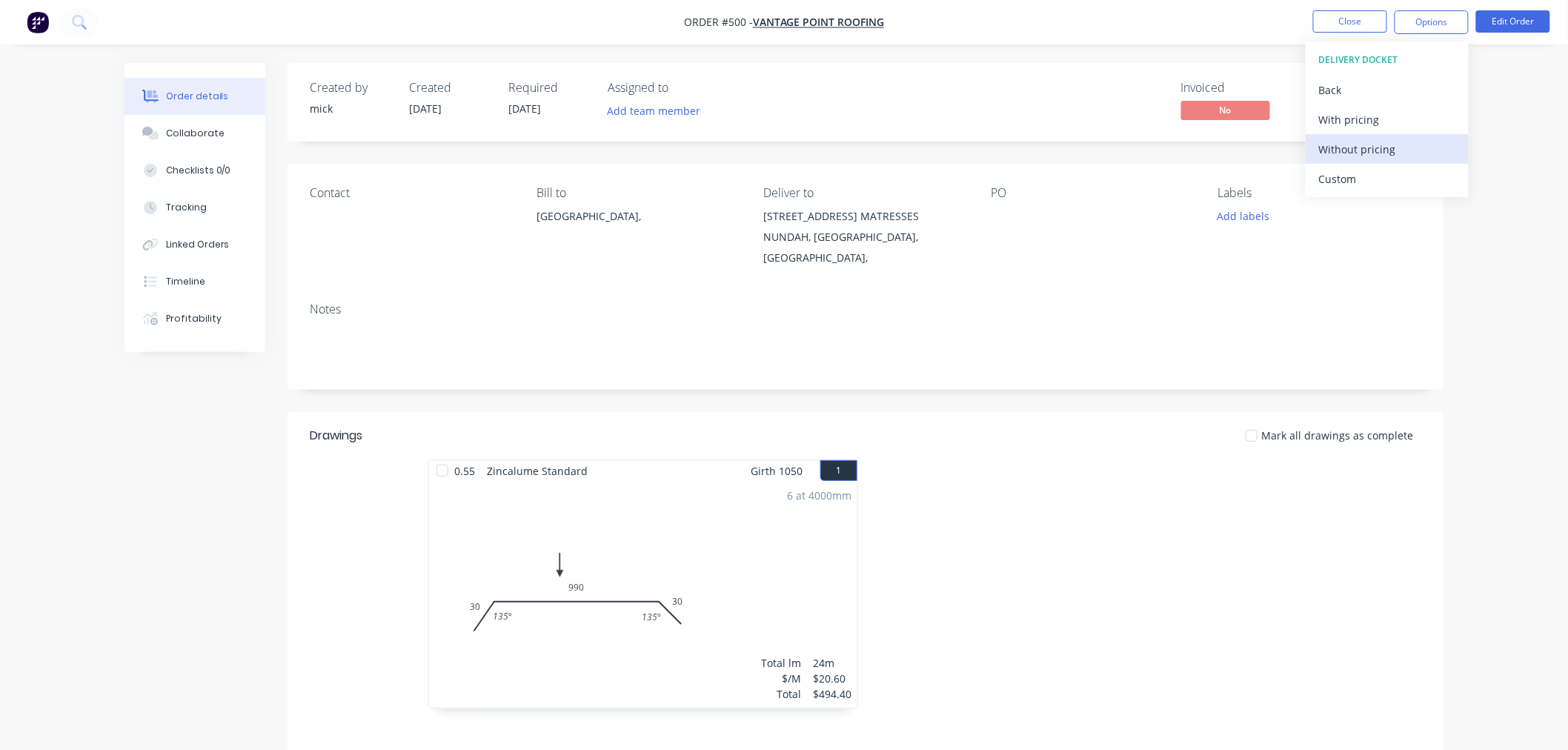
click at [1334, 145] on div "Without pricing" at bounding box center [1387, 149] width 136 height 22
click at [34, 19] on img "button" at bounding box center [38, 22] width 22 height 22
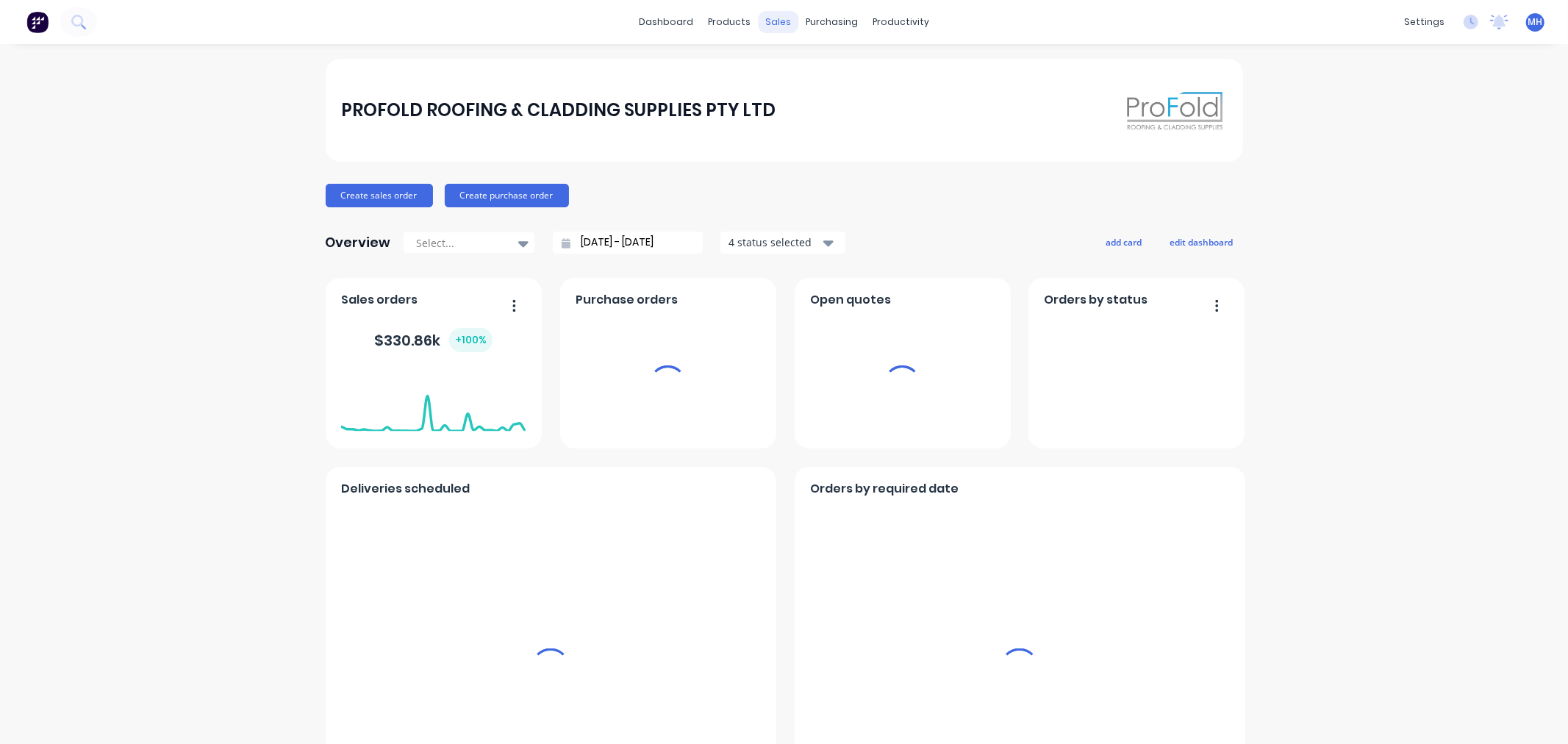
click at [783, 25] on div "sales" at bounding box center [778, 22] width 40 height 22
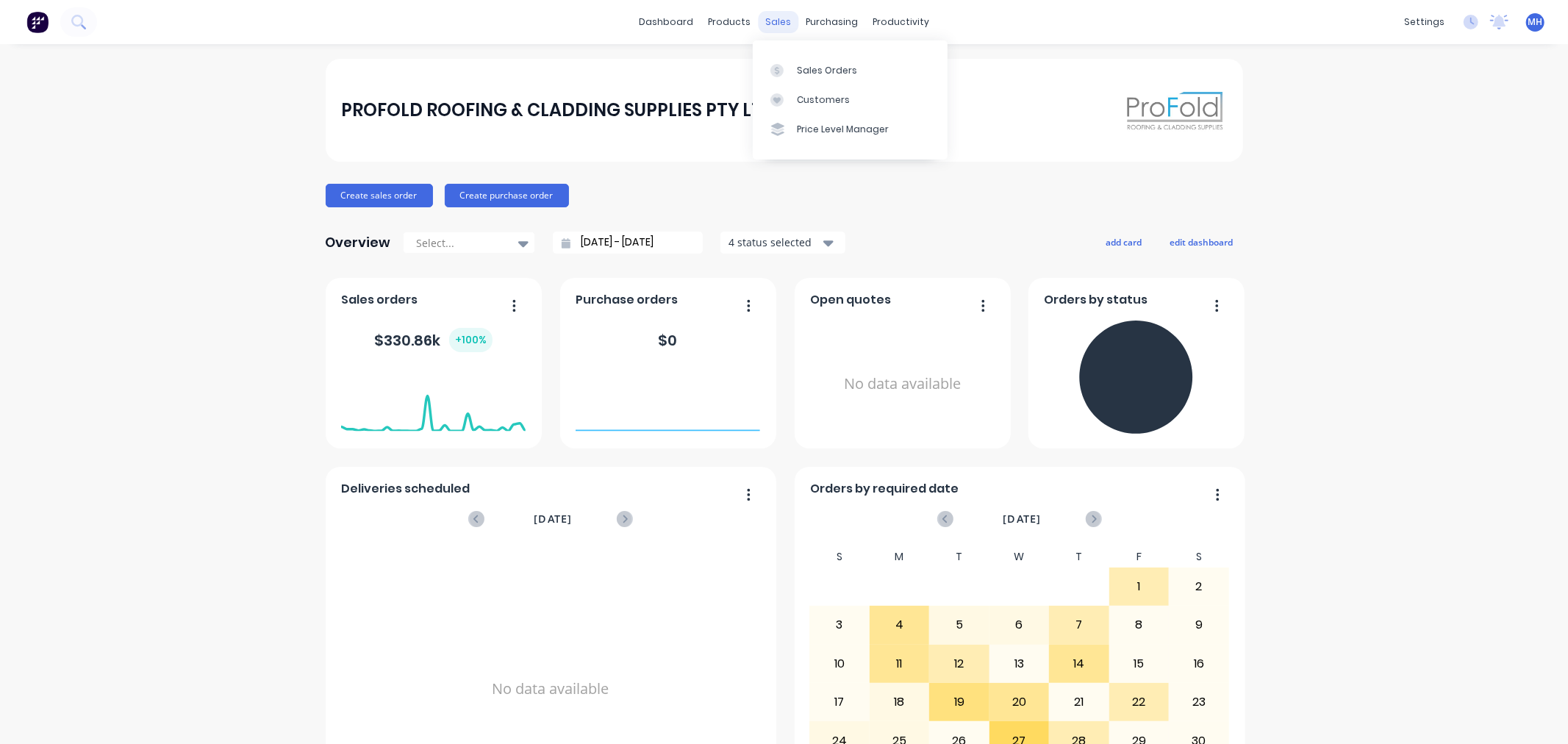
click at [766, 11] on div "sales" at bounding box center [778, 22] width 40 height 22
click at [841, 75] on div "Sales Orders" at bounding box center [826, 70] width 60 height 13
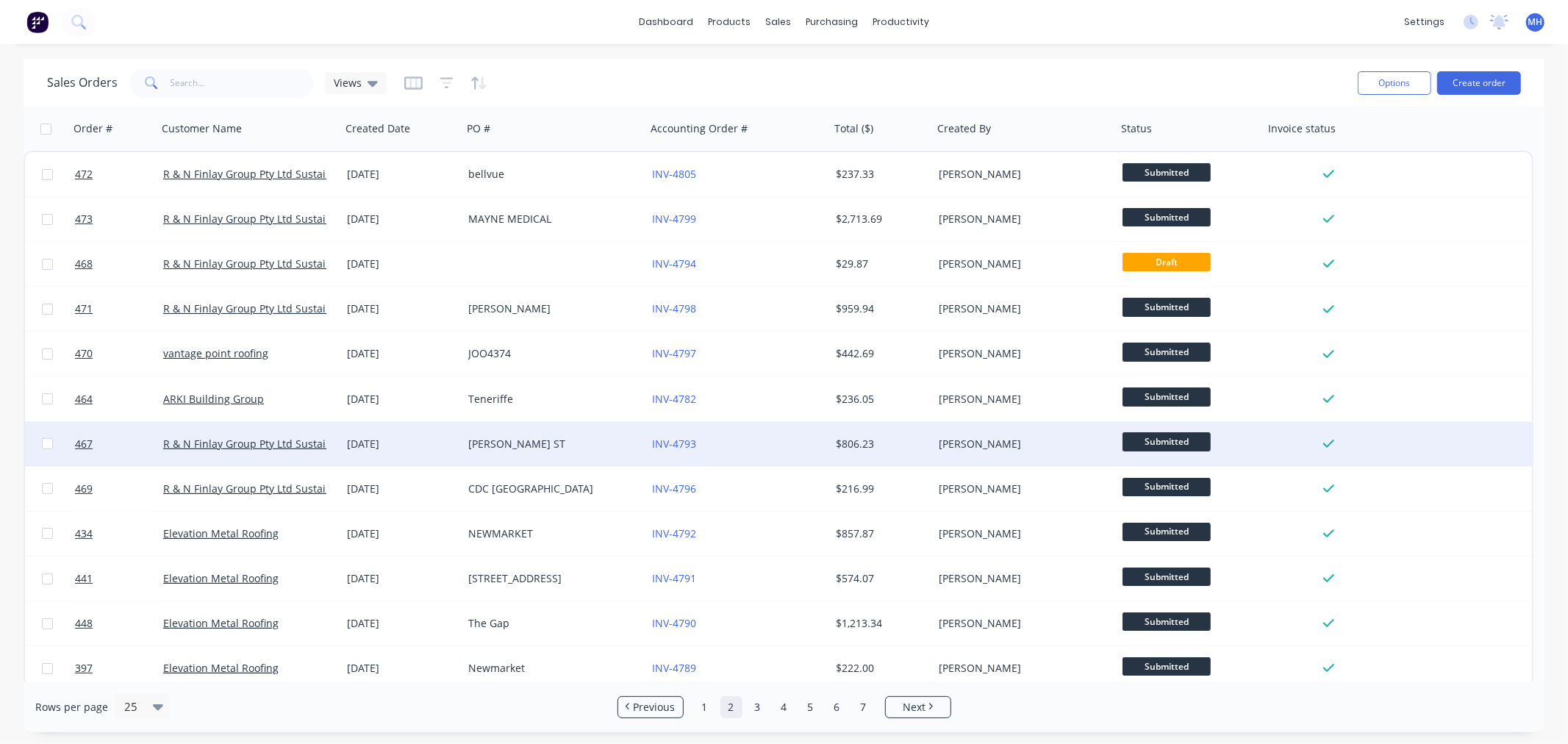
click at [502, 436] on div "MITCHELL ST" at bounding box center [549, 443] width 163 height 15
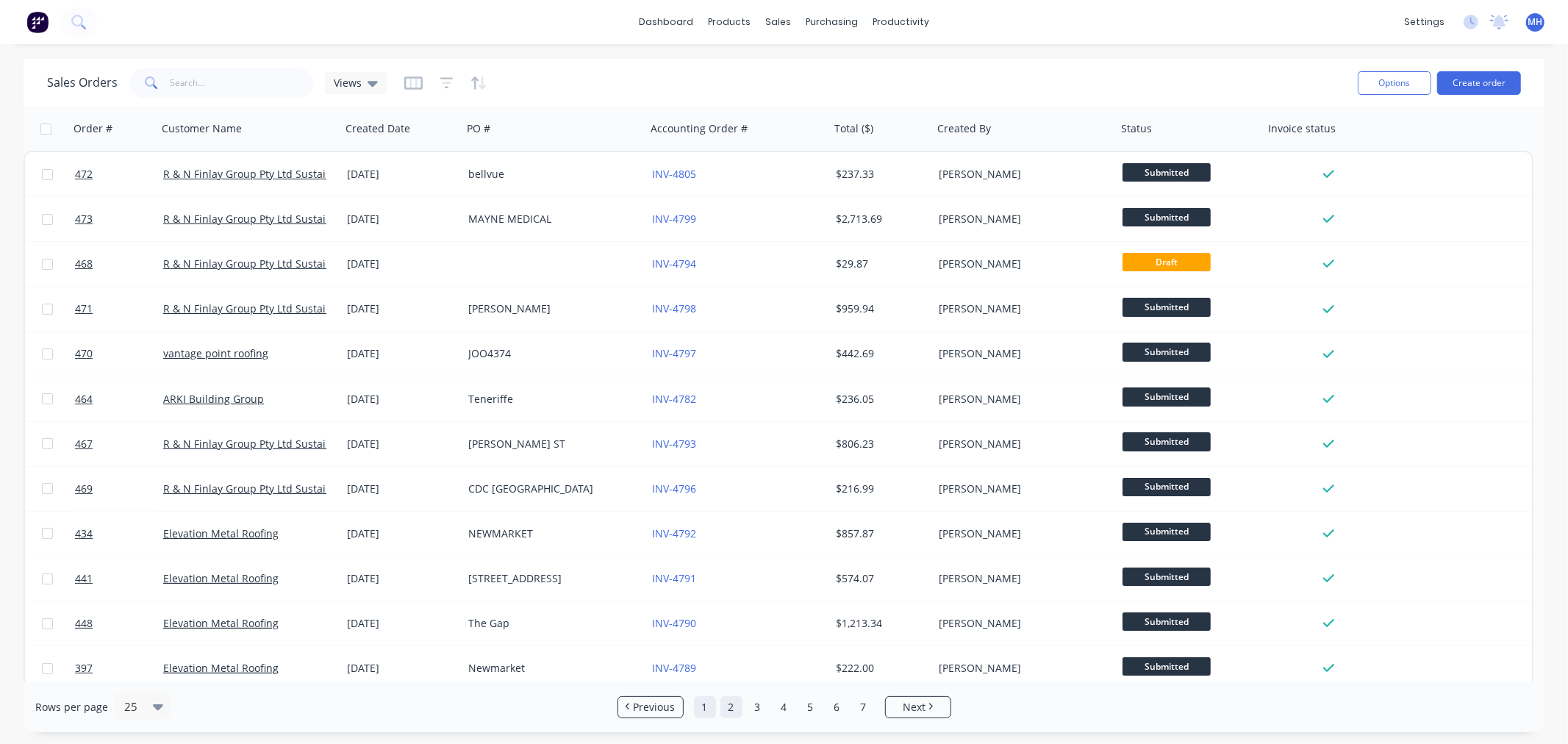
click at [703, 702] on link "1" at bounding box center [705, 707] width 22 height 22
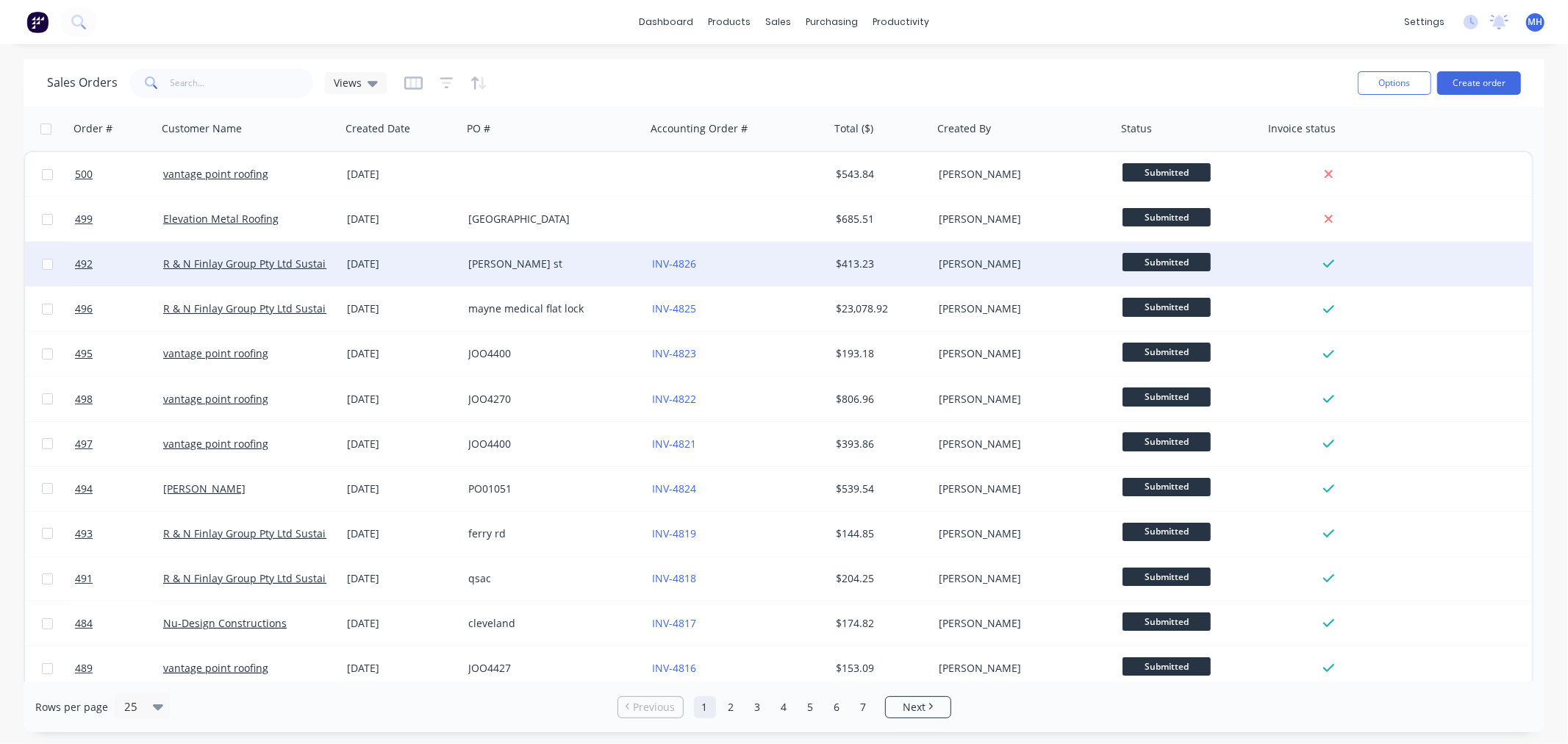
click at [488, 262] on div "mitchell st" at bounding box center [549, 263] width 163 height 15
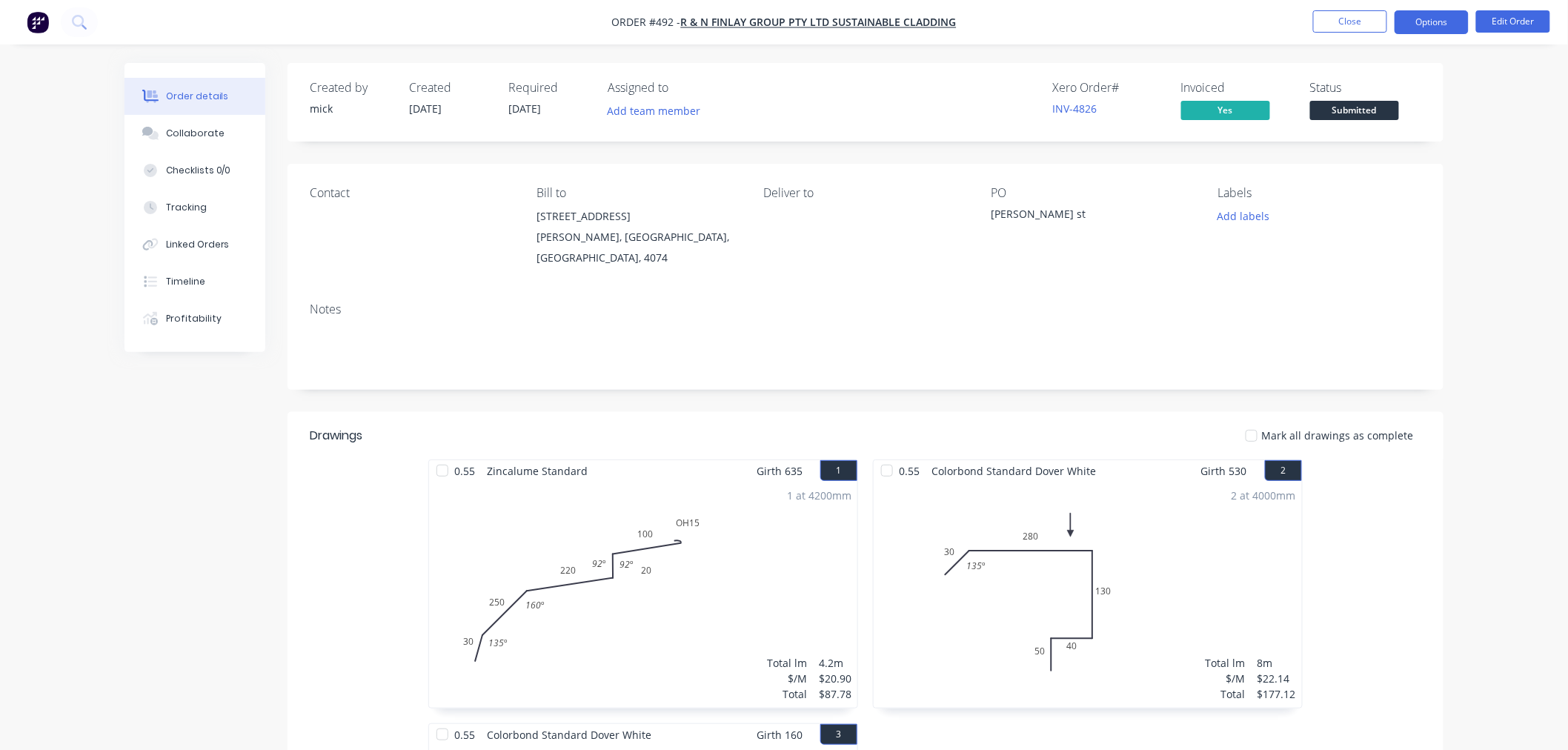
click at [1370, 26] on button "Options" at bounding box center [1432, 22] width 74 height 23
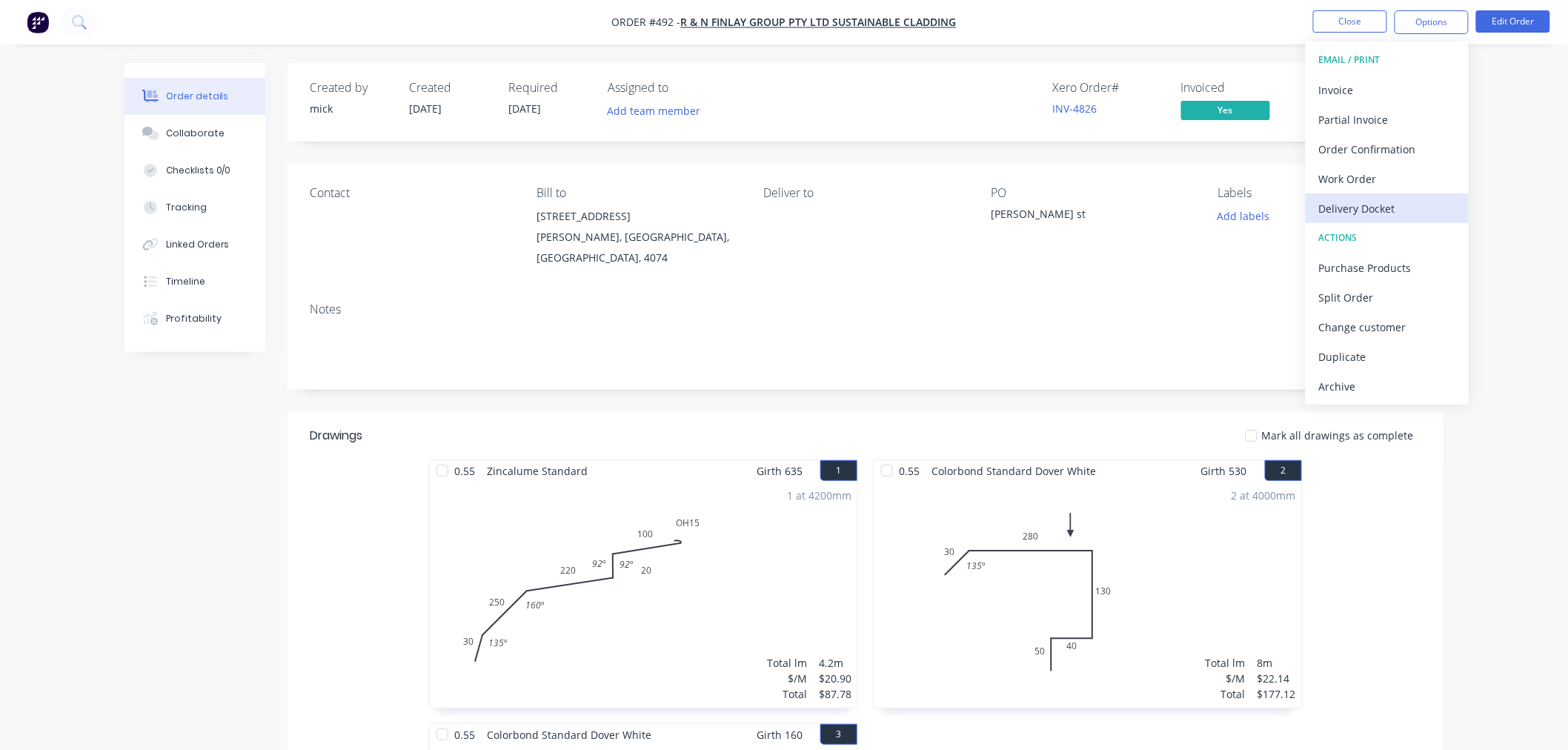
click at [1370, 196] on button "Delivery Docket" at bounding box center [1387, 208] width 163 height 29
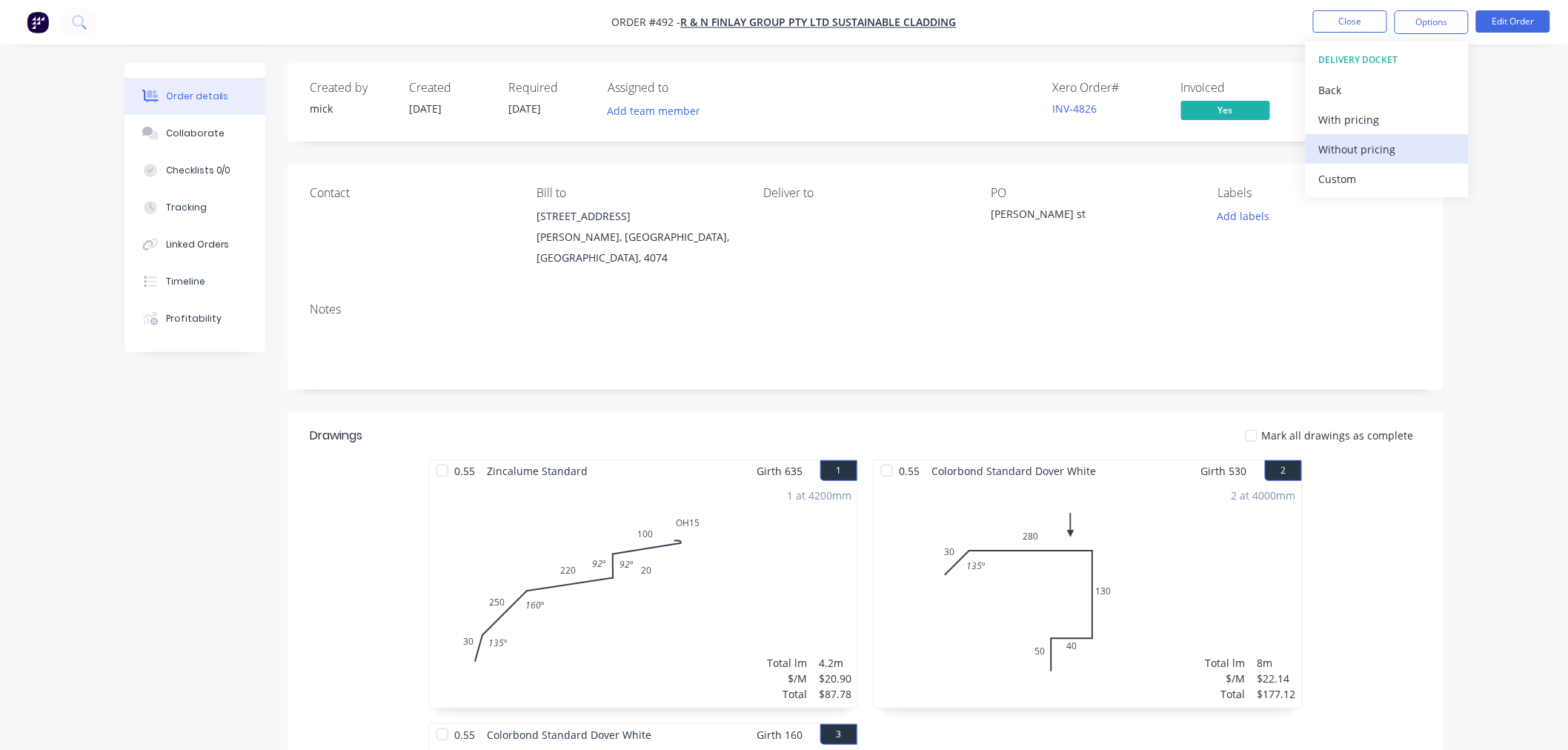
click at [1370, 150] on div "Without pricing" at bounding box center [1387, 149] width 136 height 22
click at [41, 20] on img "button" at bounding box center [38, 22] width 22 height 22
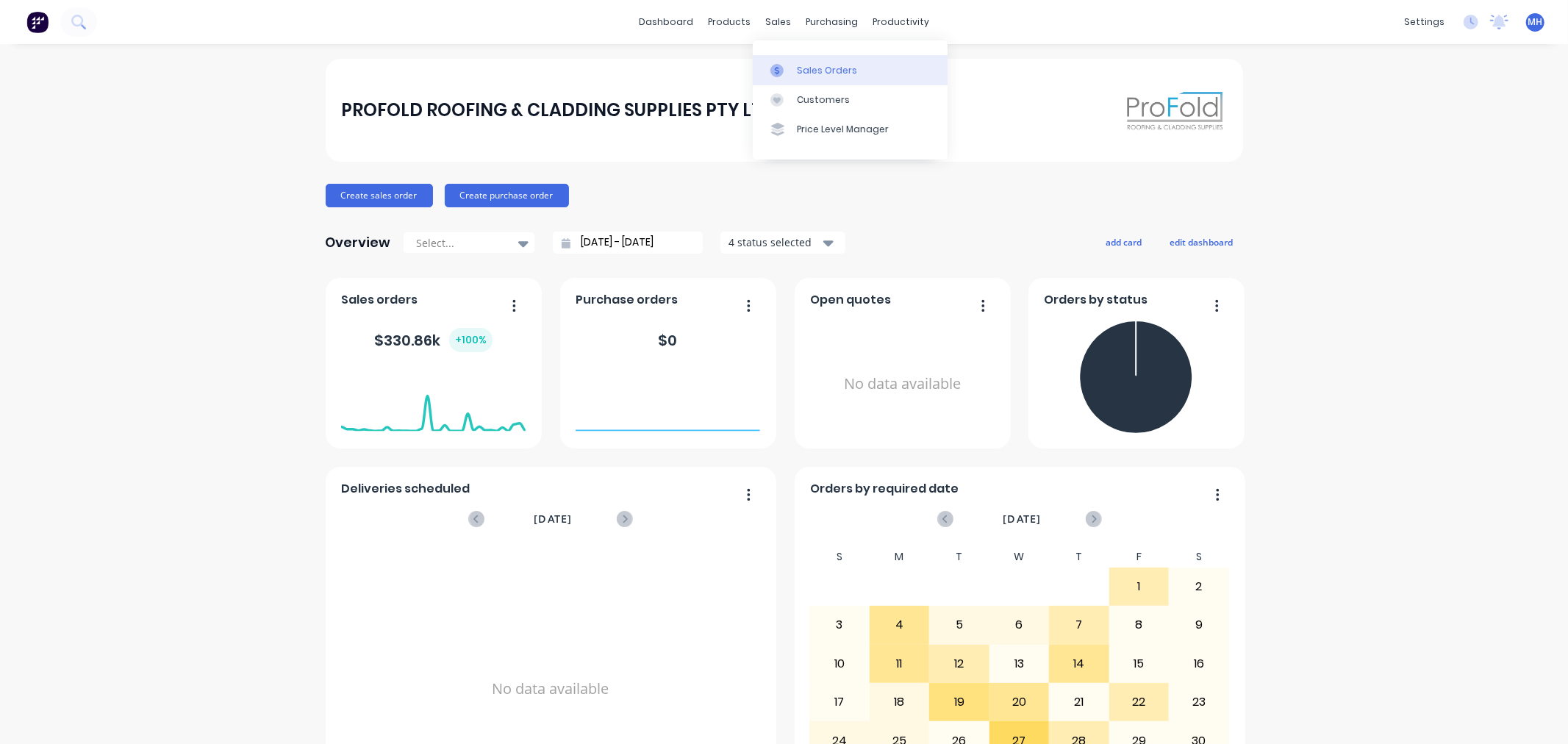
click at [828, 61] on link "Sales Orders" at bounding box center [850, 69] width 195 height 29
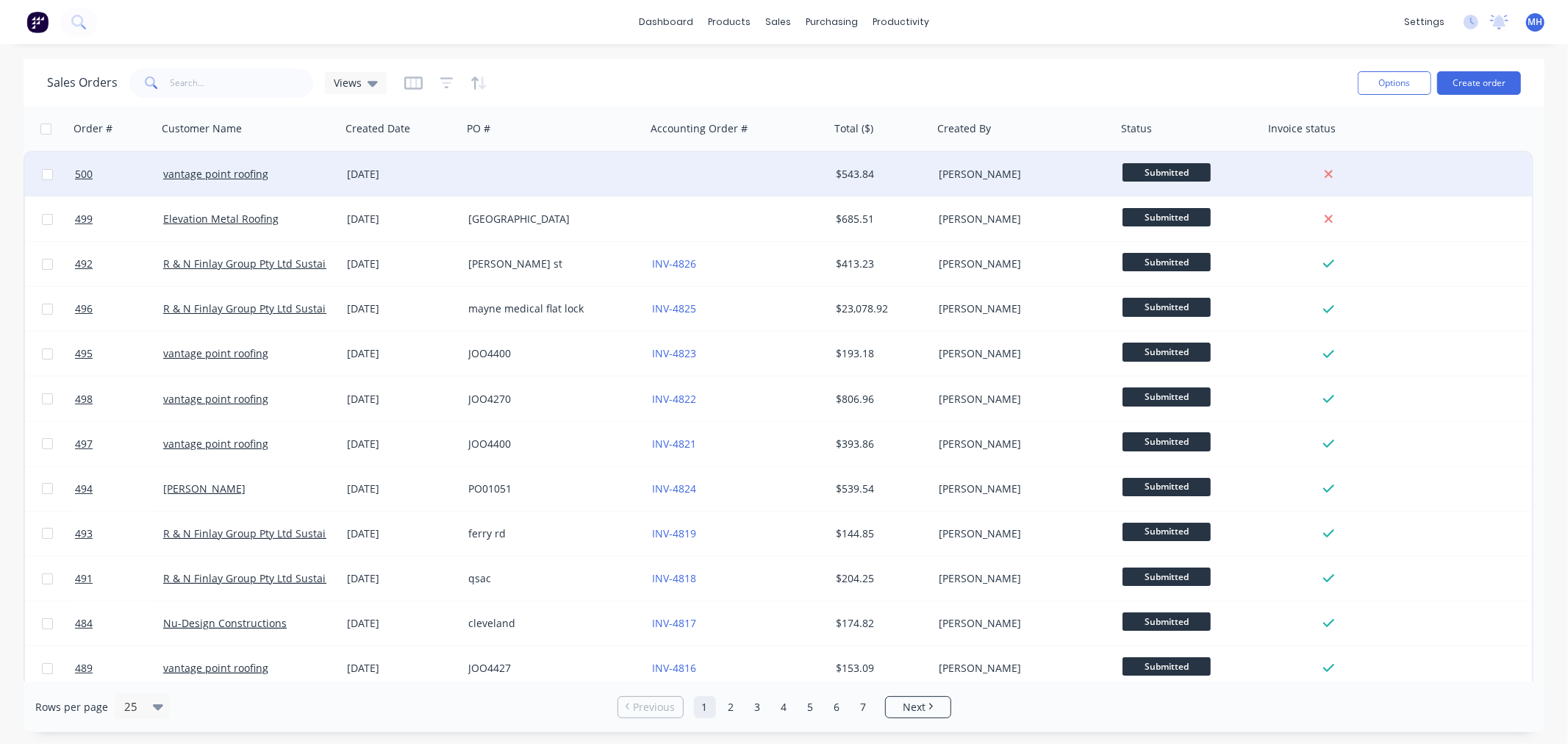
click at [451, 176] on div "28 Aug 2025" at bounding box center [402, 174] width 109 height 15
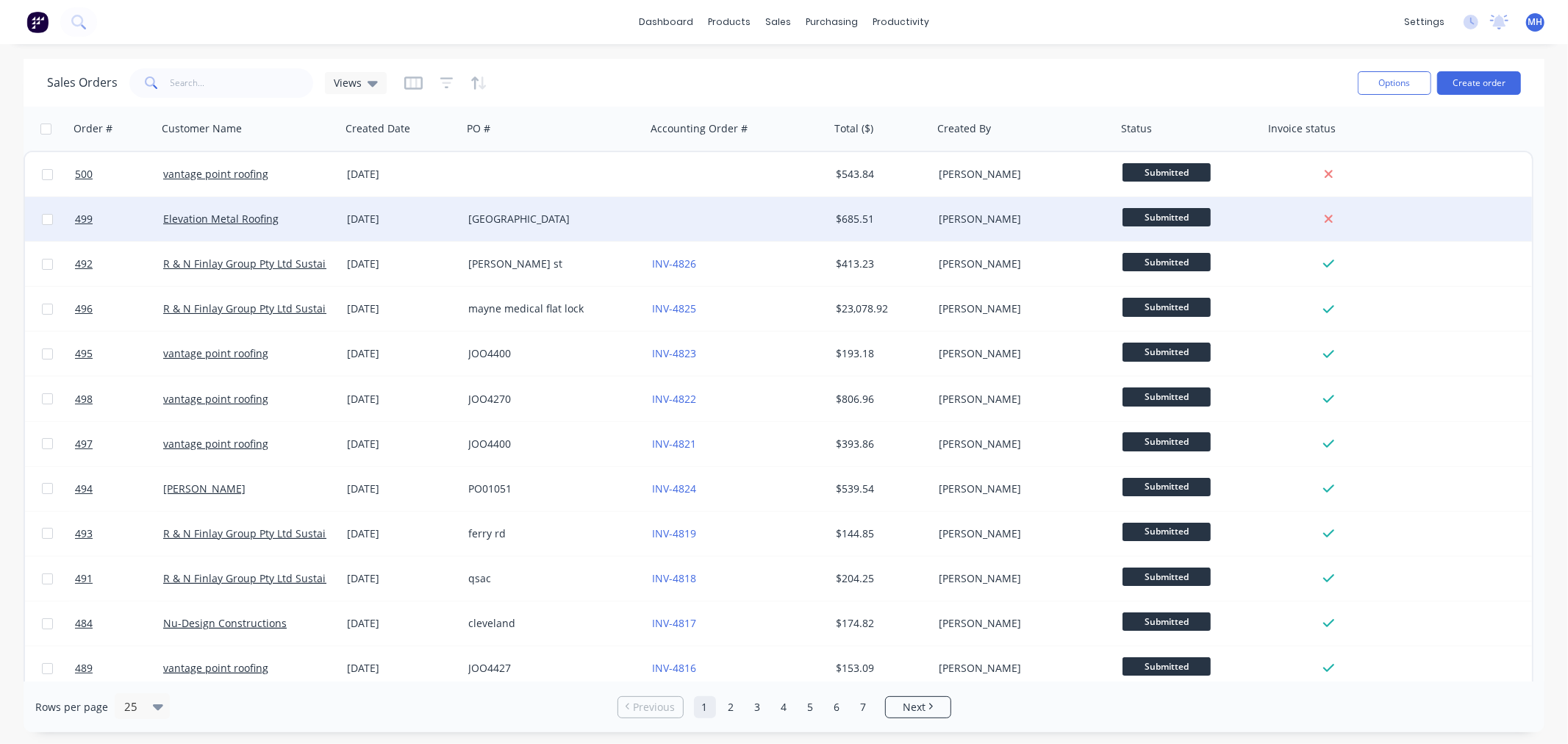
click at [534, 214] on div "hope island" at bounding box center [549, 218] width 163 height 15
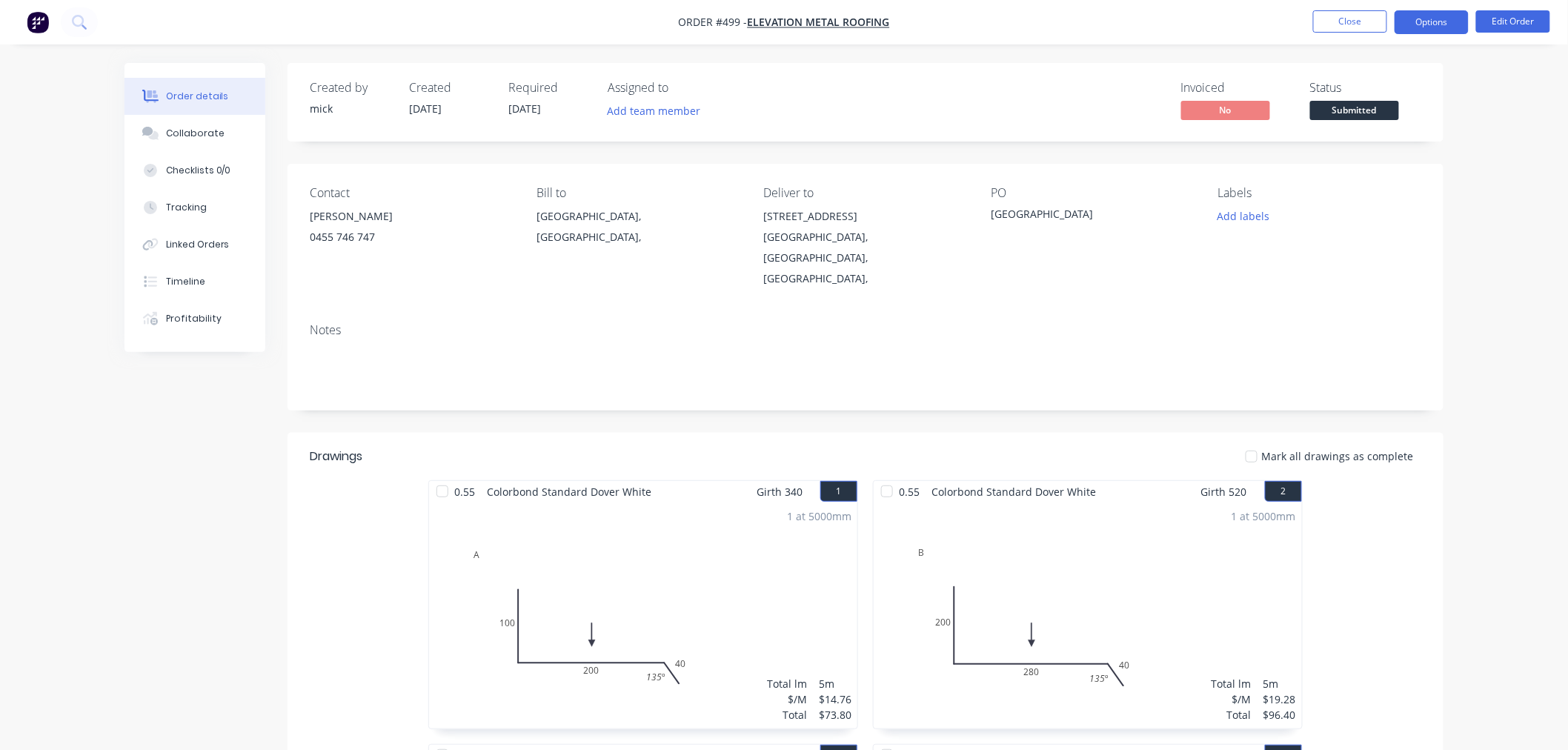
click at [1370, 23] on button "Options" at bounding box center [1432, 22] width 74 height 23
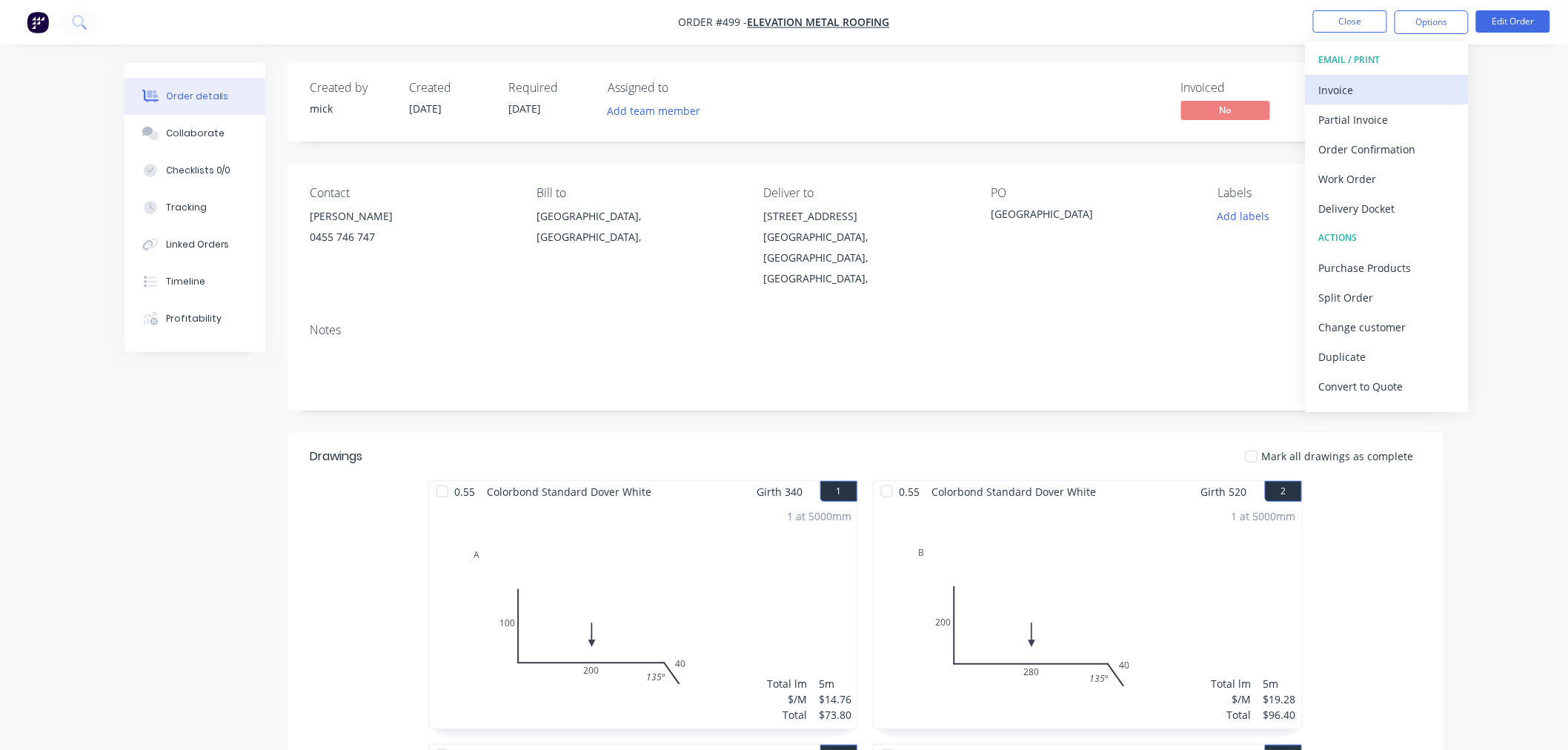
click at [1370, 76] on button "Invoice" at bounding box center [1387, 90] width 163 height 29
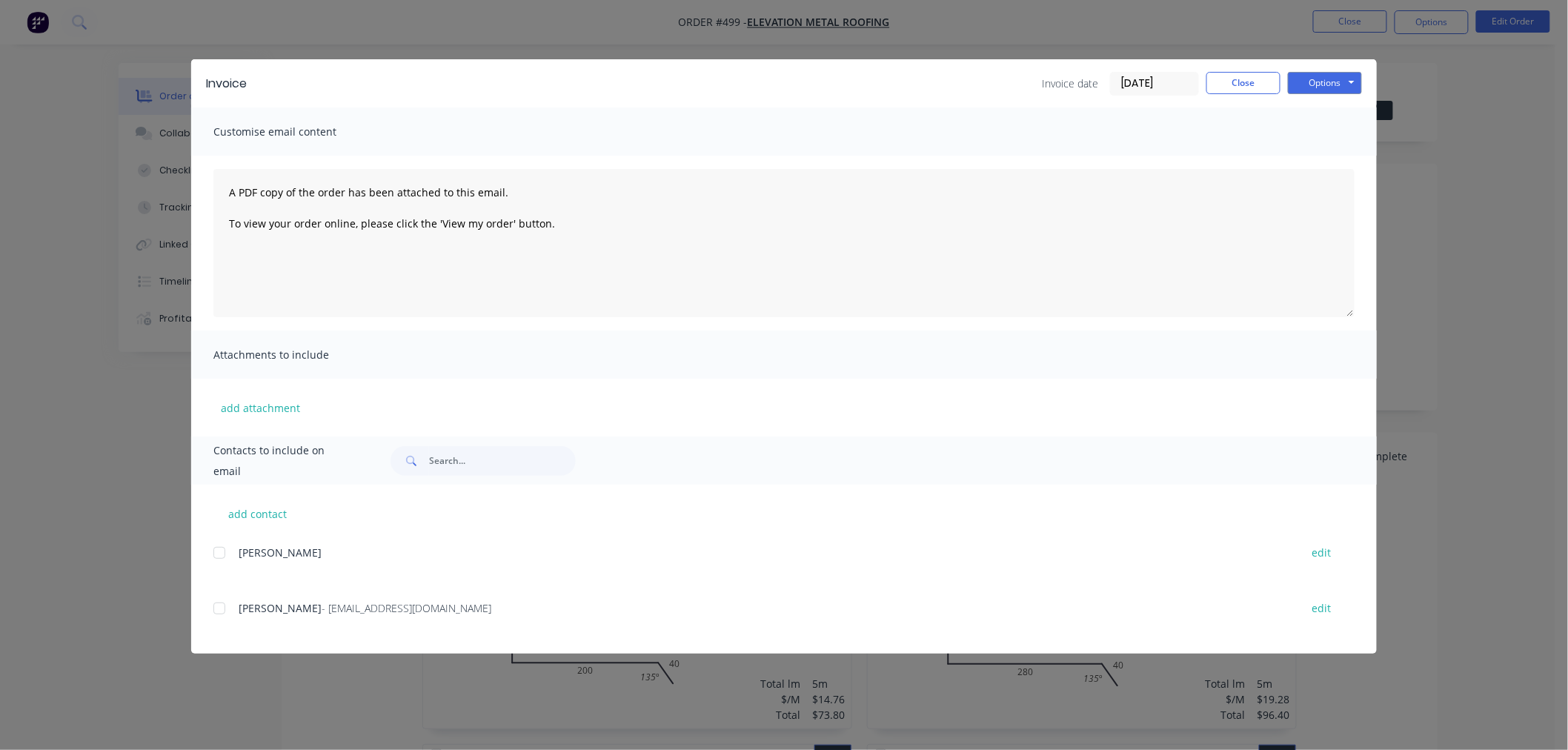
click at [223, 608] on div at bounding box center [219, 608] width 29 height 29
click at [1319, 91] on button "Options" at bounding box center [1325, 83] width 74 height 22
click at [1318, 155] on button "Email" at bounding box center [1335, 158] width 95 height 24
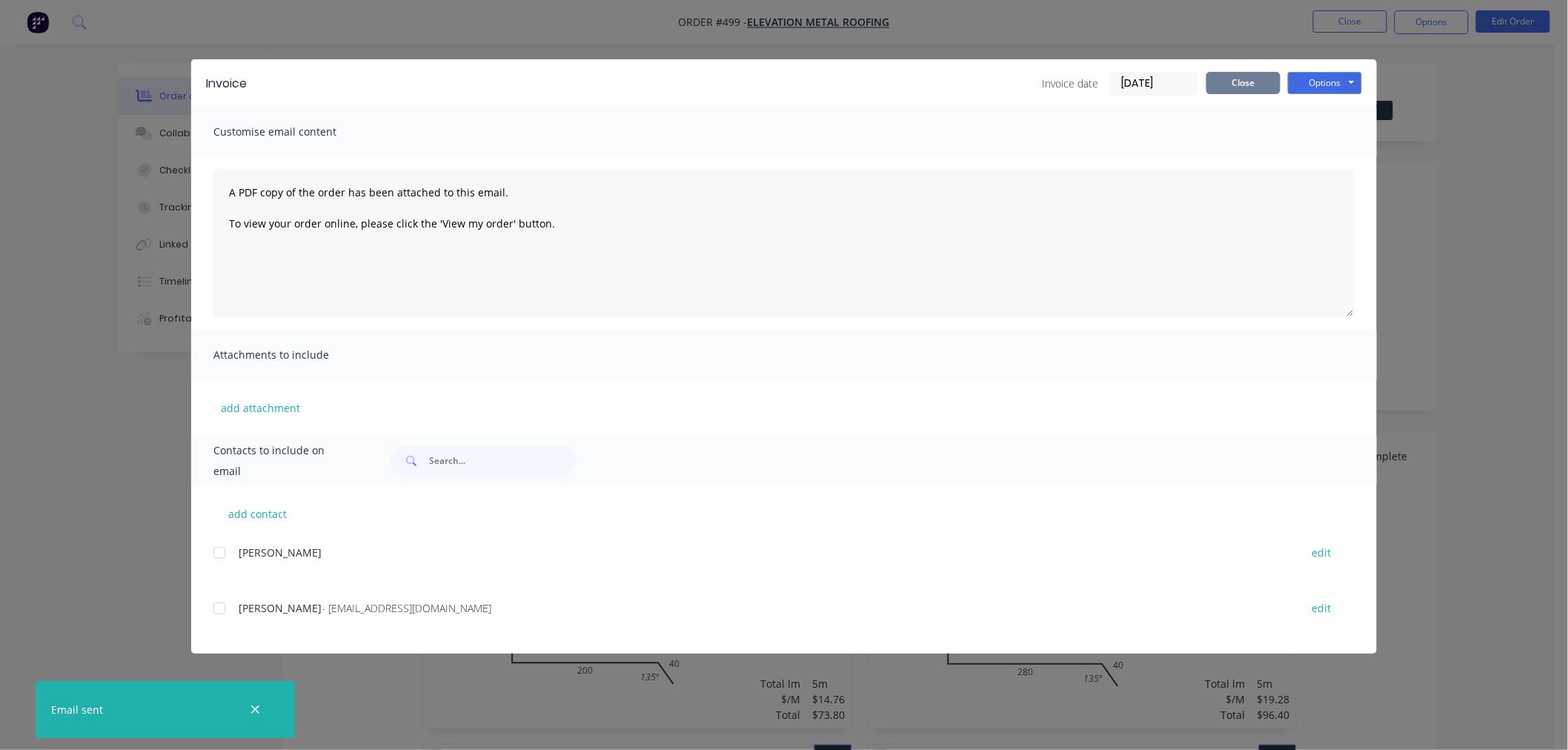
click at [1271, 87] on button "Close" at bounding box center [1244, 83] width 74 height 22
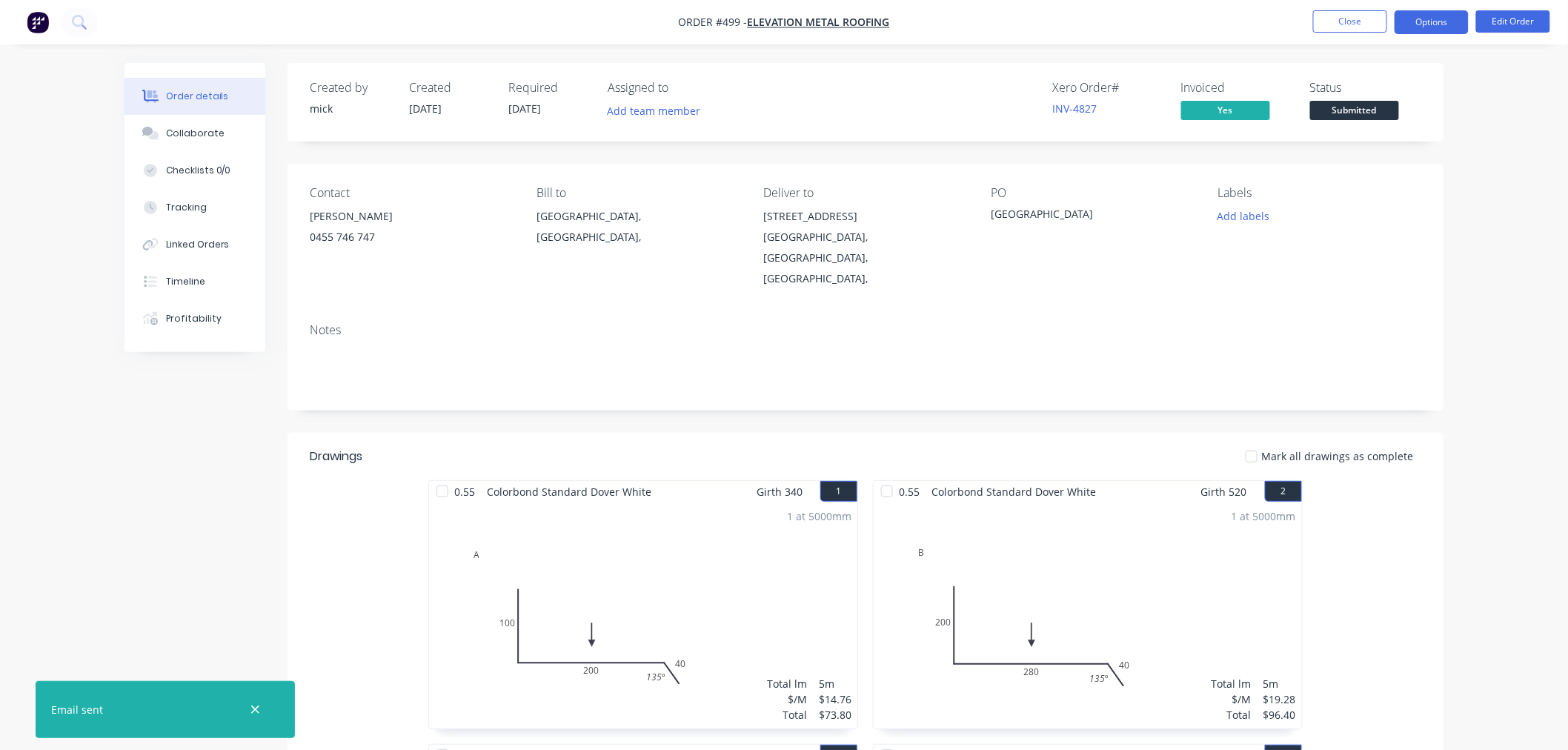
click at [1370, 27] on button "Options" at bounding box center [1432, 22] width 74 height 23
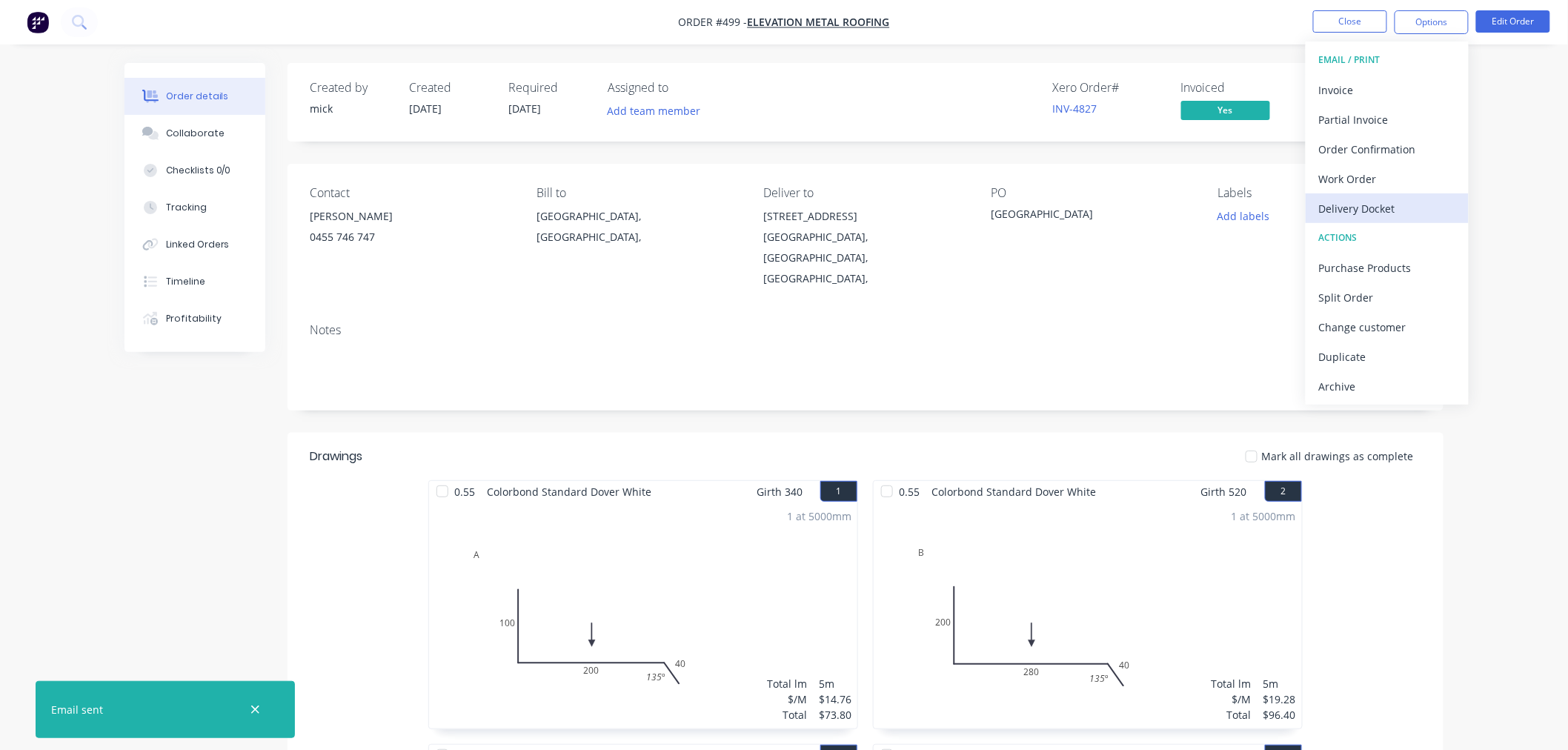
click at [1370, 204] on div "Delivery Docket" at bounding box center [1387, 208] width 136 height 22
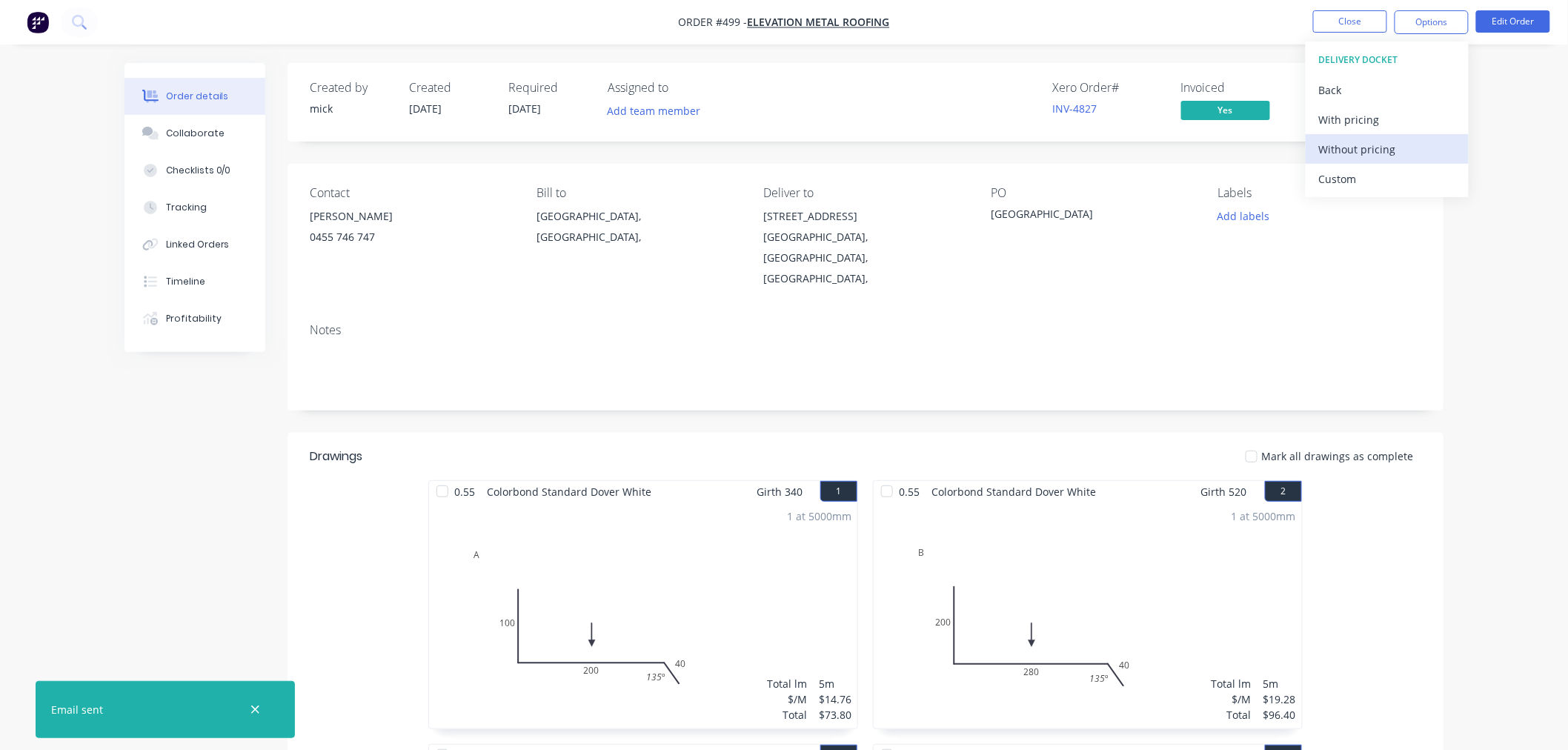
click at [1353, 142] on div "Without pricing" at bounding box center [1387, 149] width 136 height 22
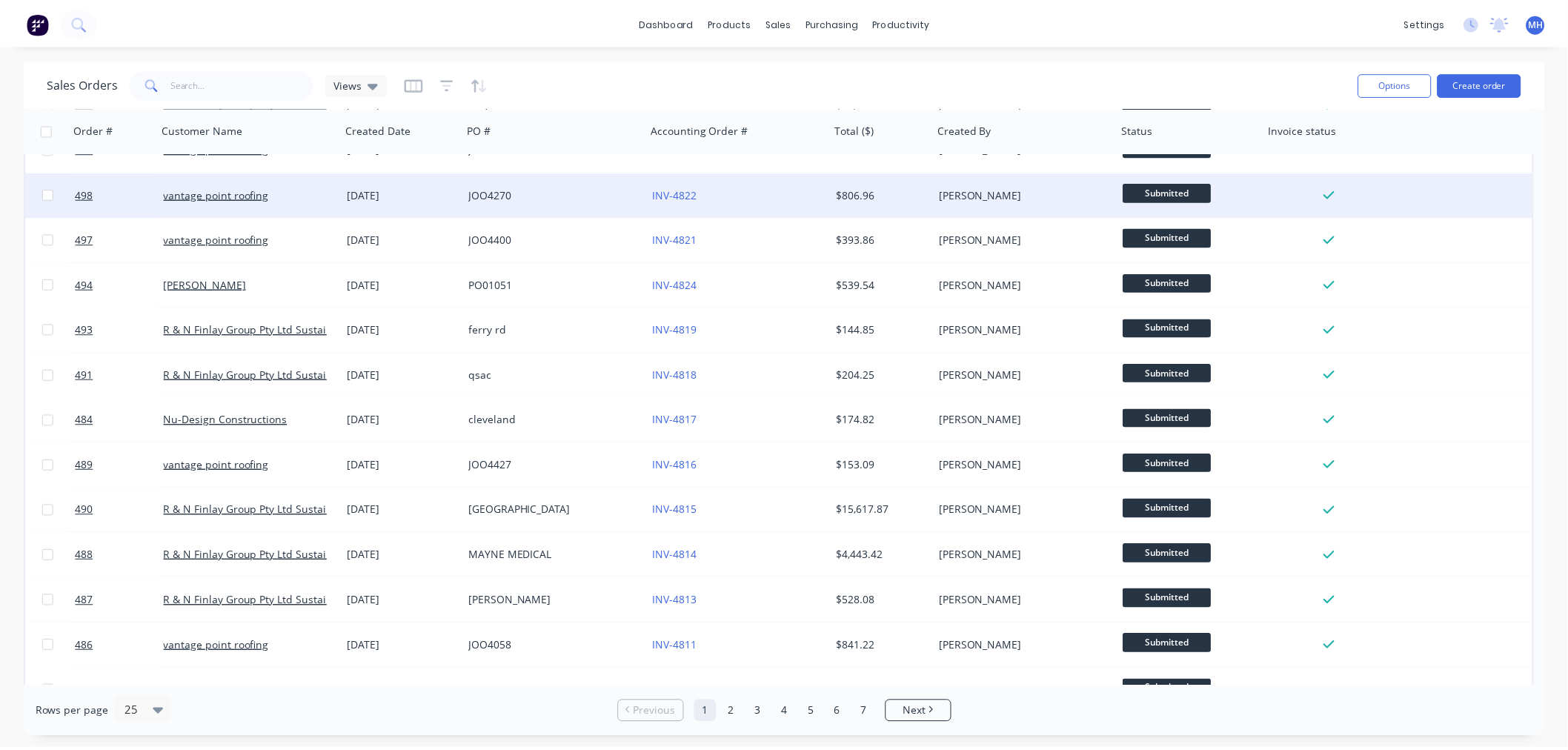
scroll to position [247, 0]
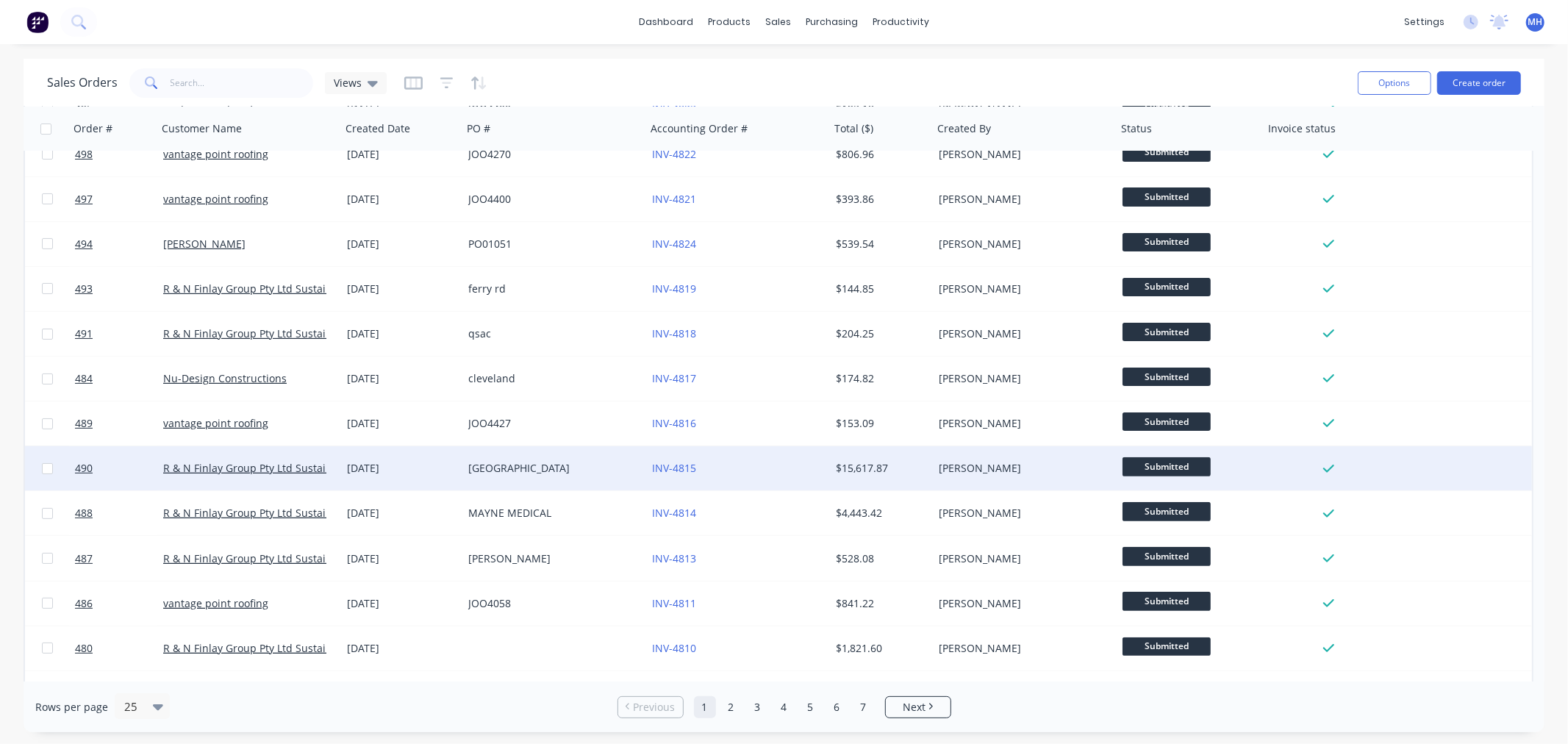
click at [542, 472] on div "PARLIAMENT HOUSE" at bounding box center [549, 468] width 163 height 15
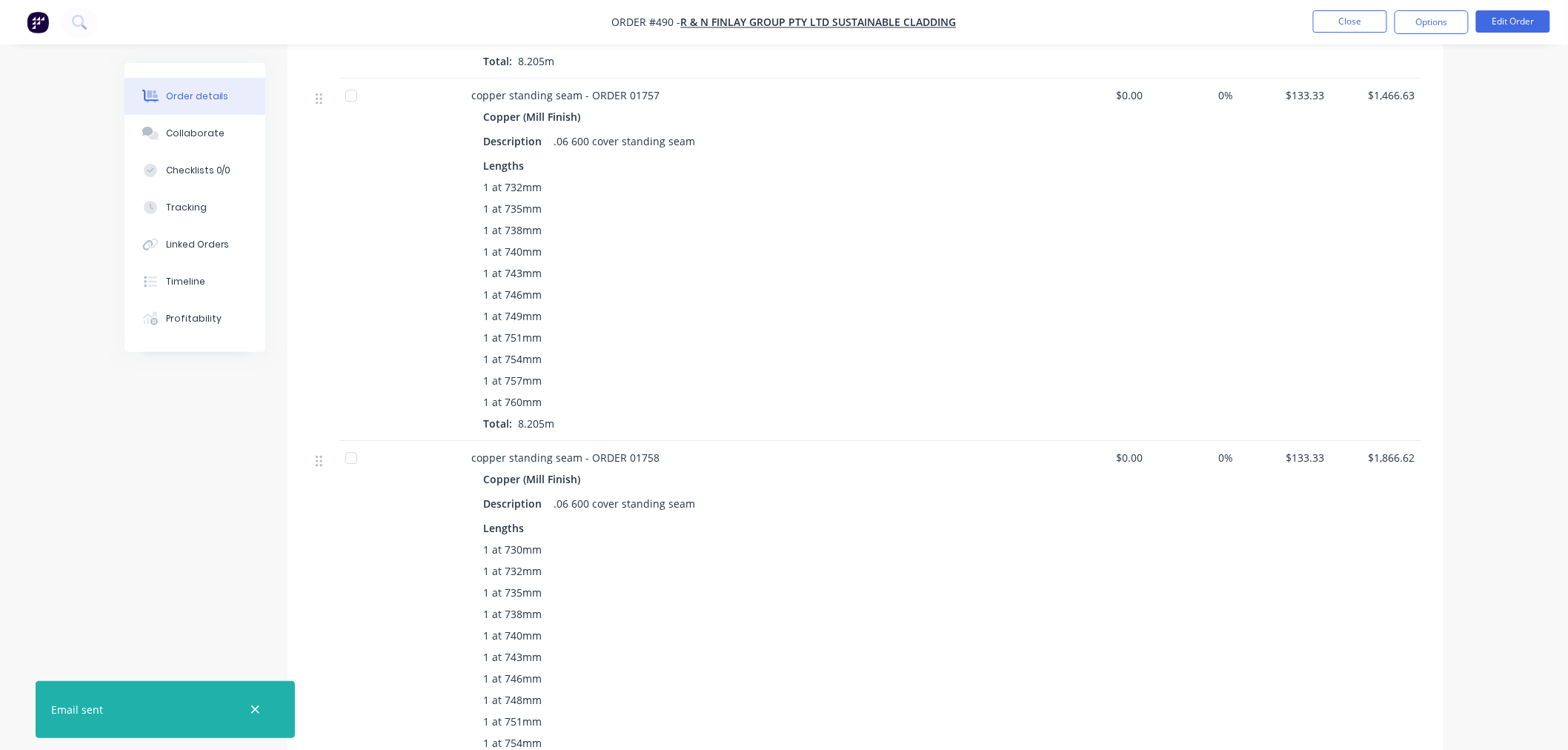
scroll to position [1487, 0]
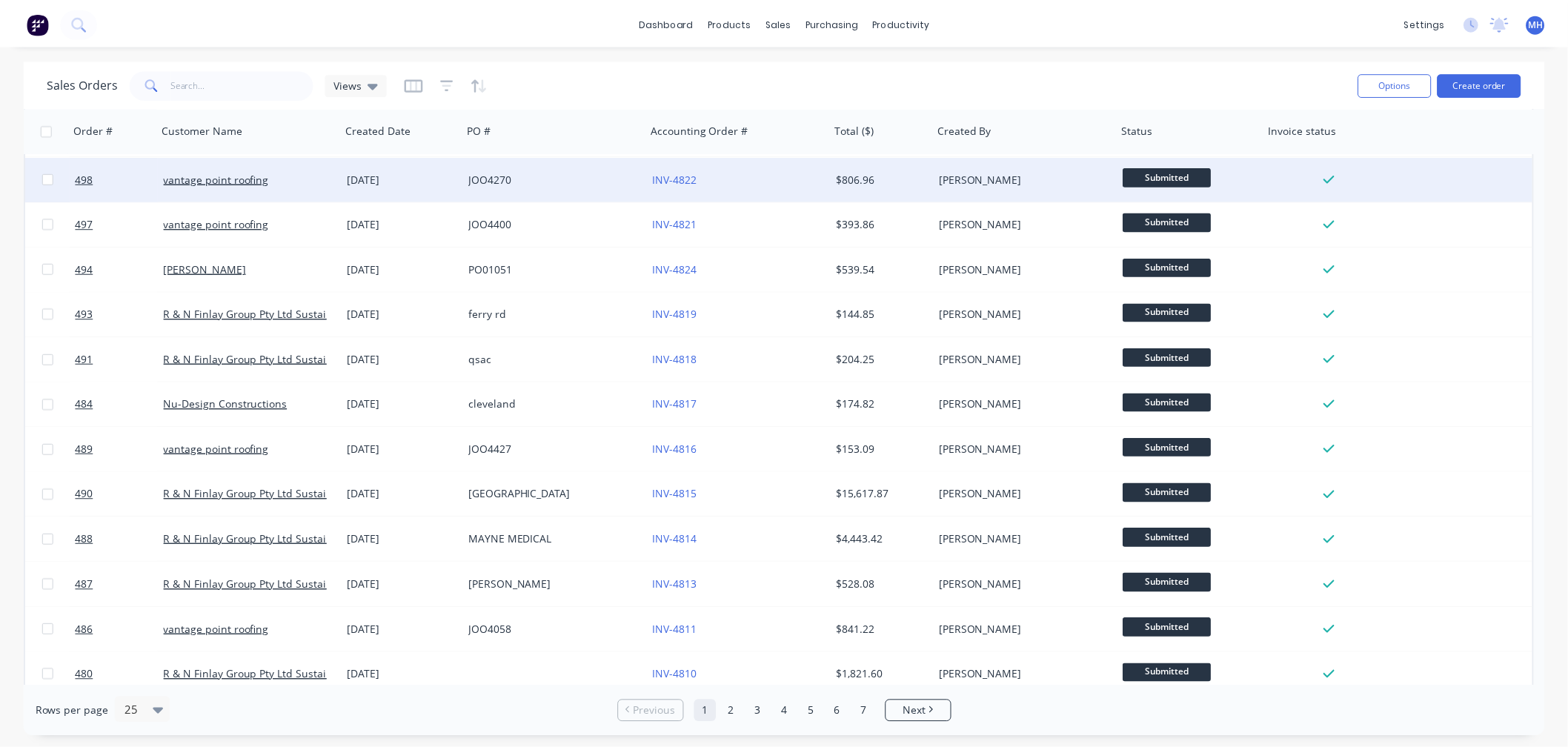
scroll to position [247, 0]
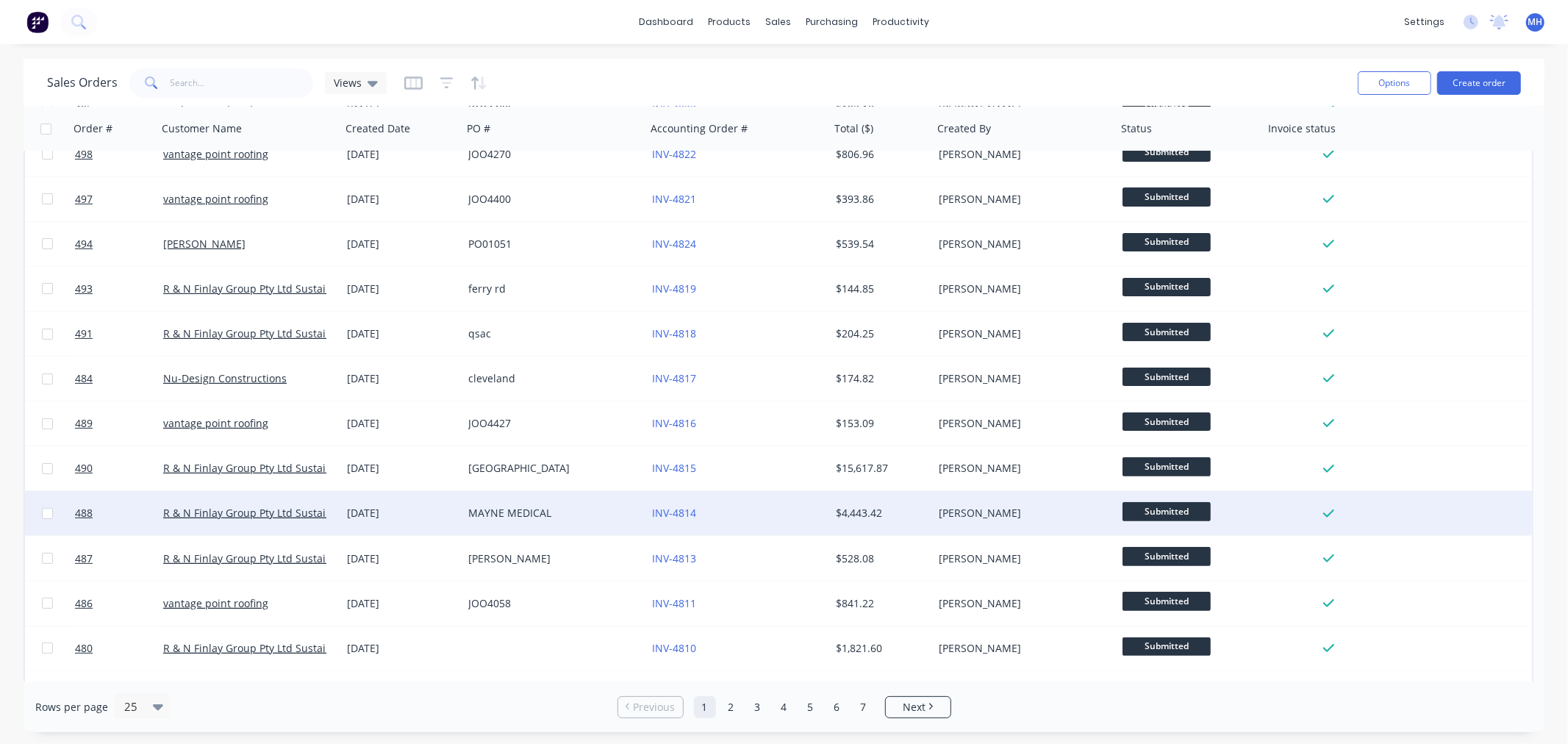
click at [830, 515] on div "$4,443.42" at bounding box center [881, 513] width 103 height 44
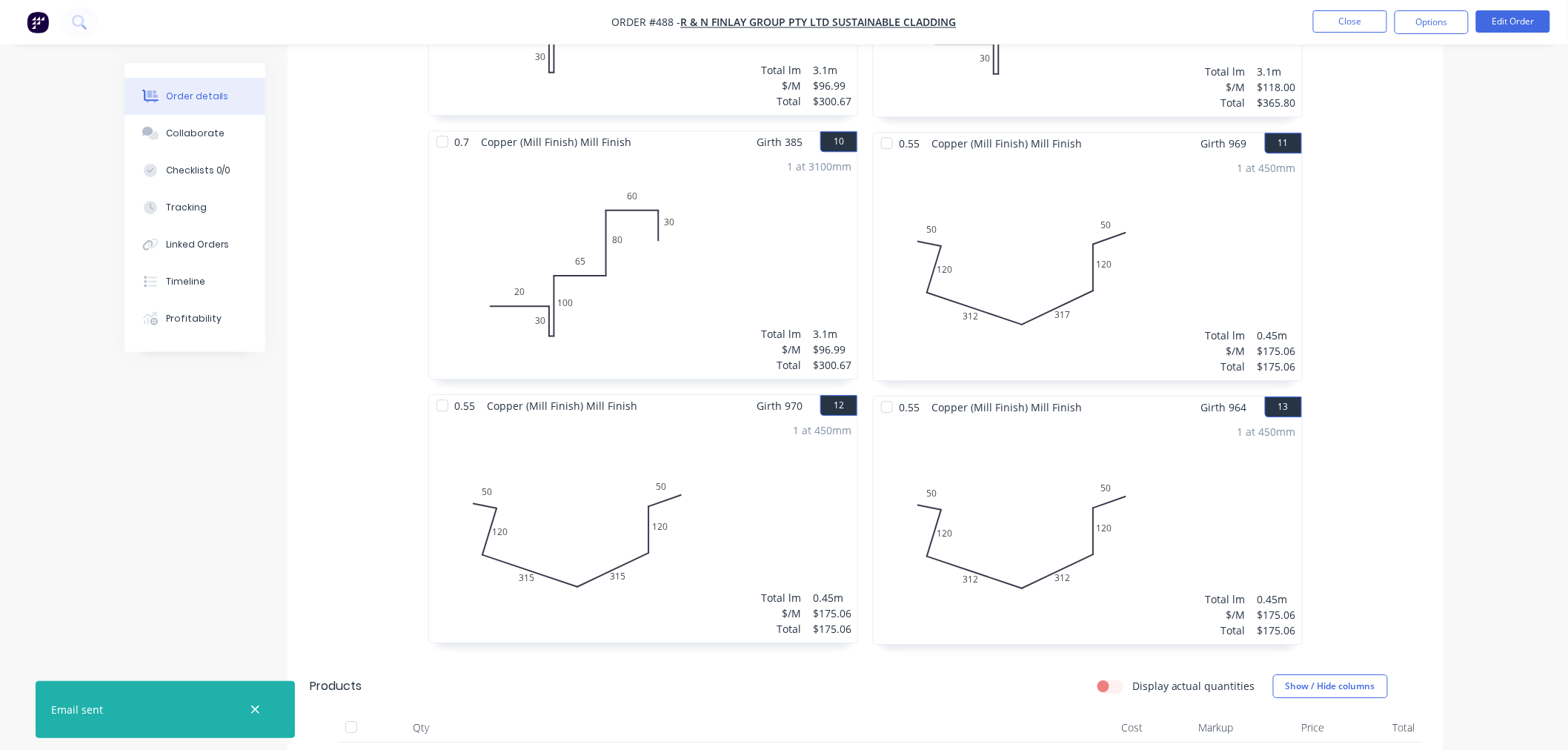
scroll to position [2054, 0]
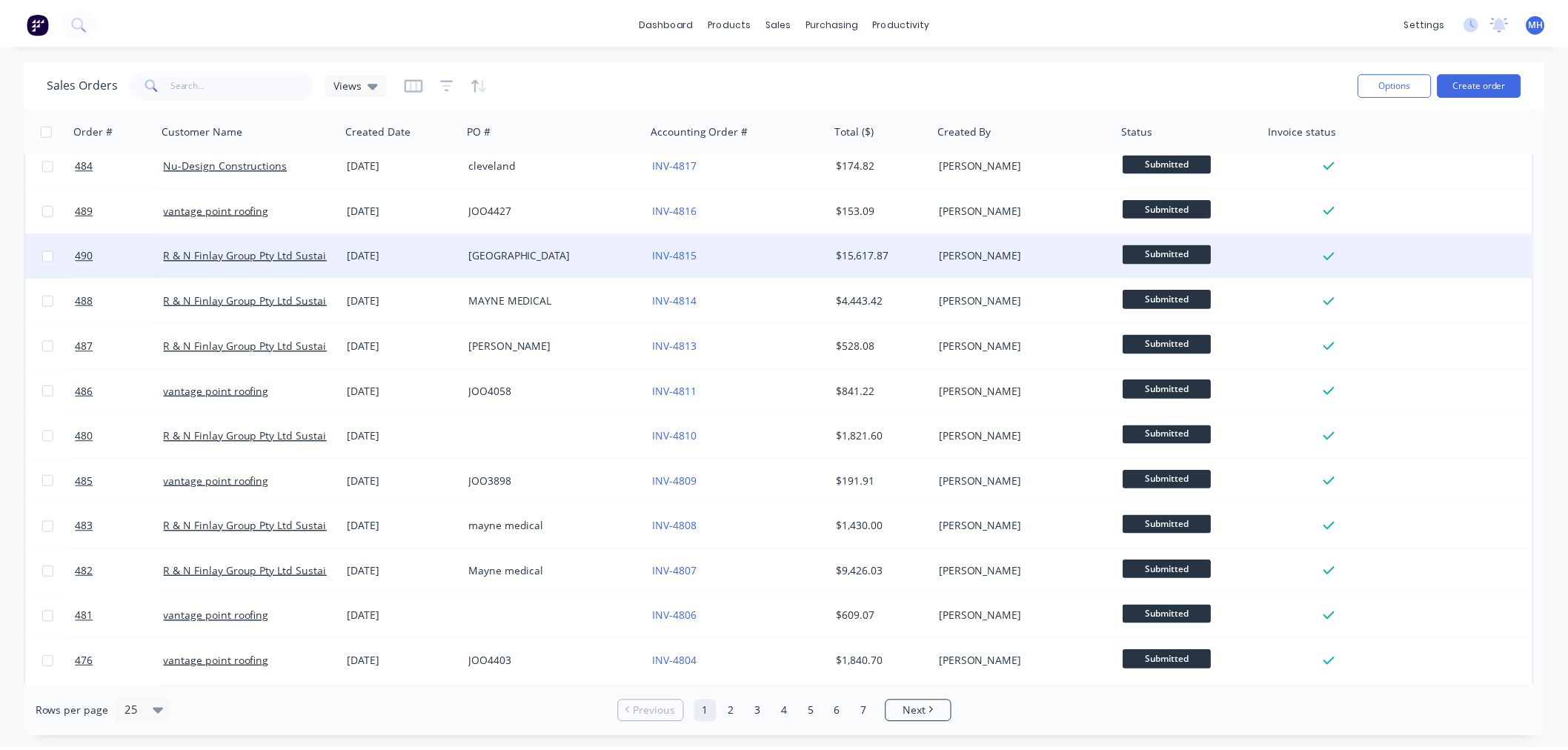
scroll to position [493, 0]
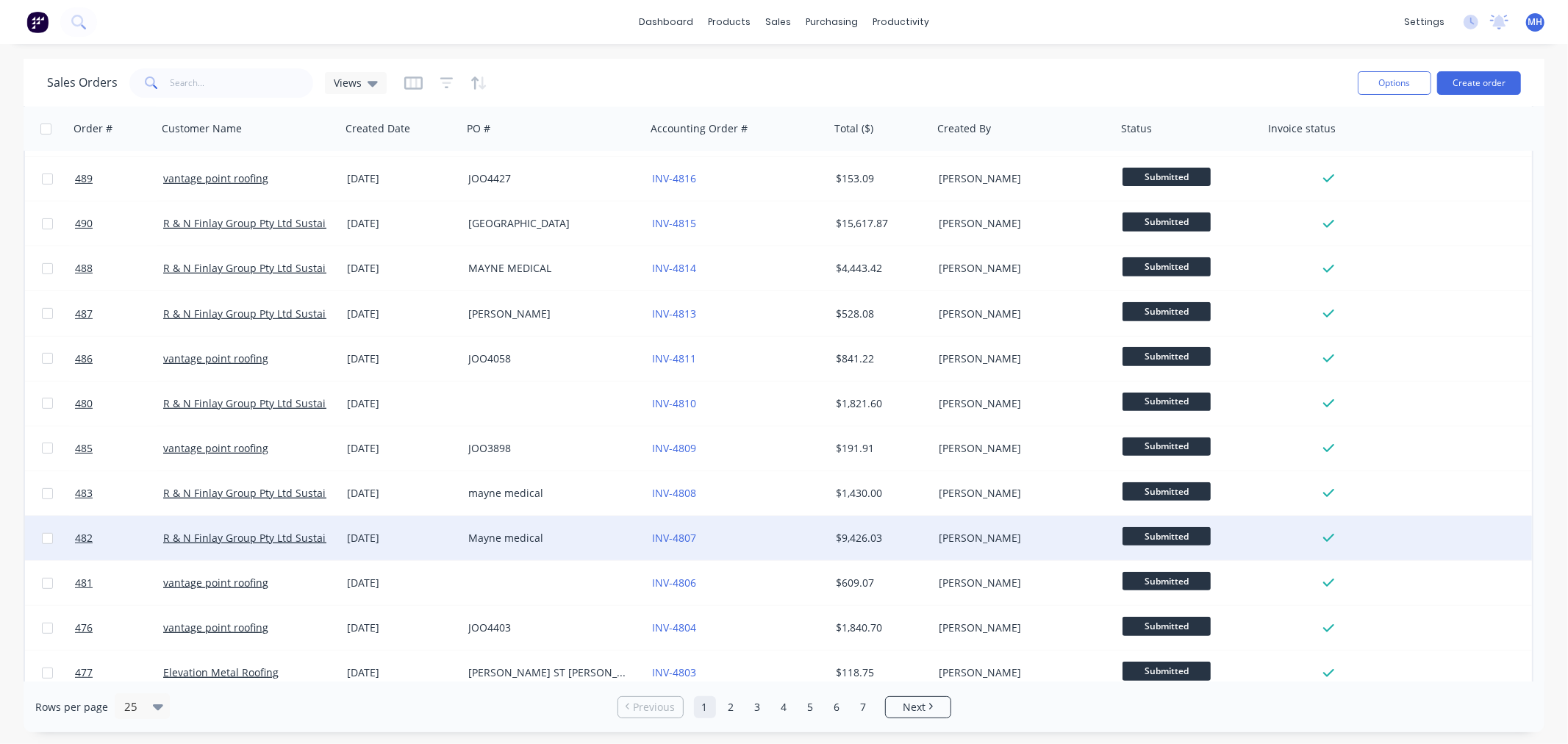
click at [765, 532] on div "INV-4807" at bounding box center [733, 537] width 163 height 15
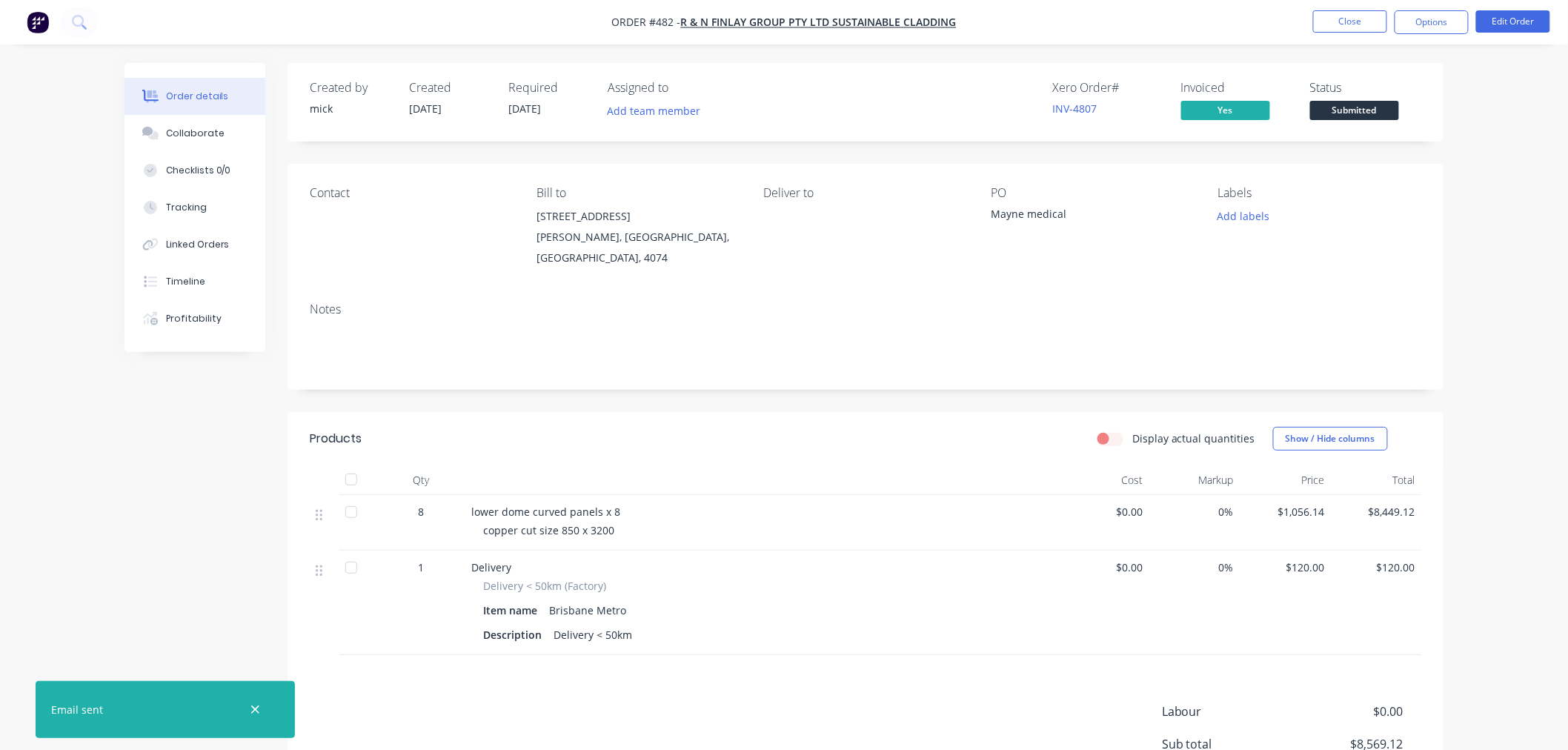
click at [34, 23] on img "button" at bounding box center [38, 22] width 22 height 22
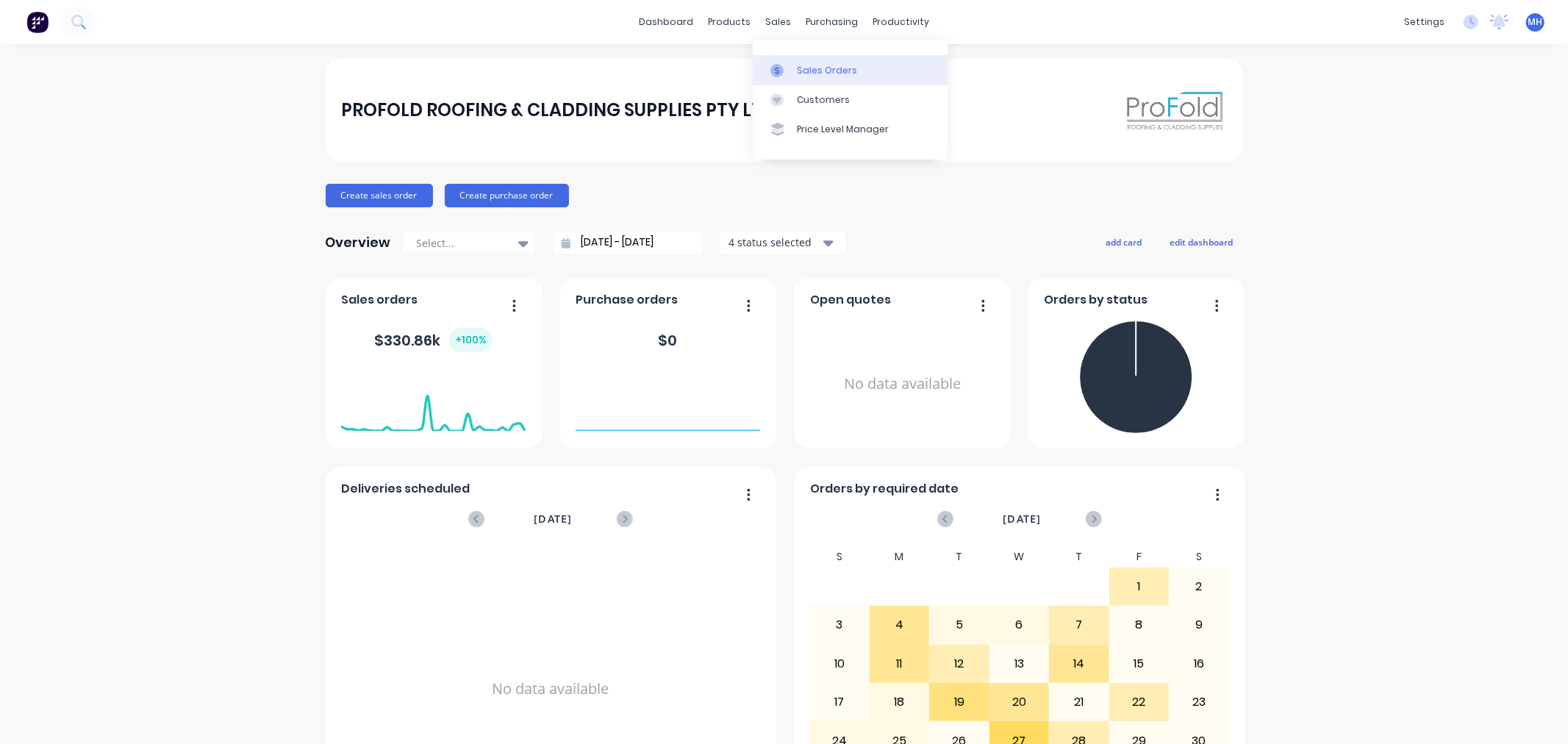
click at [805, 70] on div "Sales Orders" at bounding box center [826, 70] width 60 height 13
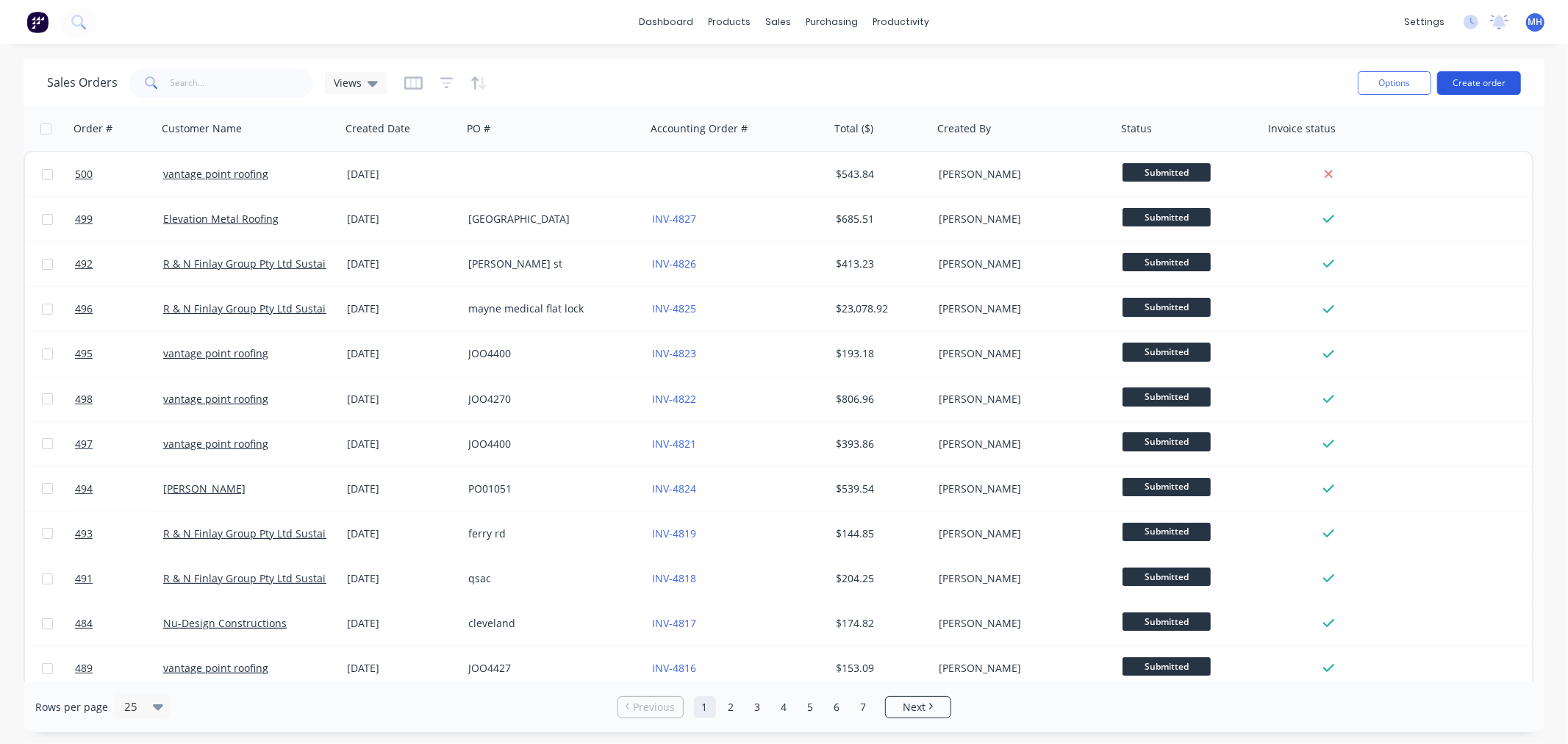
click at [1358, 81] on button "Create order" at bounding box center [1479, 82] width 84 height 23
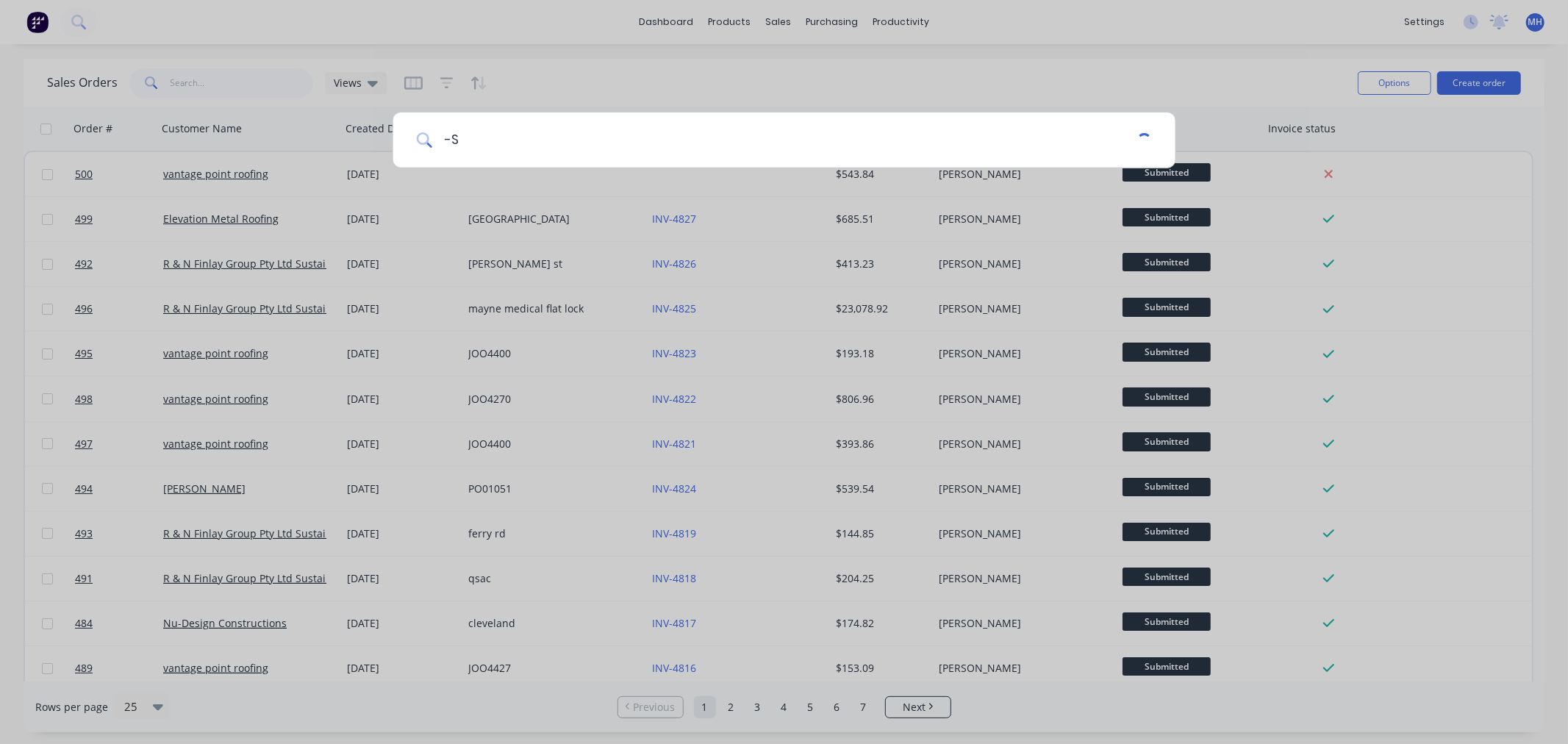
type input "-"
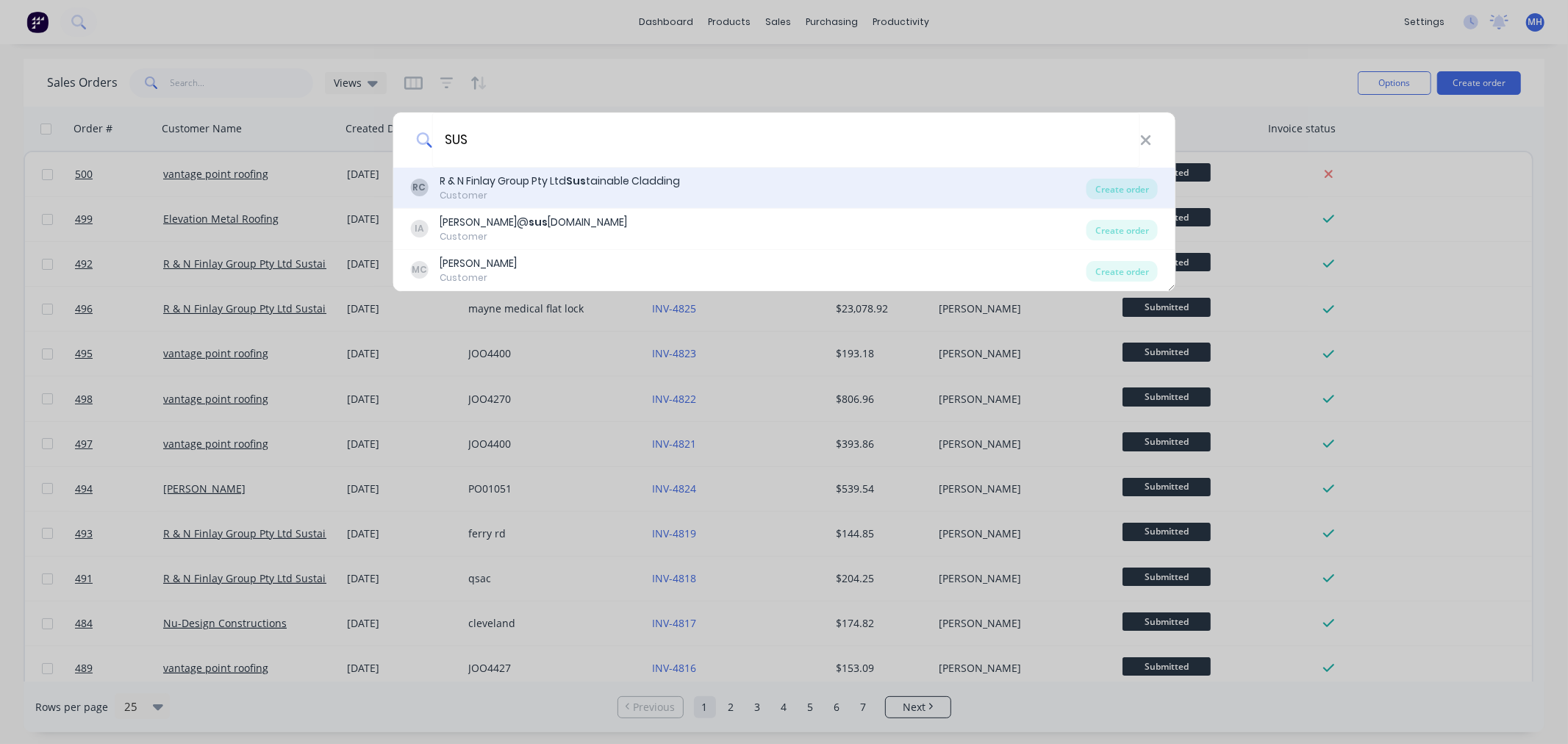
type input "SUS"
click at [744, 180] on div "RC R & N Finlay Group Pty Ltd Sus tainable Cladding Customer" at bounding box center [748, 188] width 676 height 29
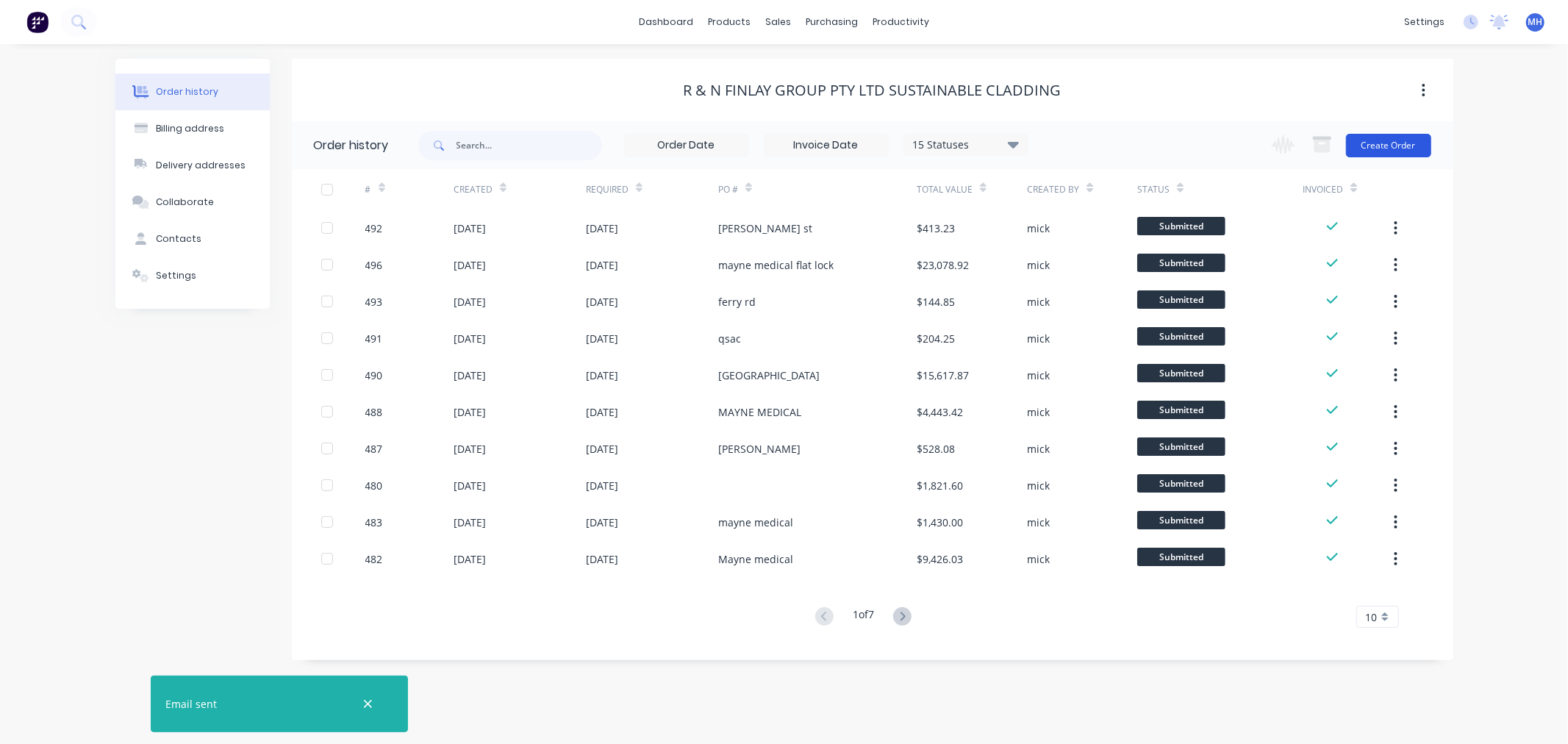
click at [1358, 138] on button "Create Order" at bounding box center [1388, 145] width 86 height 23
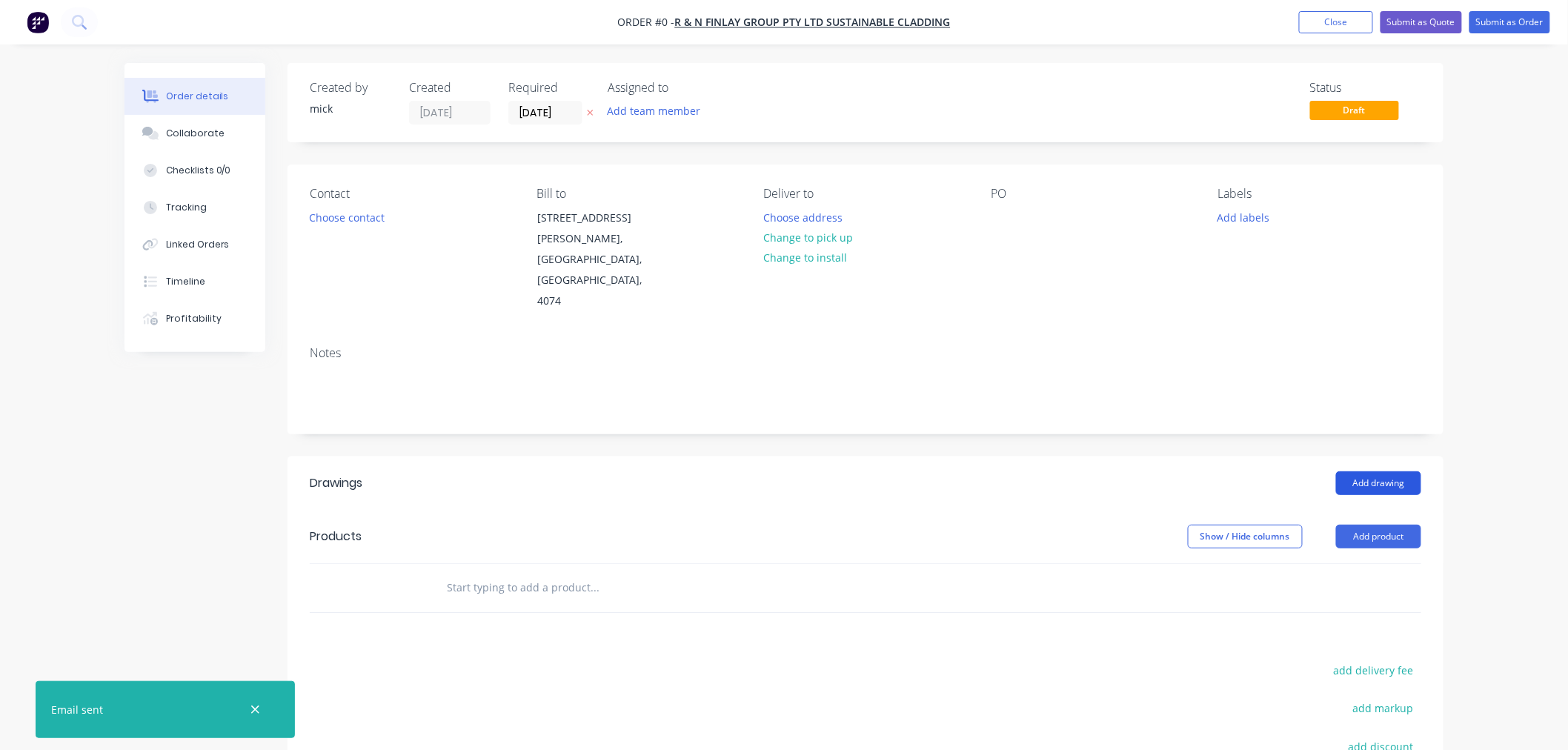
click at [1370, 471] on button "Add drawing" at bounding box center [1378, 482] width 85 height 23
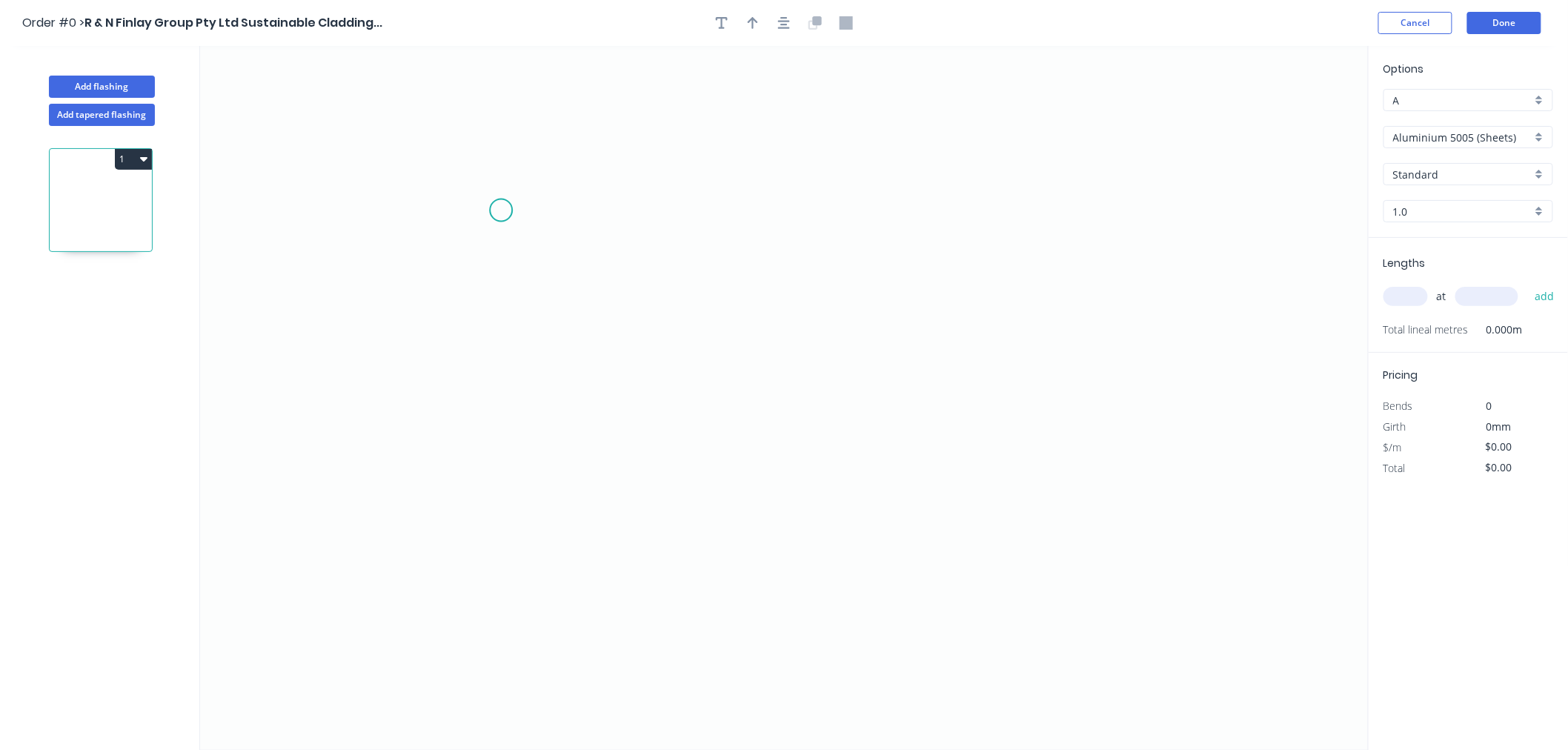
click at [501, 210] on icon "0" at bounding box center [784, 397] width 1169 height 703
click at [506, 569] on icon "0" at bounding box center [784, 397] width 1169 height 703
click at [500, 568] on circle at bounding box center [501, 568] width 22 height 22
click at [538, 382] on rect at bounding box center [524, 382] width 48 height 29
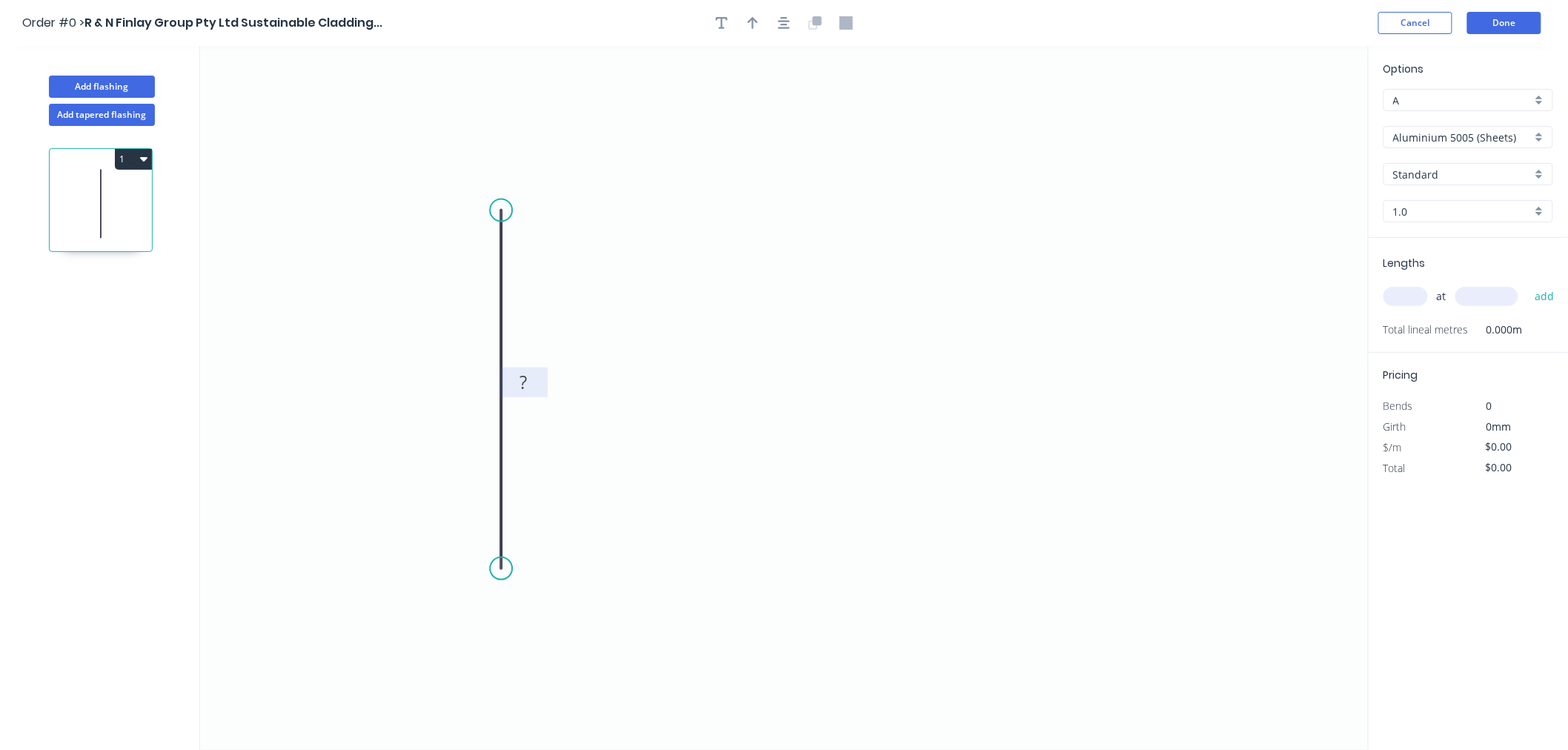
click at [532, 384] on rect at bounding box center [523, 383] width 29 height 21
click at [808, 389] on icon "0 850" at bounding box center [784, 397] width 1169 height 703
click at [1370, 291] on input "text" at bounding box center [1406, 297] width 45 height 19
type input "1"
type input "3300"
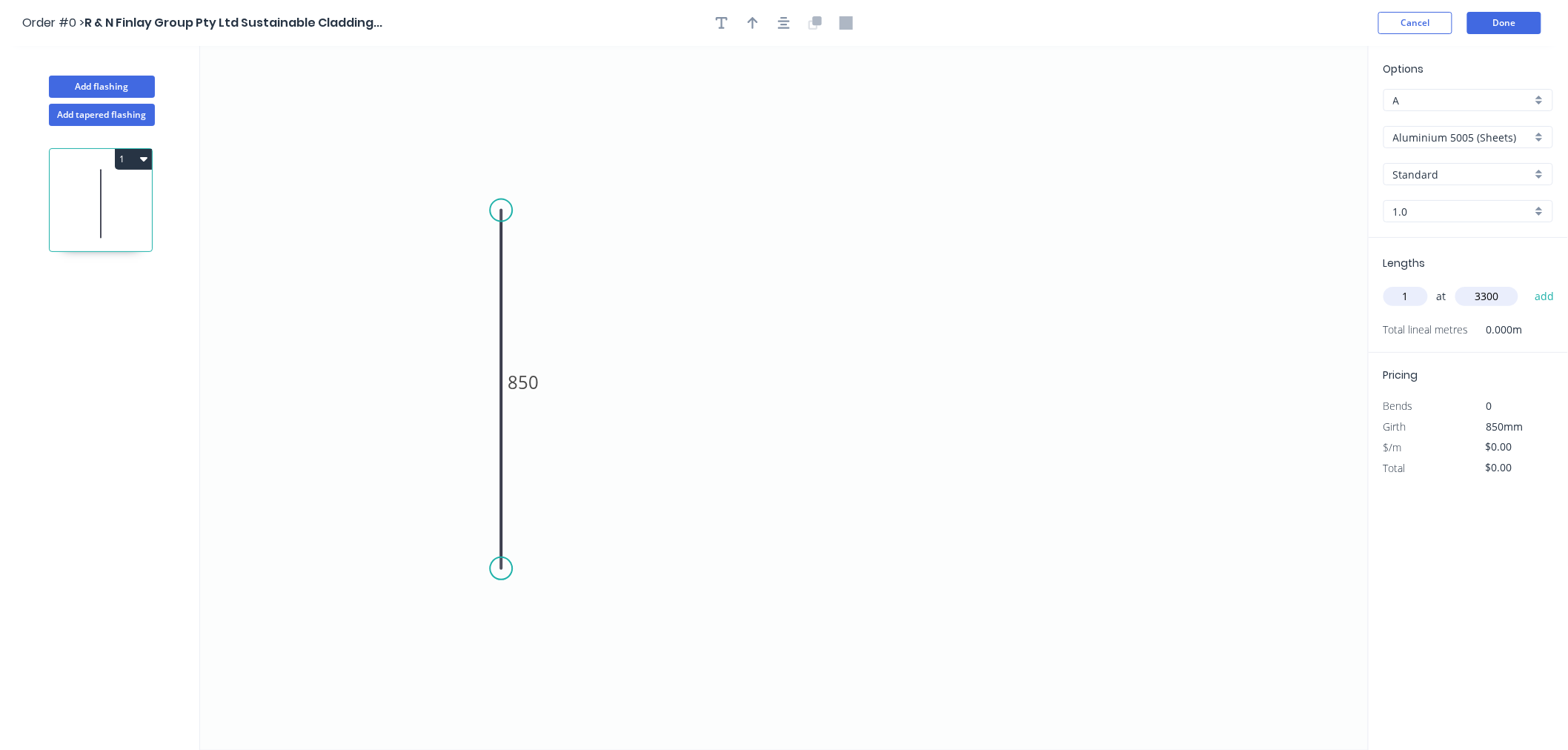
click at [1370, 284] on button "add" at bounding box center [1545, 296] width 34 height 25
click at [1370, 135] on div "Aluminium 5005 (Sheets)" at bounding box center [1468, 137] width 170 height 22
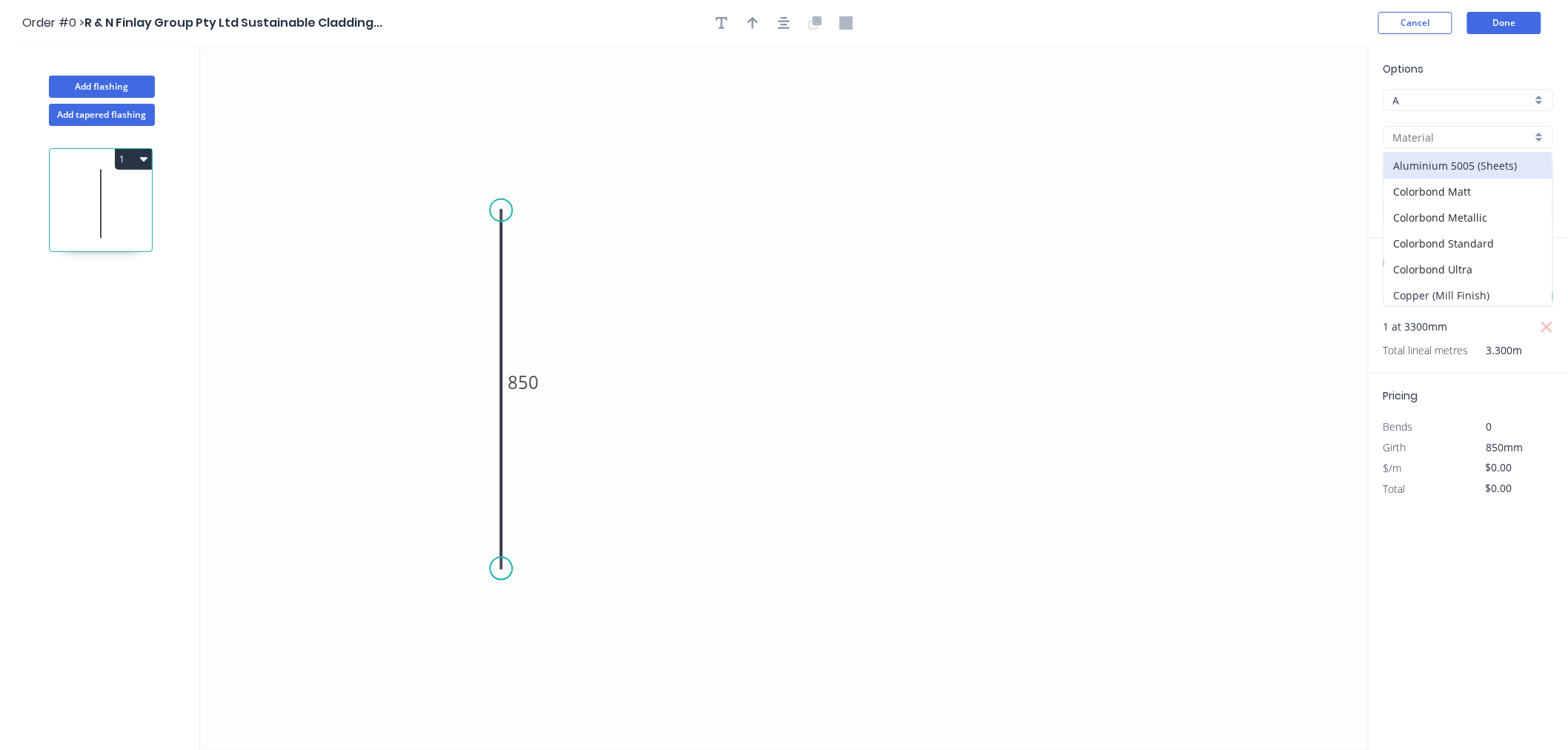
click at [1370, 297] on div "Copper (Mill Finish)" at bounding box center [1468, 295] width 168 height 26
type input "Copper (Mill Finish)"
type input "Mill Finish"
type input "0.55"
type input "$151.41"
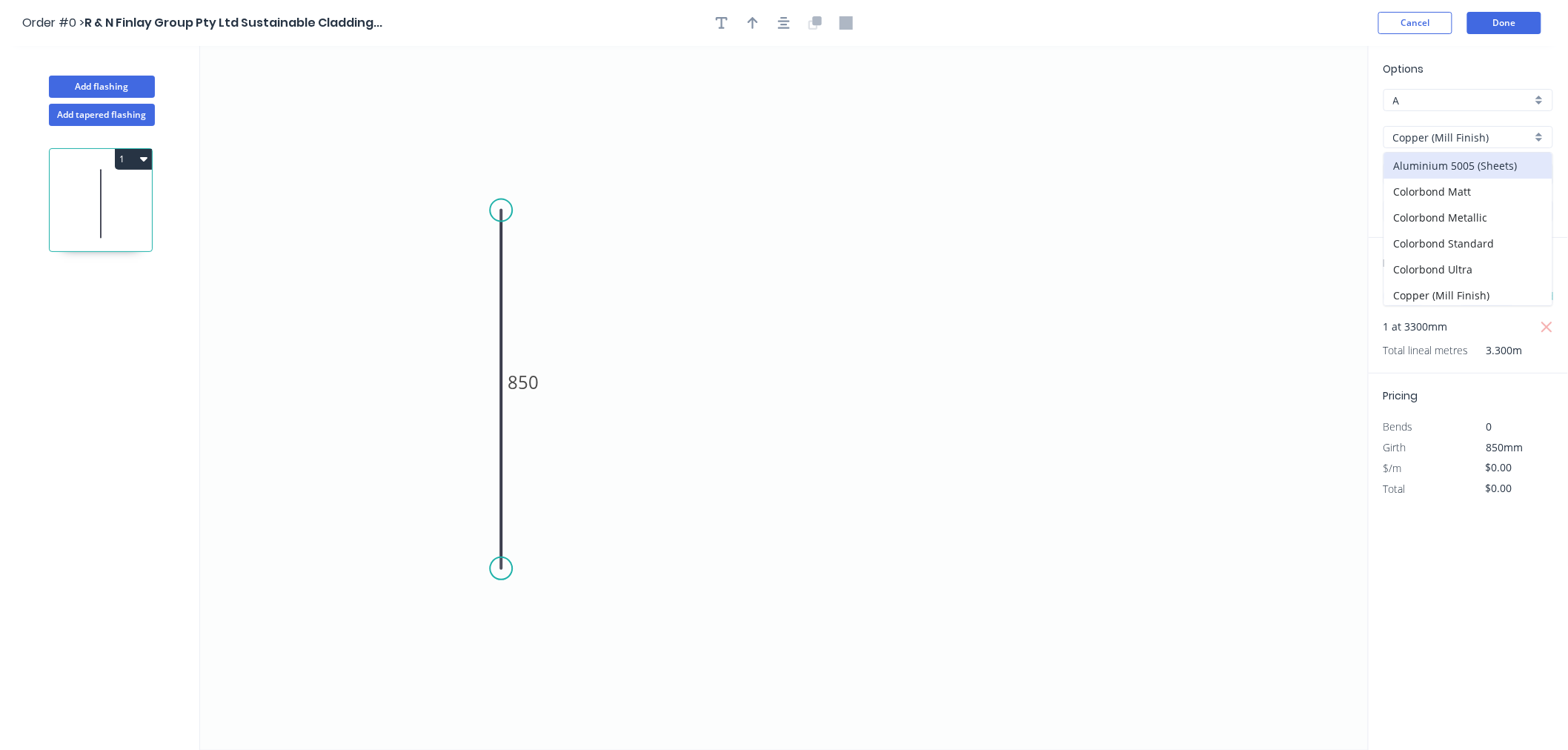
type input "$499.65"
click at [1370, 212] on input "0.55" at bounding box center [1462, 211] width 139 height 16
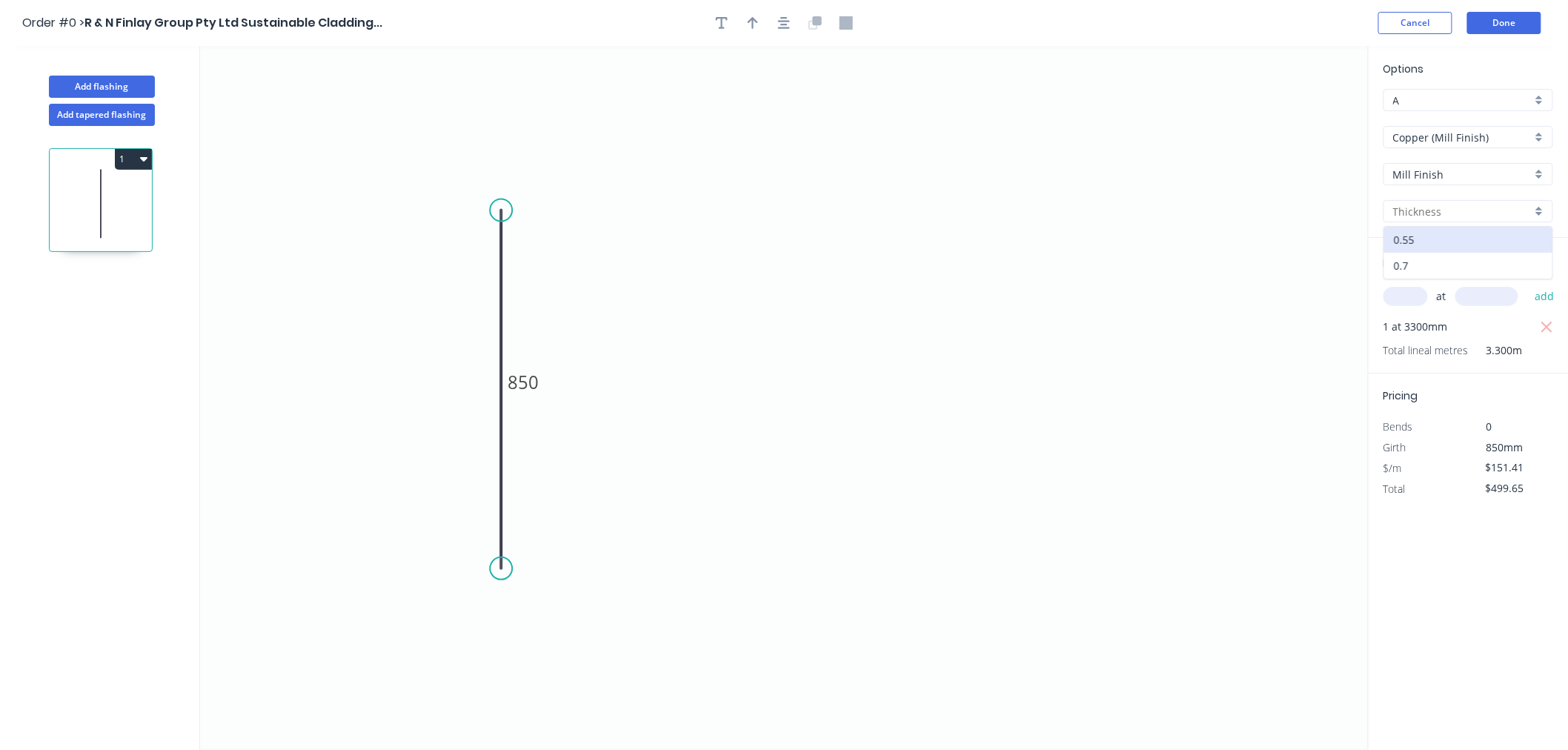
click at [1370, 259] on div "0.7" at bounding box center [1468, 266] width 168 height 26
type input "0.7"
type input "$192.10"
type input "$633.93"
click at [1370, 30] on button "Done" at bounding box center [1504, 23] width 74 height 22
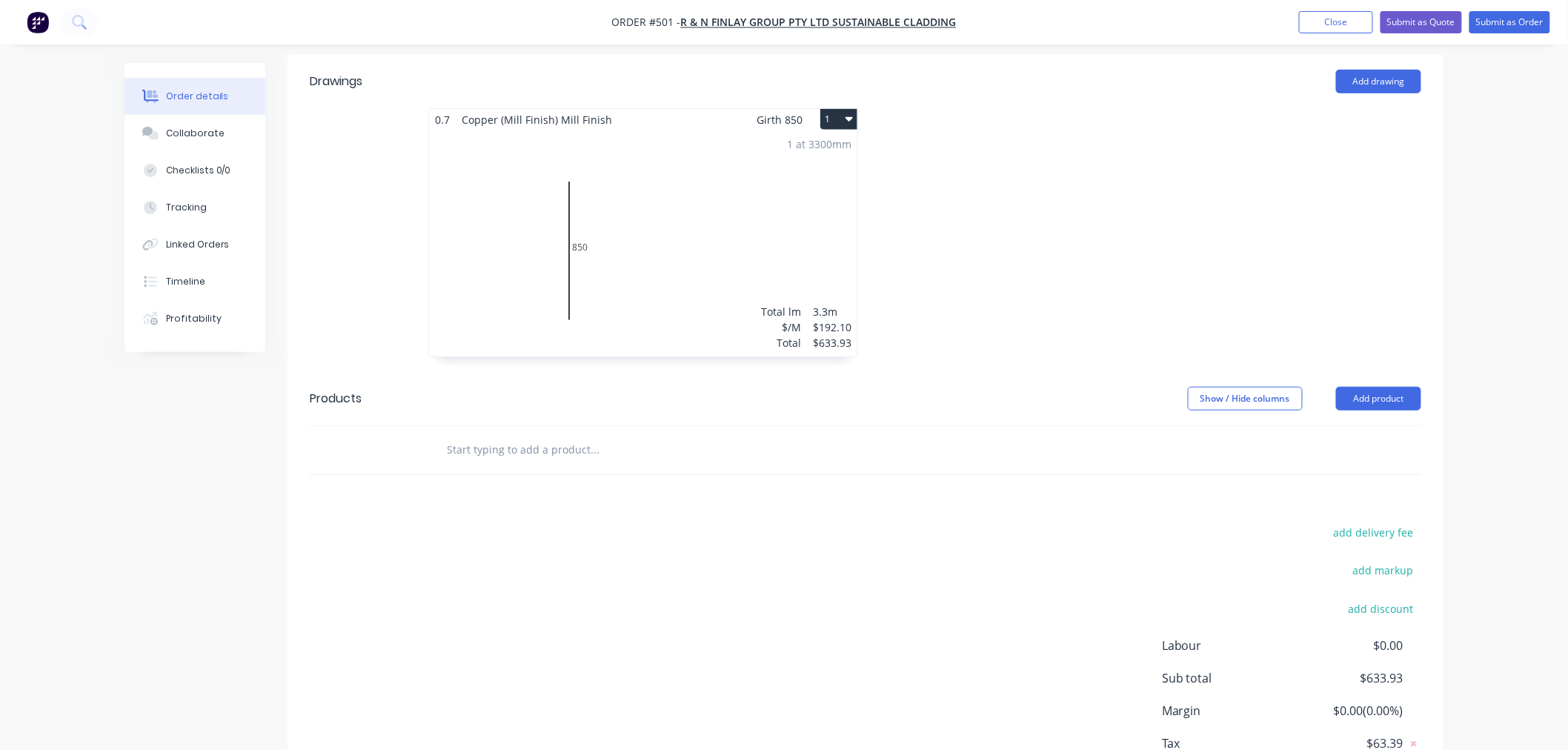
scroll to position [411, 0]
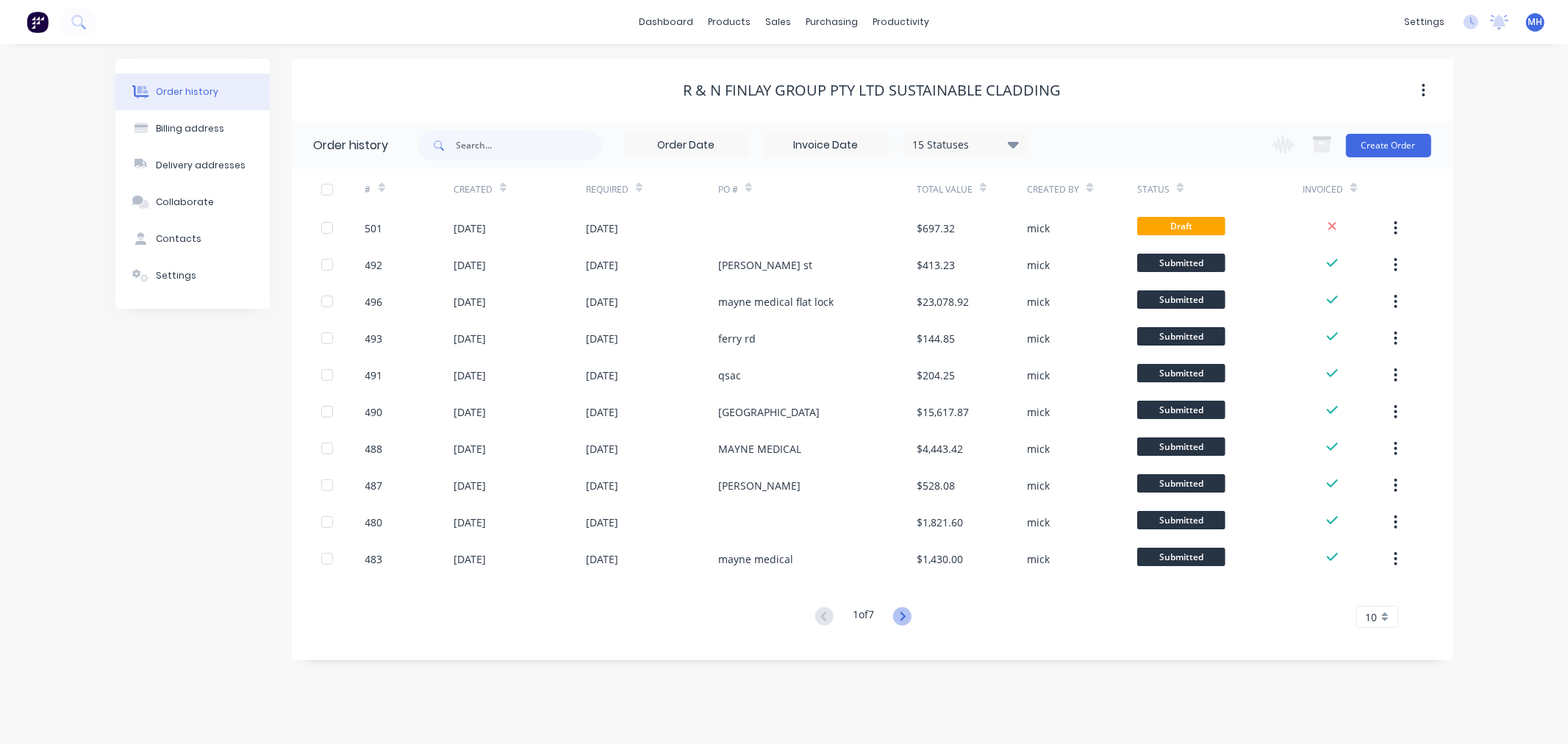
click at [906, 612] on icon at bounding box center [902, 616] width 18 height 18
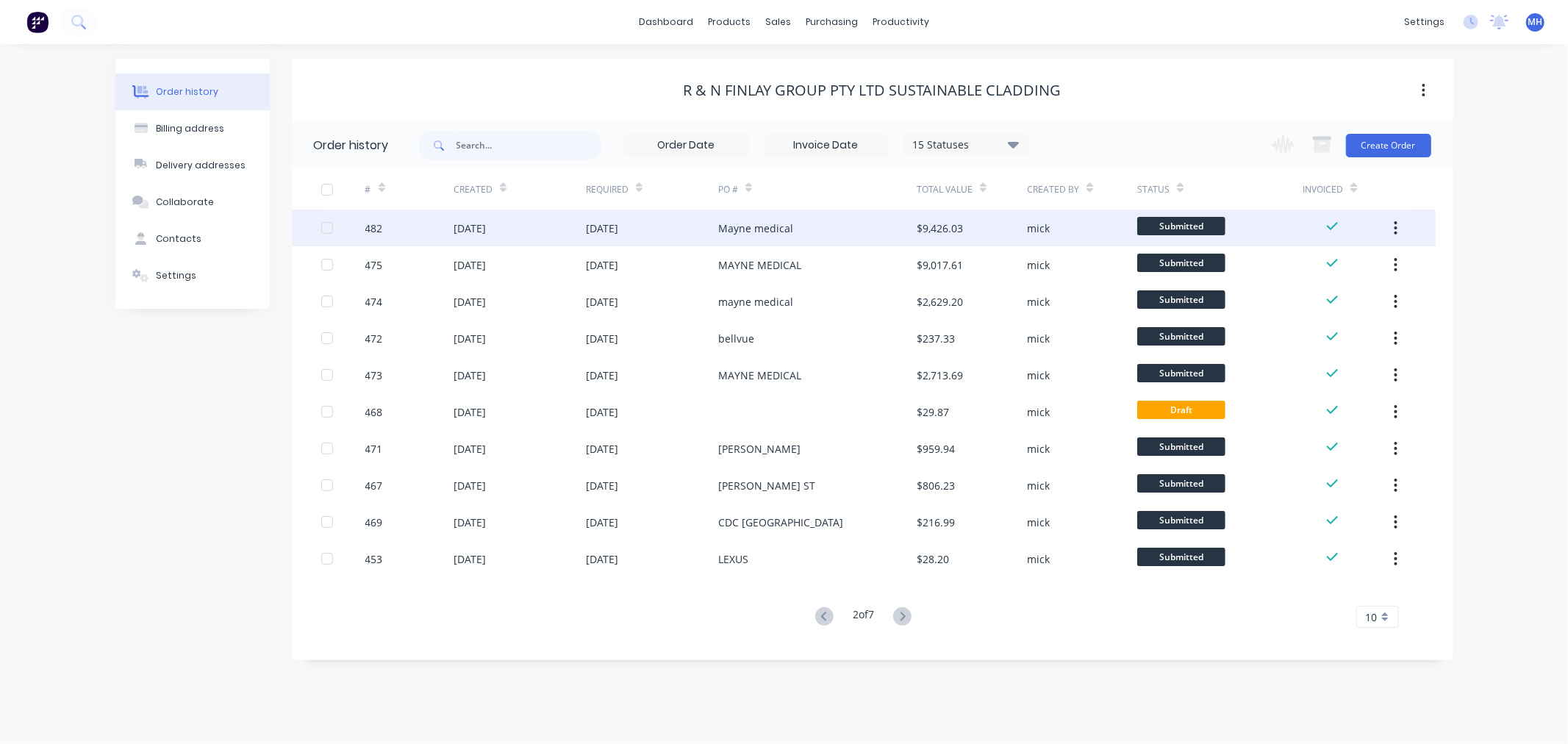
click at [848, 232] on div "Mayne medical" at bounding box center [817, 227] width 198 height 37
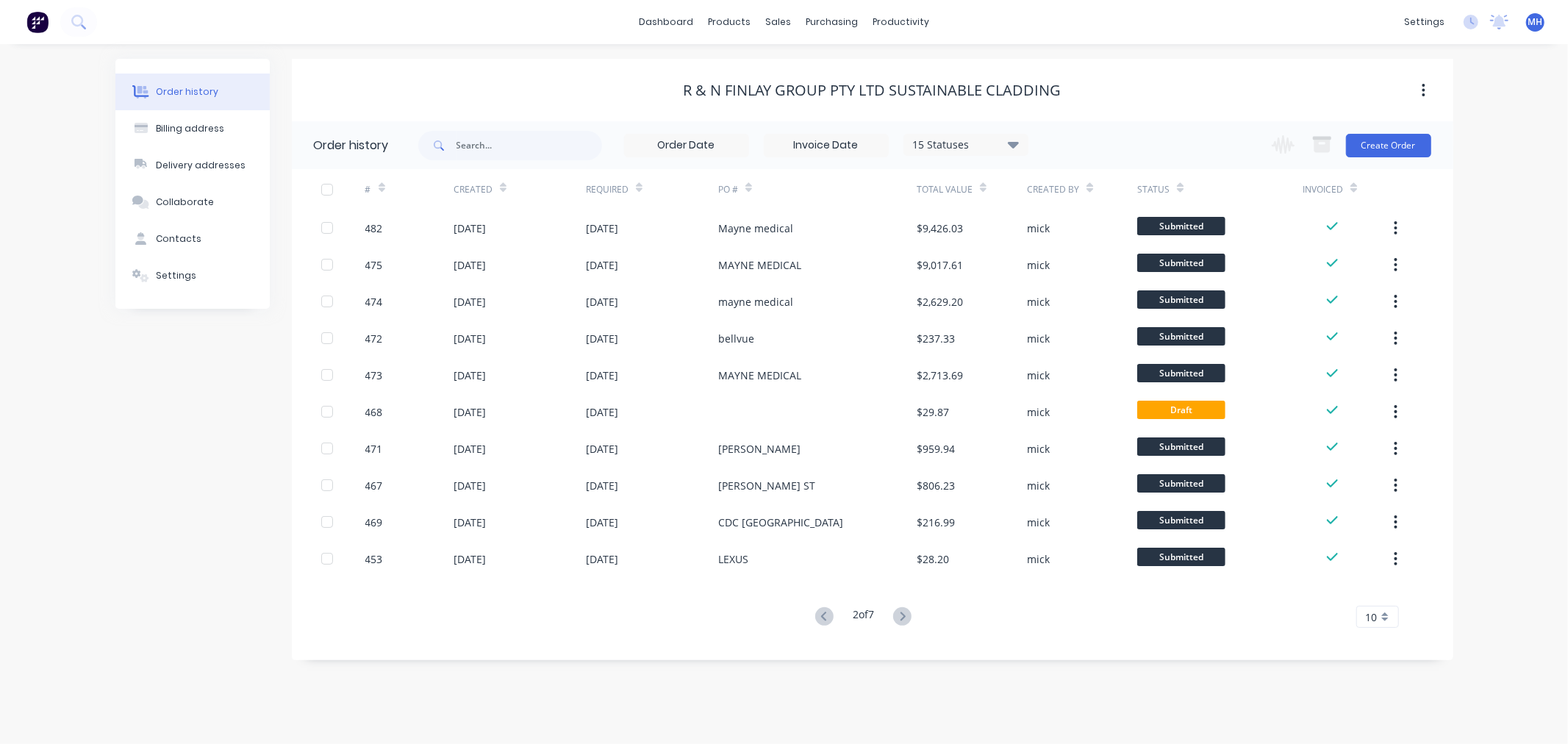
click at [831, 615] on button at bounding box center [825, 617] width 27 height 21
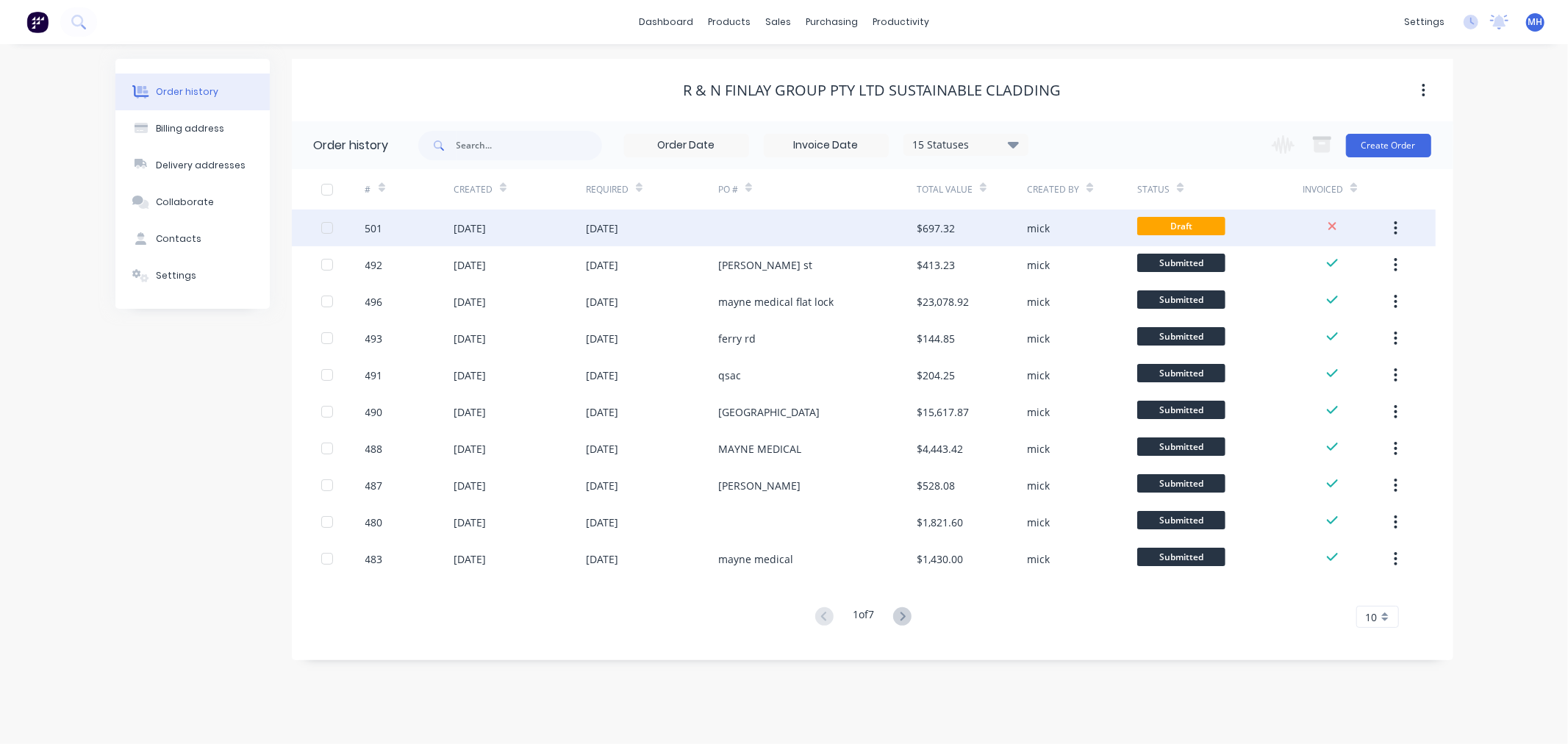
click at [892, 219] on div at bounding box center [817, 227] width 198 height 37
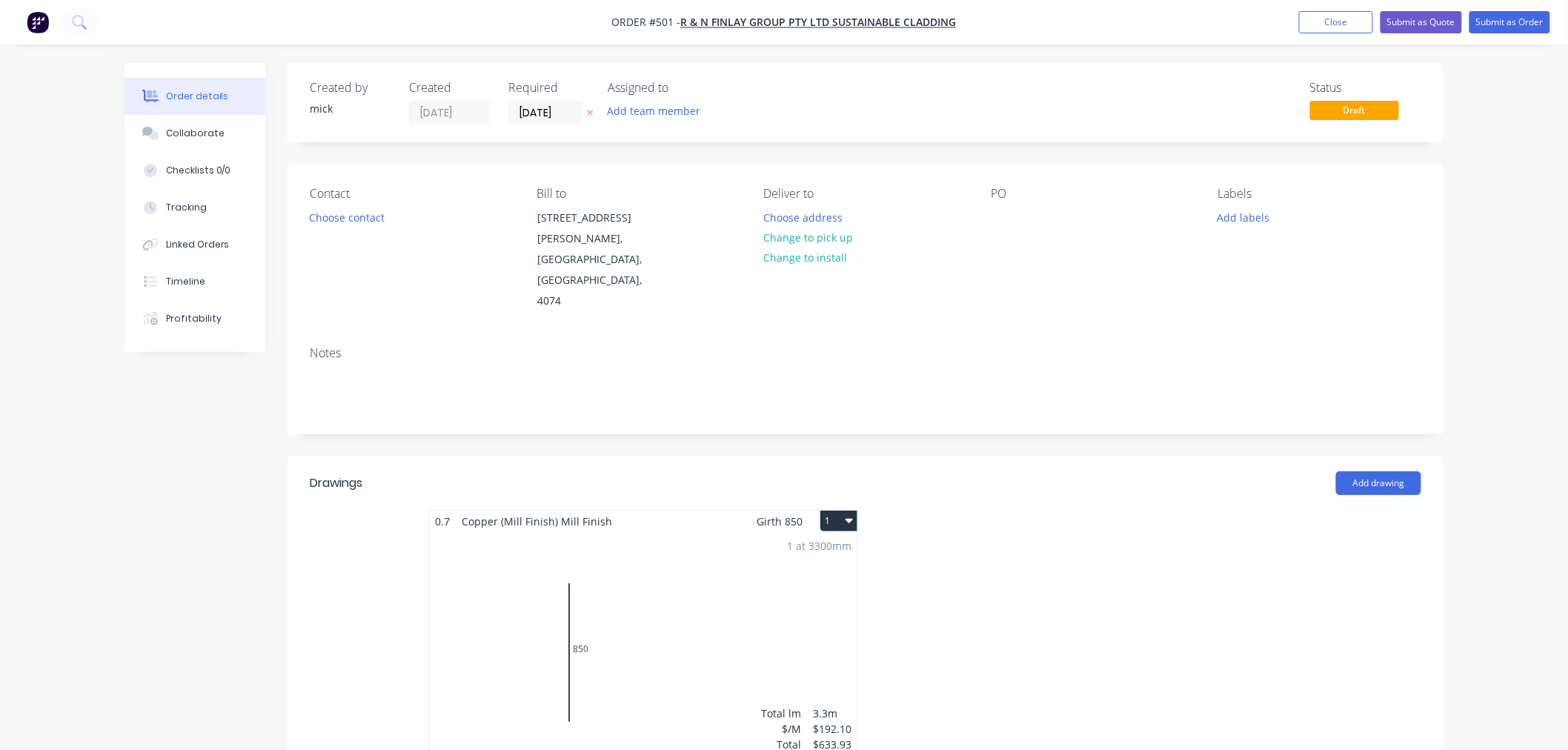
click at [835, 510] on button "1" at bounding box center [838, 521] width 37 height 21
click at [809, 605] on div "Delete" at bounding box center [787, 616] width 114 height 22
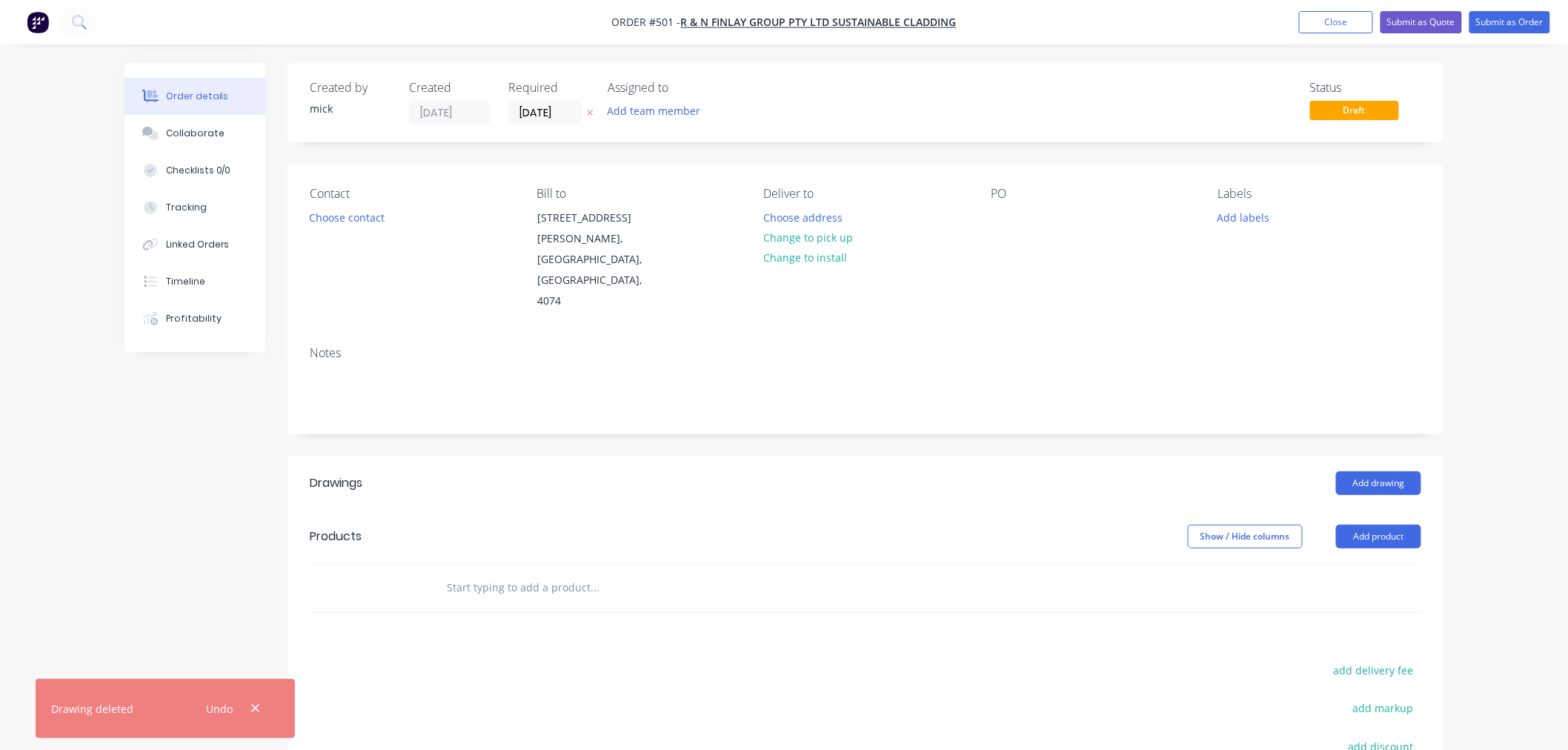
click at [1370, 456] on header "Drawings Add drawing" at bounding box center [865, 483] width 1156 height 53
click at [1370, 524] on button "Add product" at bounding box center [1378, 535] width 85 height 23
click at [1357, 592] on div "Basic product" at bounding box center [1351, 603] width 114 height 22
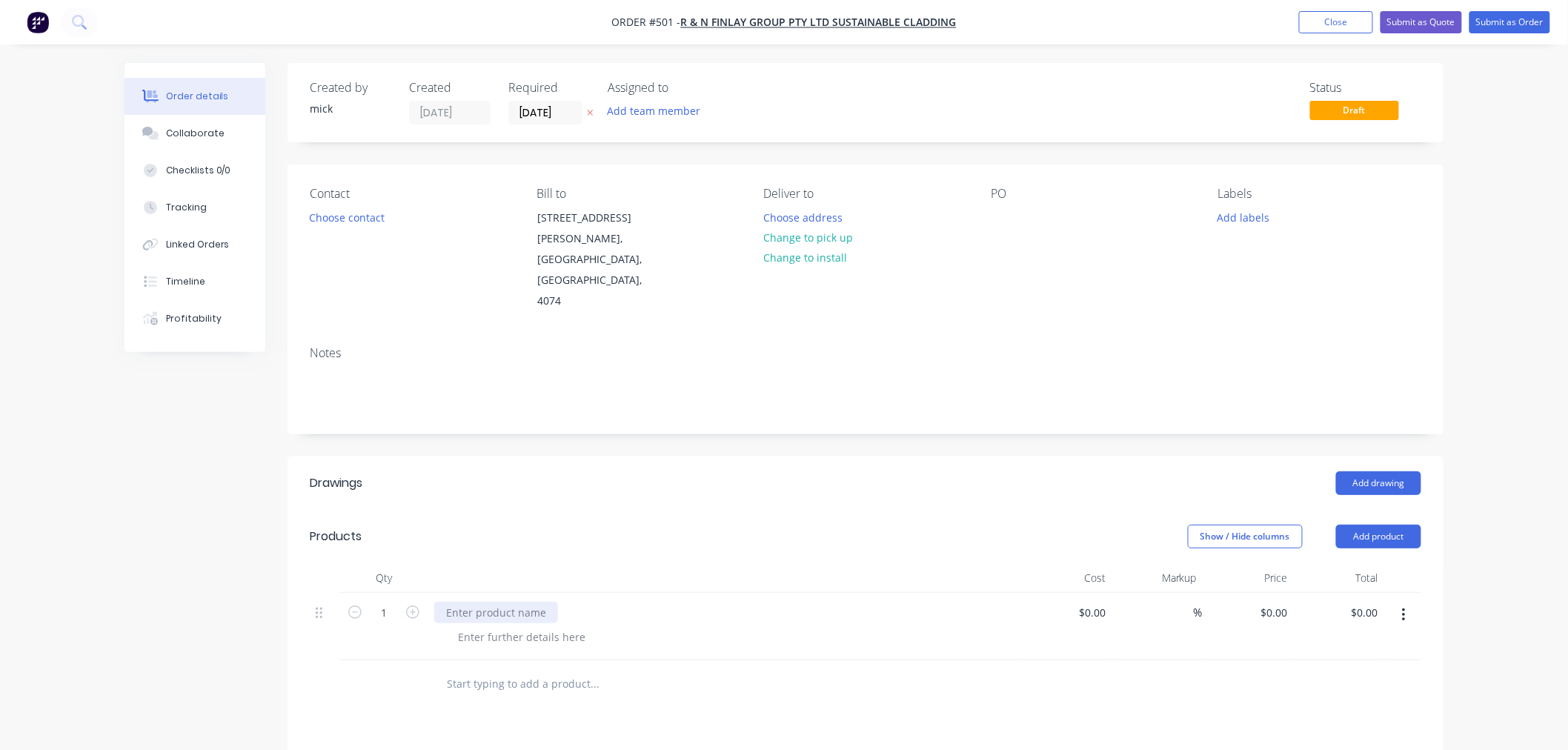
click at [508, 602] on div at bounding box center [495, 612] width 123 height 22
click at [524, 626] on div at bounding box center [521, 636] width 151 height 22
click at [1287, 602] on input "0" at bounding box center [1277, 612] width 34 height 22
type input "$1,113.99"
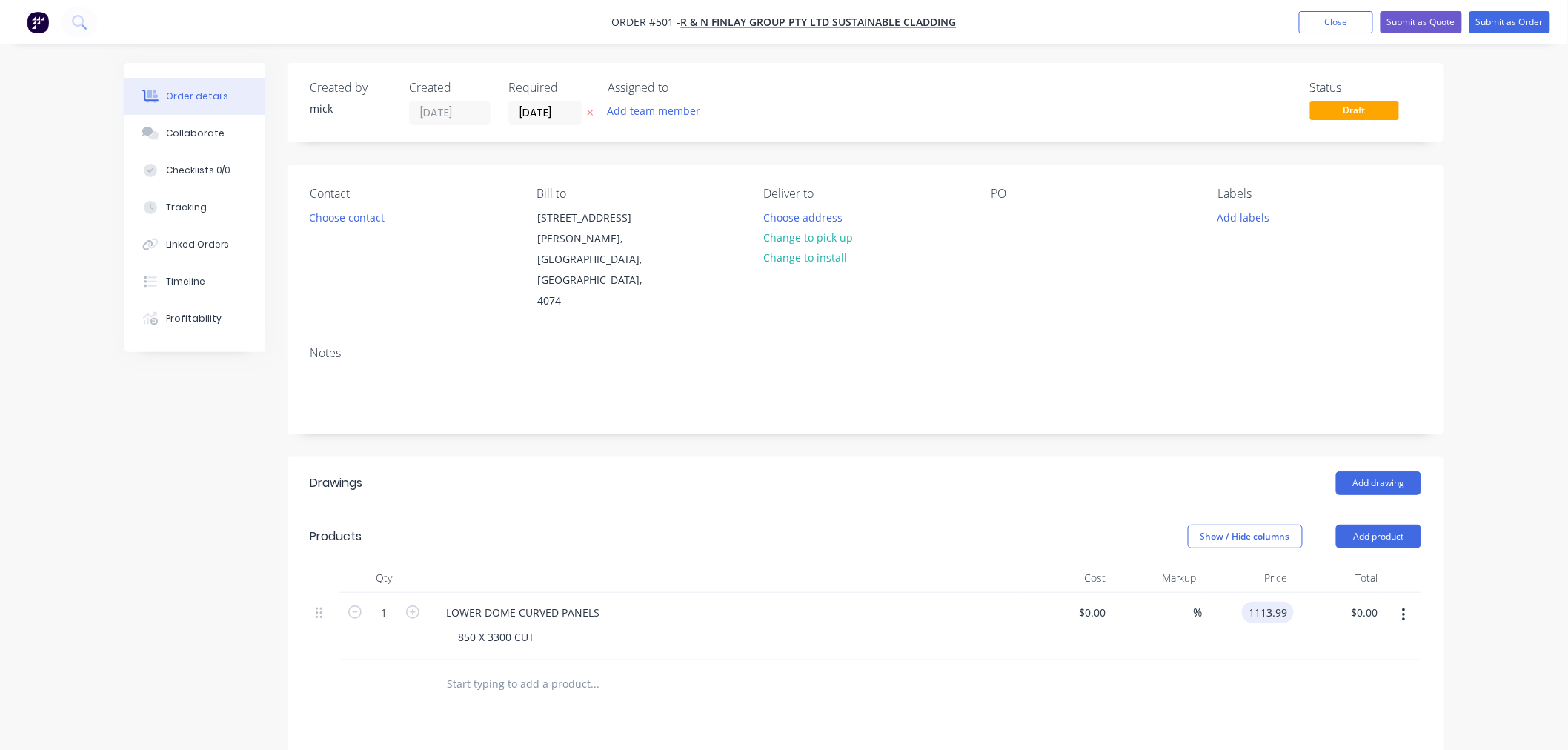
type input "$1,113.99"
click at [895, 471] on div "Add drawing" at bounding box center [983, 482] width 875 height 23
click at [539, 626] on div "850 X 3300 CUT" at bounding box center [496, 636] width 100 height 22
click at [411, 605] on icon "button" at bounding box center [412, 611] width 13 height 13
type input "2"
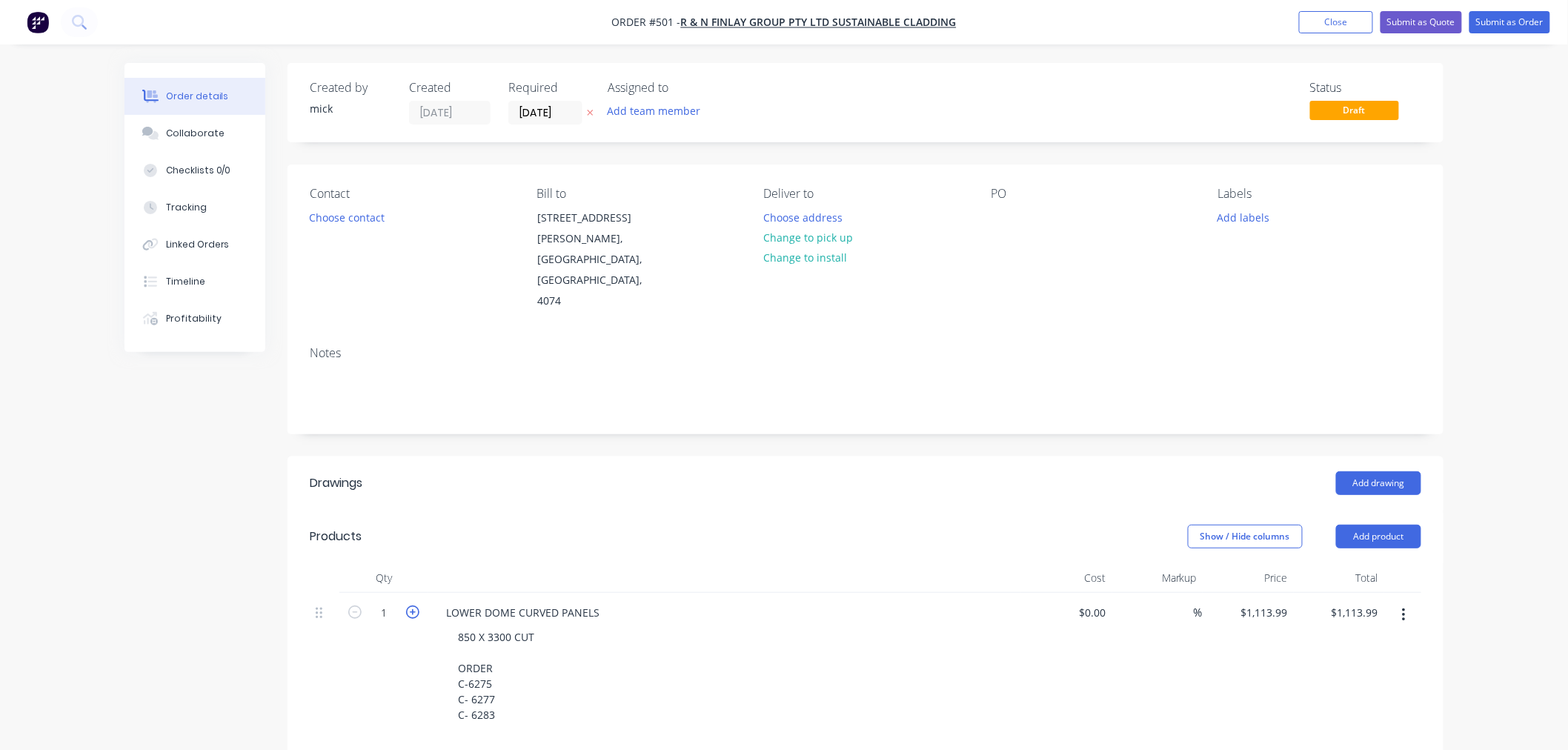
type input "$2,227.98"
click at [411, 605] on icon "button" at bounding box center [412, 611] width 13 height 13
type input "3"
type input "$3,341.97"
click at [411, 605] on icon "button" at bounding box center [412, 611] width 13 height 13
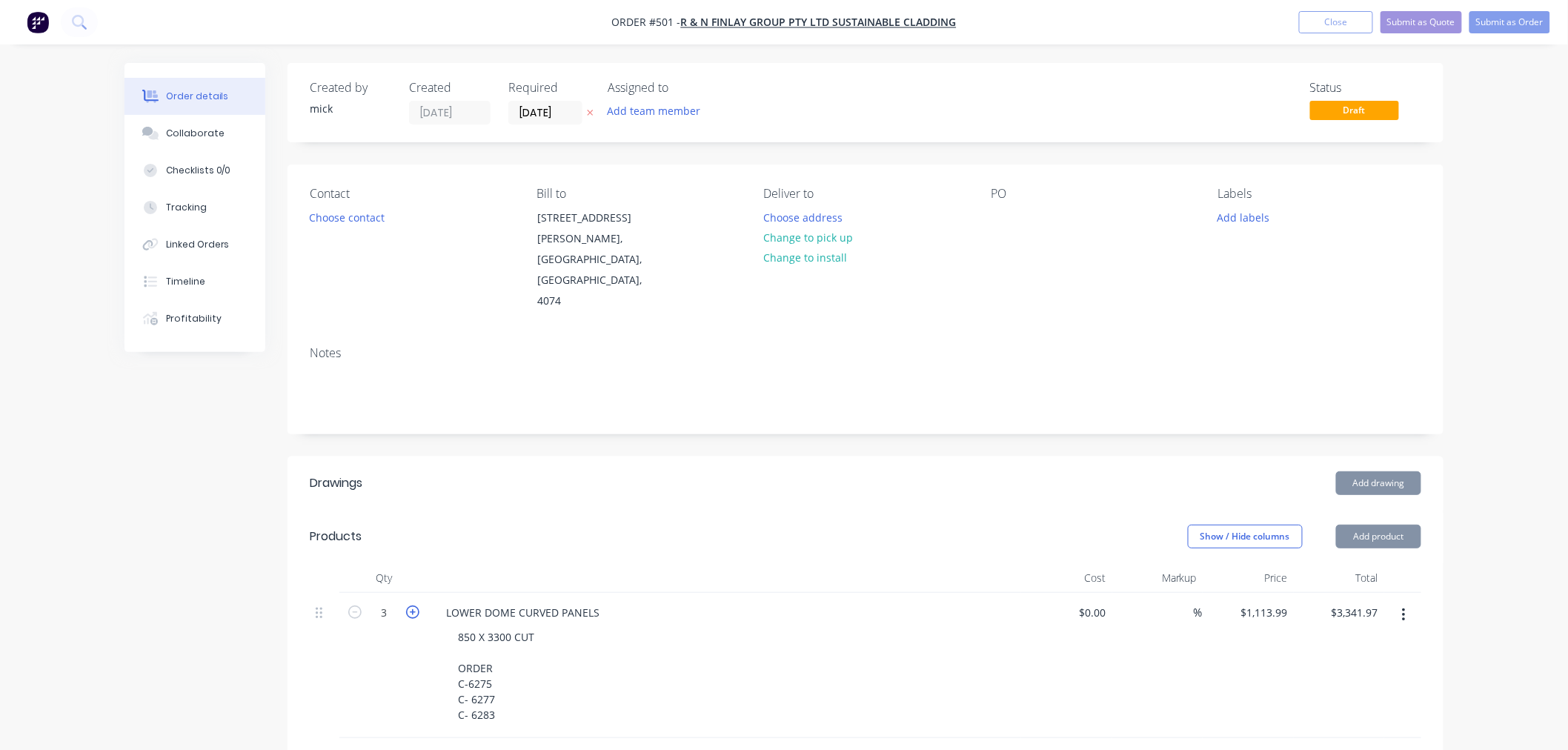
type input "4"
type input "$4,455.96"
click at [707, 456] on header "Drawings Add drawing" at bounding box center [865, 483] width 1156 height 53
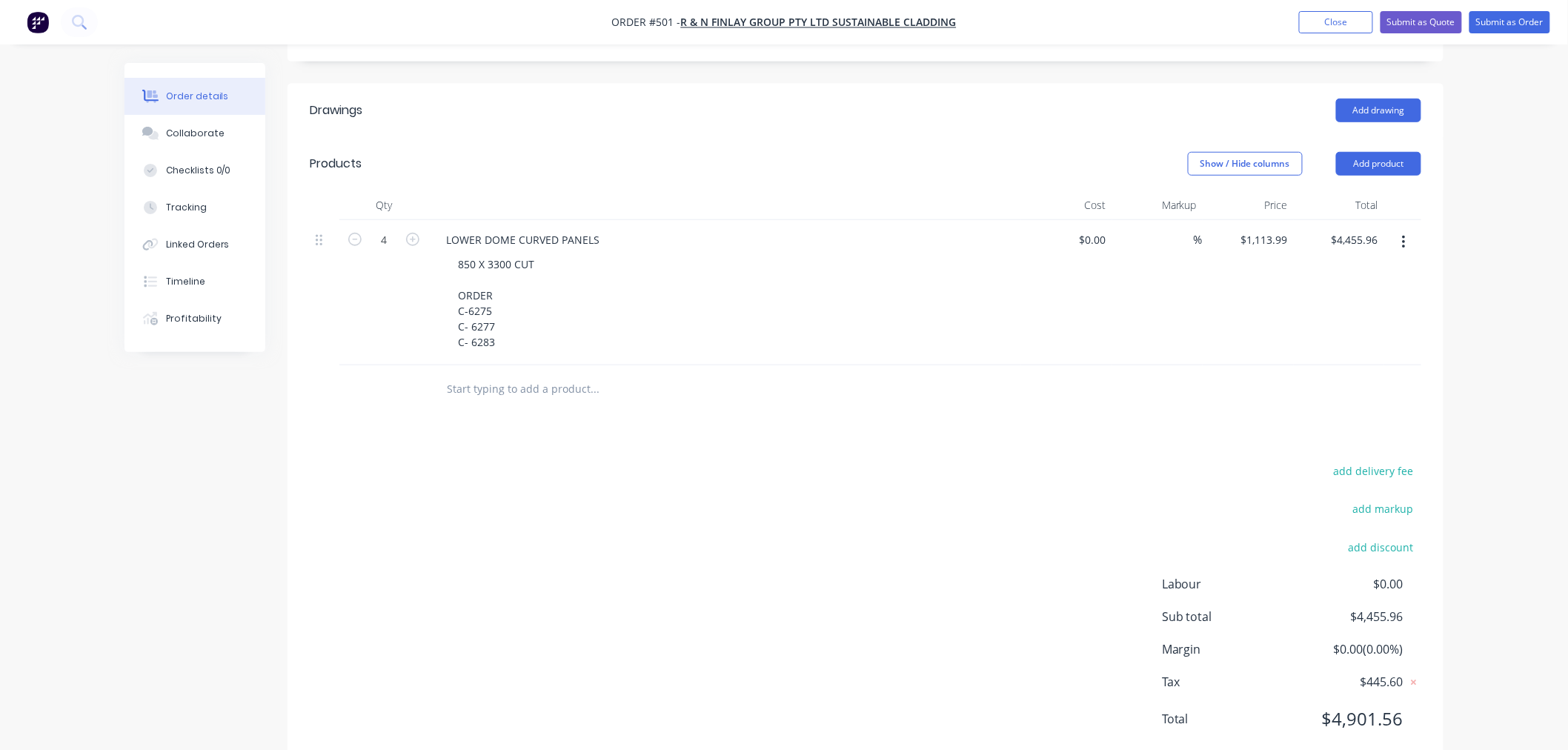
click at [573, 374] on input "text" at bounding box center [594, 389] width 297 height 29
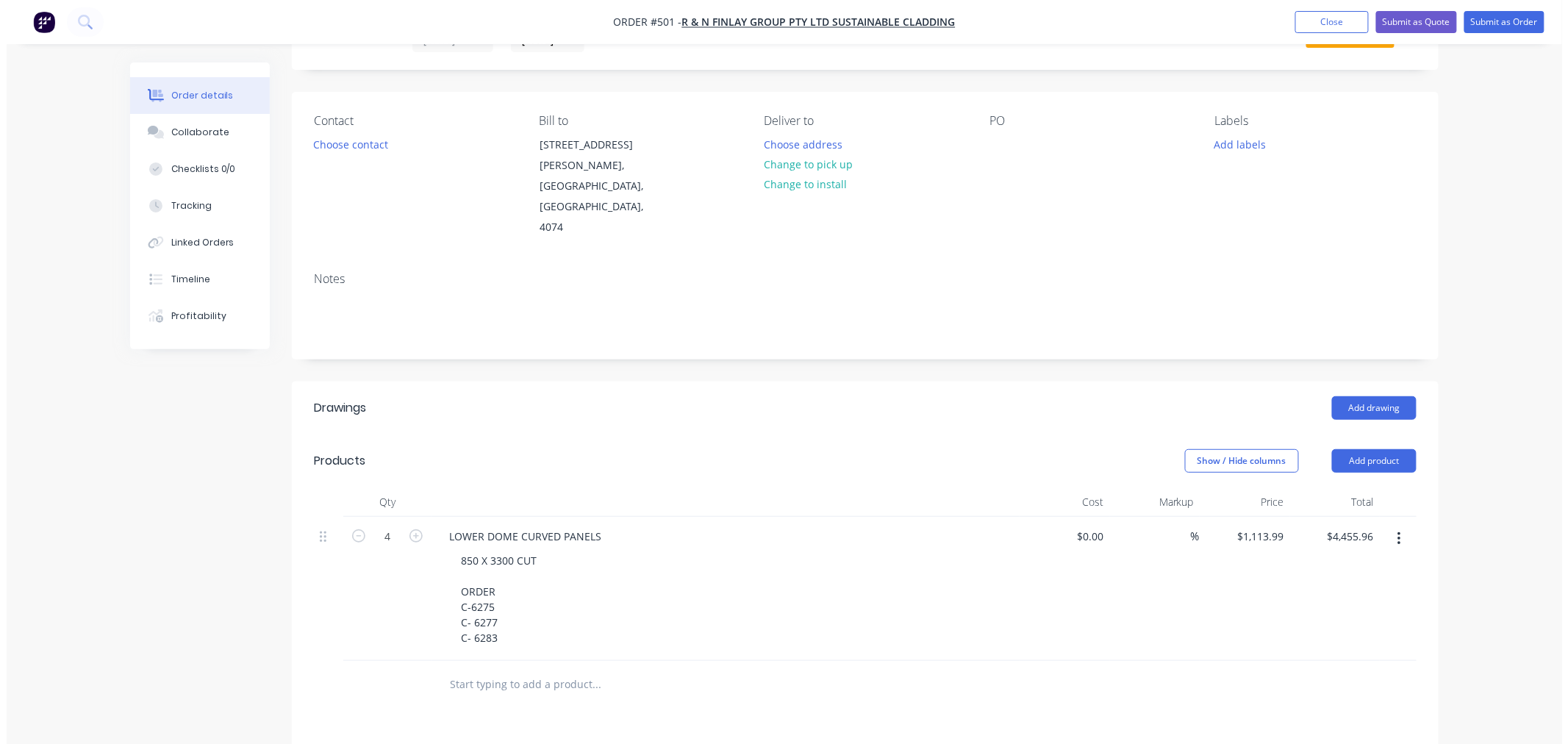
scroll to position [0, 0]
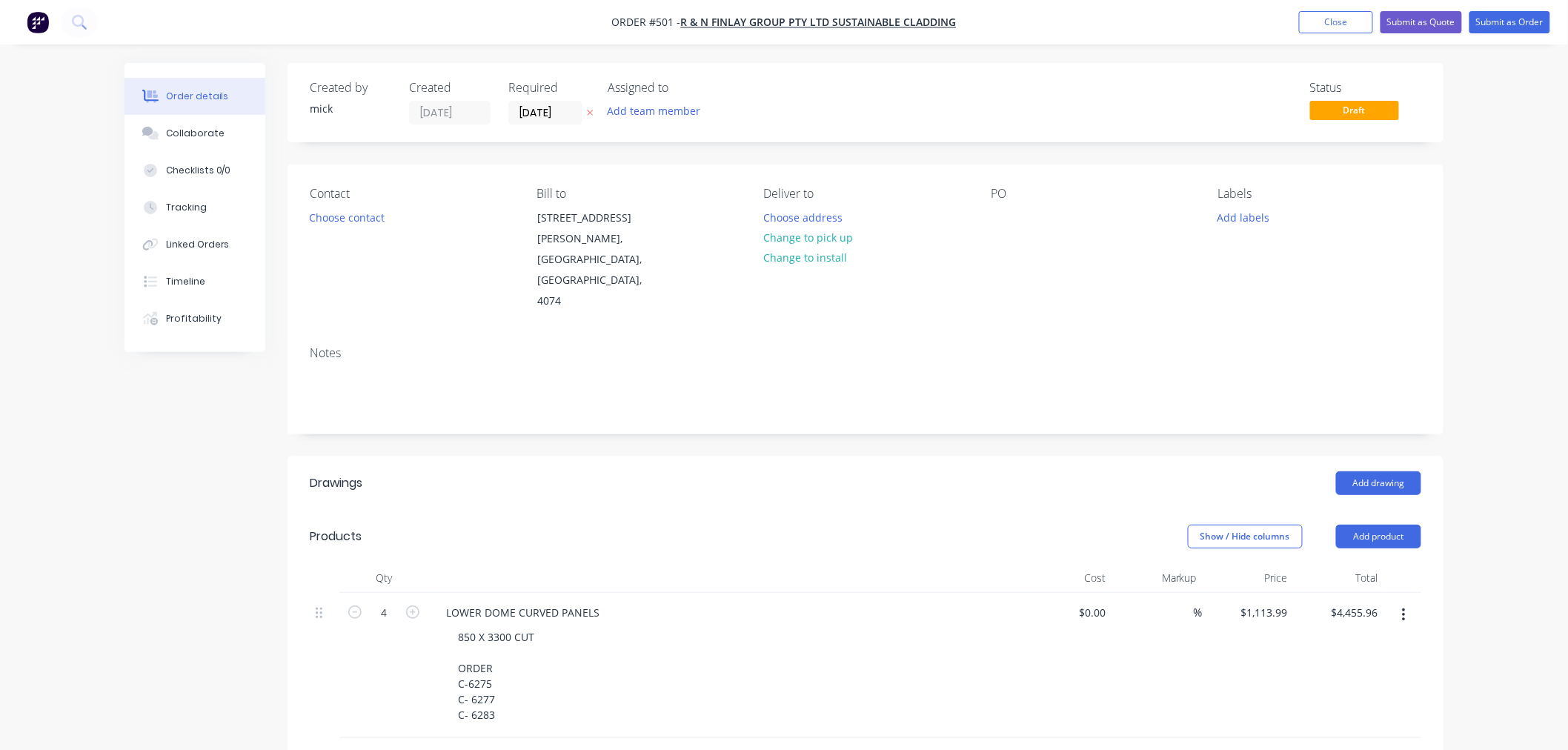
click at [39, 16] on img "button" at bounding box center [38, 22] width 22 height 22
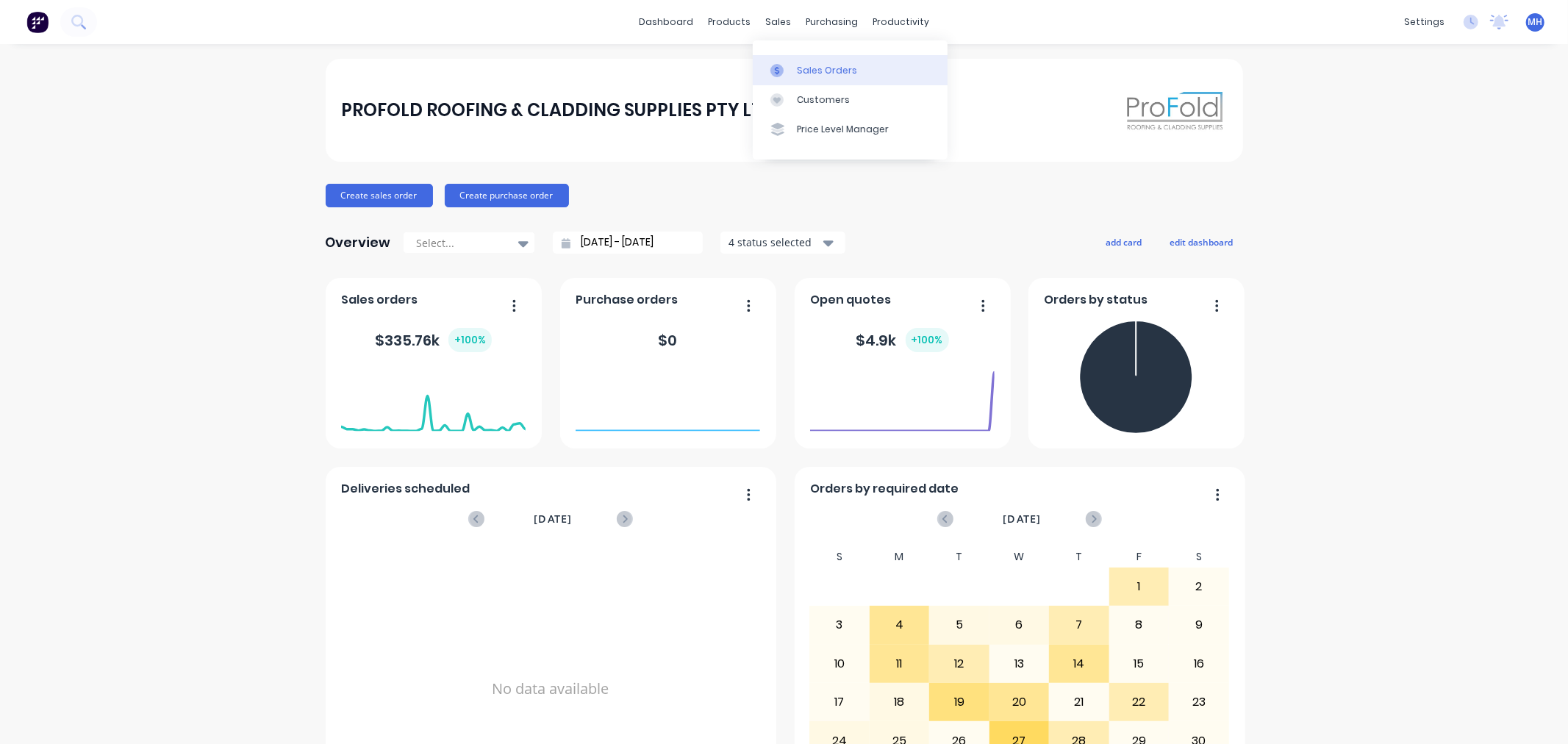
click at [810, 64] on div "Sales Orders" at bounding box center [826, 70] width 60 height 13
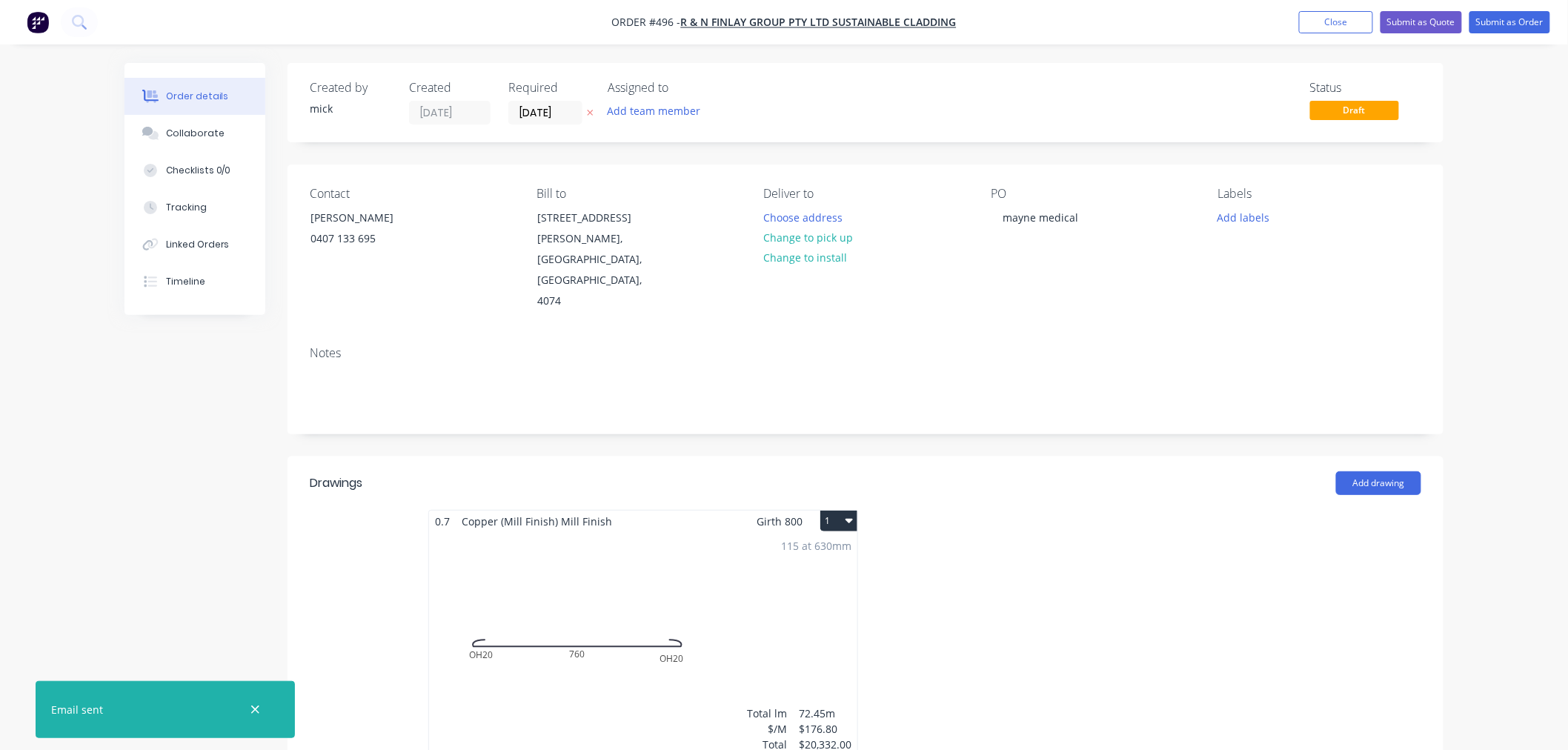
click at [1176, 509] on div at bounding box center [1088, 641] width 445 height 264
click at [1182, 509] on div at bounding box center [1088, 641] width 445 height 264
click at [1146, 509] on div at bounding box center [1088, 641] width 445 height 264
drag, startPoint x: 1146, startPoint y: 483, endPoint x: 1145, endPoint y: 640, distance: 157.0
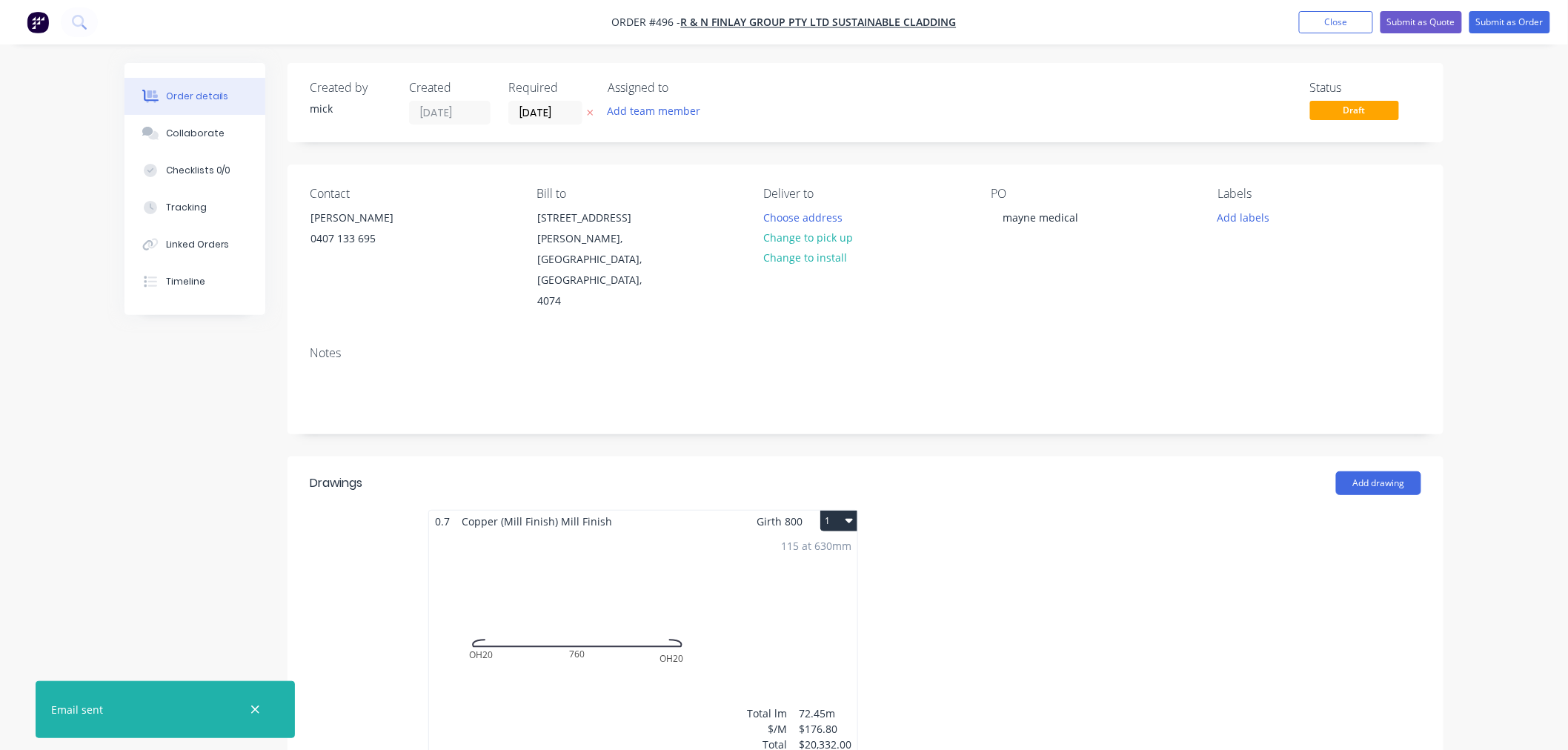
click at [1145, 640] on div at bounding box center [1088, 641] width 445 height 264
click at [1106, 602] on div at bounding box center [1088, 641] width 445 height 264
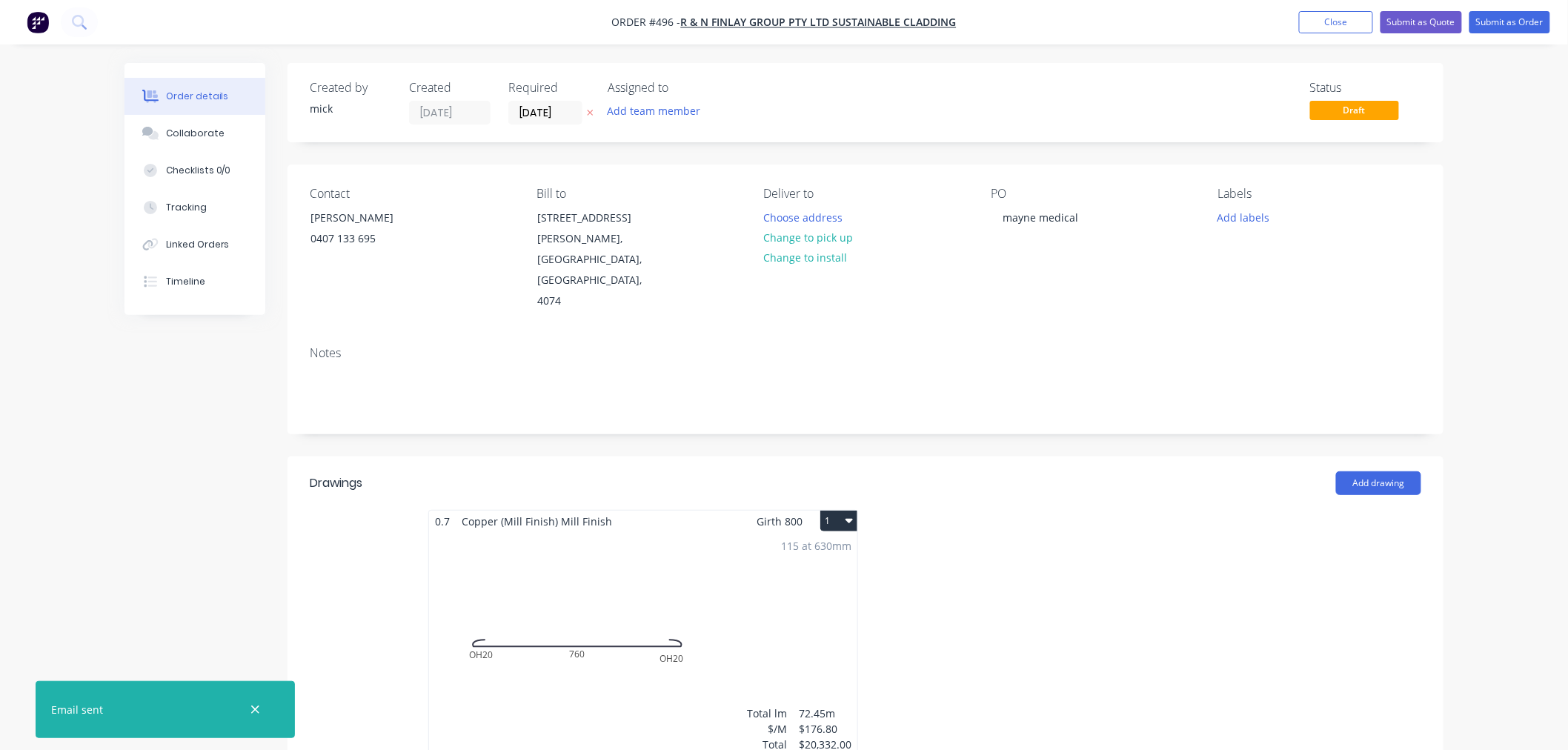
drag, startPoint x: 1106, startPoint y: 602, endPoint x: 915, endPoint y: 655, distance: 198.2
click at [915, 655] on div at bounding box center [1088, 641] width 445 height 264
drag, startPoint x: 915, startPoint y: 655, endPoint x: 855, endPoint y: 604, distance: 78.7
drag, startPoint x: 855, startPoint y: 604, endPoint x: 1123, endPoint y: 693, distance: 282.4
click at [1123, 693] on div at bounding box center [1088, 641] width 445 height 264
